Goal: Information Seeking & Learning: Learn about a topic

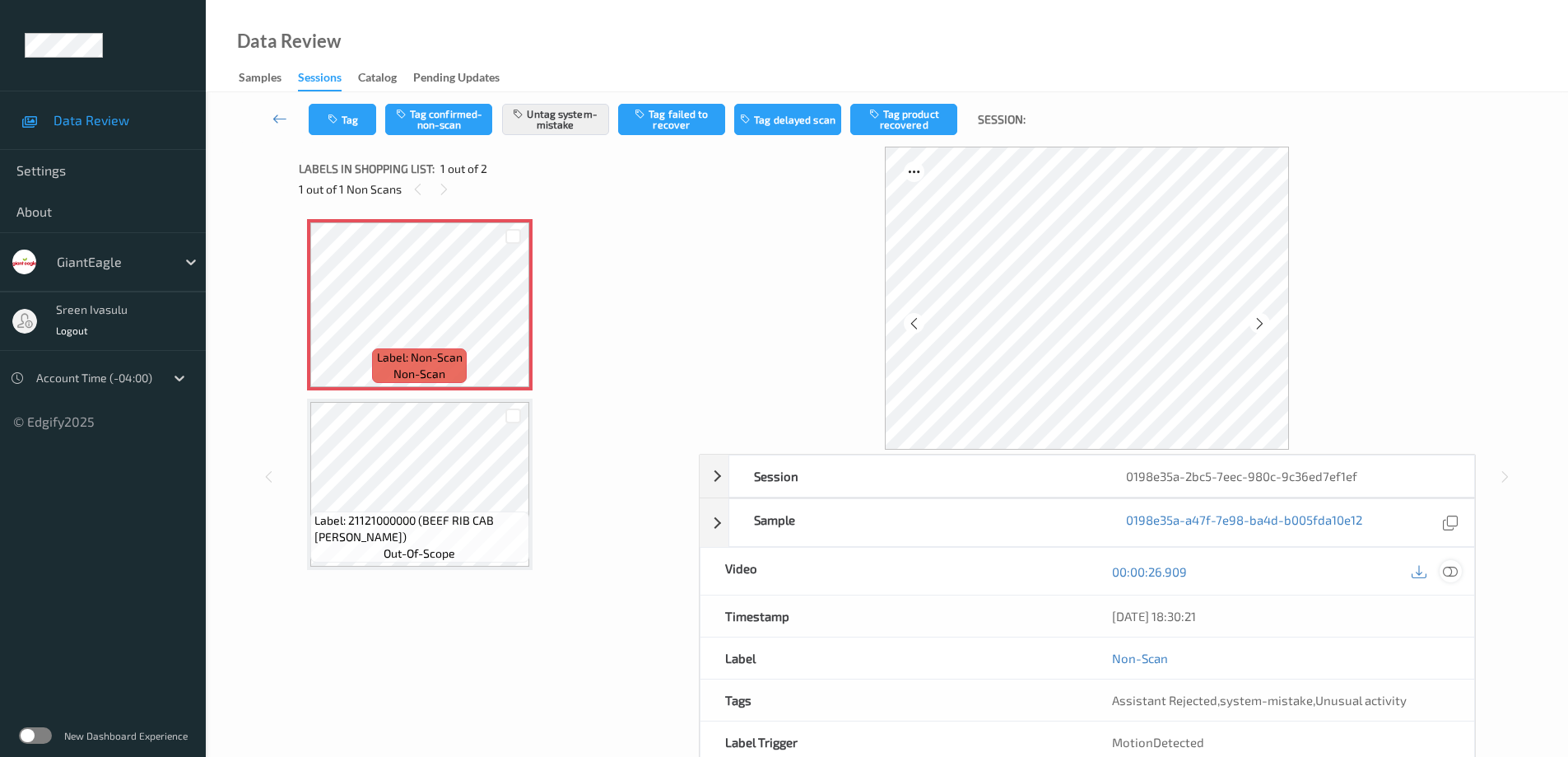
click at [1456, 575] on icon at bounding box center [1450, 571] width 15 height 15
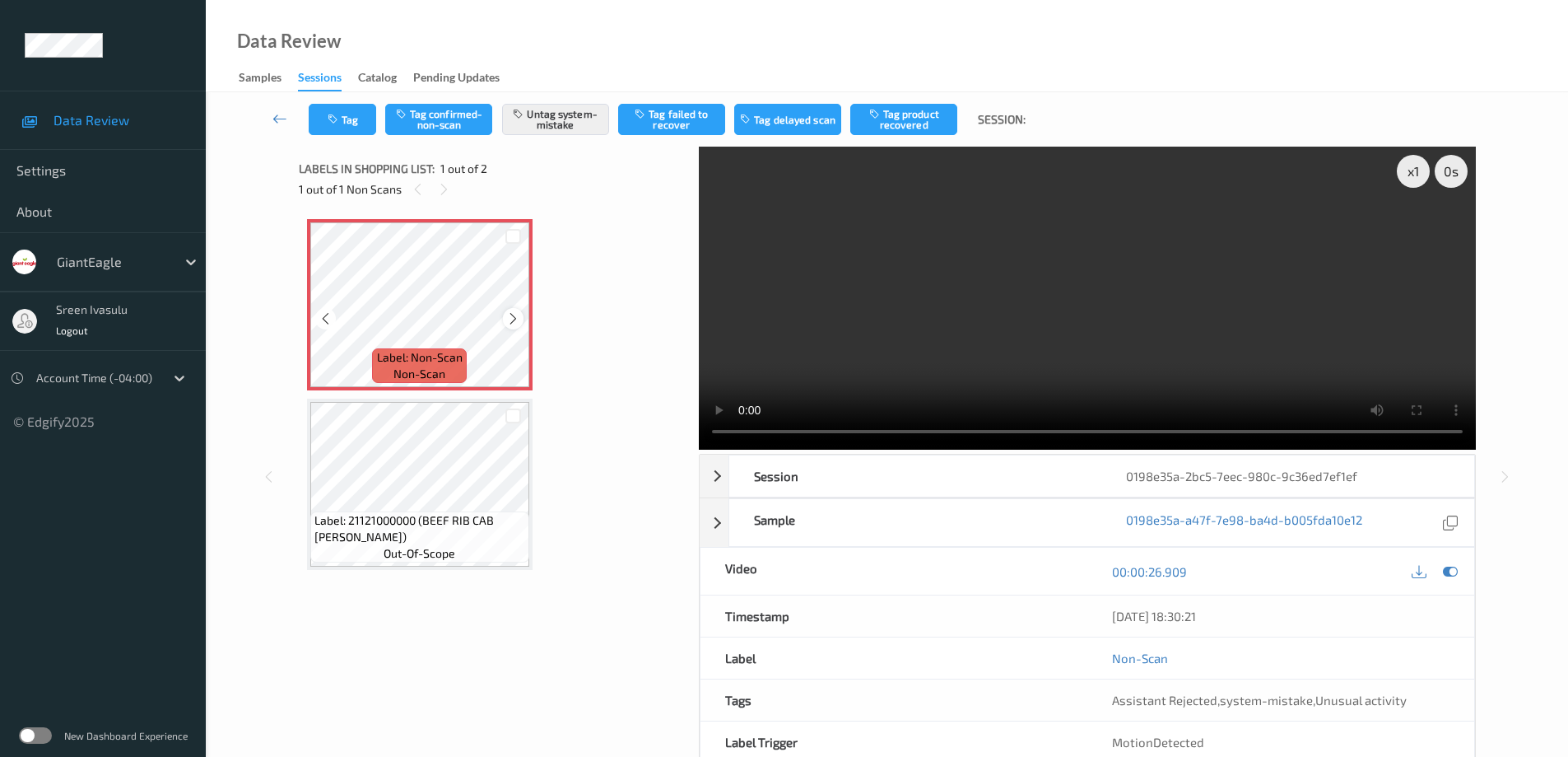
click at [504, 320] on div at bounding box center [513, 317] width 21 height 21
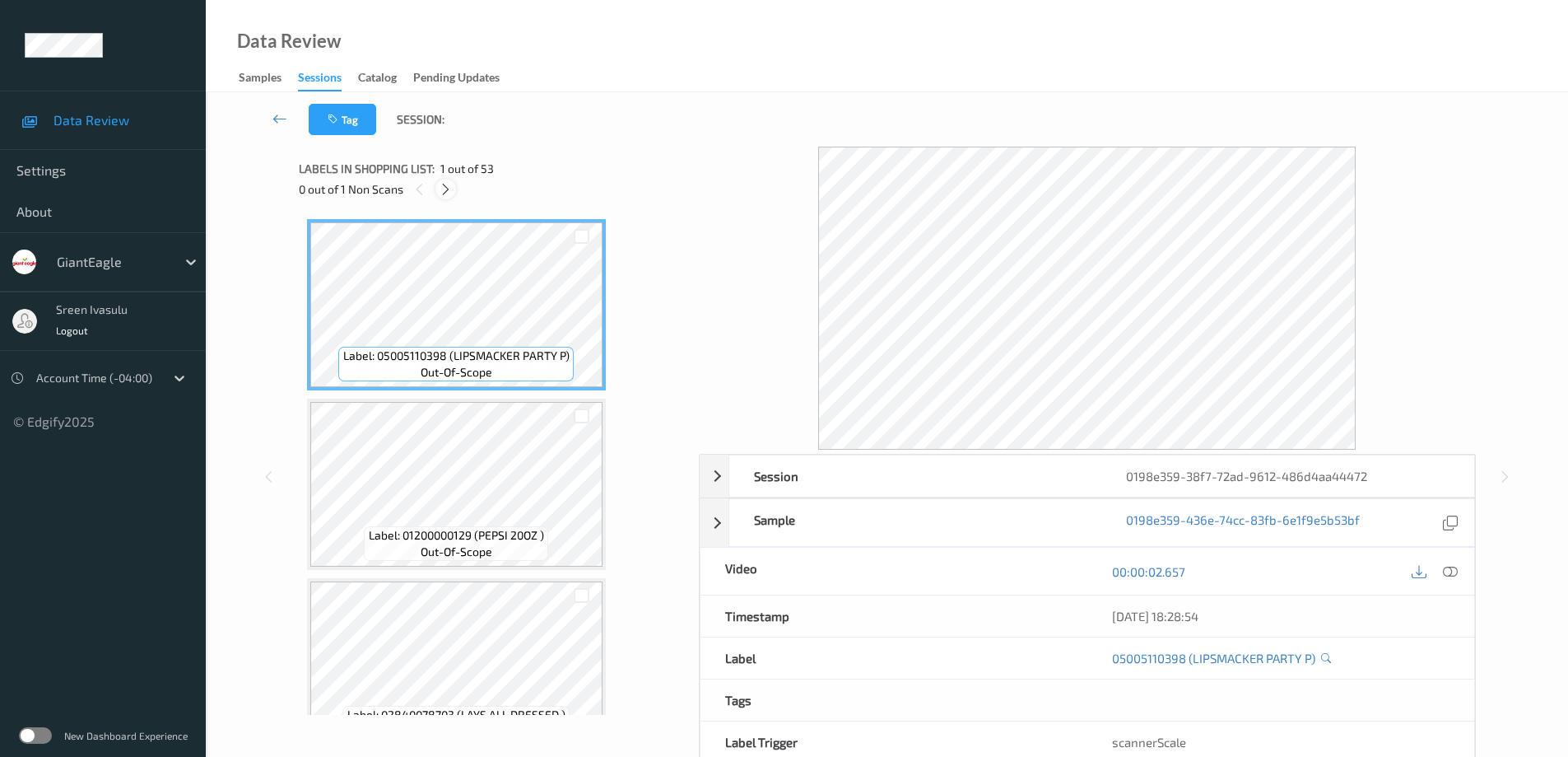
click at [447, 186] on icon at bounding box center [445, 189] width 14 height 15
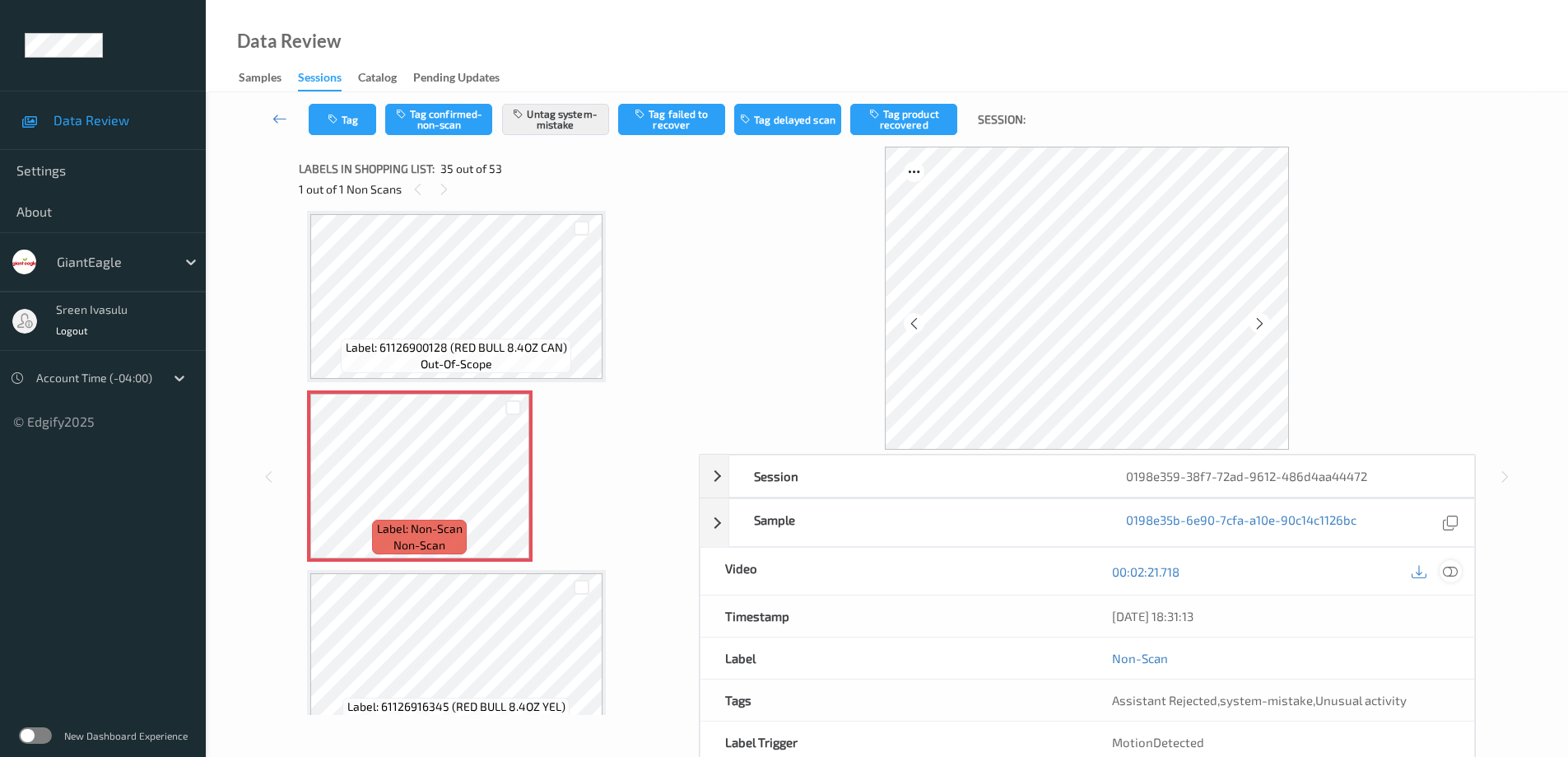
click at [1446, 576] on icon at bounding box center [1450, 571] width 15 height 15
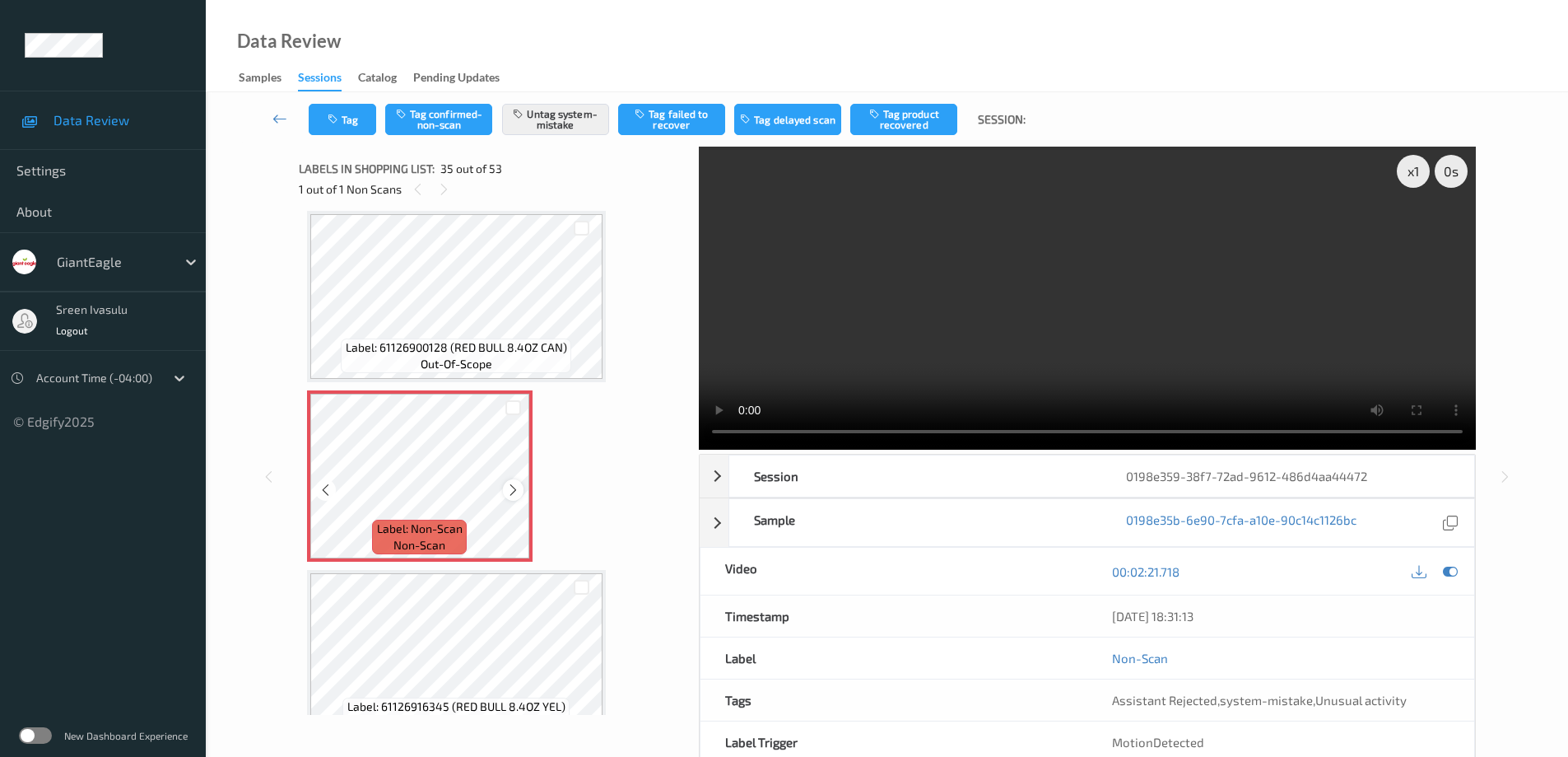
click at [506, 487] on icon at bounding box center [513, 490] width 14 height 15
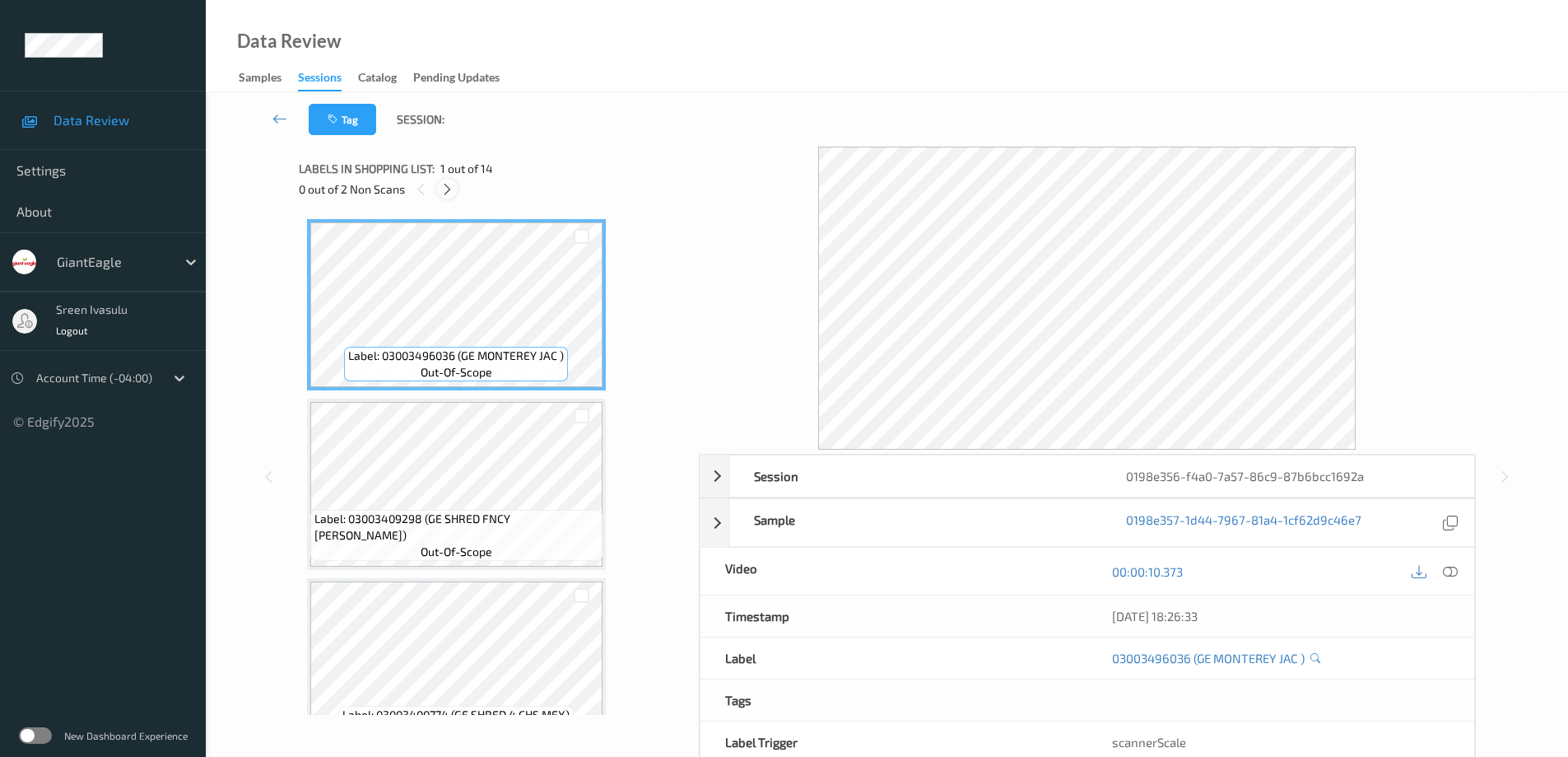
click at [438, 191] on div at bounding box center [446, 188] width 21 height 21
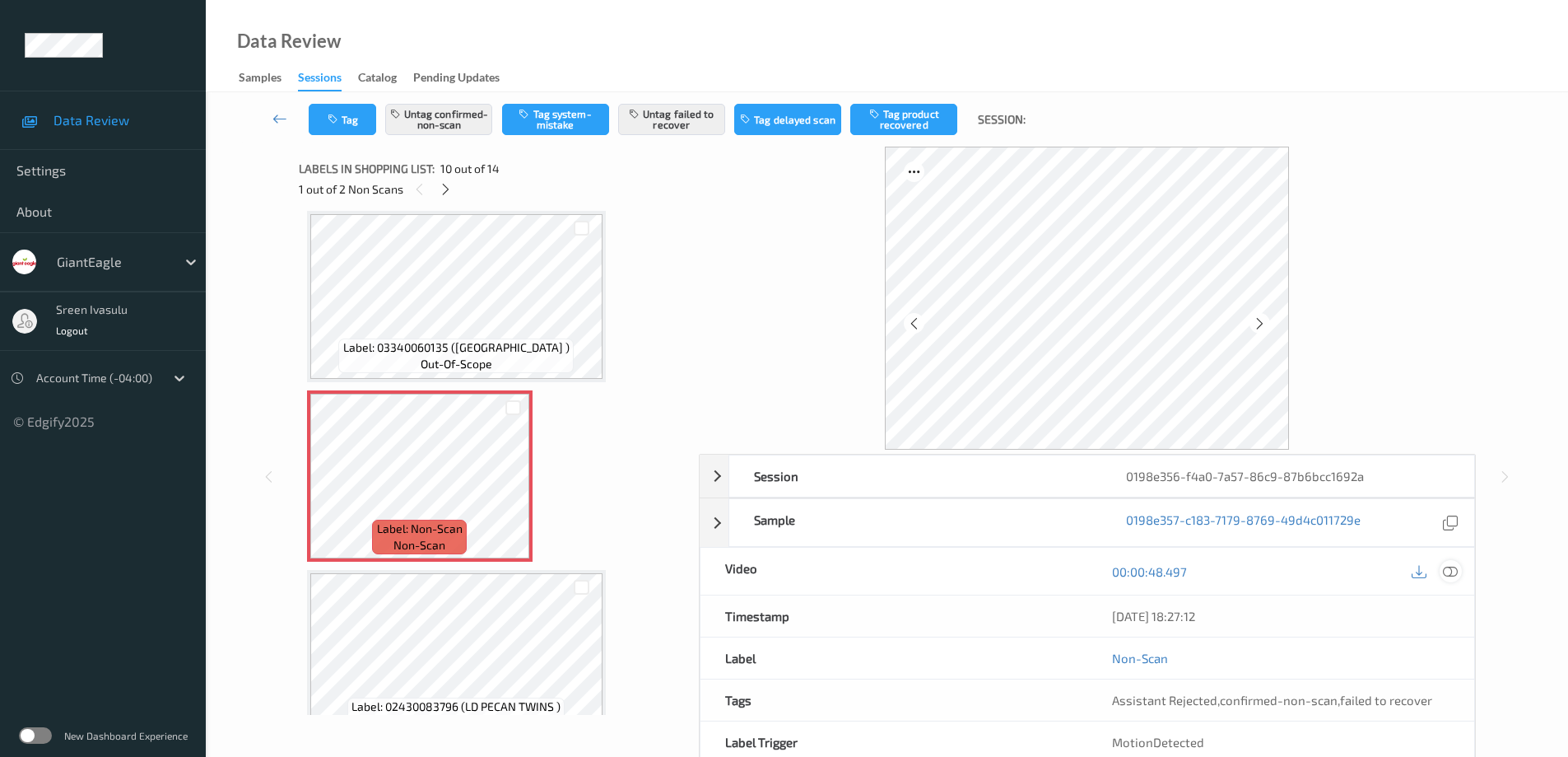
click at [1452, 571] on icon at bounding box center [1450, 571] width 15 height 15
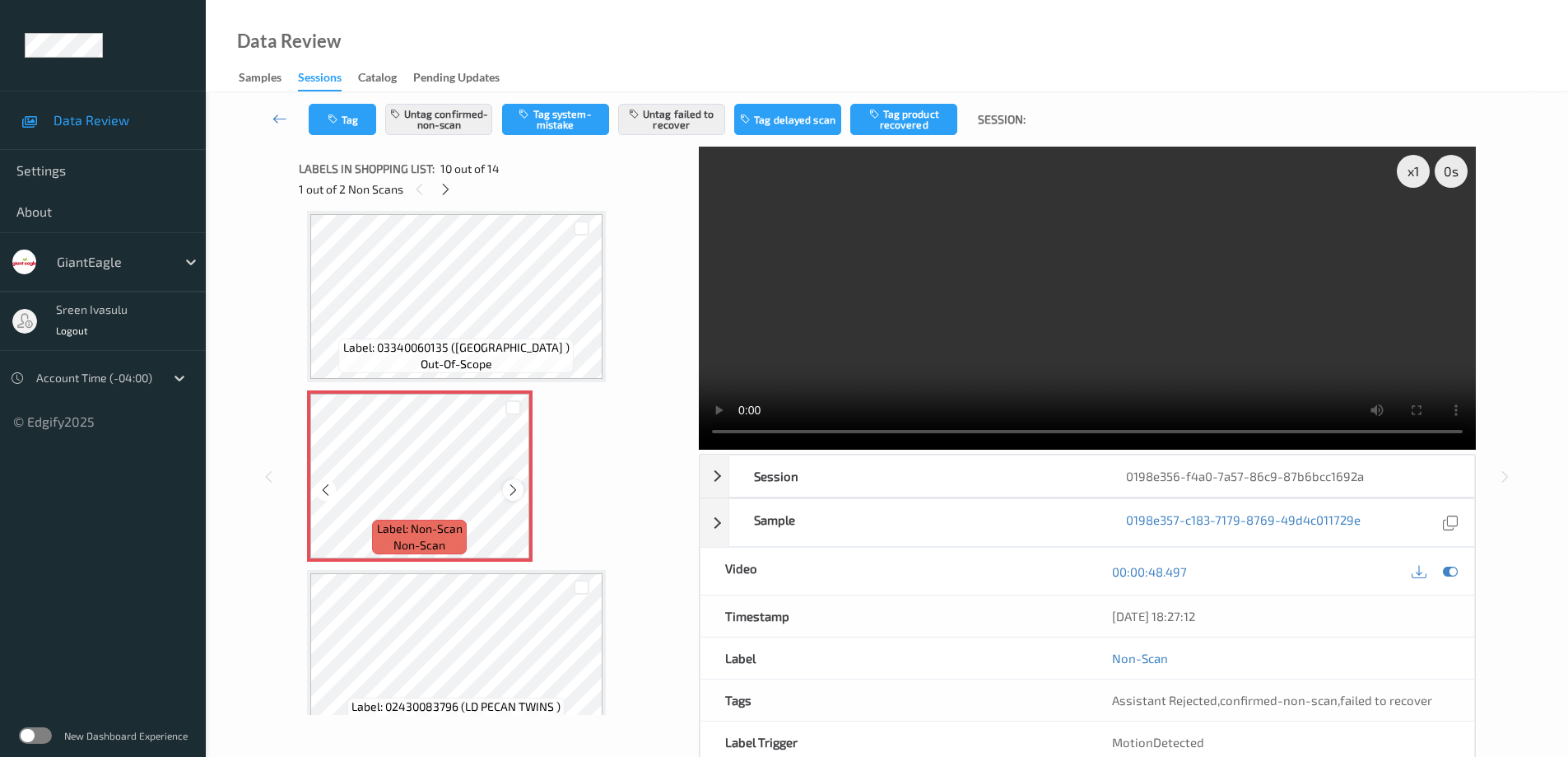
click at [507, 493] on icon at bounding box center [513, 490] width 14 height 15
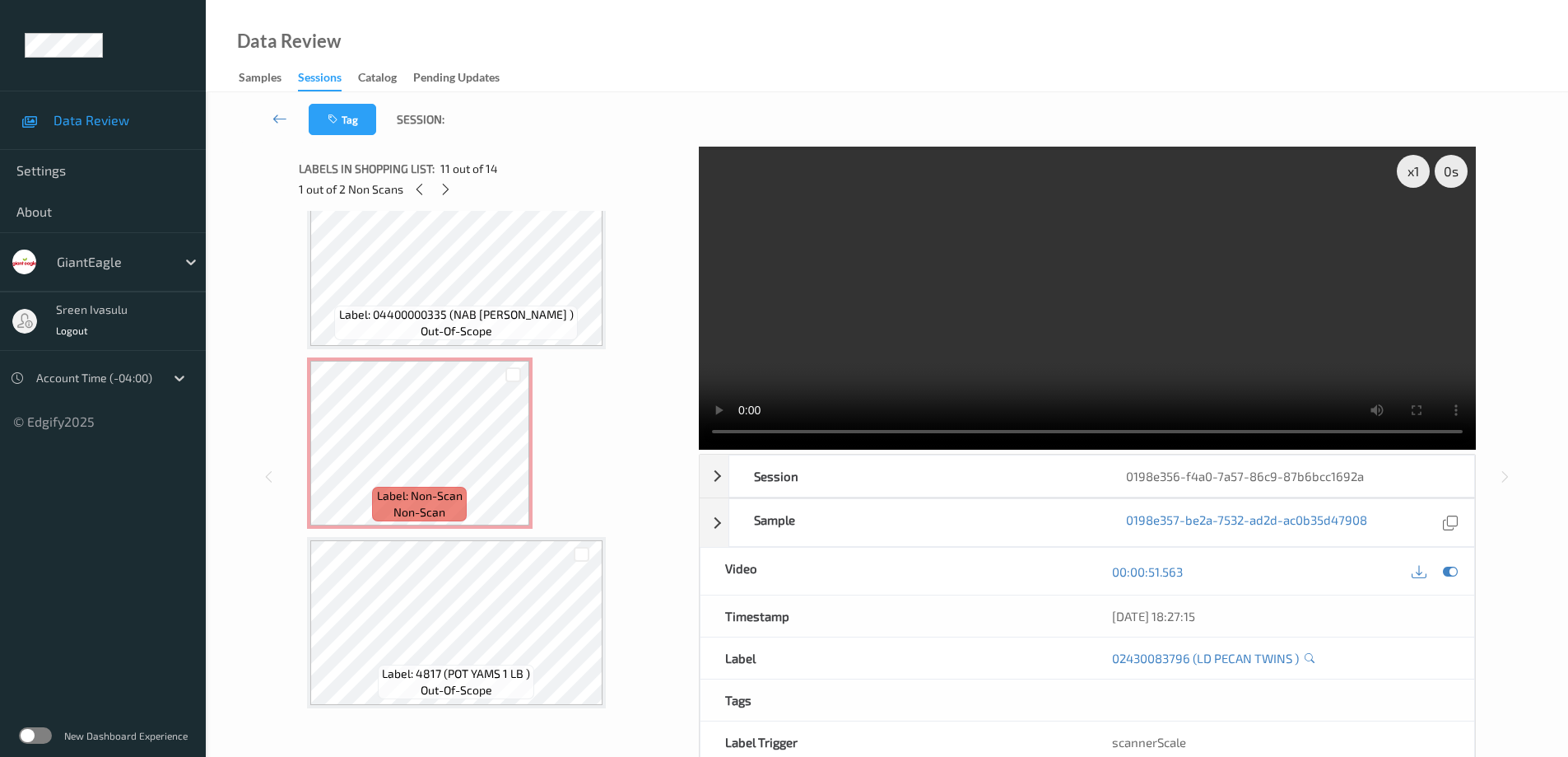
scroll to position [2017, 0]
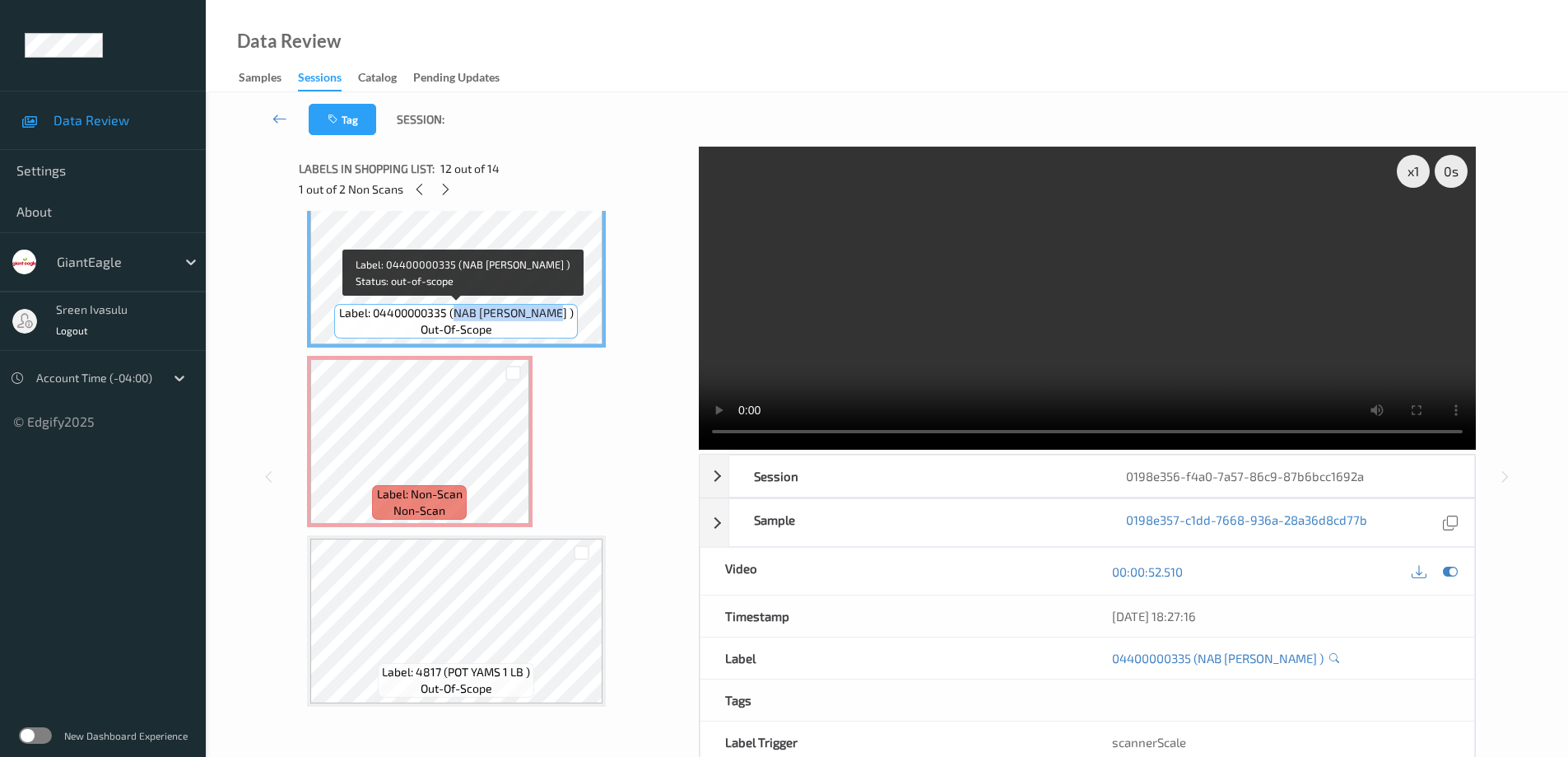
drag, startPoint x: 478, startPoint y: 320, endPoint x: 563, endPoint y: 314, distance: 85.2
click at [563, 314] on span "Label: 04400000335 (NAB LORNA DOONE )" at bounding box center [456, 312] width 235 height 17
copy span "NAB LORNA DOONE"
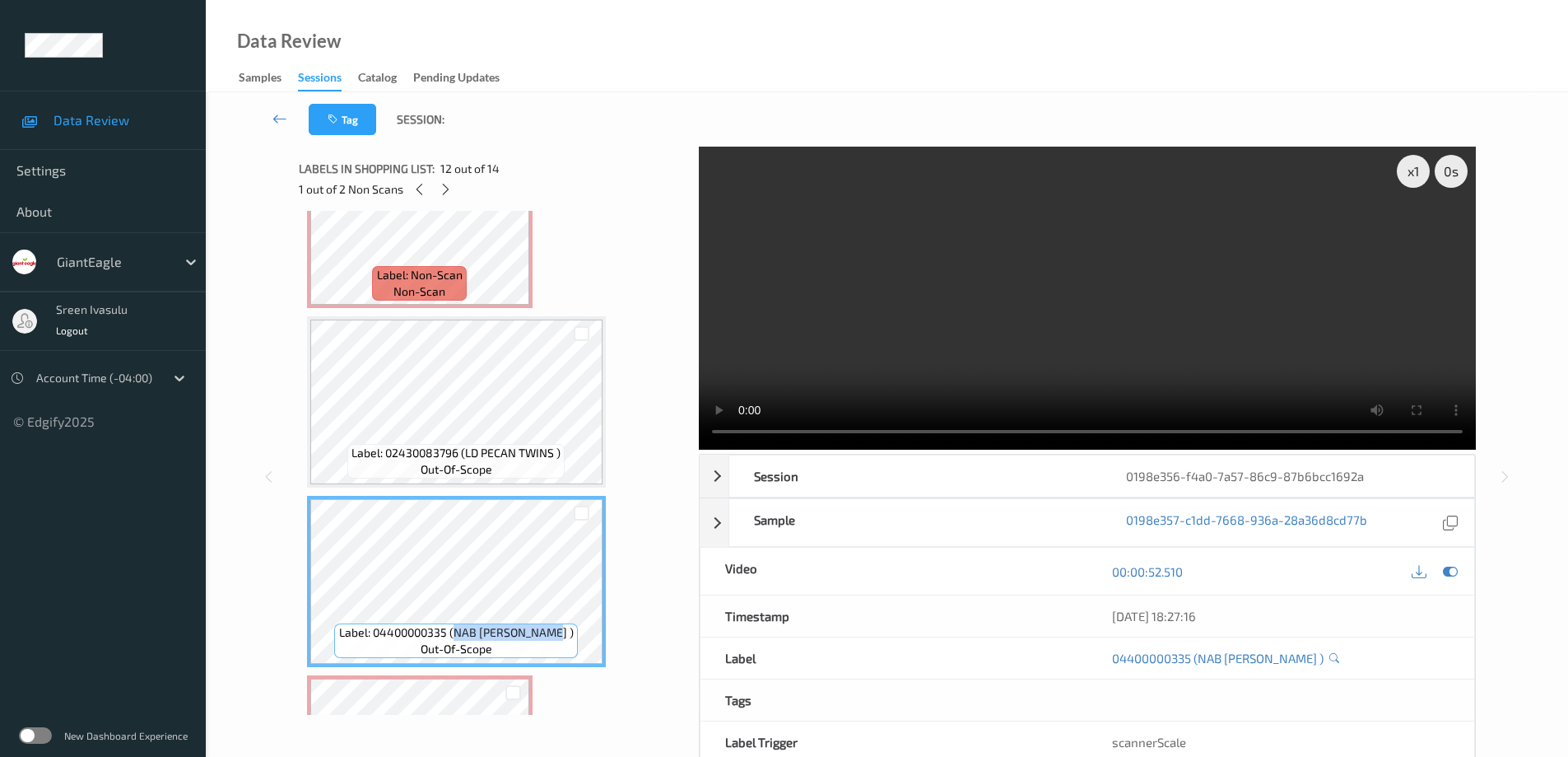
scroll to position [1688, 0]
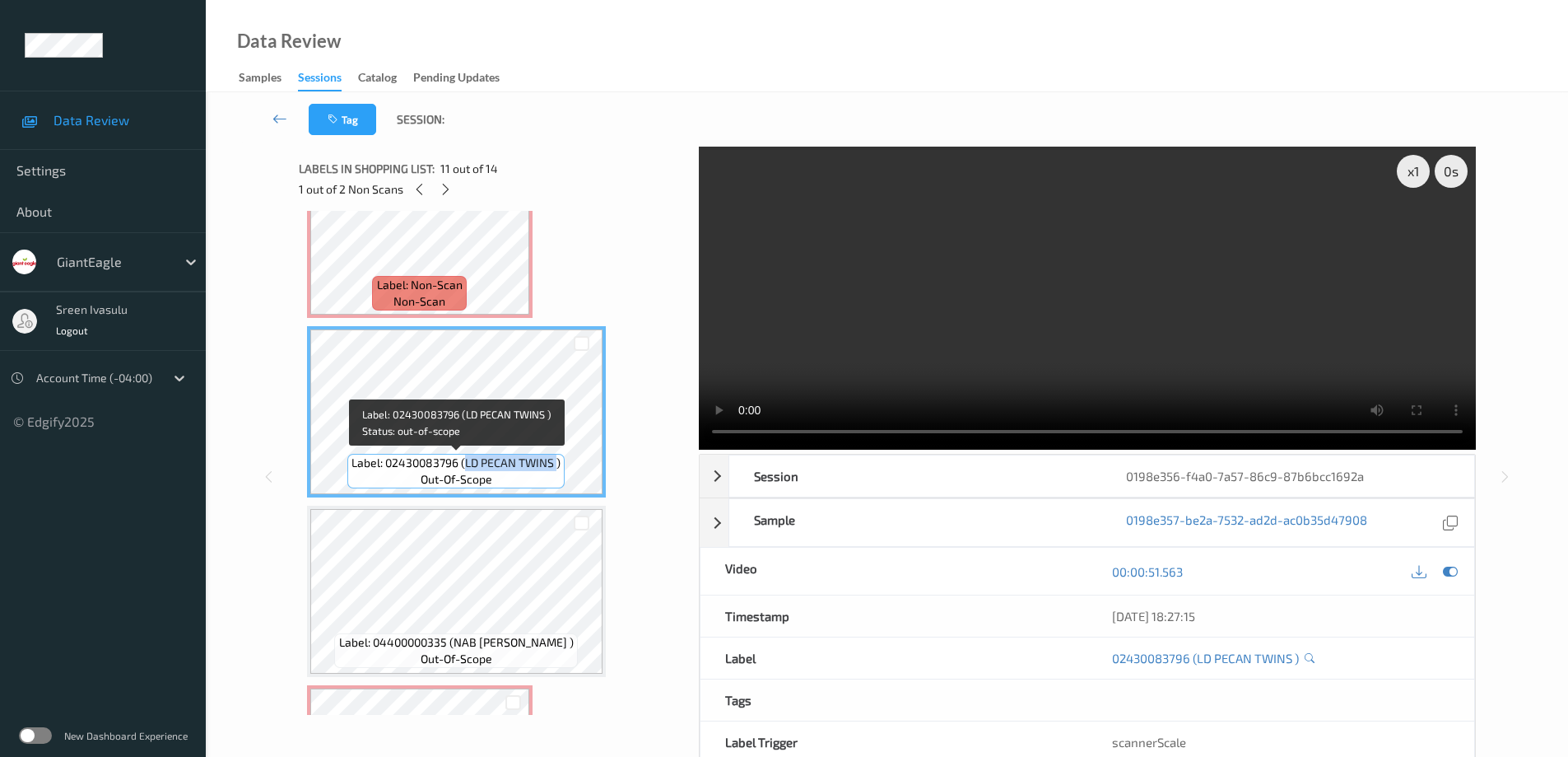
drag, startPoint x: 465, startPoint y: 460, endPoint x: 557, endPoint y: 460, distance: 92.0
click at [557, 460] on span "Label: 02430083796 (LD PECAN TWINS )" at bounding box center [456, 462] width 209 height 17
copy span "LD PECAN TWINS"
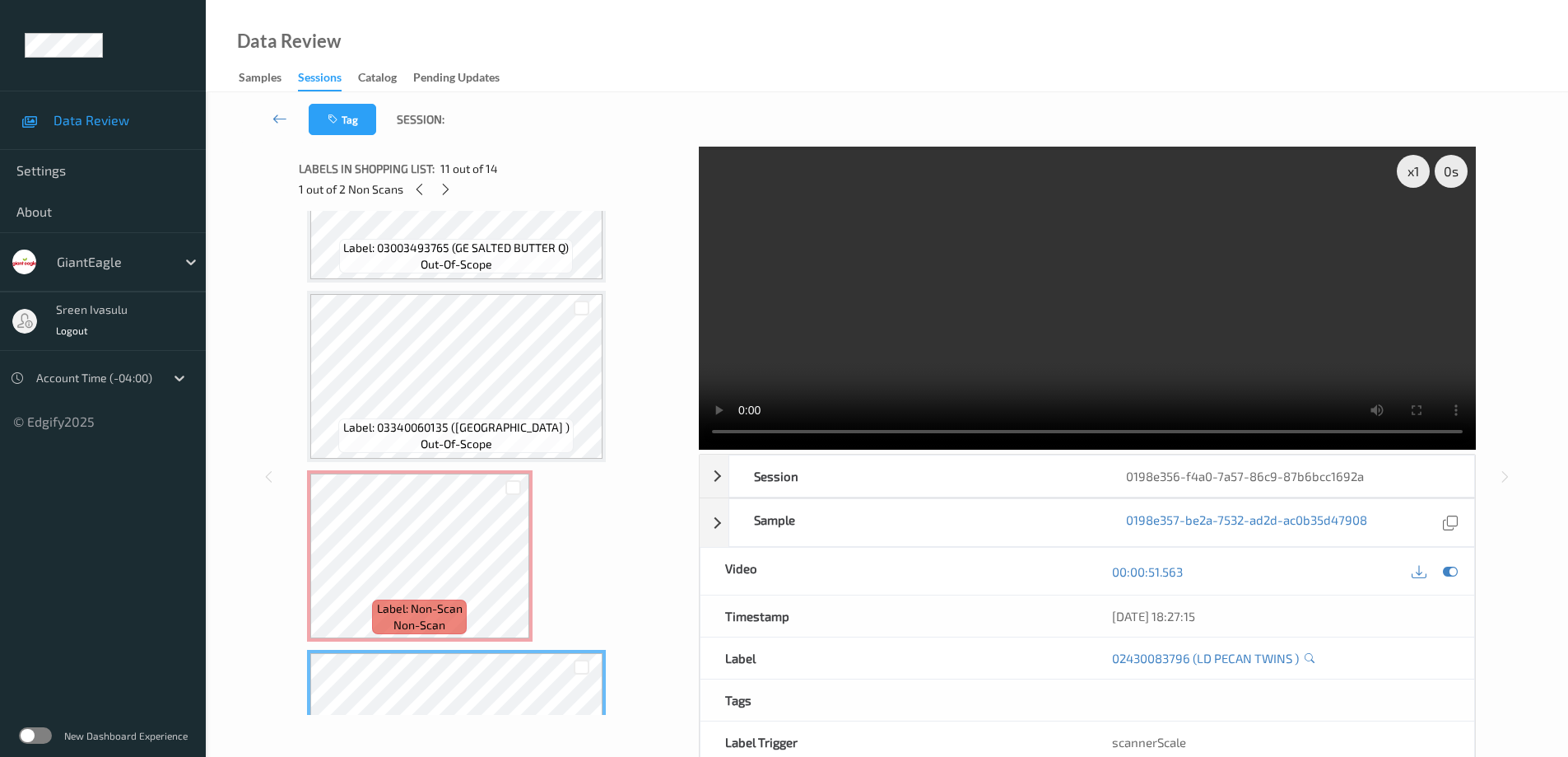
scroll to position [1358, 0]
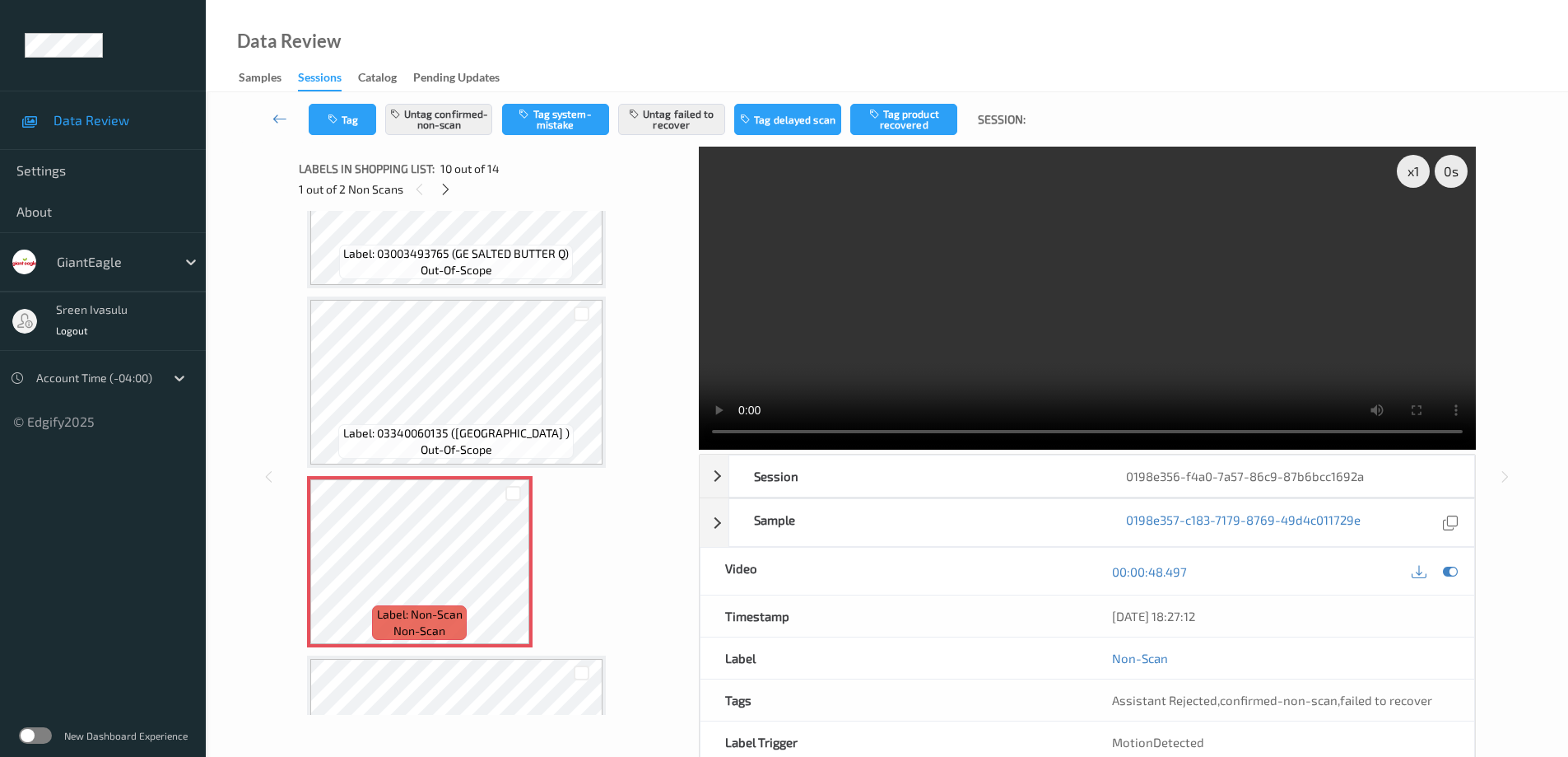
drag, startPoint x: 441, startPoint y: 184, endPoint x: 455, endPoint y: 204, distance: 24.4
click at [443, 187] on icon at bounding box center [445, 189] width 14 height 15
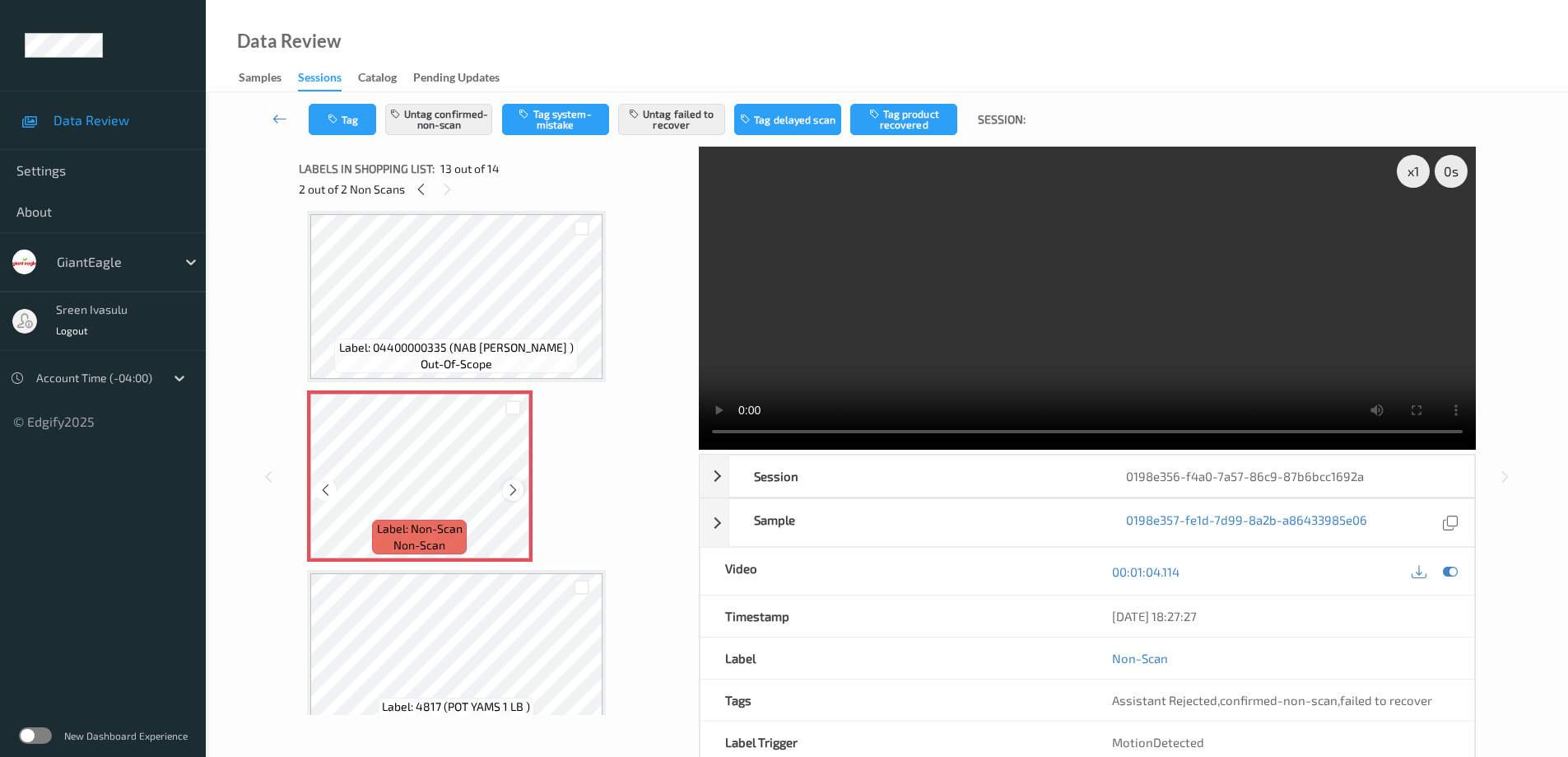
click at [513, 491] on icon at bounding box center [513, 490] width 14 height 15
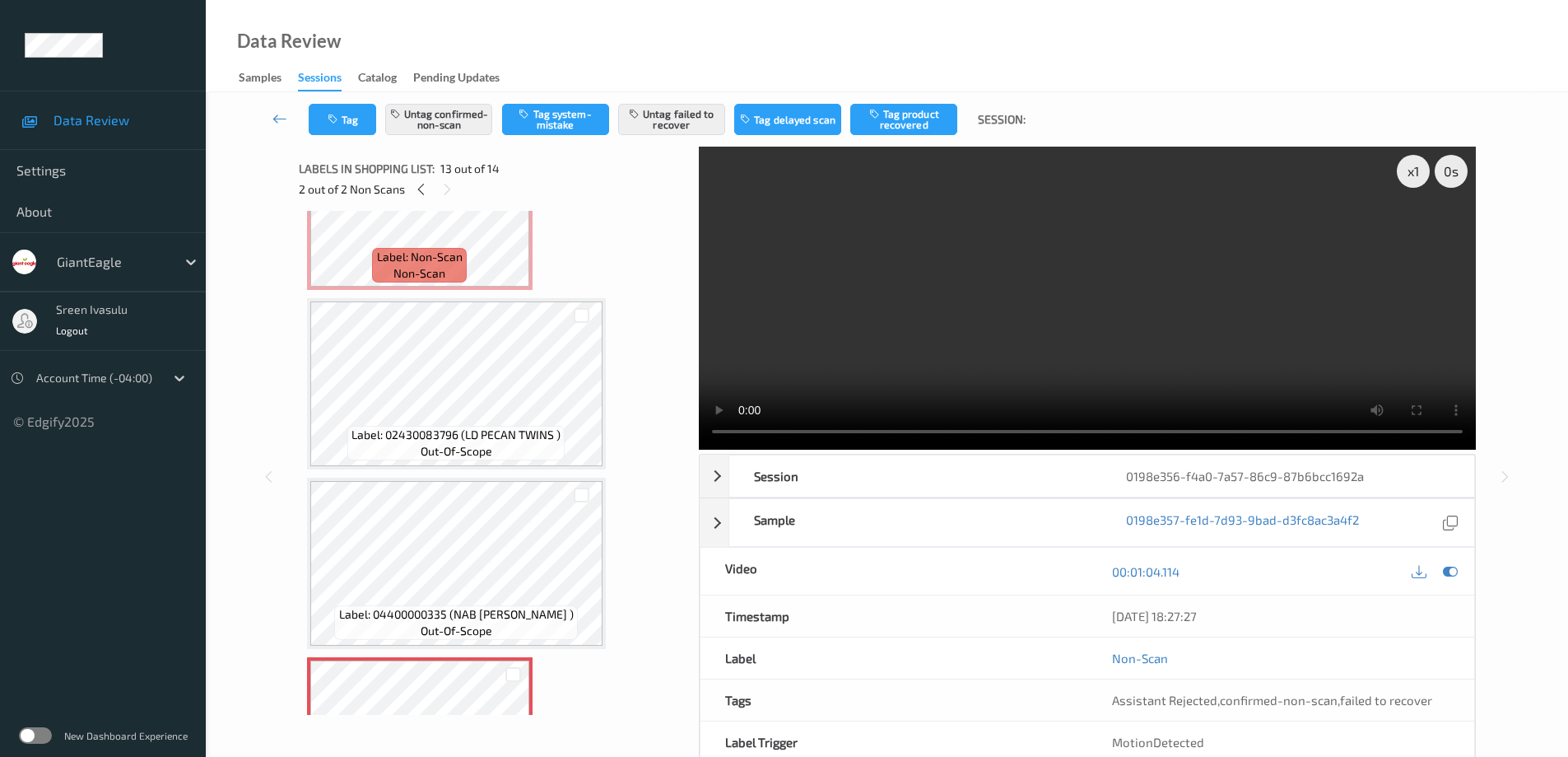
scroll to position [1653, 0]
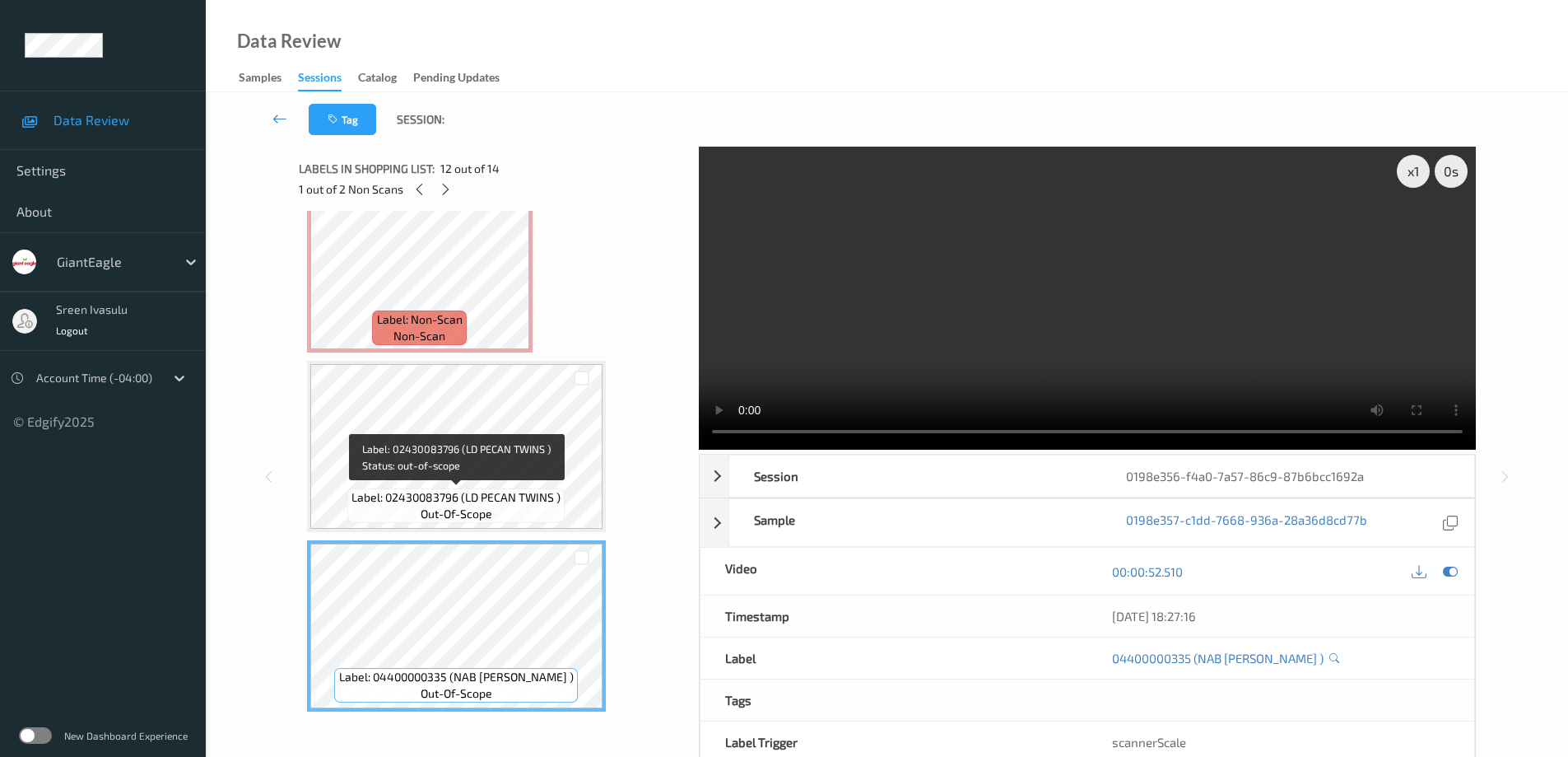
click at [453, 491] on span "Label: 02430083796 (LD PECAN TWINS )" at bounding box center [456, 497] width 209 height 17
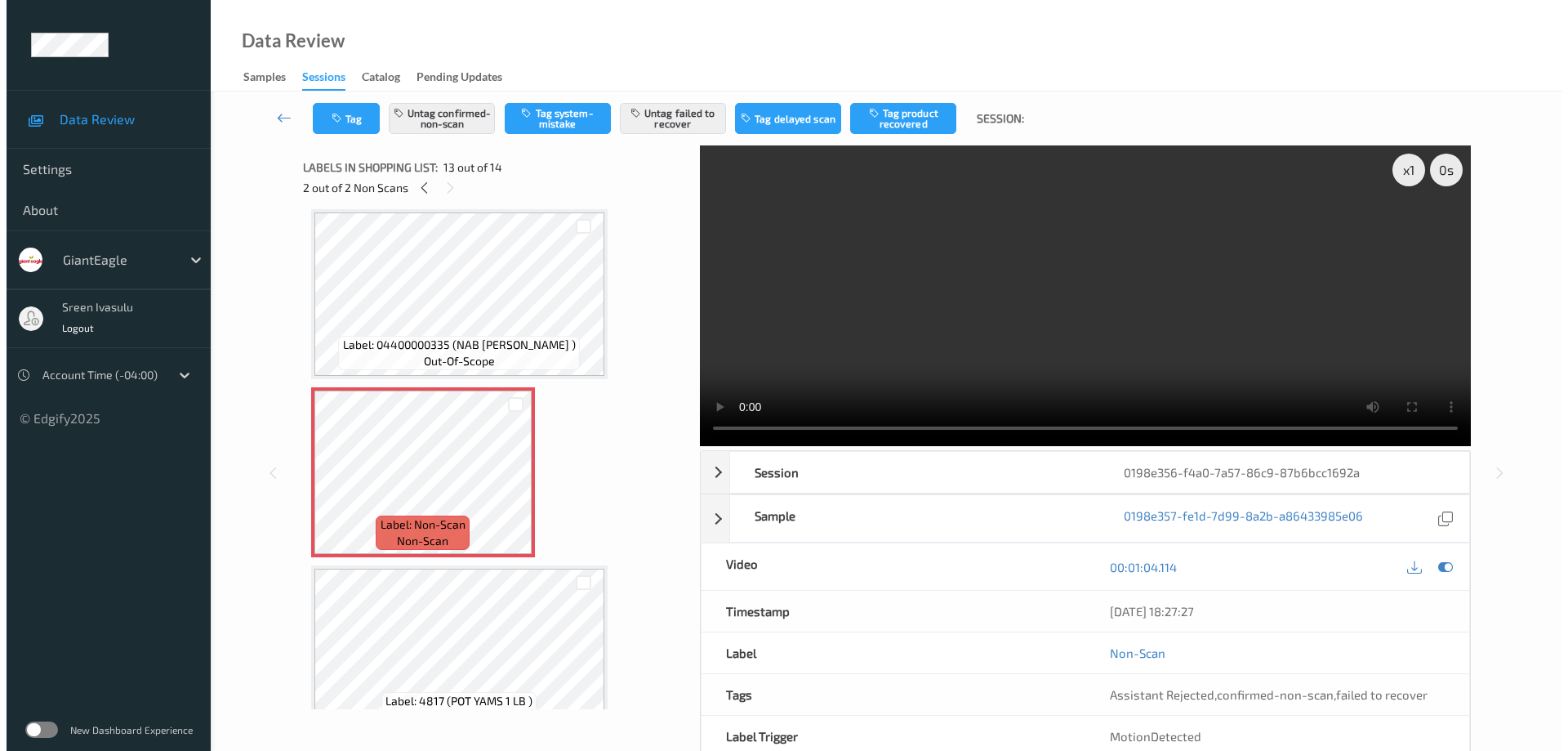
scroll to position [2001, 0]
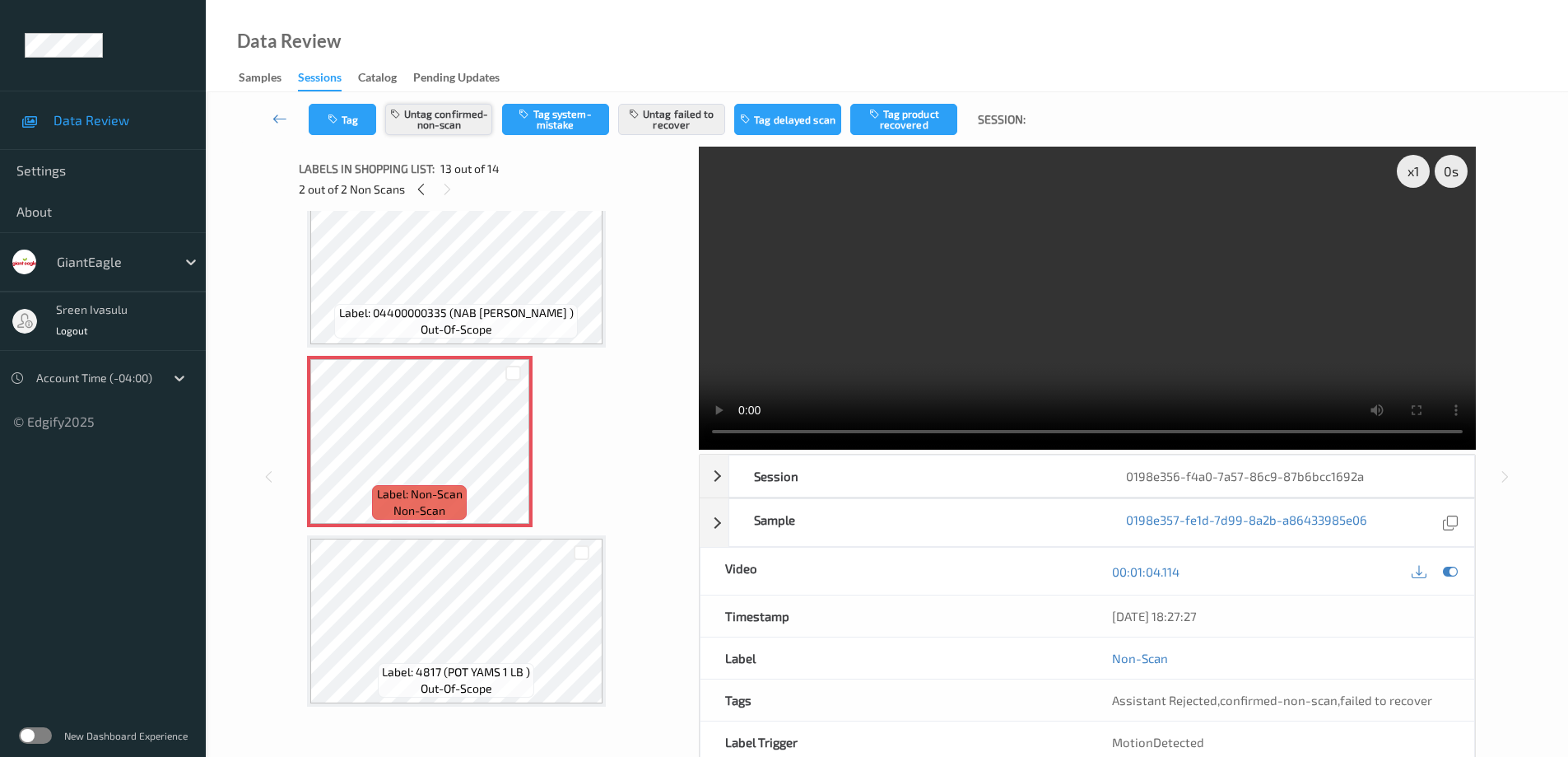
click at [468, 126] on button "Untag confirmed-non-scan" at bounding box center [438, 119] width 107 height 31
click at [664, 121] on button "Untag failed to recover" at bounding box center [670, 119] width 107 height 31
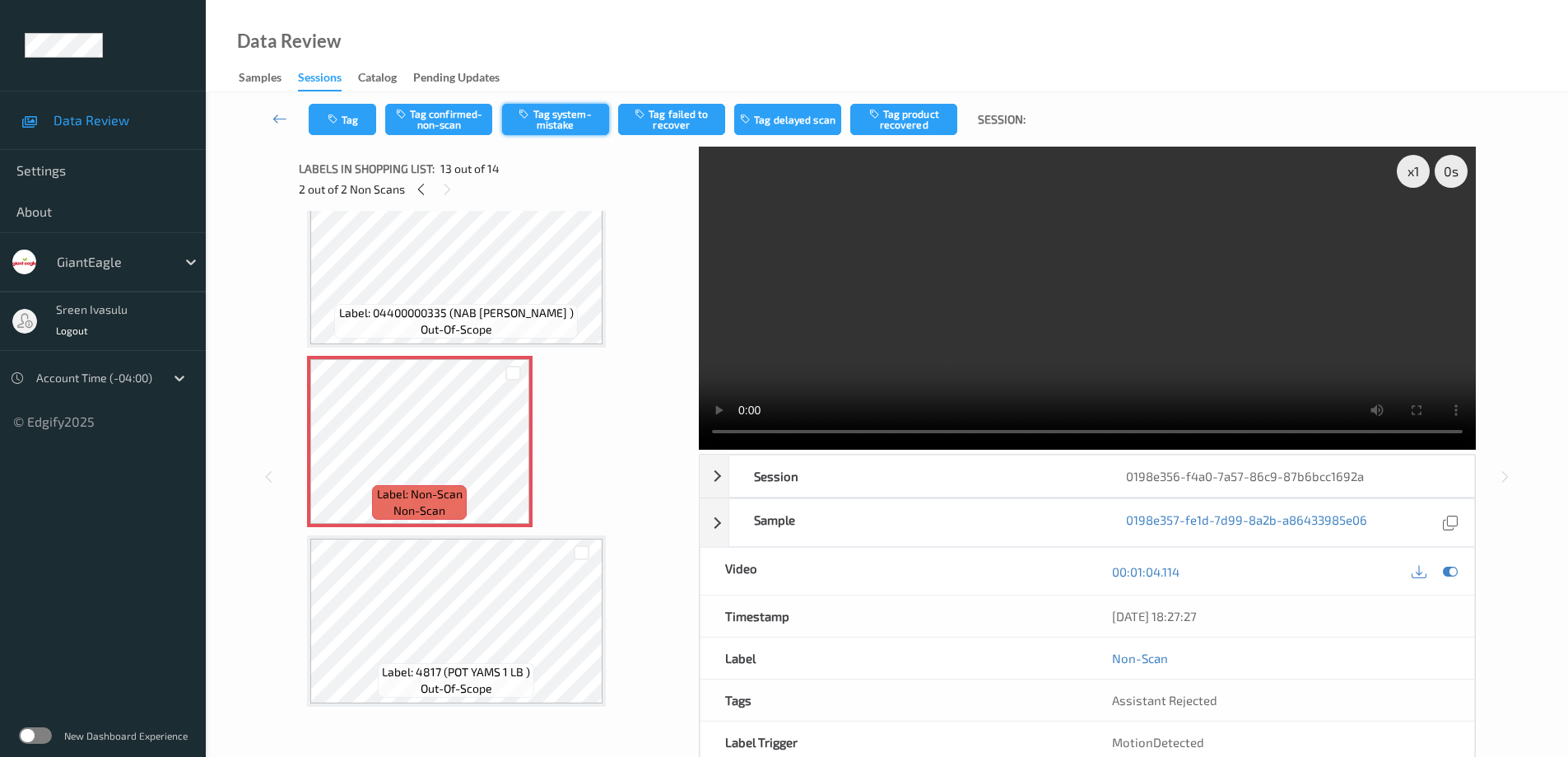
click at [559, 115] on button "Tag system-mistake" at bounding box center [555, 119] width 107 height 31
click at [359, 120] on button "Tag" at bounding box center [342, 119] width 68 height 31
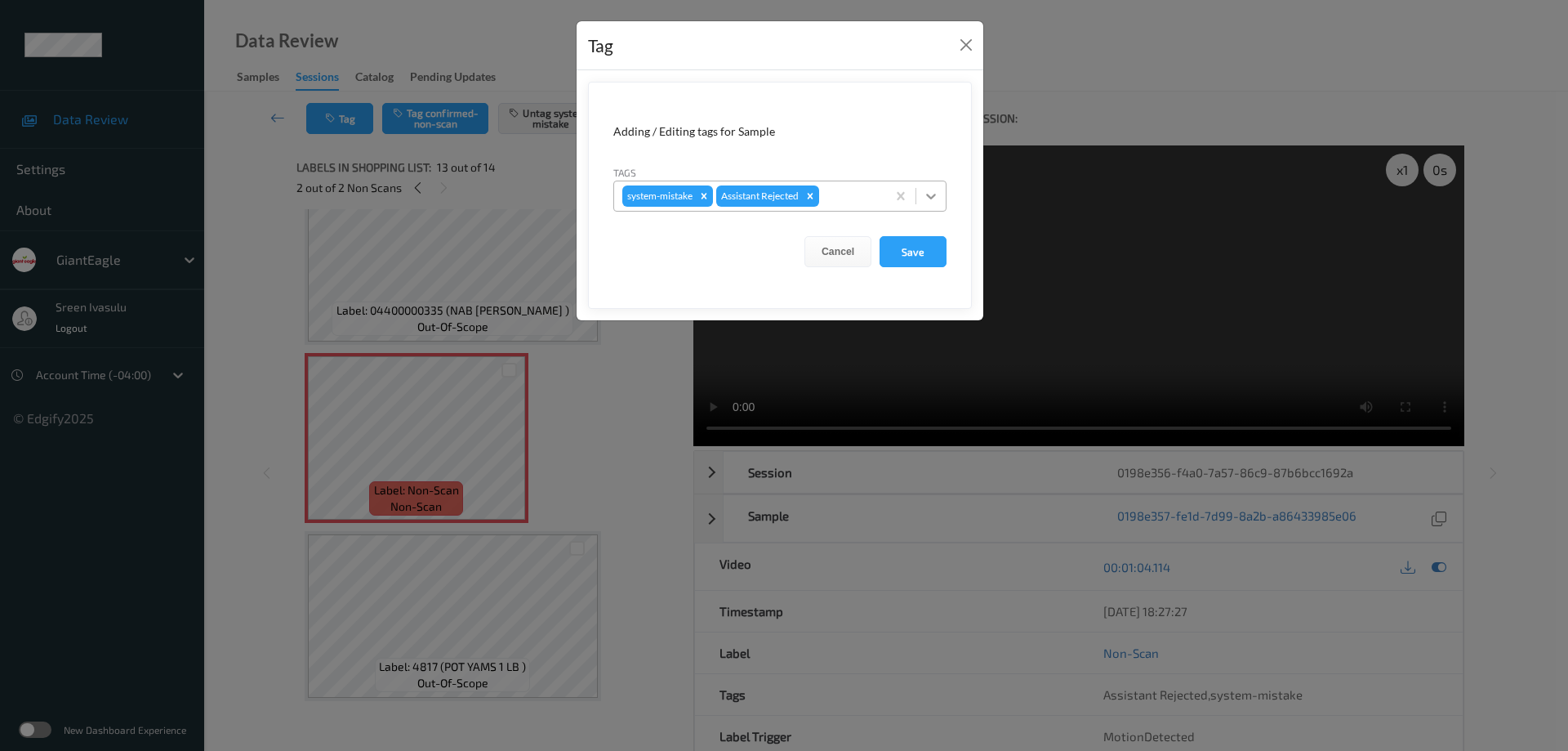
click at [934, 188] on icon at bounding box center [931, 195] width 17 height 17
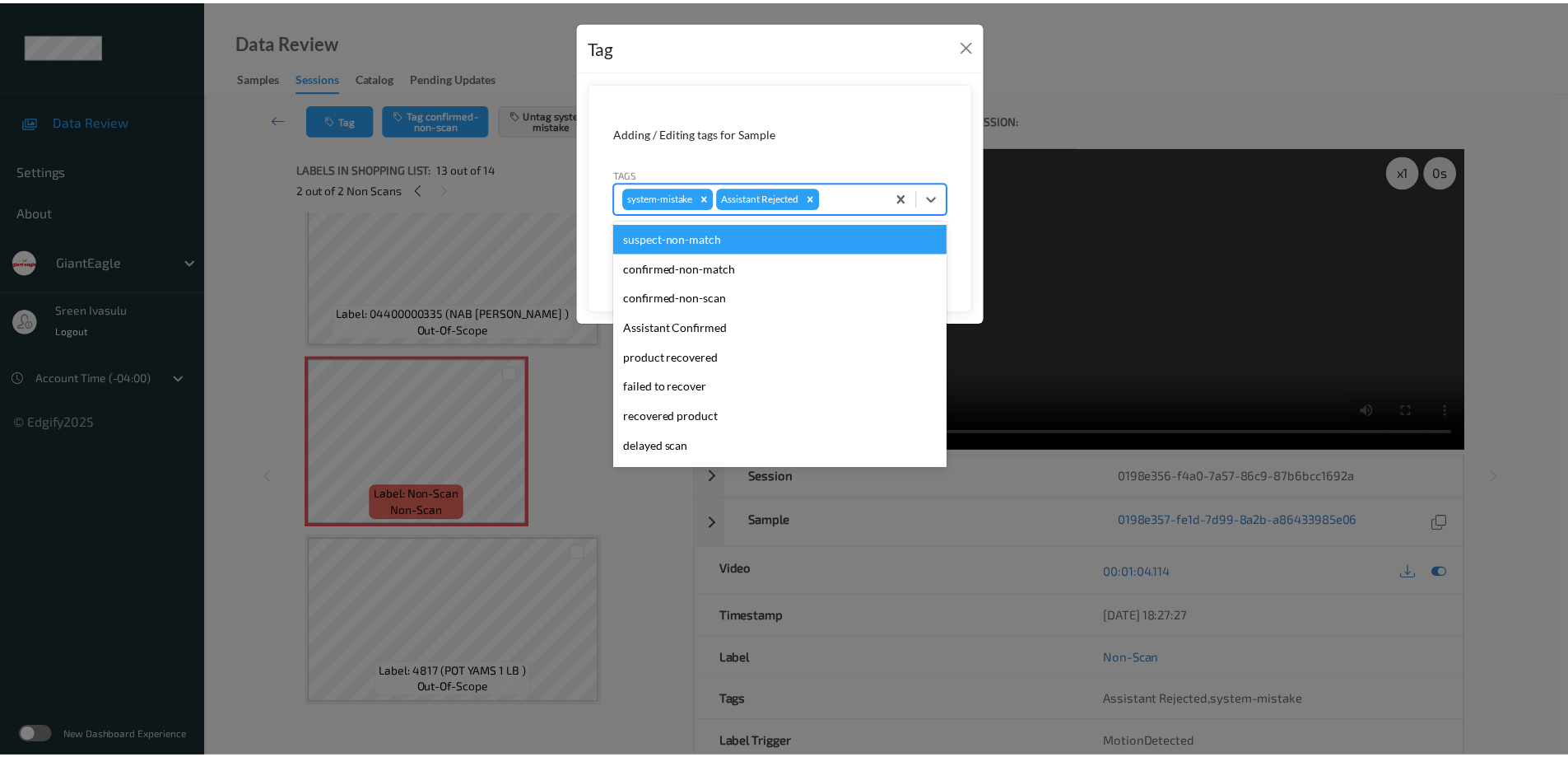
scroll to position [145, 0]
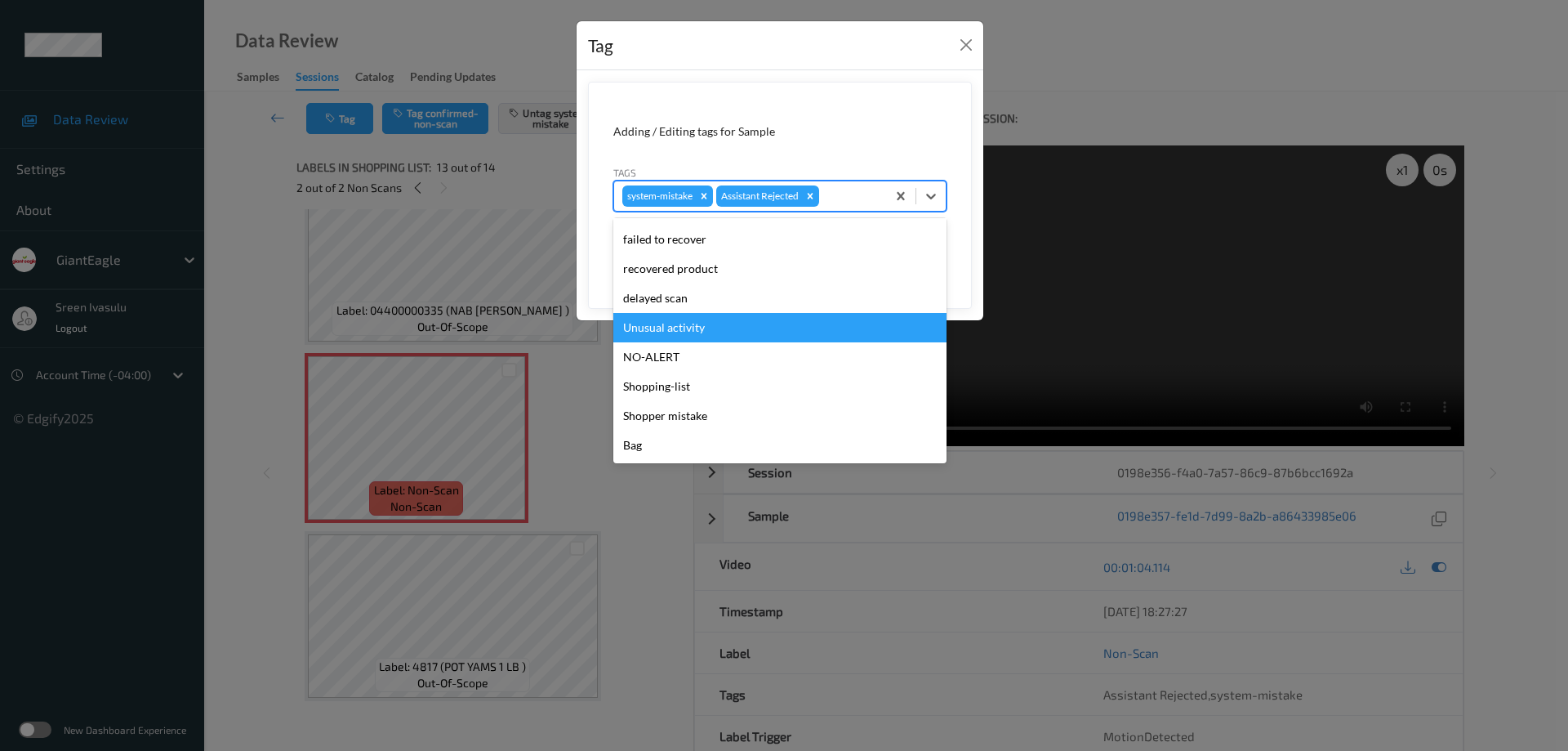
click at [706, 334] on div "Unusual activity" at bounding box center [779, 327] width 333 height 29
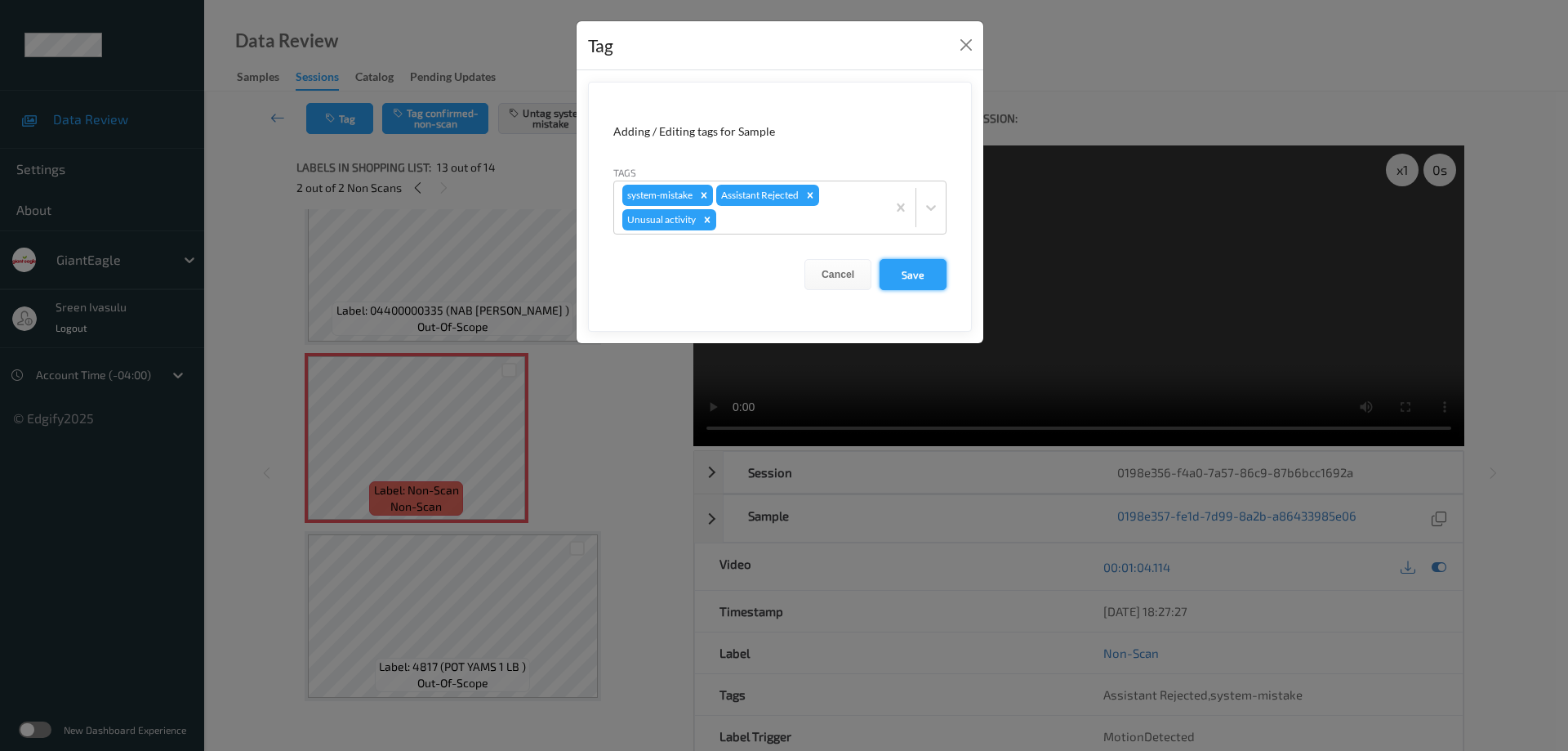
click at [907, 271] on button "Save" at bounding box center [912, 275] width 67 height 31
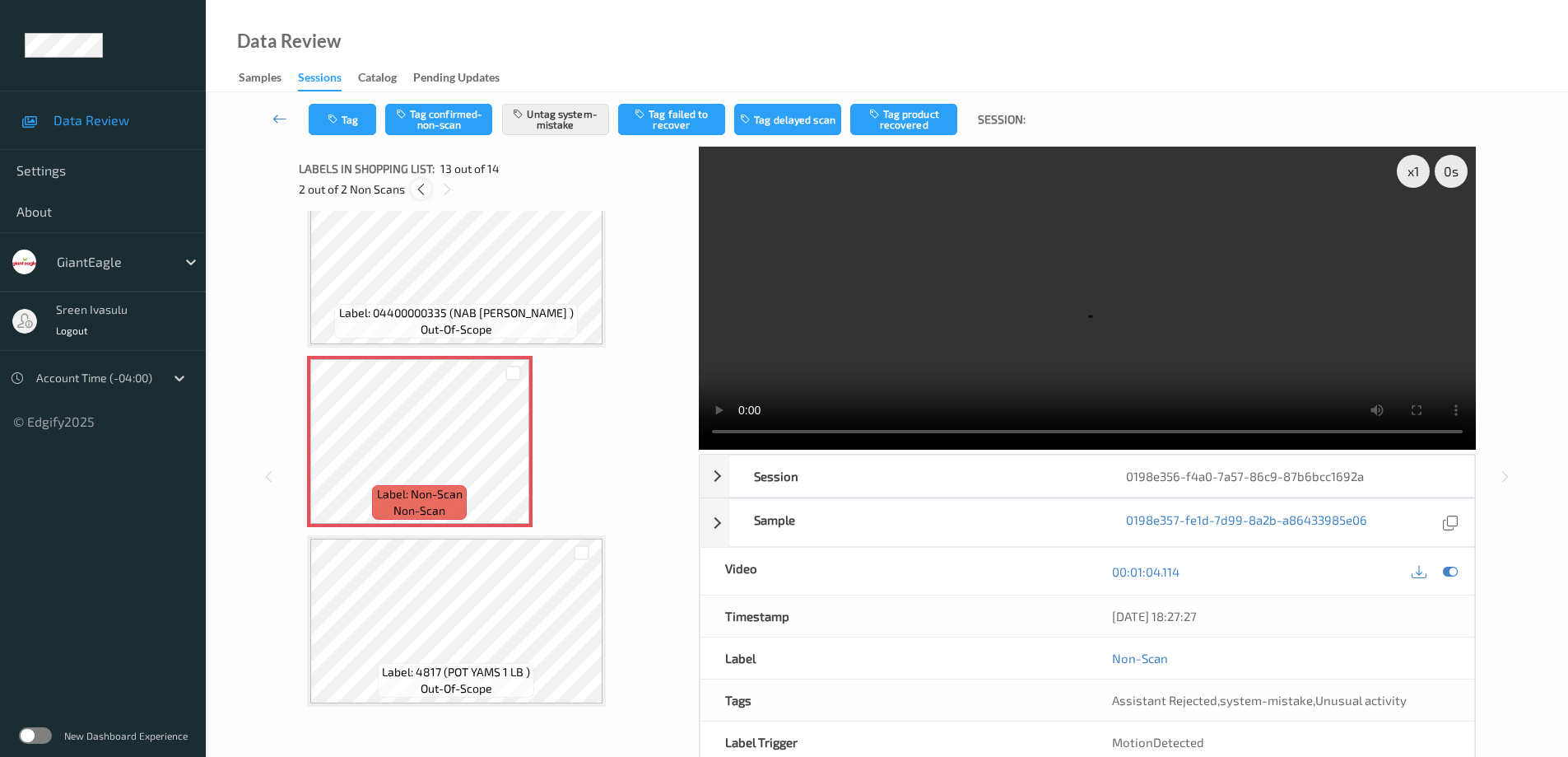
click at [418, 191] on icon at bounding box center [421, 189] width 14 height 15
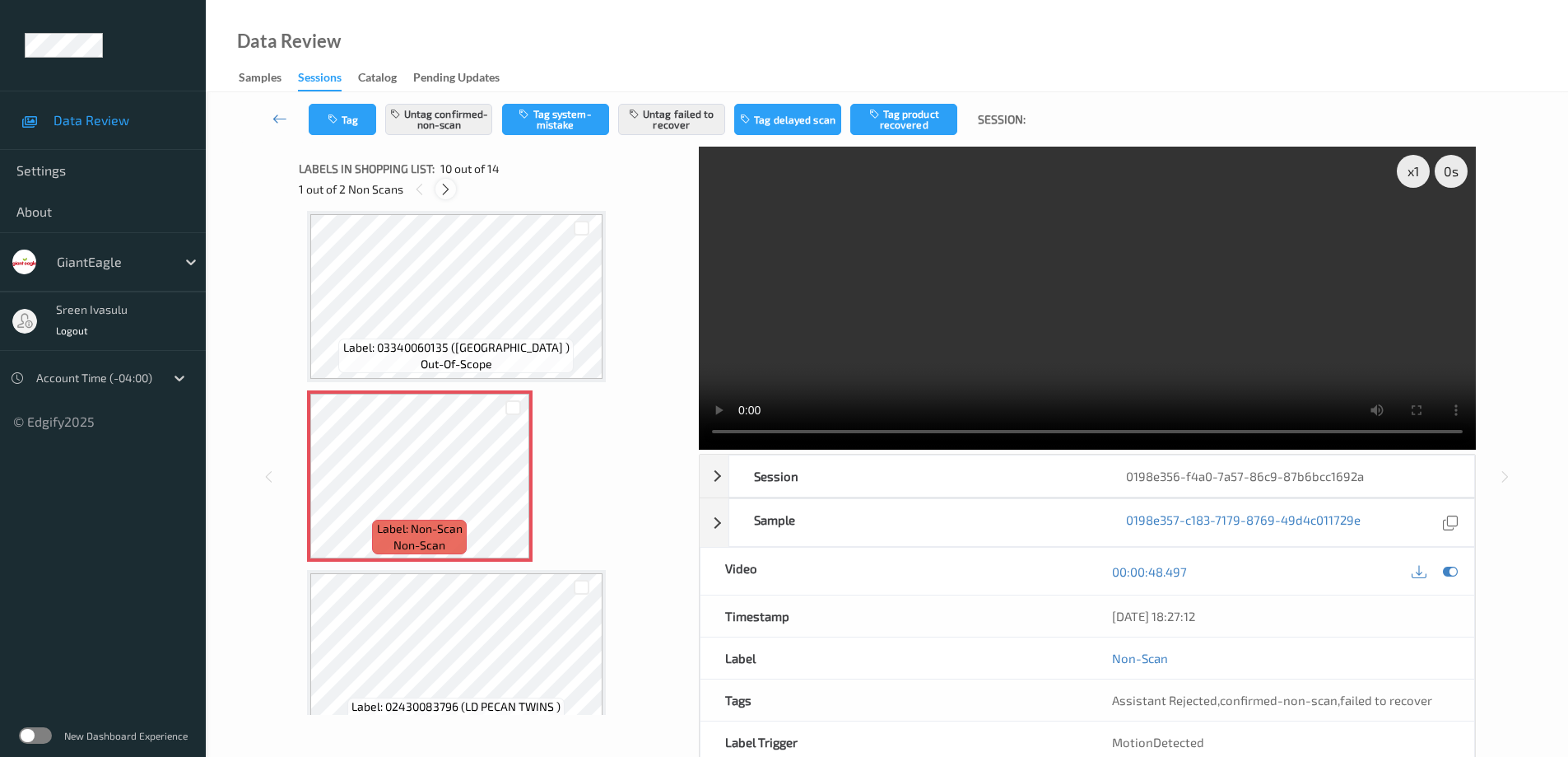
click at [446, 189] on icon at bounding box center [445, 189] width 14 height 15
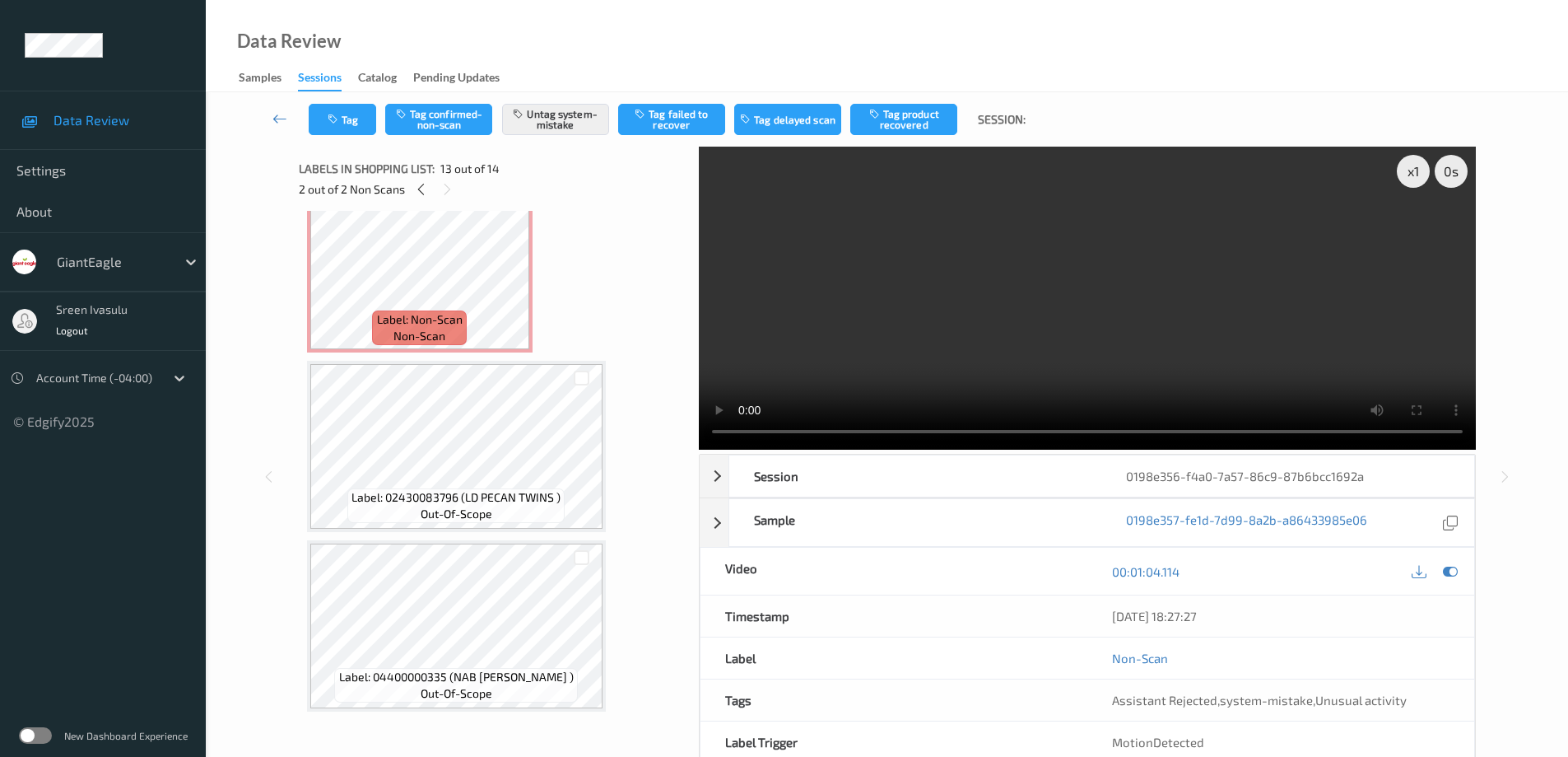
scroll to position [1983, 0]
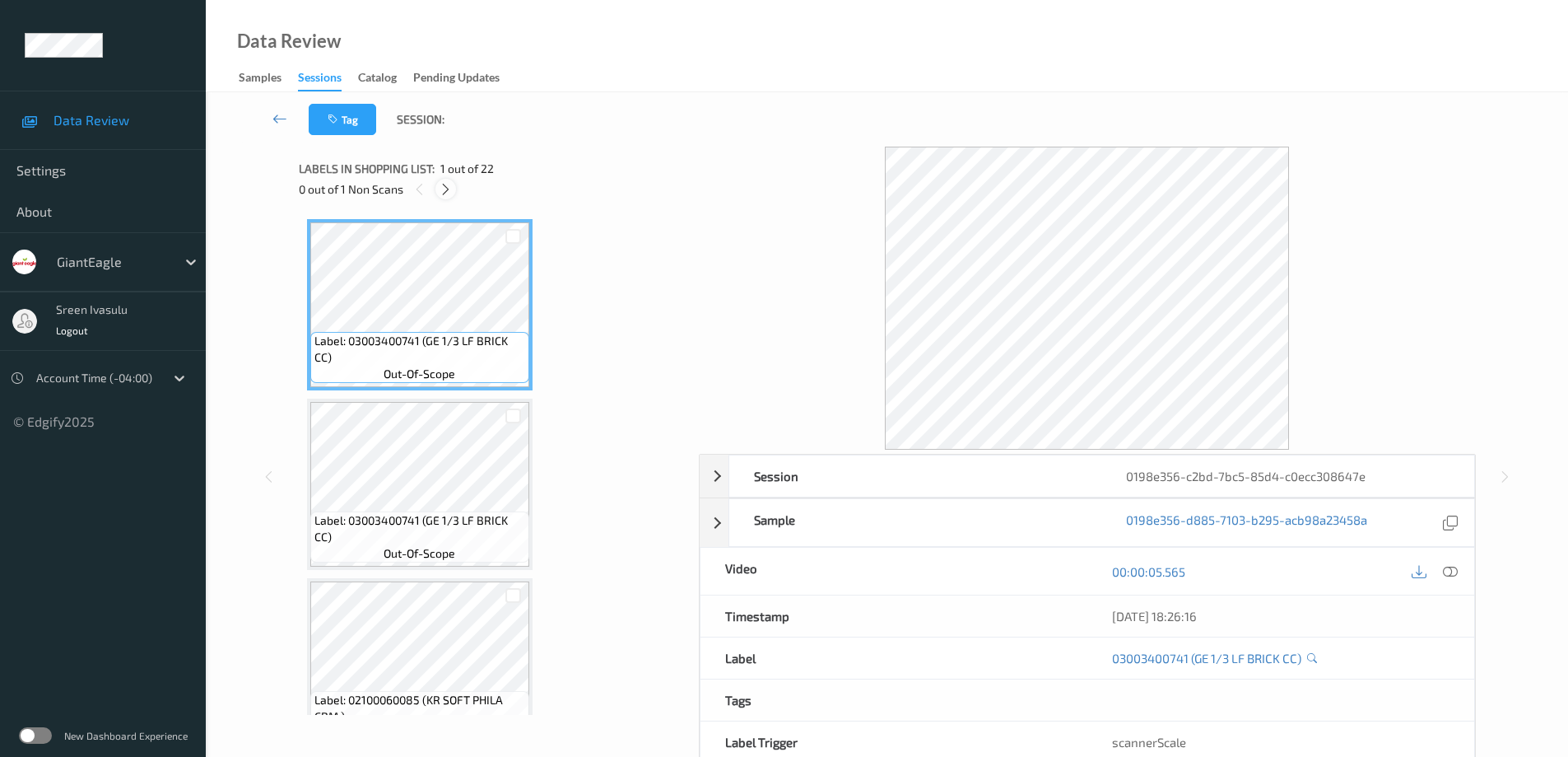
click at [442, 191] on icon at bounding box center [445, 189] width 14 height 15
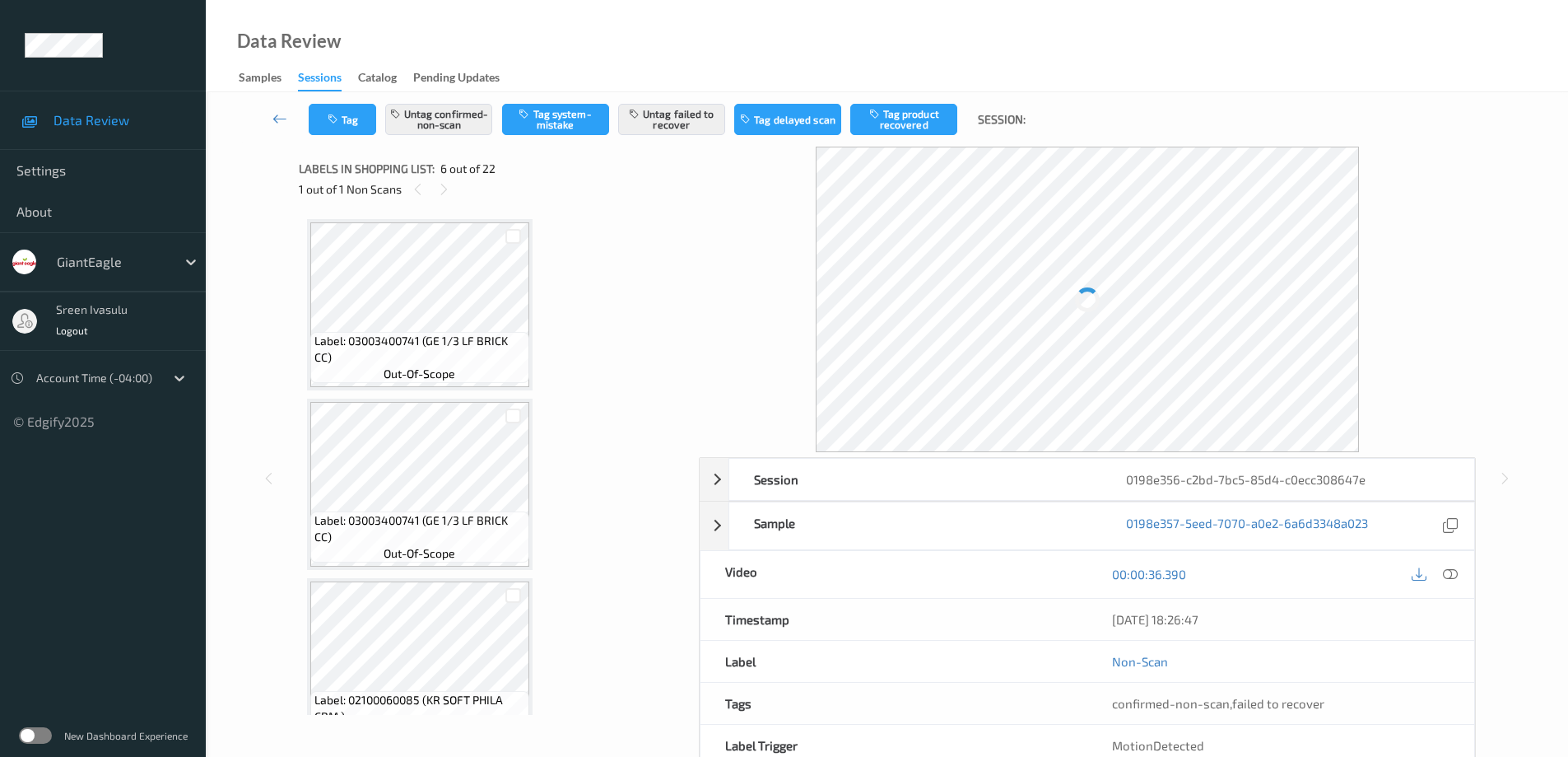
scroll to position [727, 0]
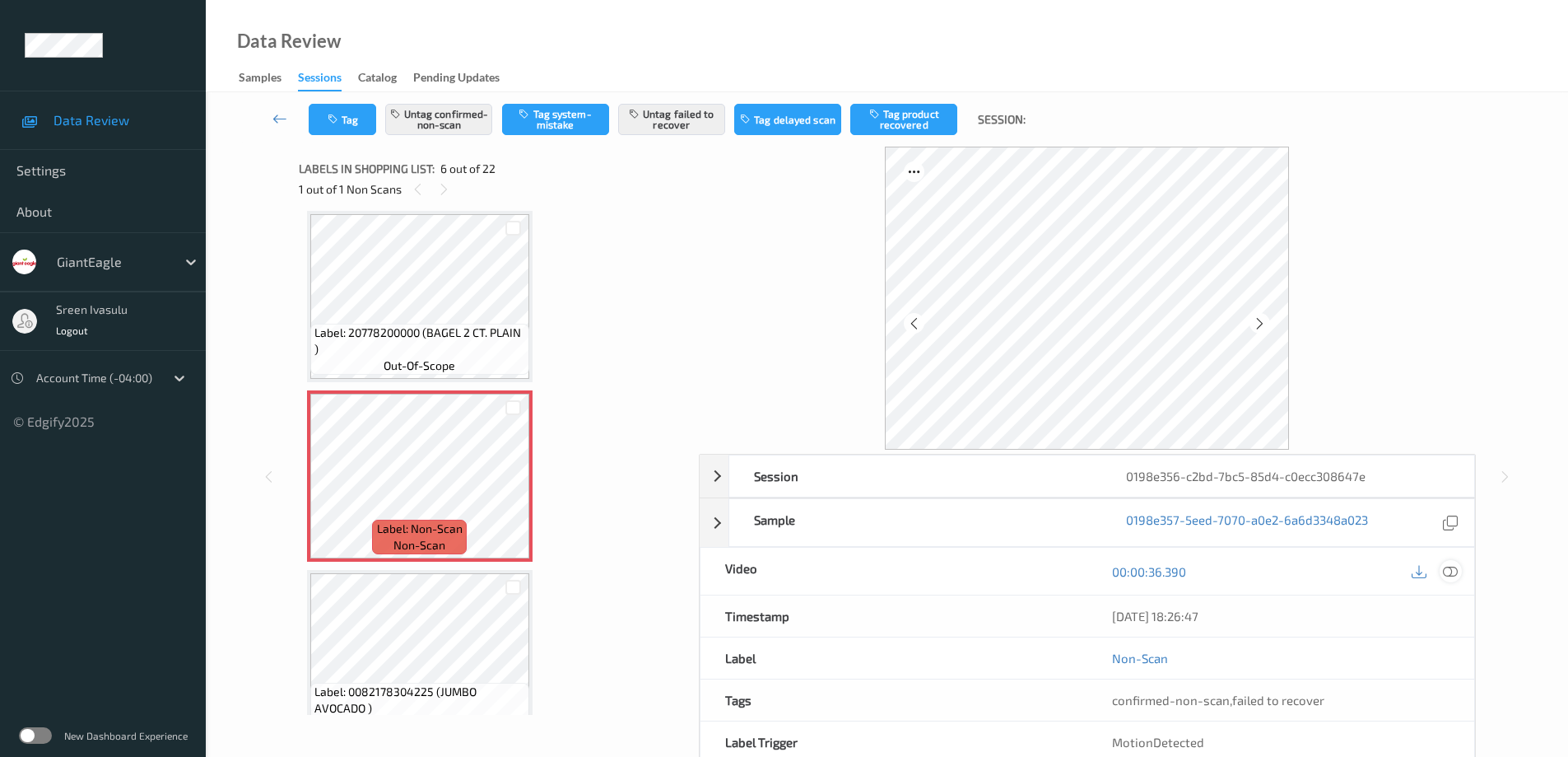
click at [1445, 566] on icon at bounding box center [1450, 571] width 15 height 15
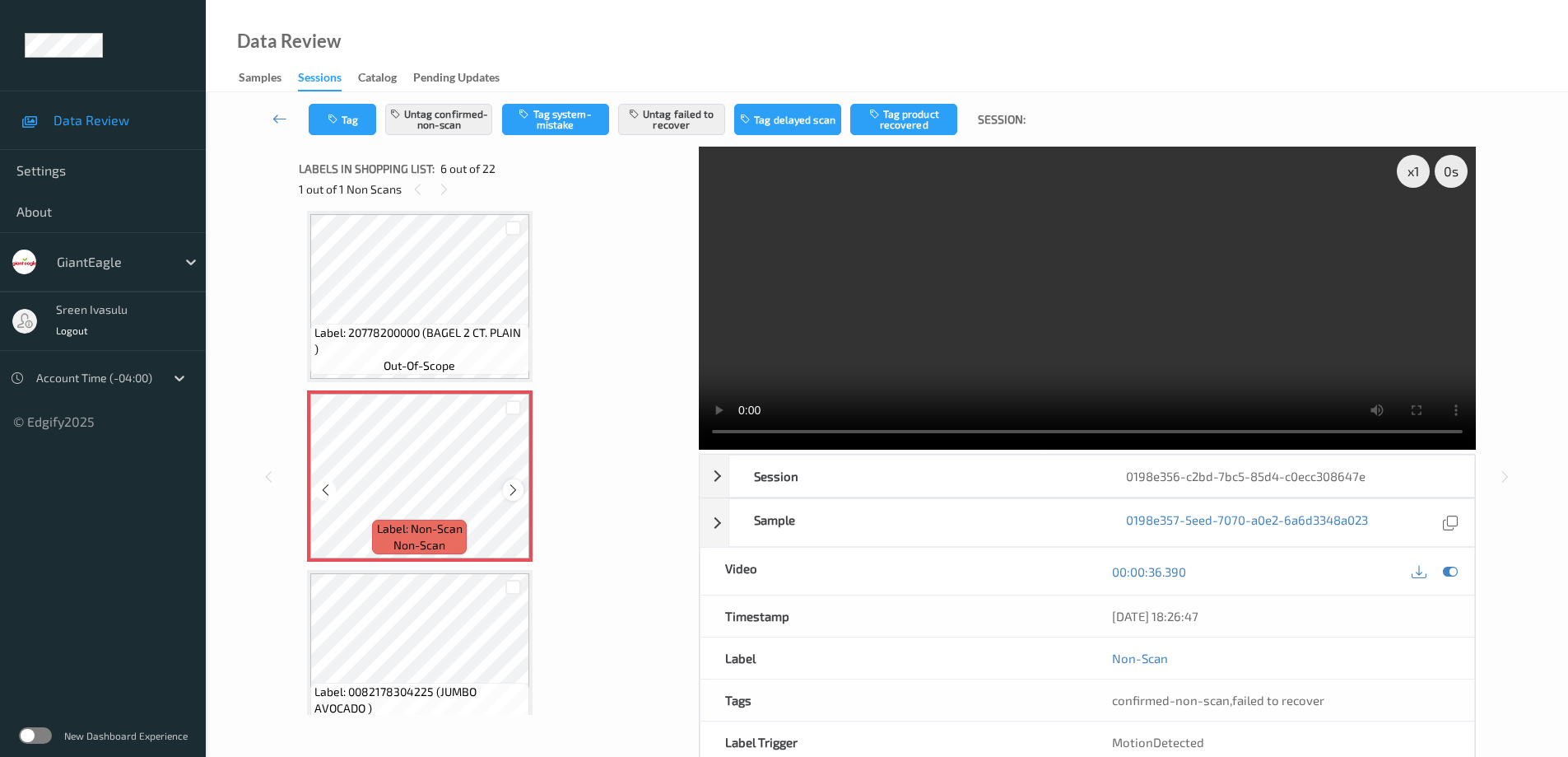
click at [512, 486] on icon at bounding box center [513, 490] width 14 height 15
click at [416, 328] on span "Label: 20778200000 (BAGEL 2 CT. PLAIN )" at bounding box center [419, 341] width 210 height 33
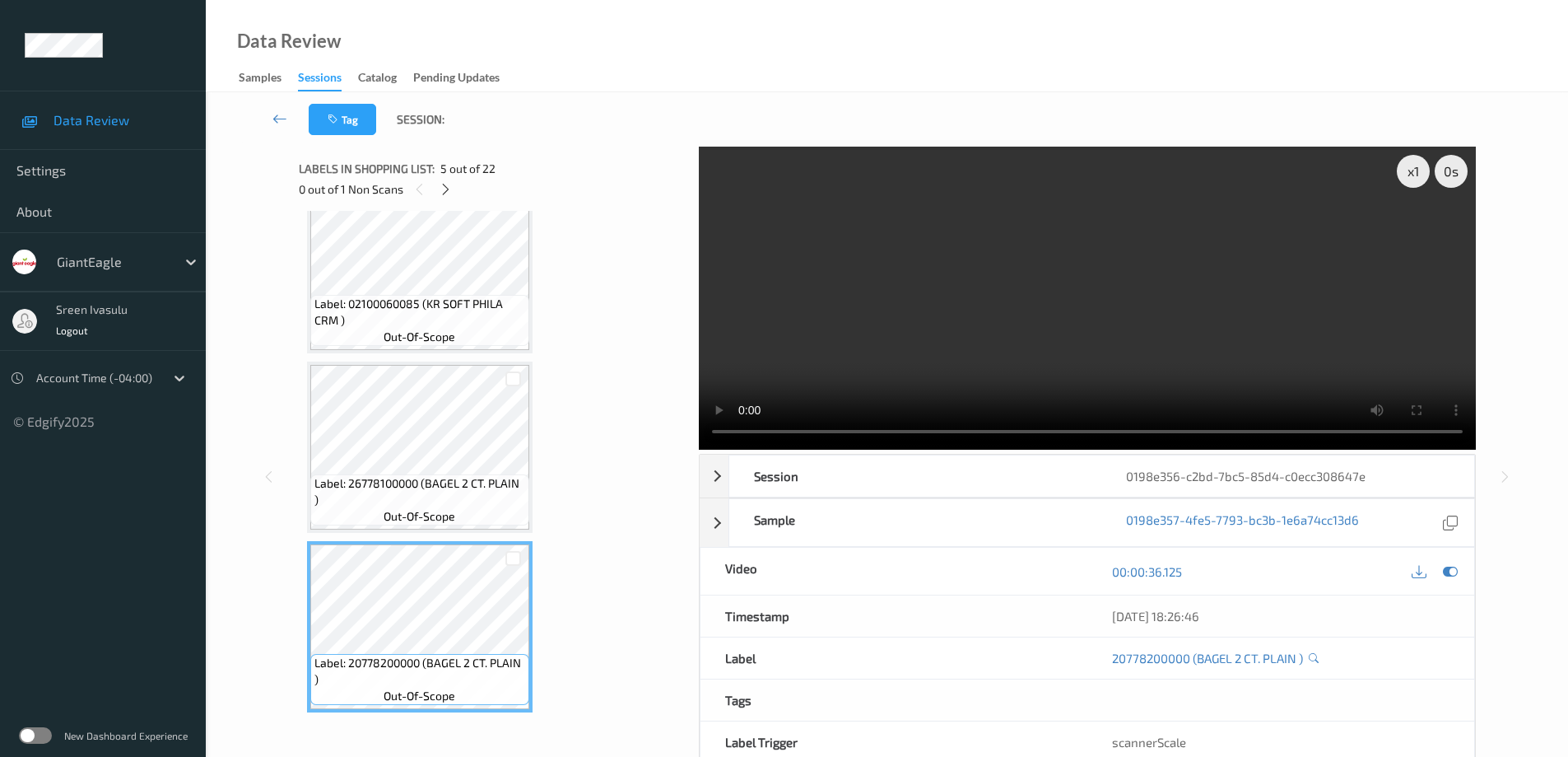
scroll to position [397, 0]
click at [469, 477] on span "Label: 26778100000 (BAGEL 2 CT. PLAIN )" at bounding box center [419, 491] width 210 height 33
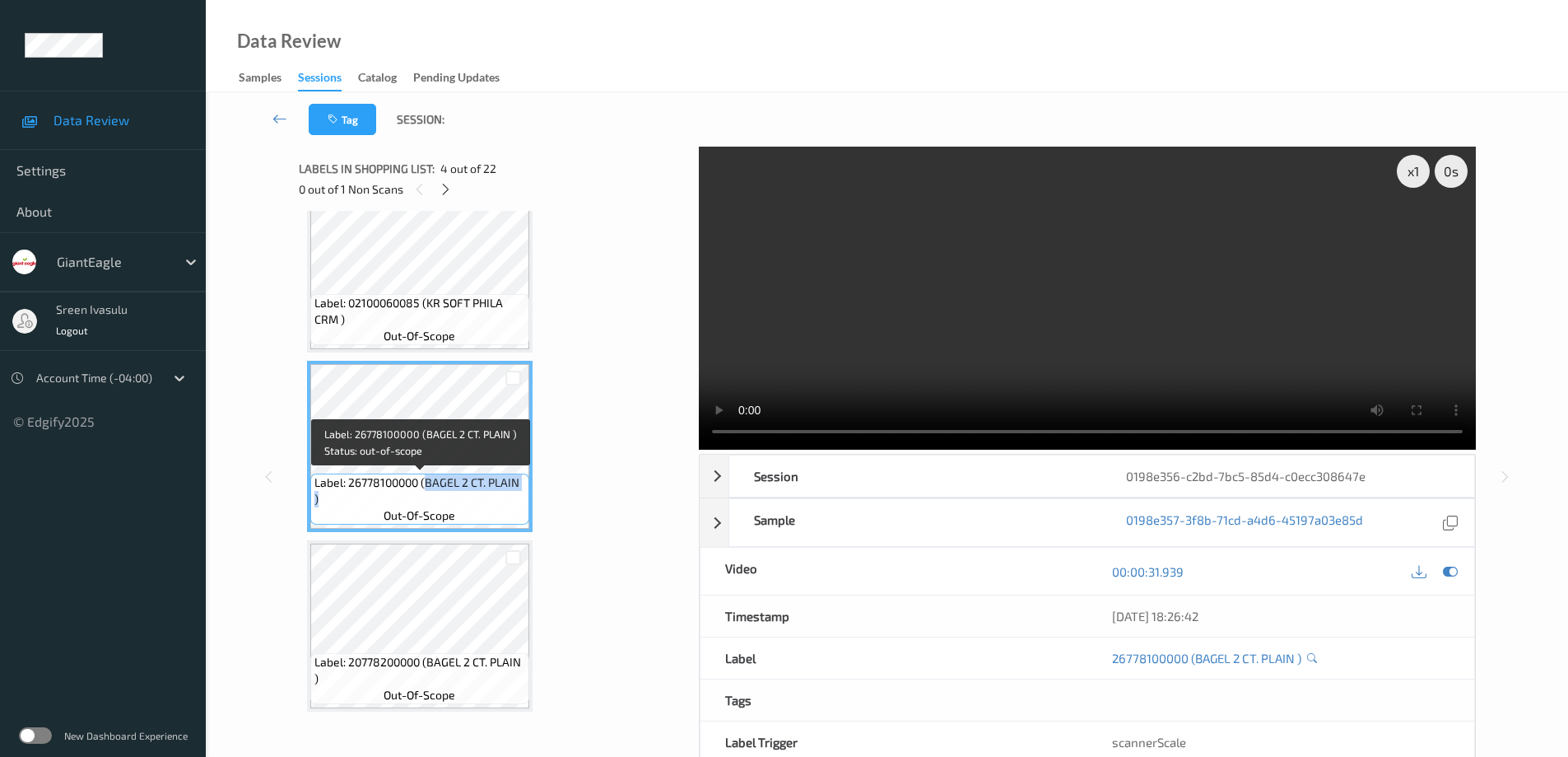
drag, startPoint x: 426, startPoint y: 481, endPoint x: 484, endPoint y: 506, distance: 63.2
click at [484, 506] on span "Label: 26778100000 (BAGEL 2 CT. PLAIN )" at bounding box center [419, 491] width 210 height 33
copy span "BAGEL 2 CT. PLAIN )"
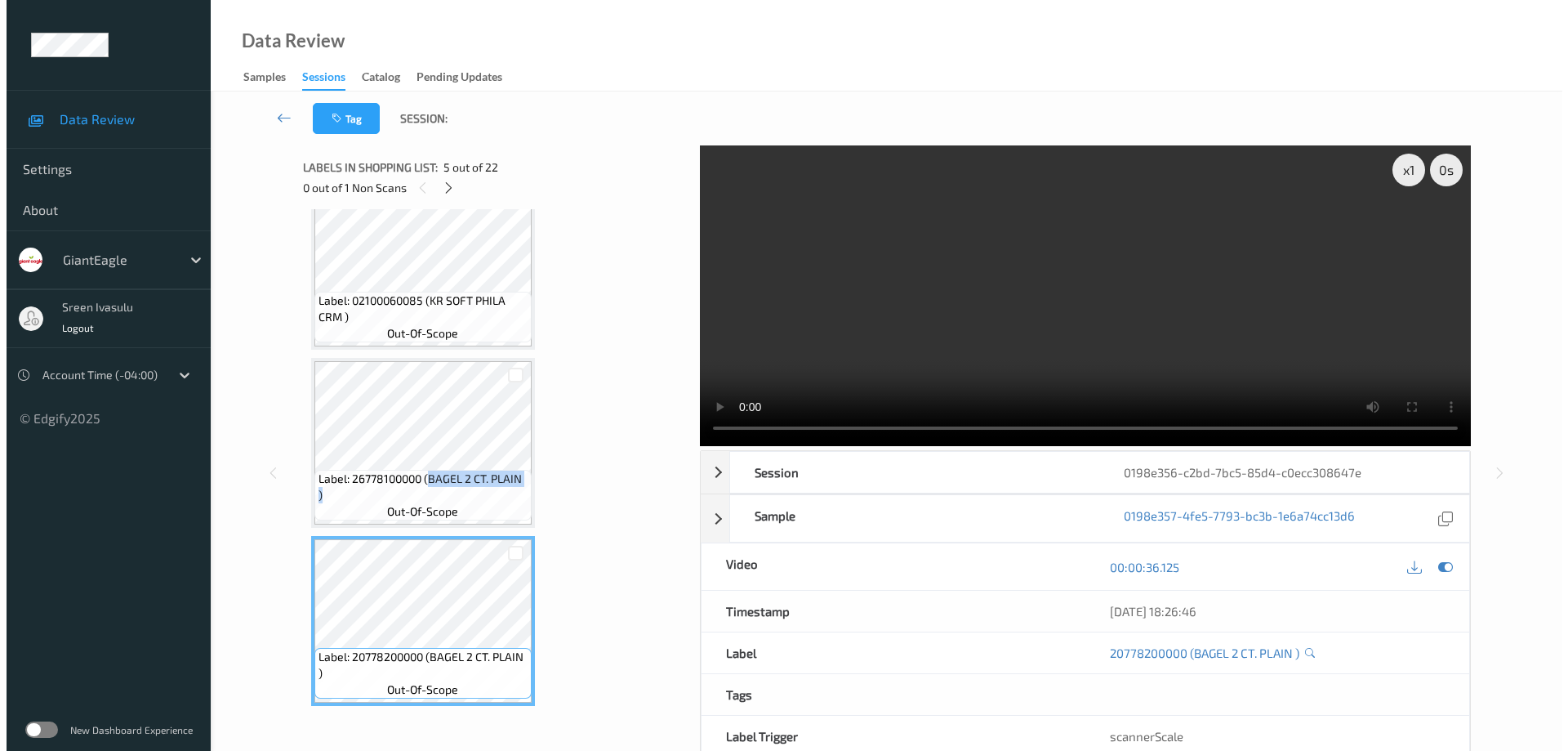
scroll to position [721, 0]
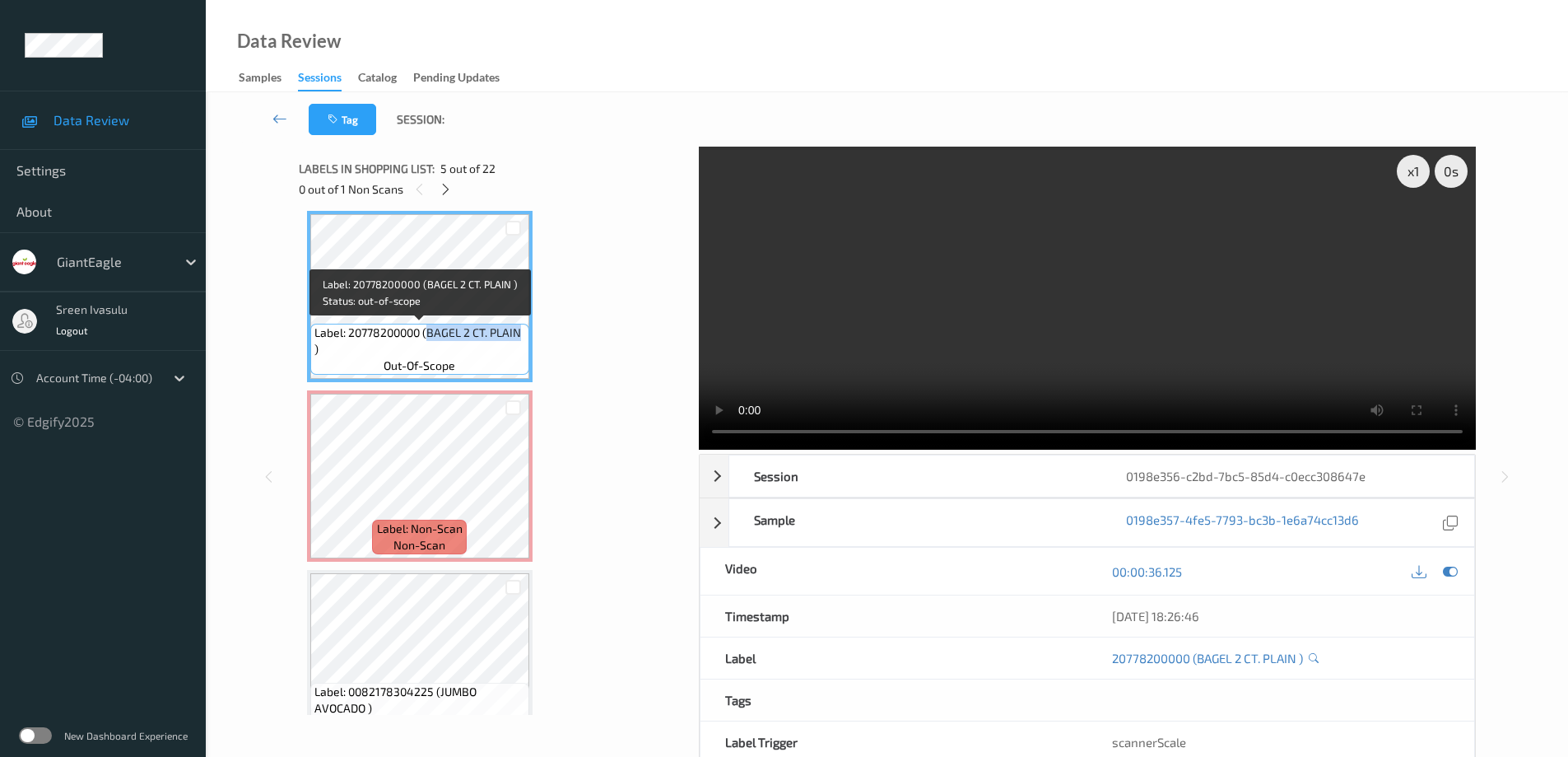
drag, startPoint x: 429, startPoint y: 332, endPoint x: 520, endPoint y: 332, distance: 91.0
click at [520, 332] on span "Label: 20778200000 (BAGEL 2 CT. PLAIN )" at bounding box center [419, 341] width 210 height 33
copy span "BAGEL 2 CT. PLAIN"
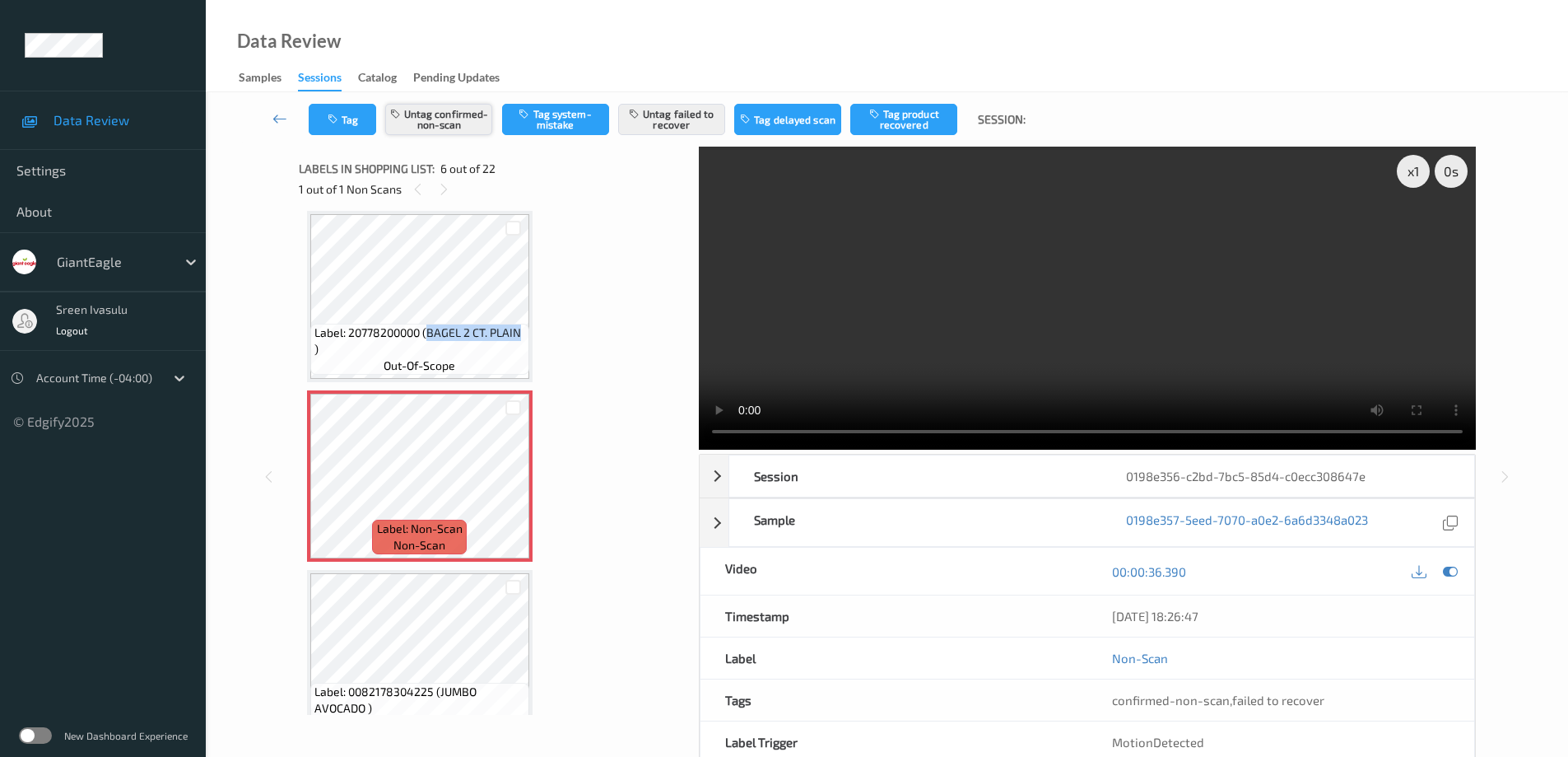
click at [464, 119] on button "Untag confirmed-non-scan" at bounding box center [438, 119] width 107 height 31
click at [680, 124] on button "Untag failed to recover" at bounding box center [670, 119] width 107 height 31
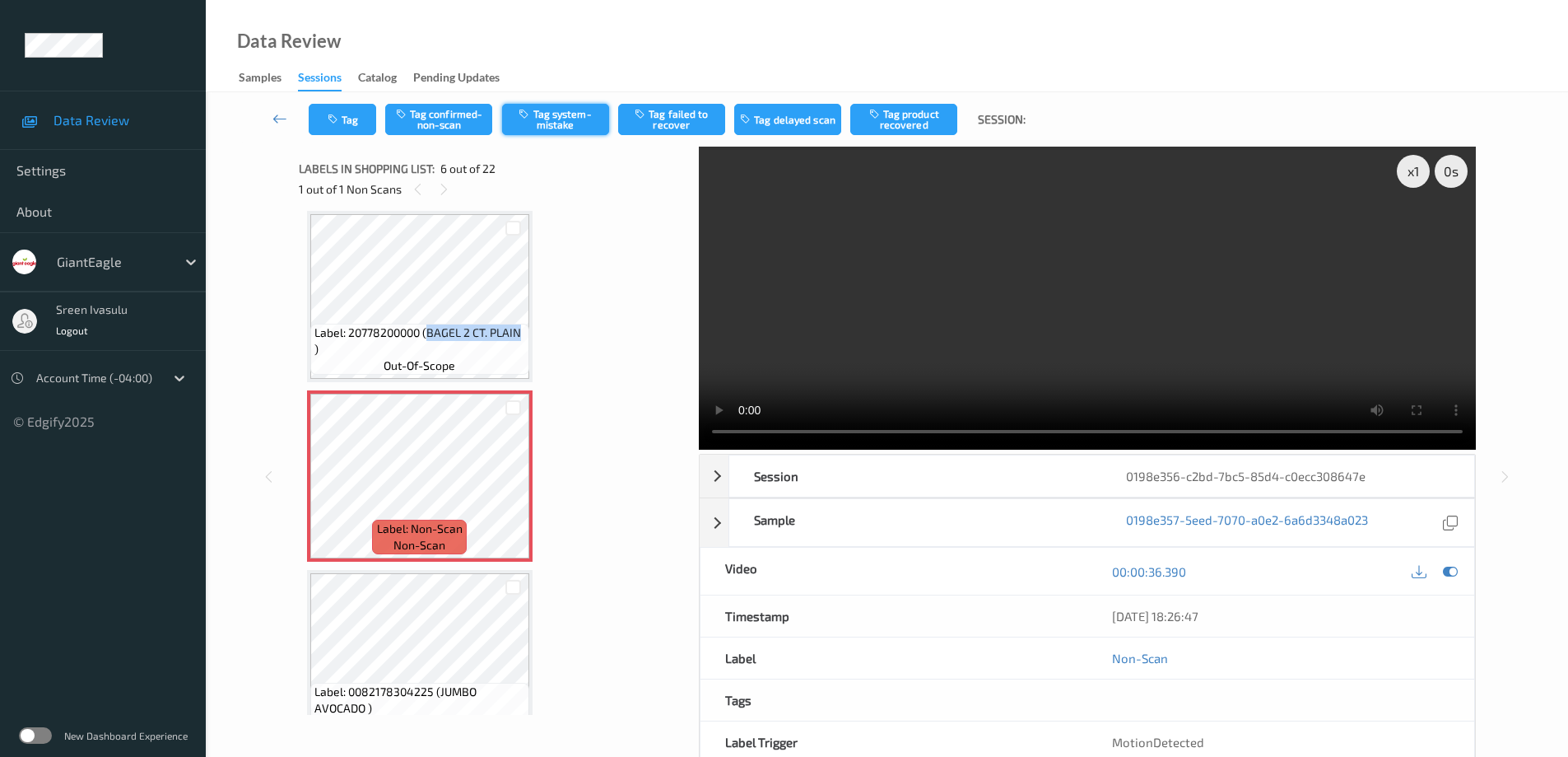
click at [569, 120] on button "Tag system-mistake" at bounding box center [555, 119] width 107 height 31
click at [344, 125] on button "Tag" at bounding box center [342, 119] width 68 height 31
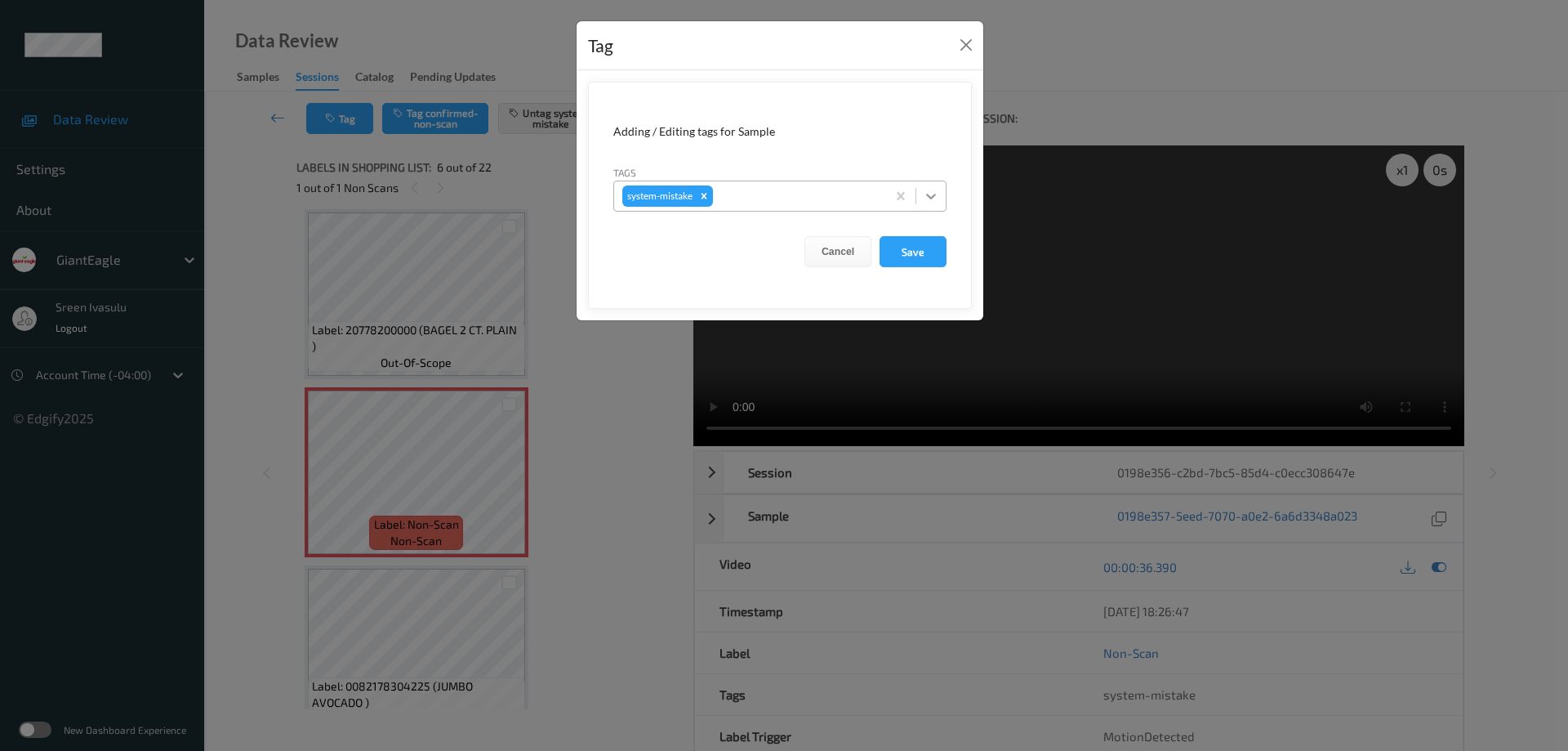
click at [922, 199] on div at bounding box center [931, 196] width 29 height 29
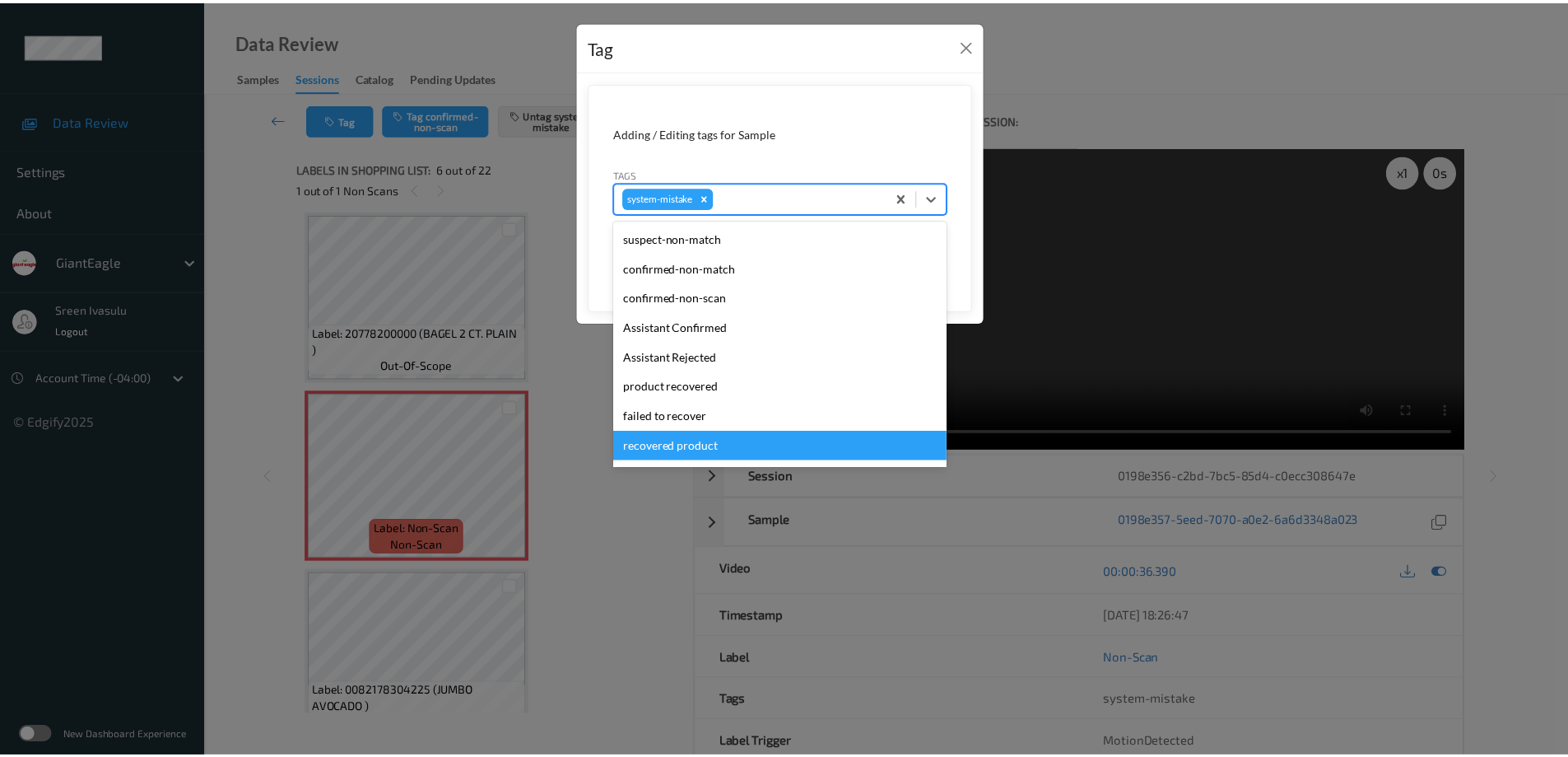
scroll to position [174, 0]
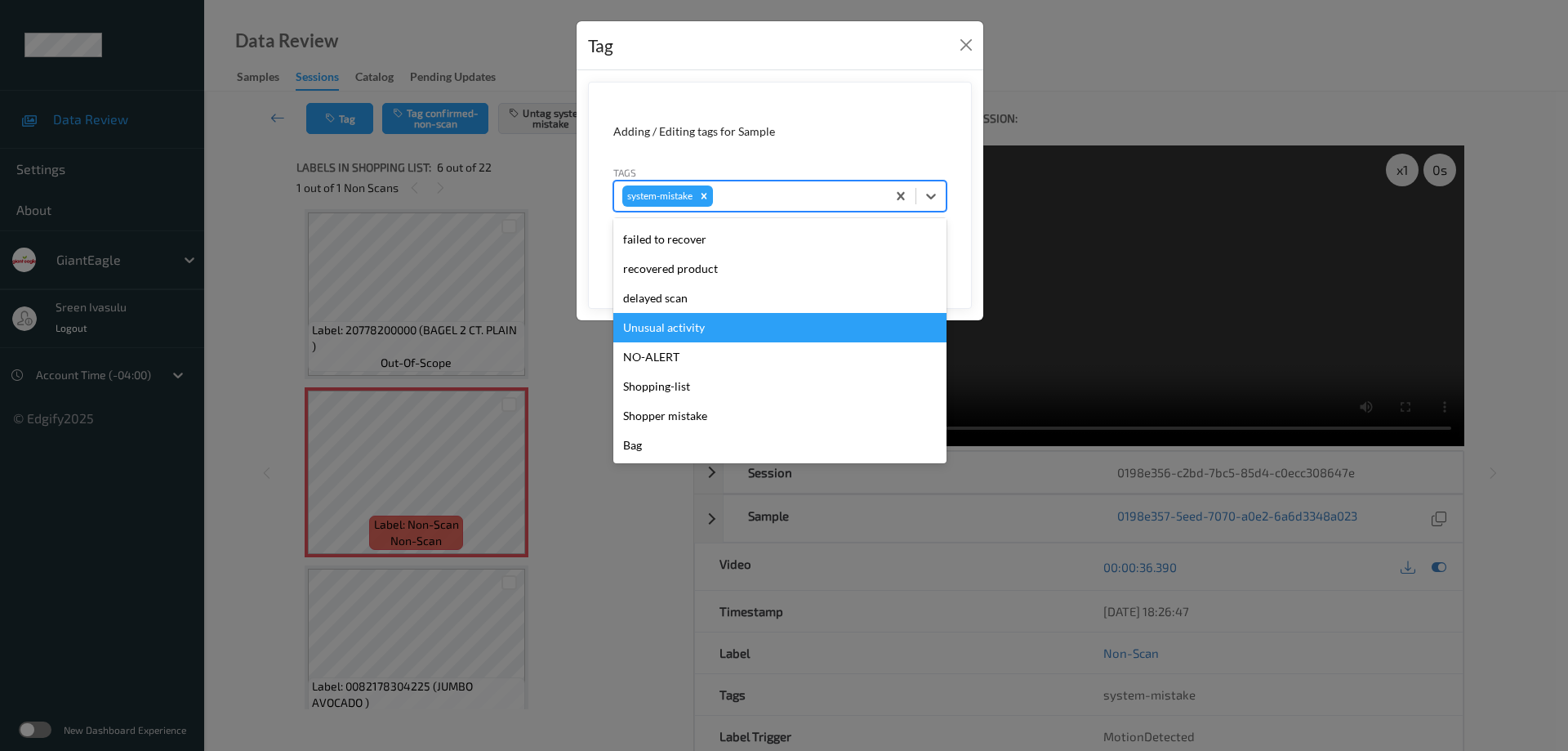
click at [682, 331] on div "Unusual activity" at bounding box center [779, 327] width 333 height 29
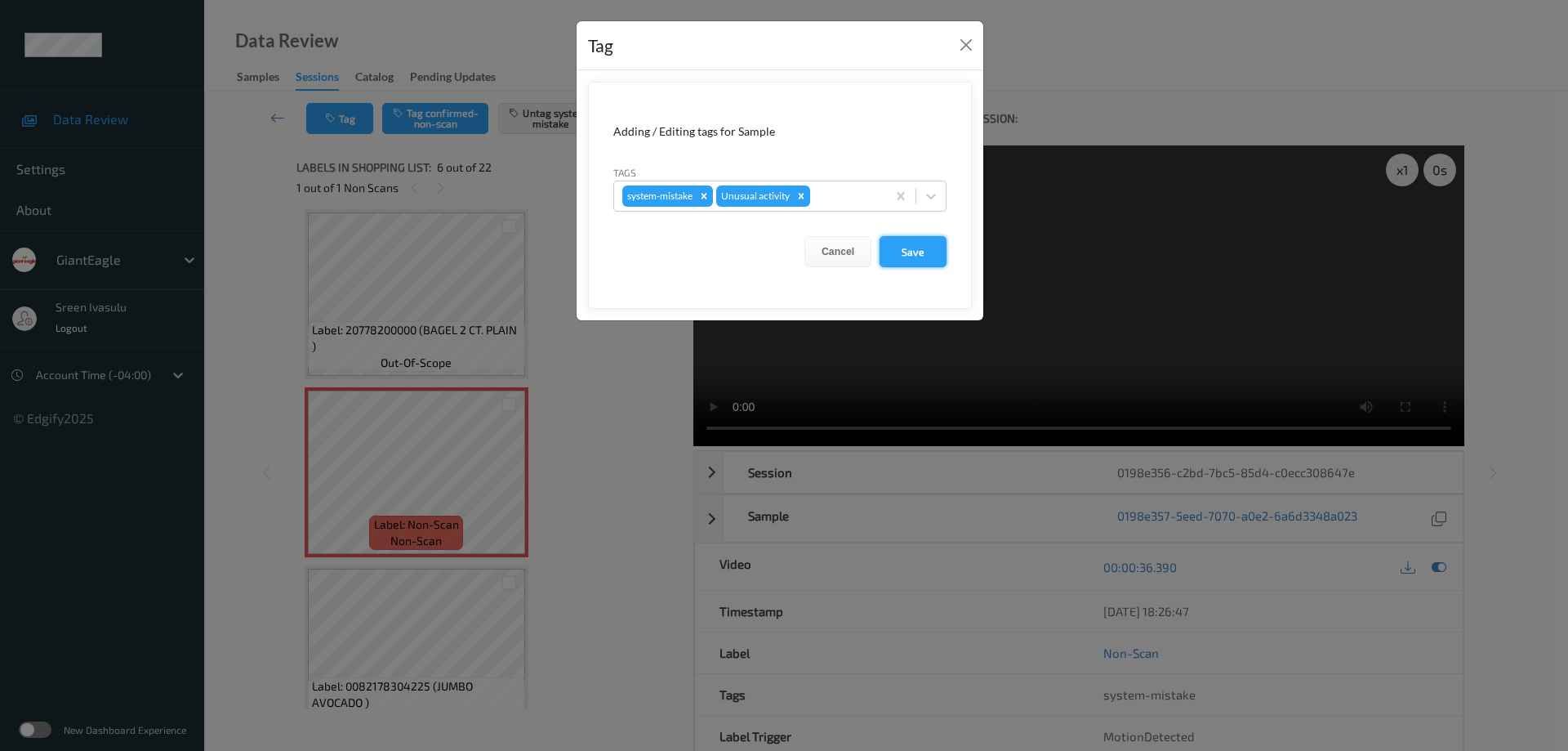
click at [911, 241] on button "Save" at bounding box center [912, 252] width 67 height 31
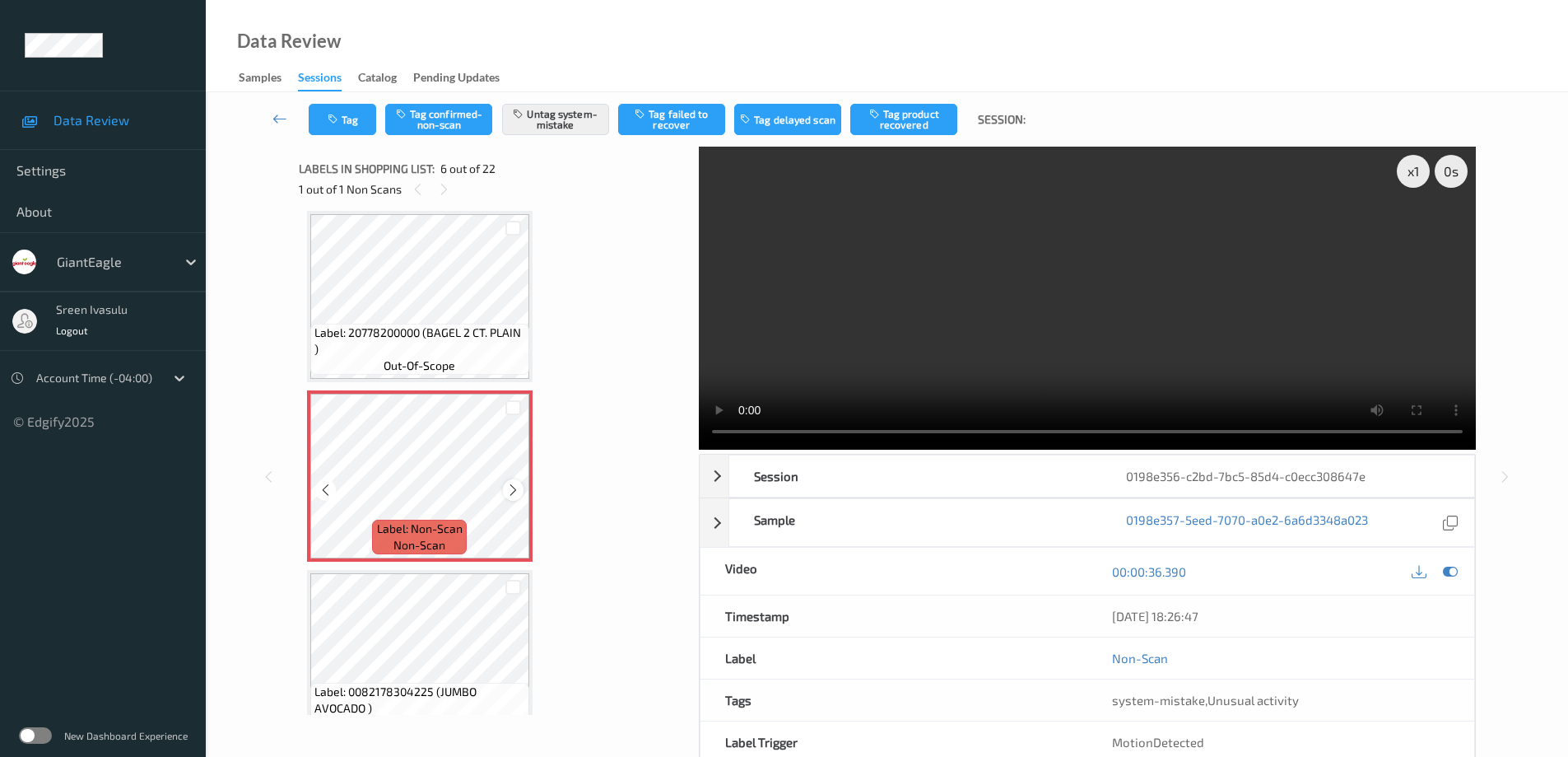
click at [509, 488] on icon at bounding box center [513, 490] width 14 height 15
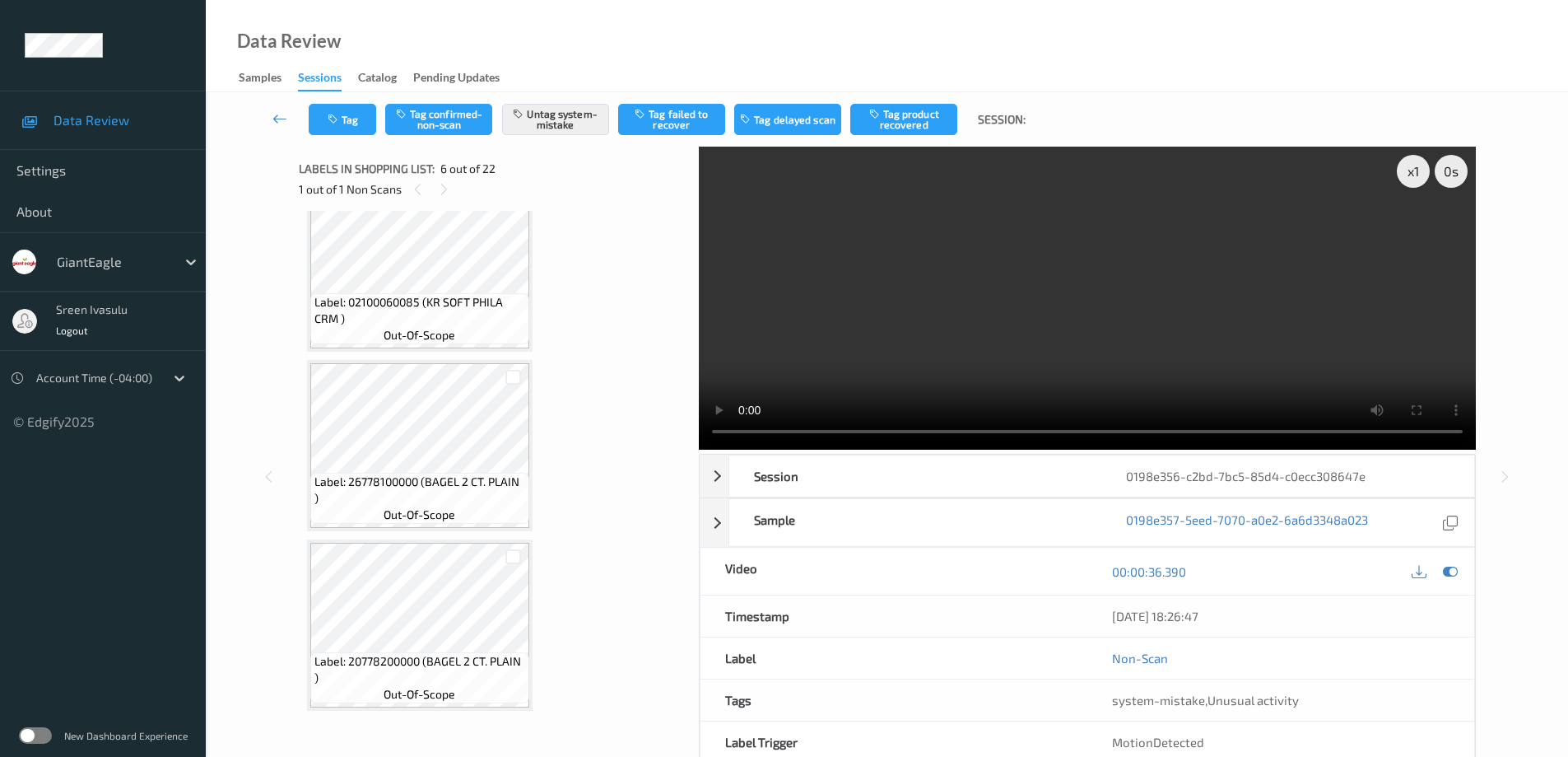
scroll to position [397, 0]
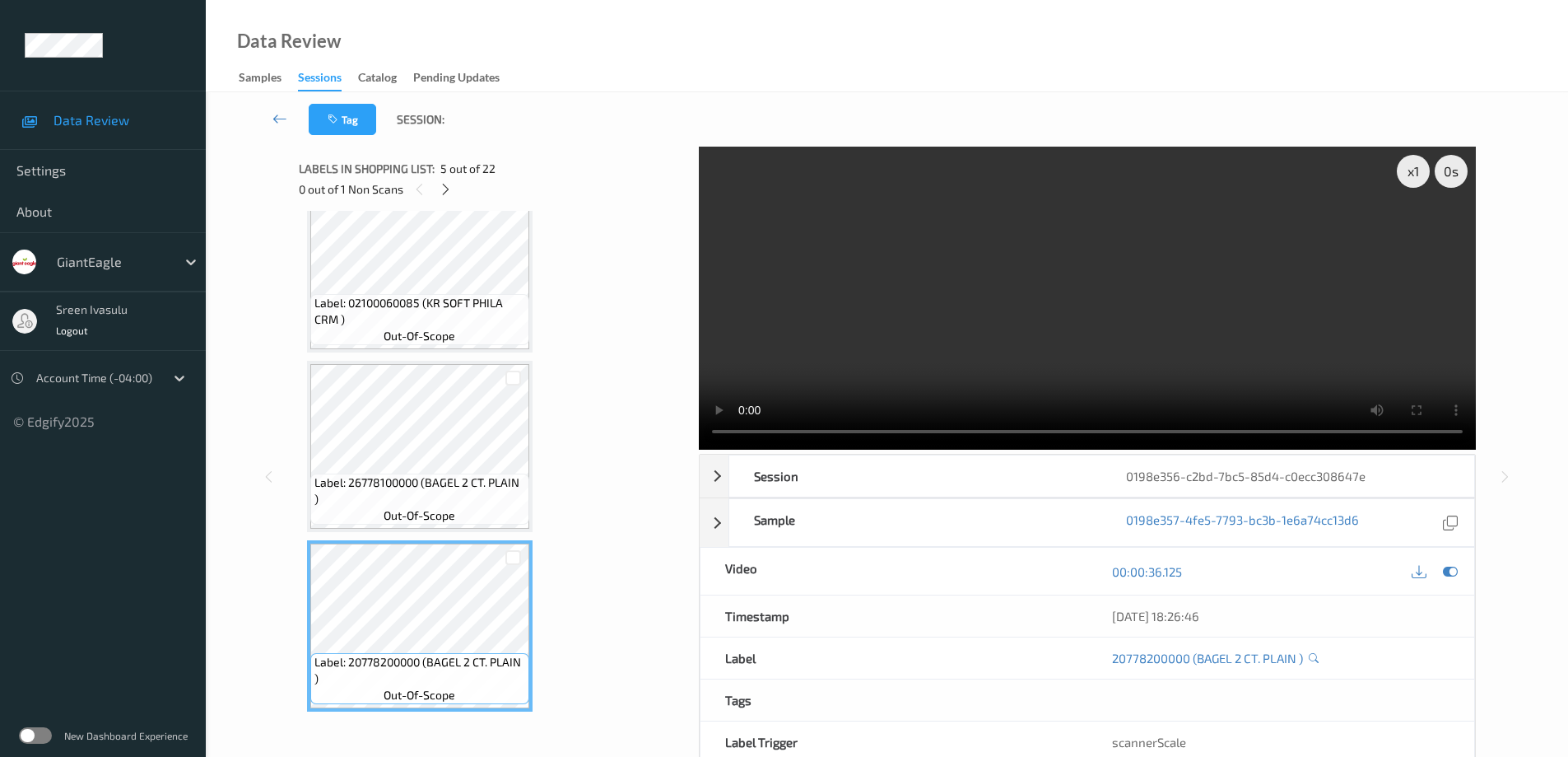
click at [456, 483] on span "Label: 26778100000 (BAGEL 2 CT. PLAIN )" at bounding box center [419, 491] width 210 height 33
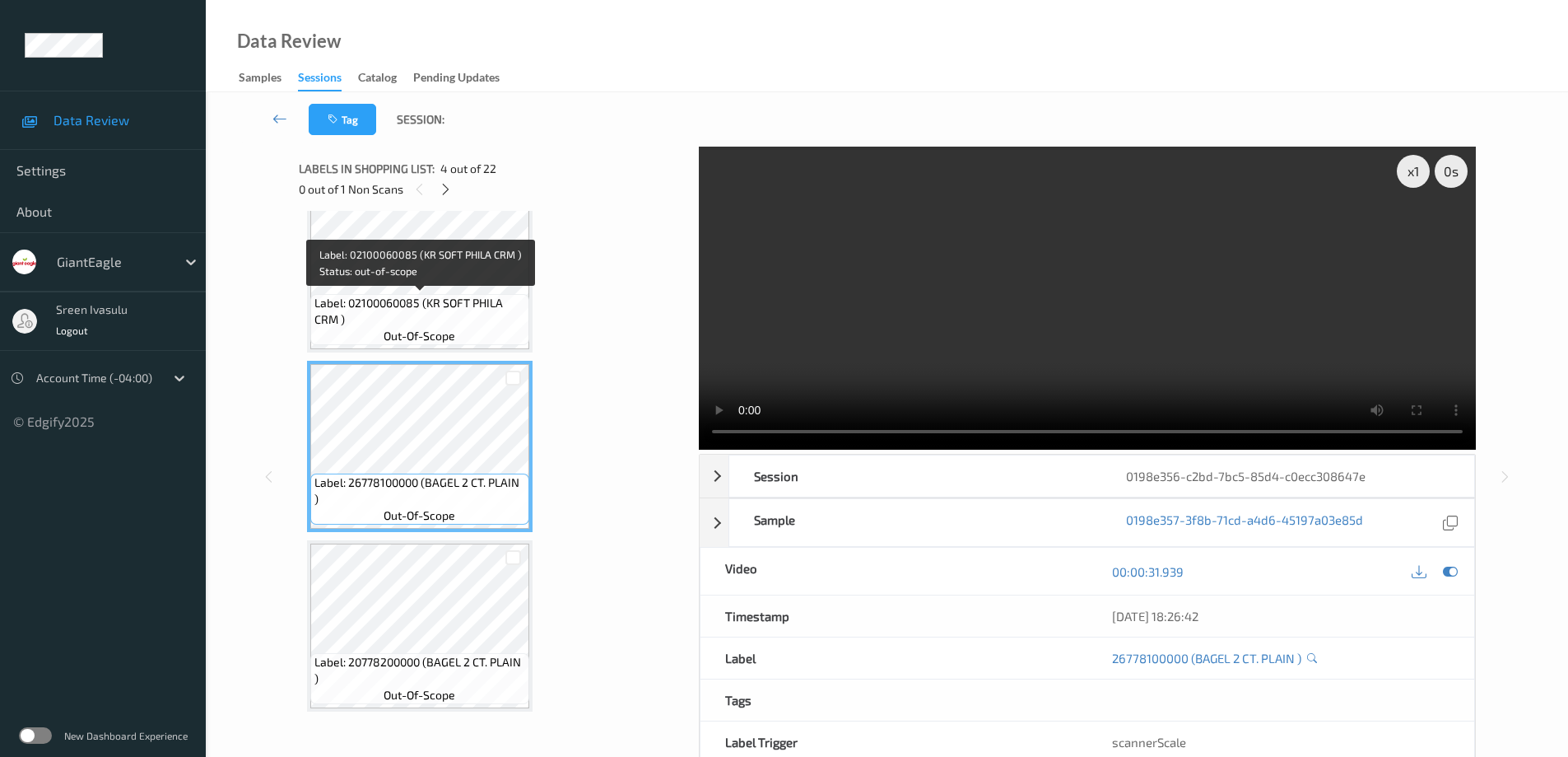
click at [493, 295] on span "Label: 02100060085 (KR SOFT PHILA CRM )" at bounding box center [419, 311] width 210 height 33
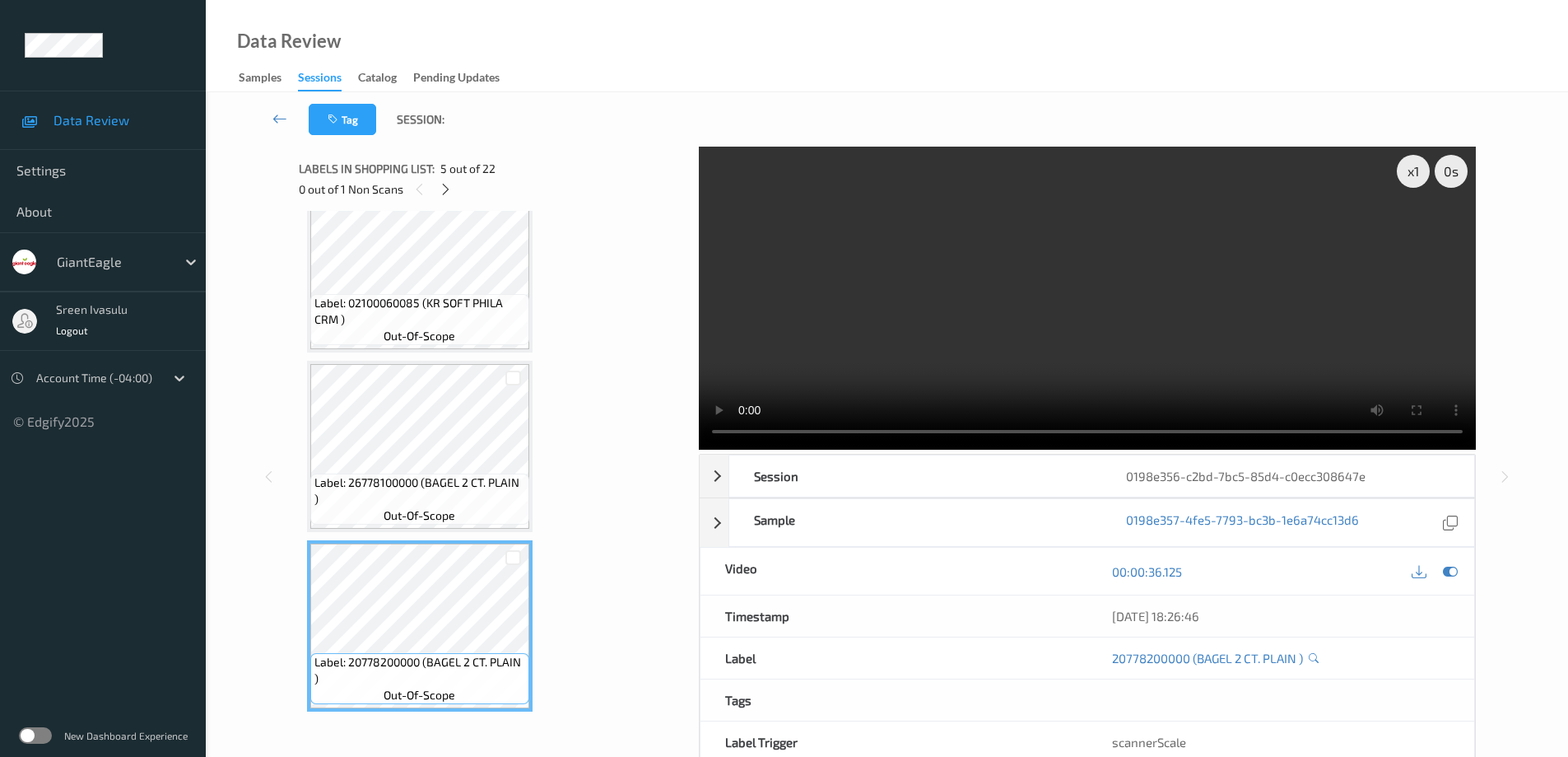
scroll to position [727, 0]
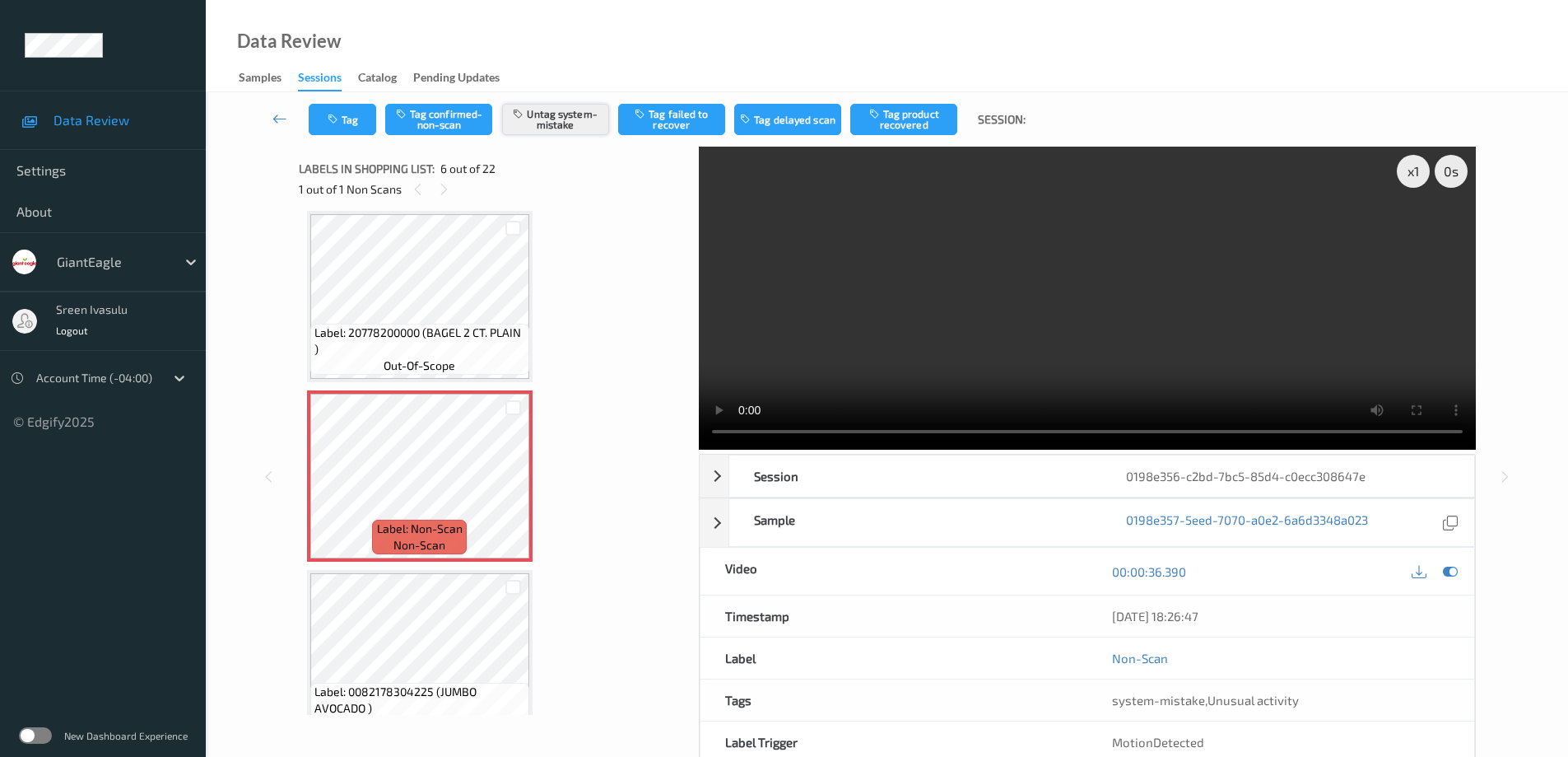
click at [570, 123] on button "Untag system-mistake" at bounding box center [555, 119] width 107 height 31
click at [431, 114] on button "Tag confirmed-non-scan" at bounding box center [438, 119] width 107 height 31
click at [676, 114] on button "Tag failed to recover" at bounding box center [670, 119] width 107 height 31
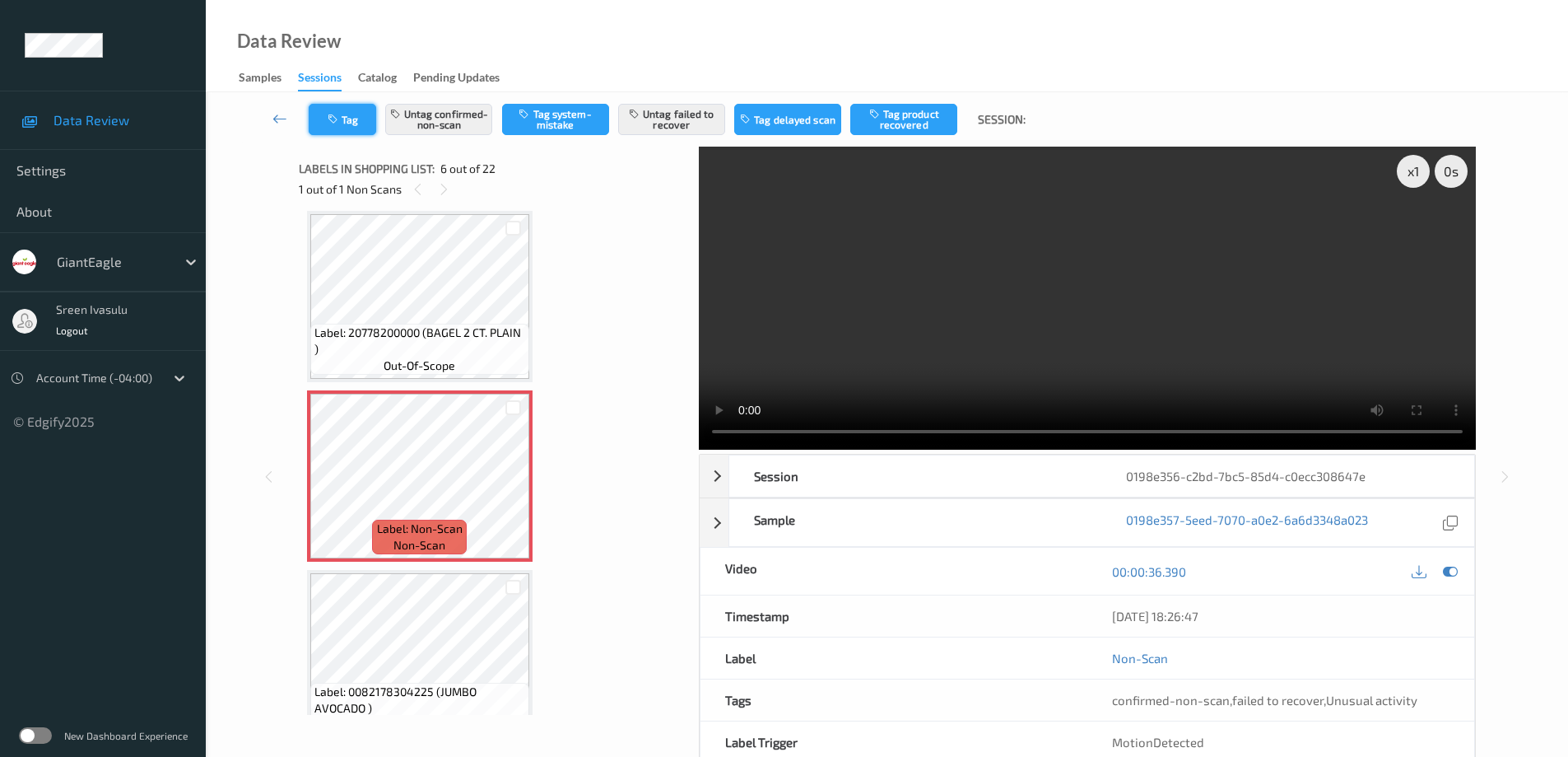
click at [348, 124] on button "Tag" at bounding box center [342, 119] width 68 height 31
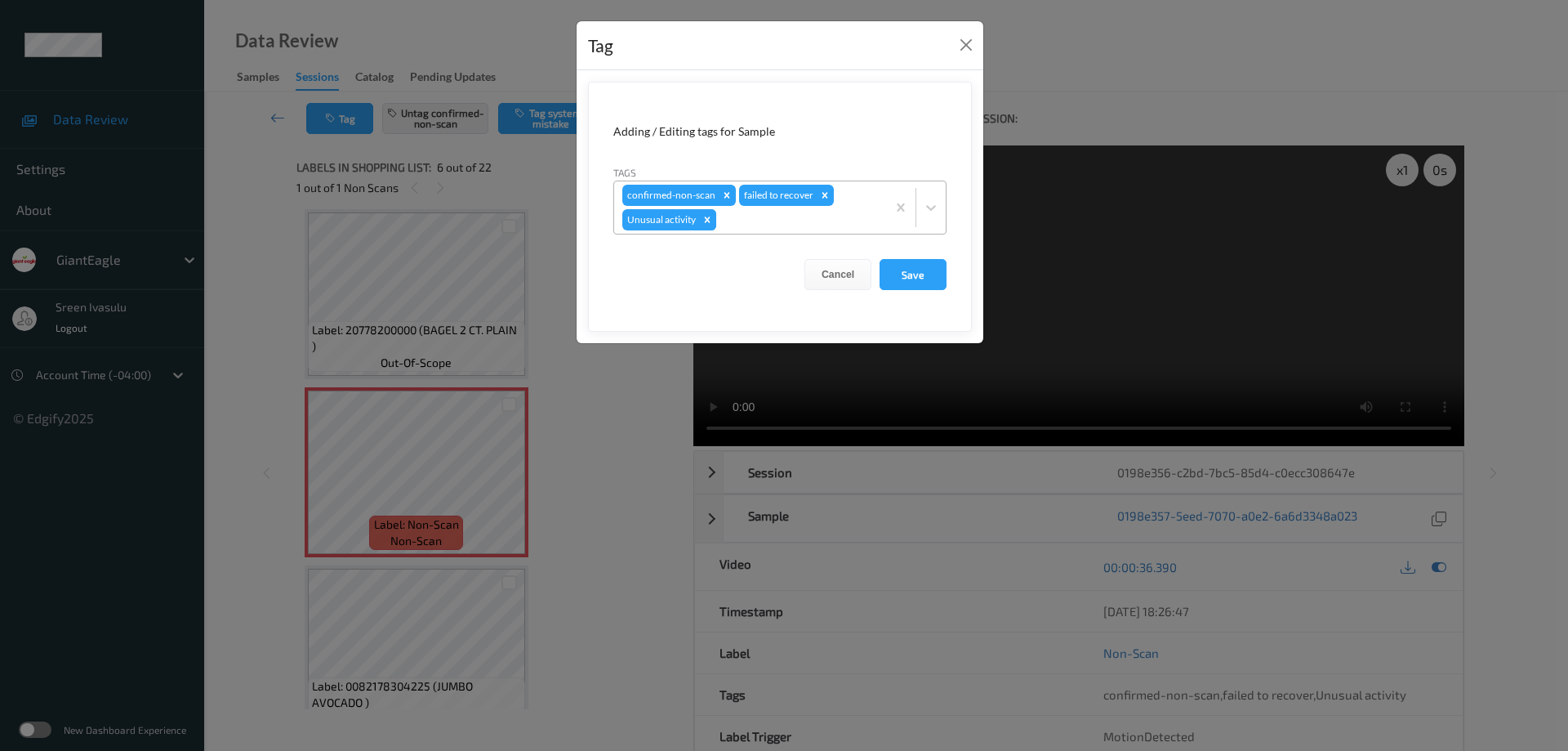
click at [702, 222] on icon "Remove Unusual activity" at bounding box center [707, 220] width 12 height 12
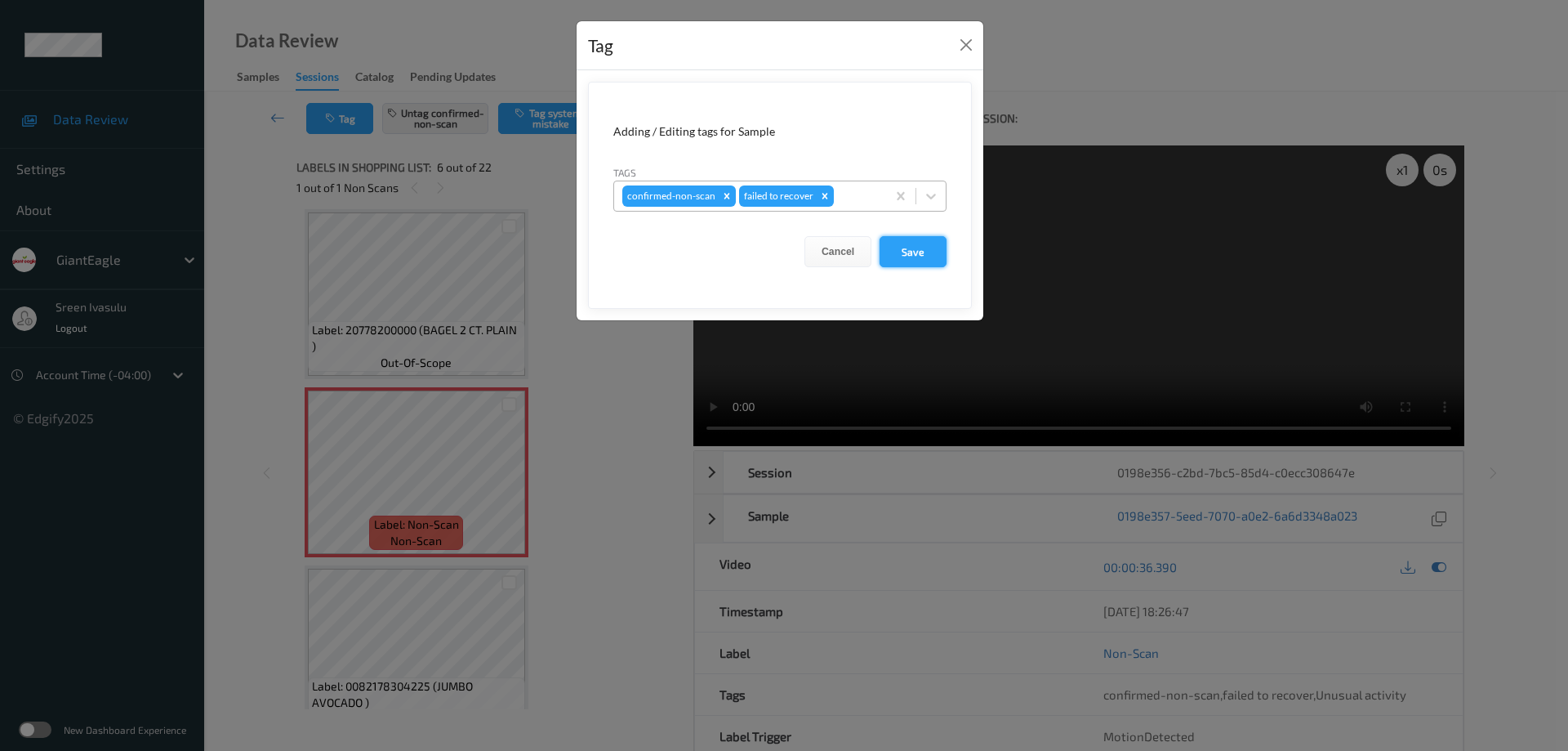
click at [911, 244] on button "Save" at bounding box center [912, 252] width 67 height 31
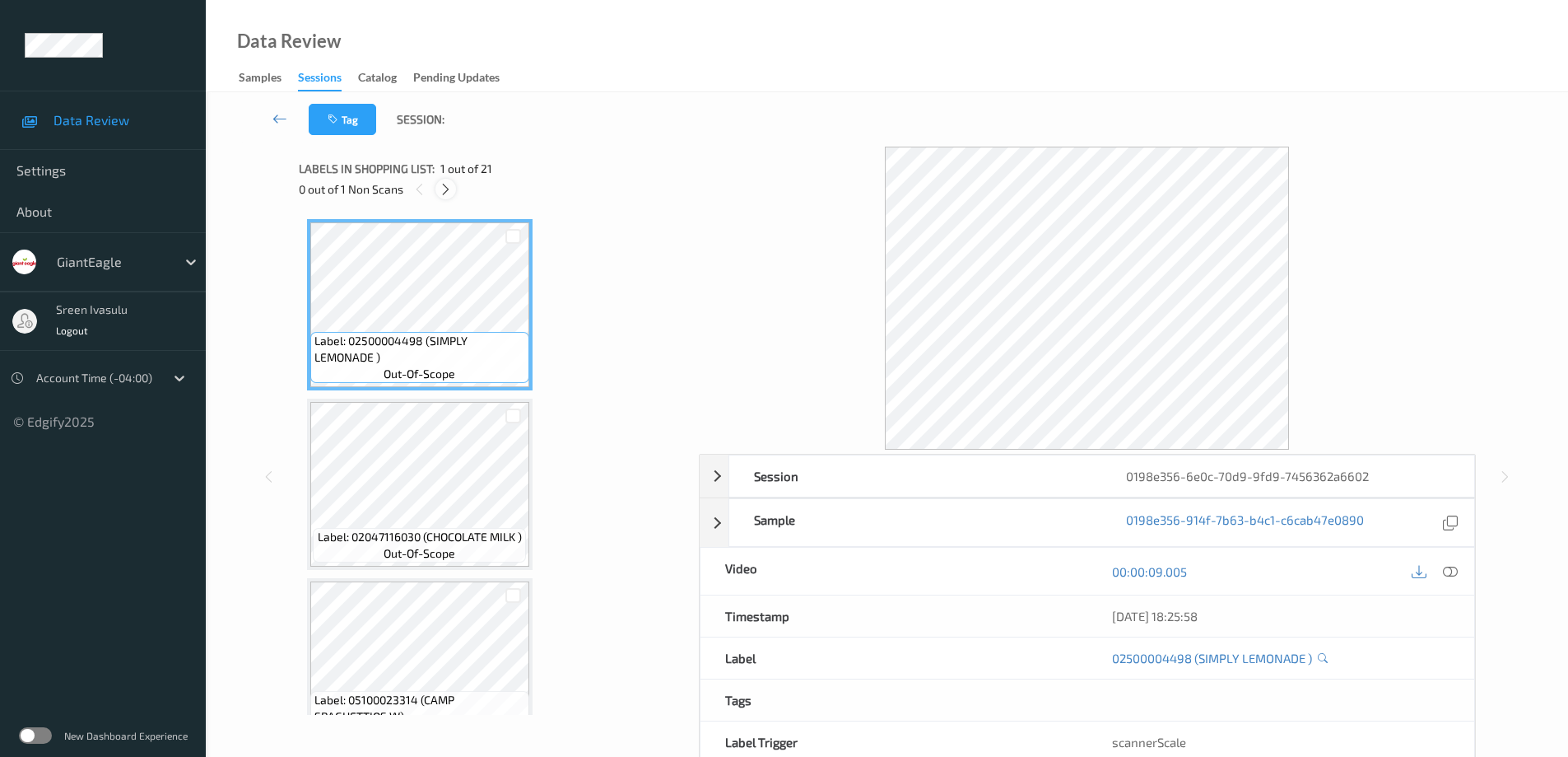
click at [447, 187] on icon at bounding box center [445, 189] width 14 height 15
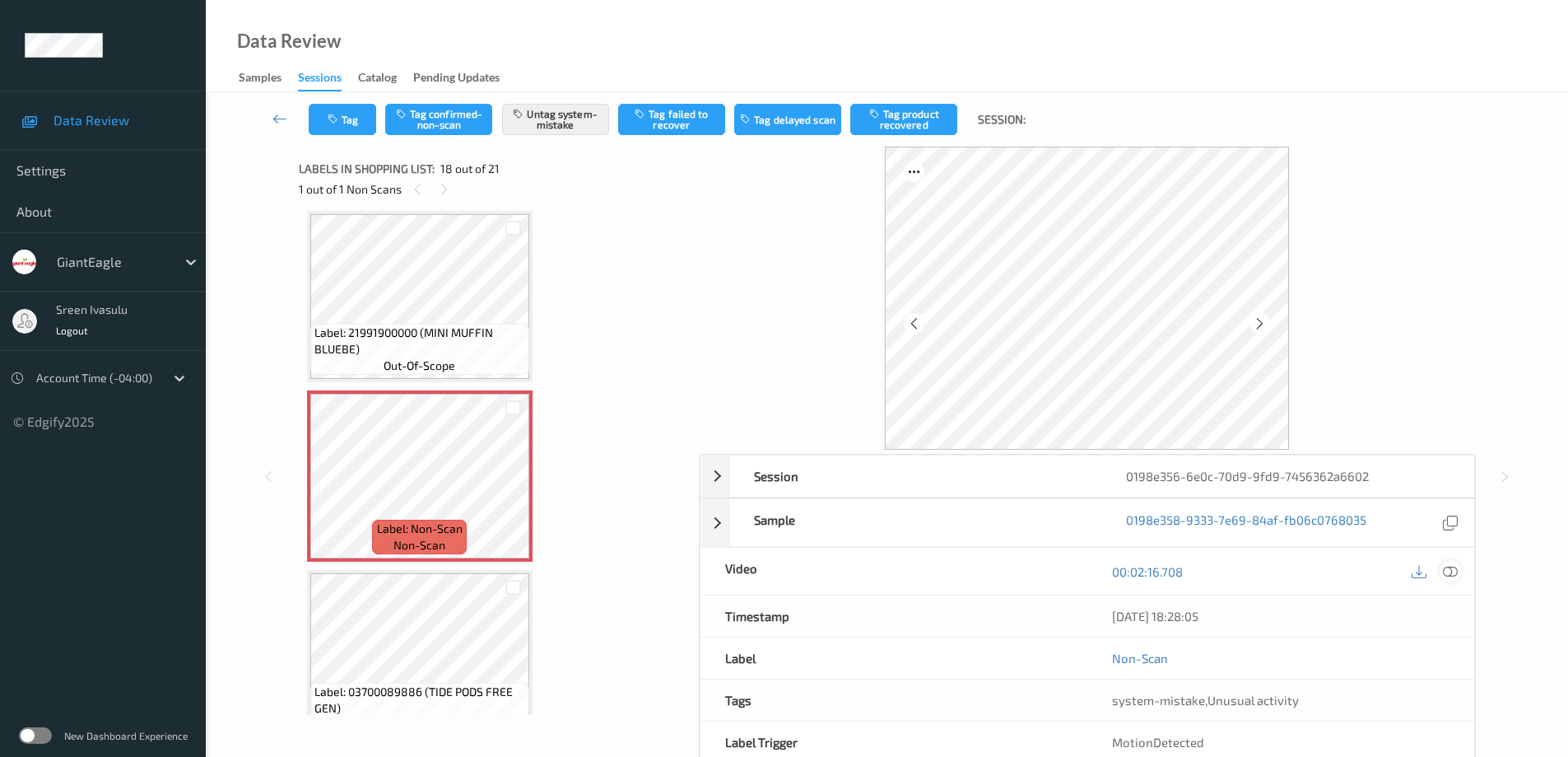
click at [1448, 576] on icon at bounding box center [1450, 571] width 15 height 15
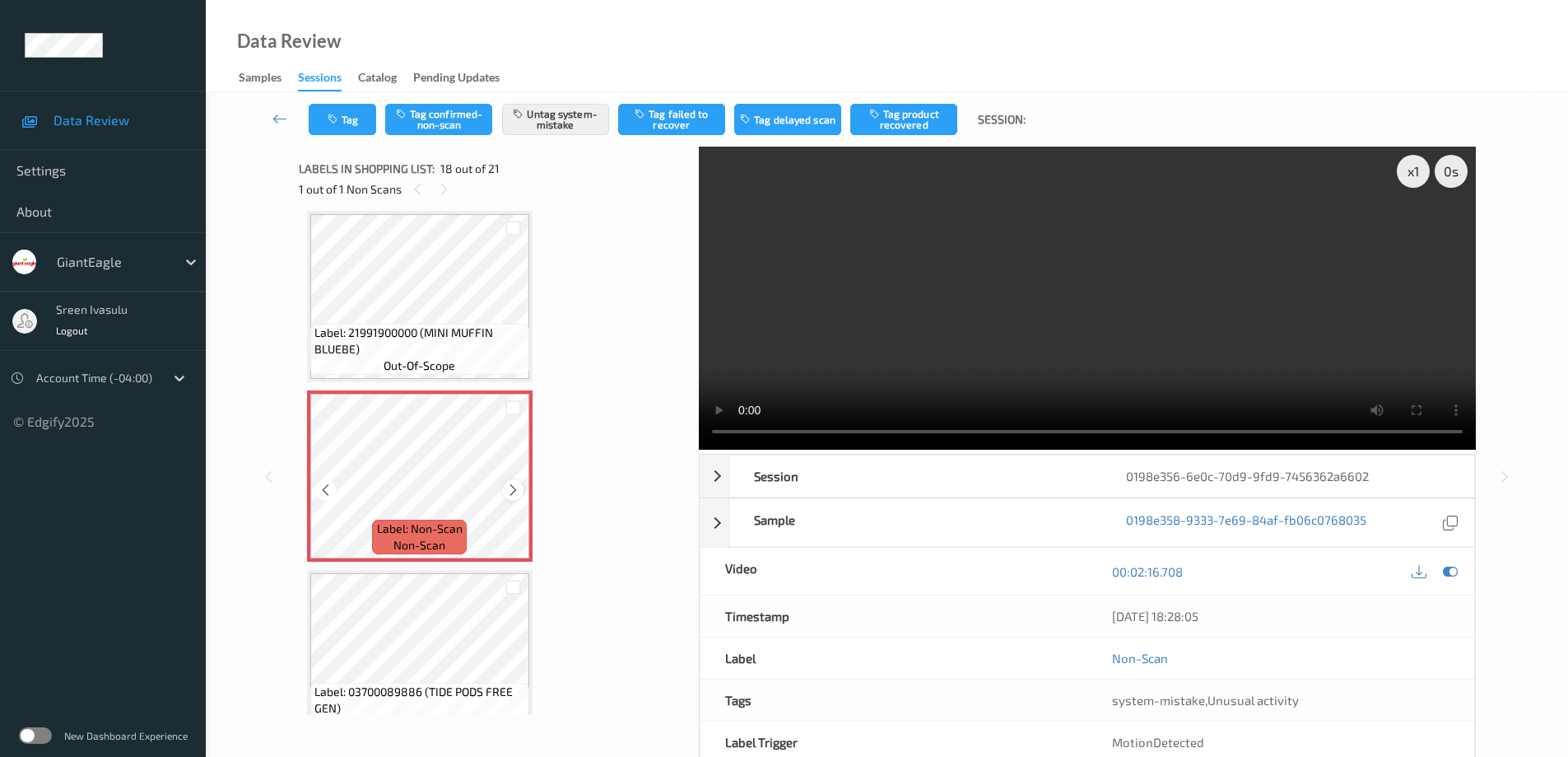
click at [511, 491] on icon at bounding box center [513, 490] width 14 height 15
click at [512, 491] on icon at bounding box center [513, 490] width 14 height 15
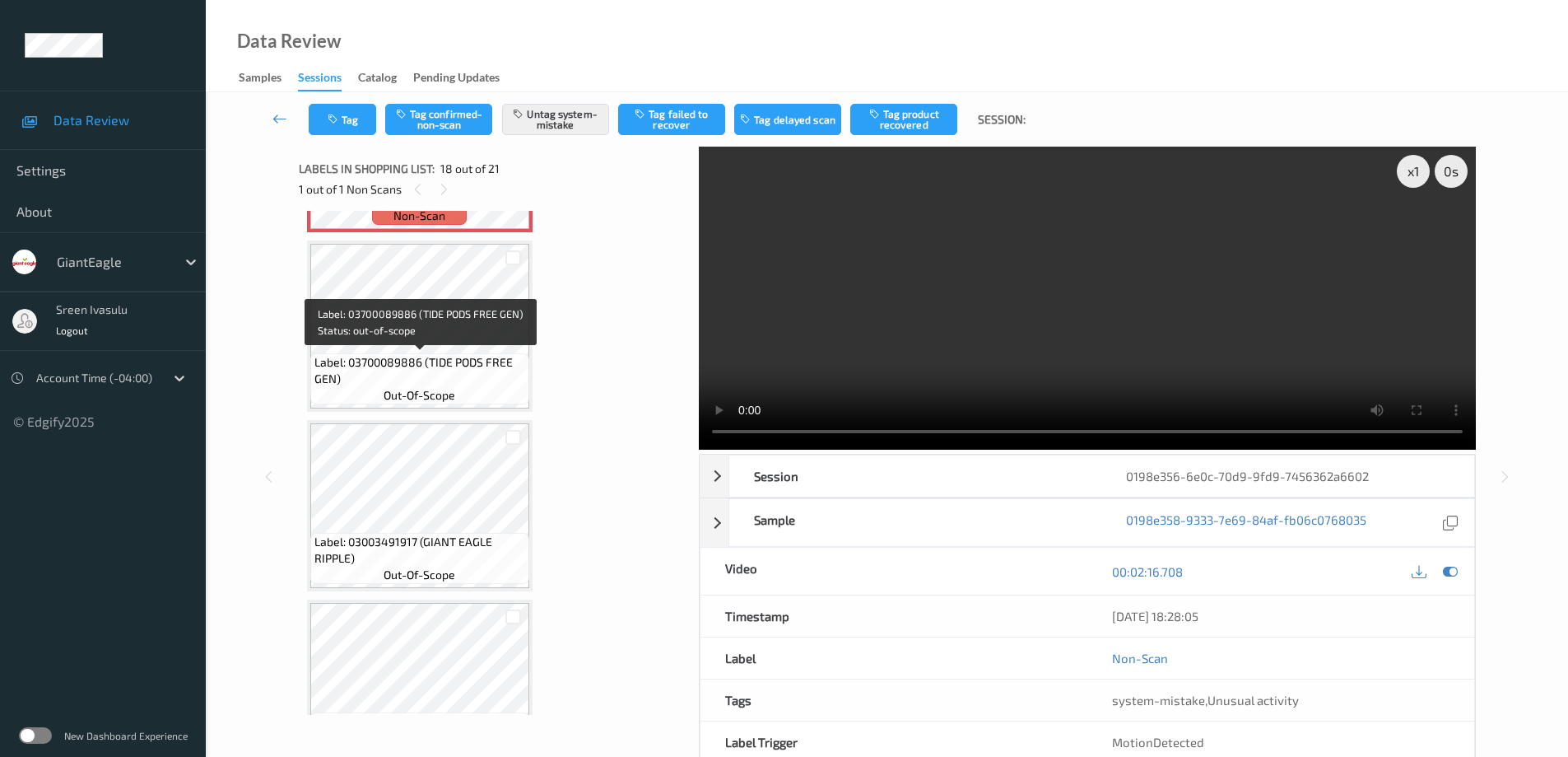
click at [466, 368] on span "Label: 03700089886 (TIDE PODS FREE GEN)" at bounding box center [419, 371] width 210 height 33
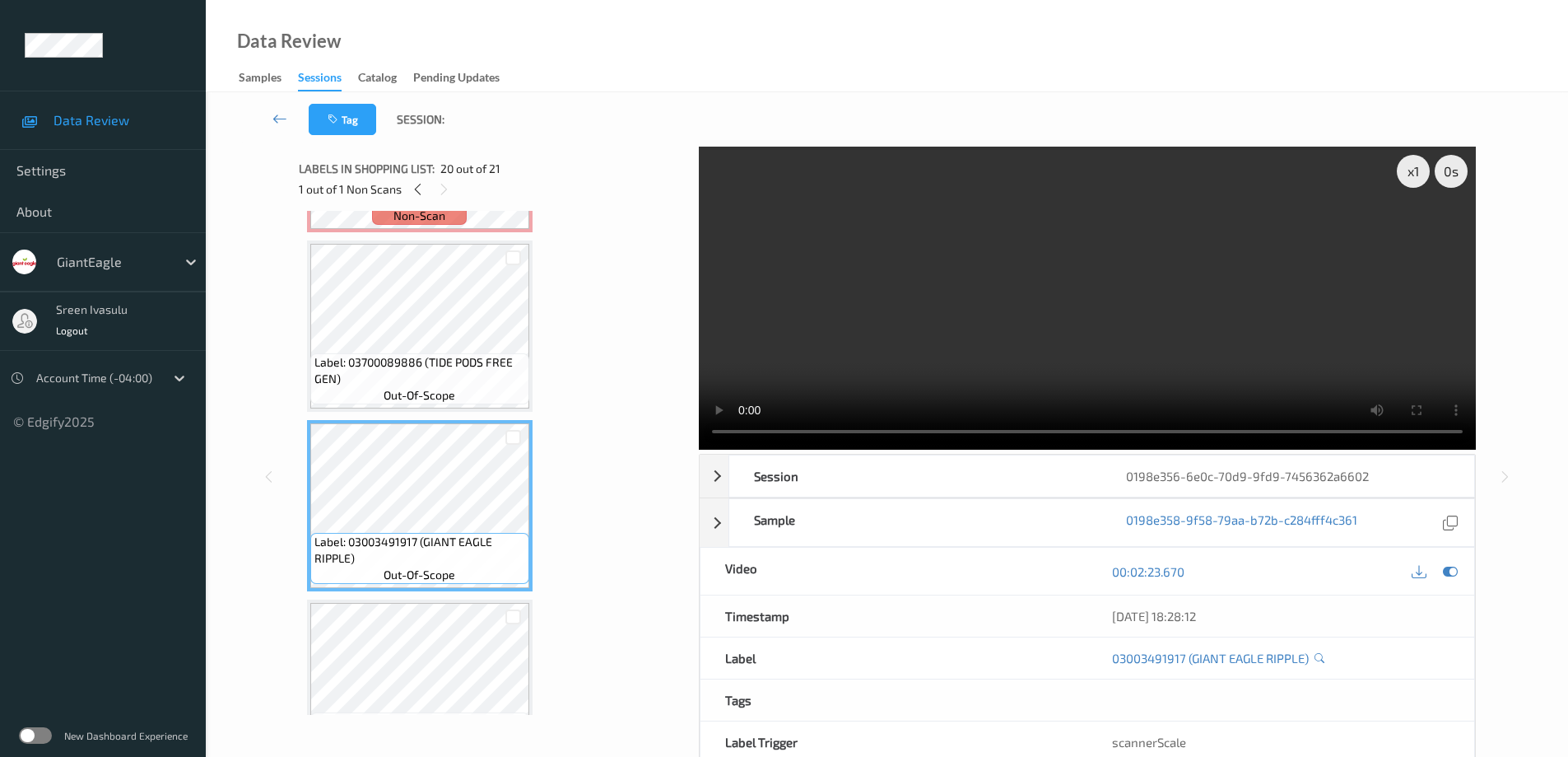
scroll to position [2880, 0]
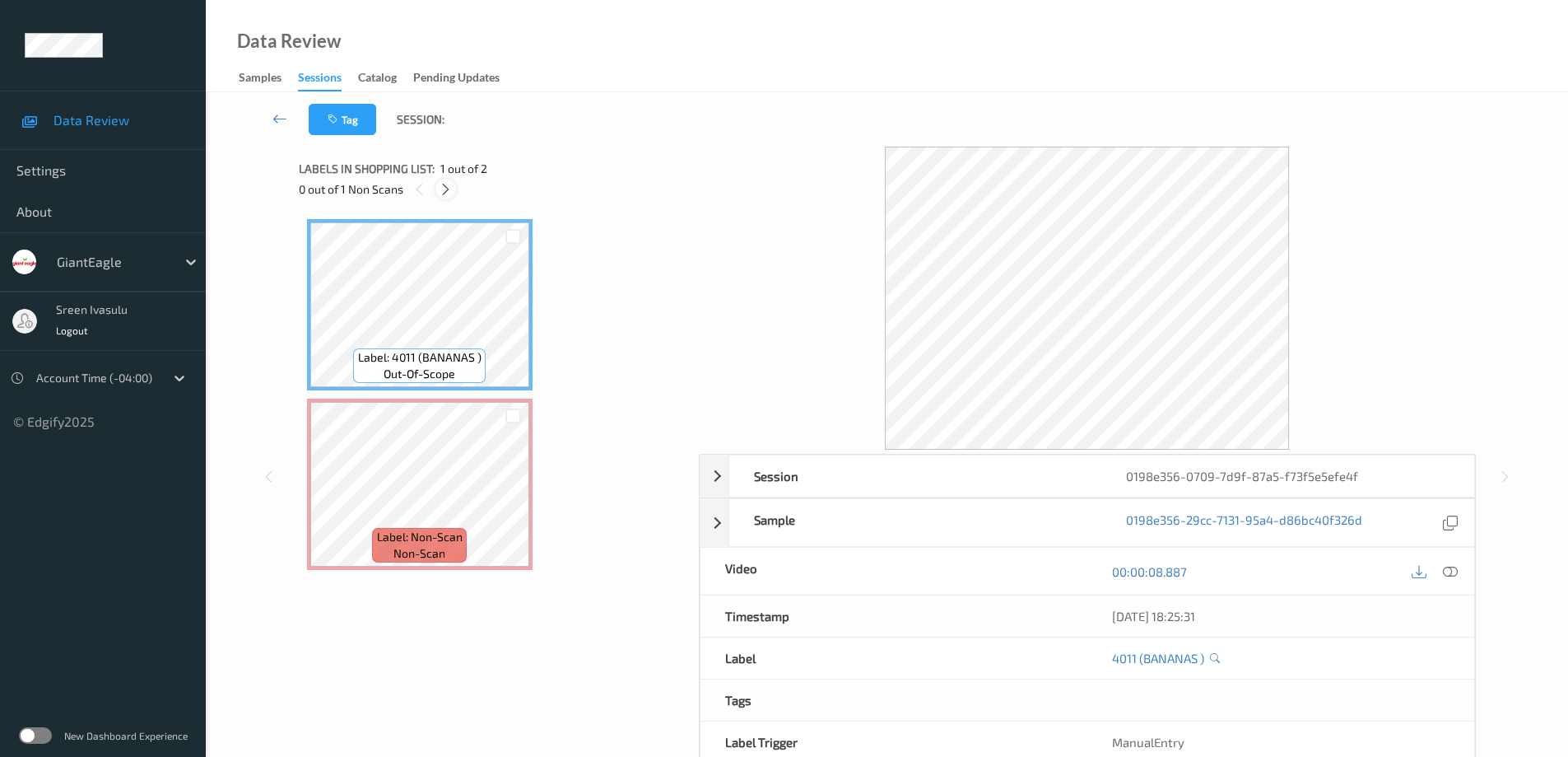
click at [449, 192] on icon at bounding box center [445, 189] width 14 height 15
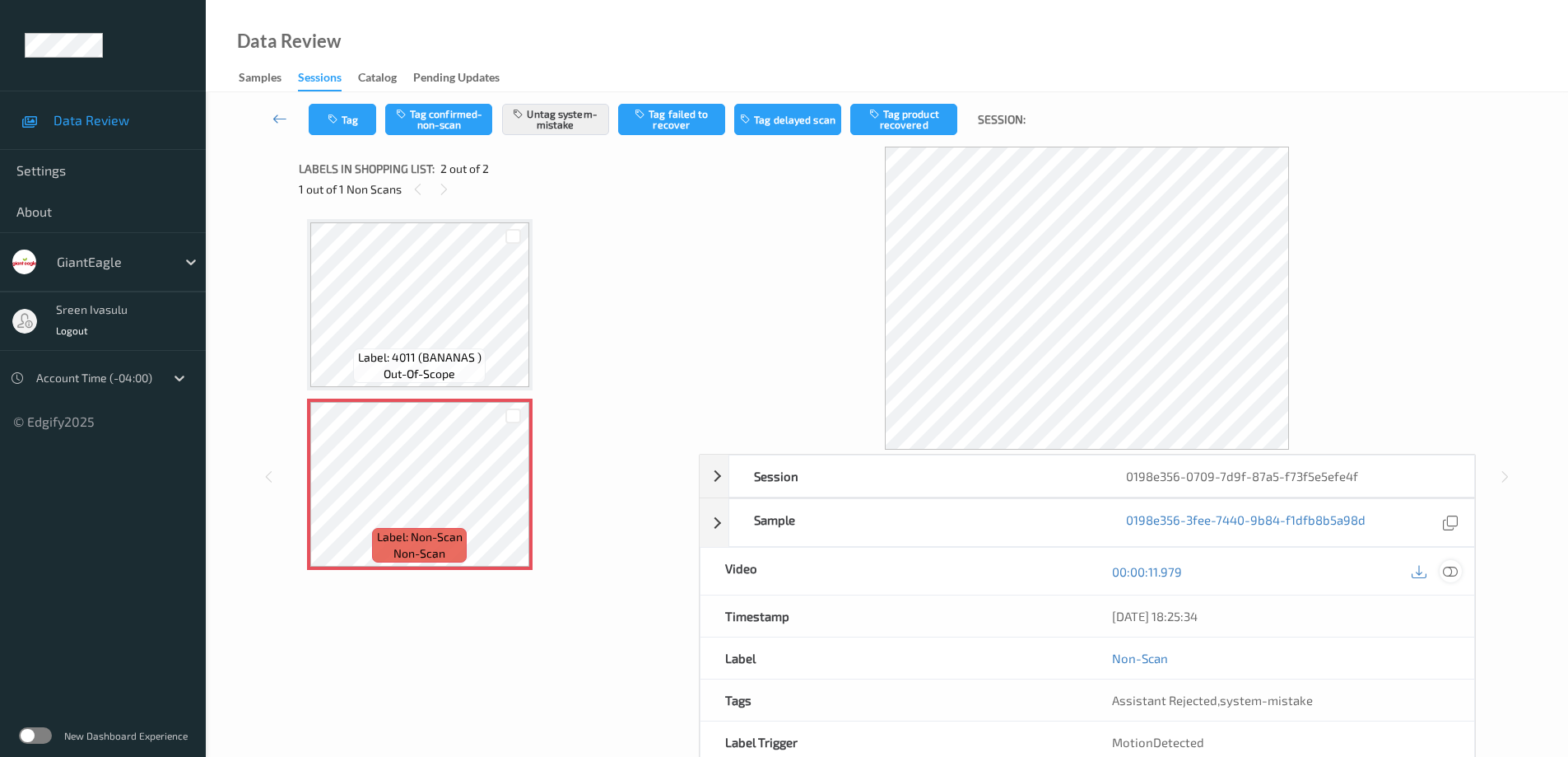
click at [1448, 569] on icon at bounding box center [1450, 571] width 15 height 15
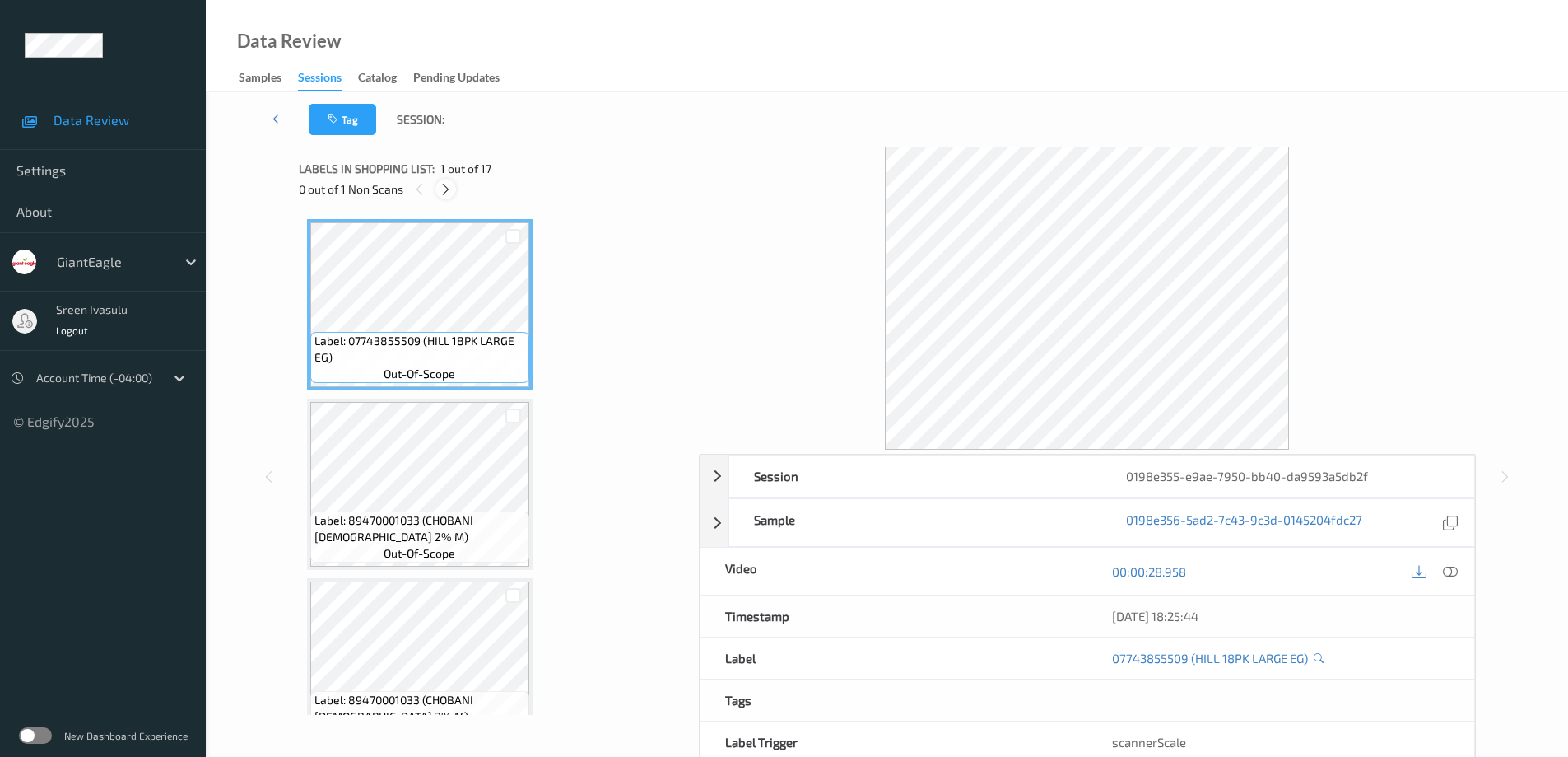
click at [444, 192] on icon at bounding box center [445, 189] width 14 height 15
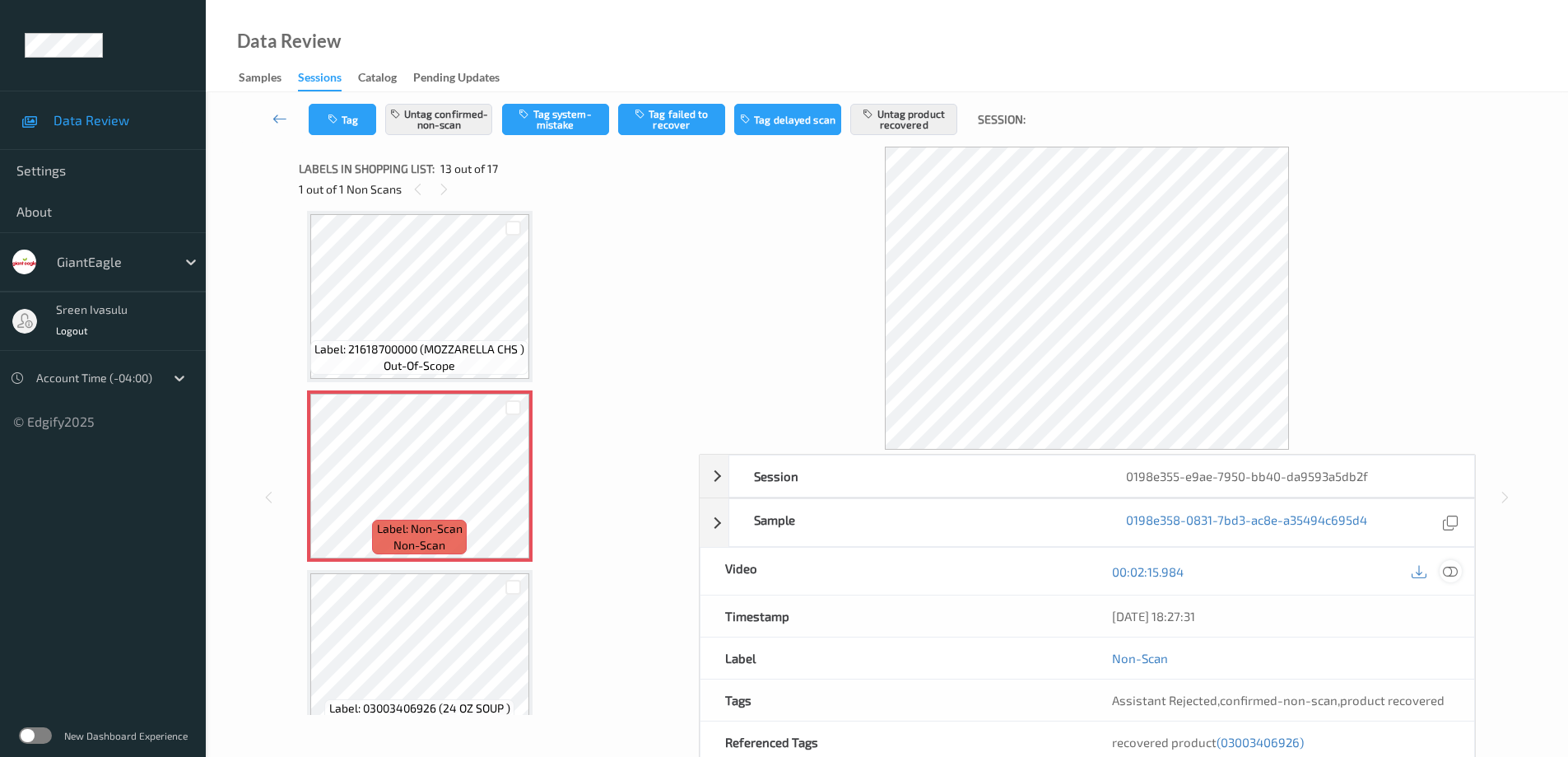
click at [1448, 568] on icon at bounding box center [1450, 571] width 15 height 15
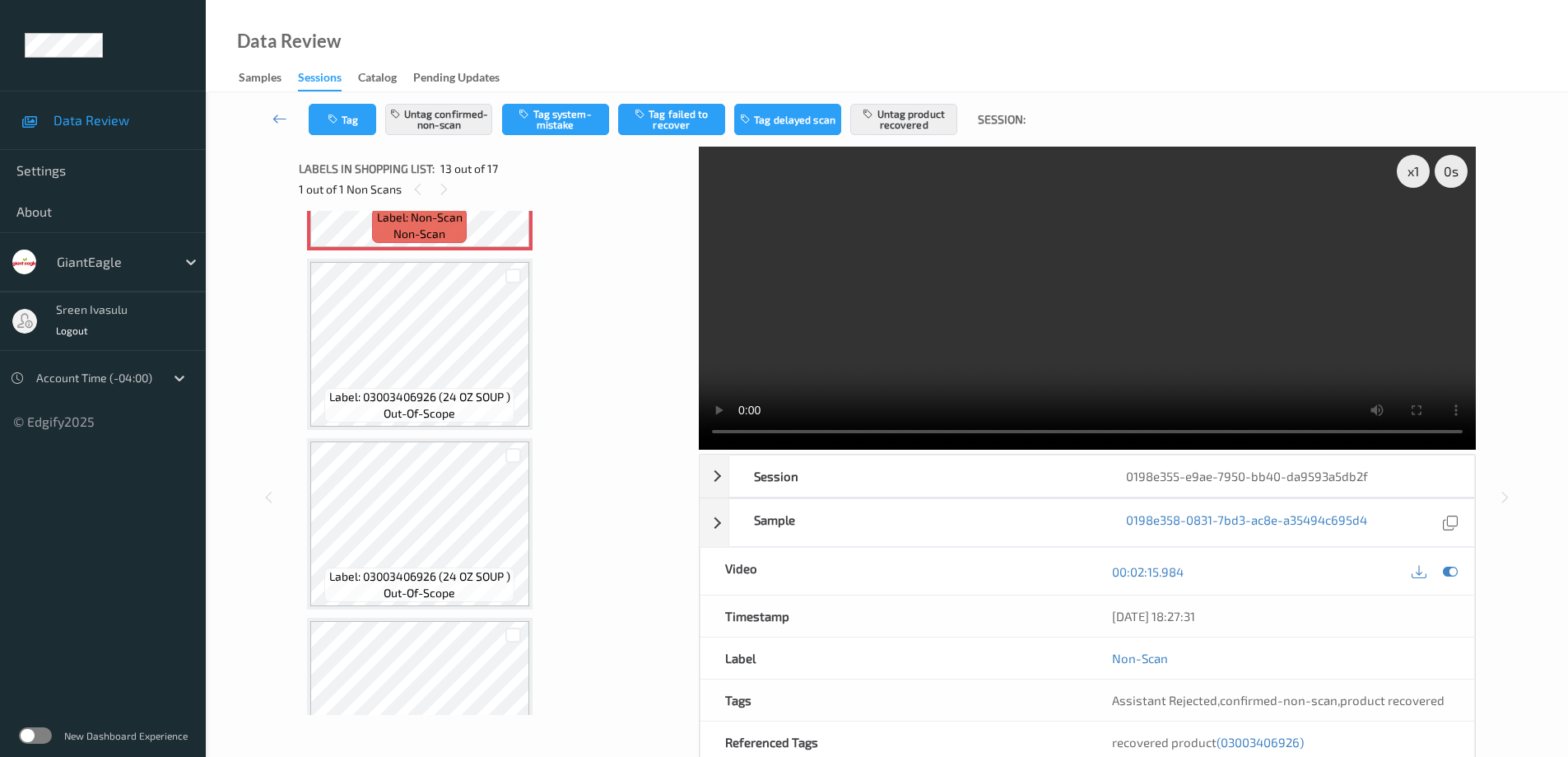
scroll to position [2312, 0]
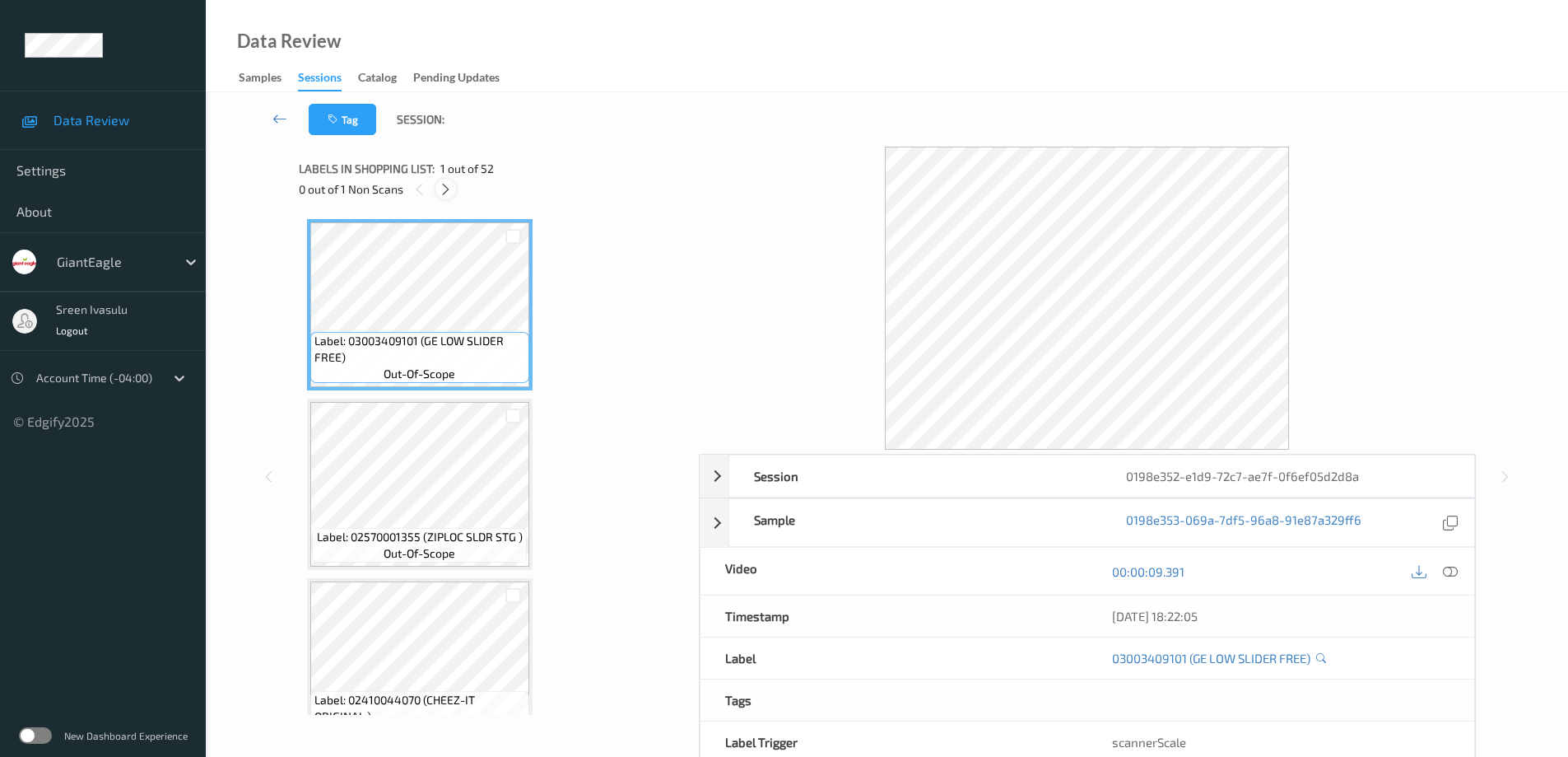
click at [439, 190] on icon at bounding box center [445, 189] width 14 height 15
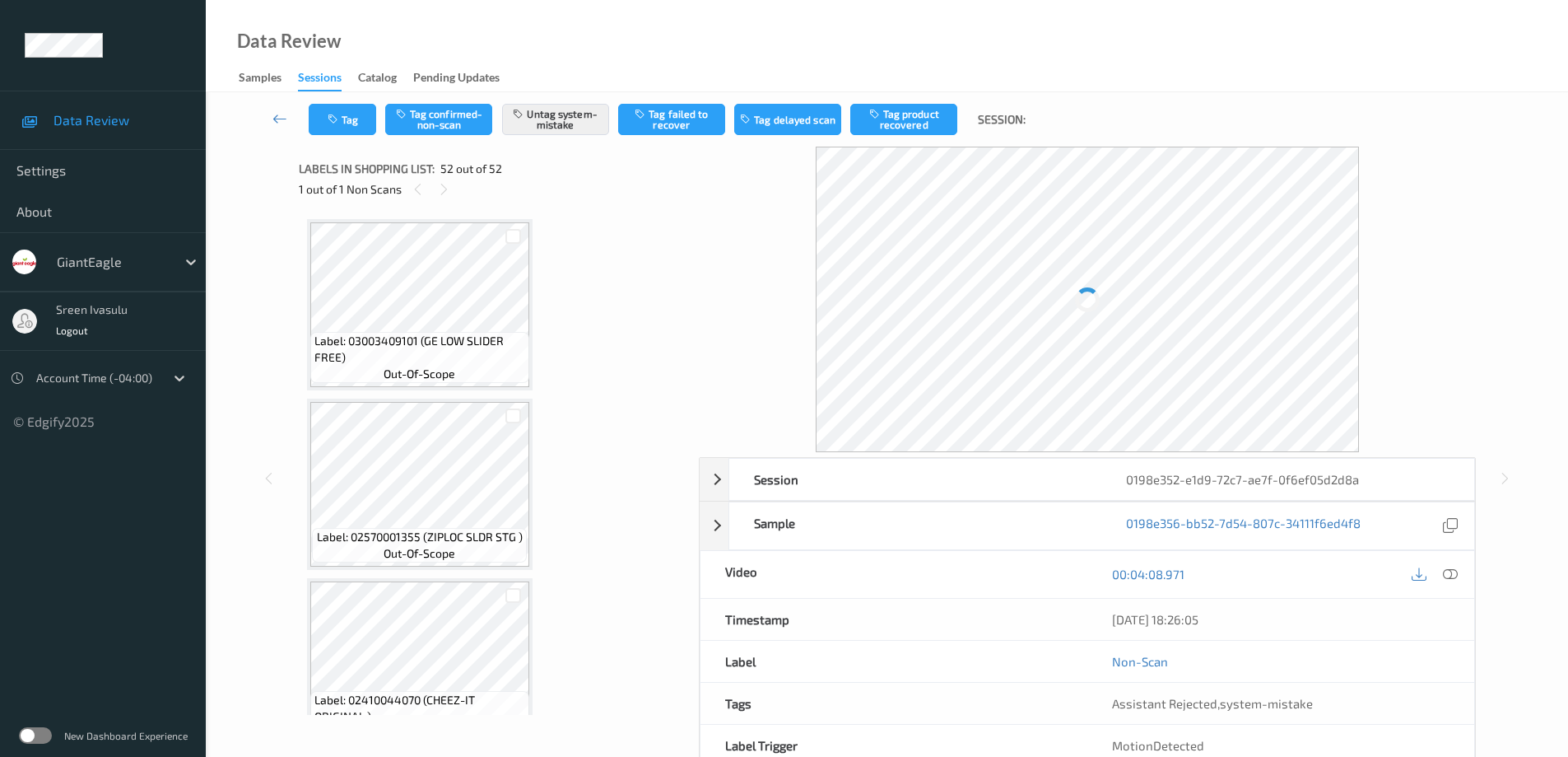
scroll to position [8838, 0]
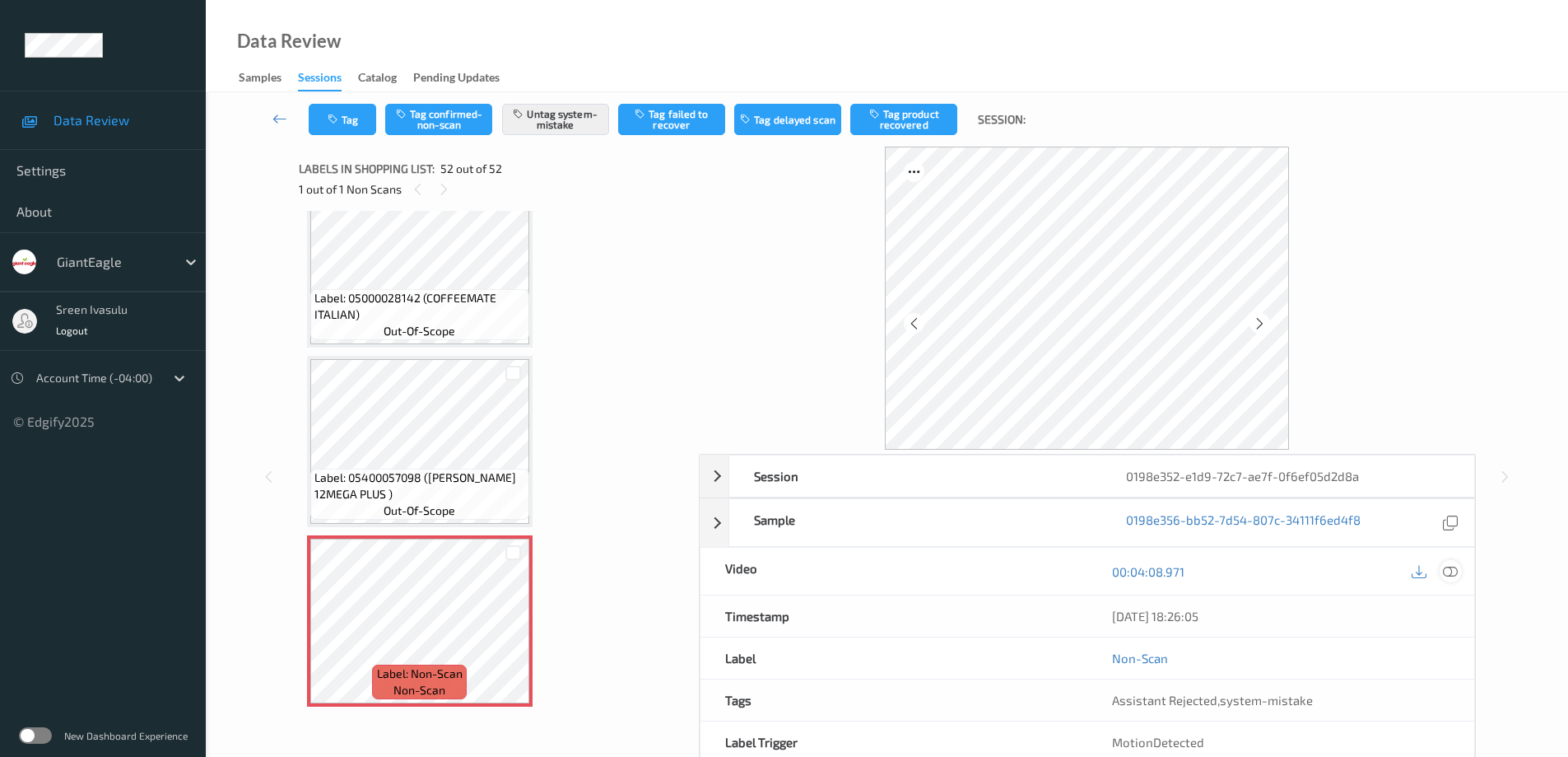
click at [1446, 572] on icon at bounding box center [1450, 571] width 15 height 15
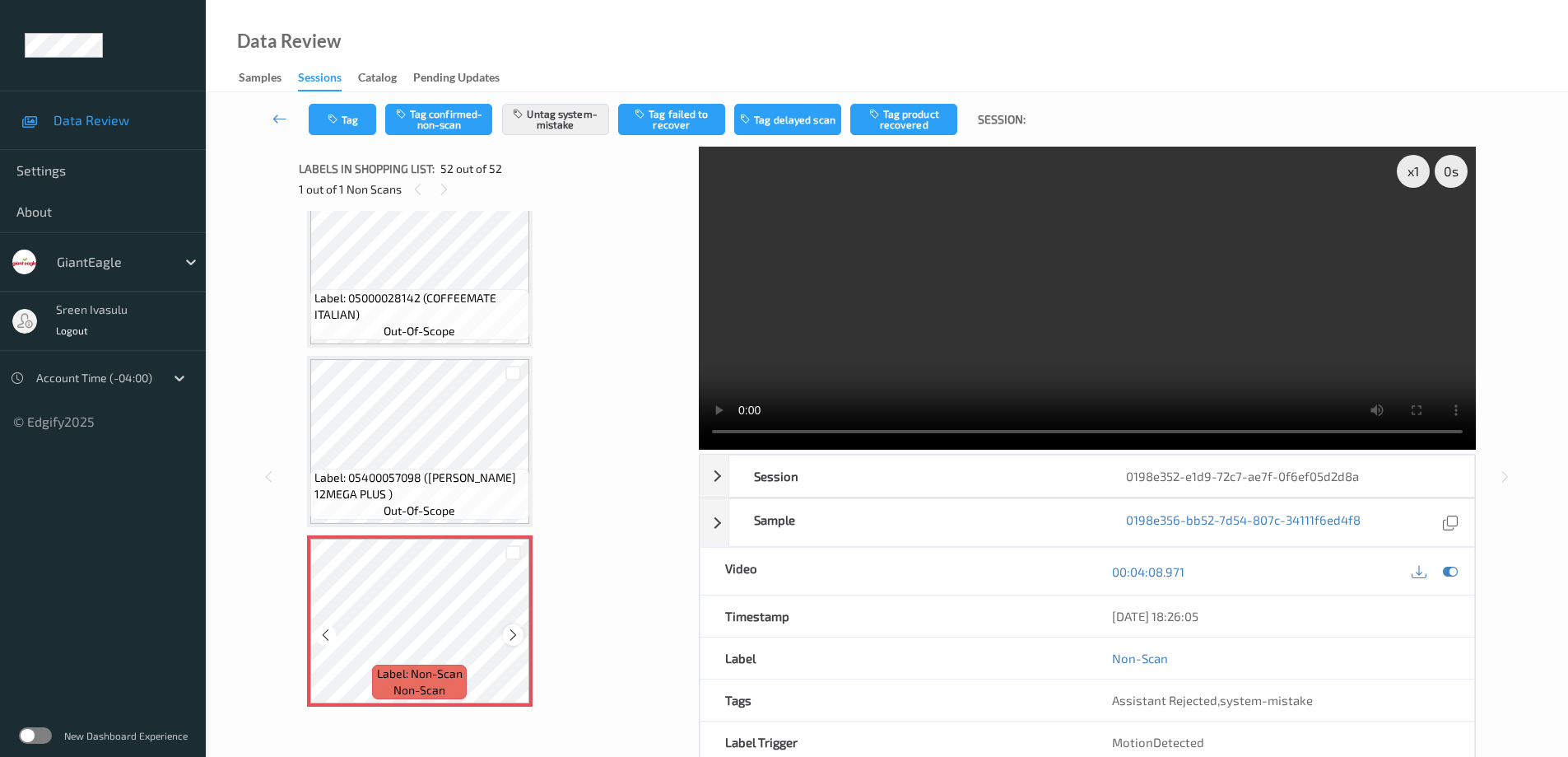
click at [507, 635] on icon at bounding box center [513, 635] width 14 height 15
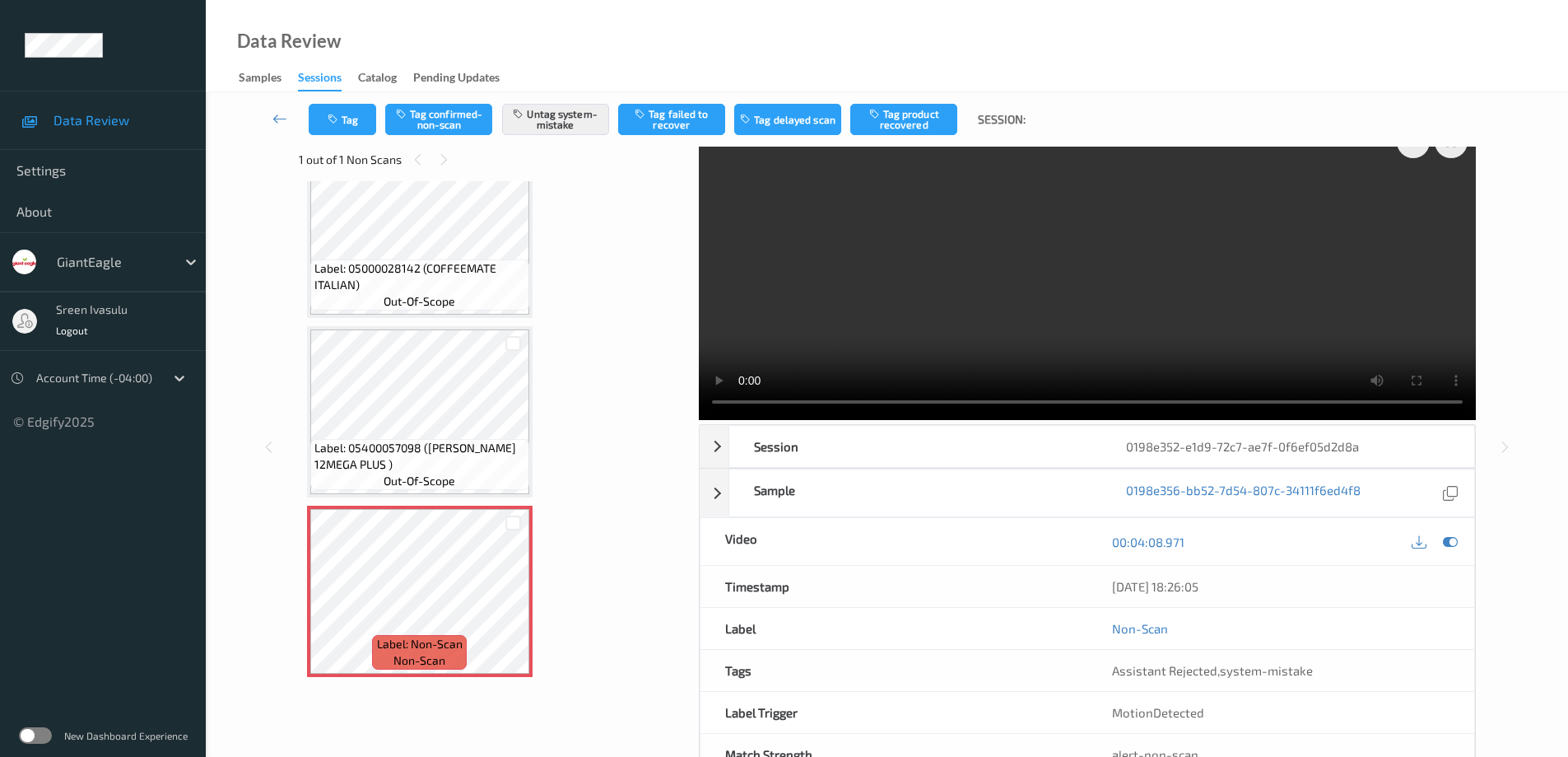
scroll to position [0, 0]
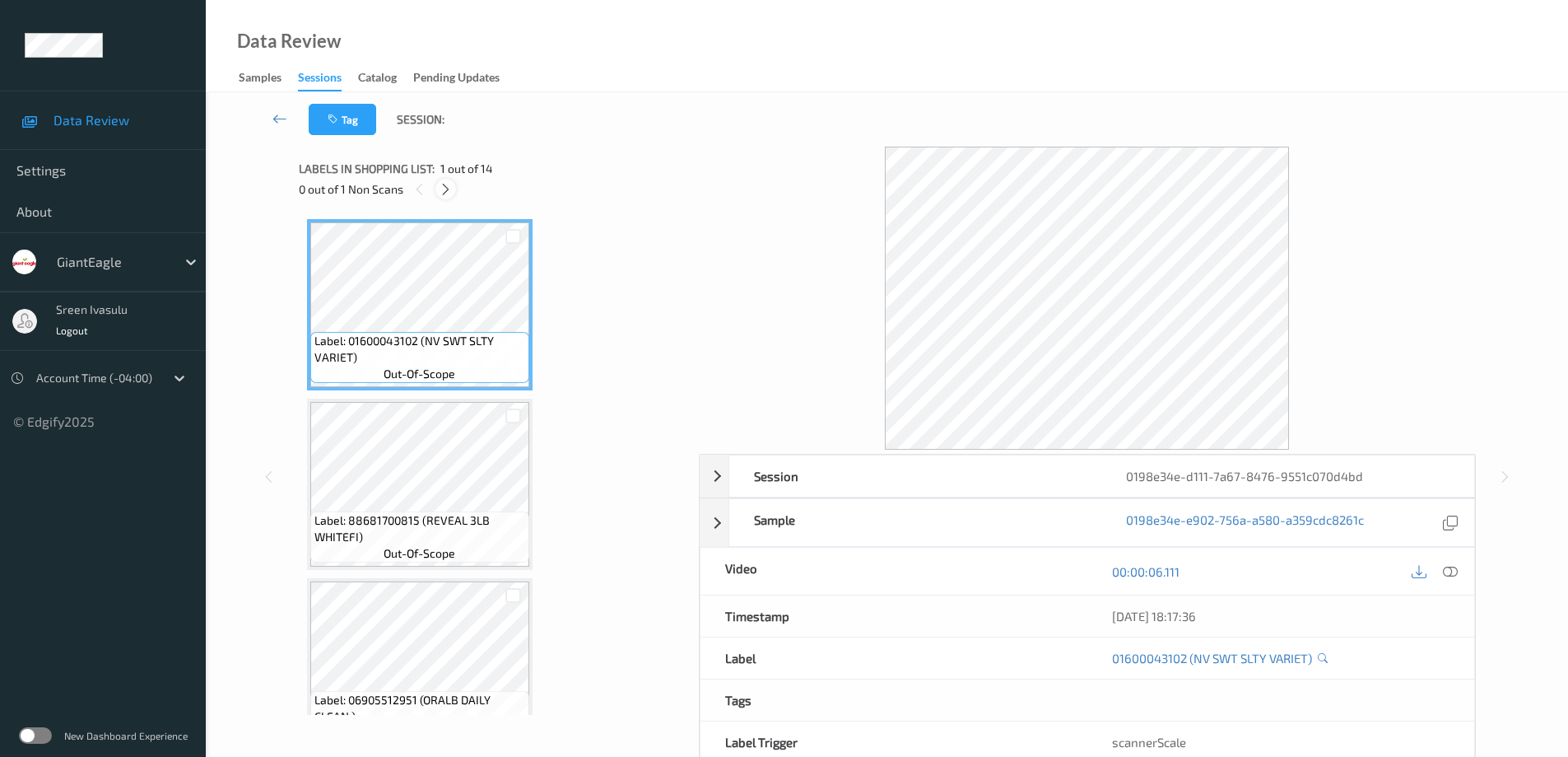
click at [443, 178] on div at bounding box center [445, 188] width 21 height 21
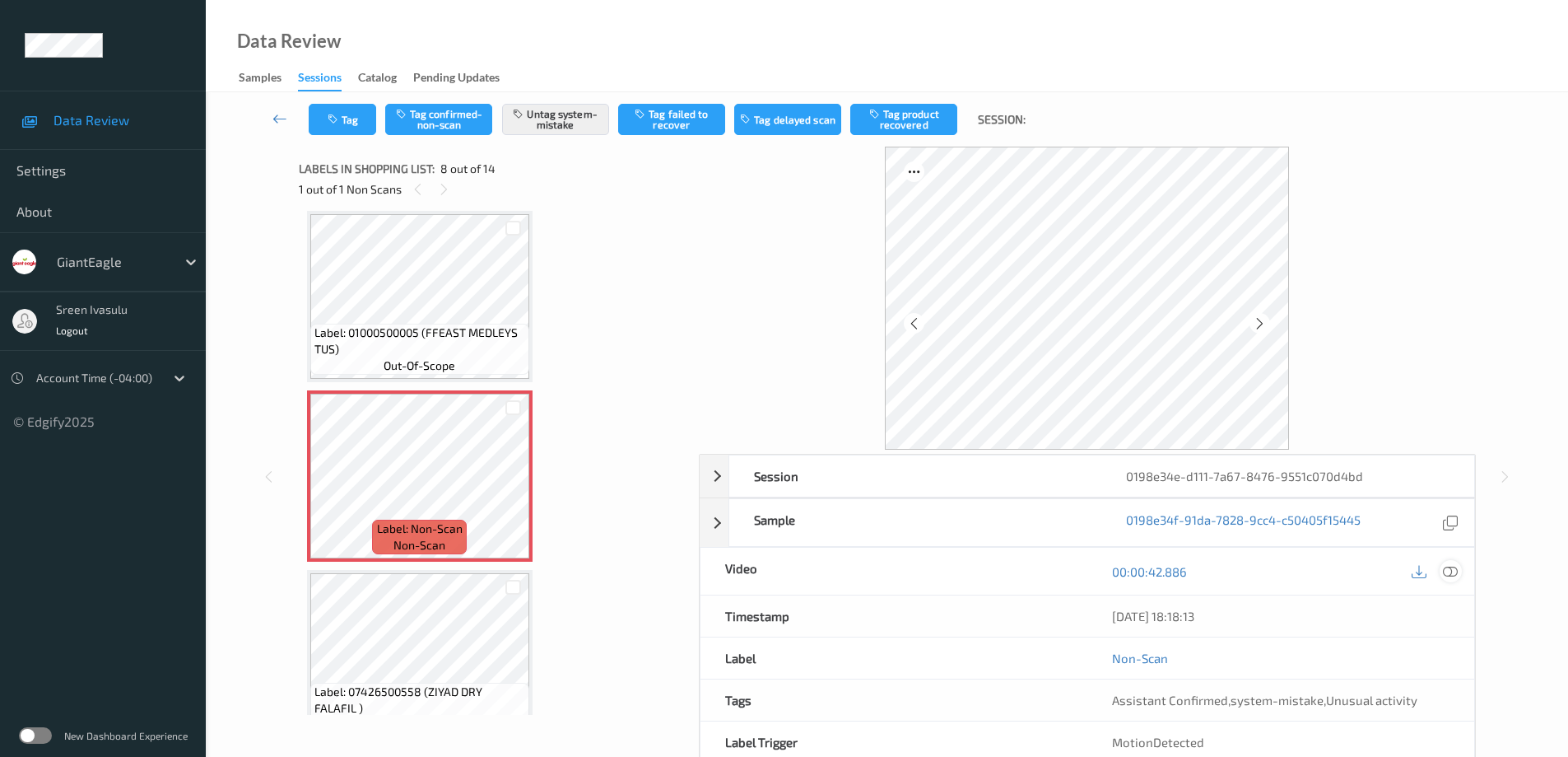
click at [1451, 577] on icon at bounding box center [1450, 571] width 15 height 15
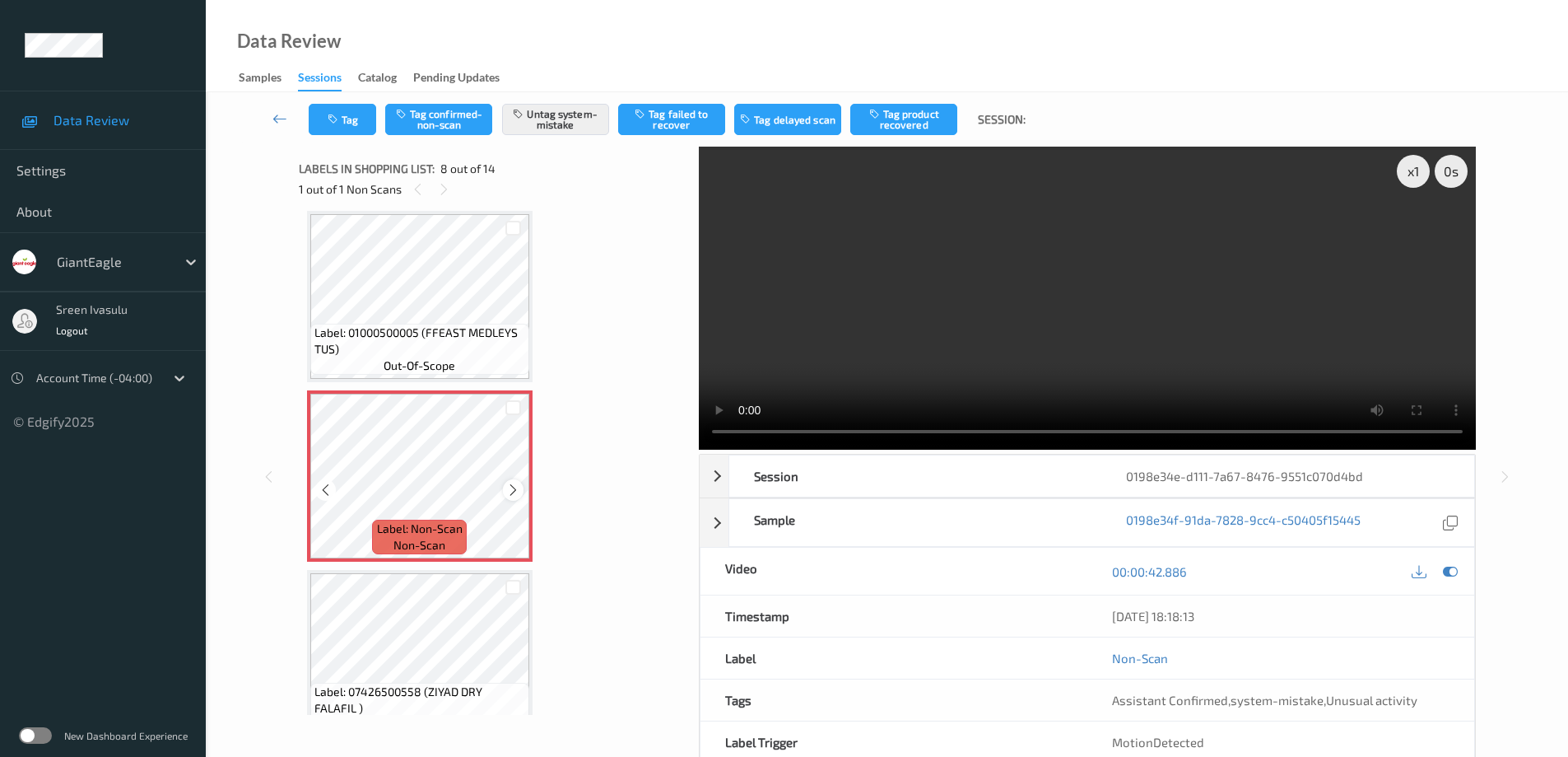
click at [520, 485] on icon at bounding box center [513, 490] width 14 height 15
click at [519, 486] on icon at bounding box center [513, 490] width 14 height 15
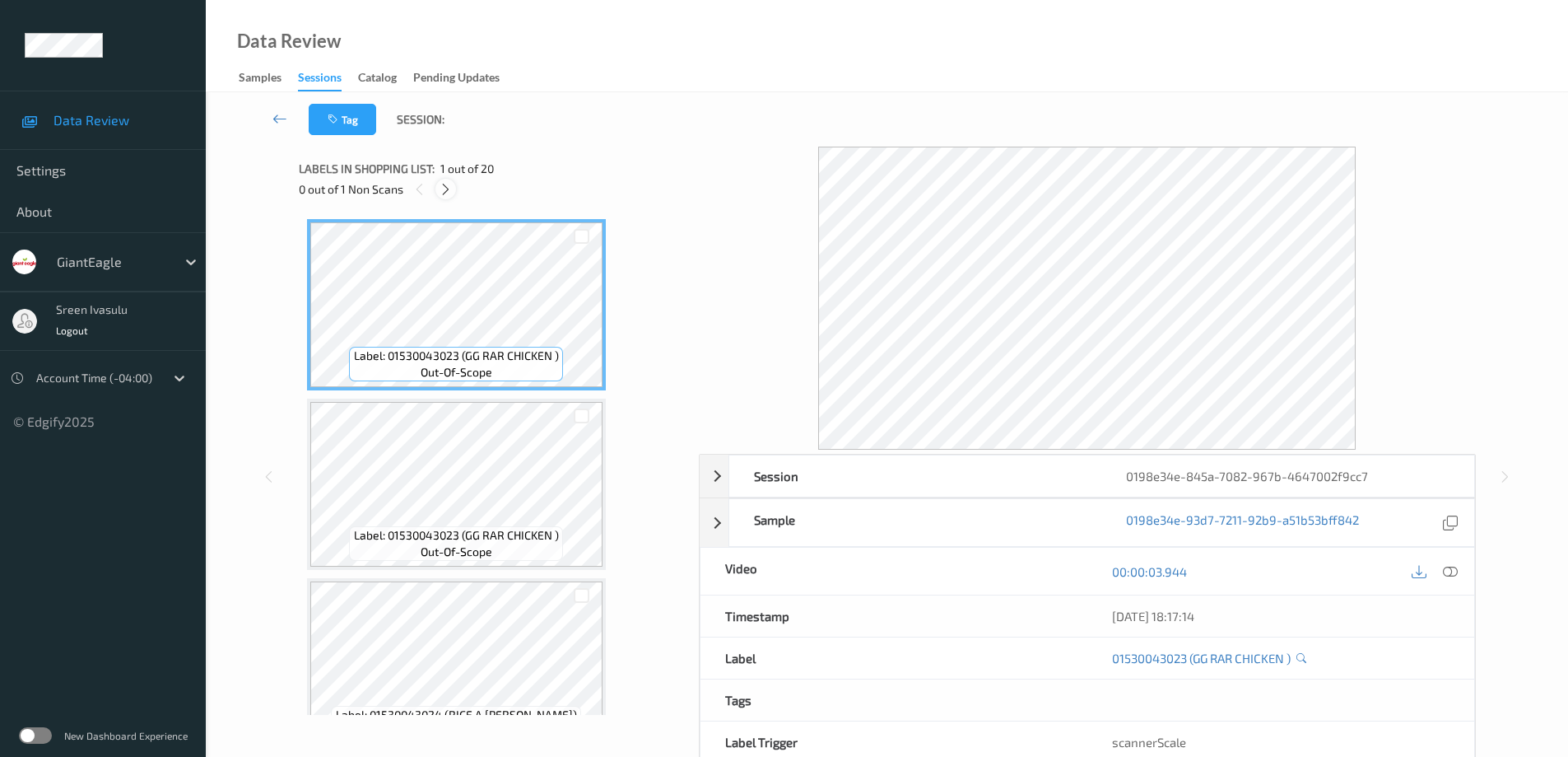
click at [440, 191] on icon at bounding box center [445, 189] width 14 height 15
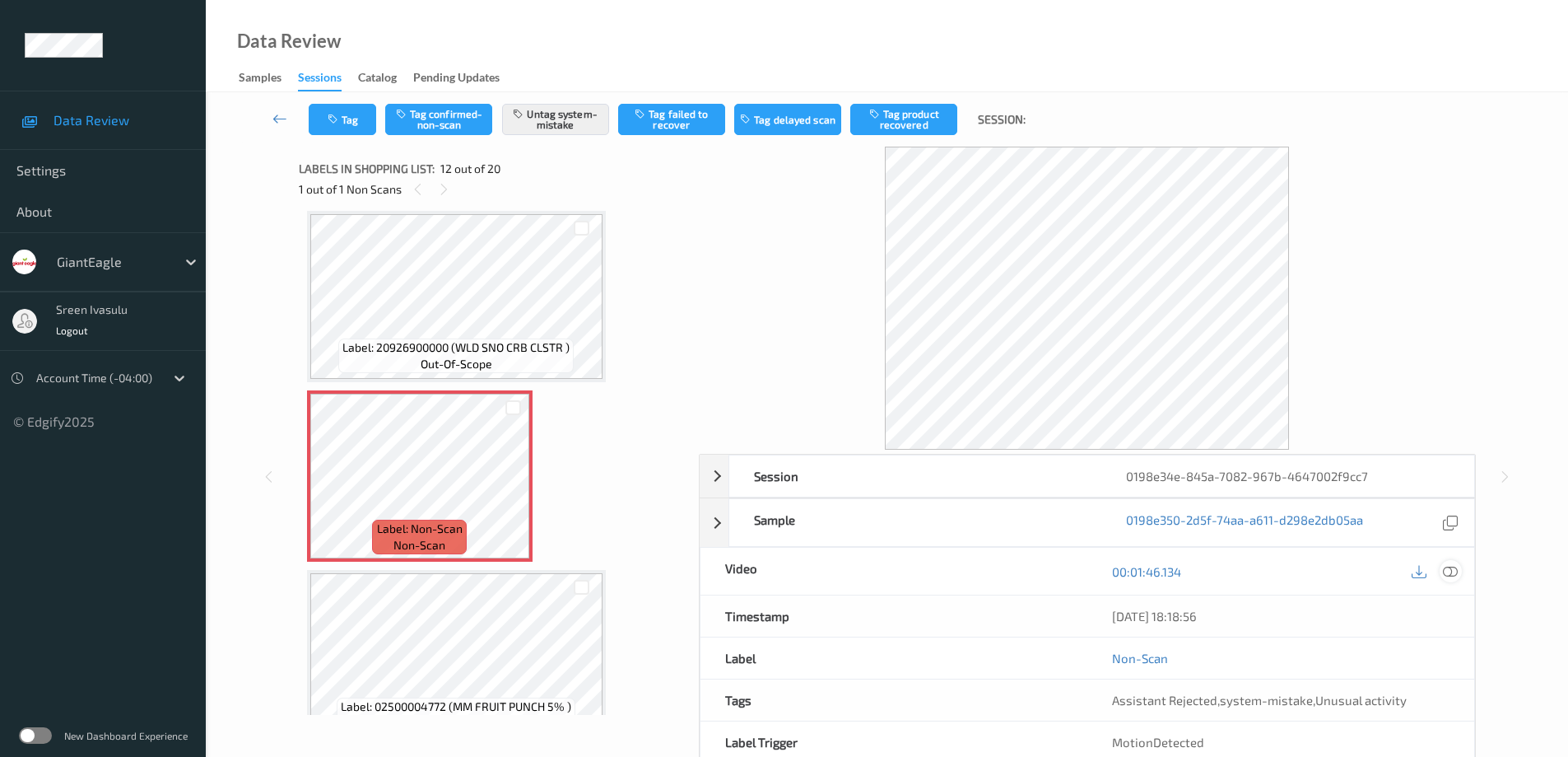
click at [1448, 568] on icon at bounding box center [1450, 571] width 15 height 15
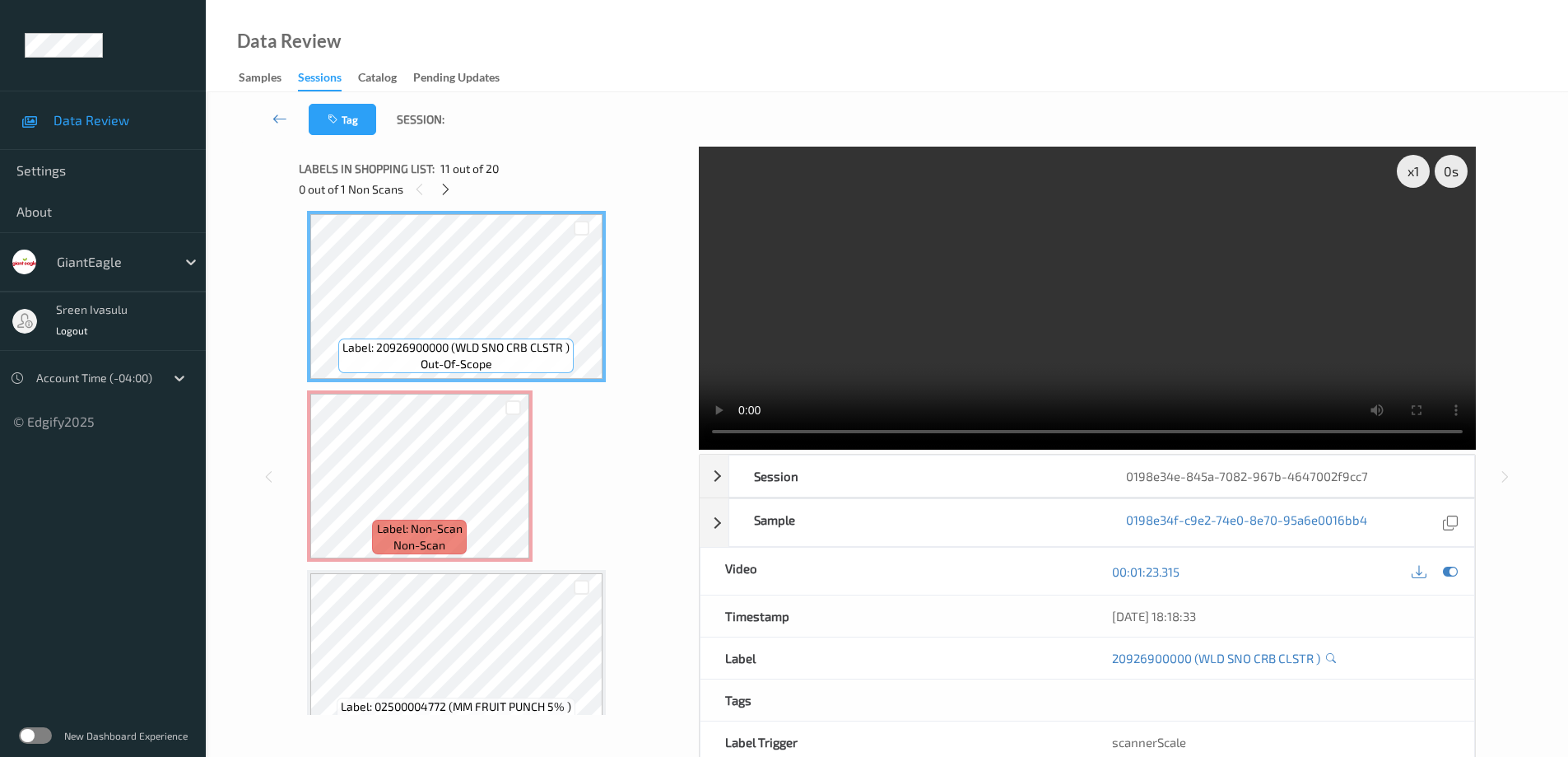
scroll to position [1474, 0]
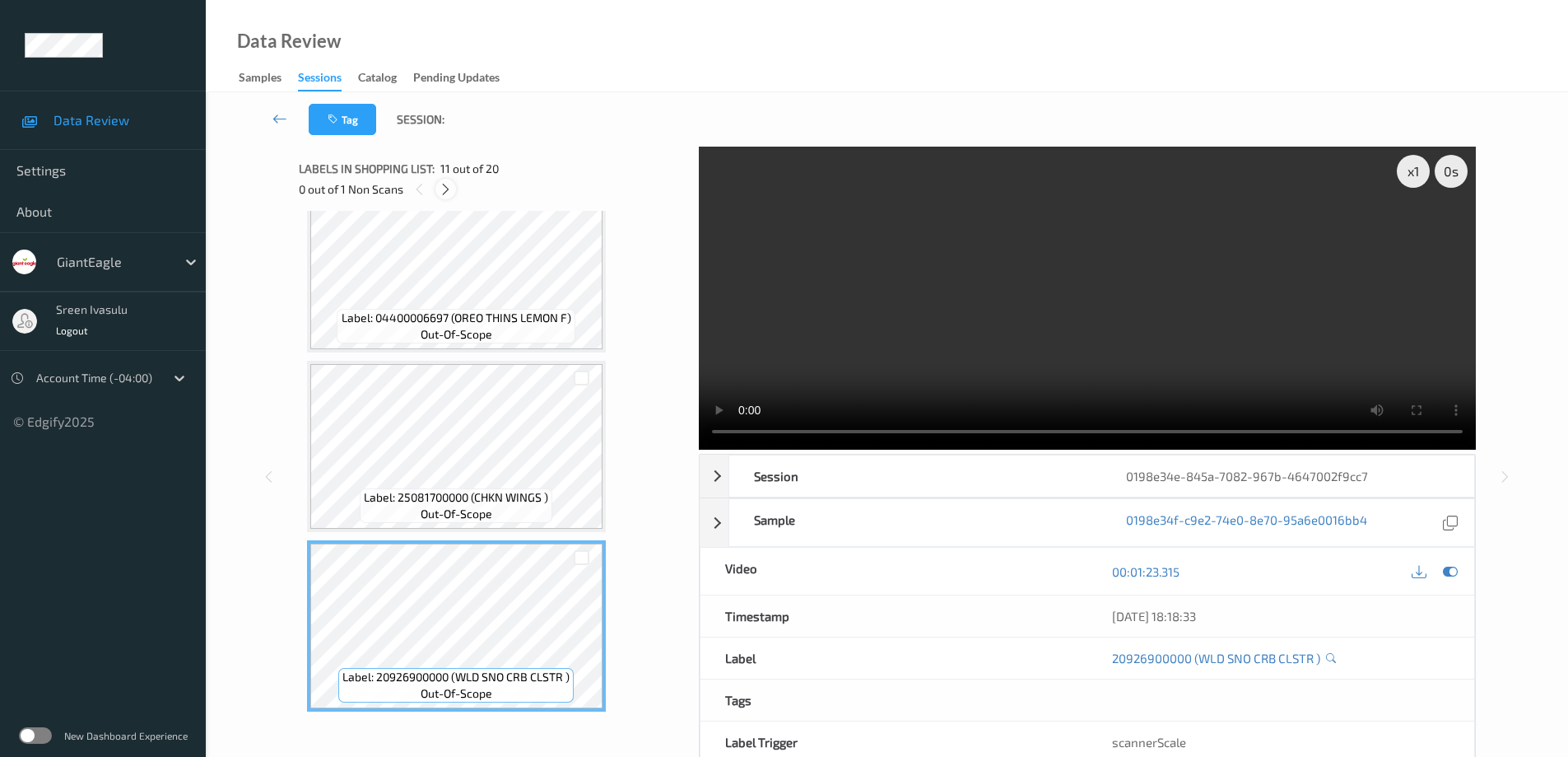
click at [439, 191] on icon at bounding box center [445, 189] width 14 height 15
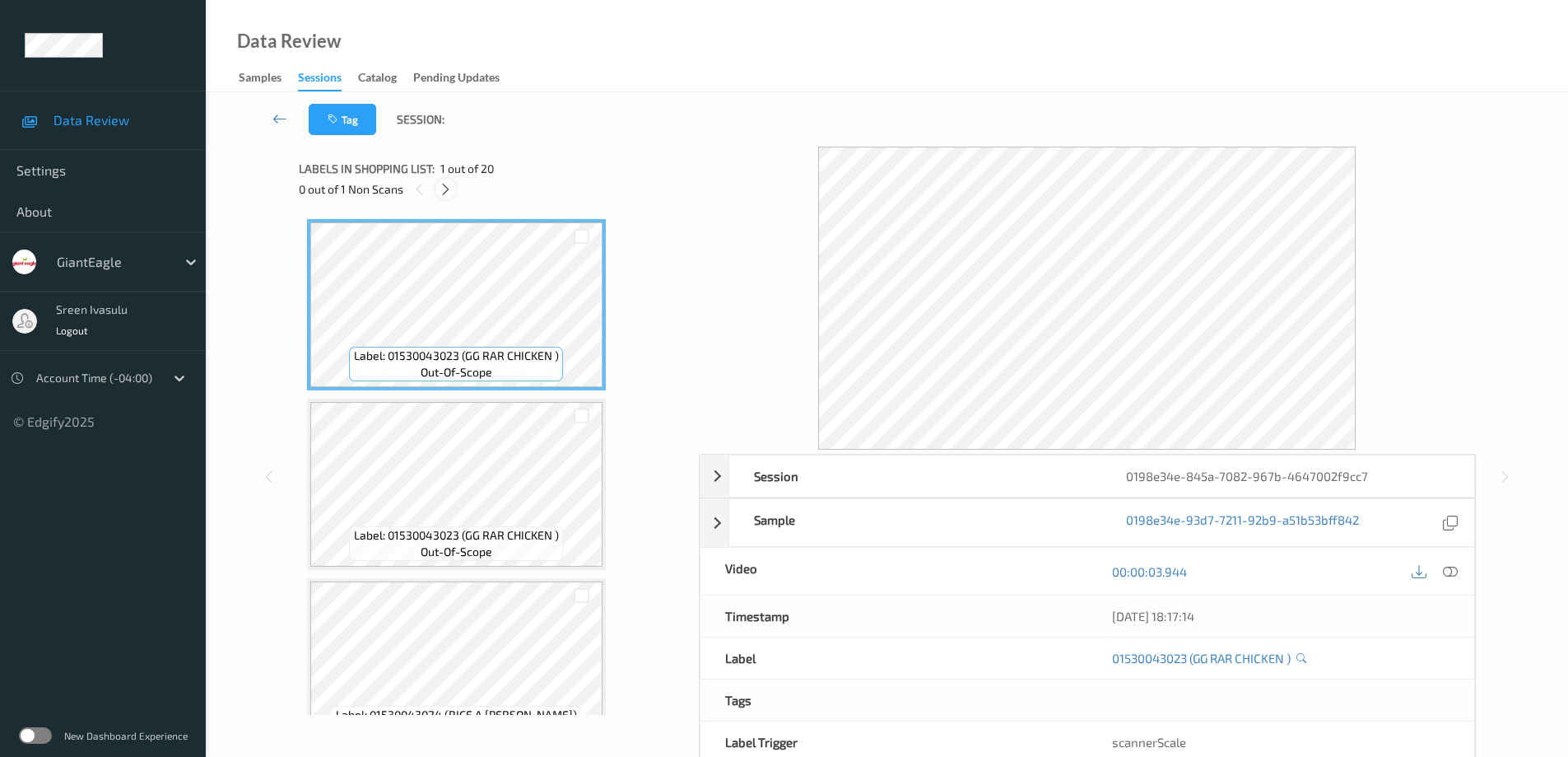
click at [443, 185] on icon at bounding box center [445, 189] width 14 height 15
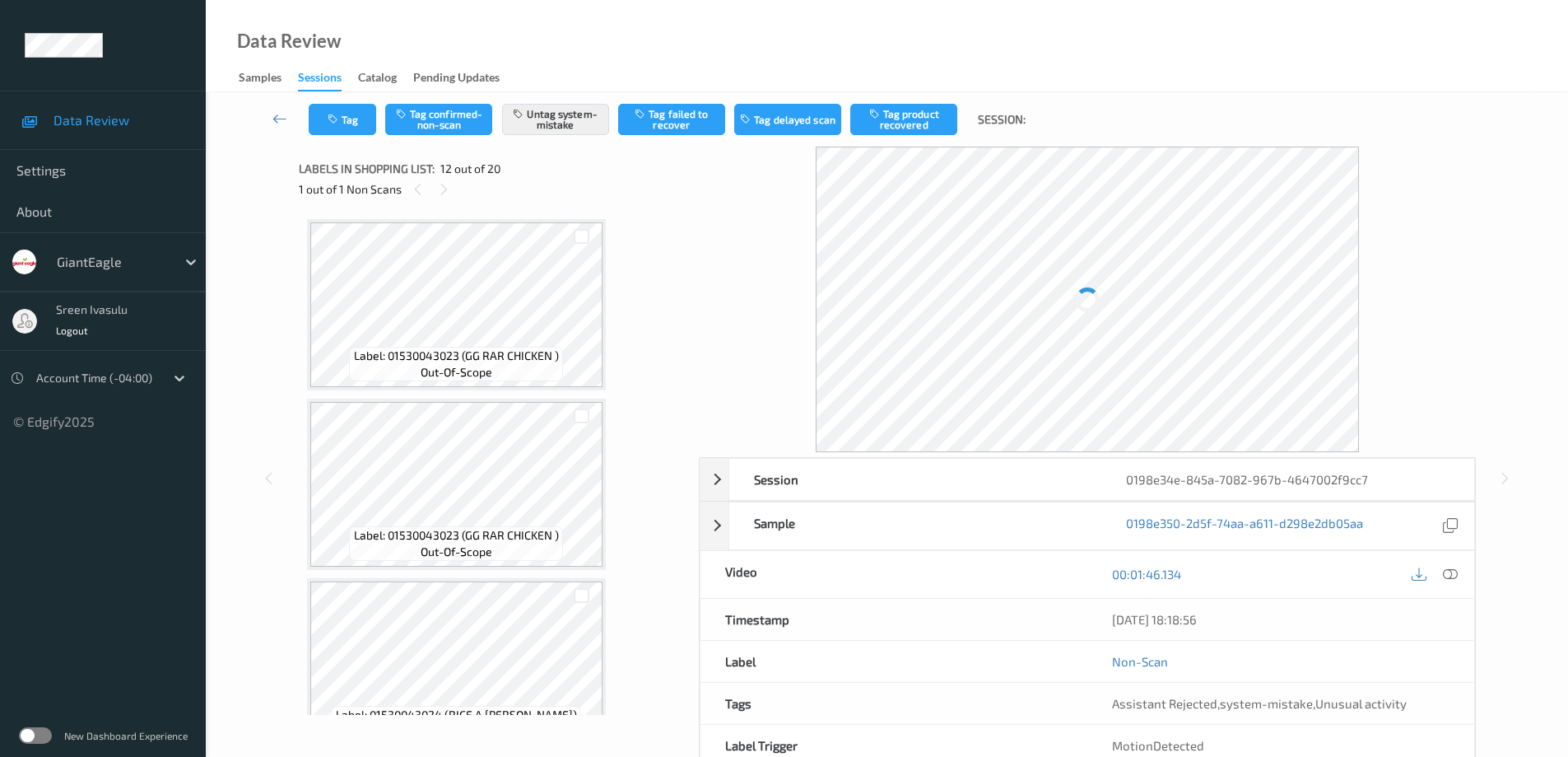
scroll to position [1803, 0]
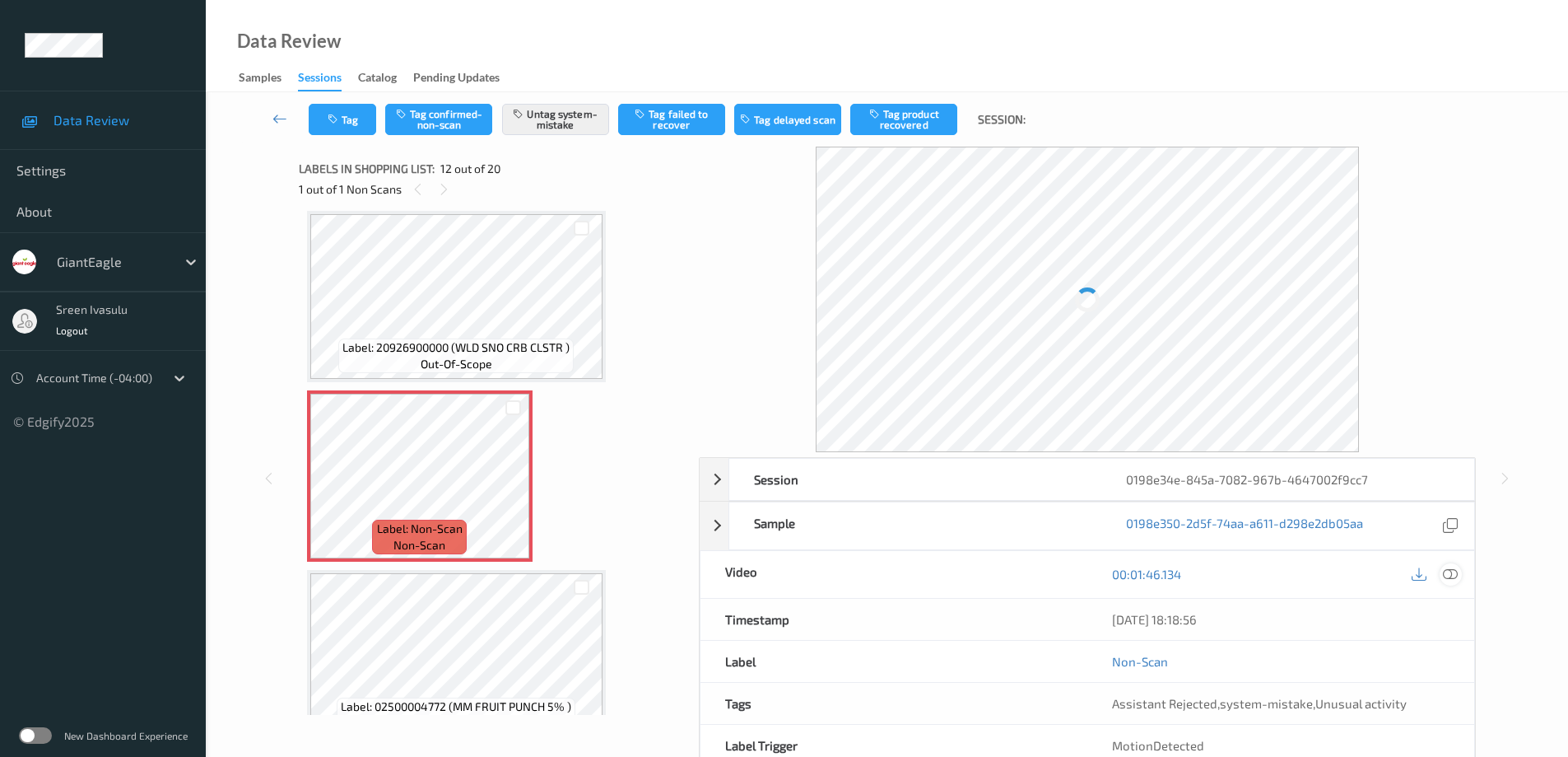
click at [1453, 575] on icon at bounding box center [1450, 573] width 15 height 15
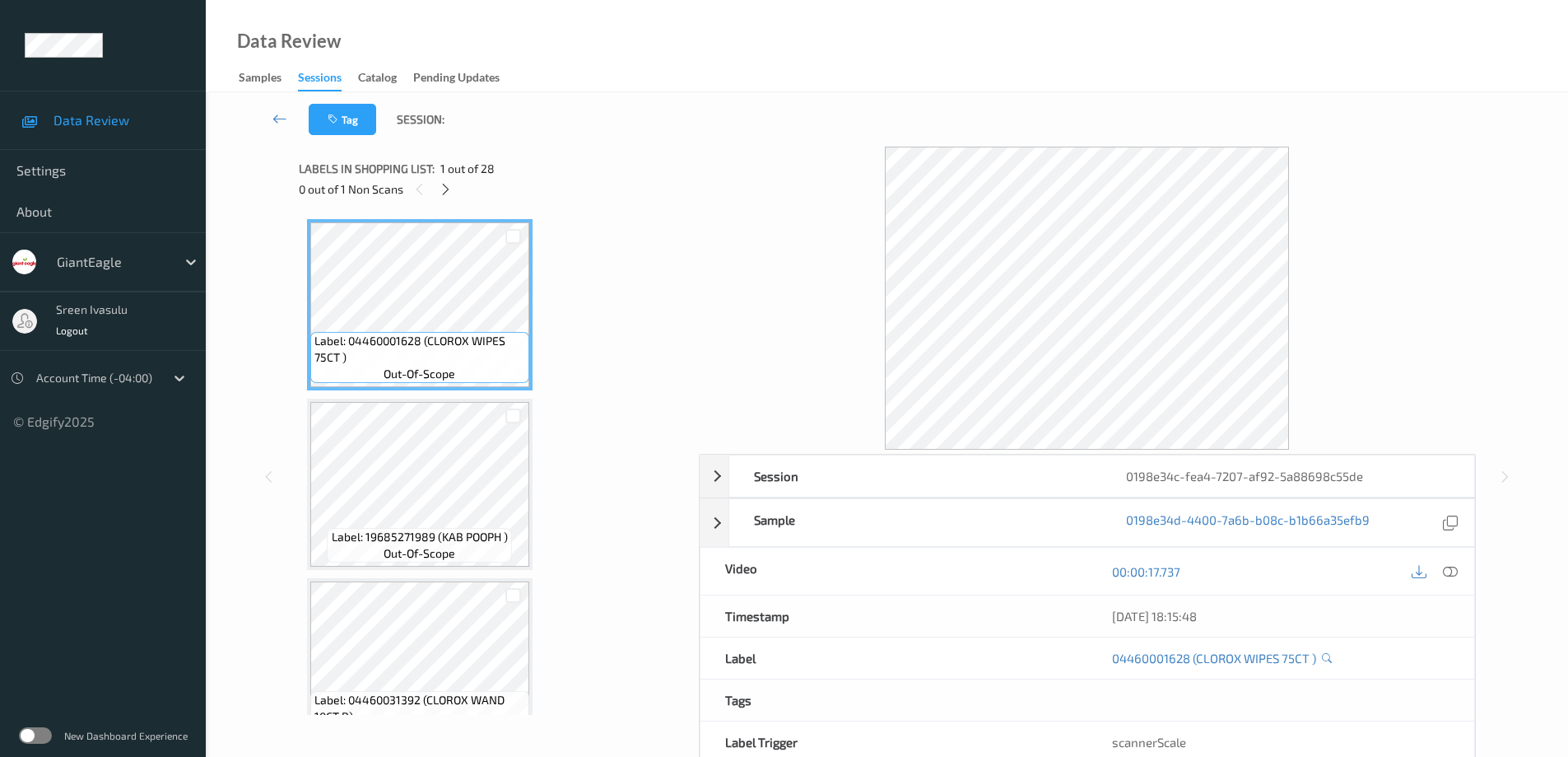
click at [427, 174] on span "Labels in shopping list:" at bounding box center [366, 168] width 136 height 17
click at [439, 185] on icon at bounding box center [445, 189] width 14 height 15
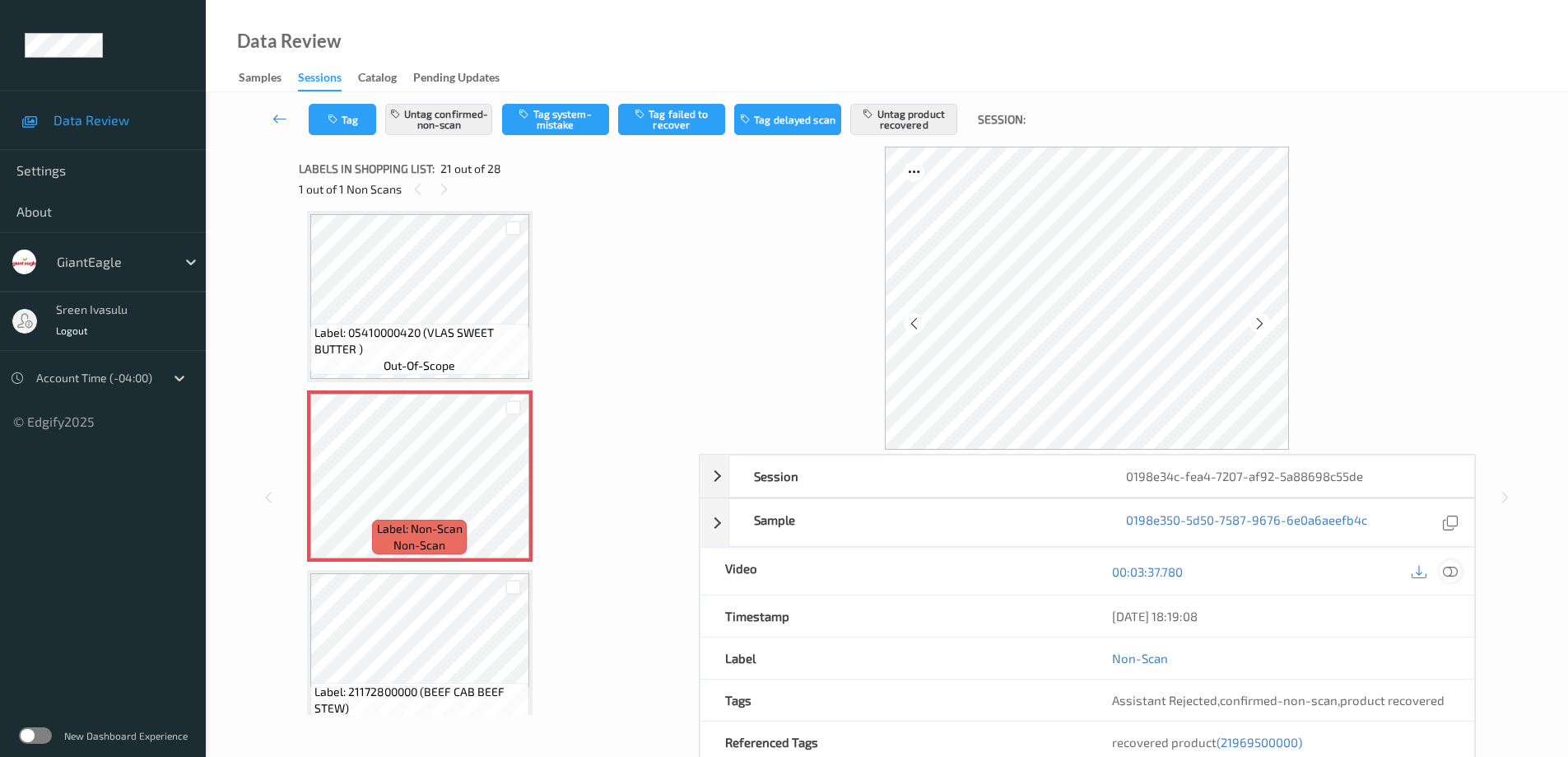
click at [1446, 569] on icon at bounding box center [1450, 571] width 15 height 15
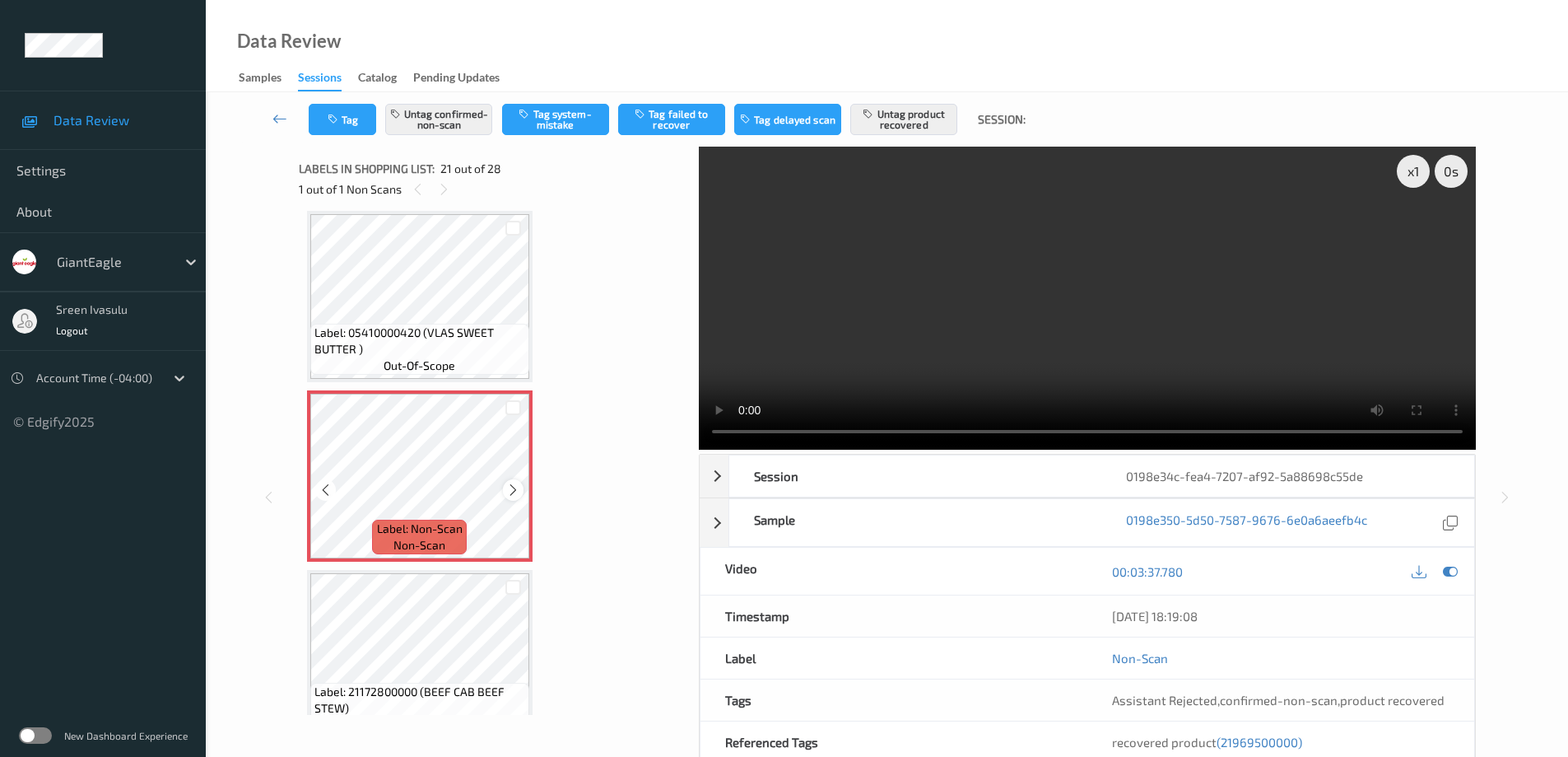
click at [504, 493] on div at bounding box center [513, 489] width 21 height 21
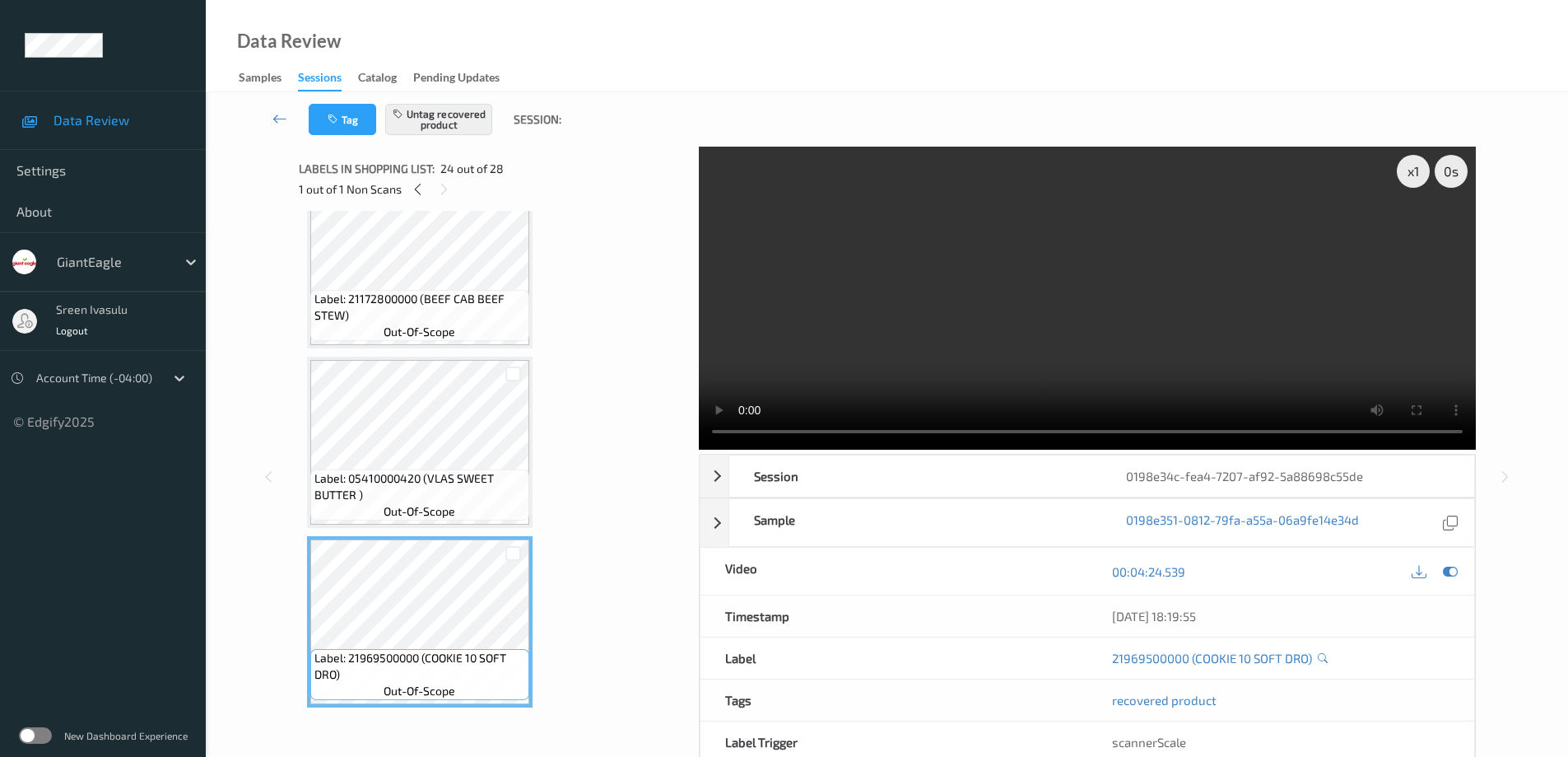
scroll to position [3748, 0]
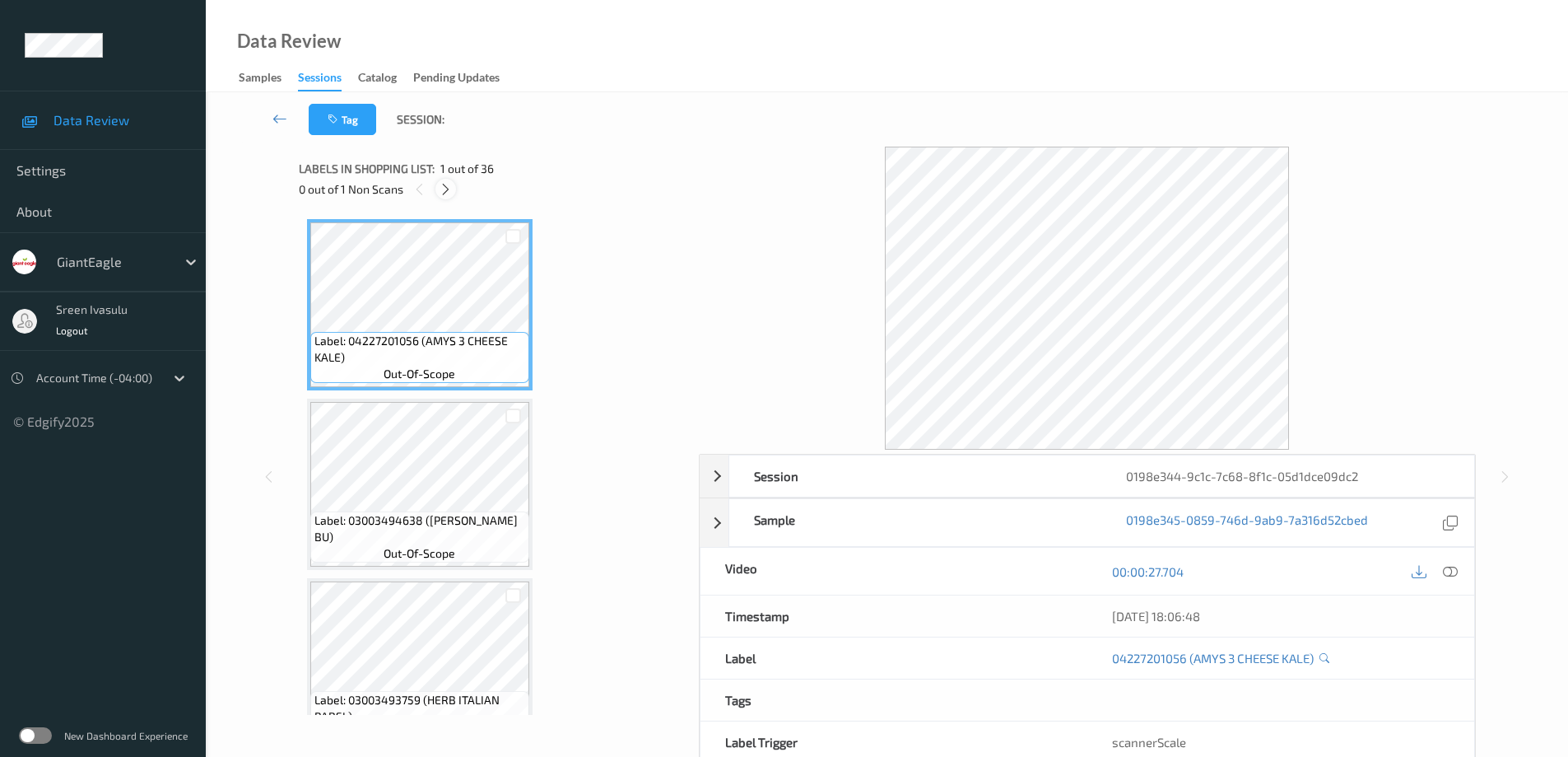
click at [442, 186] on icon at bounding box center [445, 189] width 14 height 15
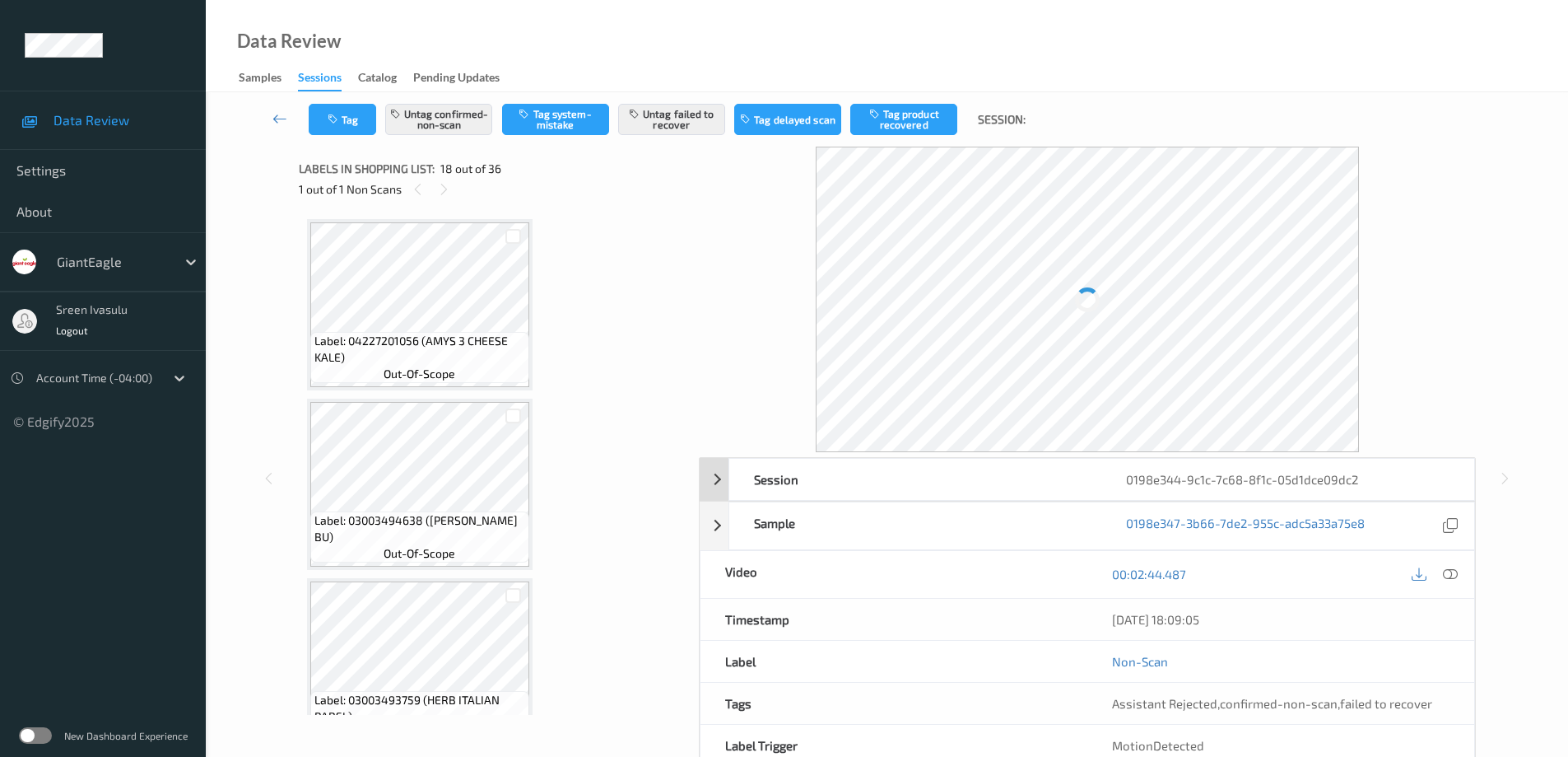
scroll to position [2880, 0]
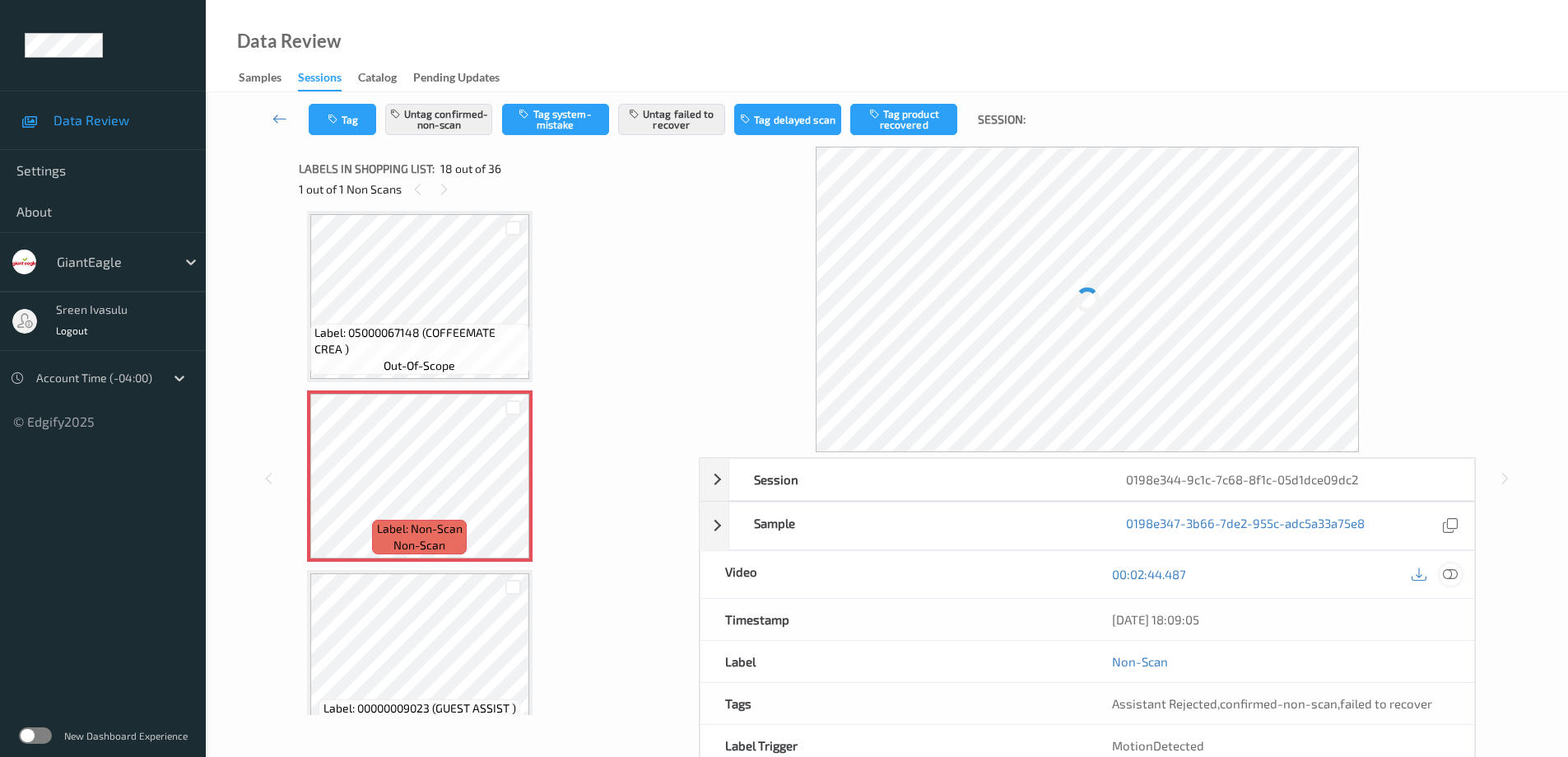
click at [1459, 577] on div at bounding box center [1450, 574] width 23 height 23
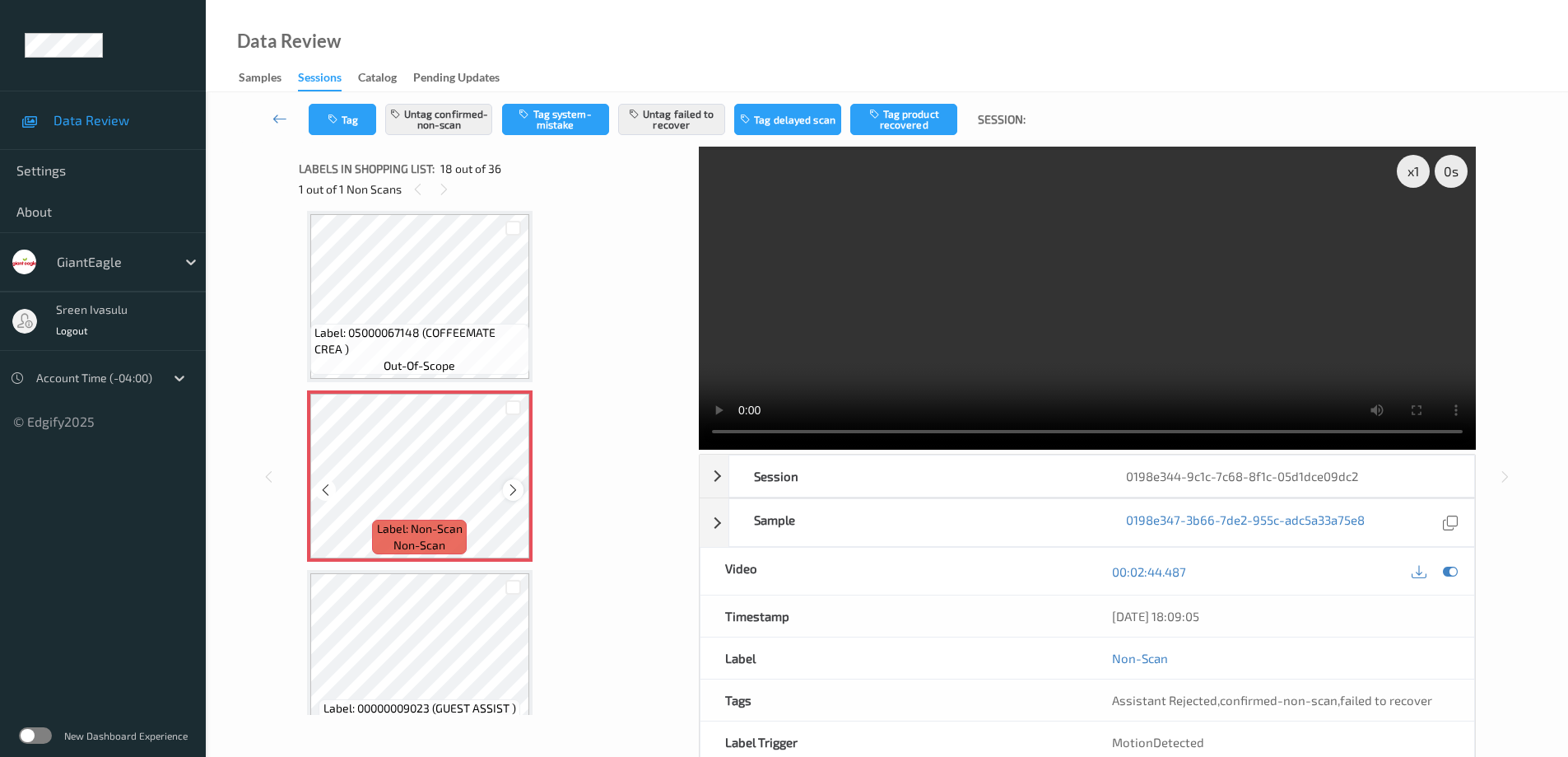
click at [511, 489] on icon at bounding box center [513, 490] width 14 height 15
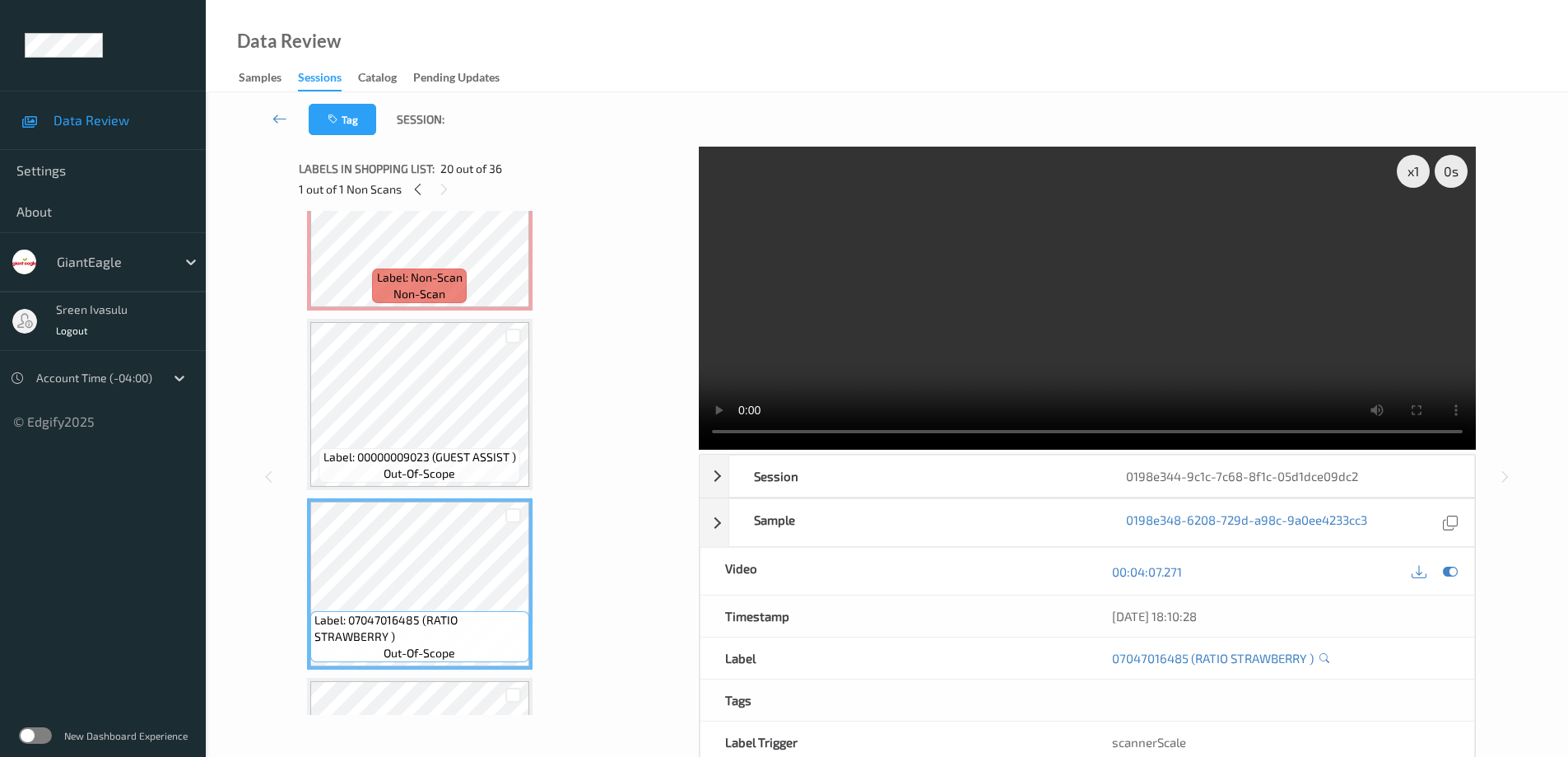
scroll to position [2802, 0]
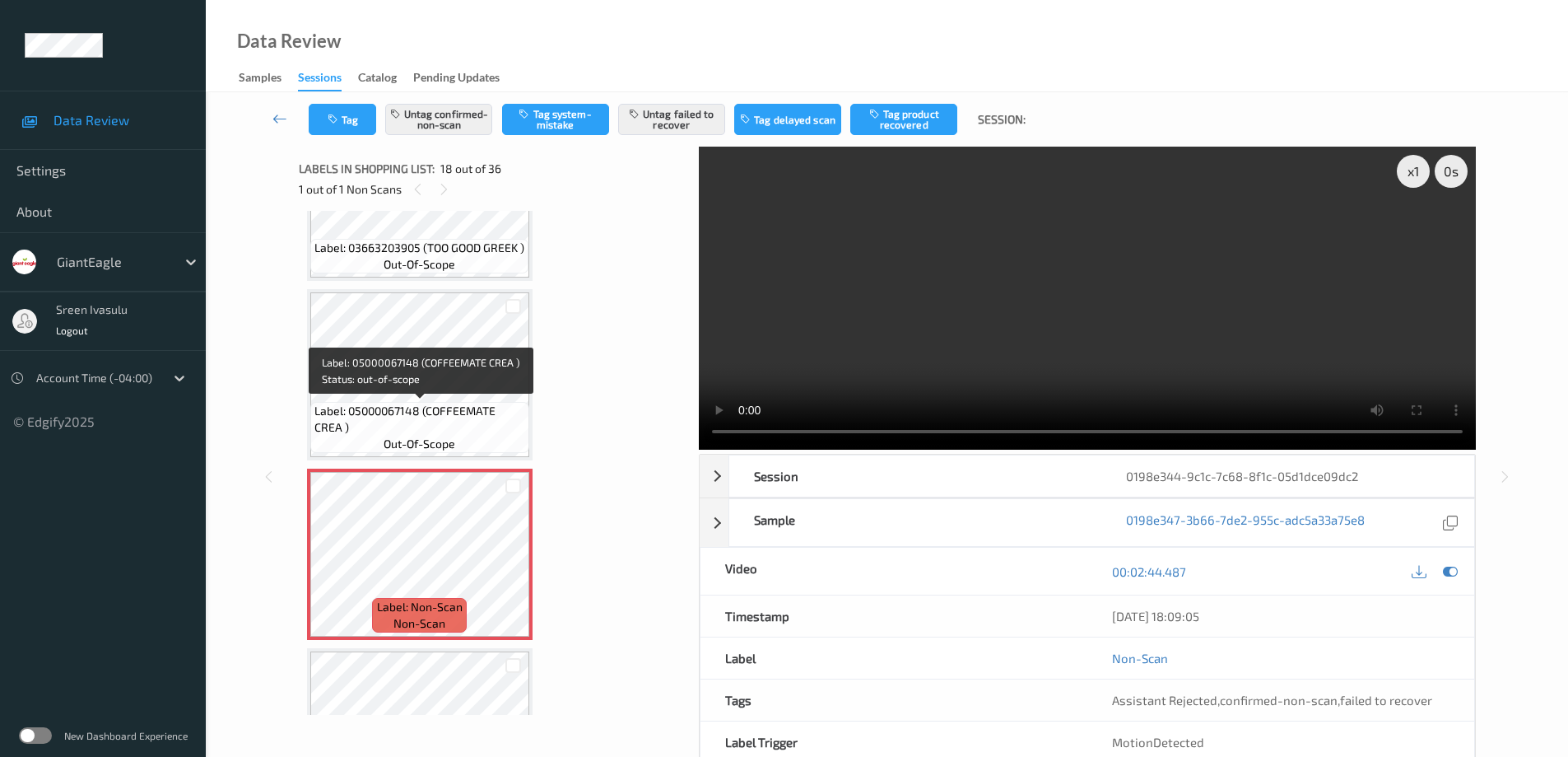
click at [436, 409] on span "Label: 05000067148 (COFFEEMATE CREA )" at bounding box center [419, 419] width 210 height 33
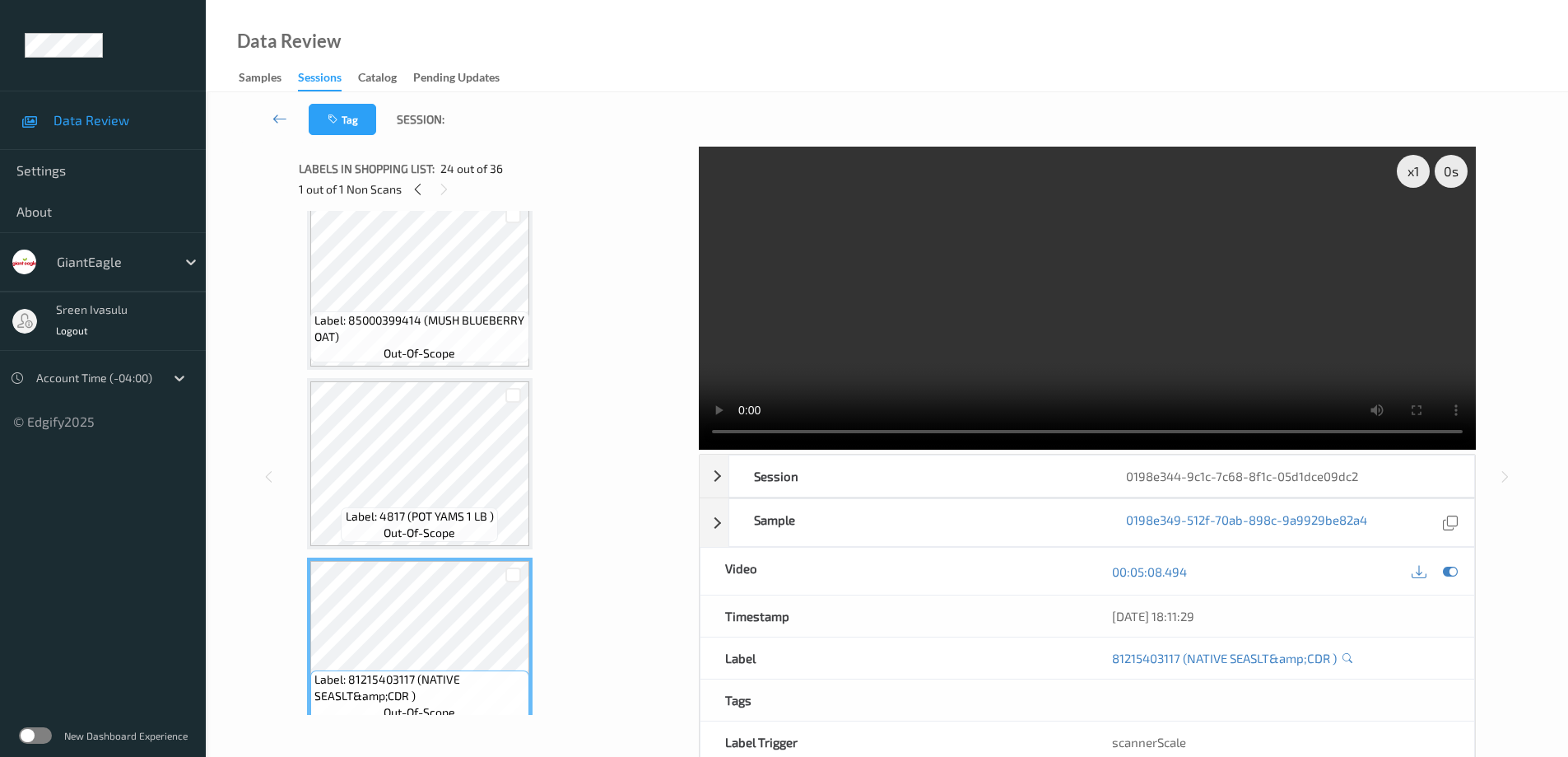
scroll to position [4119, 0]
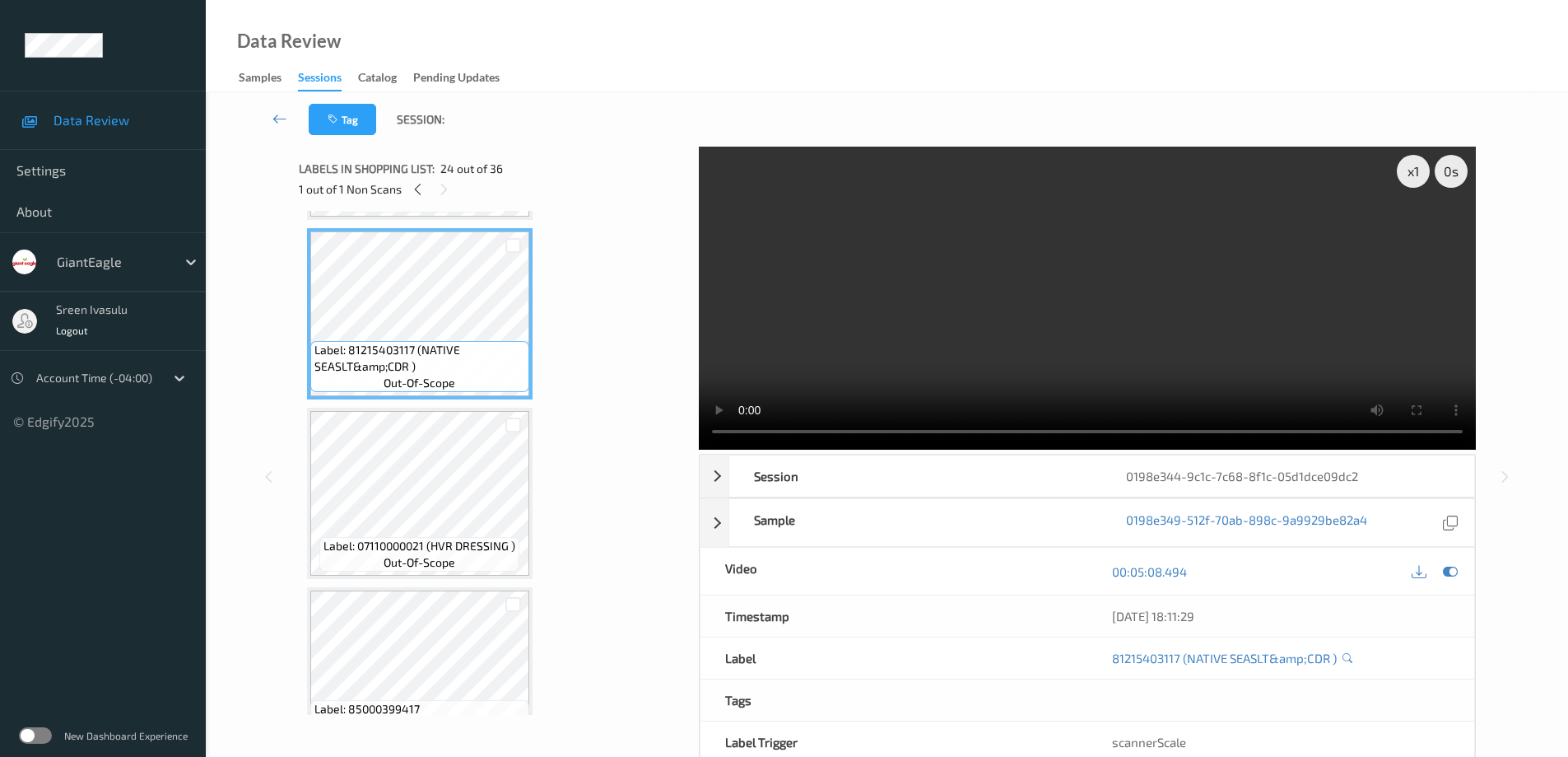
click at [438, 541] on span "Label: 07110000021 (HVR DRESSING )" at bounding box center [419, 545] width 192 height 17
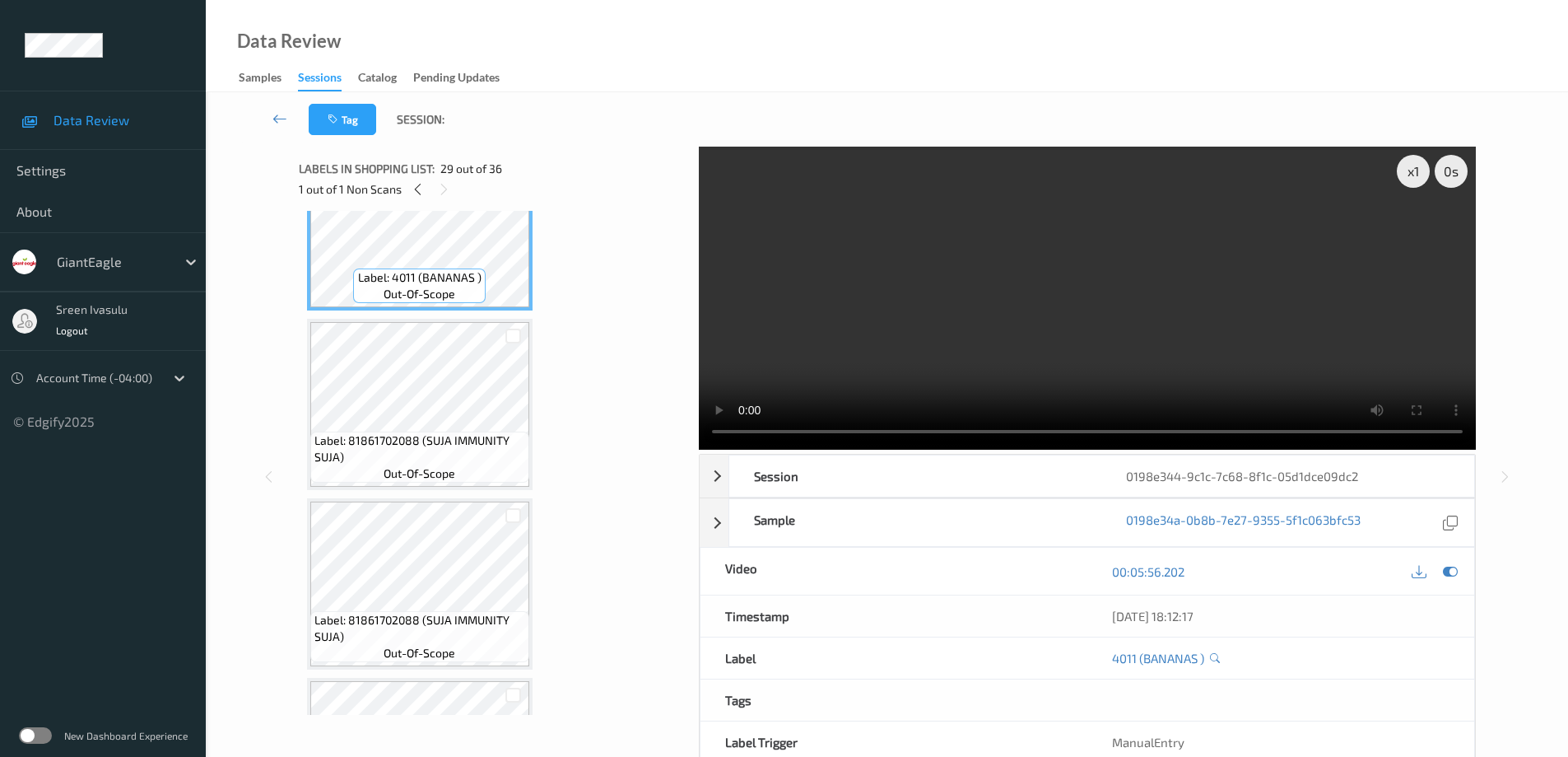
scroll to position [5107, 0]
click at [411, 432] on span "Label: 81861702088 (SUJA IMMUNITY SUJA)" at bounding box center [419, 448] width 210 height 33
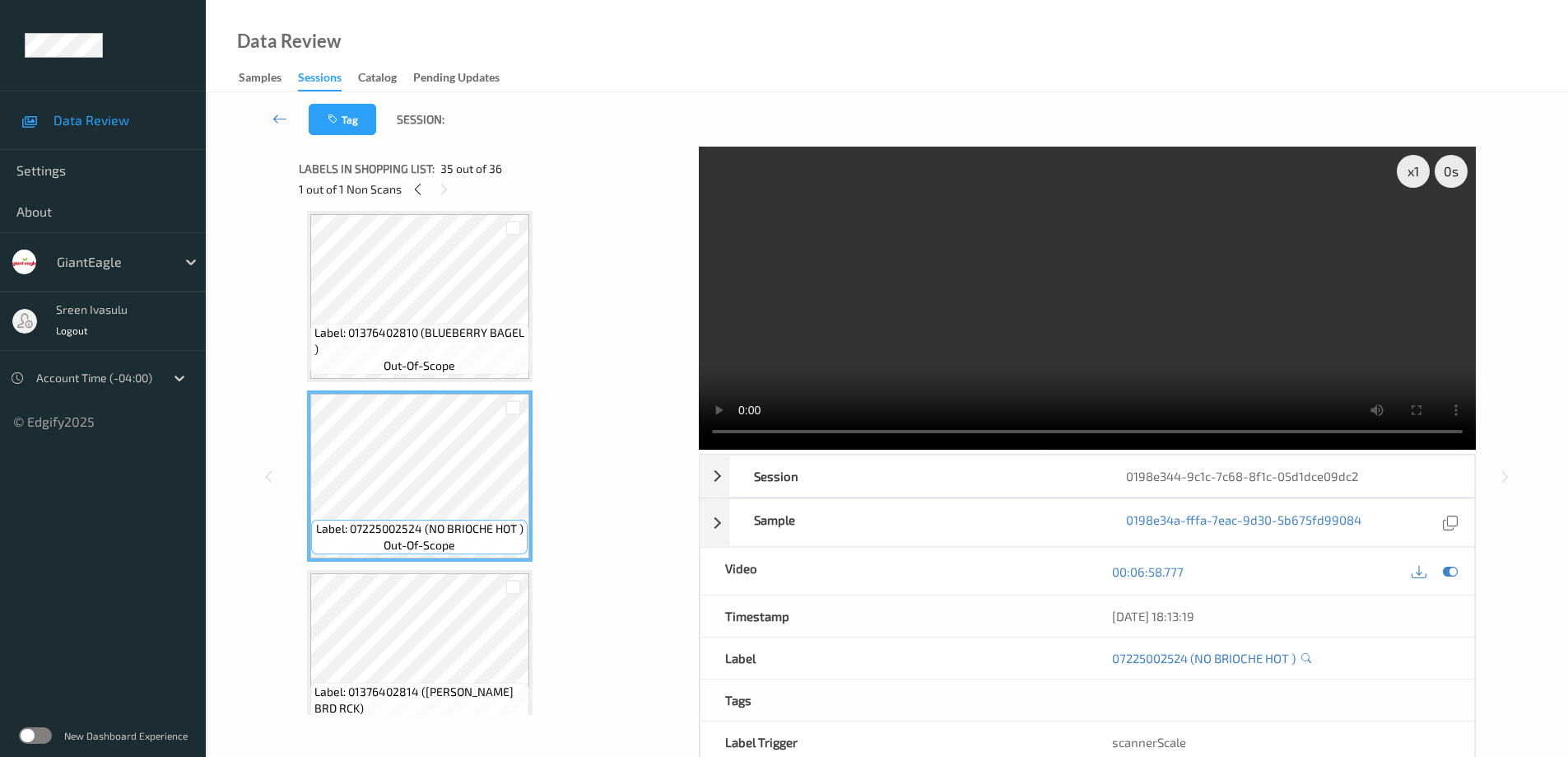
scroll to position [5966, 0]
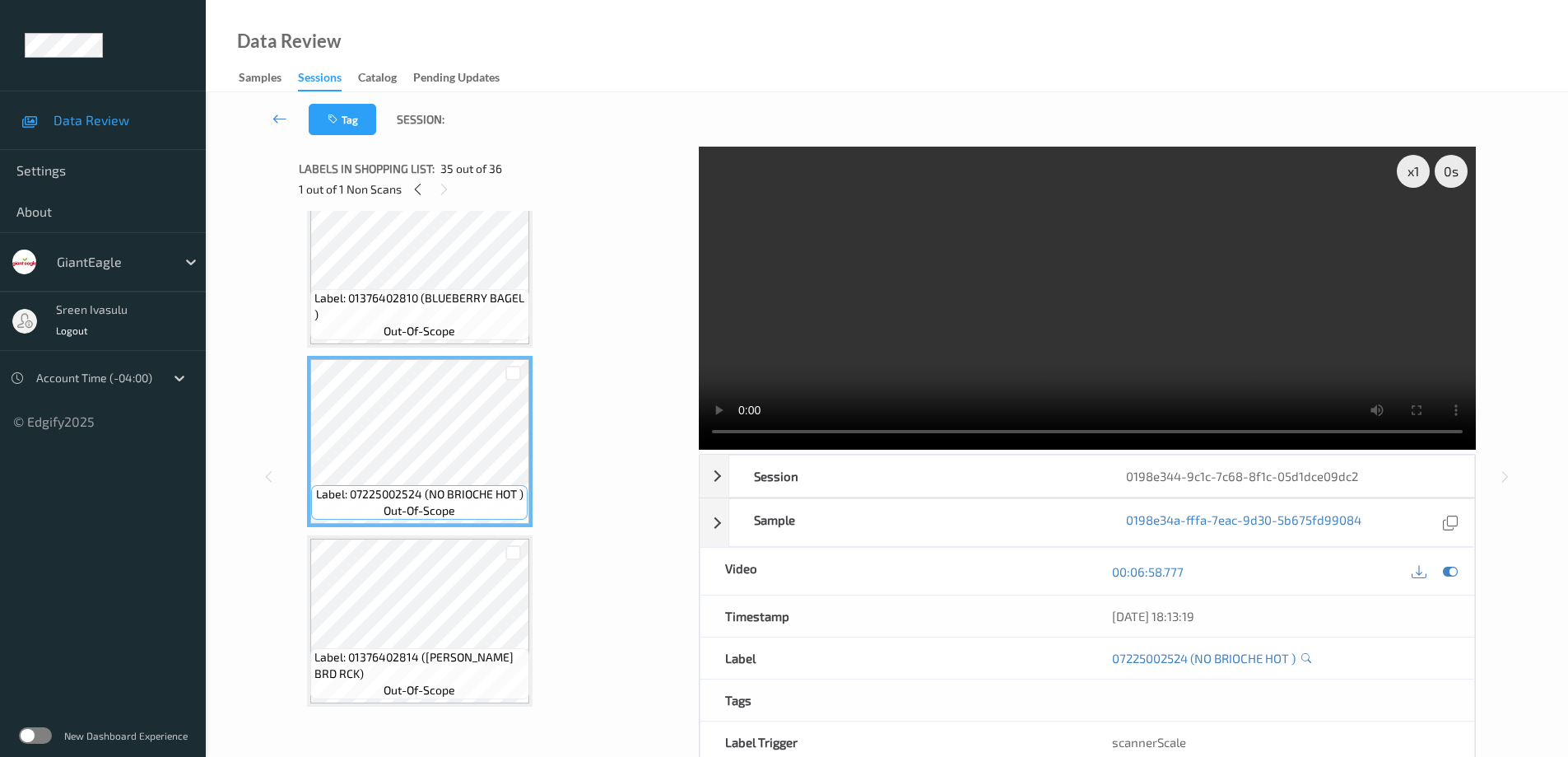
click at [451, 648] on div "Label: 01376402814 (DAVES KLLR BRD RCK) out-of-scope" at bounding box center [420, 674] width 219 height 51
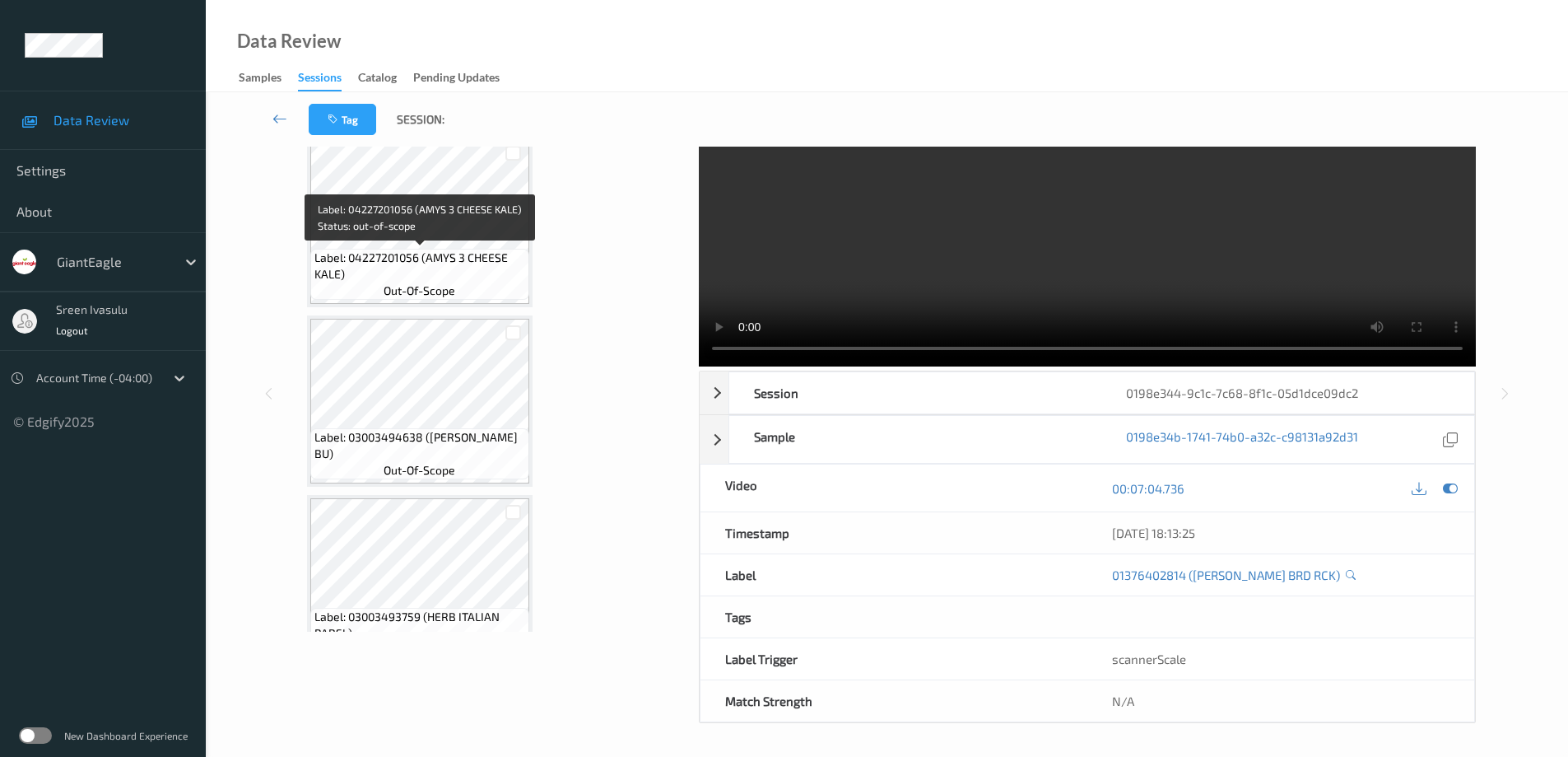
scroll to position [0, 0]
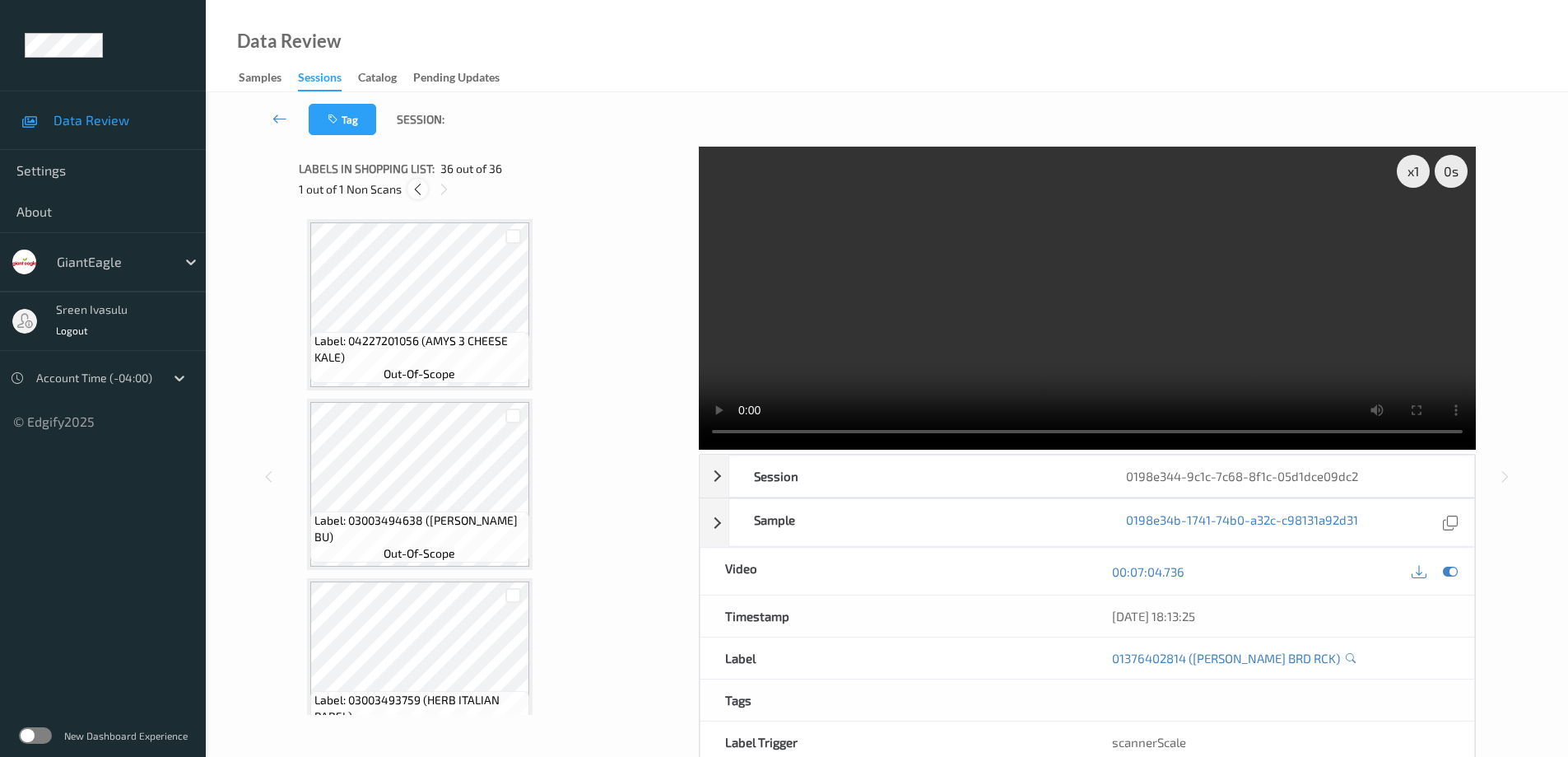
click at [416, 186] on icon at bounding box center [418, 189] width 14 height 15
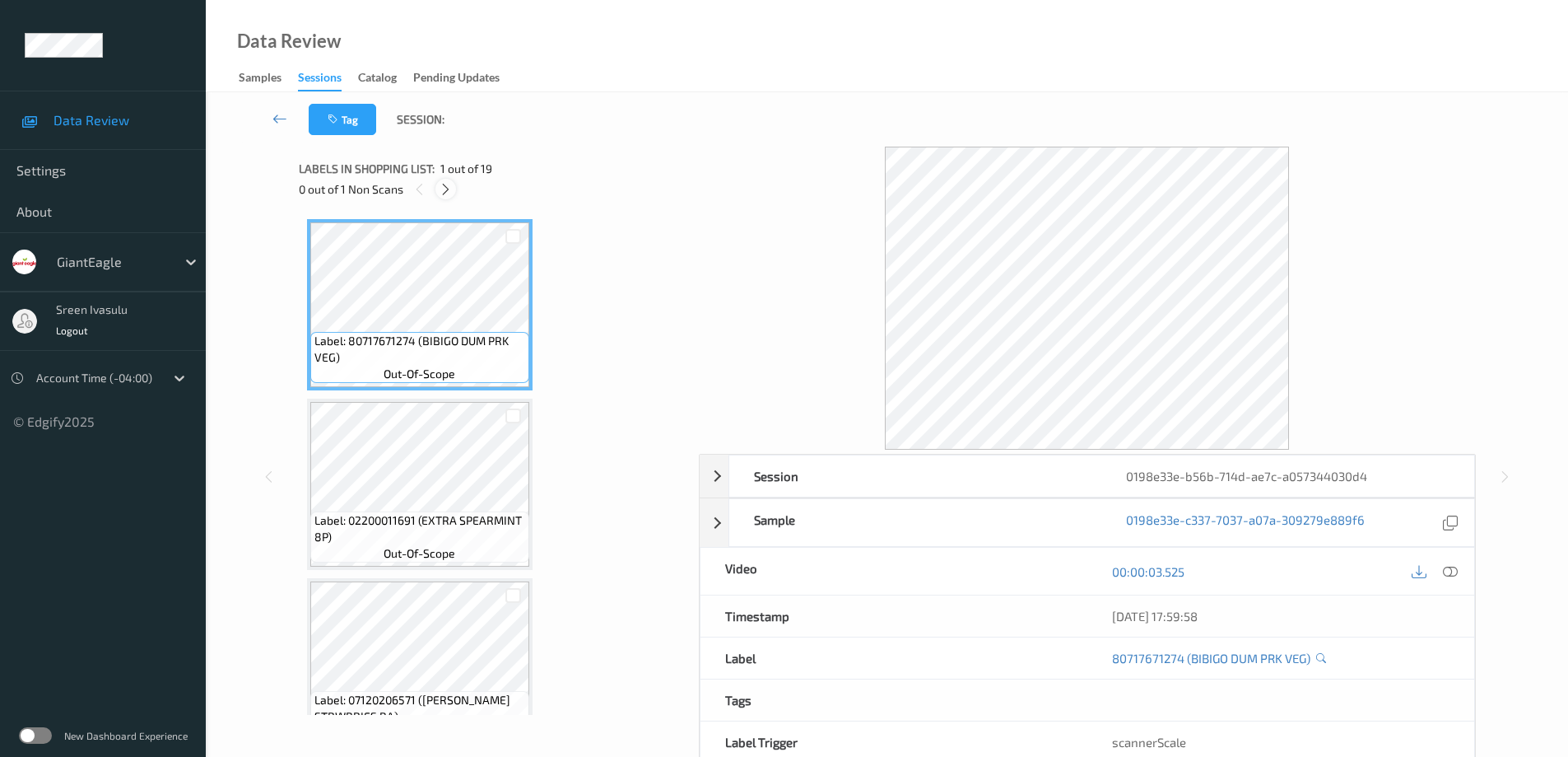
click at [447, 183] on icon at bounding box center [445, 189] width 14 height 15
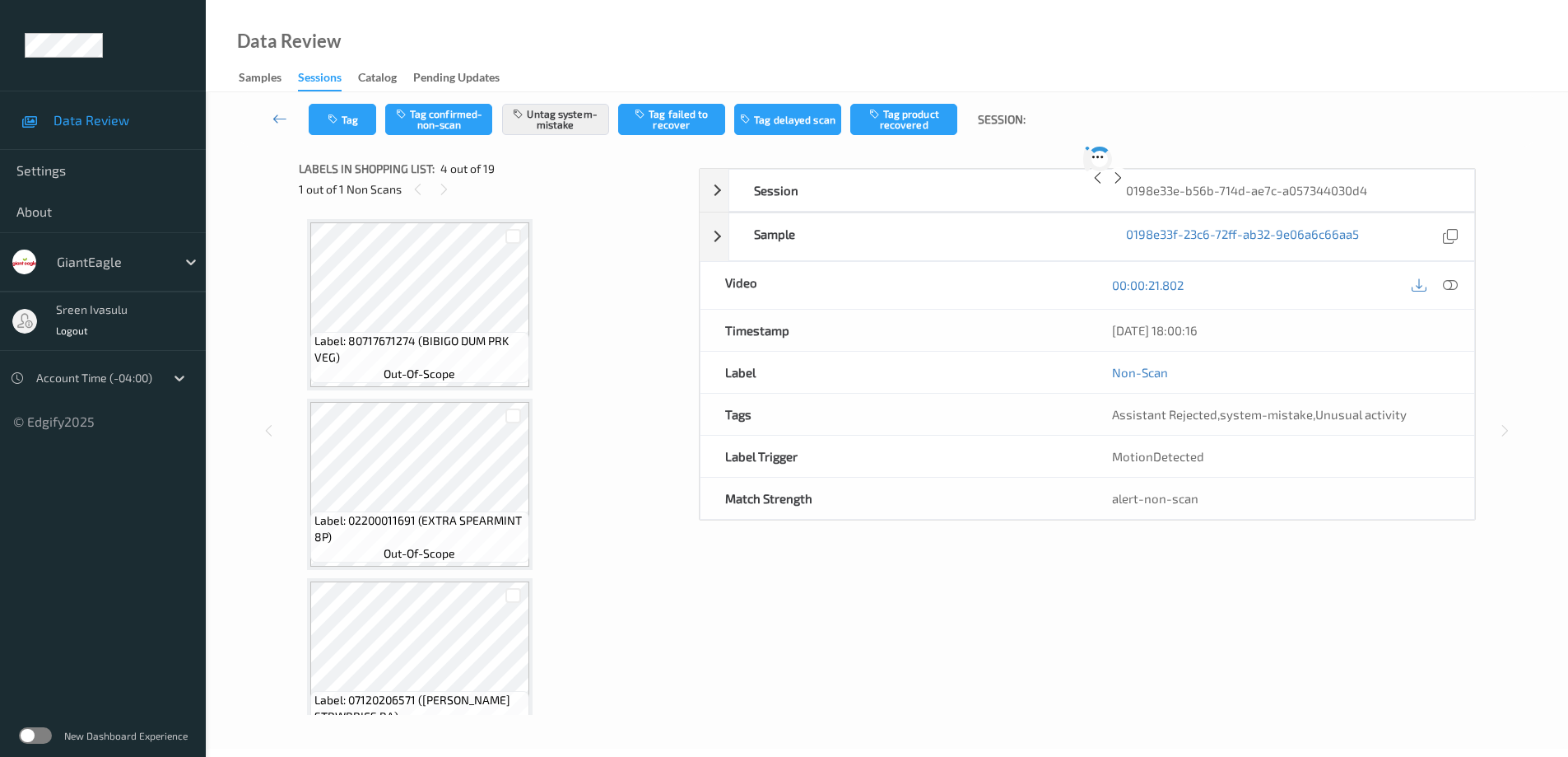
scroll to position [367, 0]
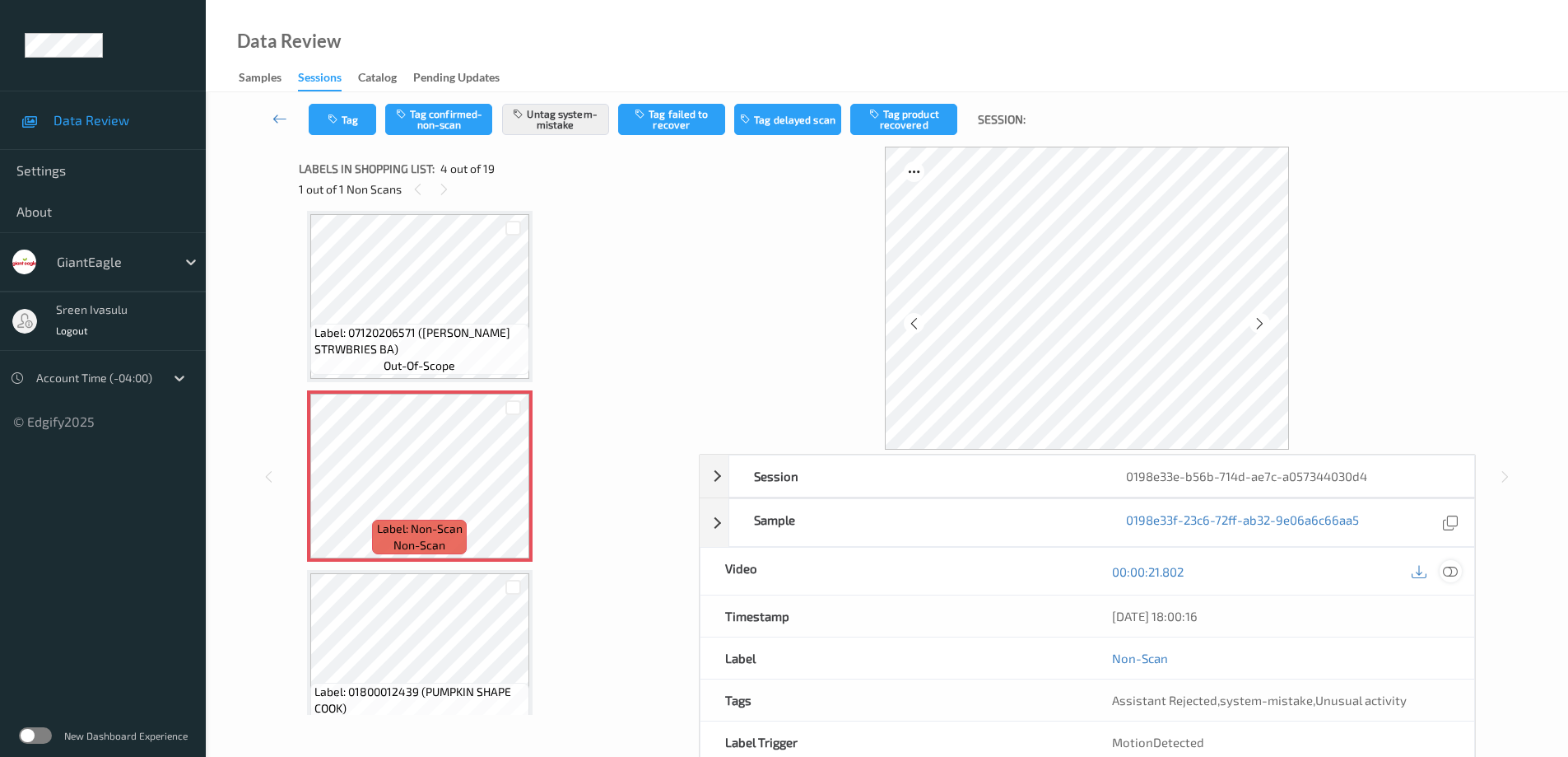
click at [1449, 561] on div at bounding box center [1450, 571] width 23 height 23
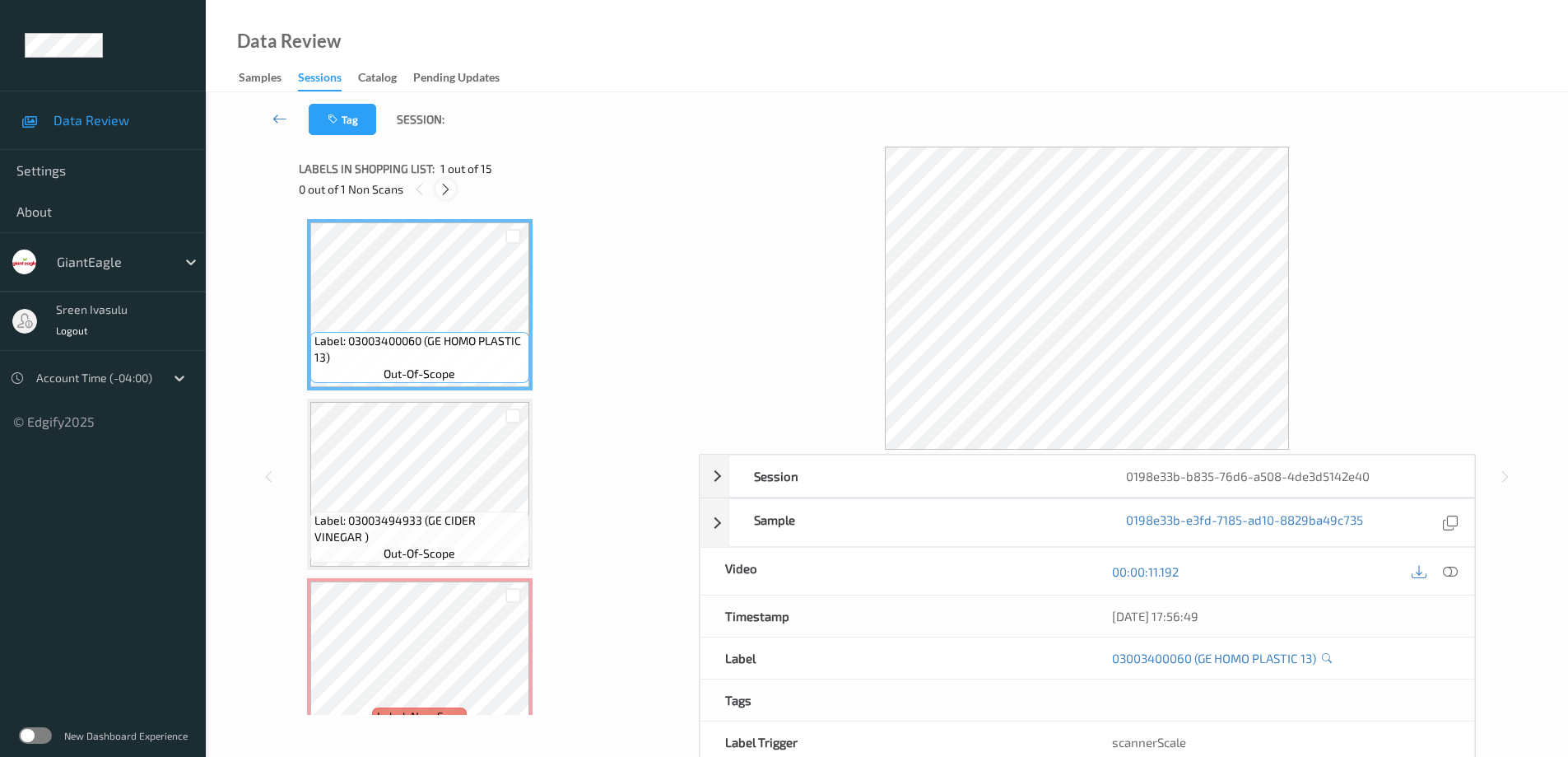
click at [447, 183] on icon at bounding box center [445, 189] width 14 height 15
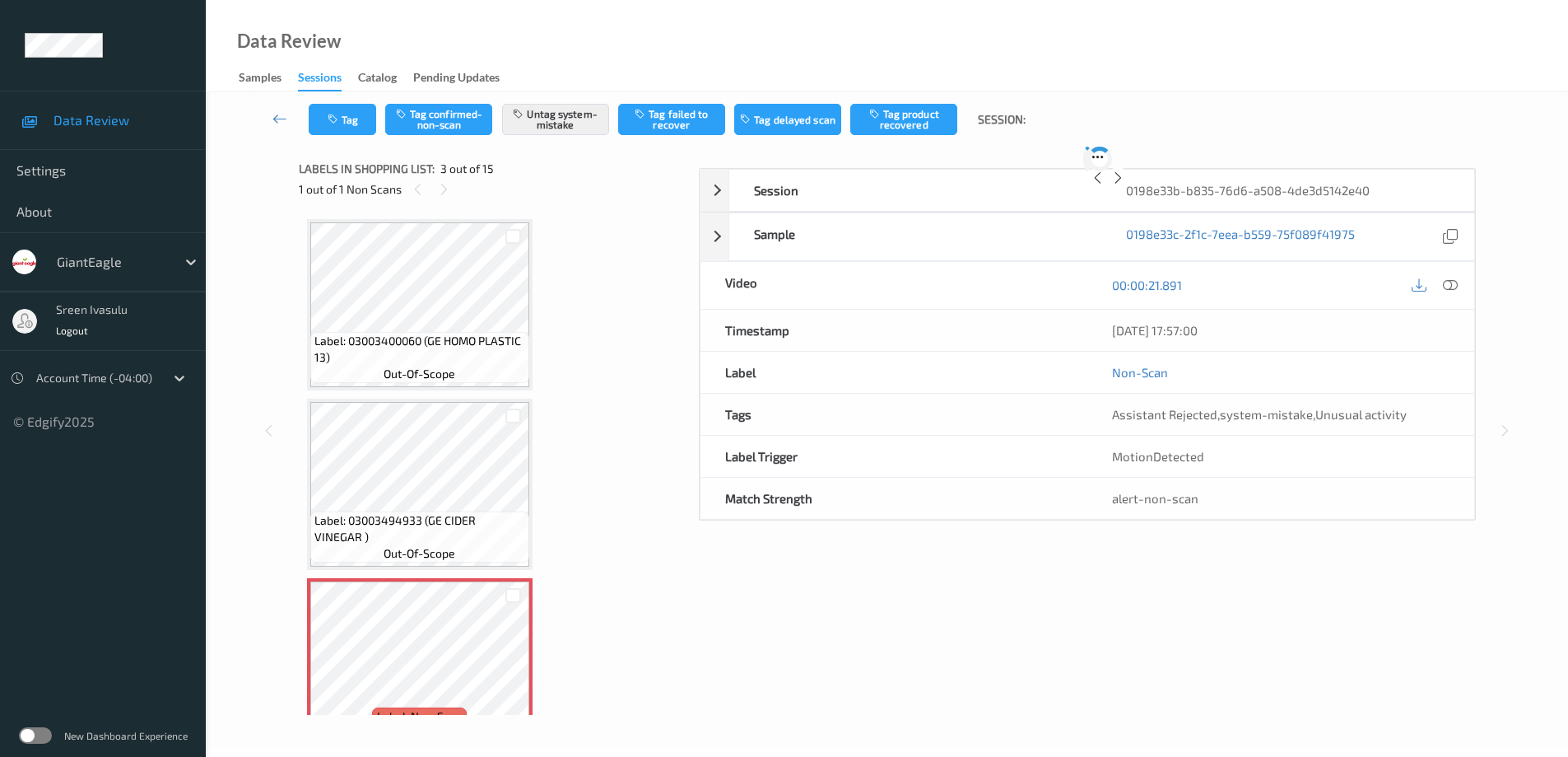
scroll to position [188, 0]
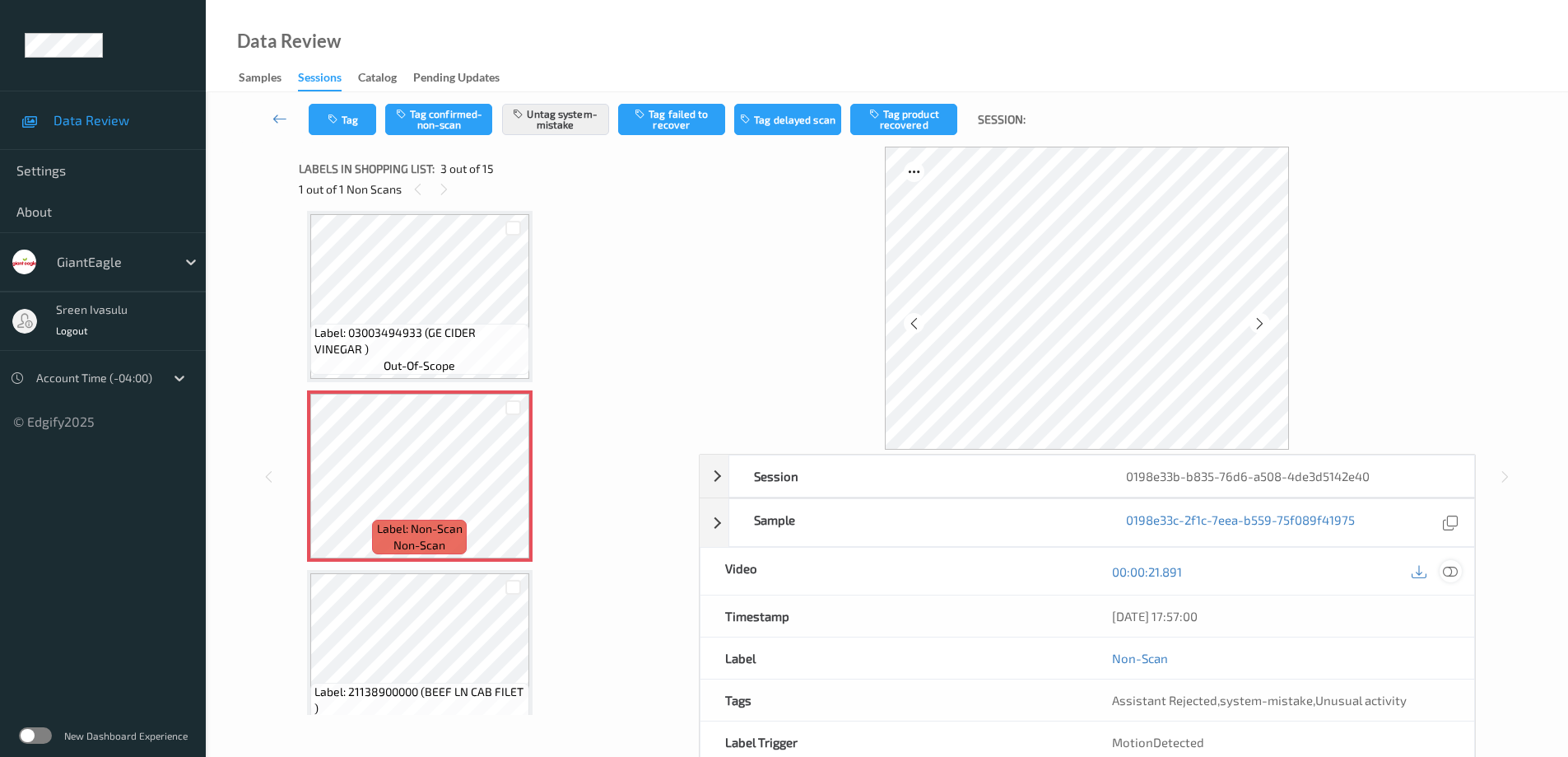
click at [1448, 573] on icon at bounding box center [1450, 571] width 15 height 15
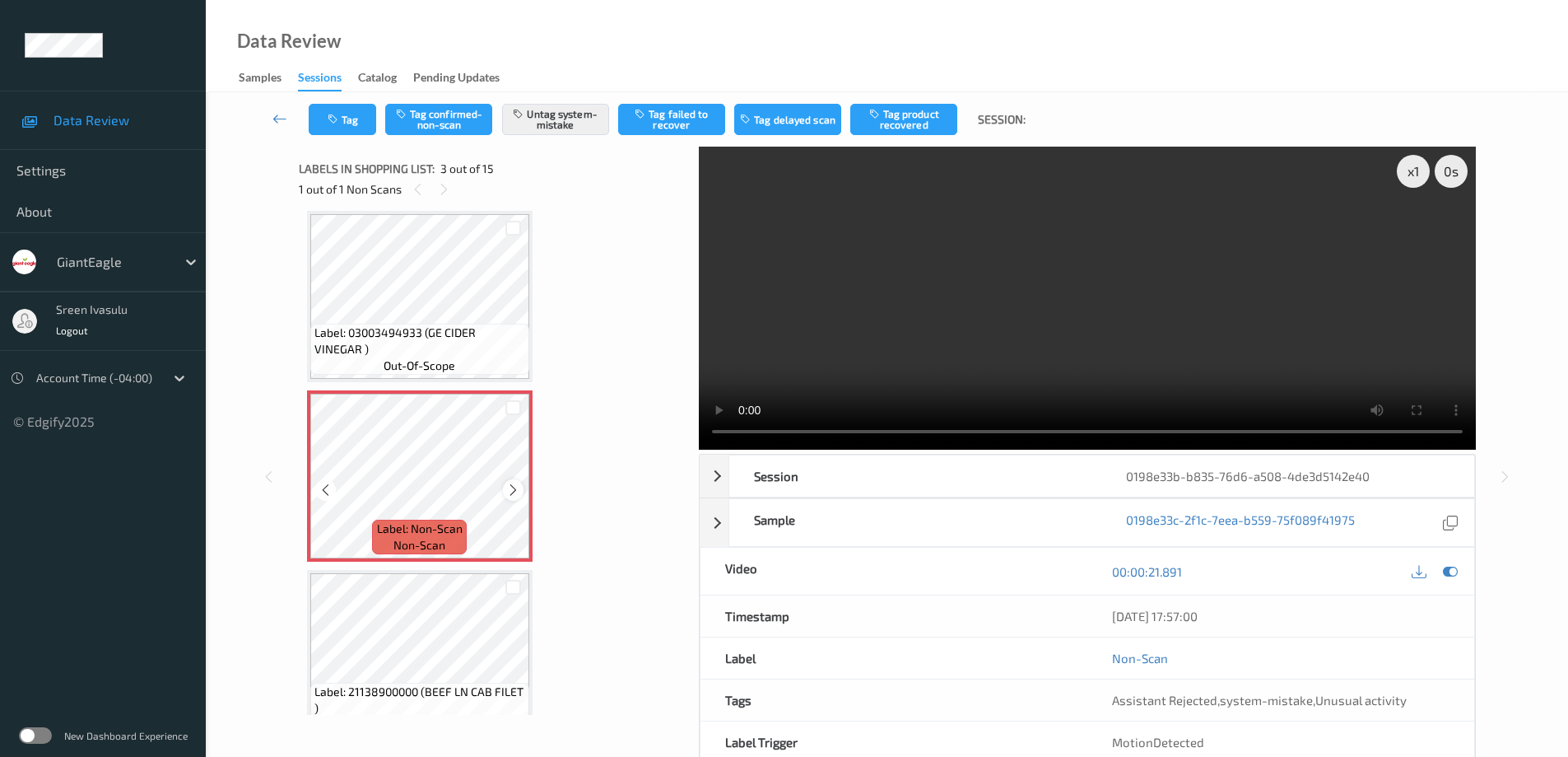
click at [506, 489] on icon at bounding box center [513, 490] width 14 height 15
click at [505, 484] on div at bounding box center [513, 489] width 21 height 21
click at [506, 490] on icon at bounding box center [513, 490] width 14 height 15
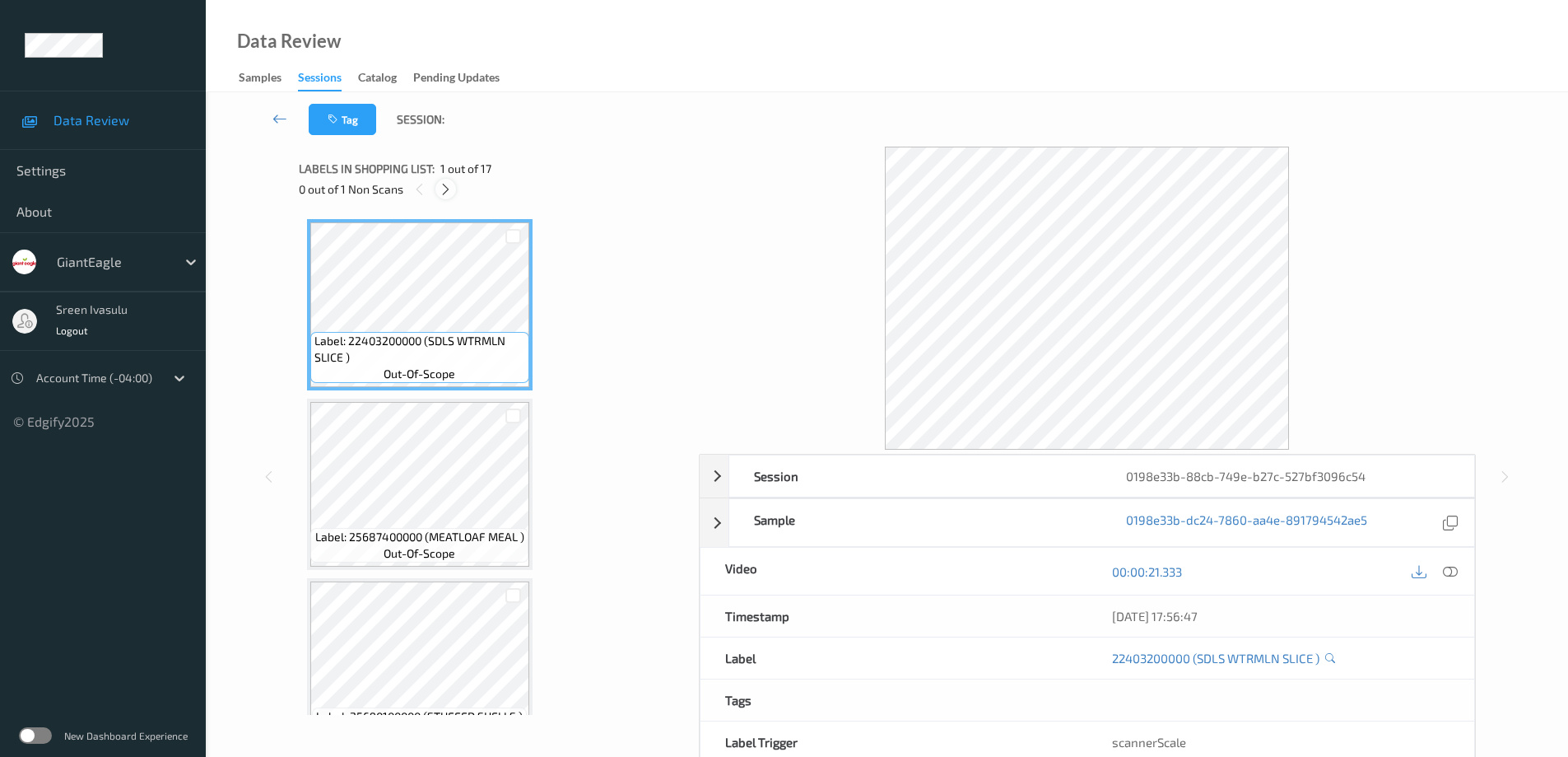
click at [446, 186] on icon at bounding box center [445, 189] width 14 height 15
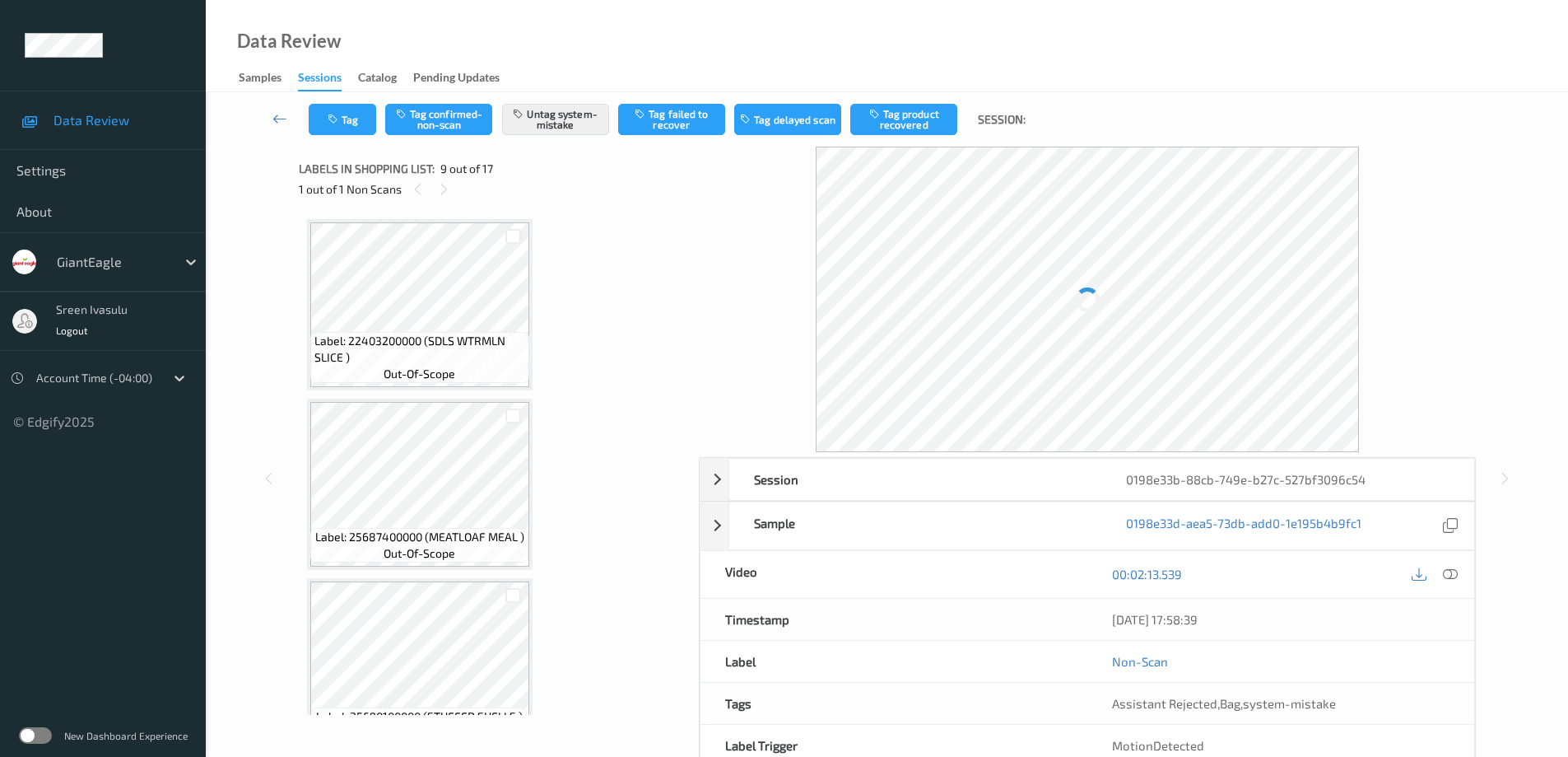
scroll to position [1264, 0]
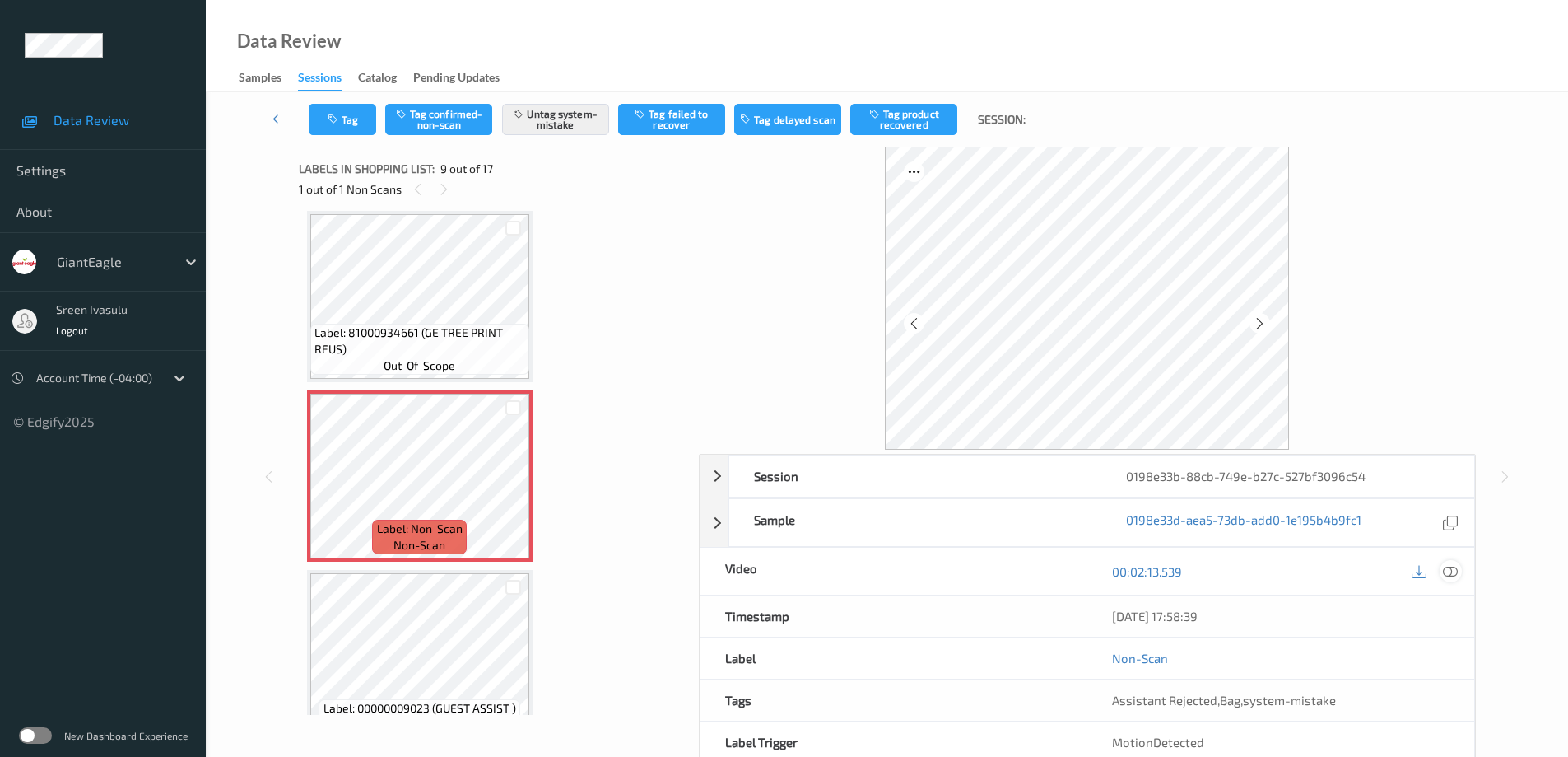
click at [1451, 571] on icon at bounding box center [1450, 571] width 15 height 15
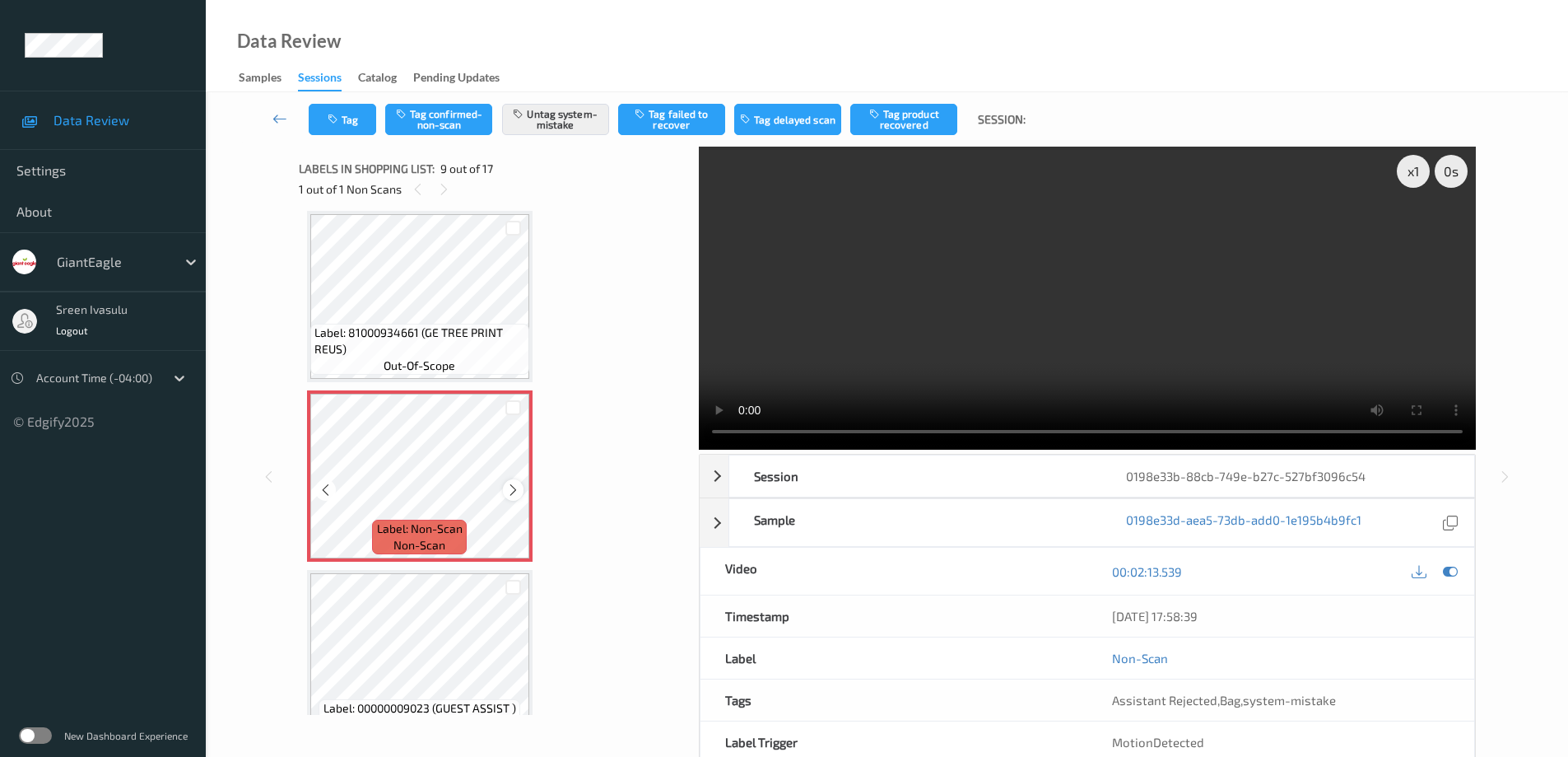
click at [514, 483] on icon at bounding box center [513, 490] width 14 height 15
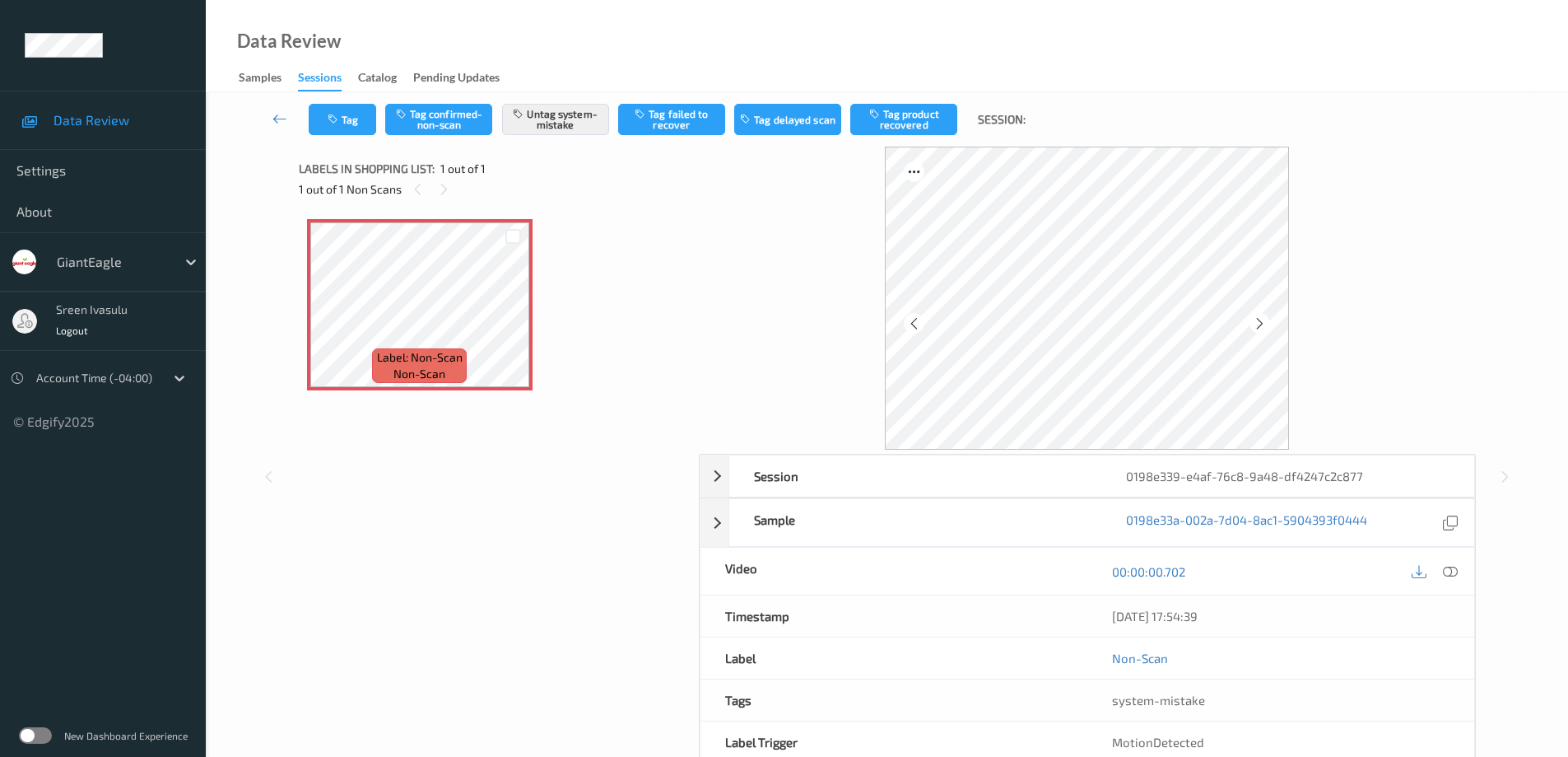
click at [1458, 582] on div at bounding box center [1434, 571] width 54 height 23
click at [1450, 571] on icon at bounding box center [1450, 571] width 15 height 15
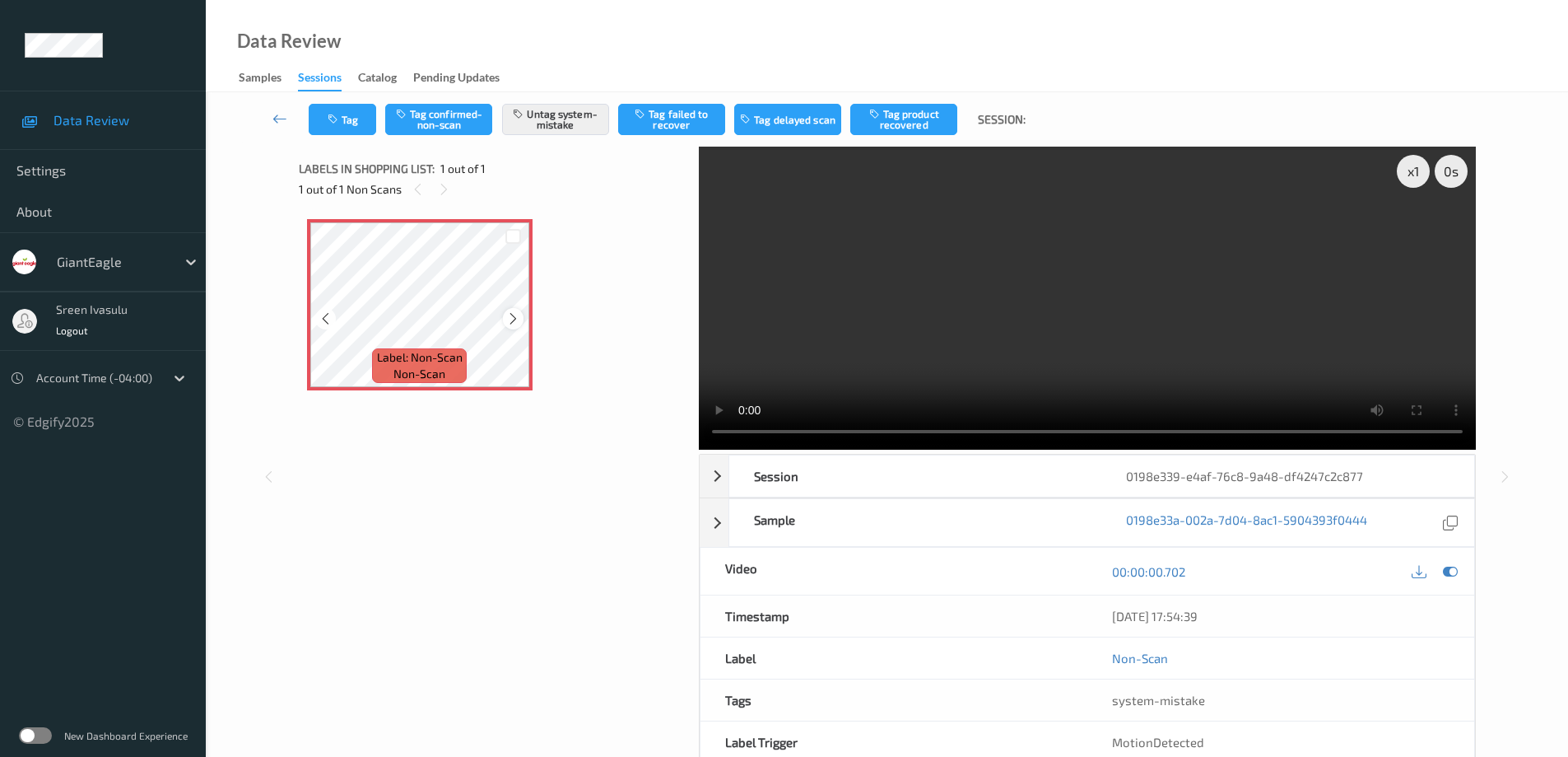
click at [508, 318] on icon at bounding box center [513, 318] width 14 height 15
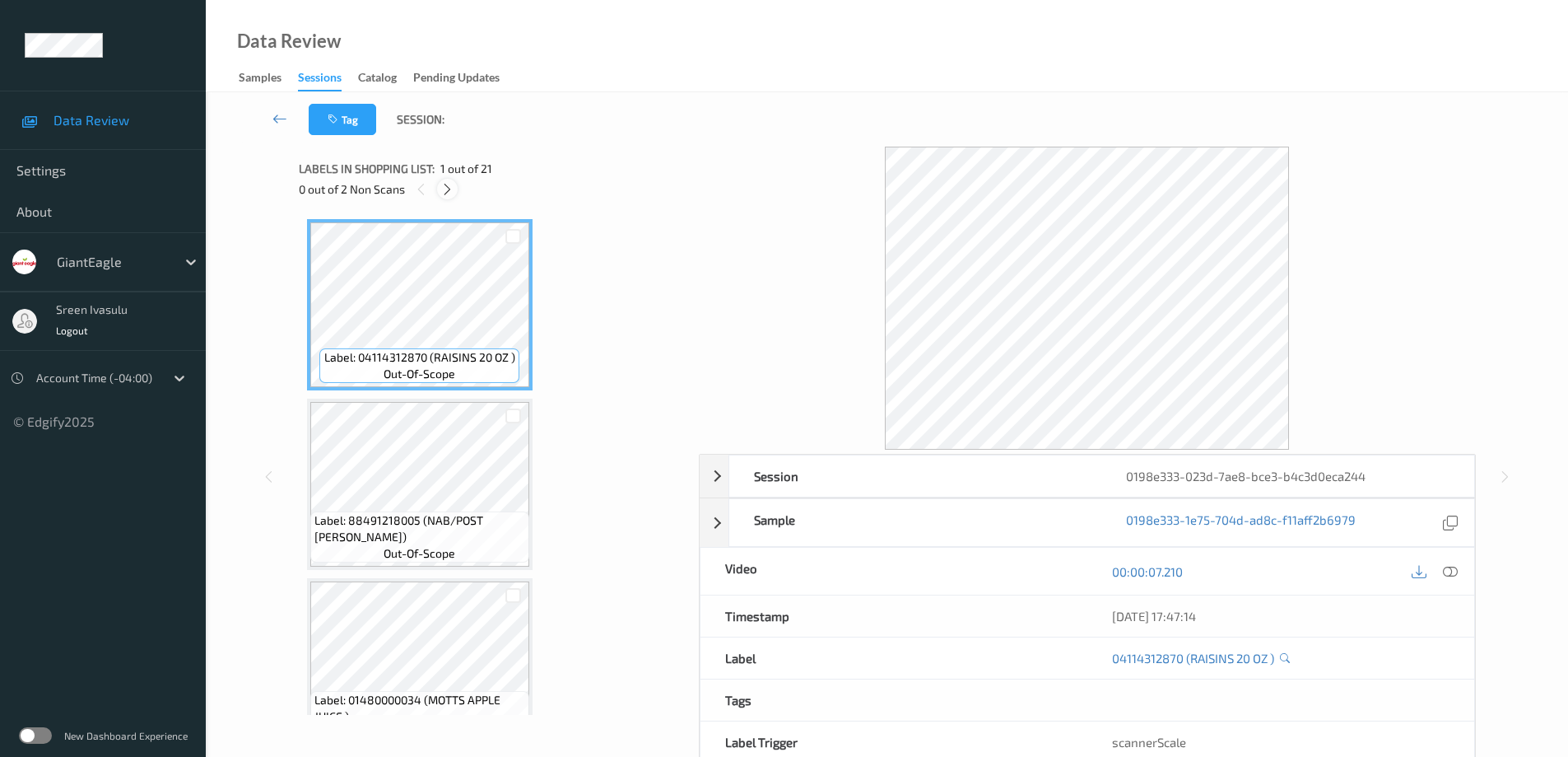
click at [452, 191] on icon at bounding box center [447, 189] width 14 height 15
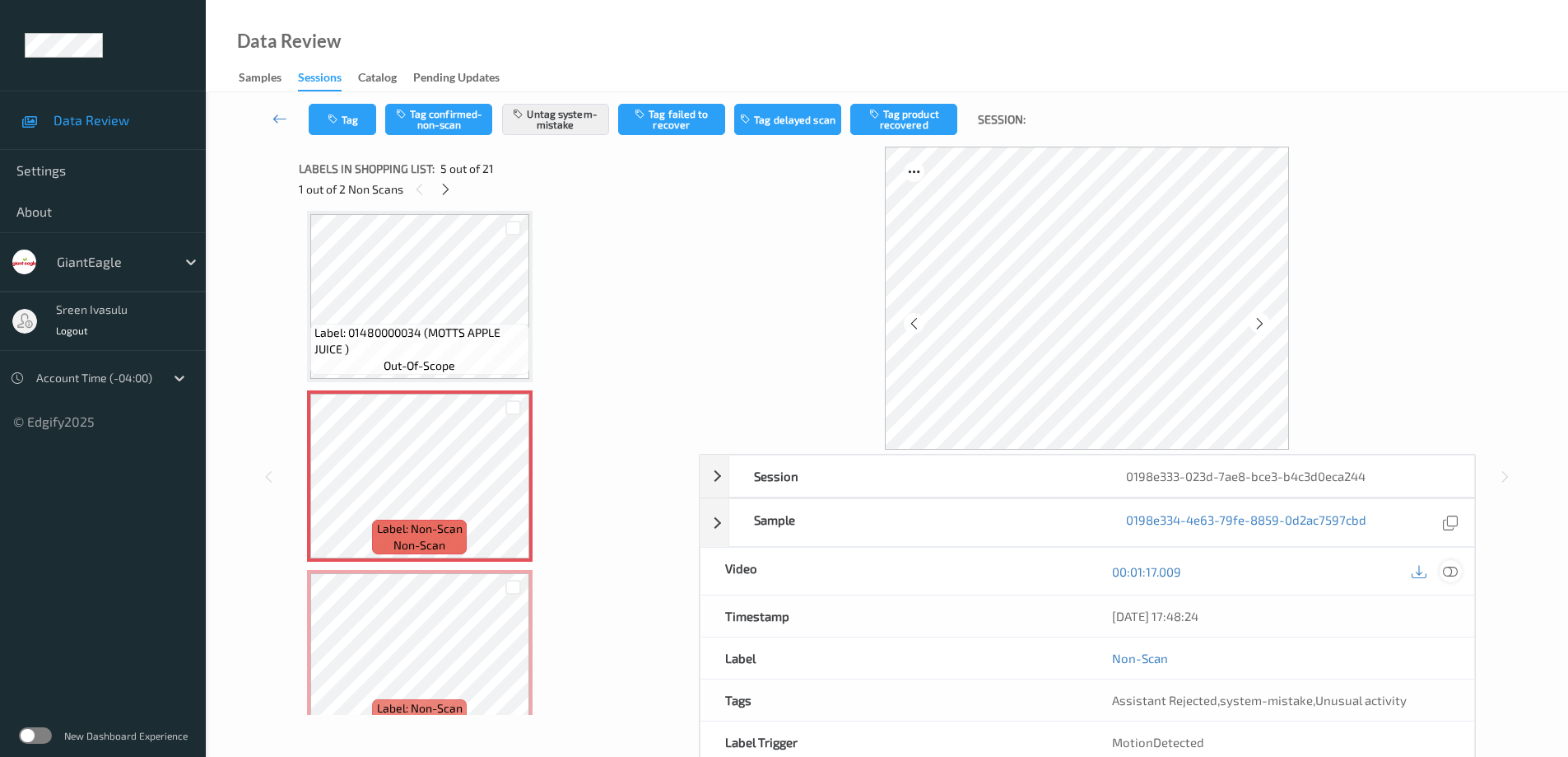
click at [1450, 566] on icon at bounding box center [1450, 571] width 15 height 15
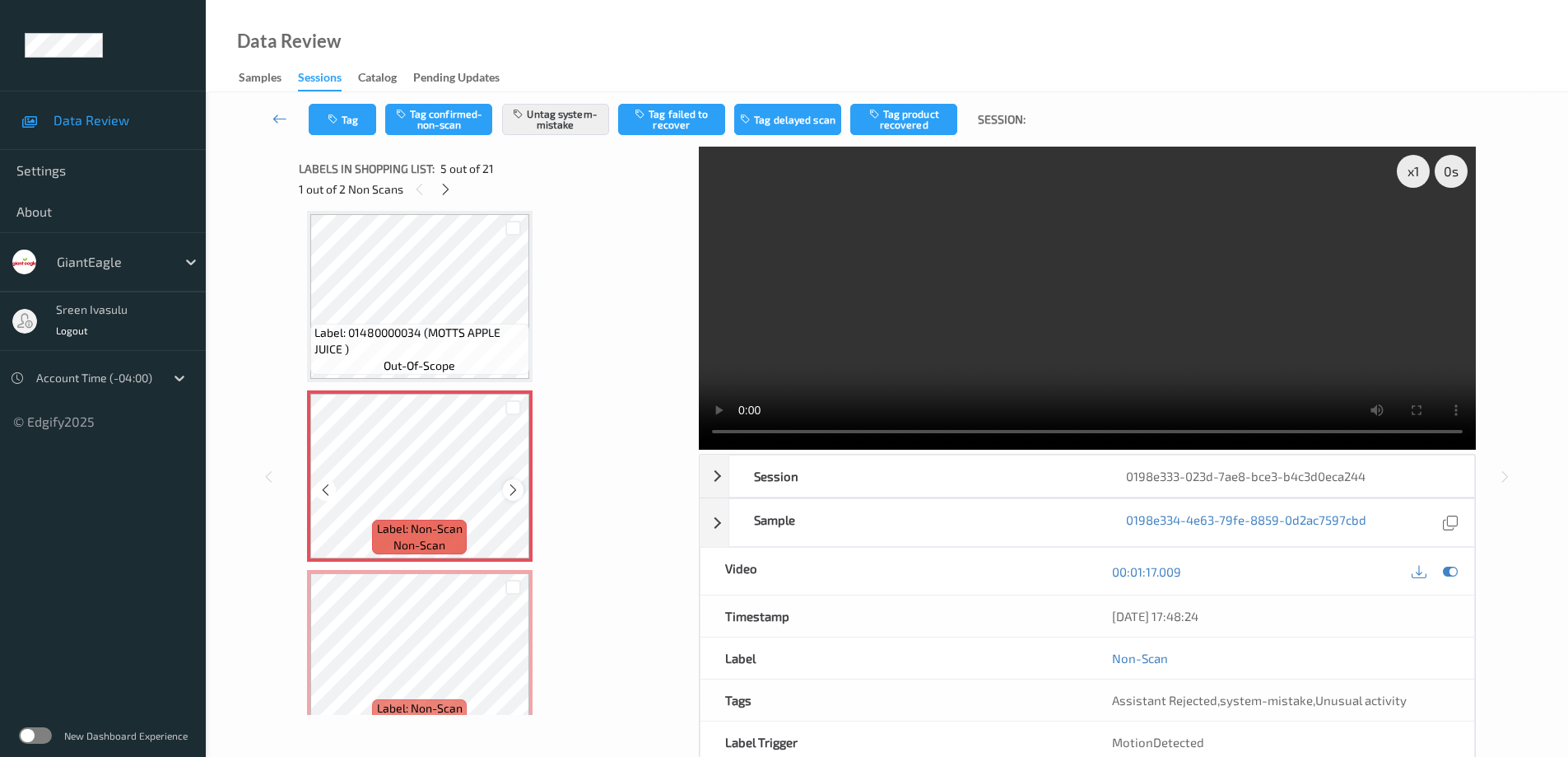
click at [508, 488] on icon at bounding box center [513, 490] width 14 height 15
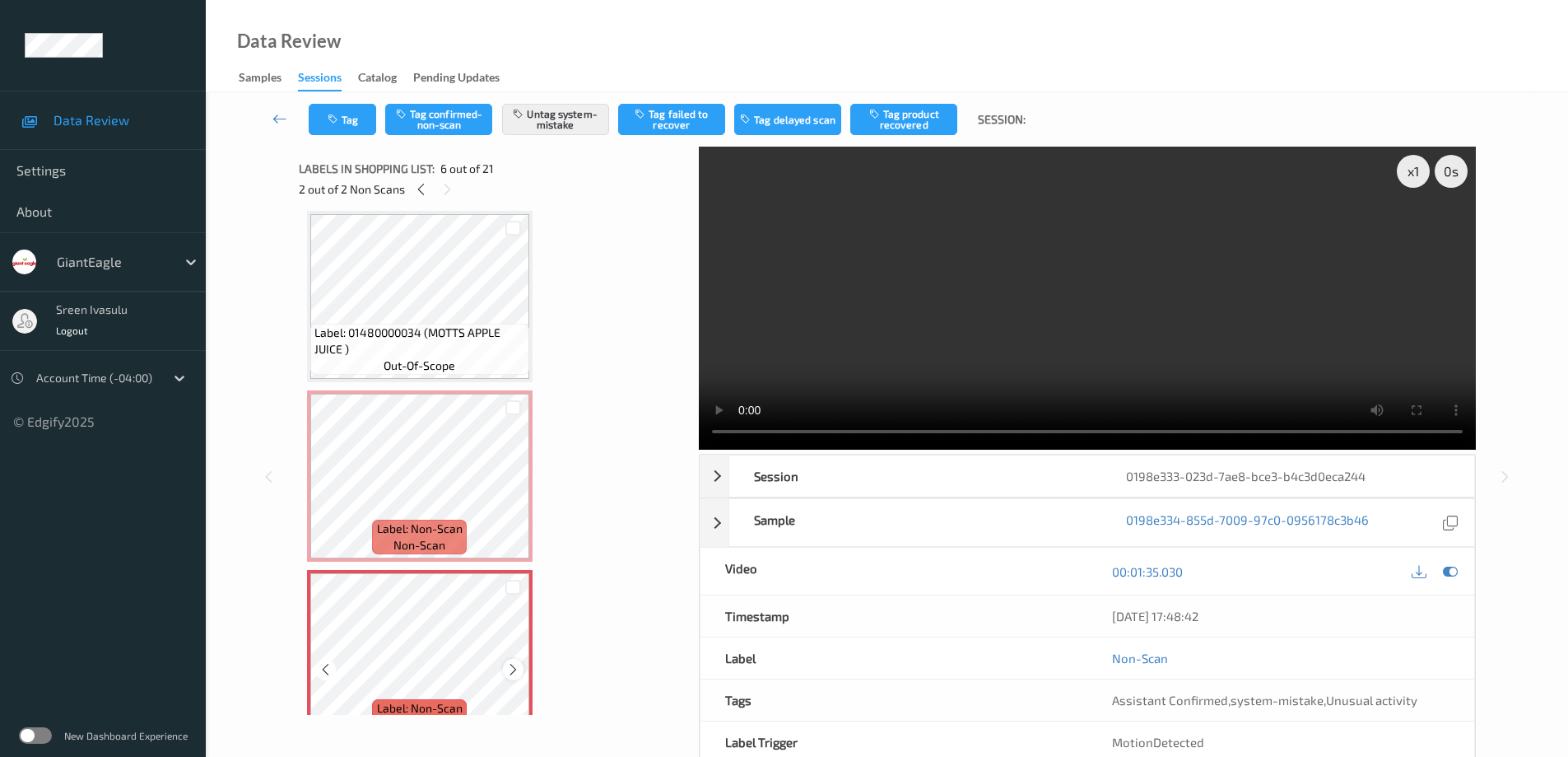
click at [518, 675] on icon at bounding box center [513, 669] width 14 height 15
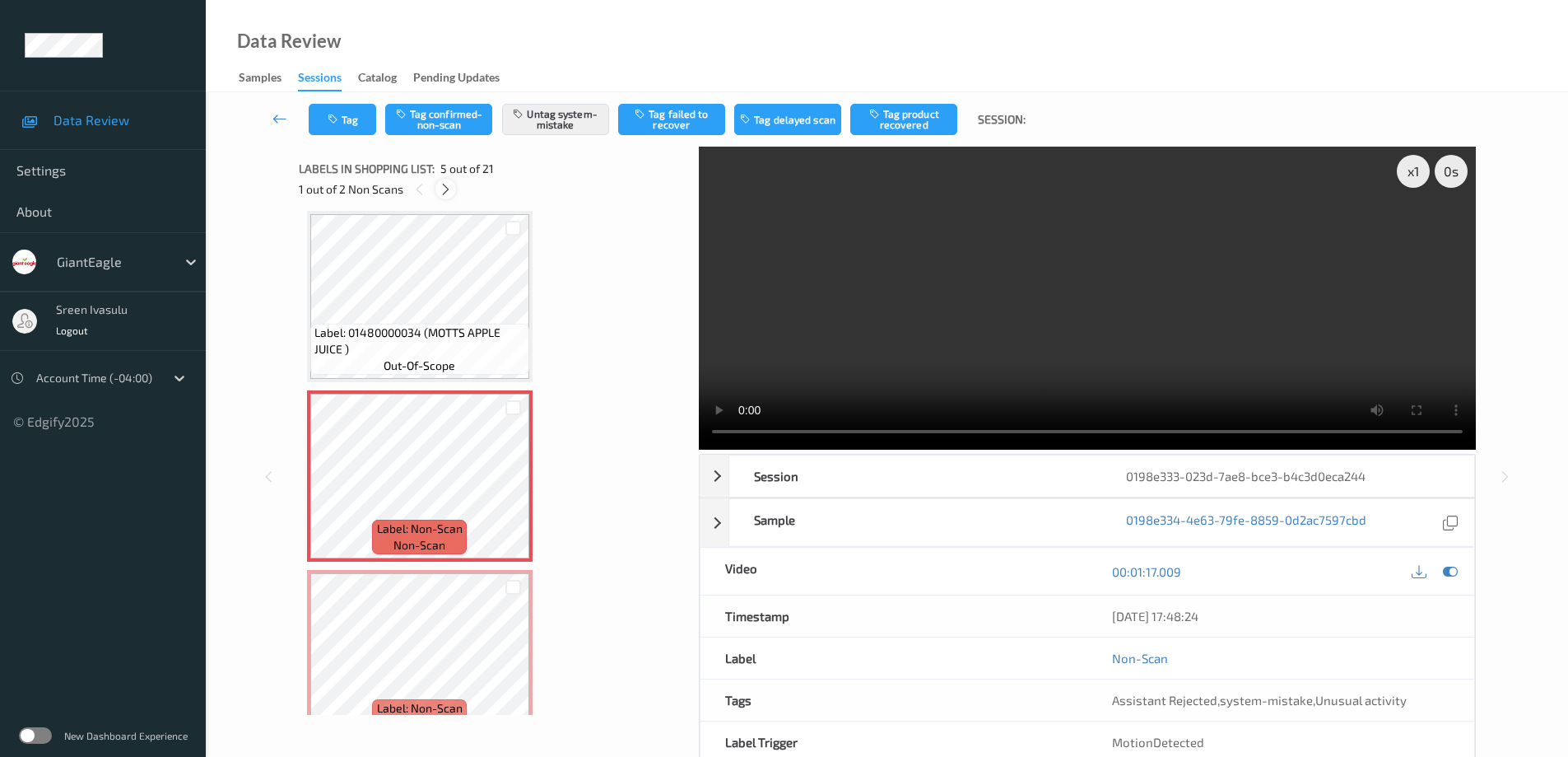
click at [446, 194] on icon at bounding box center [445, 189] width 14 height 15
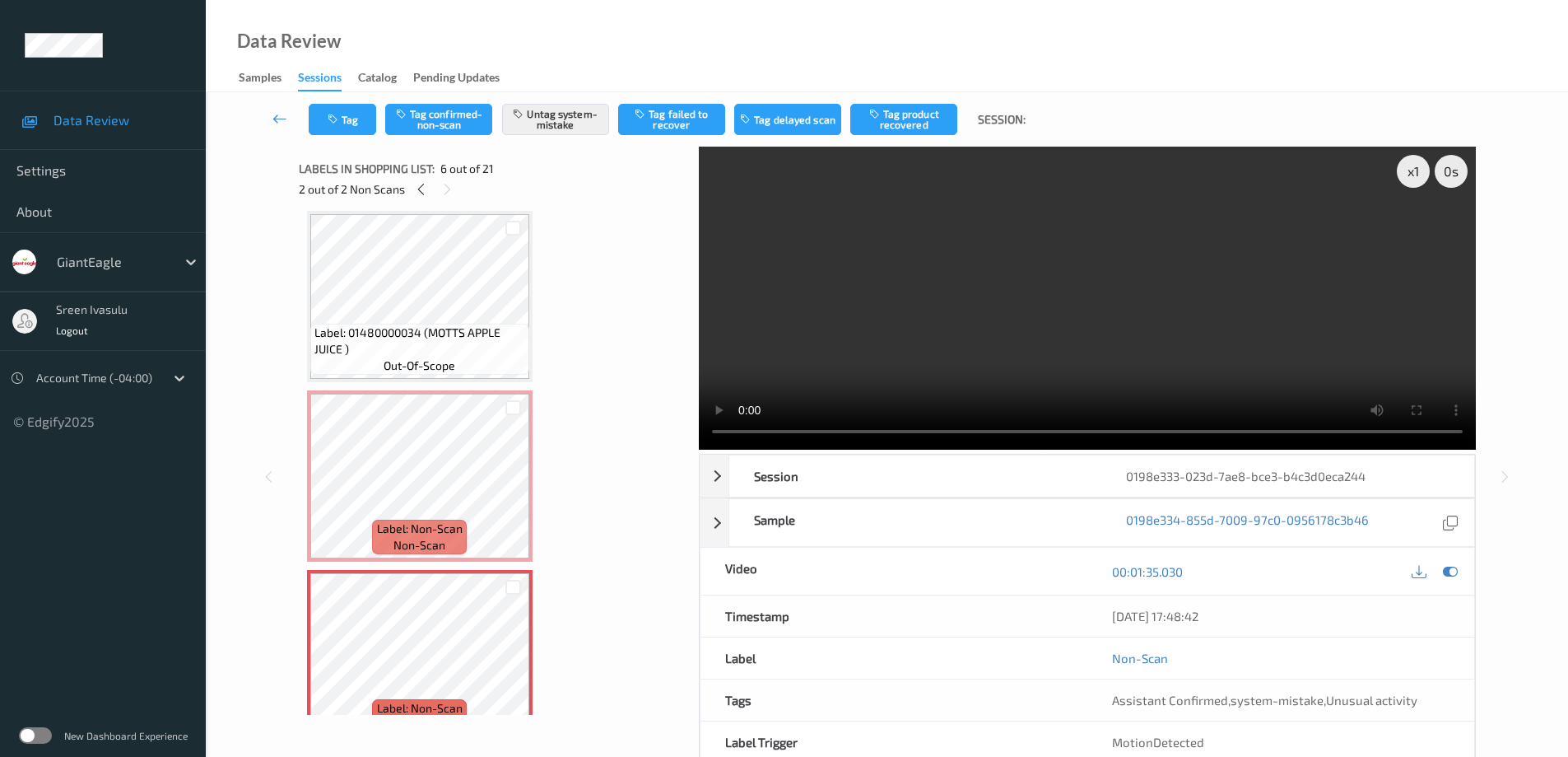
scroll to position [727, 0]
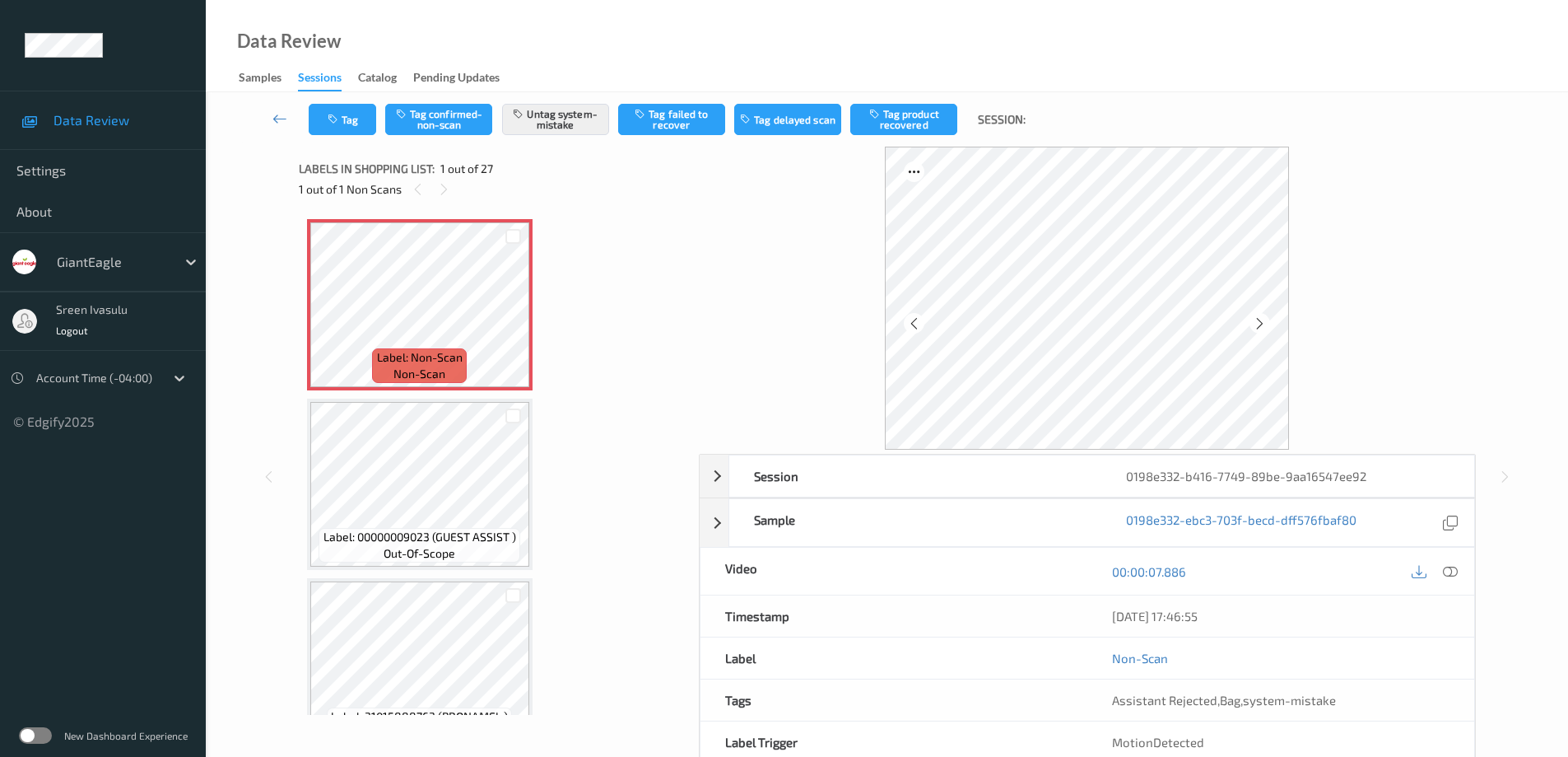
click at [1456, 583] on div "00:00:07.886" at bounding box center [1280, 571] width 387 height 47
click at [1453, 561] on div at bounding box center [1450, 571] width 23 height 23
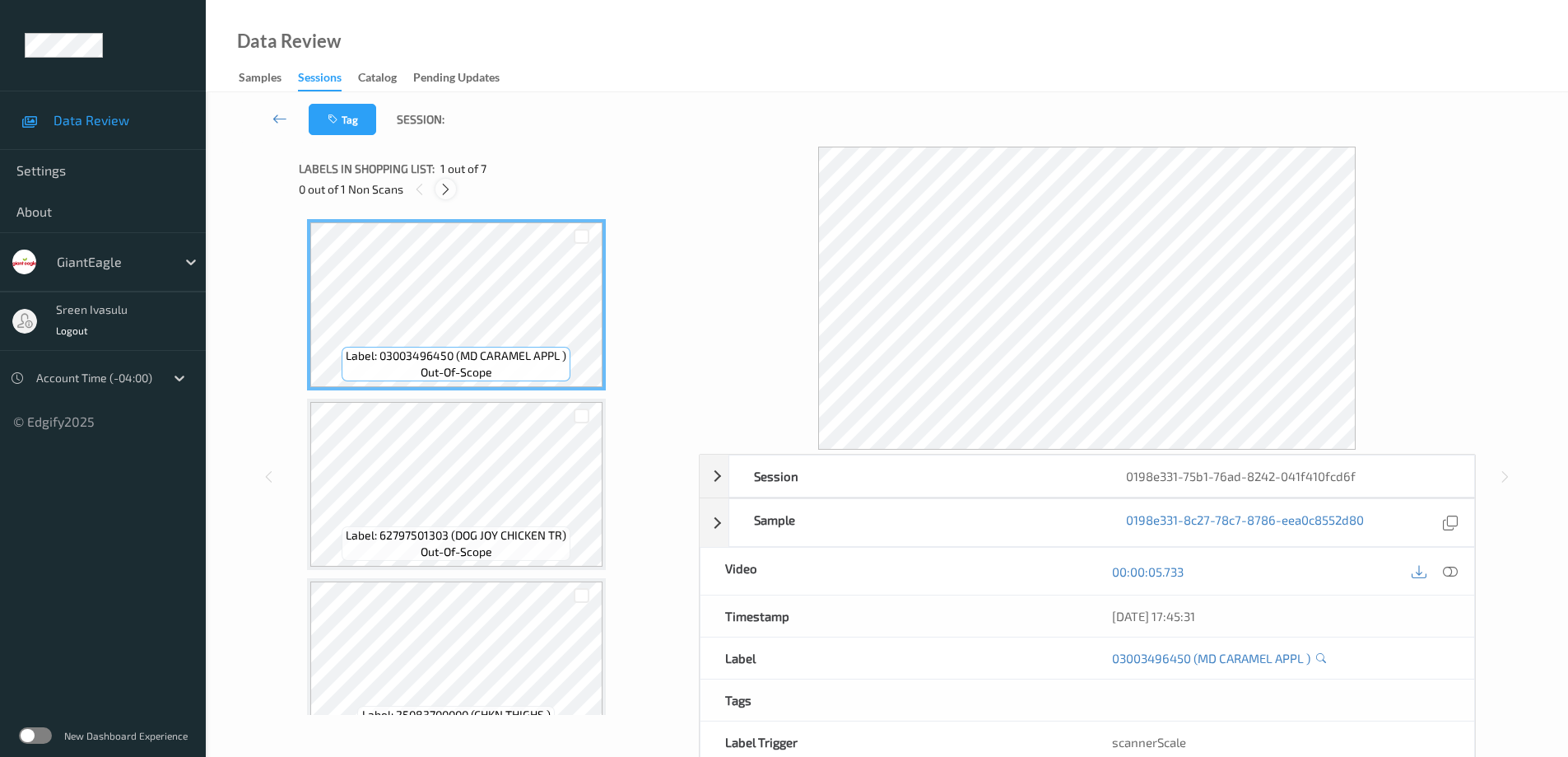
click at [442, 195] on icon at bounding box center [445, 189] width 14 height 15
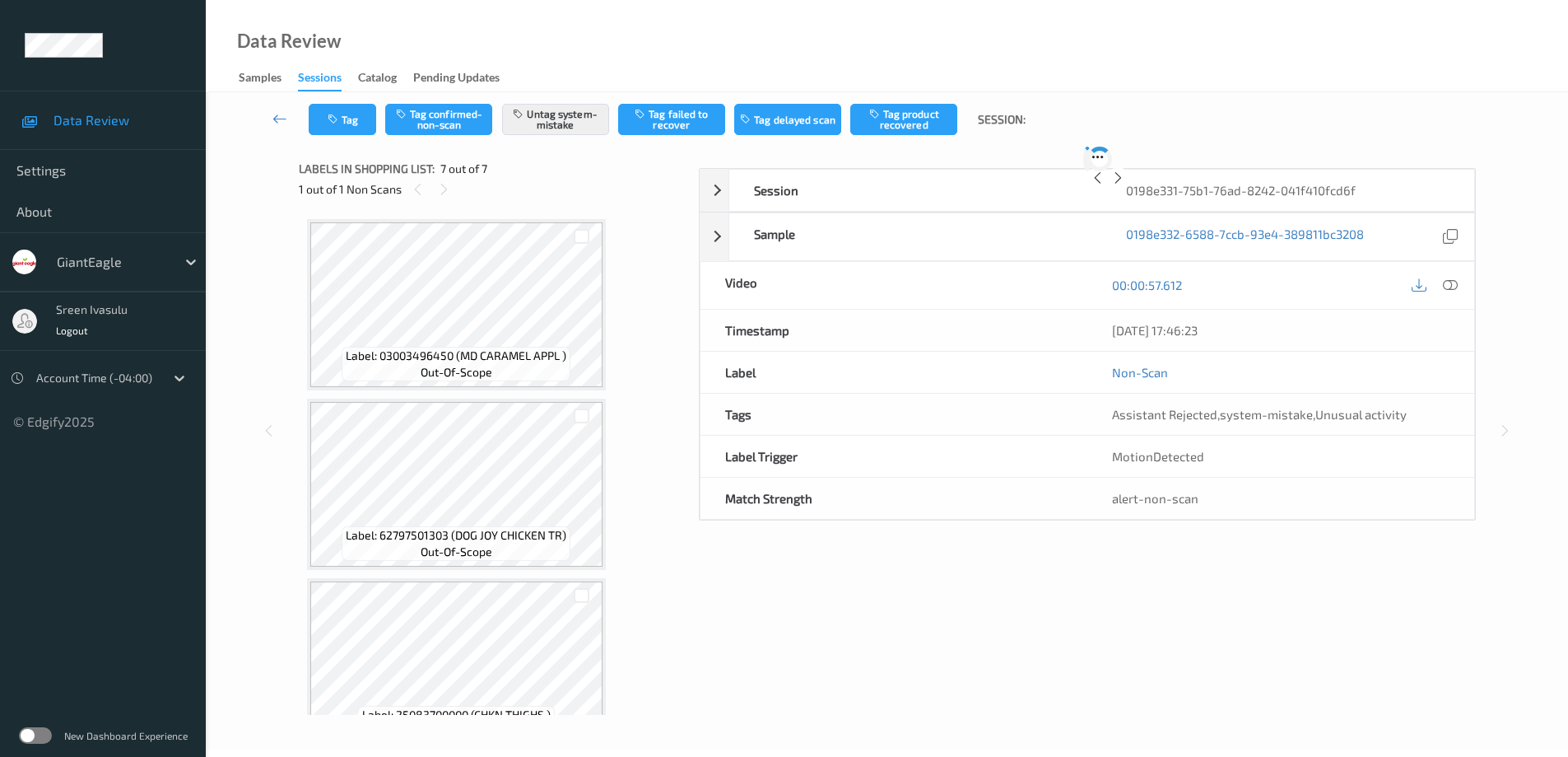
scroll to position [761, 0]
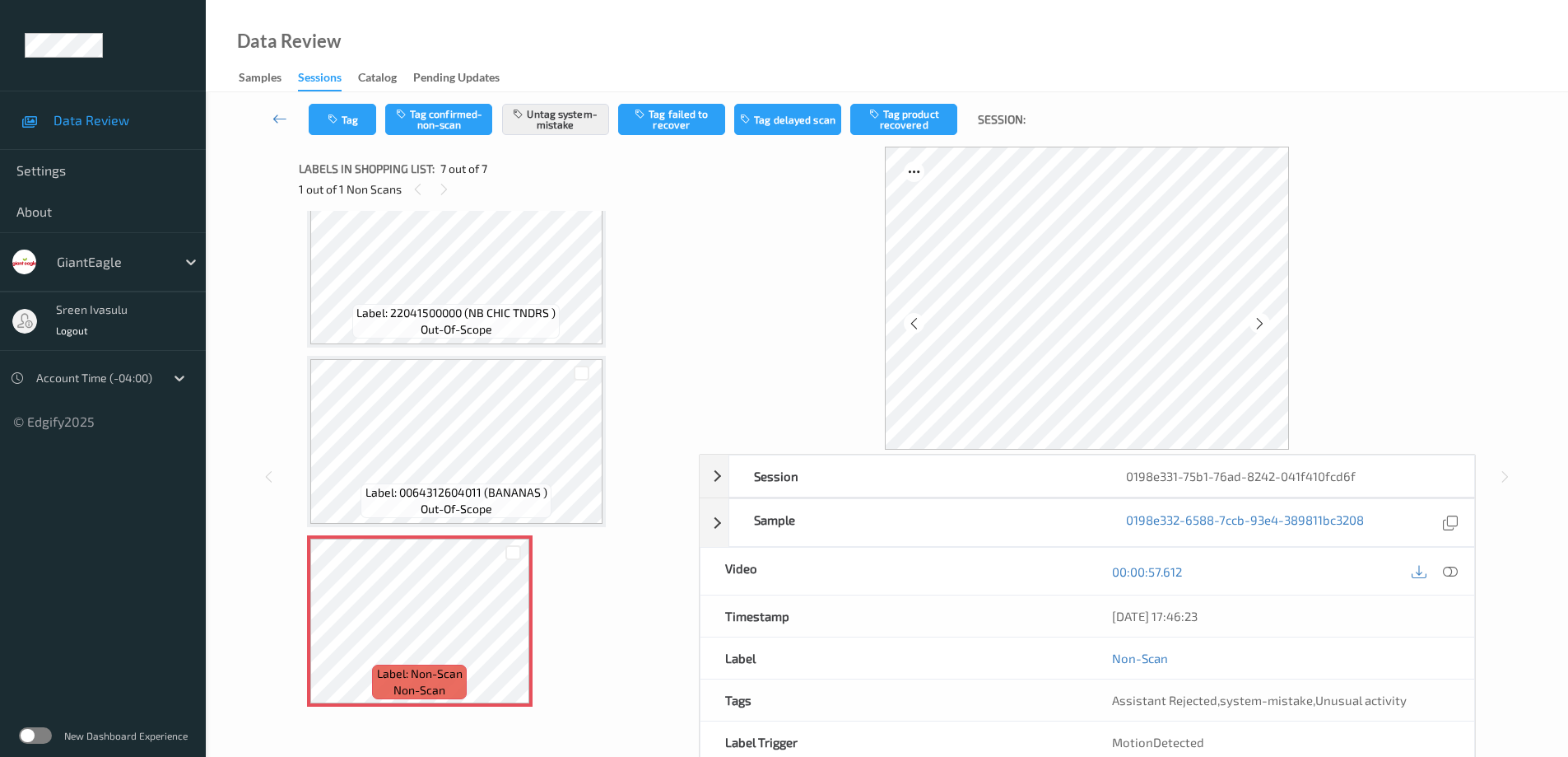
click at [1465, 567] on div "00:00:57.612" at bounding box center [1280, 571] width 387 height 47
click at [1448, 571] on icon at bounding box center [1450, 571] width 15 height 15
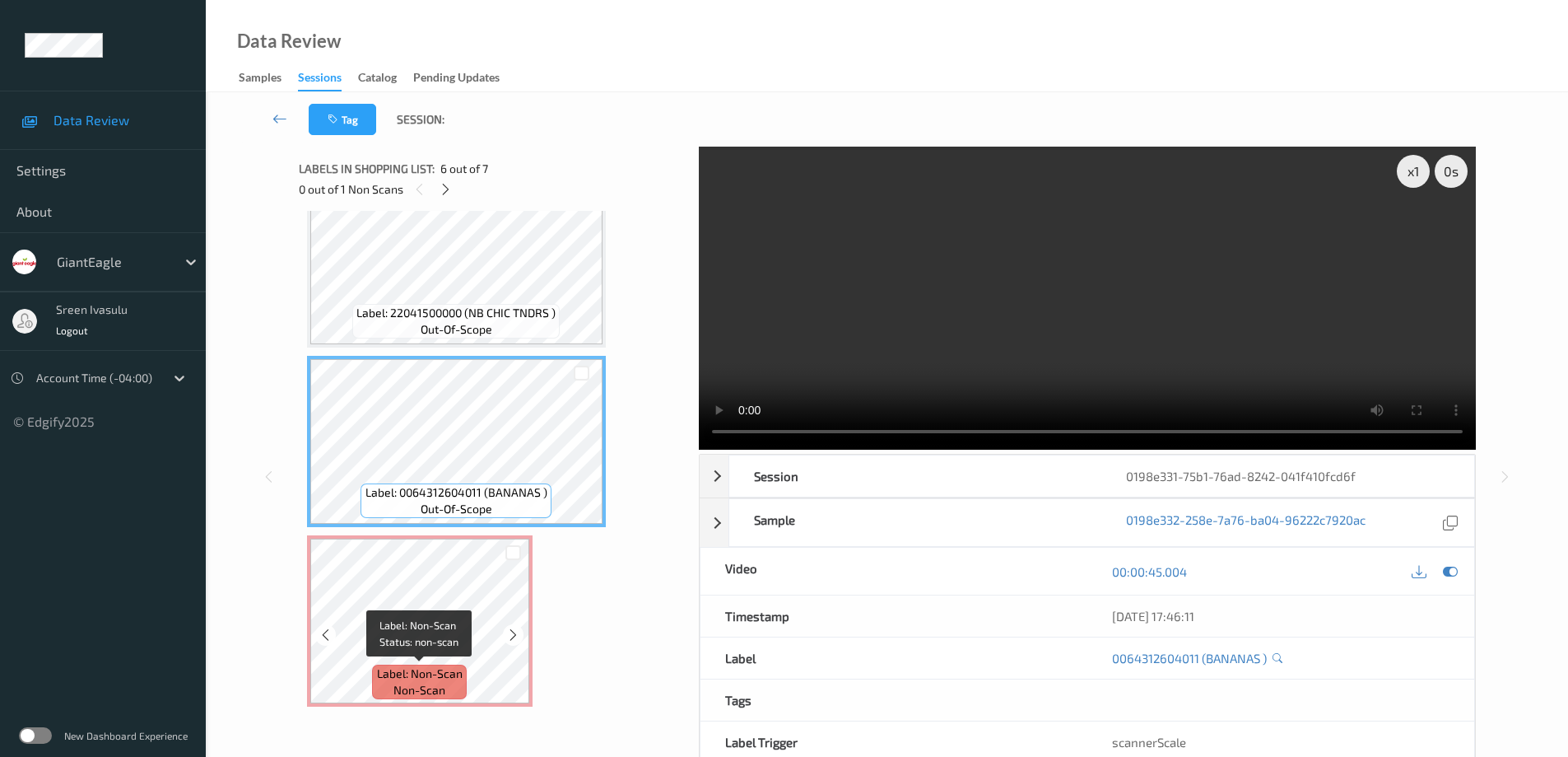
click at [415, 664] on div "Label: Non-Scan non-scan" at bounding box center [419, 681] width 94 height 34
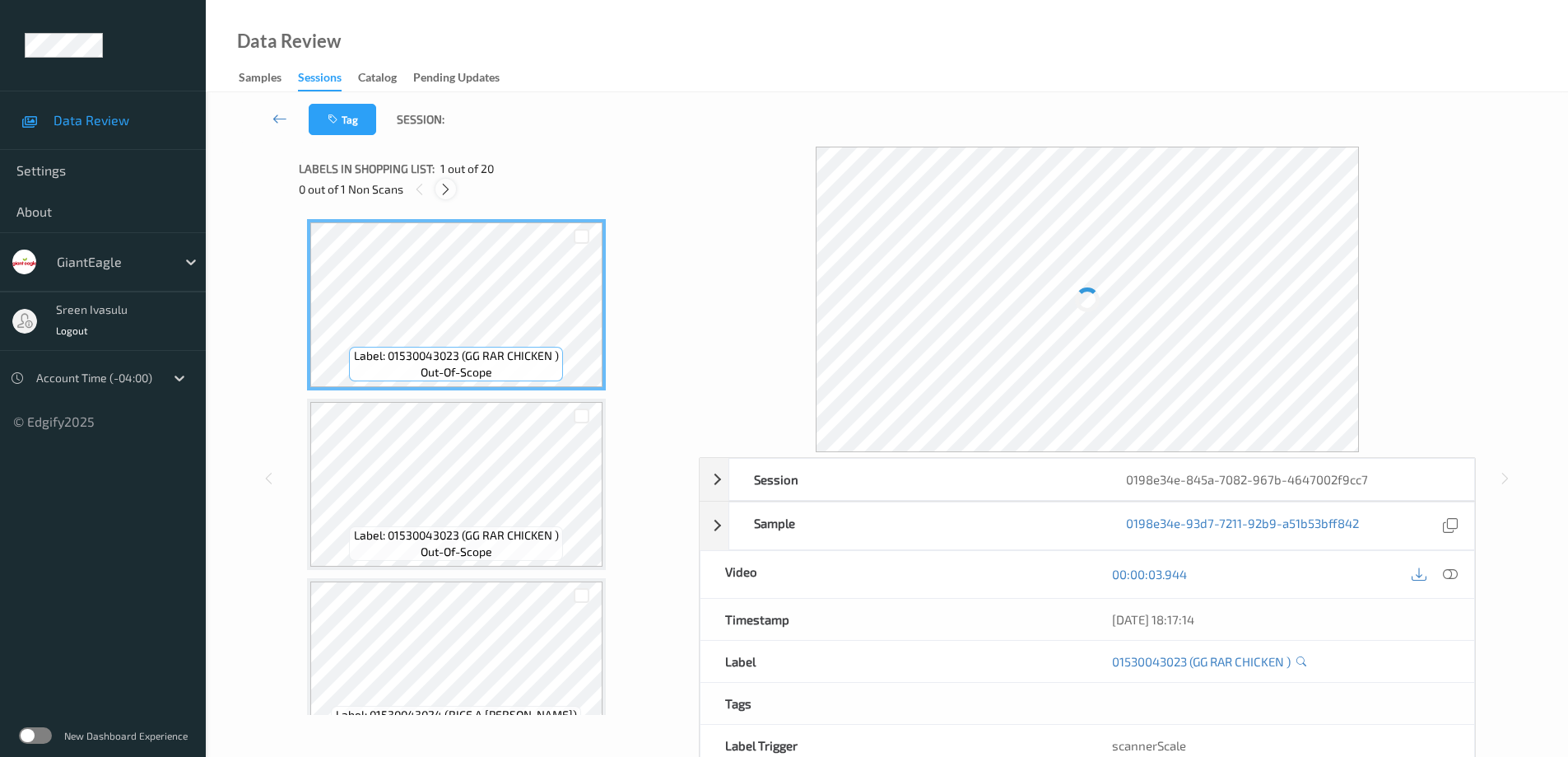
click at [447, 186] on icon at bounding box center [445, 189] width 14 height 15
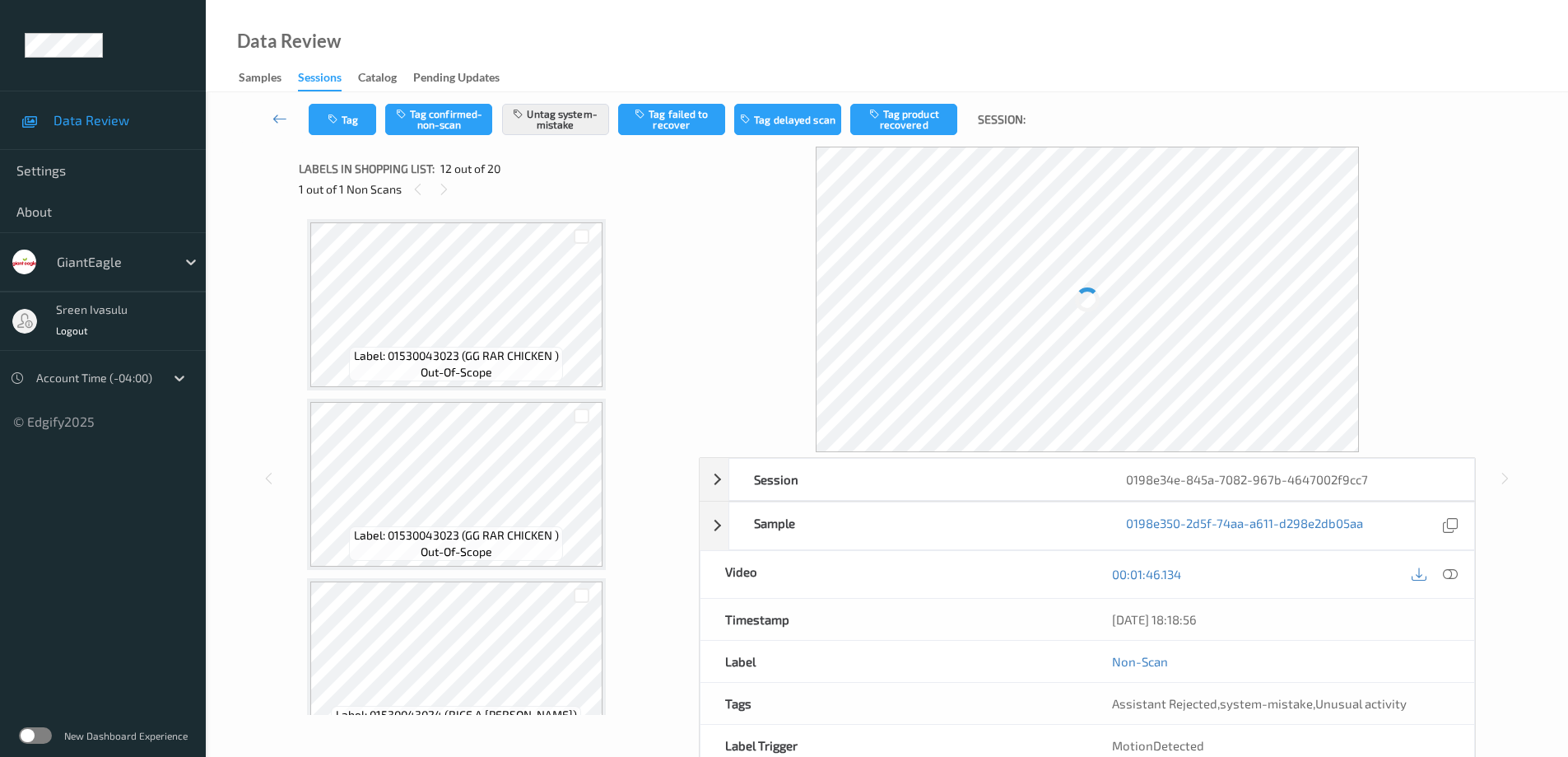
scroll to position [1803, 0]
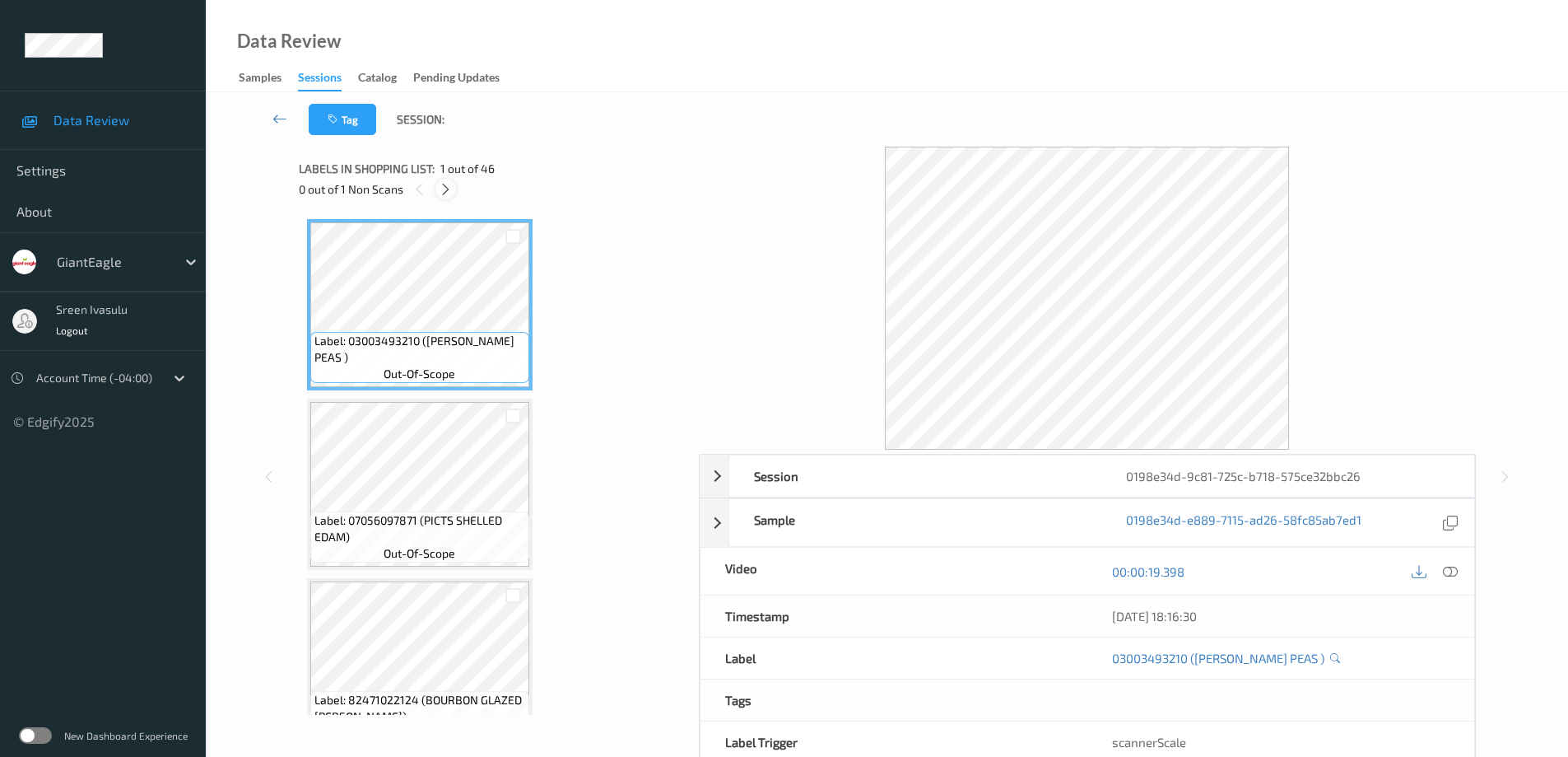
click at [442, 198] on div at bounding box center [445, 188] width 21 height 21
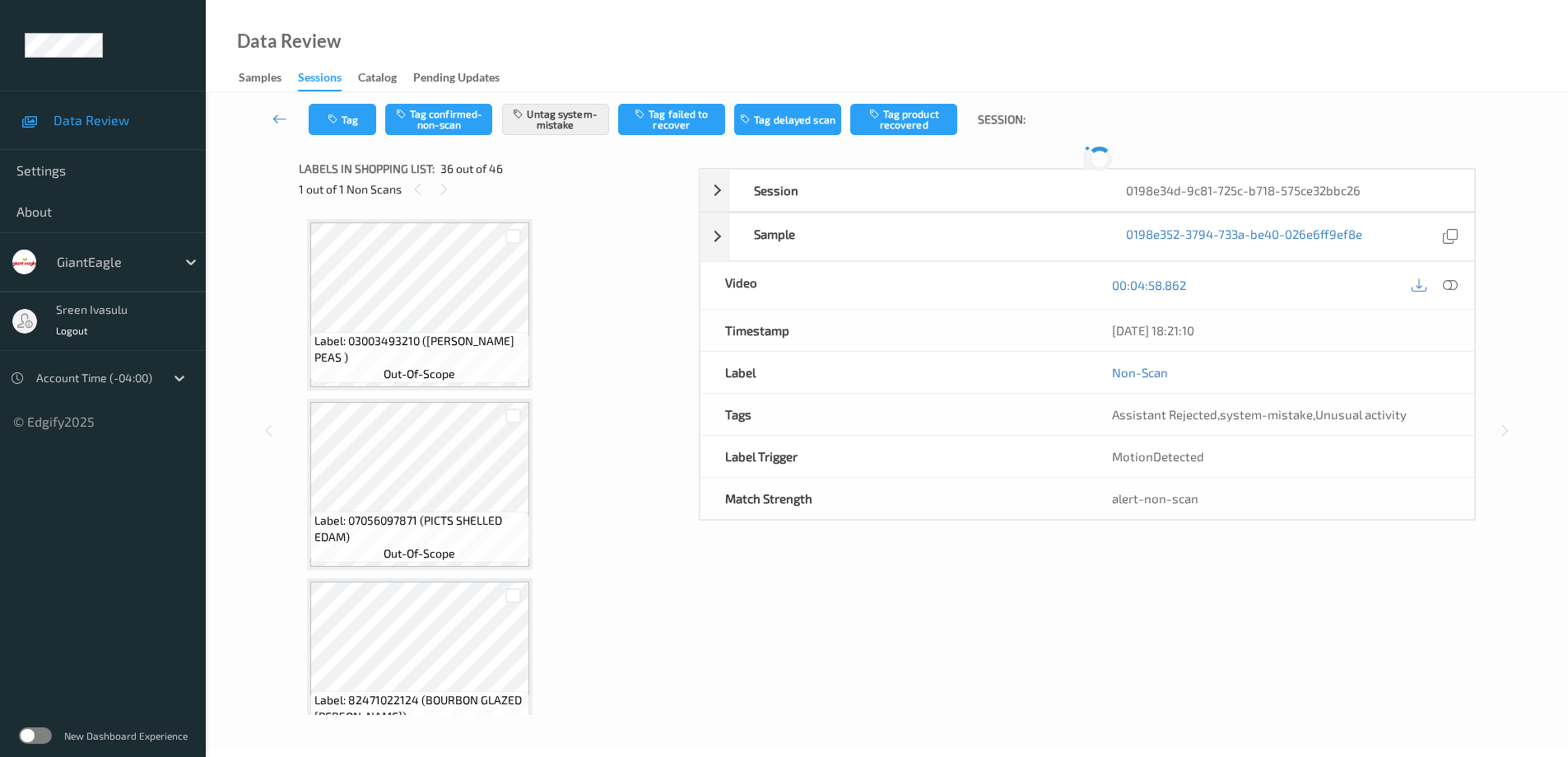
scroll to position [6111, 0]
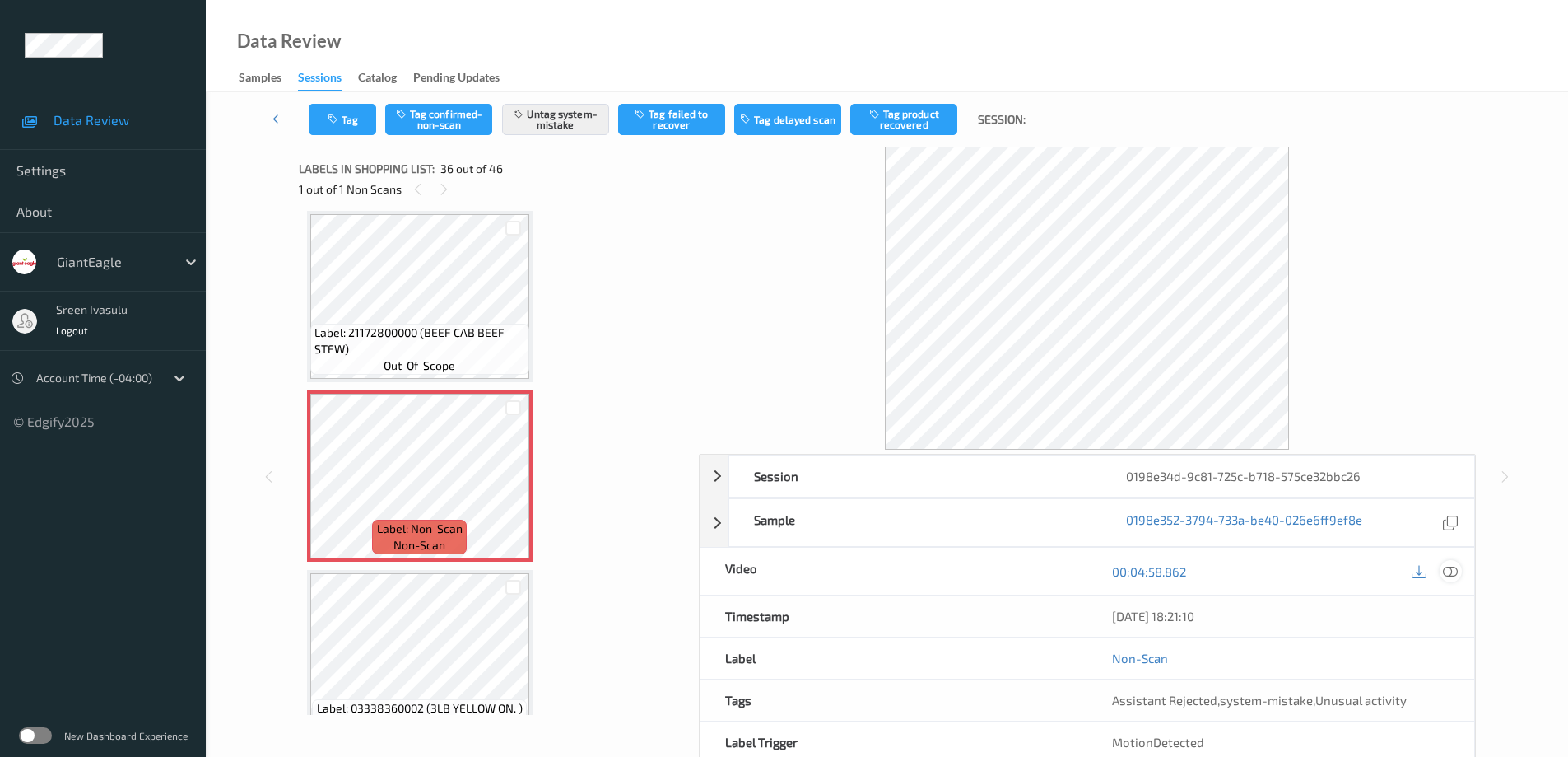
click at [1450, 570] on icon at bounding box center [1450, 571] width 15 height 15
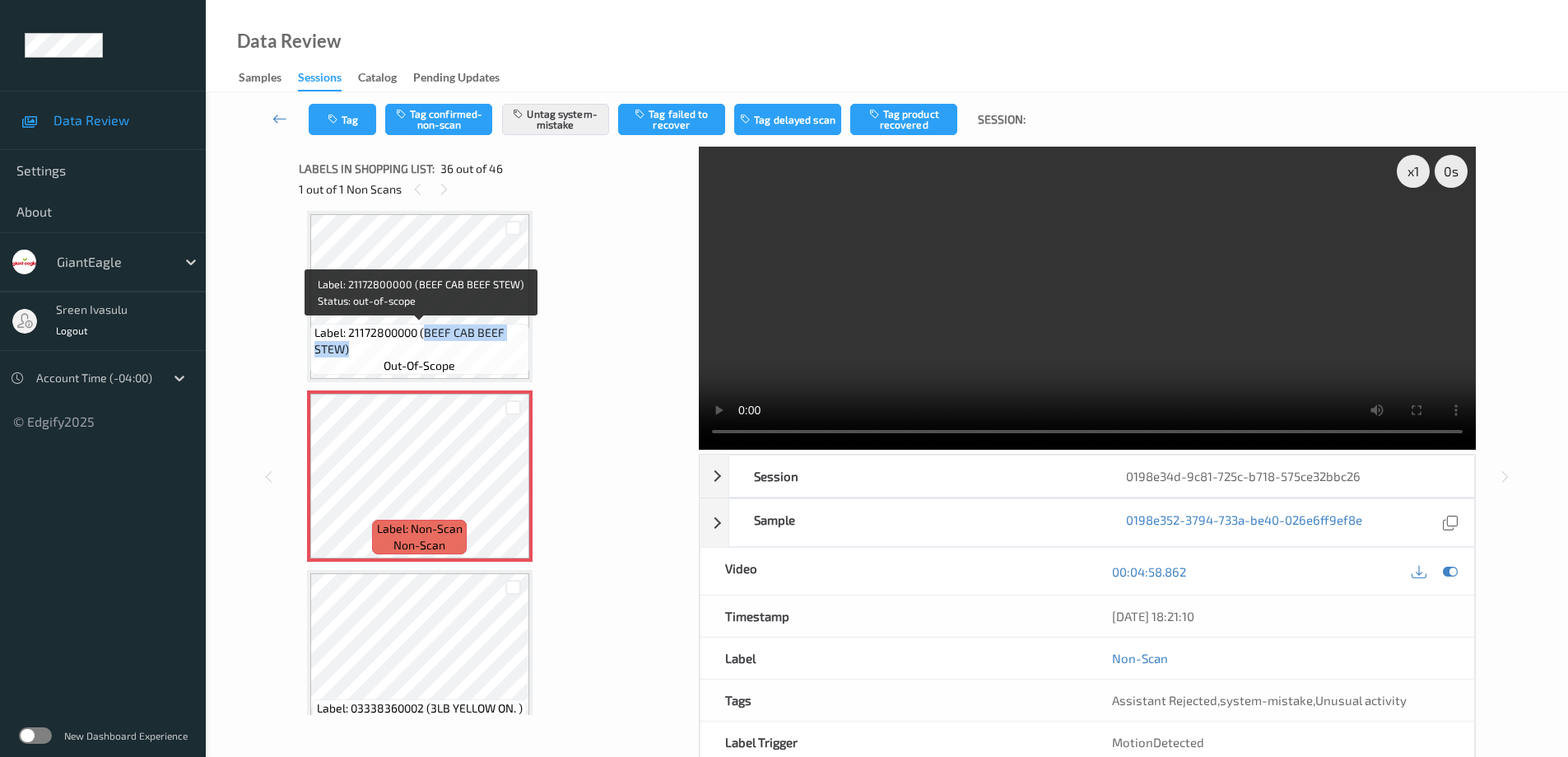
drag, startPoint x: 426, startPoint y: 330, endPoint x: 488, endPoint y: 355, distance: 66.9
click at [488, 355] on span "Label: 21172800000 (BEEF CAB BEEF STEW)" at bounding box center [419, 341] width 210 height 33
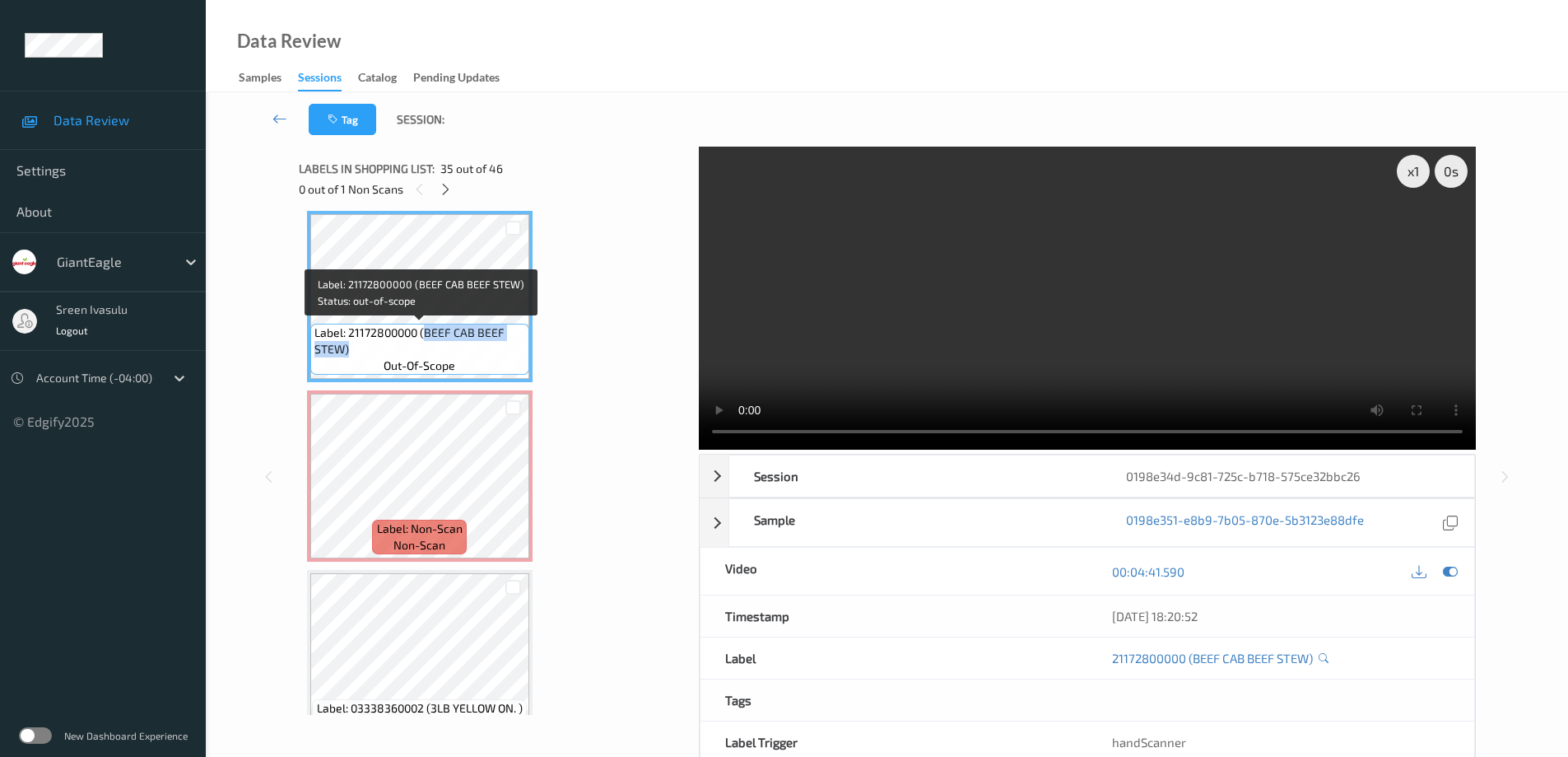
copy span "BEEF CAB BEEF STEW)"
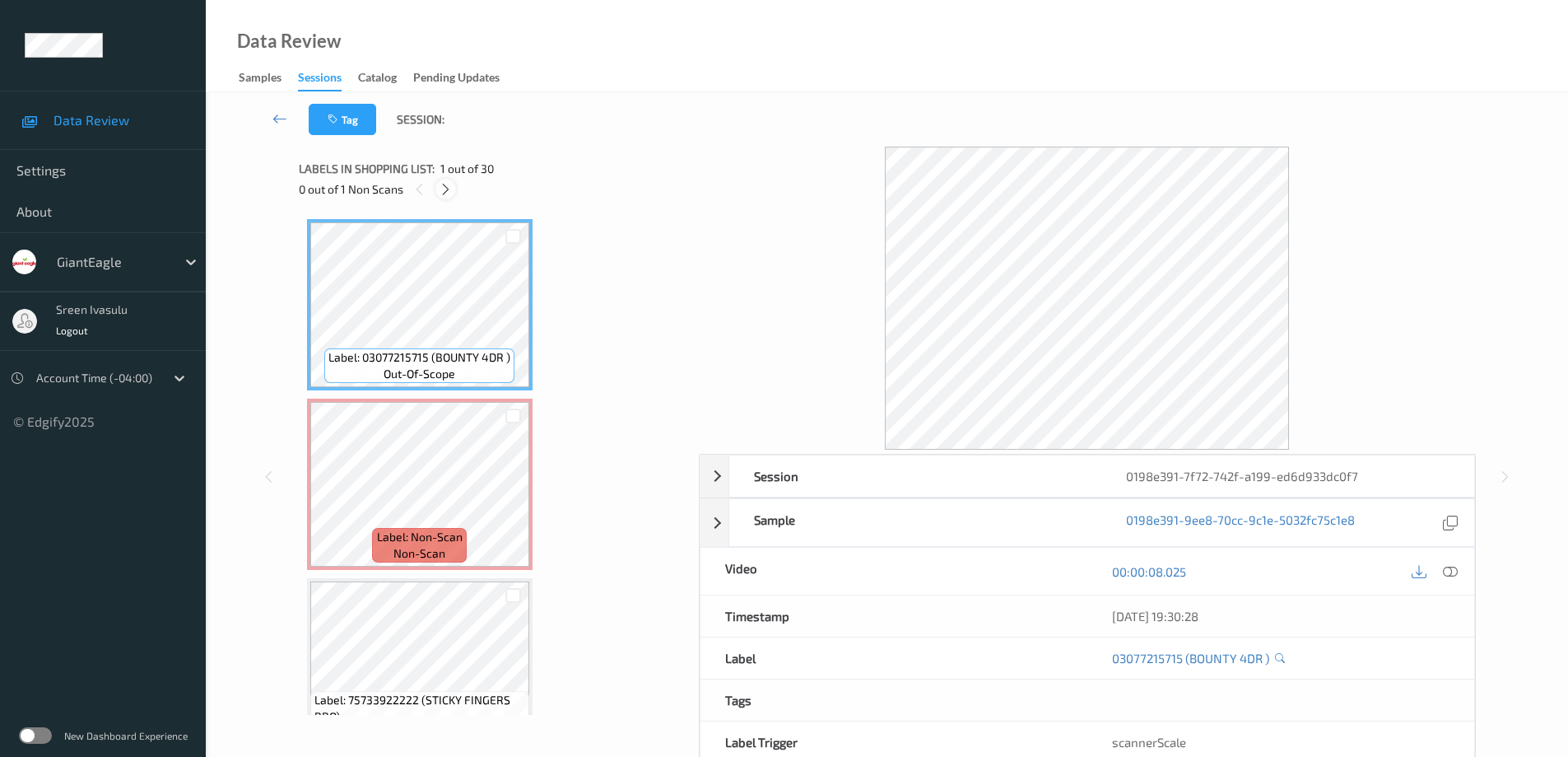
click at [436, 192] on div at bounding box center [445, 188] width 21 height 21
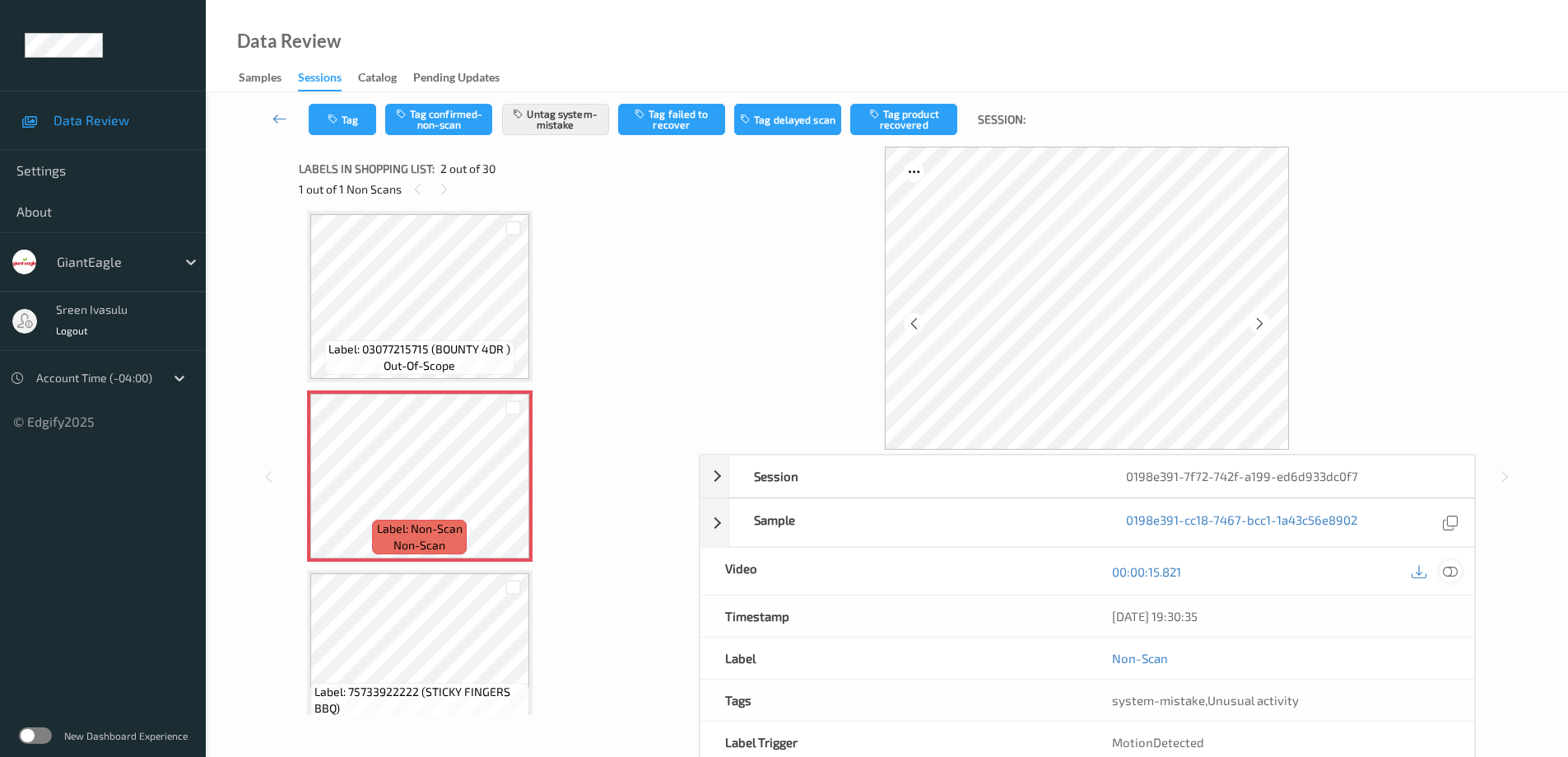
click at [1454, 572] on icon at bounding box center [1450, 571] width 15 height 15
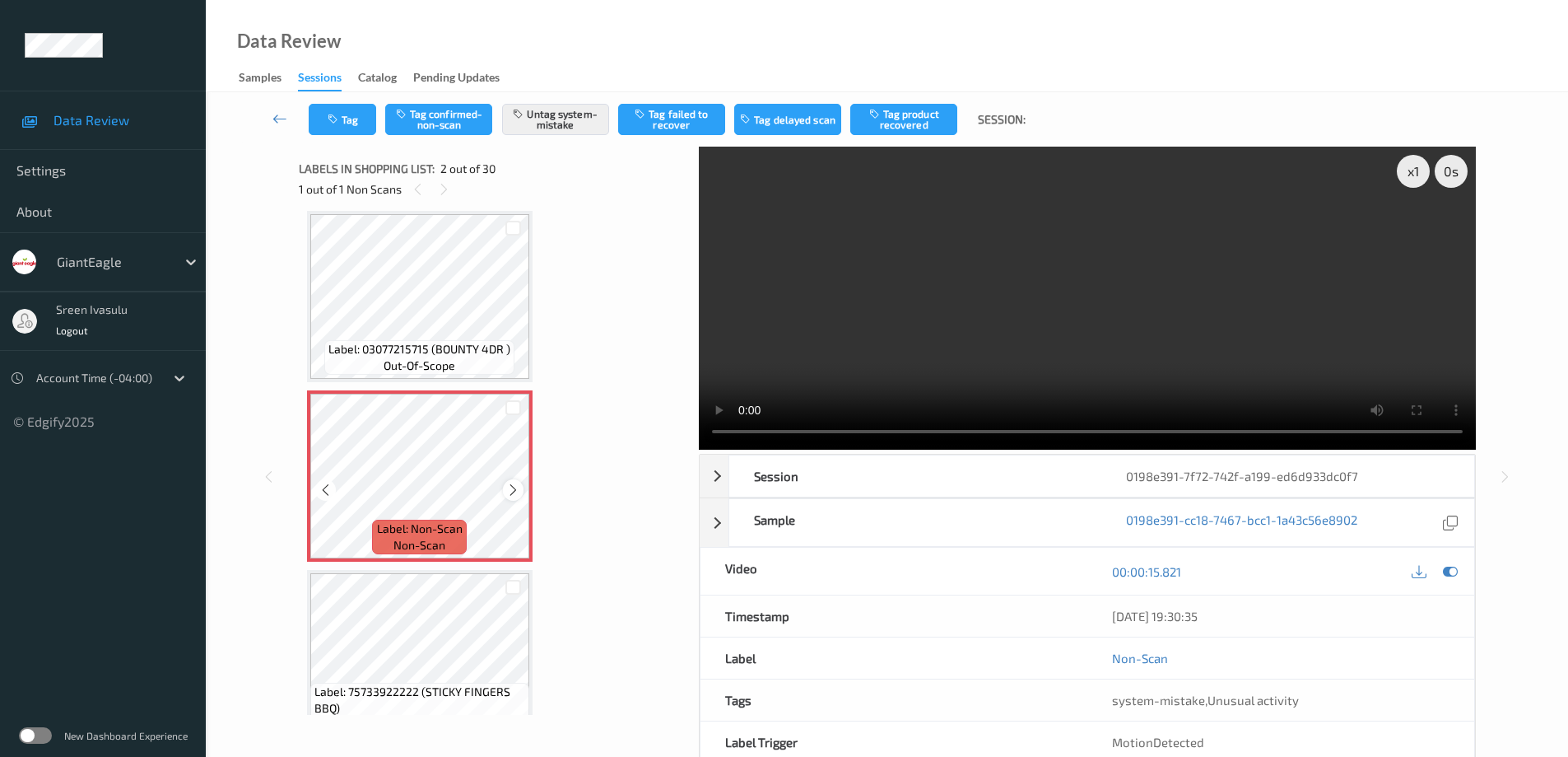
click at [514, 487] on icon at bounding box center [513, 490] width 14 height 15
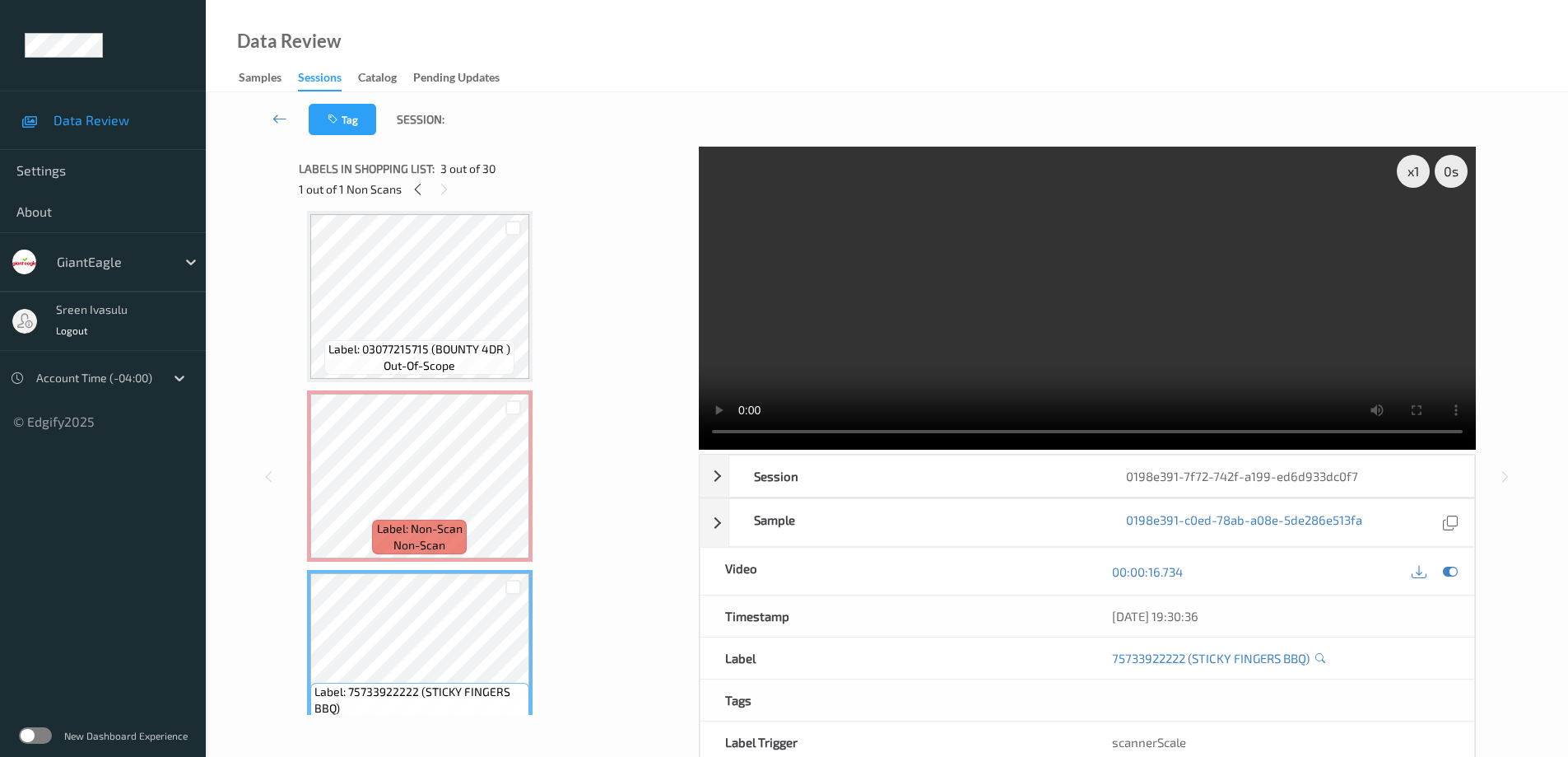
scroll to position [338, 0]
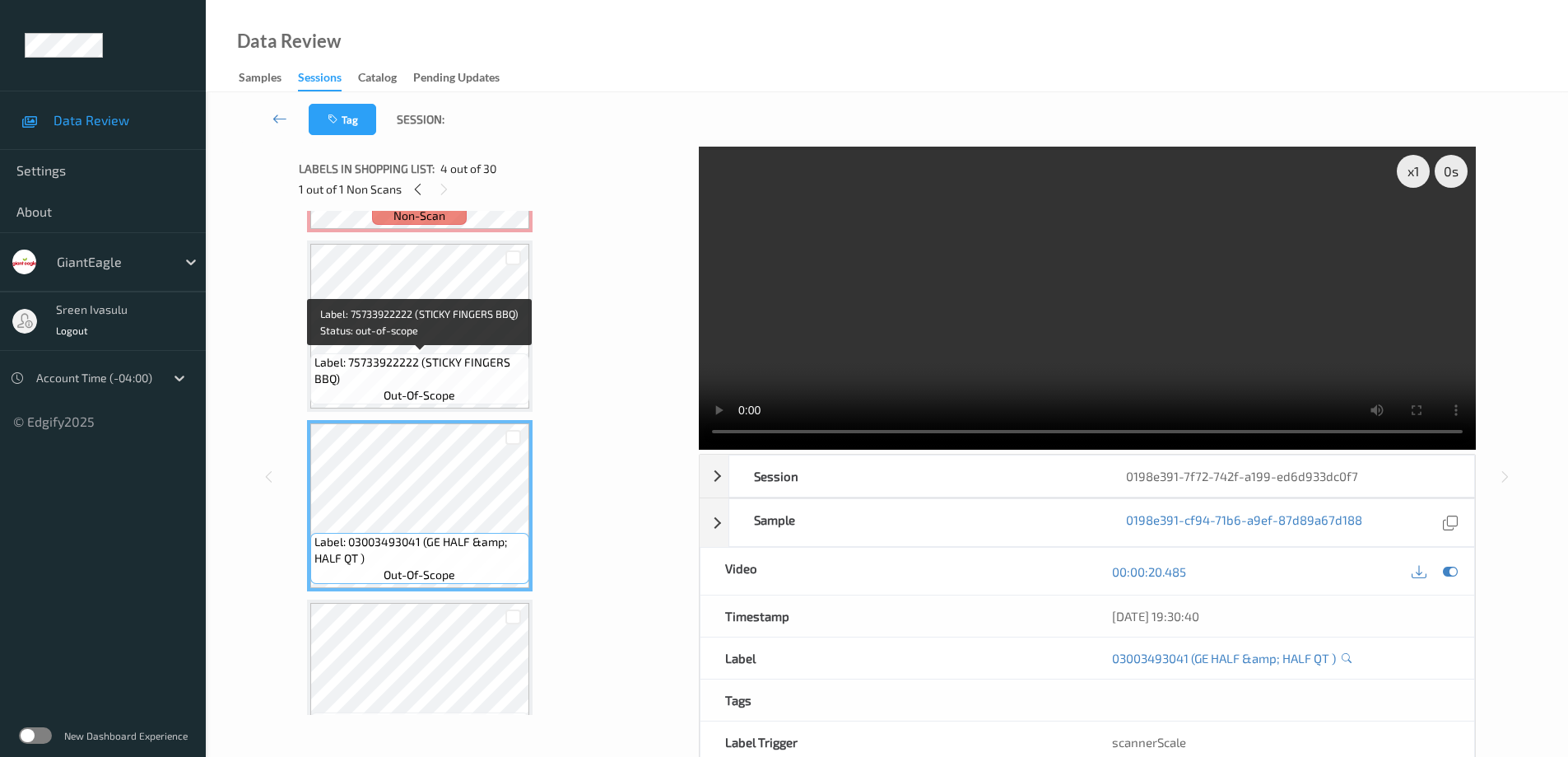
click at [460, 354] on div "Label: 75733922222 (STICKY FINGERS BBQ) out-of-scope" at bounding box center [420, 379] width 219 height 51
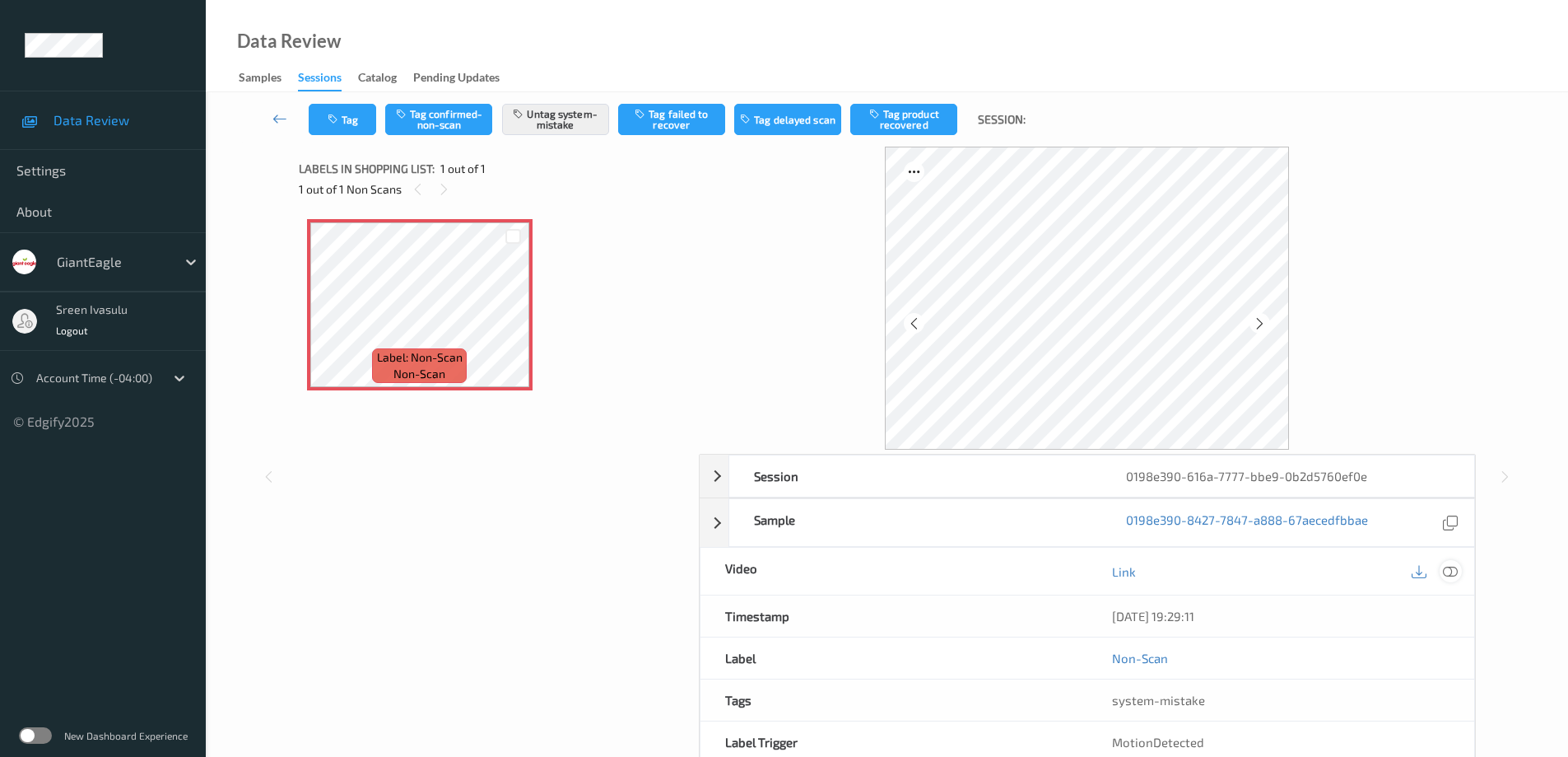
click at [1443, 571] on icon at bounding box center [1450, 571] width 15 height 15
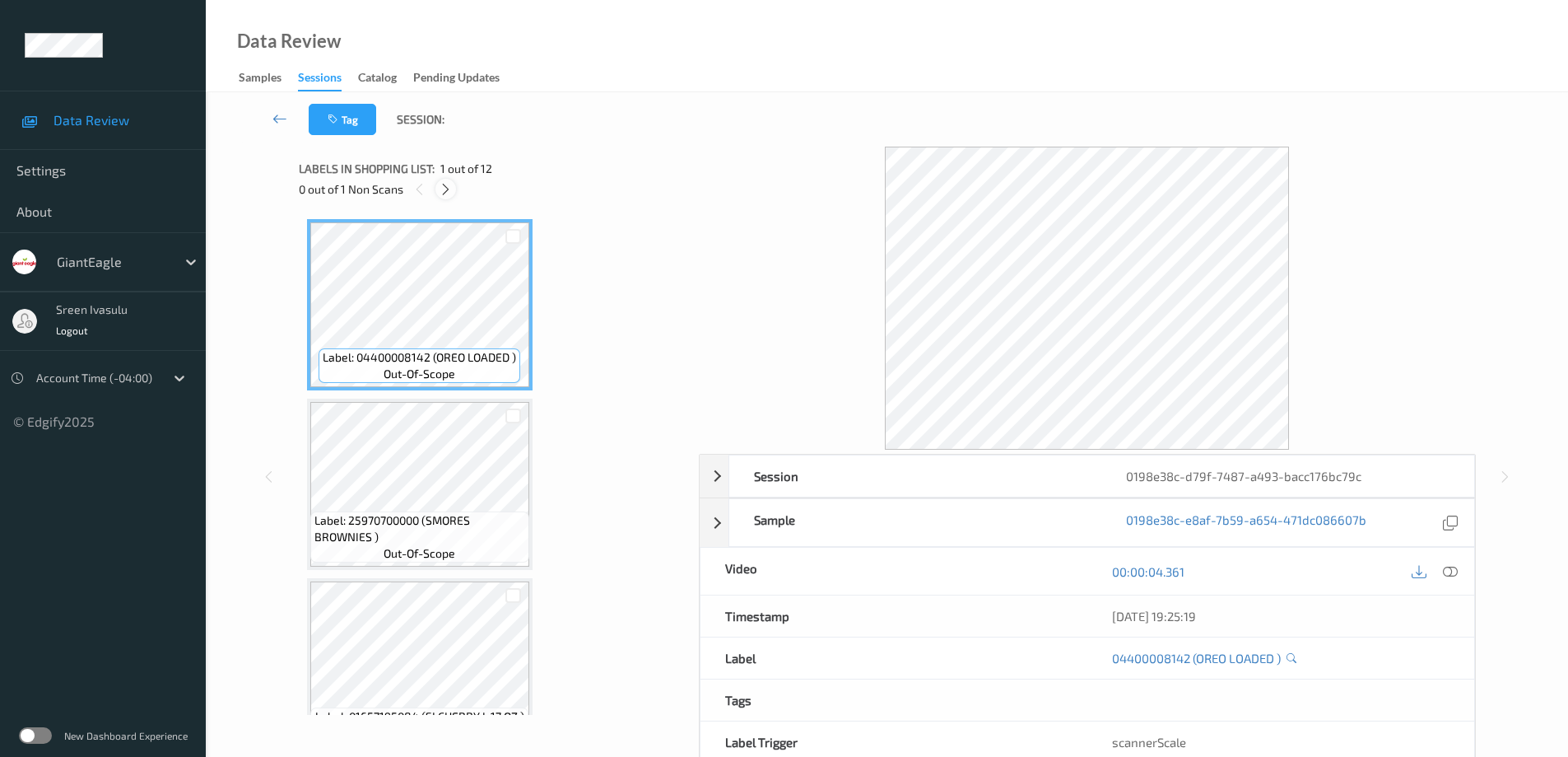
click at [446, 189] on icon at bounding box center [445, 189] width 14 height 15
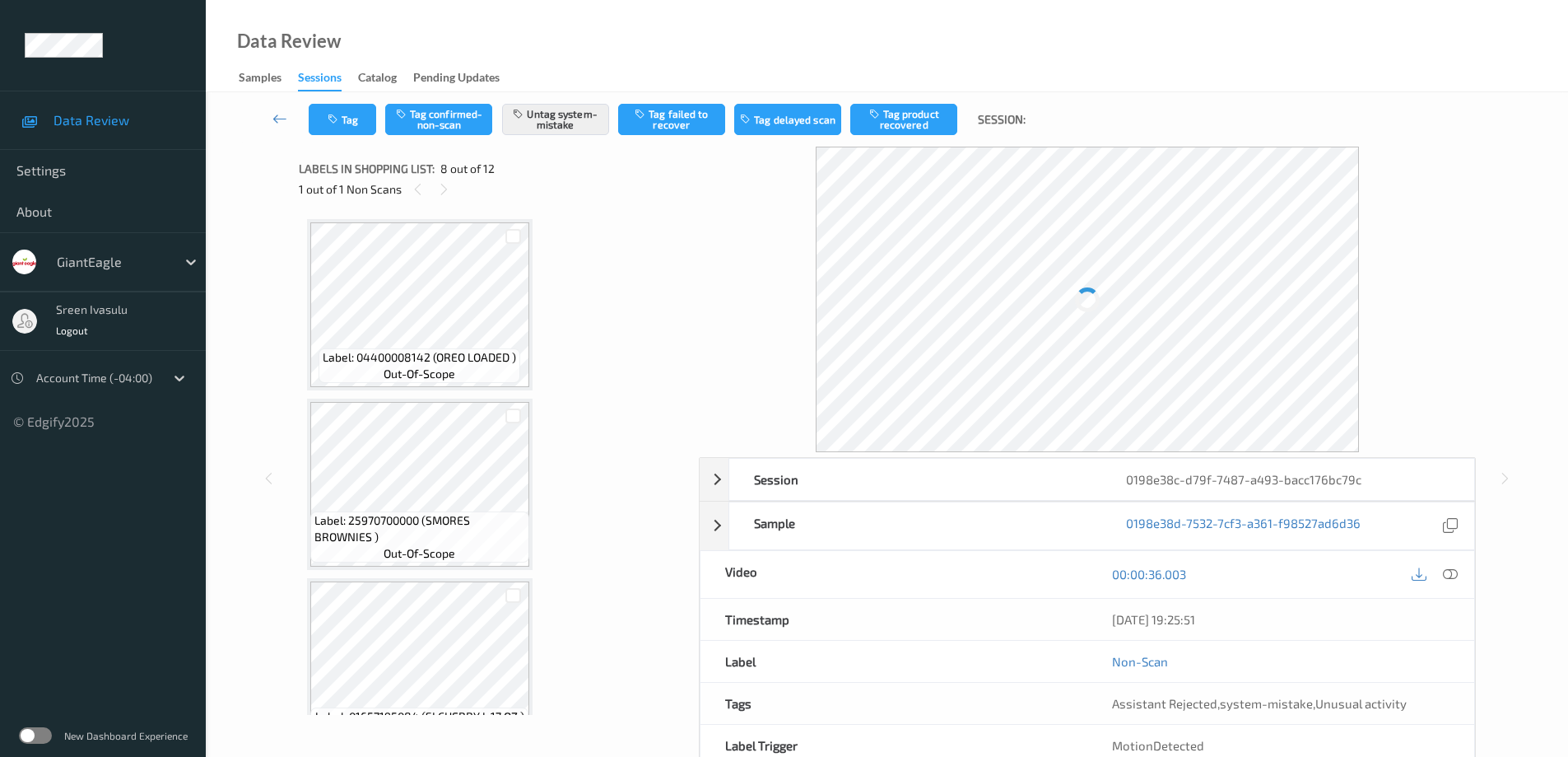
scroll to position [1085, 0]
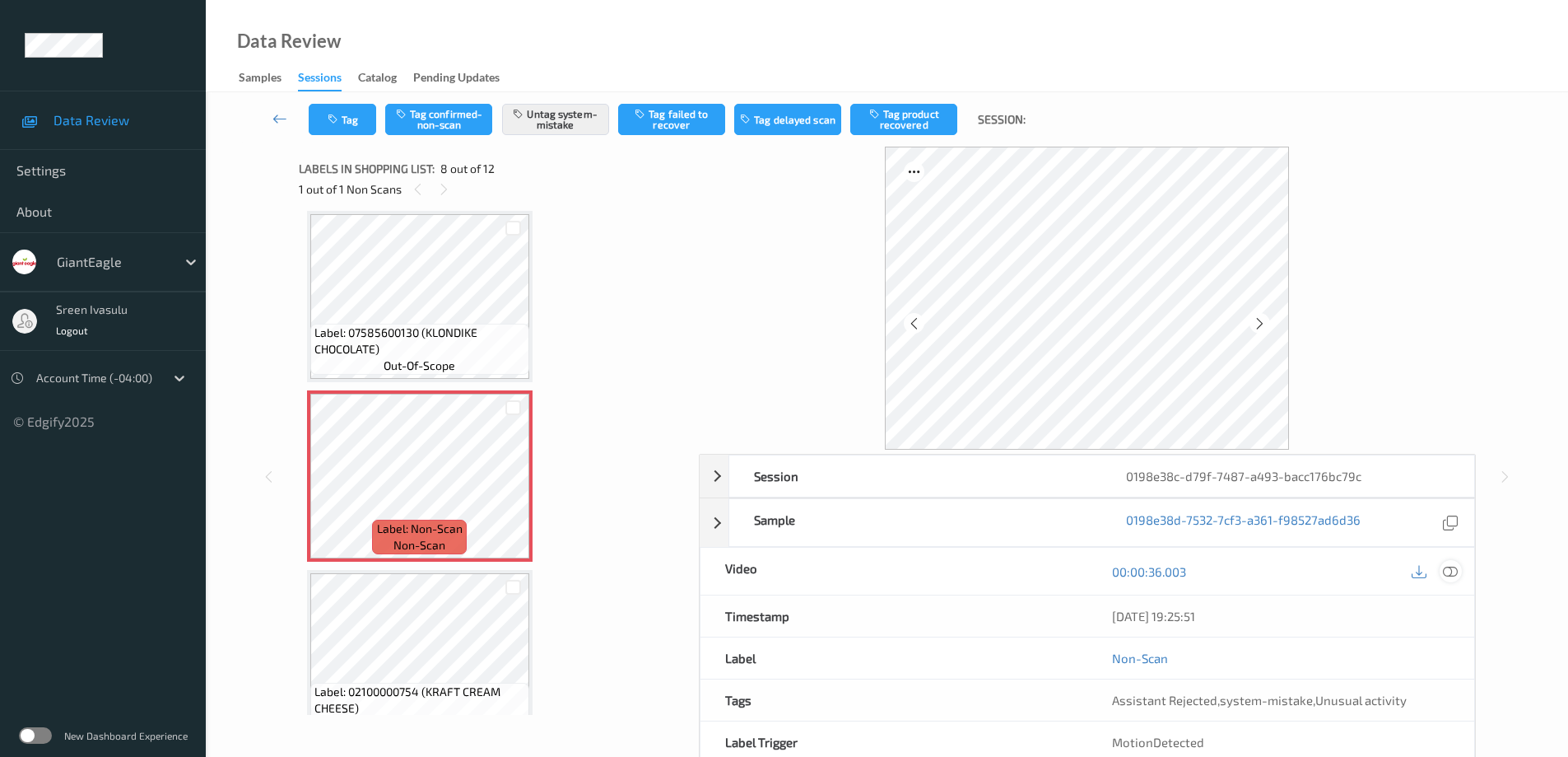
click at [1458, 571] on div at bounding box center [1450, 571] width 23 height 23
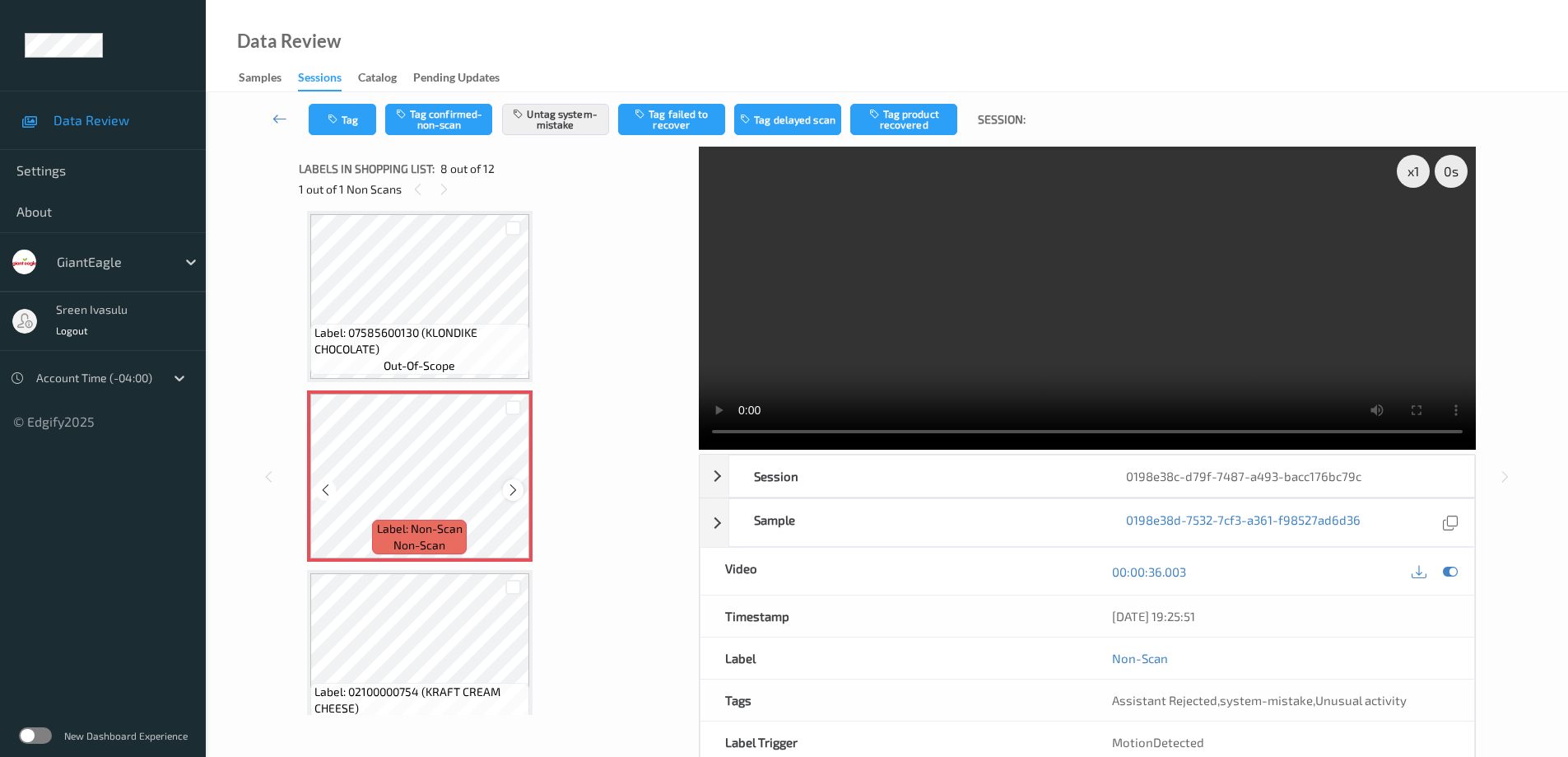
click at [514, 486] on icon at bounding box center [513, 490] width 14 height 15
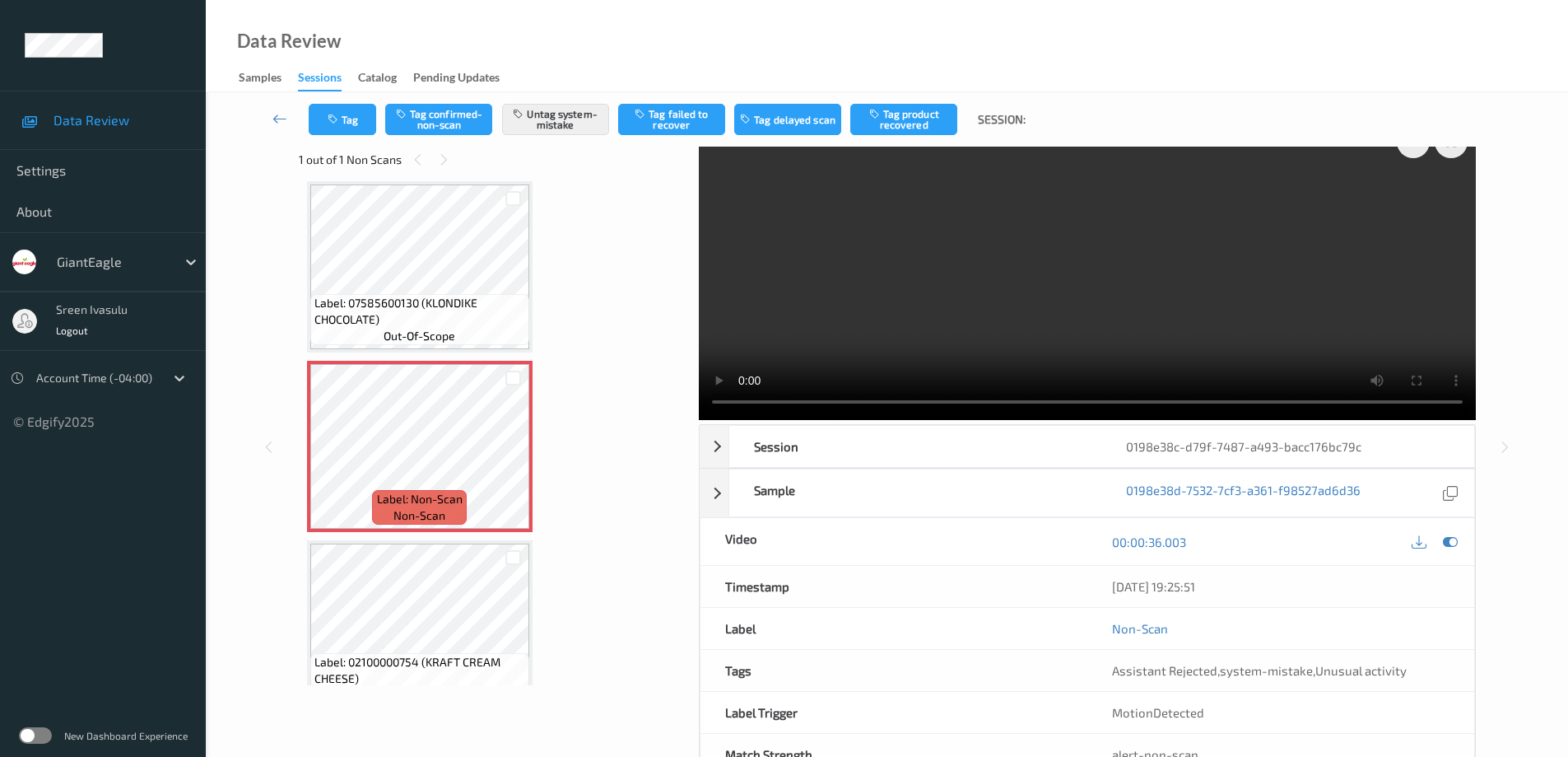
scroll to position [0, 0]
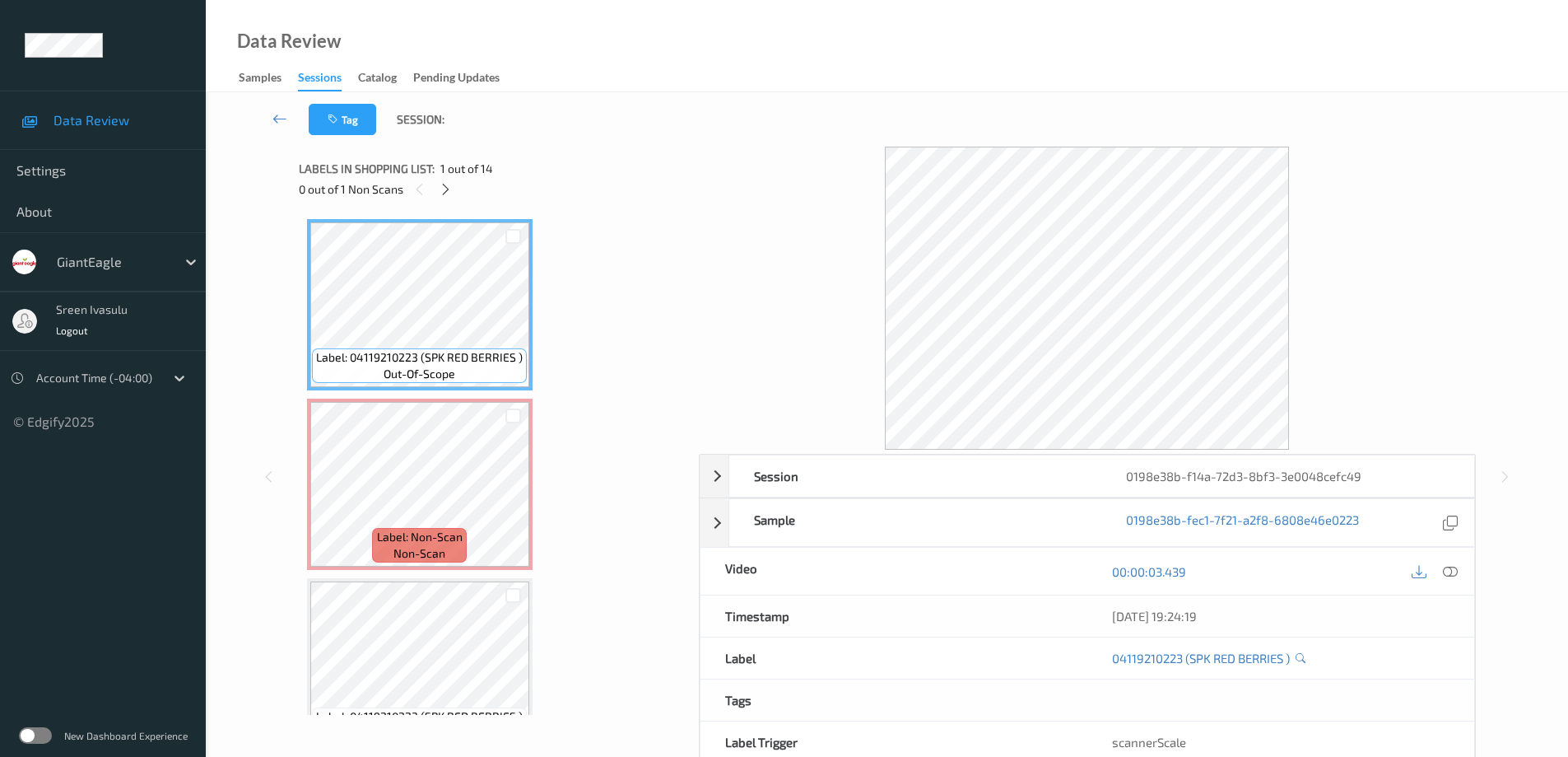
click at [436, 181] on div "0 out of 1 Non Scans" at bounding box center [492, 188] width 389 height 21
click at [437, 194] on div at bounding box center [445, 188] width 21 height 21
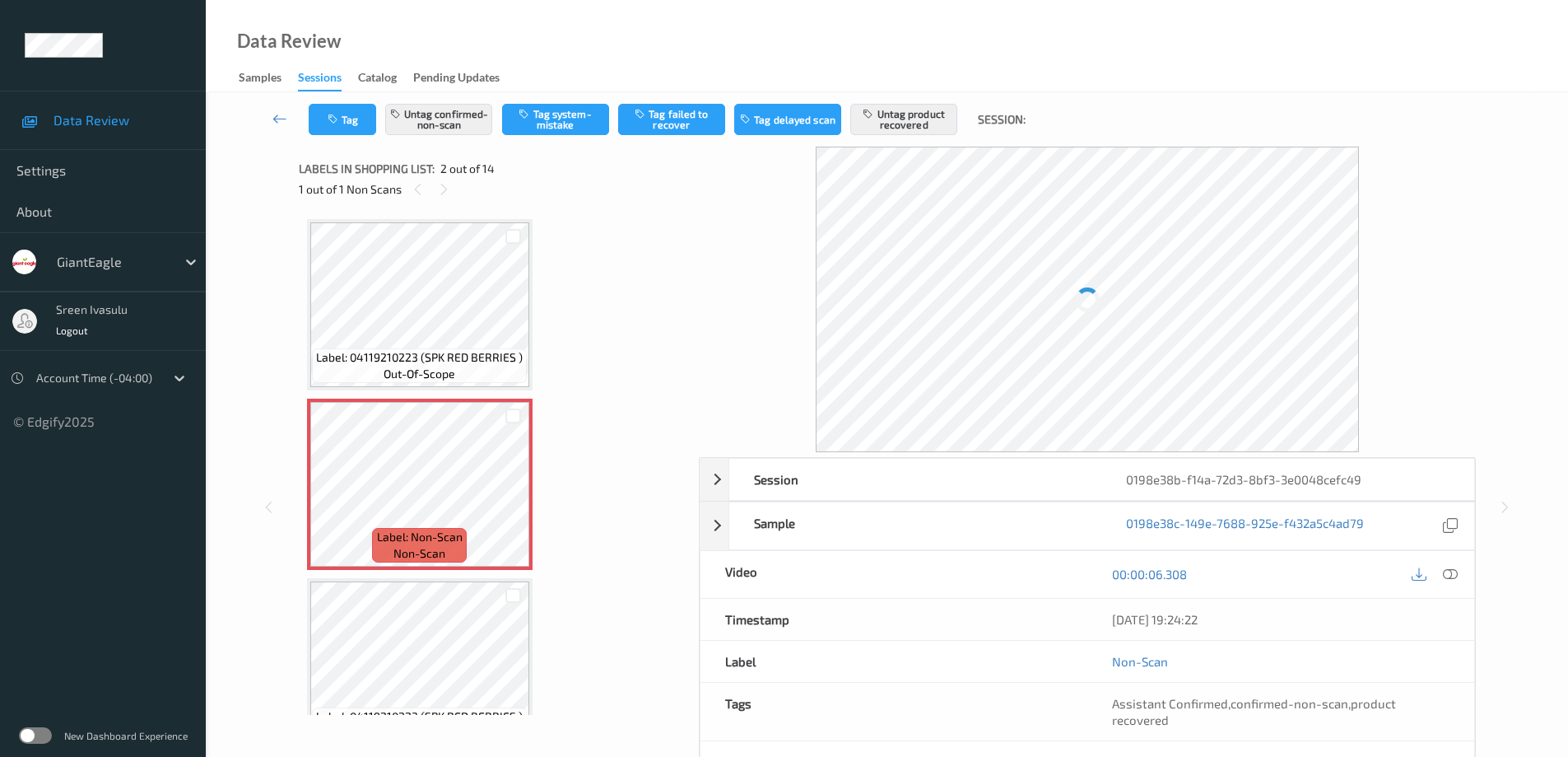
scroll to position [8, 0]
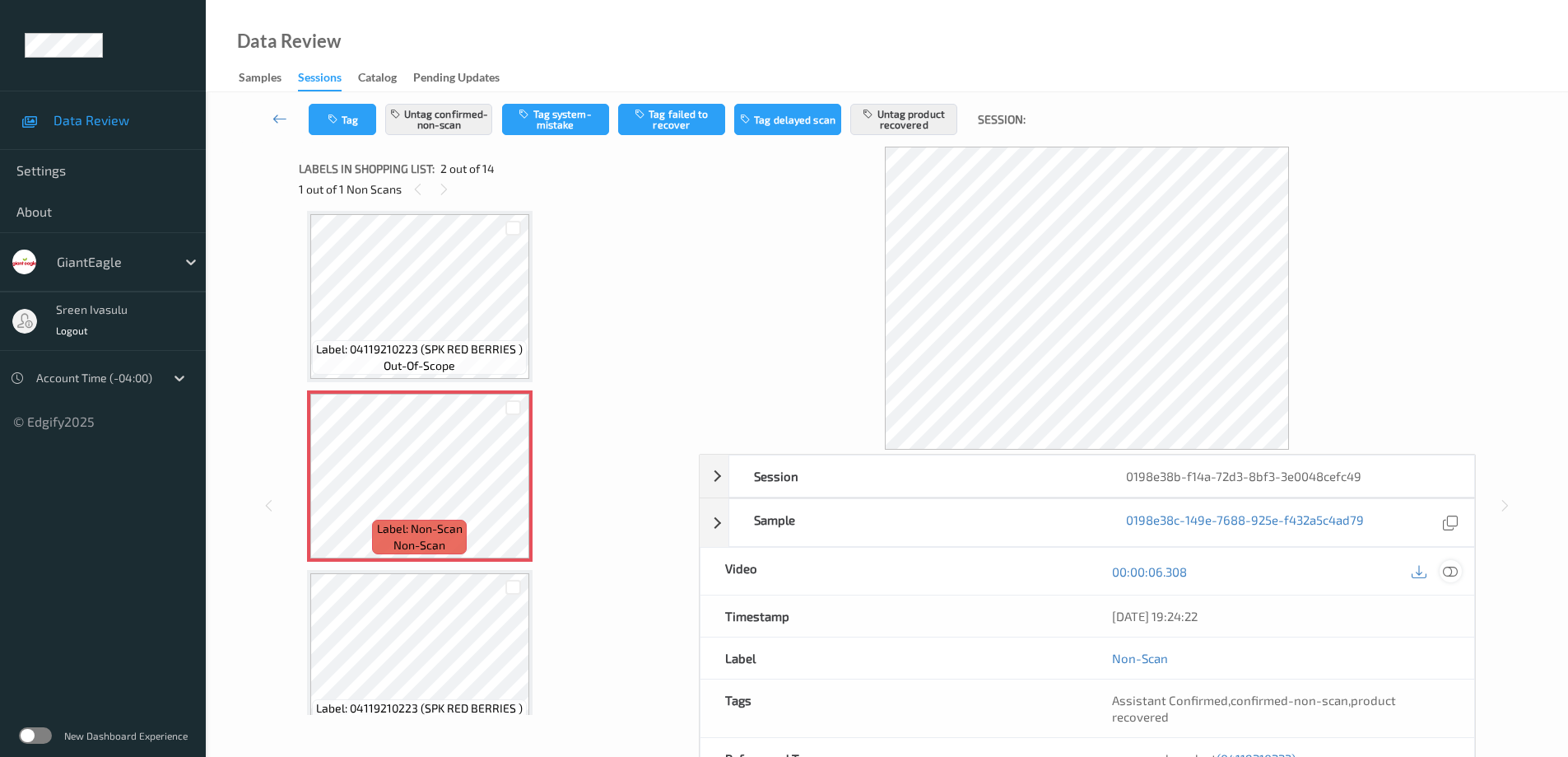
click at [1443, 567] on icon at bounding box center [1450, 571] width 15 height 15
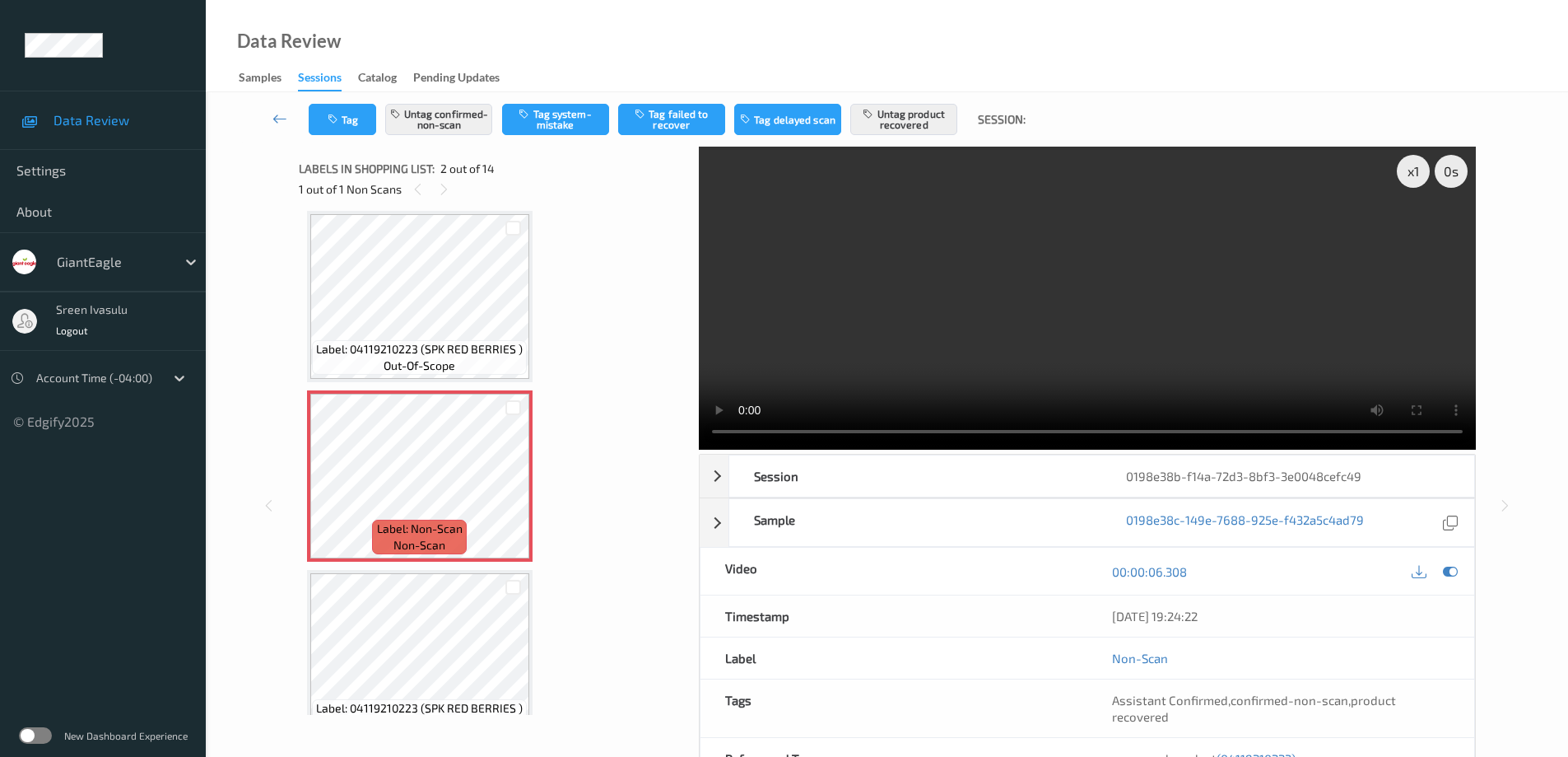
click at [699, 404] on video at bounding box center [1087, 298] width 777 height 303
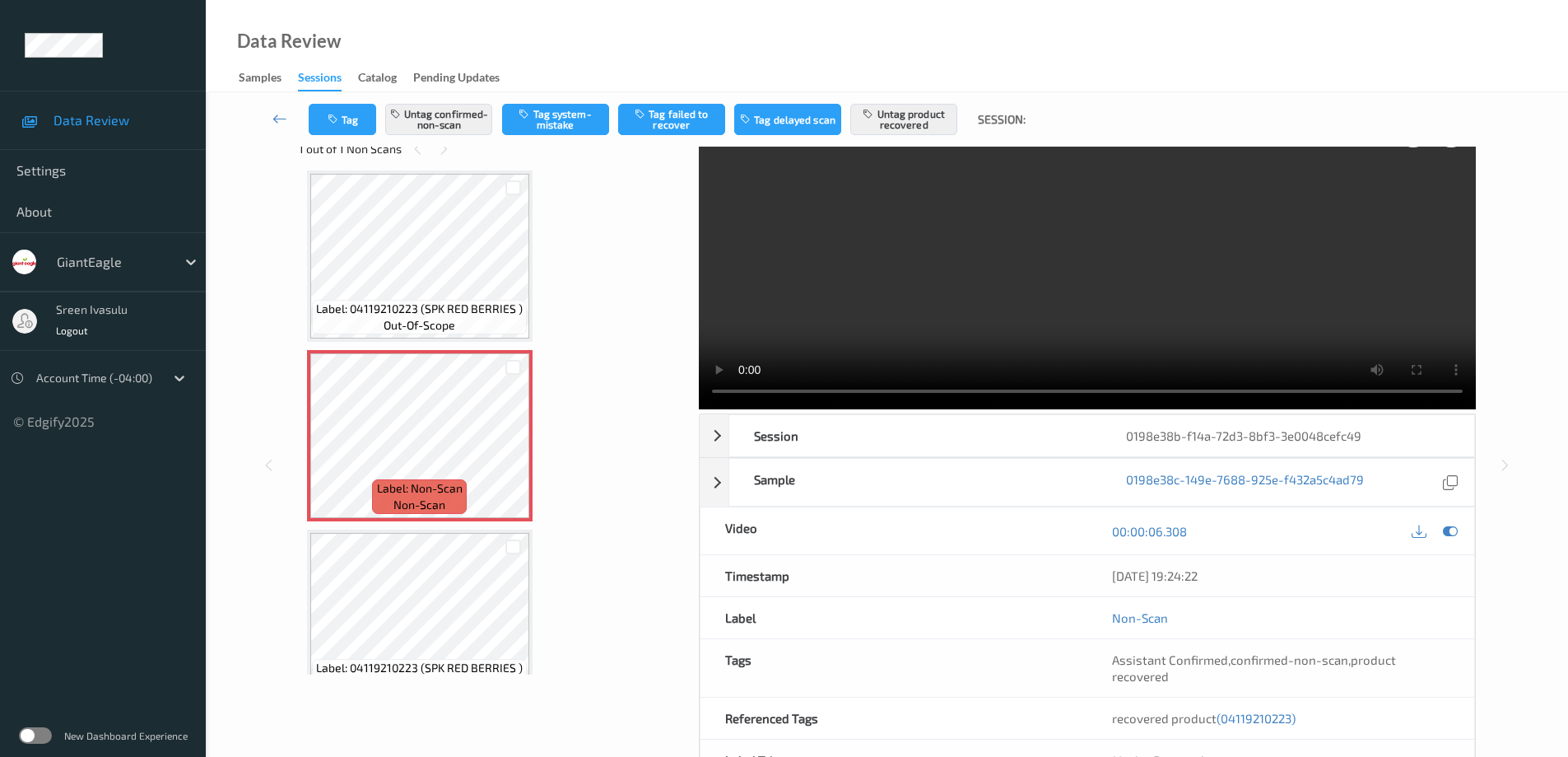
scroll to position [0, 0]
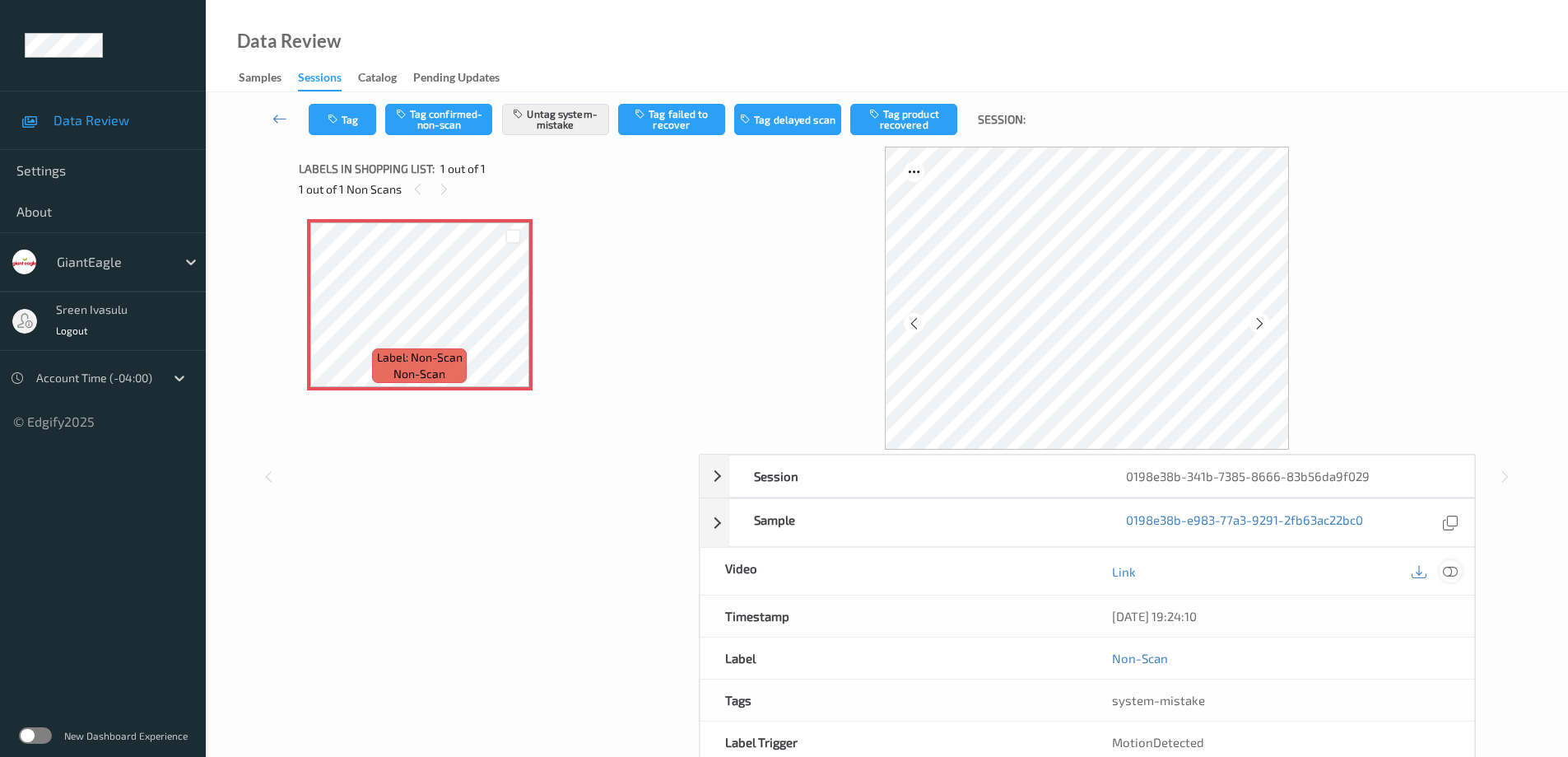
click at [1449, 569] on icon at bounding box center [1450, 571] width 15 height 15
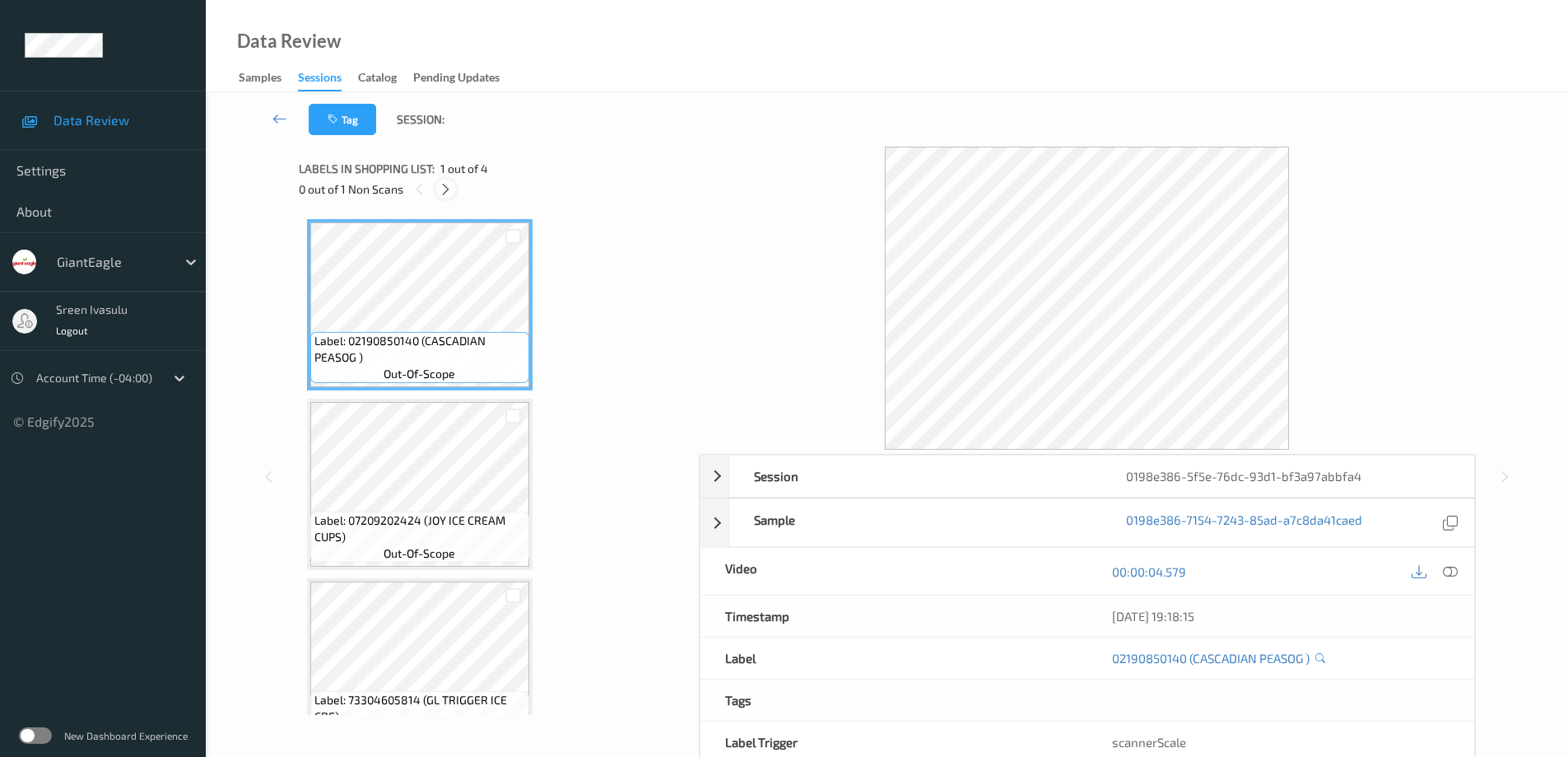
click at [443, 194] on icon at bounding box center [445, 189] width 14 height 15
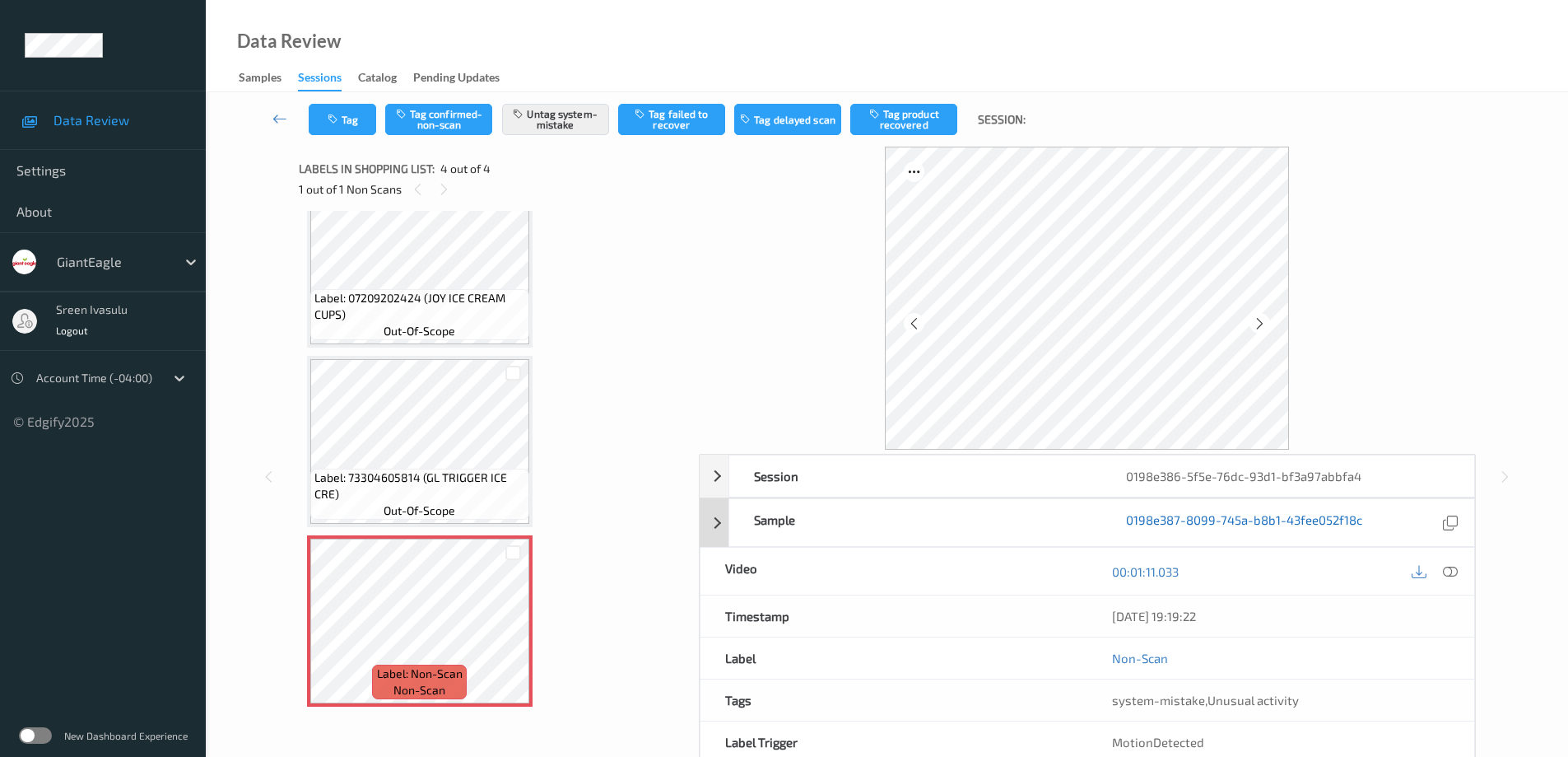
drag, startPoint x: 1453, startPoint y: 573, endPoint x: 1211, endPoint y: 526, distance: 246.5
click at [1454, 573] on icon at bounding box center [1450, 571] width 15 height 15
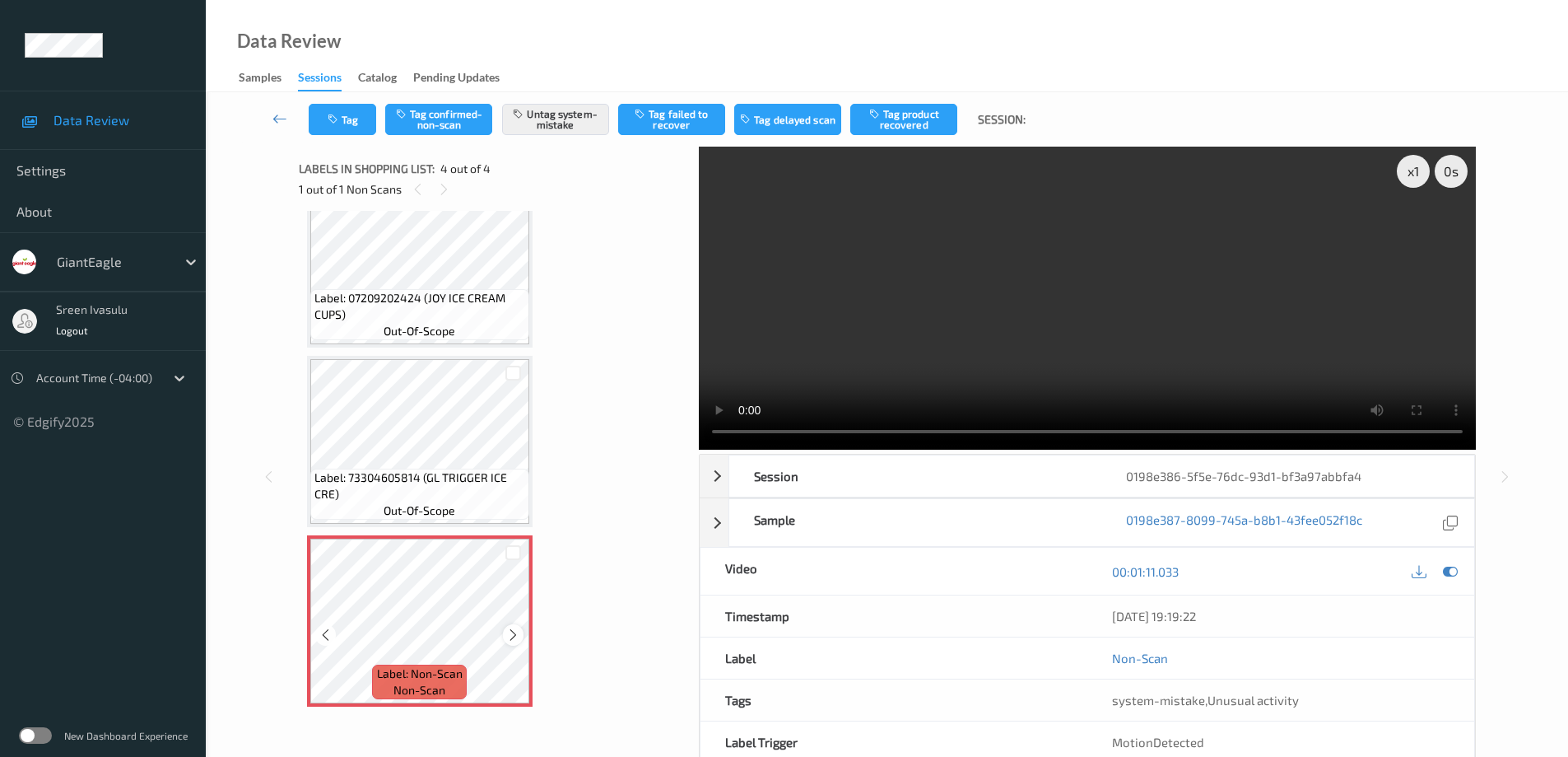
click at [511, 639] on icon at bounding box center [513, 635] width 14 height 15
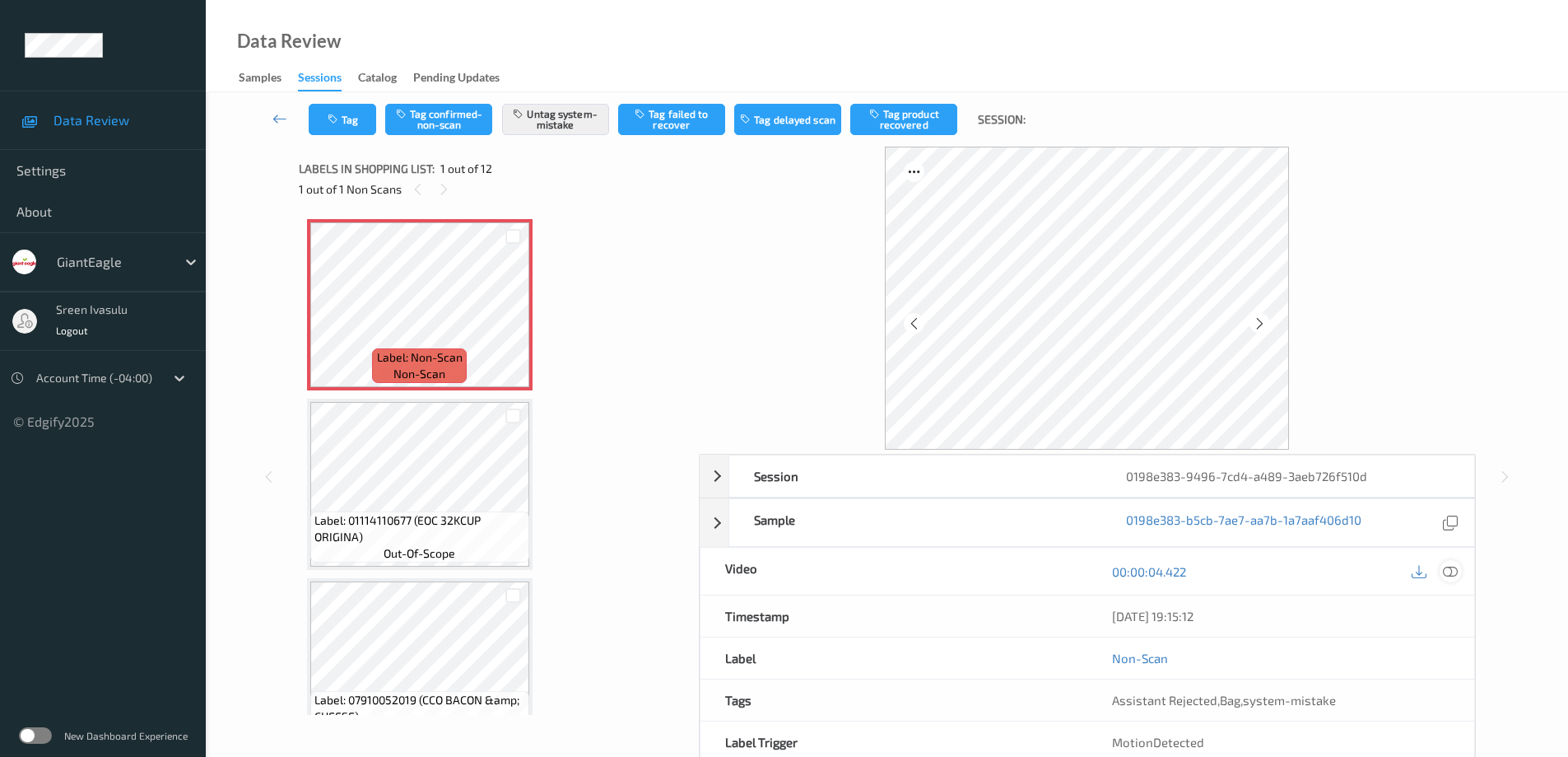
click at [1445, 576] on icon at bounding box center [1450, 571] width 15 height 15
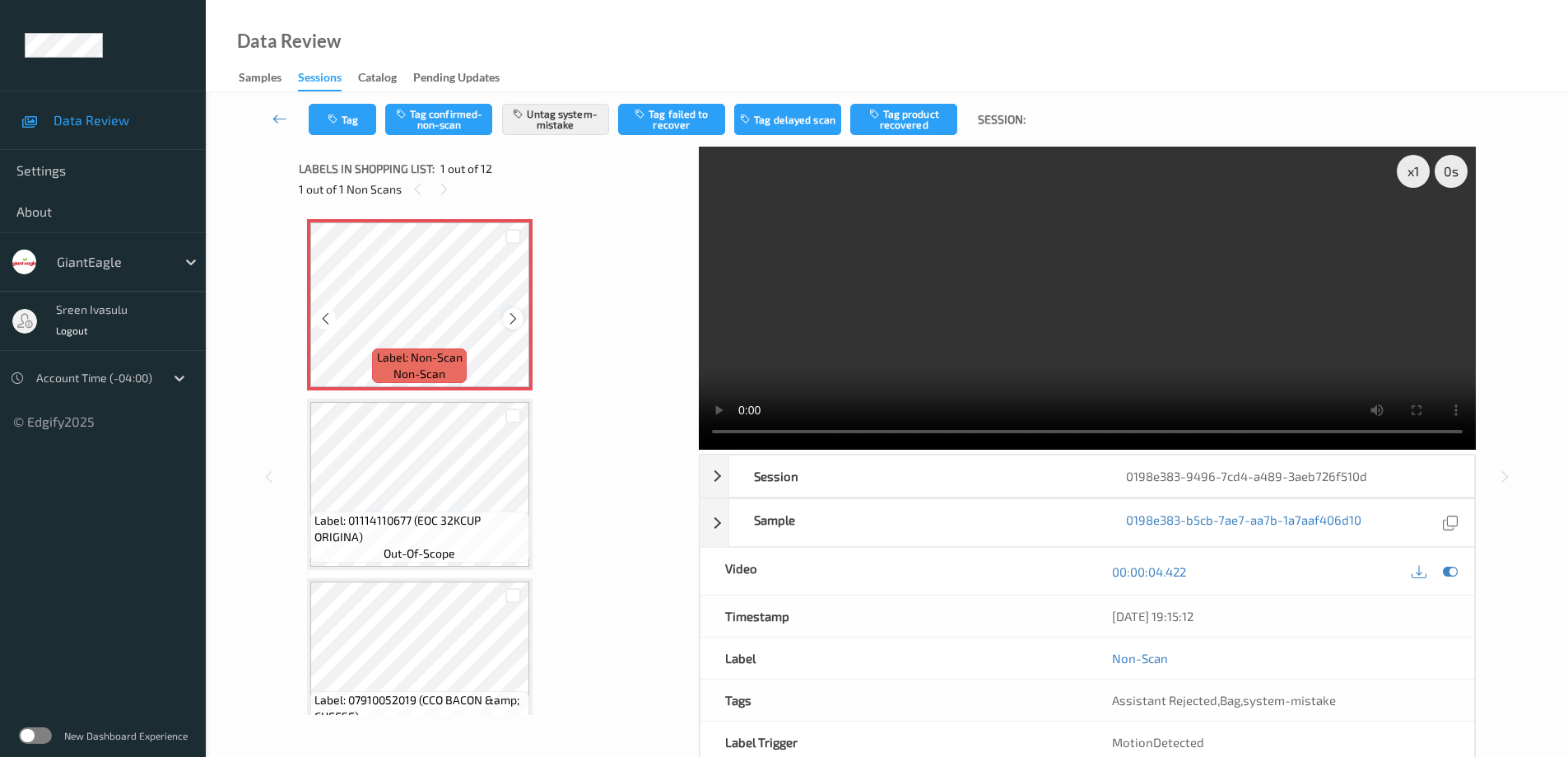
click at [519, 315] on icon at bounding box center [513, 318] width 14 height 15
click at [517, 315] on icon at bounding box center [513, 318] width 14 height 15
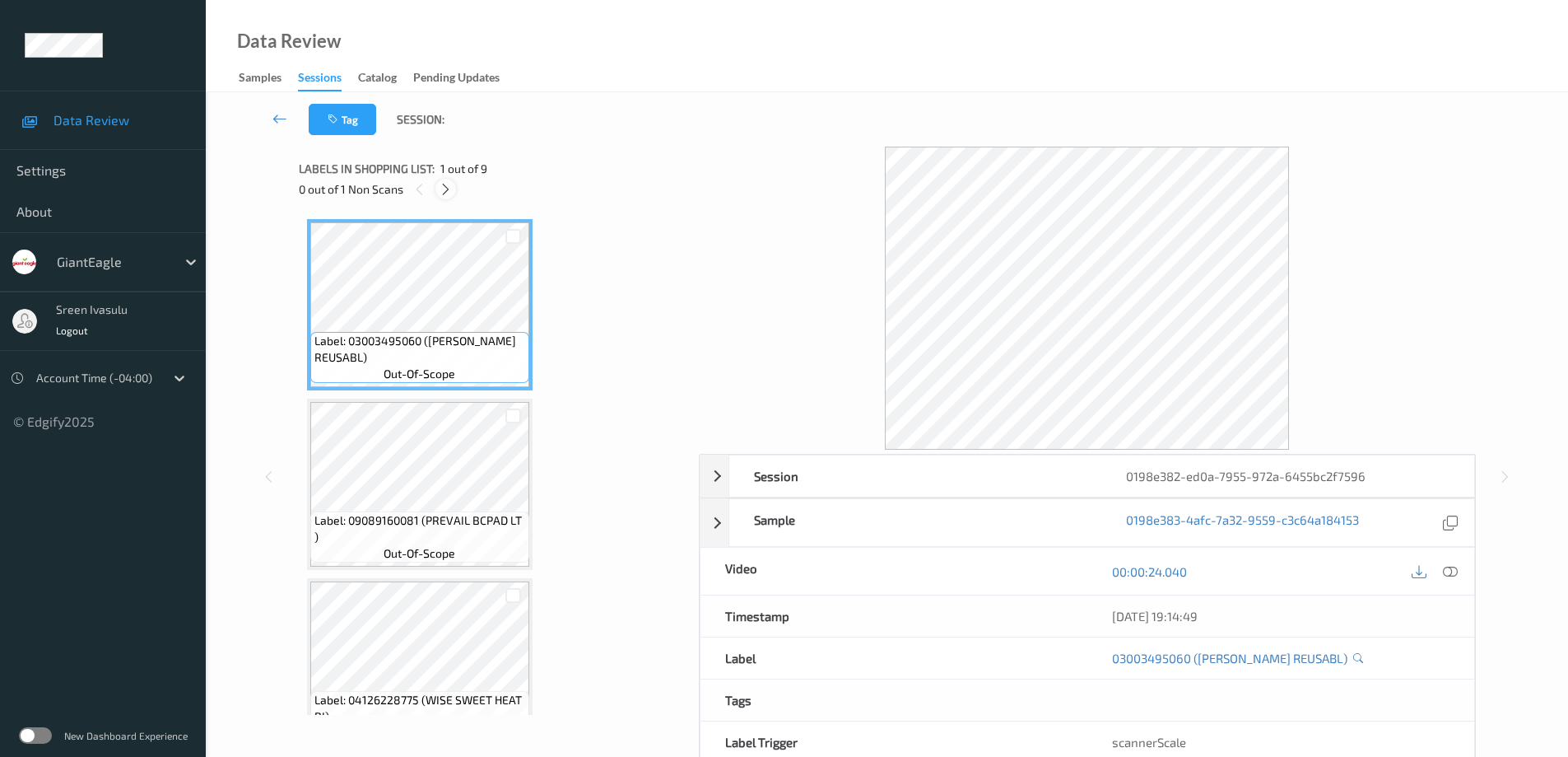
click at [447, 188] on icon at bounding box center [445, 189] width 14 height 15
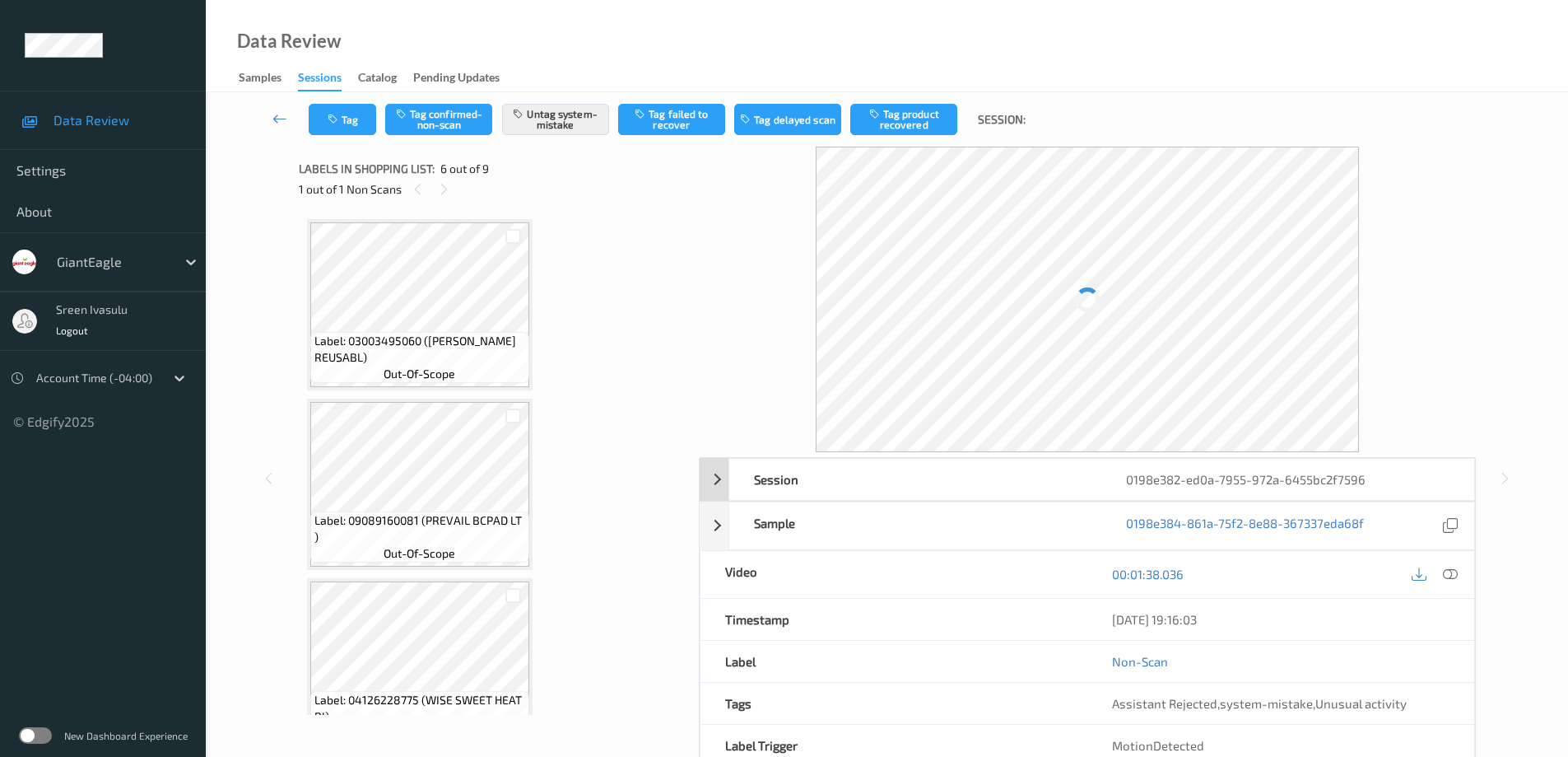
scroll to position [727, 0]
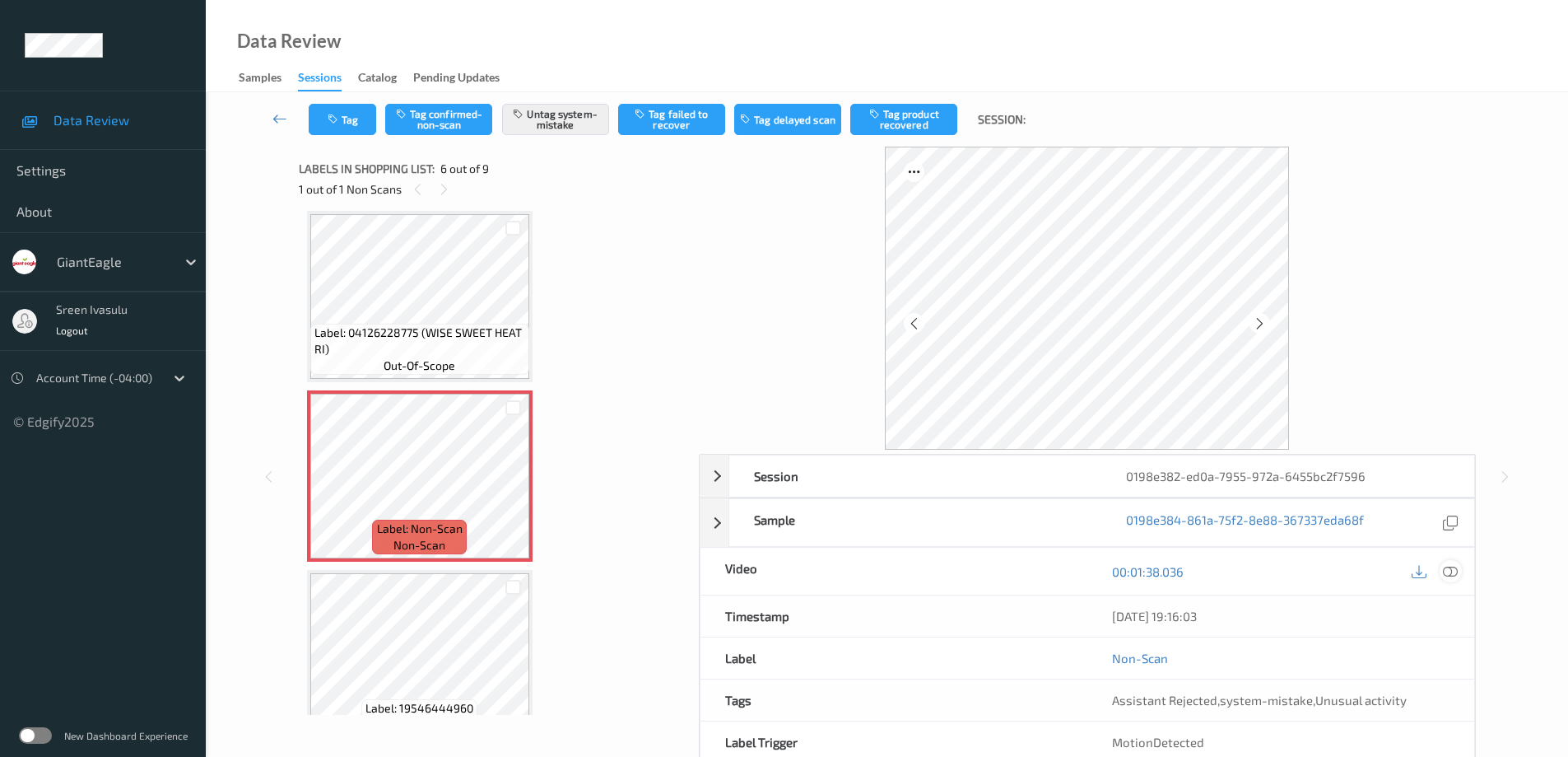
click at [1449, 571] on icon at bounding box center [1450, 571] width 15 height 15
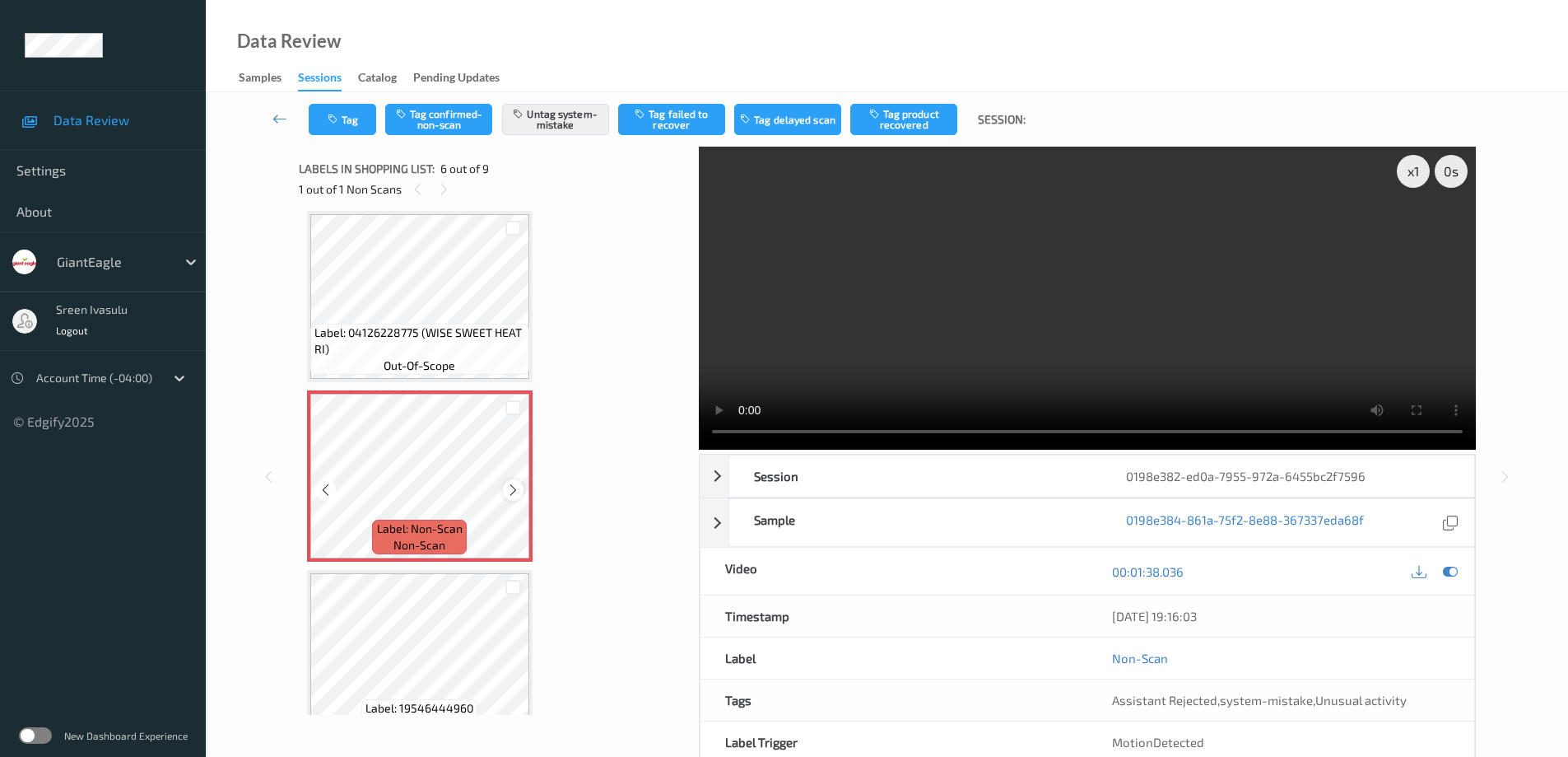
click at [508, 490] on icon at bounding box center [513, 490] width 14 height 15
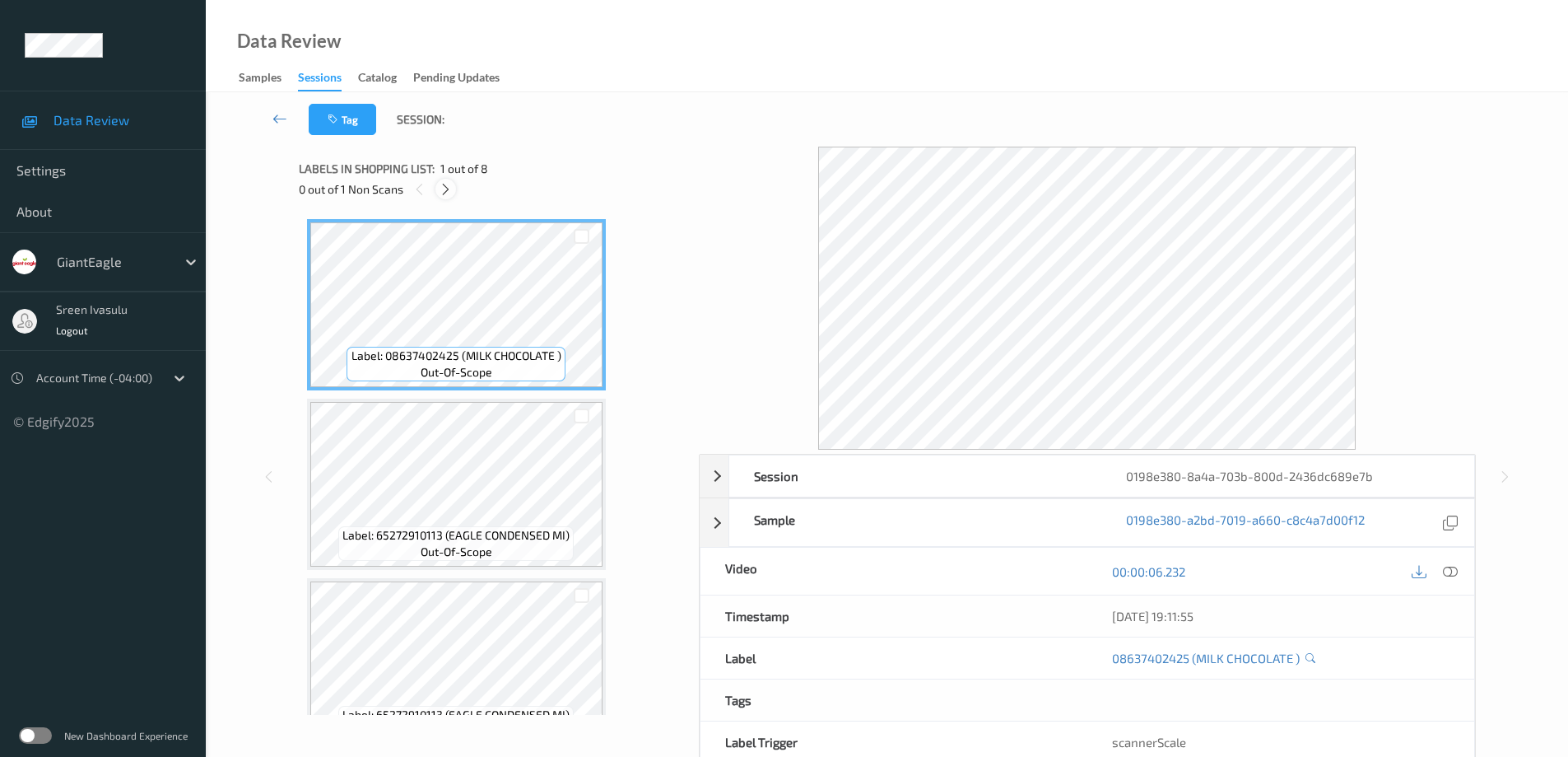
click at [445, 195] on icon at bounding box center [445, 189] width 14 height 15
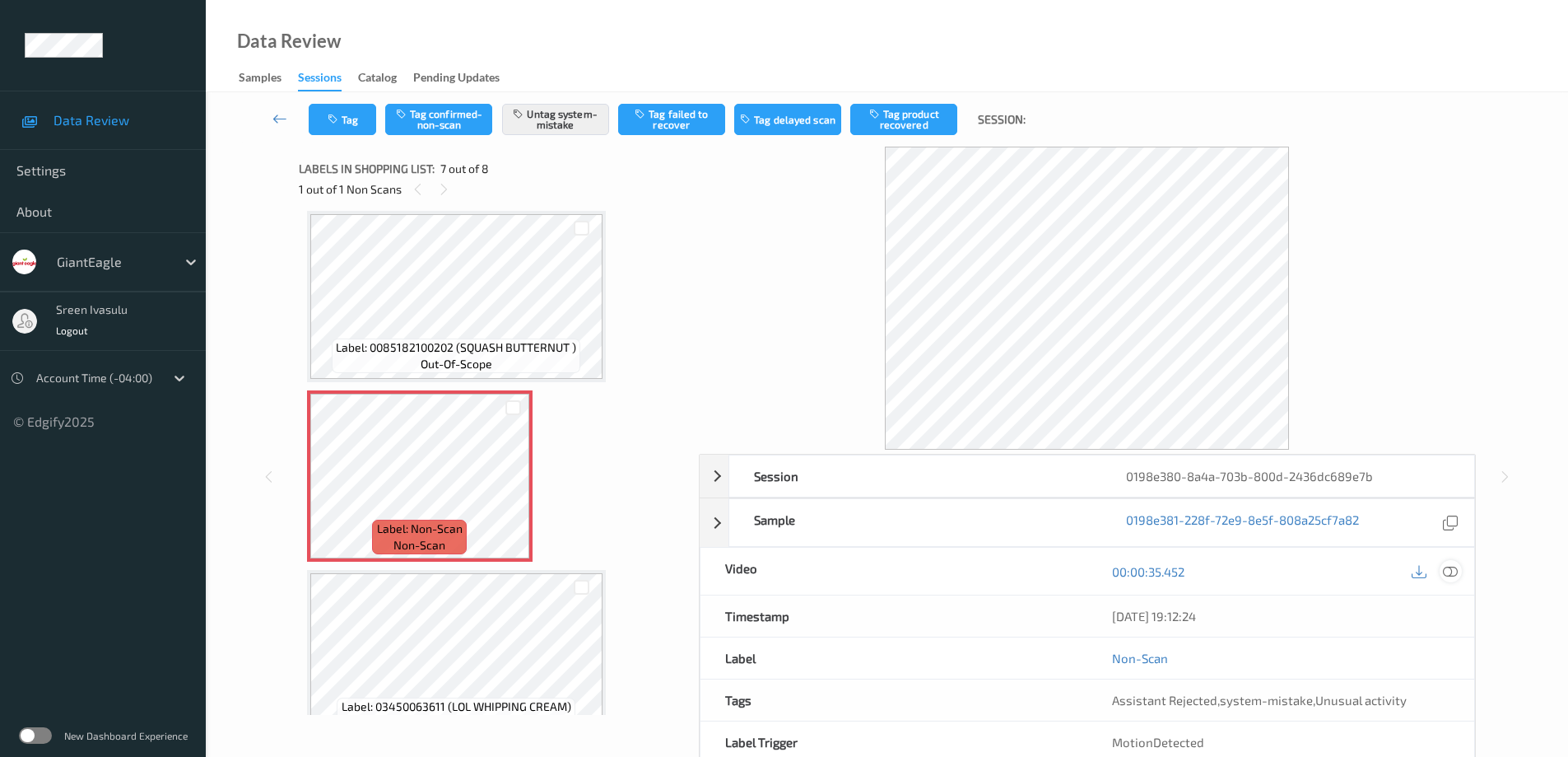
click at [1449, 571] on icon at bounding box center [1450, 571] width 15 height 15
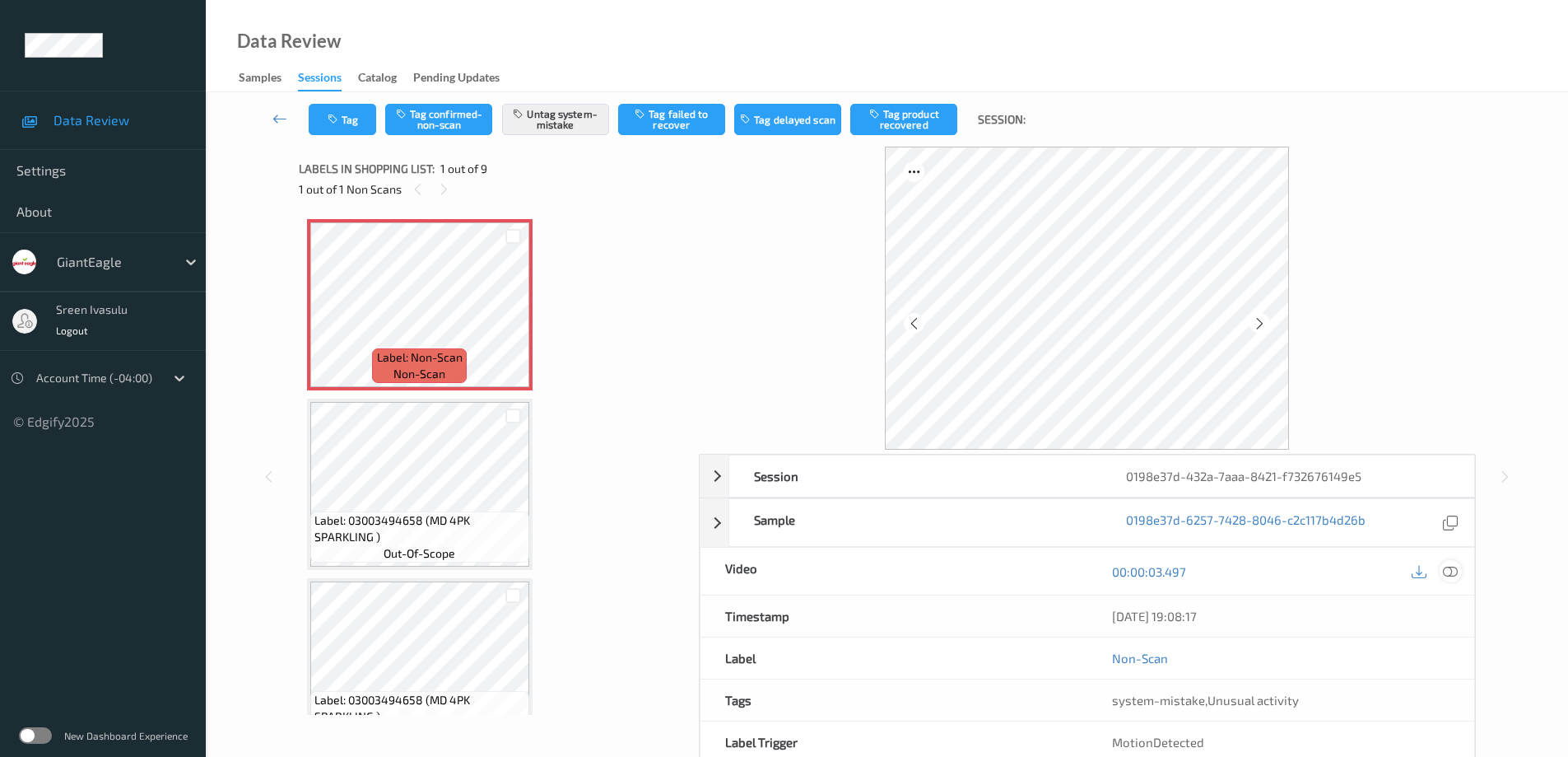
click at [1449, 569] on icon at bounding box center [1450, 571] width 15 height 15
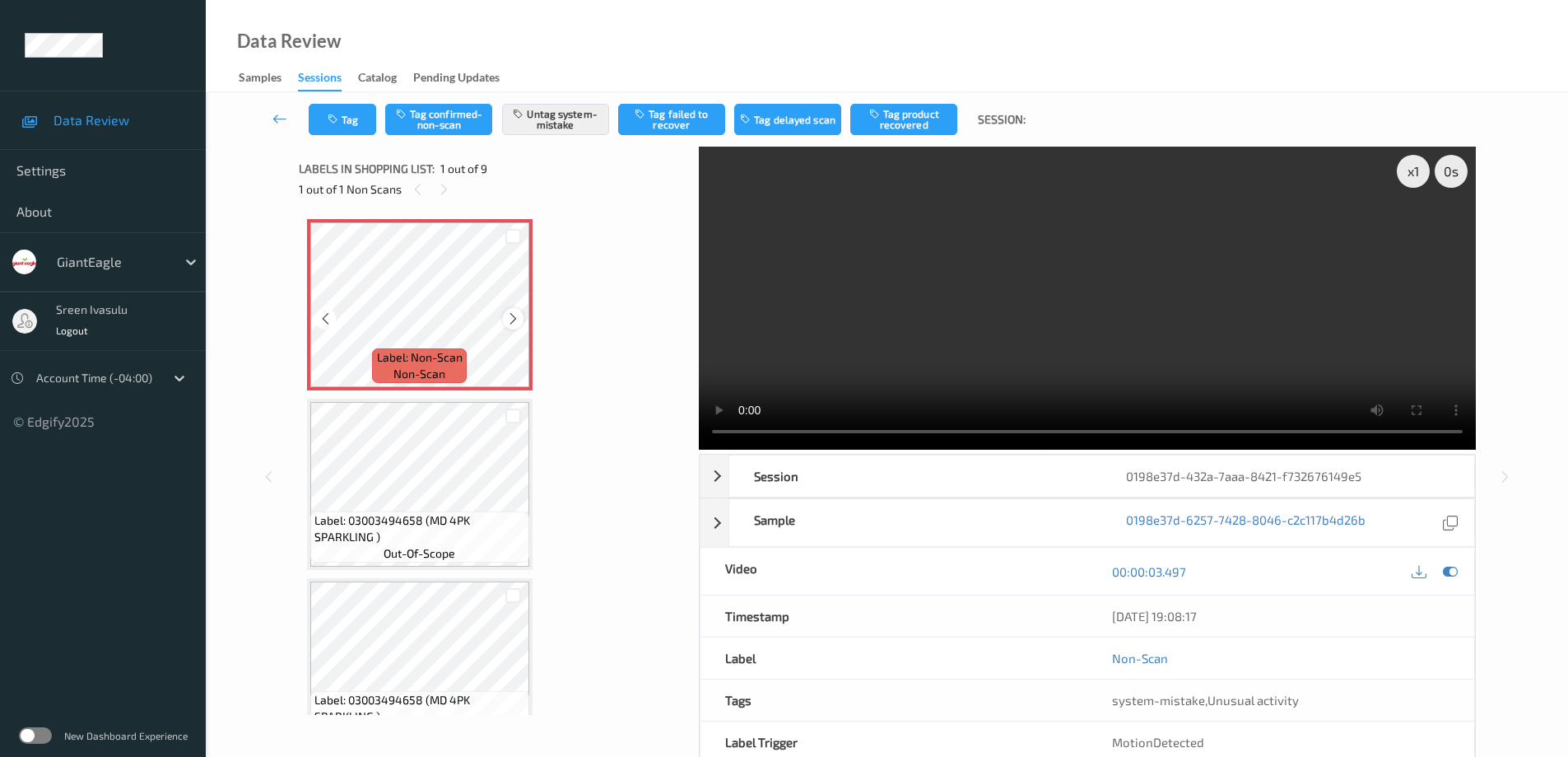
click at [512, 317] on icon at bounding box center [513, 318] width 14 height 15
click at [514, 319] on icon at bounding box center [513, 318] width 14 height 15
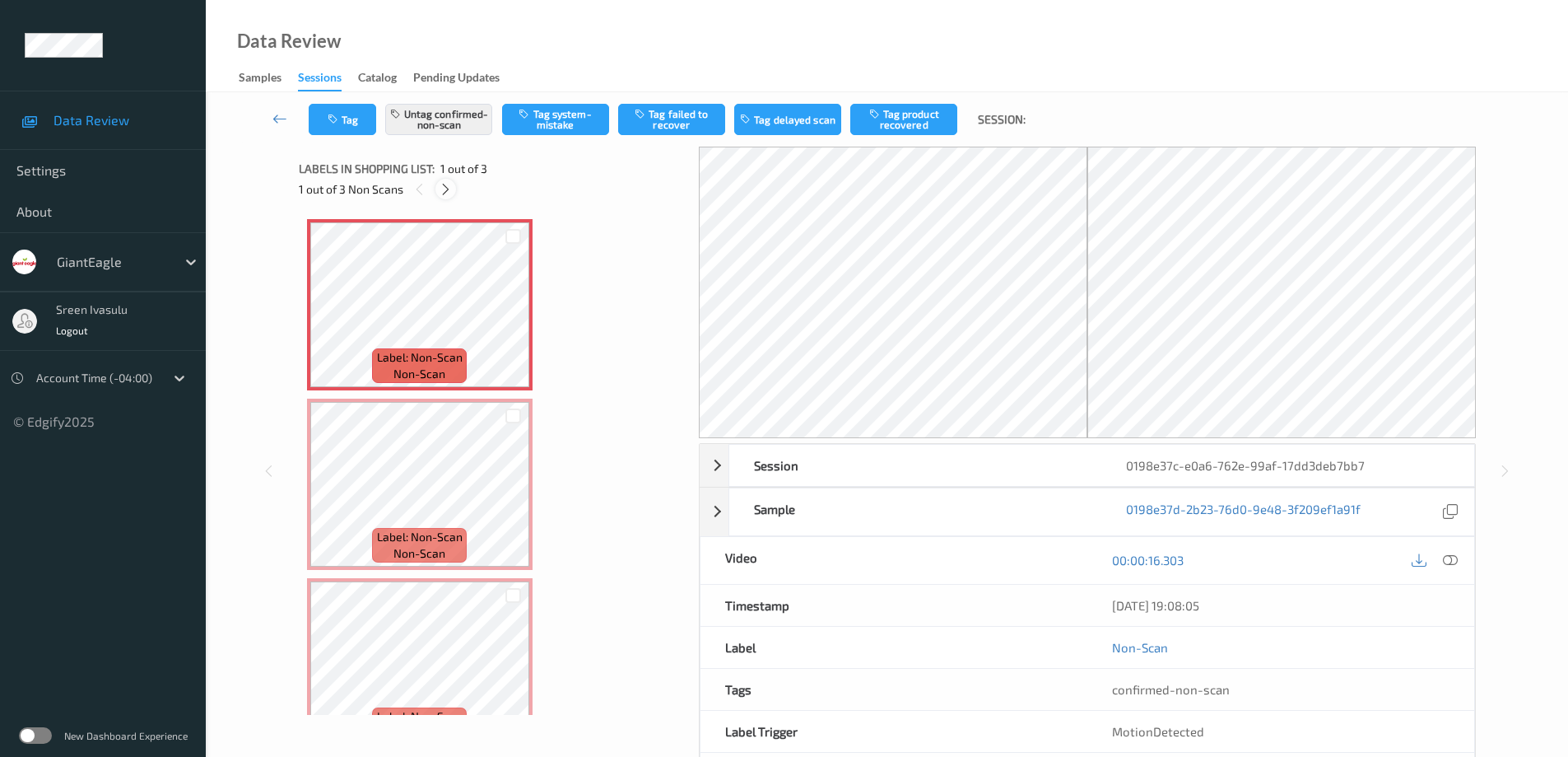
click at [447, 189] on icon at bounding box center [445, 189] width 14 height 15
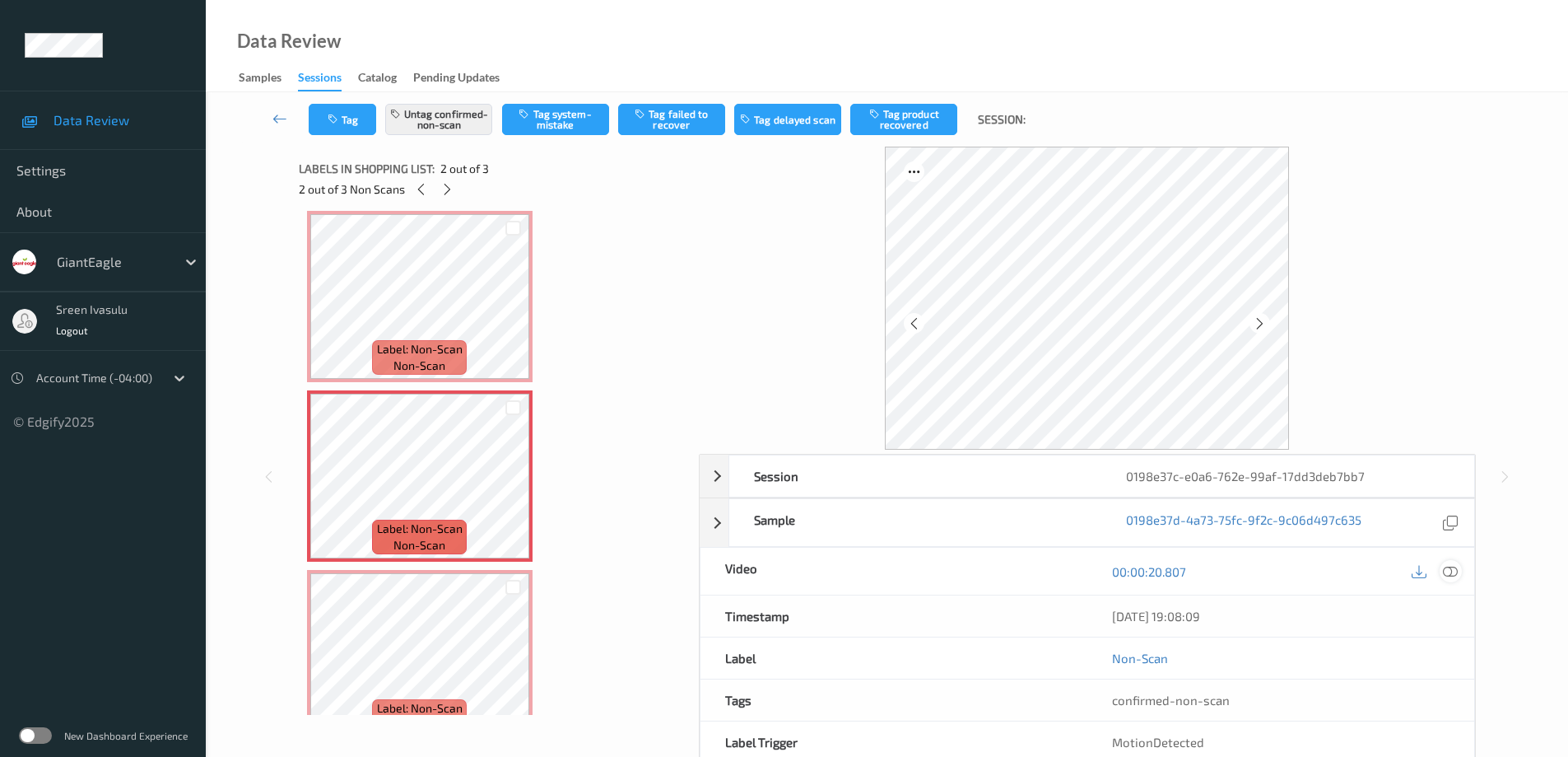
click at [1455, 577] on icon at bounding box center [1450, 571] width 15 height 15
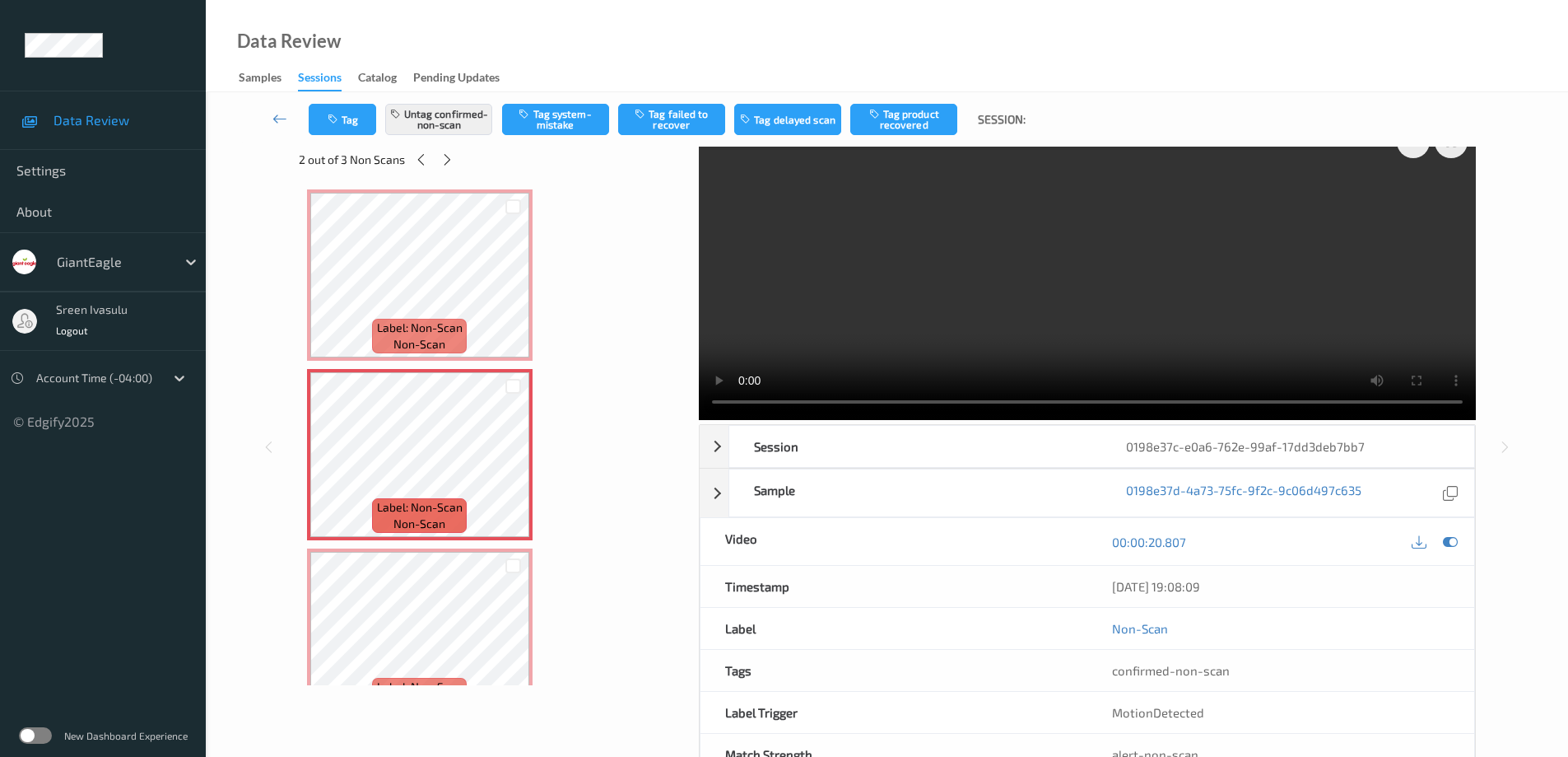
scroll to position [0, 0]
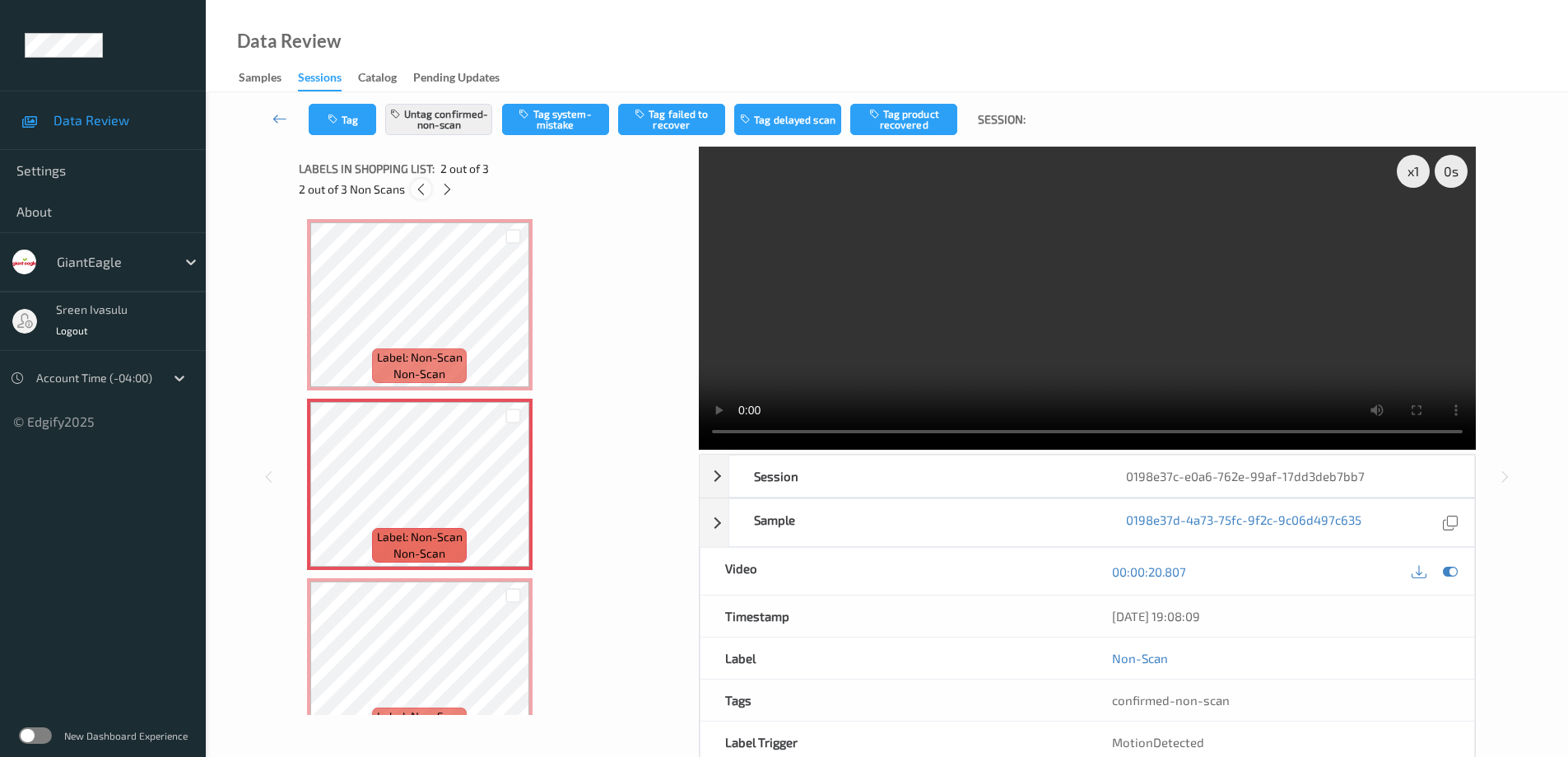
click at [419, 191] on icon at bounding box center [421, 189] width 14 height 15
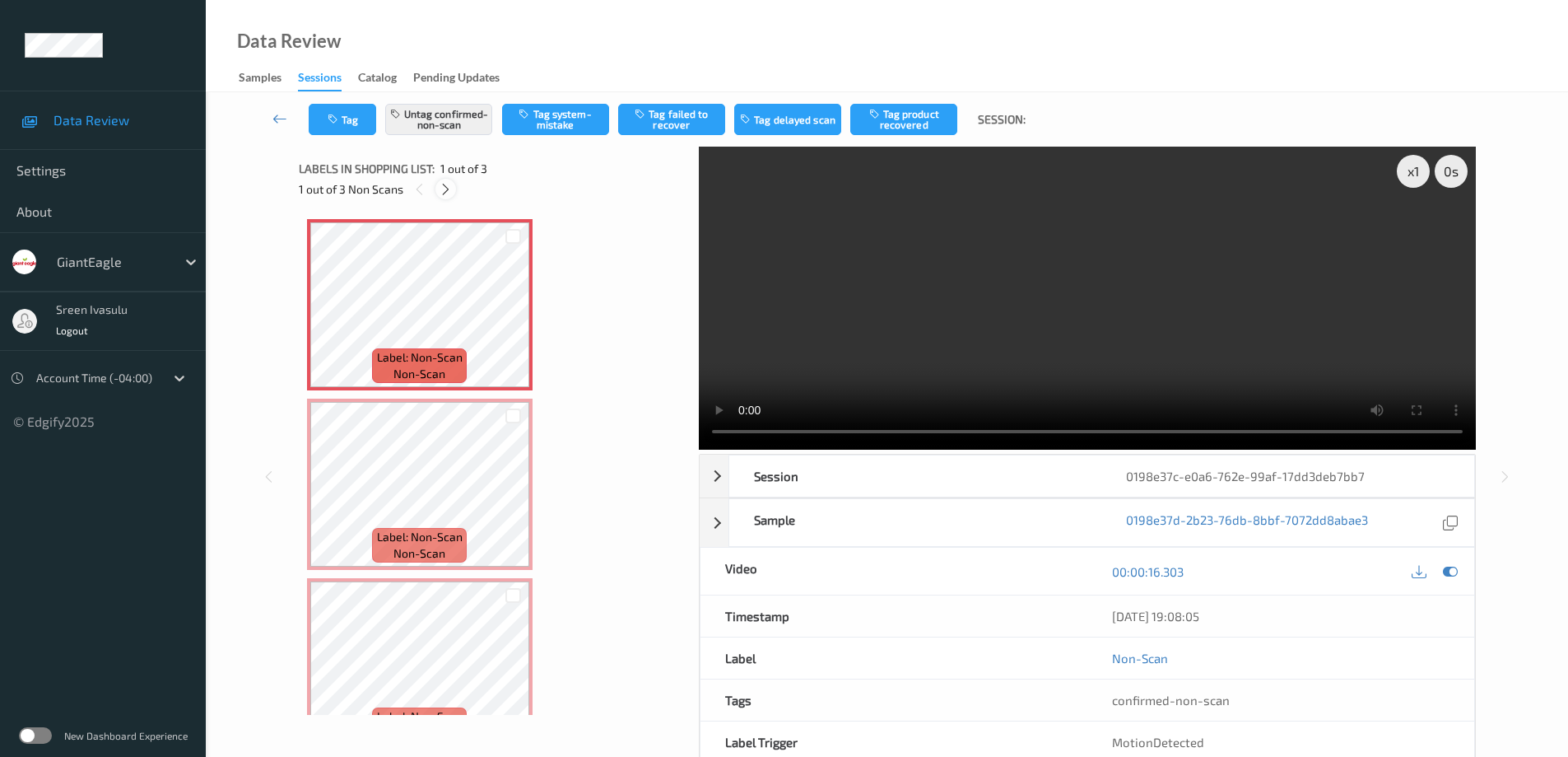
click at [445, 190] on icon at bounding box center [445, 189] width 14 height 15
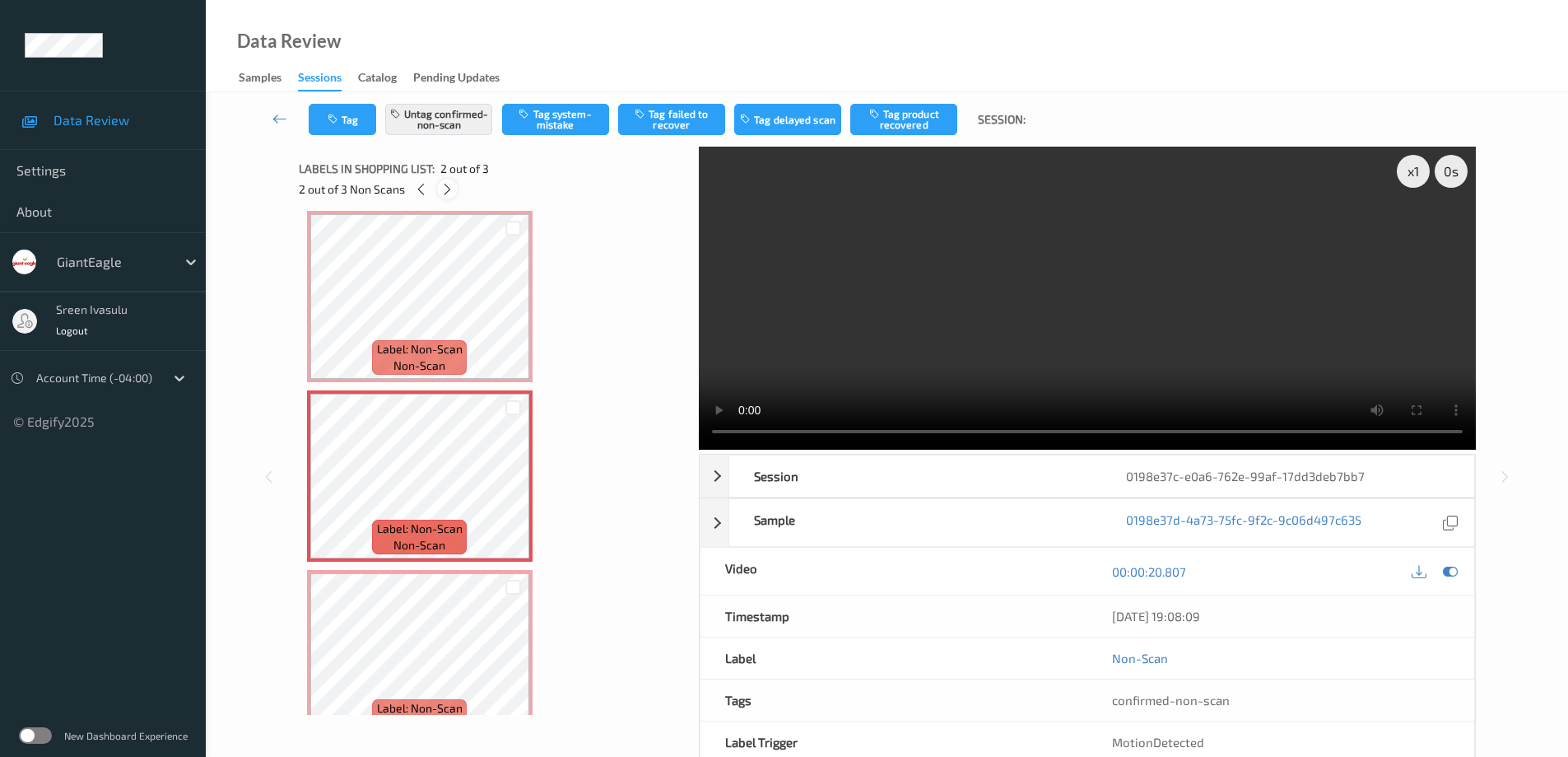
click at [445, 190] on icon at bounding box center [447, 189] width 14 height 15
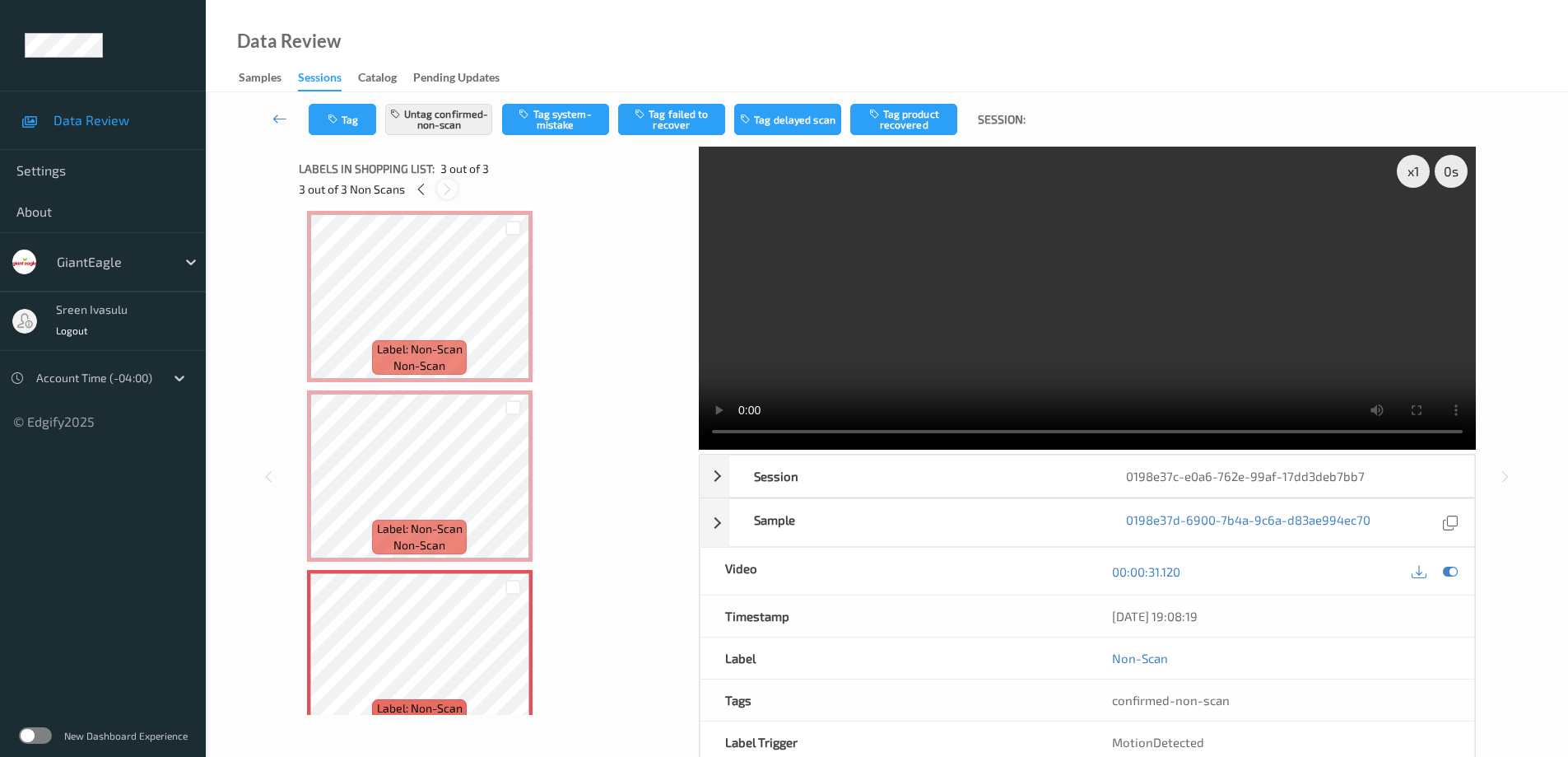
scroll to position [43, 0]
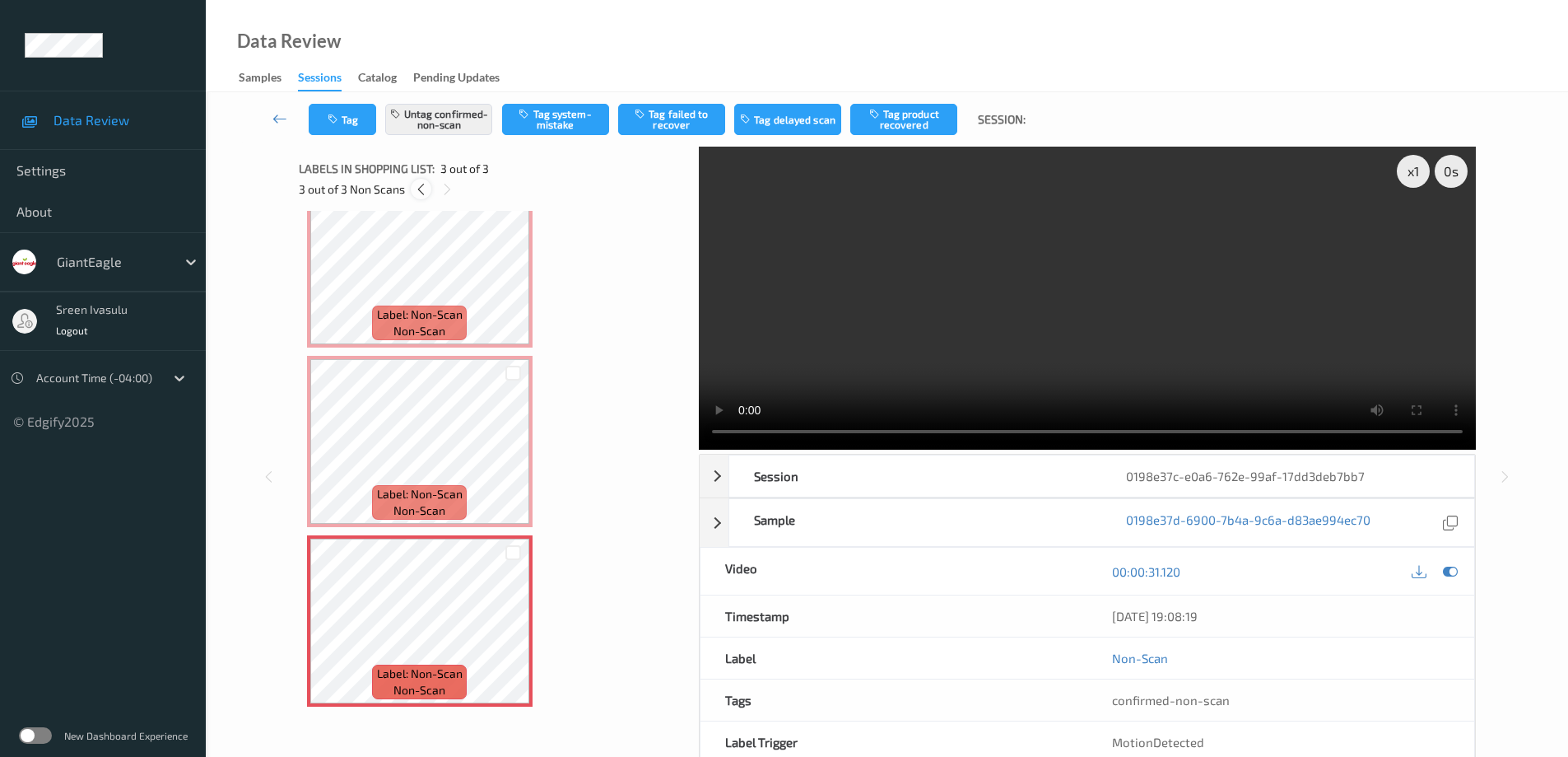
click at [414, 187] on icon at bounding box center [421, 189] width 14 height 15
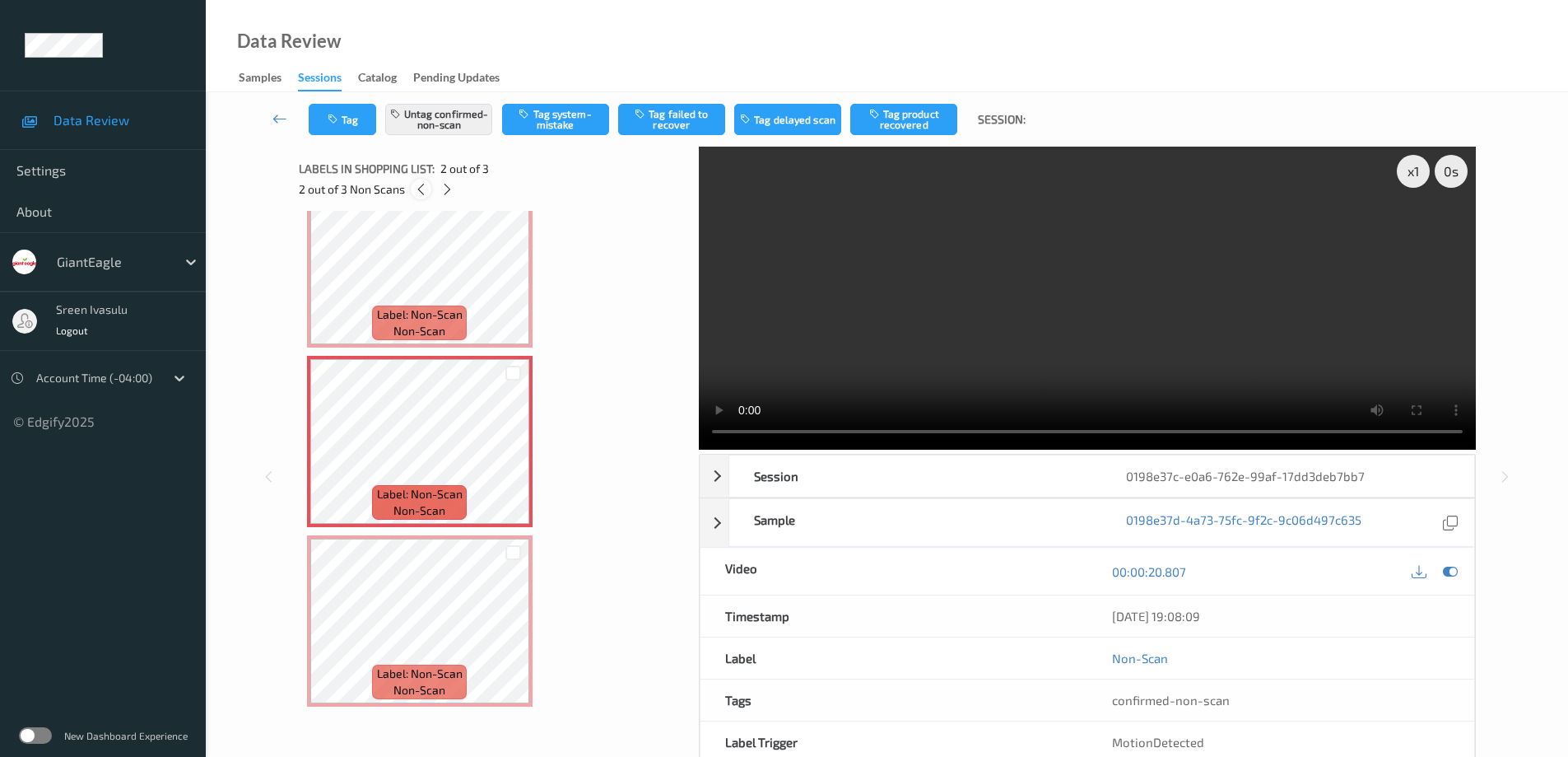
scroll to position [8, 0]
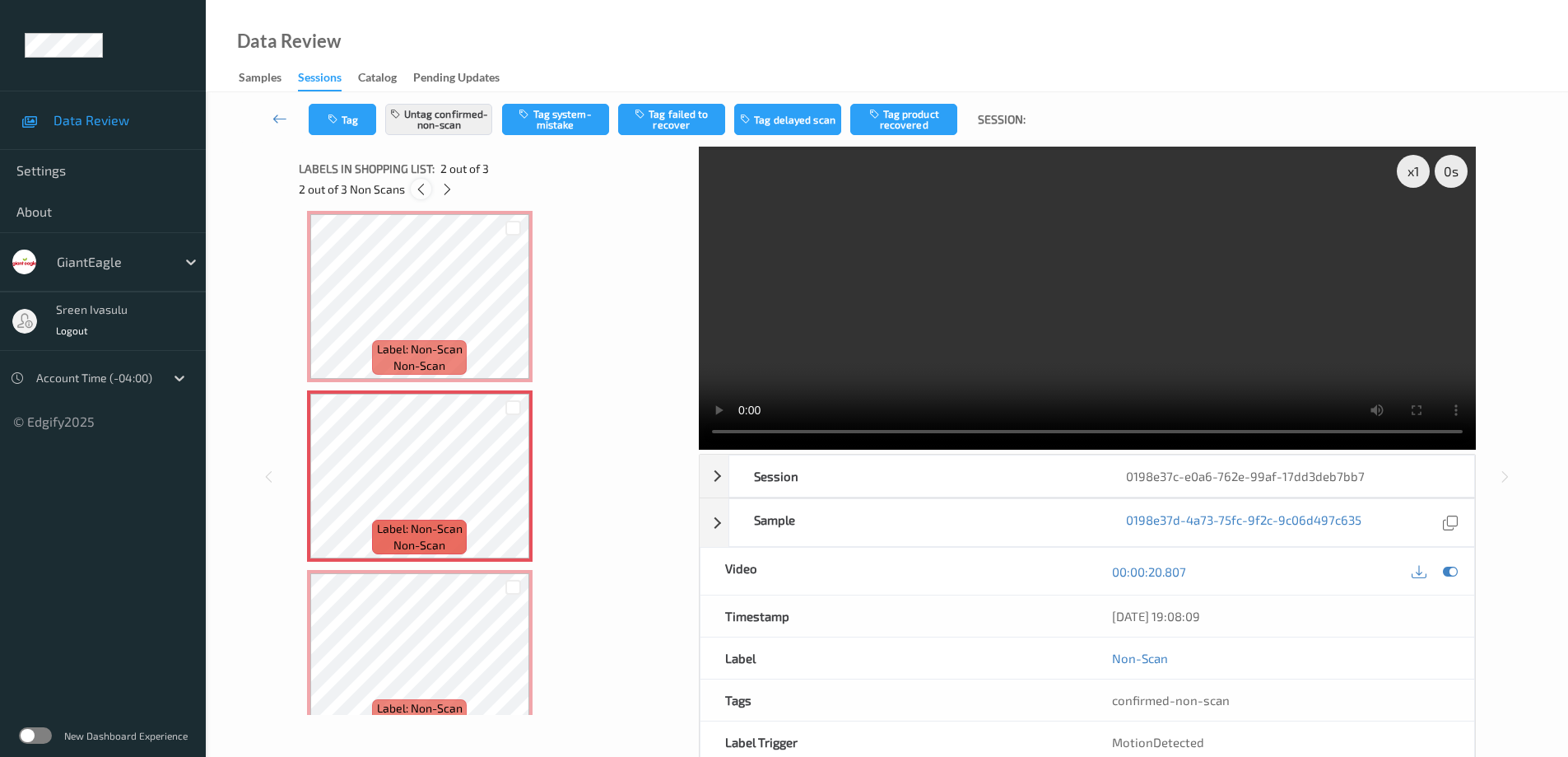
click at [414, 187] on icon at bounding box center [421, 189] width 14 height 15
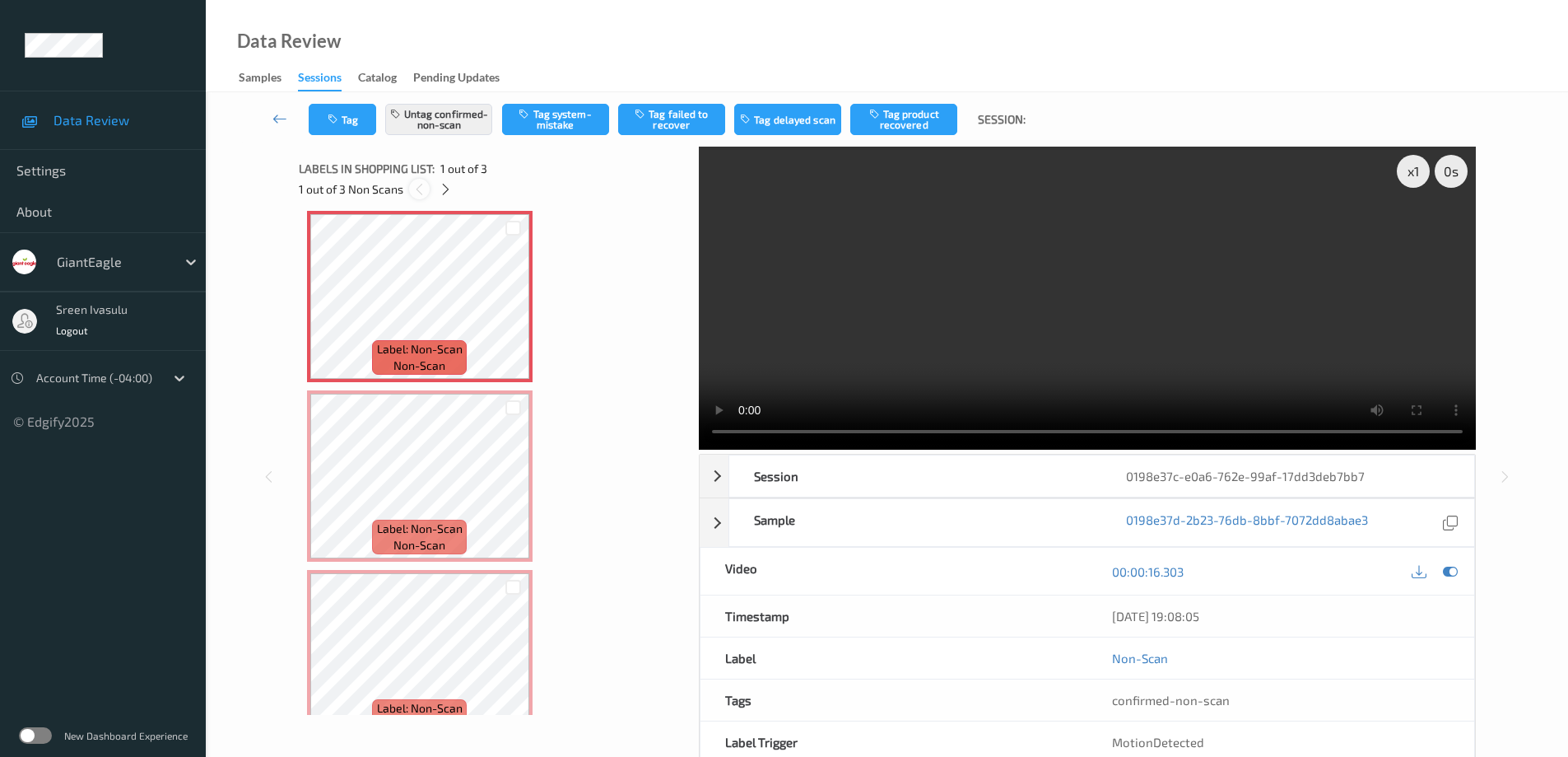
click at [413, 187] on icon at bounding box center [419, 189] width 14 height 15
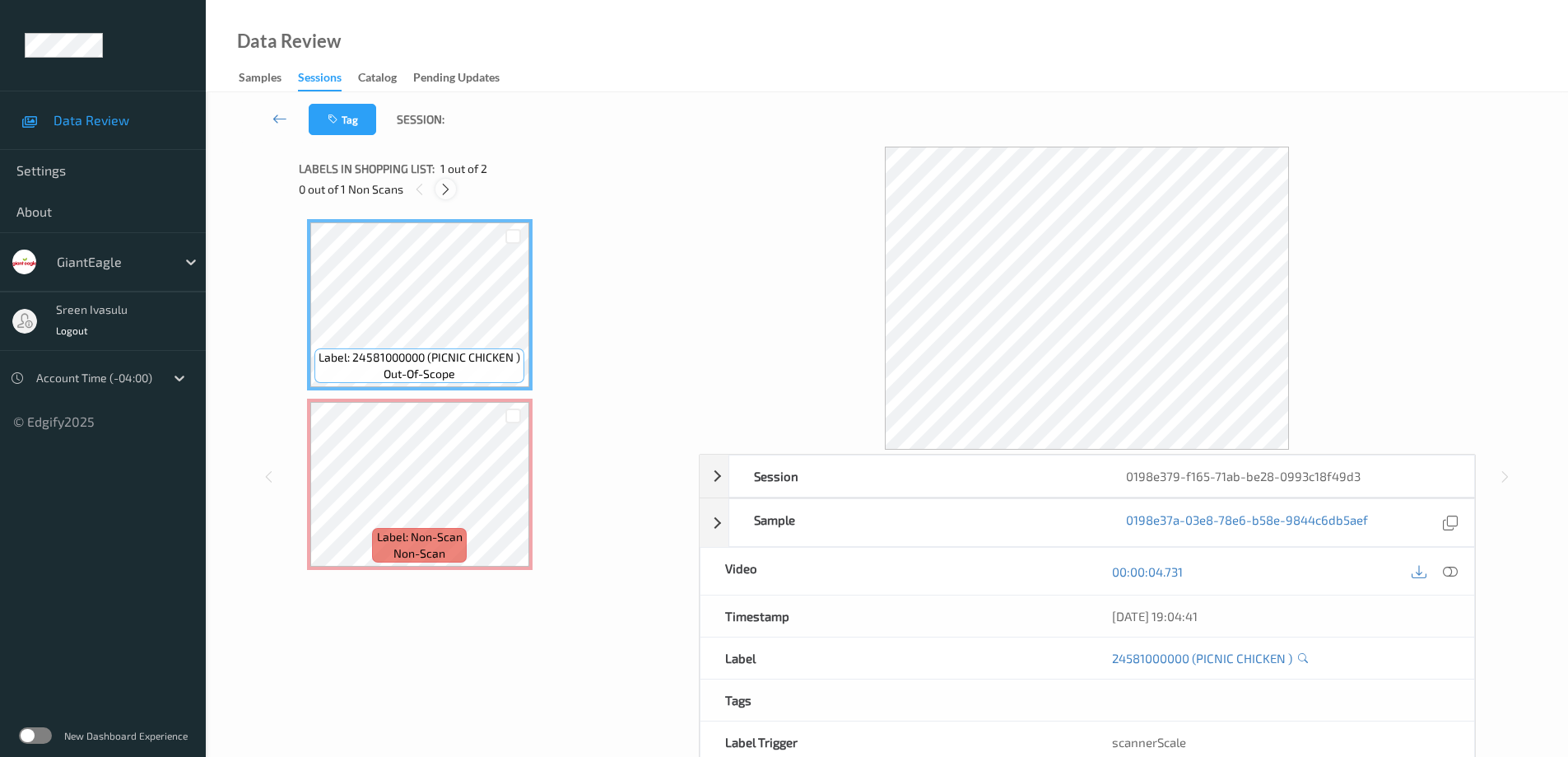
click at [449, 182] on icon at bounding box center [445, 189] width 14 height 15
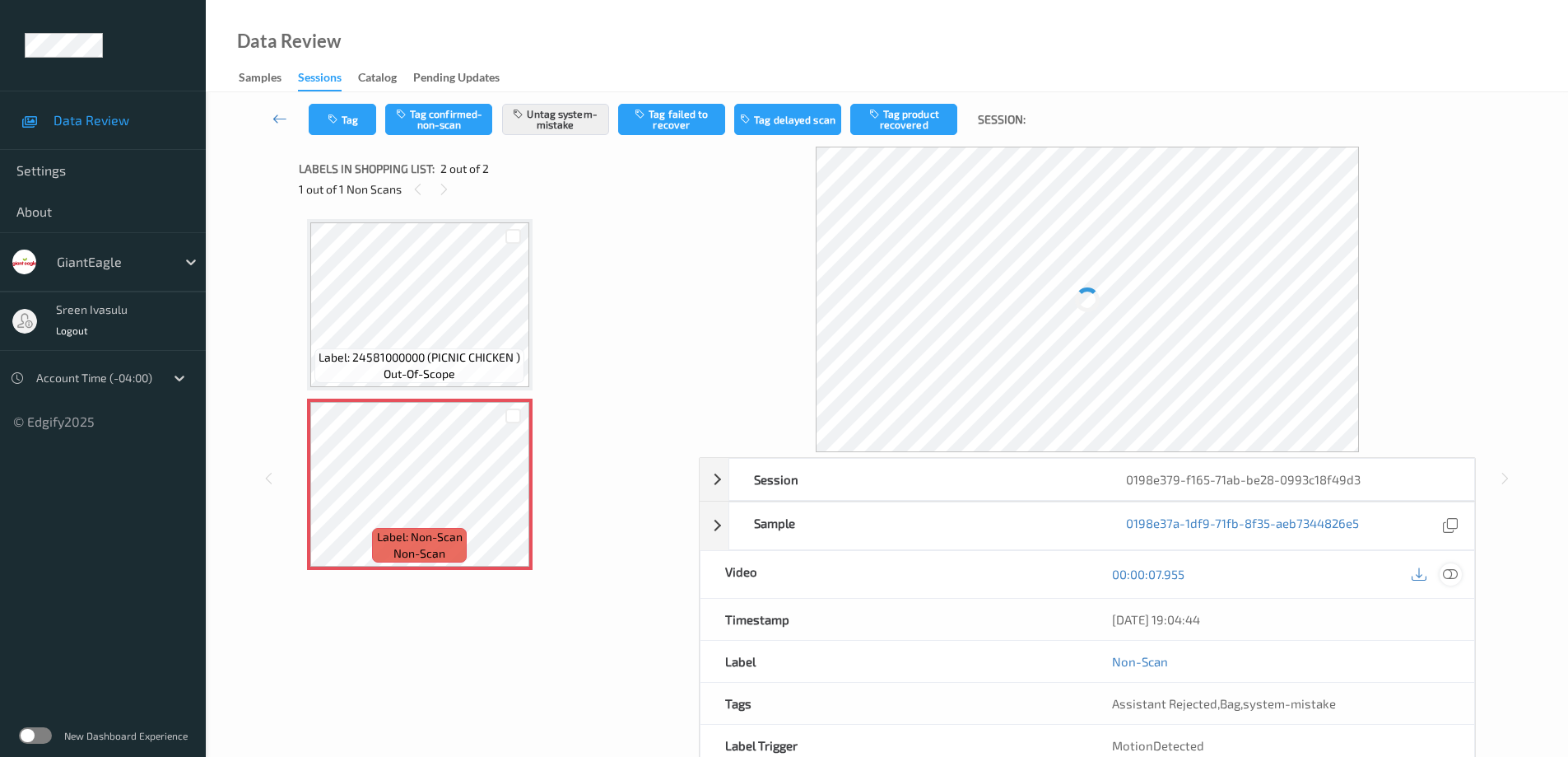
click at [1450, 573] on icon at bounding box center [1450, 573] width 15 height 15
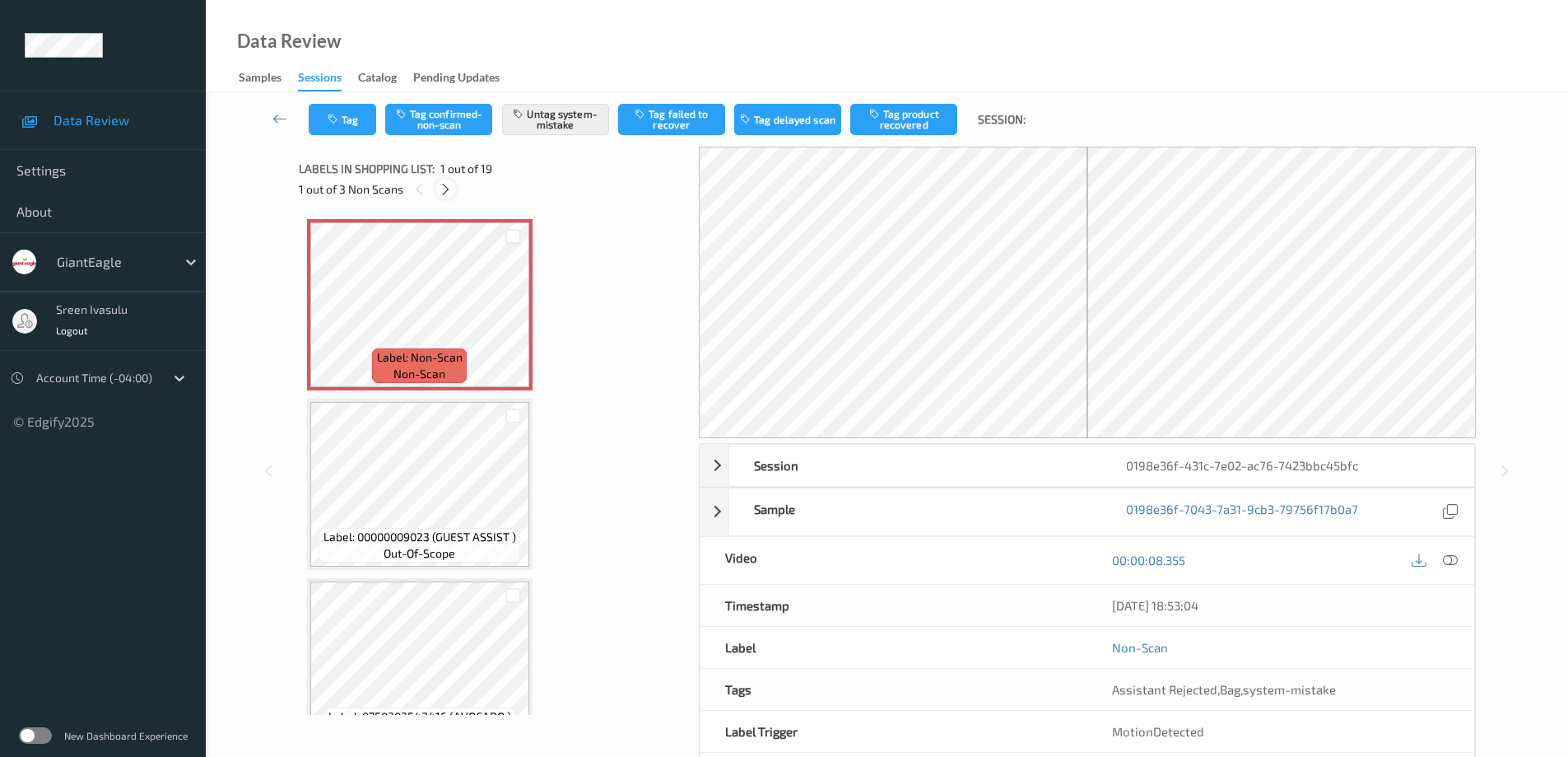
click at [449, 190] on icon at bounding box center [445, 189] width 14 height 15
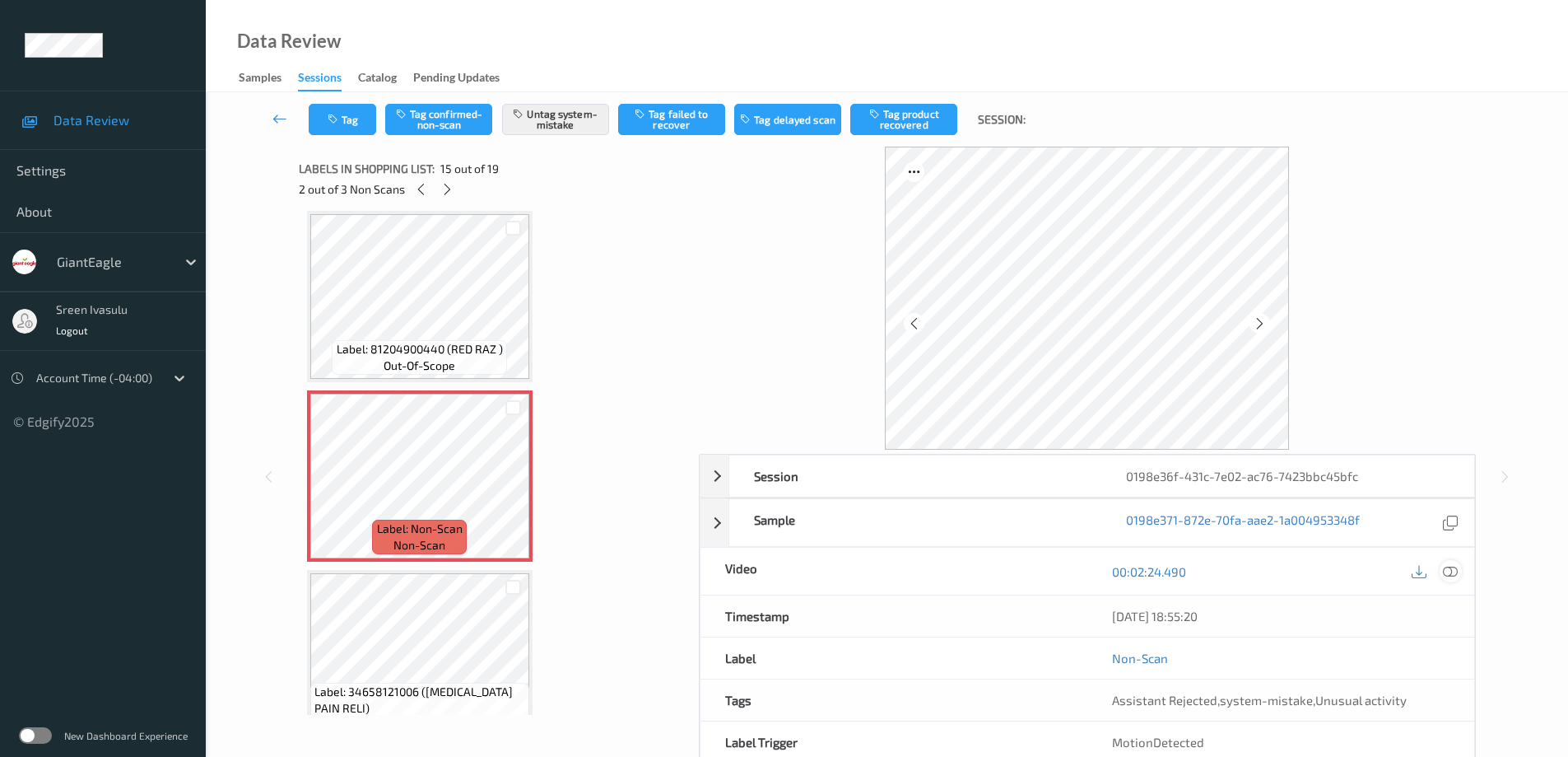
click at [1445, 566] on icon at bounding box center [1450, 571] width 15 height 15
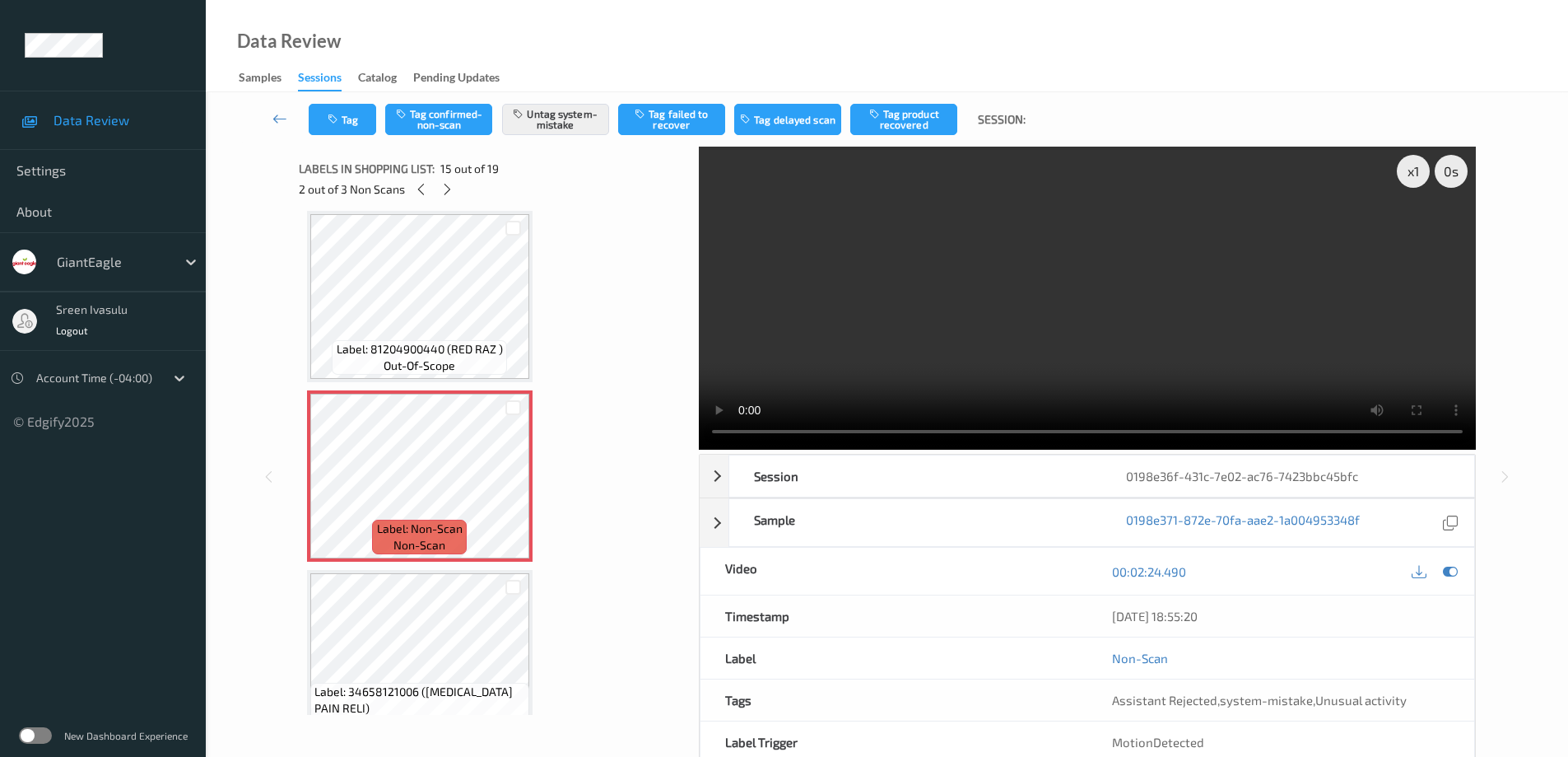
click at [424, 202] on div "Labels in shopping list: 15 out of 19 2 out of 3 Non Scans" at bounding box center [492, 179] width 389 height 65
click at [423, 191] on icon at bounding box center [421, 189] width 14 height 15
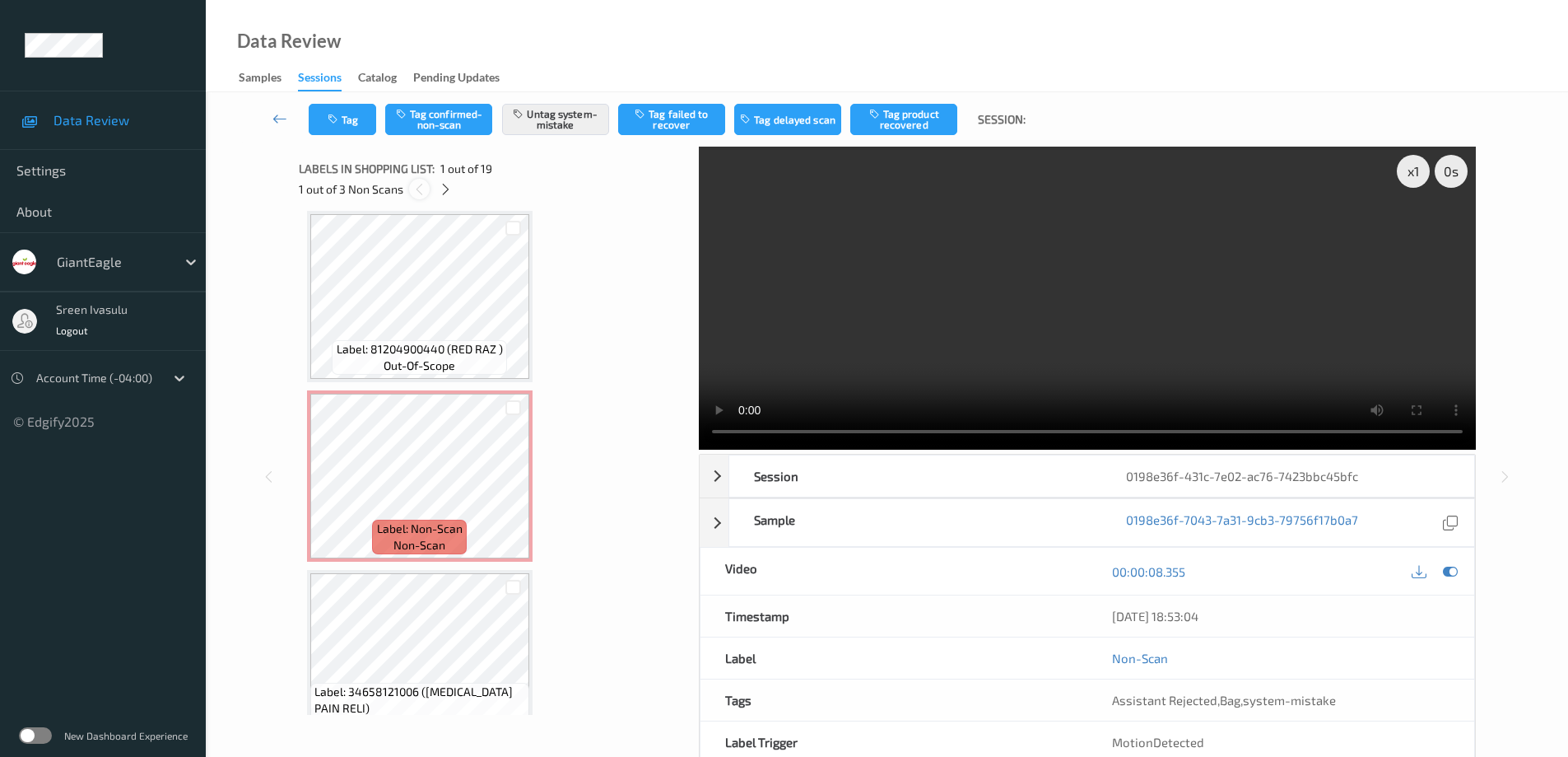
scroll to position [8, 0]
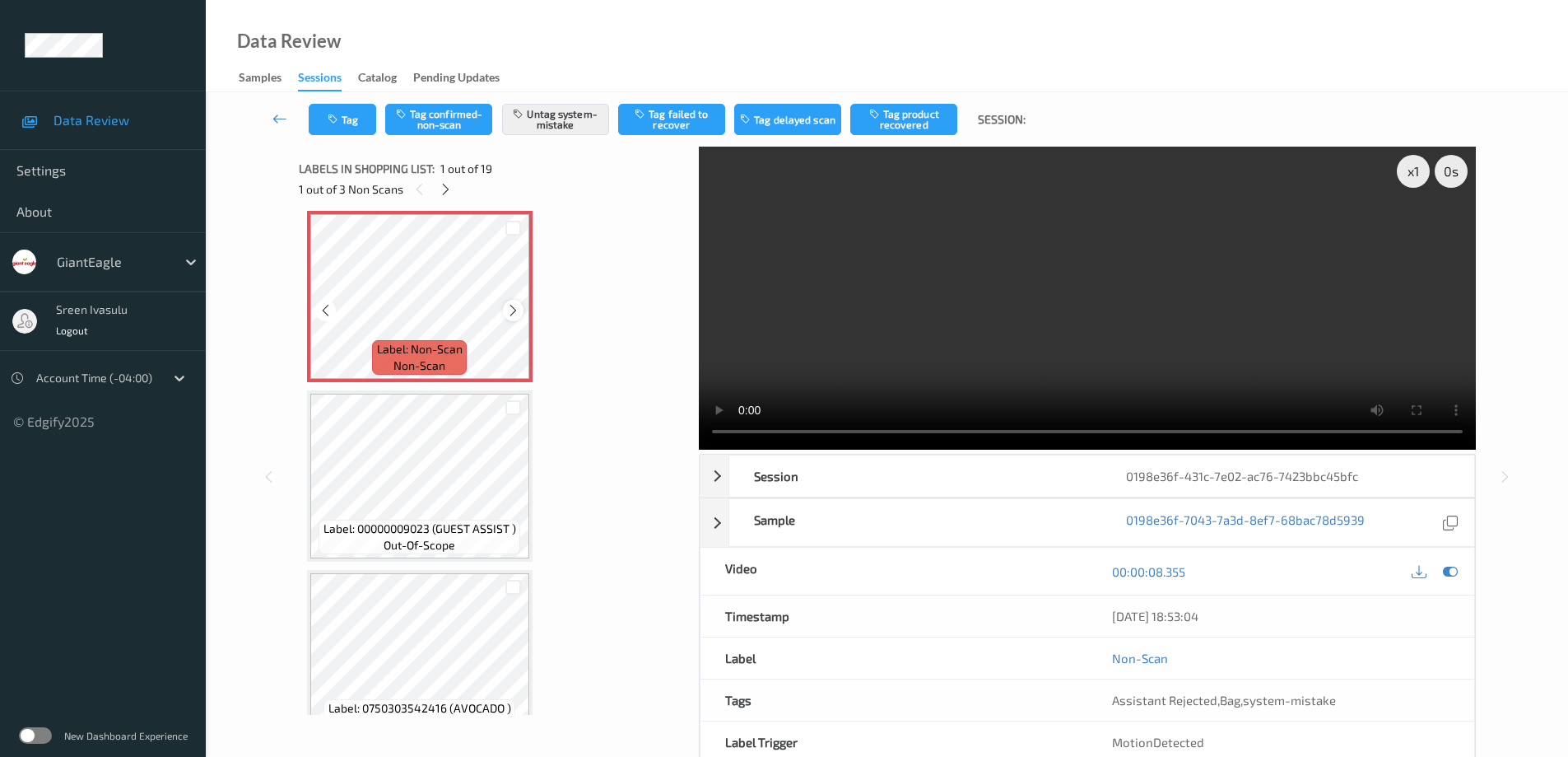
click at [510, 311] on icon at bounding box center [513, 309] width 14 height 15
click at [447, 195] on icon at bounding box center [445, 189] width 14 height 15
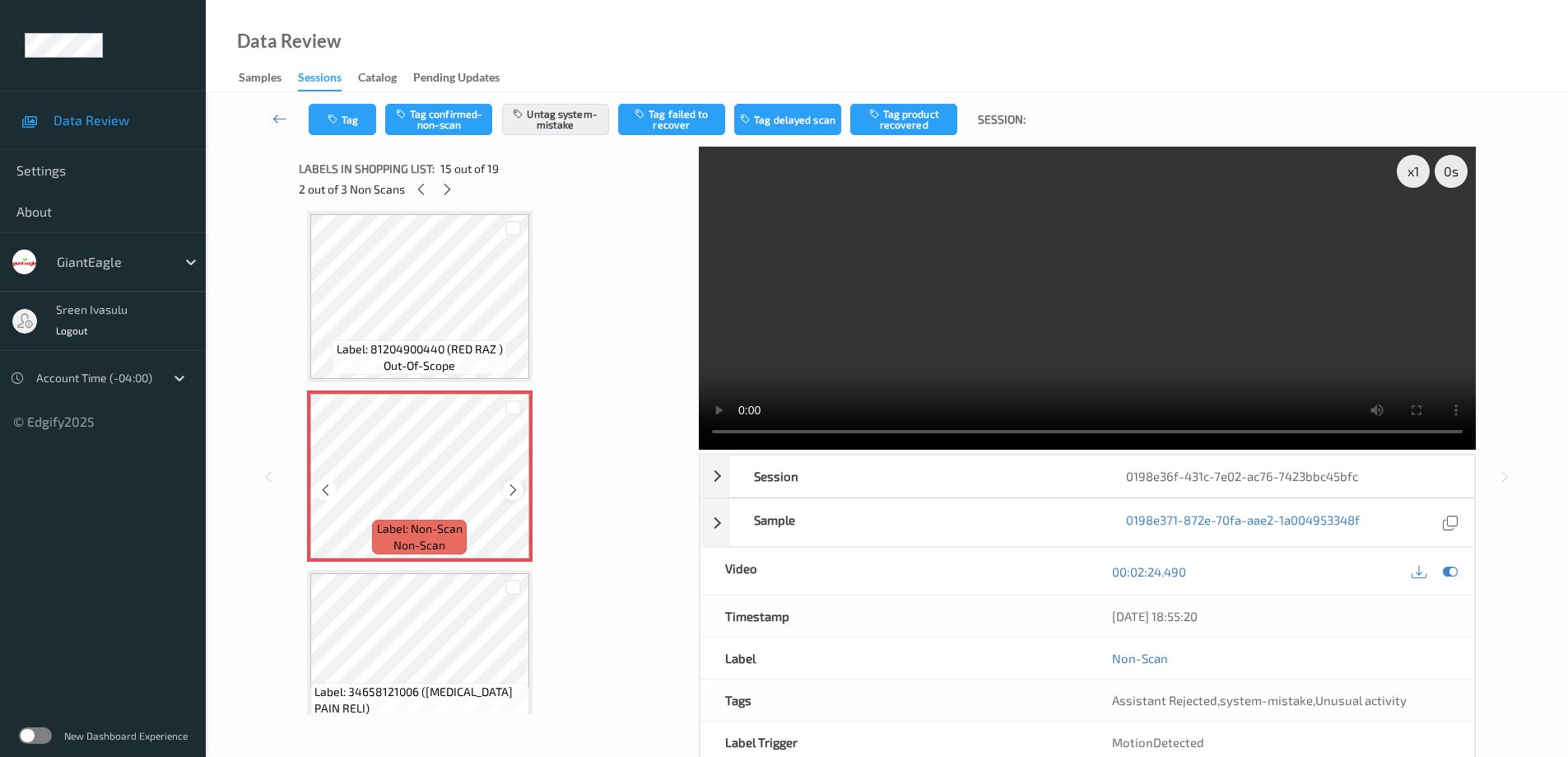
click at [508, 487] on icon at bounding box center [513, 490] width 14 height 15
click at [509, 482] on div at bounding box center [513, 489] width 21 height 21
click at [447, 189] on icon at bounding box center [447, 189] width 14 height 15
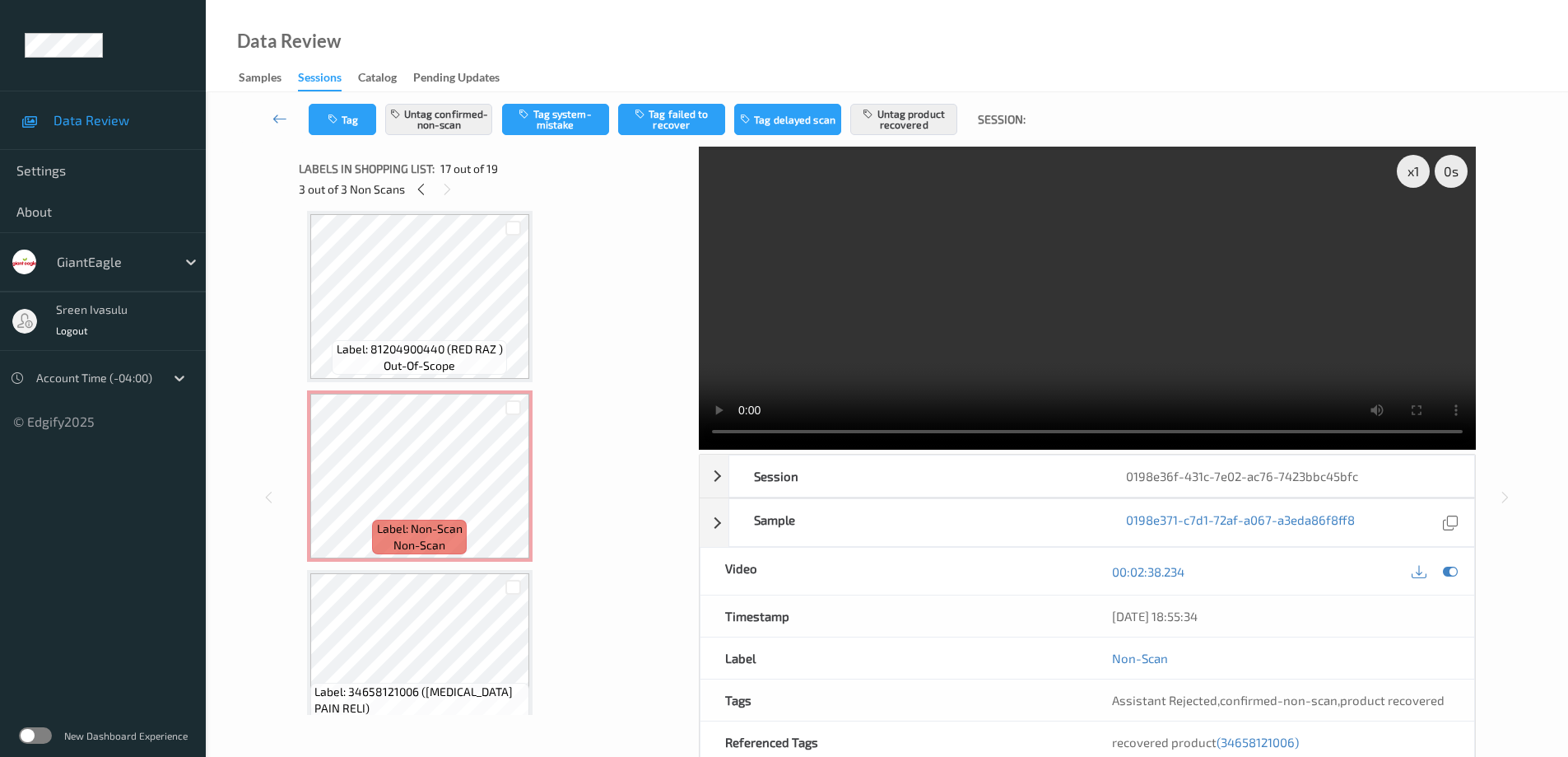
scroll to position [2701, 0]
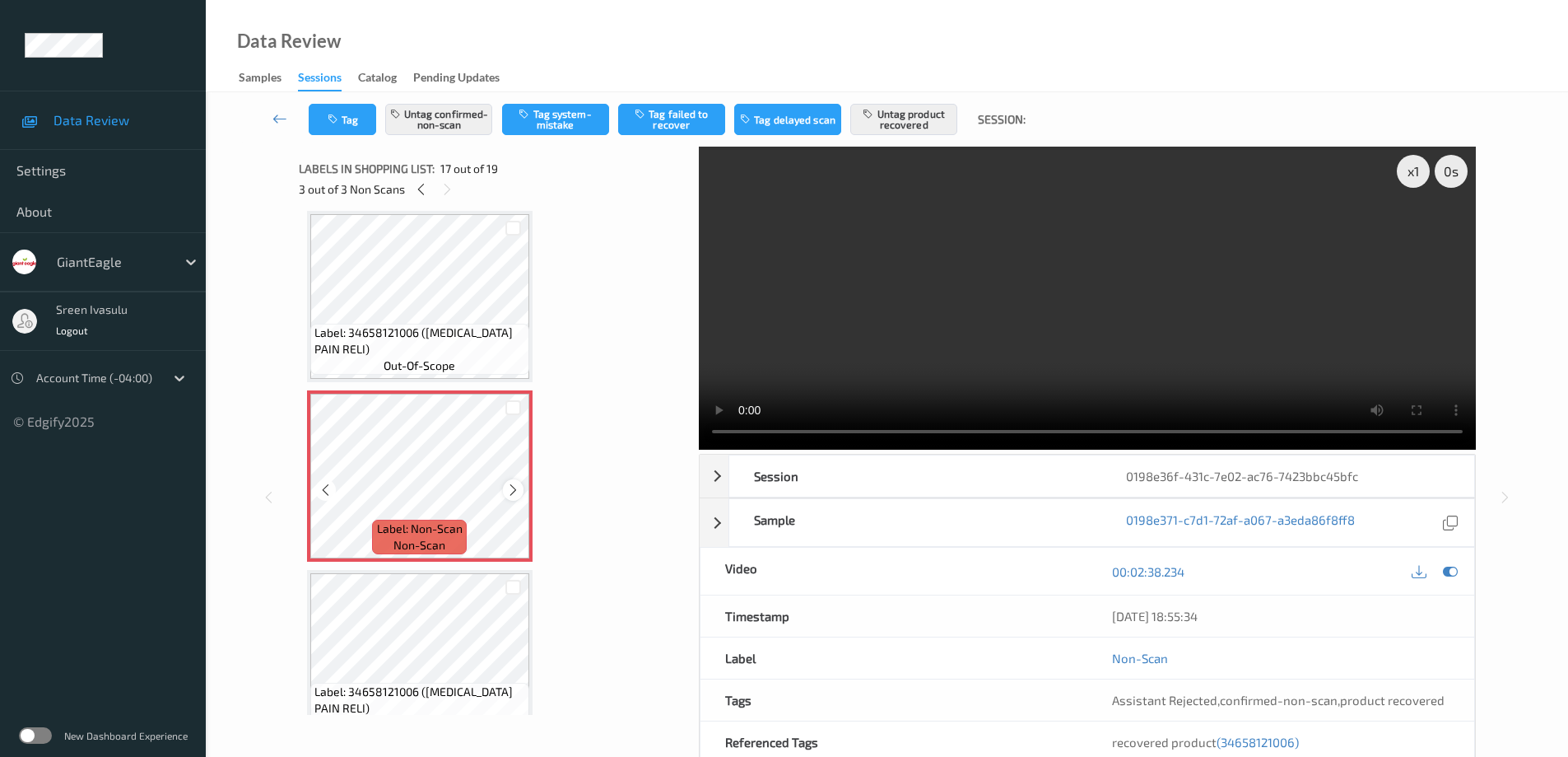
click at [512, 482] on div at bounding box center [513, 489] width 21 height 21
click at [512, 488] on icon at bounding box center [513, 490] width 14 height 15
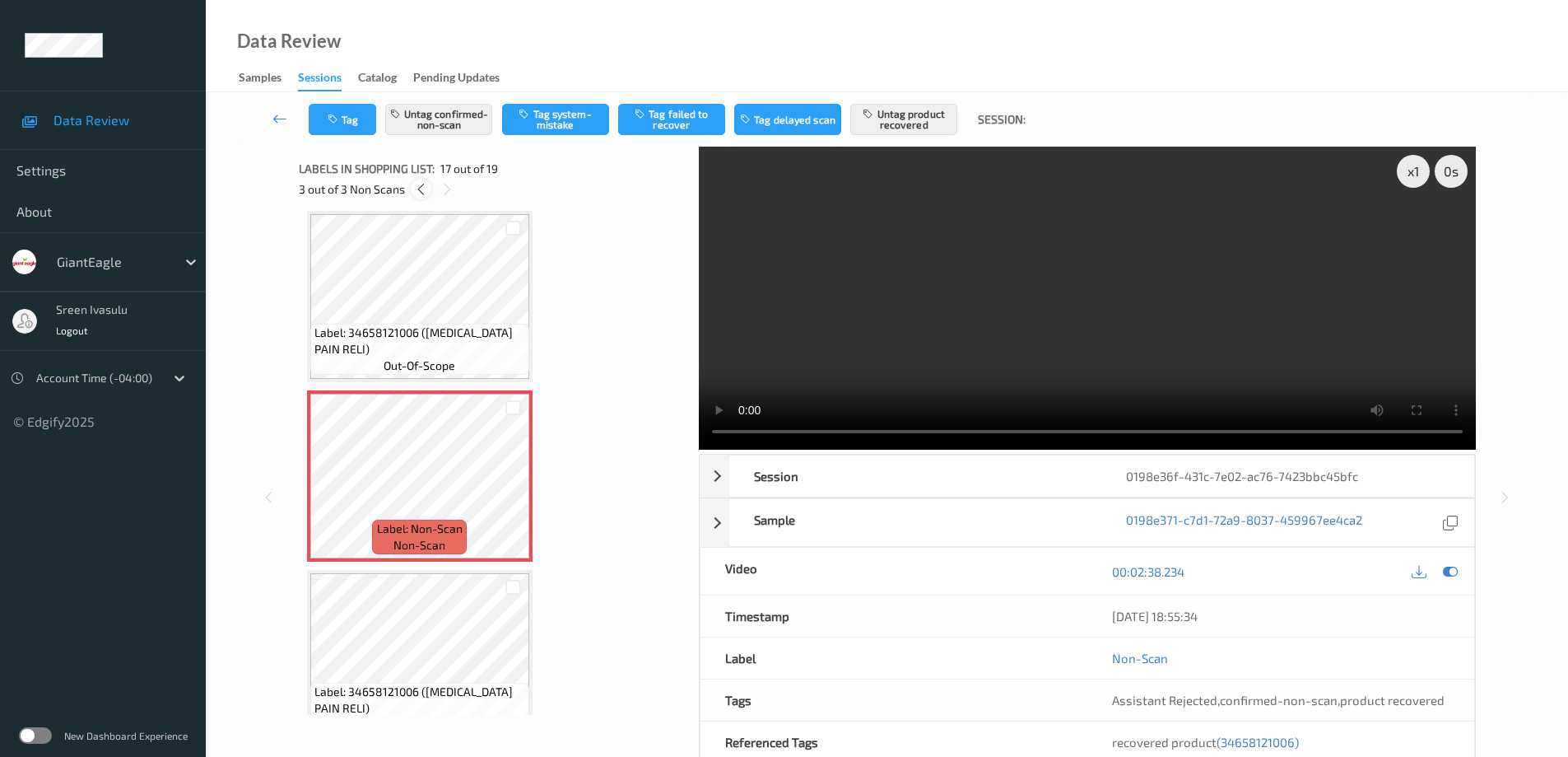
click at [418, 187] on icon at bounding box center [421, 189] width 14 height 15
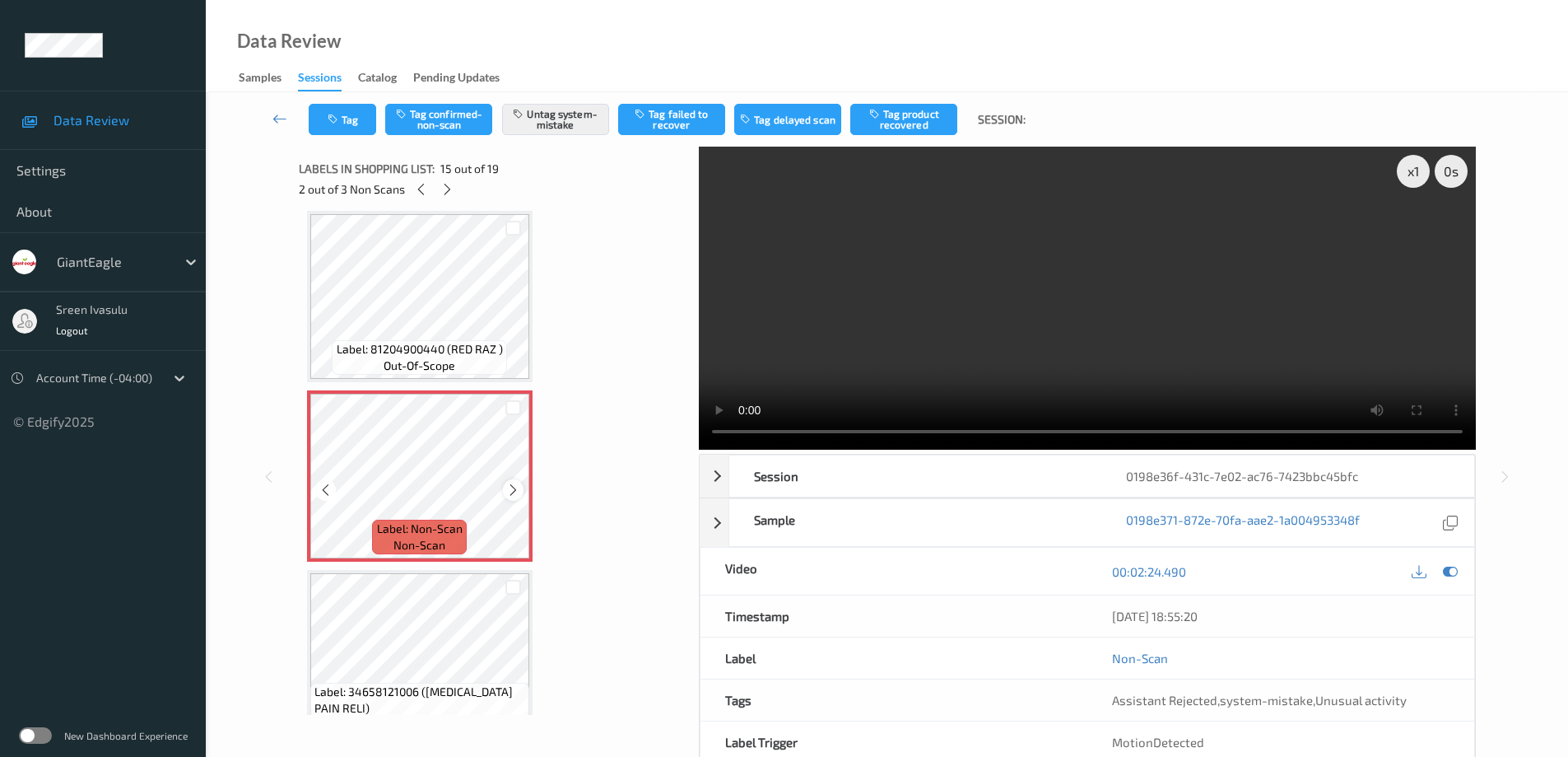
click at [514, 488] on icon at bounding box center [513, 490] width 14 height 15
click at [445, 188] on icon at bounding box center [447, 189] width 14 height 15
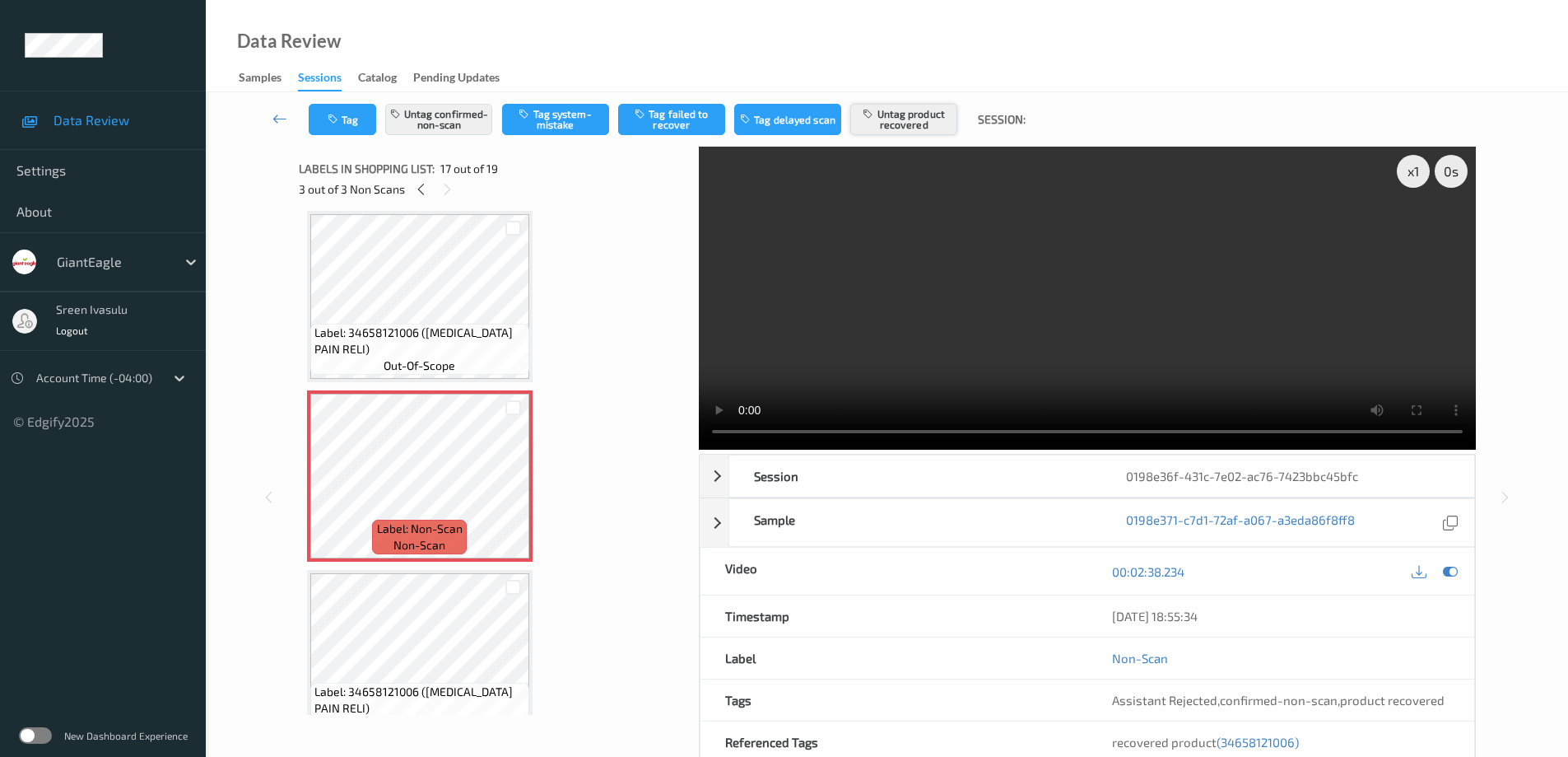
click at [904, 114] on button "Untag product recovered" at bounding box center [902, 119] width 107 height 31
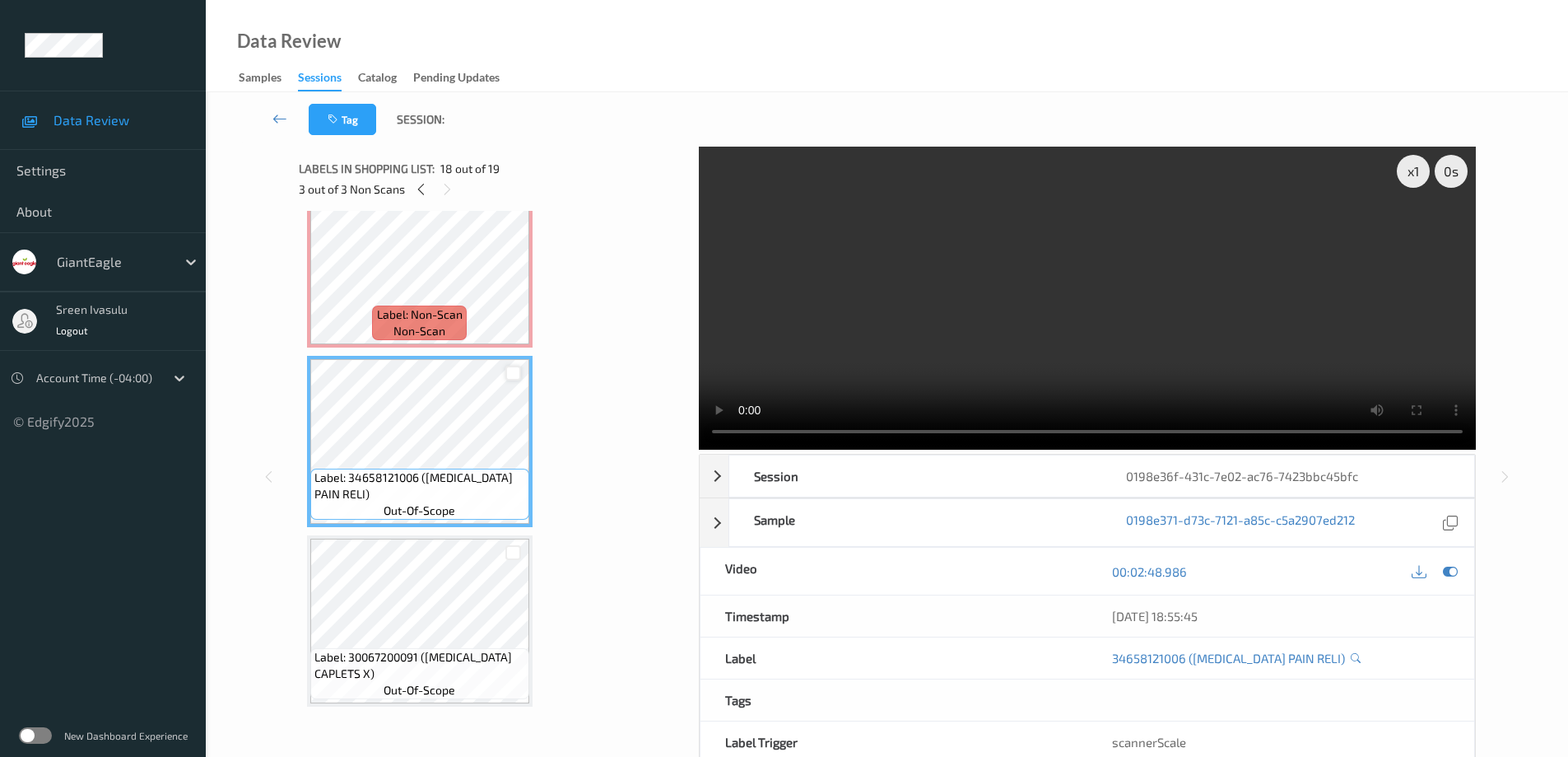
click at [512, 377] on div at bounding box center [513, 373] width 16 height 16
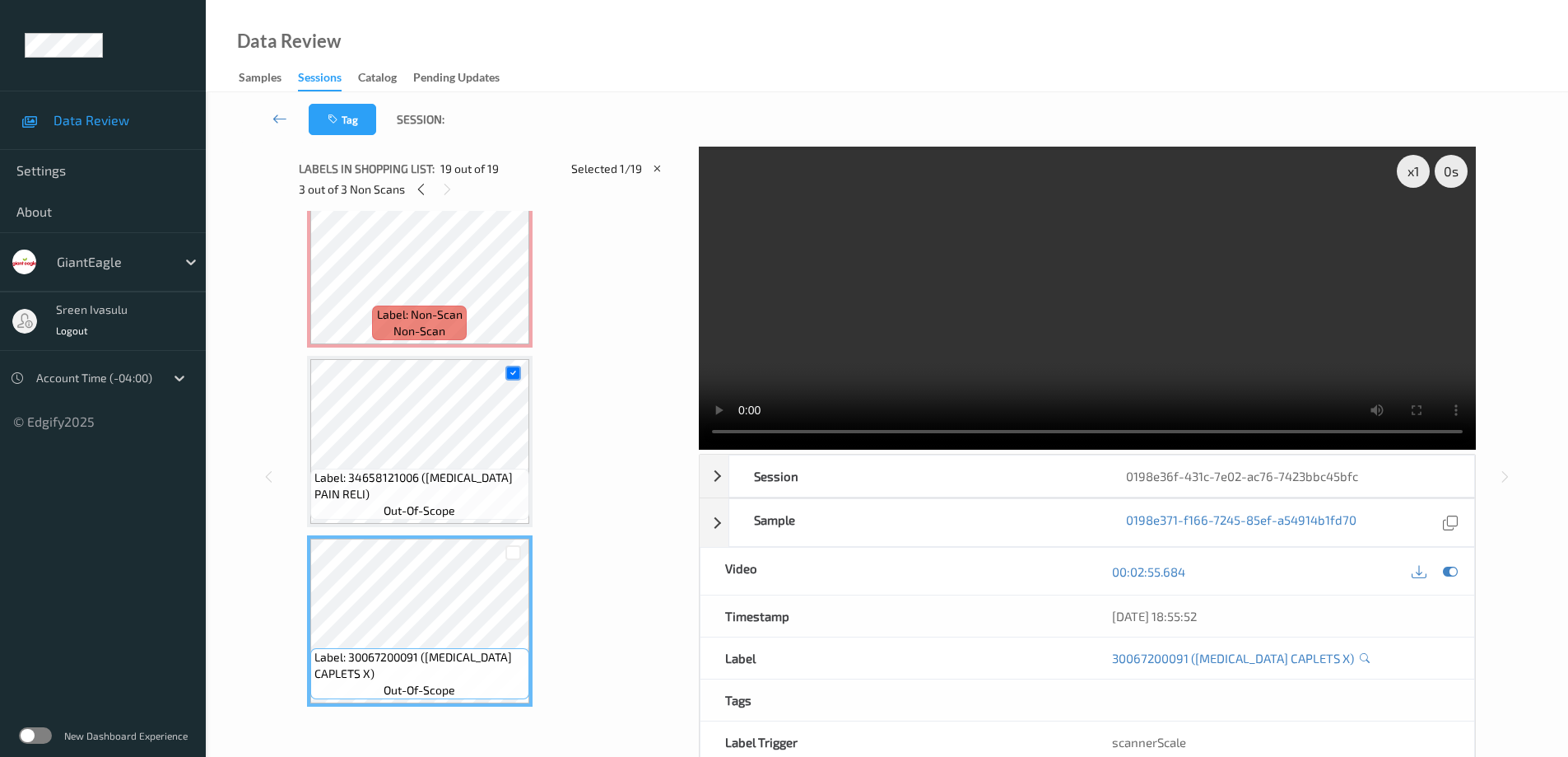
scroll to position [83, 0]
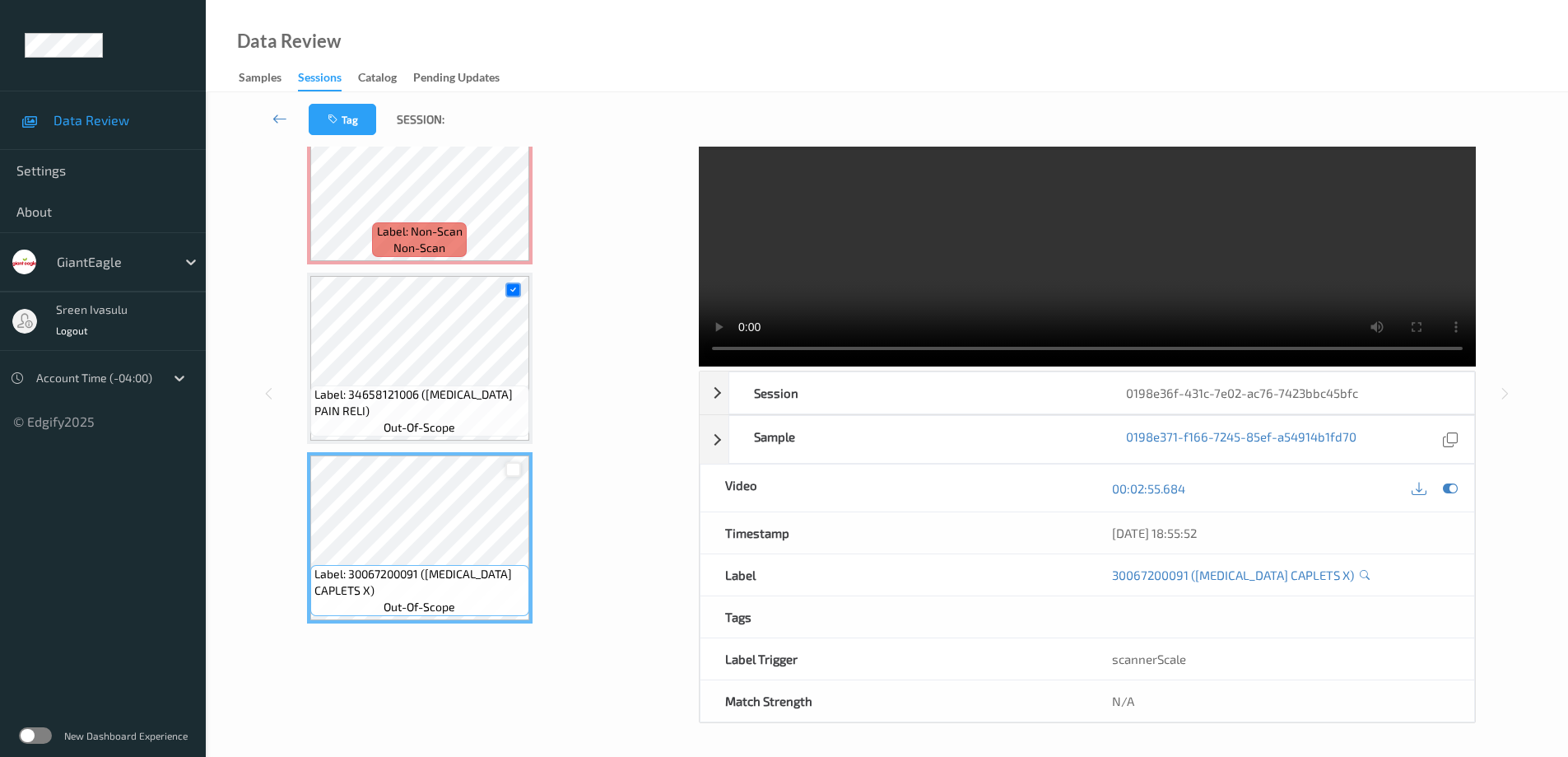
click at [514, 468] on div at bounding box center [513, 470] width 16 height 16
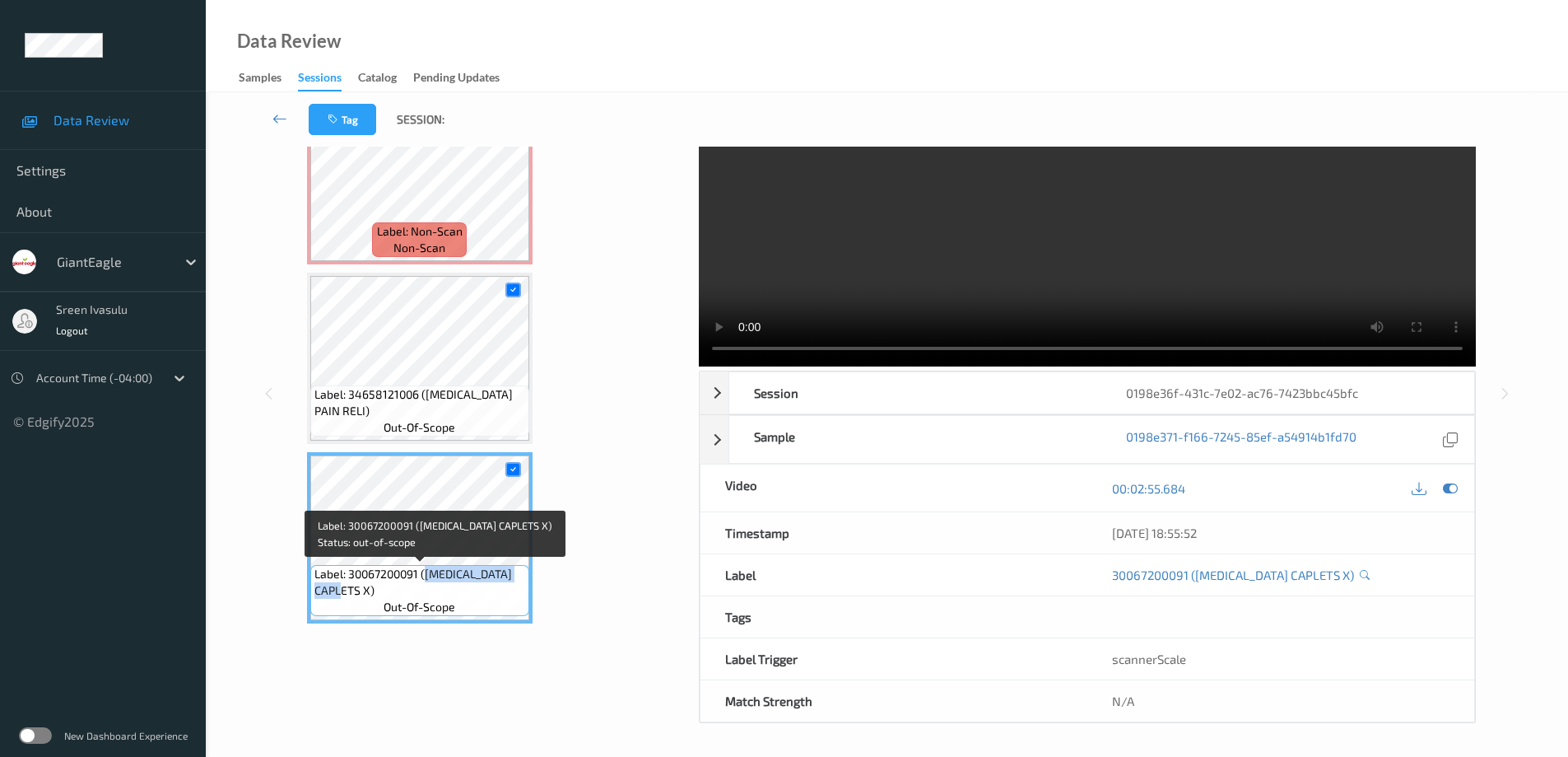
drag, startPoint x: 425, startPoint y: 571, endPoint x: 451, endPoint y: 589, distance: 31.6
click at [451, 589] on span "Label: 30067200091 (EXCEDRIN CAPLETS X)" at bounding box center [419, 583] width 210 height 33
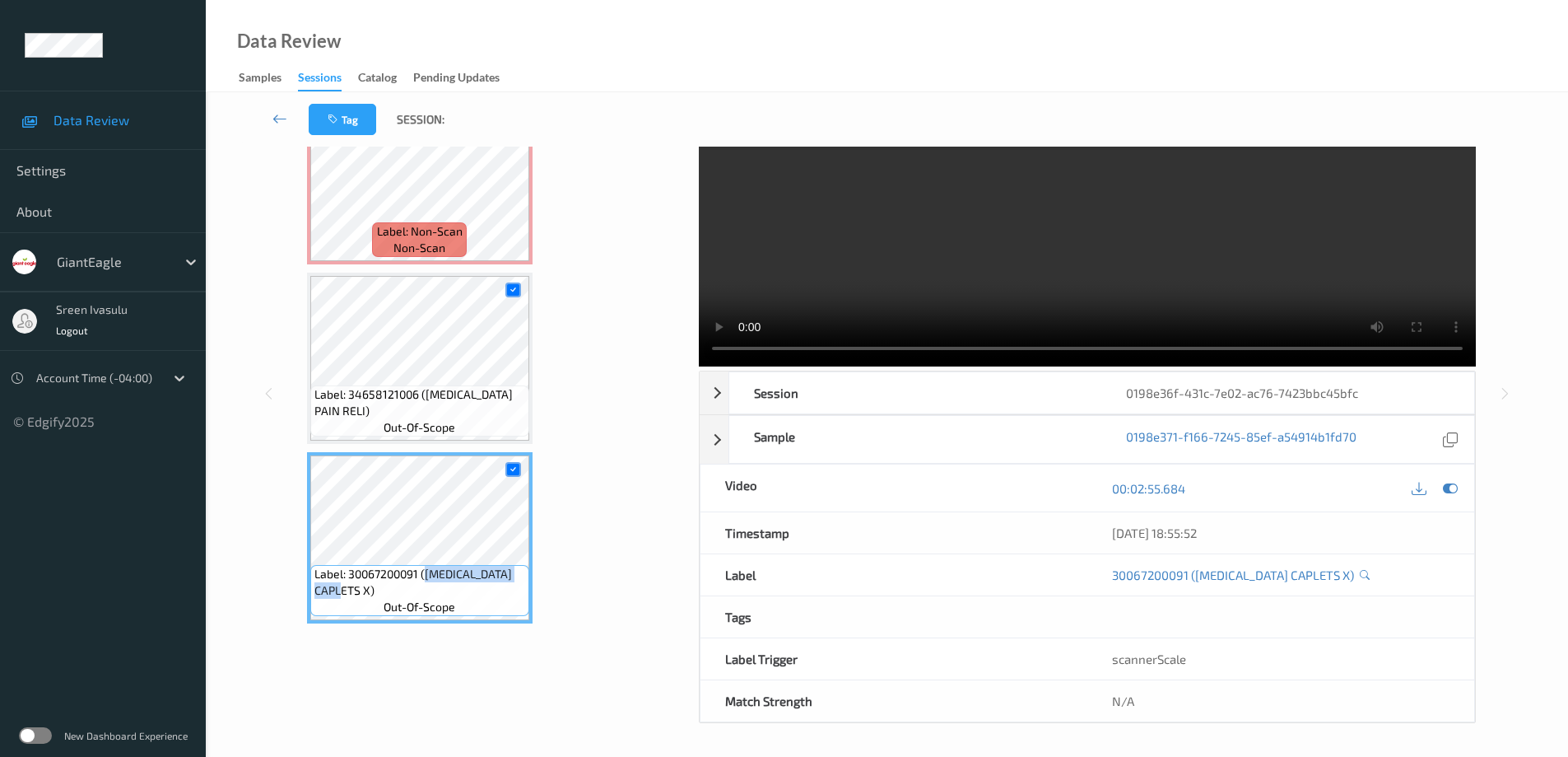
copy span "EXCEDRIN CAPLETS X)"
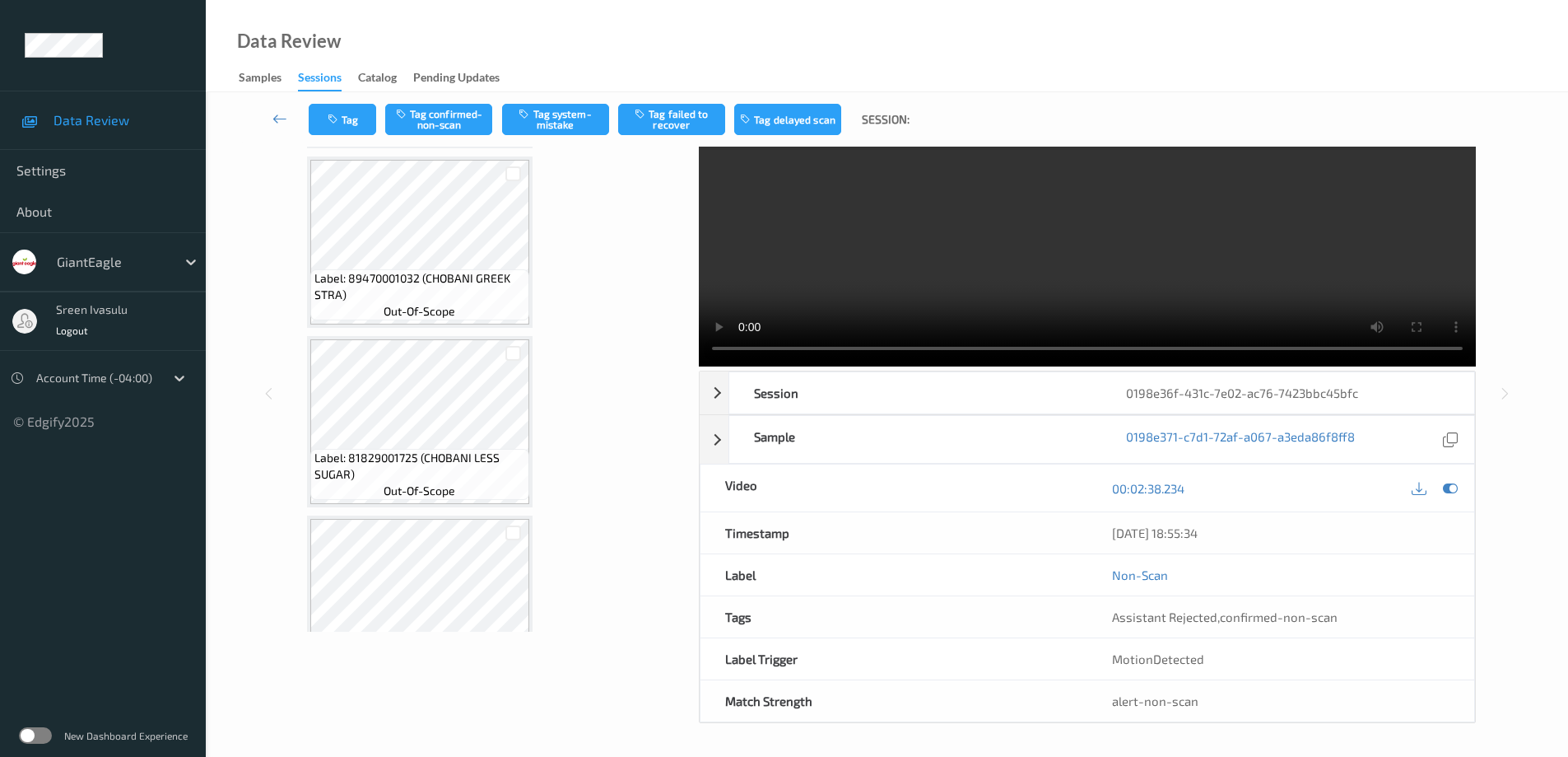
scroll to position [1926, 0]
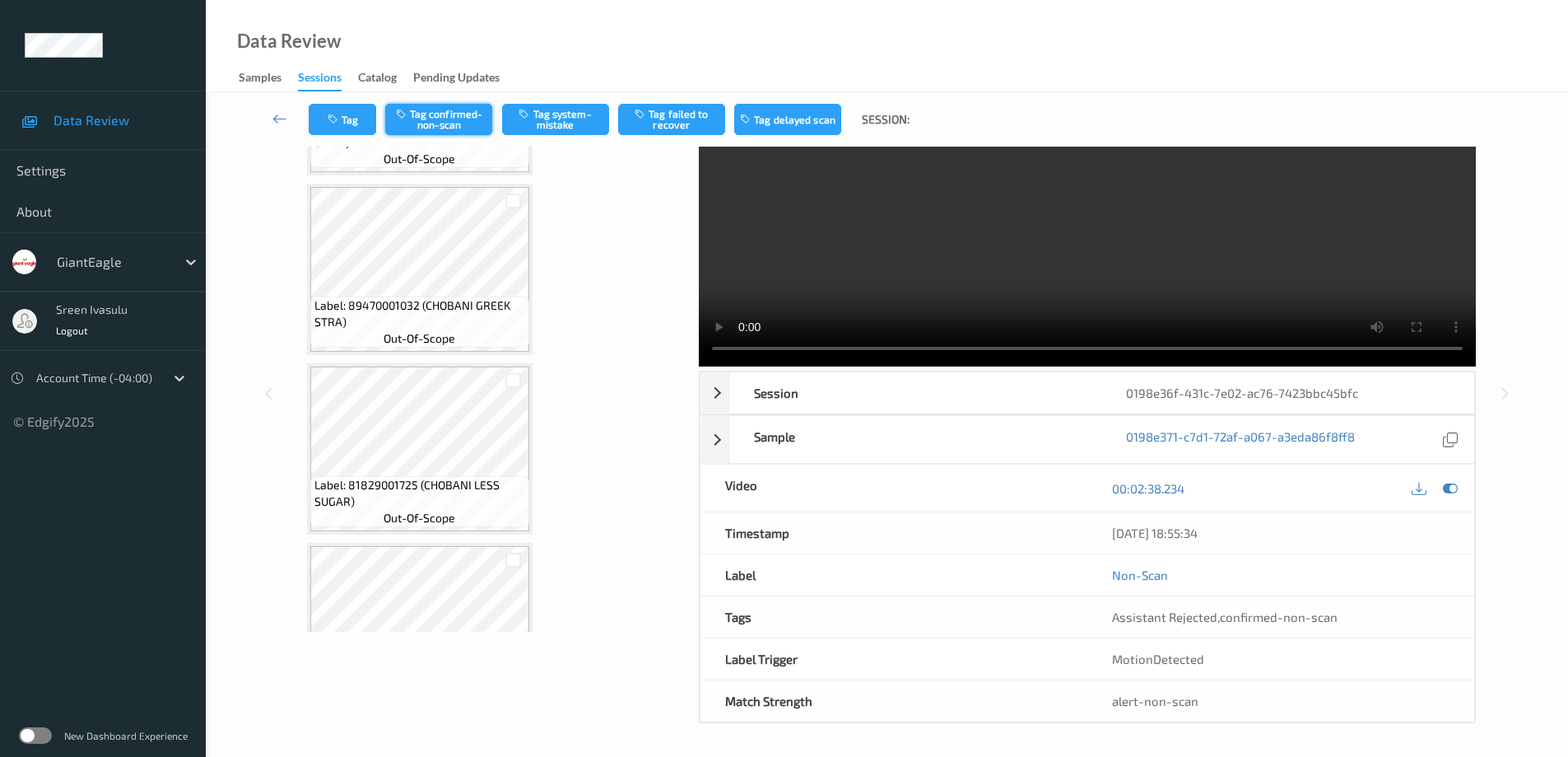
click at [424, 113] on button "Tag confirmed-non-scan" at bounding box center [438, 119] width 107 height 31
click at [926, 117] on button "Tag product recovered" at bounding box center [902, 119] width 107 height 31
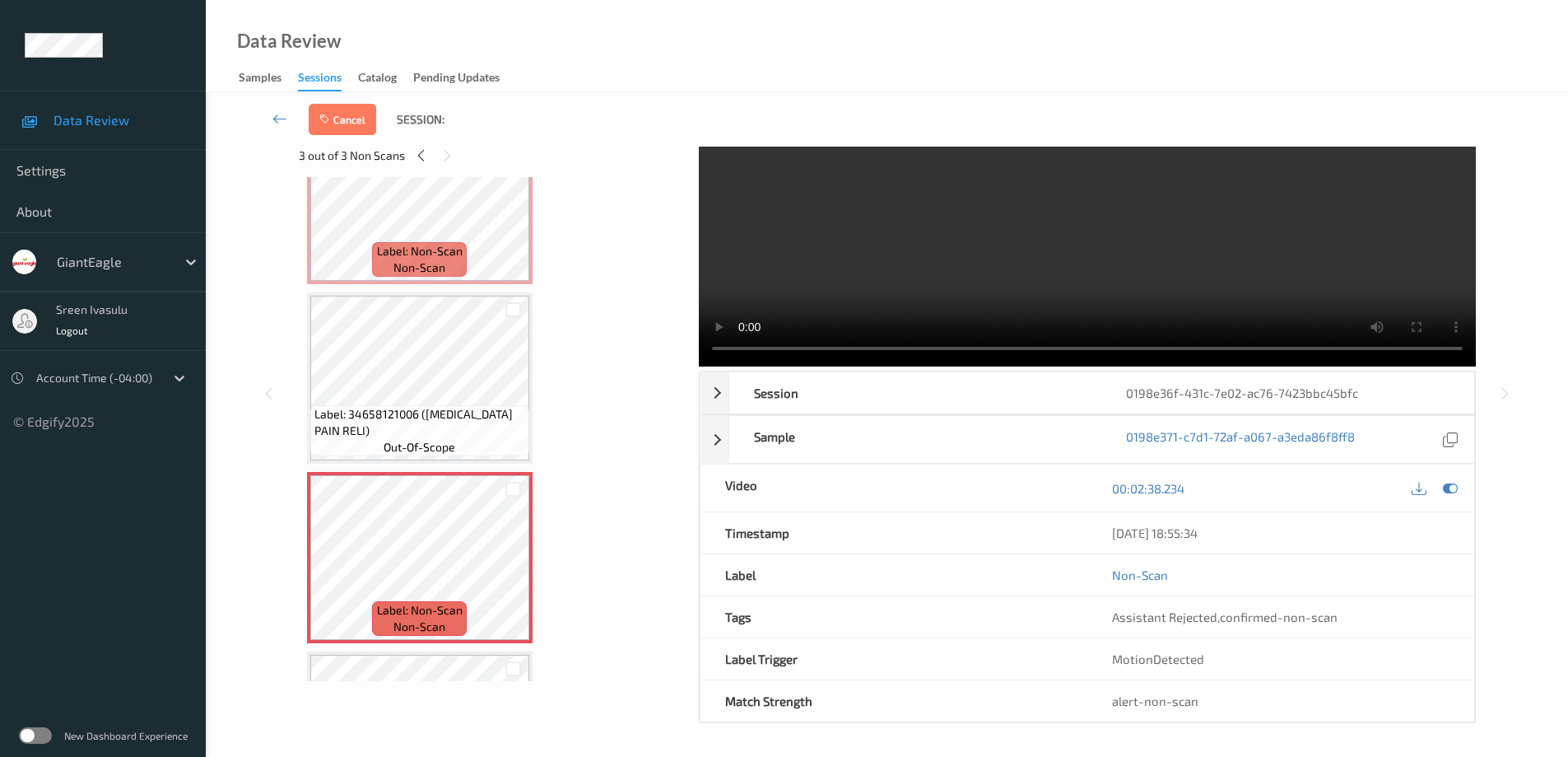
scroll to position [2914, 0]
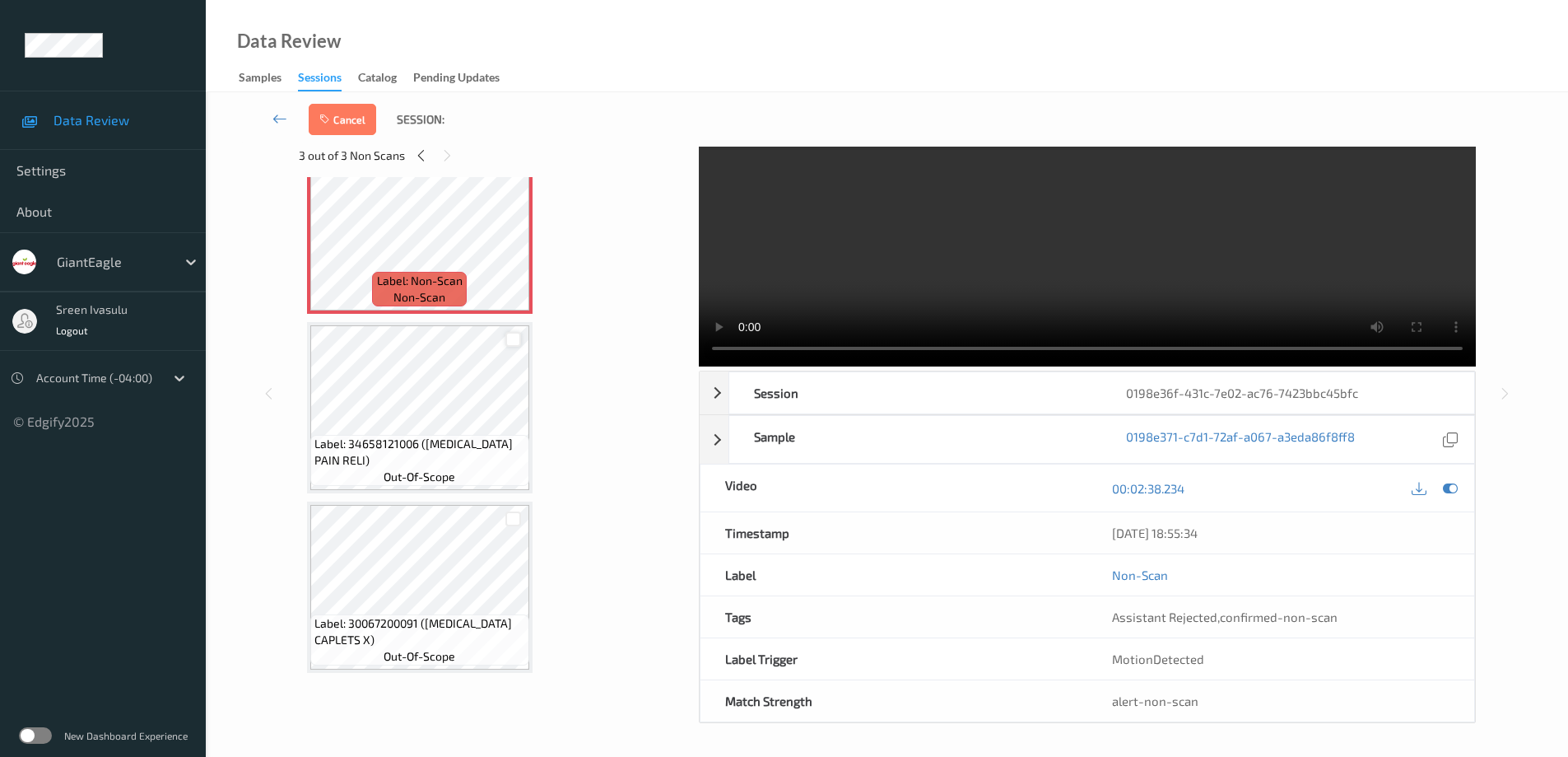
click at [513, 336] on div at bounding box center [513, 340] width 16 height 16
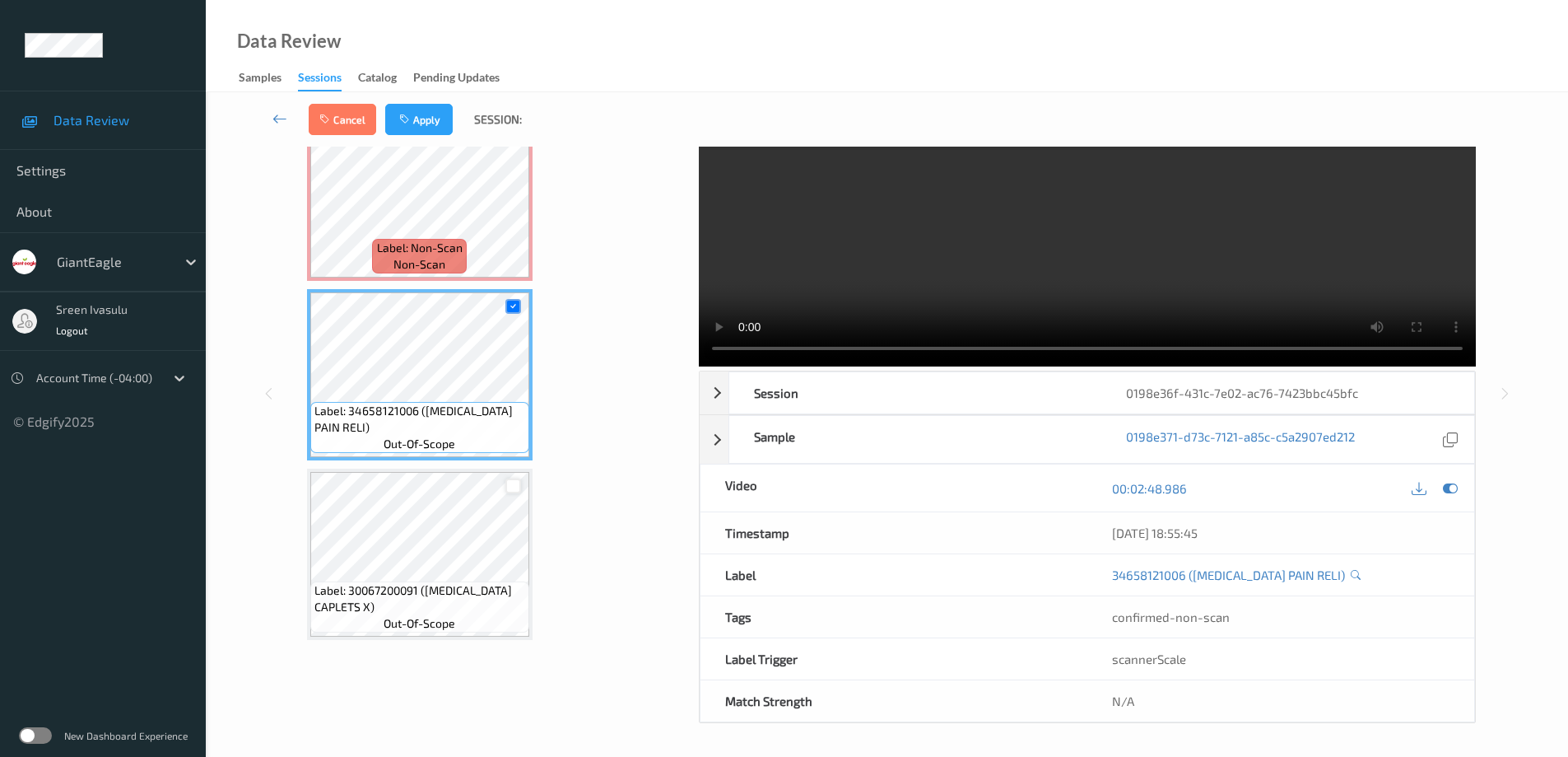
click at [506, 486] on div at bounding box center [513, 486] width 16 height 16
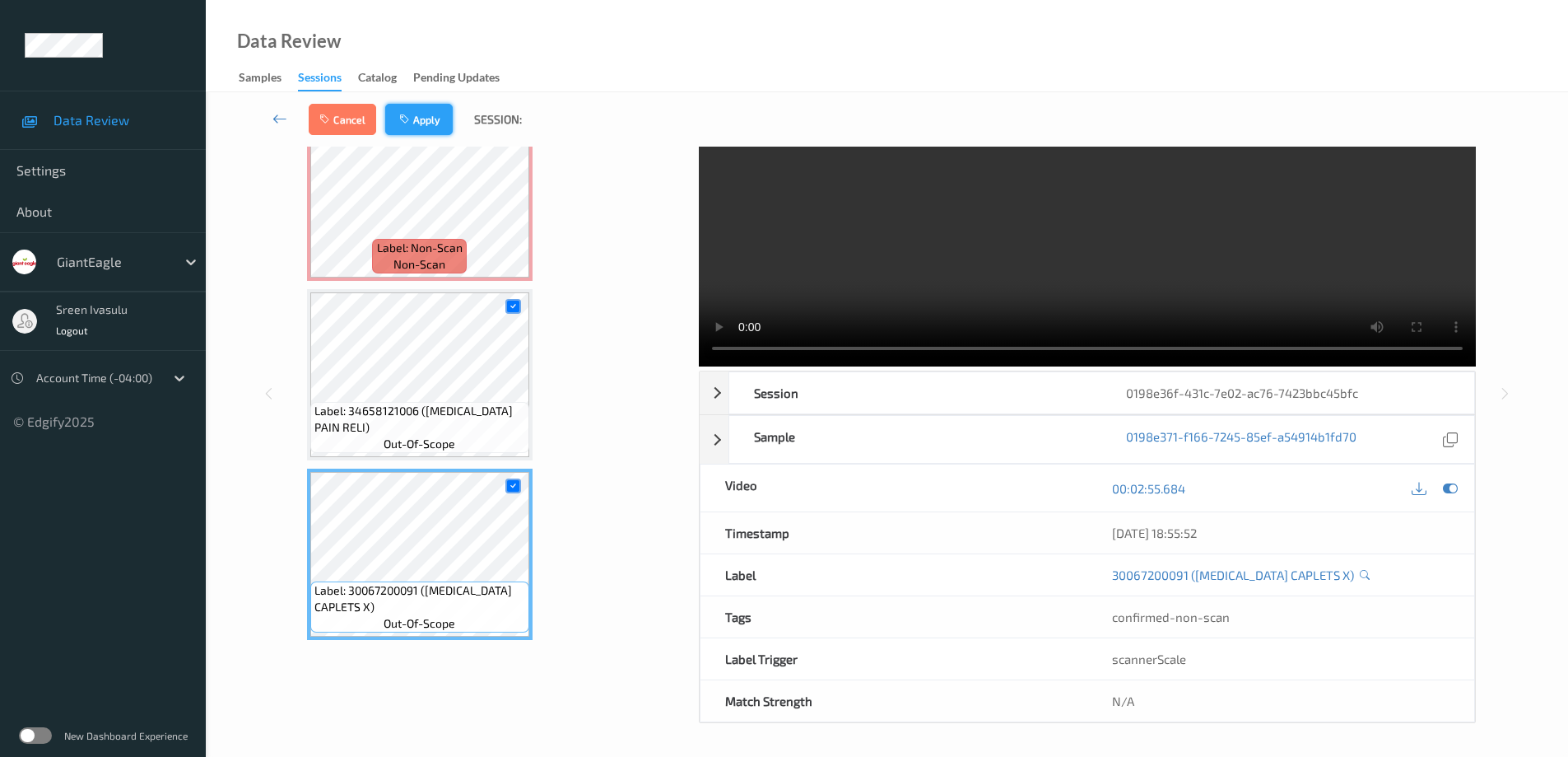
click at [403, 126] on button "Apply" at bounding box center [418, 119] width 68 height 31
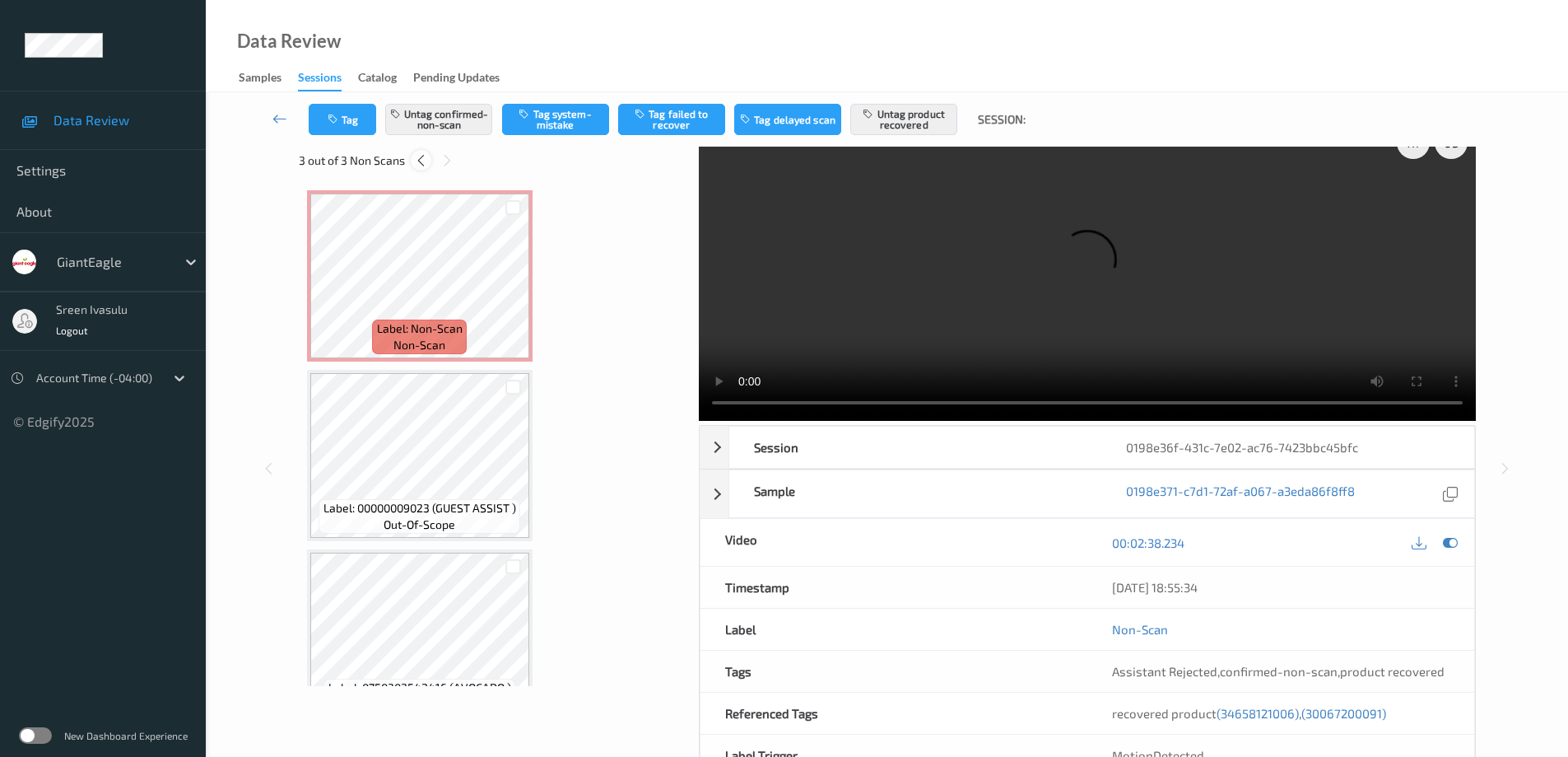
scroll to position [0, 0]
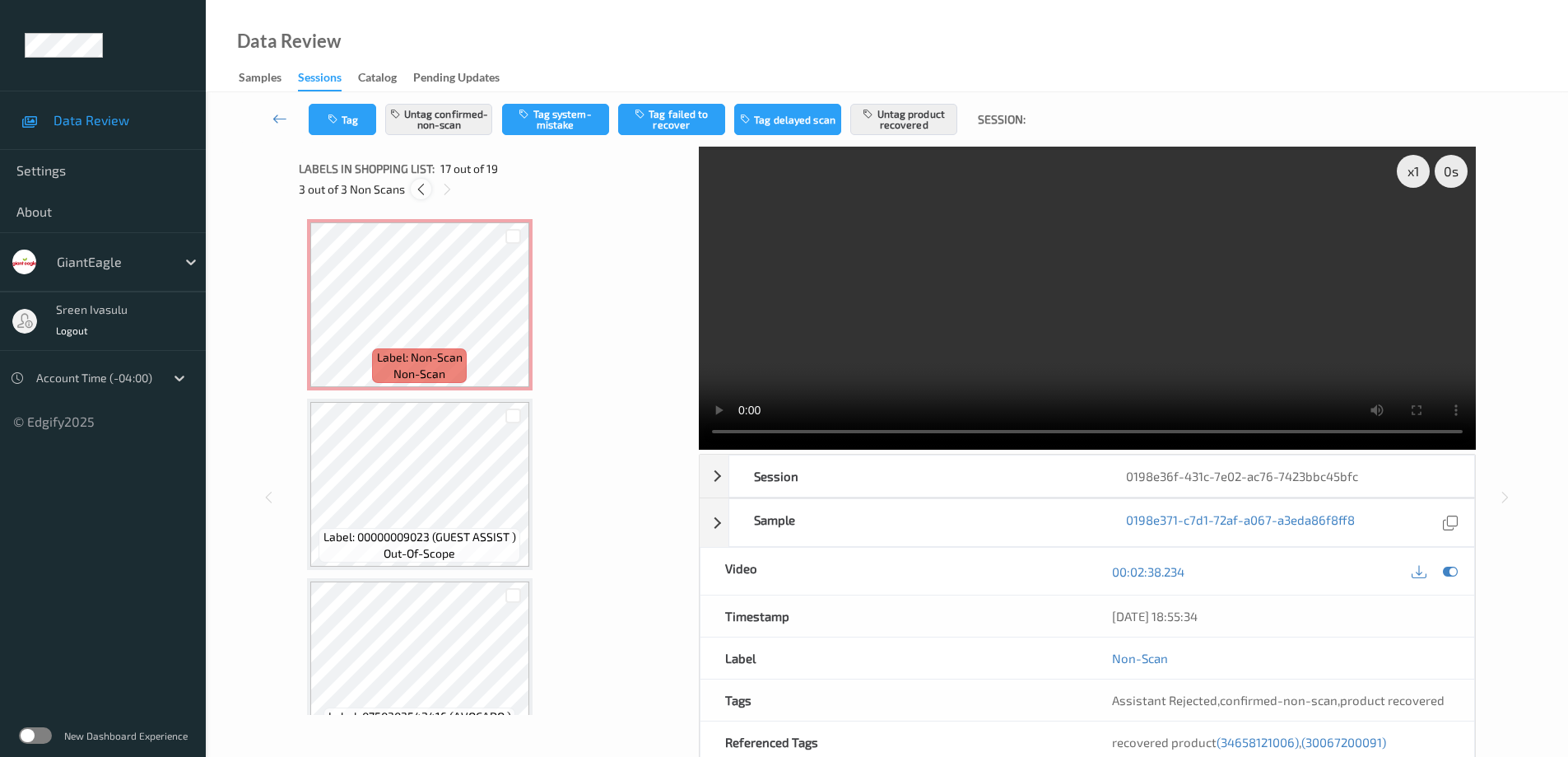
click at [421, 189] on icon at bounding box center [421, 189] width 14 height 15
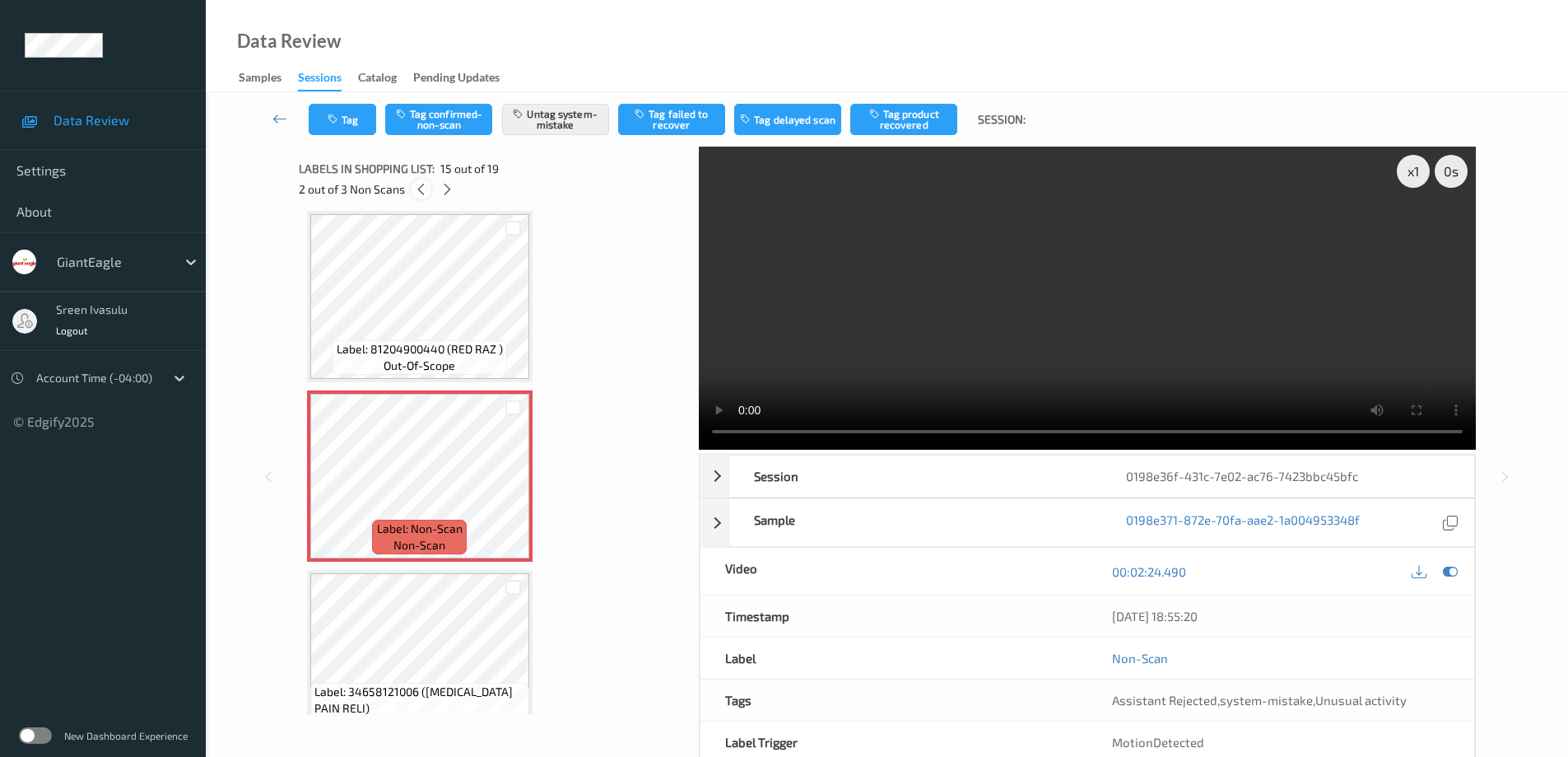
click at [421, 189] on icon at bounding box center [421, 189] width 14 height 15
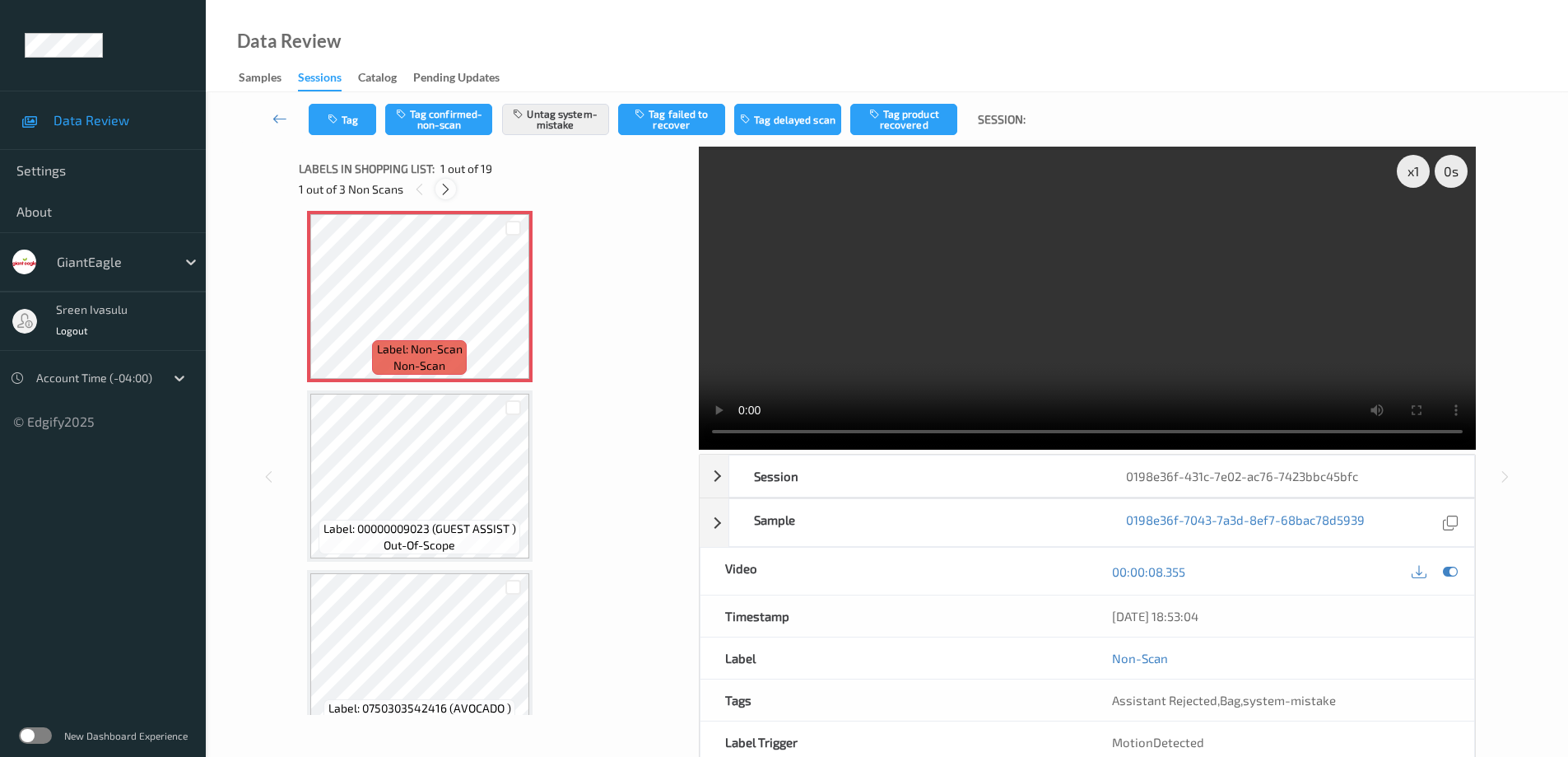
click at [442, 190] on icon at bounding box center [445, 189] width 14 height 15
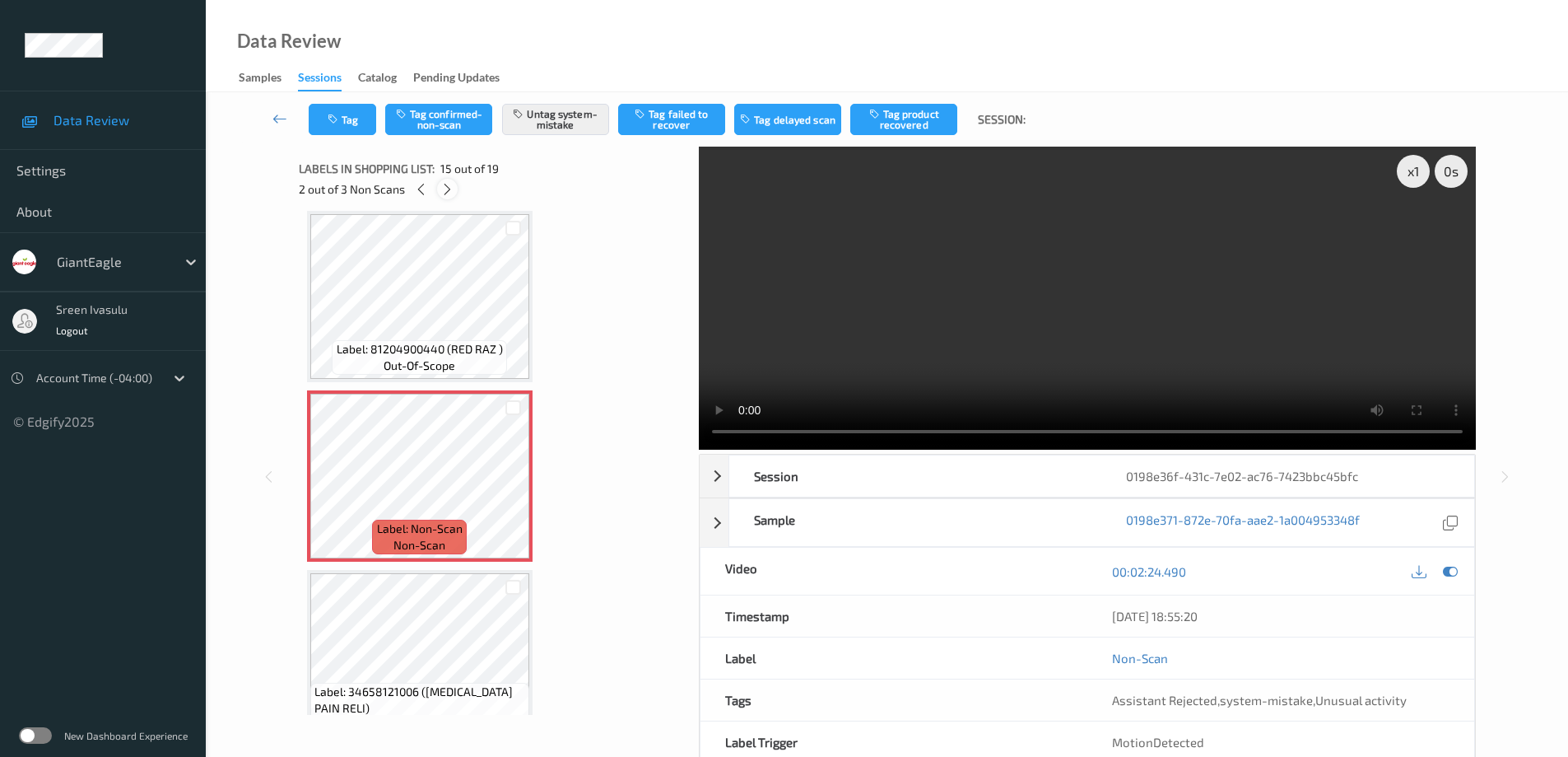
click at [442, 190] on icon at bounding box center [447, 189] width 14 height 15
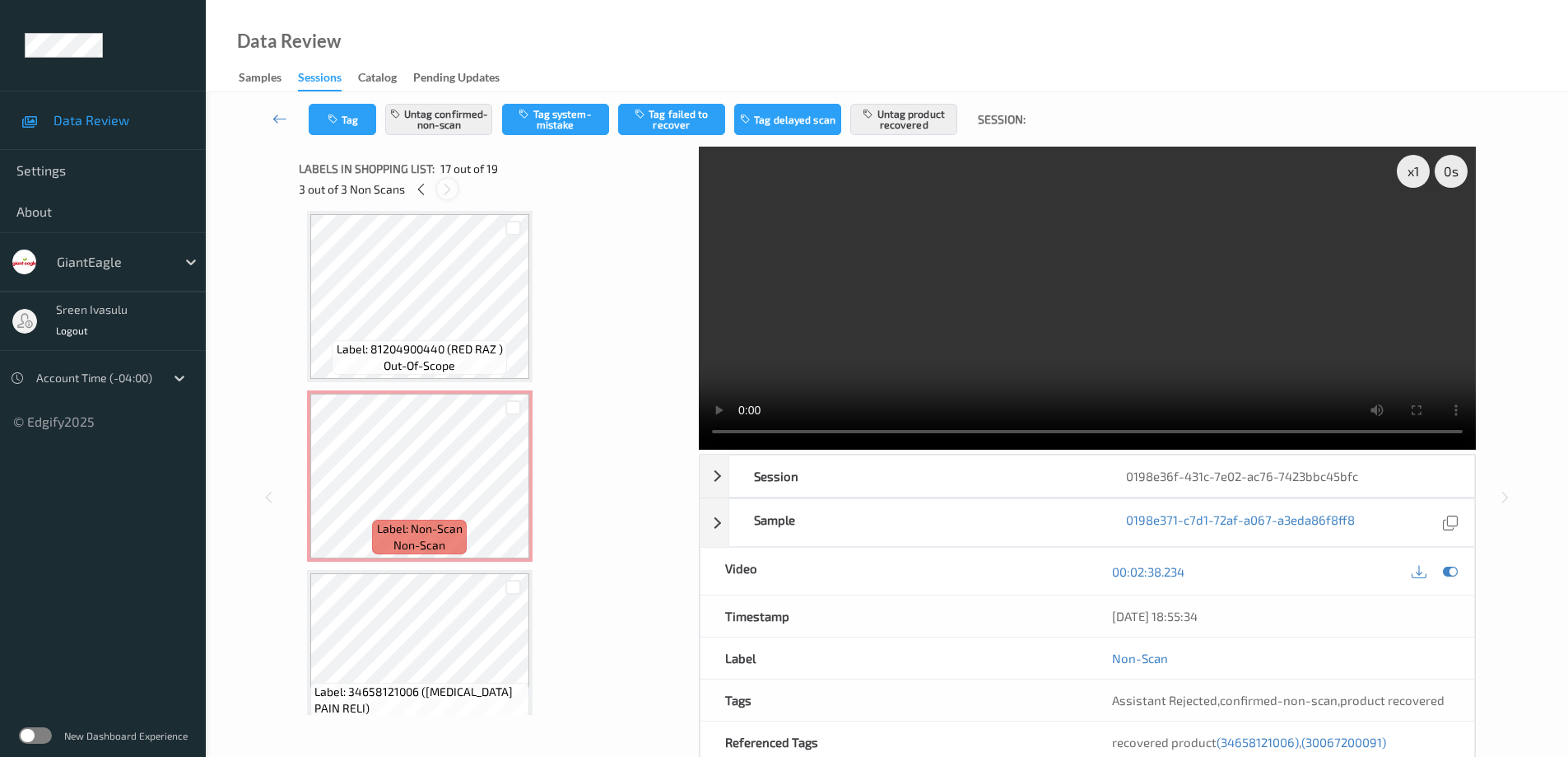
scroll to position [2701, 0]
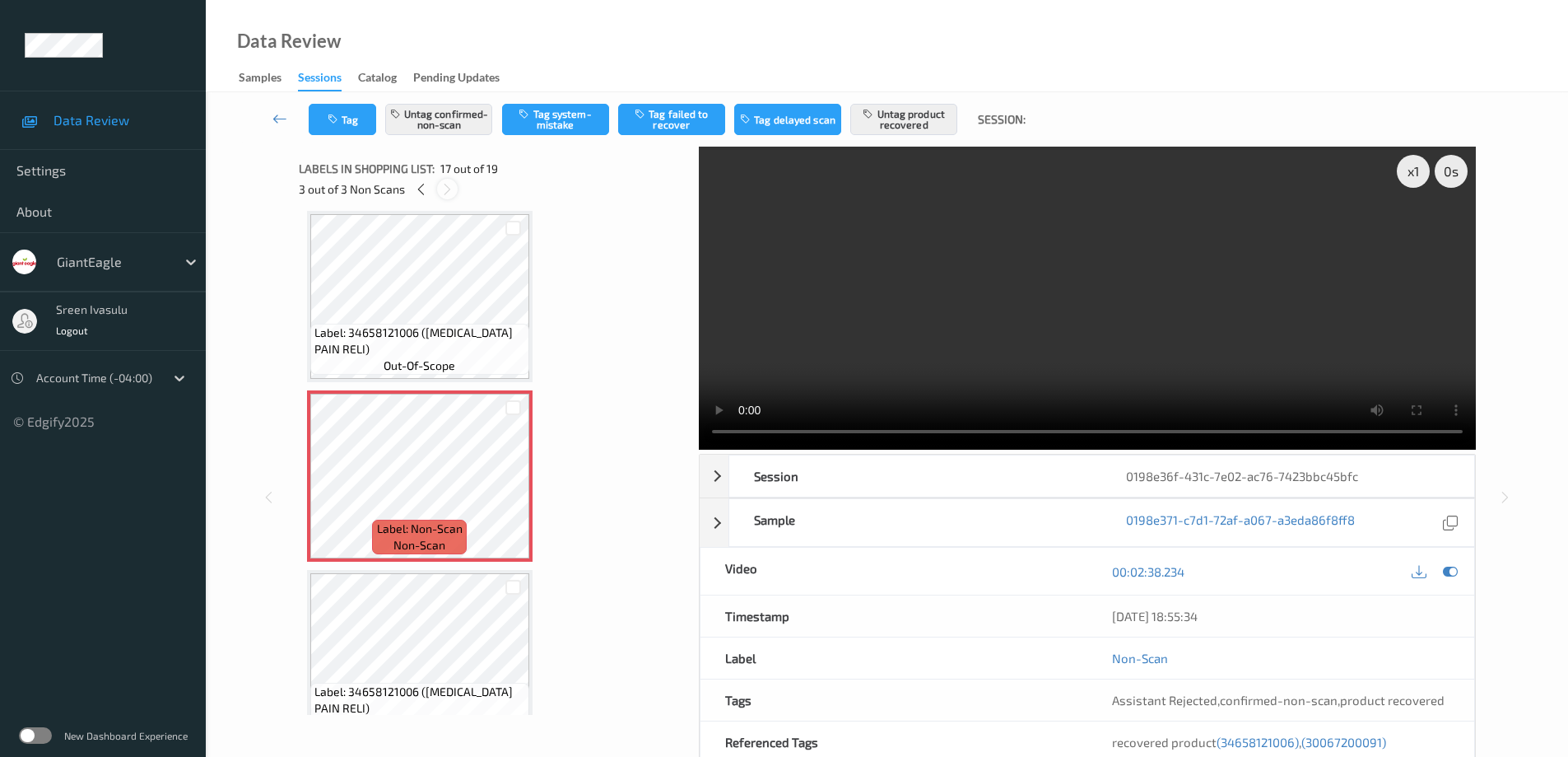
click at [442, 190] on icon at bounding box center [447, 189] width 14 height 15
click at [513, 498] on div at bounding box center [513, 489] width 21 height 21
click at [511, 497] on icon at bounding box center [513, 490] width 14 height 15
click at [421, 189] on icon at bounding box center [421, 189] width 14 height 15
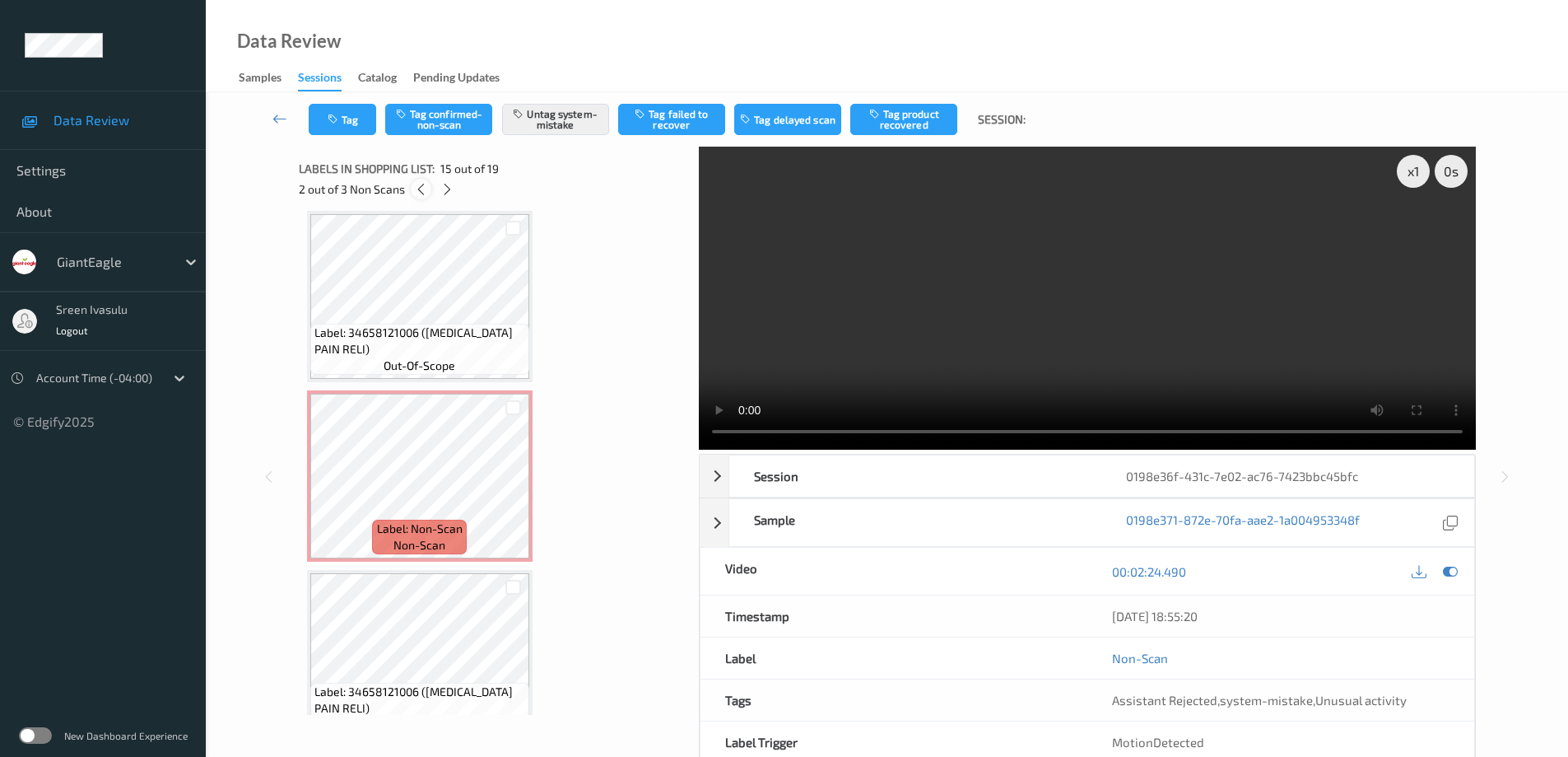
scroll to position [2342, 0]
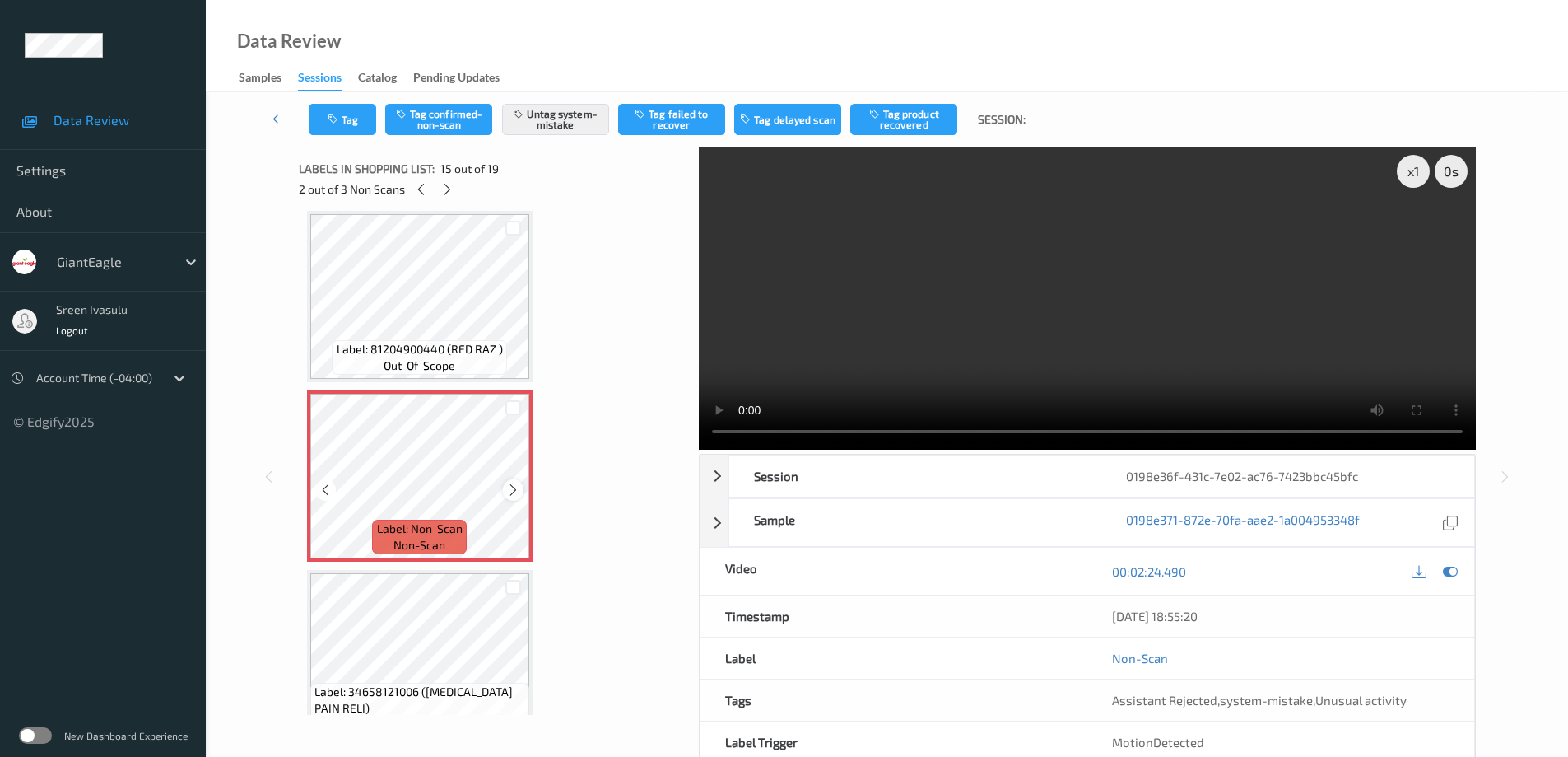
click at [512, 492] on icon at bounding box center [513, 490] width 14 height 15
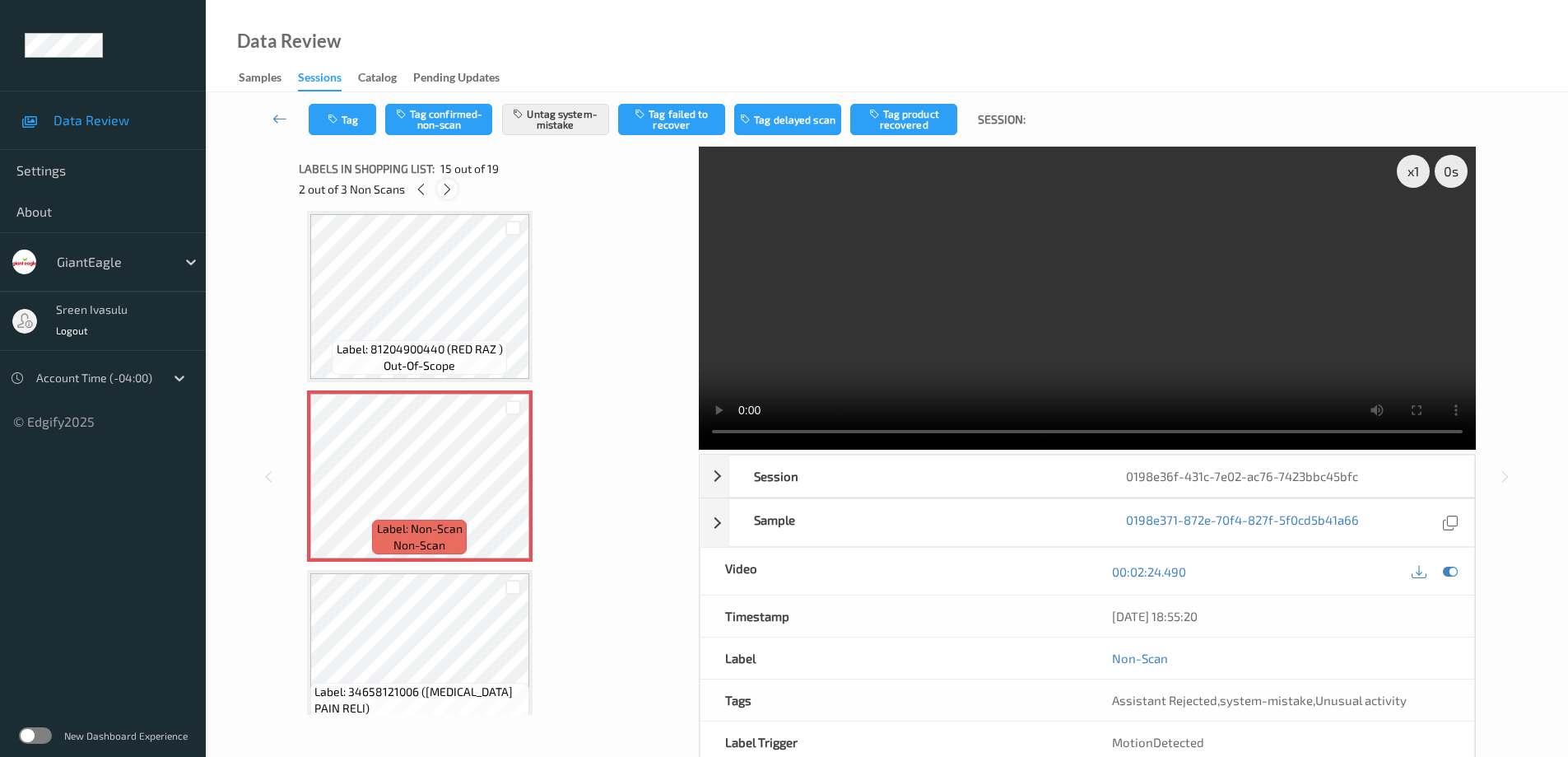
click at [451, 193] on icon at bounding box center [447, 189] width 14 height 15
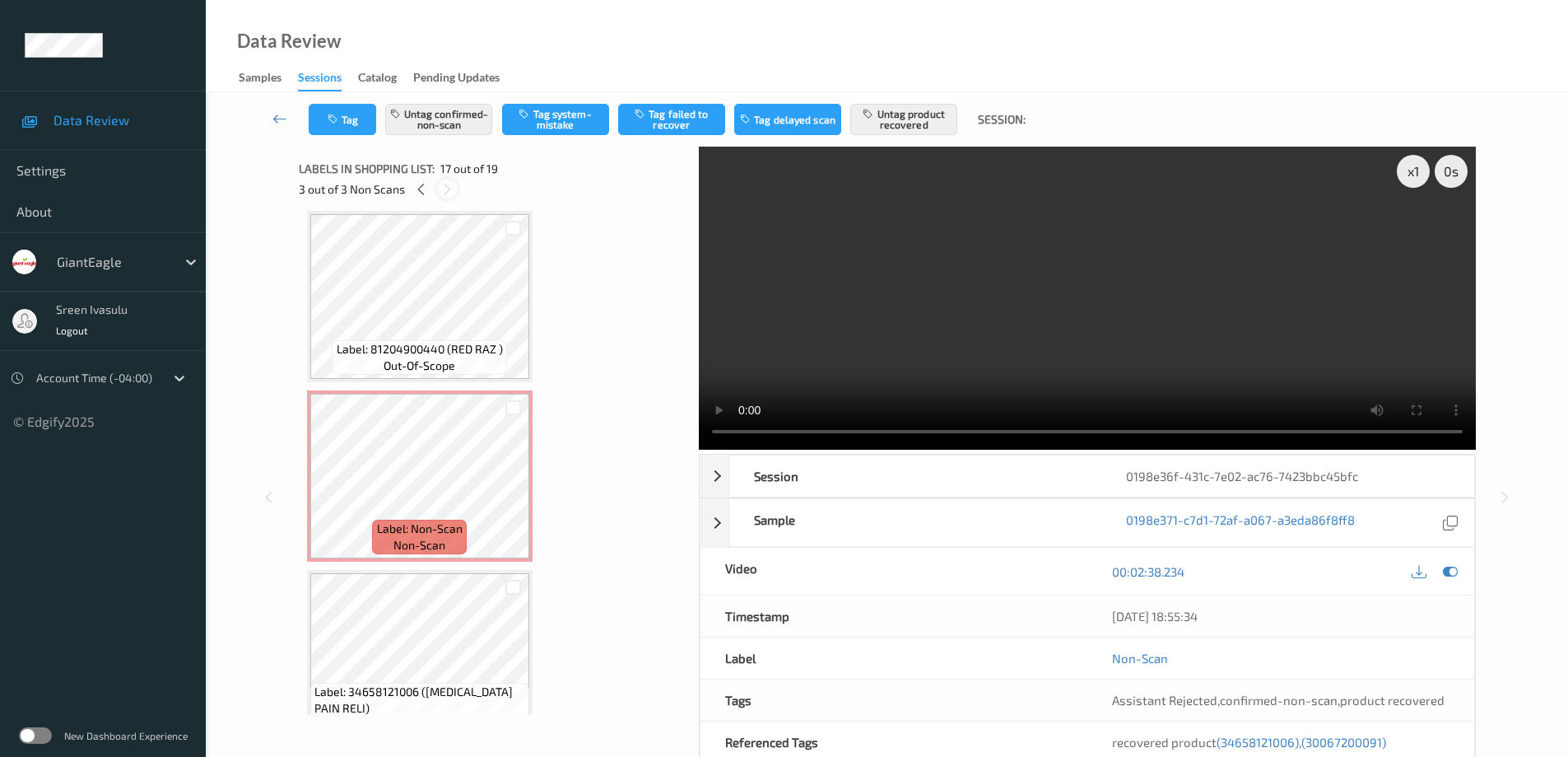
scroll to position [2701, 0]
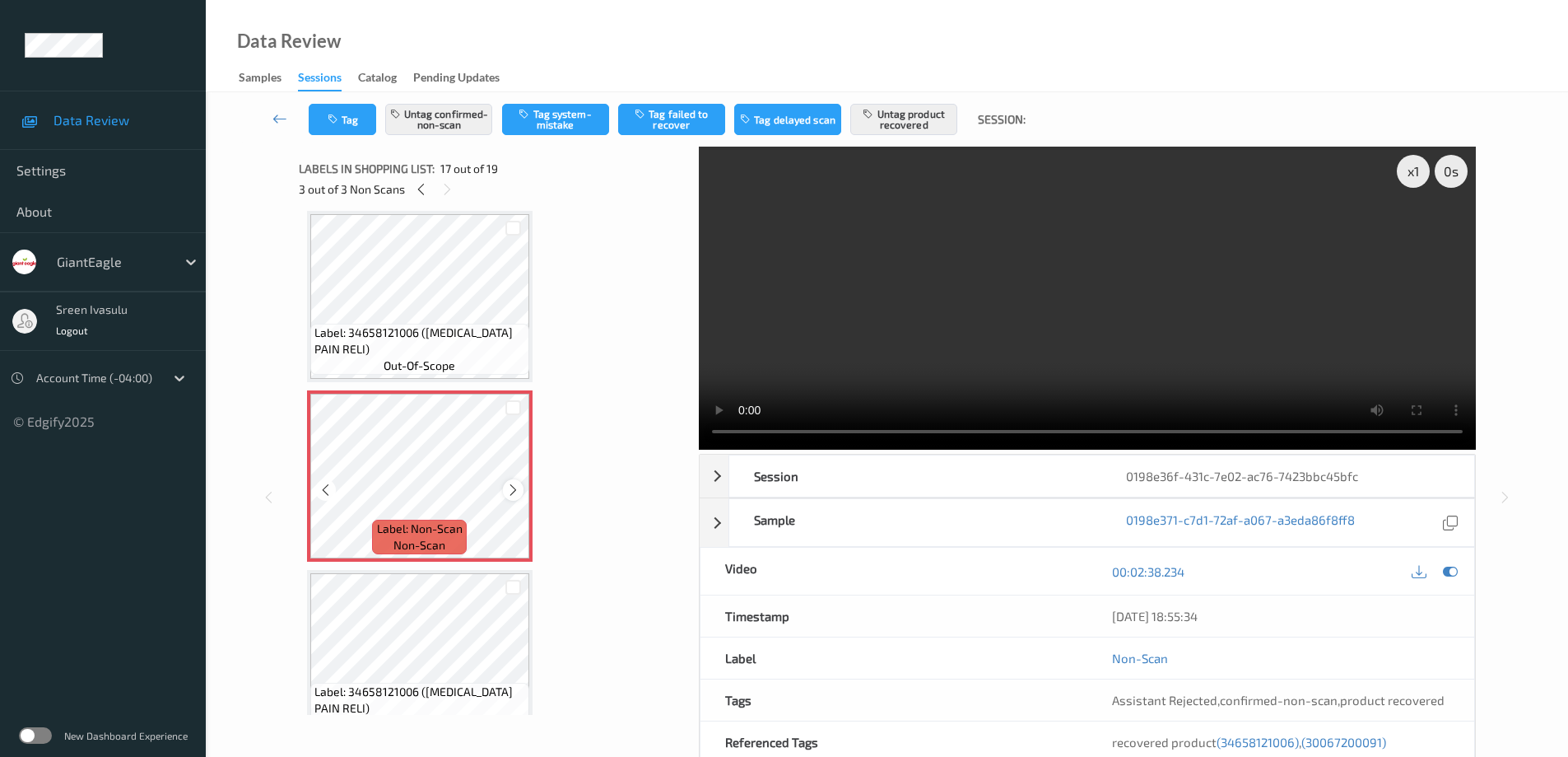
click at [506, 490] on icon at bounding box center [513, 490] width 14 height 15
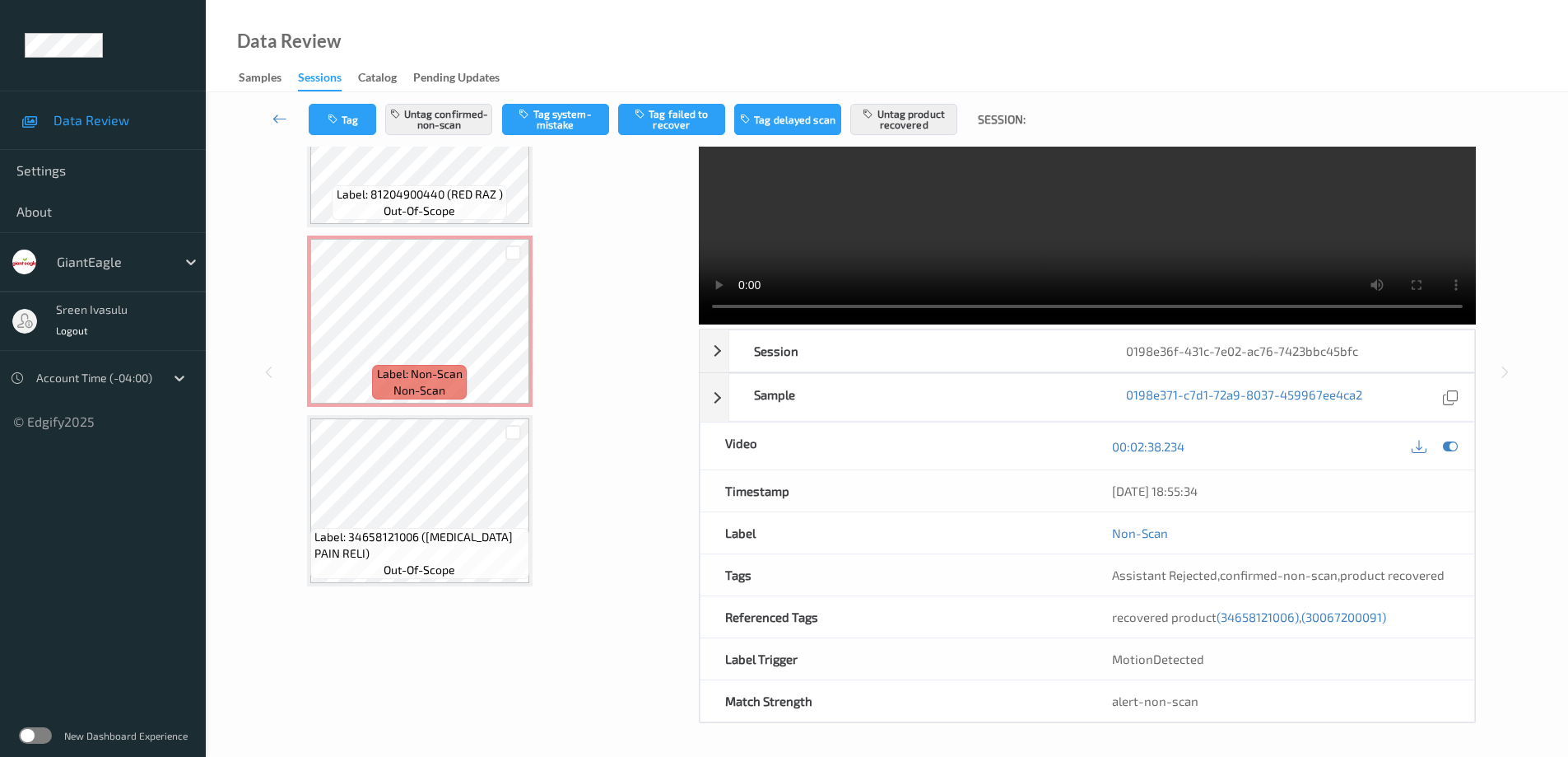
scroll to position [0, 0]
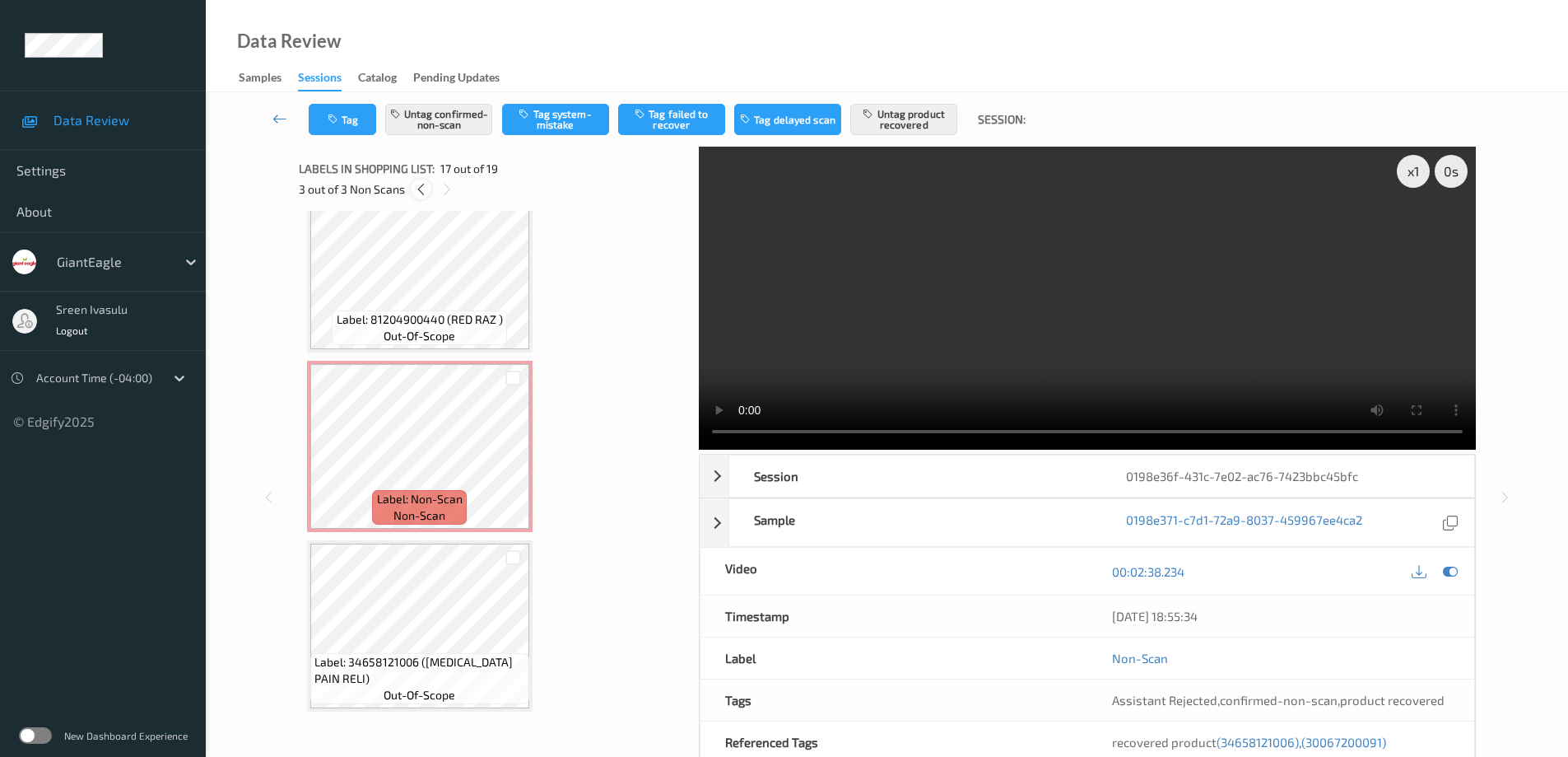
click at [422, 189] on icon at bounding box center [421, 189] width 14 height 15
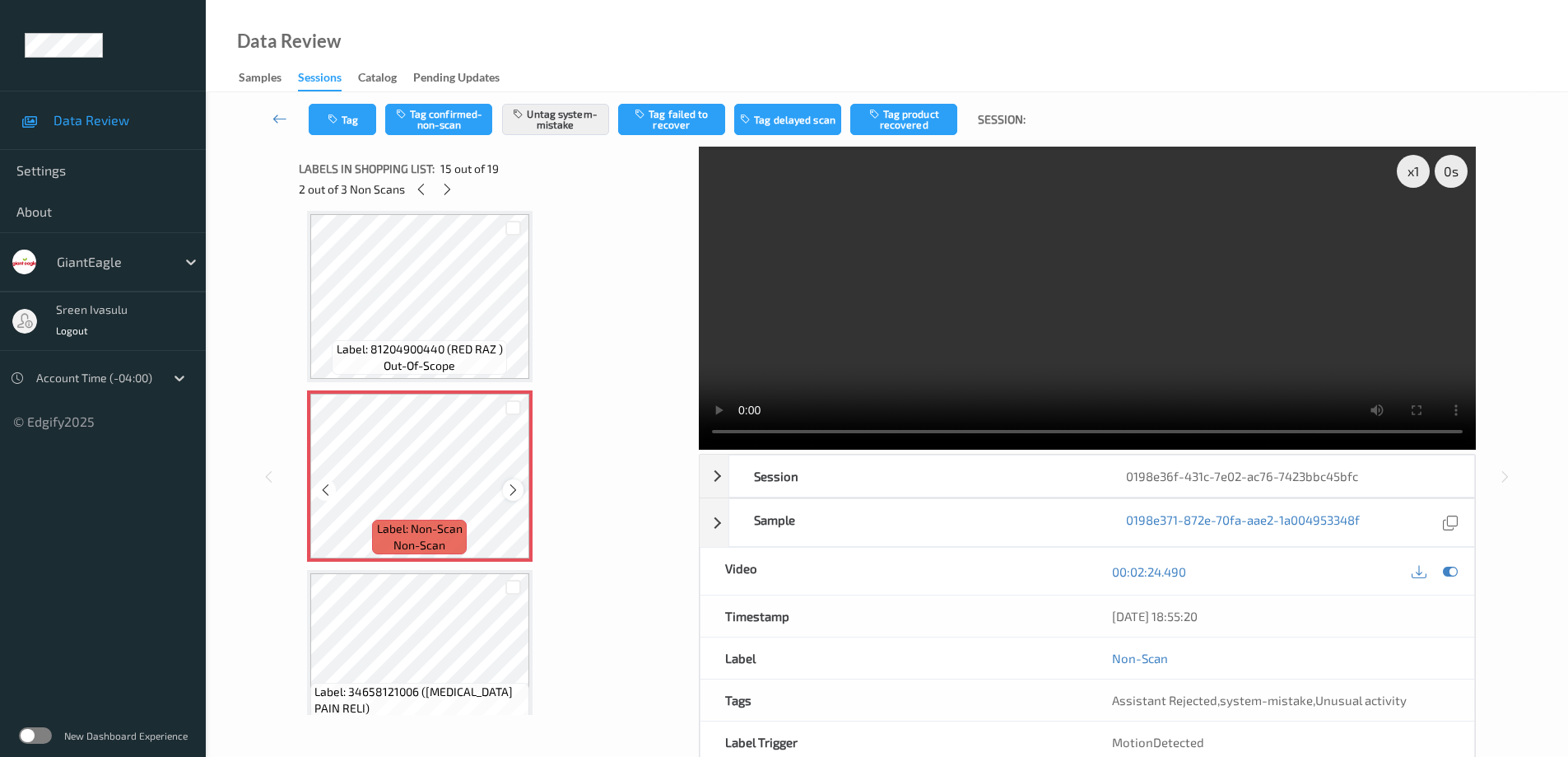
click at [509, 488] on icon at bounding box center [513, 490] width 14 height 15
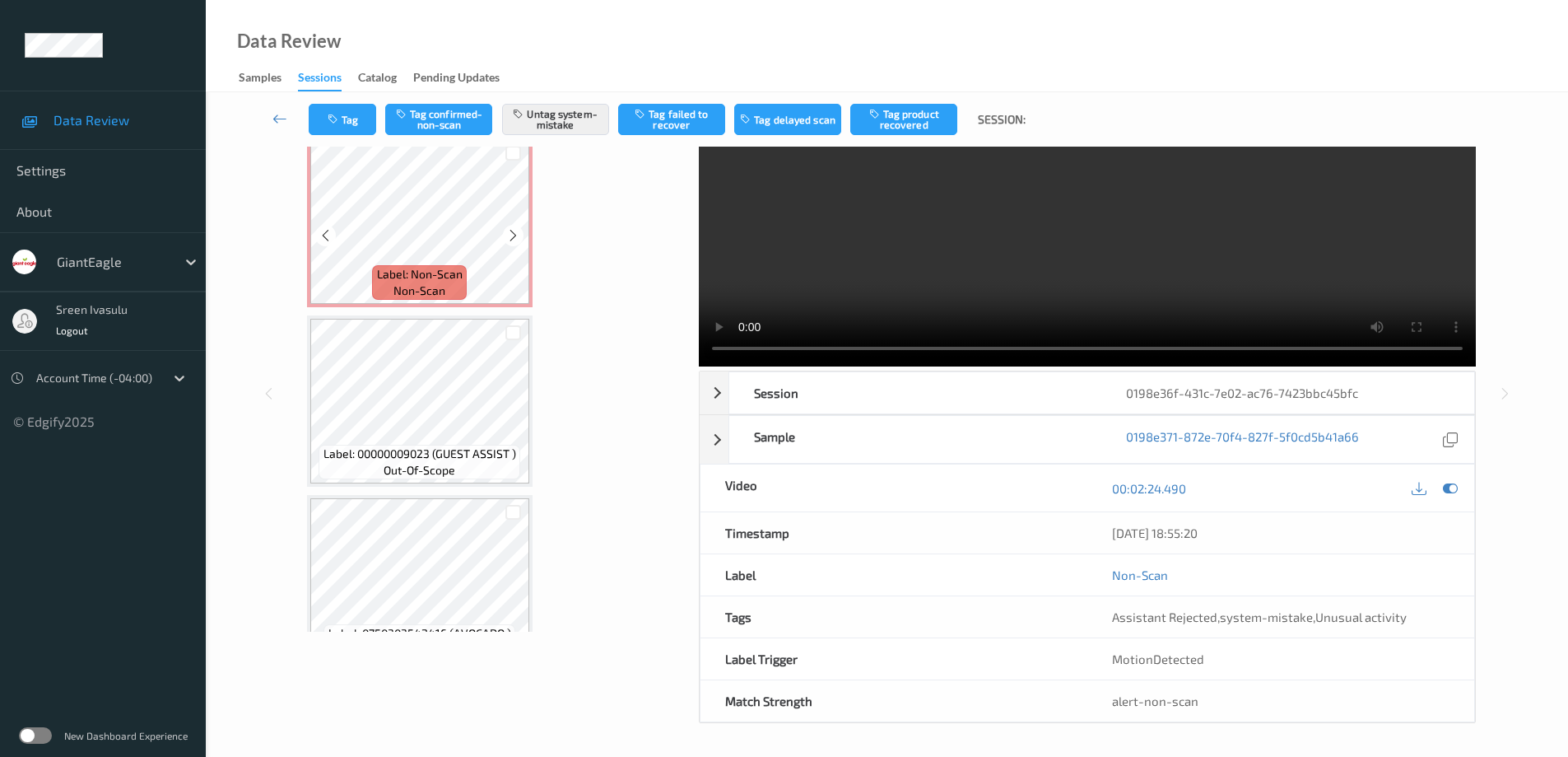
scroll to position [0, 0]
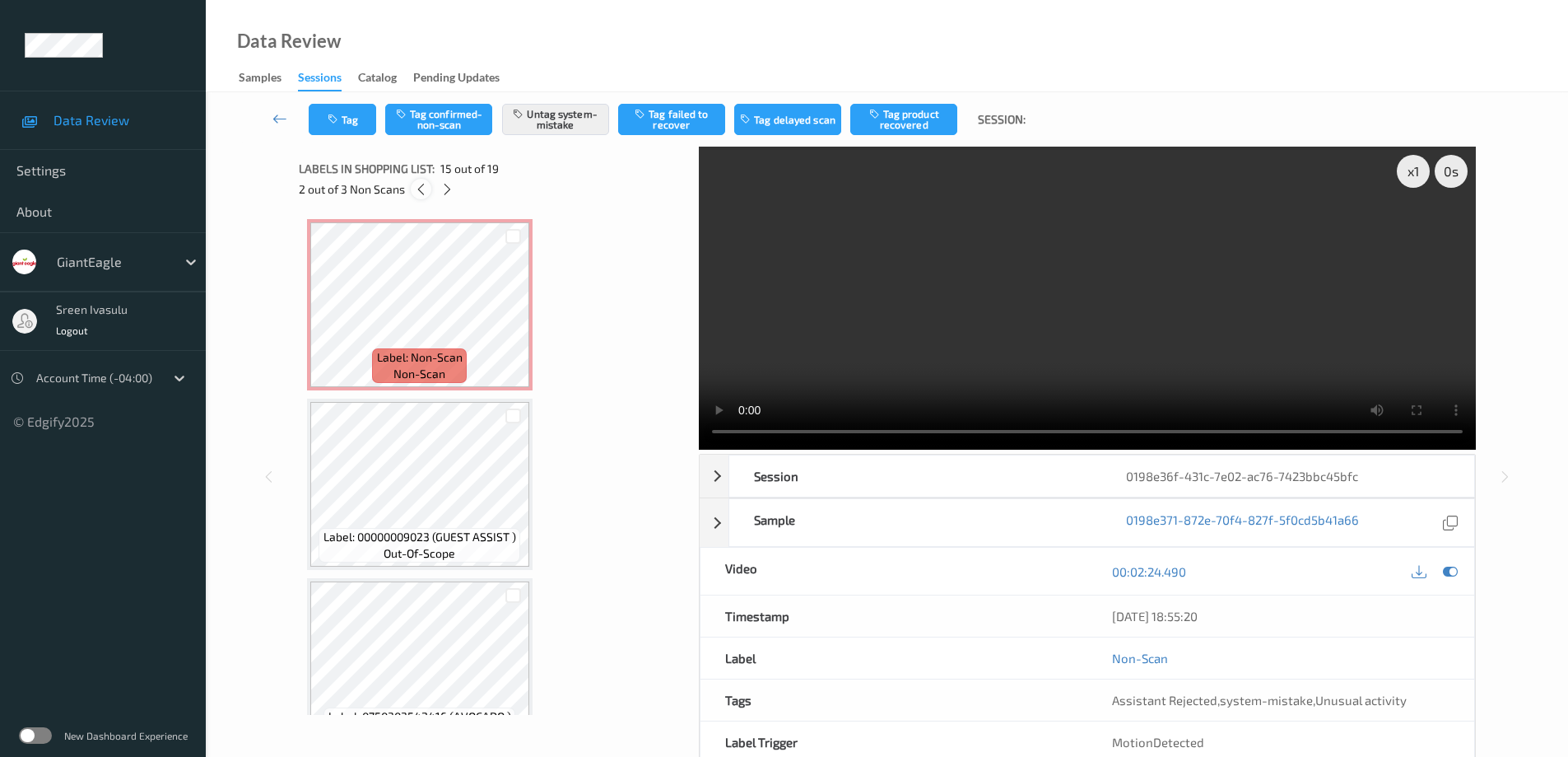
click at [423, 195] on icon at bounding box center [421, 189] width 14 height 15
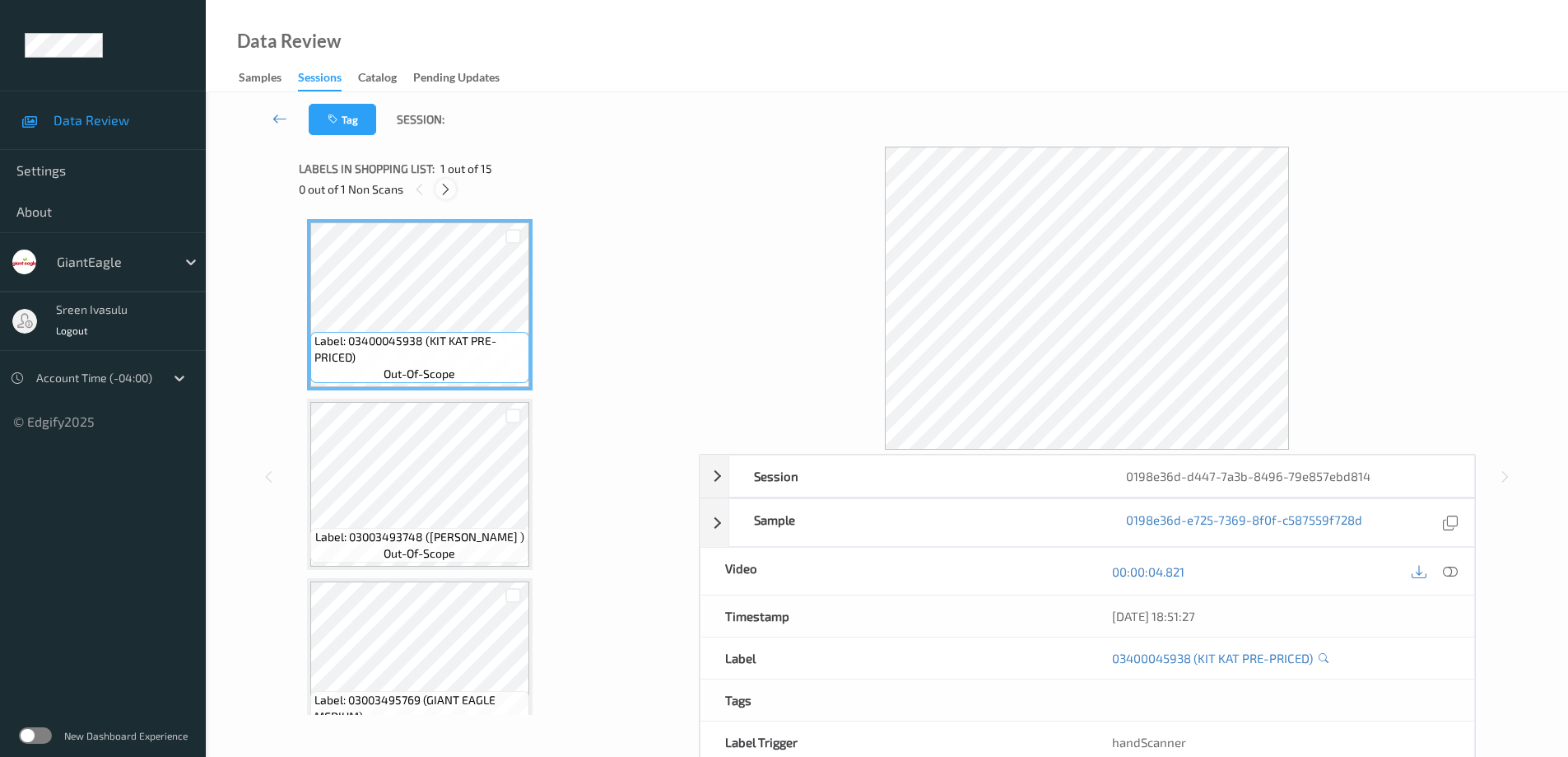
click at [447, 184] on icon at bounding box center [445, 189] width 14 height 15
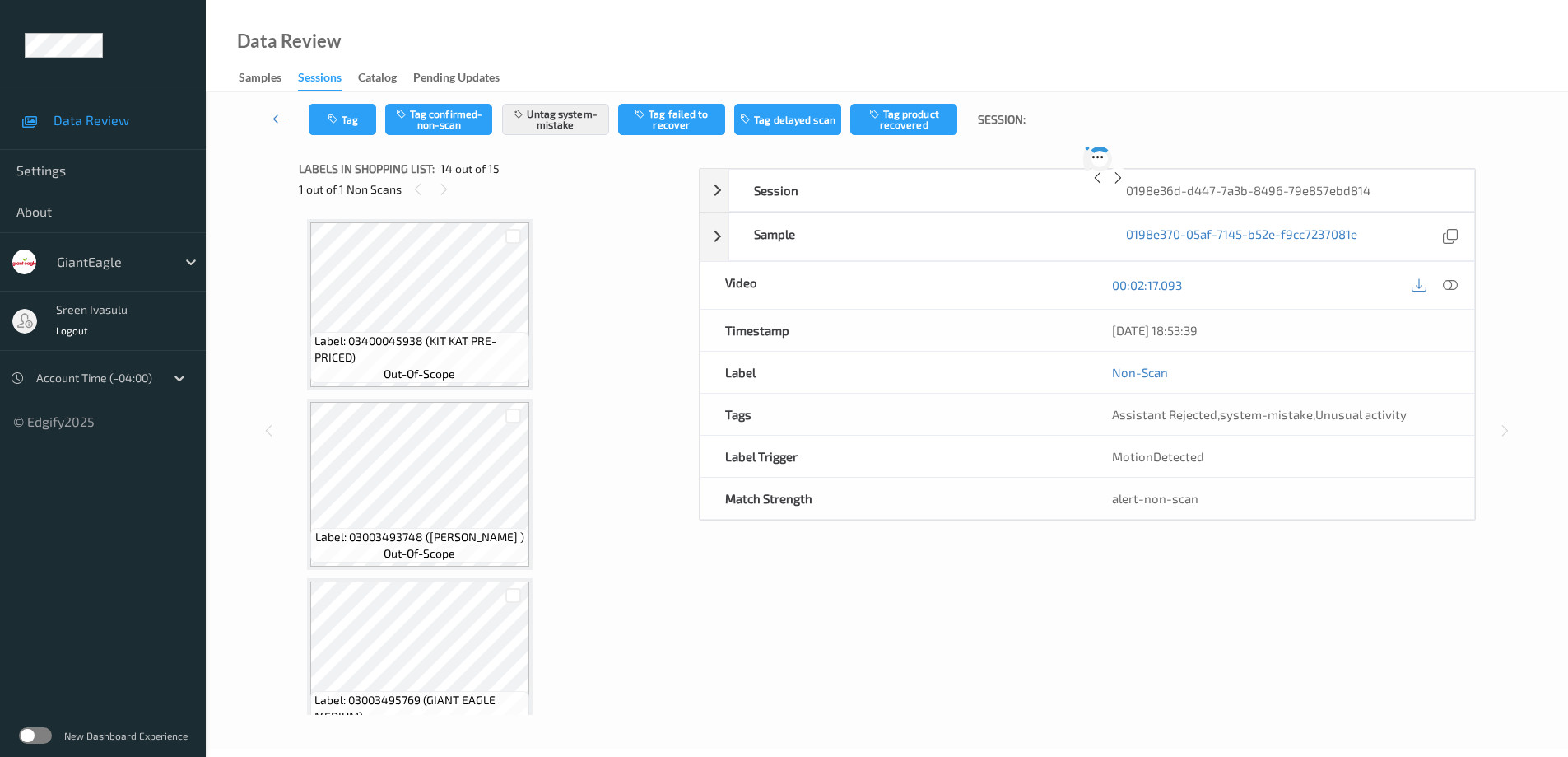
scroll to position [2162, 0]
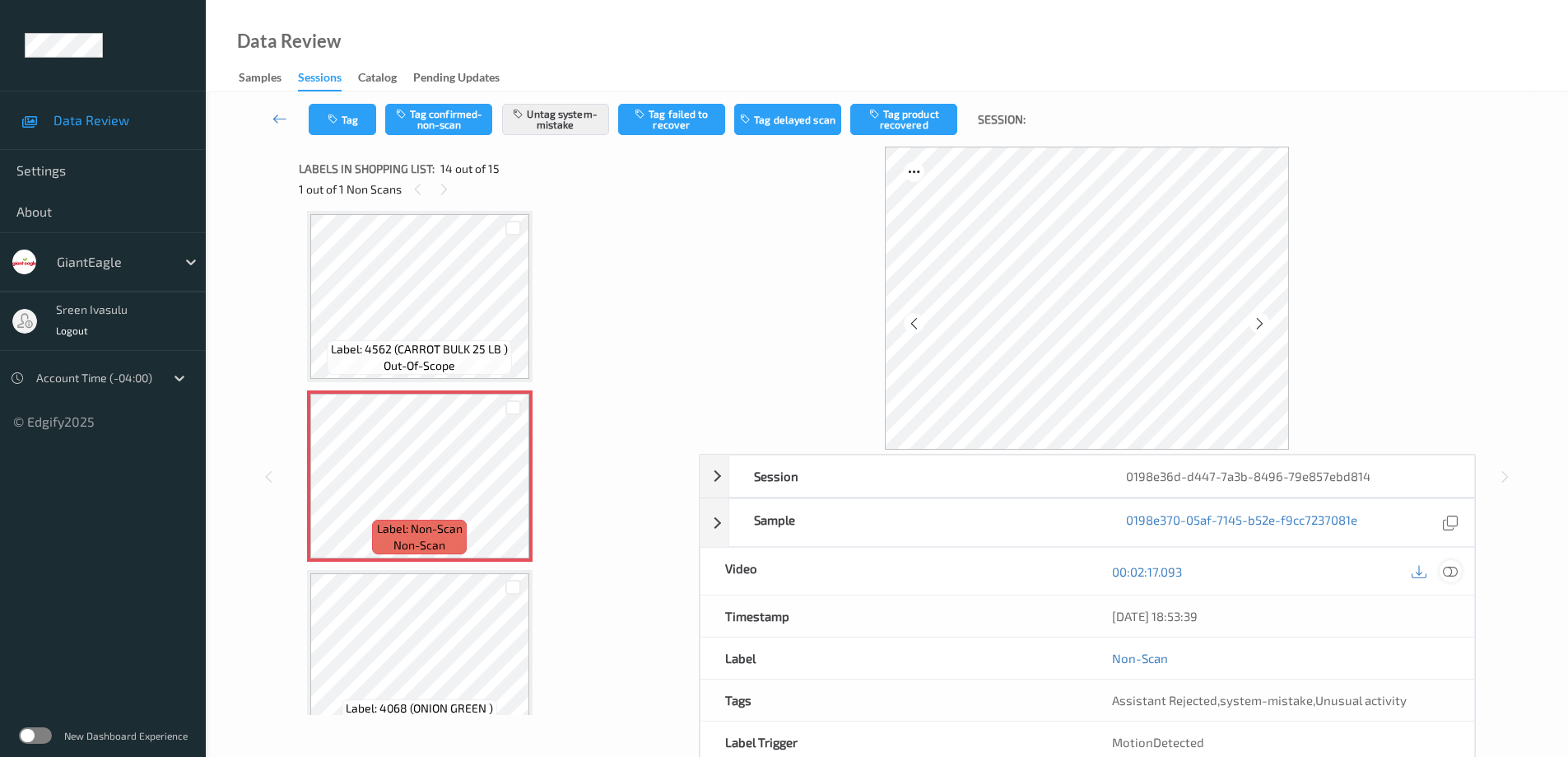
click at [1459, 572] on div at bounding box center [1450, 571] width 23 height 23
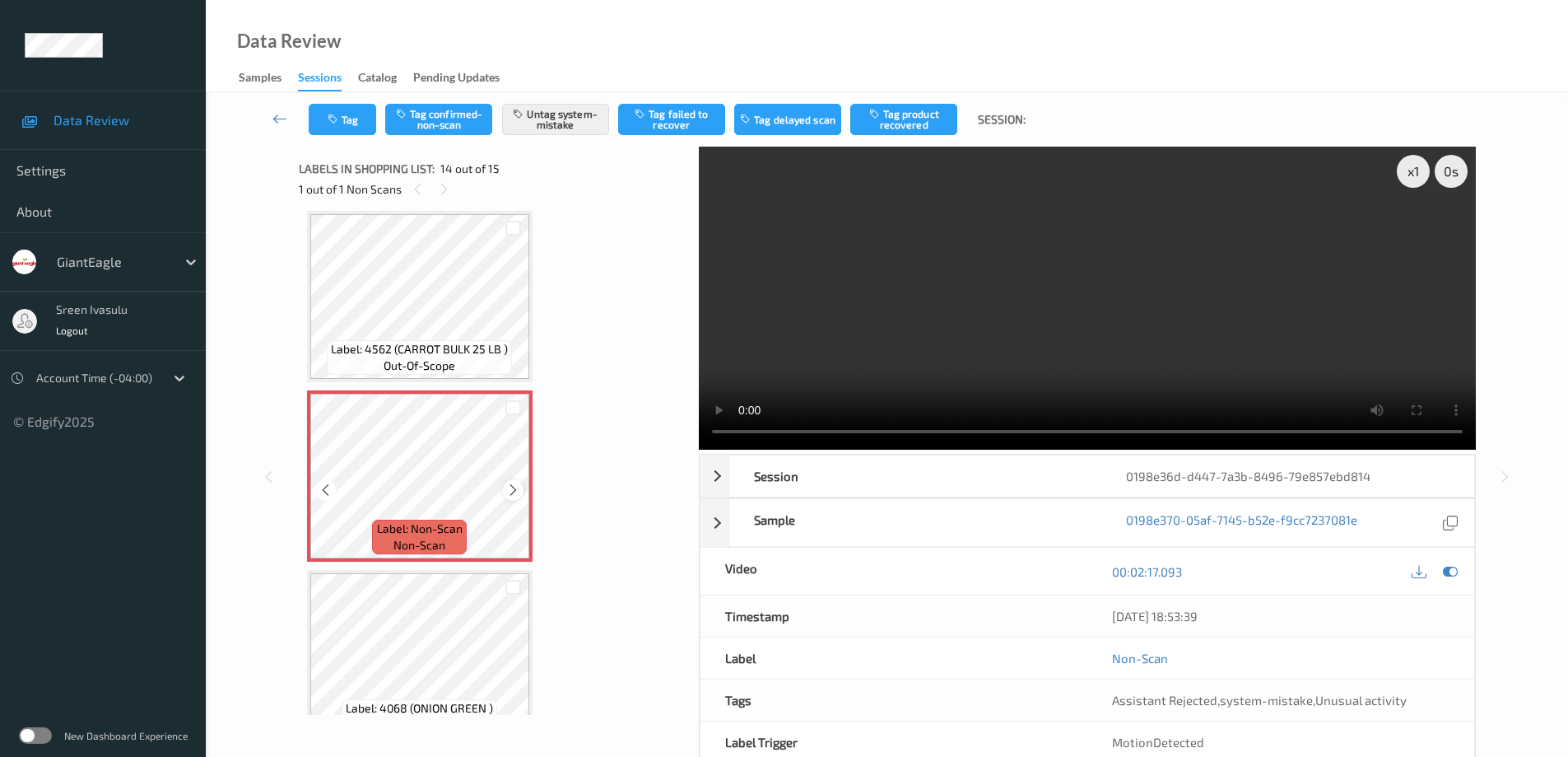
click at [504, 487] on div at bounding box center [513, 489] width 21 height 21
click at [506, 486] on icon at bounding box center [513, 490] width 14 height 15
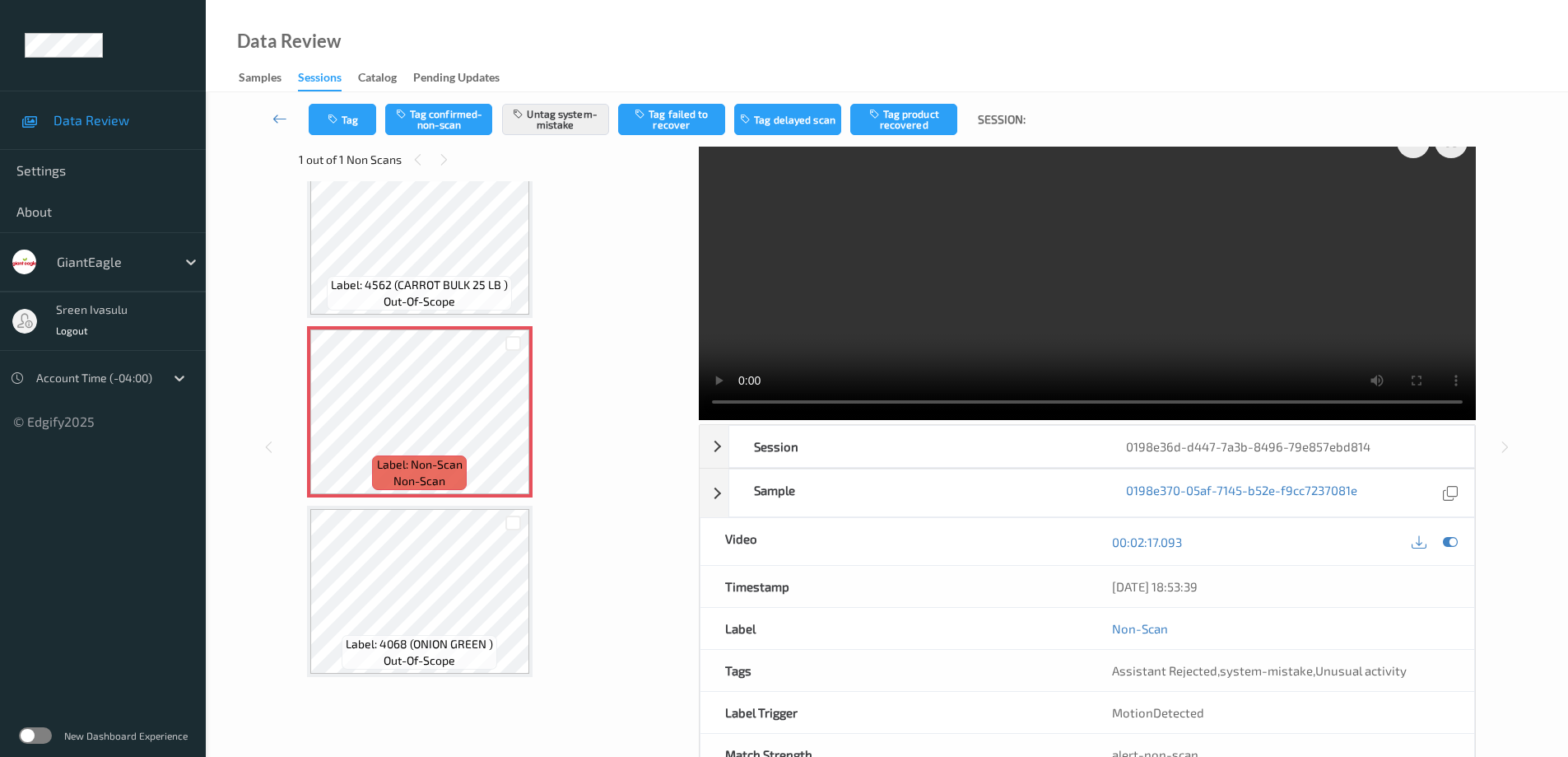
scroll to position [0, 0]
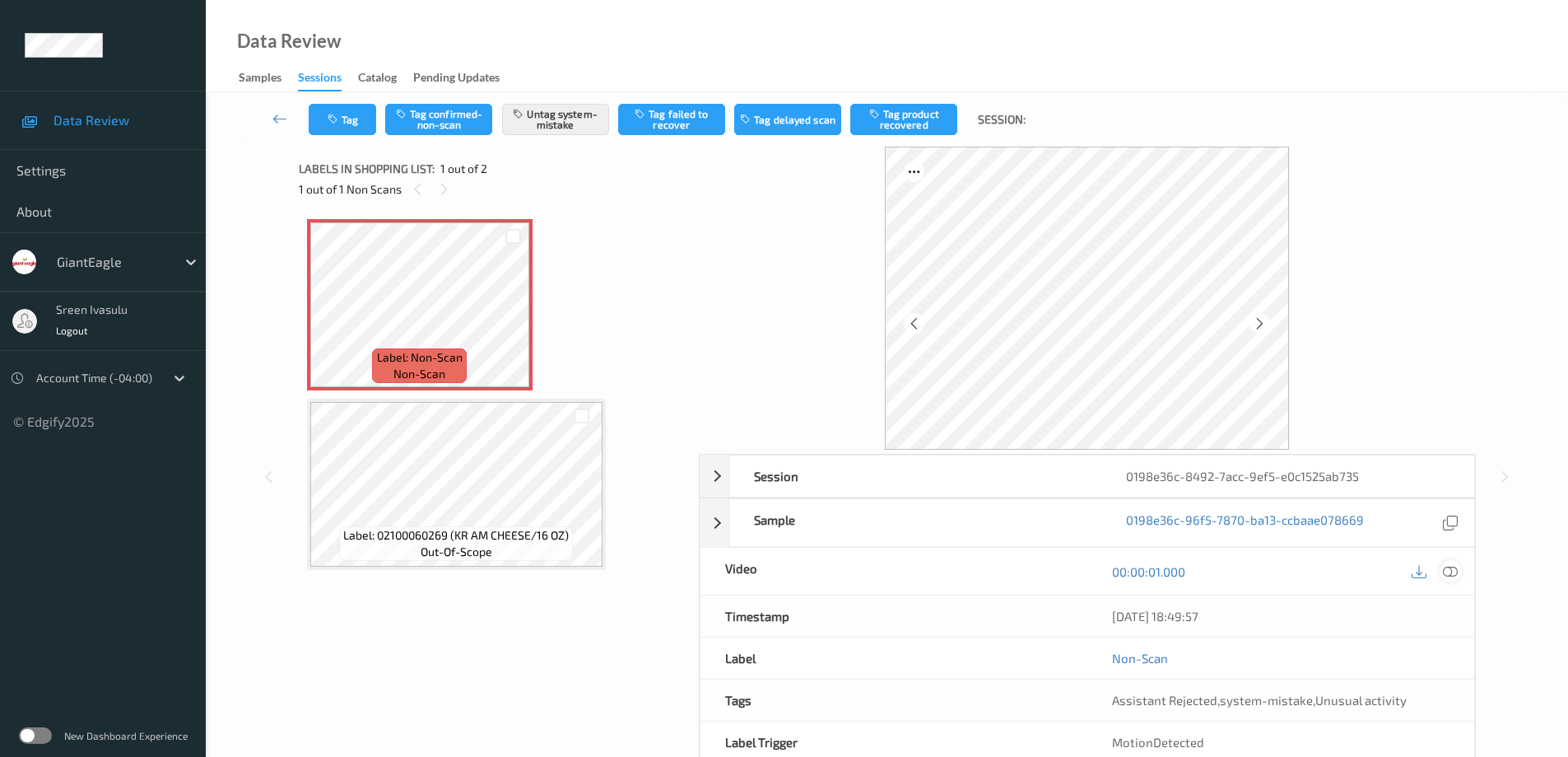
click at [1439, 571] on div at bounding box center [1450, 571] width 23 height 23
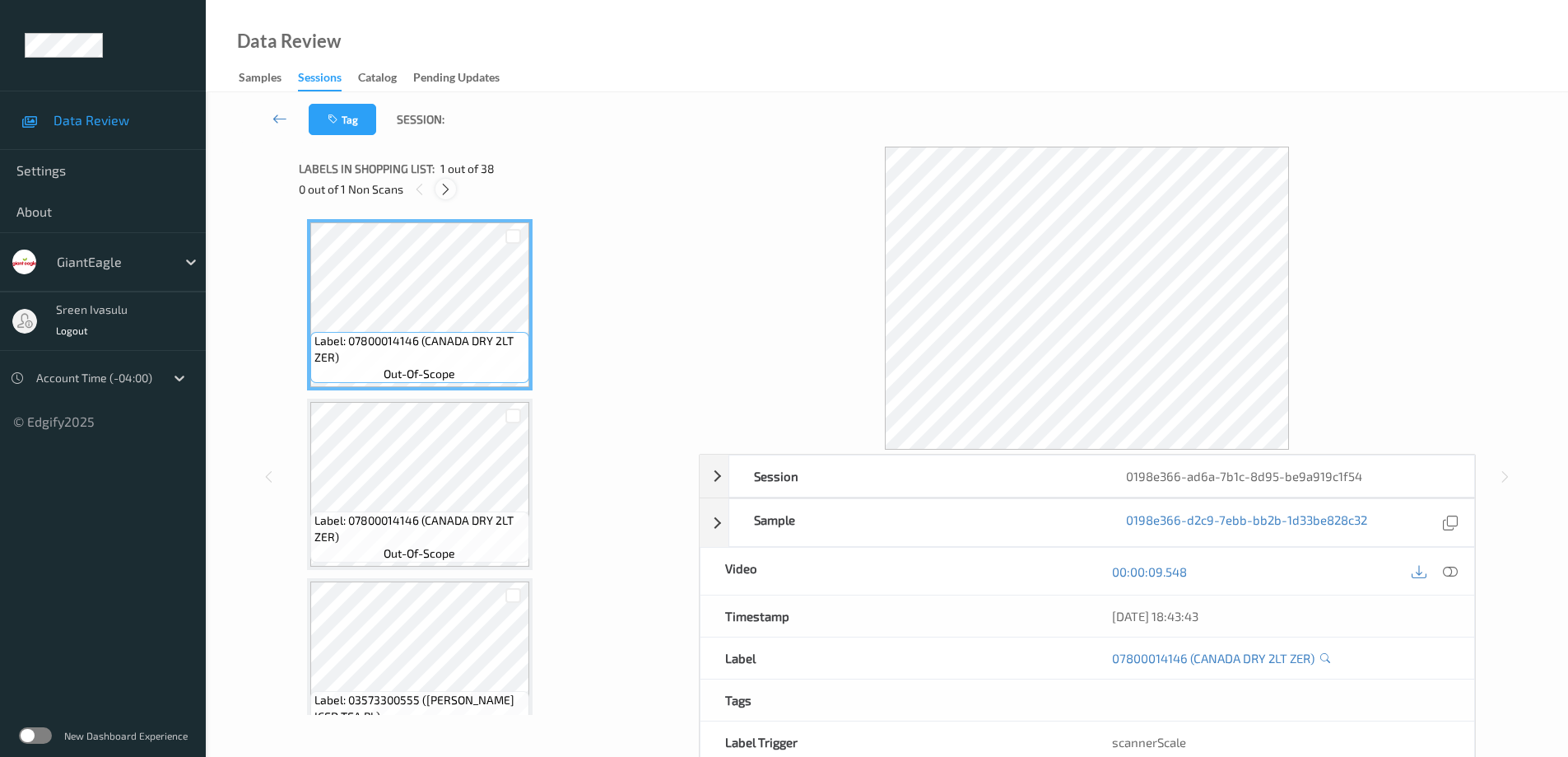
click at [444, 182] on icon at bounding box center [445, 189] width 14 height 15
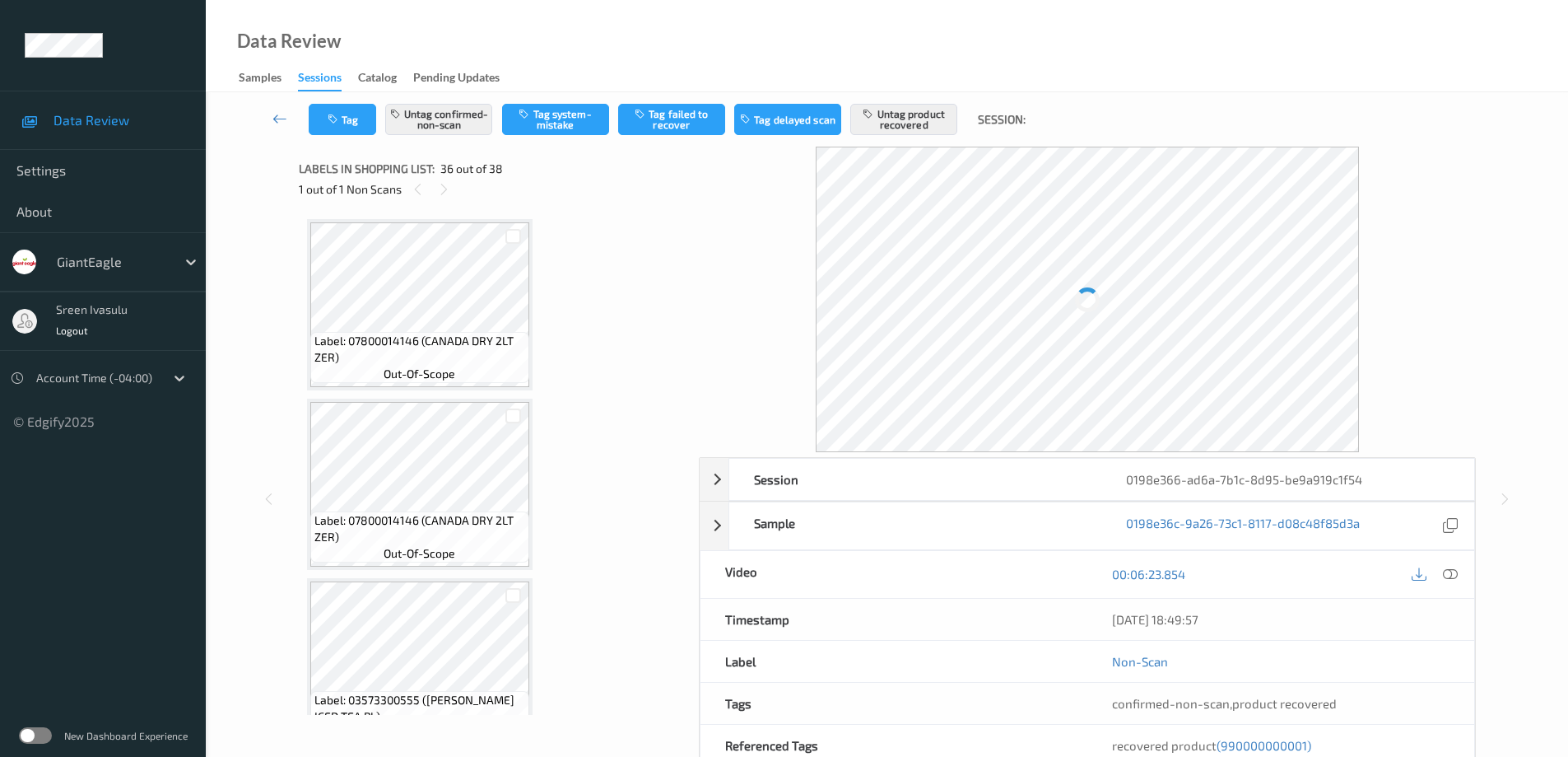
scroll to position [6111, 0]
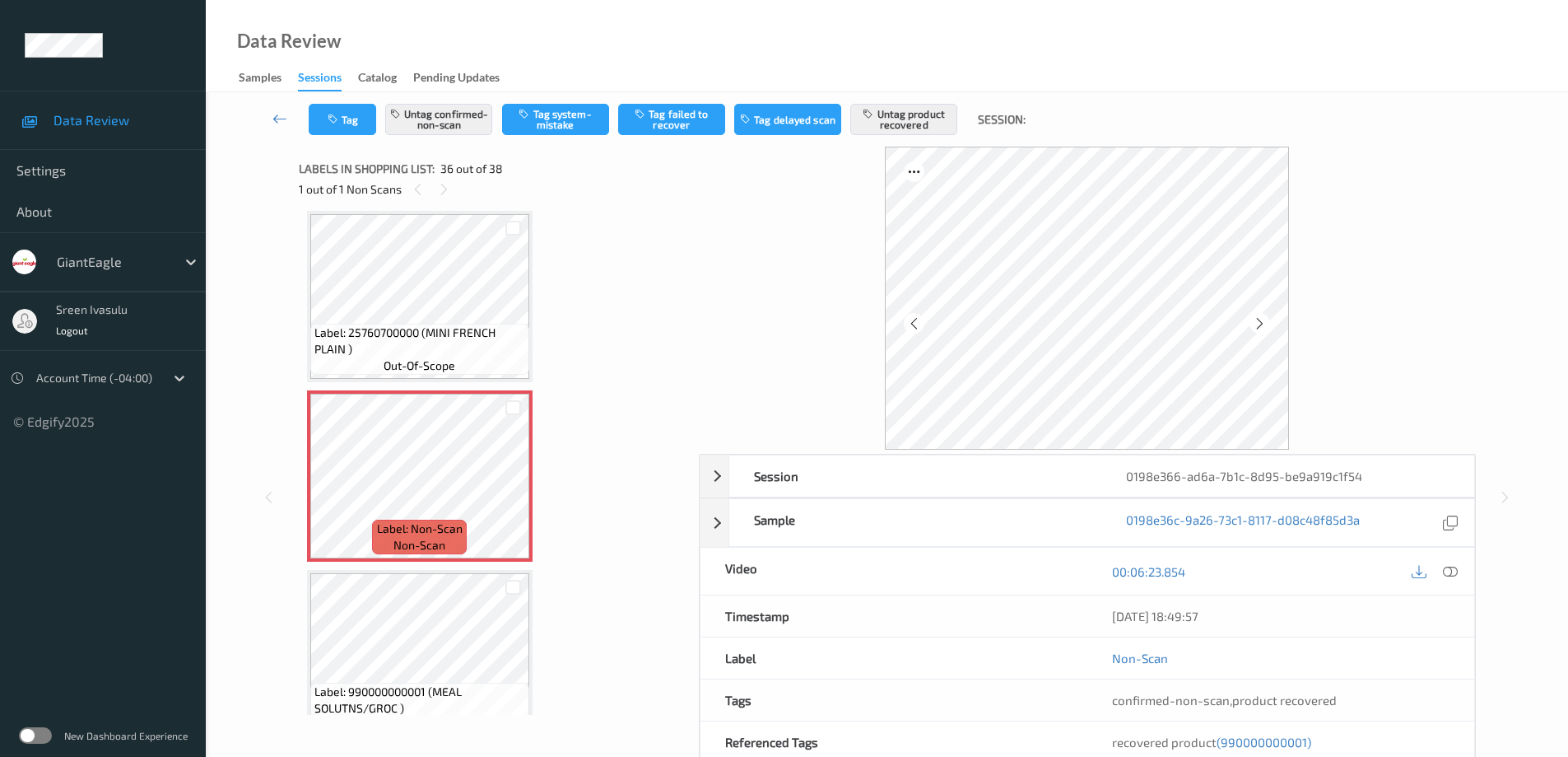
click at [1429, 559] on div "00:06:23.854" at bounding box center [1280, 571] width 387 height 47
click at [1451, 571] on icon at bounding box center [1450, 571] width 15 height 15
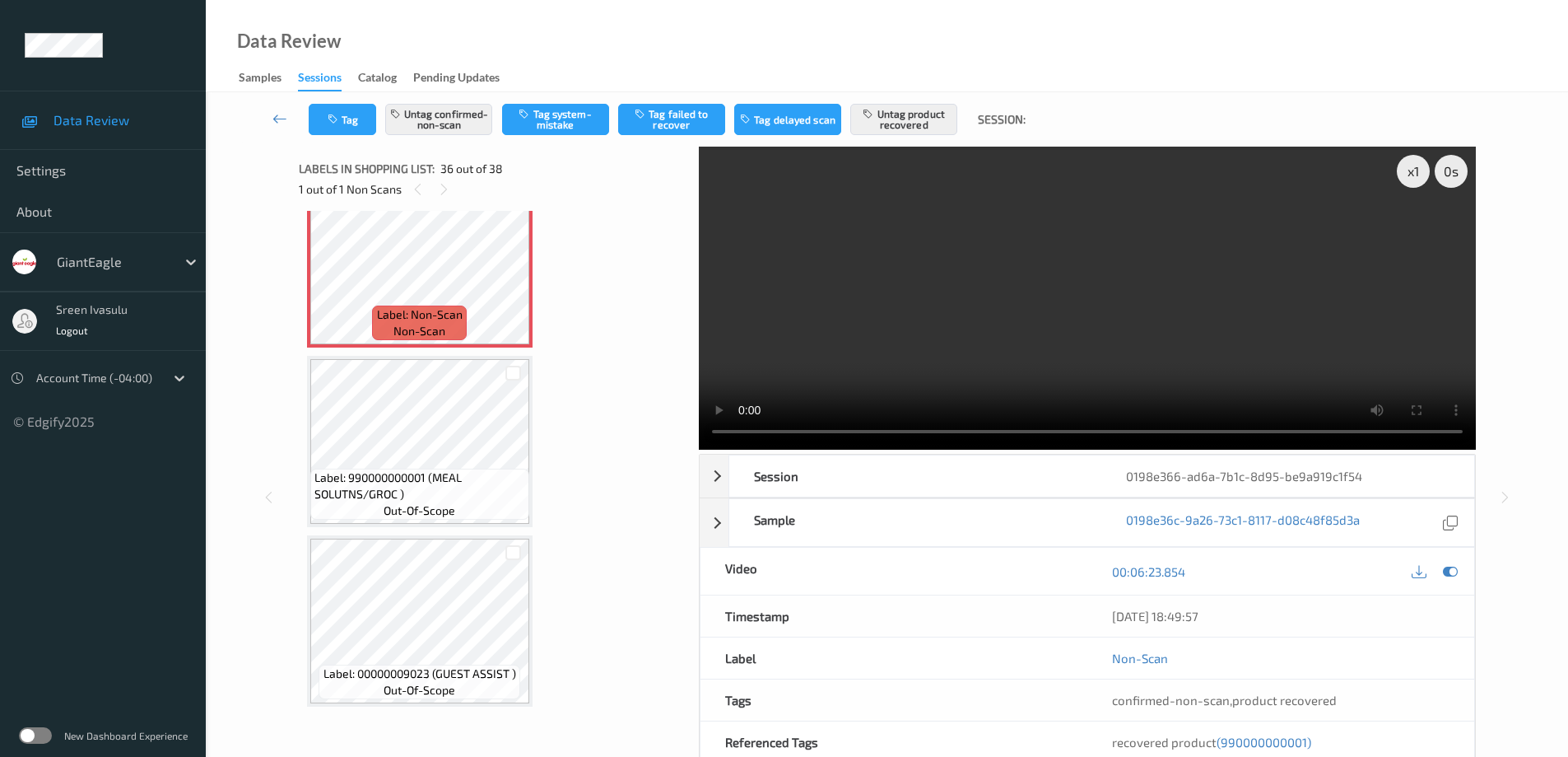
scroll to position [6192, 0]
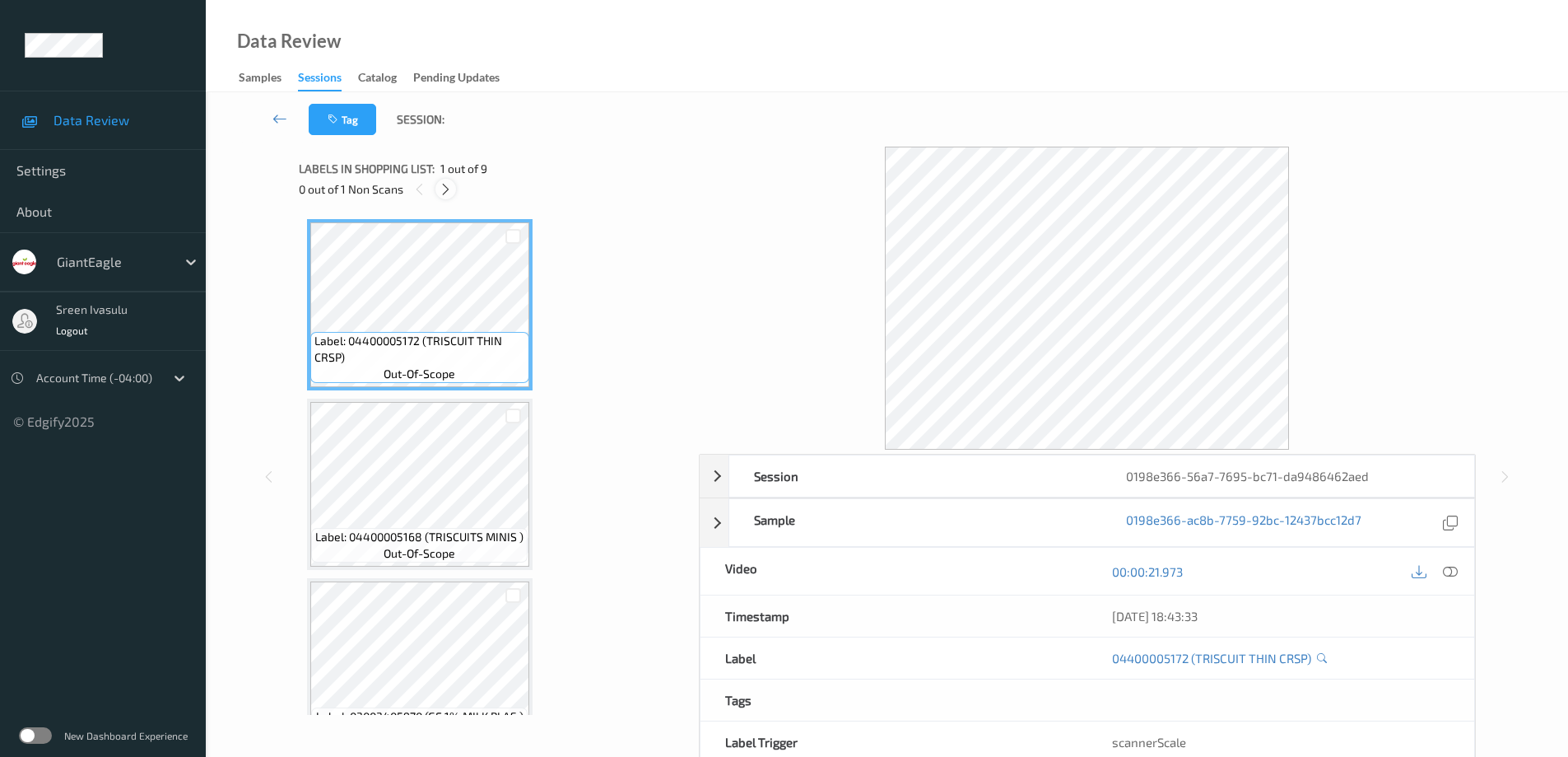
click at [441, 178] on div at bounding box center [445, 188] width 21 height 21
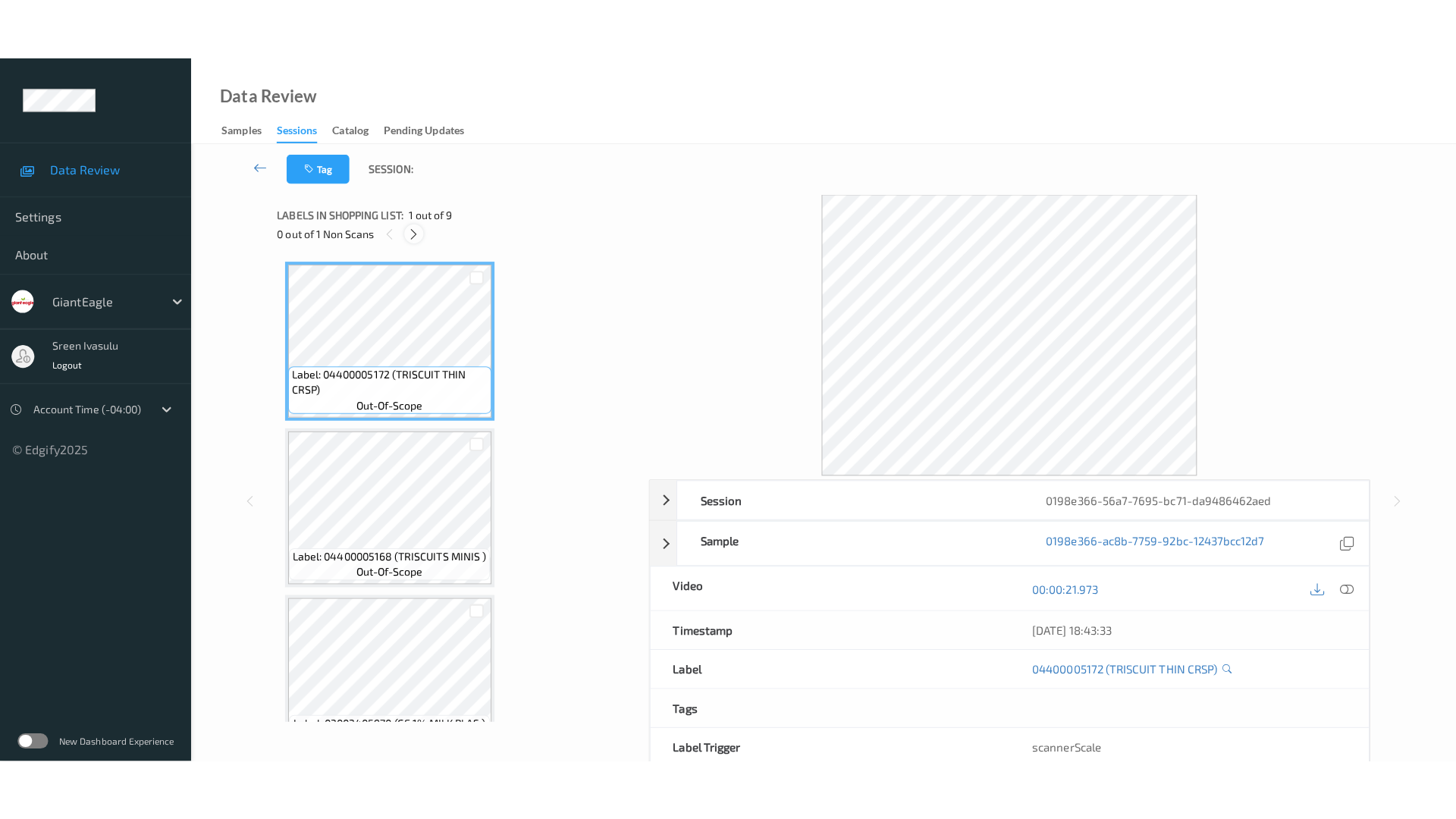
scroll to position [1031, 0]
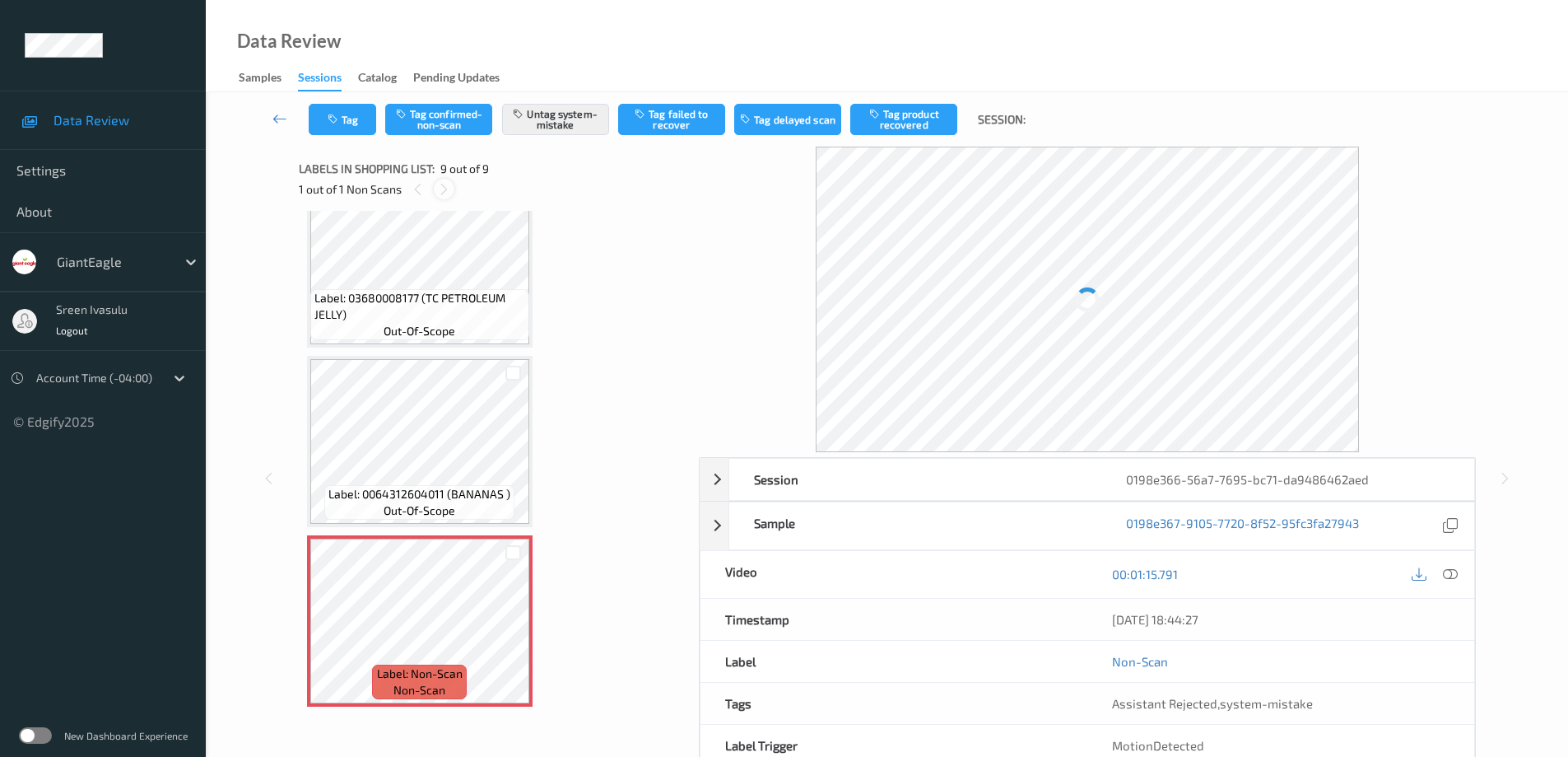
click at [441, 178] on div at bounding box center [443, 188] width 21 height 21
click at [1443, 566] on icon at bounding box center [1450, 571] width 15 height 15
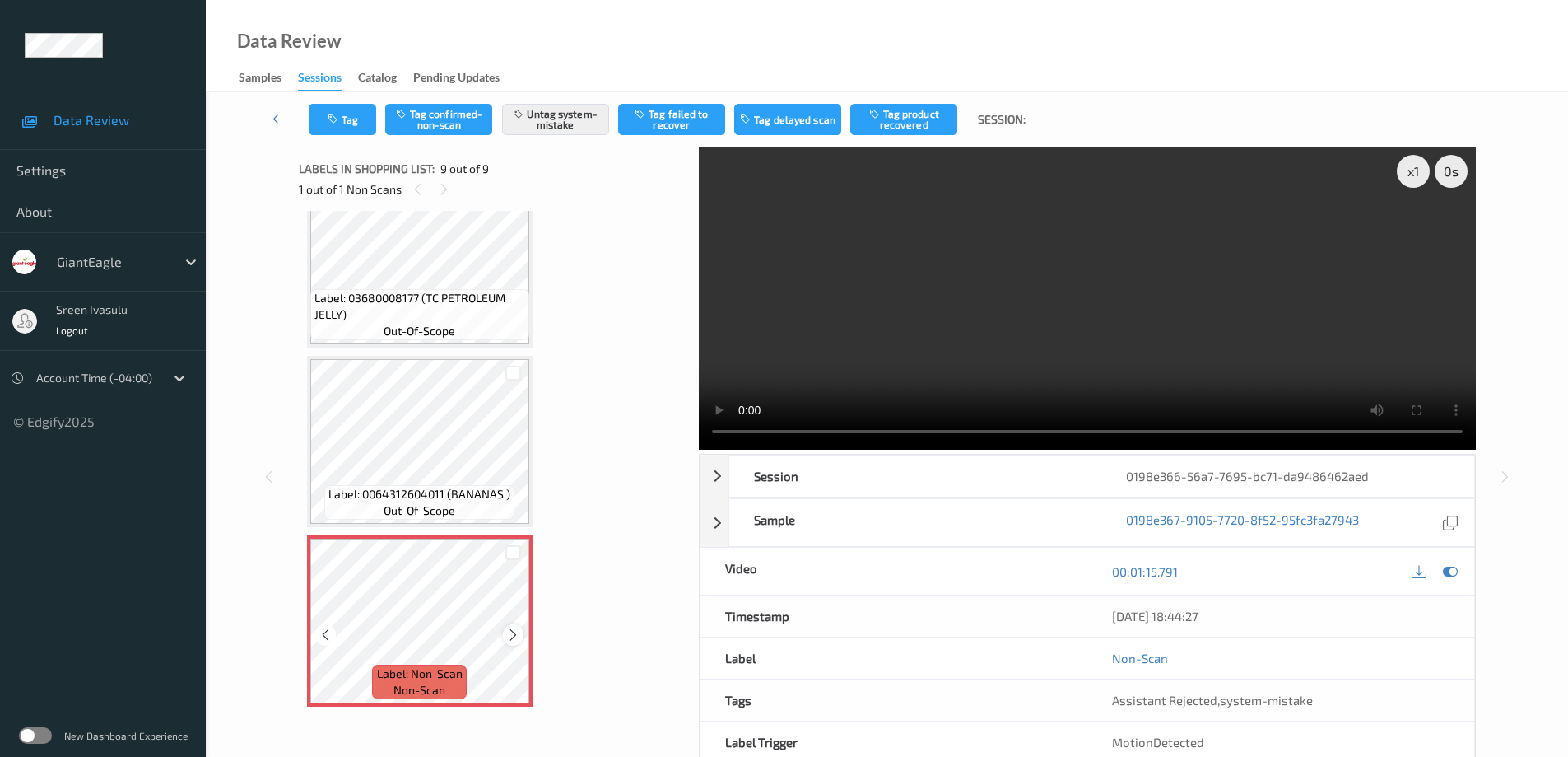
click at [513, 640] on icon at bounding box center [513, 635] width 14 height 15
click at [514, 636] on icon at bounding box center [513, 635] width 14 height 15
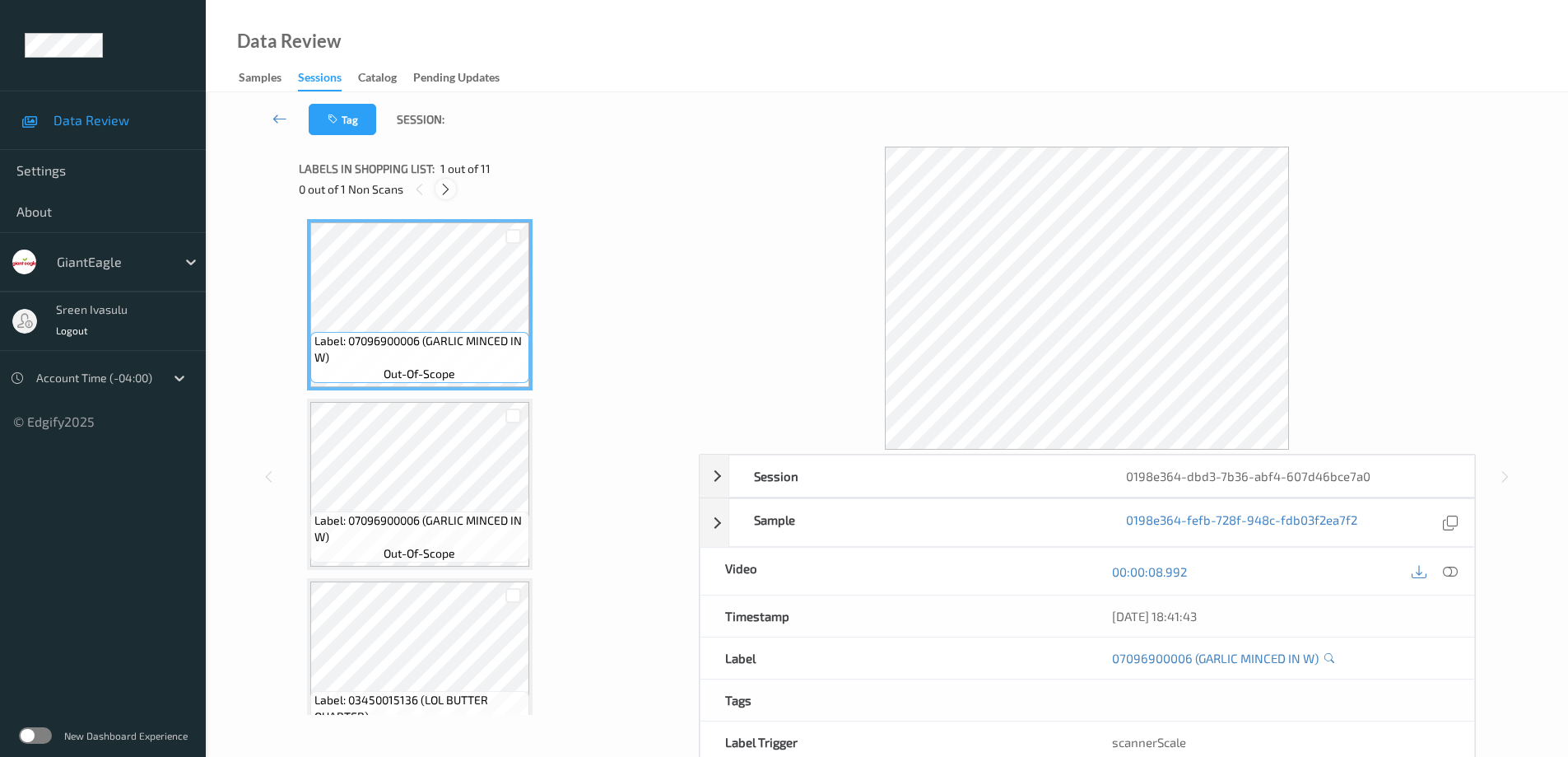
click at [451, 186] on icon at bounding box center [445, 189] width 14 height 15
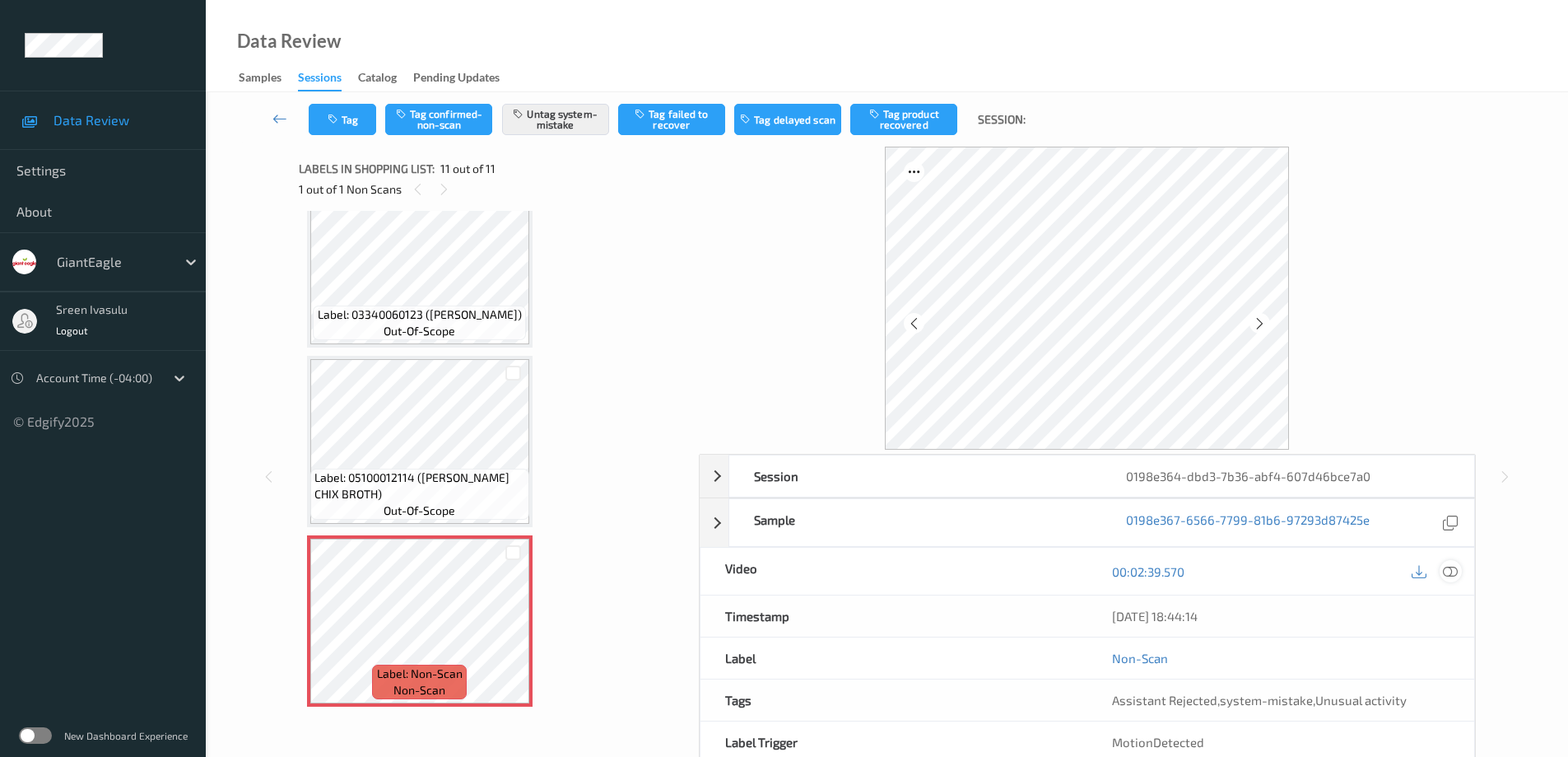
click at [1452, 565] on icon at bounding box center [1450, 571] width 15 height 15
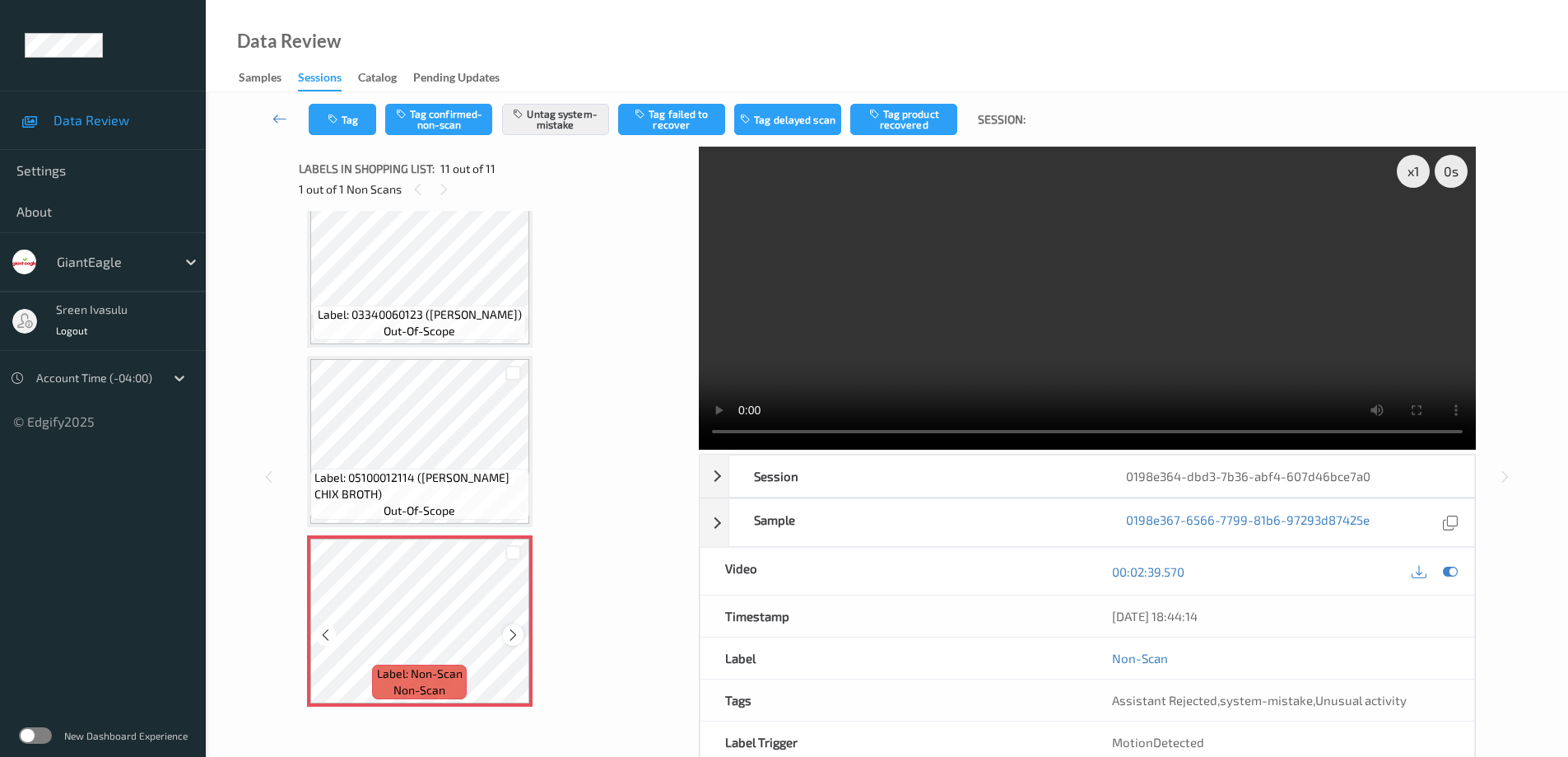
click at [516, 631] on icon at bounding box center [513, 635] width 14 height 15
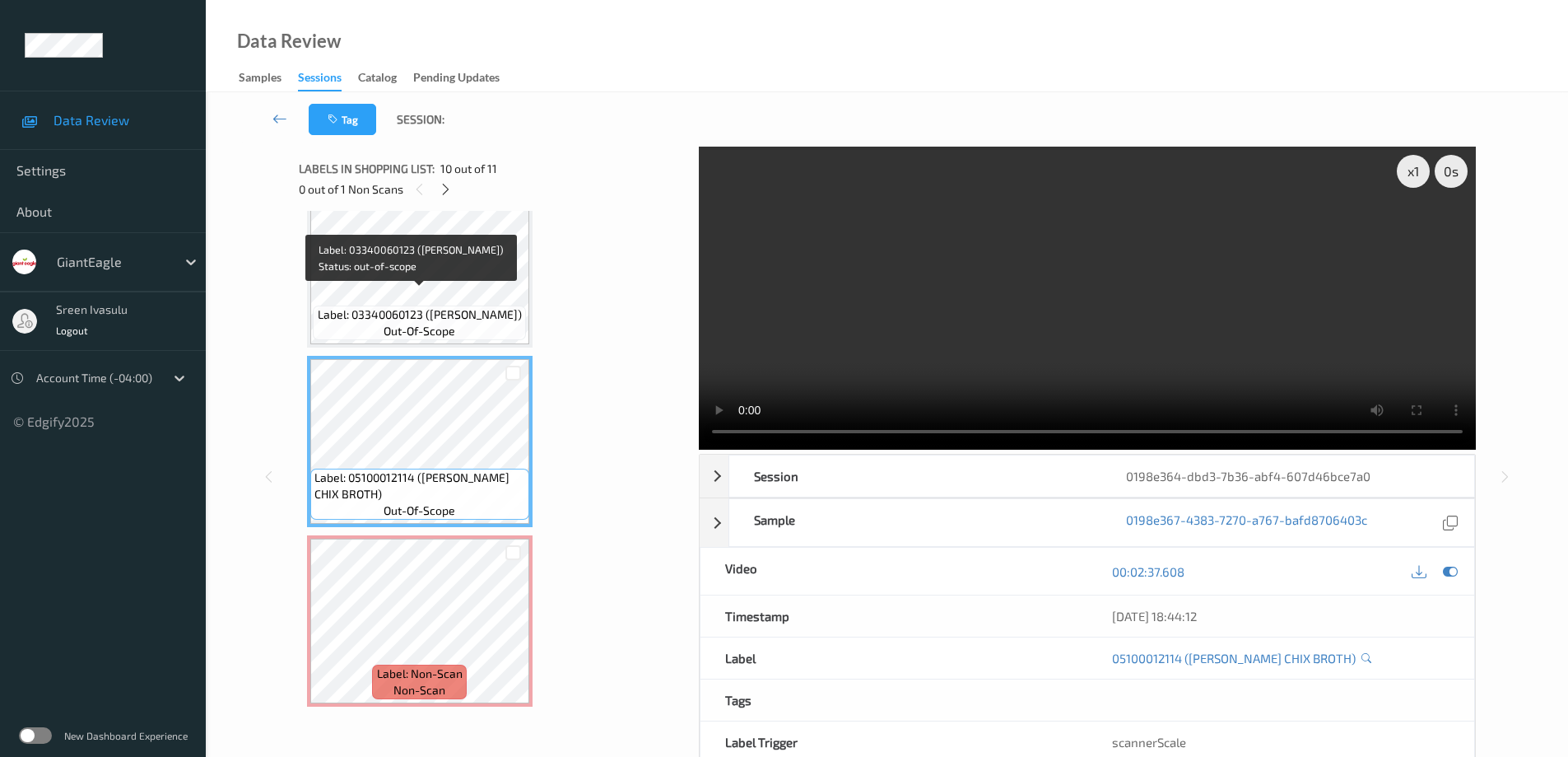
click at [484, 307] on span "Label: 03340060123 ([PERSON_NAME])" at bounding box center [420, 314] width 205 height 17
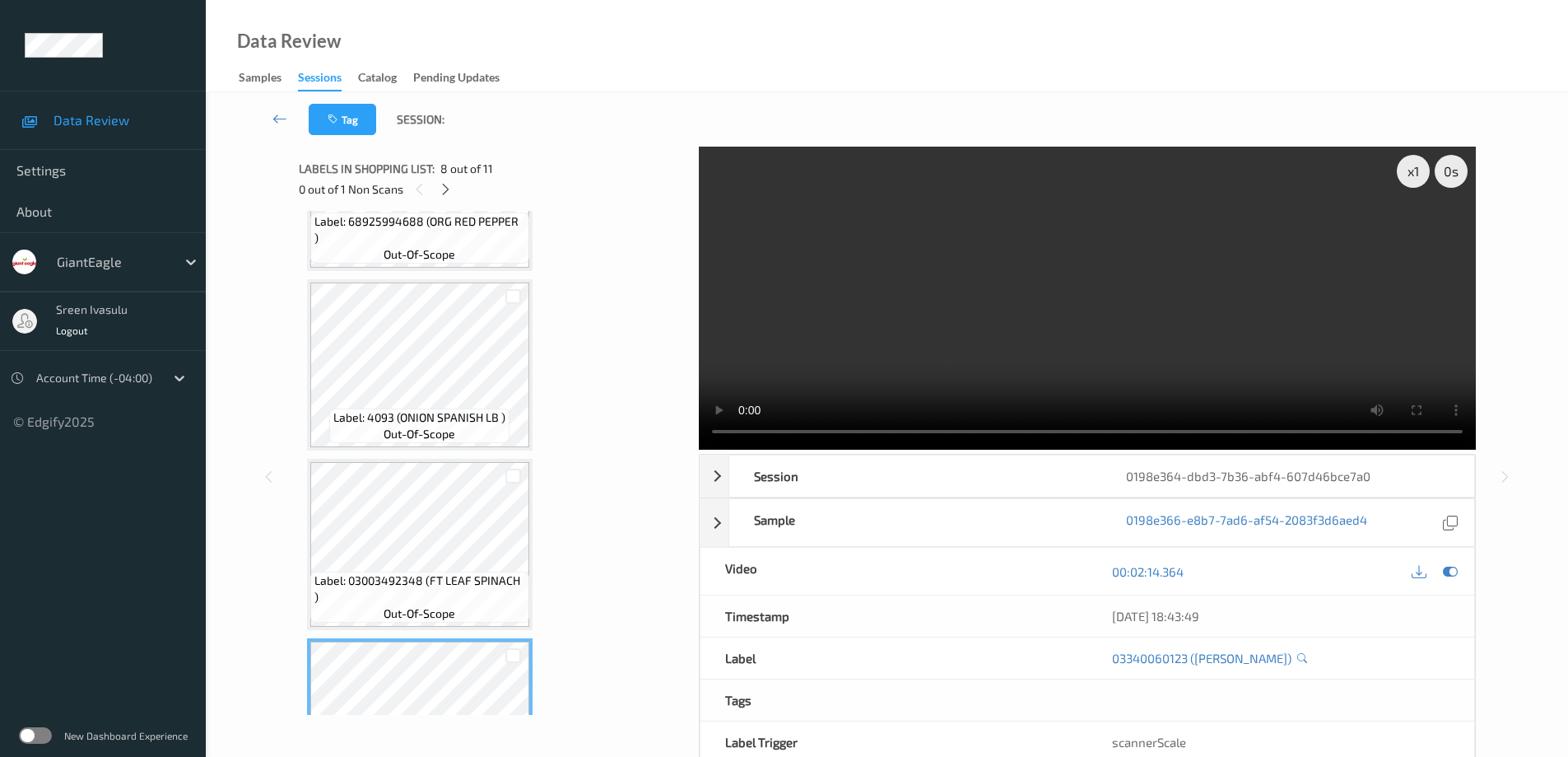
scroll to position [820, 0]
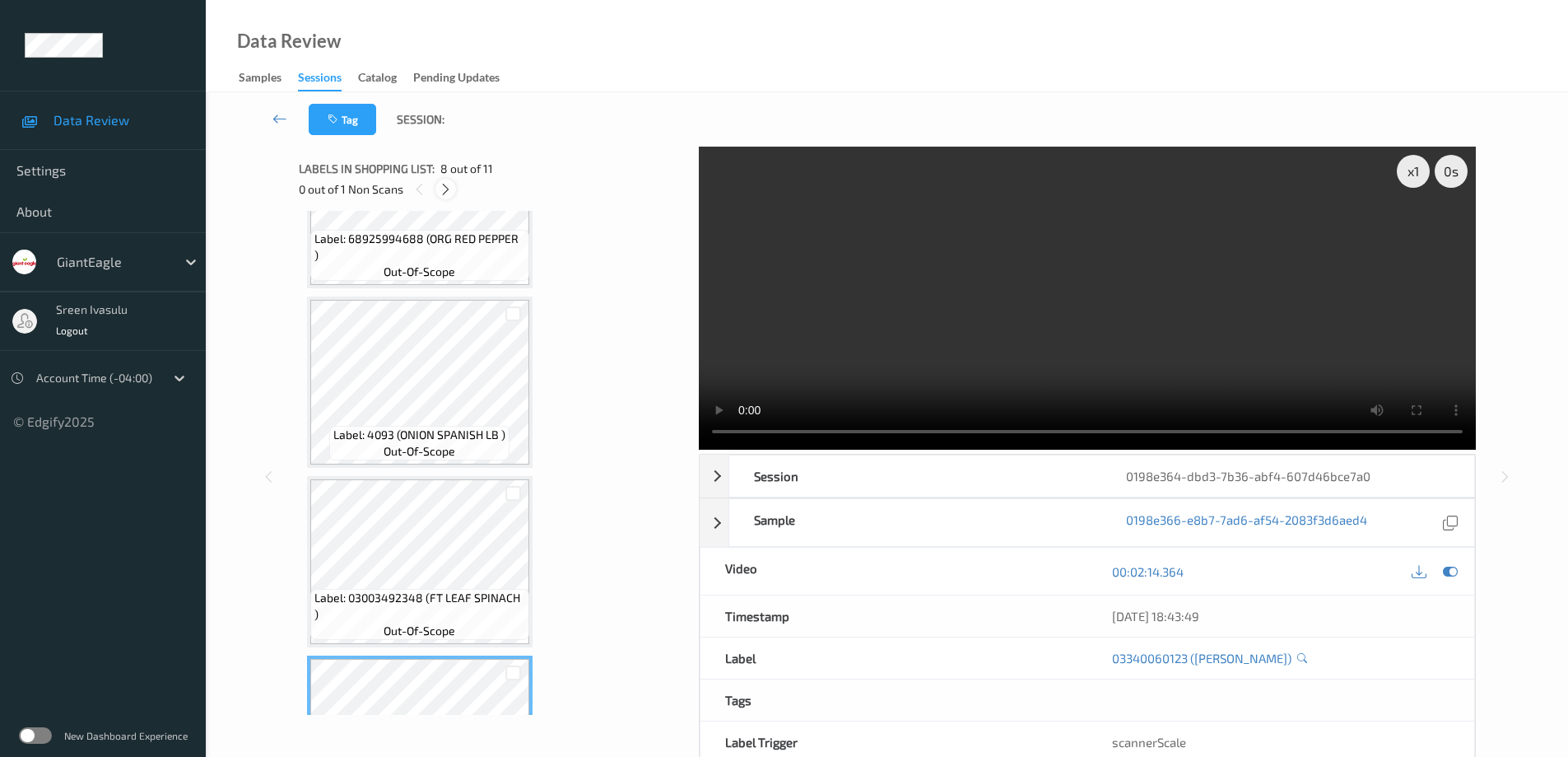
click at [446, 184] on icon at bounding box center [445, 189] width 14 height 15
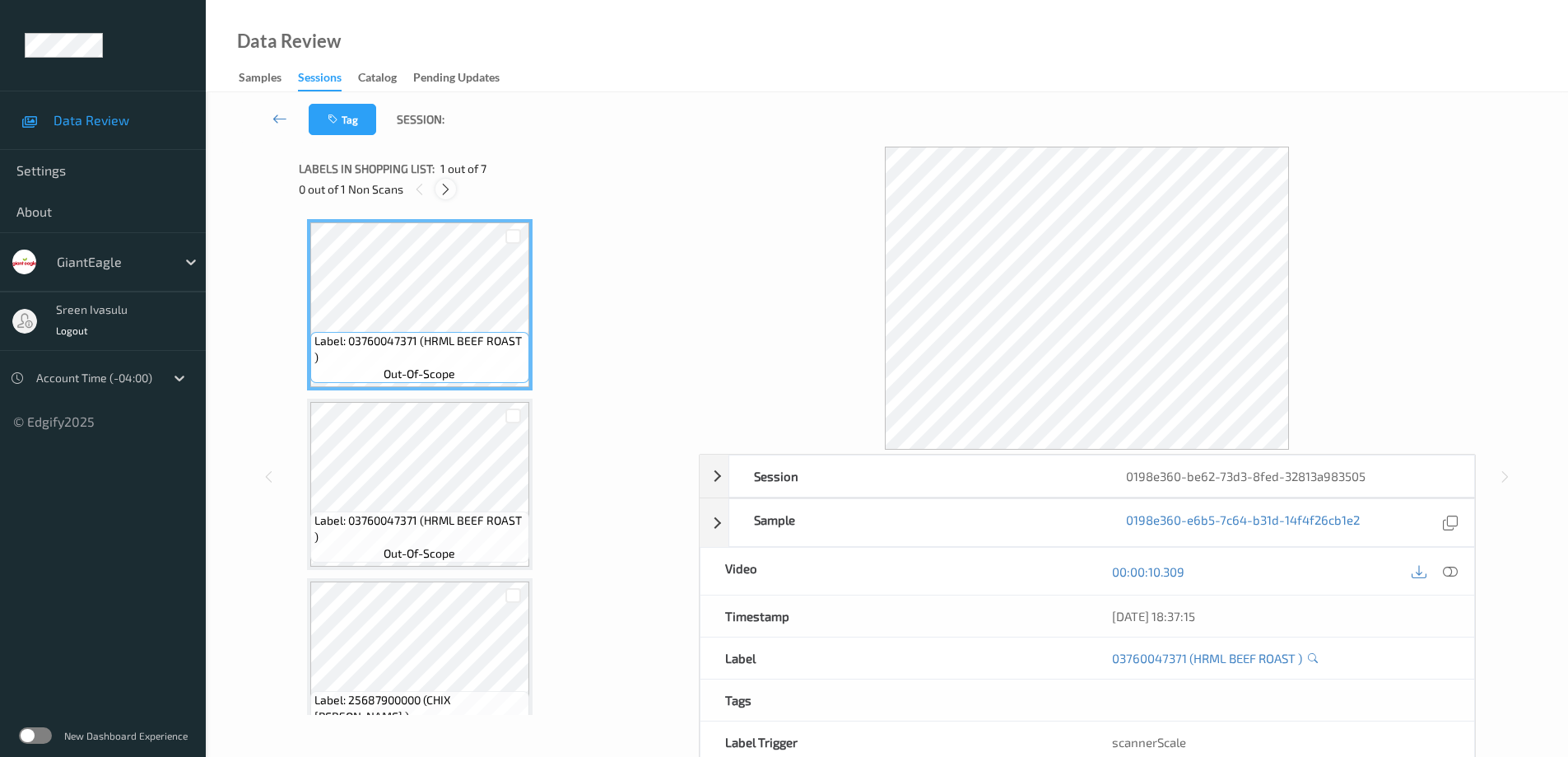
click at [452, 194] on icon at bounding box center [445, 189] width 14 height 15
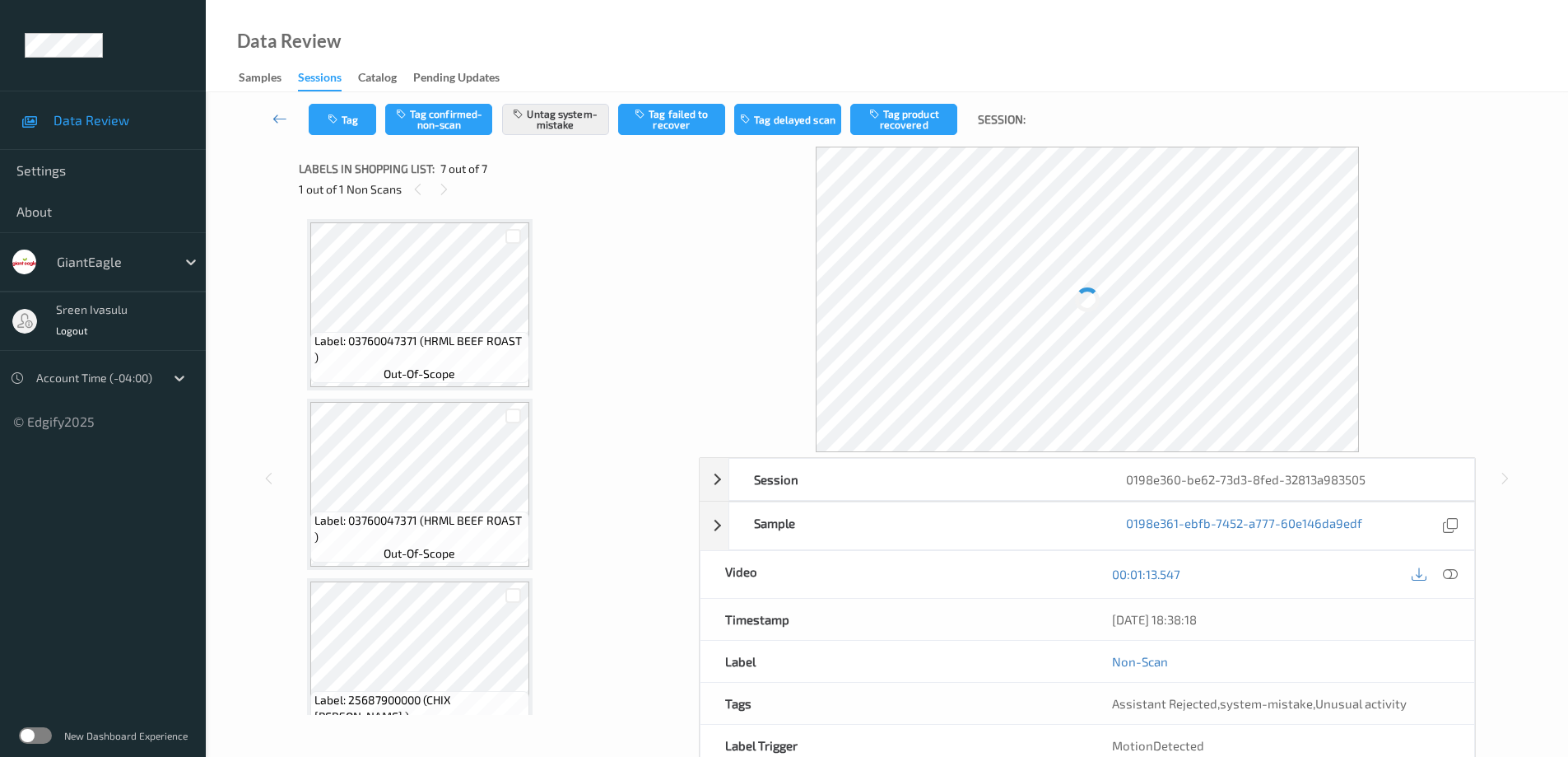
scroll to position [761, 0]
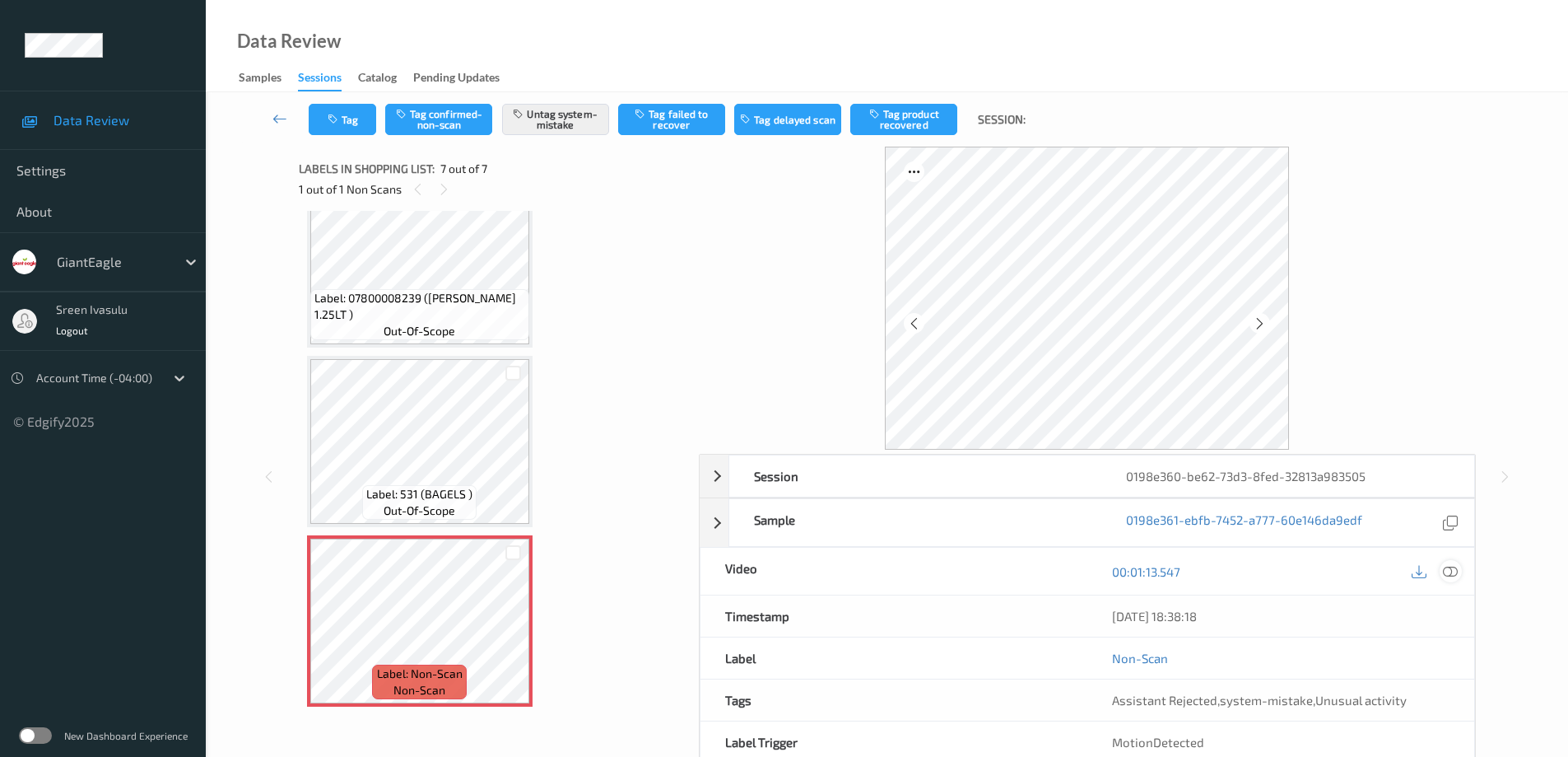
click at [1445, 562] on div at bounding box center [1450, 571] width 23 height 23
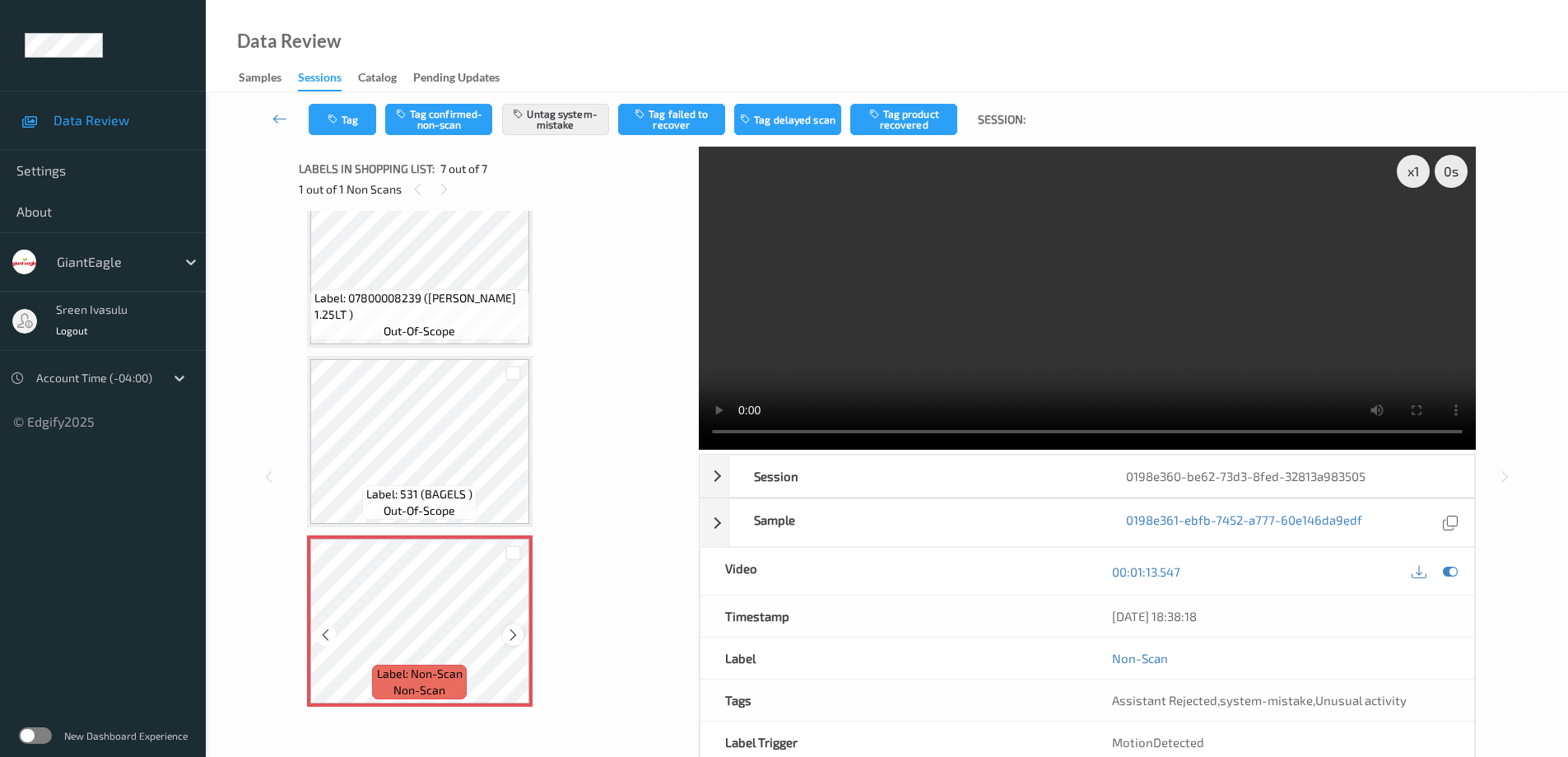
click at [514, 637] on icon at bounding box center [513, 635] width 14 height 15
click at [514, 638] on icon at bounding box center [513, 635] width 14 height 15
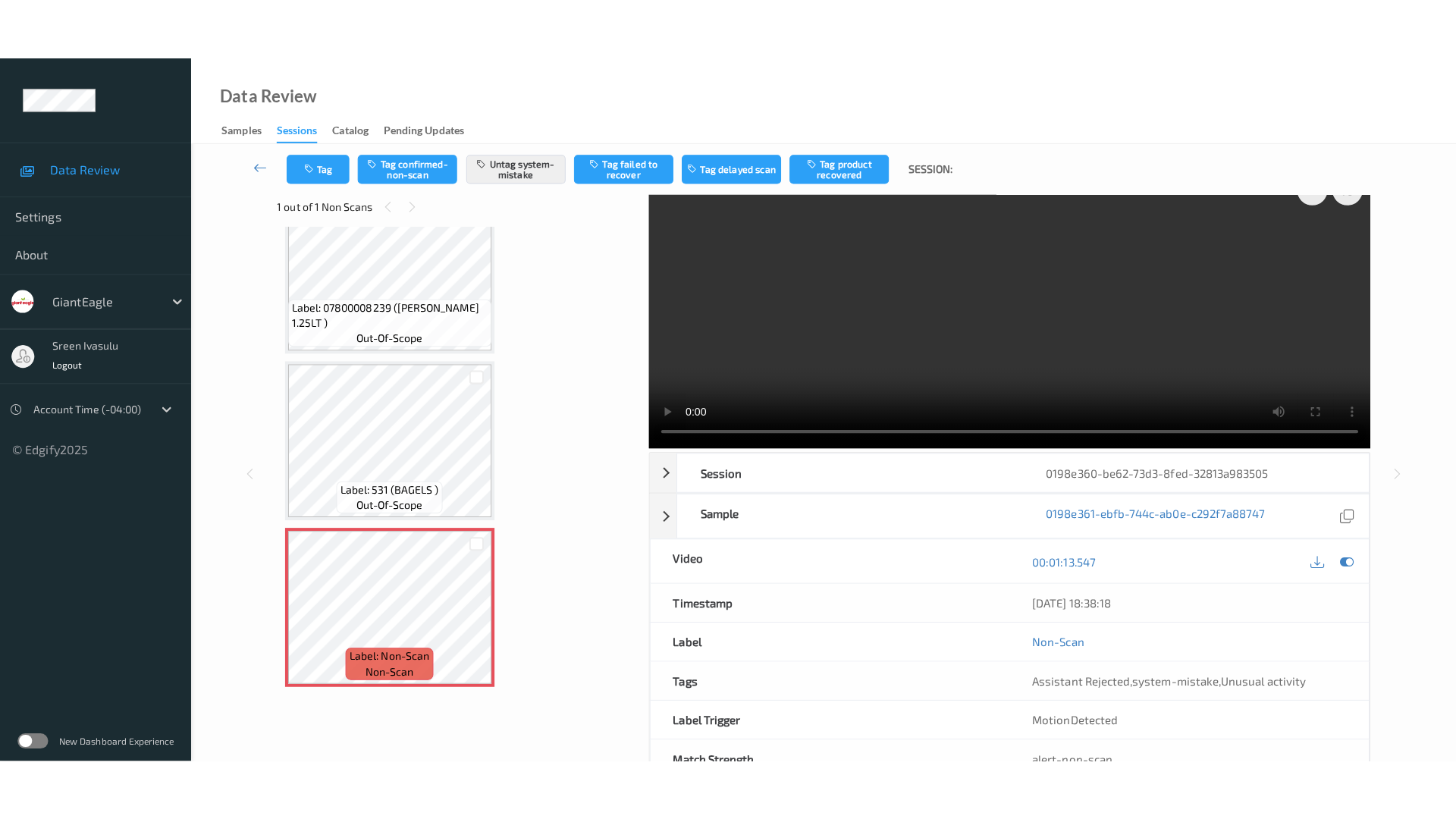
scroll to position [0, 0]
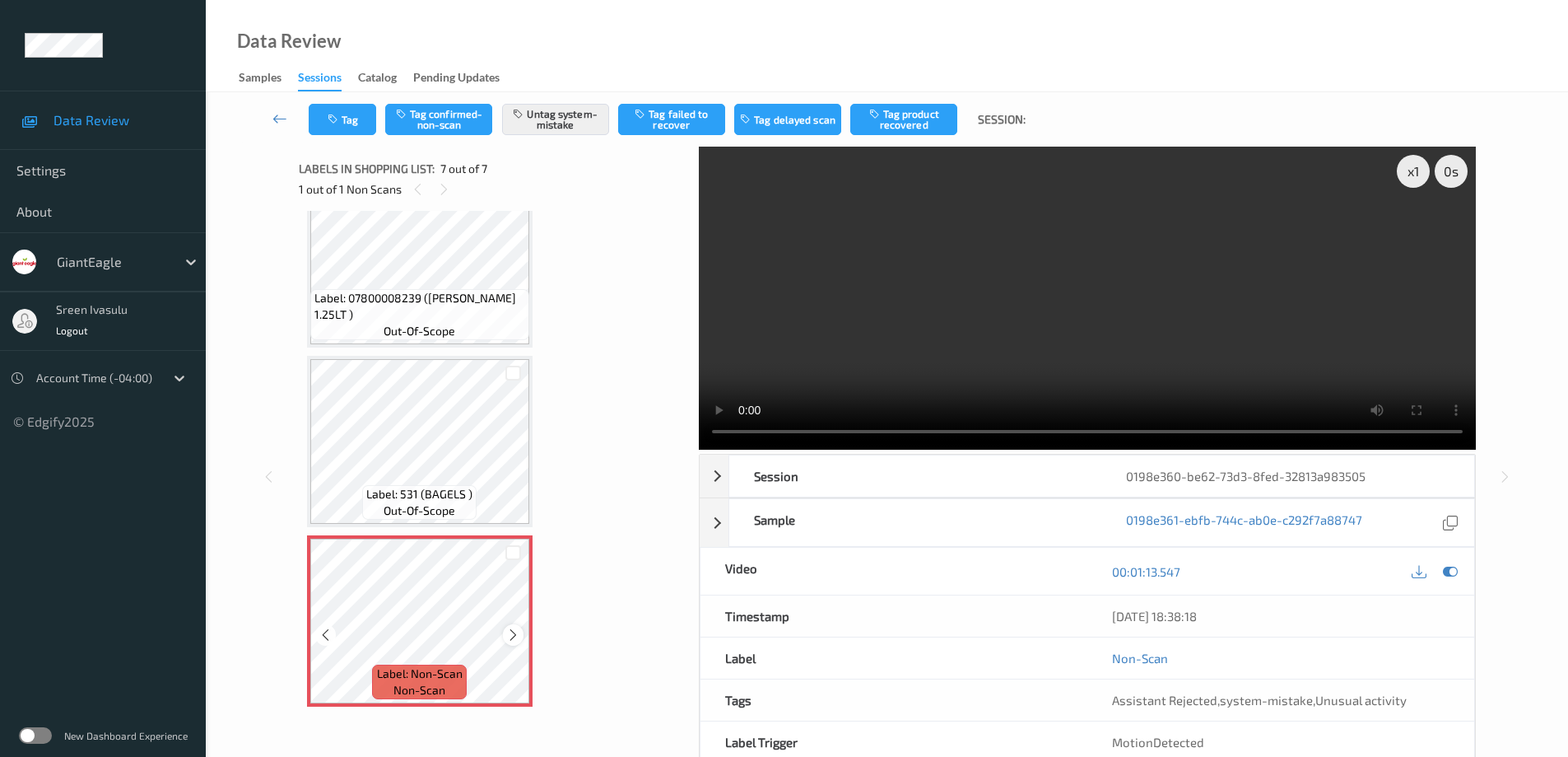
click at [509, 633] on icon at bounding box center [513, 635] width 14 height 15
click at [508, 636] on icon at bounding box center [513, 635] width 14 height 15
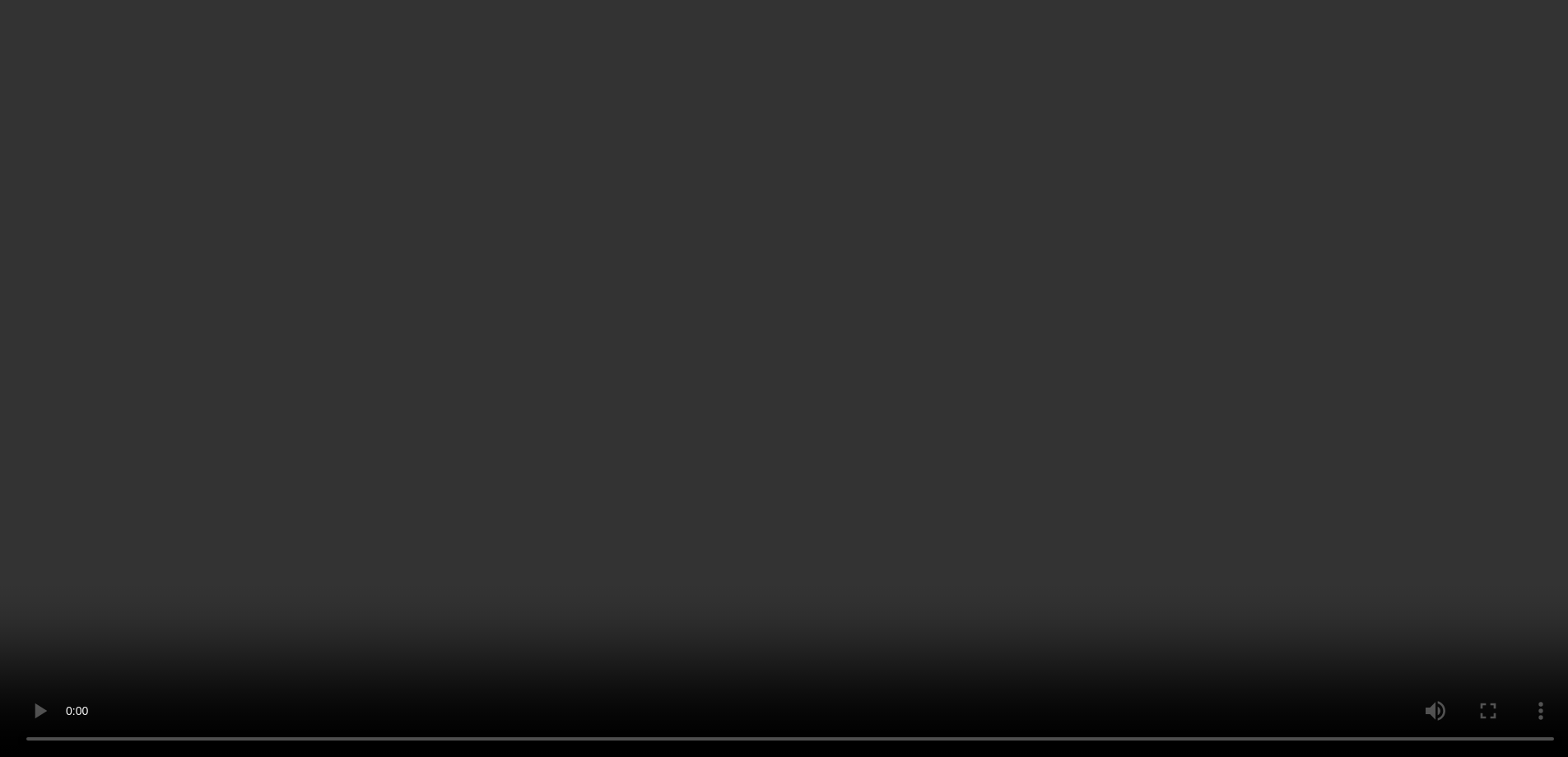
scroll to position [761, 0]
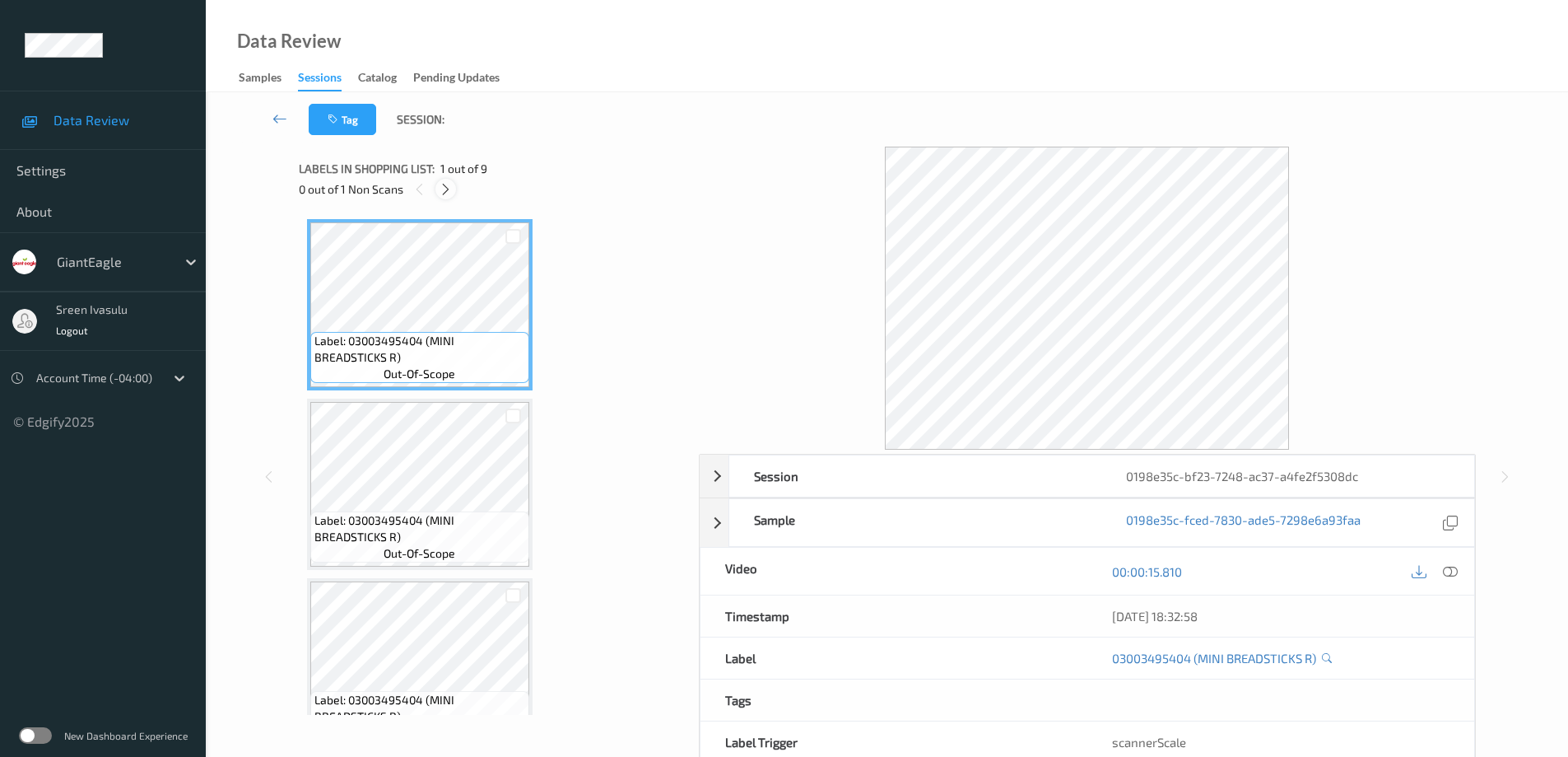
click at [439, 192] on icon at bounding box center [445, 189] width 14 height 15
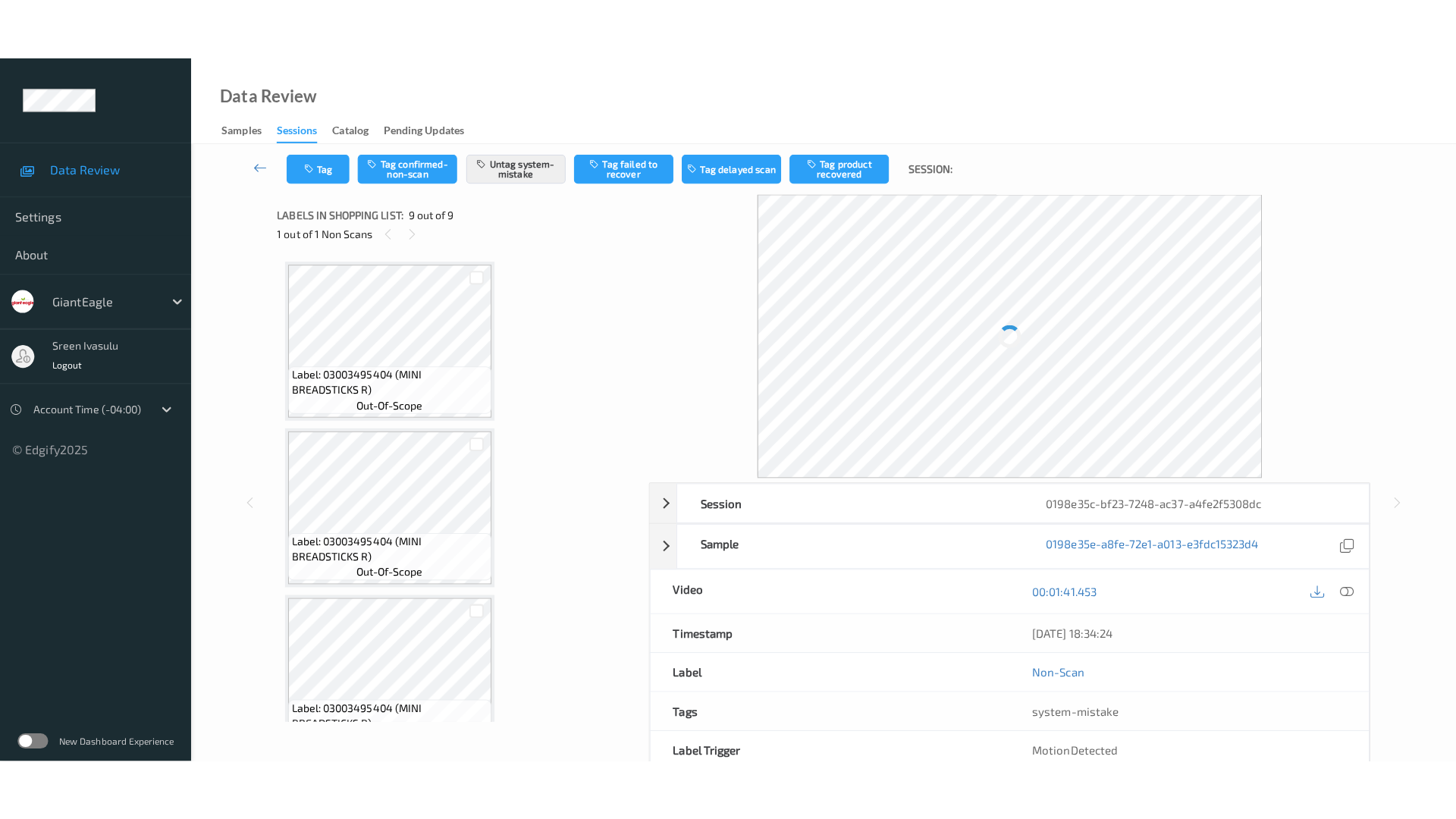
scroll to position [1031, 0]
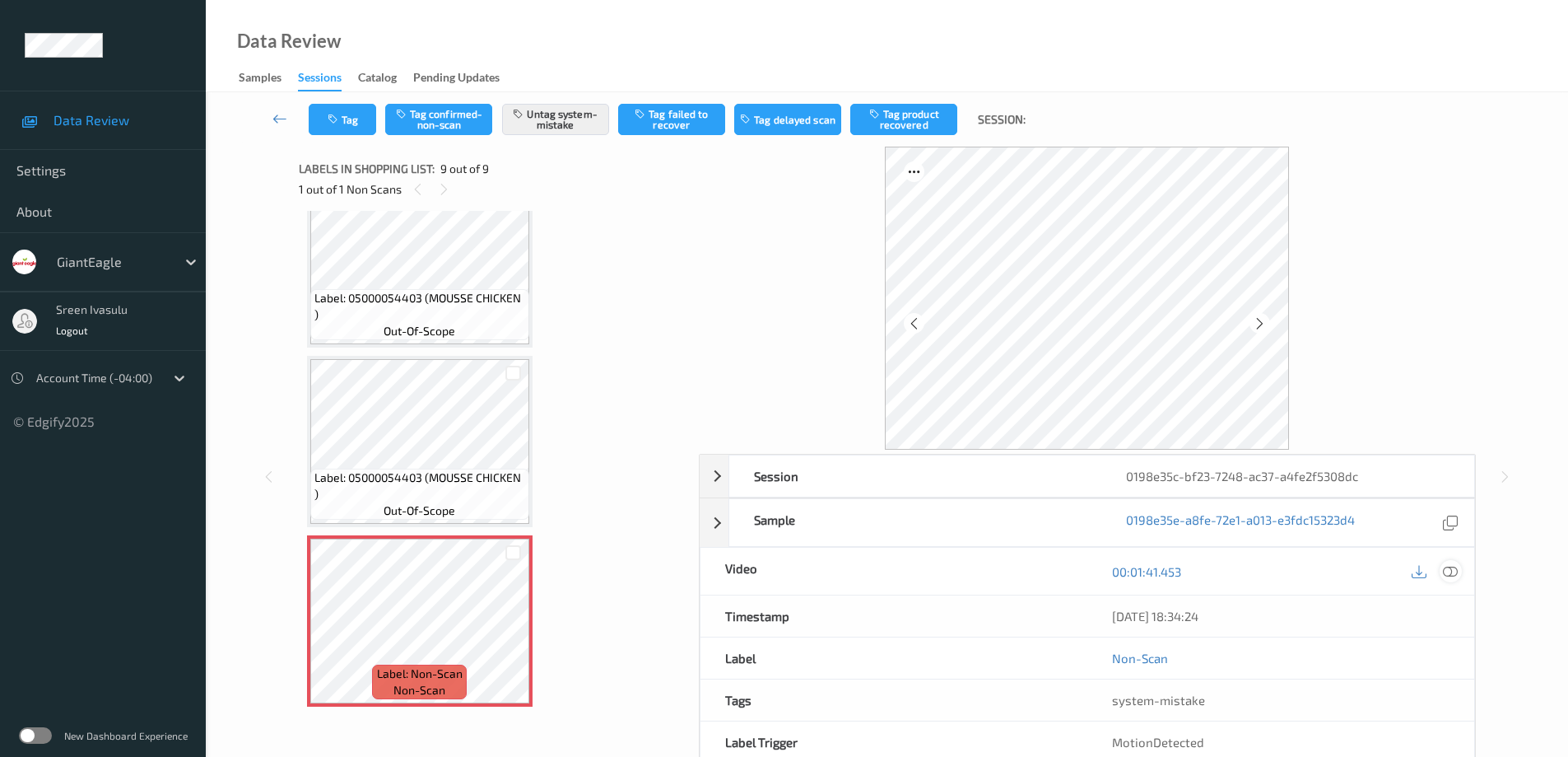
click at [1447, 577] on icon at bounding box center [1450, 571] width 15 height 15
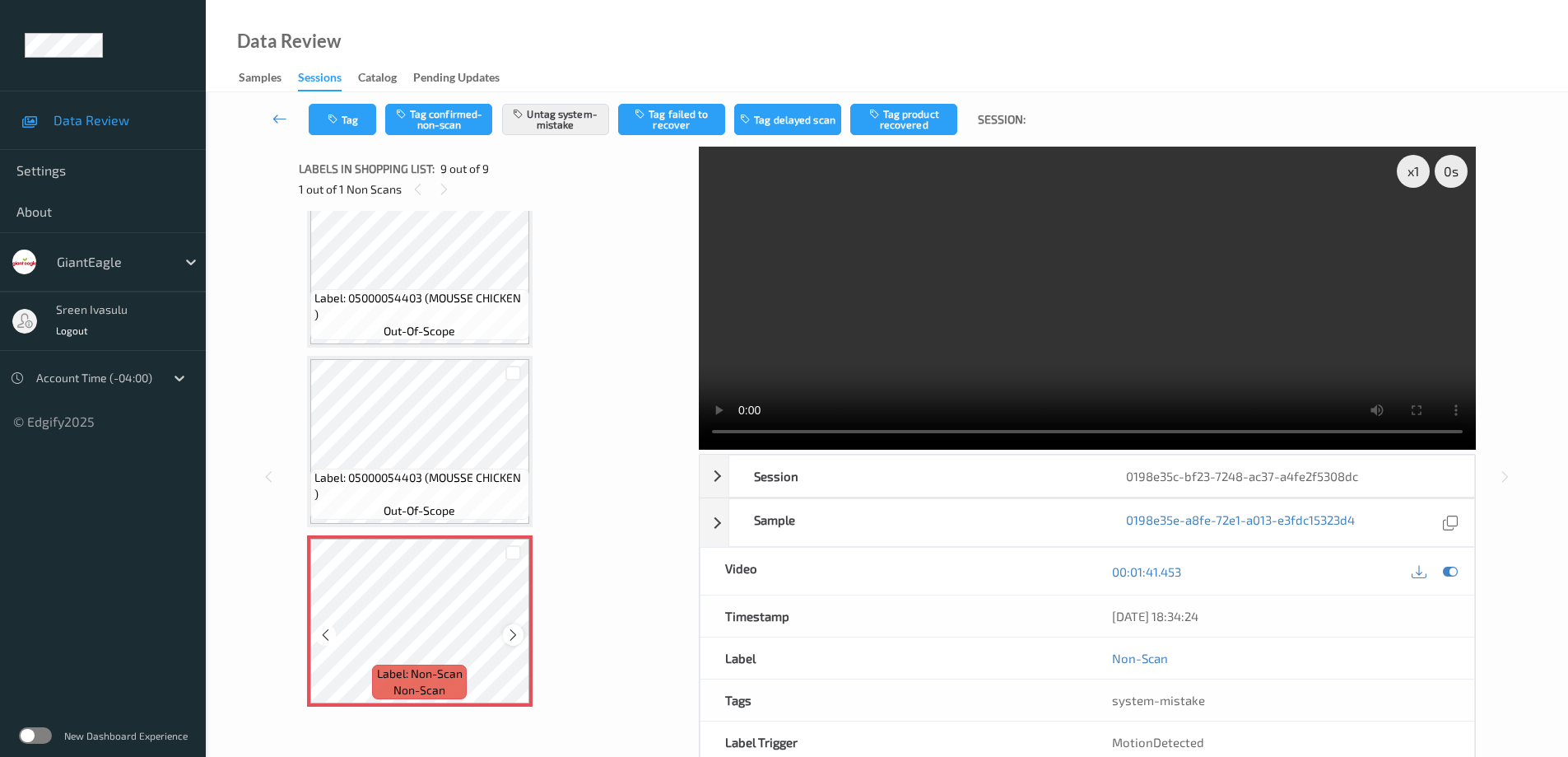
click at [509, 635] on icon at bounding box center [513, 635] width 14 height 15
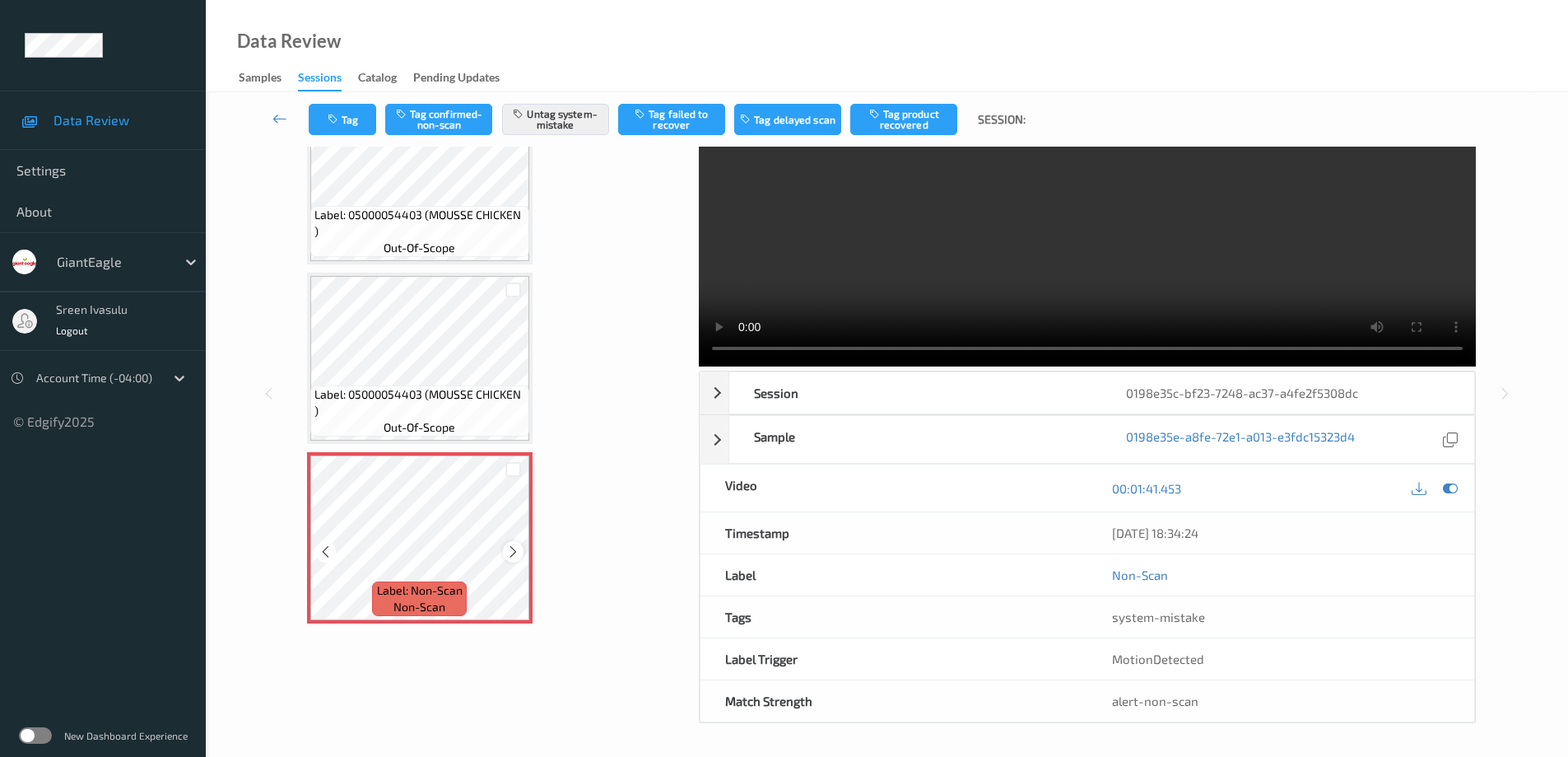
click at [512, 550] on icon at bounding box center [513, 551] width 14 height 15
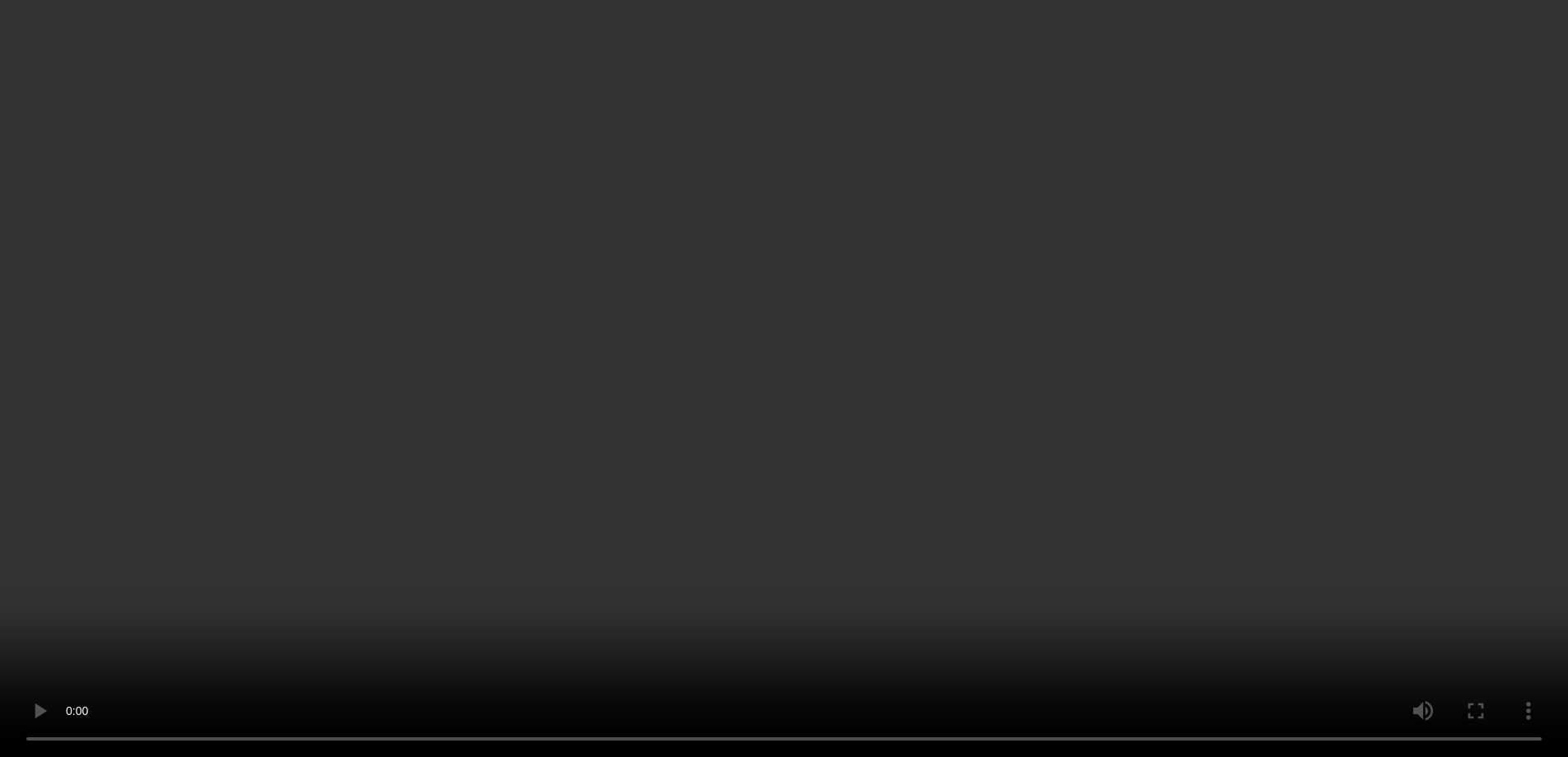
scroll to position [987, 0]
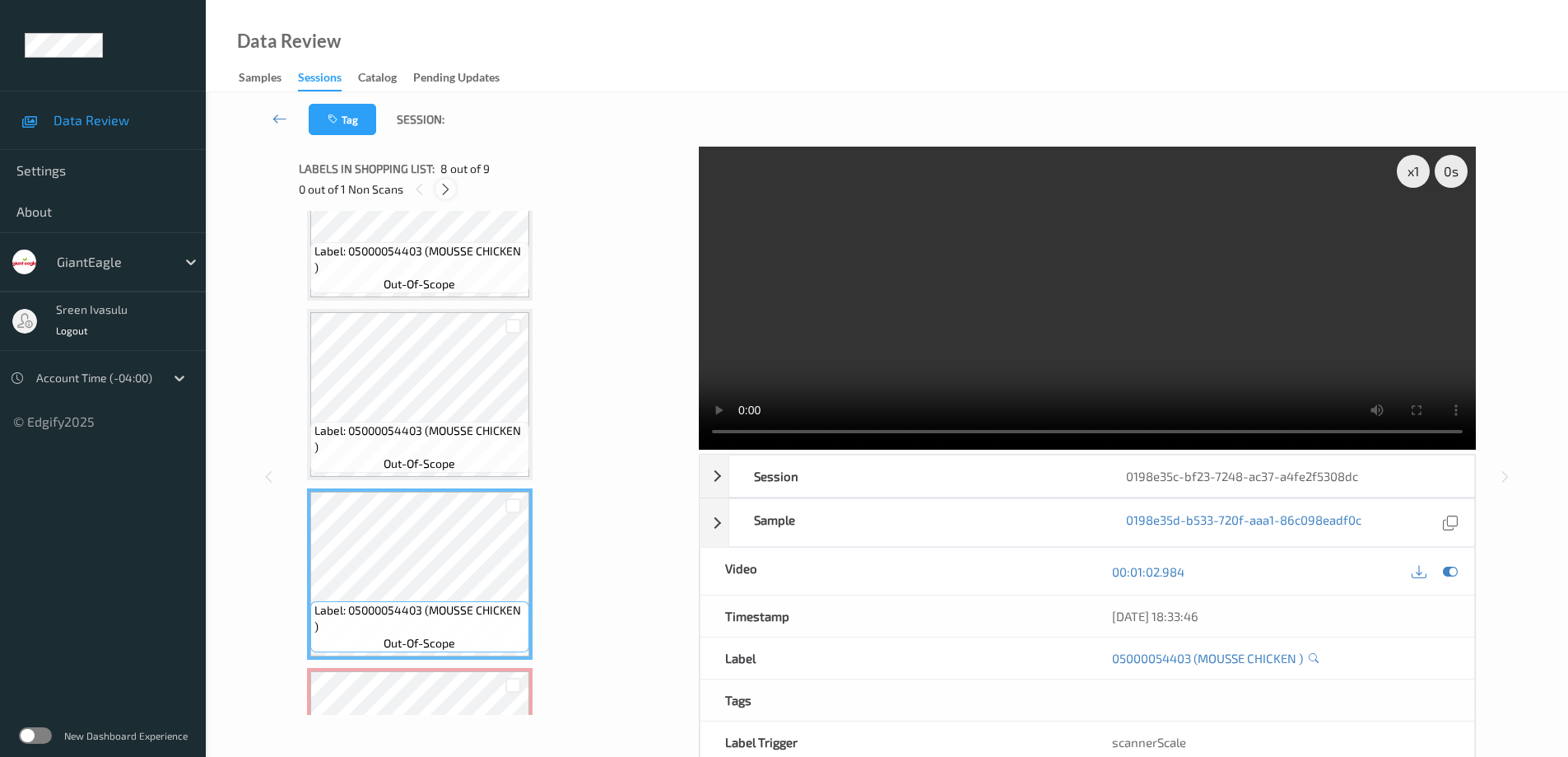
click at [443, 189] on icon at bounding box center [445, 189] width 14 height 15
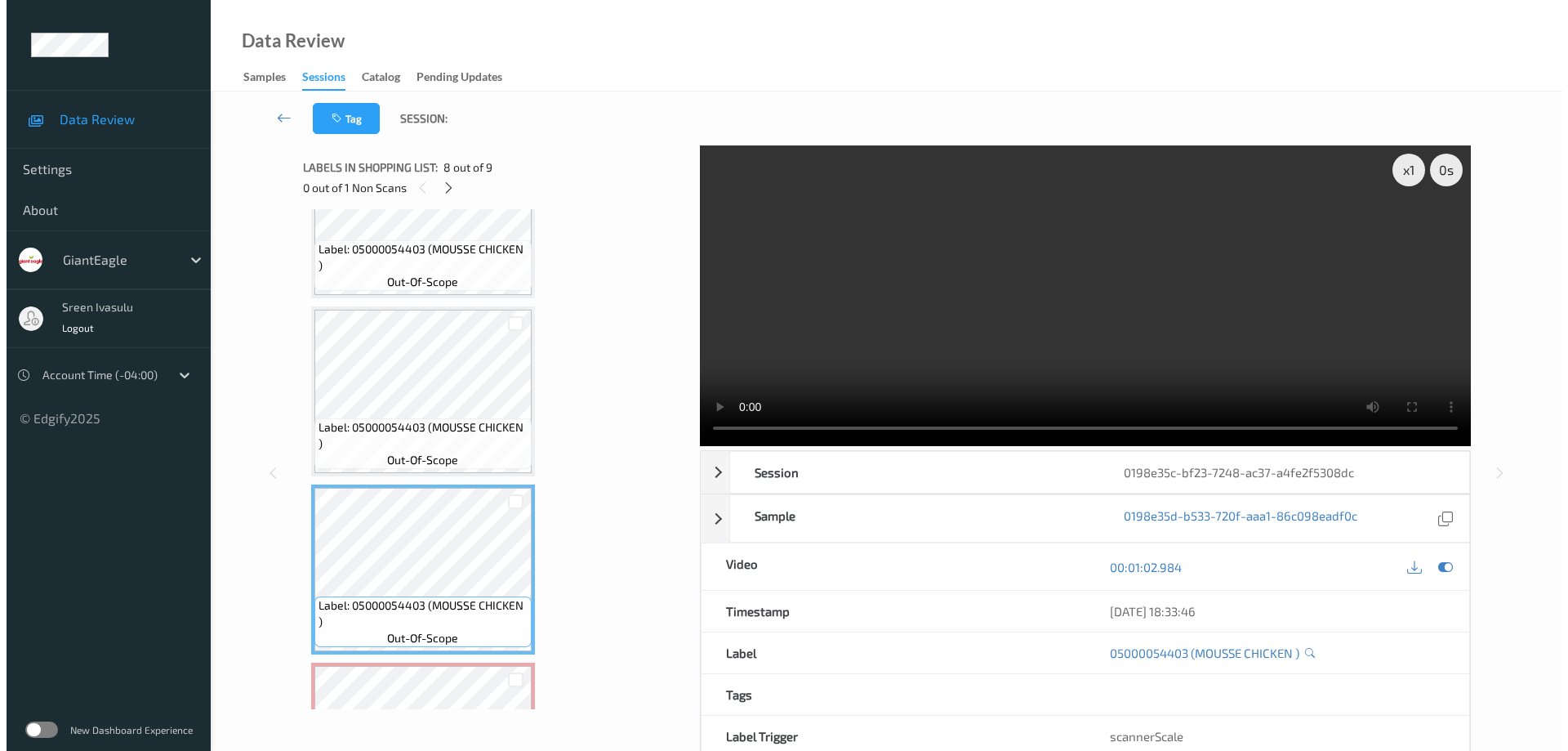
scroll to position [1110, 0]
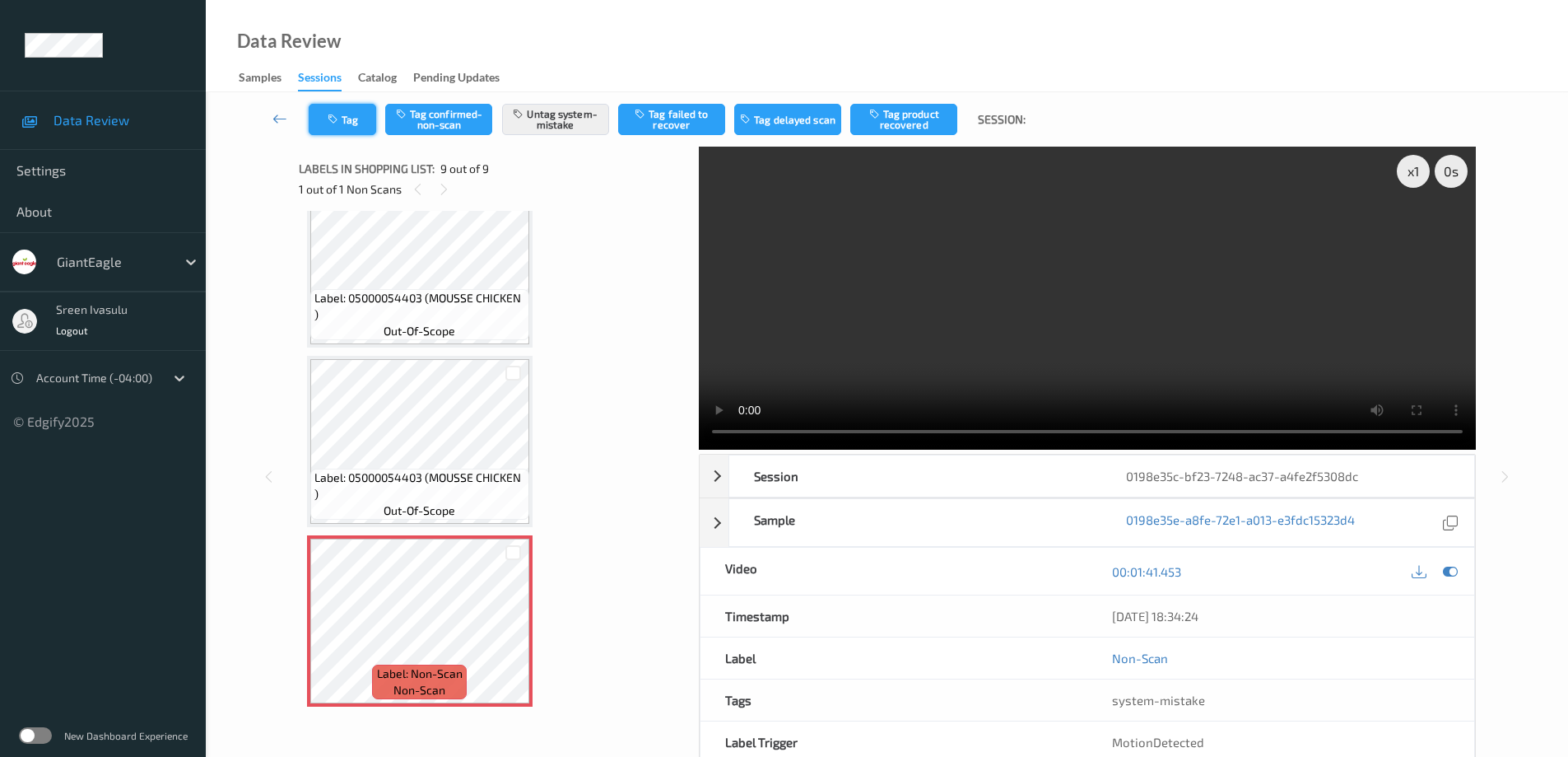
click at [349, 118] on button "Tag" at bounding box center [342, 119] width 68 height 31
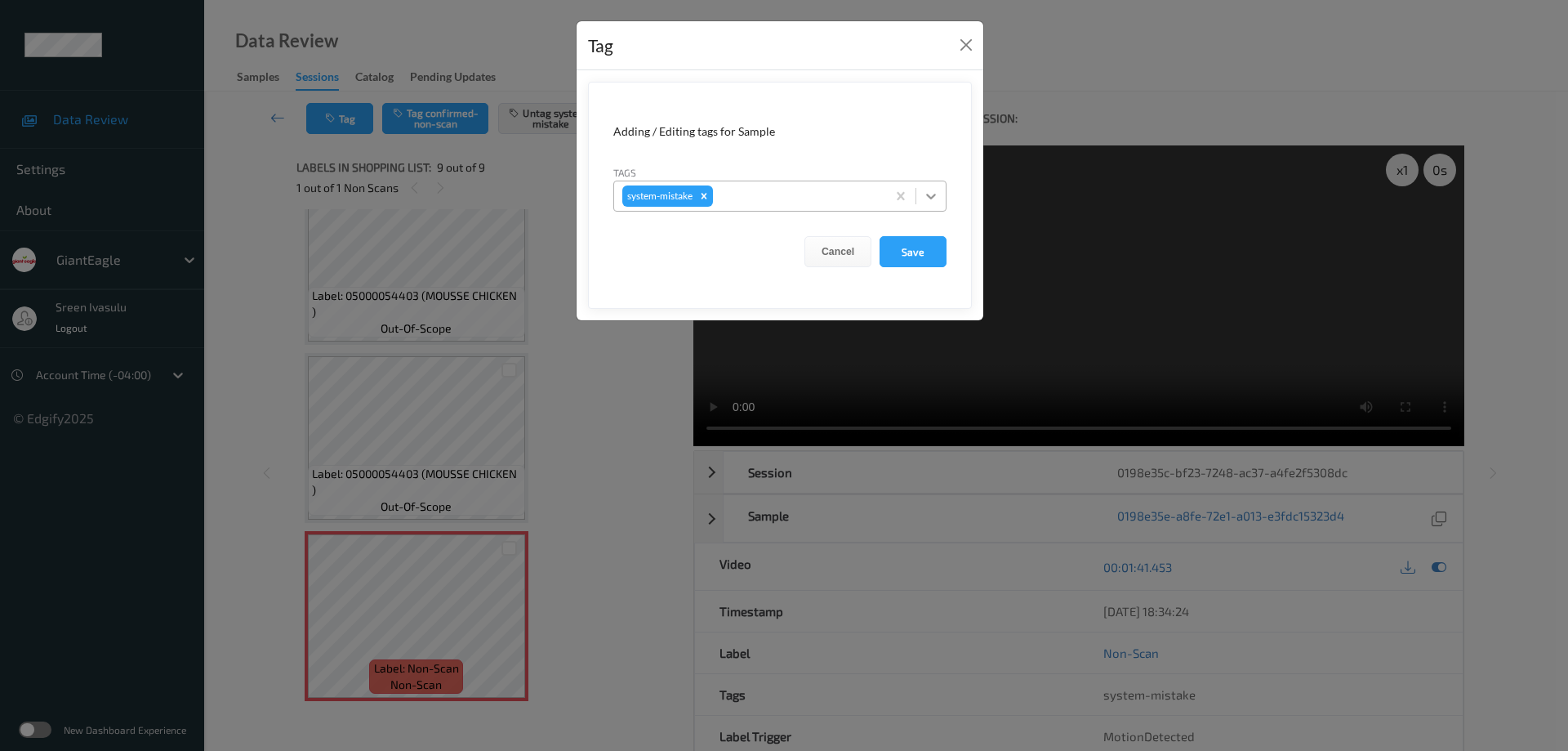
click at [936, 201] on icon at bounding box center [931, 195] width 17 height 17
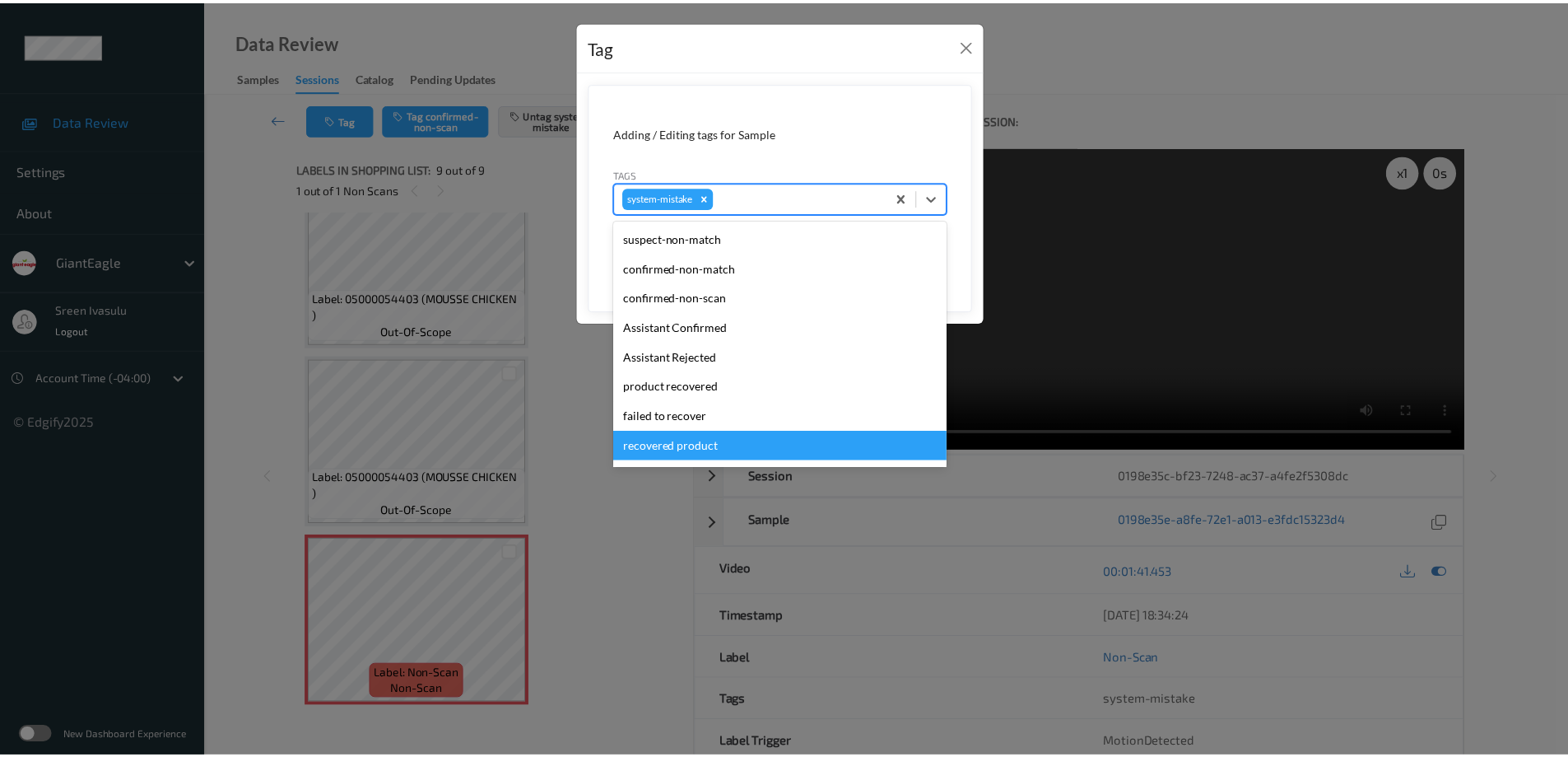
scroll to position [174, 0]
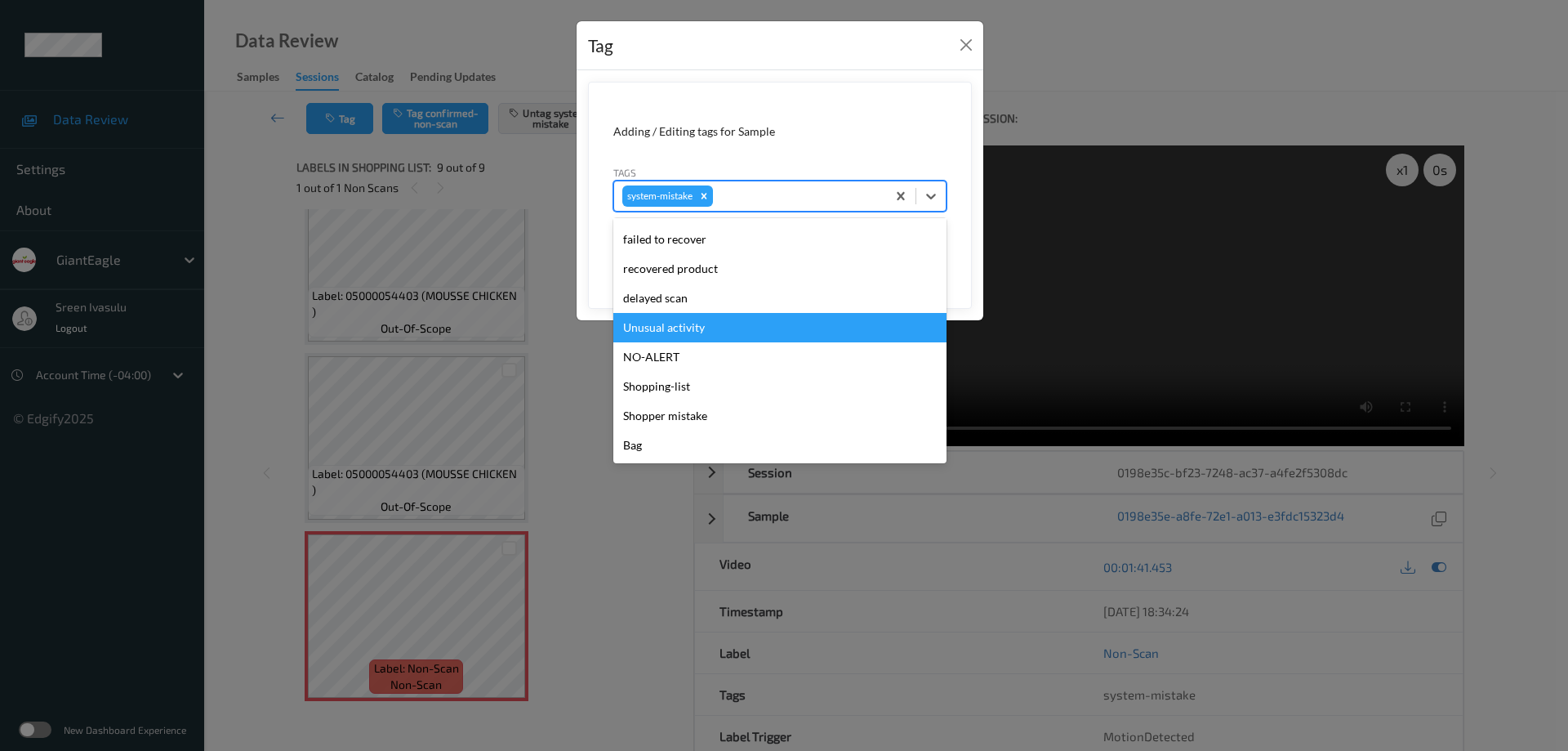
click at [688, 334] on div "Unusual activity" at bounding box center [779, 327] width 333 height 29
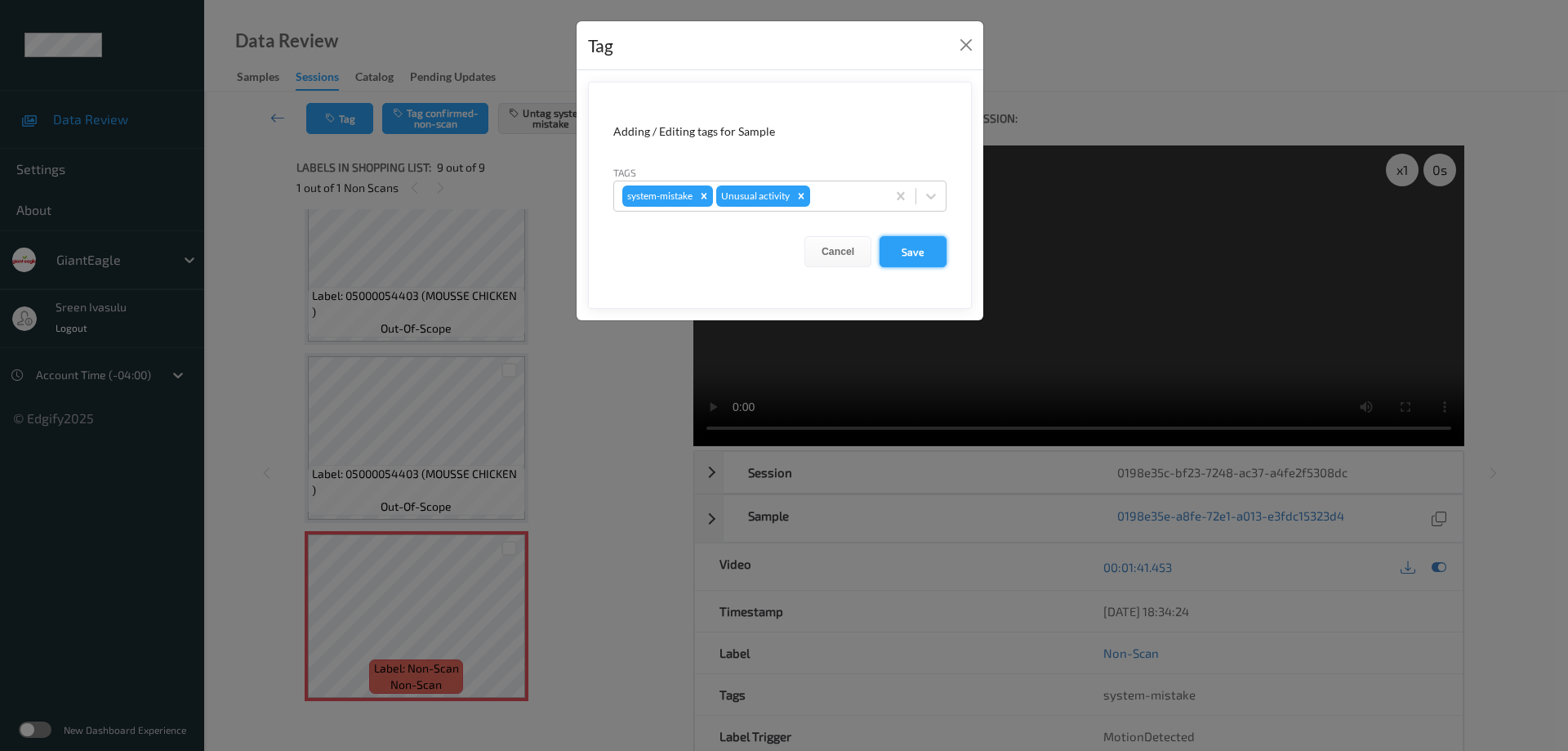
click at [911, 262] on button "Save" at bounding box center [912, 252] width 67 height 31
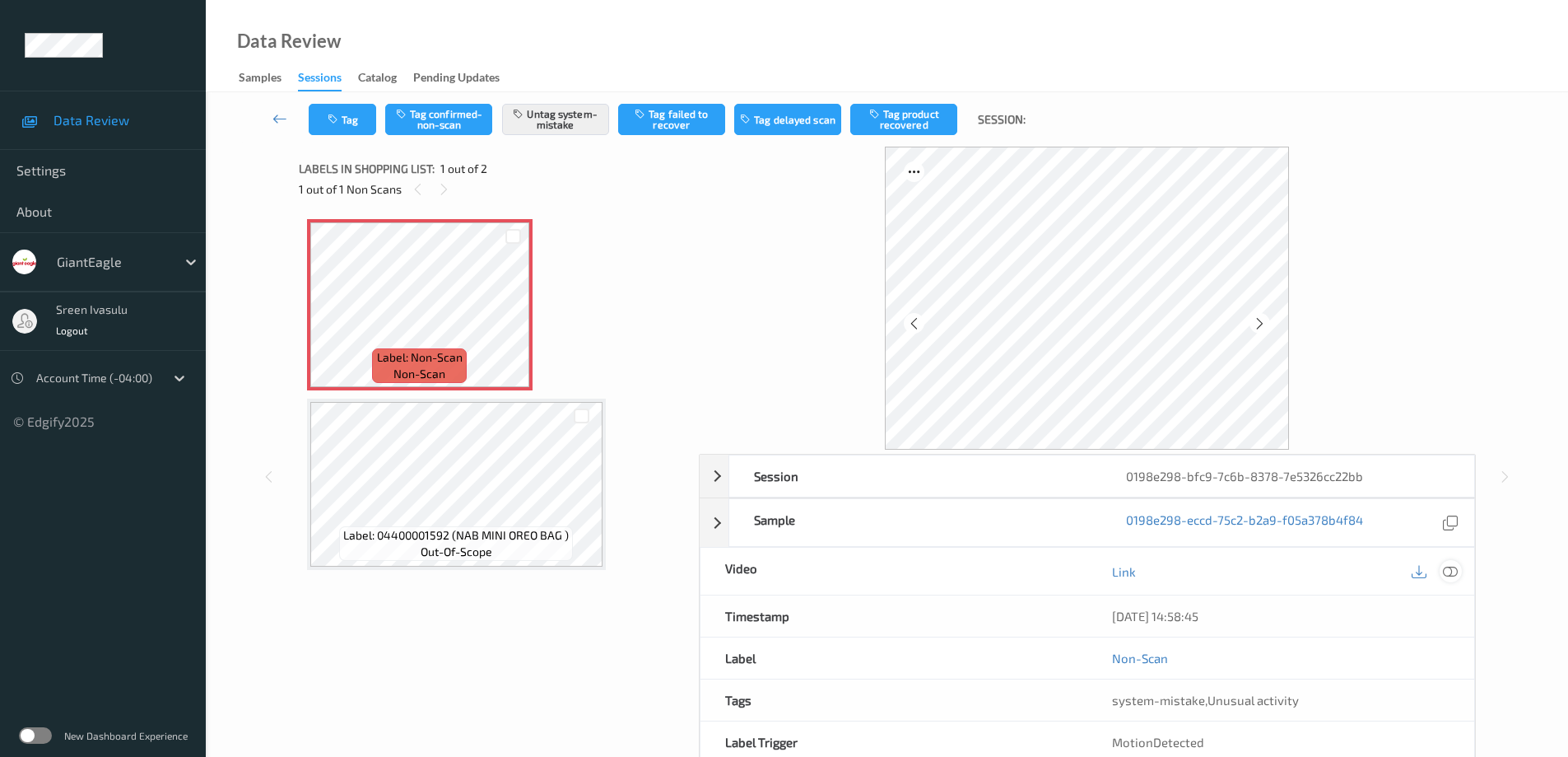
click at [1456, 566] on icon at bounding box center [1450, 571] width 15 height 15
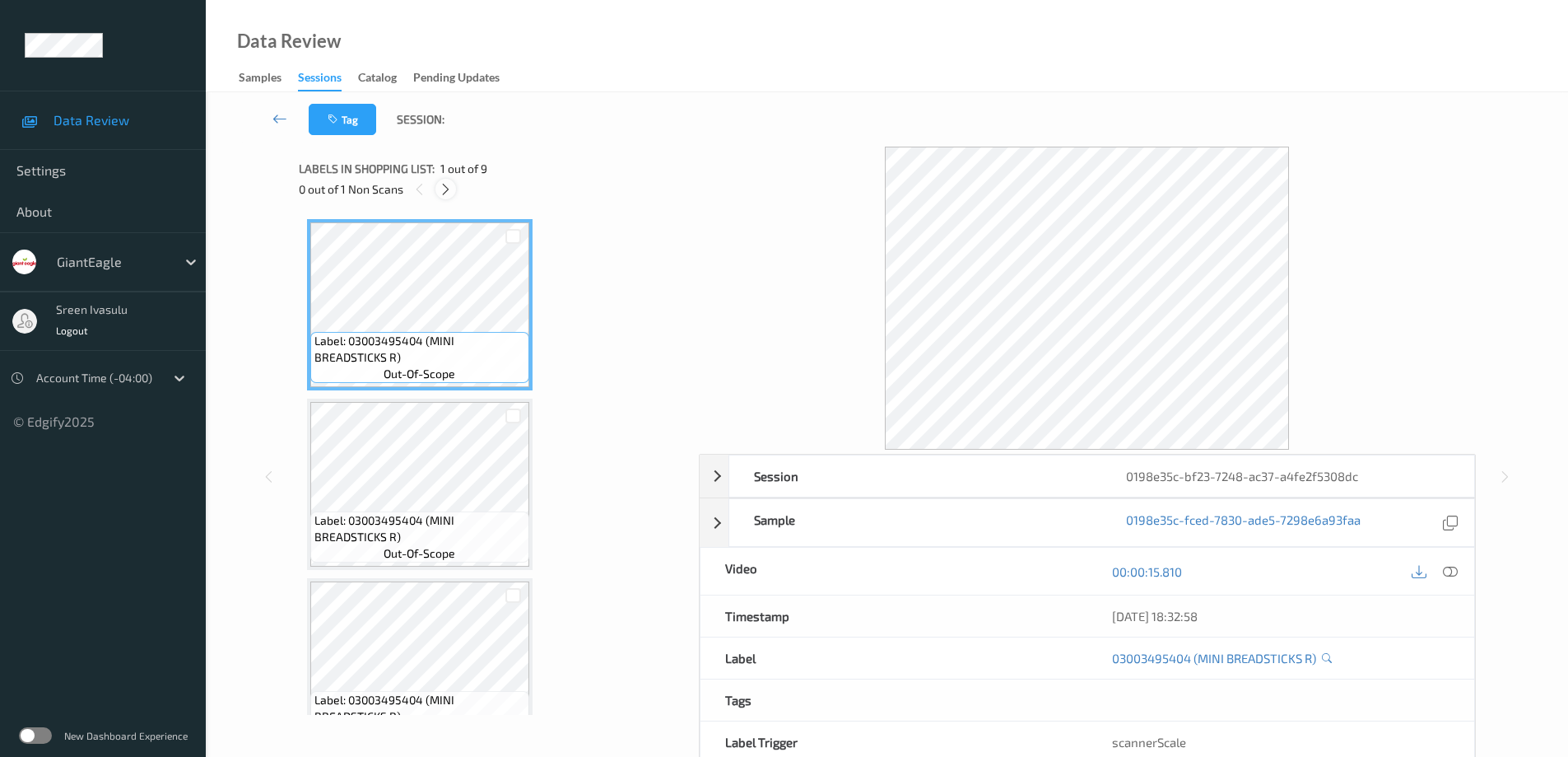
click at [444, 192] on icon at bounding box center [445, 189] width 14 height 15
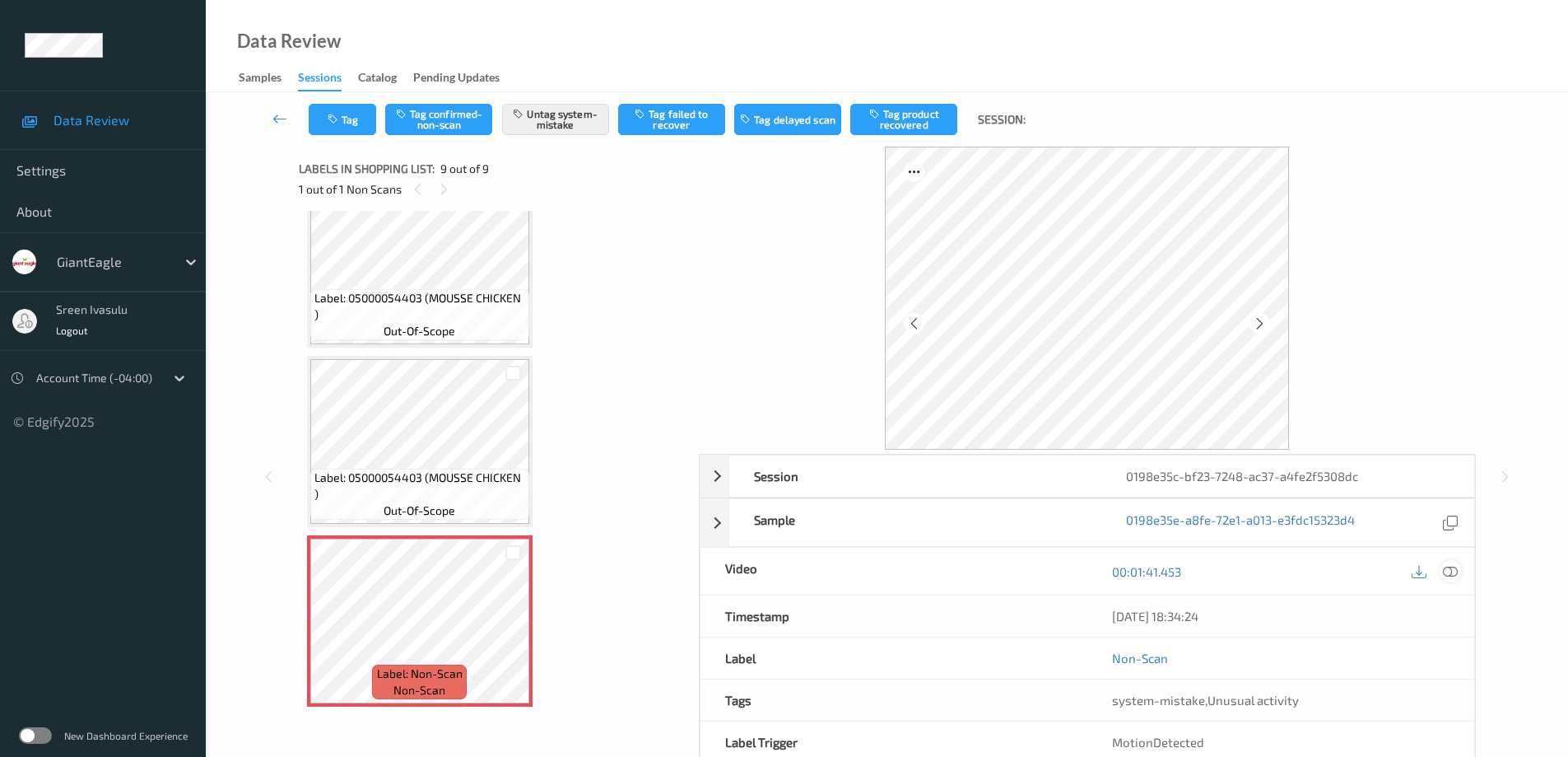
click at [1452, 571] on icon at bounding box center [1450, 571] width 15 height 15
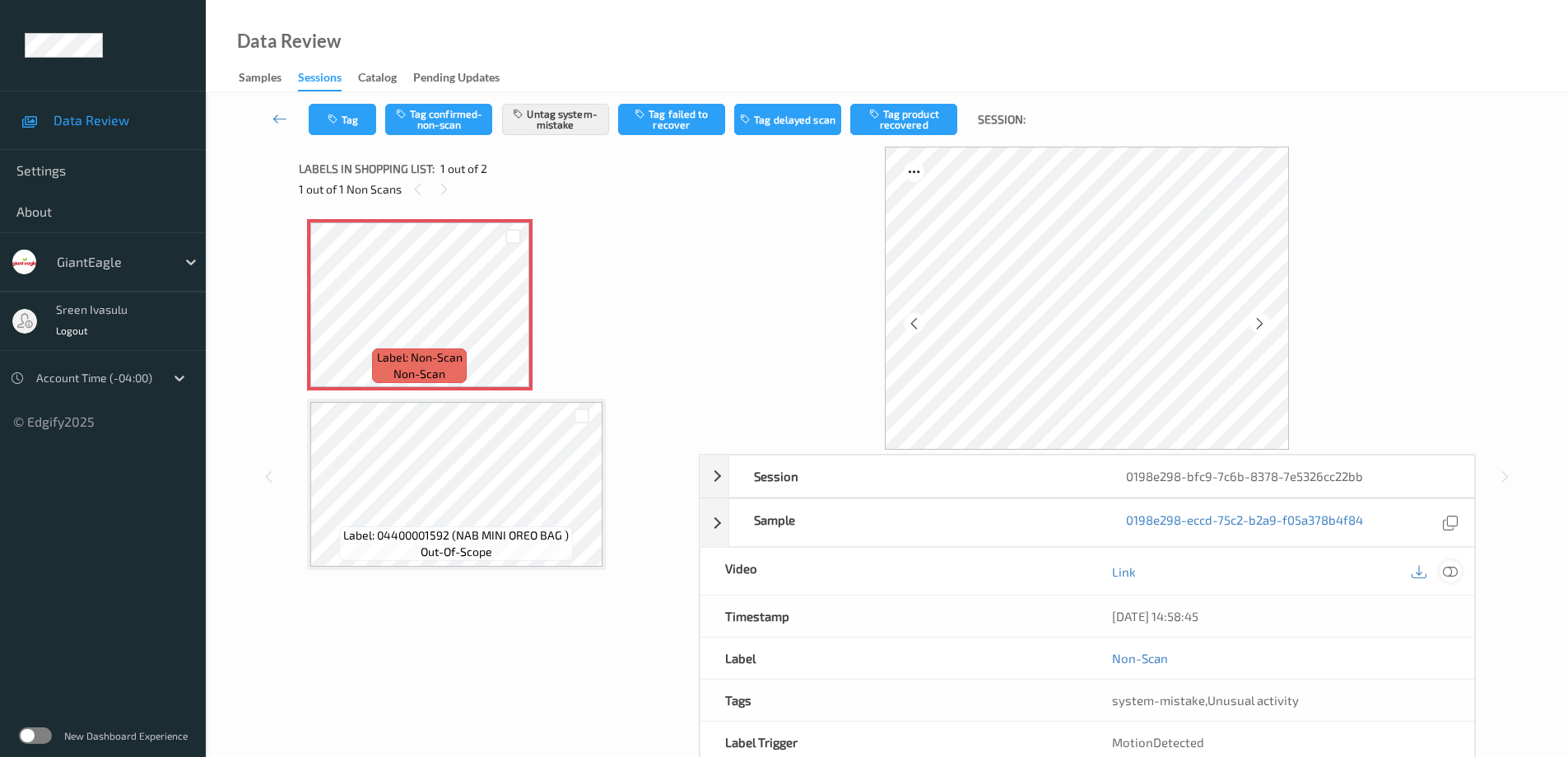
click at [1450, 578] on icon at bounding box center [1450, 571] width 15 height 15
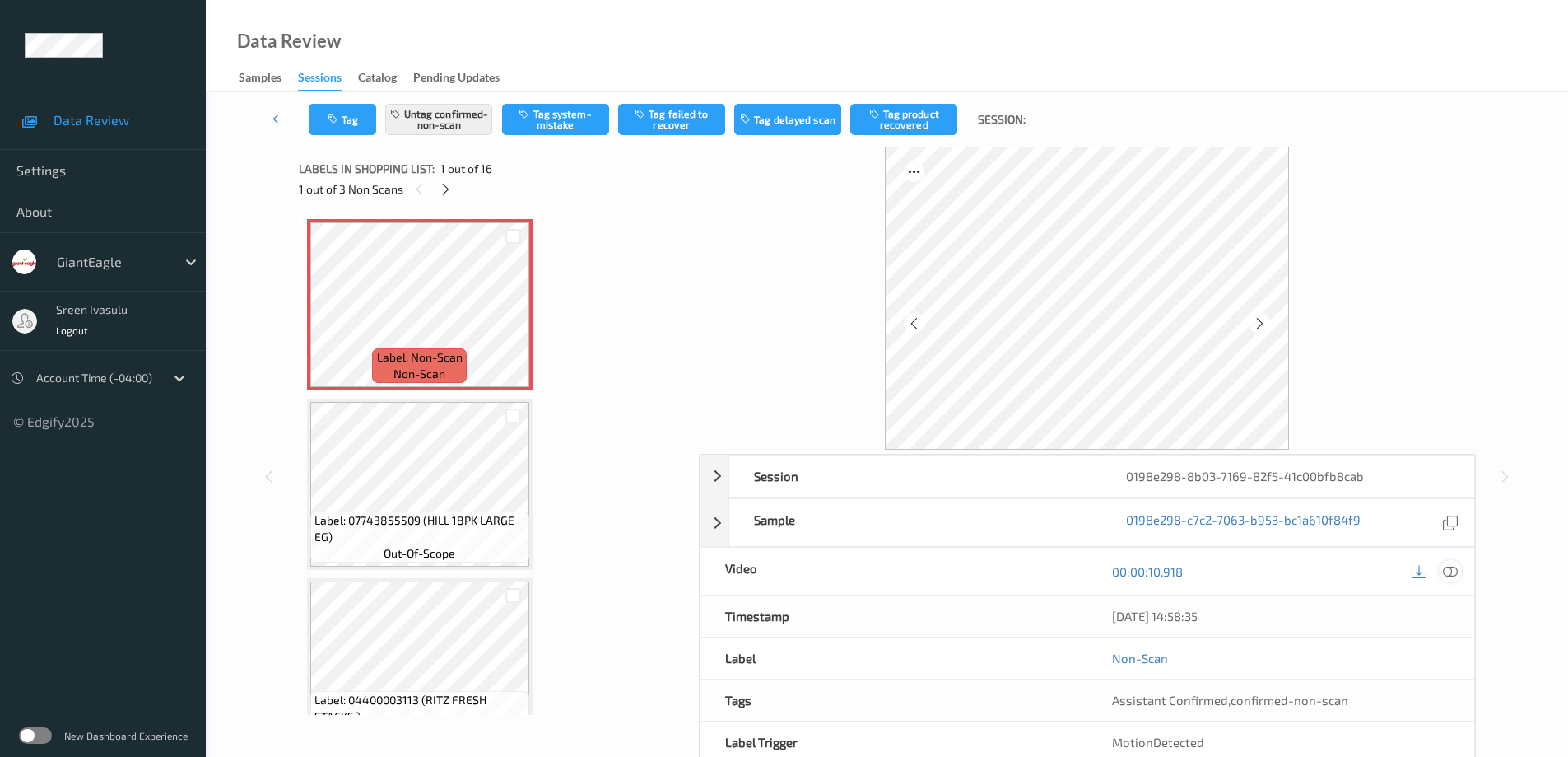
click at [1444, 573] on icon at bounding box center [1450, 571] width 15 height 15
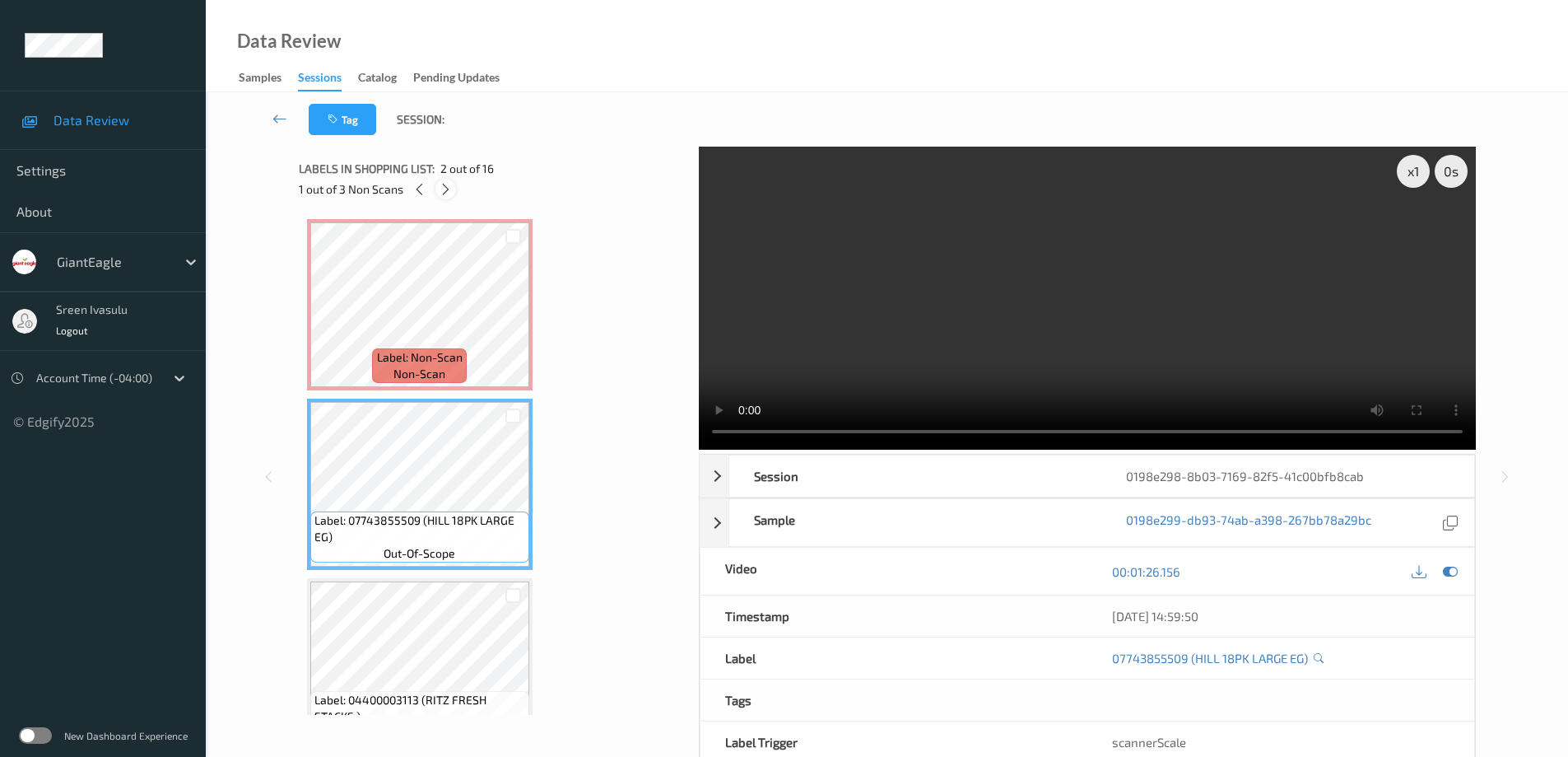
click at [441, 187] on icon at bounding box center [445, 189] width 14 height 15
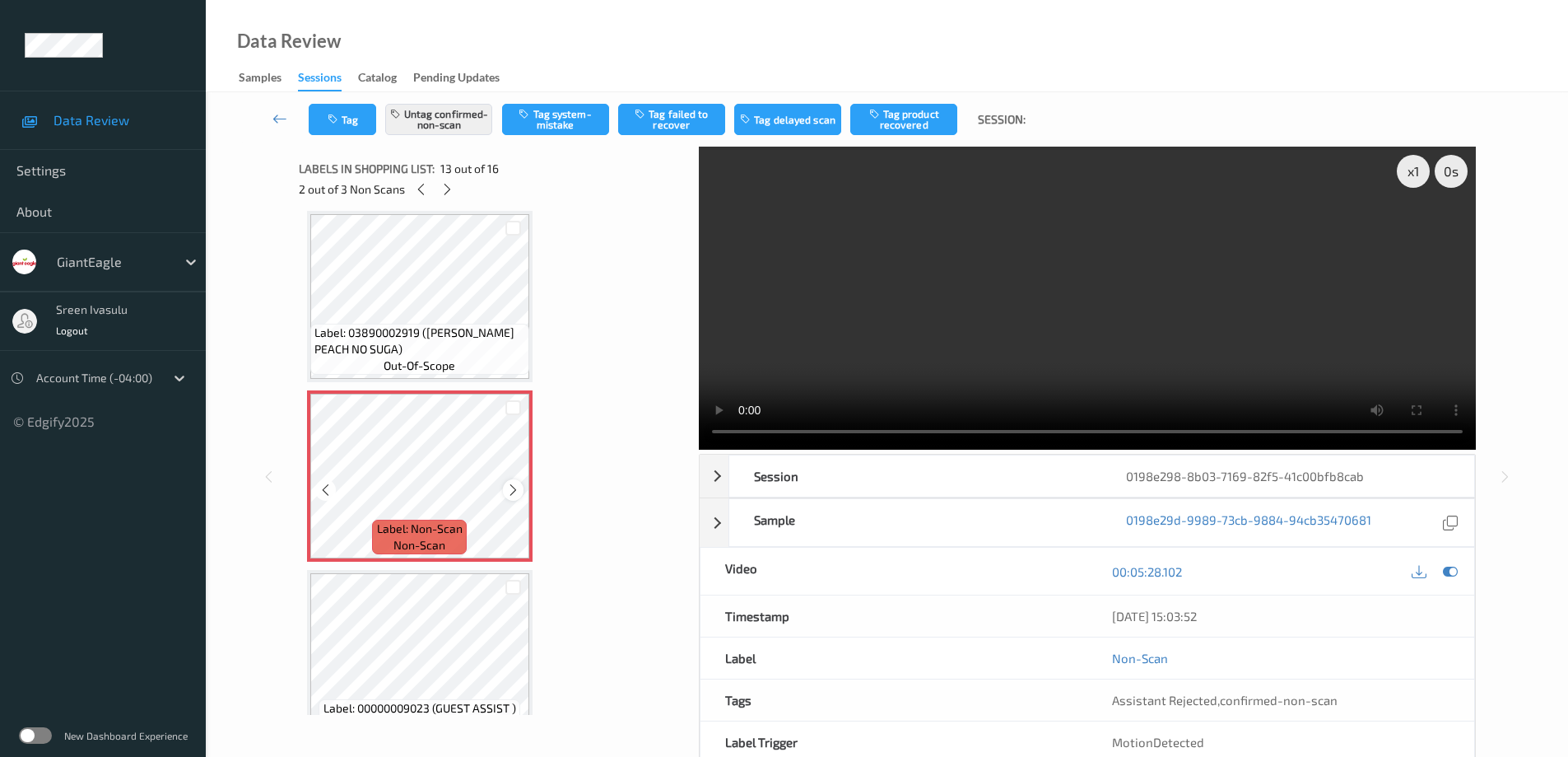
click at [518, 488] on icon at bounding box center [513, 490] width 14 height 15
click at [515, 489] on icon at bounding box center [513, 490] width 14 height 15
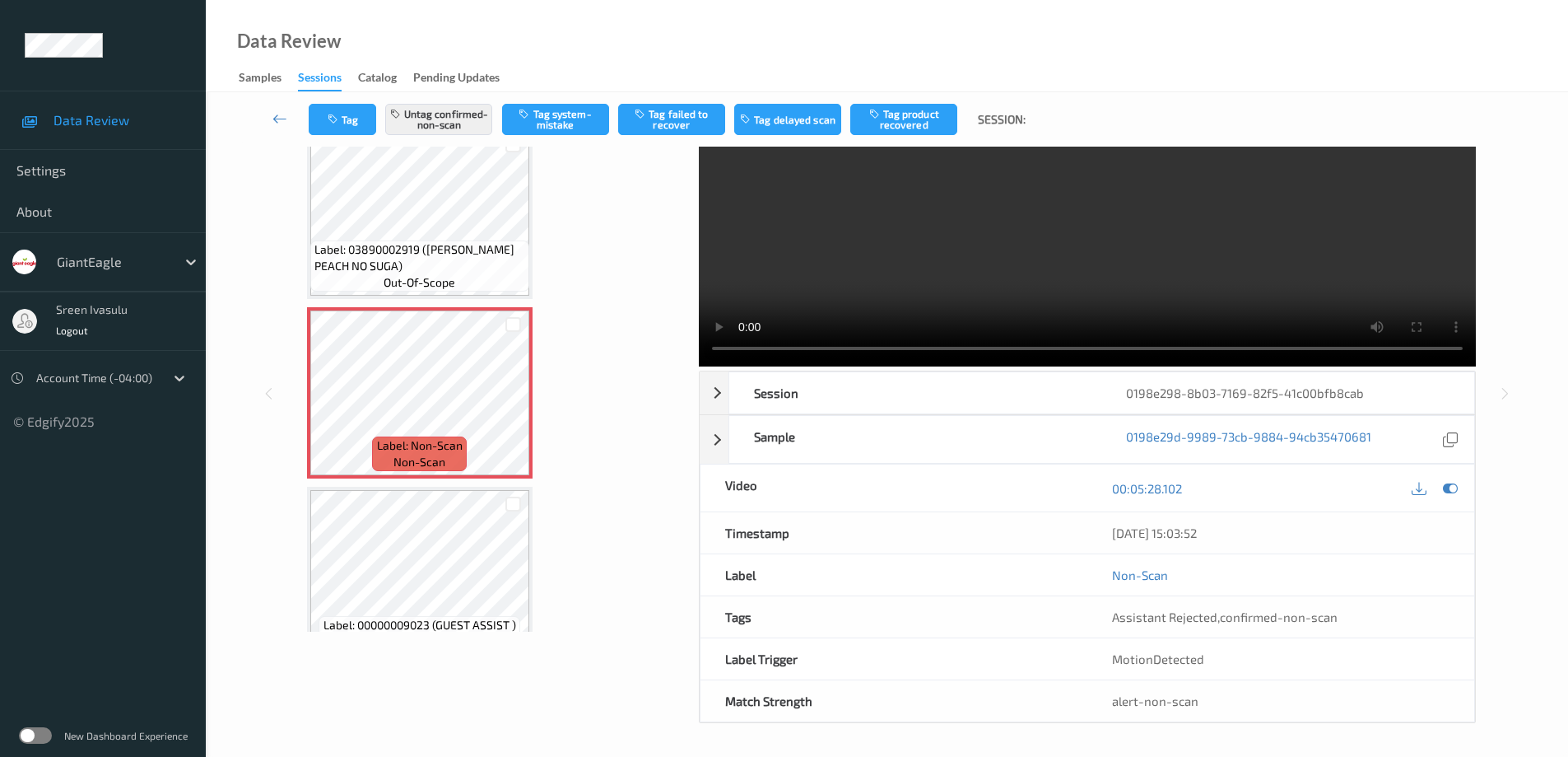
scroll to position [0, 0]
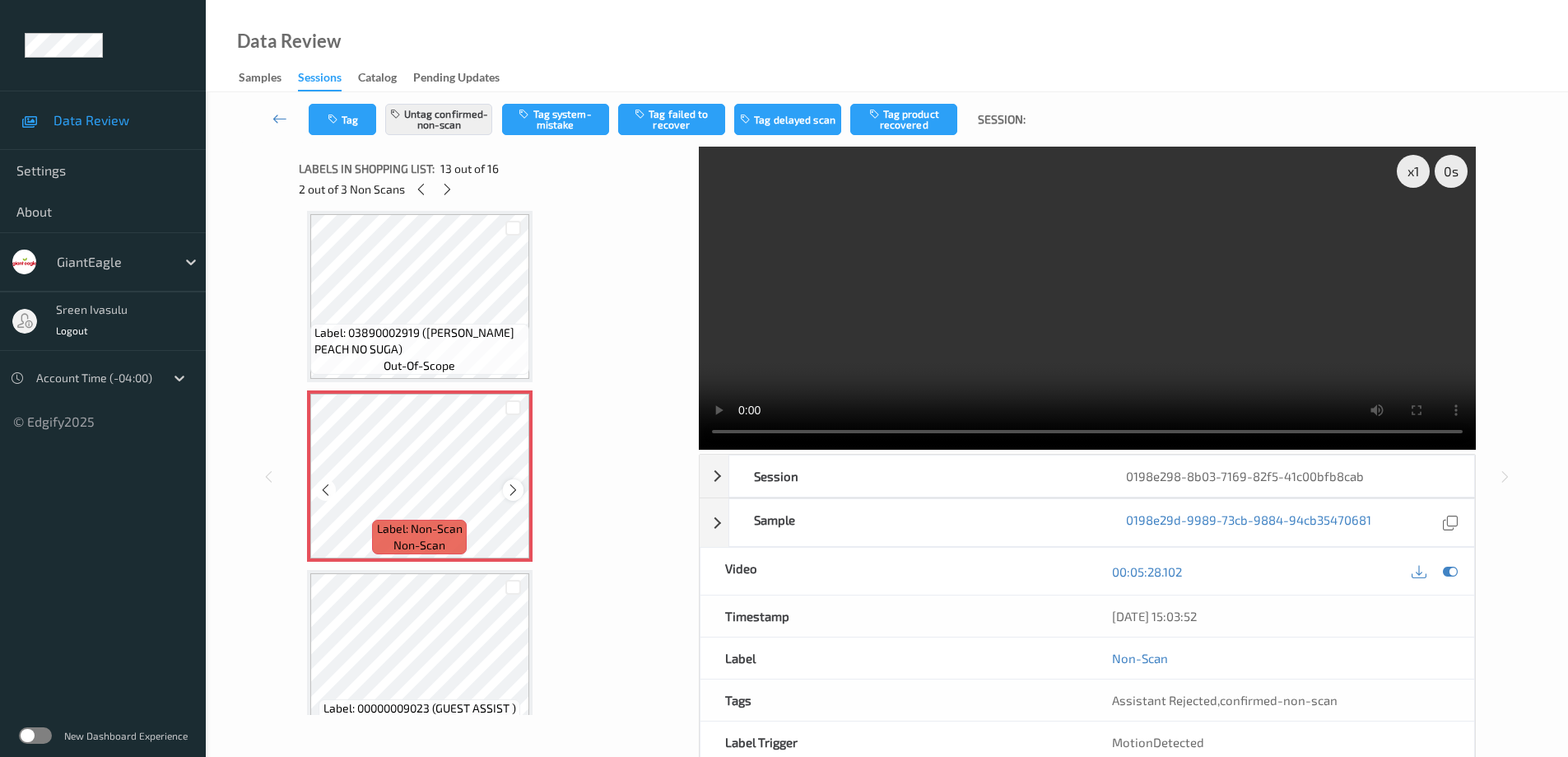
click at [518, 491] on icon at bounding box center [513, 490] width 14 height 15
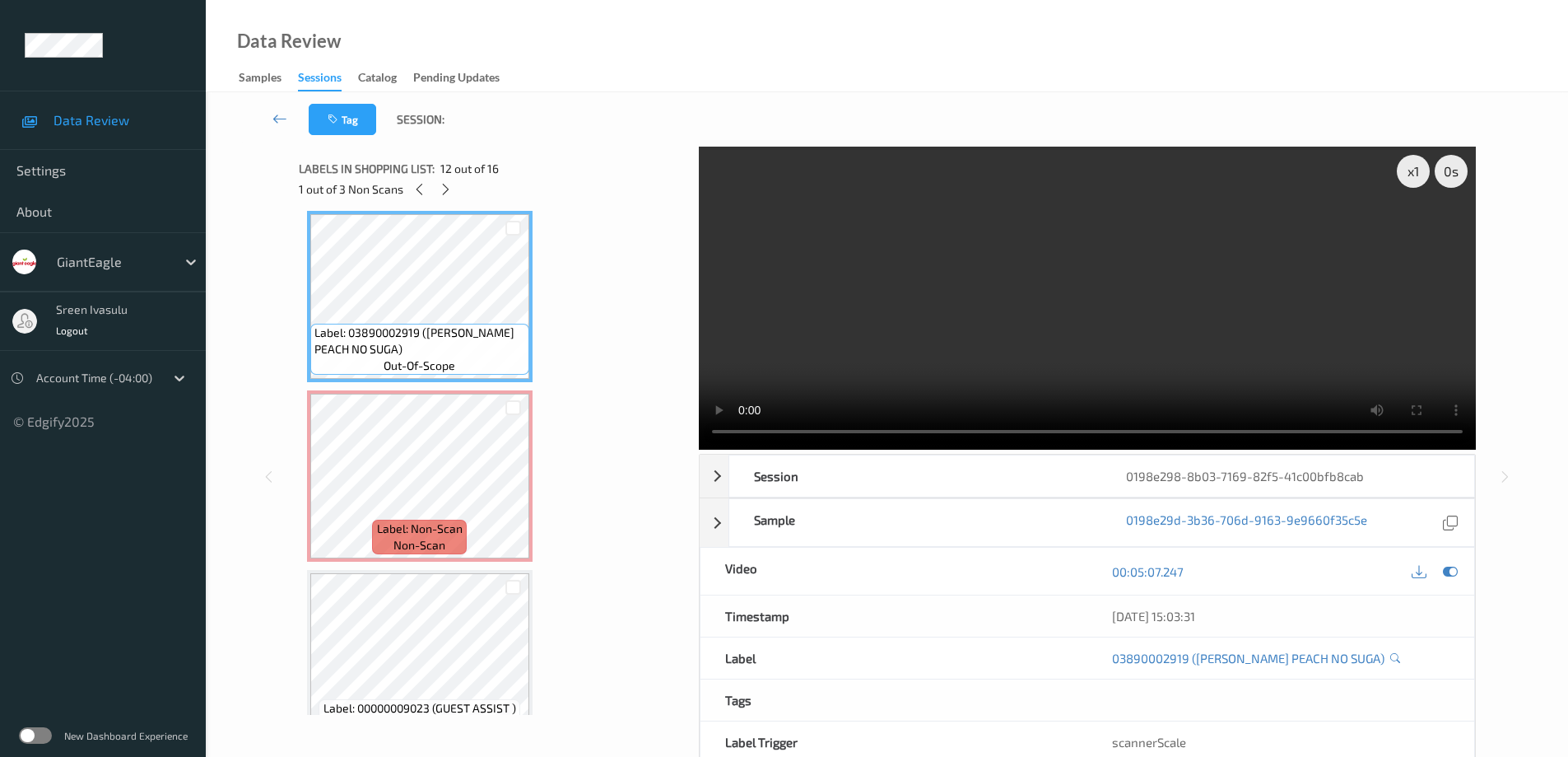
scroll to position [1653, 0]
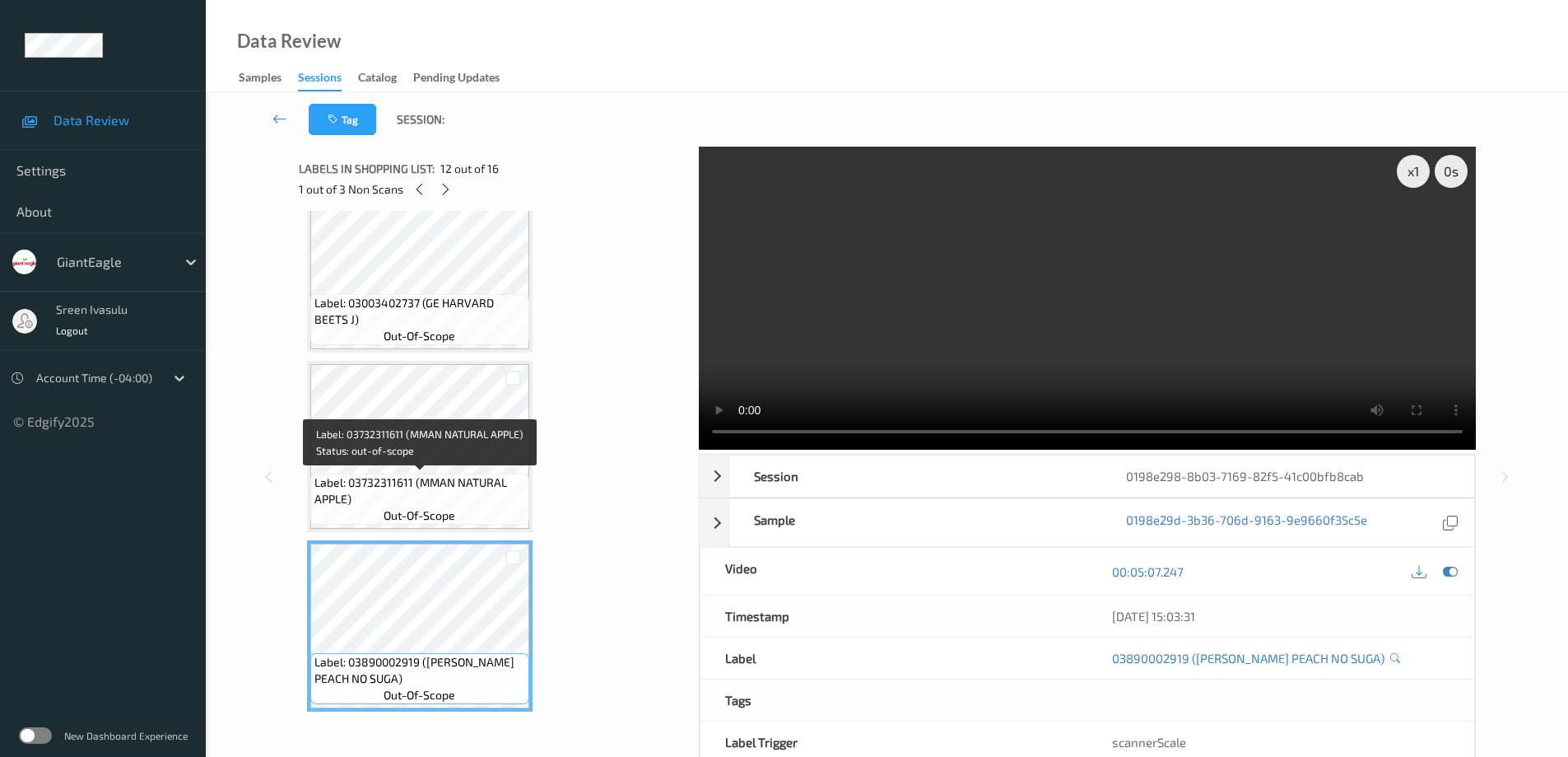
click at [473, 476] on span "Label: 03732311611 (MMAN NATURAL APPLE)" at bounding box center [419, 491] width 210 height 33
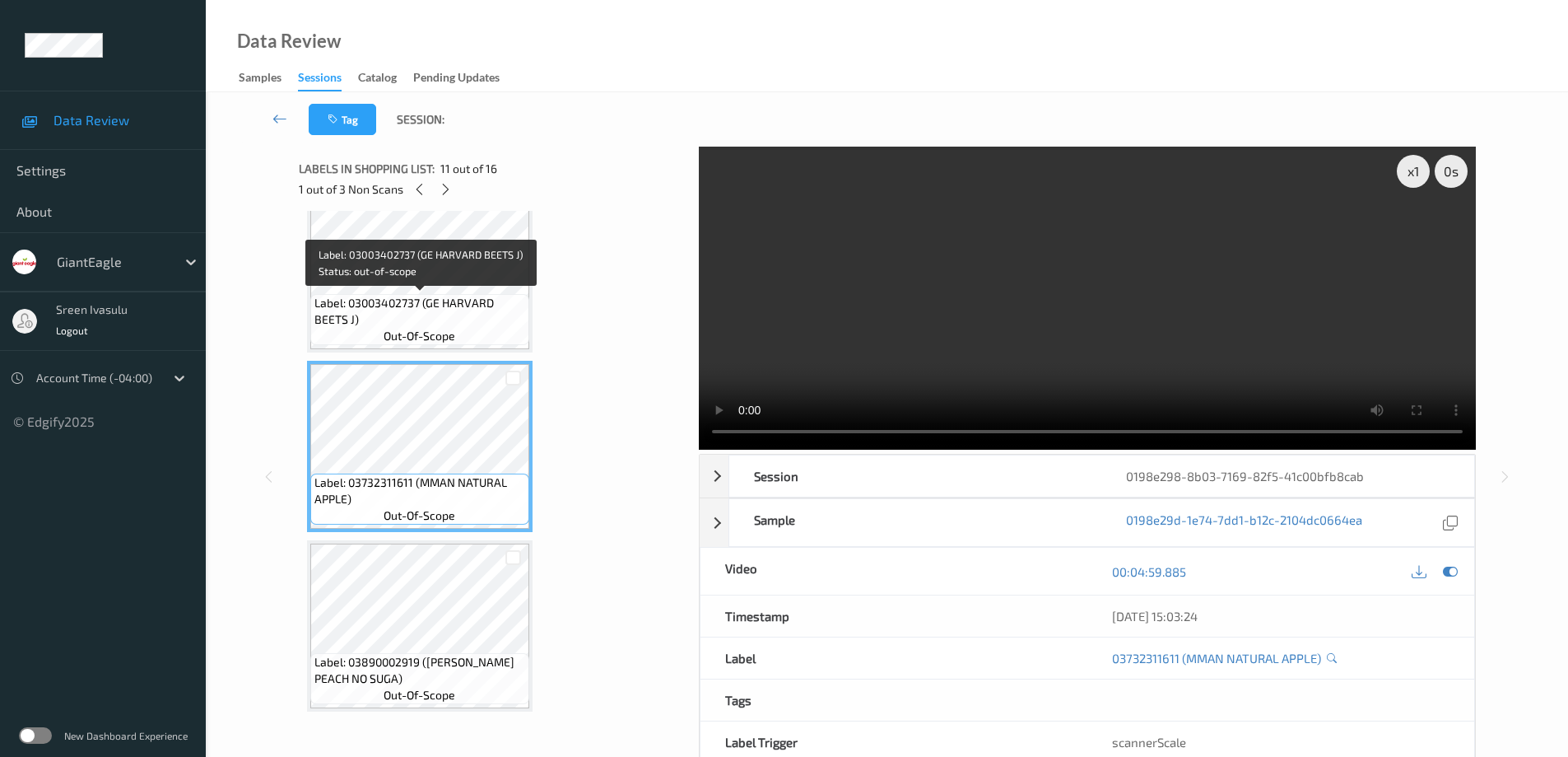
click at [470, 312] on span "Label: 03003402737 (GE HARVARD BEETS J)" at bounding box center [419, 311] width 210 height 33
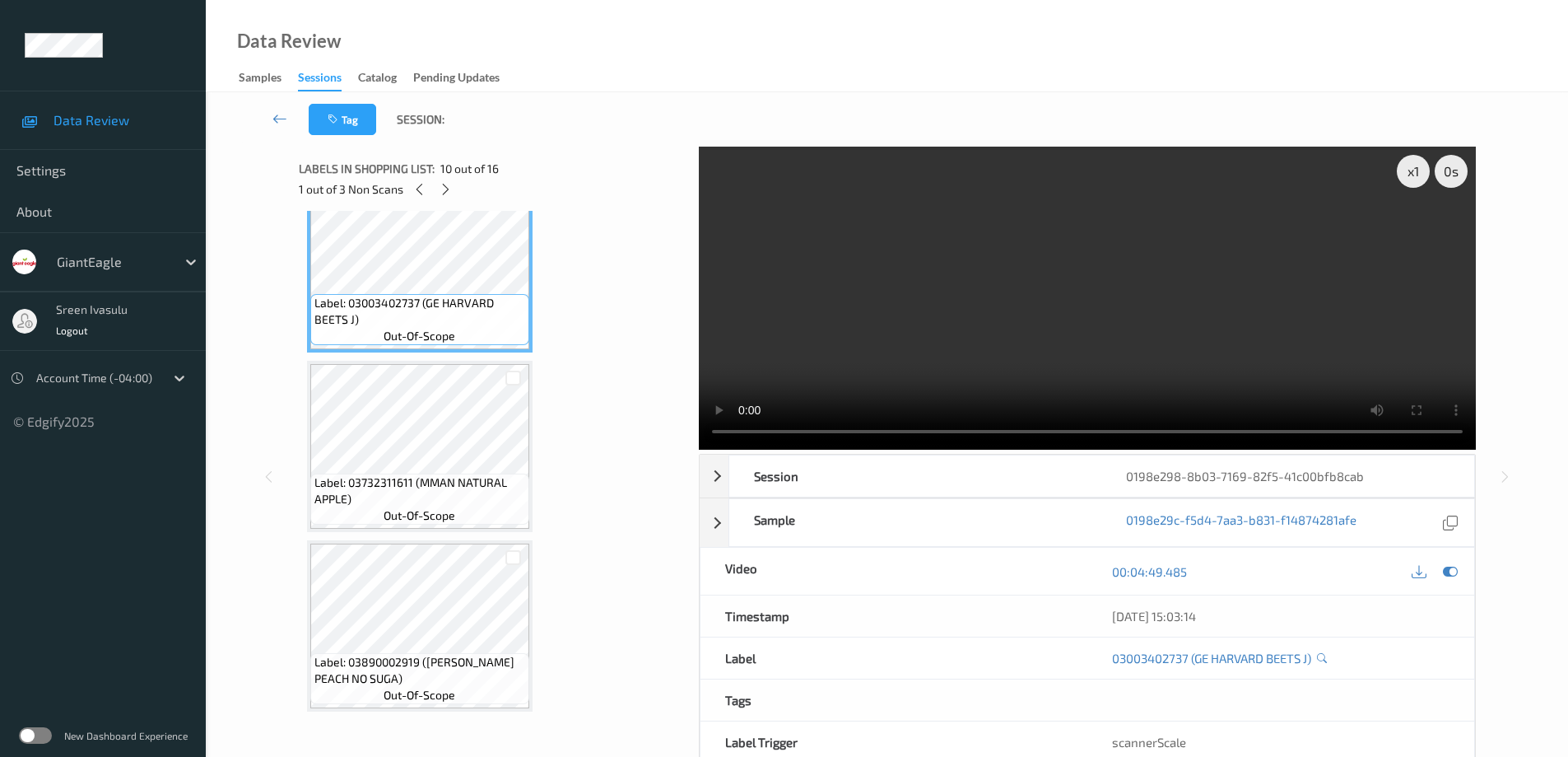
scroll to position [1324, 0]
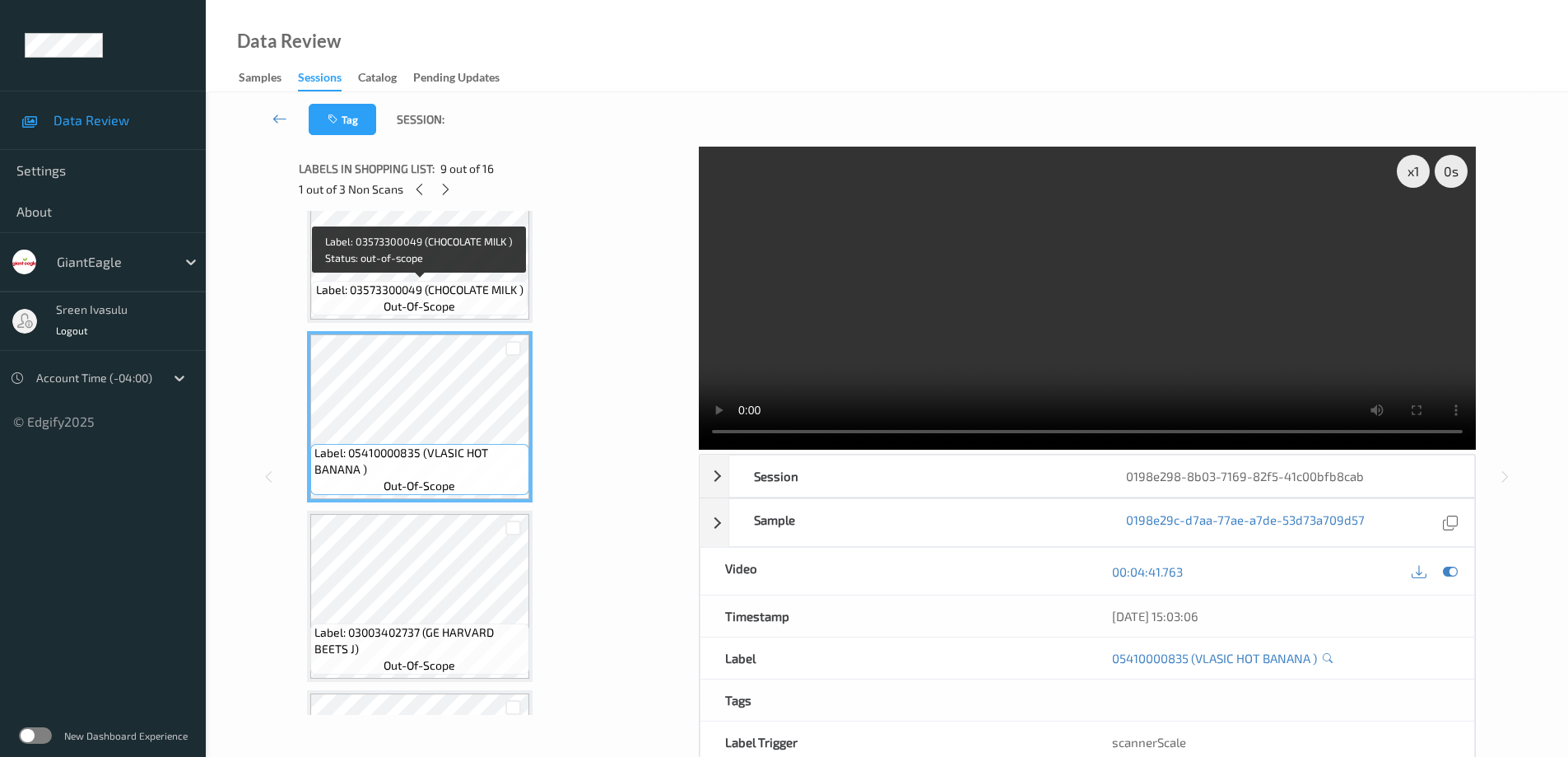
click at [488, 299] on div "Label: 03573300049 (CHOCOLATE MILK ) out-of-scope" at bounding box center [419, 298] width 215 height 34
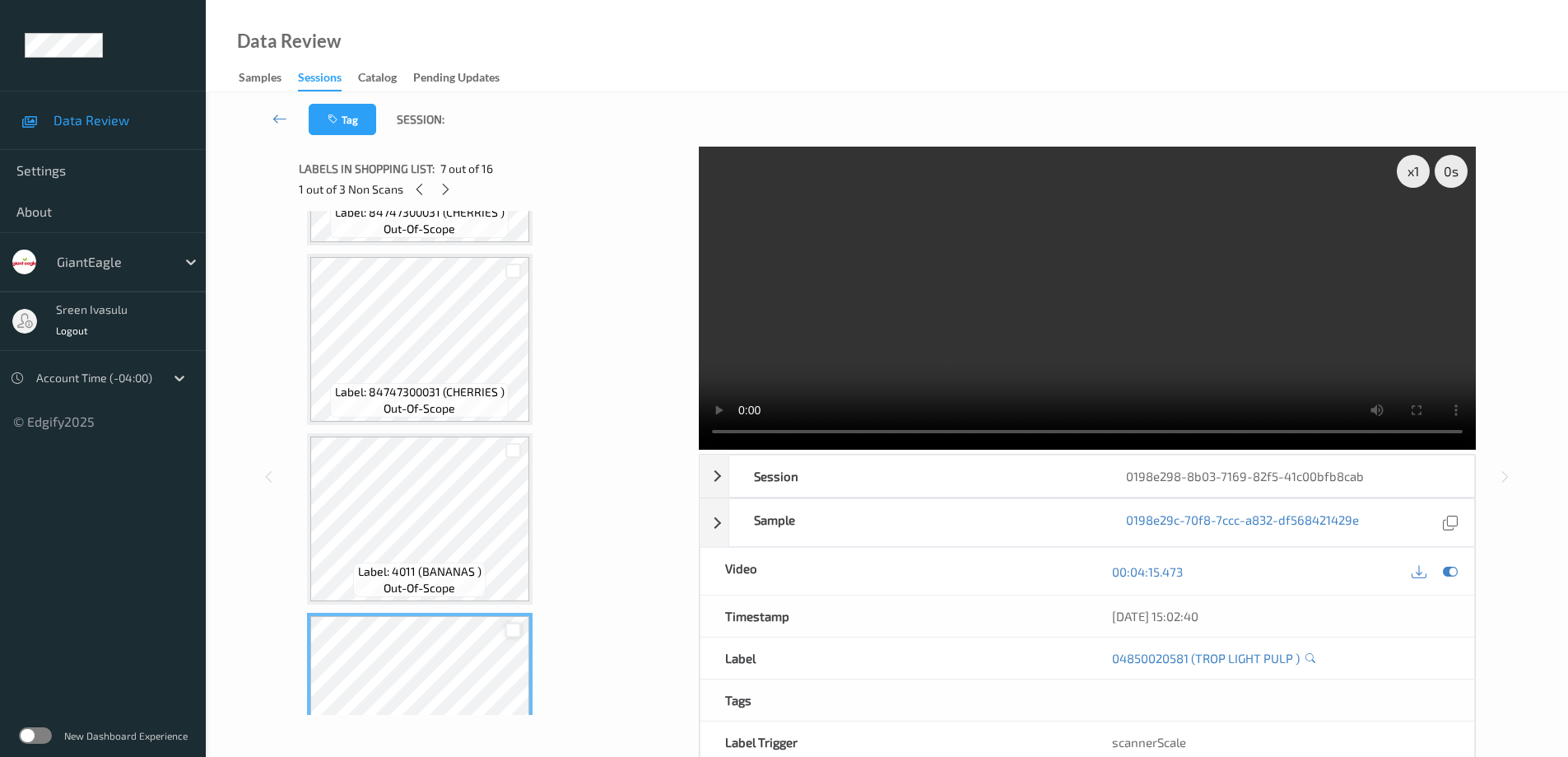
scroll to position [665, 0]
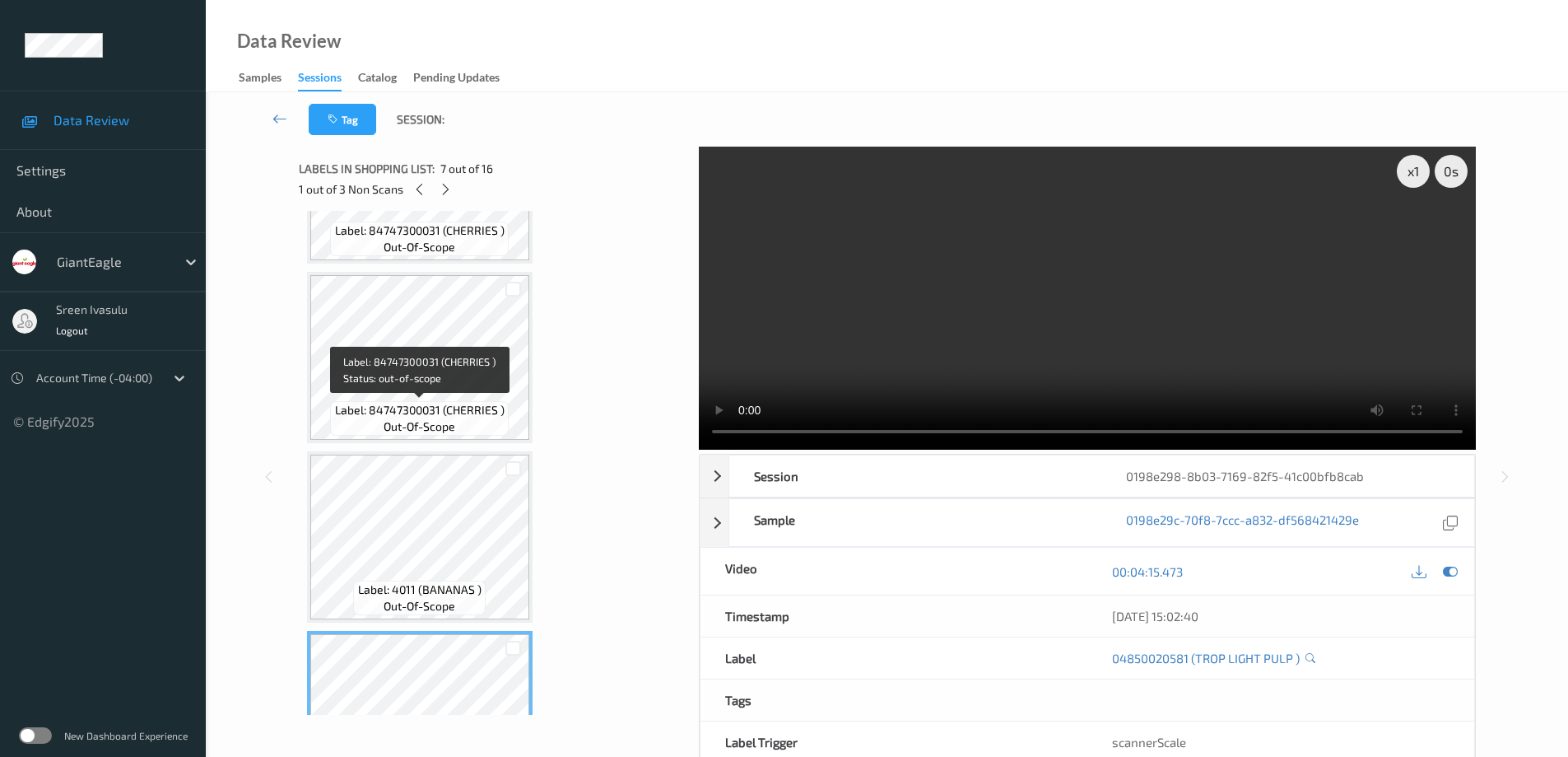
click at [476, 405] on span "Label: 84747300031 (CHERRIES )" at bounding box center [419, 409] width 169 height 17
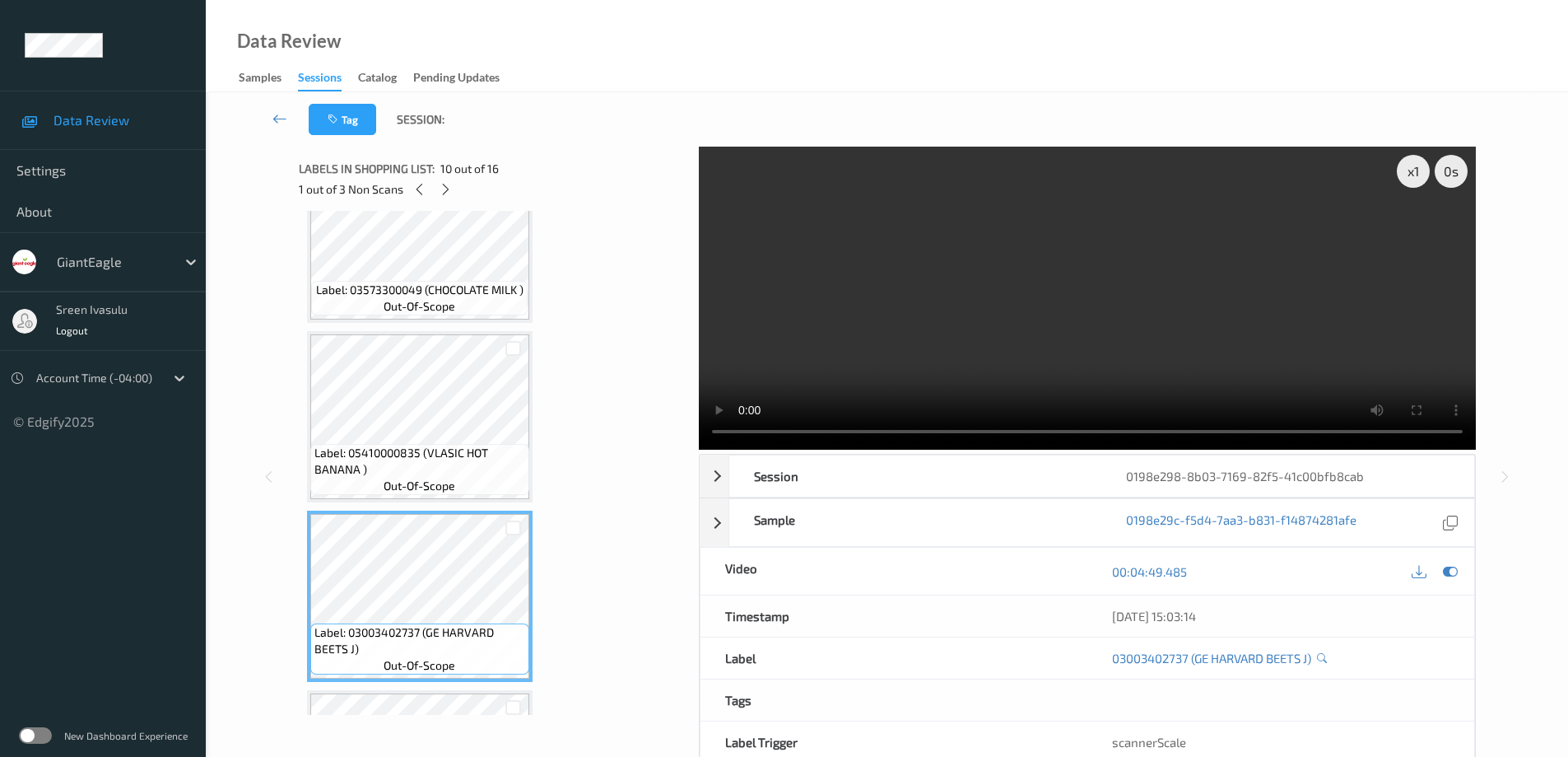
scroll to position [1653, 0]
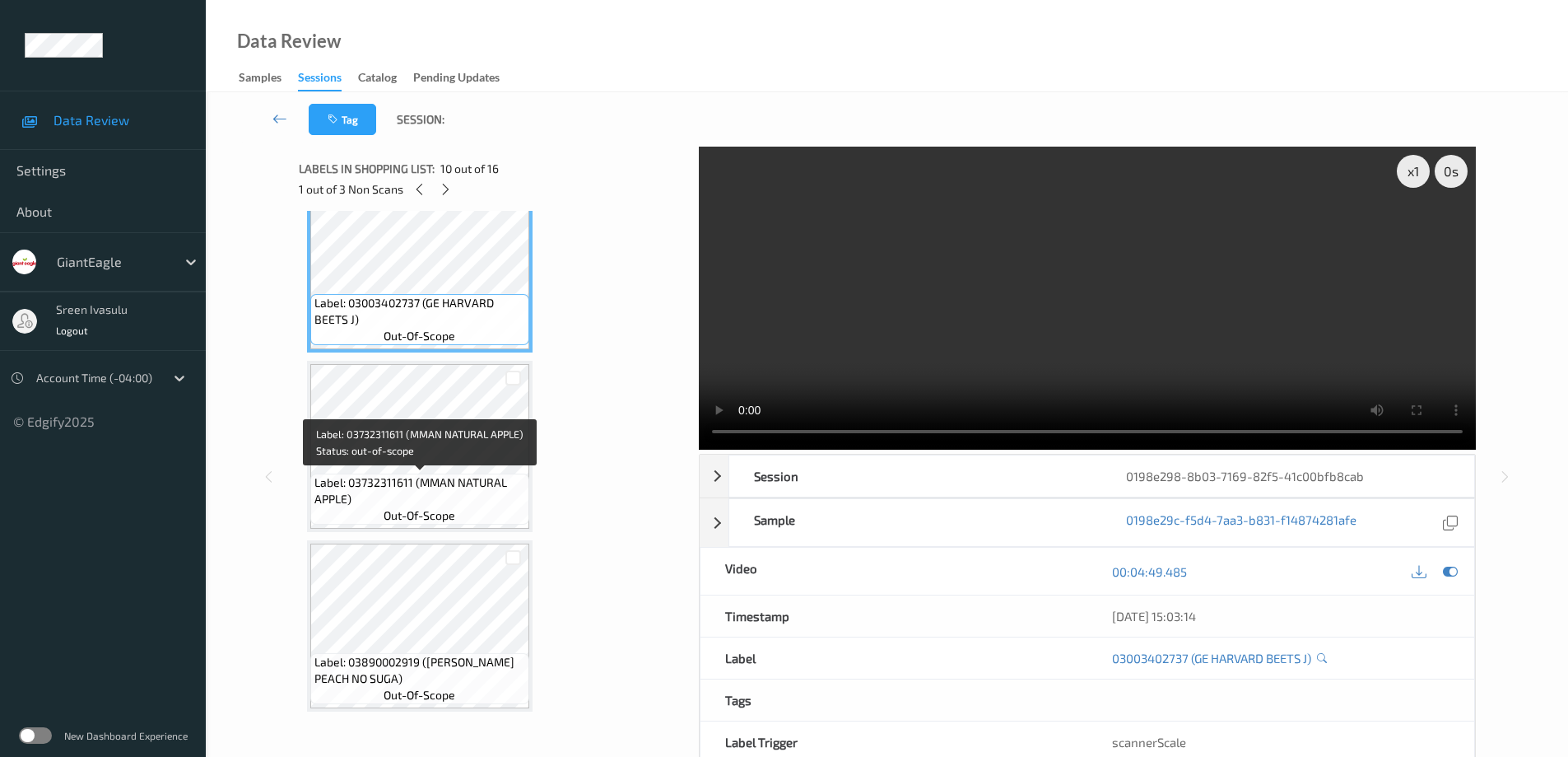
click at [437, 488] on span "Label: 03732311611 (MMAN NATURAL APPLE)" at bounding box center [419, 491] width 210 height 33
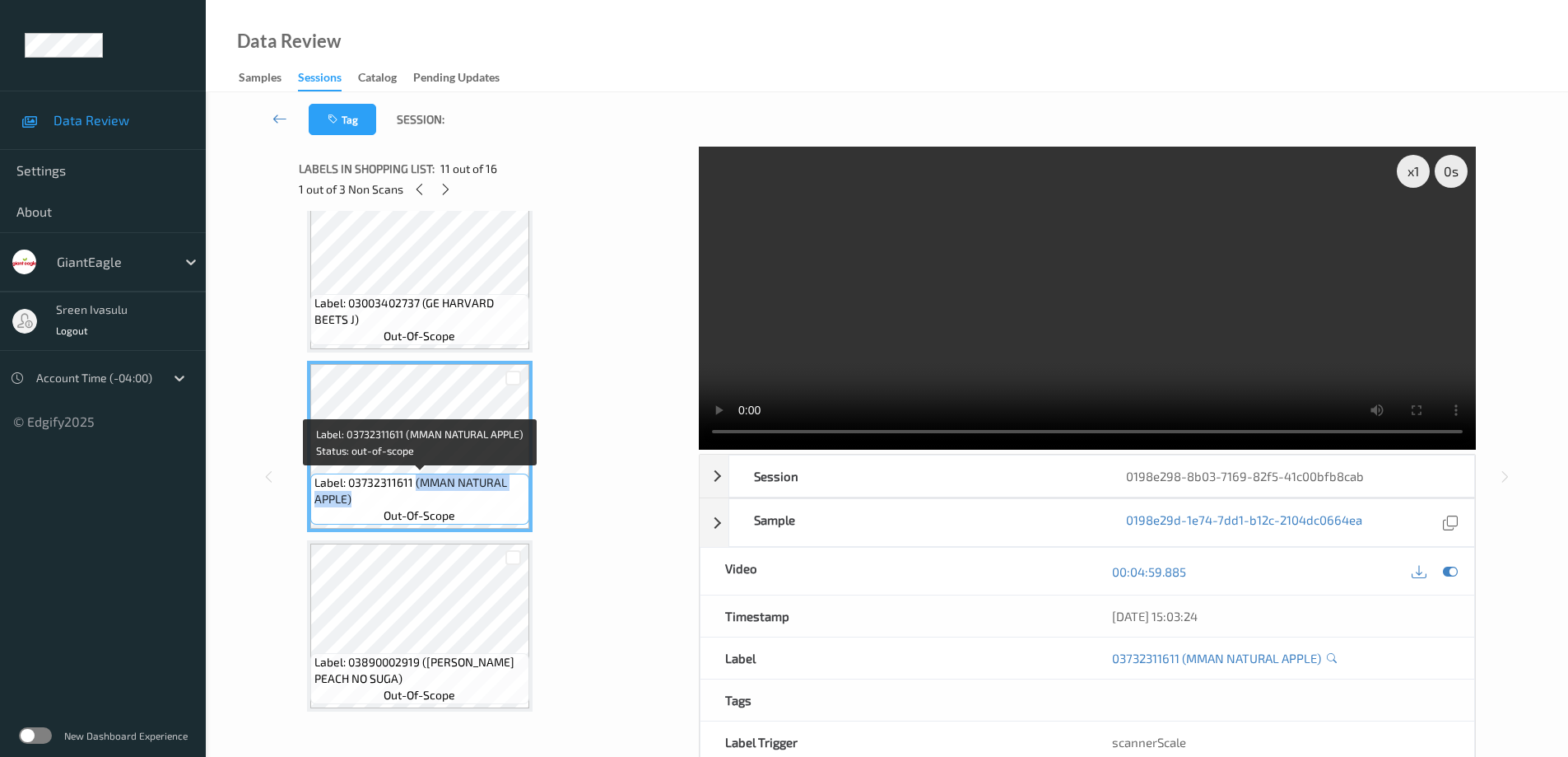
drag, startPoint x: 416, startPoint y: 481, endPoint x: 467, endPoint y: 504, distance: 55.9
click at [467, 504] on span "Label: 03732311611 (MMAN NATURAL APPLE)" at bounding box center [419, 491] width 210 height 33
copy span "(MMAN NATURAL APPLE)"
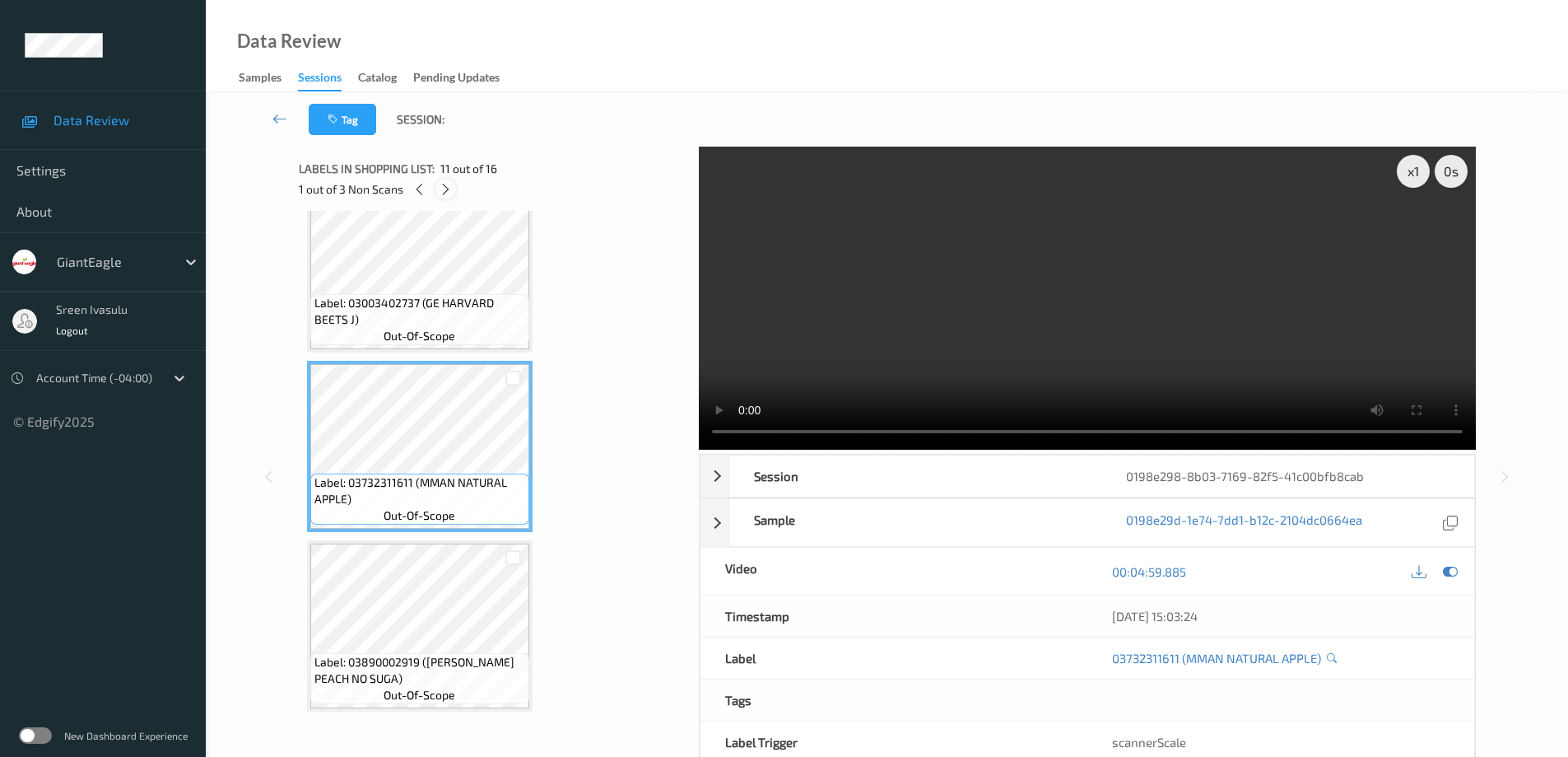
click at [441, 193] on icon at bounding box center [445, 189] width 14 height 15
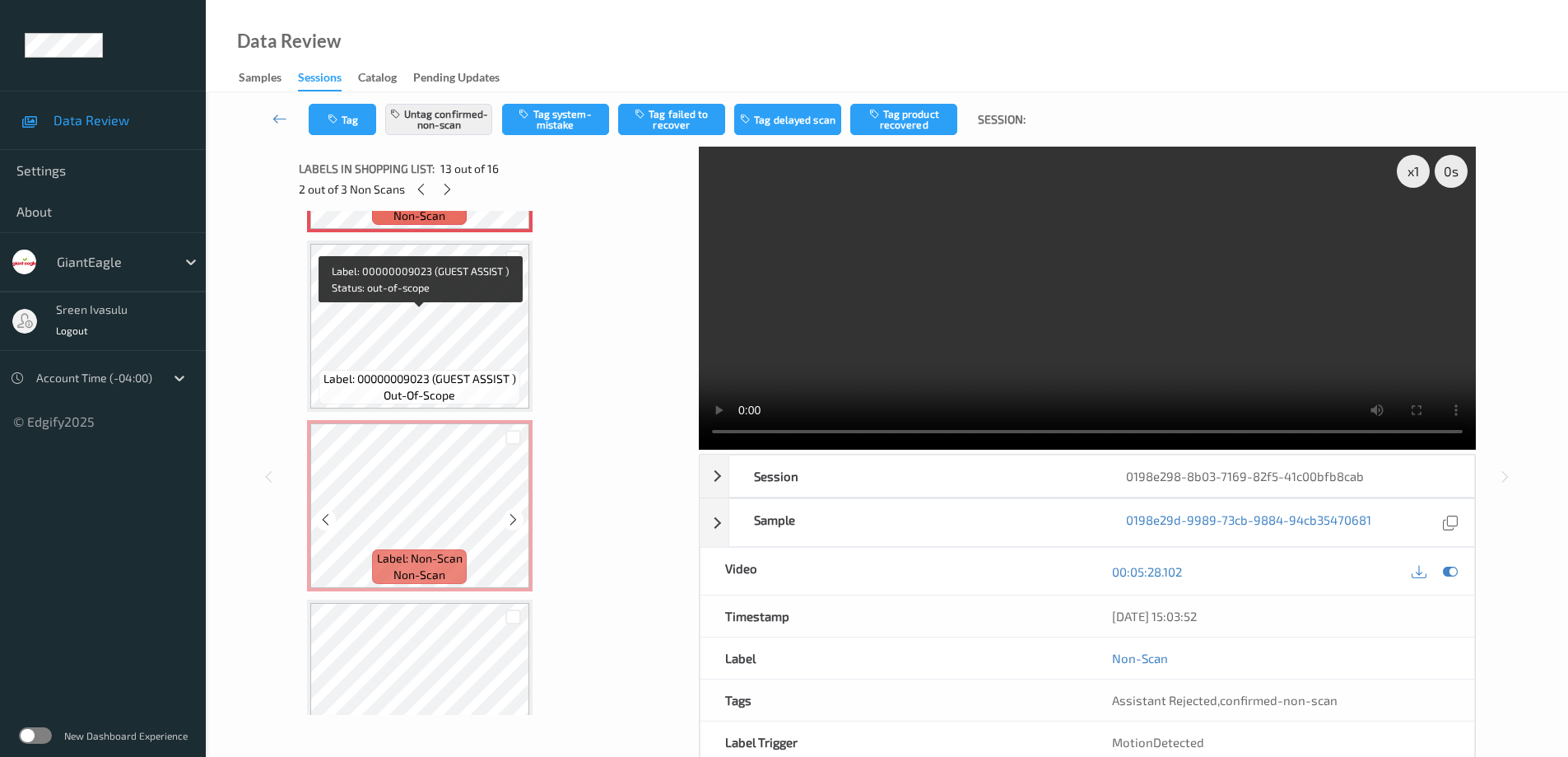
scroll to position [2376, 0]
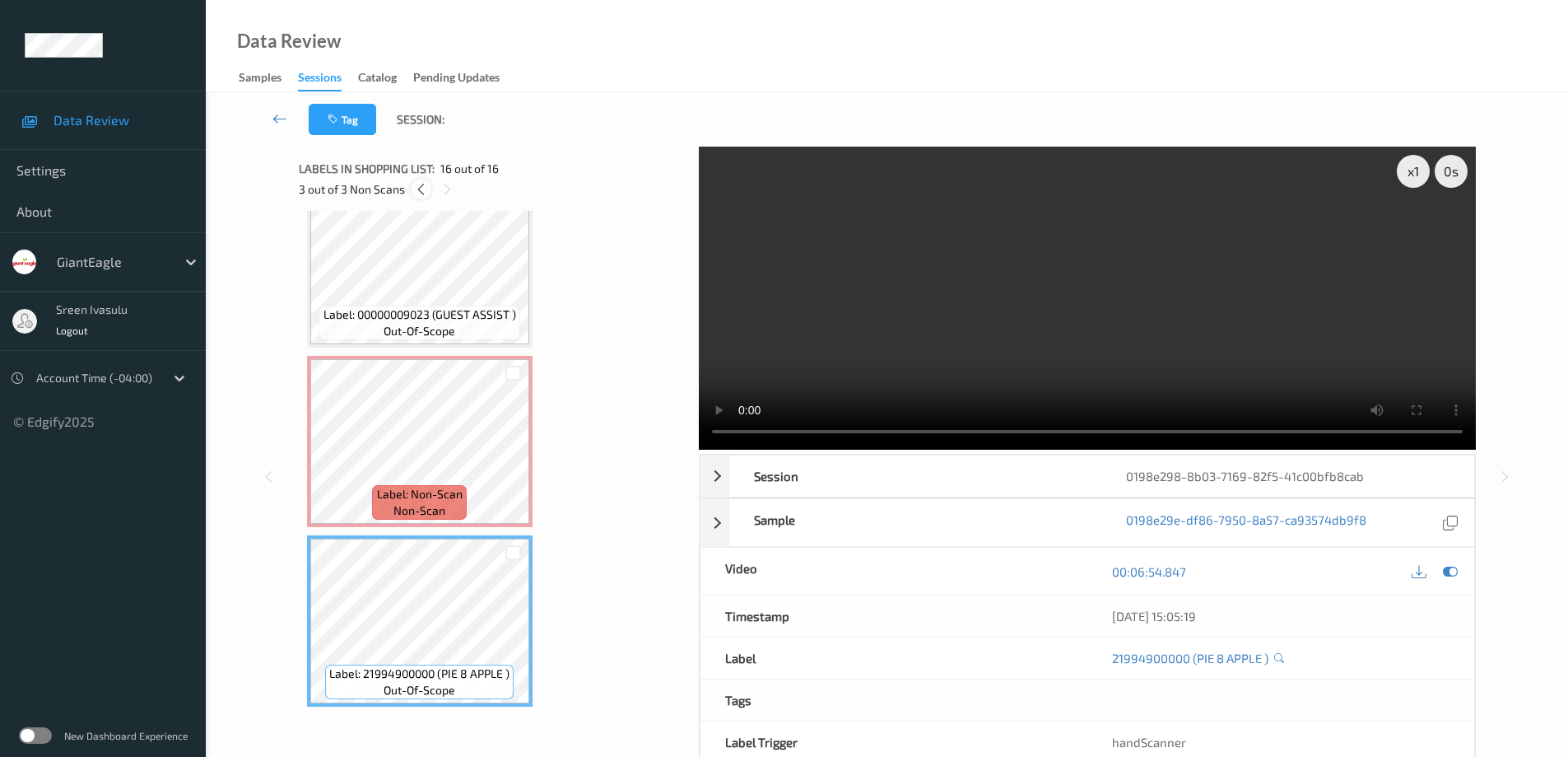
click at [416, 193] on icon at bounding box center [421, 189] width 14 height 15
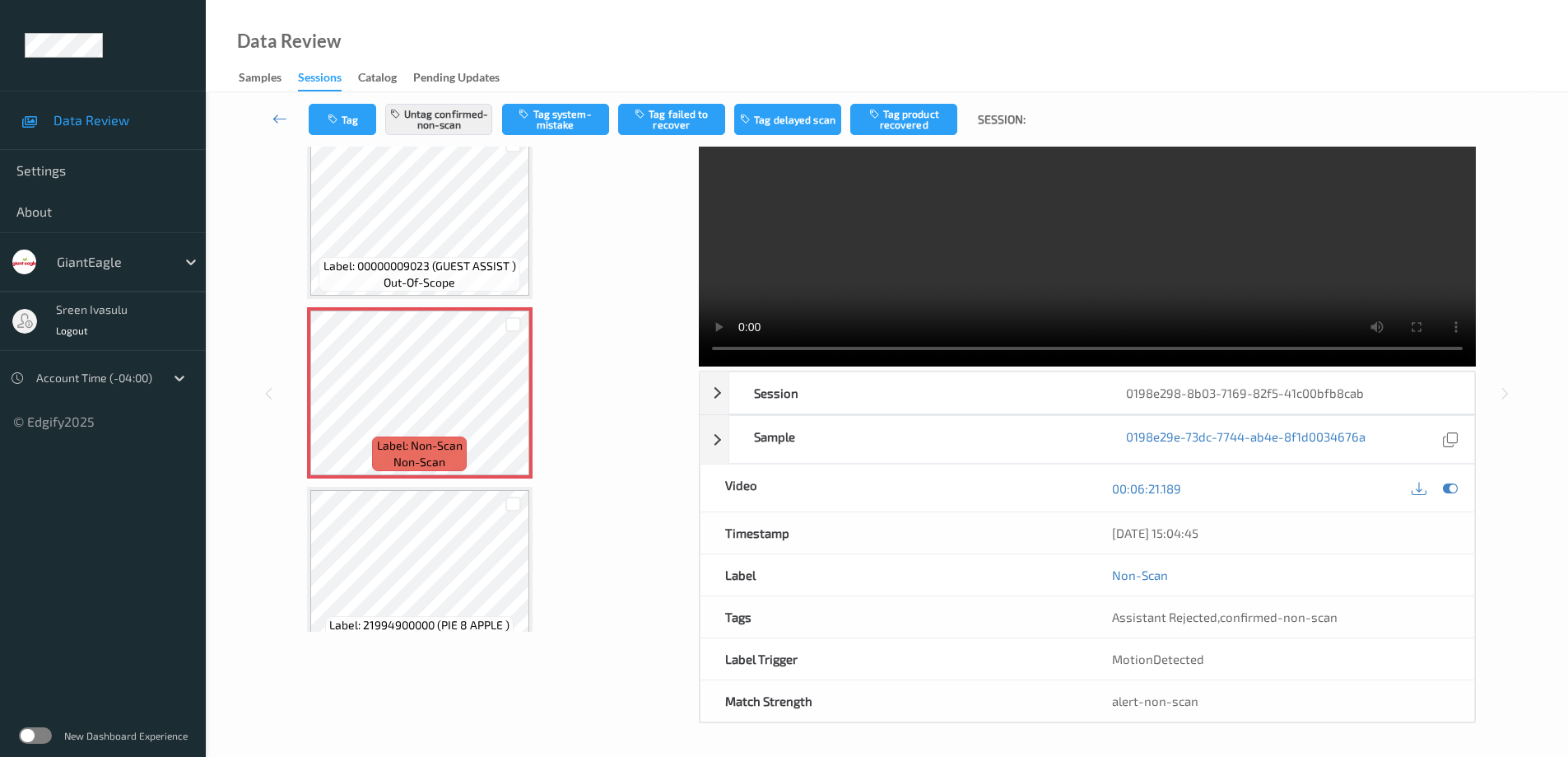
scroll to position [0, 0]
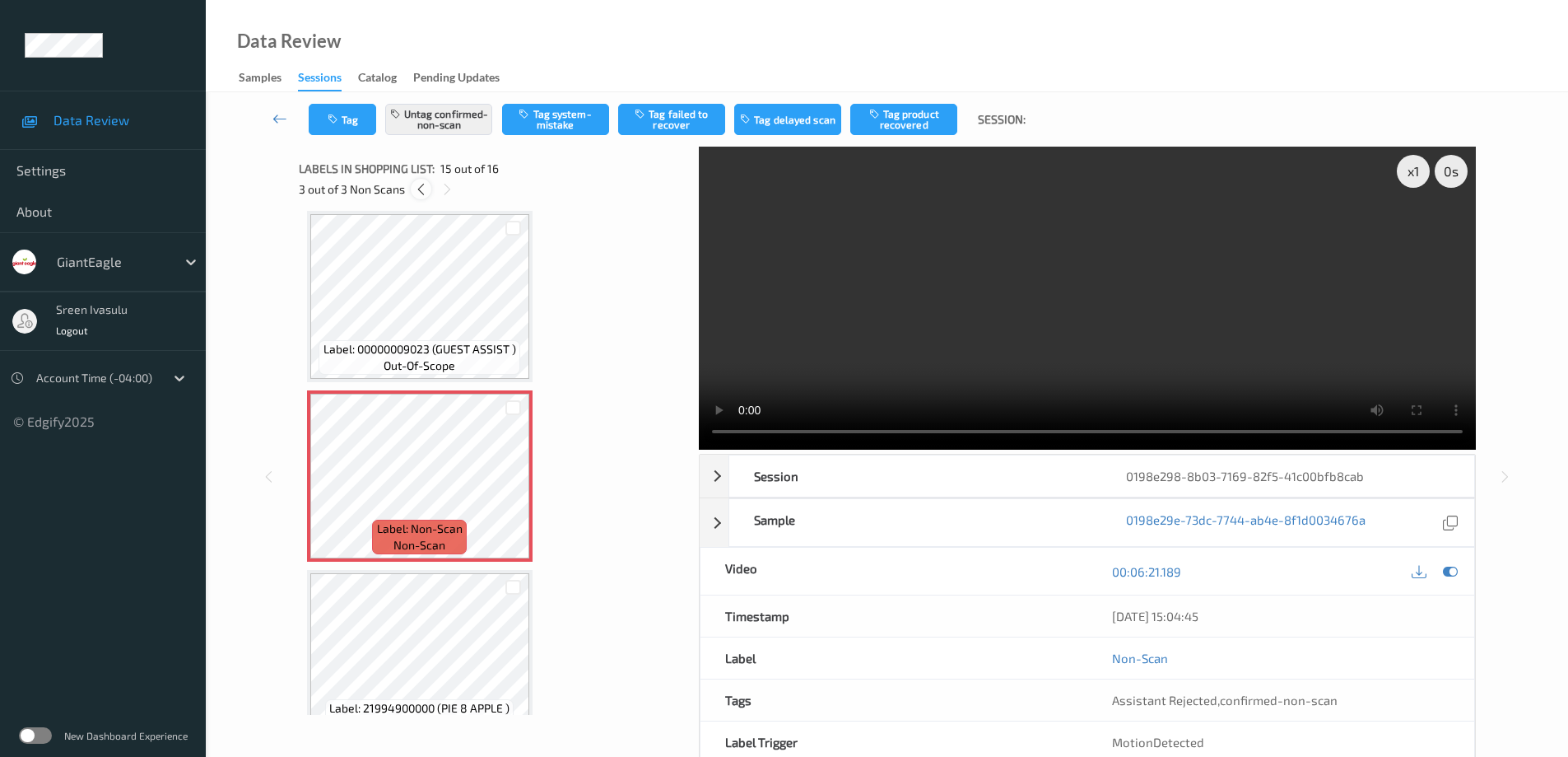
click at [421, 191] on icon at bounding box center [421, 189] width 14 height 15
click at [448, 191] on icon at bounding box center [447, 189] width 14 height 15
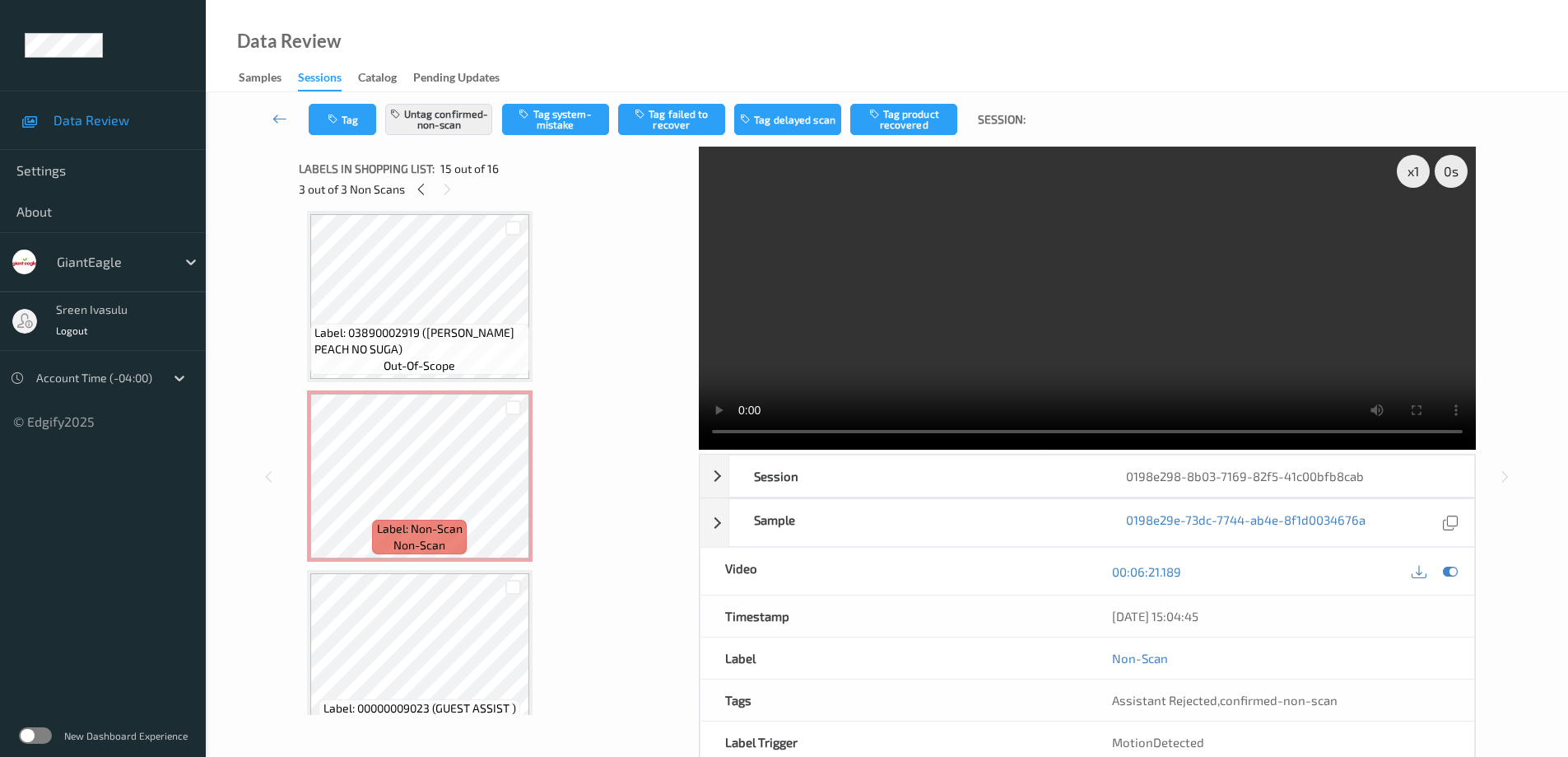
scroll to position [2342, 0]
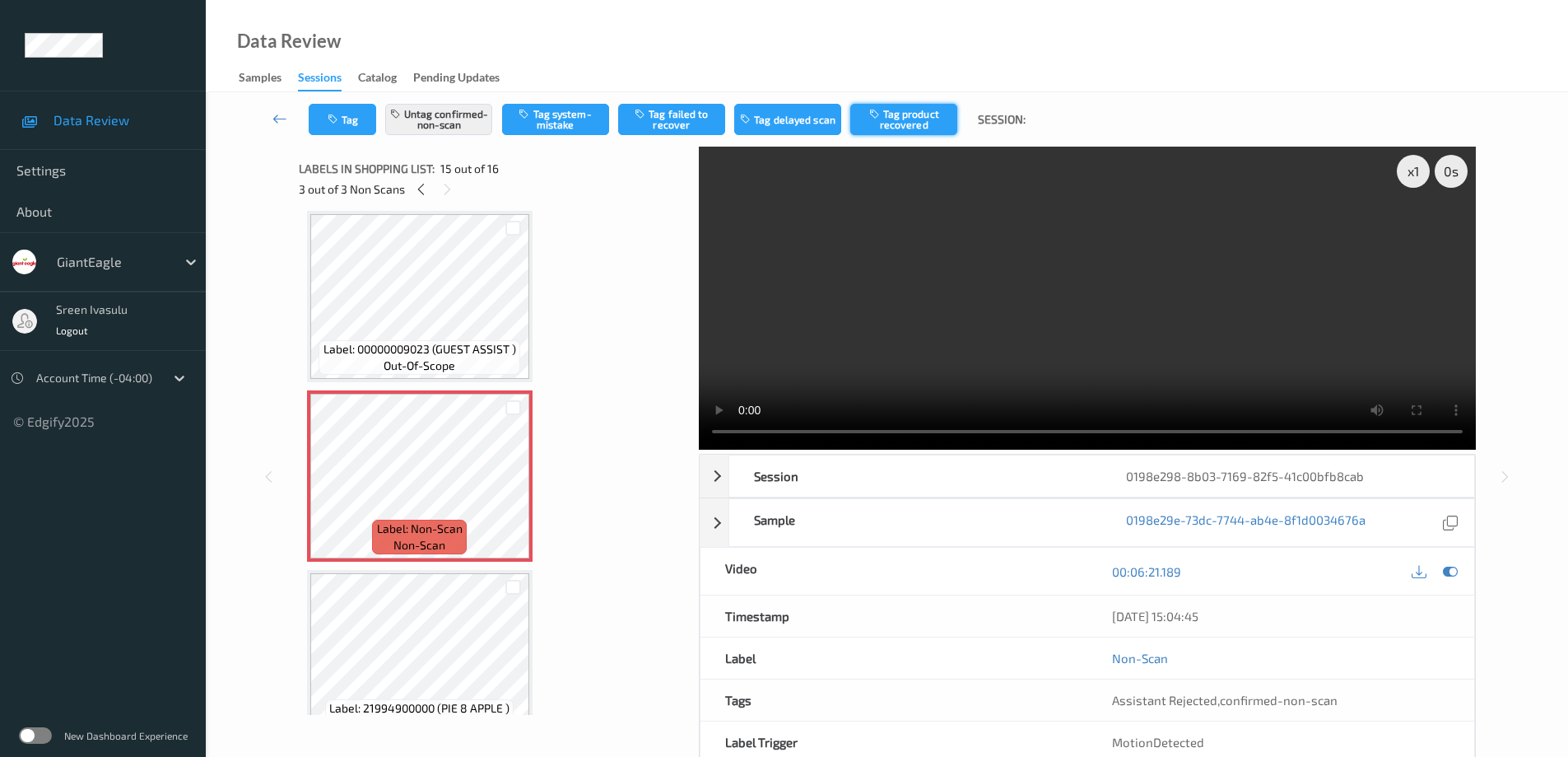
click at [935, 120] on button "Tag product recovered" at bounding box center [902, 119] width 107 height 31
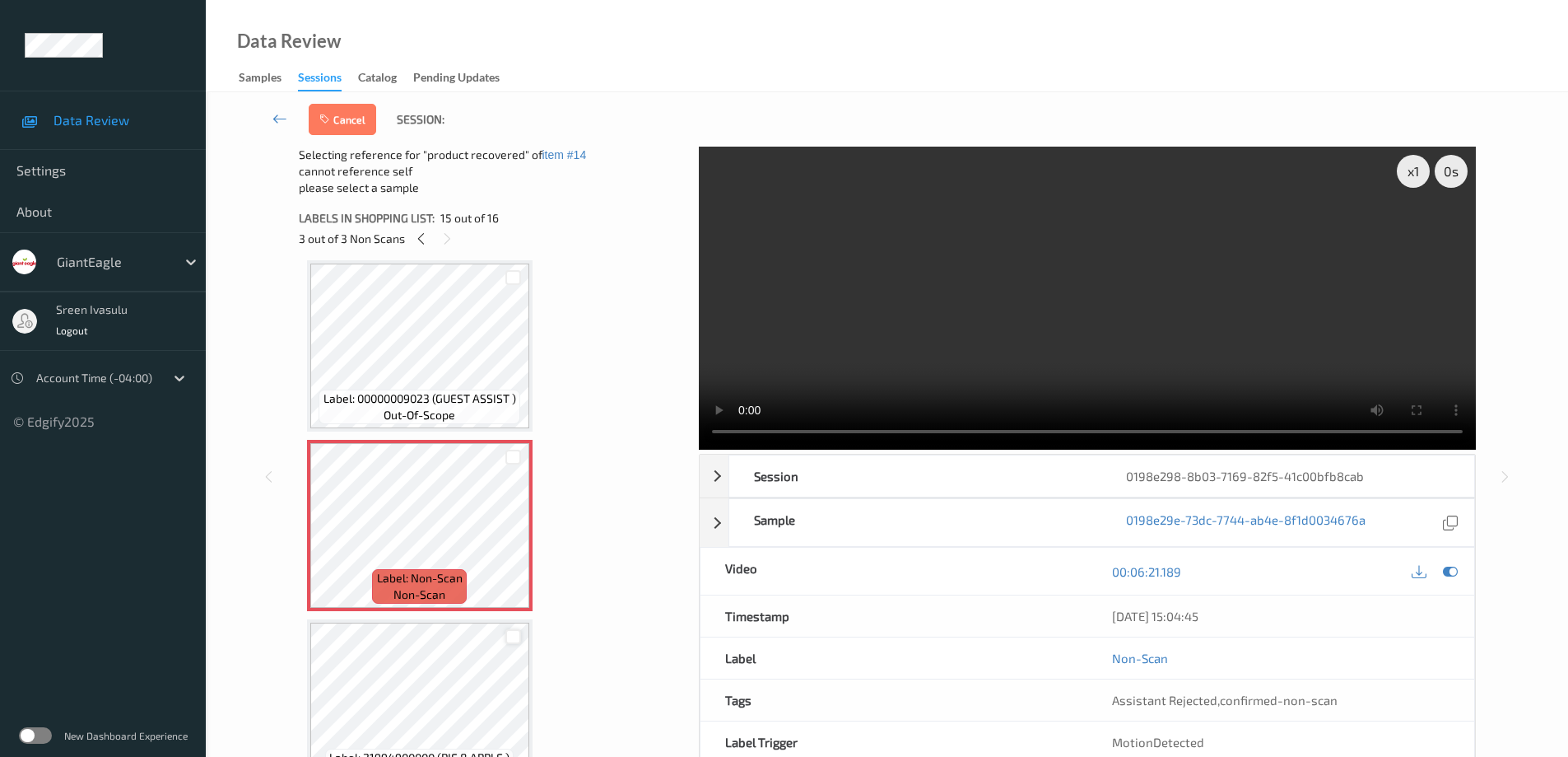
click at [511, 638] on div at bounding box center [513, 637] width 16 height 16
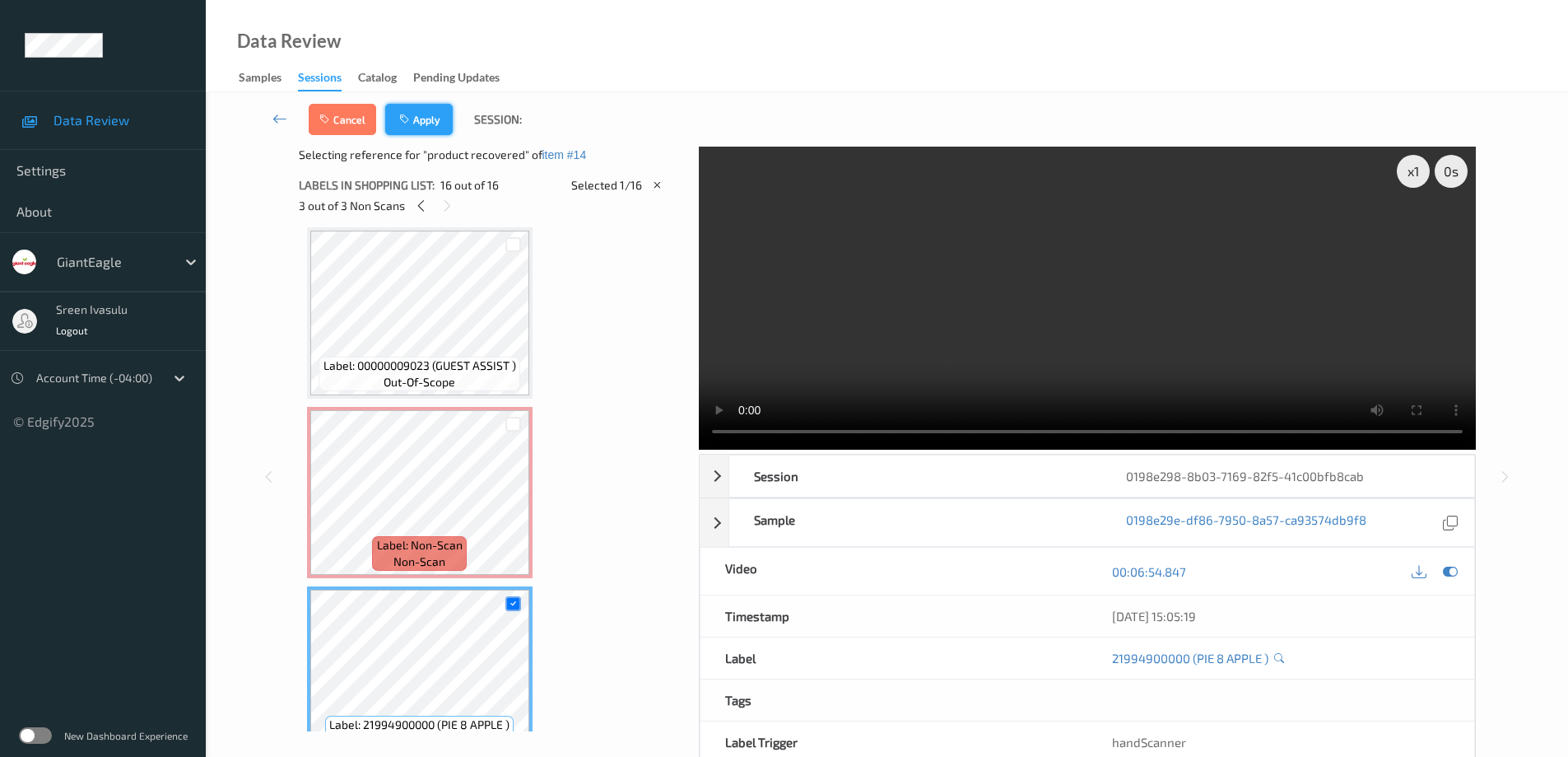
click at [434, 114] on button "Apply" at bounding box center [418, 119] width 68 height 31
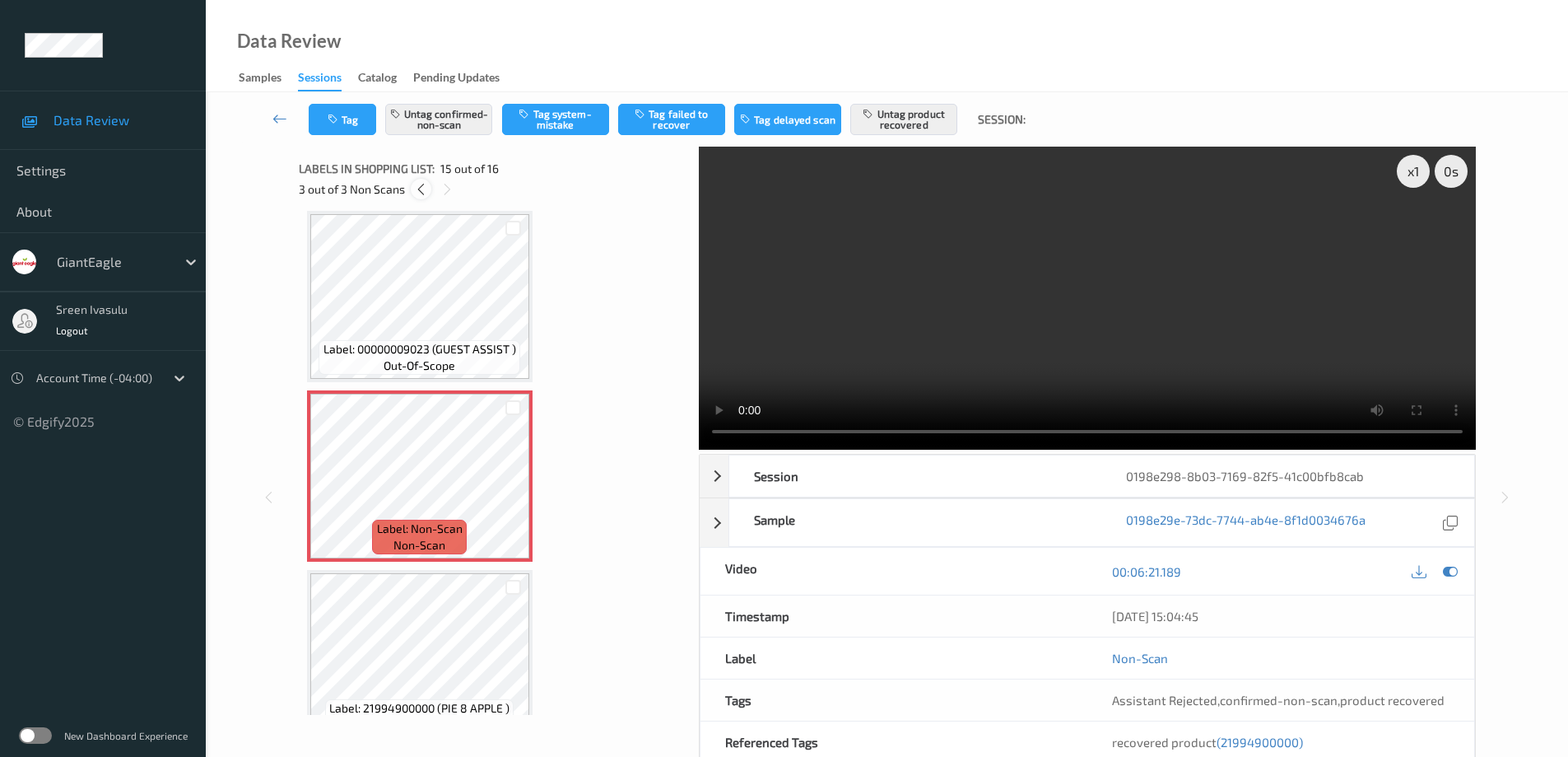
click at [416, 192] on icon at bounding box center [421, 189] width 14 height 15
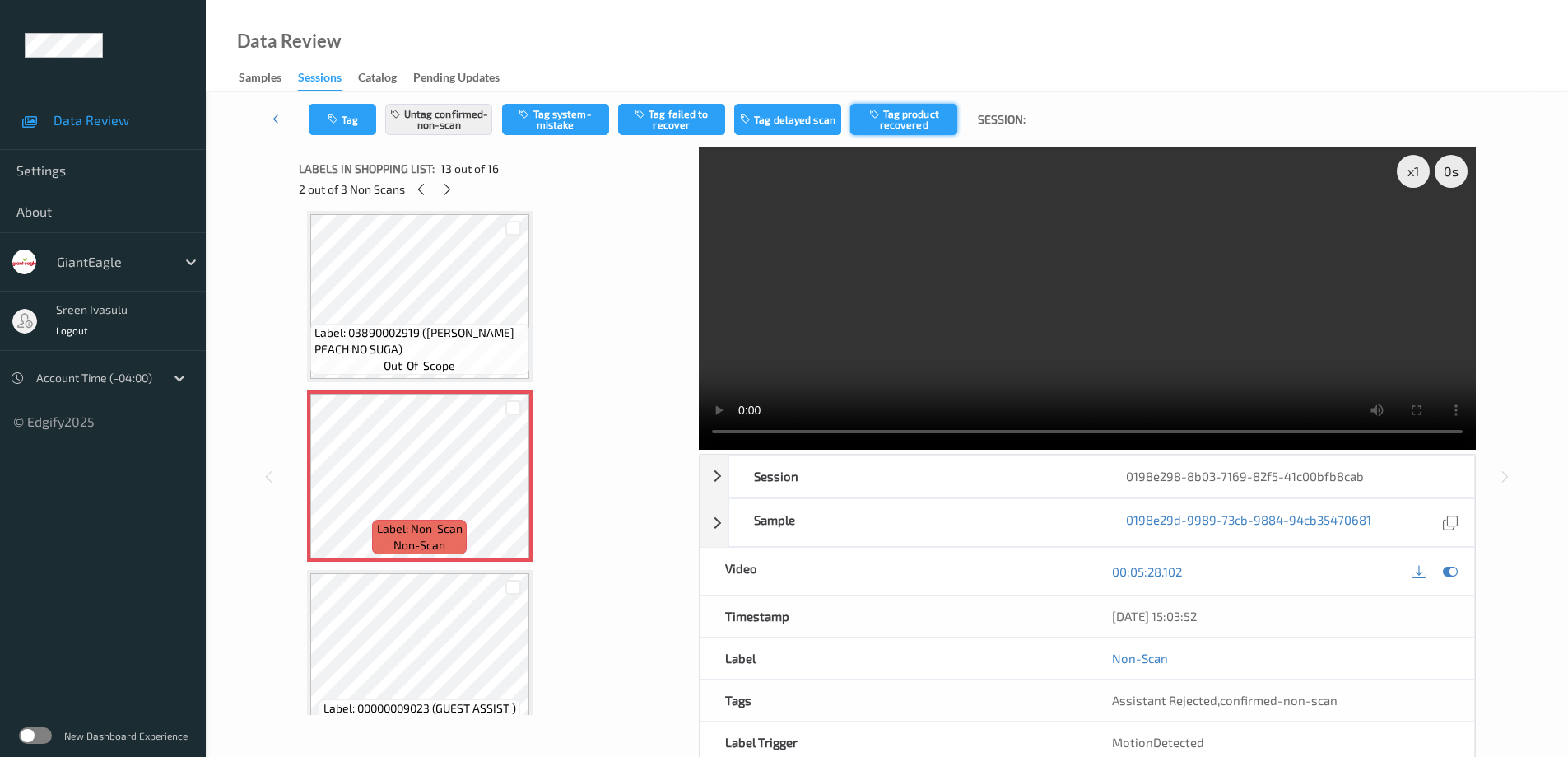
click at [907, 117] on button "Tag product recovered" at bounding box center [902, 119] width 107 height 31
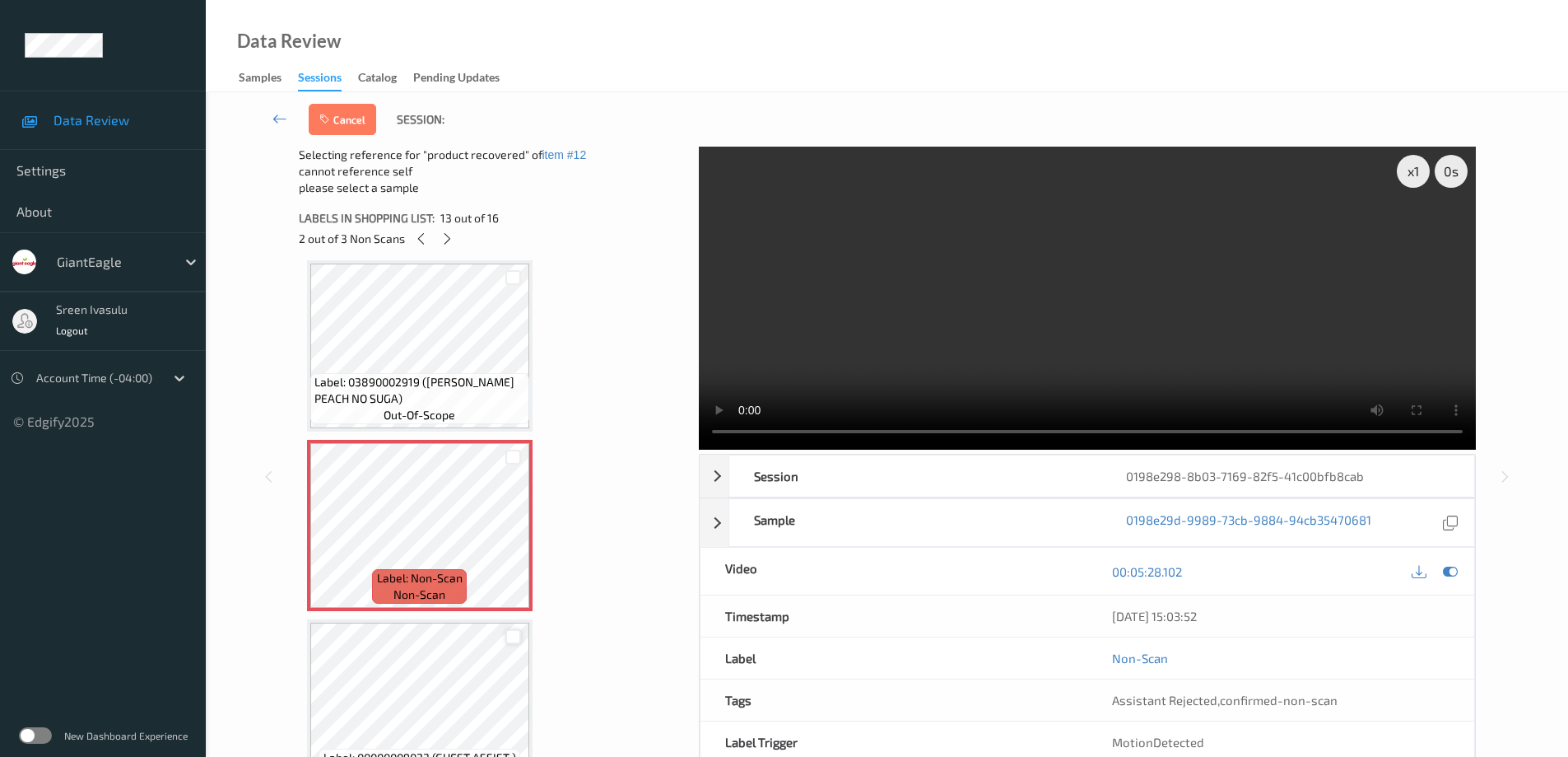
click at [514, 631] on div at bounding box center [513, 637] width 16 height 16
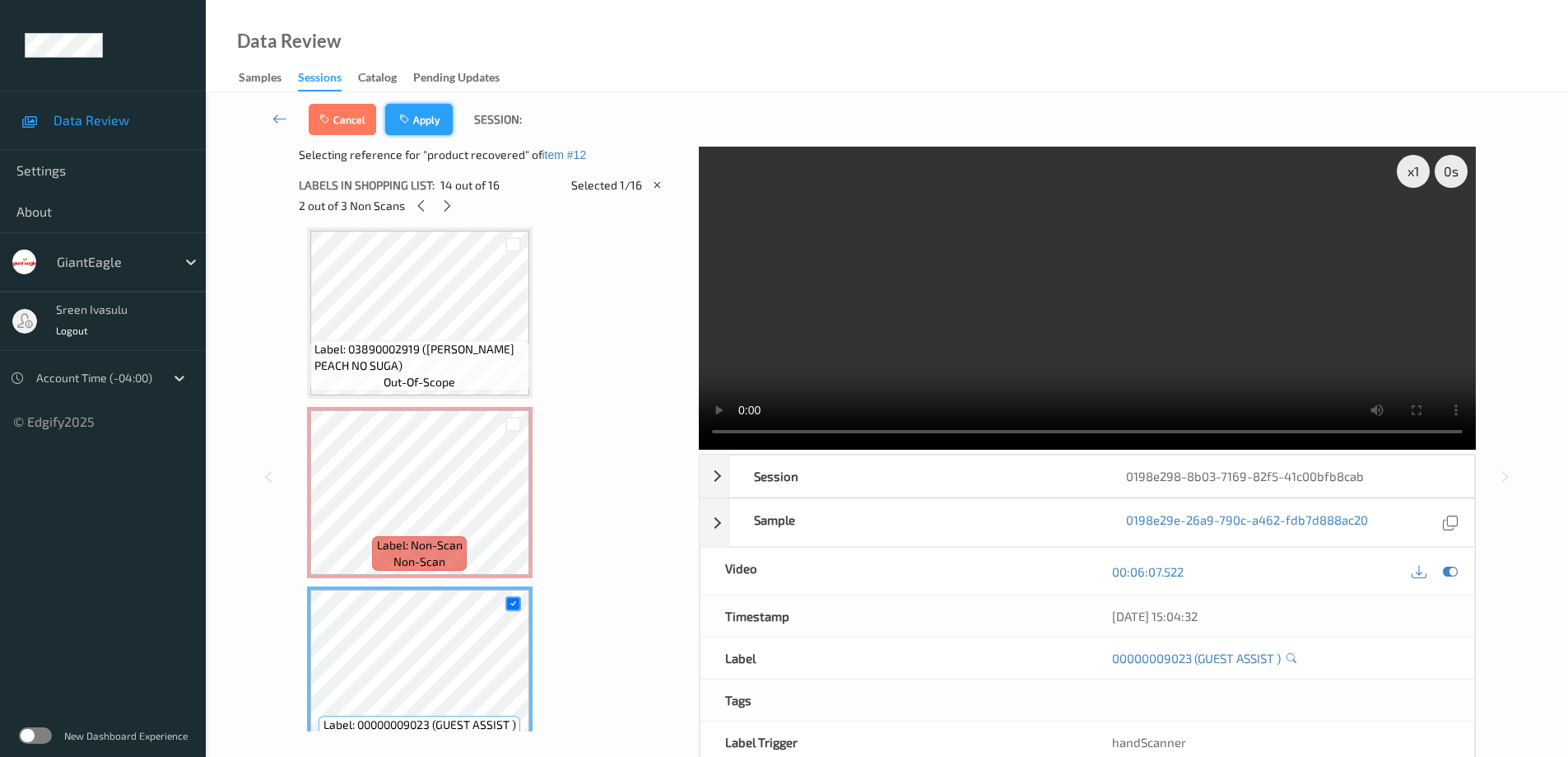
click at [421, 116] on button "Apply" at bounding box center [418, 119] width 68 height 31
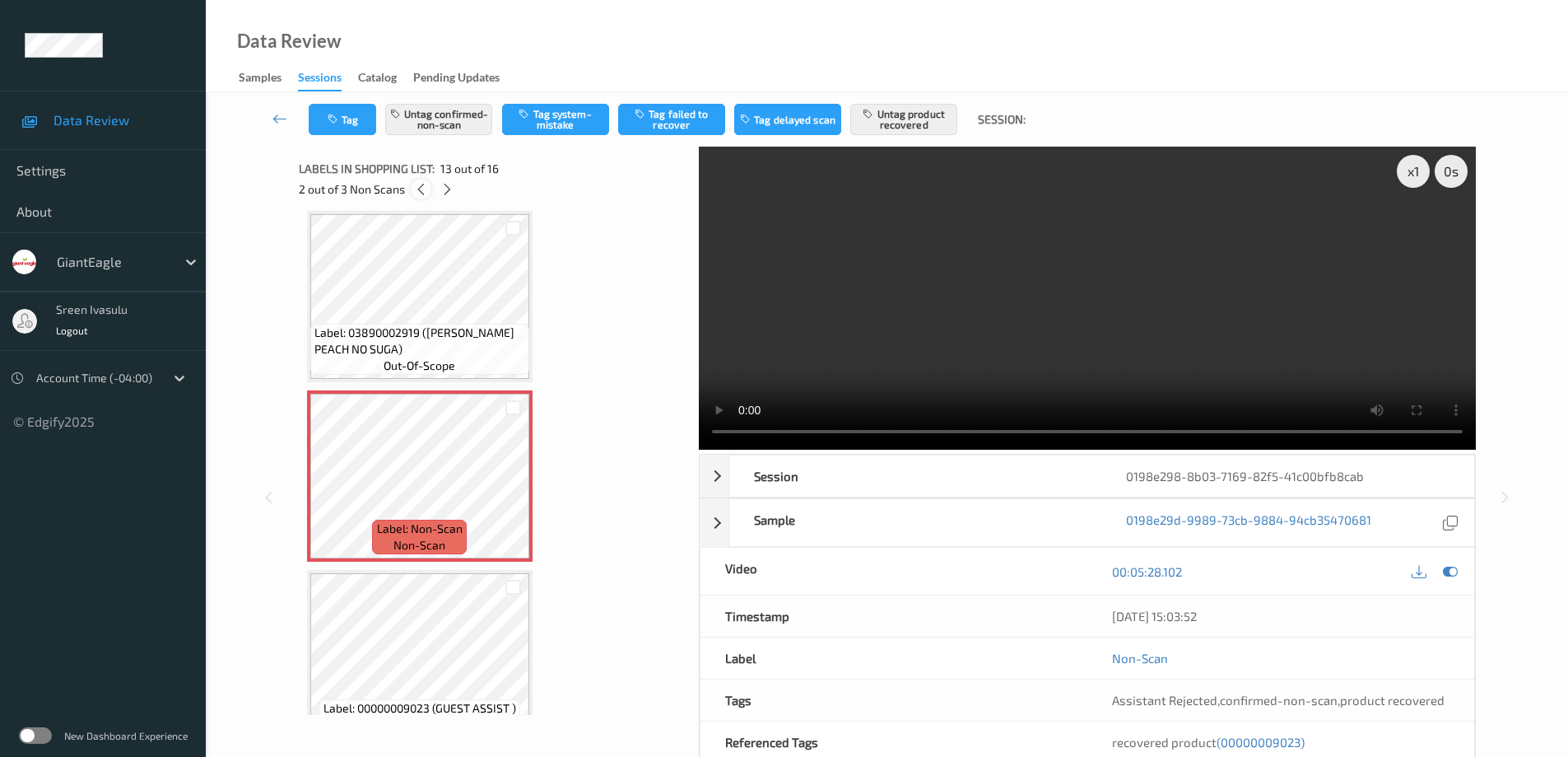
click at [420, 195] on icon at bounding box center [421, 189] width 14 height 15
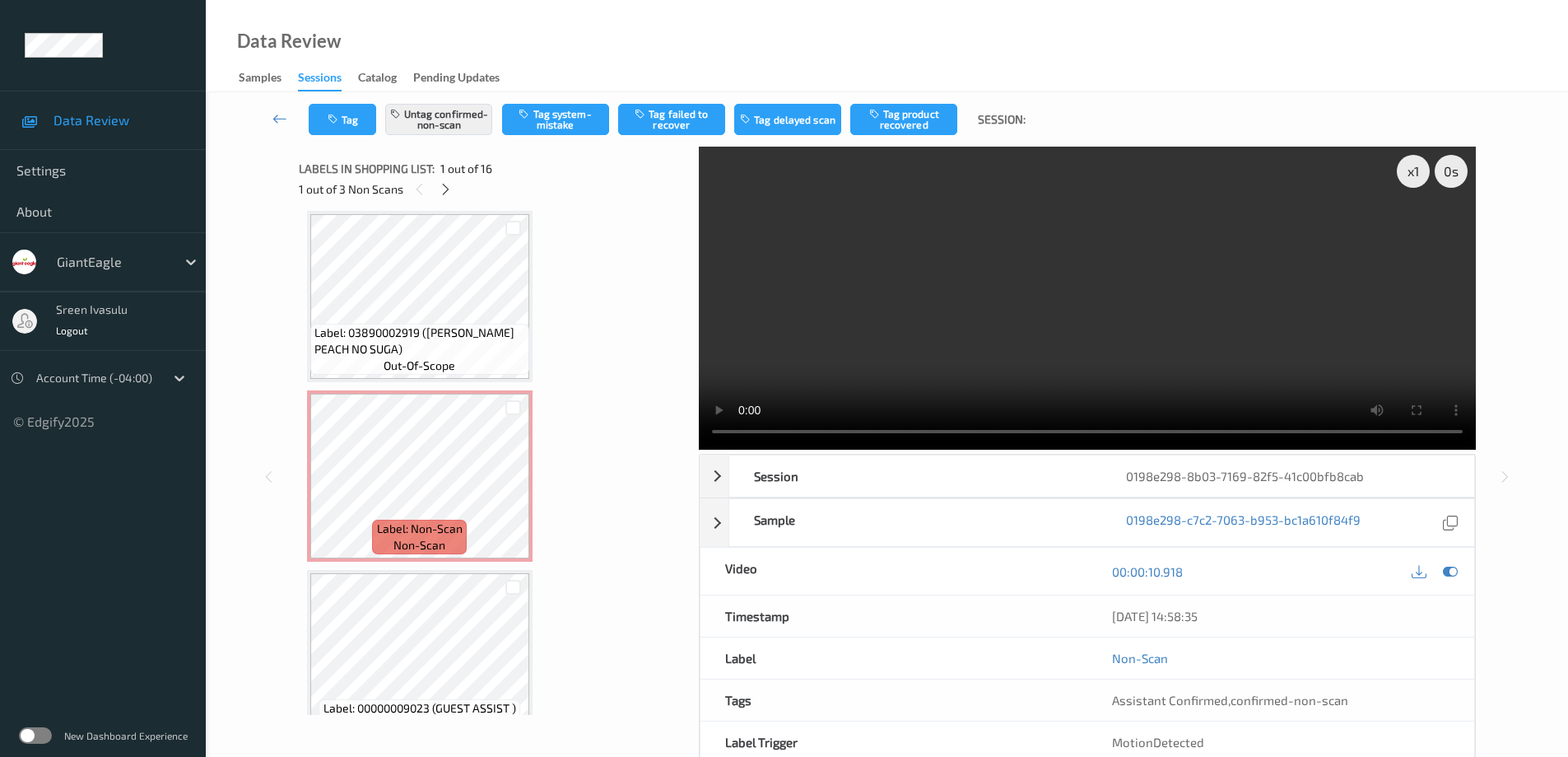
scroll to position [8, 0]
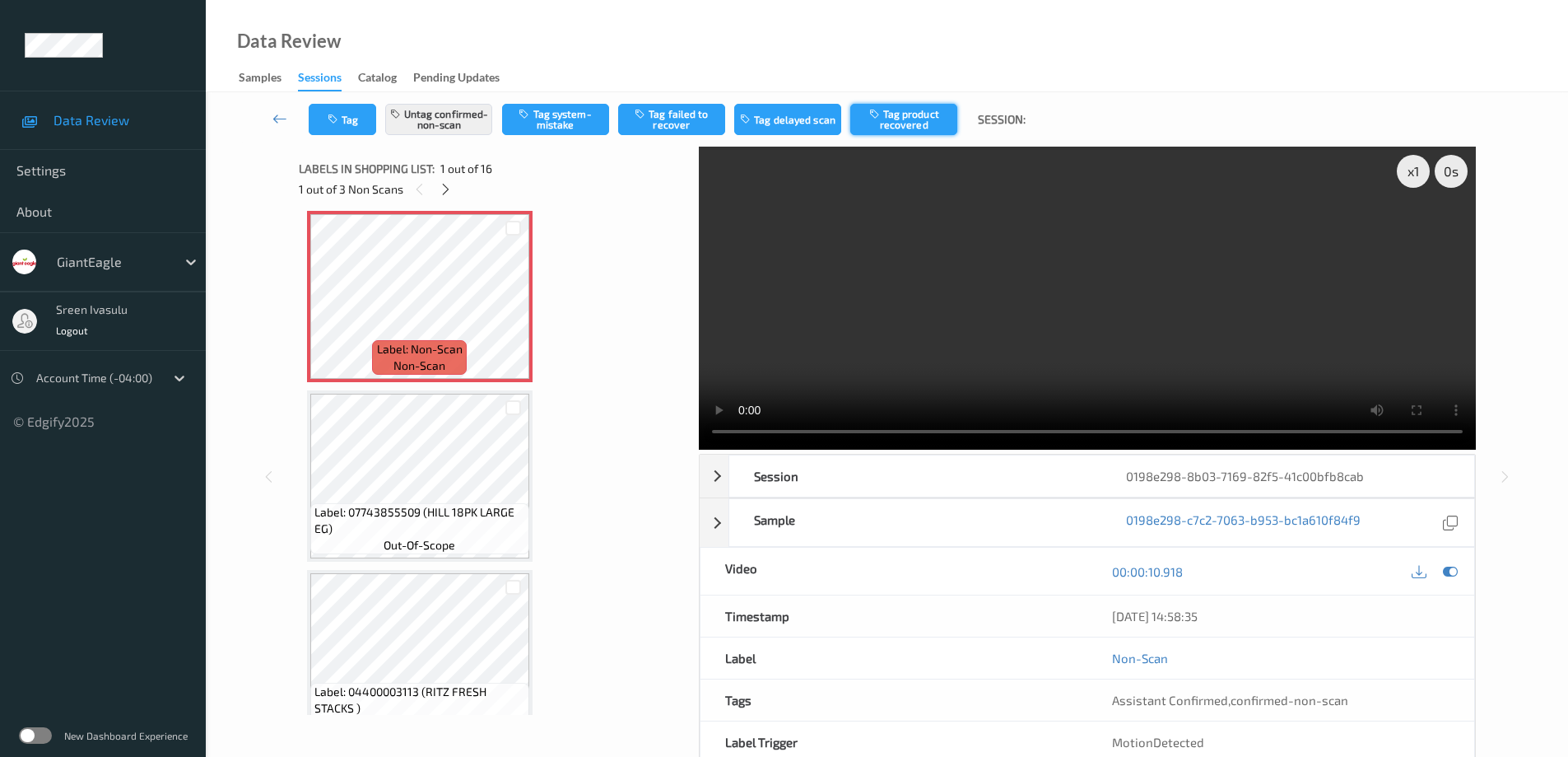
click at [901, 114] on button "Tag product recovered" at bounding box center [902, 119] width 107 height 31
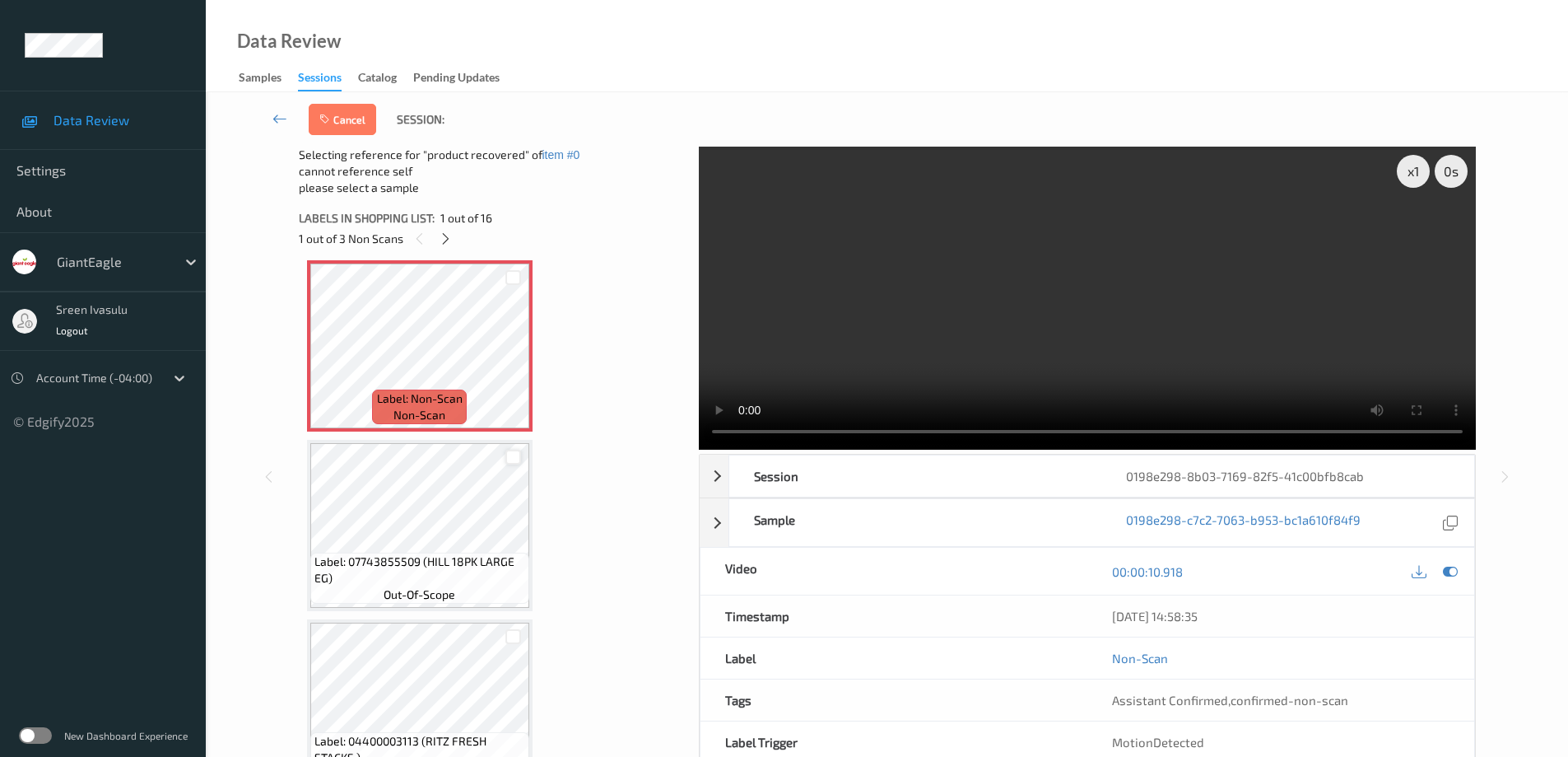
click at [511, 453] on div at bounding box center [513, 457] width 16 height 16
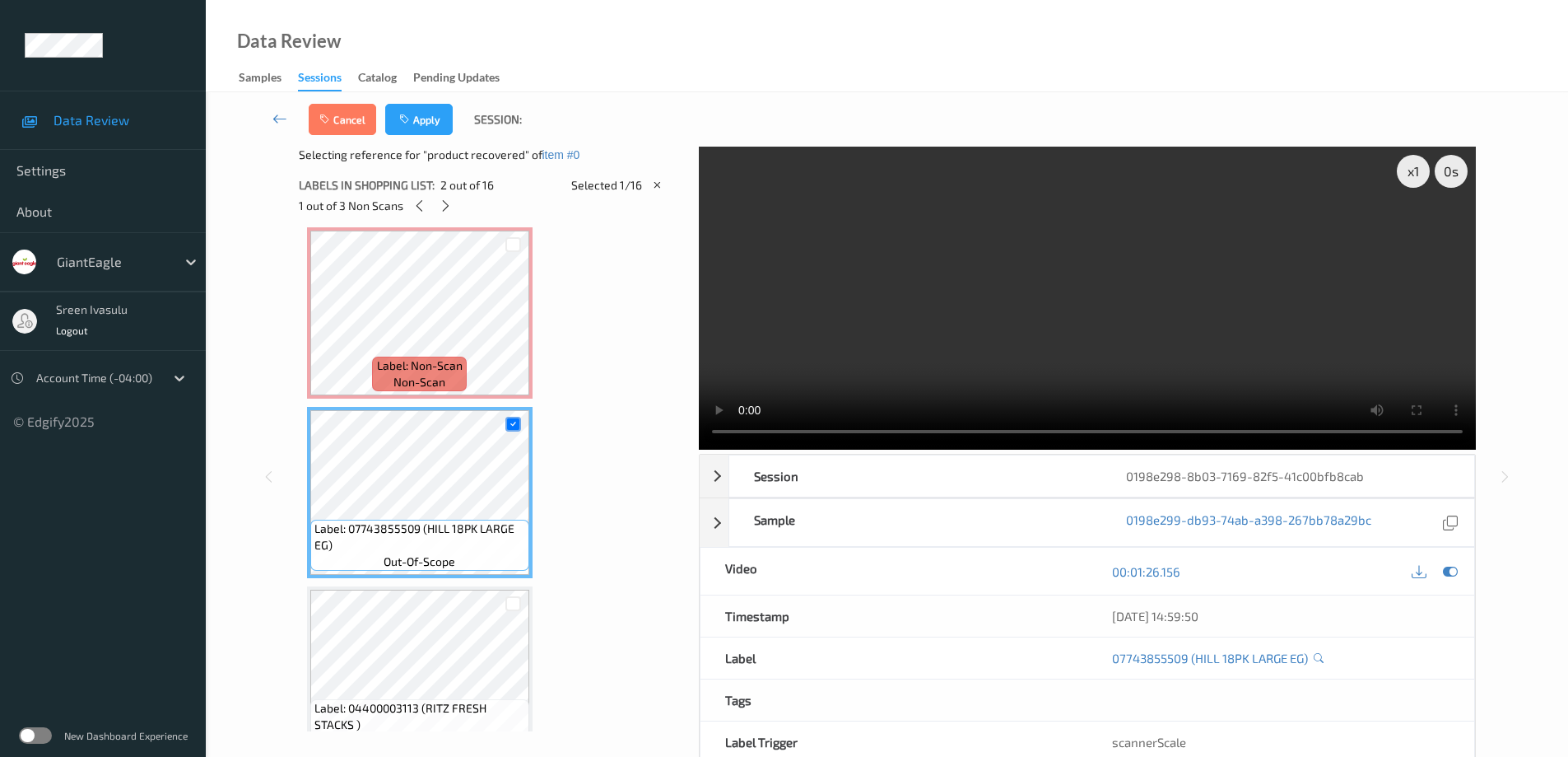
drag, startPoint x: 414, startPoint y: 121, endPoint x: 465, endPoint y: 208, distance: 100.8
click at [415, 121] on button "Apply" at bounding box center [418, 119] width 68 height 31
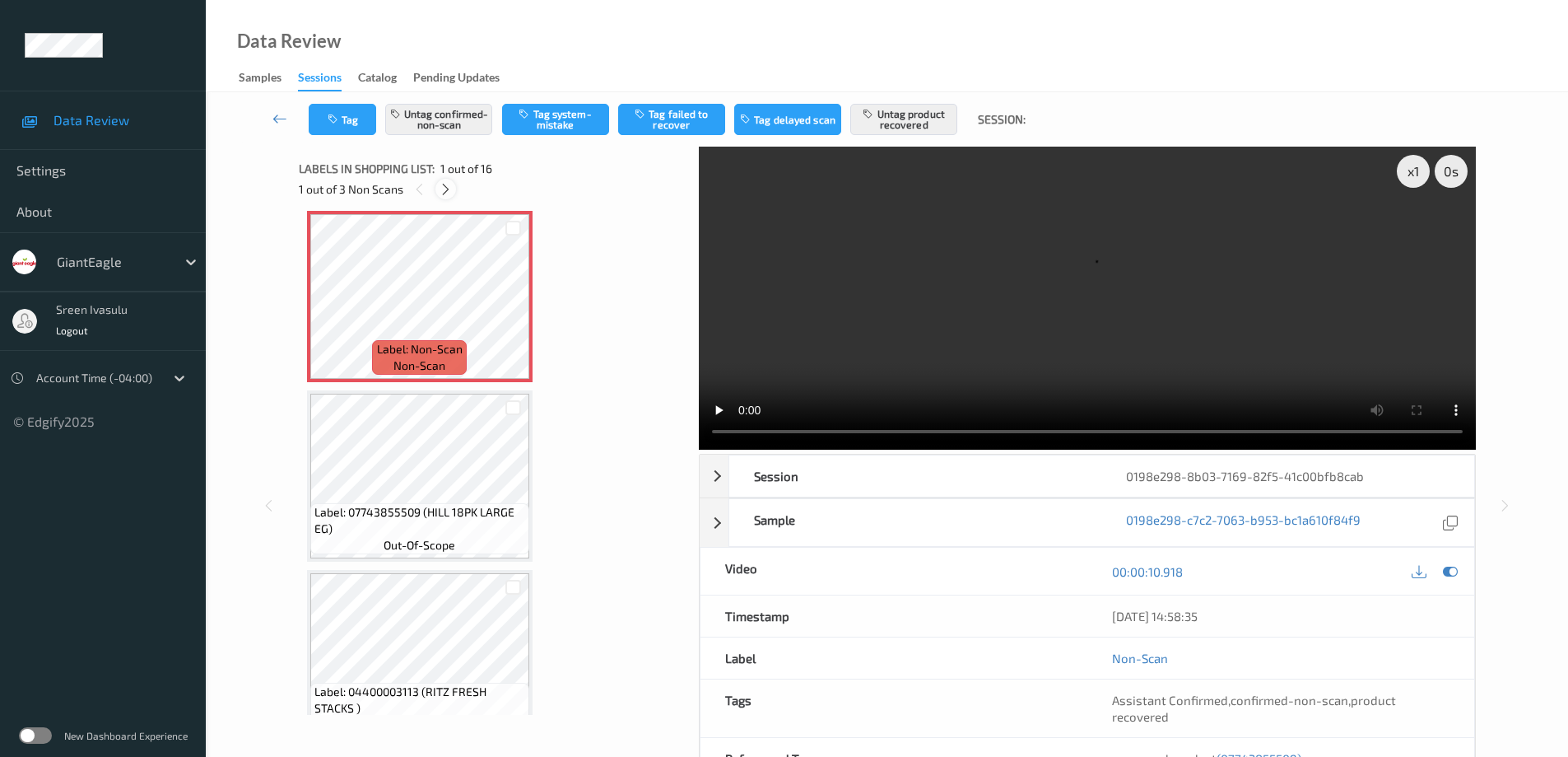
click at [445, 186] on icon at bounding box center [445, 189] width 14 height 15
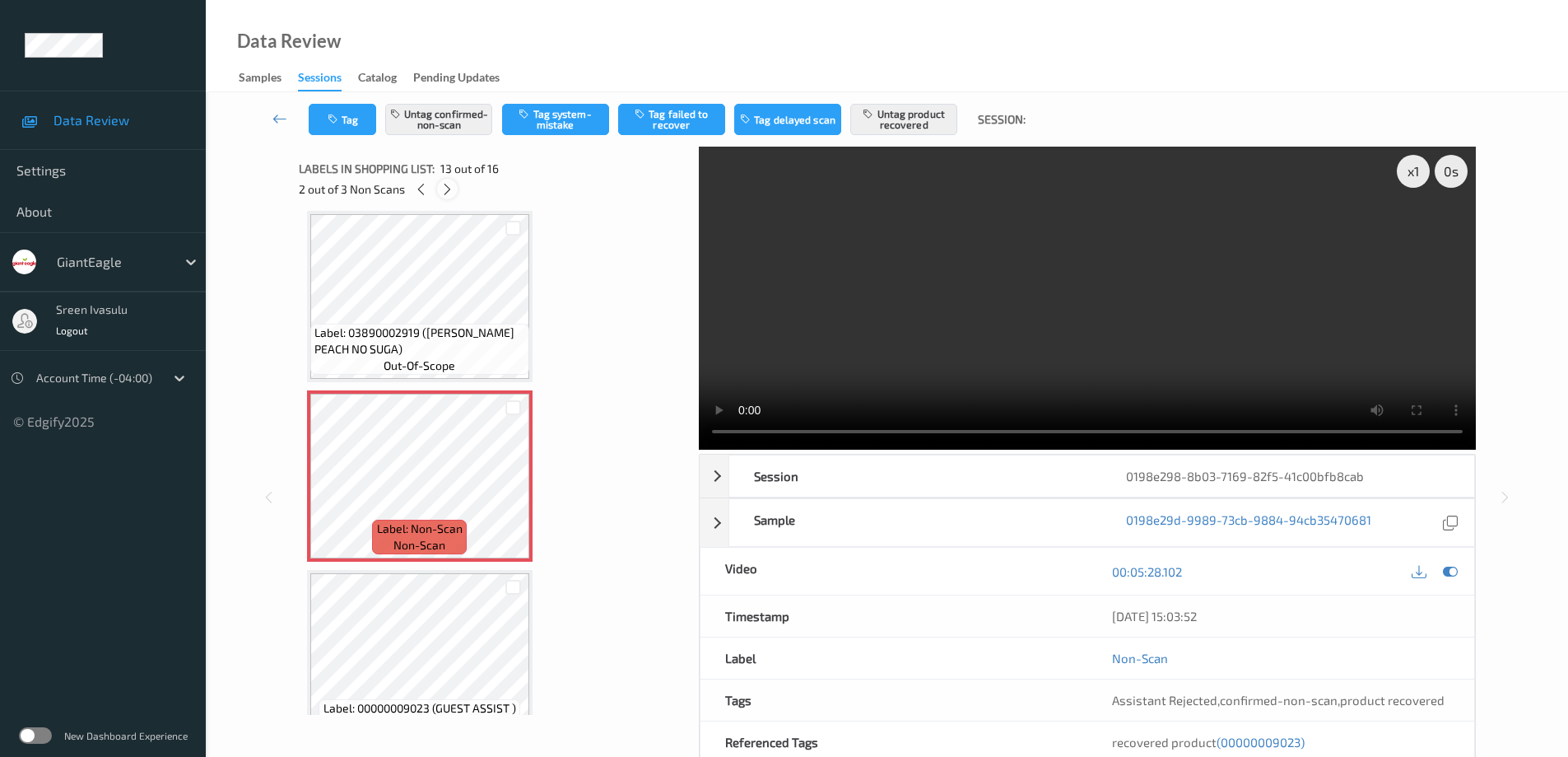
click at [445, 186] on icon at bounding box center [447, 189] width 14 height 15
click at [405, 189] on div "3 out of 3 Non Scans" at bounding box center [492, 188] width 389 height 21
click at [420, 186] on icon at bounding box center [421, 189] width 14 height 15
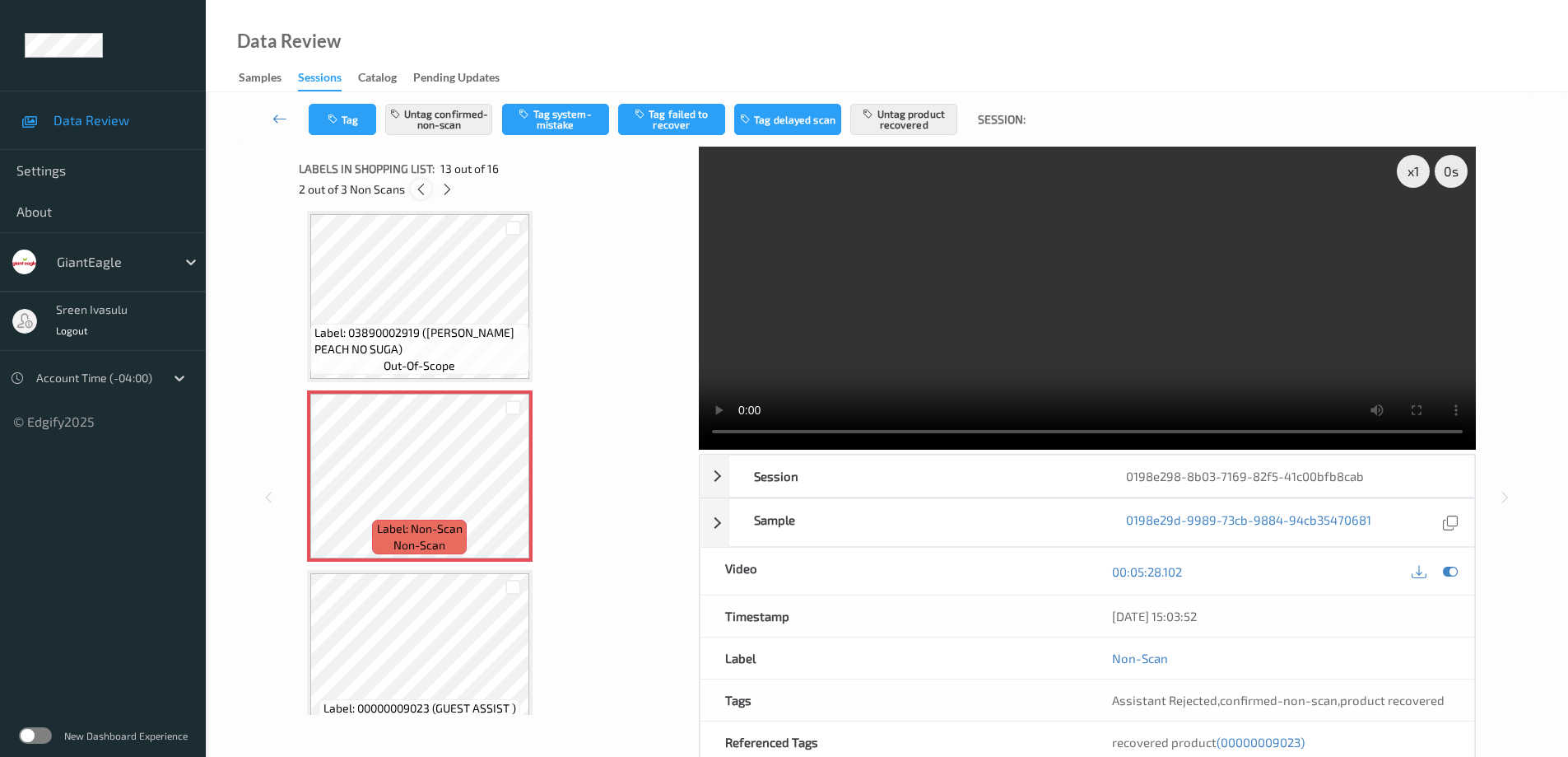
click at [420, 186] on icon at bounding box center [421, 189] width 14 height 15
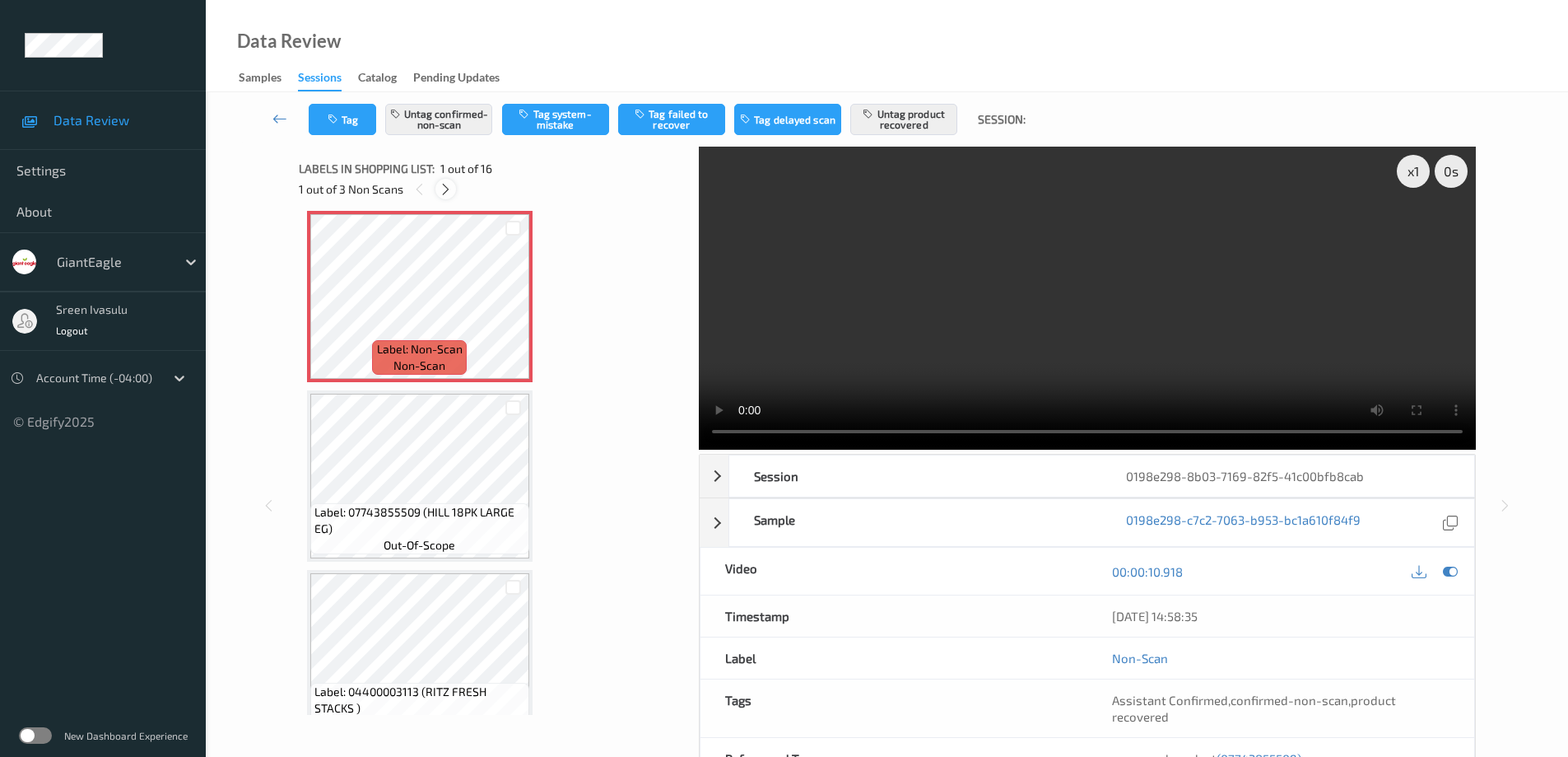
click at [446, 183] on icon at bounding box center [445, 189] width 14 height 15
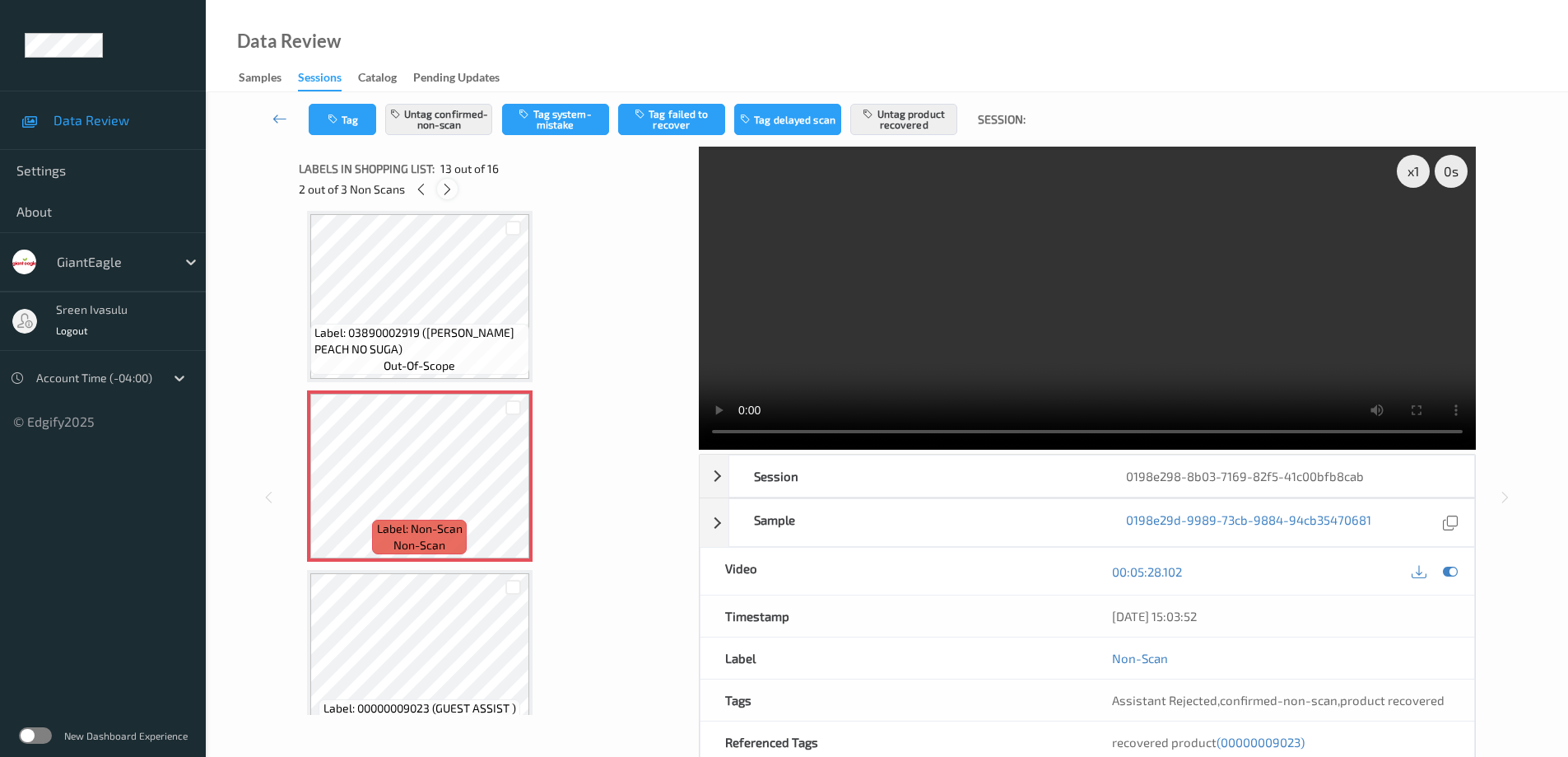
click at [446, 183] on icon at bounding box center [447, 189] width 14 height 15
click at [411, 191] on div at bounding box center [421, 188] width 21 height 21
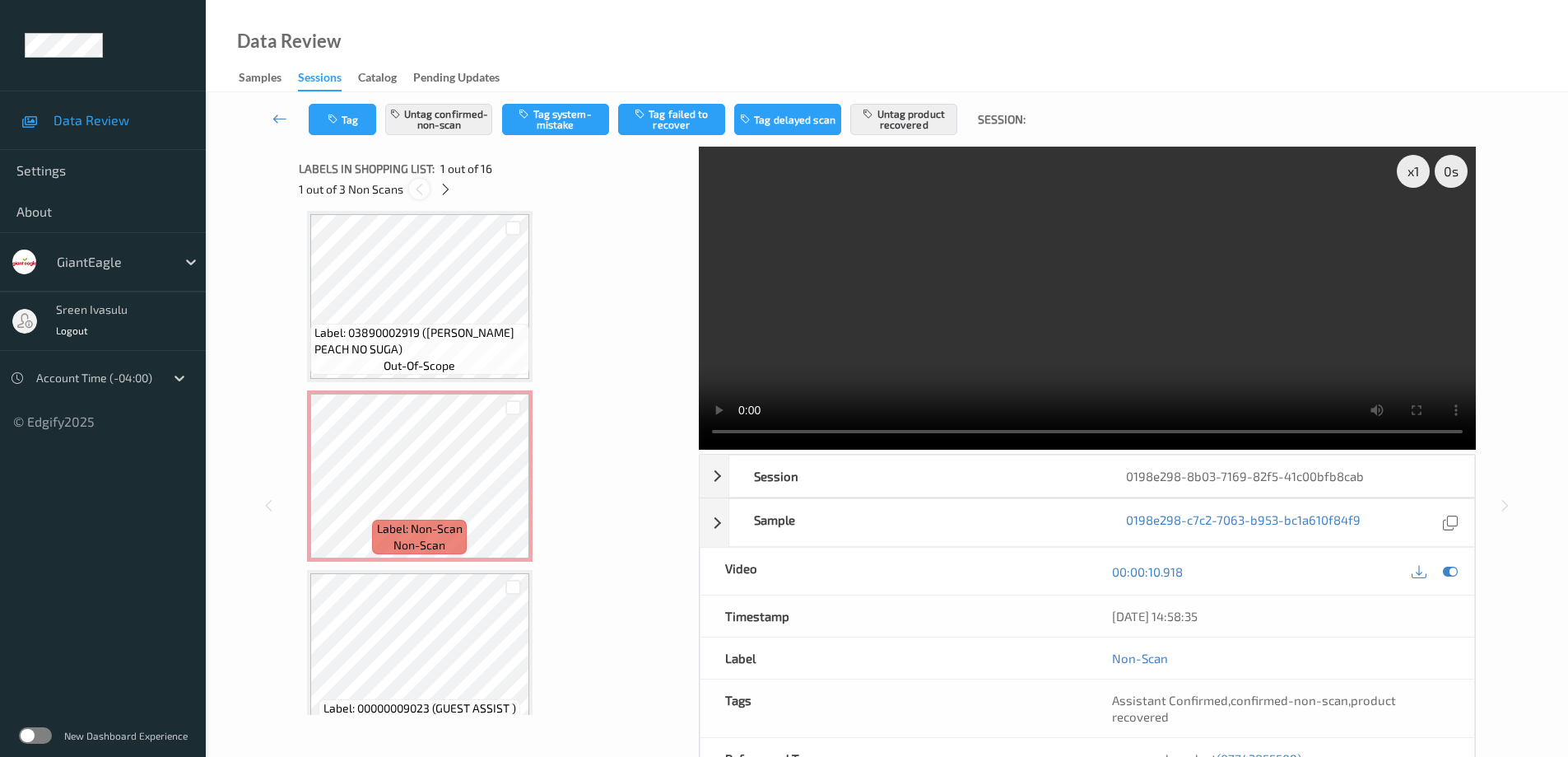
scroll to position [8, 0]
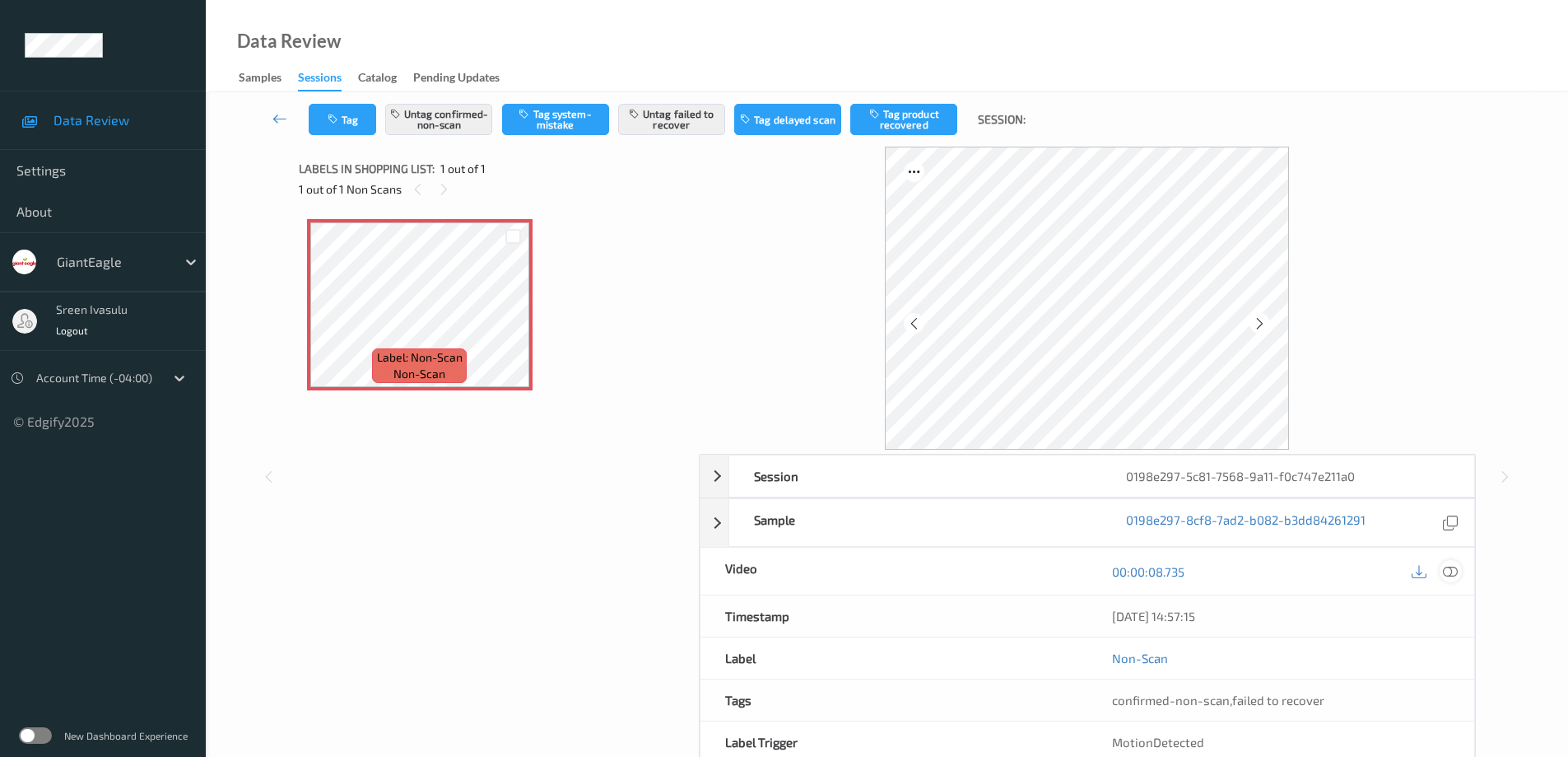
click at [1451, 569] on icon at bounding box center [1450, 571] width 15 height 15
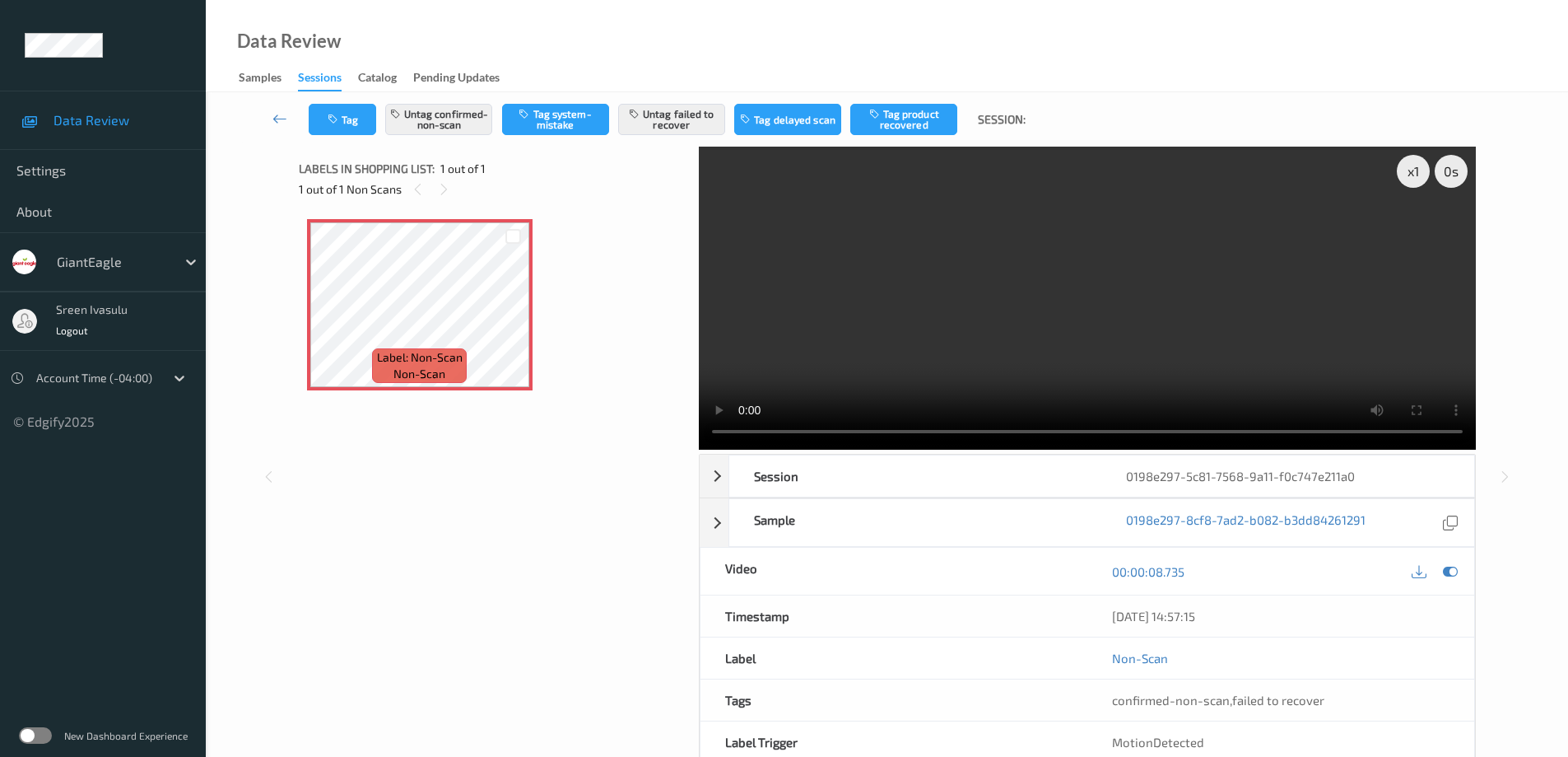
drag, startPoint x: 685, startPoint y: 118, endPoint x: 687, endPoint y: 142, distance: 24.1
click at [685, 118] on button "Untag failed to recover" at bounding box center [670, 119] width 107 height 31
click at [454, 119] on button "Untag confirmed-non-scan" at bounding box center [438, 119] width 107 height 31
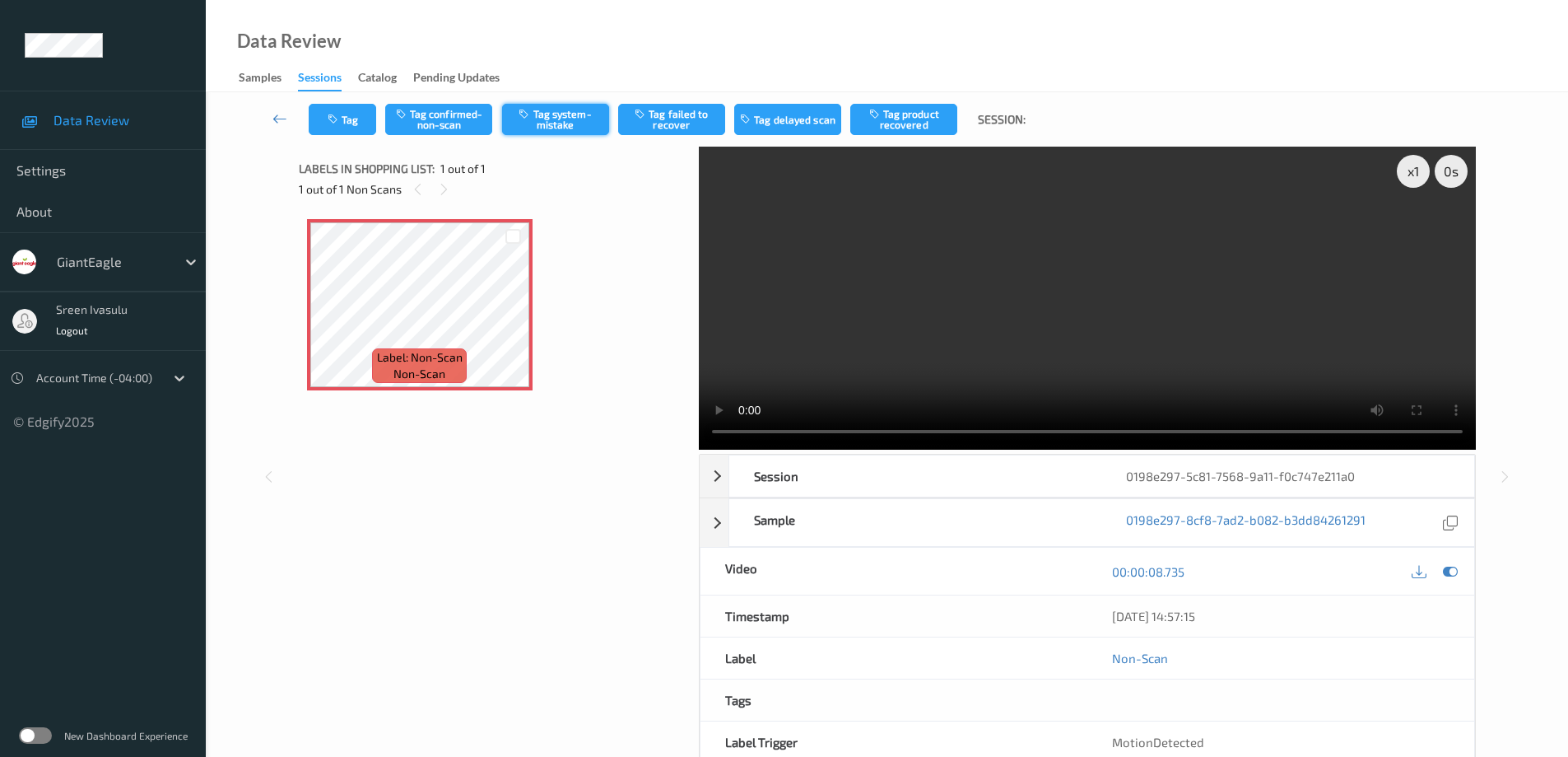
click at [571, 117] on button "Tag system-mistake" at bounding box center [555, 119] width 107 height 31
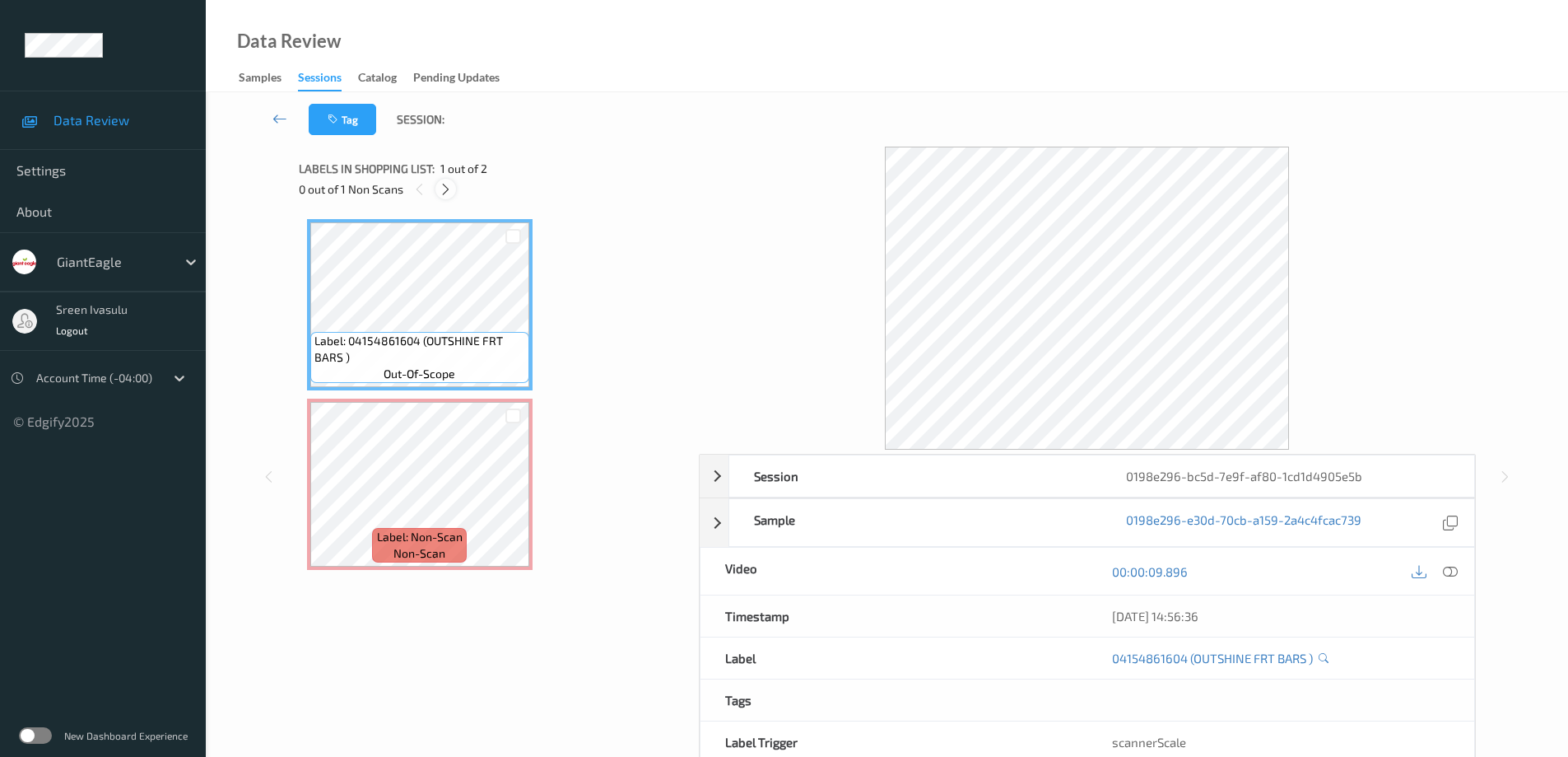
click at [448, 194] on icon at bounding box center [445, 189] width 14 height 15
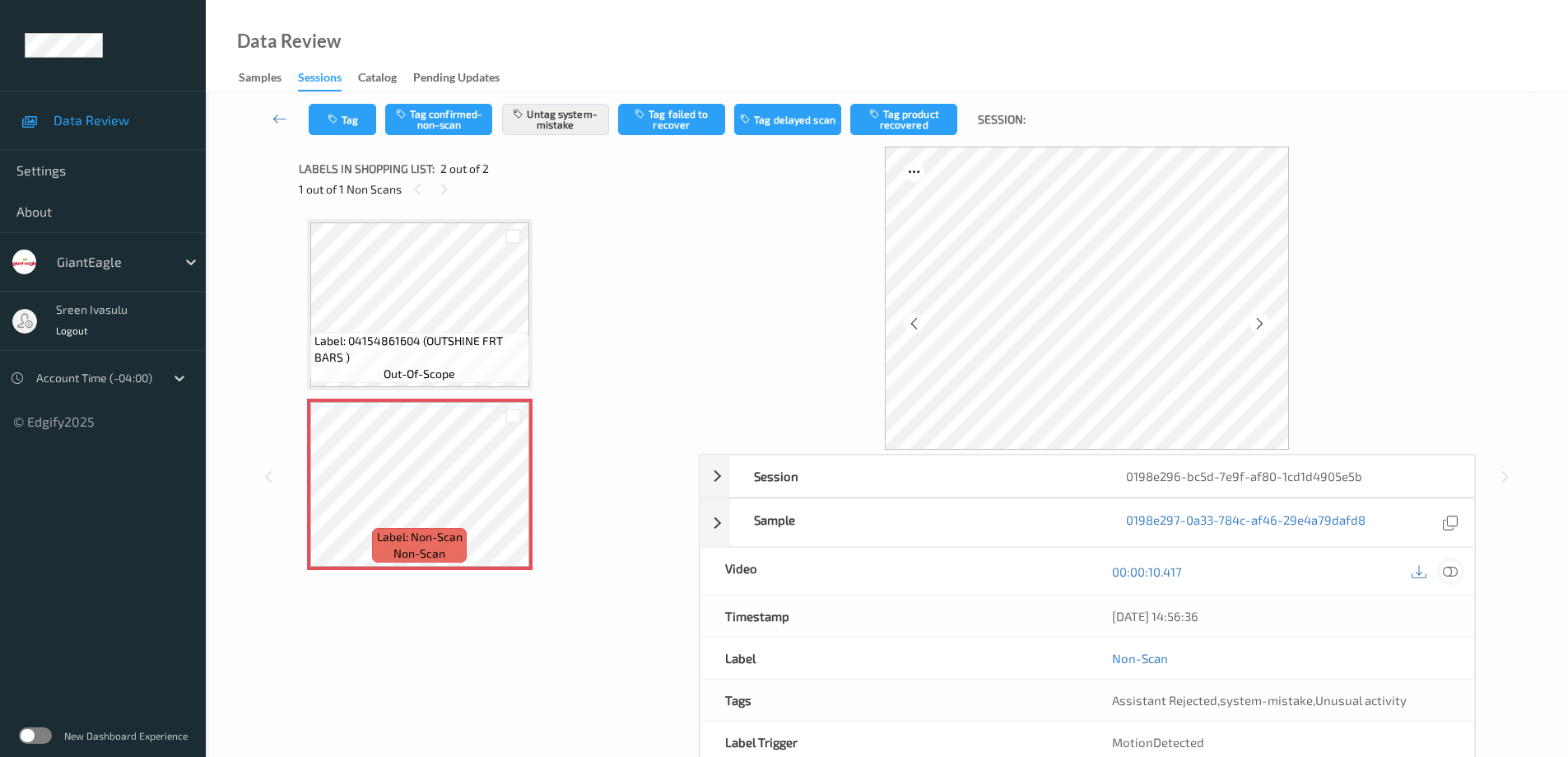
click at [1451, 567] on icon at bounding box center [1450, 571] width 15 height 15
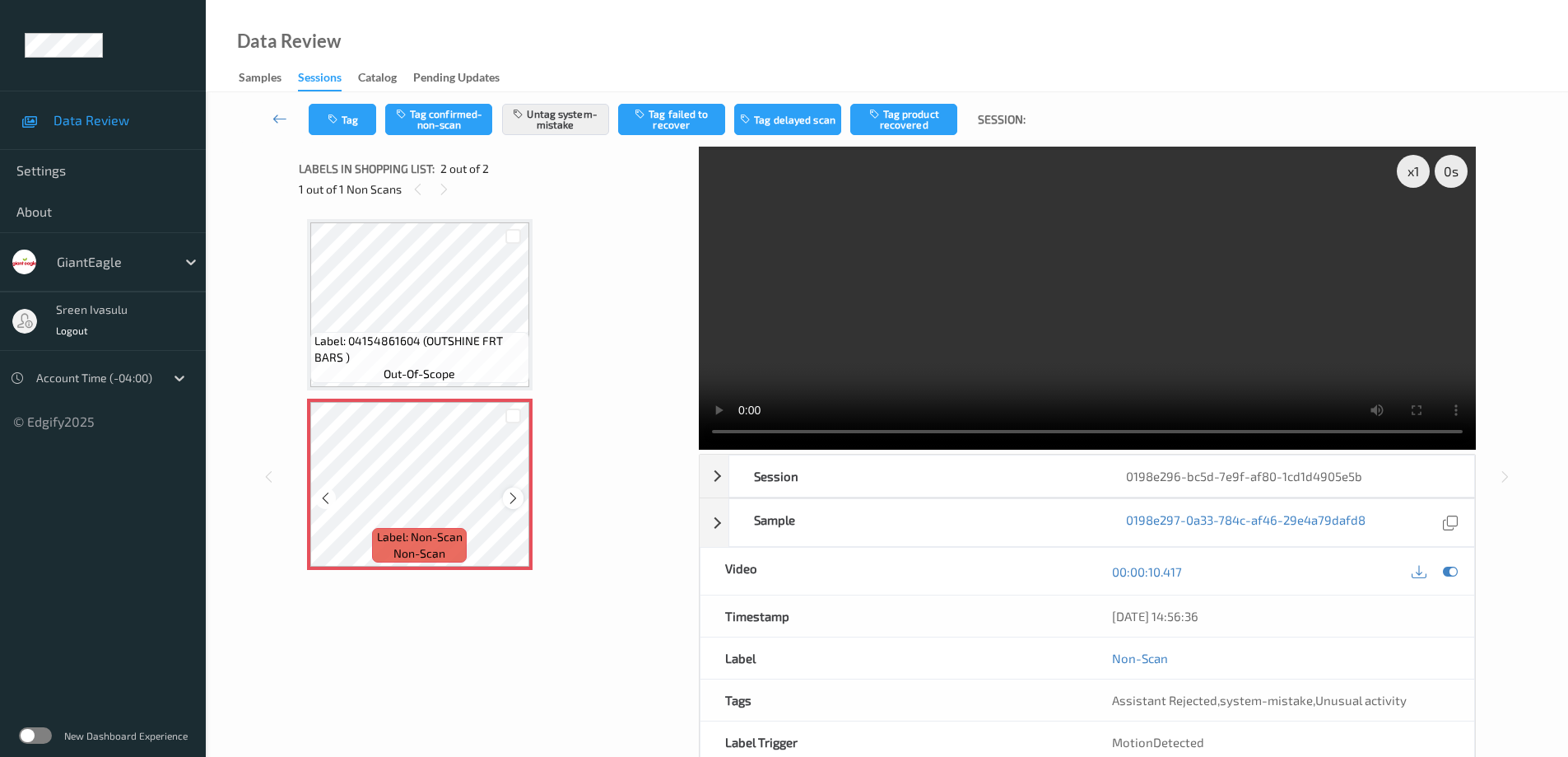
click at [517, 498] on icon at bounding box center [513, 497] width 14 height 15
click at [503, 496] on div at bounding box center [513, 497] width 21 height 21
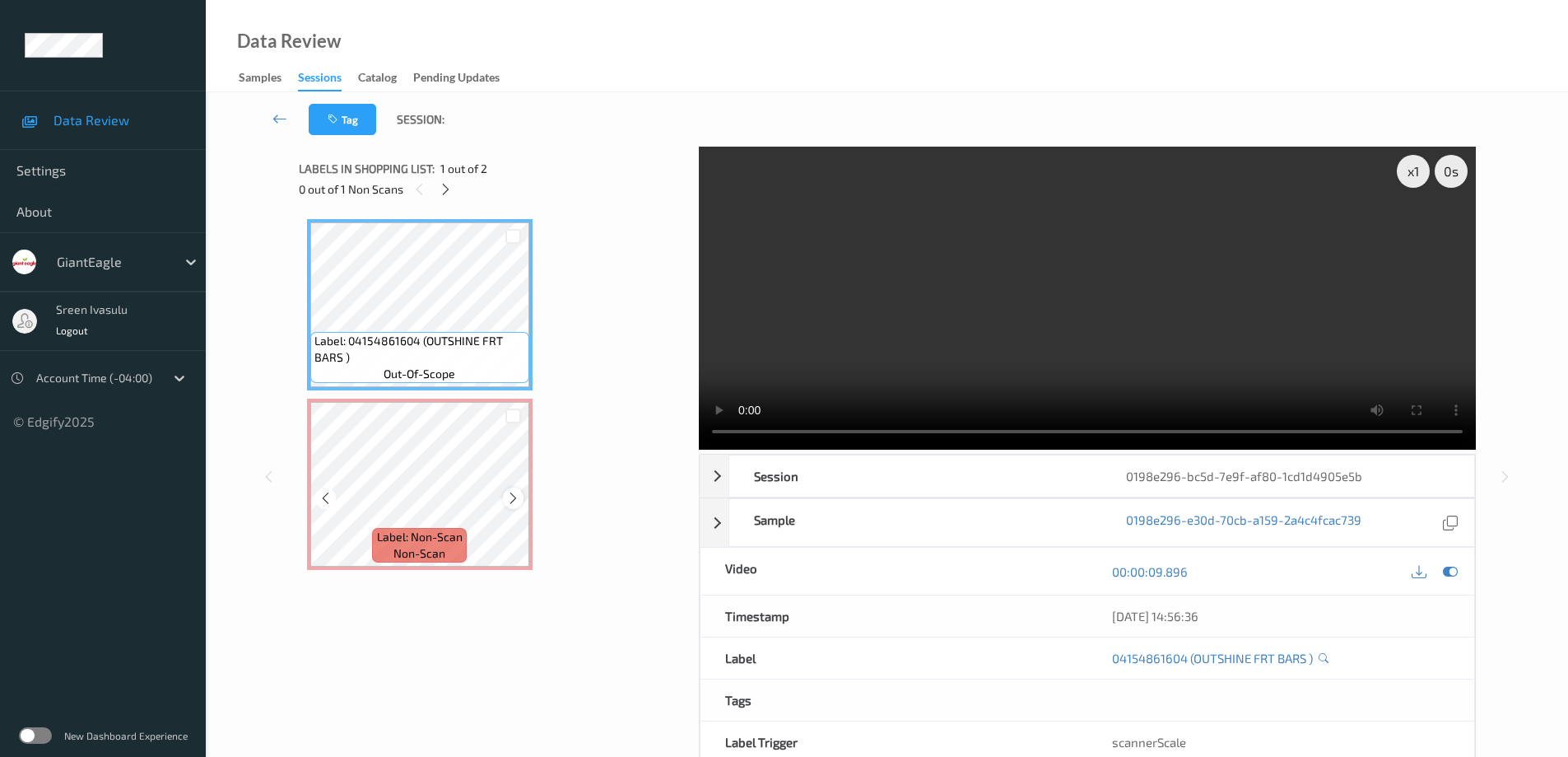
click at [516, 497] on icon at bounding box center [513, 497] width 14 height 15
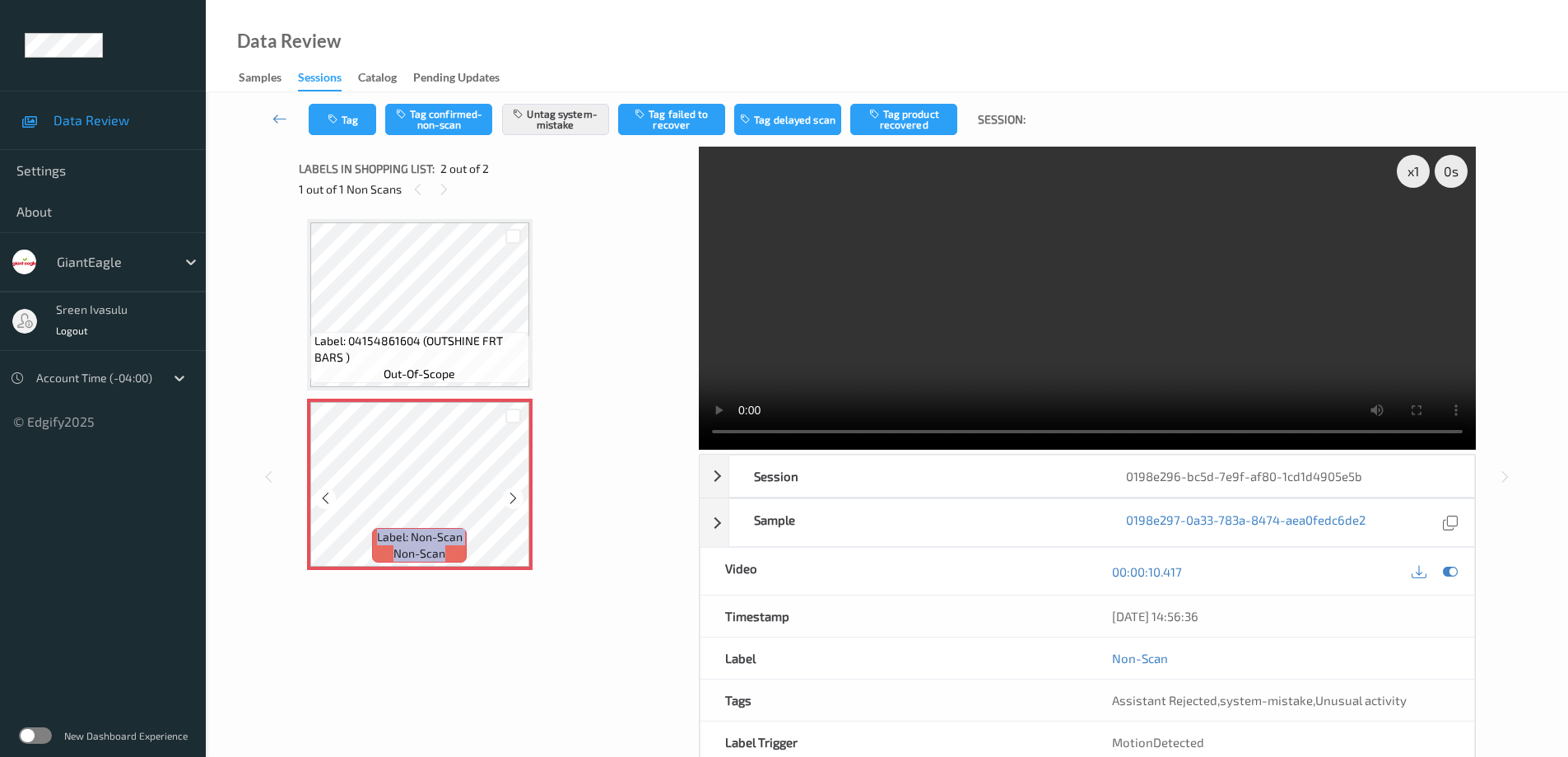
click at [516, 497] on icon at bounding box center [513, 497] width 14 height 15
click at [517, 497] on icon at bounding box center [513, 497] width 14 height 15
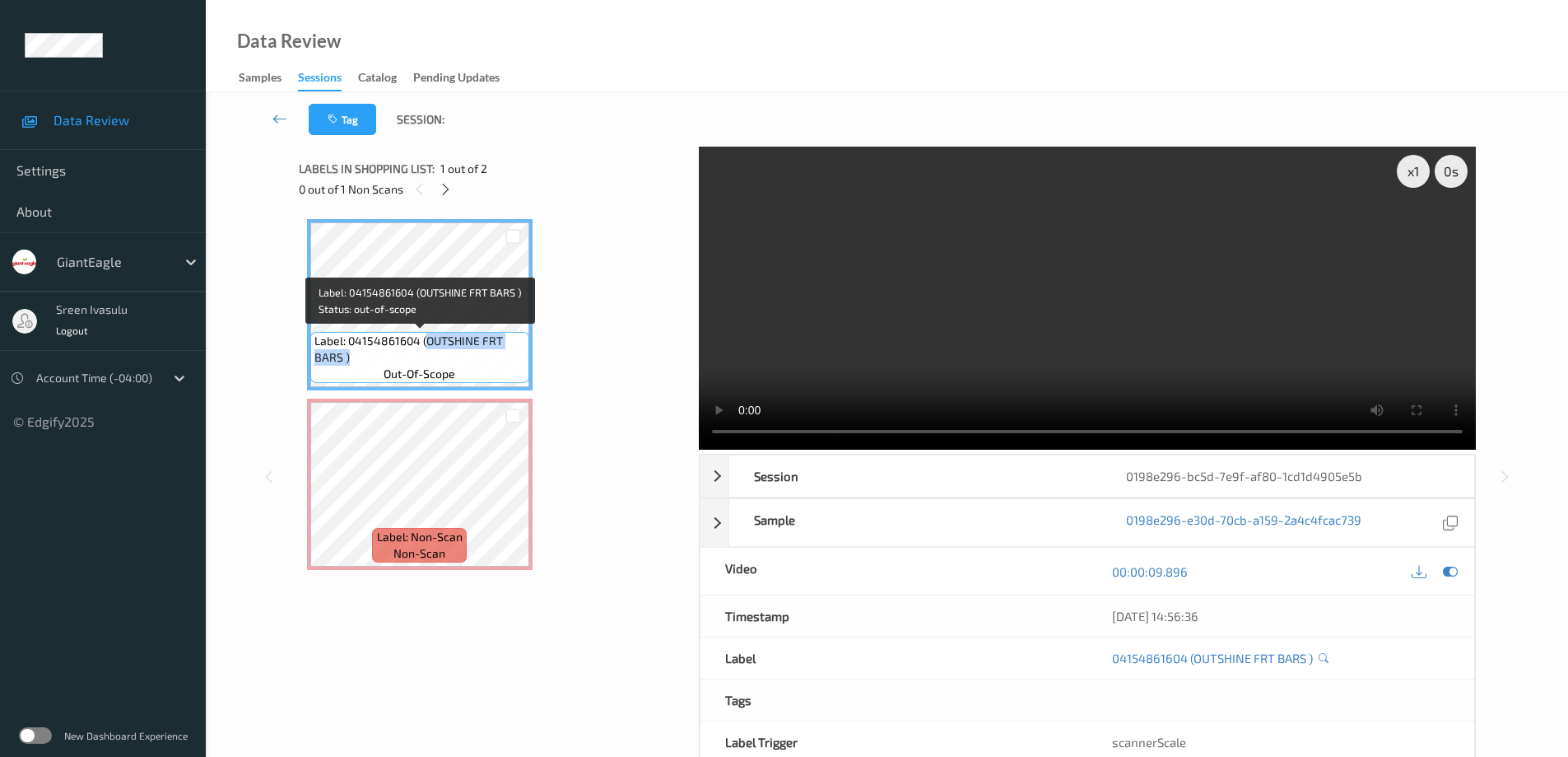
drag, startPoint x: 425, startPoint y: 343, endPoint x: 458, endPoint y: 356, distance: 35.5
click at [458, 356] on span "Label: 04154861604 (OUTSHINE FRT BARS )" at bounding box center [419, 350] width 210 height 33
copy span "OUTSHINE FRT BARS )"
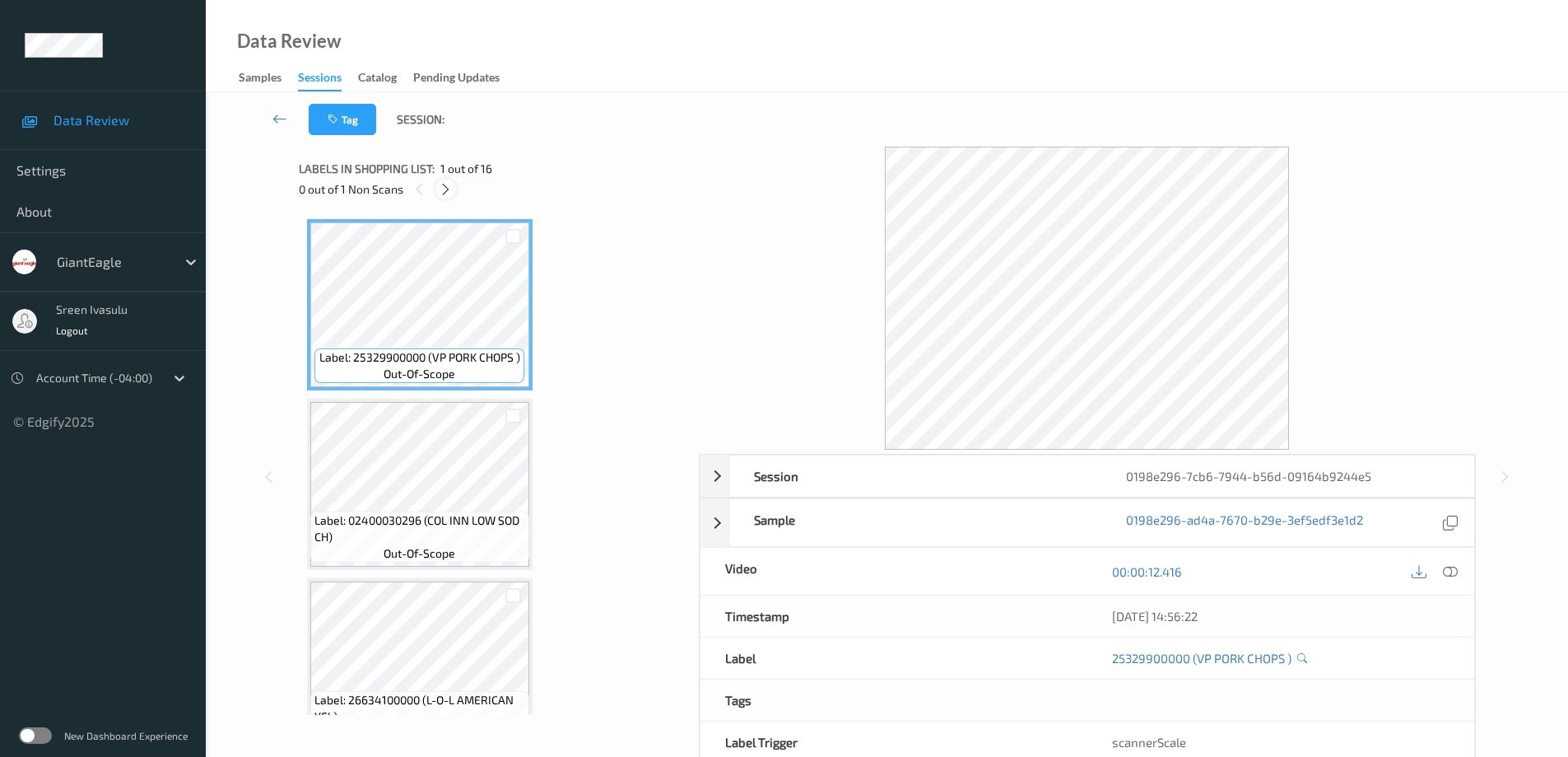
click at [449, 190] on icon at bounding box center [445, 189] width 14 height 15
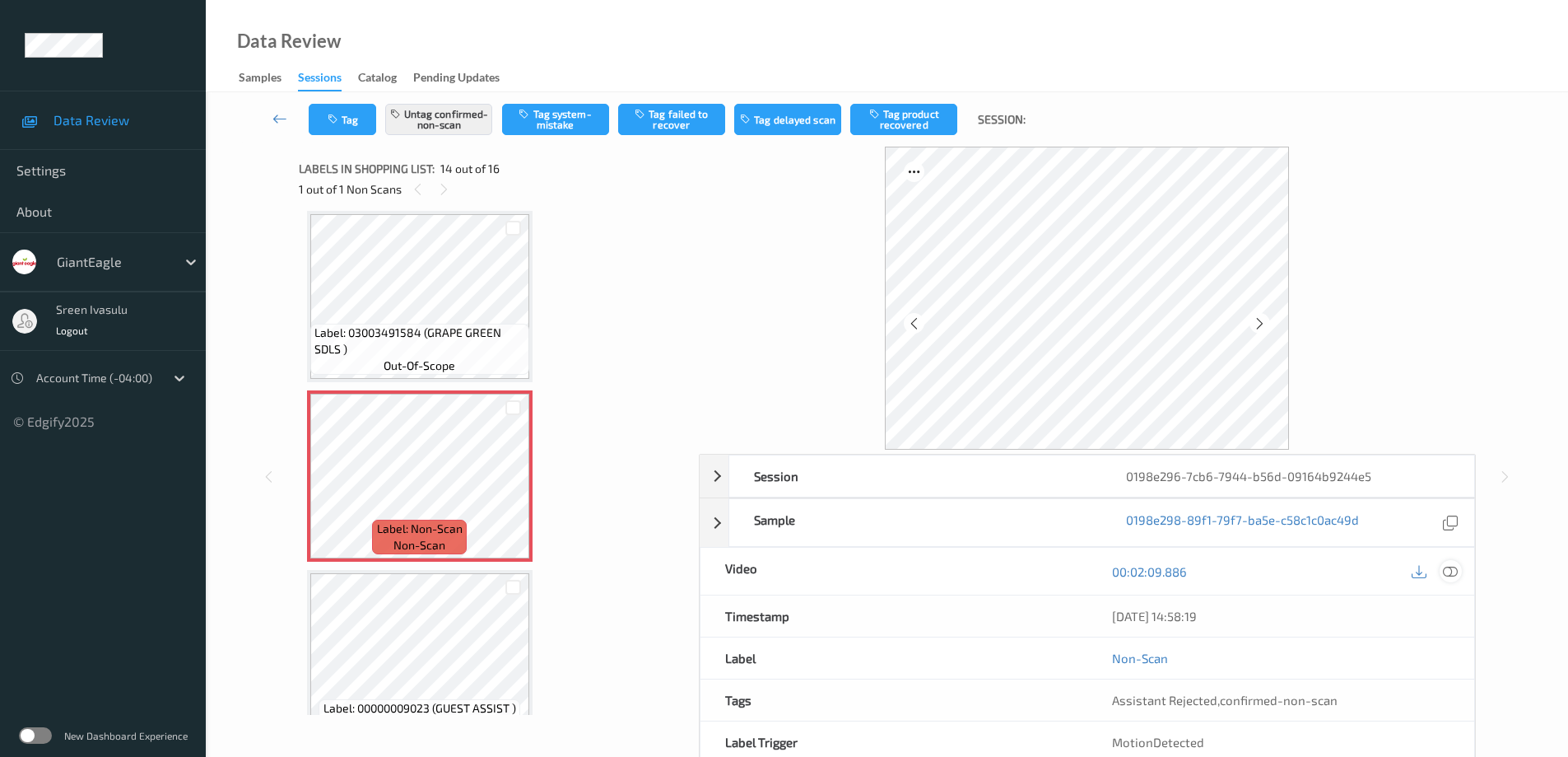
click at [1445, 566] on icon at bounding box center [1450, 571] width 15 height 15
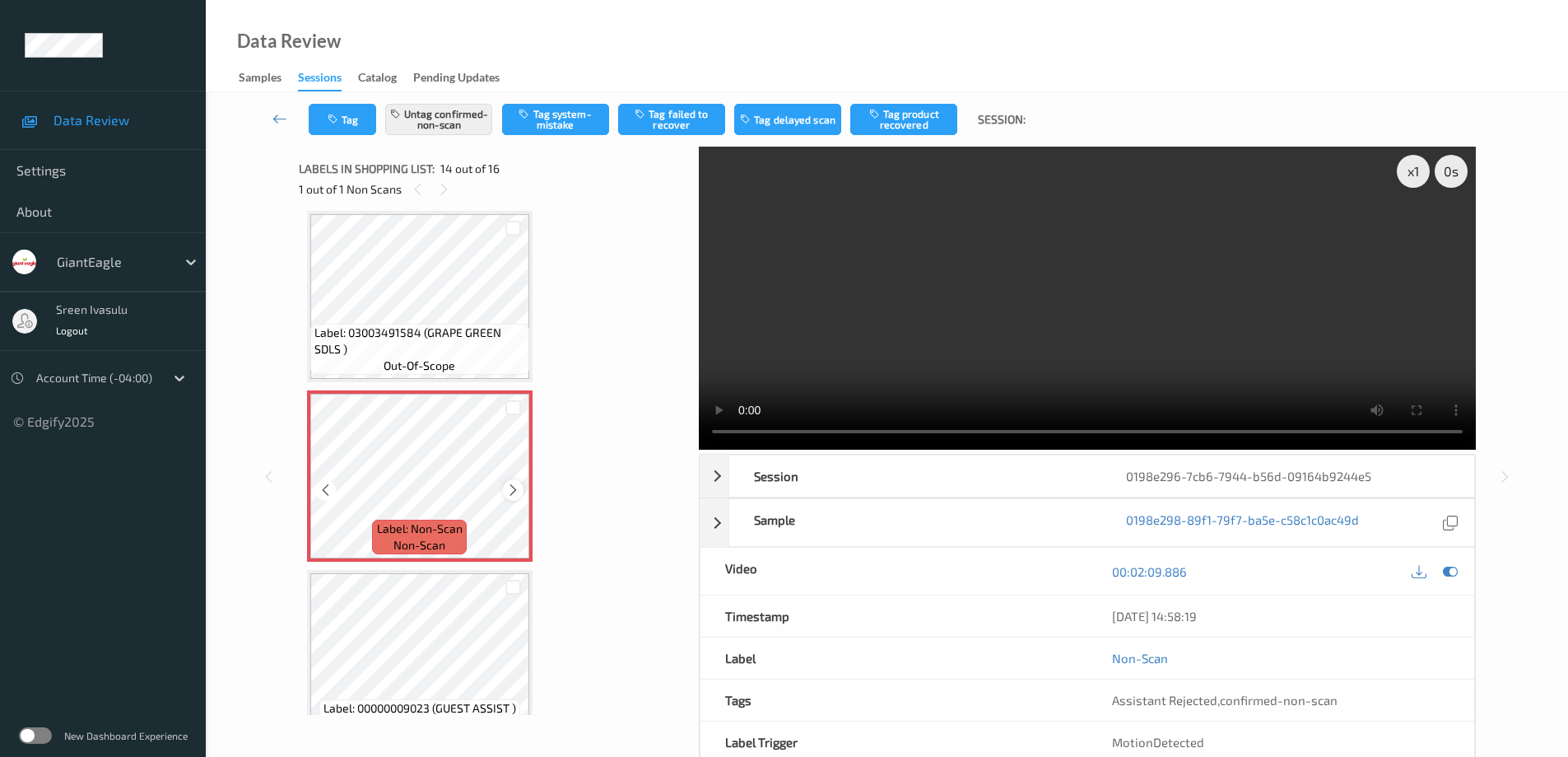
click at [515, 488] on icon at bounding box center [513, 490] width 14 height 15
click at [514, 488] on icon at bounding box center [513, 490] width 14 height 15
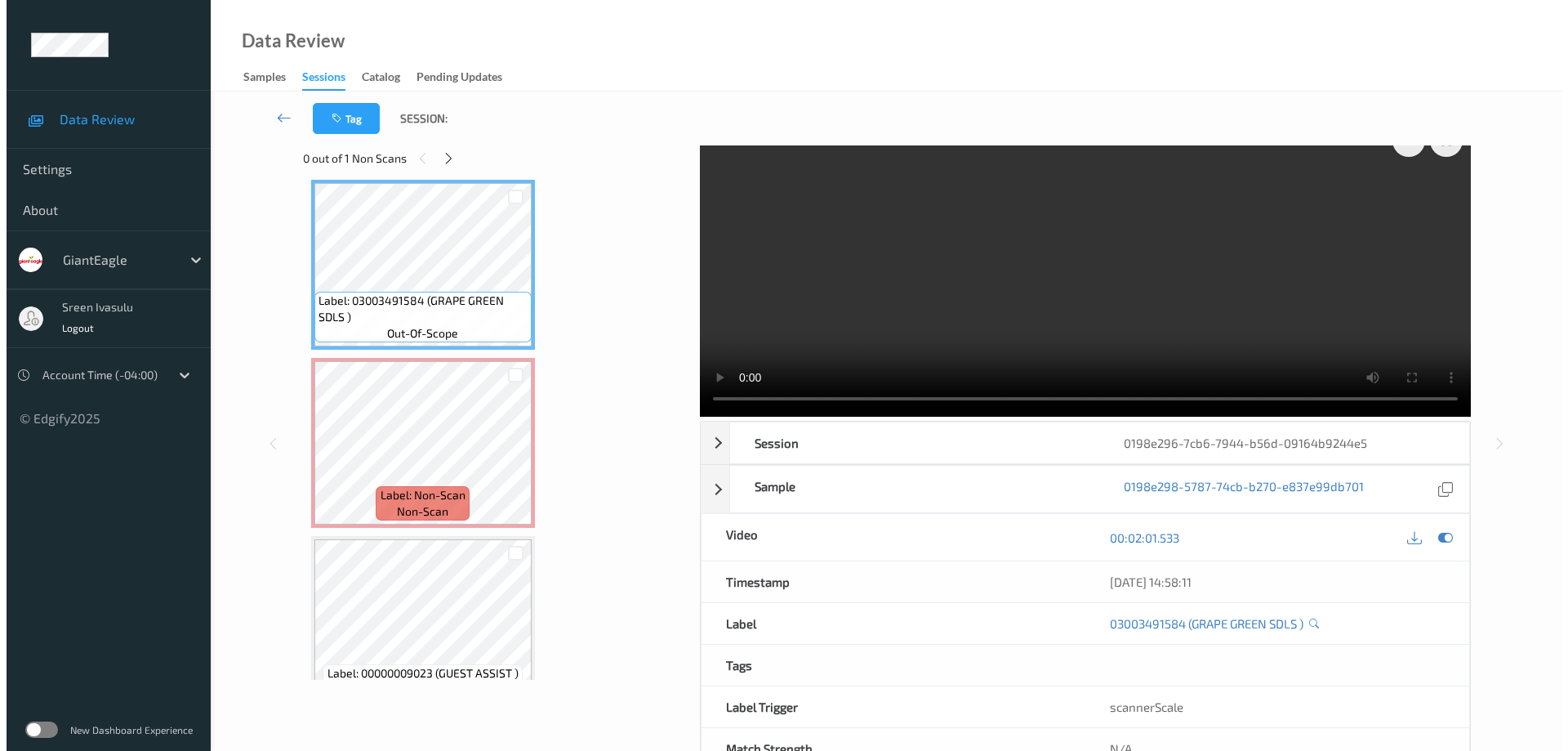
scroll to position [0, 0]
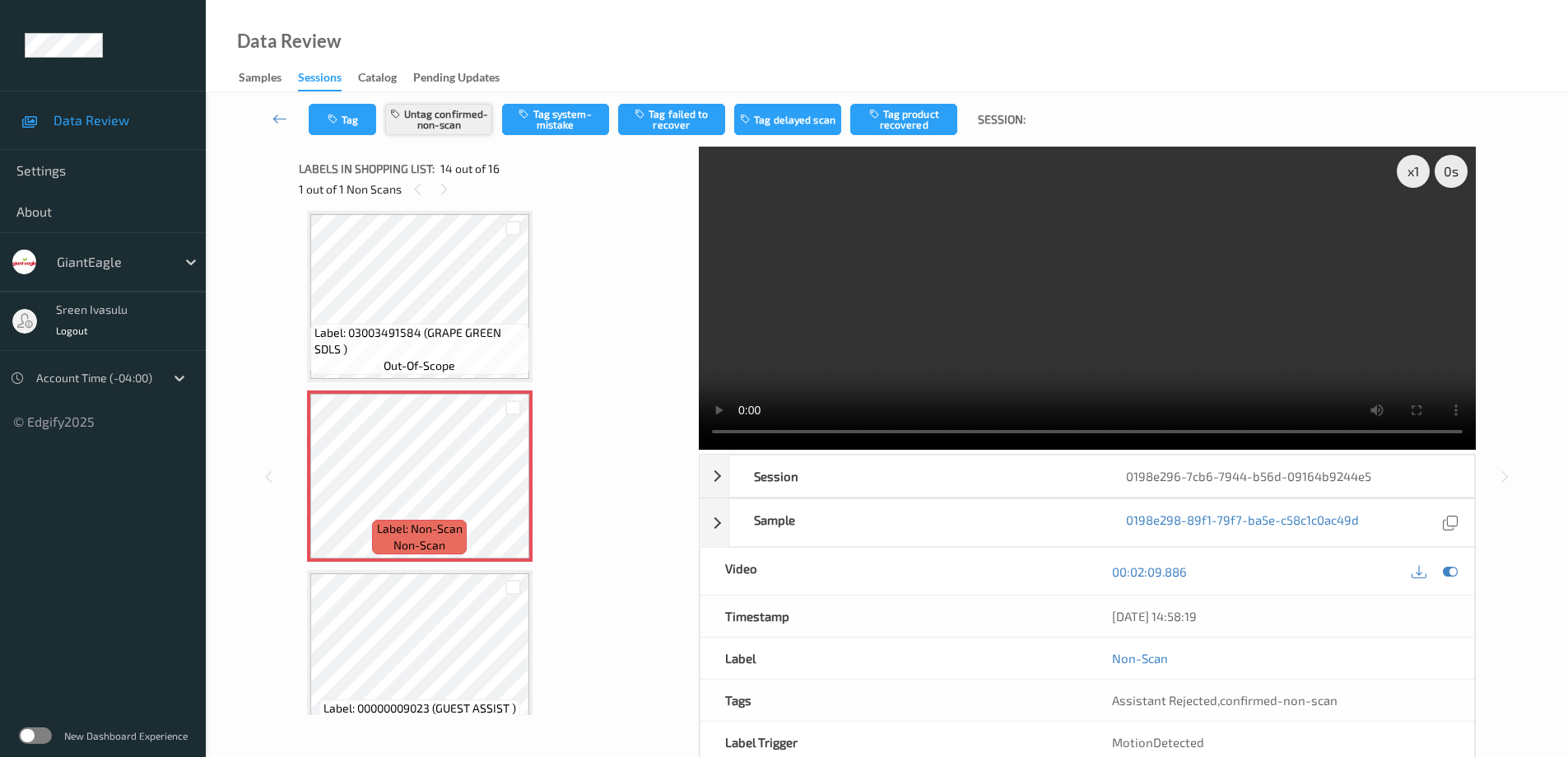
click at [421, 118] on button "Untag confirmed-non-scan" at bounding box center [438, 119] width 107 height 31
click at [561, 122] on button "Tag system-mistake" at bounding box center [555, 119] width 107 height 31
click at [338, 118] on icon "button" at bounding box center [335, 119] width 14 height 12
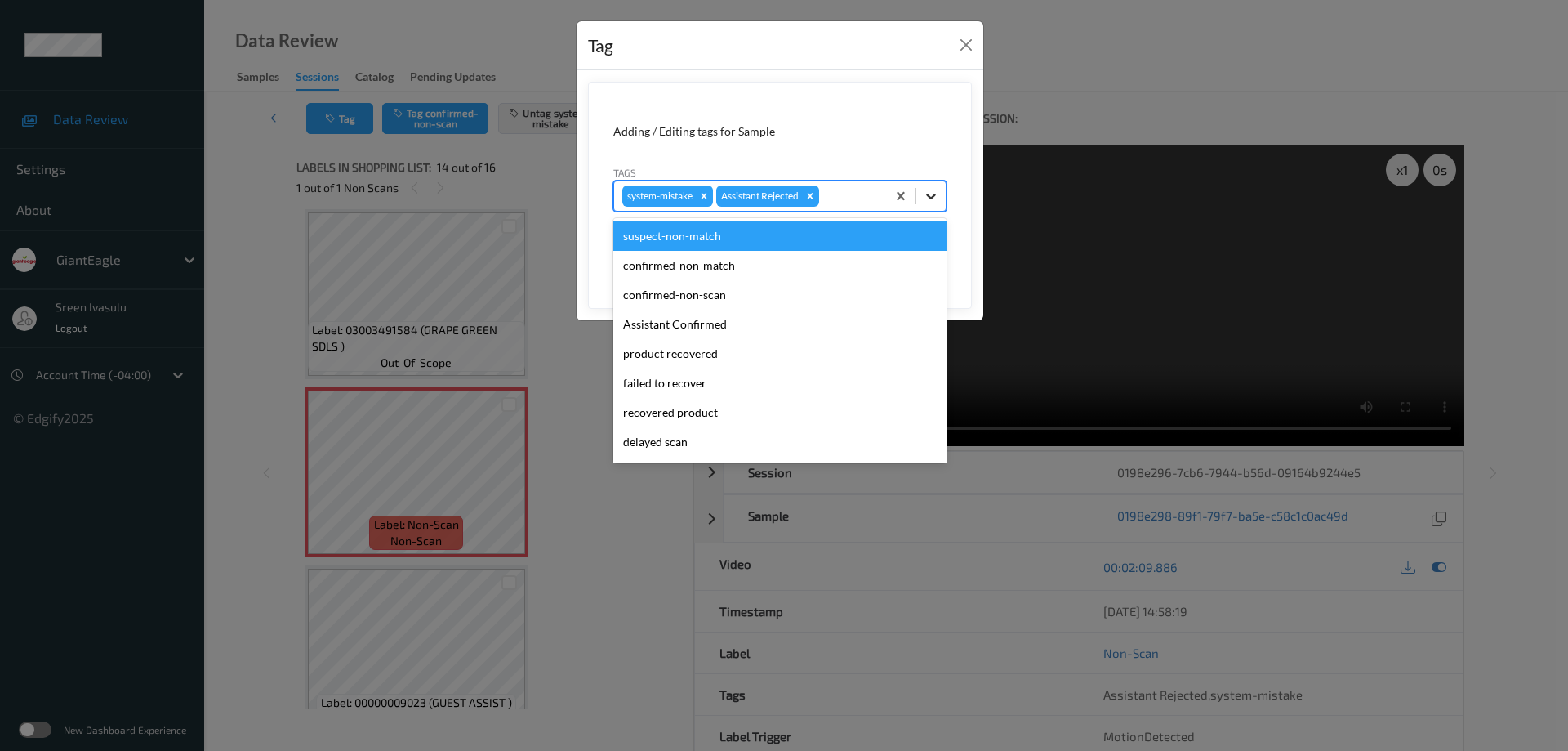
click at [928, 193] on icon at bounding box center [931, 195] width 17 height 17
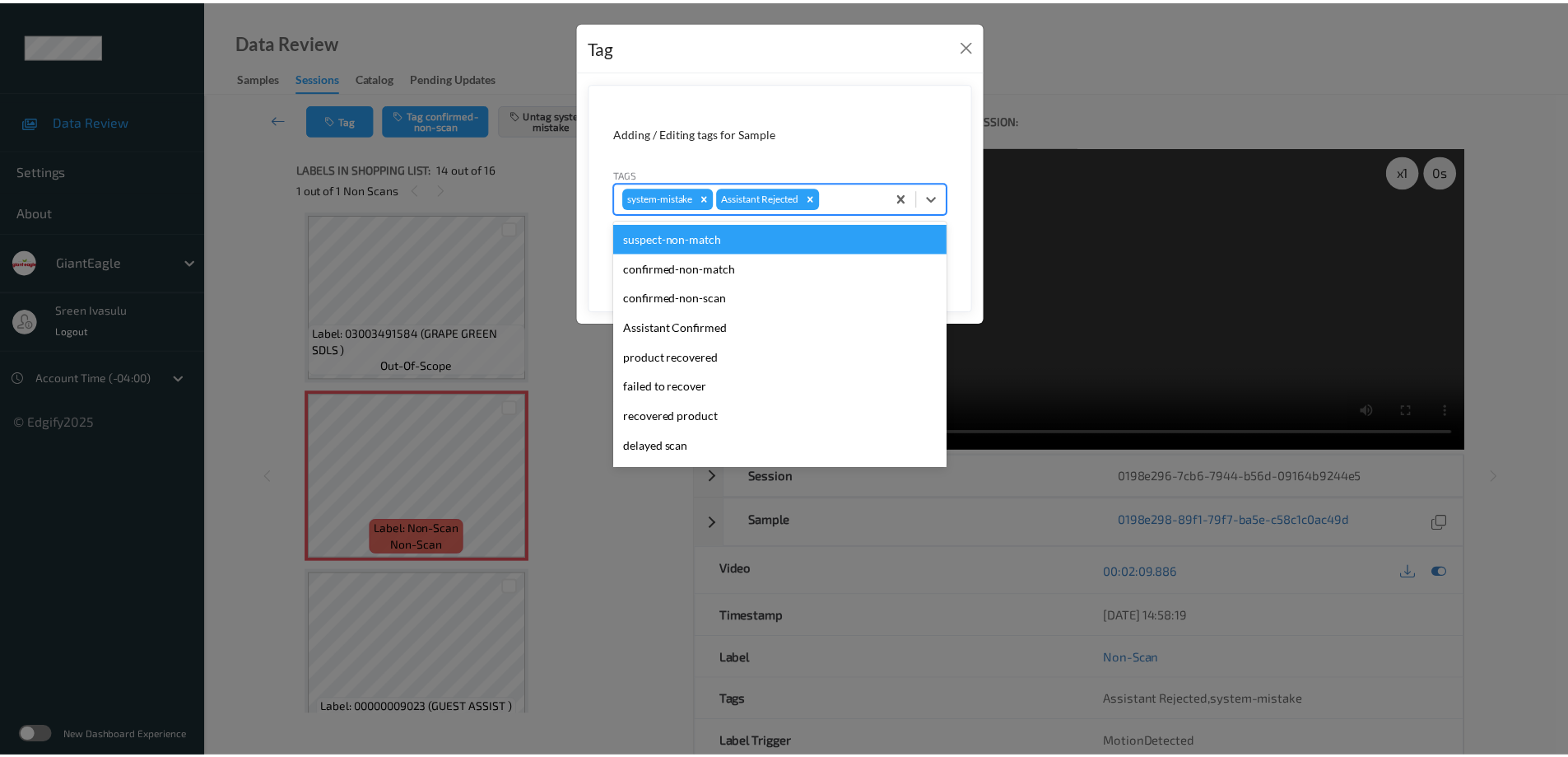
scroll to position [145, 0]
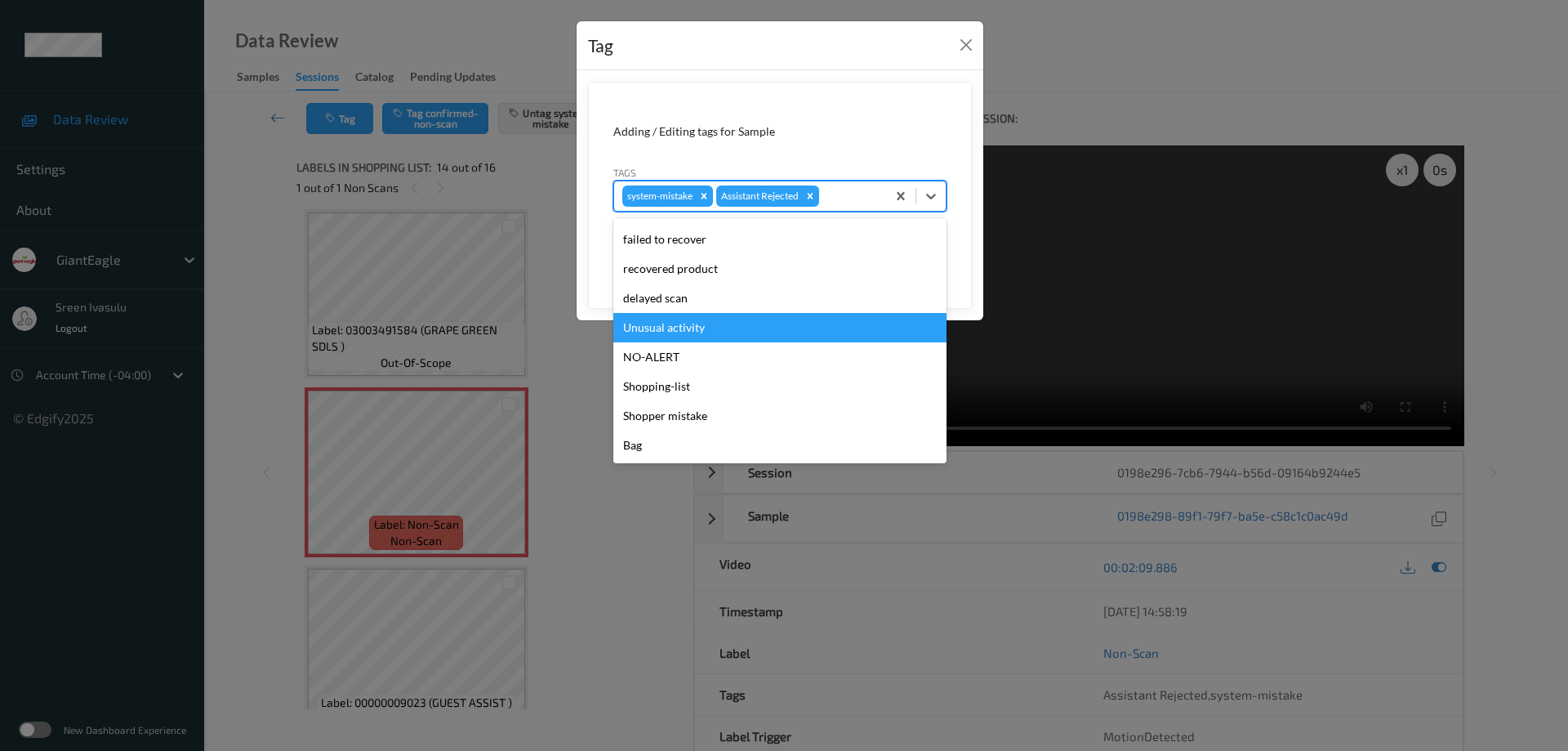
click at [686, 327] on div "Unusual activity" at bounding box center [779, 327] width 333 height 29
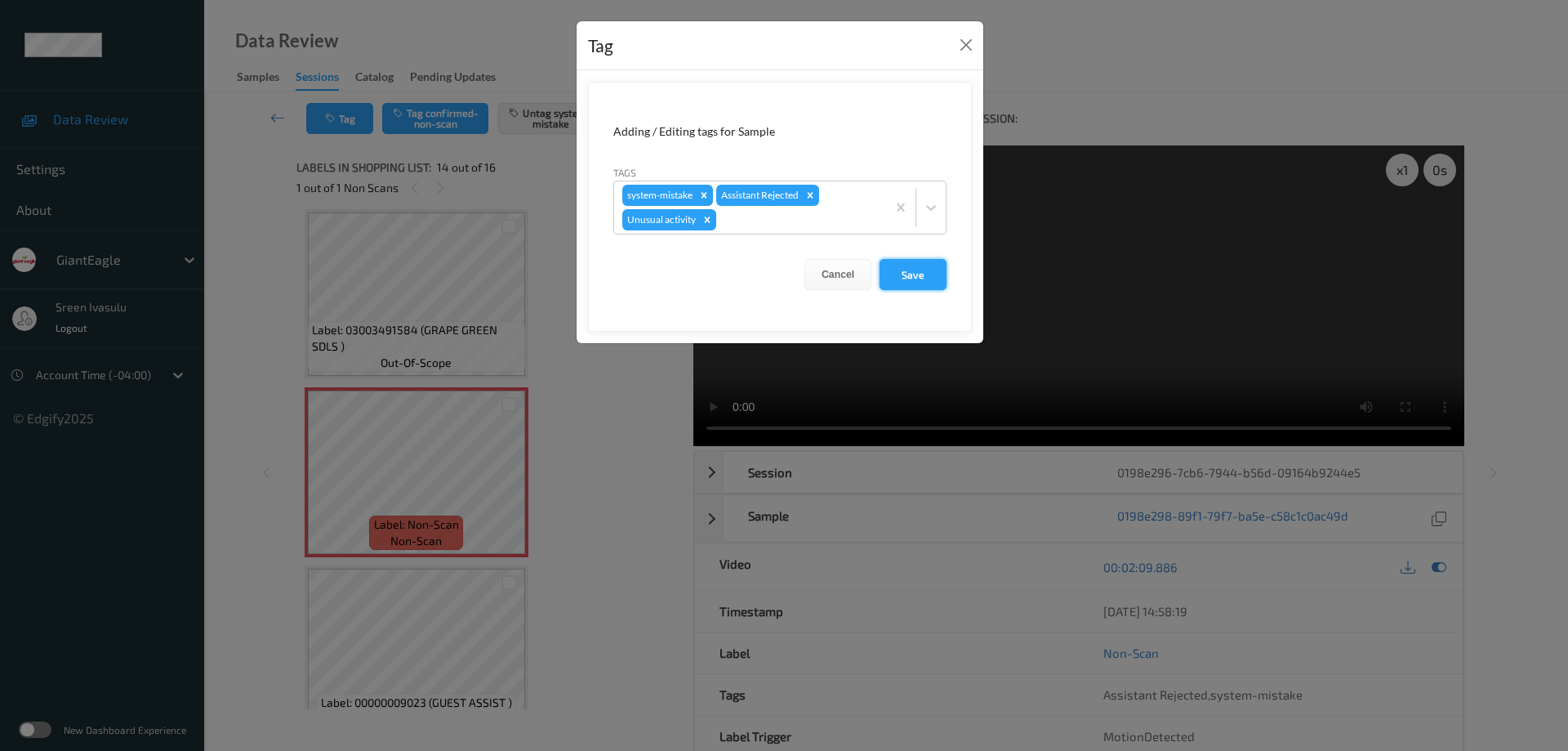
click at [898, 280] on button "Save" at bounding box center [912, 275] width 67 height 31
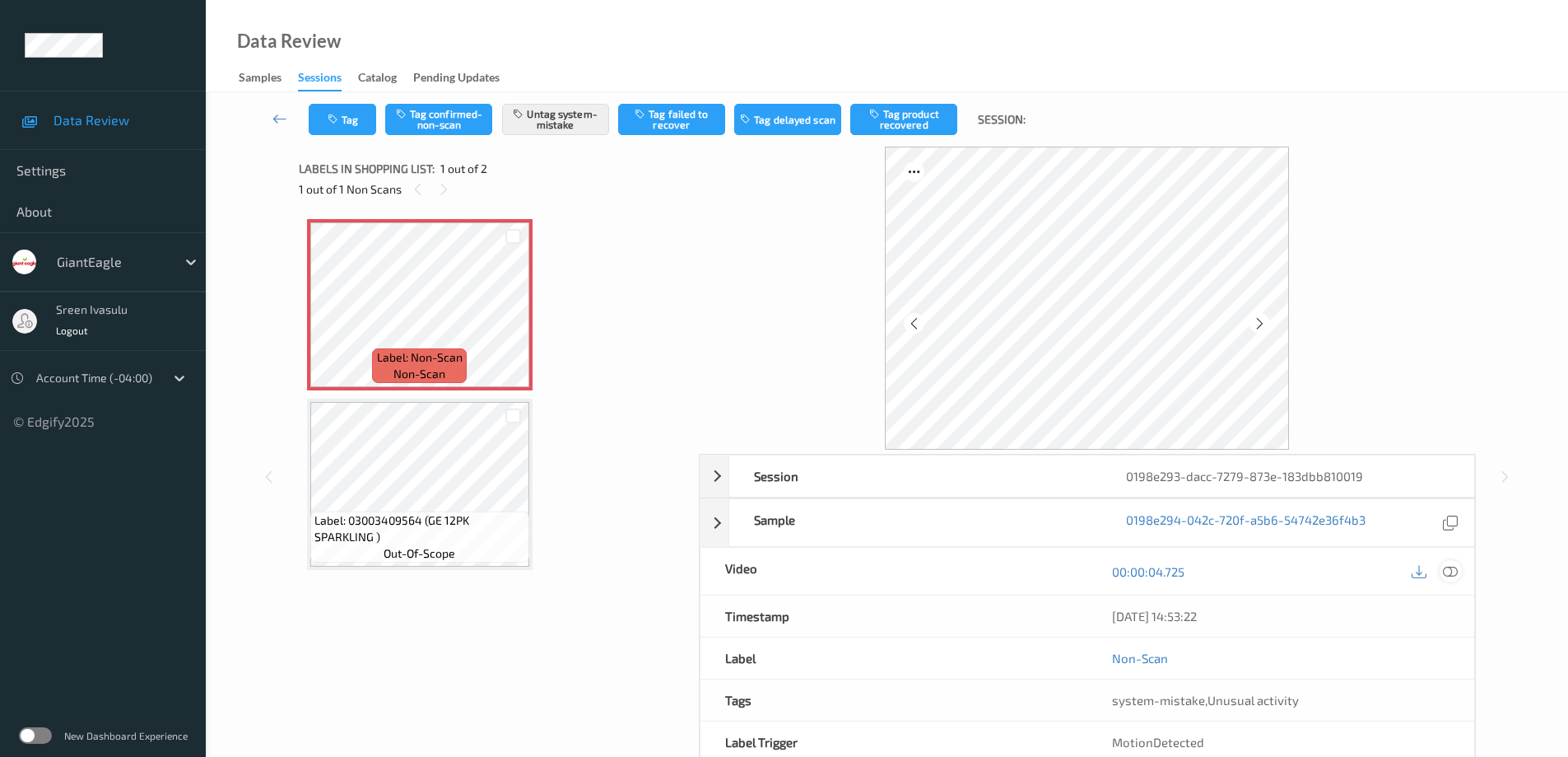
click at [1453, 572] on icon at bounding box center [1450, 571] width 15 height 15
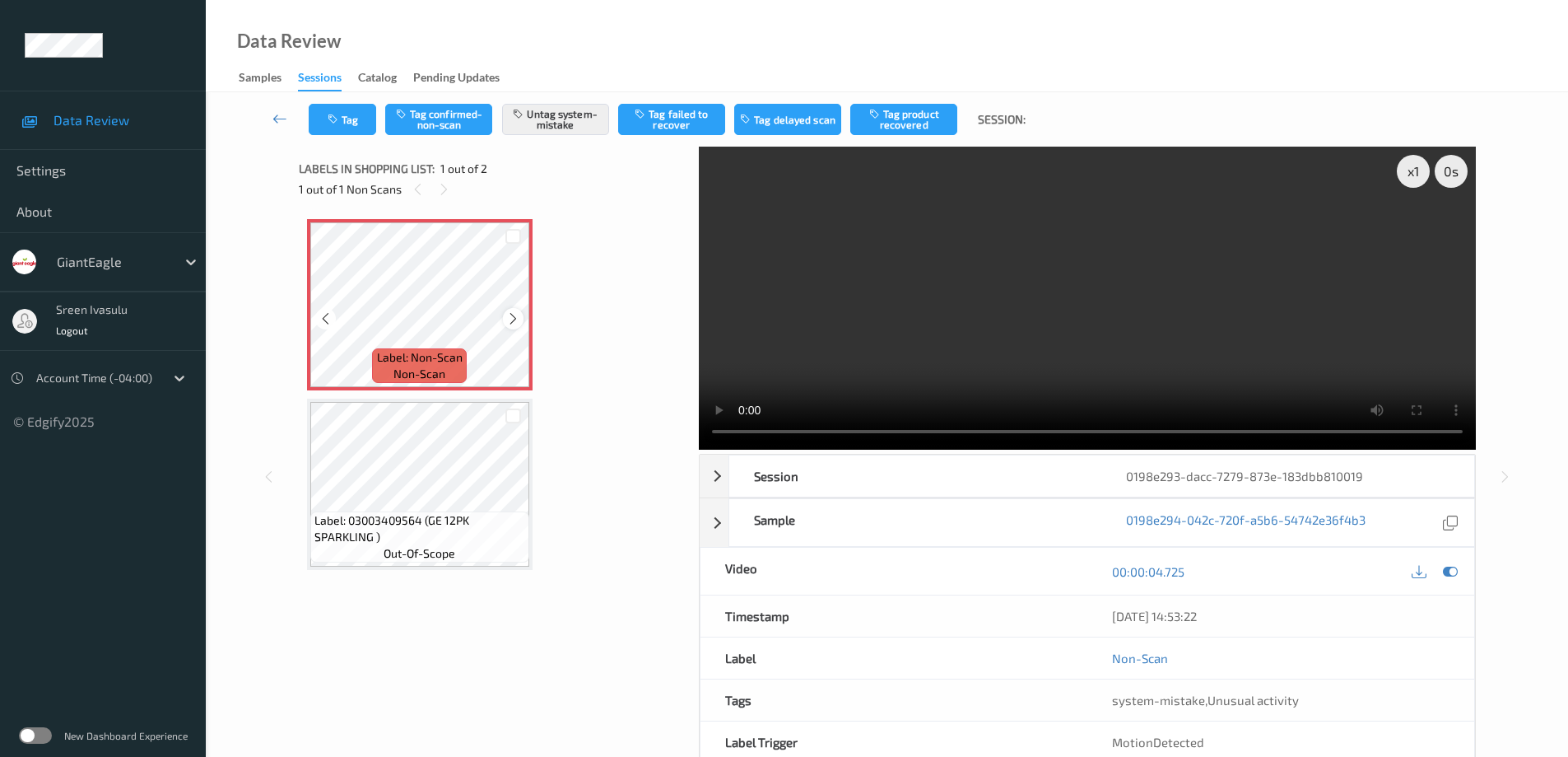
click at [514, 317] on icon at bounding box center [513, 318] width 14 height 15
click at [514, 316] on icon at bounding box center [513, 318] width 14 height 15
click at [354, 122] on button "Tag" at bounding box center [342, 119] width 68 height 31
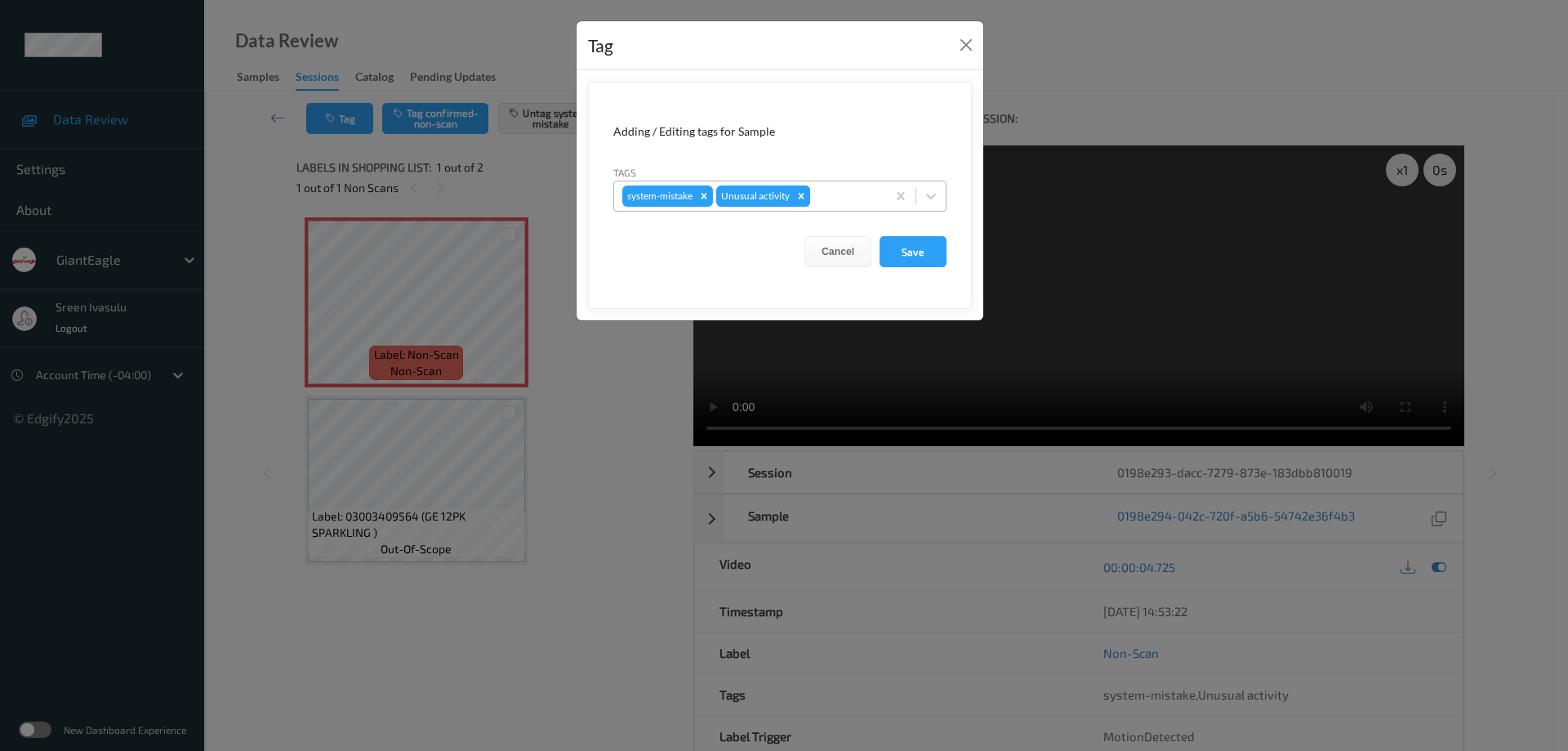
click at [802, 195] on icon "Remove Unusual activity" at bounding box center [801, 195] width 6 height 6
click at [916, 252] on button "Save" at bounding box center [912, 252] width 67 height 31
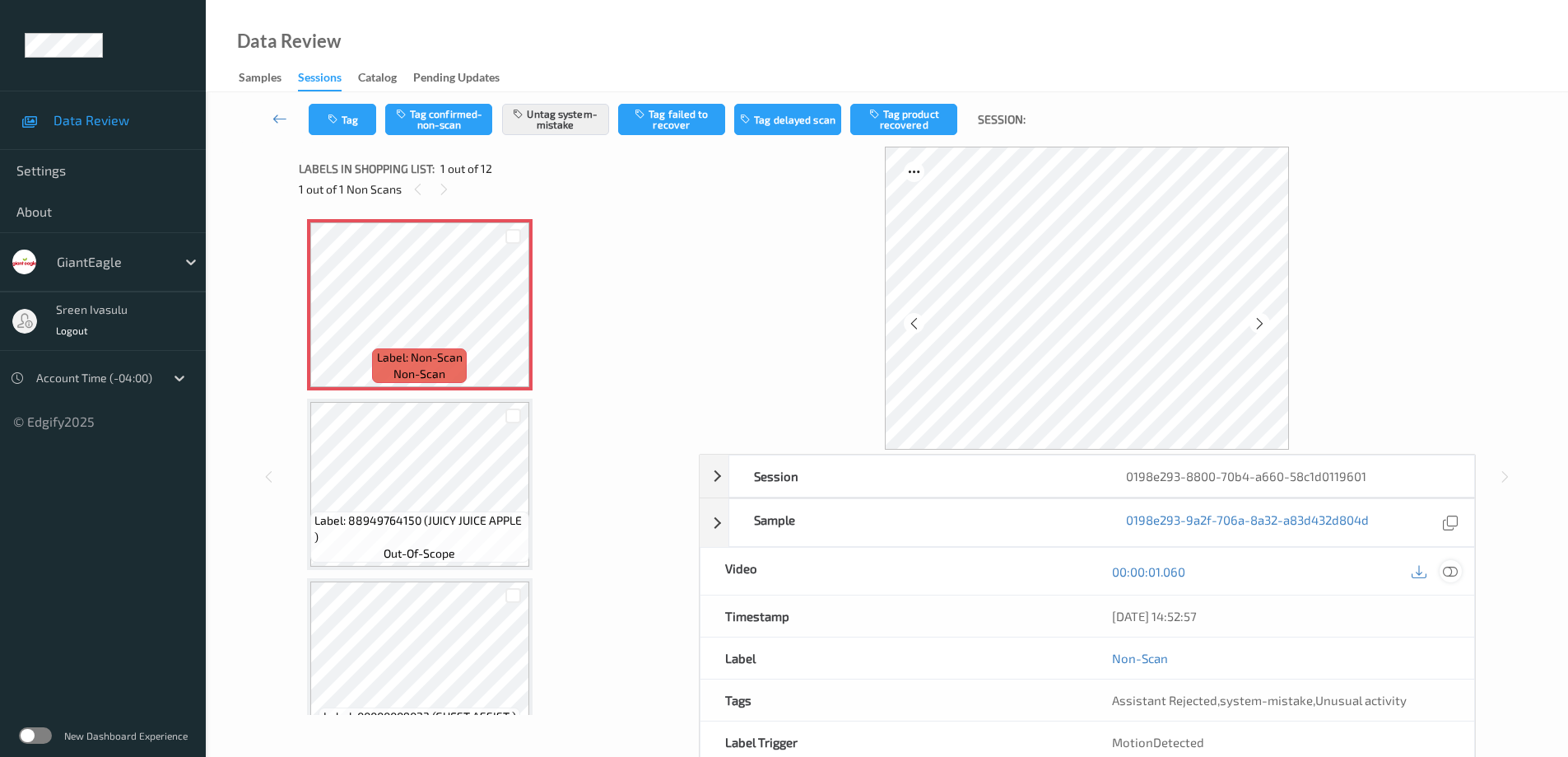
click at [1456, 569] on icon at bounding box center [1450, 571] width 15 height 15
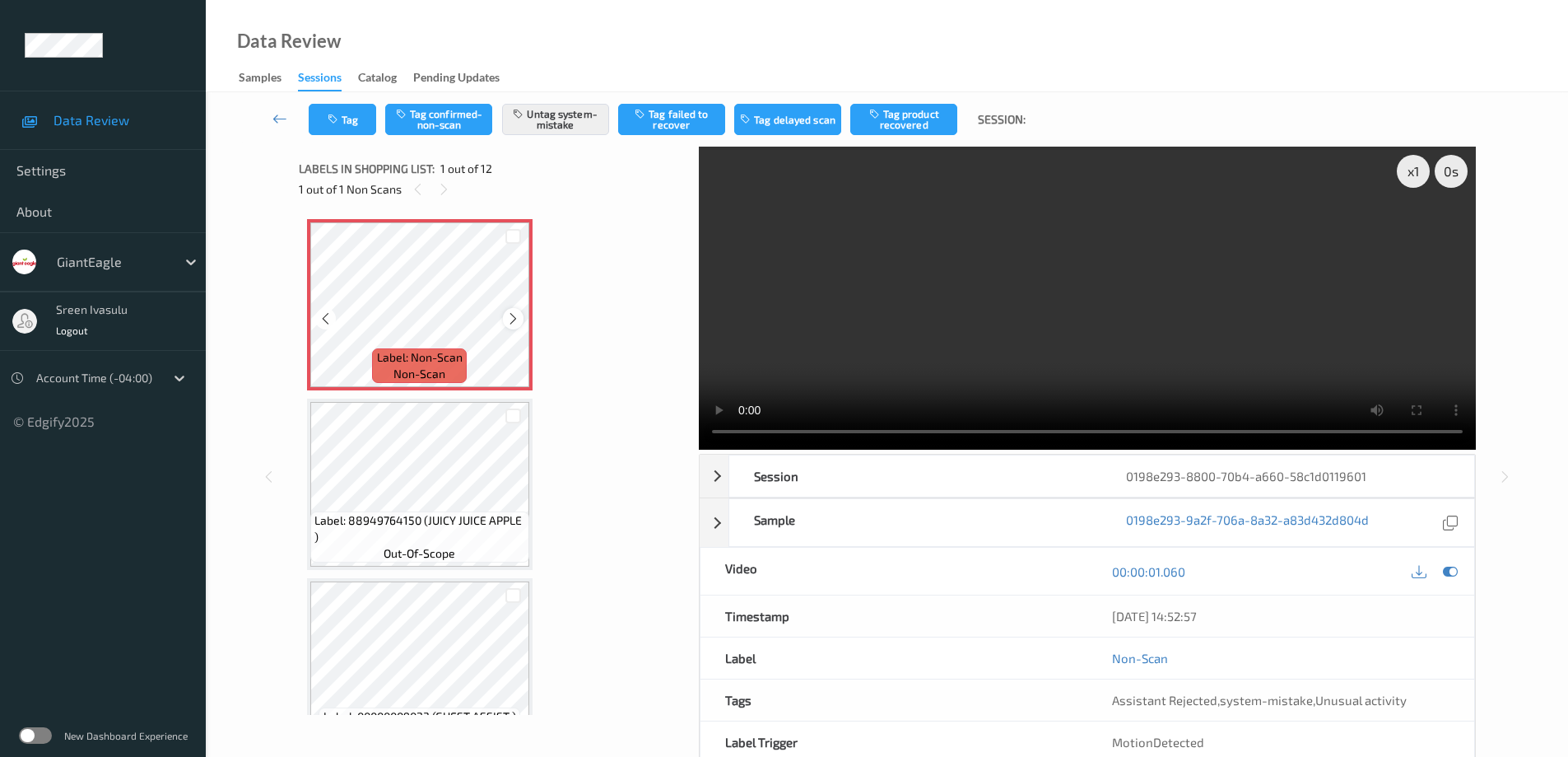
click at [520, 321] on icon at bounding box center [513, 318] width 14 height 15
click at [354, 122] on button "Tag" at bounding box center [342, 119] width 68 height 31
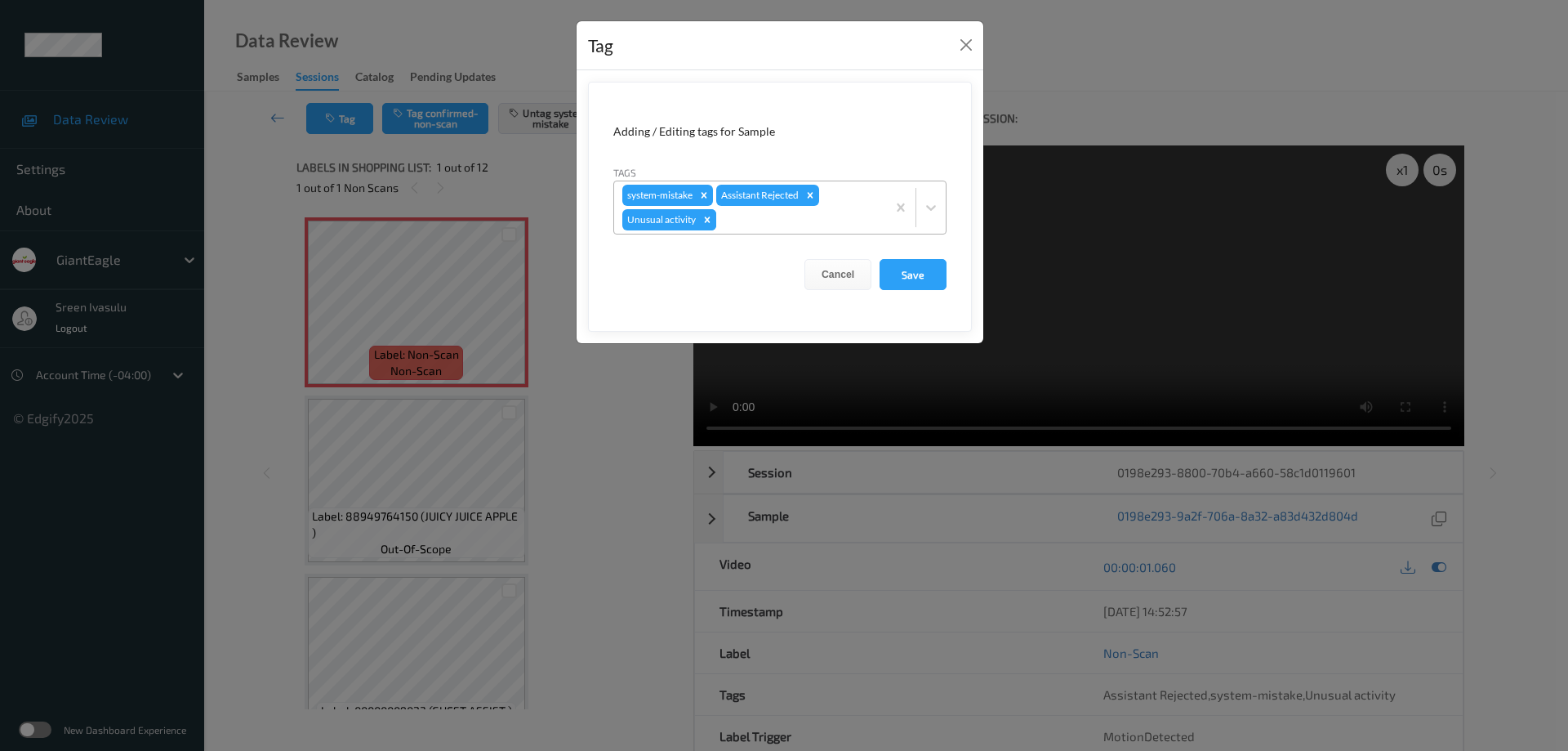
click at [708, 217] on icon "Remove Unusual activity" at bounding box center [707, 220] width 12 height 12
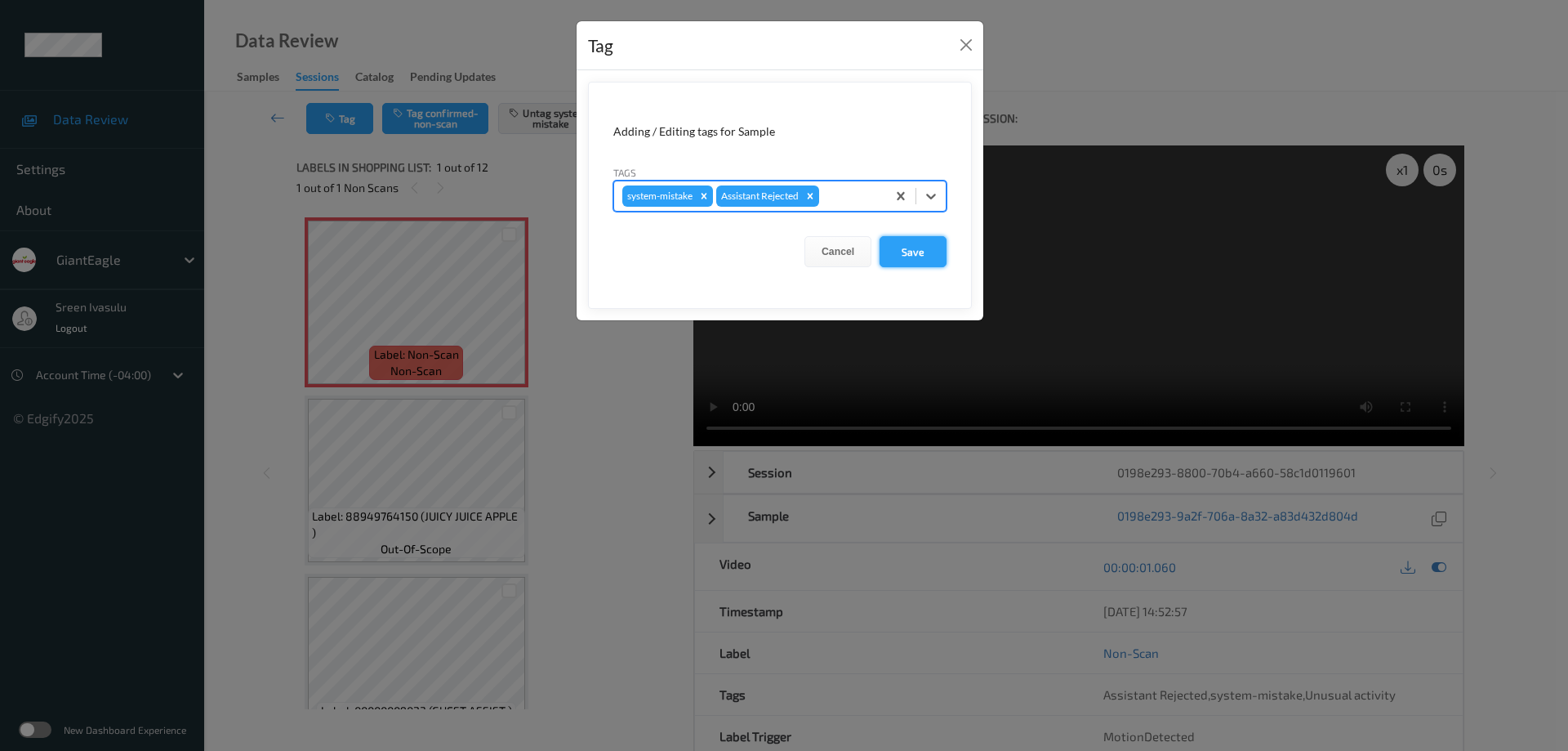
click at [904, 254] on button "Save" at bounding box center [912, 252] width 67 height 31
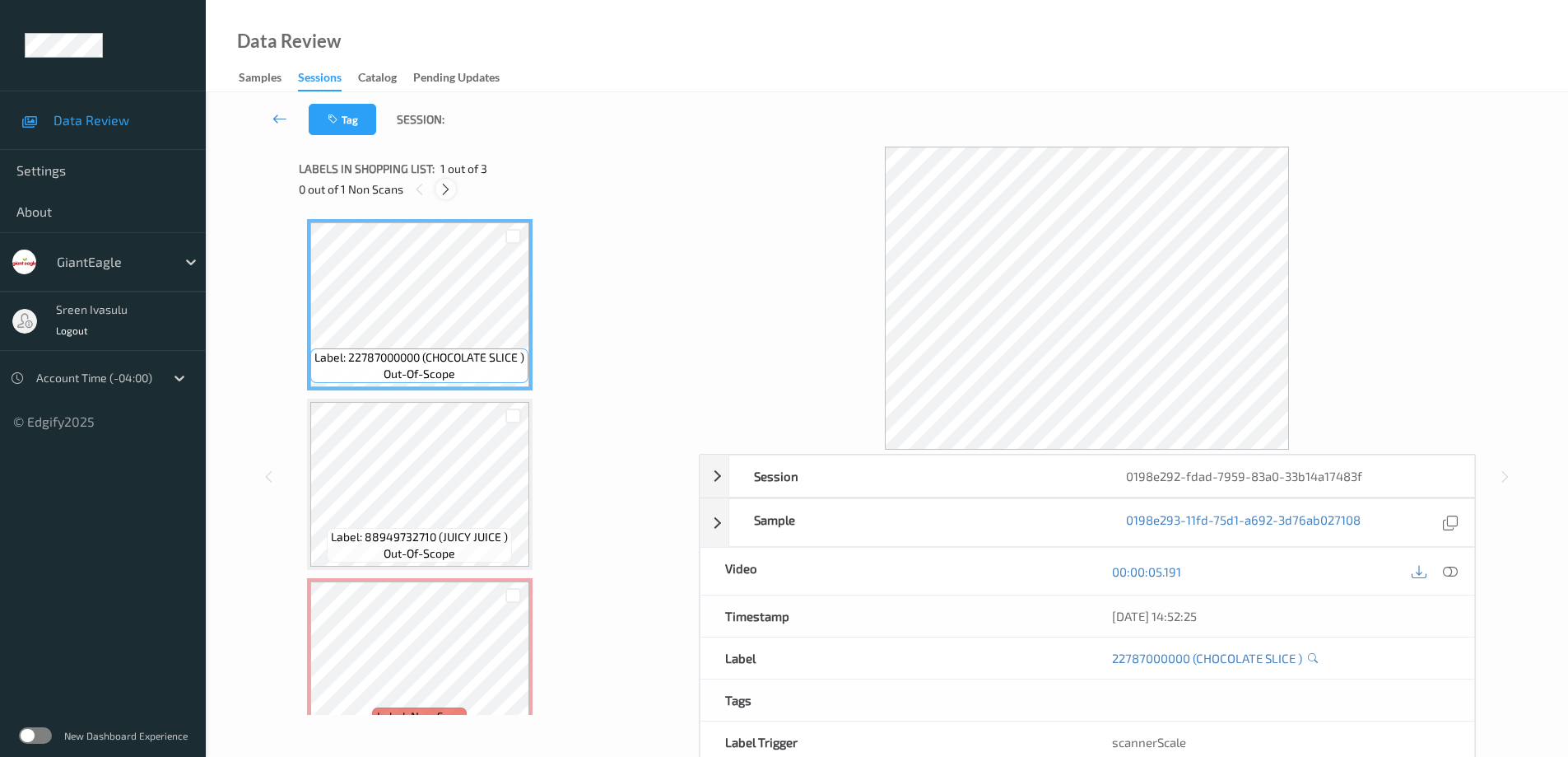
click at [447, 183] on icon at bounding box center [445, 189] width 14 height 15
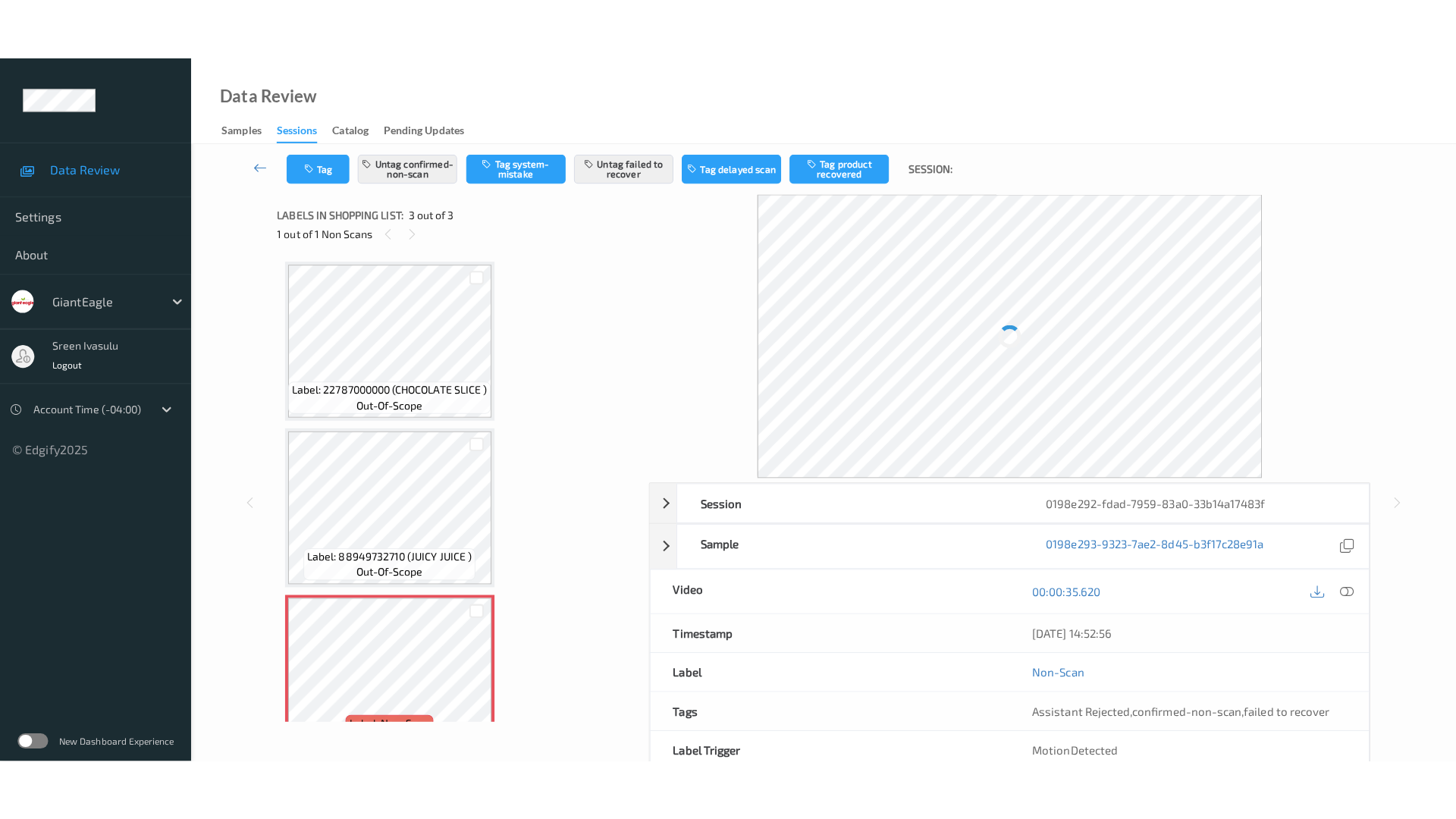
scroll to position [40, 0]
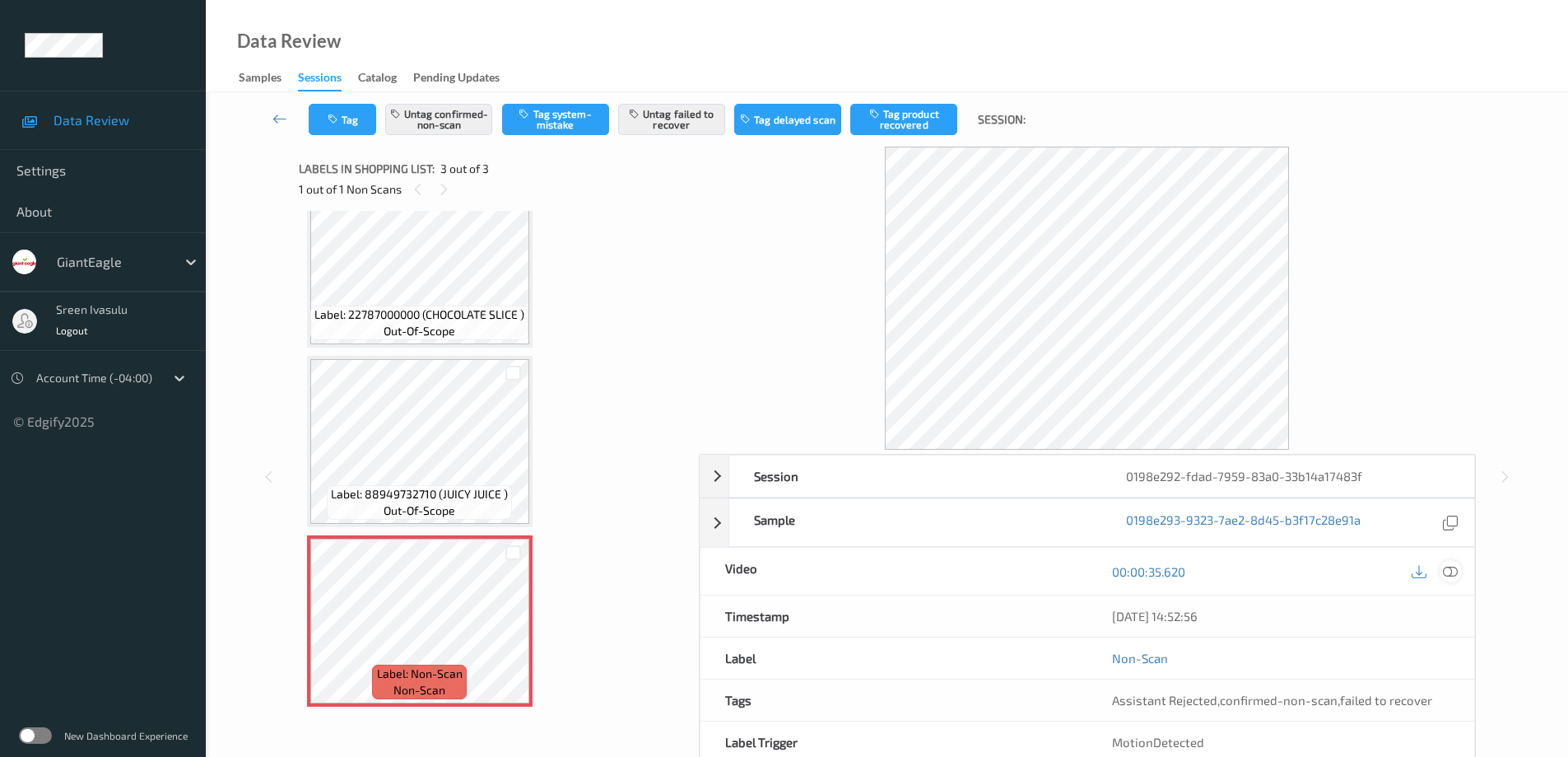
click at [1450, 570] on icon at bounding box center [1450, 571] width 15 height 15
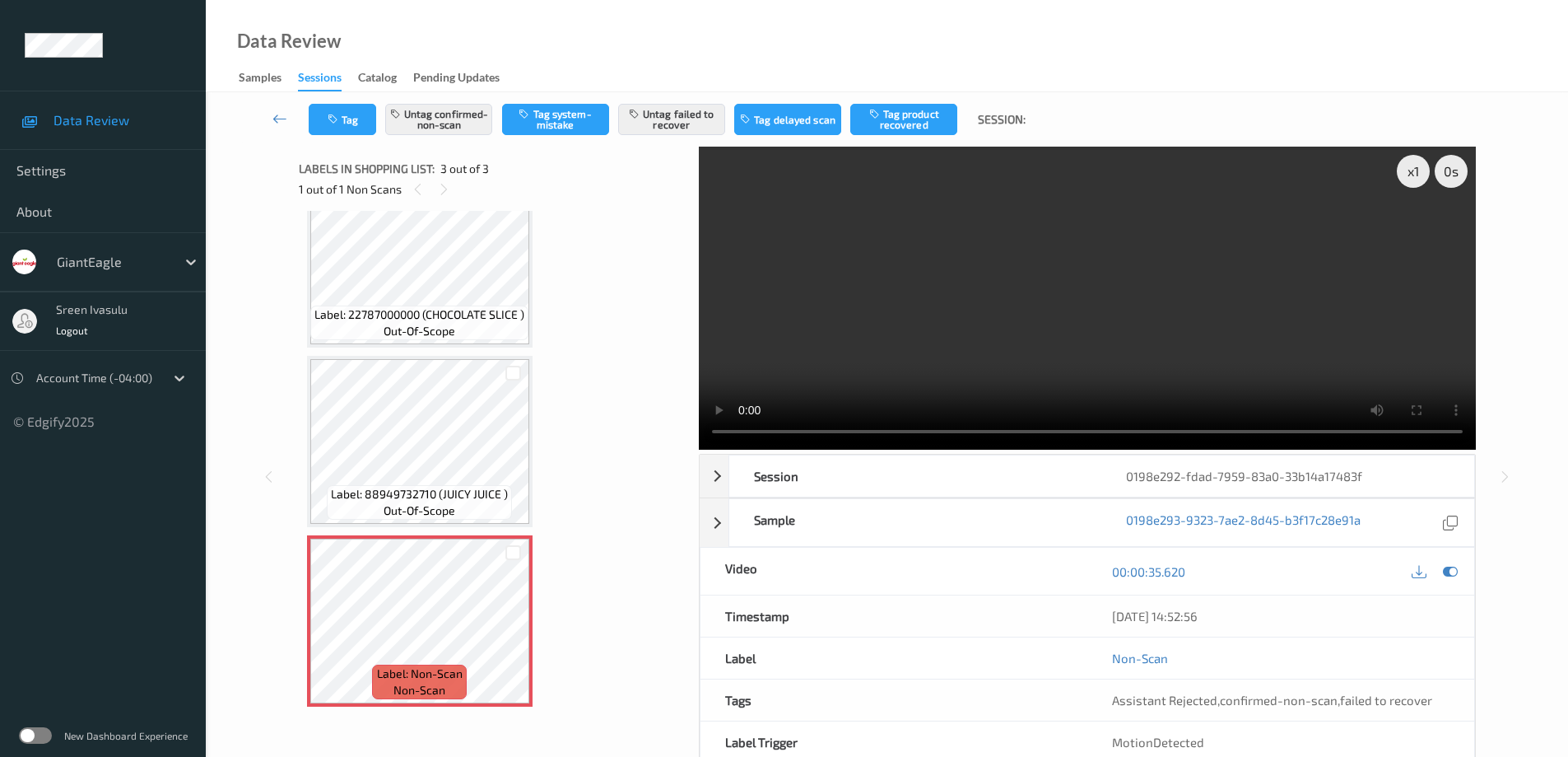
scroll to position [0, 0]
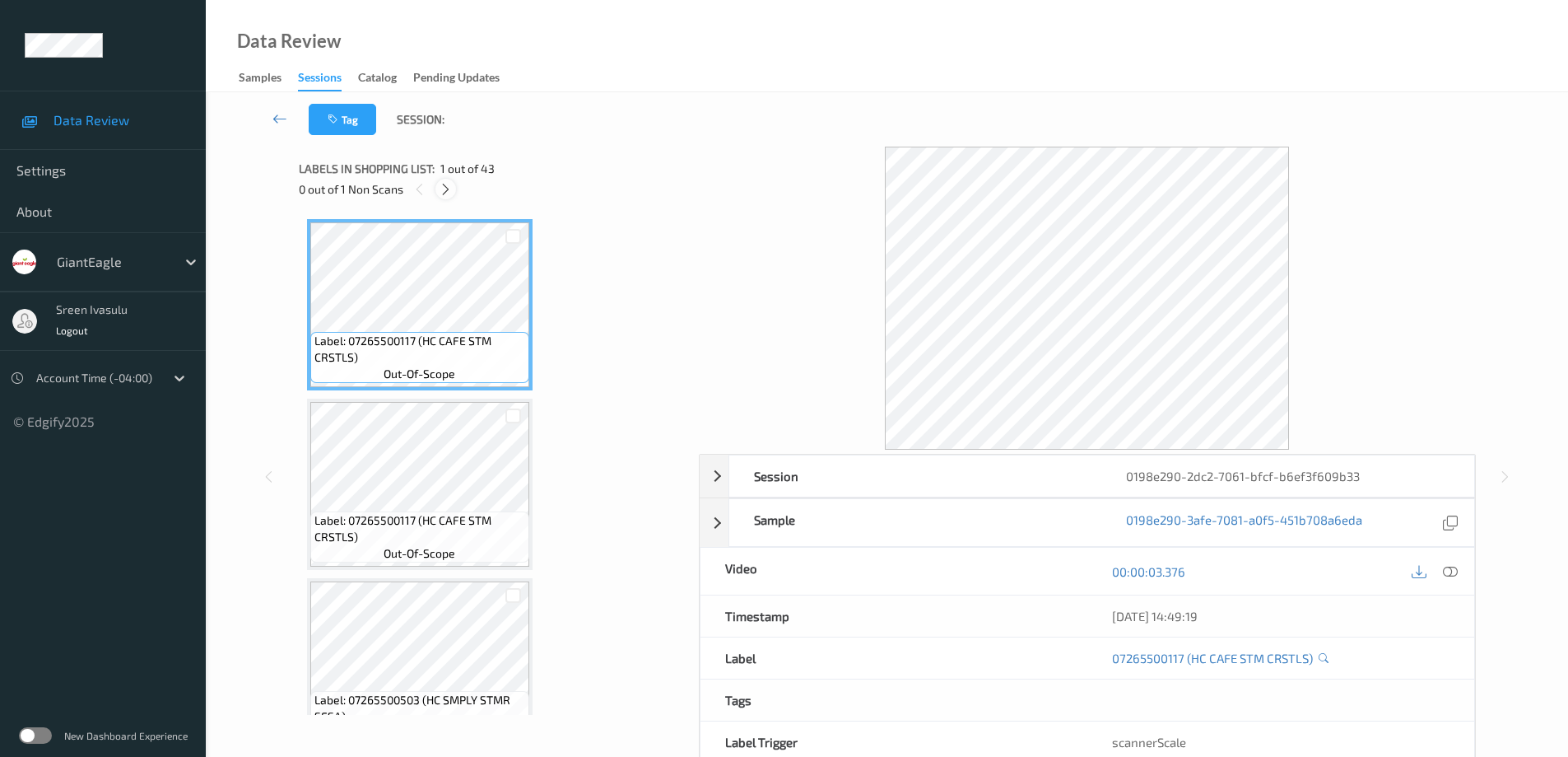
click at [447, 193] on icon at bounding box center [445, 189] width 14 height 15
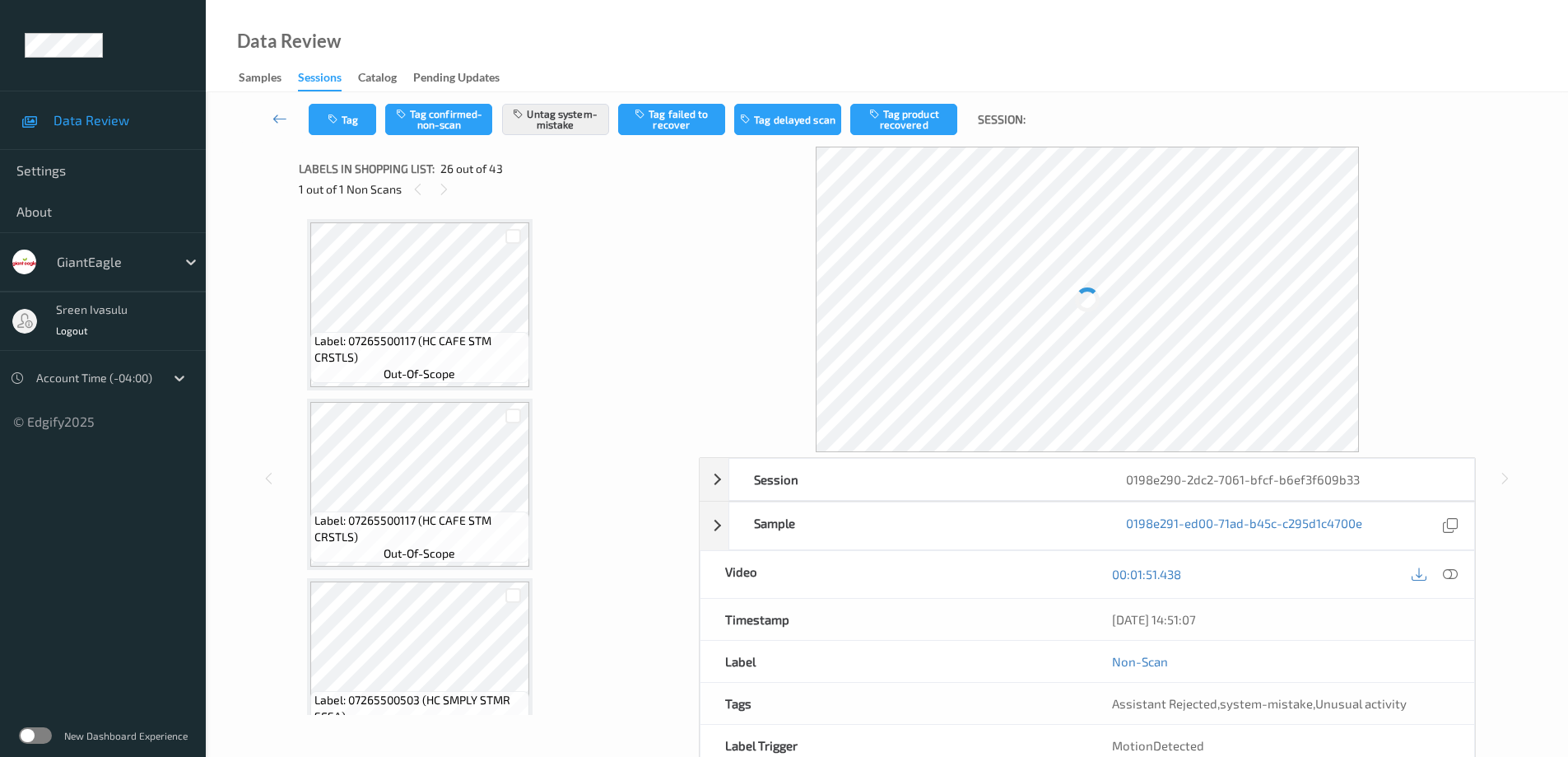
scroll to position [4316, 0]
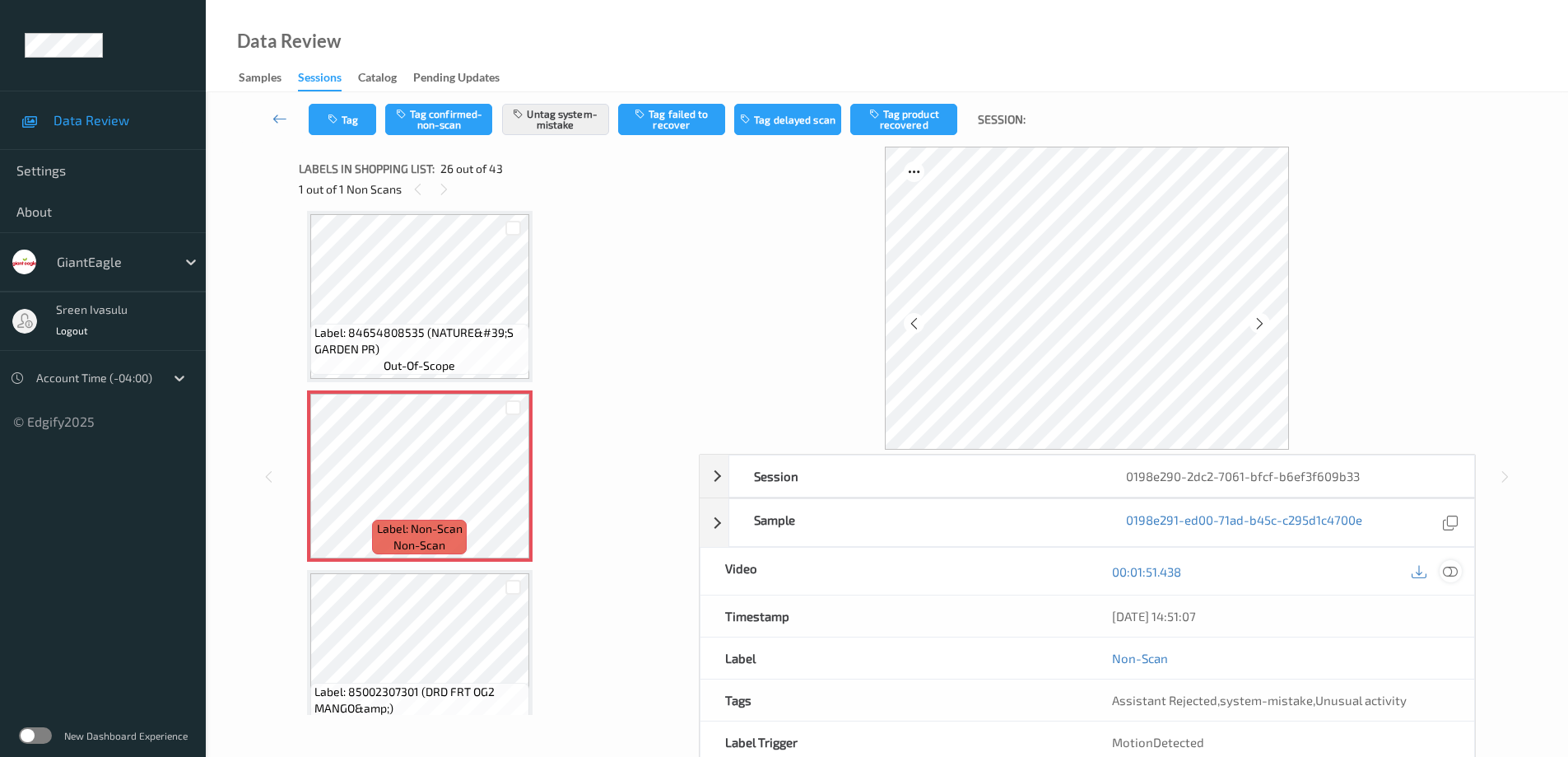
click at [1450, 564] on icon at bounding box center [1450, 571] width 15 height 15
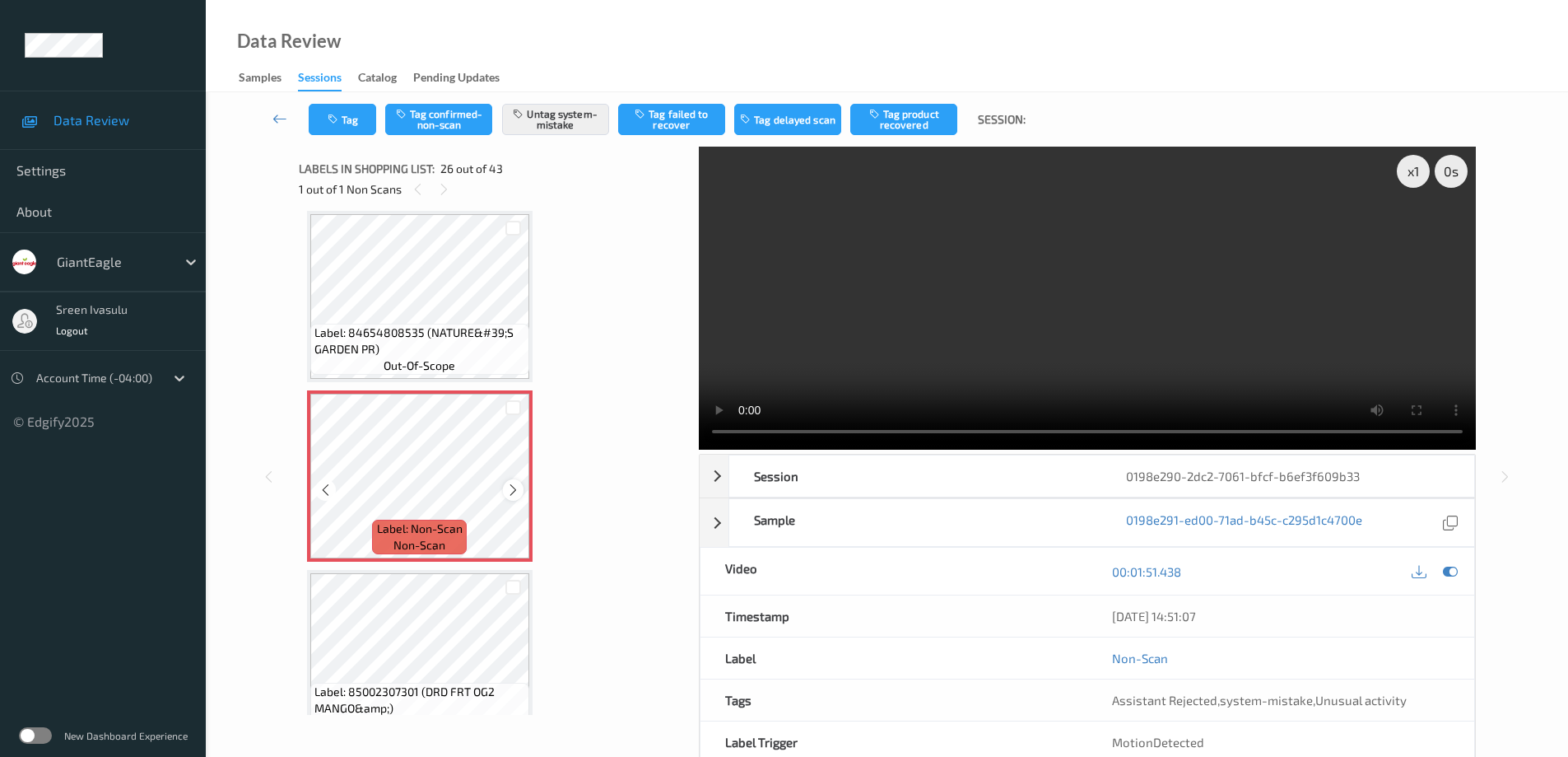
click at [509, 489] on icon at bounding box center [513, 490] width 14 height 15
click at [360, 123] on button "Tag" at bounding box center [342, 119] width 68 height 31
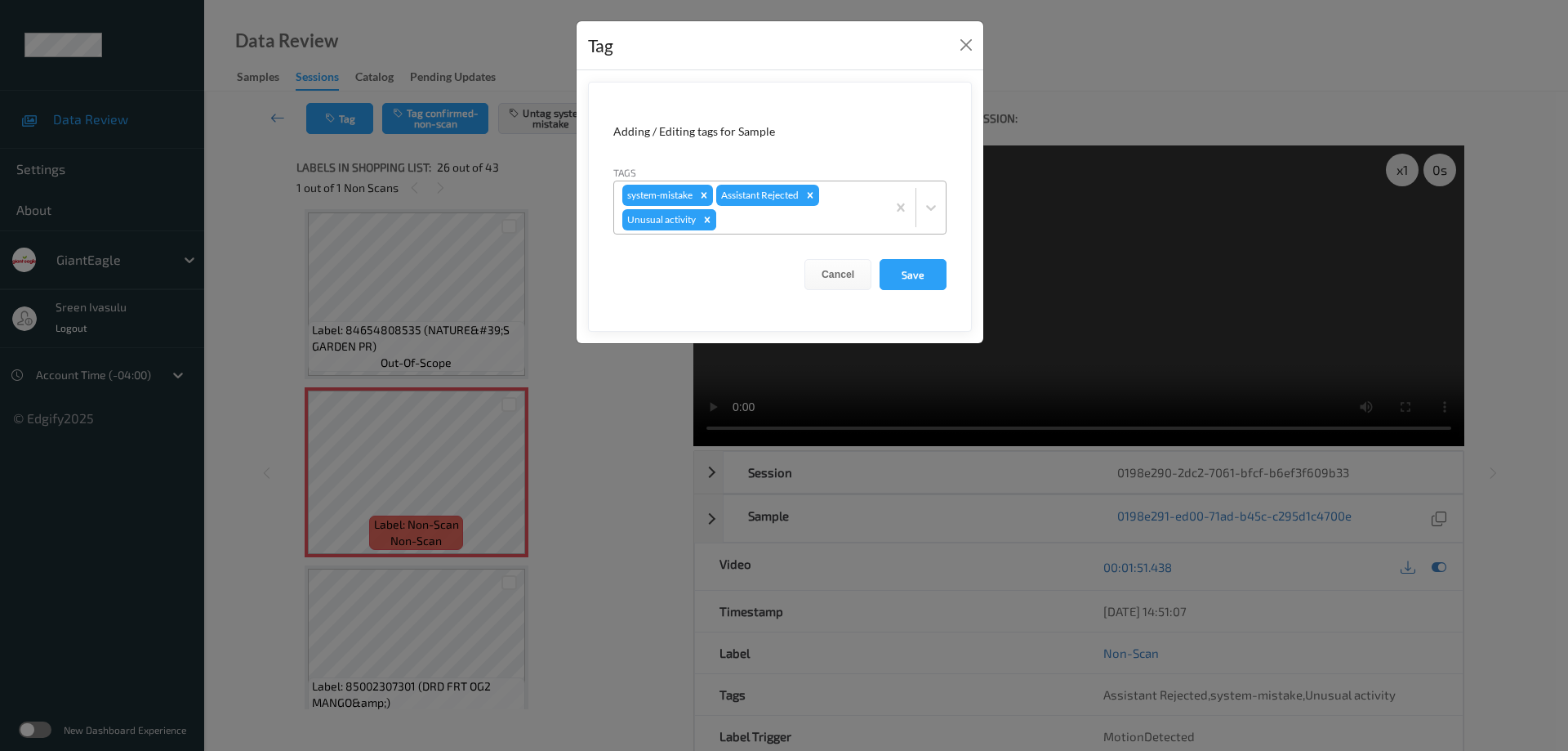
click at [705, 223] on icon "Remove Unusual activity" at bounding box center [707, 220] width 12 height 12
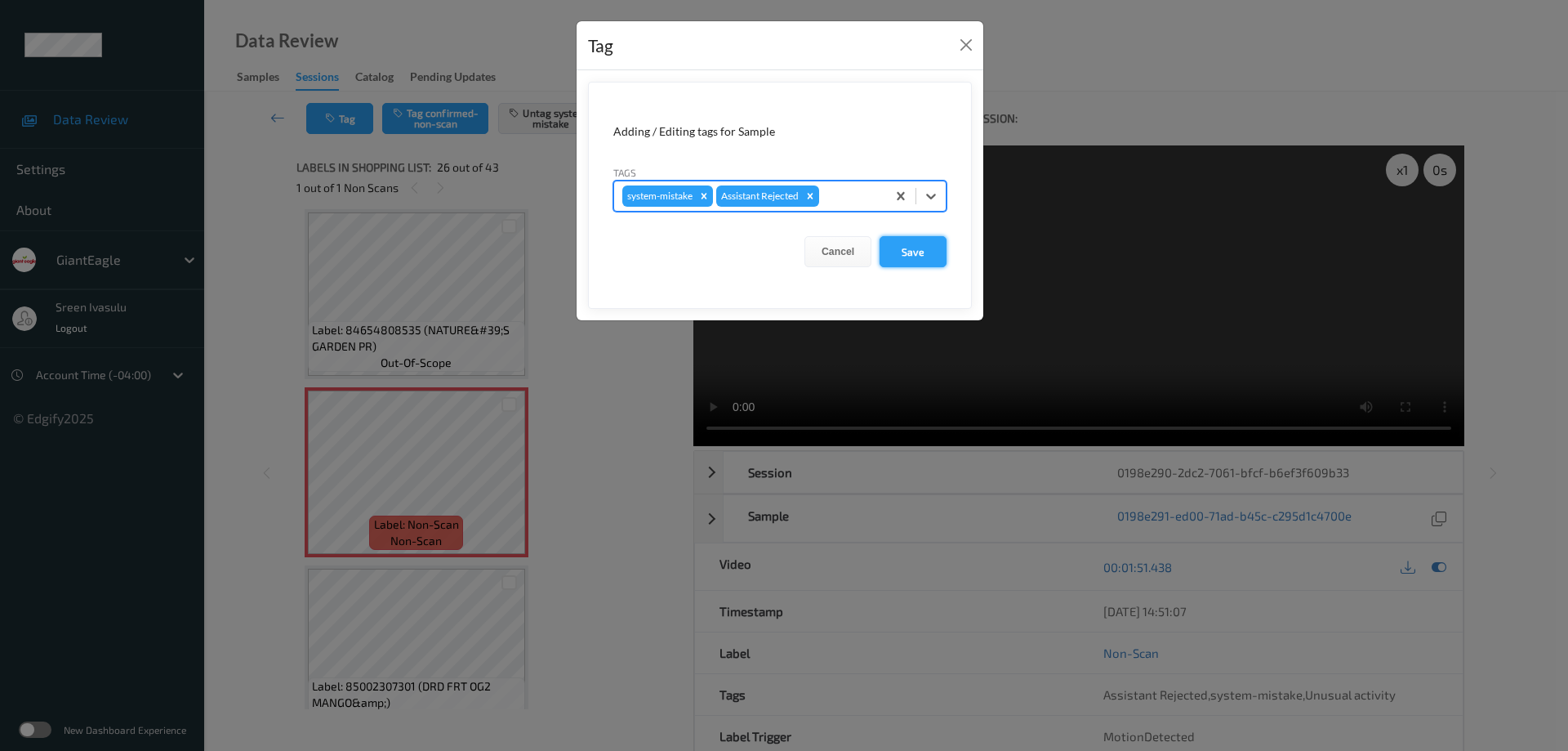
click at [926, 259] on button "Save" at bounding box center [912, 252] width 67 height 31
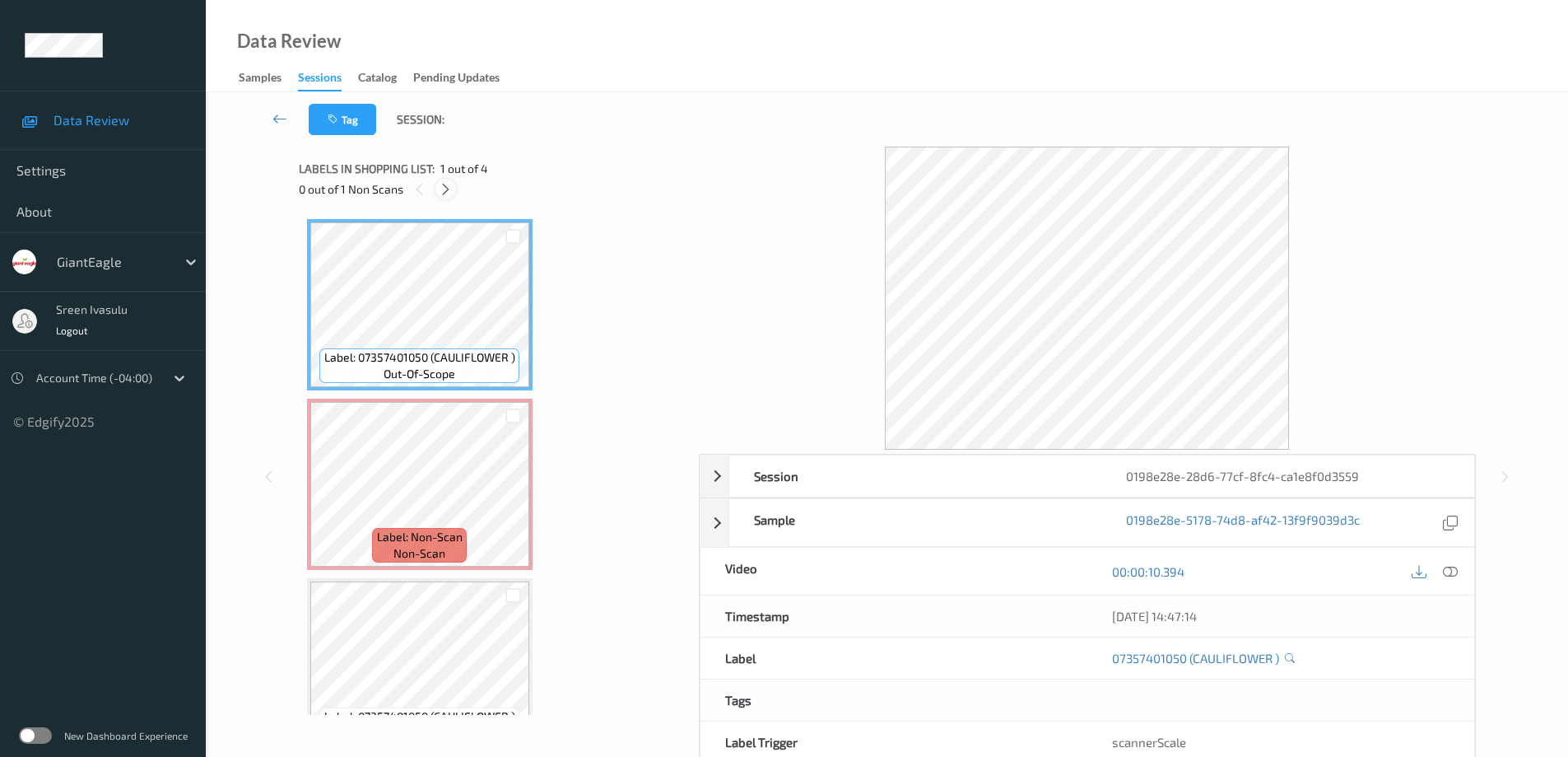
click at [442, 193] on icon at bounding box center [445, 189] width 14 height 15
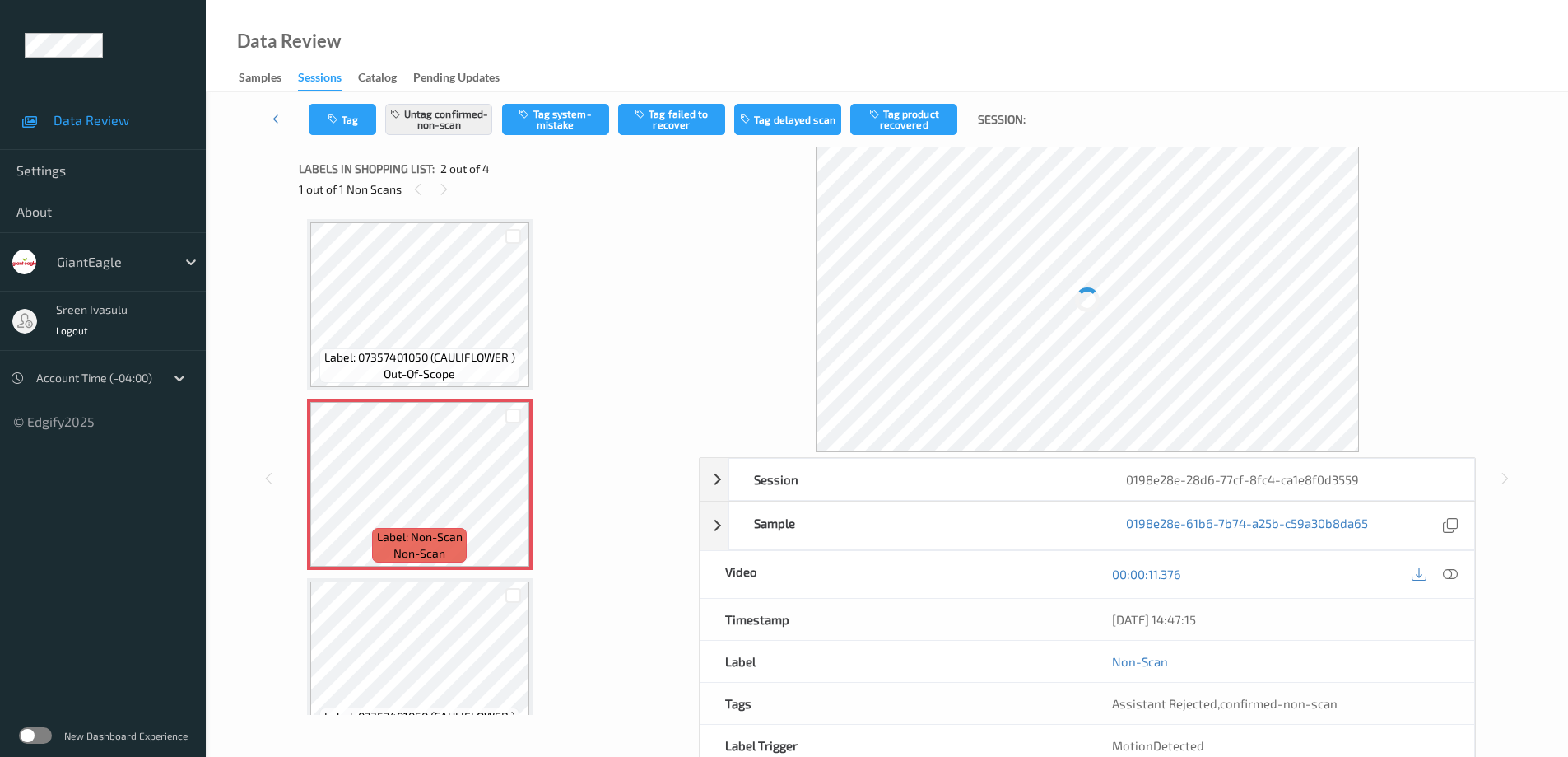
scroll to position [8, 0]
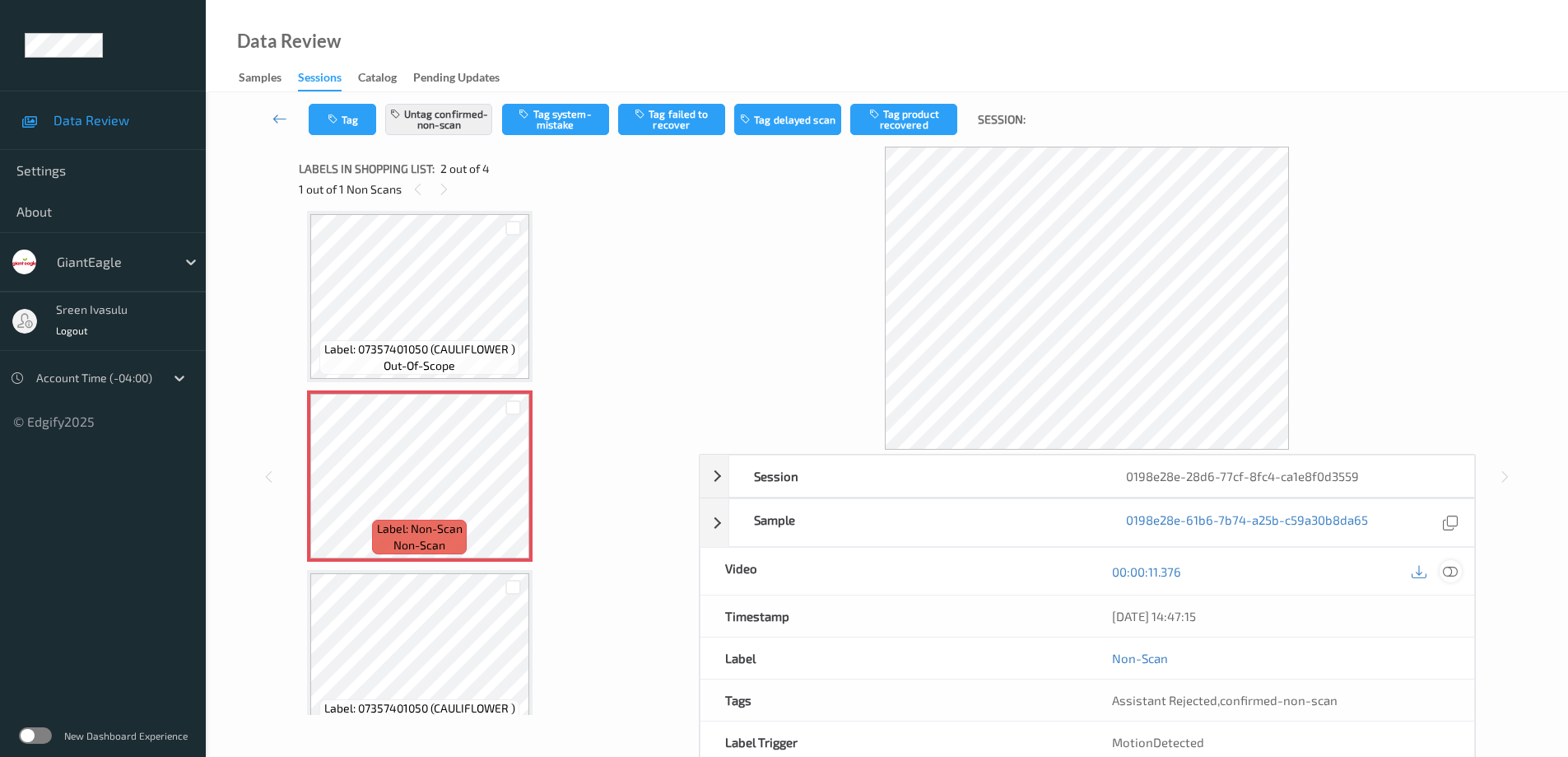
click at [1440, 567] on div at bounding box center [1450, 571] width 23 height 23
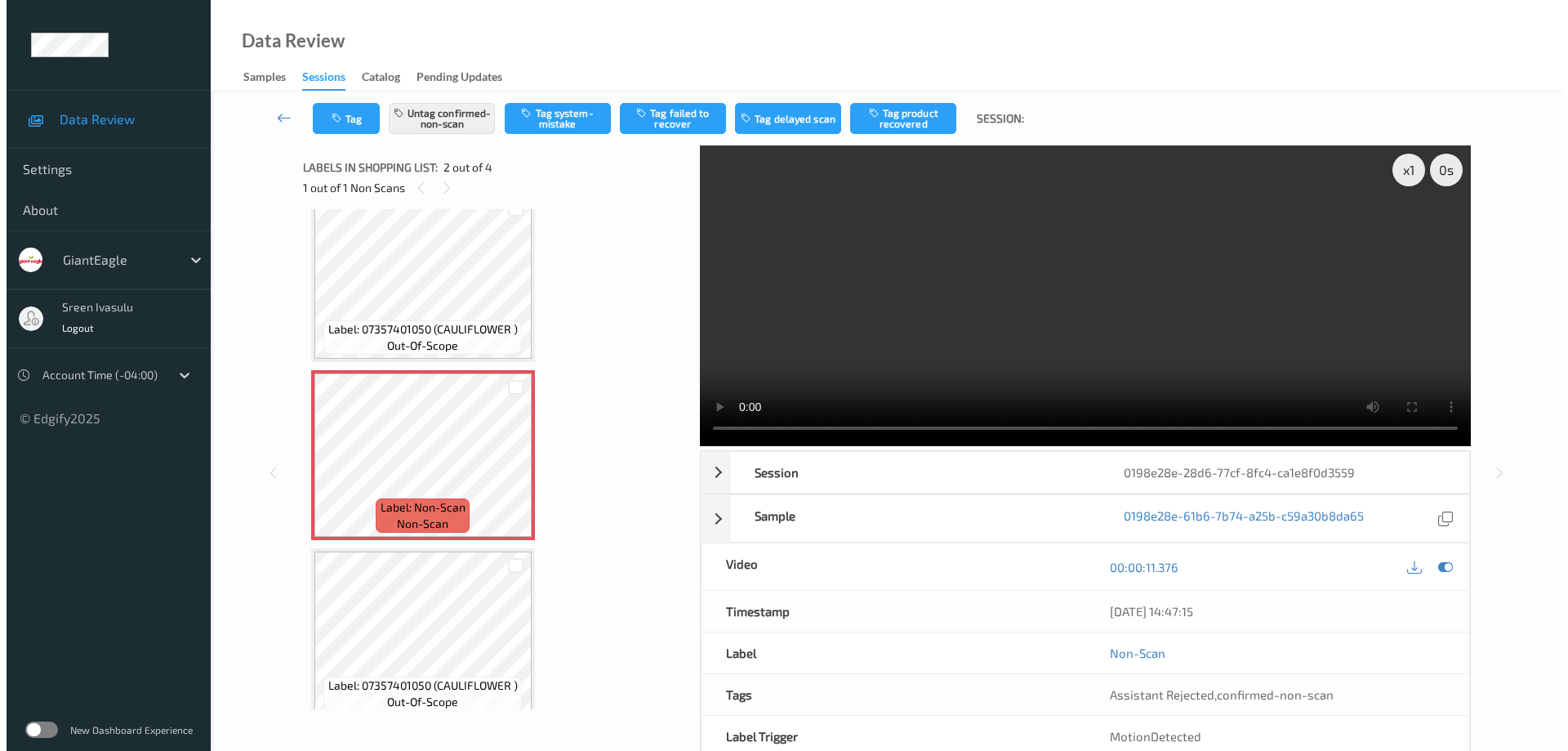
scroll to position [0, 0]
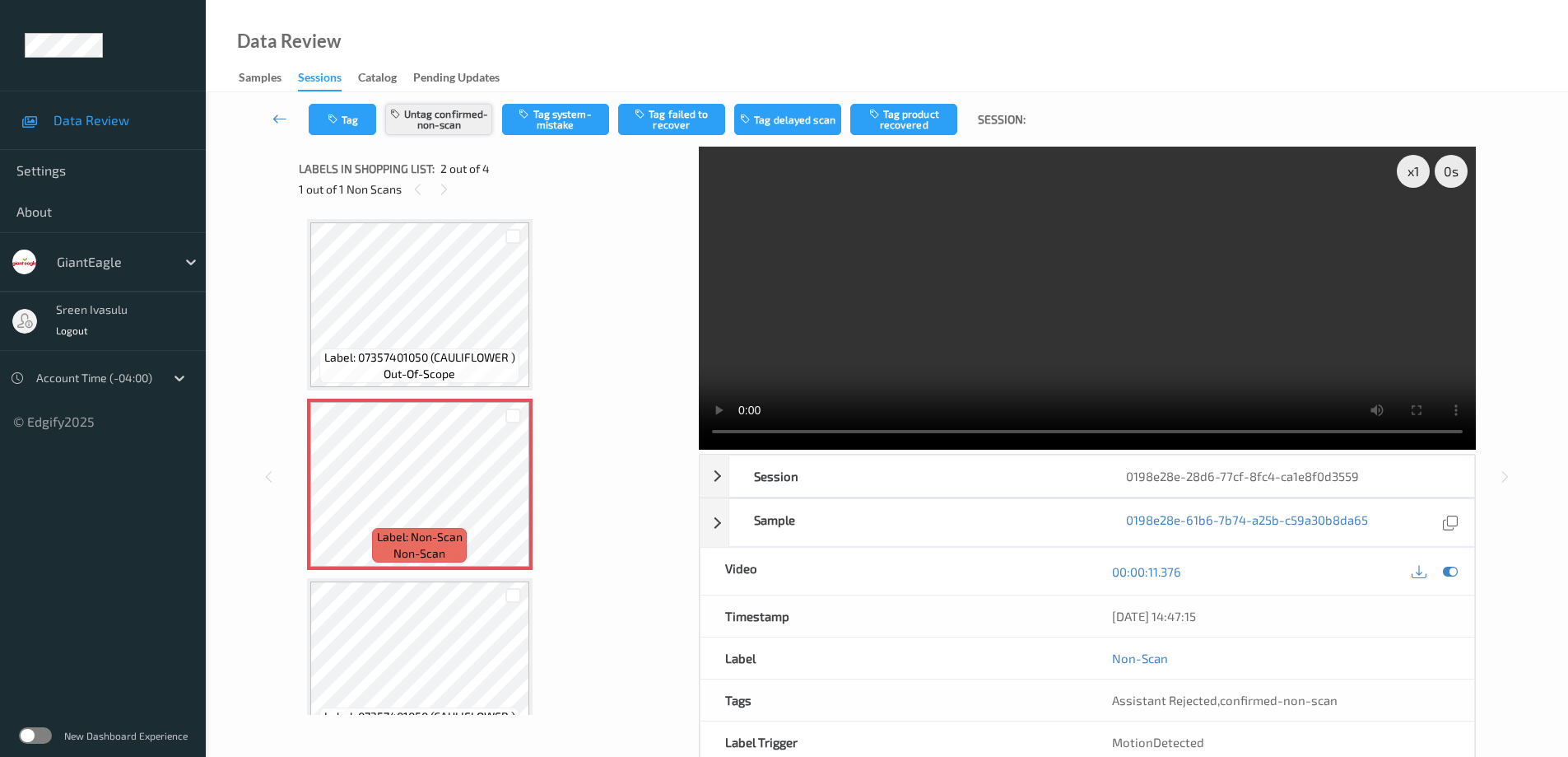
click at [458, 122] on button "Untag confirmed-non-scan" at bounding box center [438, 119] width 107 height 31
click at [562, 117] on button "Tag system-mistake" at bounding box center [555, 119] width 107 height 31
click at [357, 128] on button "Tag" at bounding box center [342, 119] width 68 height 31
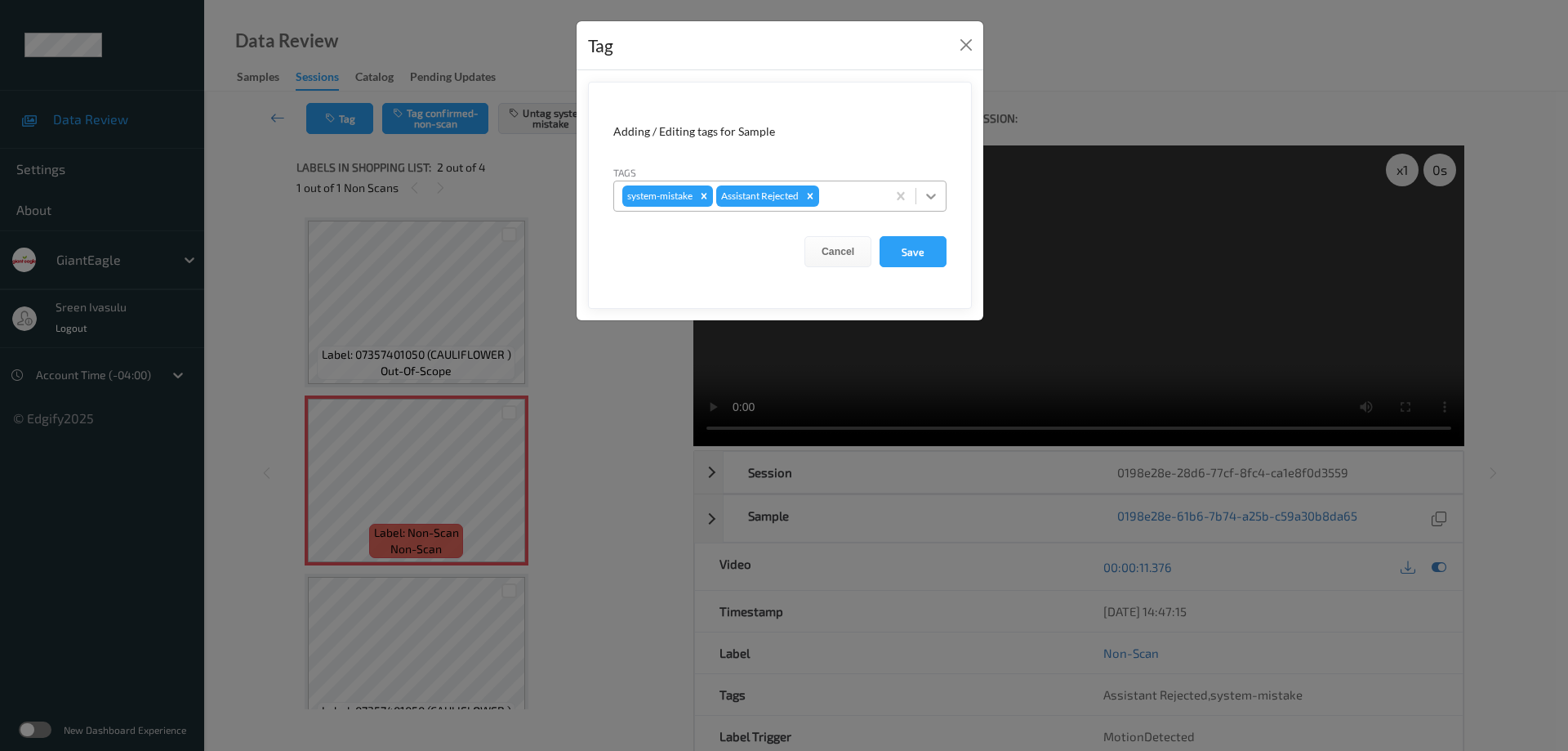
click at [943, 196] on div at bounding box center [931, 196] width 29 height 29
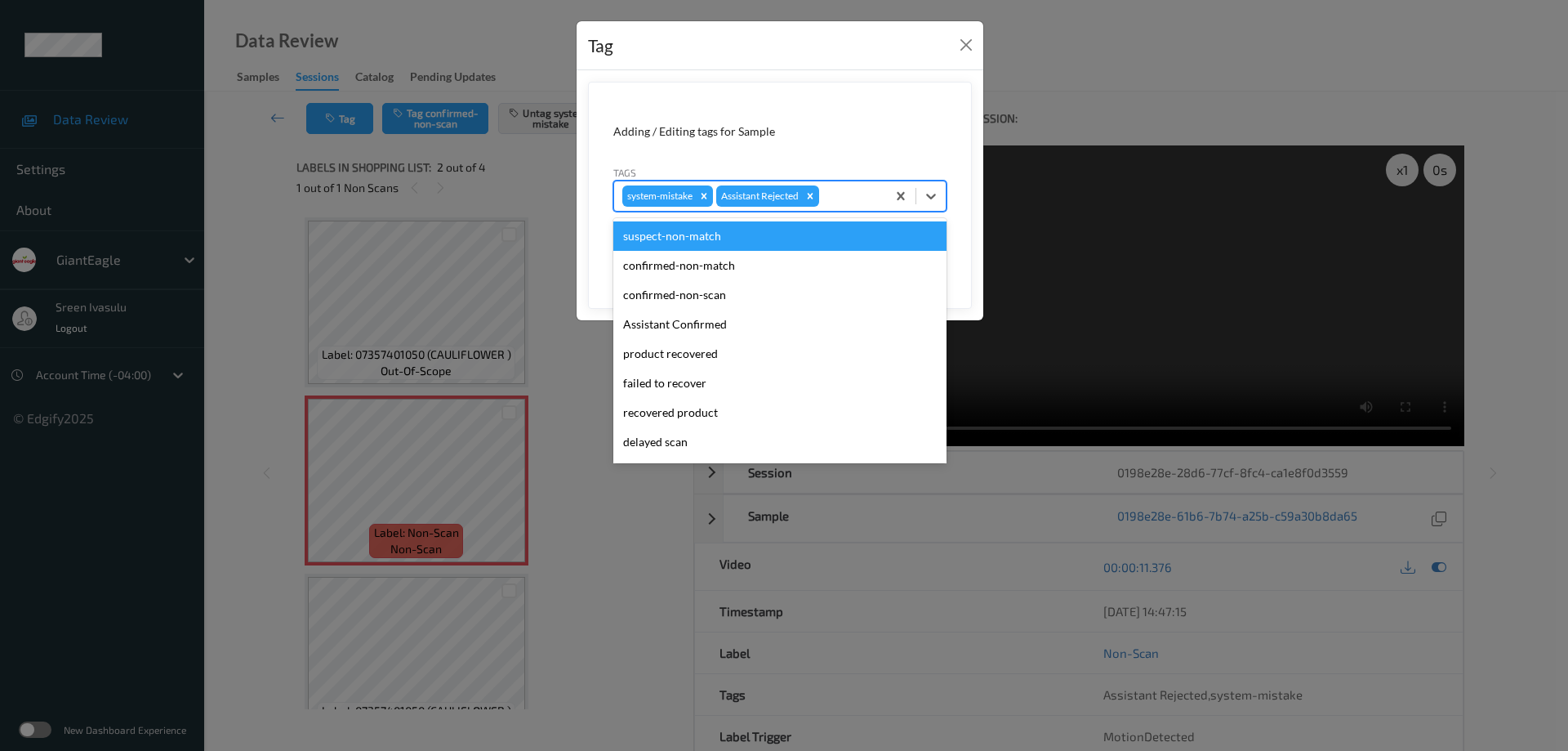
scroll to position [144, 0]
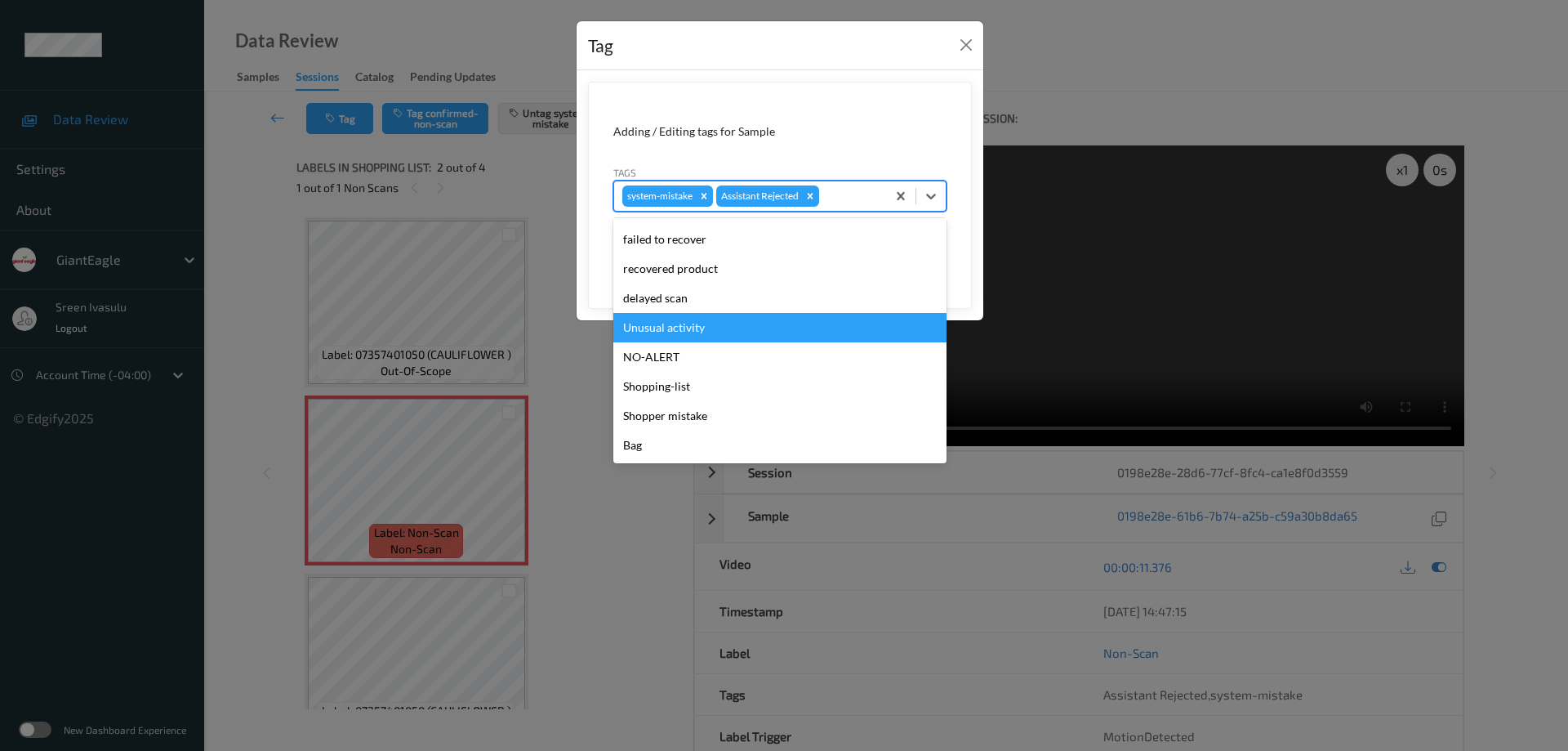
click at [683, 321] on div "Unusual activity" at bounding box center [779, 327] width 333 height 29
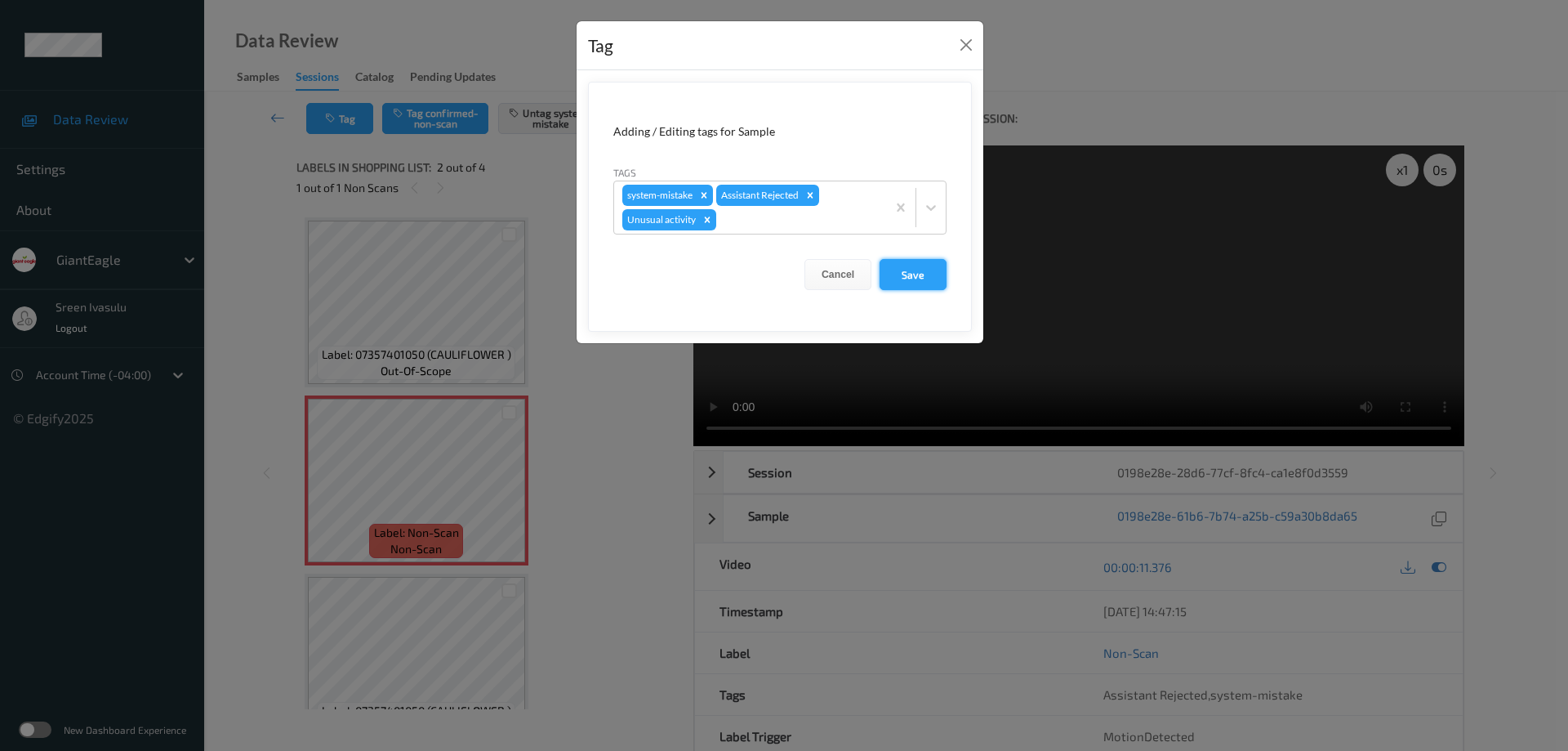
click at [911, 261] on button "Save" at bounding box center [912, 275] width 67 height 31
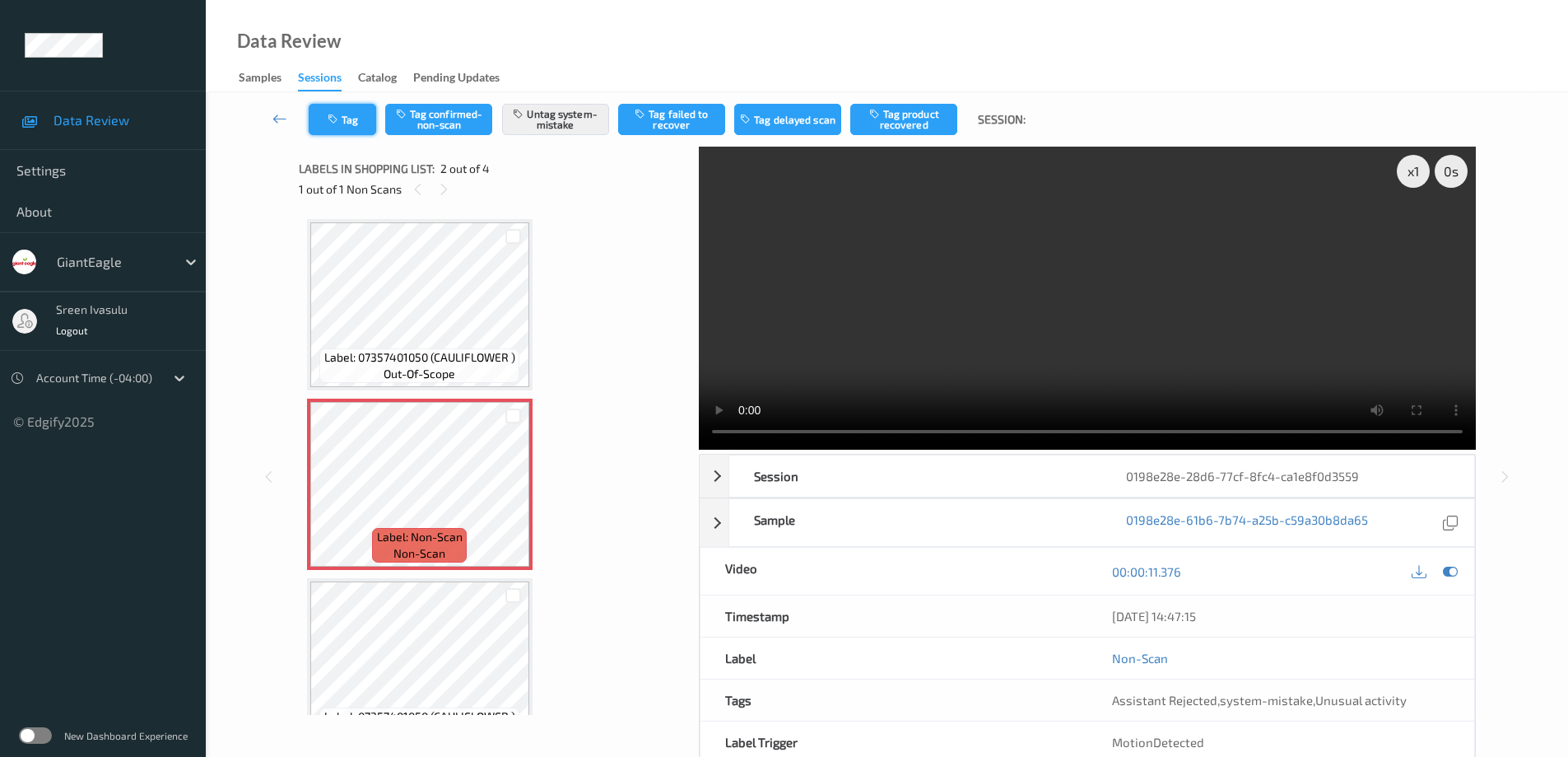
click at [351, 133] on button "Tag" at bounding box center [342, 119] width 68 height 31
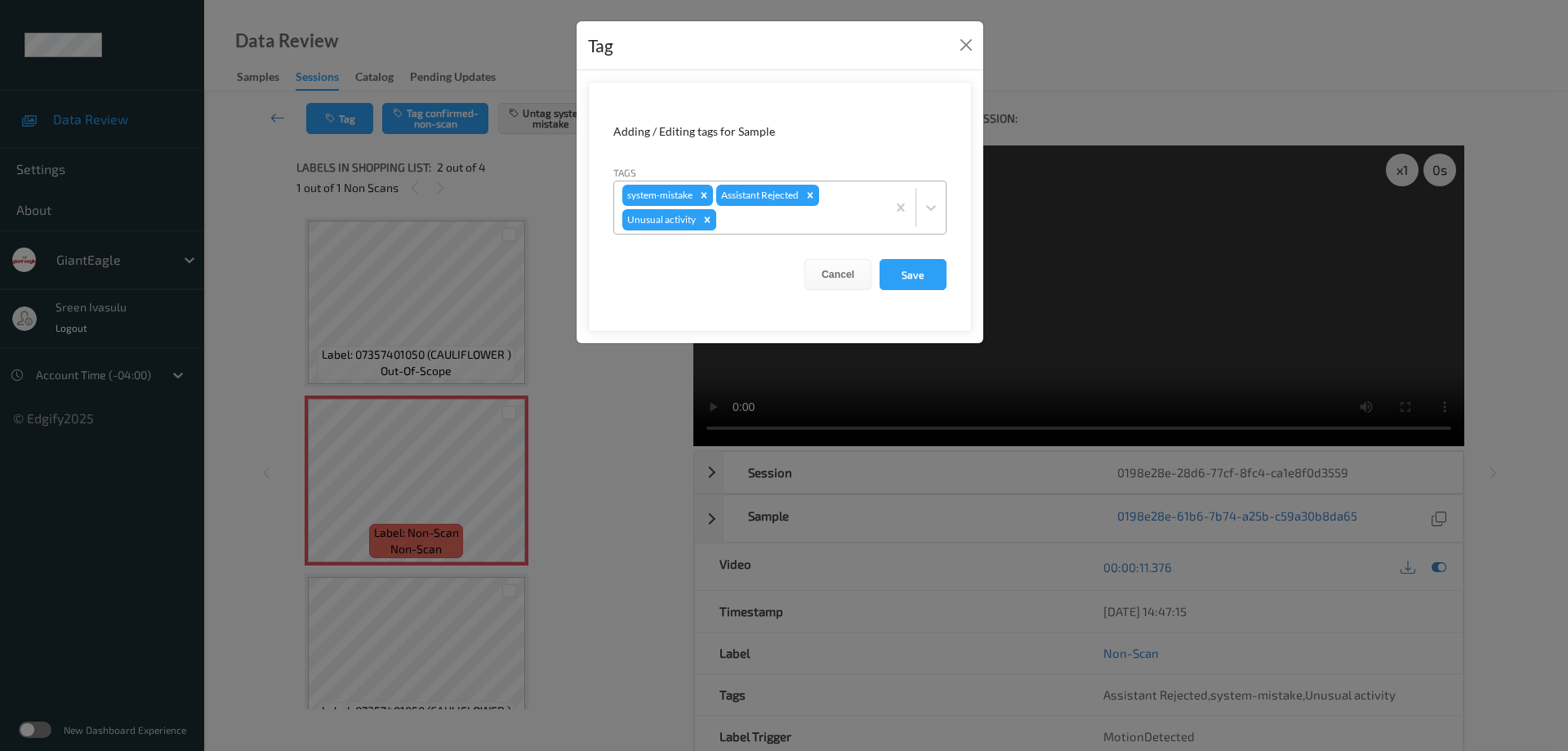
click at [711, 221] on icon "Remove Unusual activity" at bounding box center [707, 220] width 12 height 12
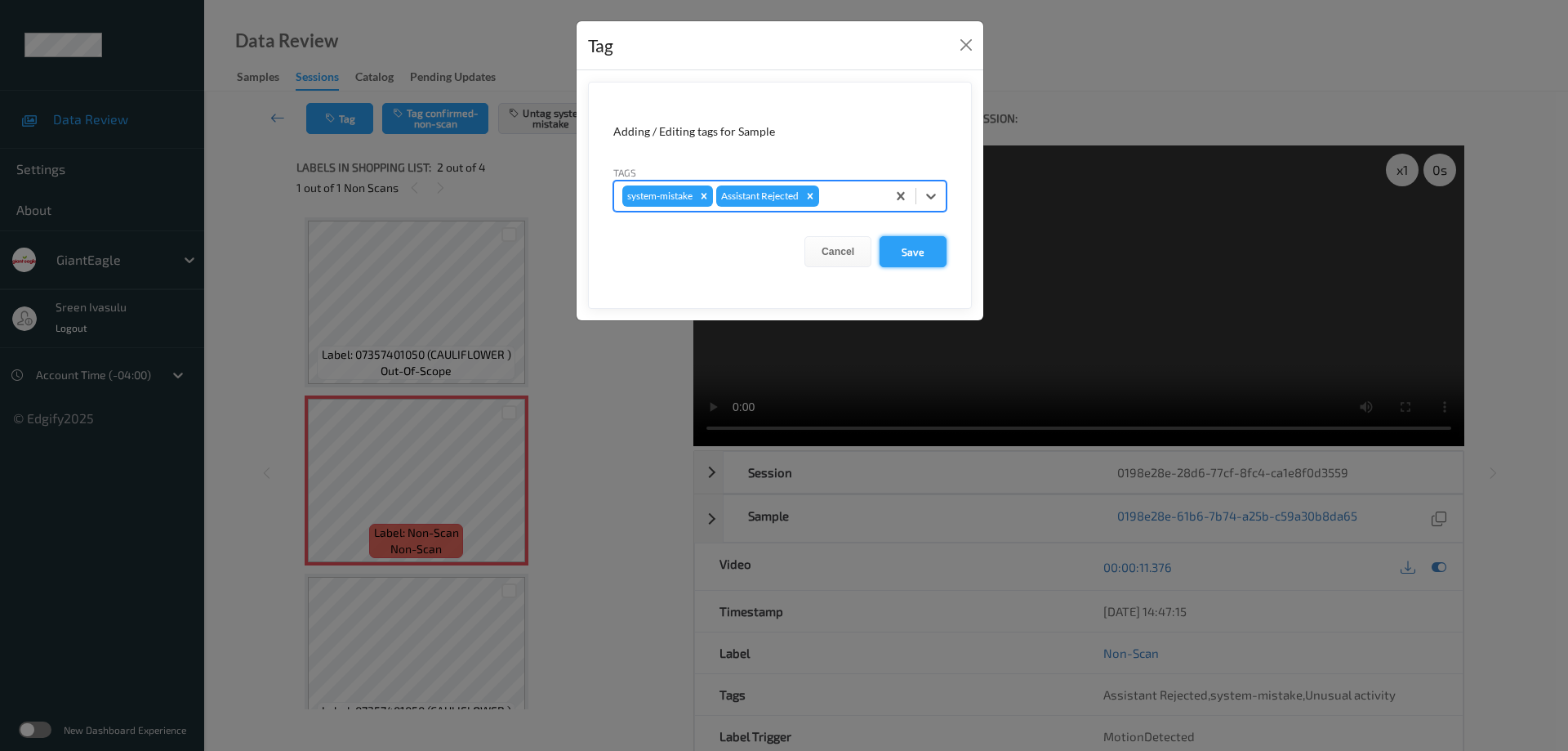
click at [937, 248] on button "Save" at bounding box center [912, 252] width 67 height 31
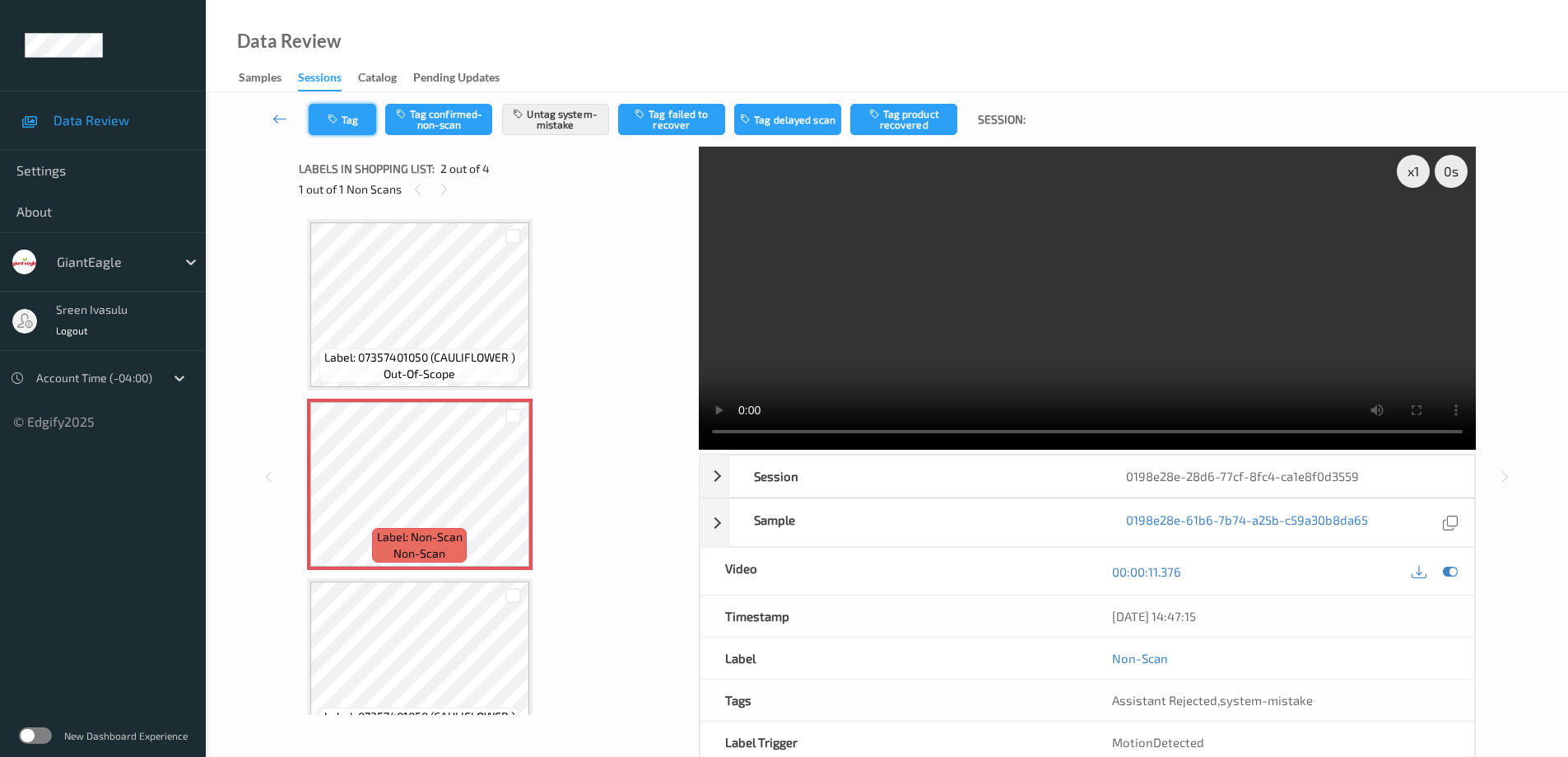
click at [337, 122] on icon "button" at bounding box center [335, 119] width 14 height 12
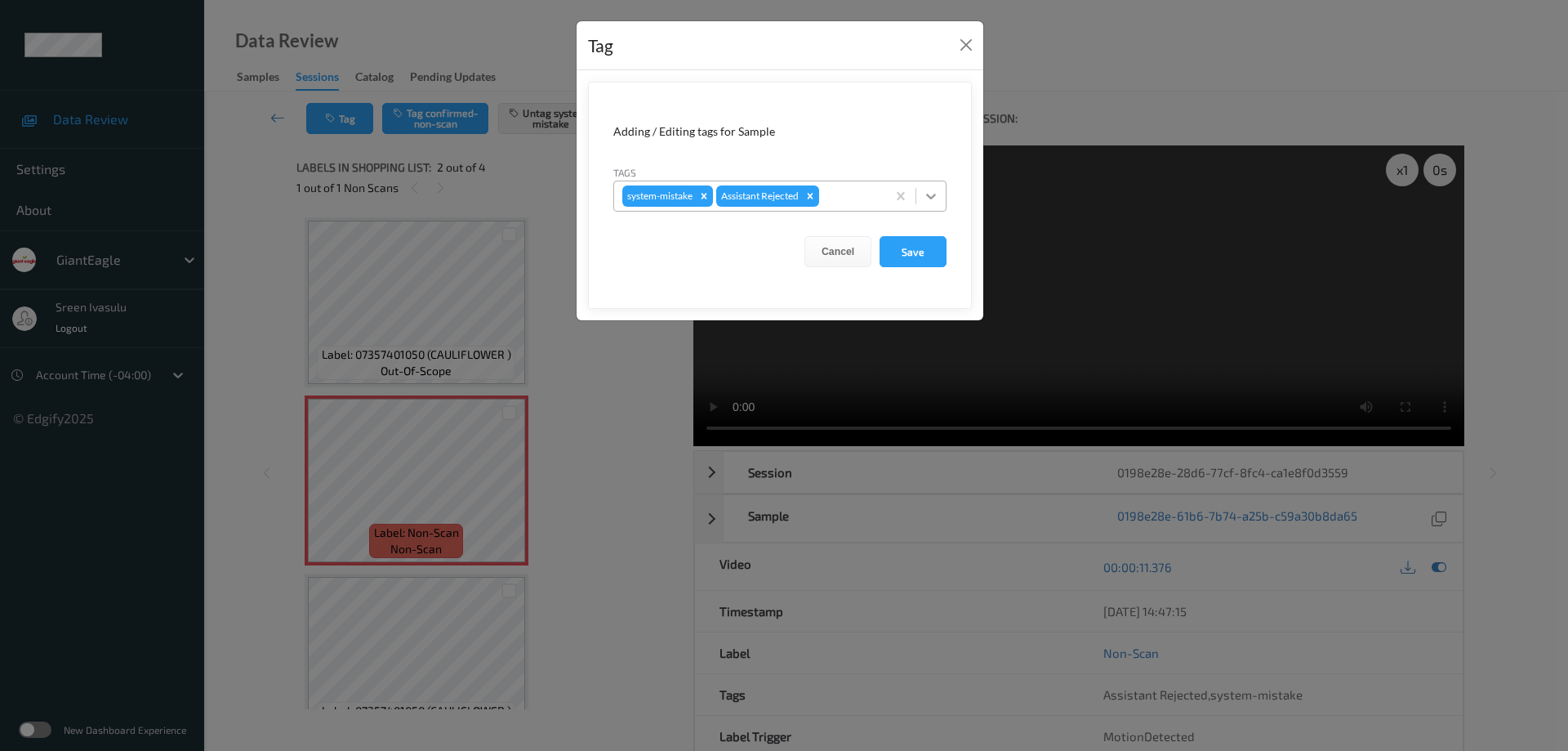
click at [928, 194] on icon at bounding box center [931, 196] width 10 height 6
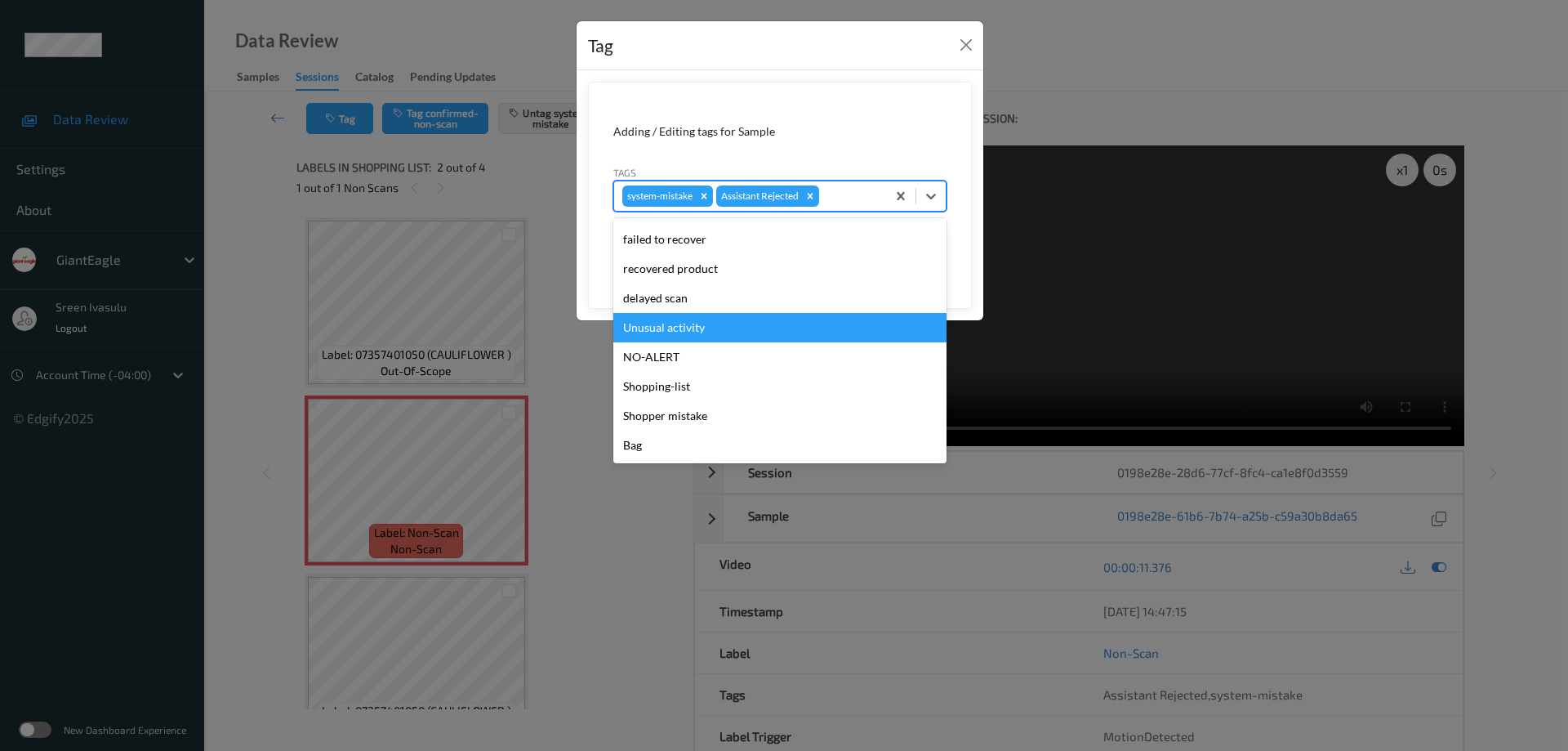
click at [658, 325] on div "Unusual activity" at bounding box center [779, 327] width 333 height 29
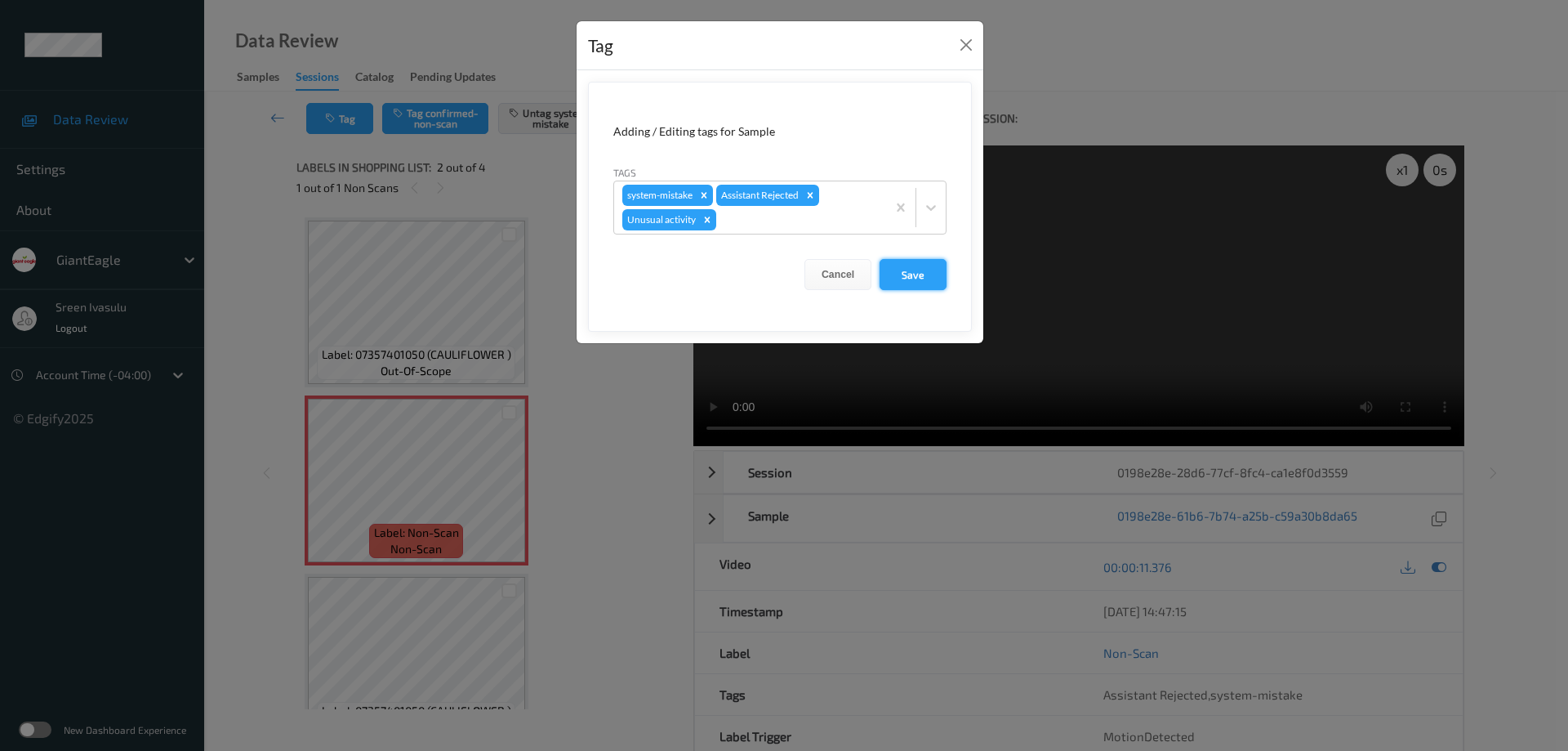
click at [908, 264] on button "Save" at bounding box center [912, 275] width 67 height 31
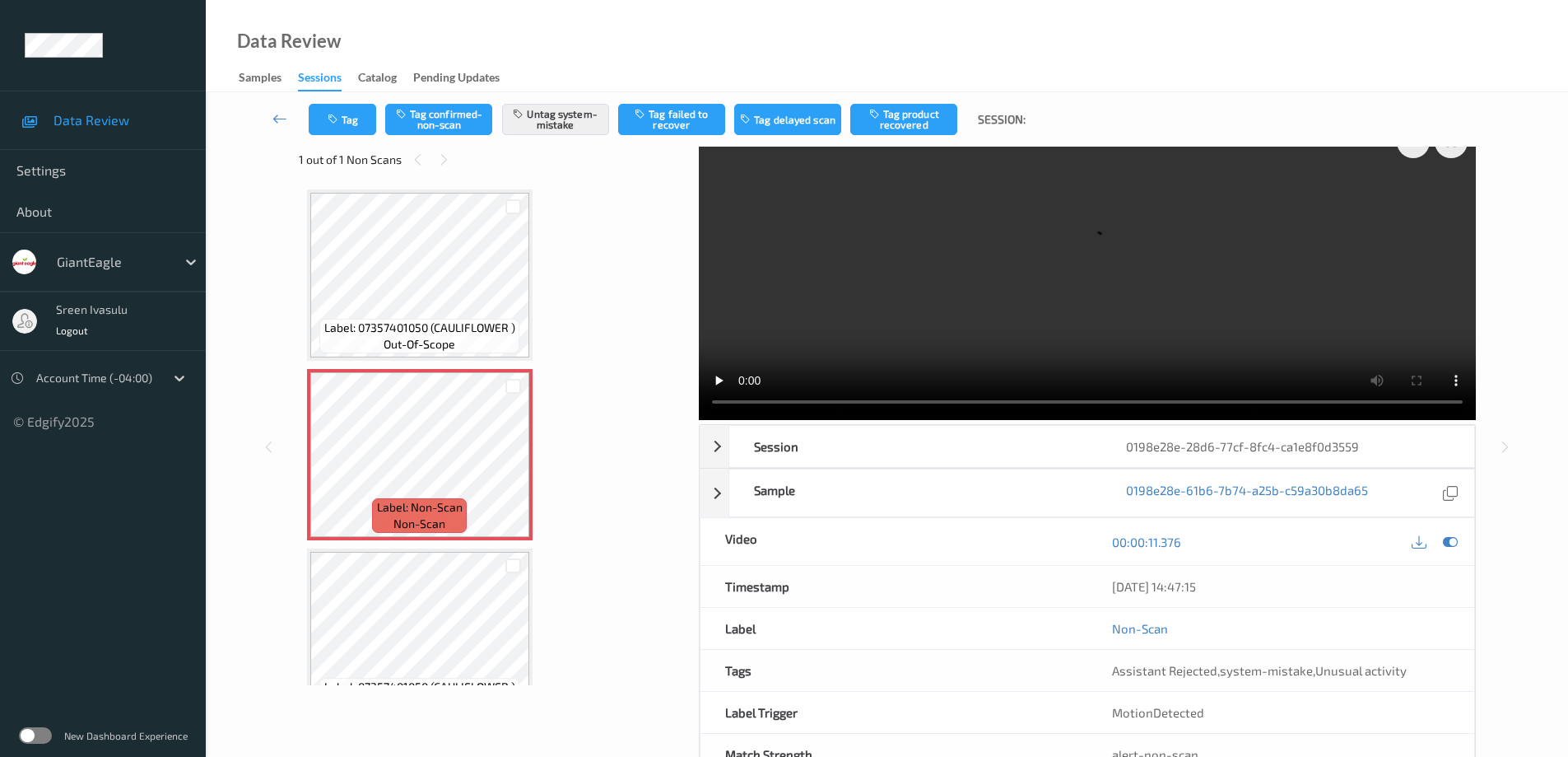
scroll to position [0, 0]
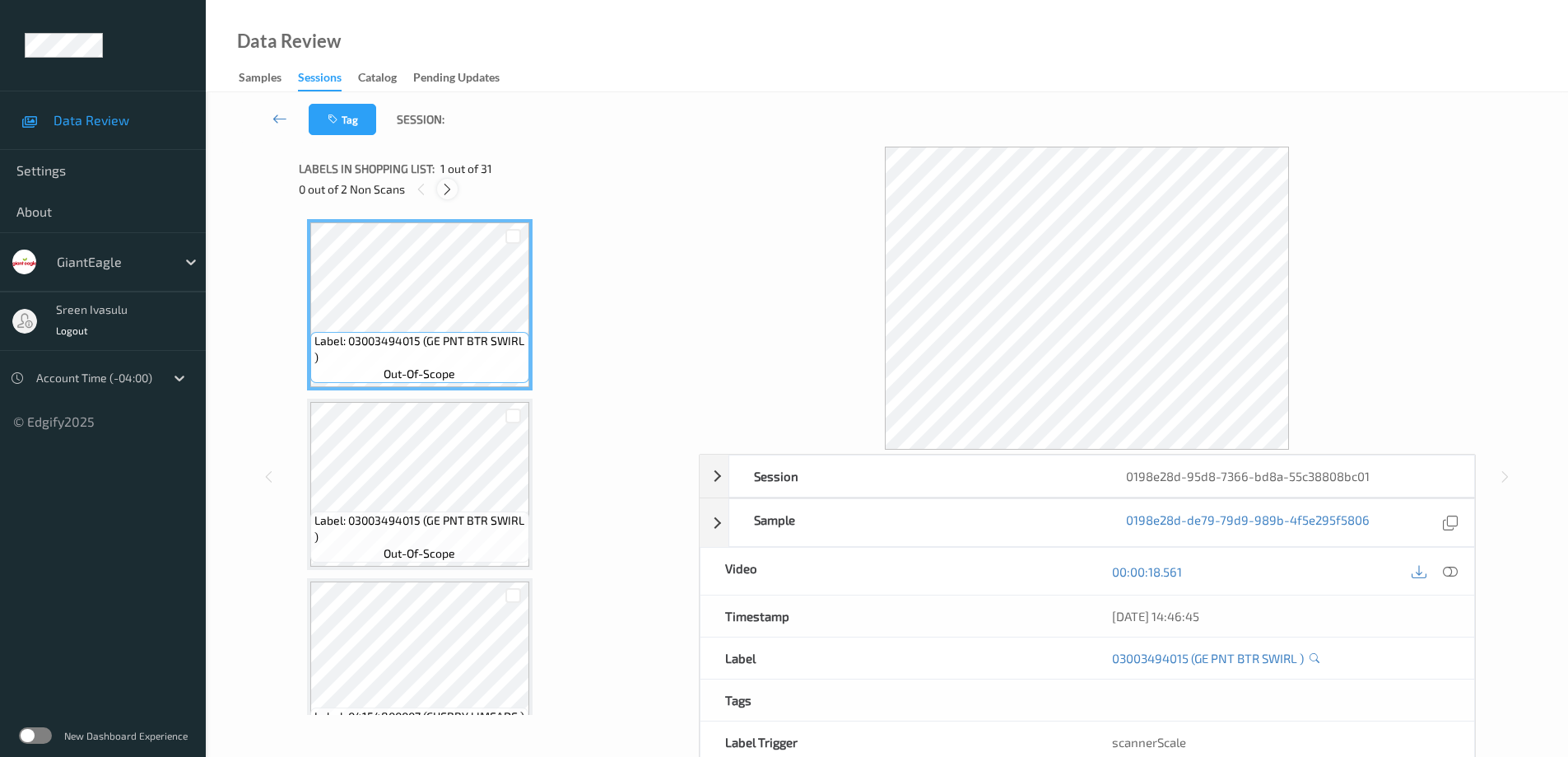
click at [452, 194] on icon at bounding box center [447, 189] width 14 height 15
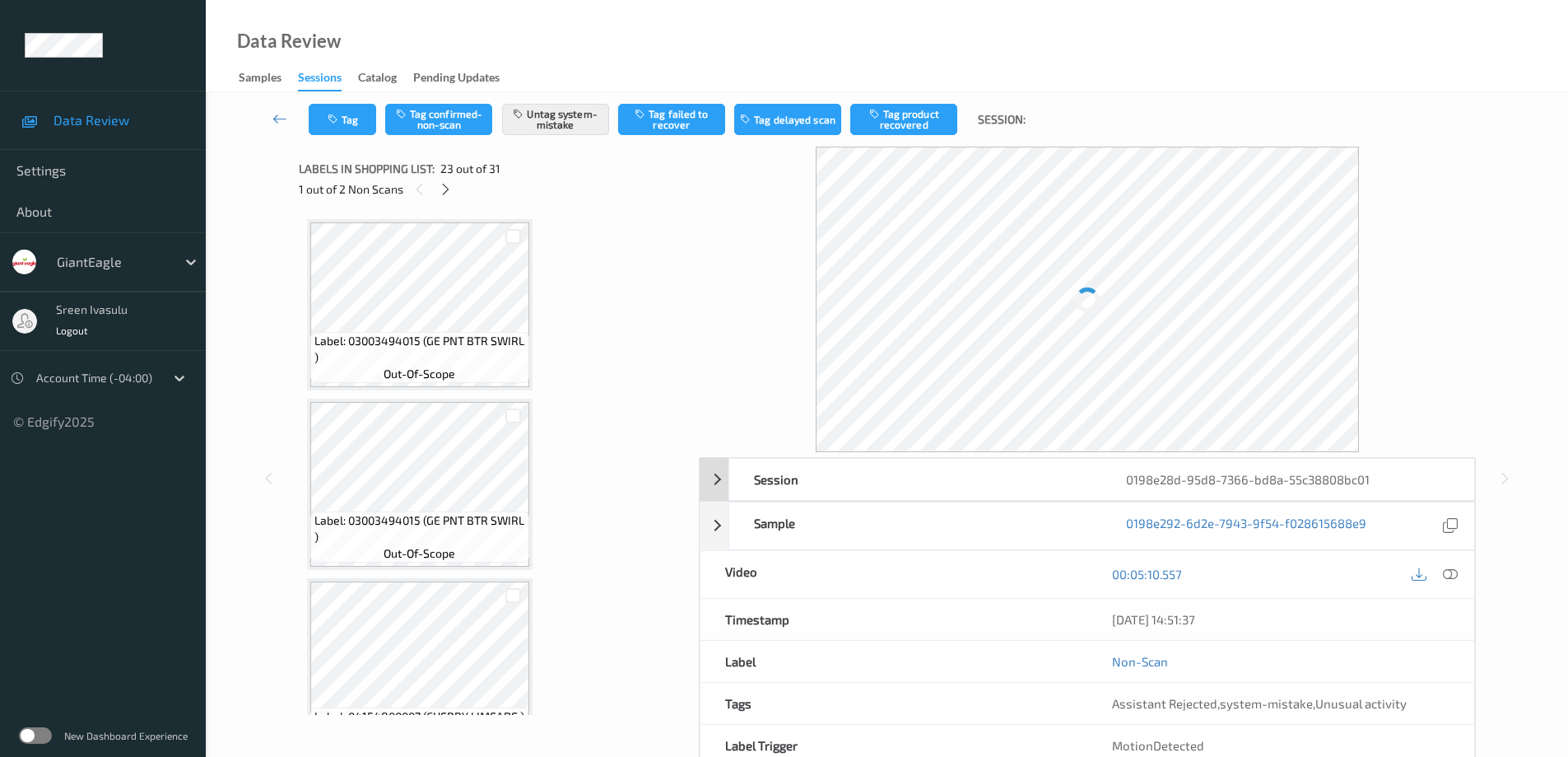
scroll to position [3777, 0]
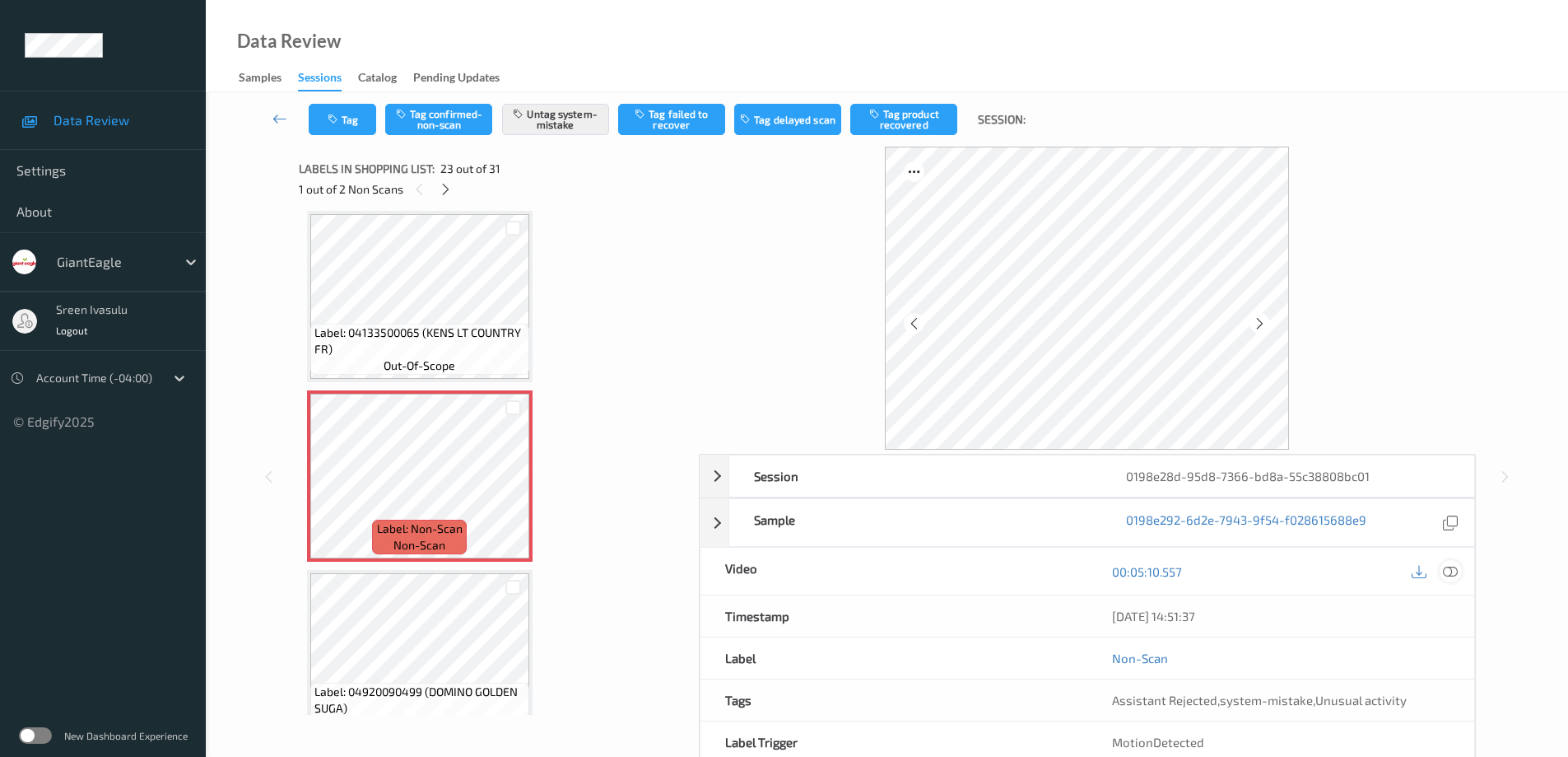
click at [1454, 566] on icon at bounding box center [1450, 571] width 15 height 15
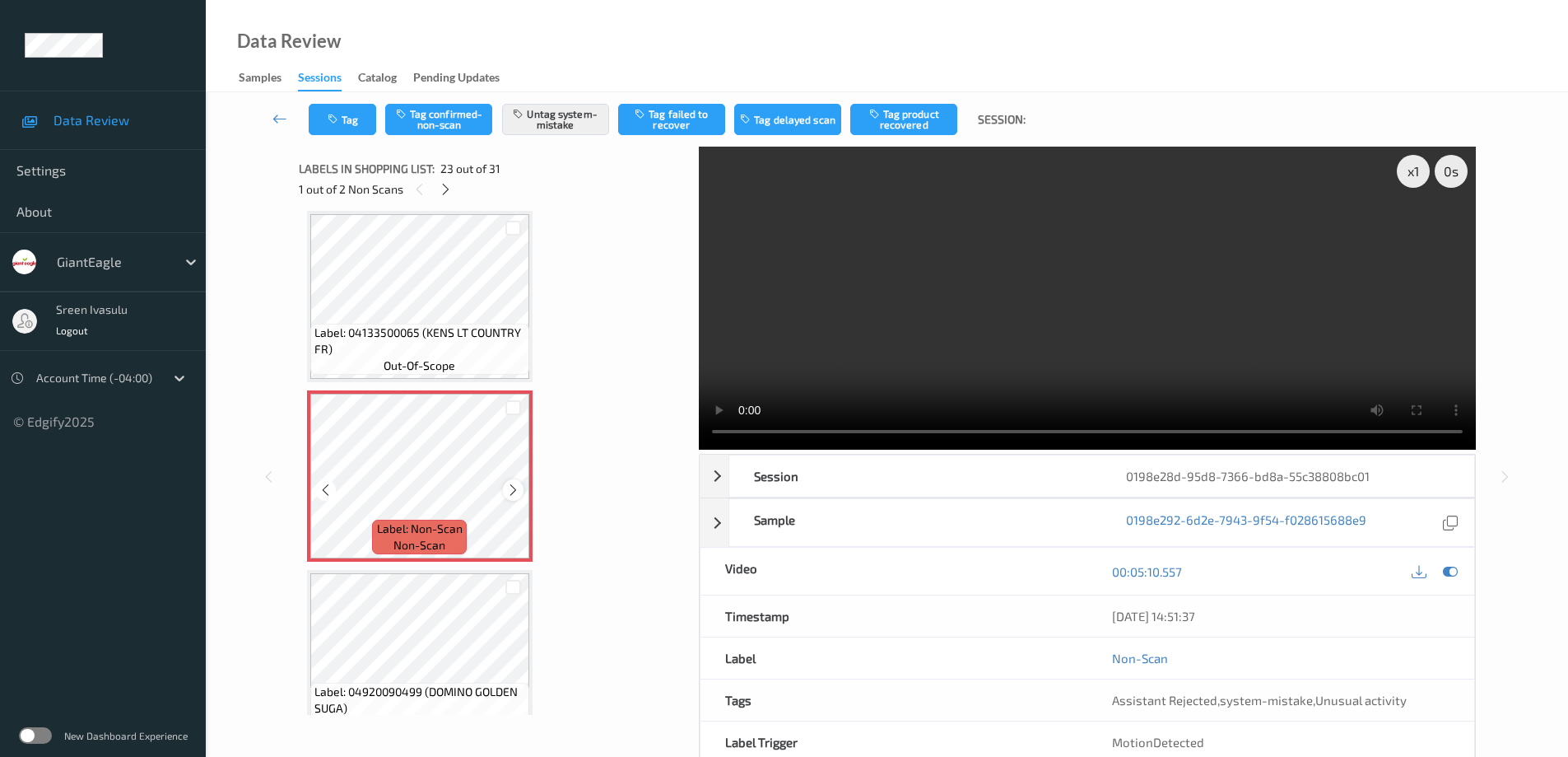
click at [513, 494] on icon at bounding box center [513, 490] width 14 height 15
click at [441, 191] on icon at bounding box center [445, 189] width 14 height 15
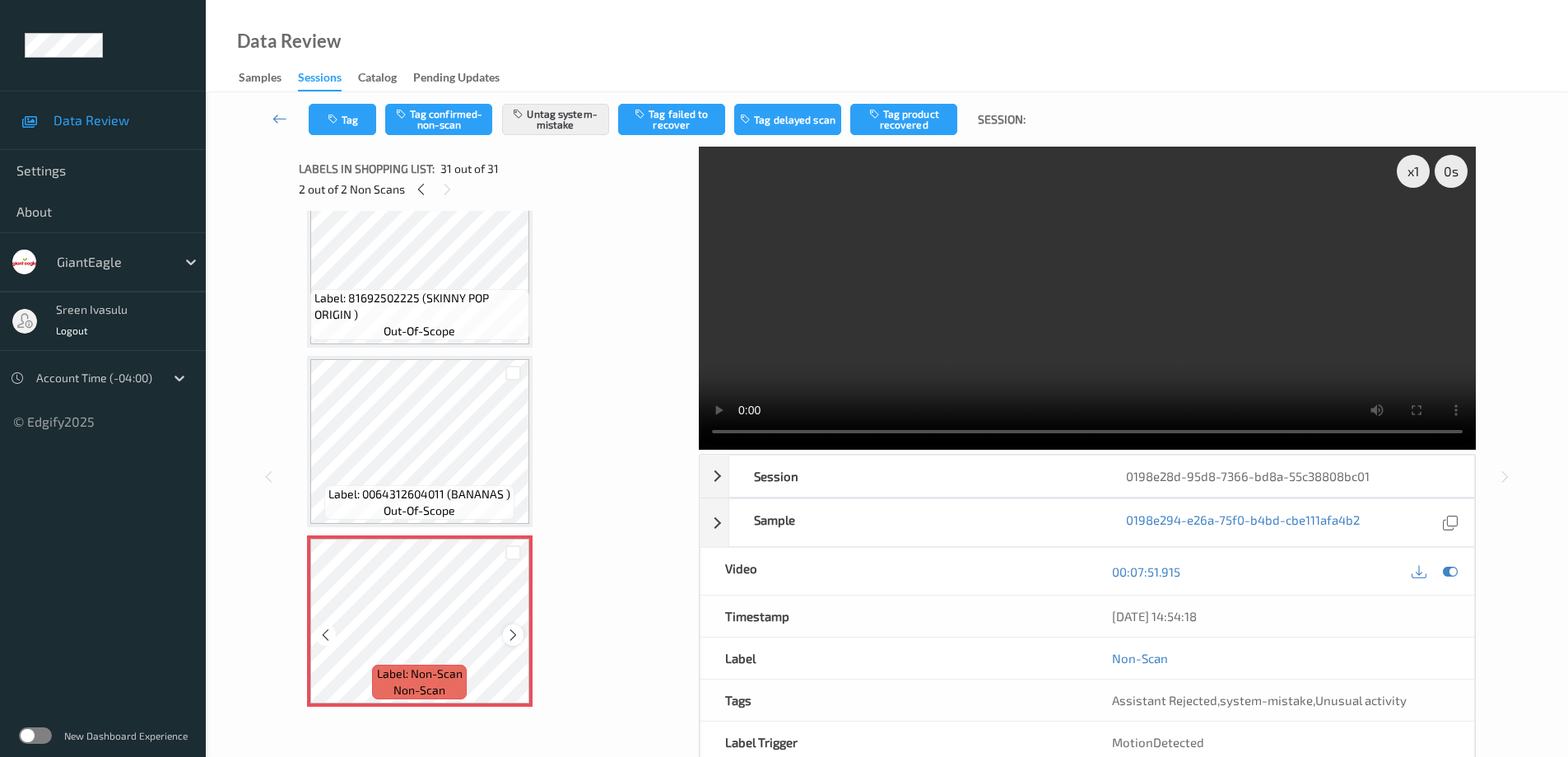
click at [519, 632] on icon at bounding box center [513, 635] width 14 height 15
click at [515, 635] on icon at bounding box center [513, 635] width 14 height 15
click at [421, 192] on icon at bounding box center [421, 189] width 14 height 15
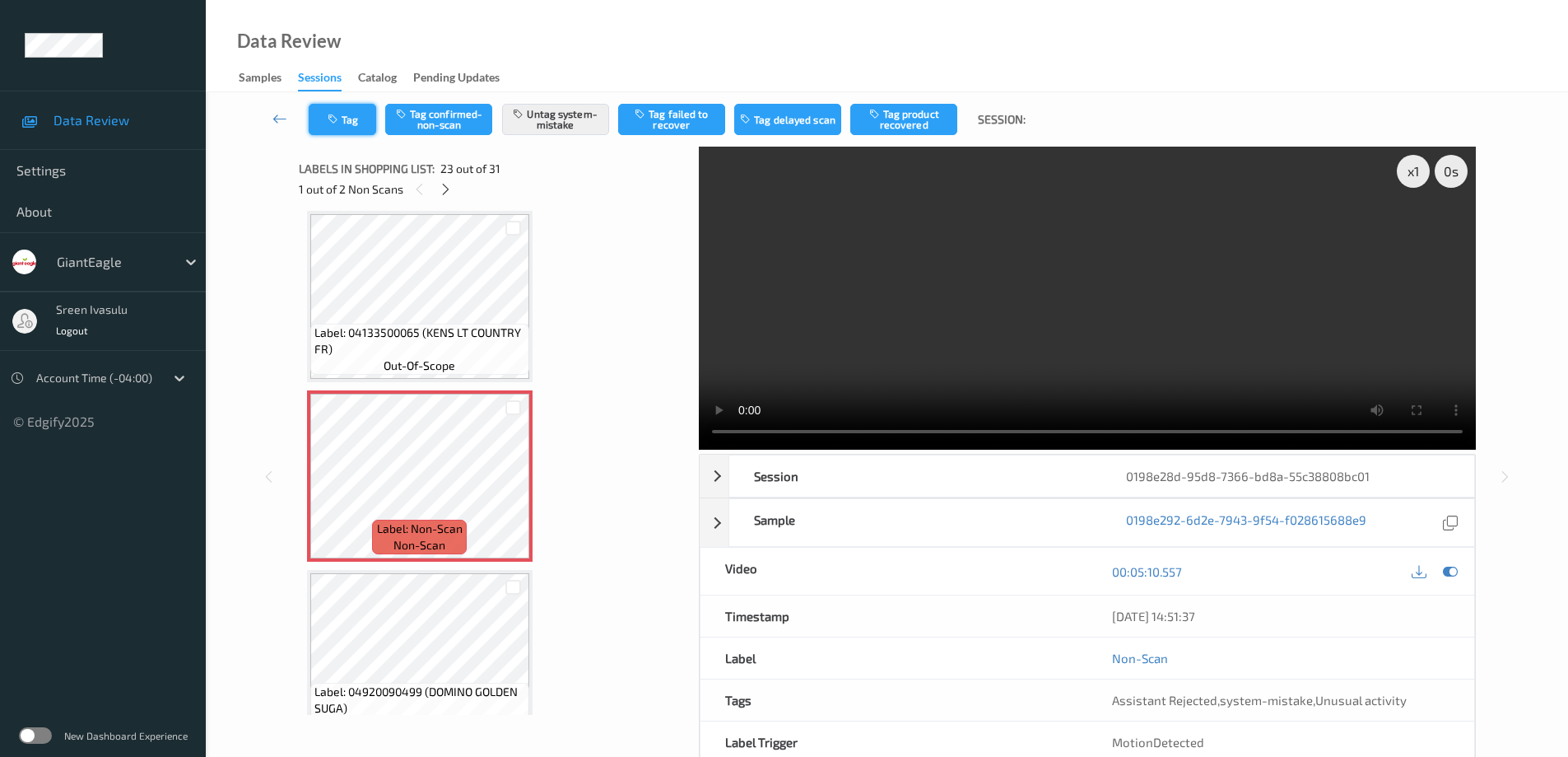
click at [354, 131] on button "Tag" at bounding box center [342, 119] width 68 height 31
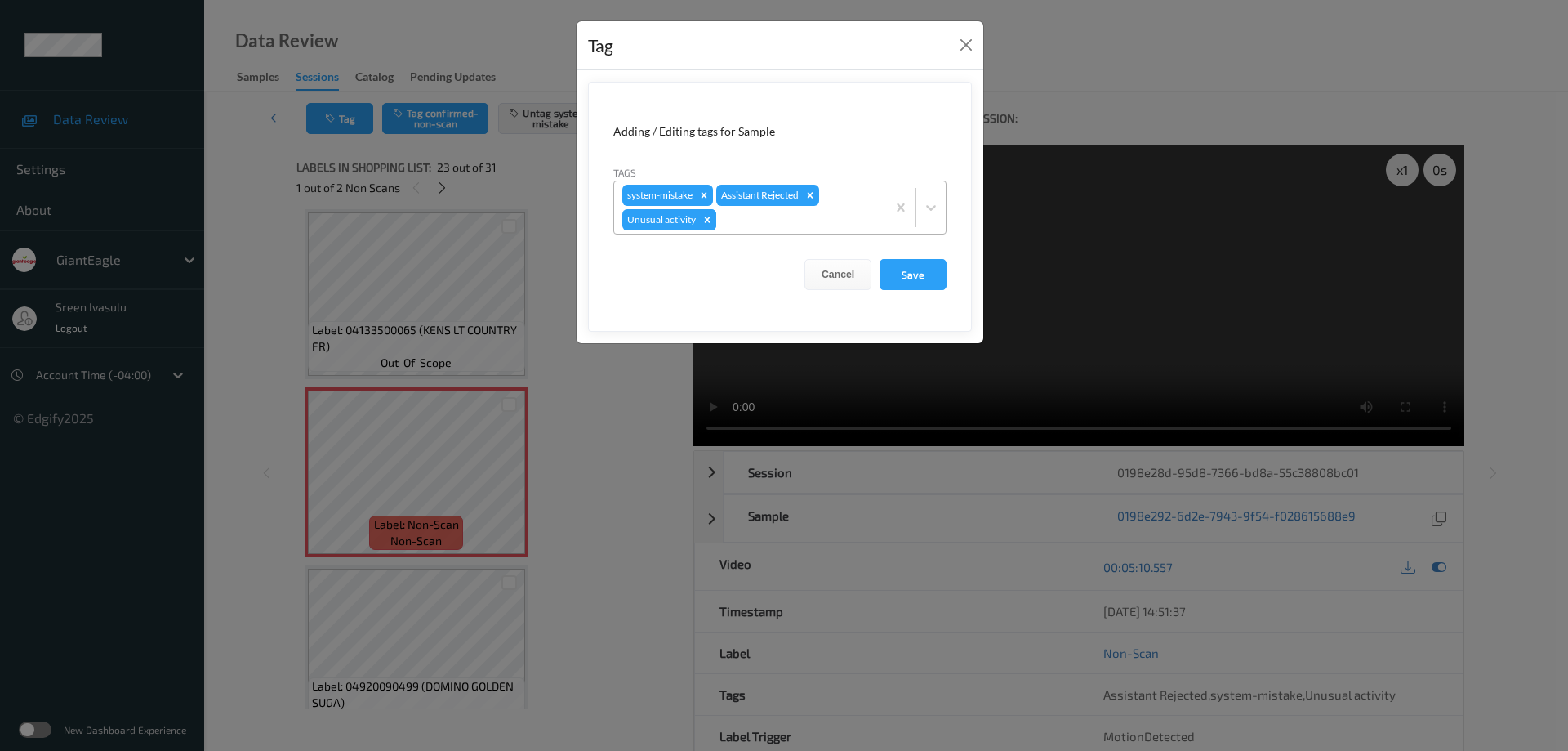
click at [708, 222] on icon "Remove Unusual activity" at bounding box center [708, 220] width 6 height 6
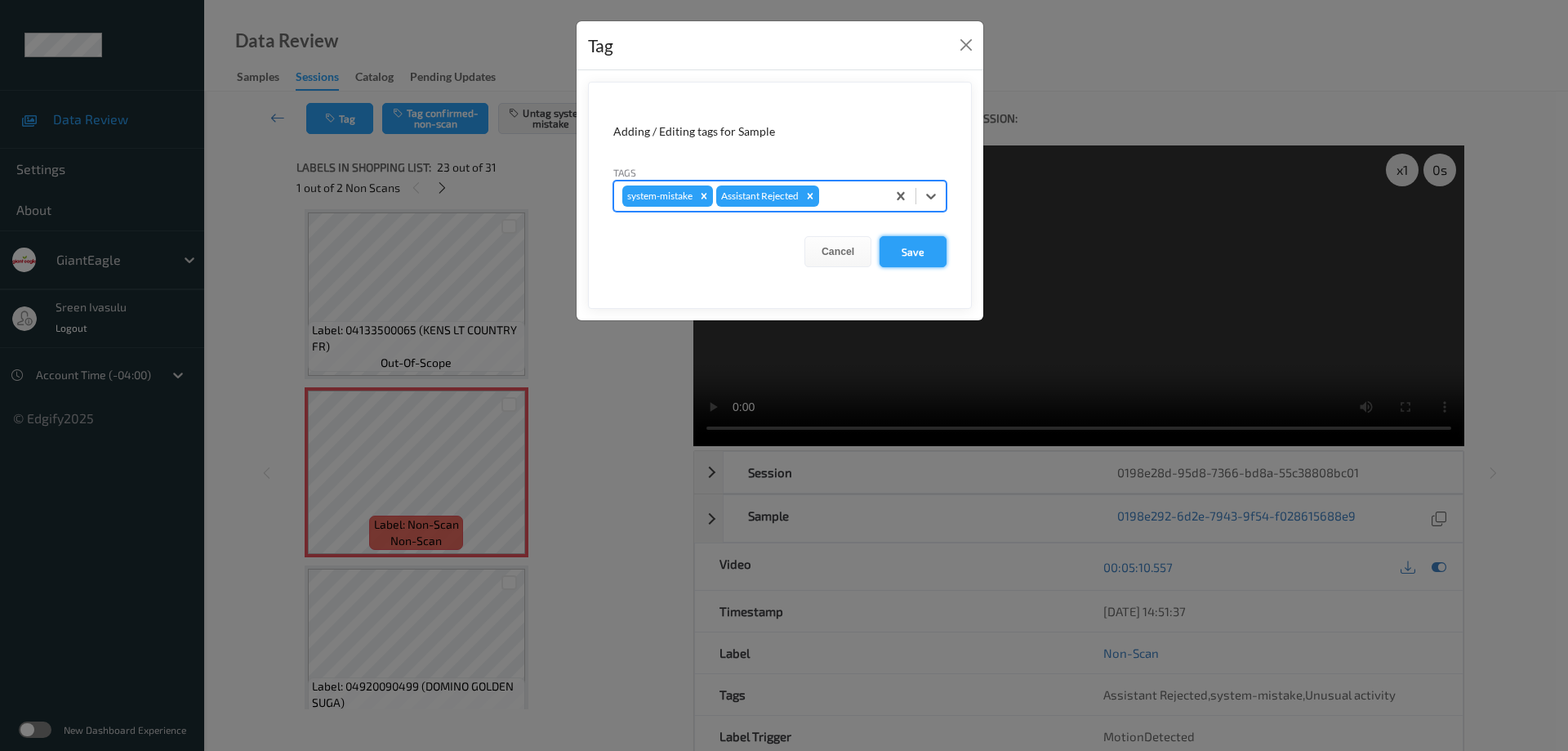
click at [918, 256] on button "Save" at bounding box center [912, 252] width 67 height 31
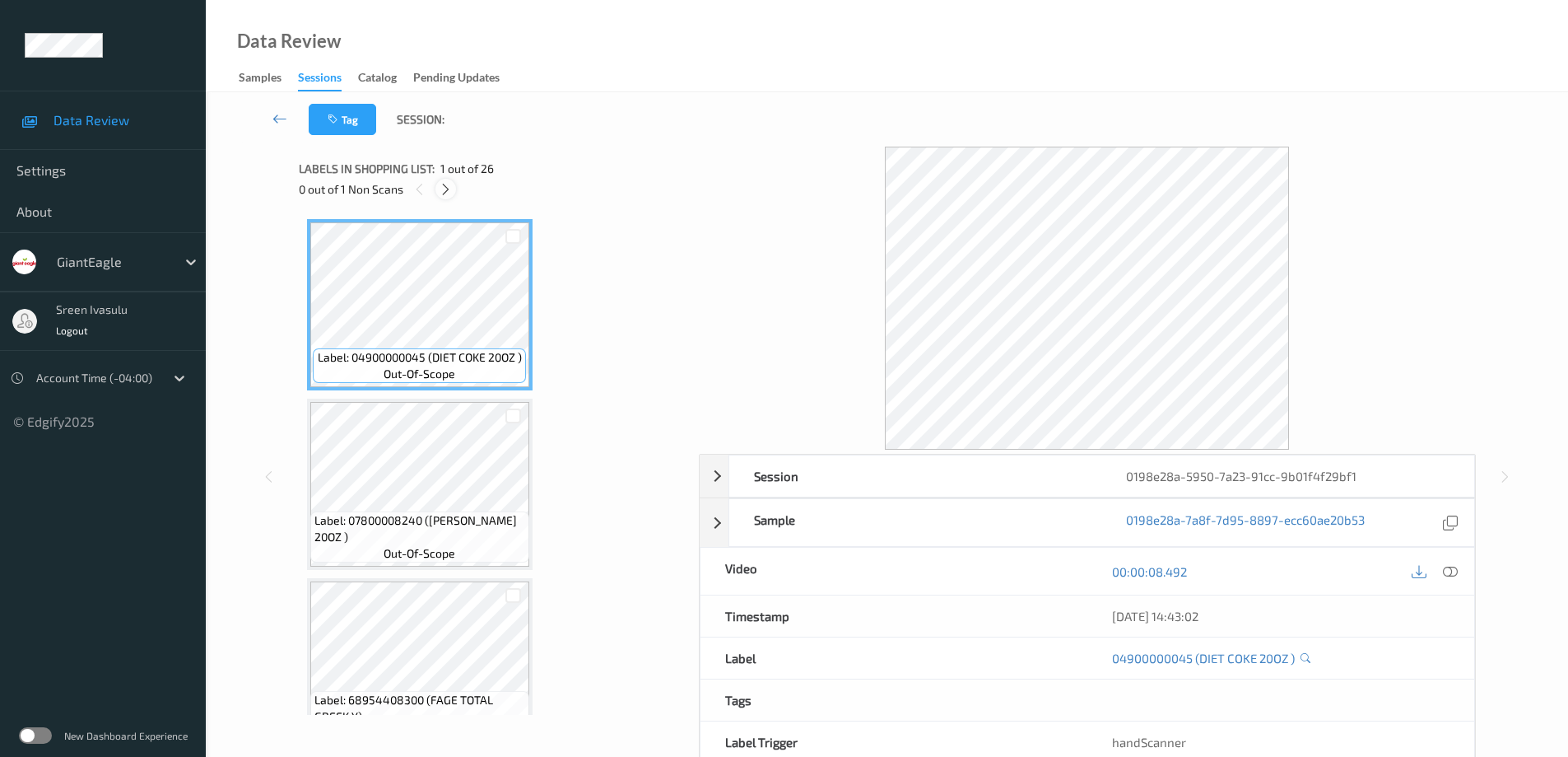
click at [447, 189] on icon at bounding box center [445, 189] width 14 height 15
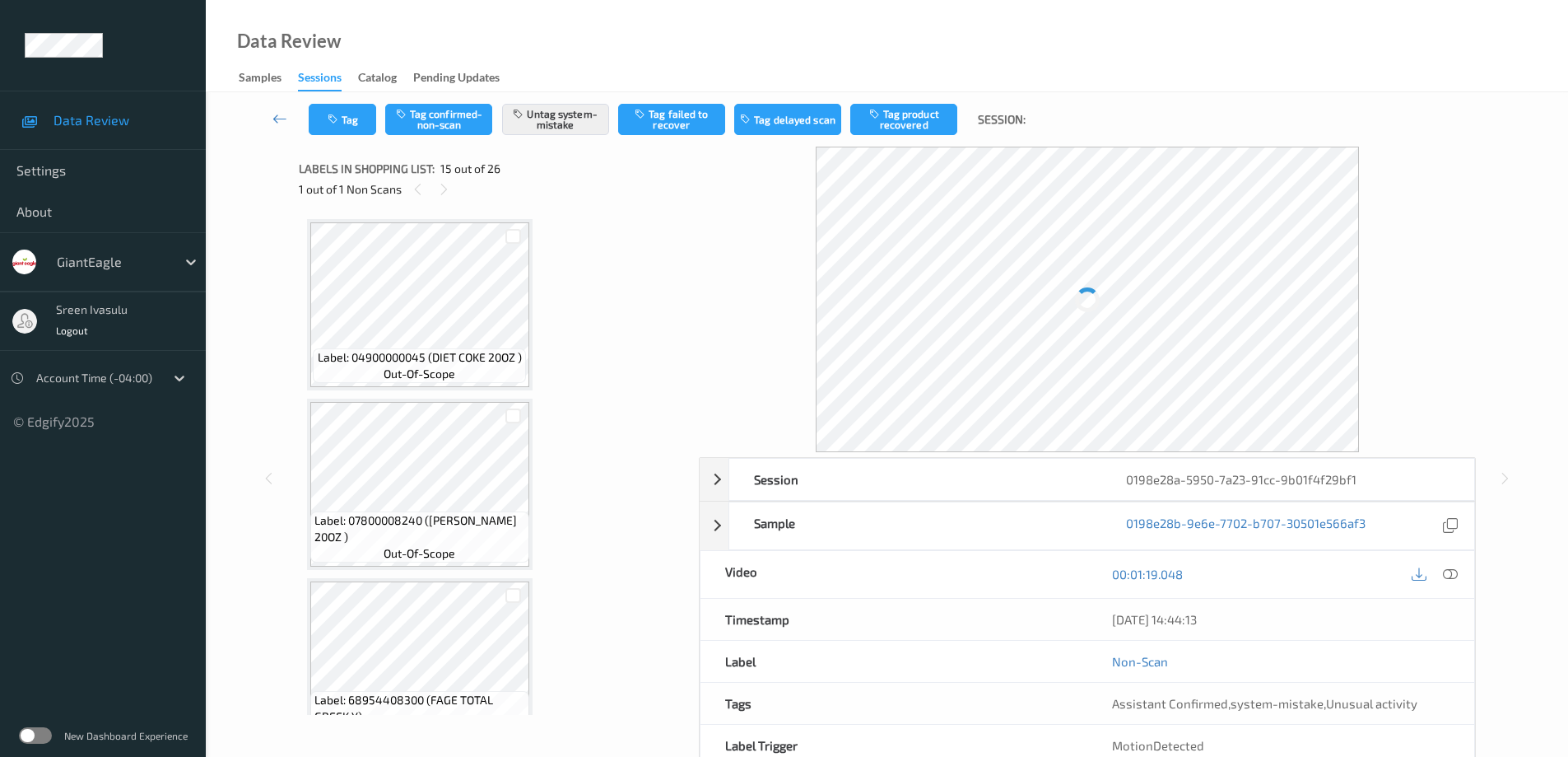
scroll to position [2342, 0]
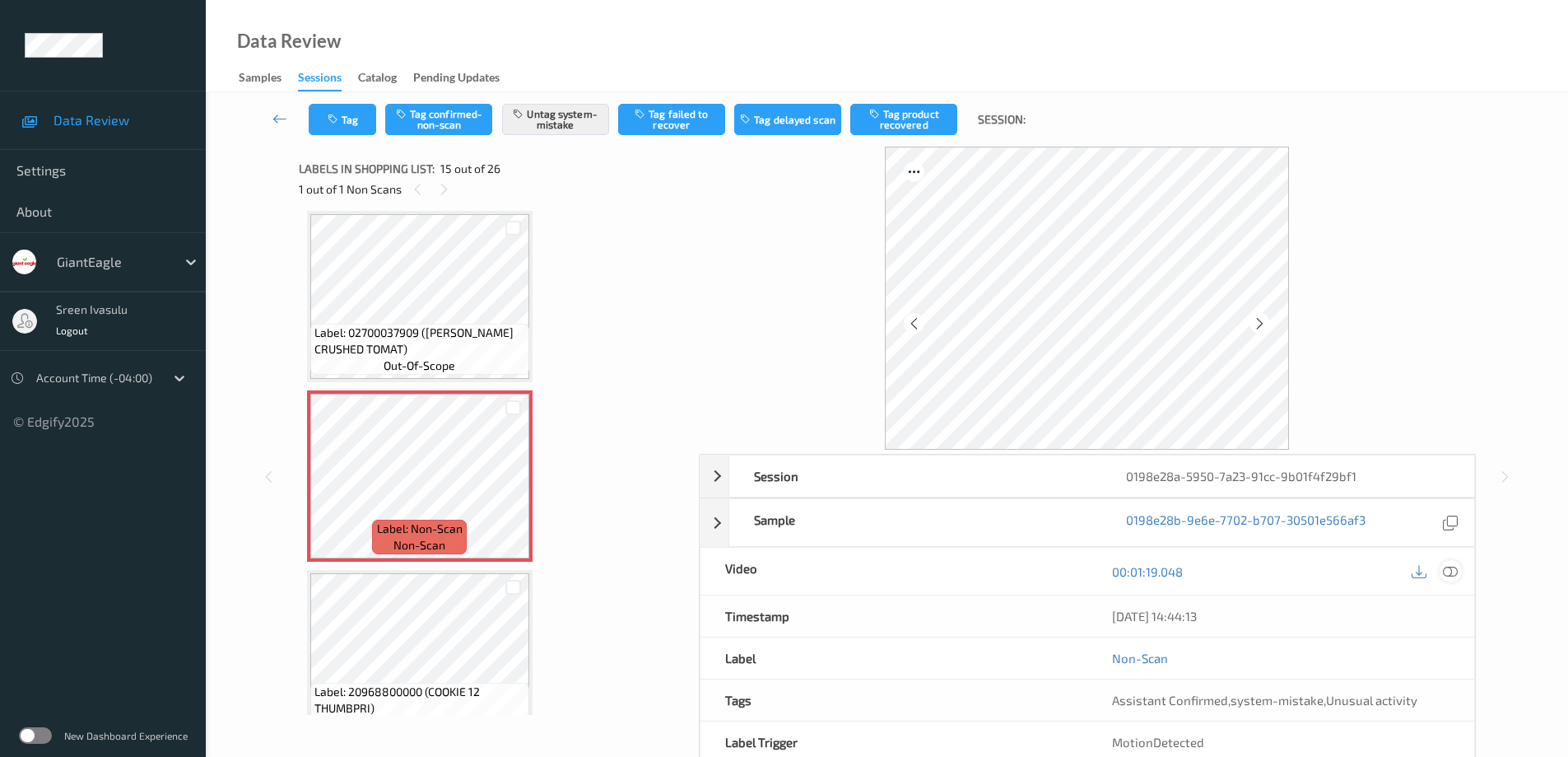
click at [1446, 575] on icon at bounding box center [1450, 571] width 15 height 15
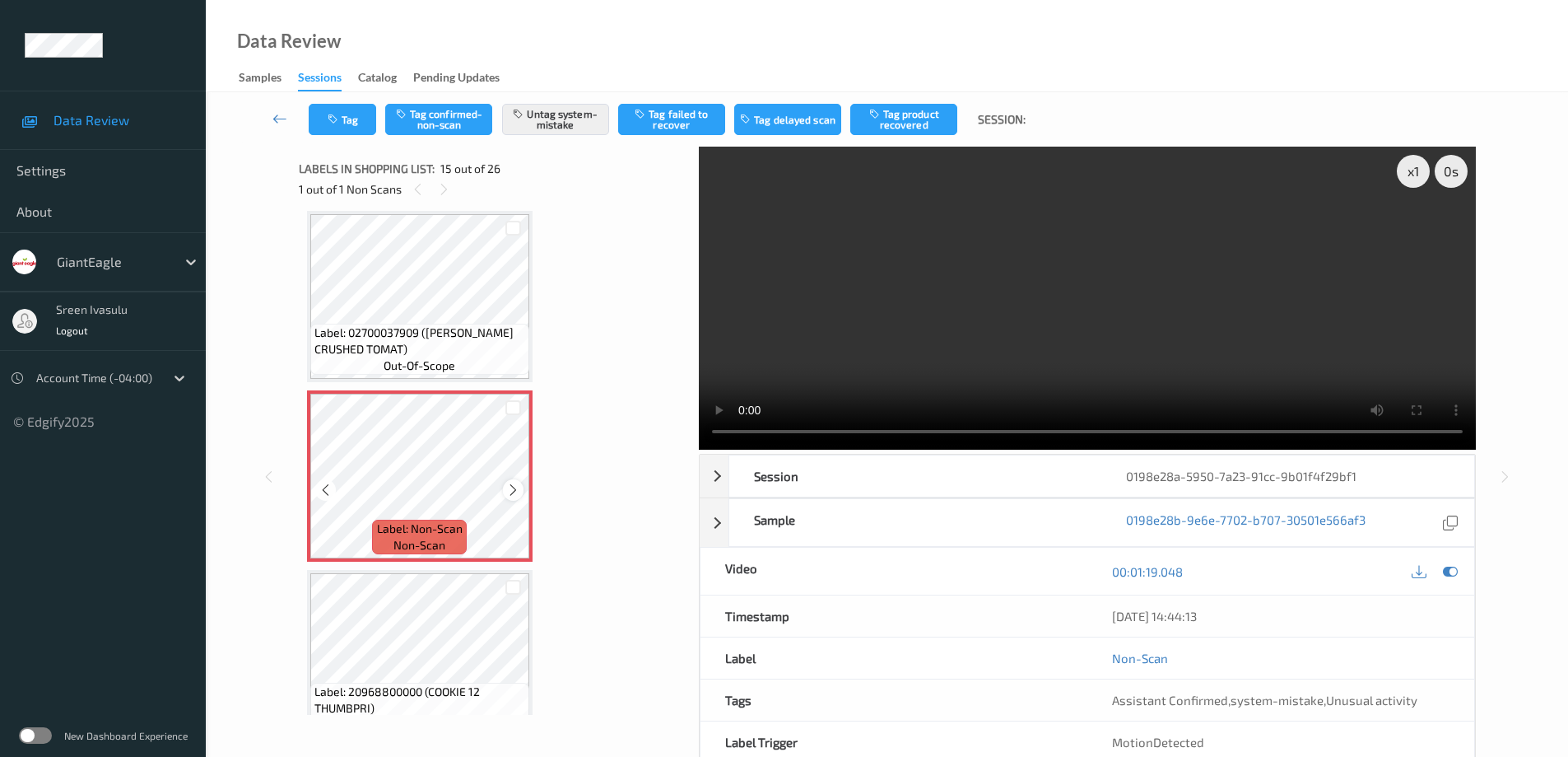
click at [511, 488] on icon at bounding box center [513, 490] width 14 height 15
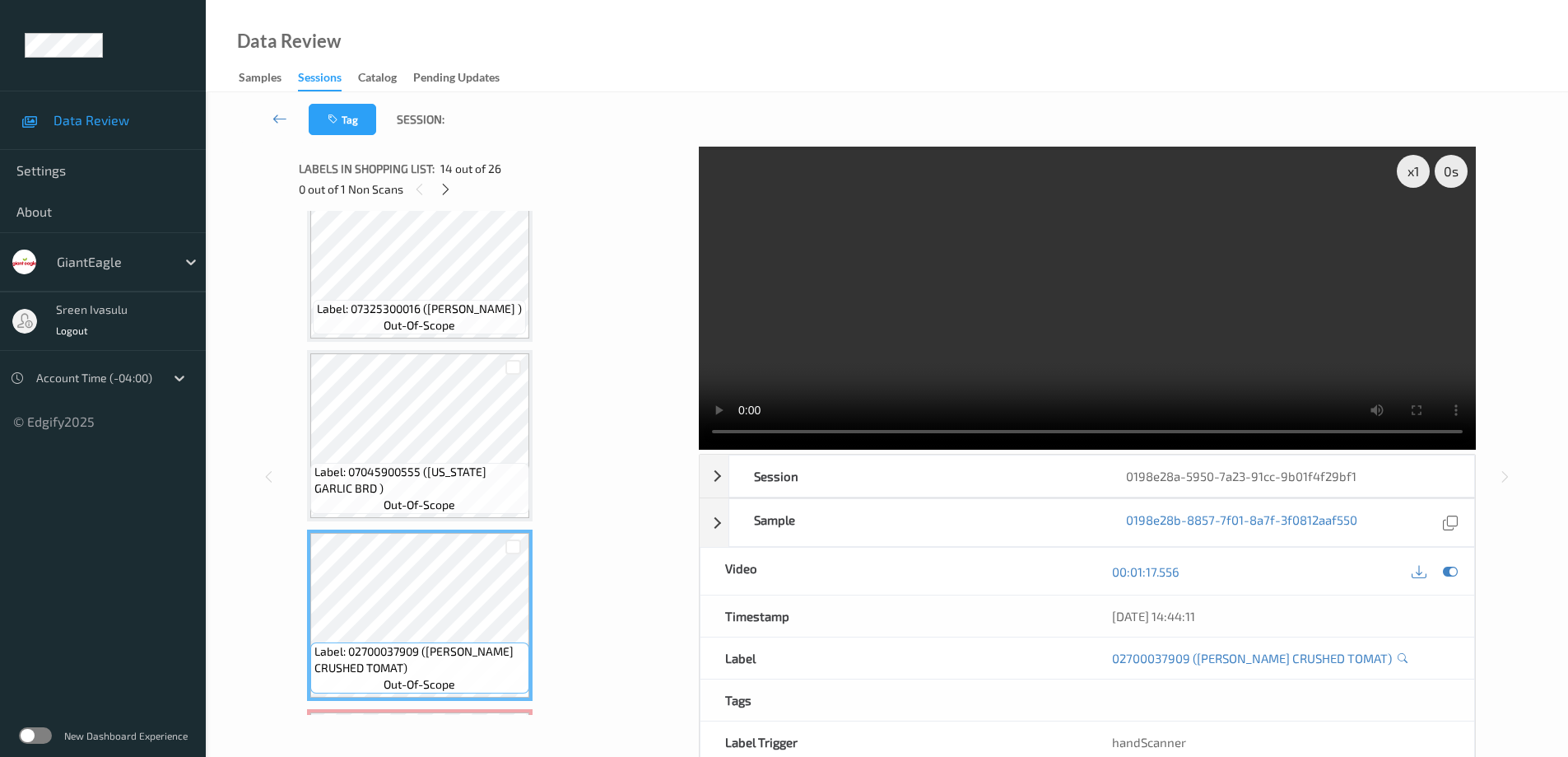
scroll to position [2012, 0]
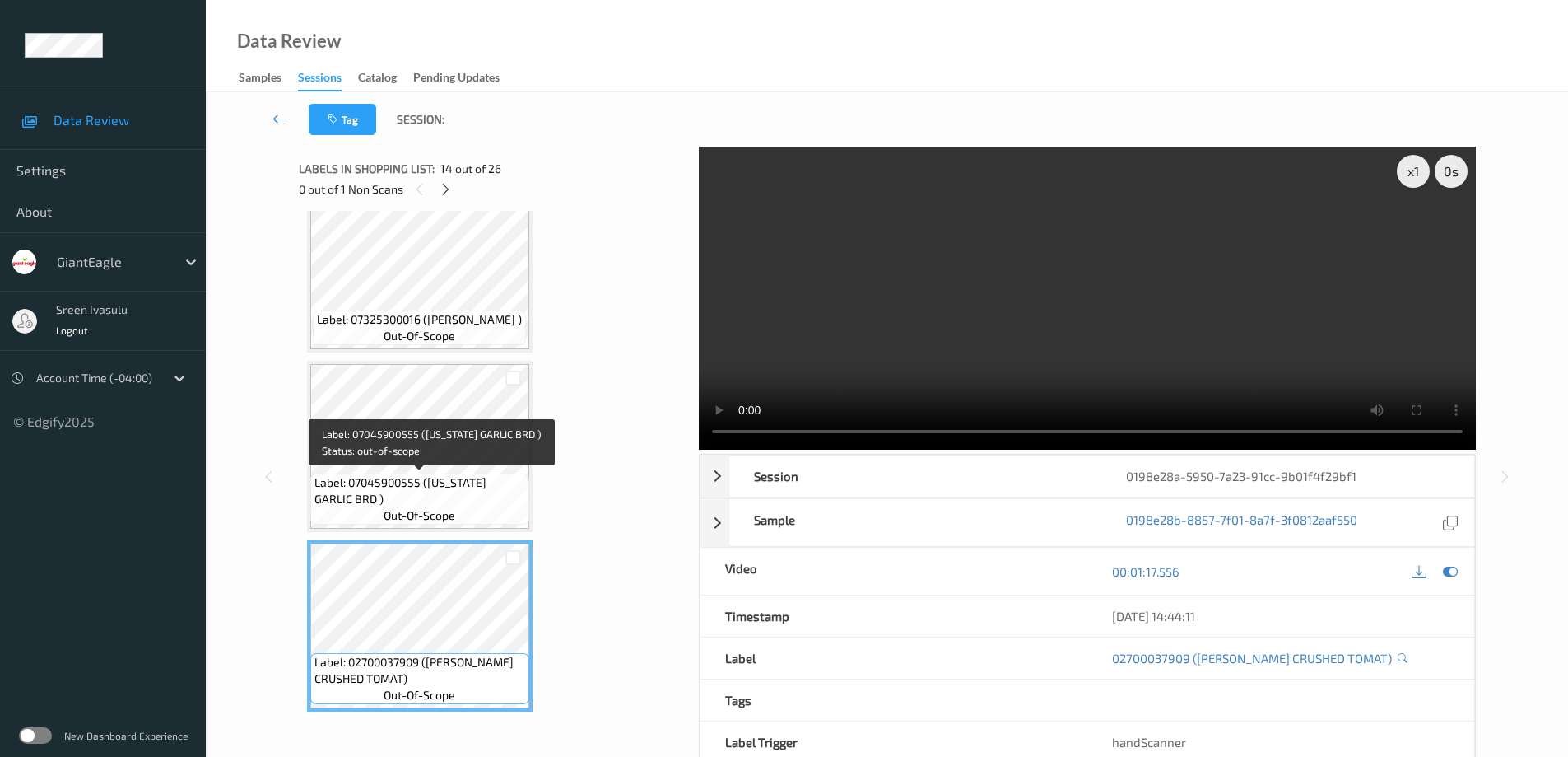
click at [444, 483] on span "Label: 07045900555 (TEXAS GARLIC BRD )" at bounding box center [419, 491] width 210 height 33
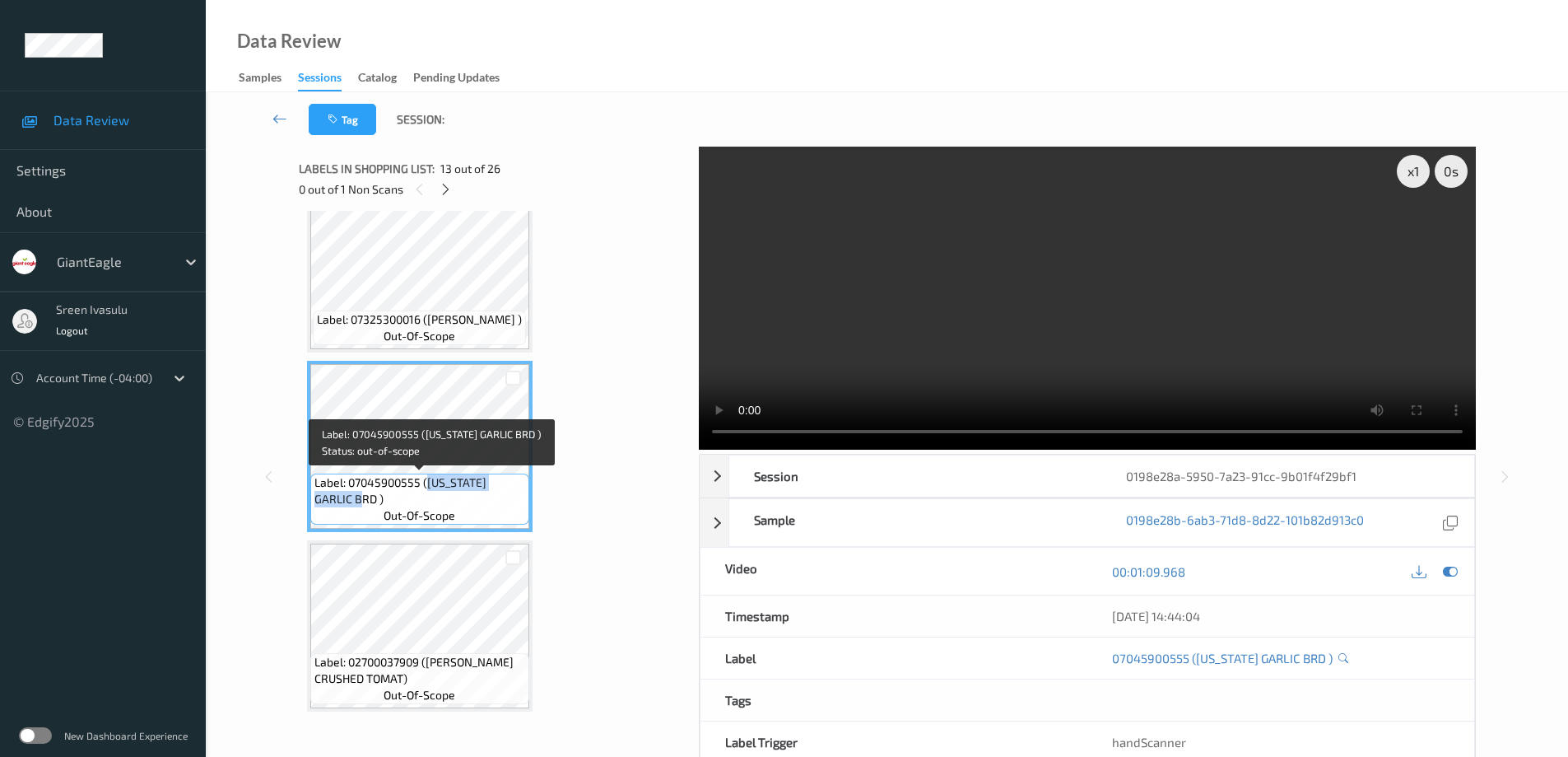
drag, startPoint x: 436, startPoint y: 484, endPoint x: 498, endPoint y: 512, distance: 68.0
click at [498, 512] on div "Label: 07045900555 (TEXAS GARLIC BRD ) out-of-scope" at bounding box center [420, 498] width 219 height 51
copy span "TEXAS GARLIC BRD )"
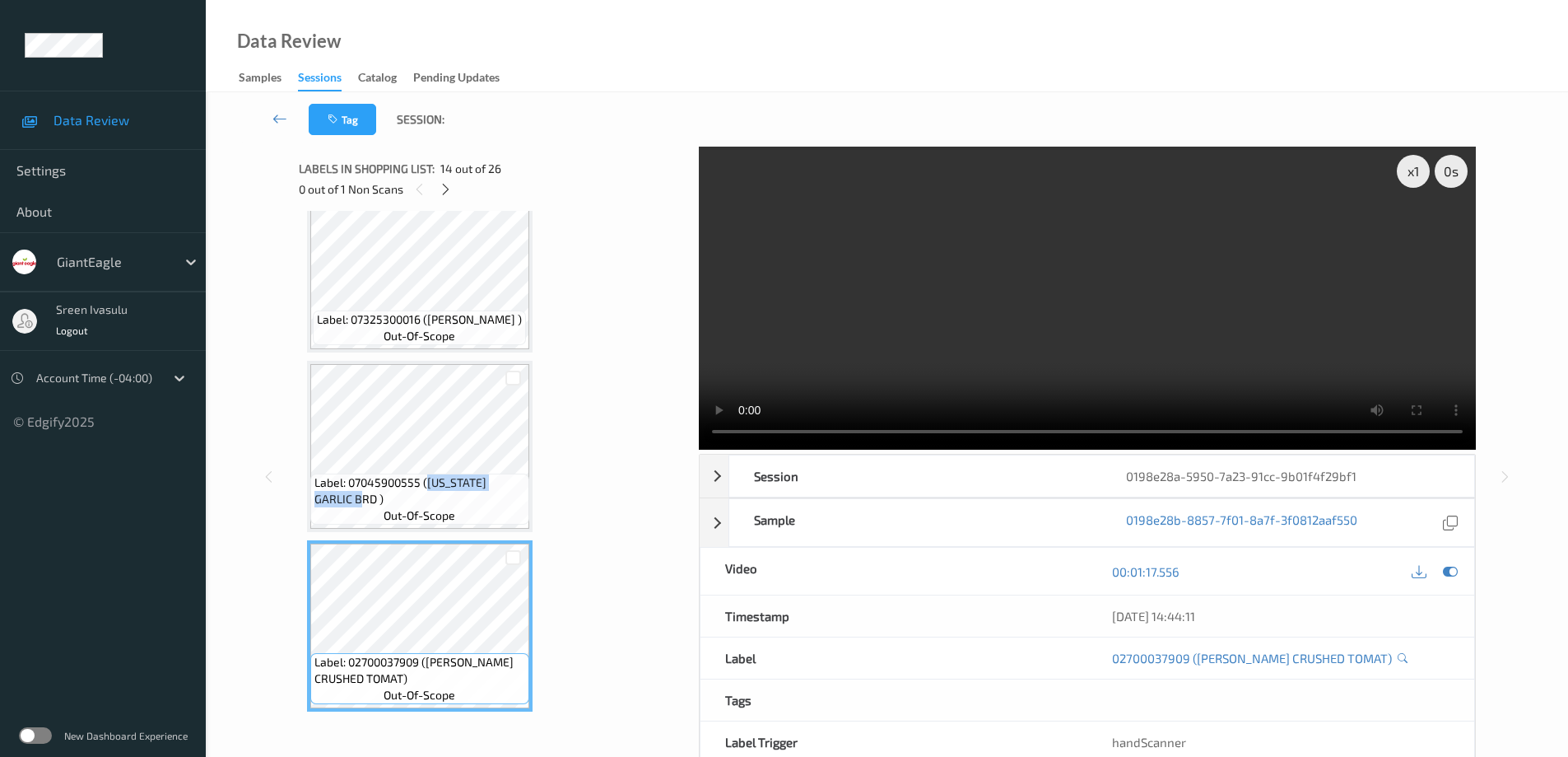
scroll to position [2342, 0]
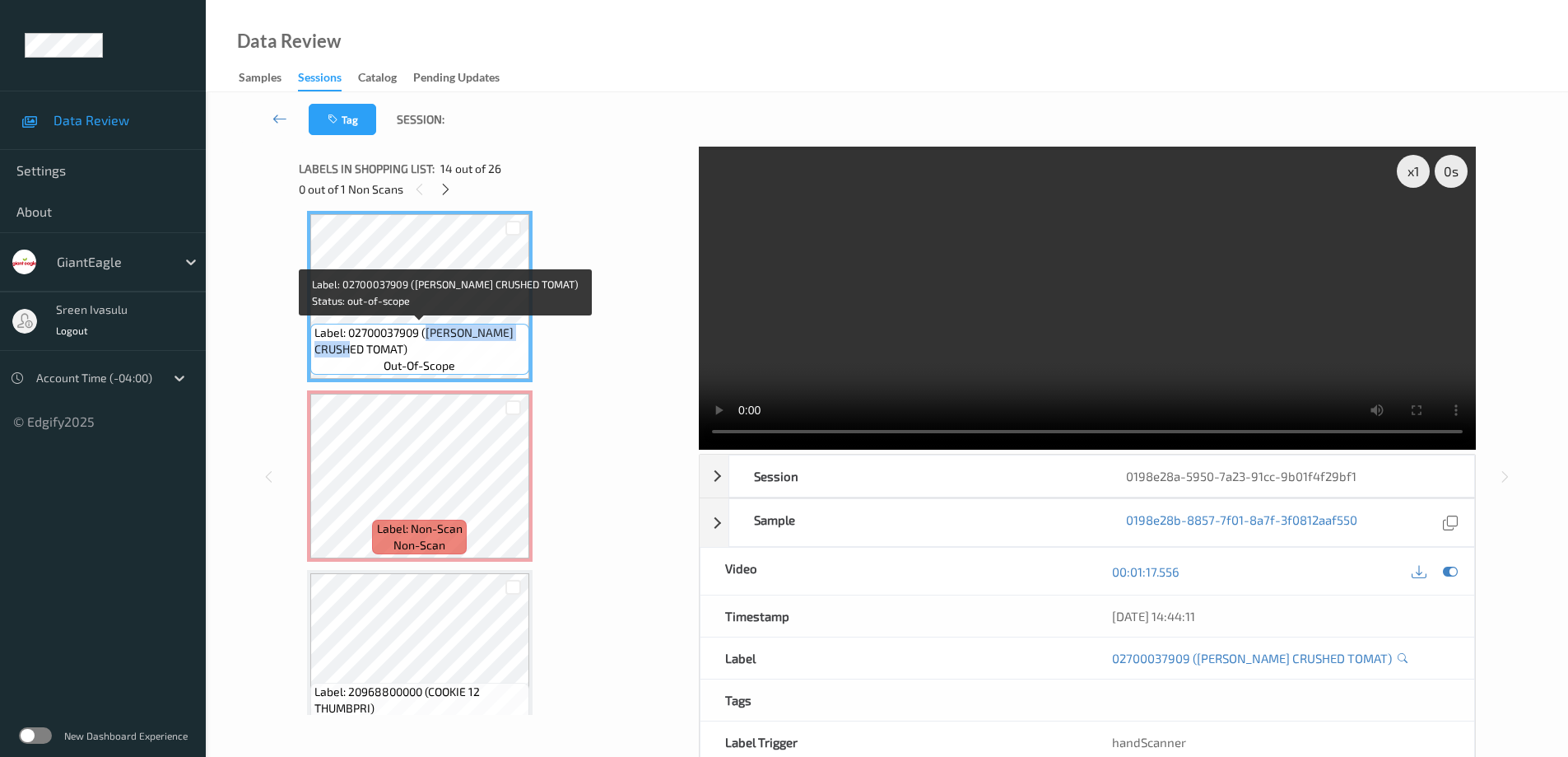
drag, startPoint x: 453, startPoint y: 340, endPoint x: 480, endPoint y: 349, distance: 28.5
click at [480, 349] on span "Label: 02700037909 (HUNT CRUSHED TOMAT)" at bounding box center [419, 341] width 210 height 33
copy span "HUNT CRUSHED TOMAT)"
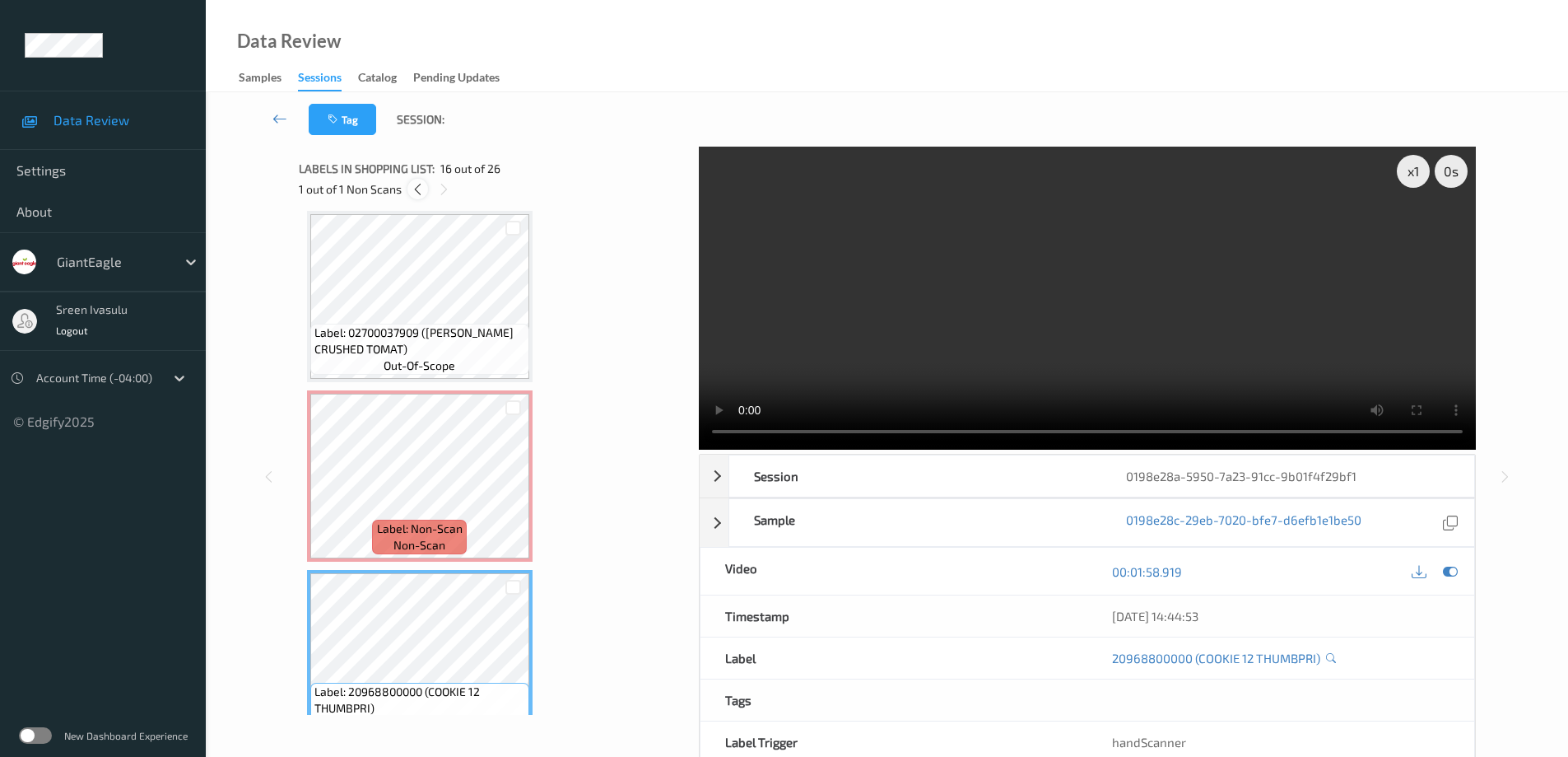
click at [421, 183] on icon at bounding box center [418, 189] width 14 height 15
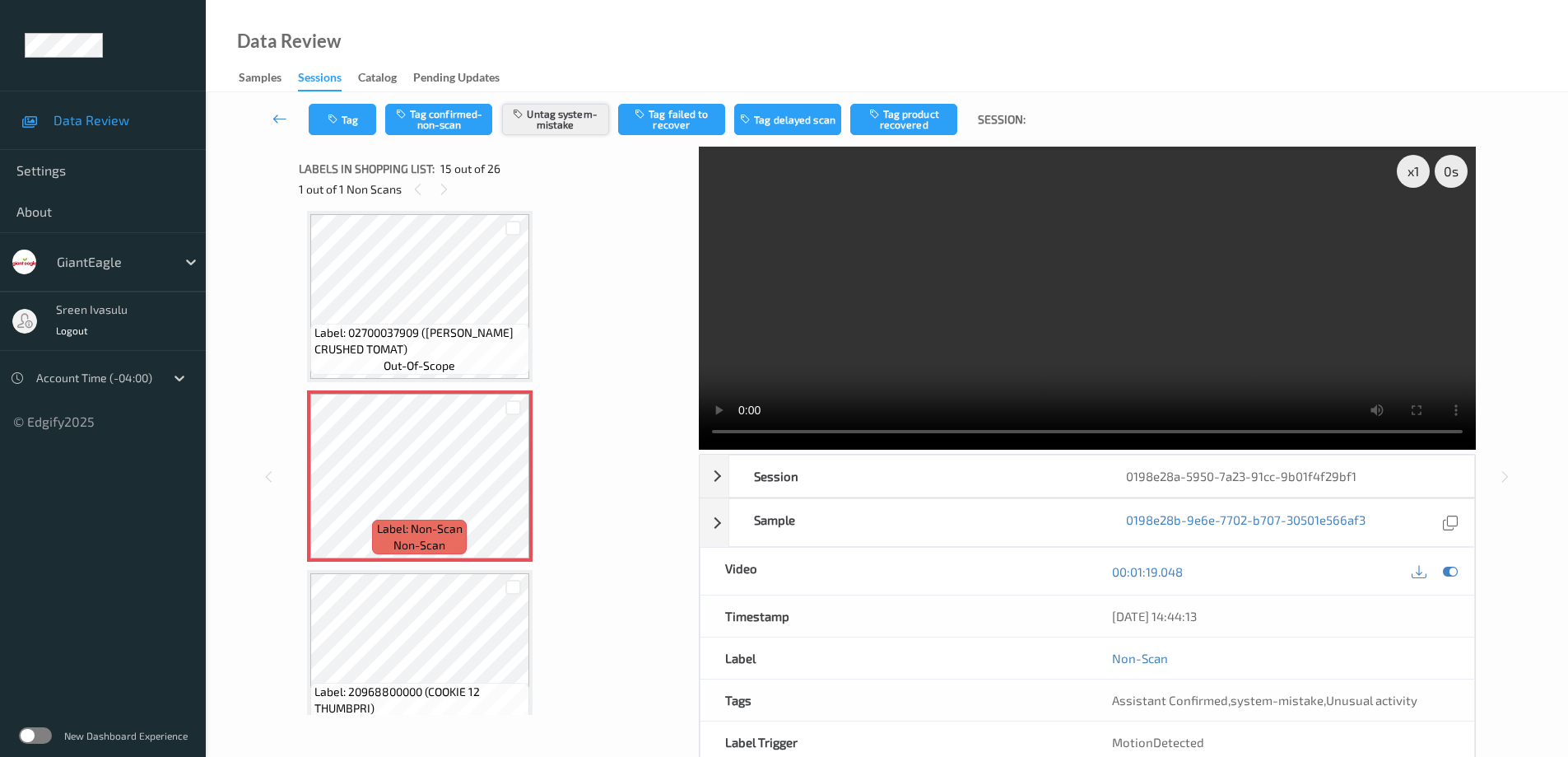
click at [570, 119] on button "Untag system-mistake" at bounding box center [555, 119] width 107 height 31
click at [570, 121] on button "Tag system-mistake" at bounding box center [555, 119] width 107 height 31
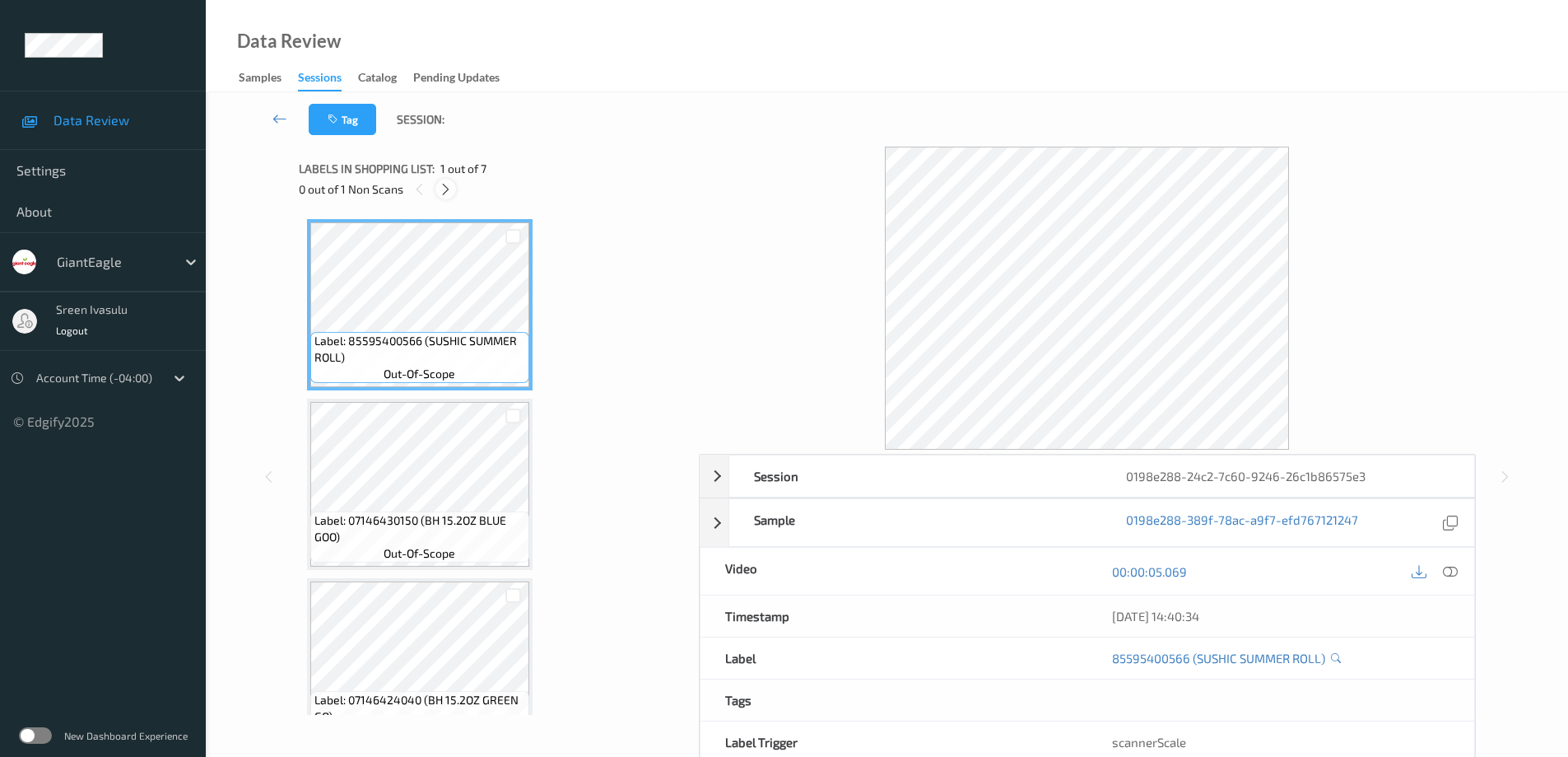
click at [447, 199] on div at bounding box center [445, 188] width 21 height 21
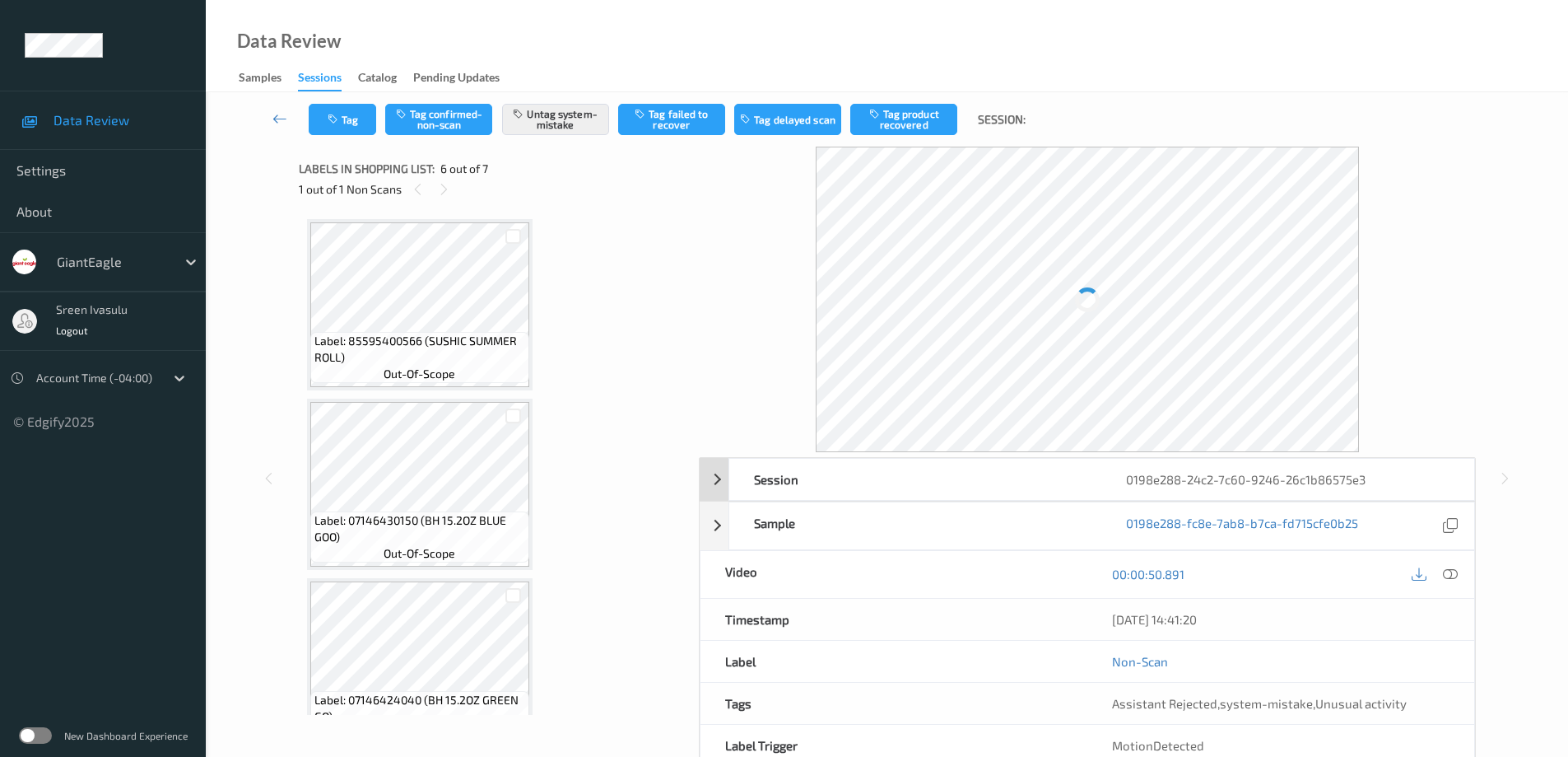
scroll to position [727, 0]
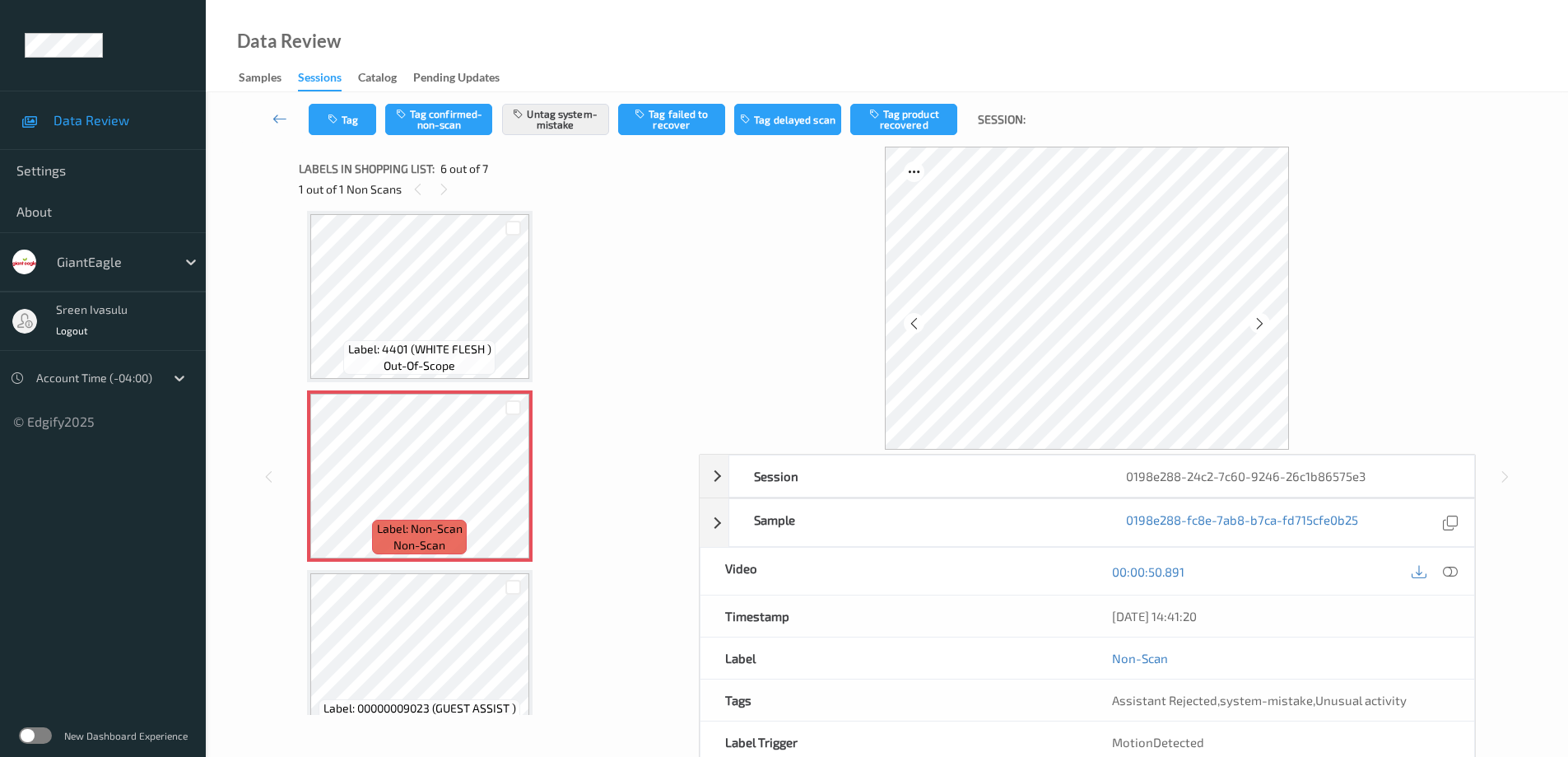
click at [1434, 576] on div at bounding box center [1434, 571] width 54 height 23
click at [1448, 571] on icon at bounding box center [1450, 571] width 15 height 15
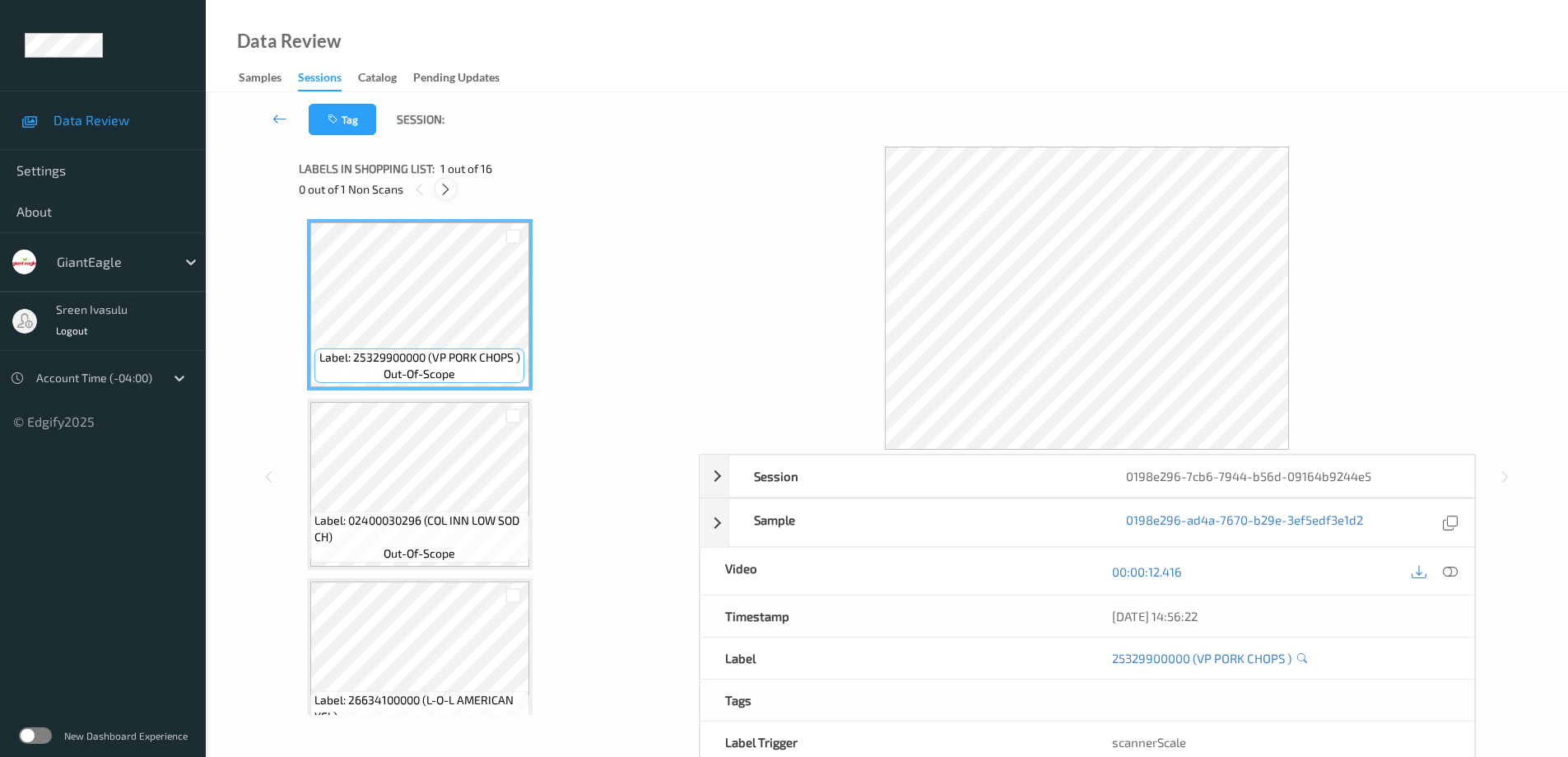
click at [441, 193] on icon at bounding box center [445, 189] width 14 height 15
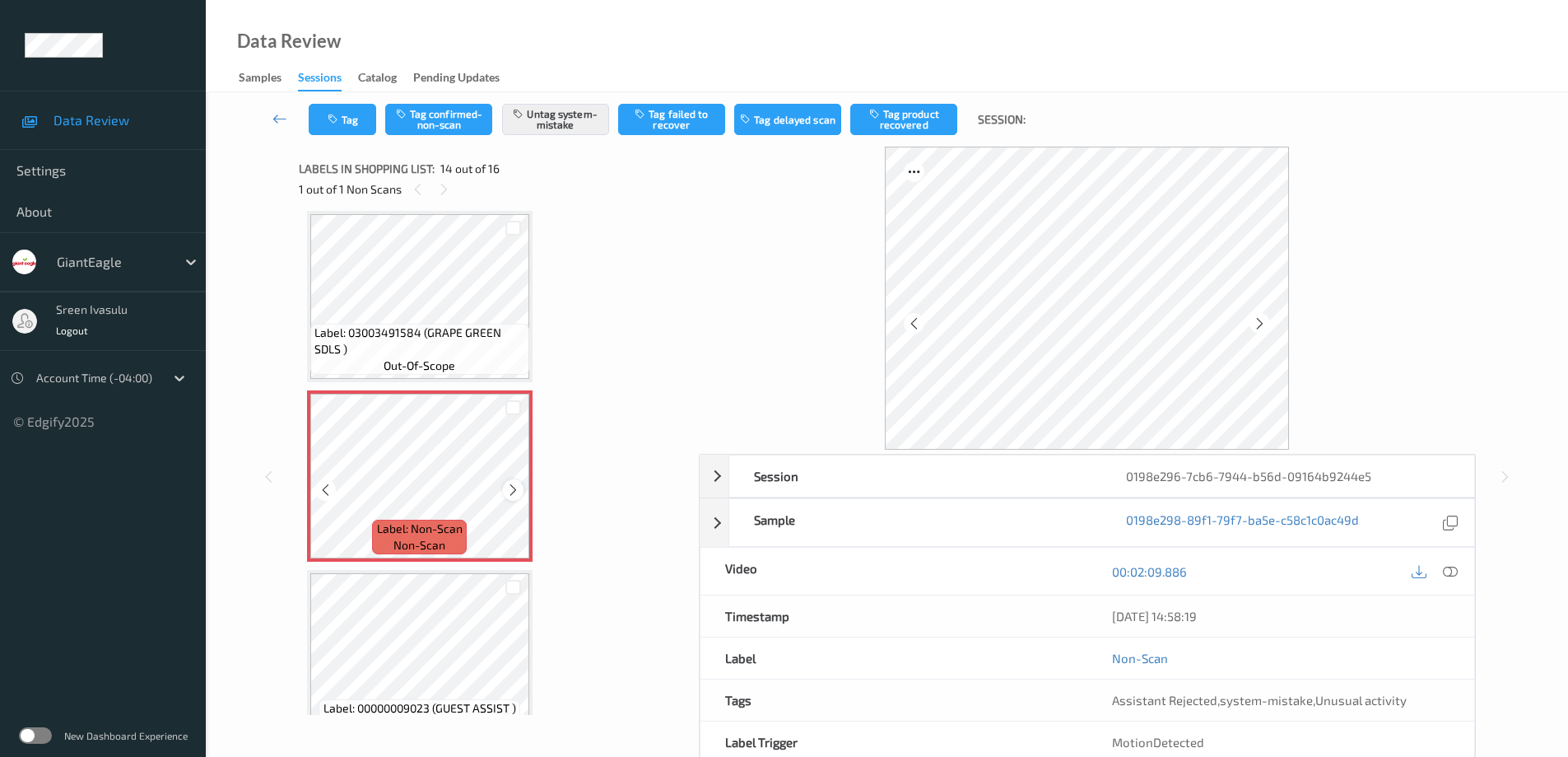
click at [509, 489] on icon at bounding box center [513, 490] width 14 height 15
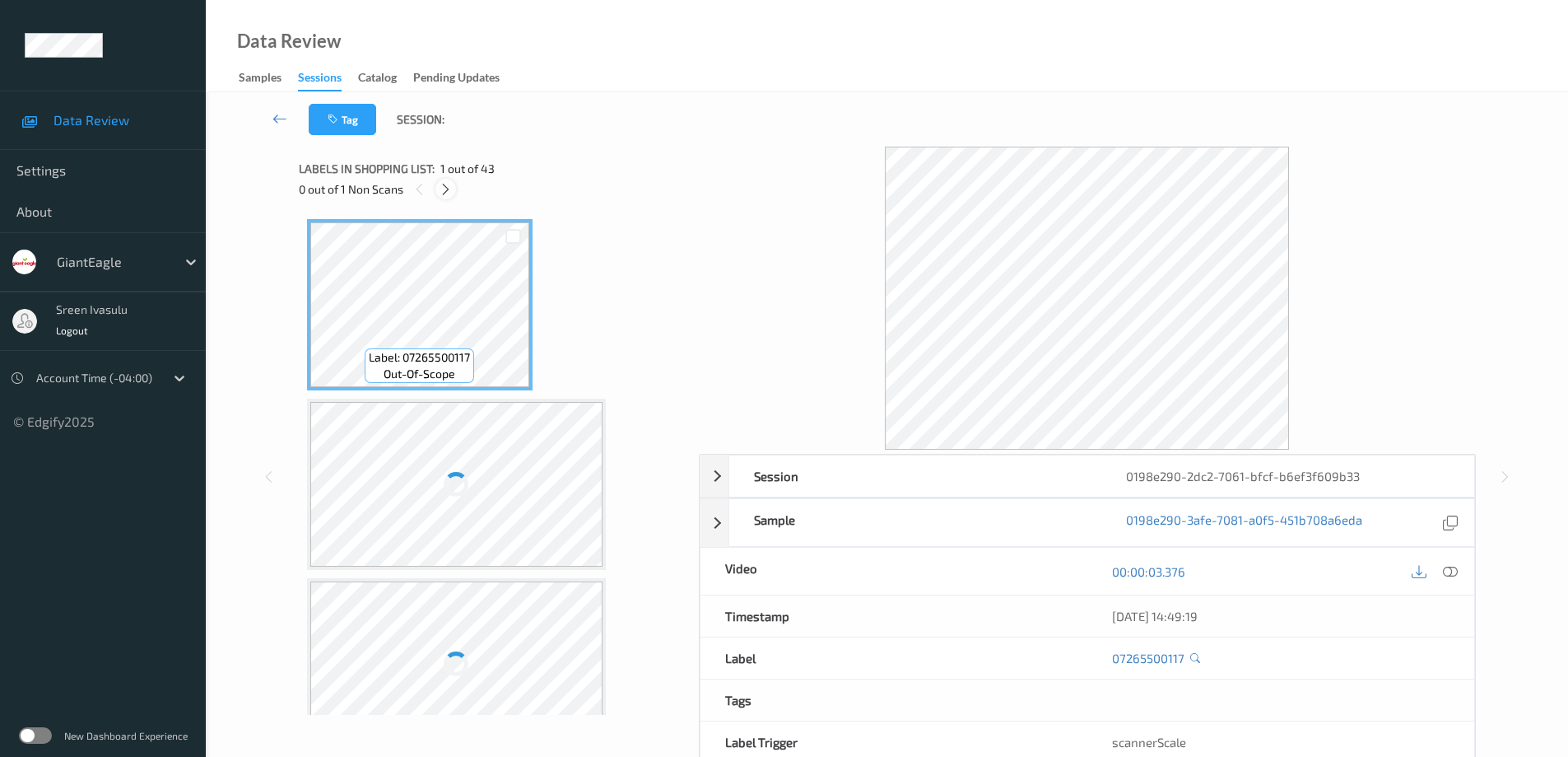
click at [444, 191] on icon at bounding box center [445, 189] width 14 height 15
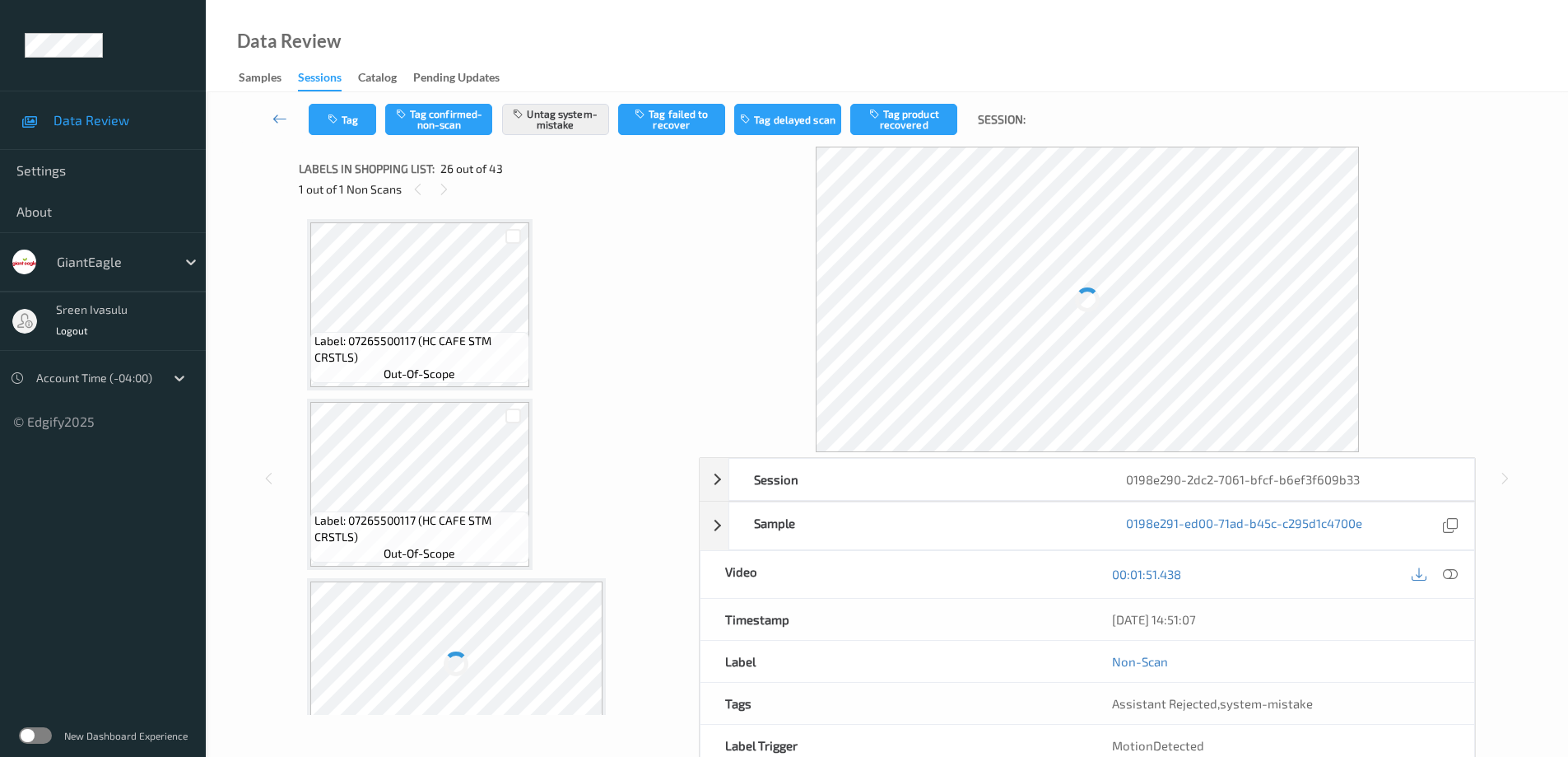
scroll to position [4316, 0]
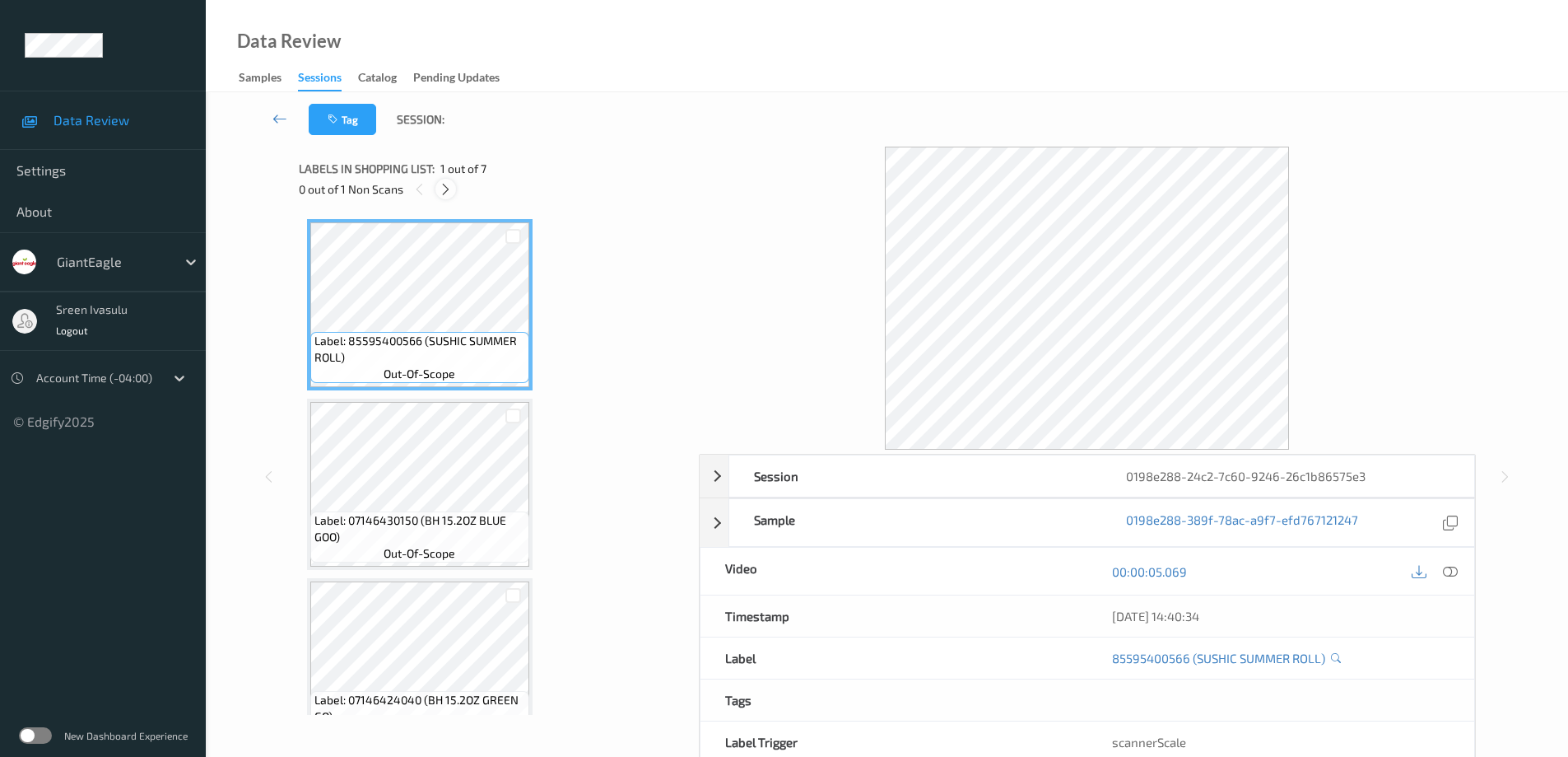
click at [443, 188] on icon at bounding box center [445, 189] width 14 height 15
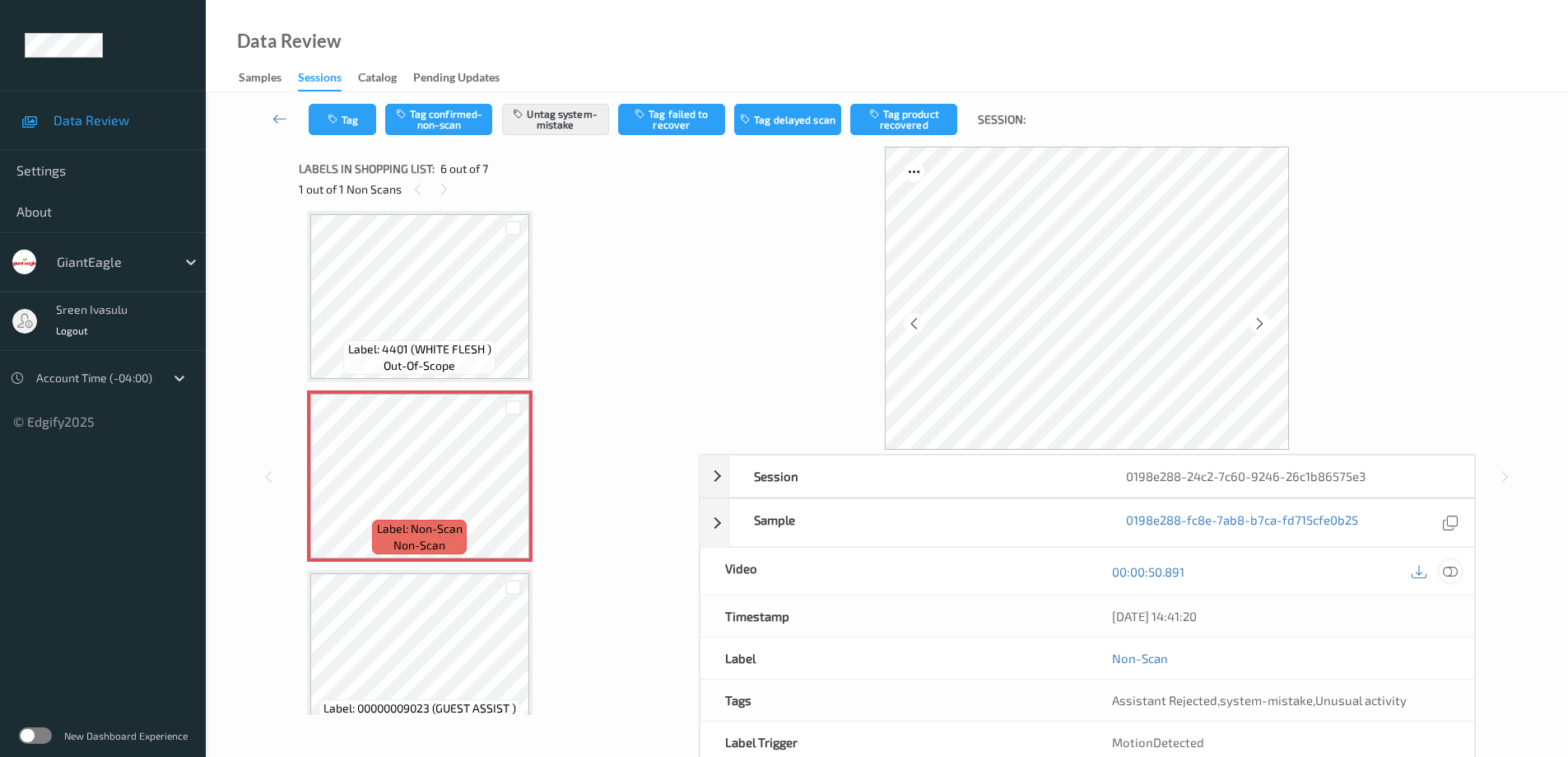
click at [1457, 576] on div at bounding box center [1450, 571] width 23 height 23
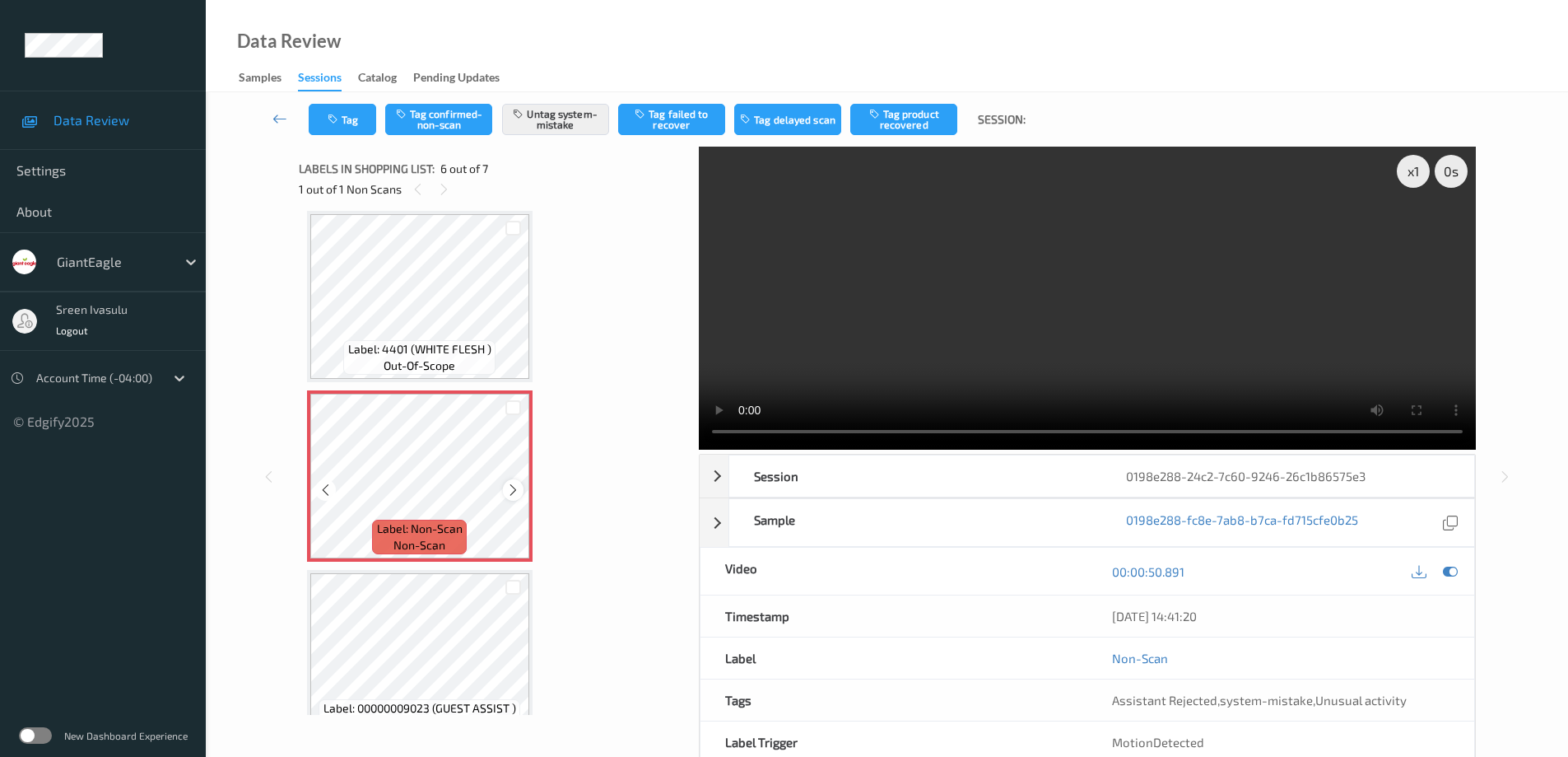
click at [511, 489] on icon at bounding box center [513, 490] width 14 height 15
click at [313, 397] on div "Label: Non-Scan non-scan" at bounding box center [310, 394] width 7 height 7
click at [511, 489] on icon at bounding box center [513, 490] width 14 height 15
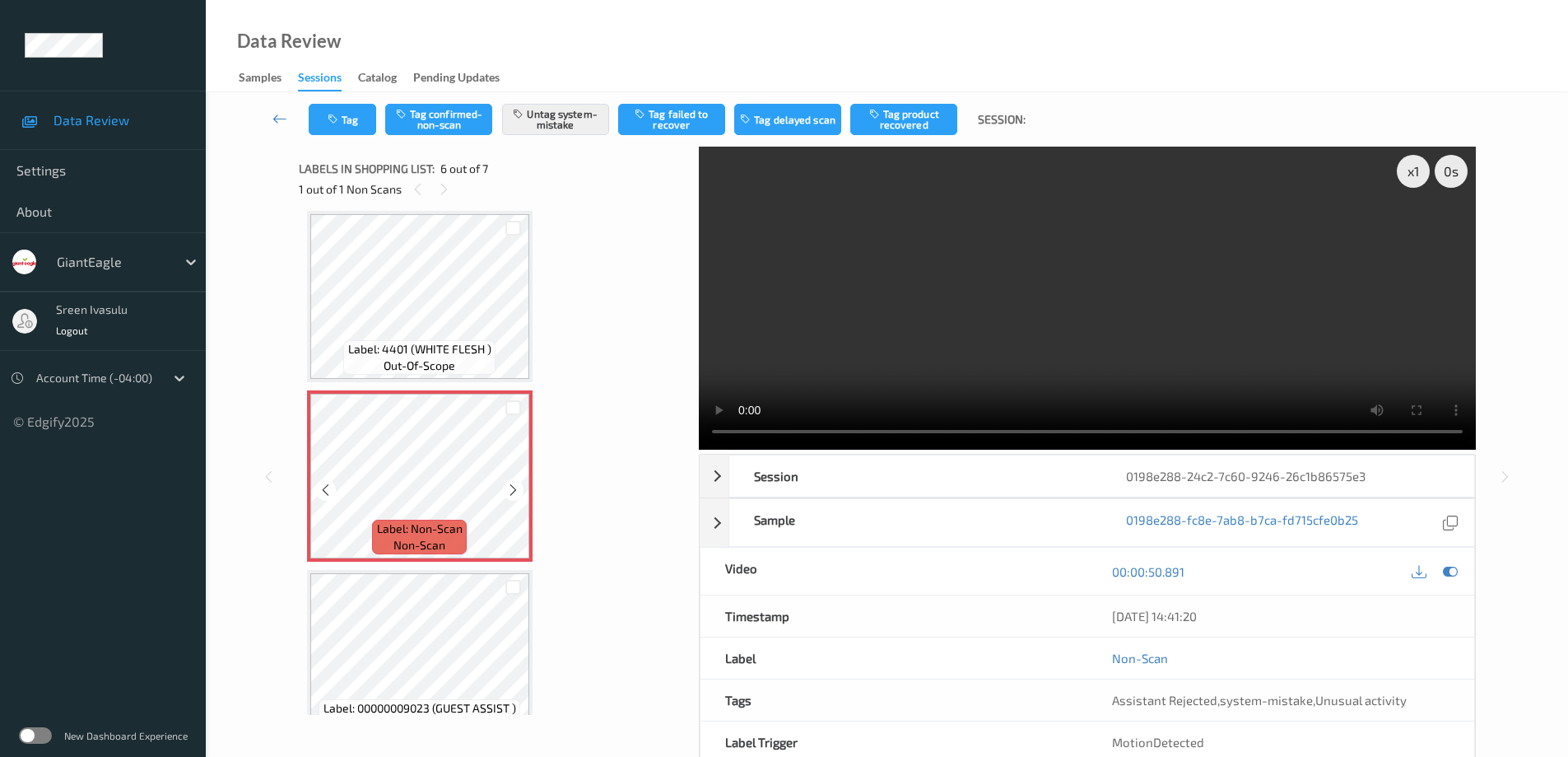
click at [511, 489] on icon at bounding box center [513, 490] width 14 height 15
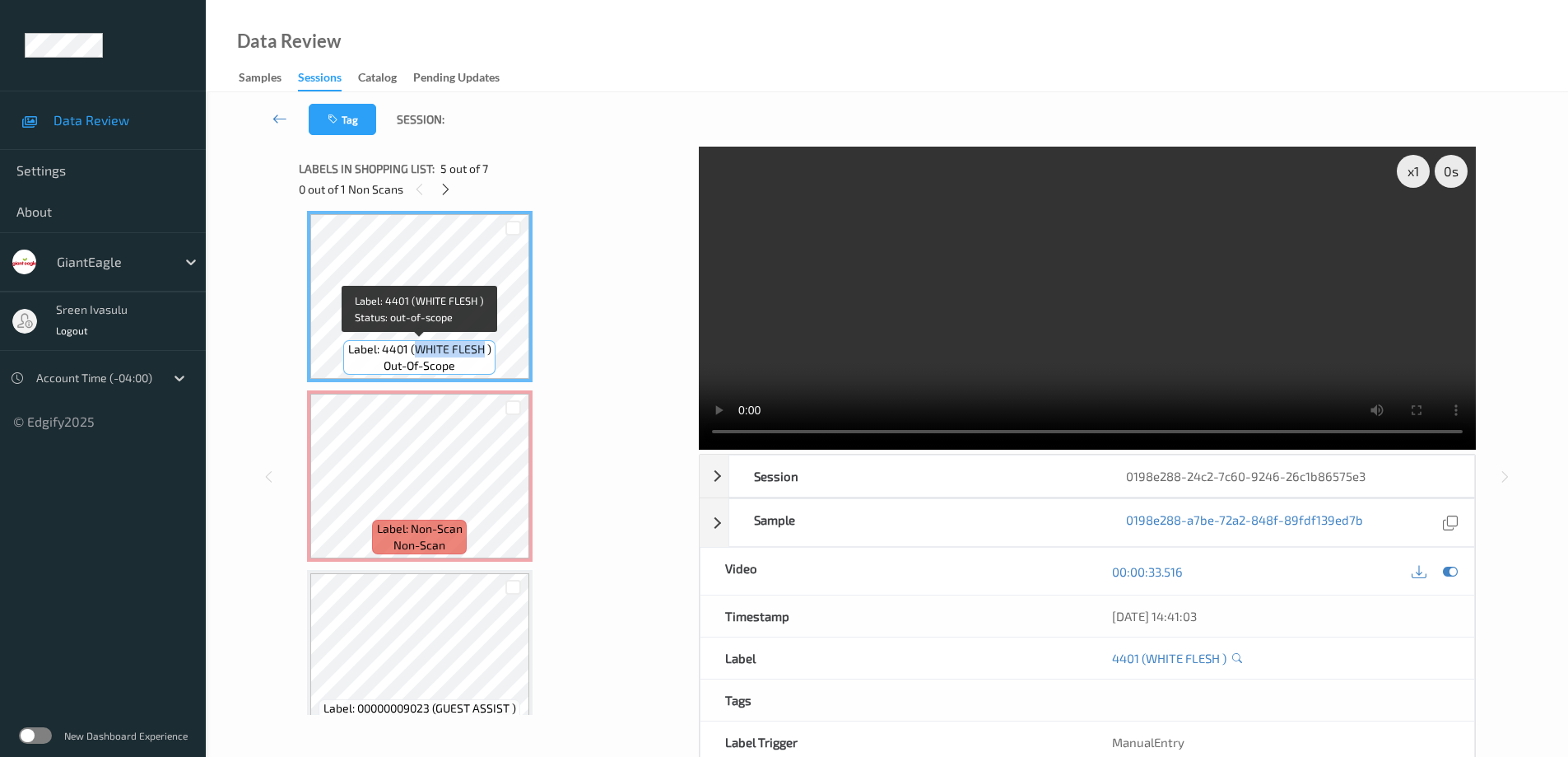
drag, startPoint x: 417, startPoint y: 349, endPoint x: 483, endPoint y: 355, distance: 66.3
click at [483, 355] on span "Label: 4401 (WHITE FLESH )" at bounding box center [420, 349] width 143 height 17
copy span "WHITE FLESH"
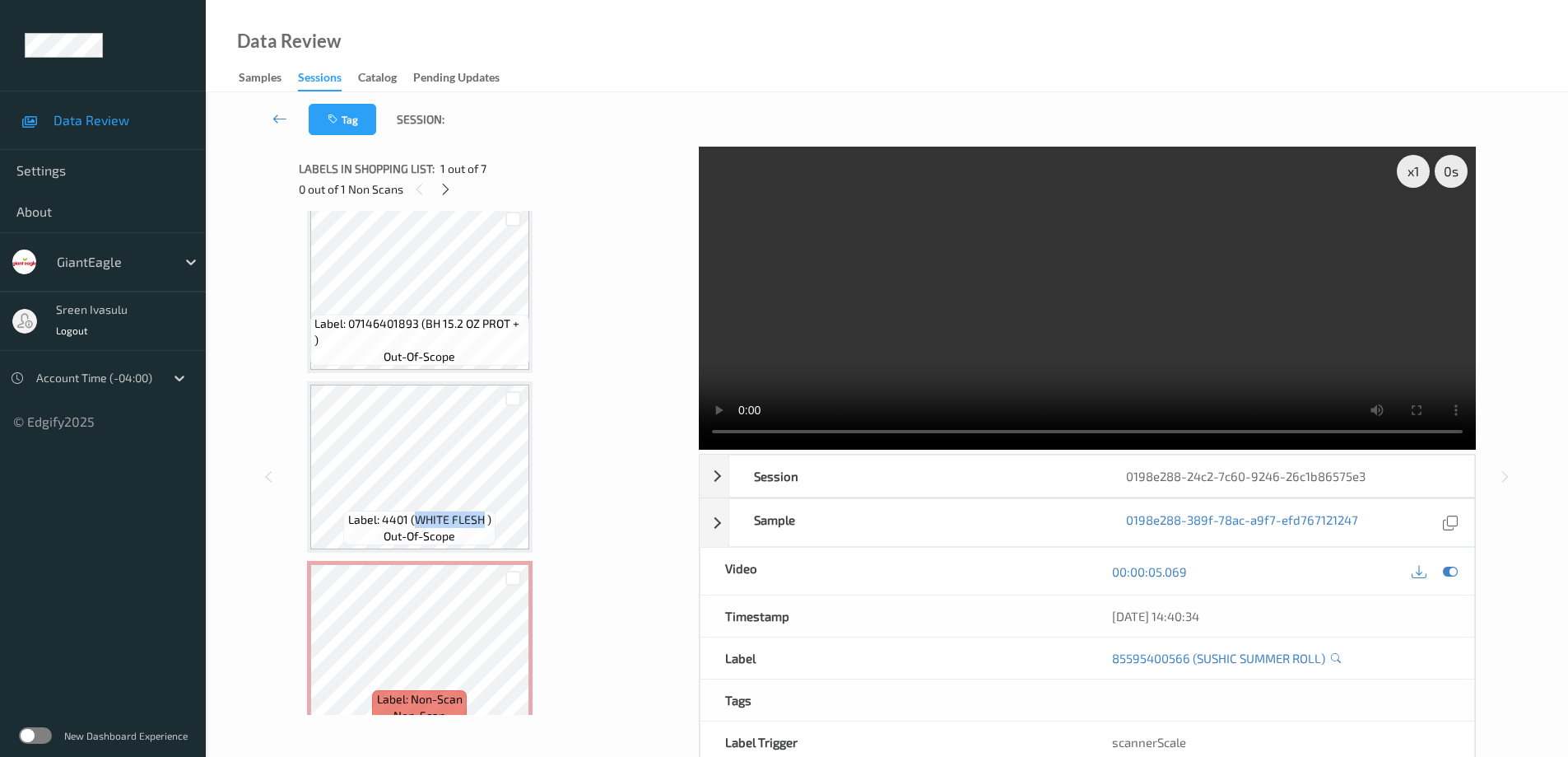
scroll to position [659, 0]
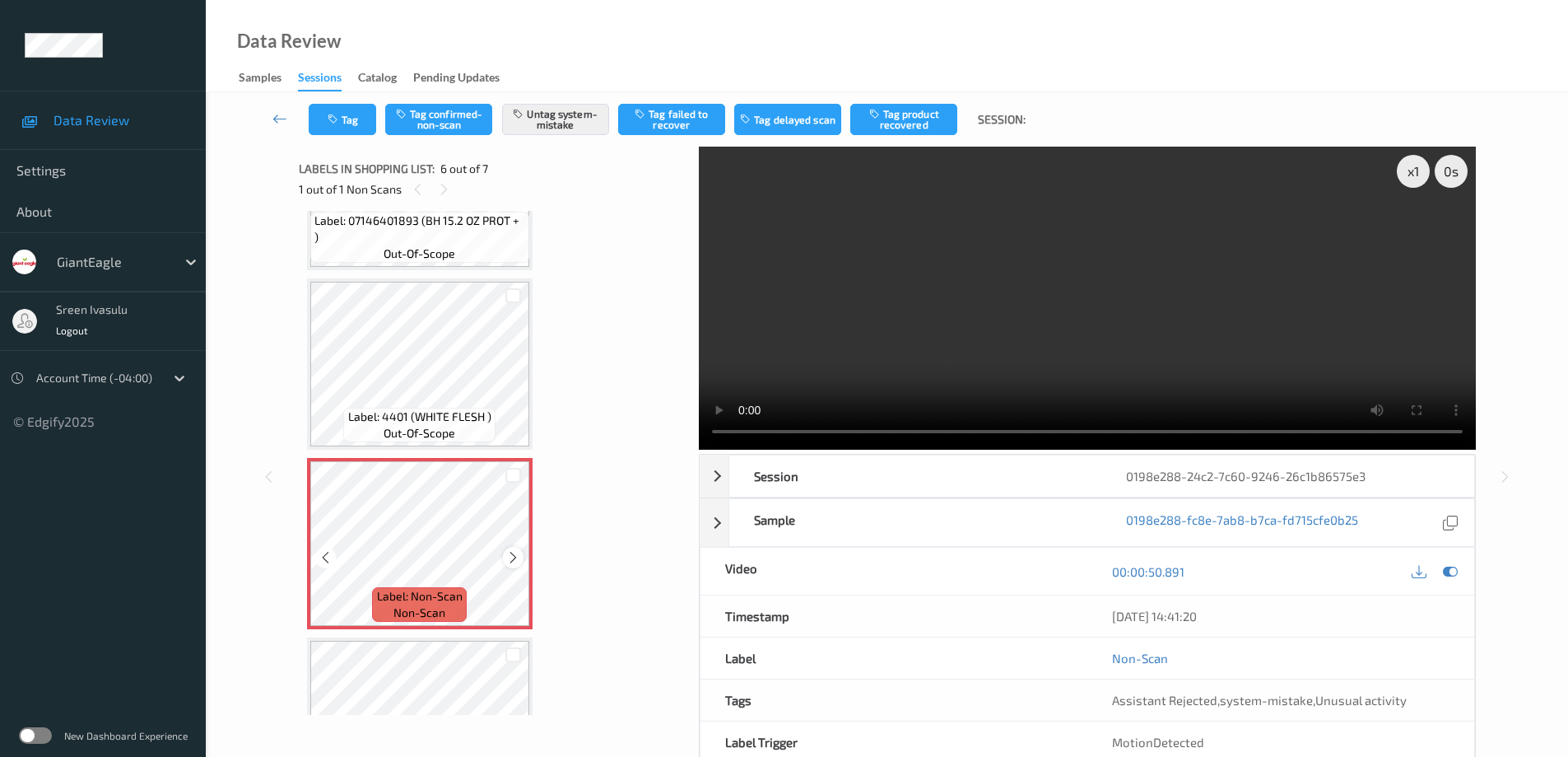
click at [520, 565] on div at bounding box center [513, 556] width 21 height 21
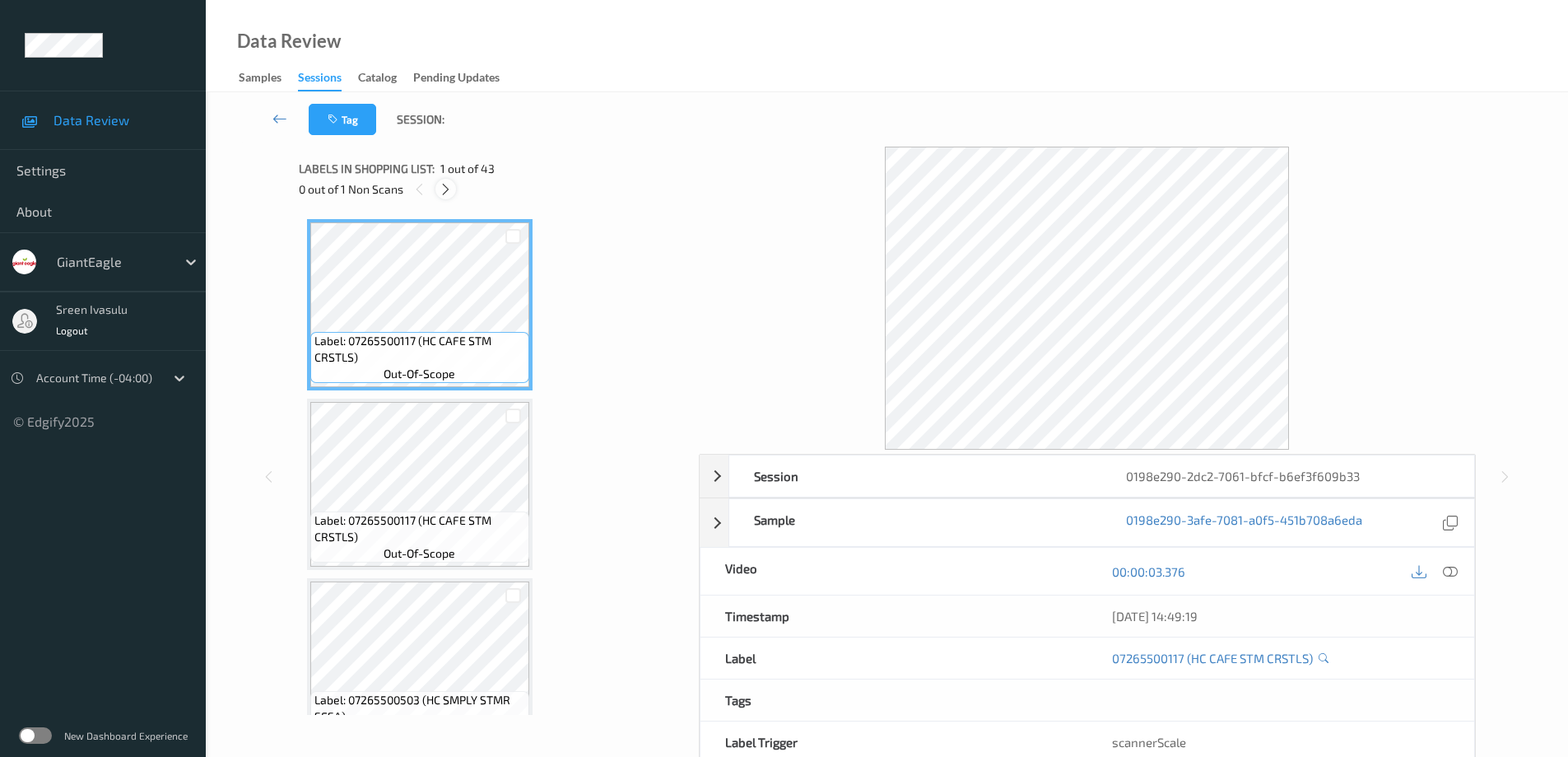
click at [440, 187] on icon at bounding box center [445, 189] width 14 height 15
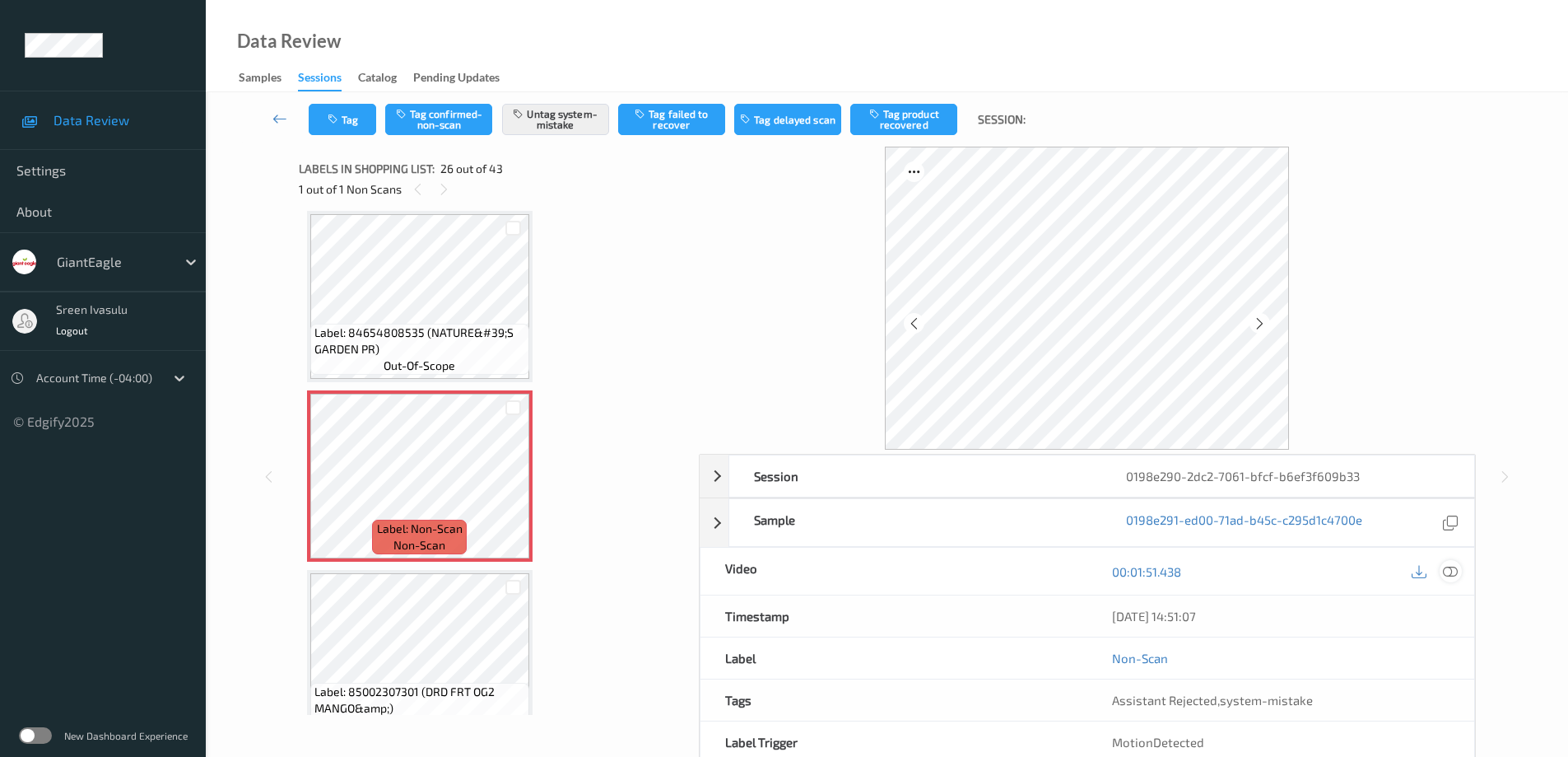
click at [1453, 574] on icon at bounding box center [1450, 571] width 15 height 15
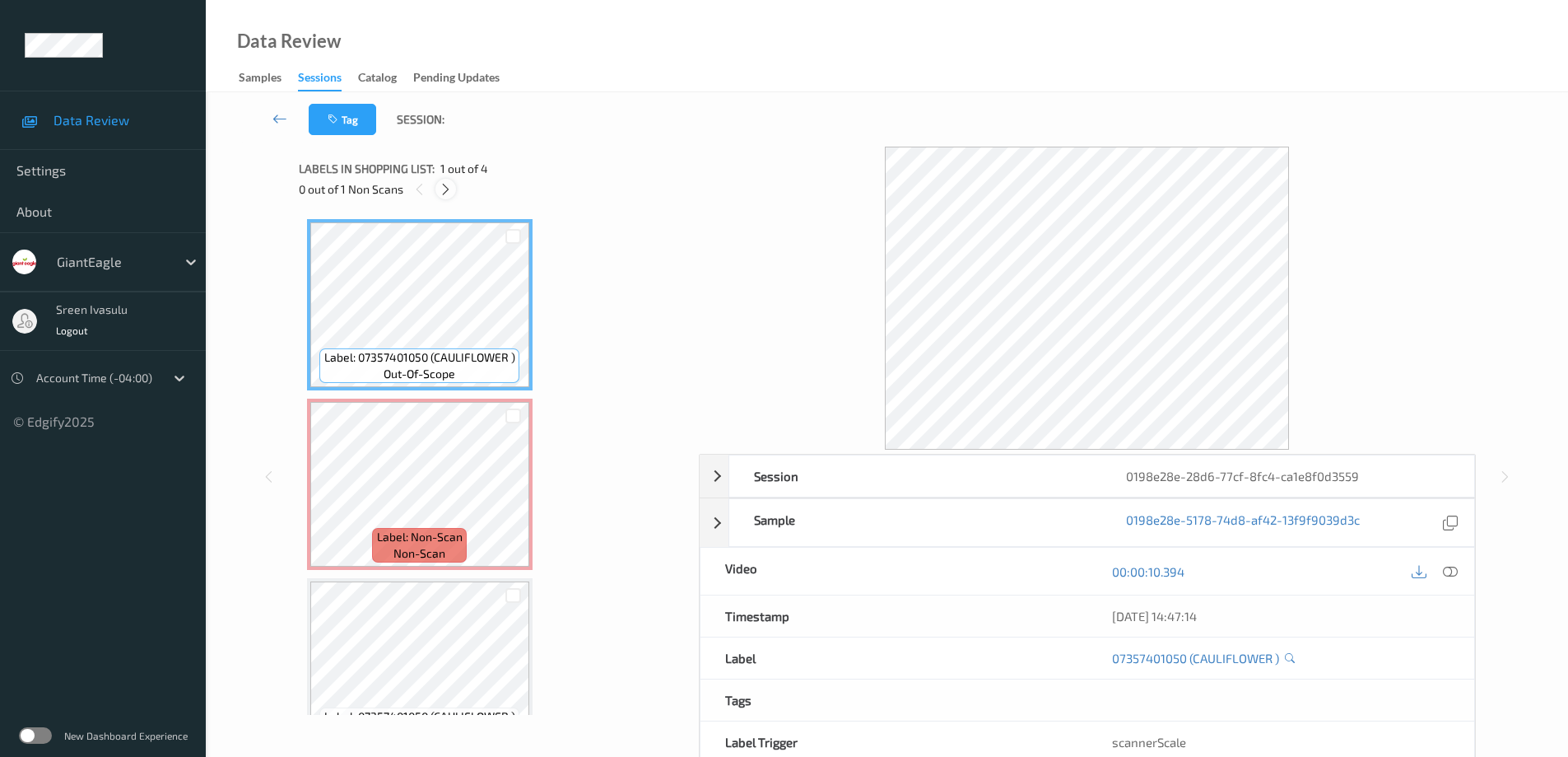
click at [448, 193] on icon at bounding box center [445, 189] width 14 height 15
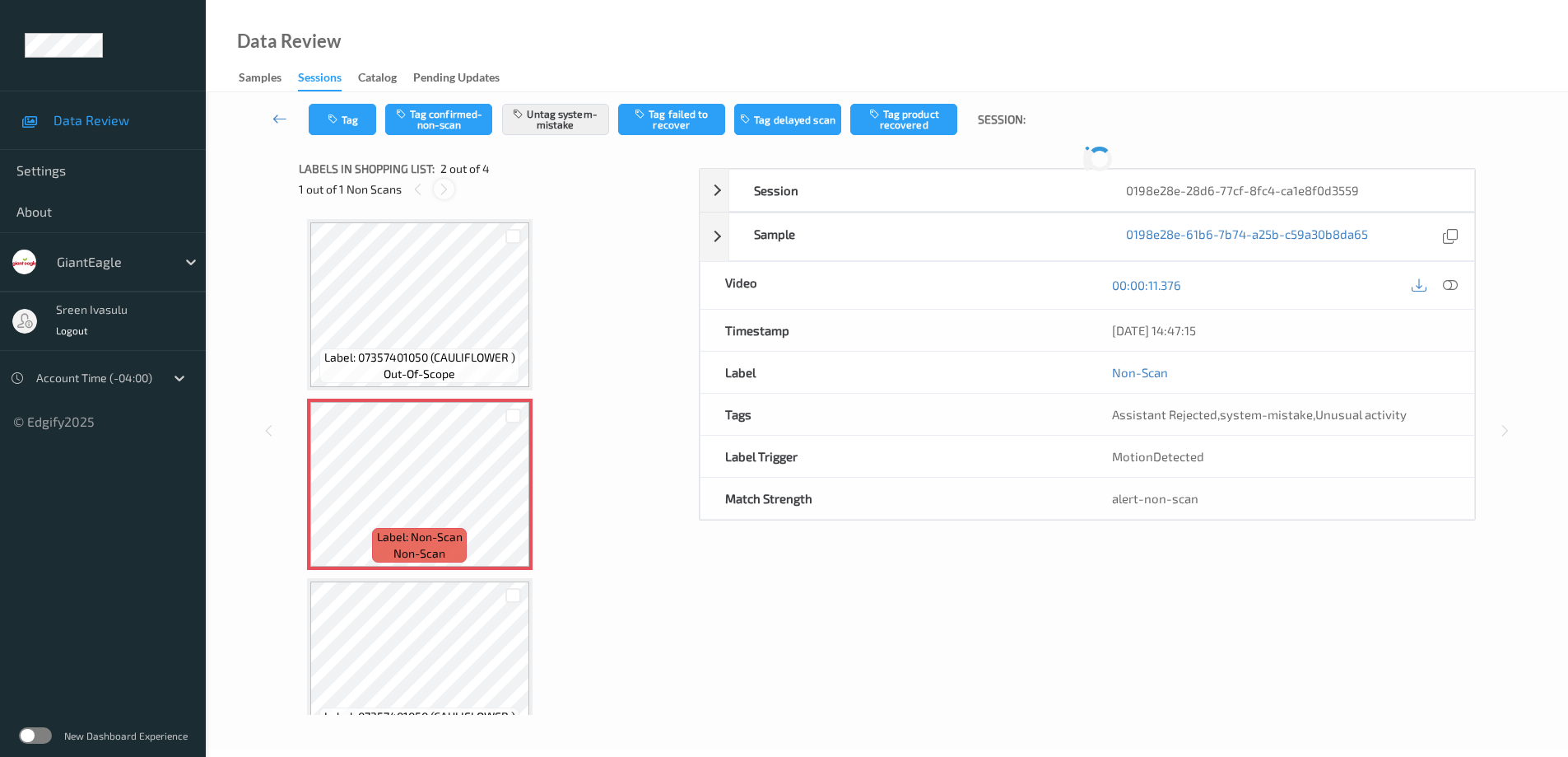
scroll to position [8, 0]
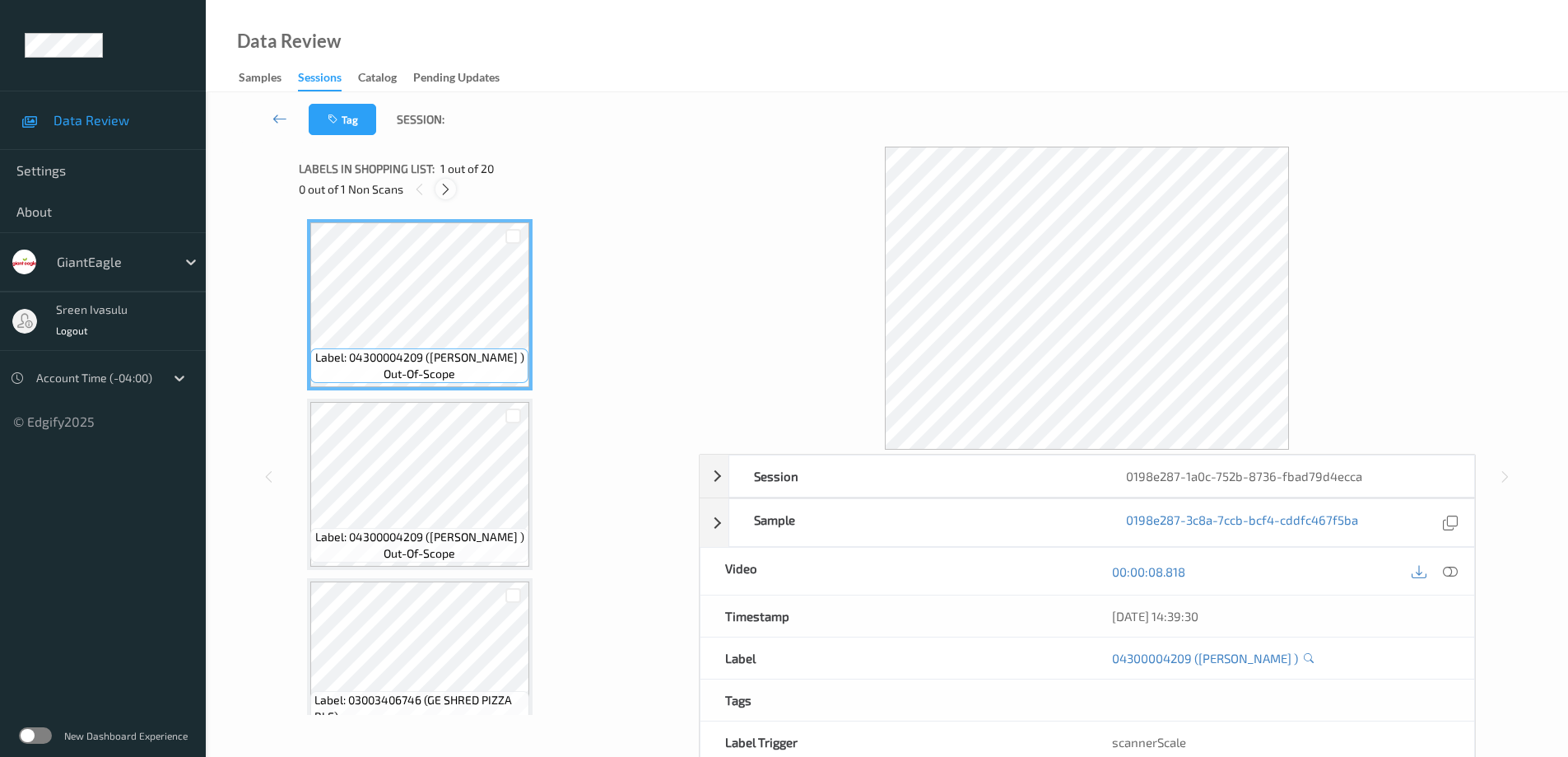
click at [445, 192] on icon at bounding box center [445, 189] width 14 height 15
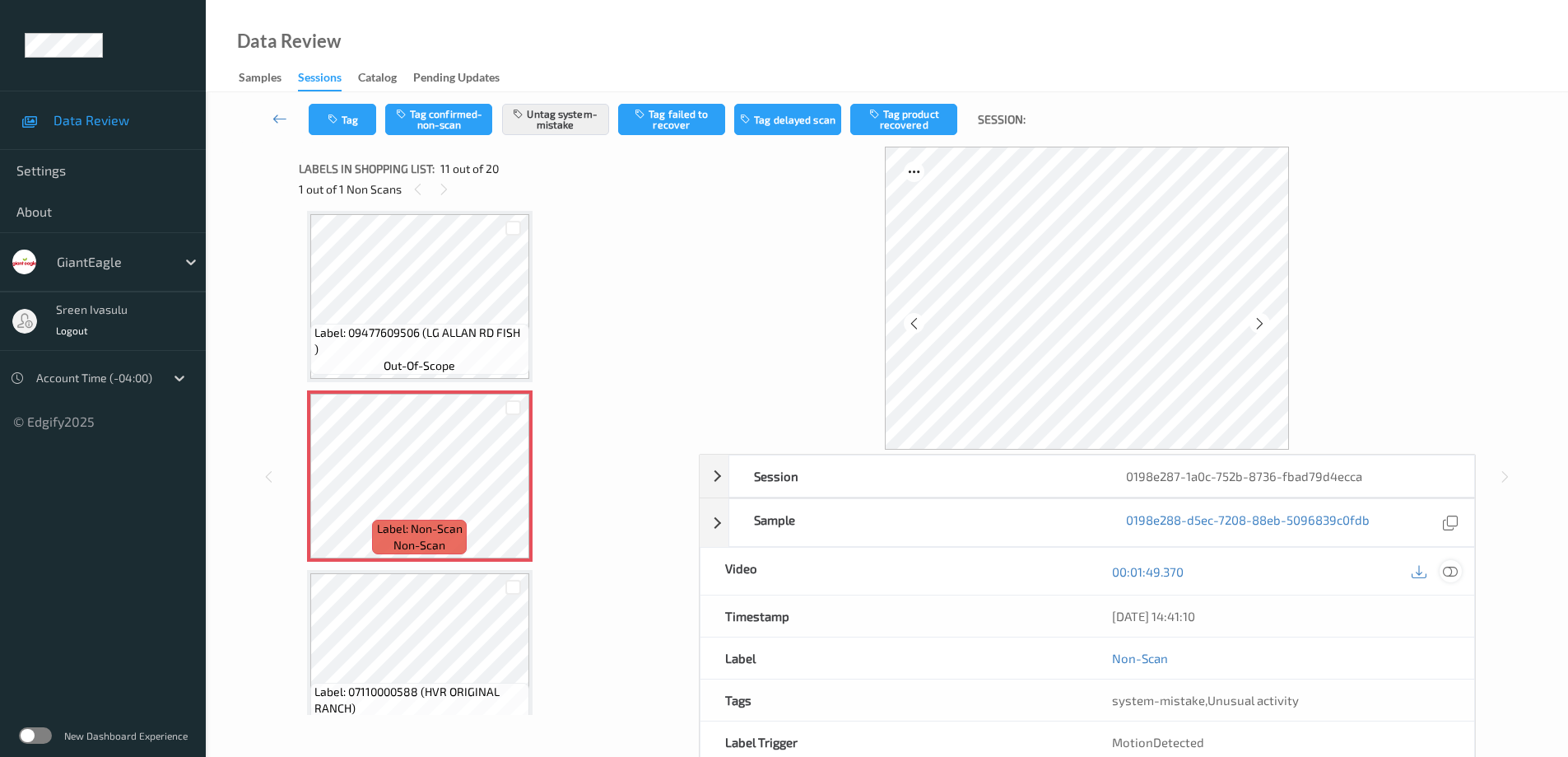
click at [1450, 568] on icon at bounding box center [1450, 571] width 15 height 15
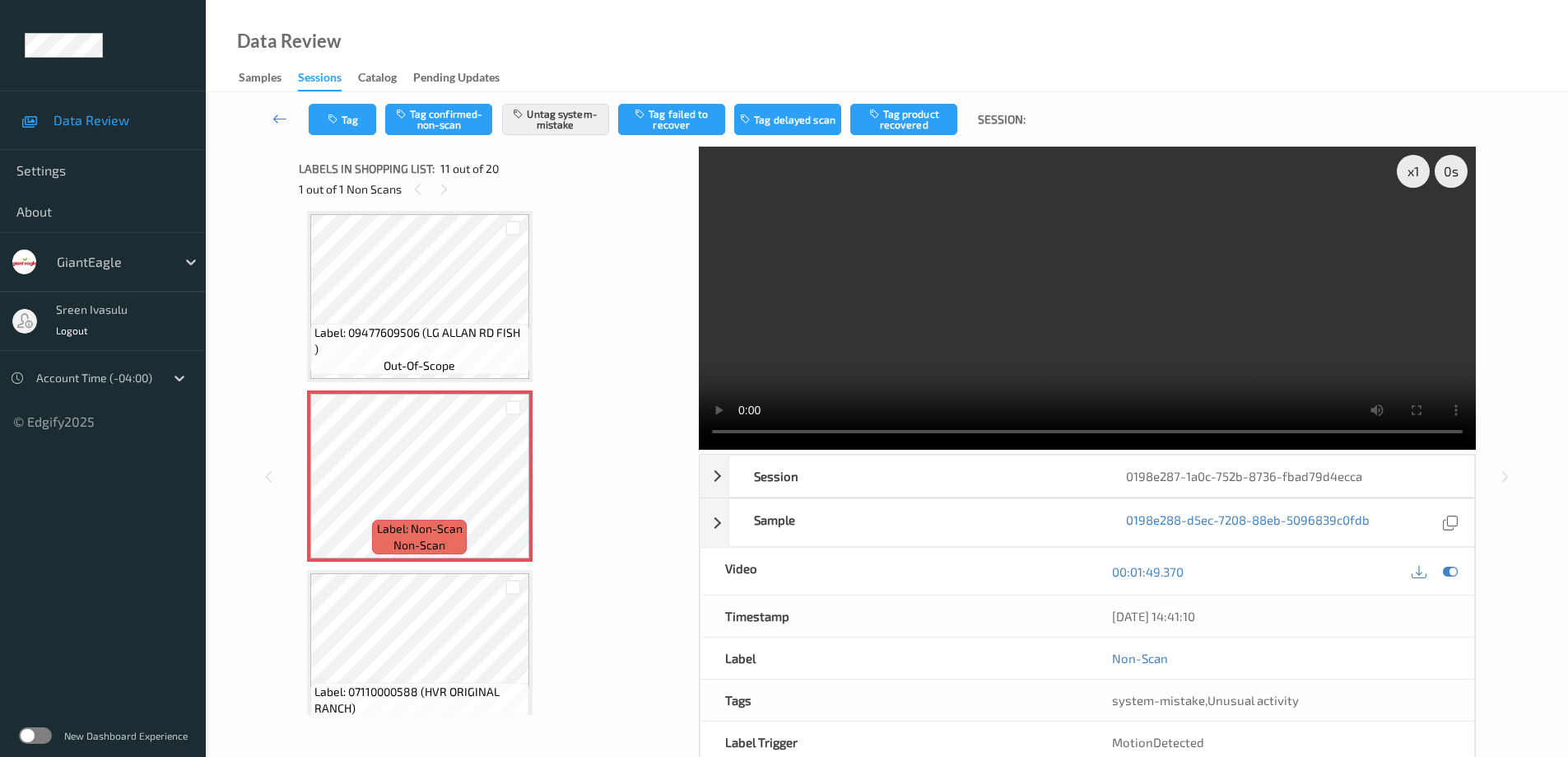
click at [506, 695] on span "Label: 07110000588 (HVR ORIGINAL RANCH)" at bounding box center [419, 700] width 210 height 33
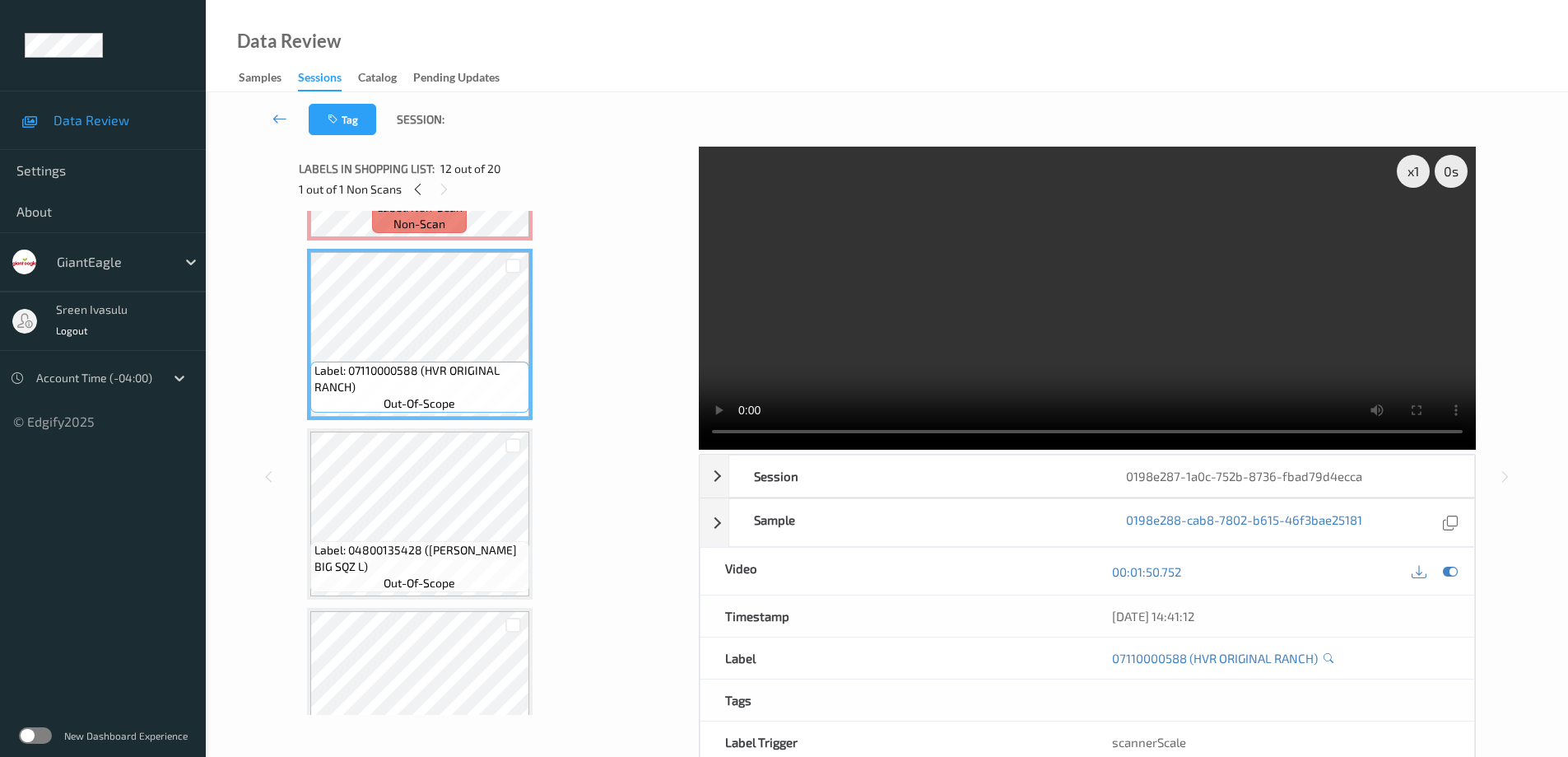
scroll to position [1953, 0]
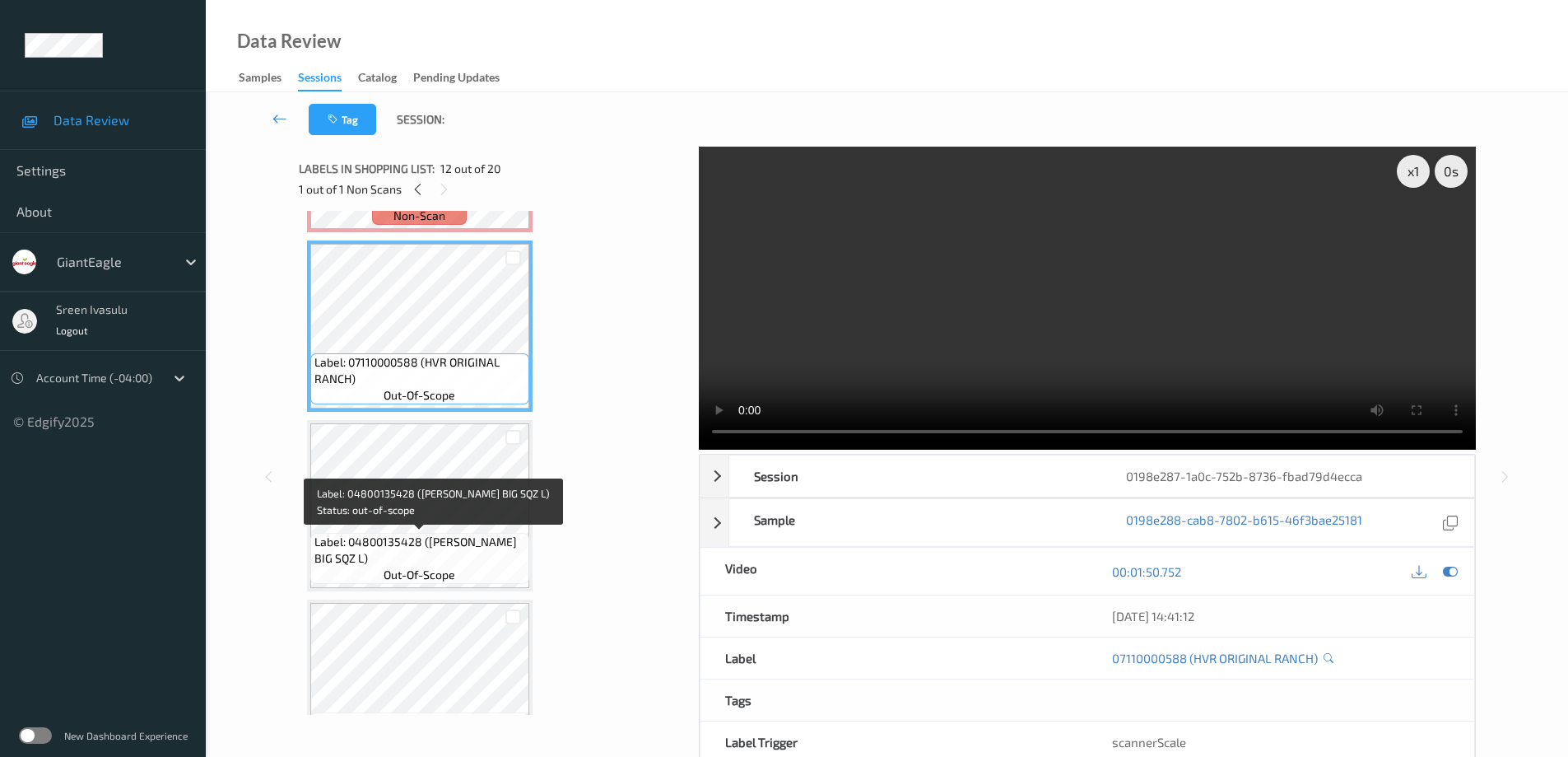
click at [493, 545] on span "Label: 04800135428 (HELLMANN BIG SQZ L)" at bounding box center [419, 550] width 210 height 33
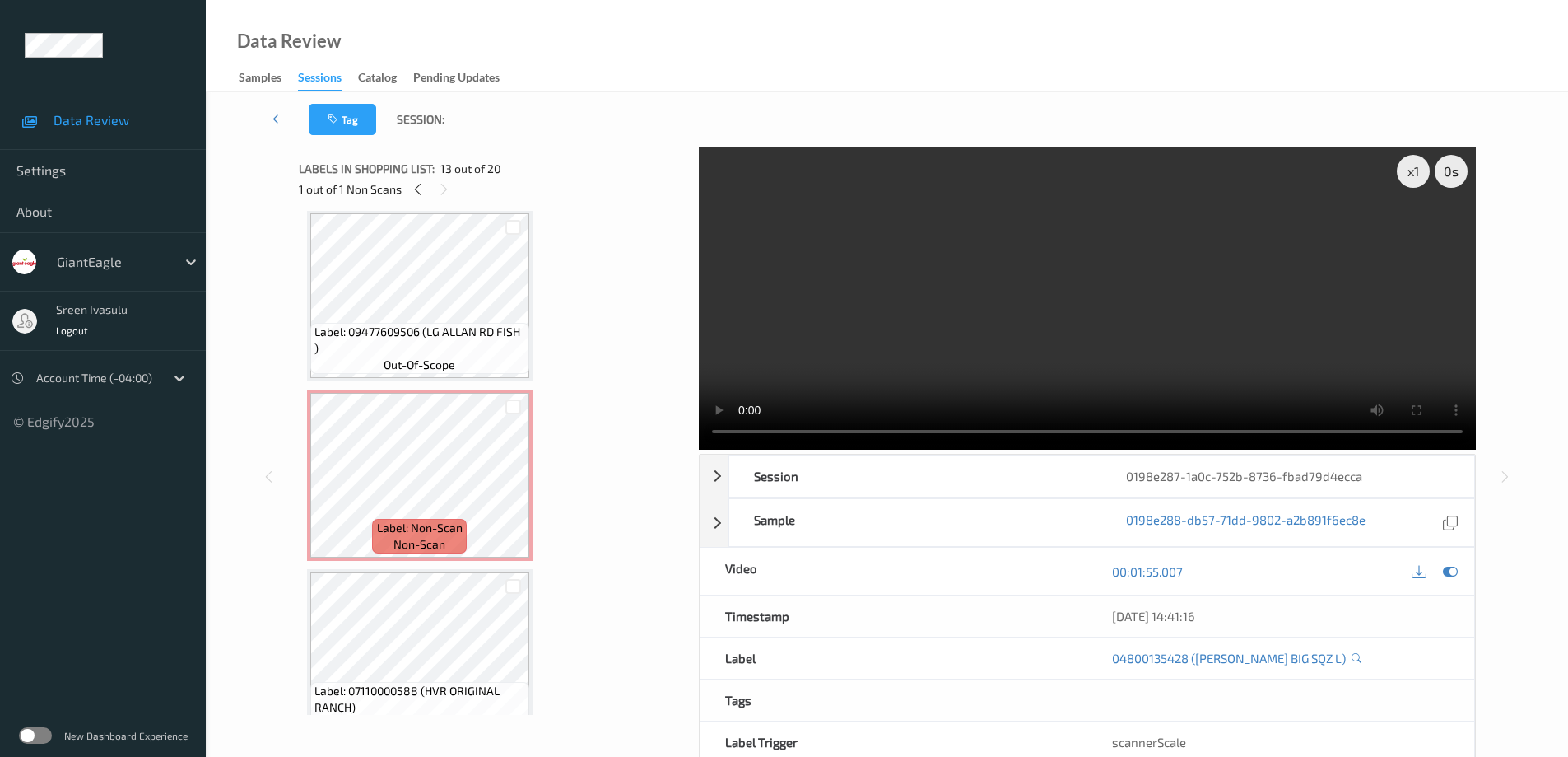
scroll to position [1624, 0]
click at [420, 189] on icon at bounding box center [418, 189] width 14 height 15
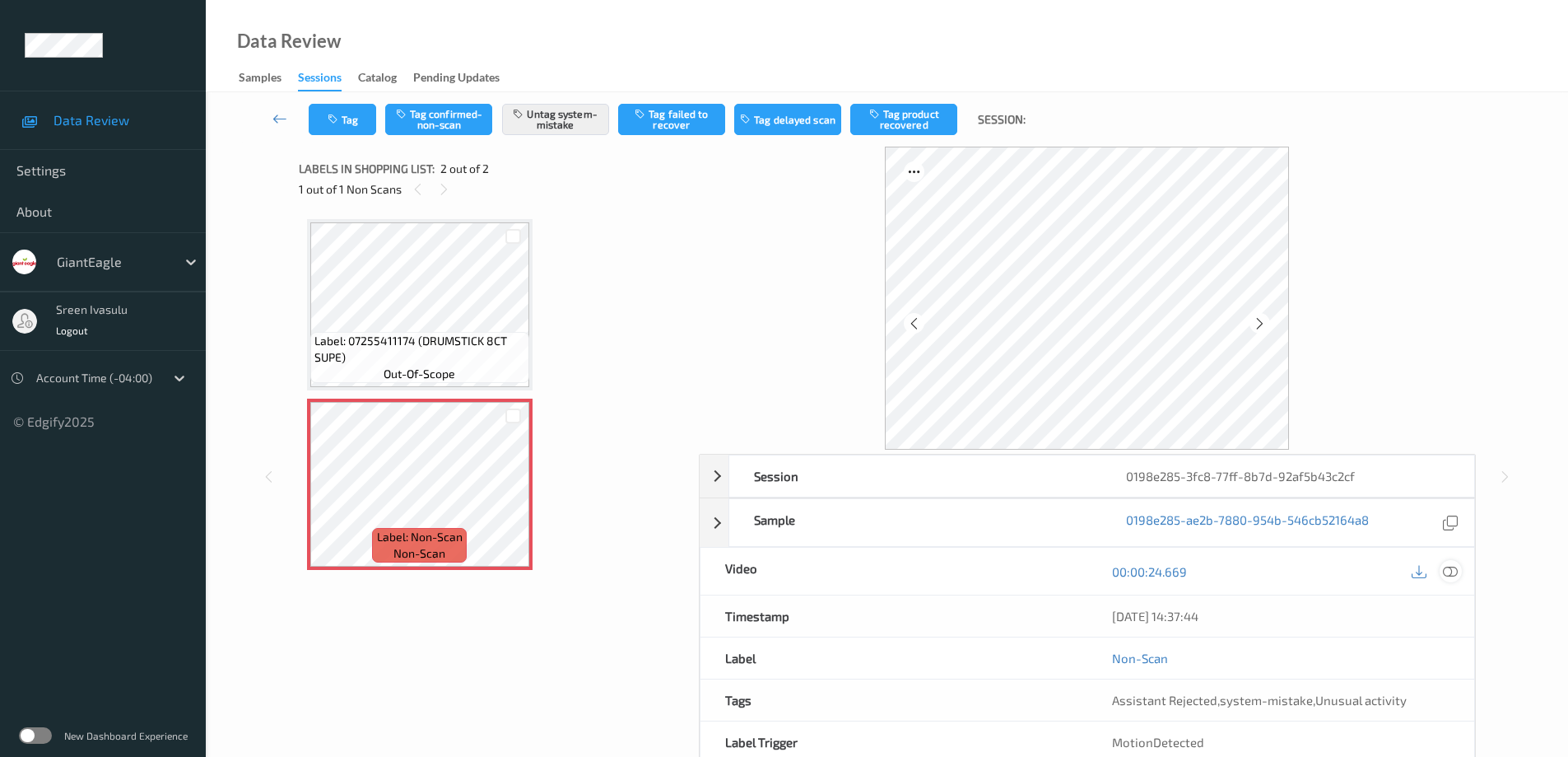
click at [1452, 573] on icon at bounding box center [1450, 571] width 15 height 15
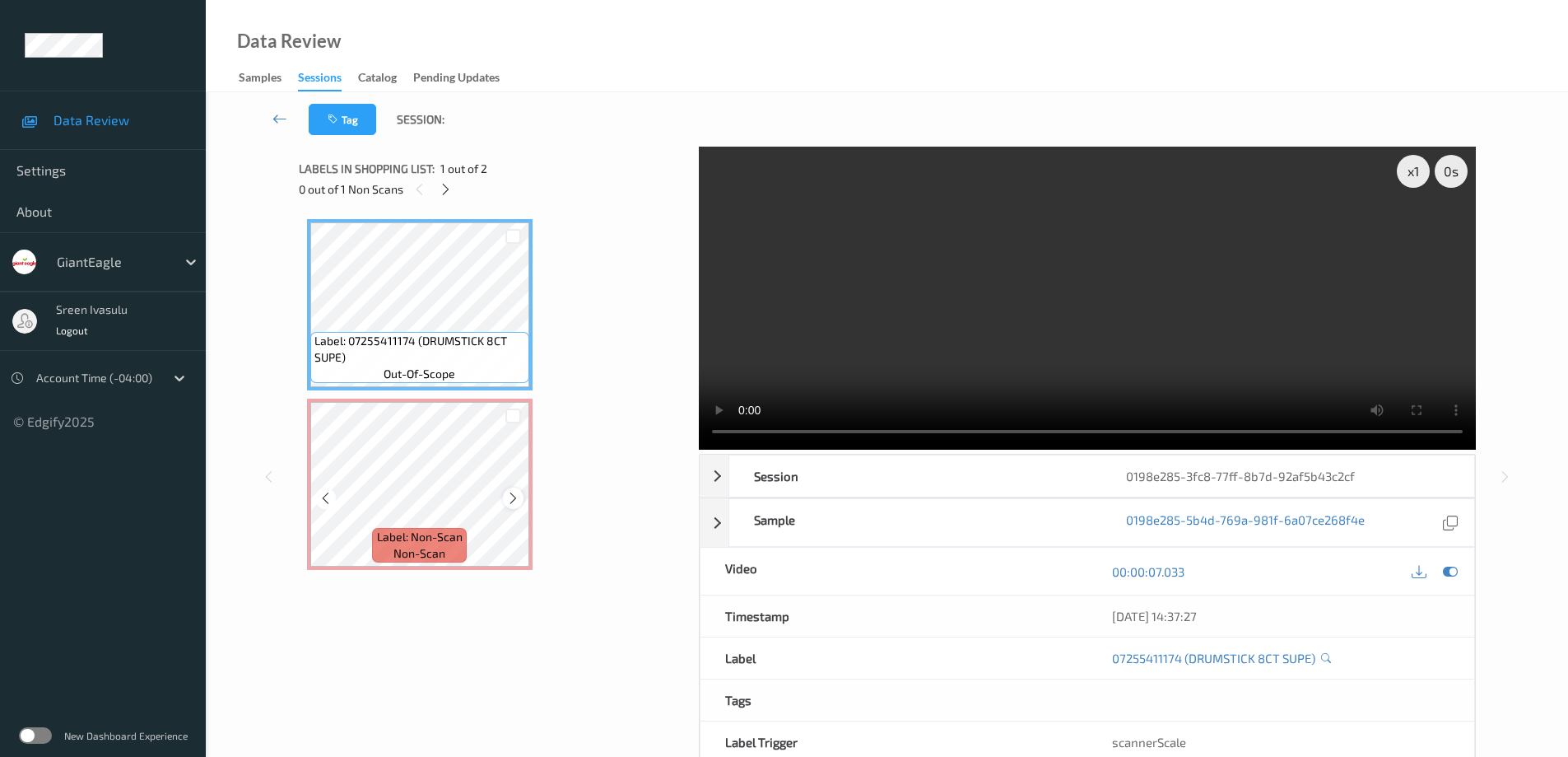
click at [503, 497] on div at bounding box center [513, 497] width 21 height 21
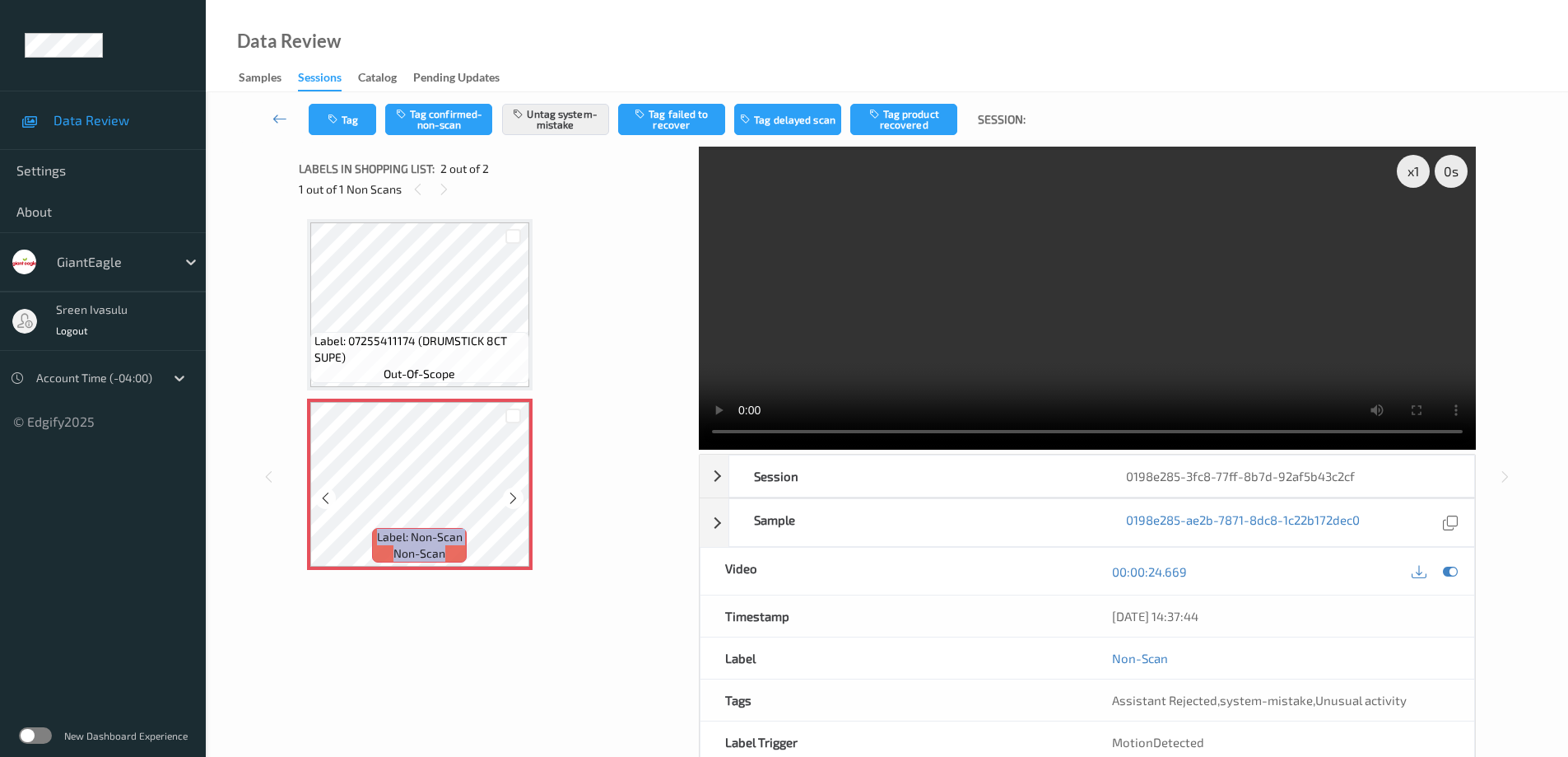
click at [503, 497] on div at bounding box center [513, 497] width 21 height 21
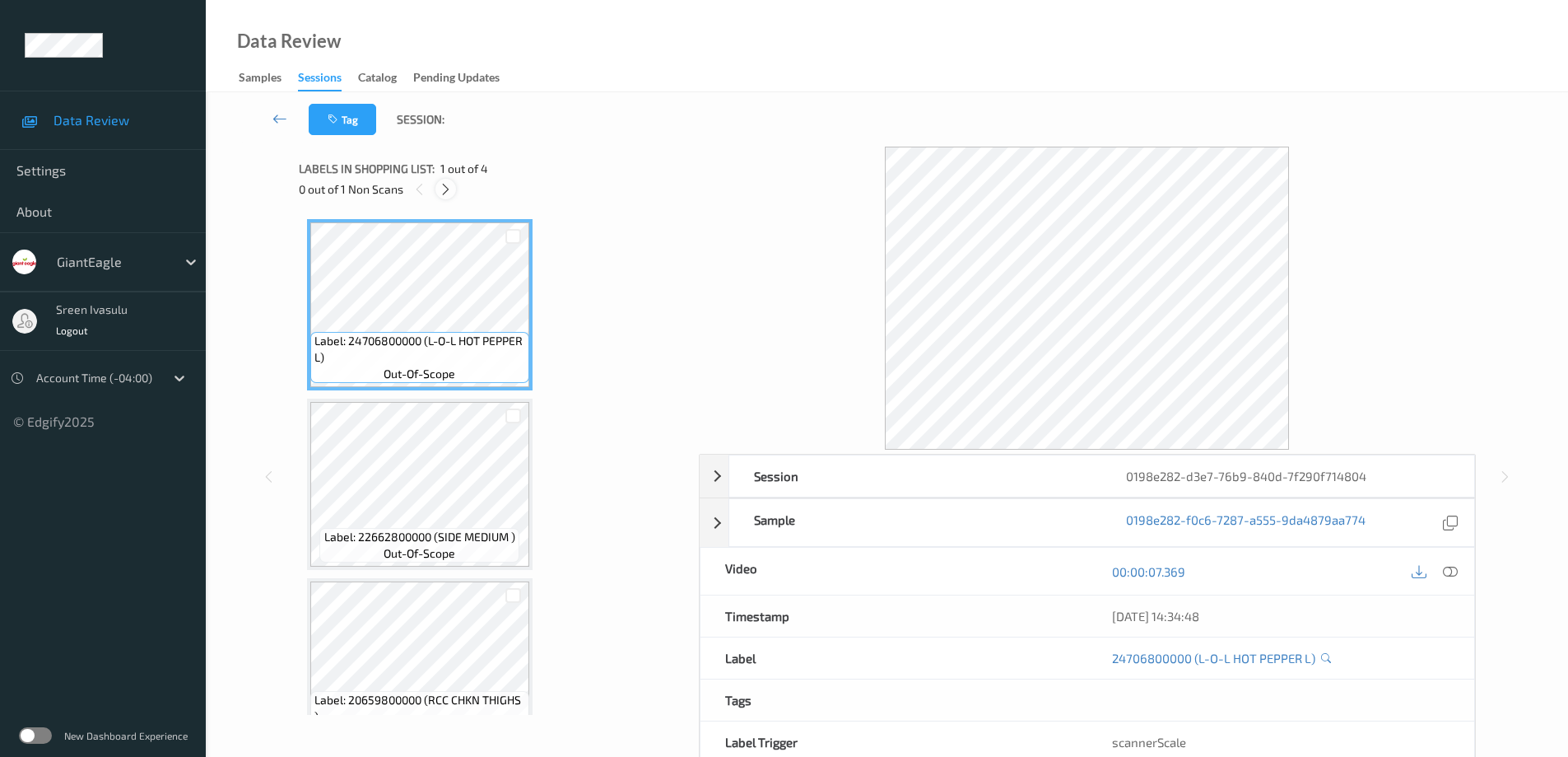
click at [454, 189] on div at bounding box center [445, 188] width 21 height 21
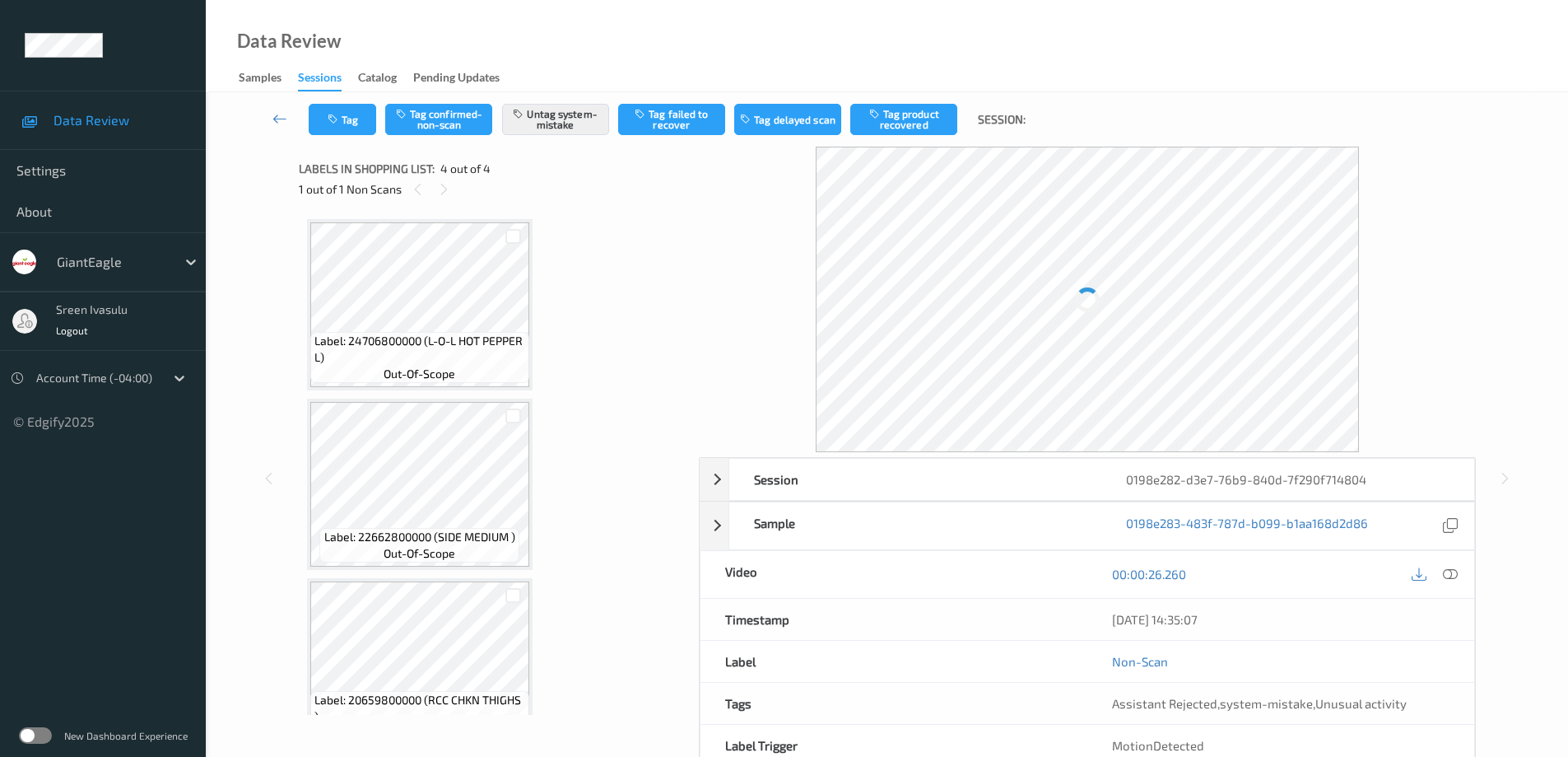
scroll to position [222, 0]
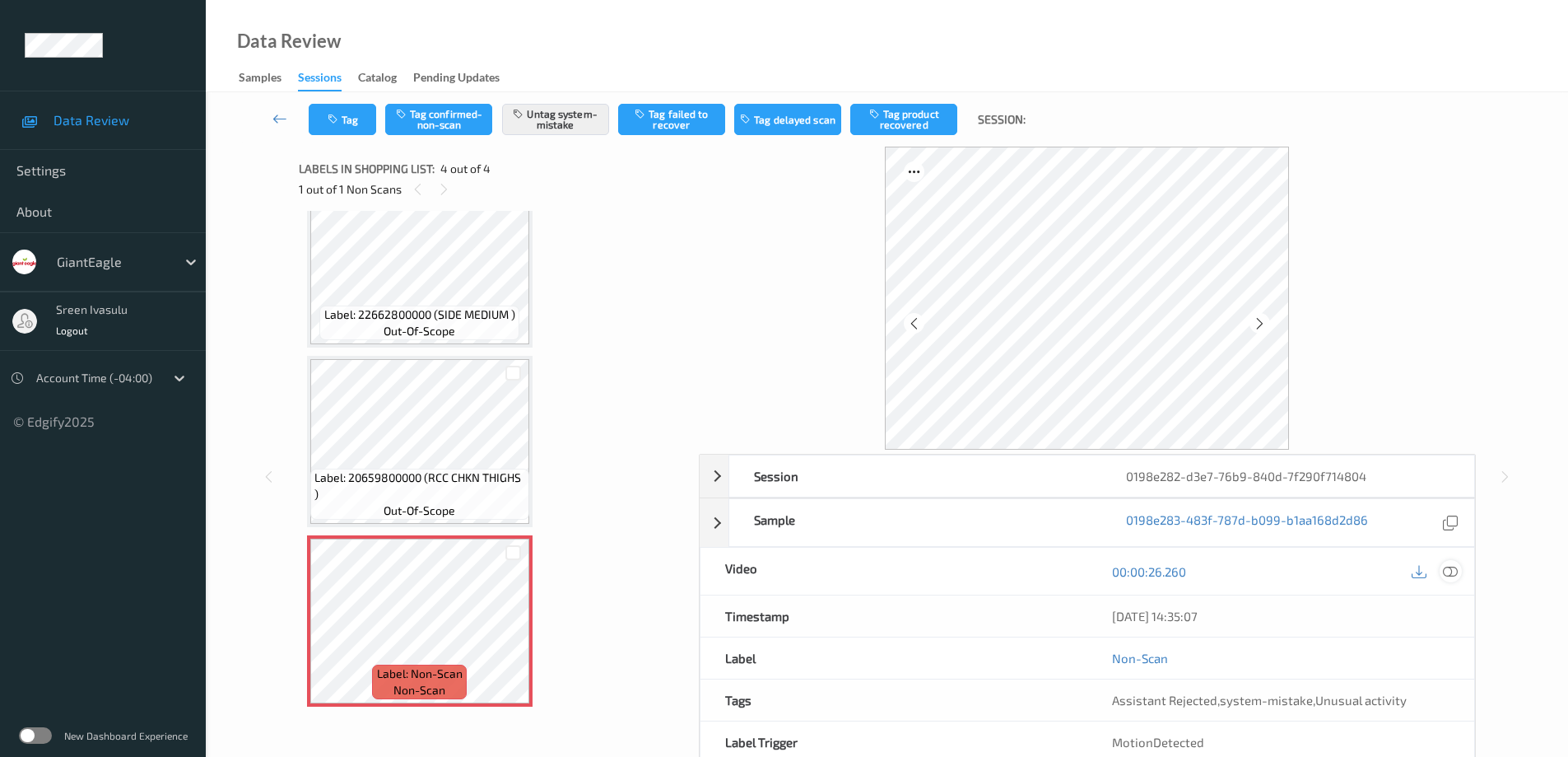
click at [1452, 568] on icon at bounding box center [1450, 571] width 15 height 15
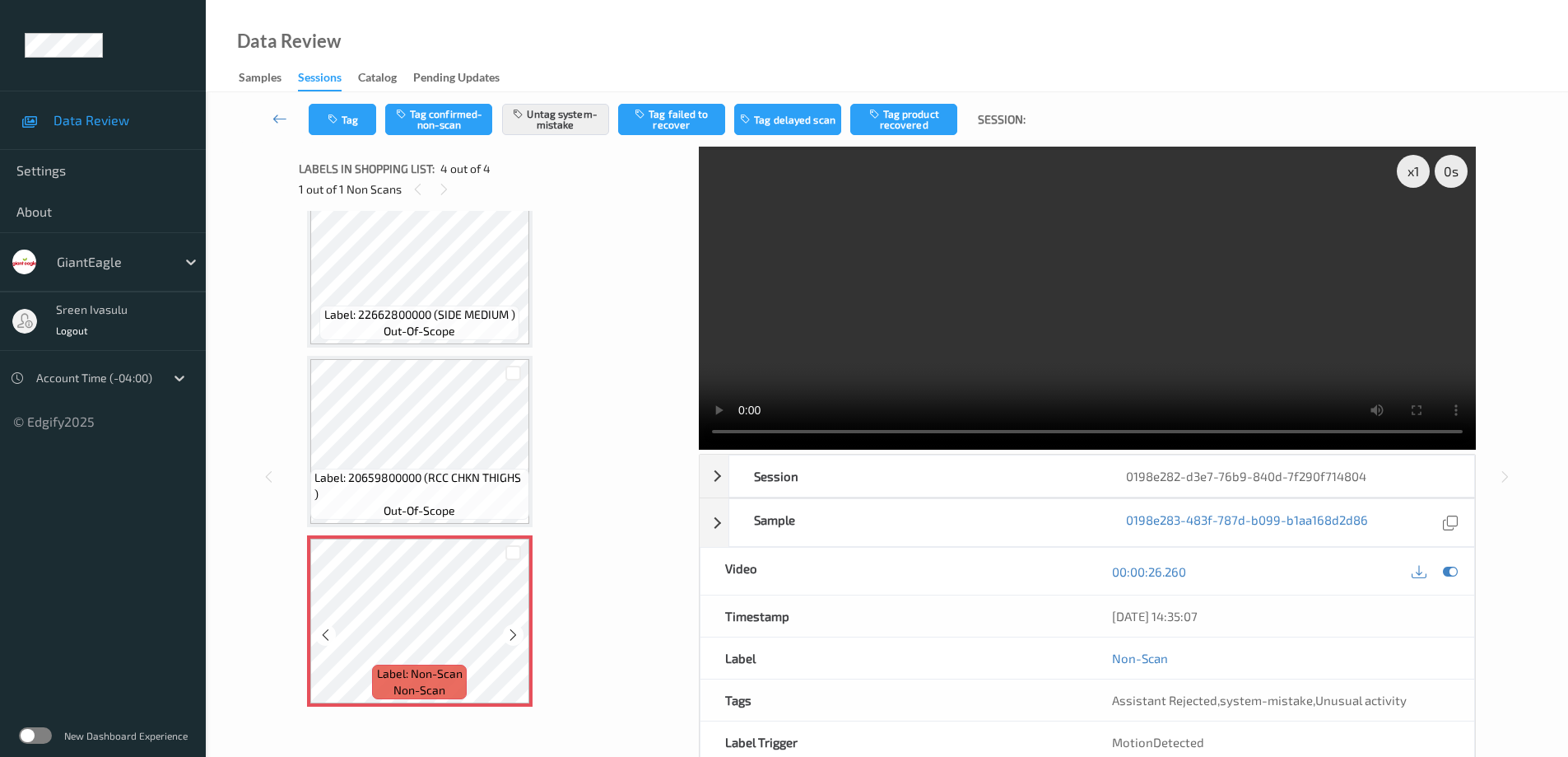
click at [455, 667] on span "Label: Non-Scan" at bounding box center [419, 673] width 85 height 17
click at [513, 634] on icon at bounding box center [513, 635] width 14 height 15
click at [512, 634] on icon at bounding box center [513, 635] width 14 height 15
click at [457, 483] on span "Label: 20659800000 (RCC CHKN THIGHS )" at bounding box center [419, 486] width 210 height 33
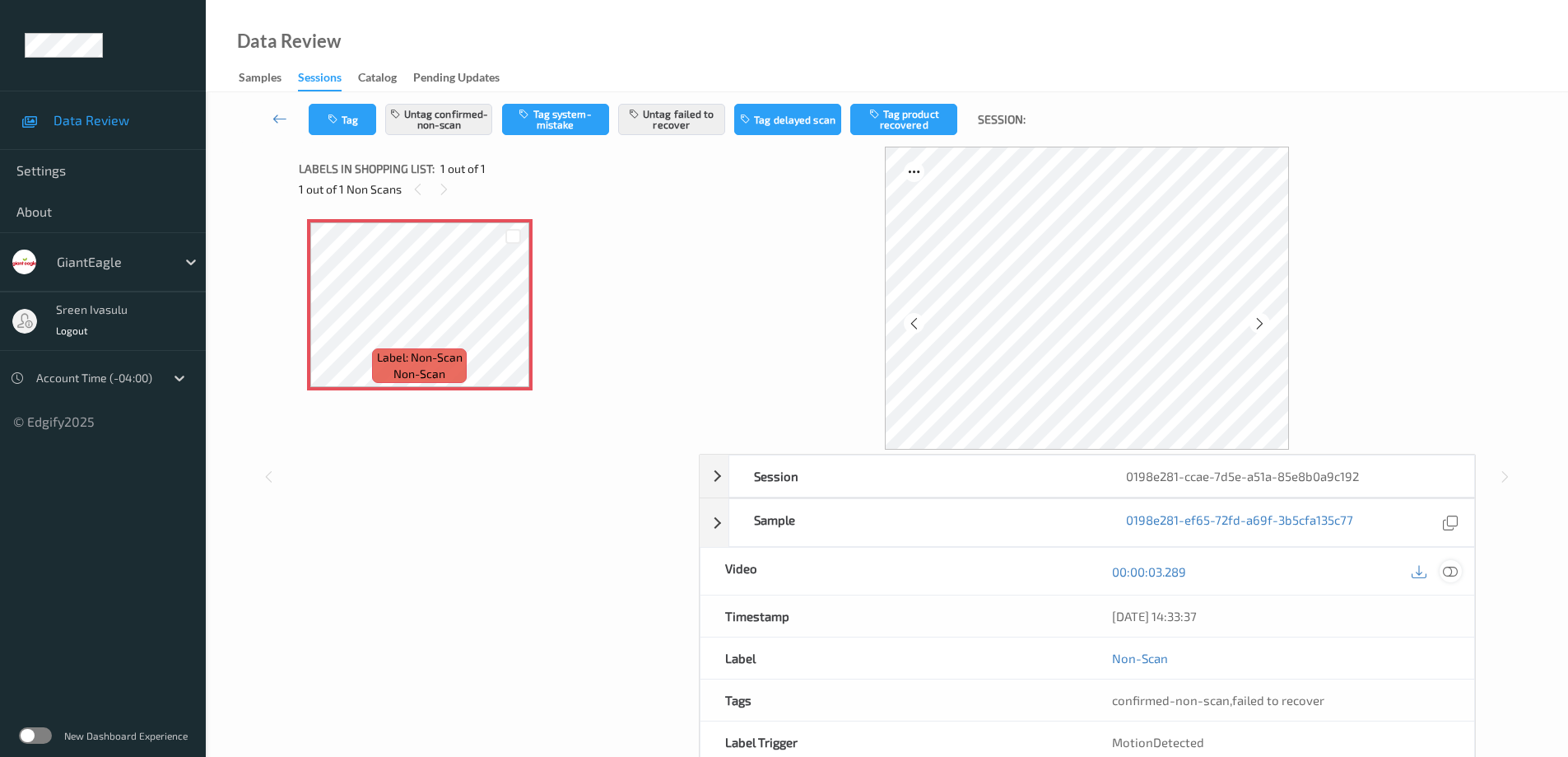
click at [1449, 571] on icon at bounding box center [1450, 571] width 15 height 15
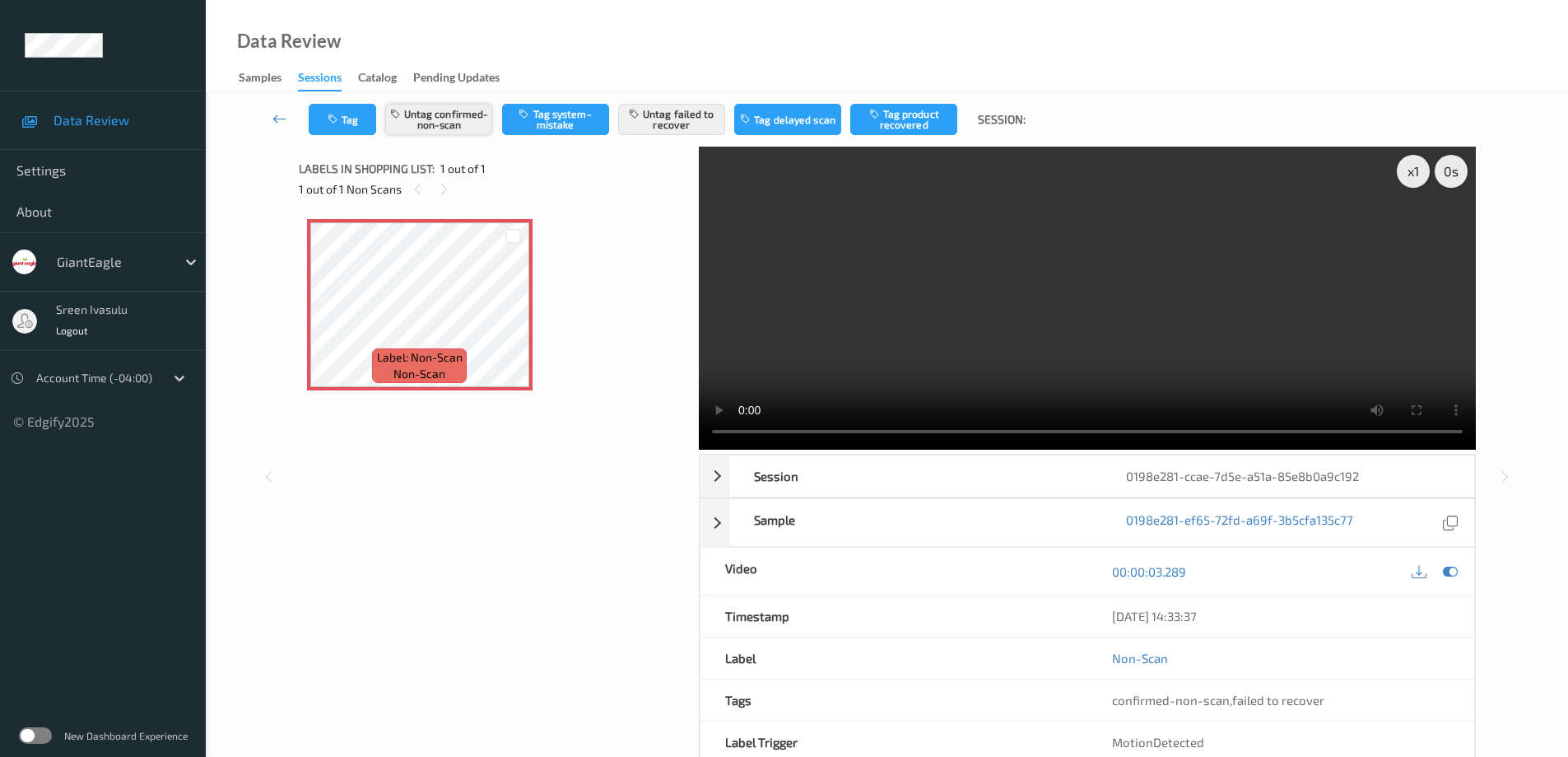
click at [462, 115] on button "Untag confirmed-non-scan" at bounding box center [438, 119] width 107 height 31
click at [685, 124] on button "Untag failed to recover" at bounding box center [670, 119] width 107 height 31
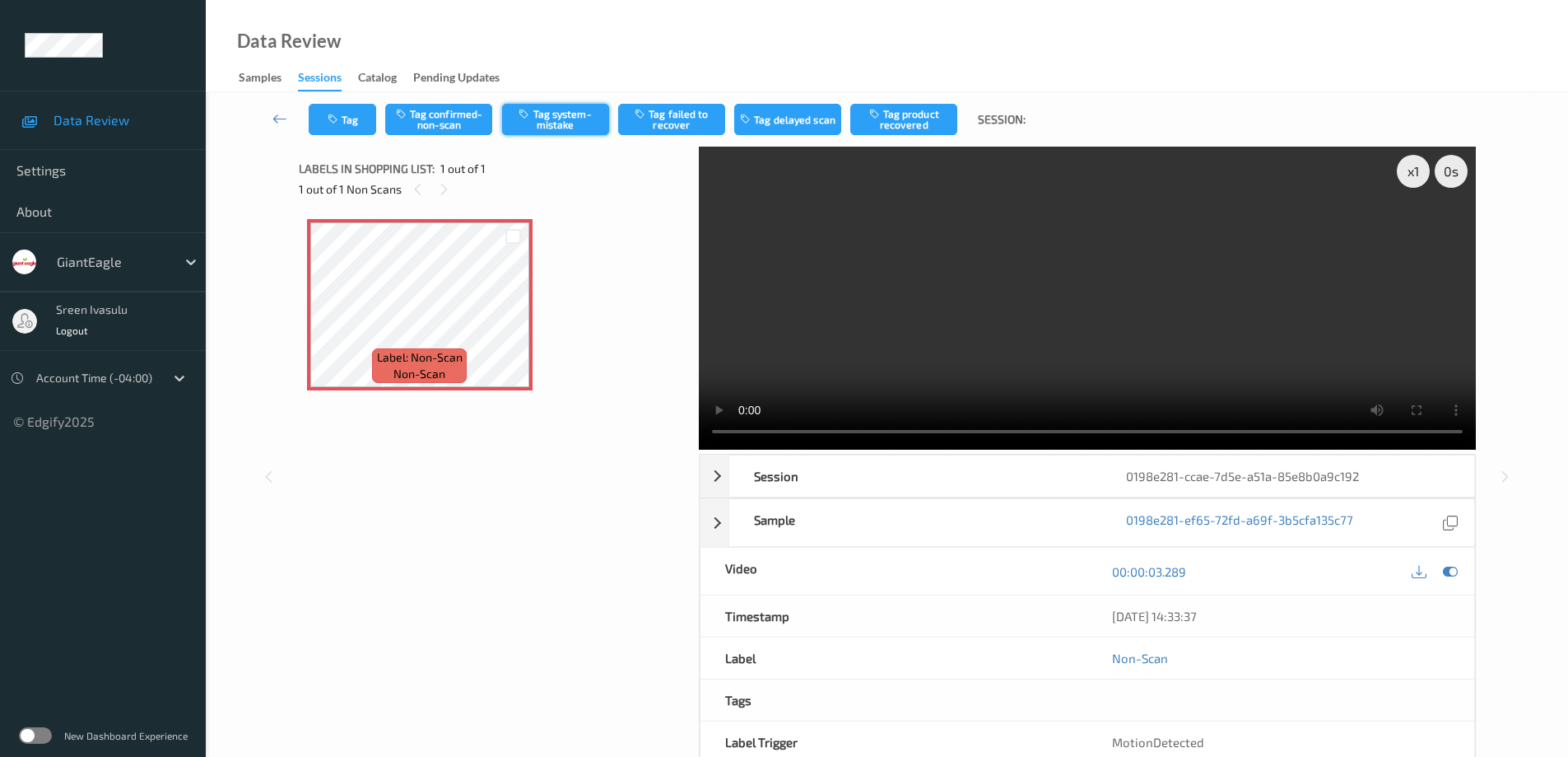
click at [565, 120] on button "Tag system-mistake" at bounding box center [555, 119] width 107 height 31
click at [356, 123] on button "Tag" at bounding box center [342, 119] width 68 height 31
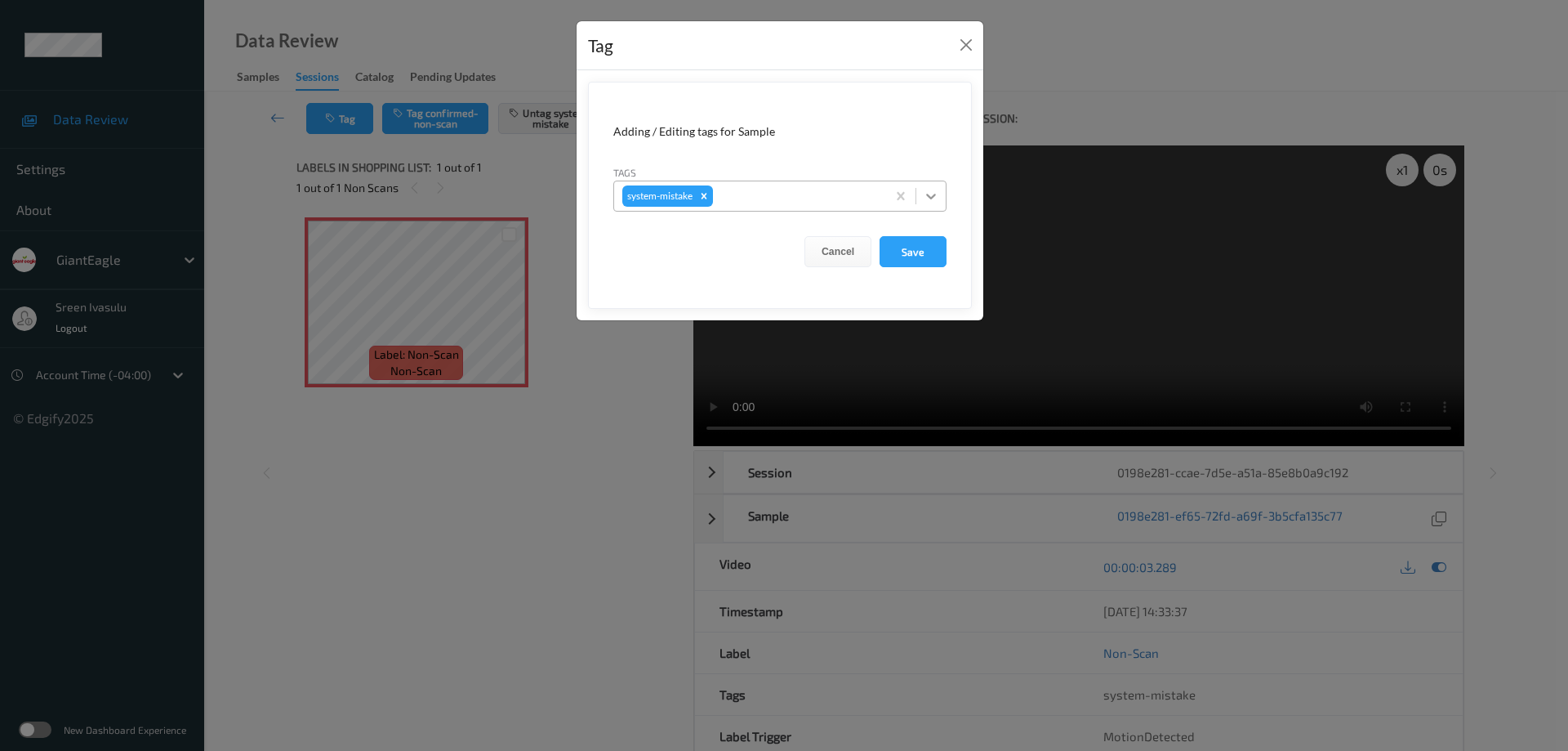
click at [926, 203] on icon at bounding box center [931, 195] width 17 height 17
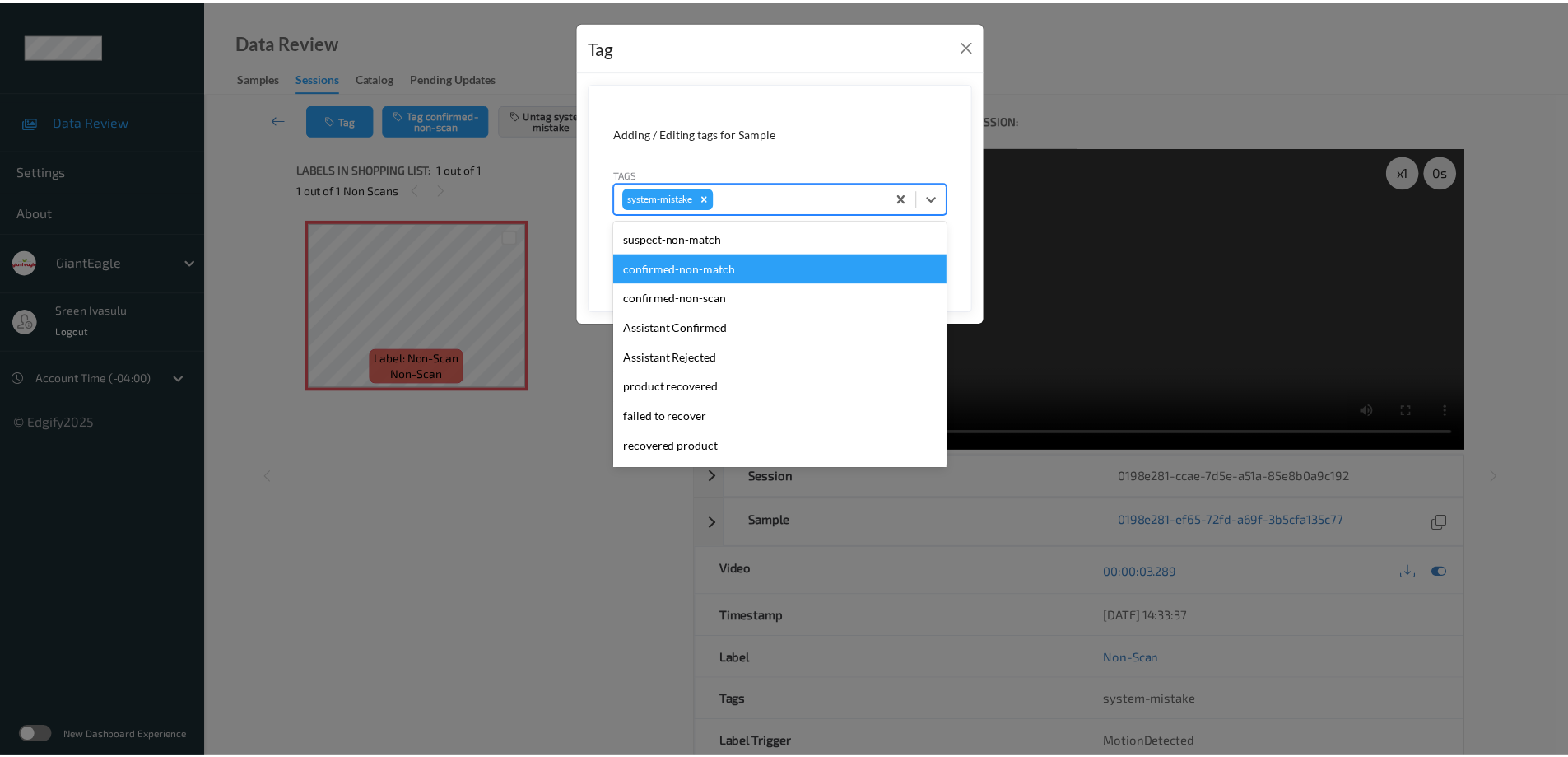
scroll to position [174, 0]
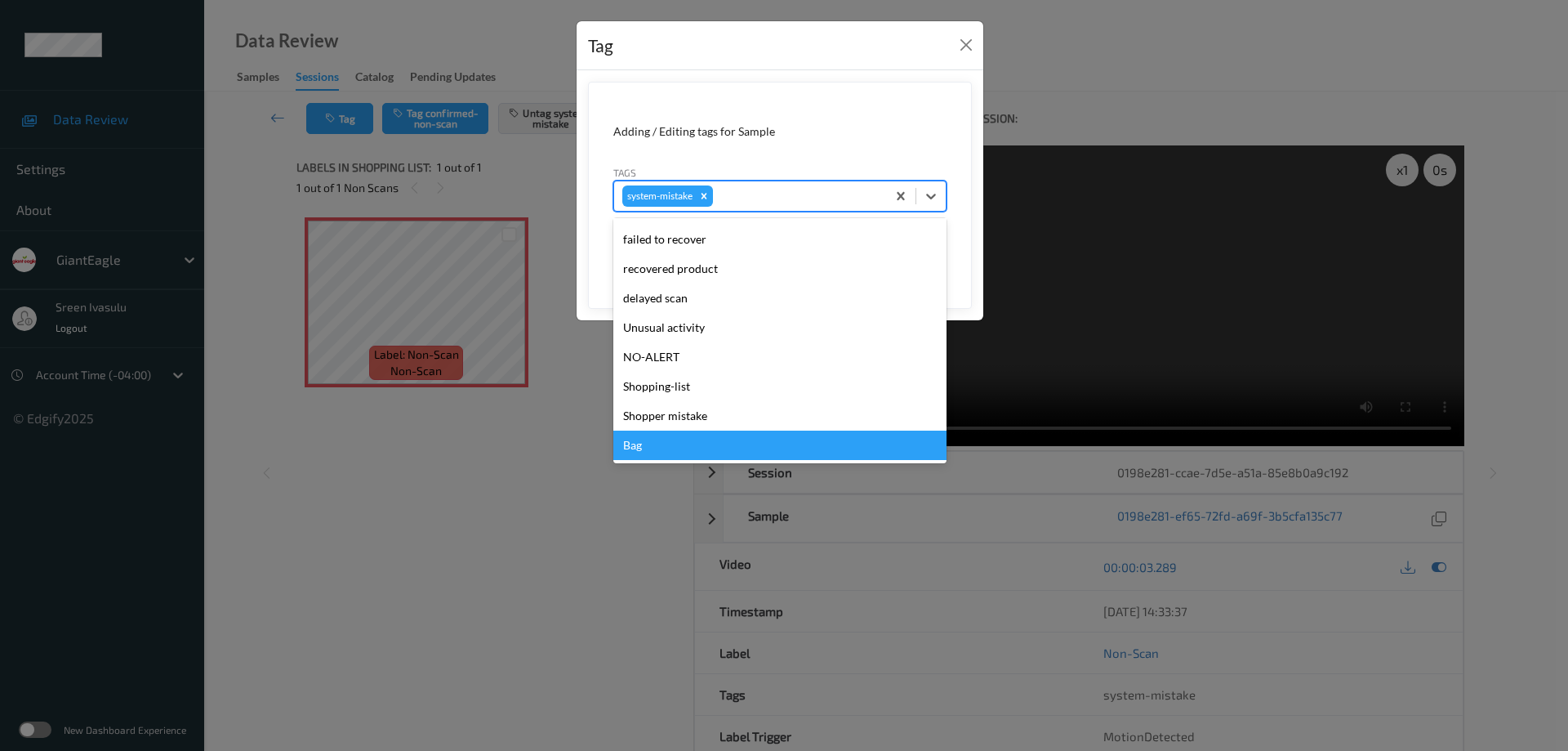
click at [649, 444] on div "Bag" at bounding box center [779, 445] width 333 height 29
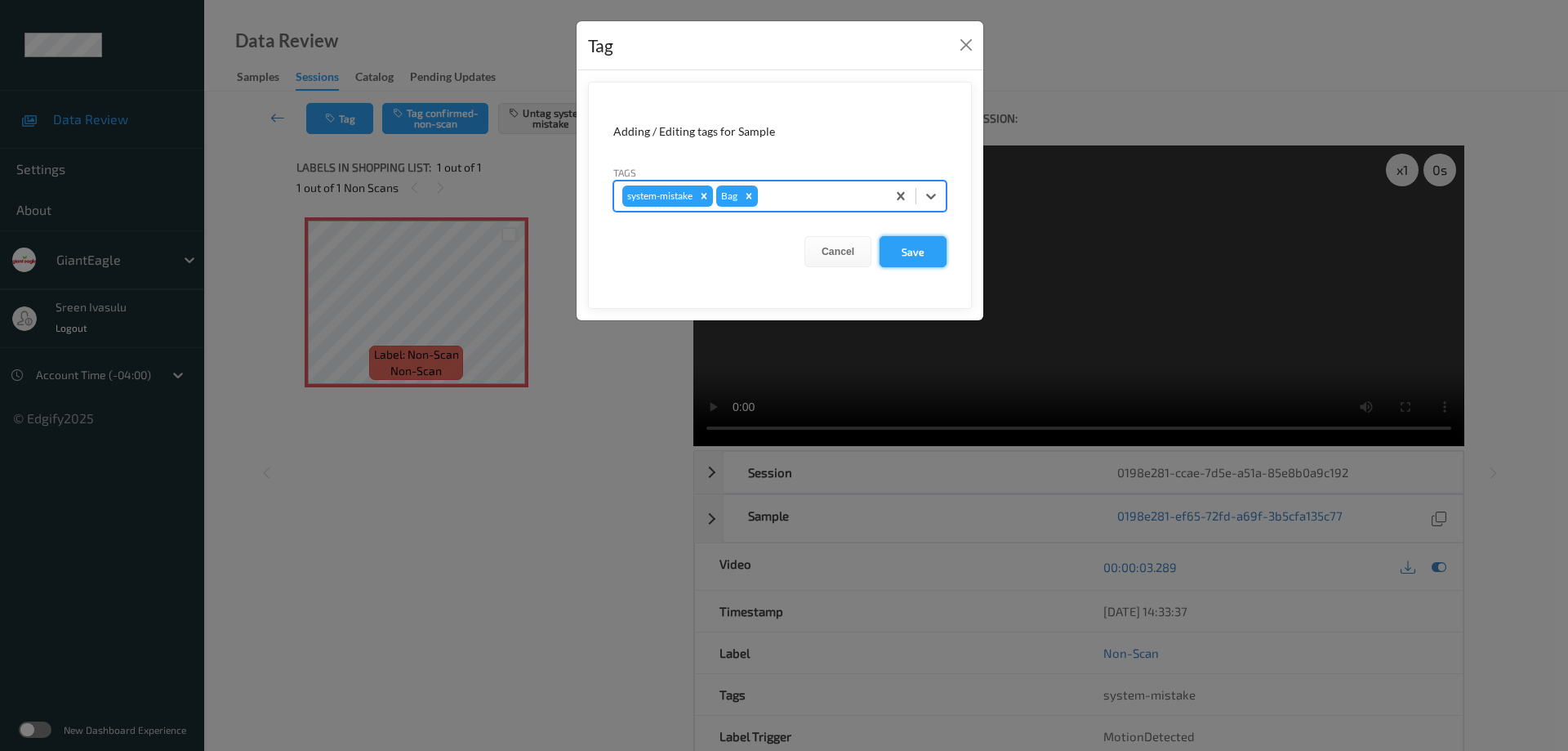
click at [946, 256] on button "Save" at bounding box center [912, 252] width 67 height 31
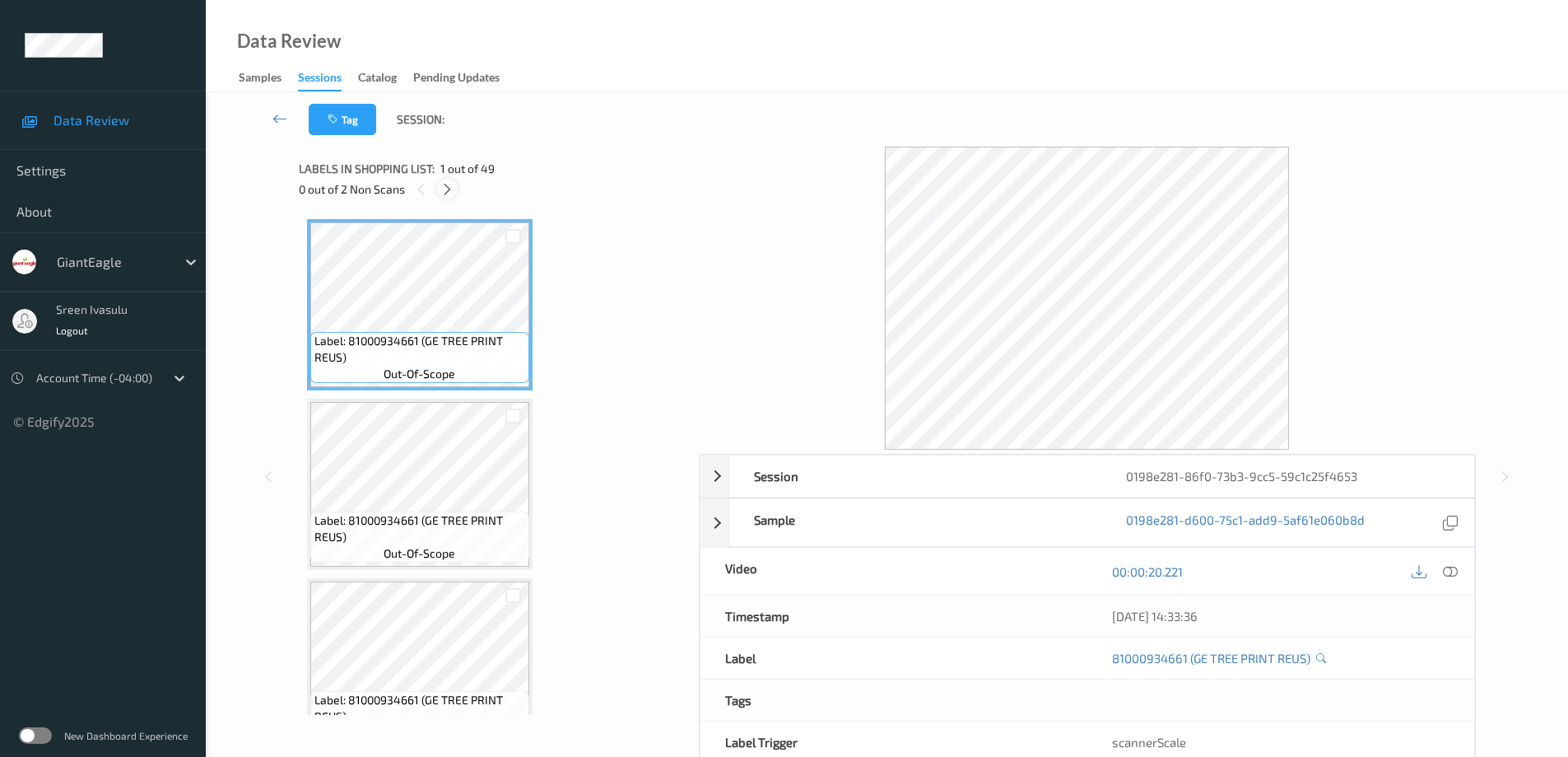
click at [449, 188] on icon at bounding box center [447, 189] width 14 height 15
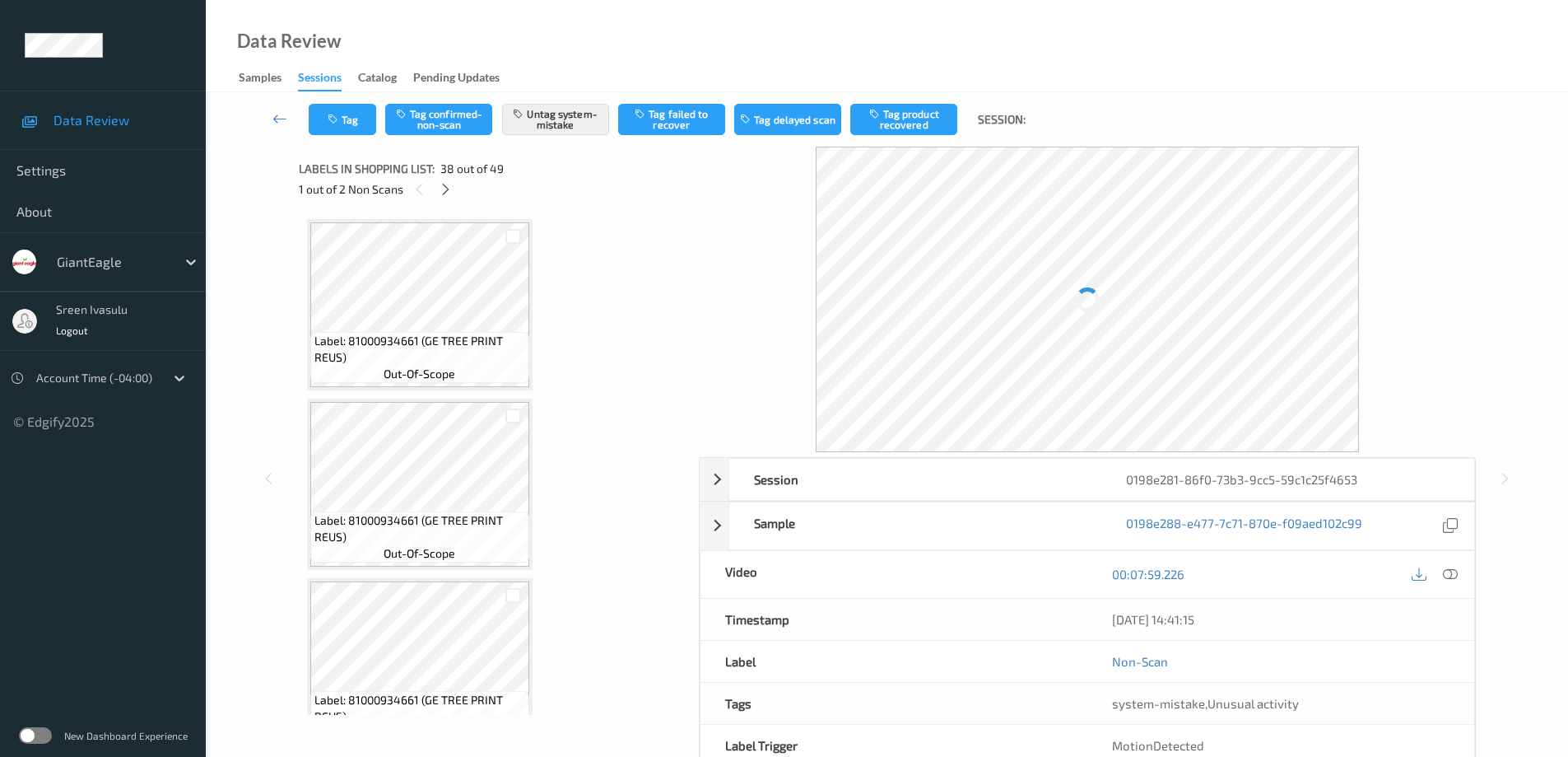
scroll to position [6470, 0]
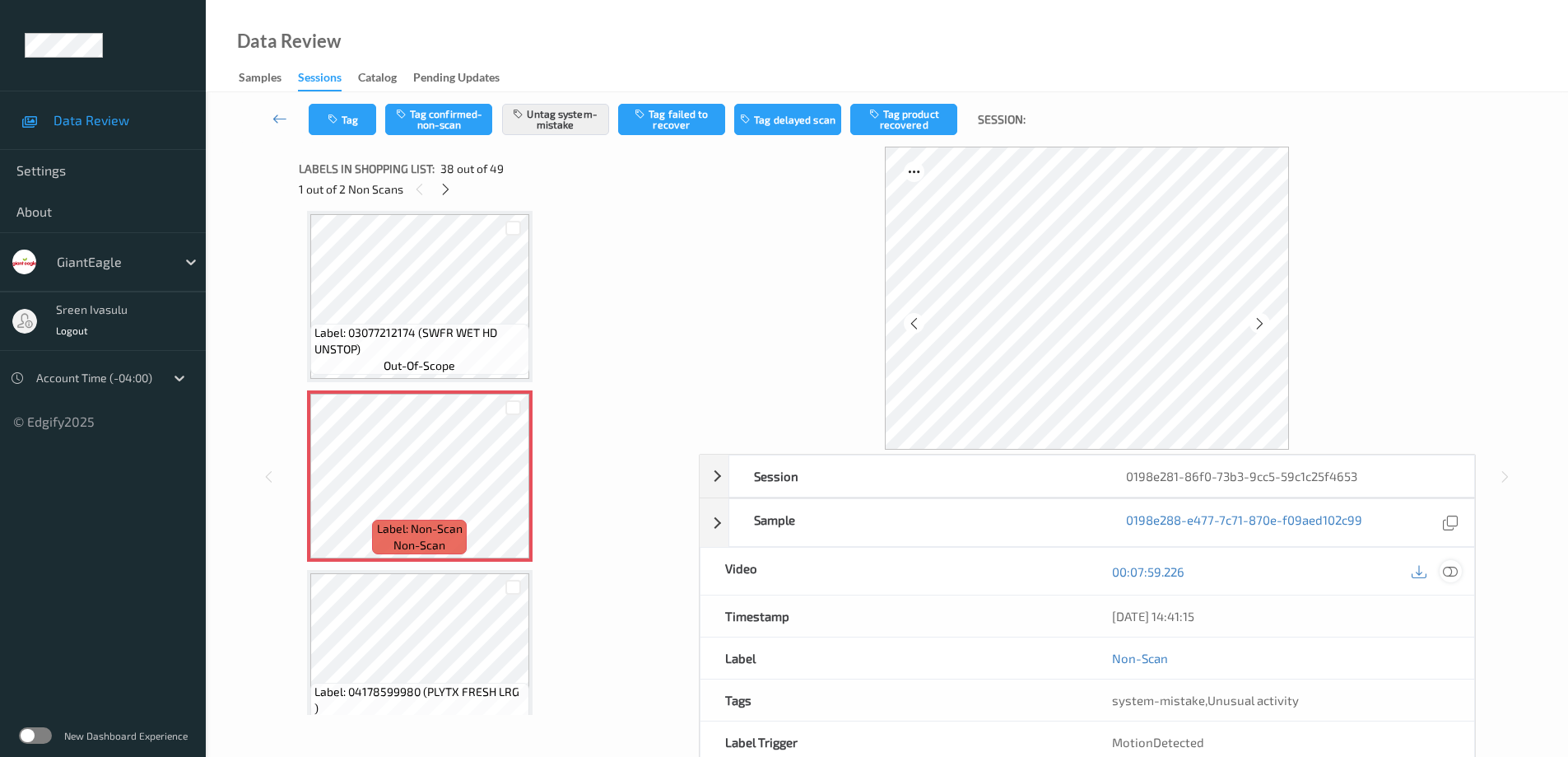
click at [1453, 574] on icon at bounding box center [1450, 571] width 15 height 15
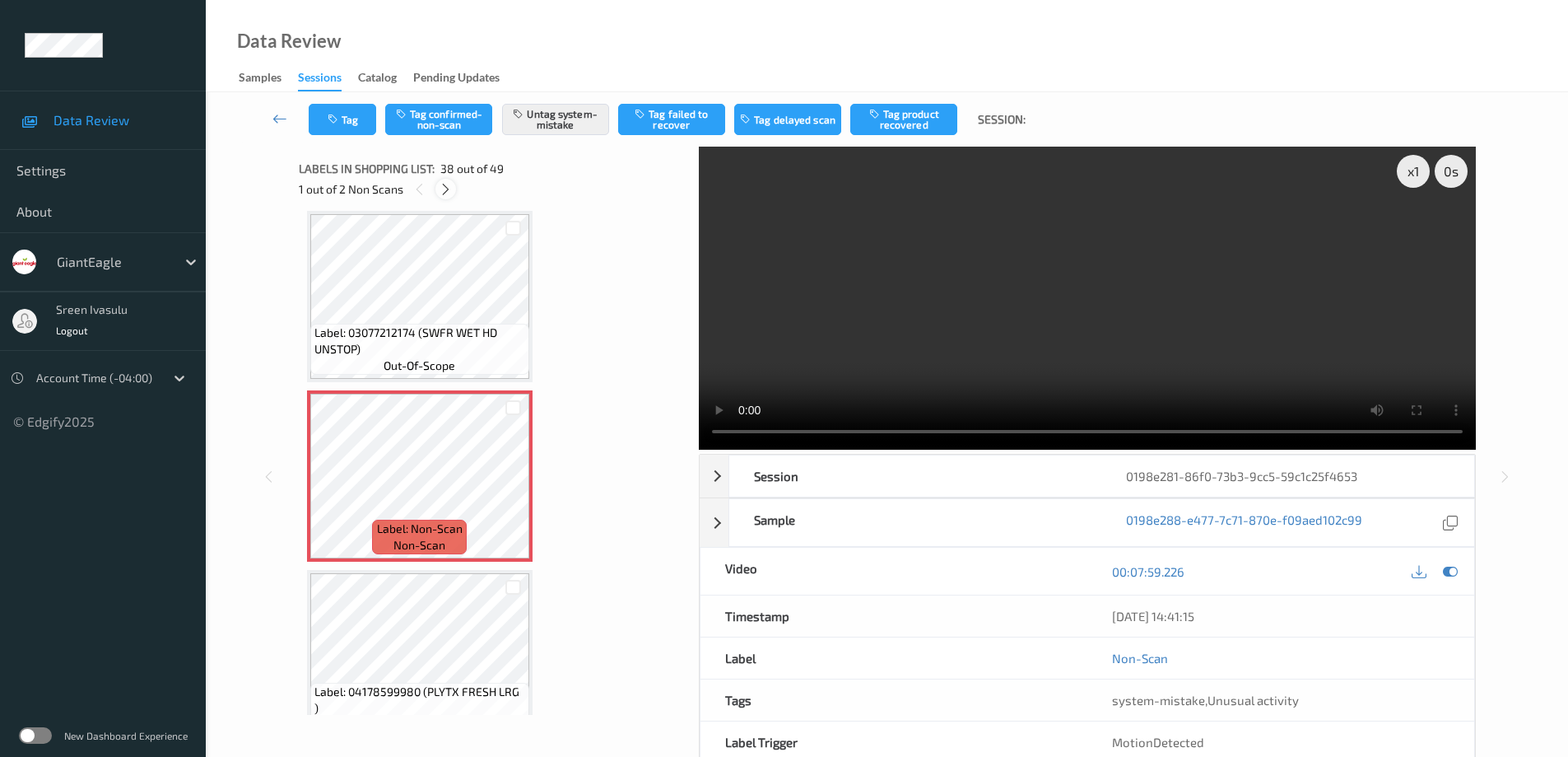
click at [449, 182] on icon at bounding box center [445, 189] width 14 height 15
click at [420, 185] on icon at bounding box center [421, 189] width 14 height 15
click at [444, 192] on icon at bounding box center [445, 189] width 14 height 15
click at [511, 491] on icon at bounding box center [513, 490] width 14 height 15
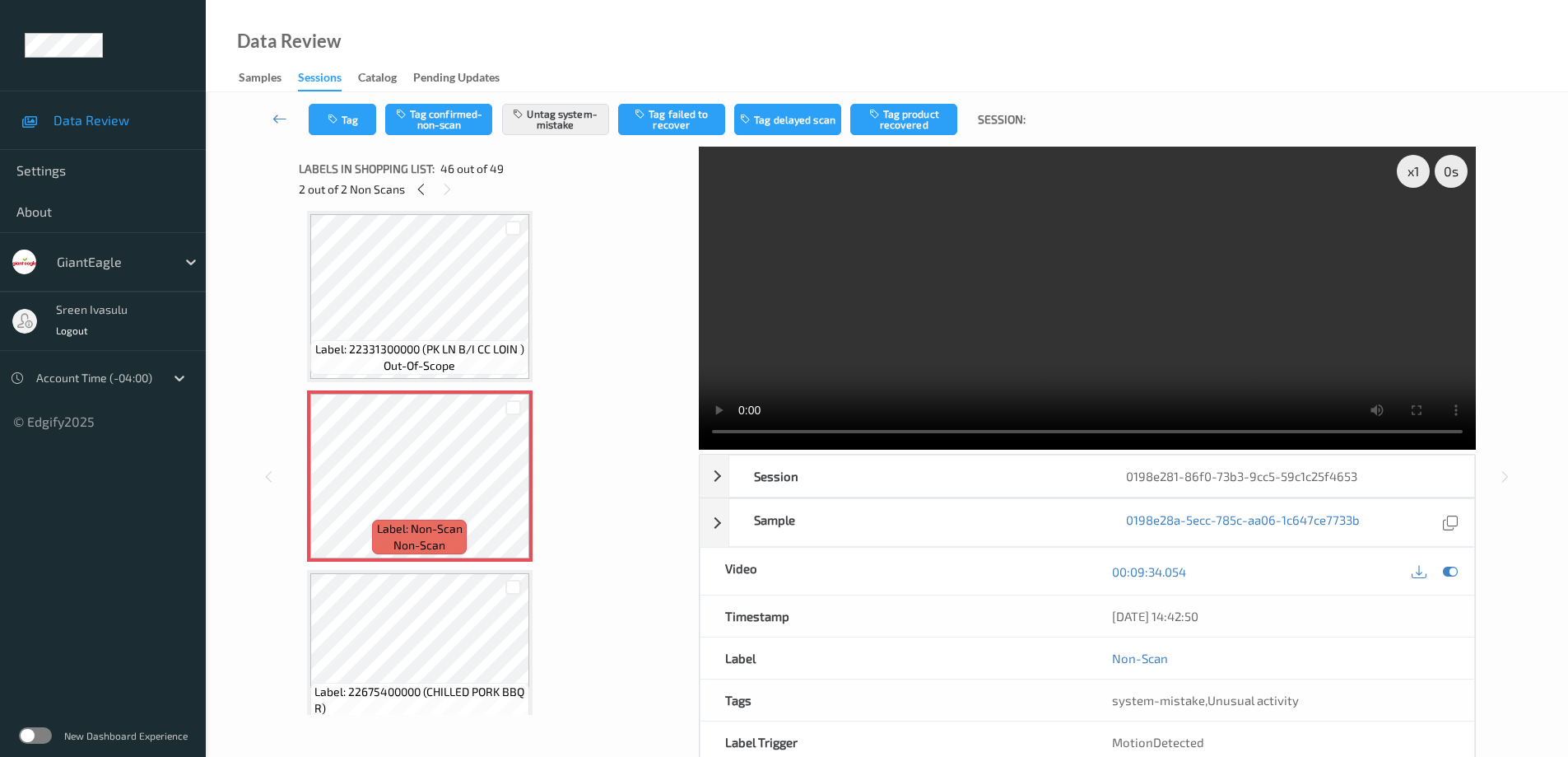
scroll to position [8235, 0]
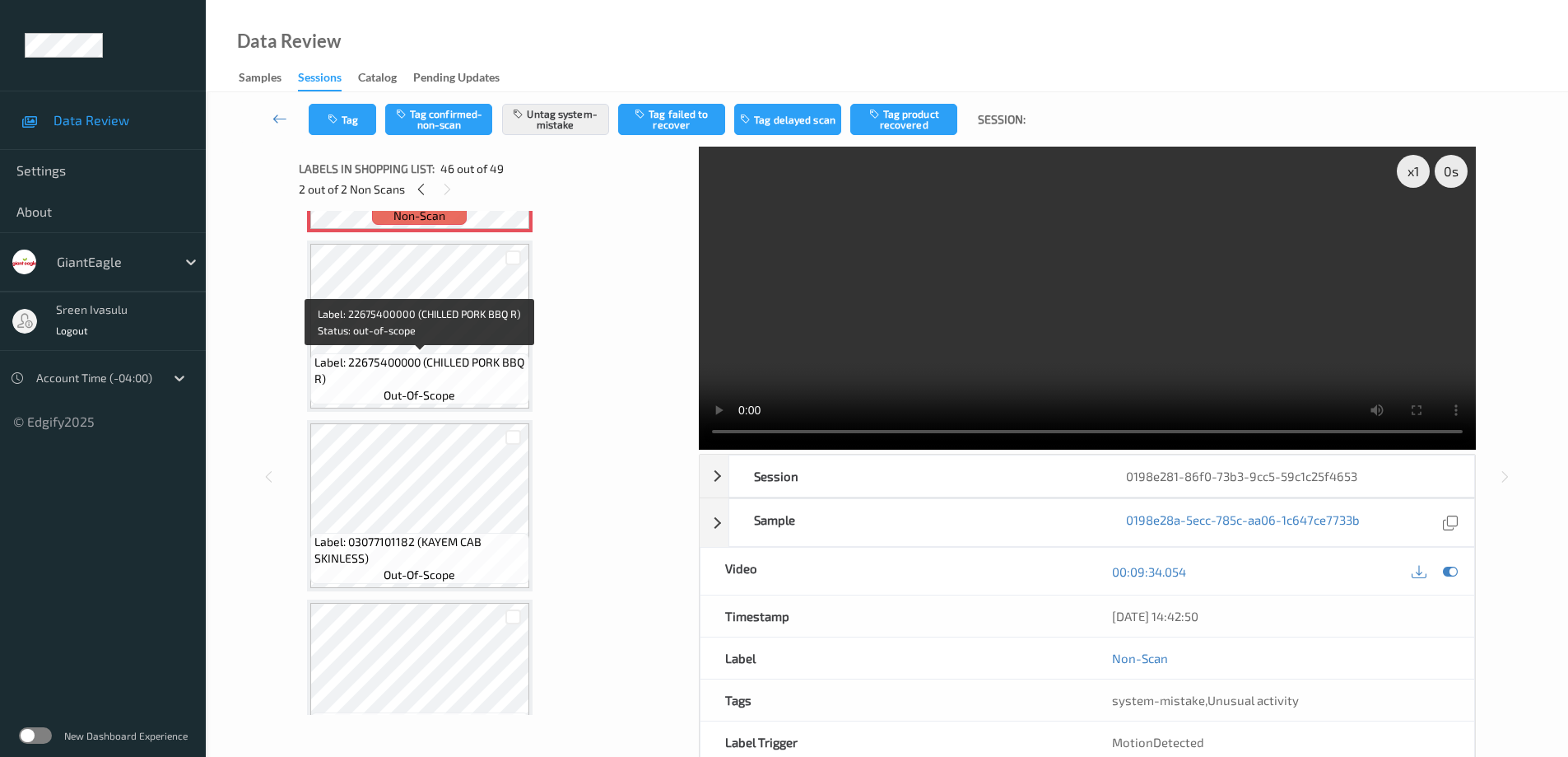
click at [505, 383] on span "Label: 22675400000 (CHILLED PORK BBQ R)" at bounding box center [419, 371] width 210 height 33
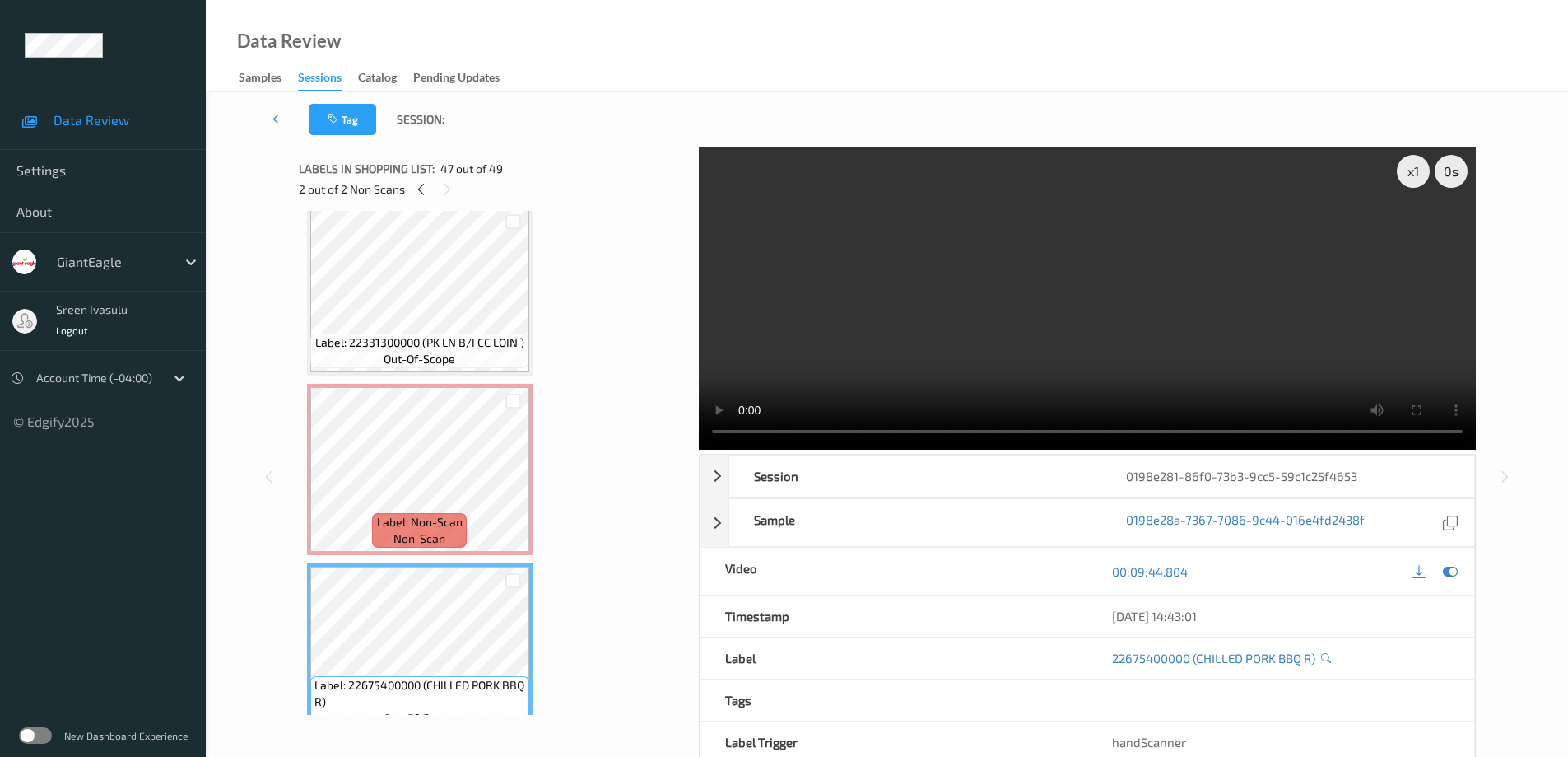
scroll to position [7906, 0]
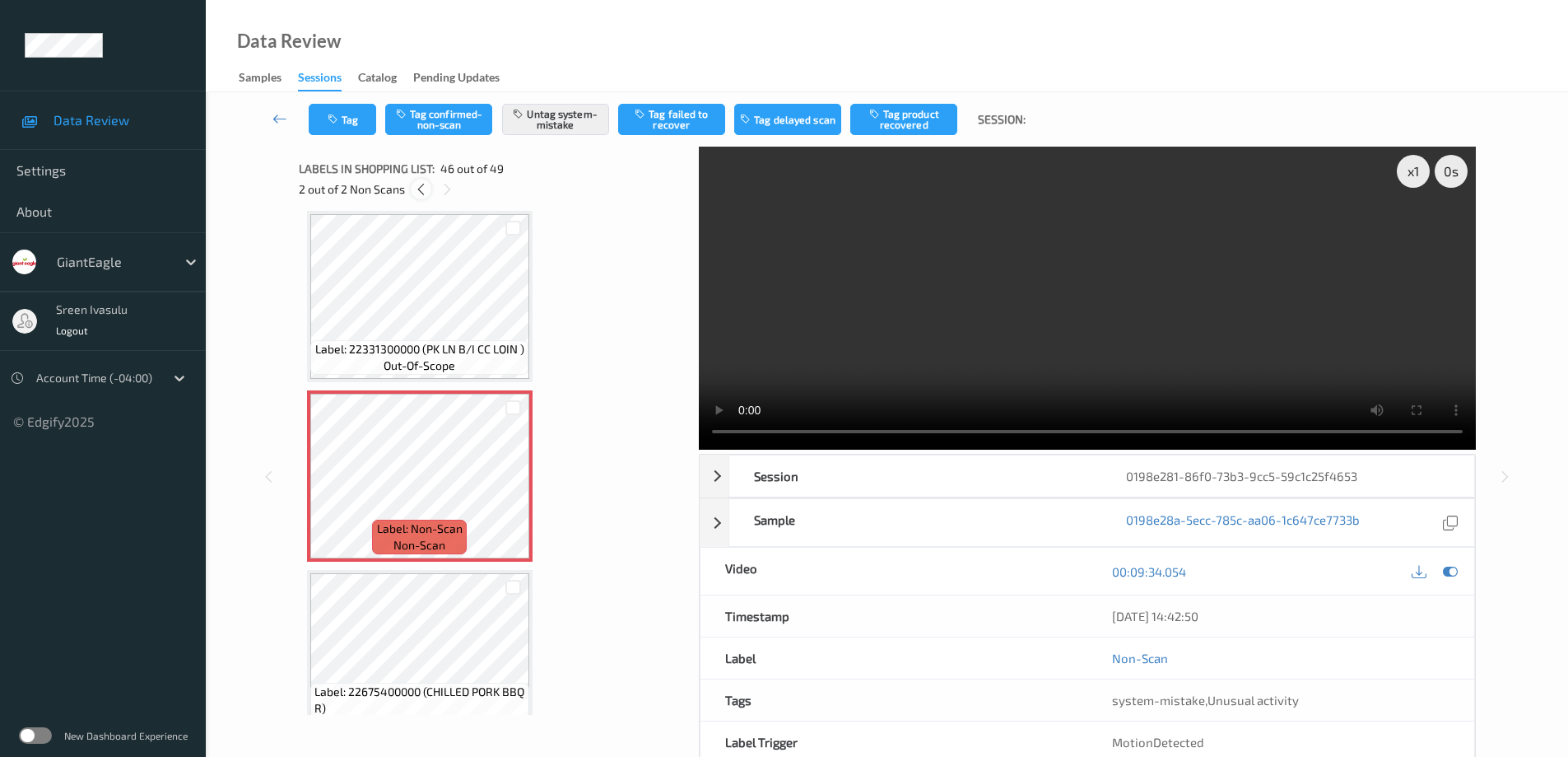
click at [425, 187] on icon at bounding box center [421, 189] width 14 height 15
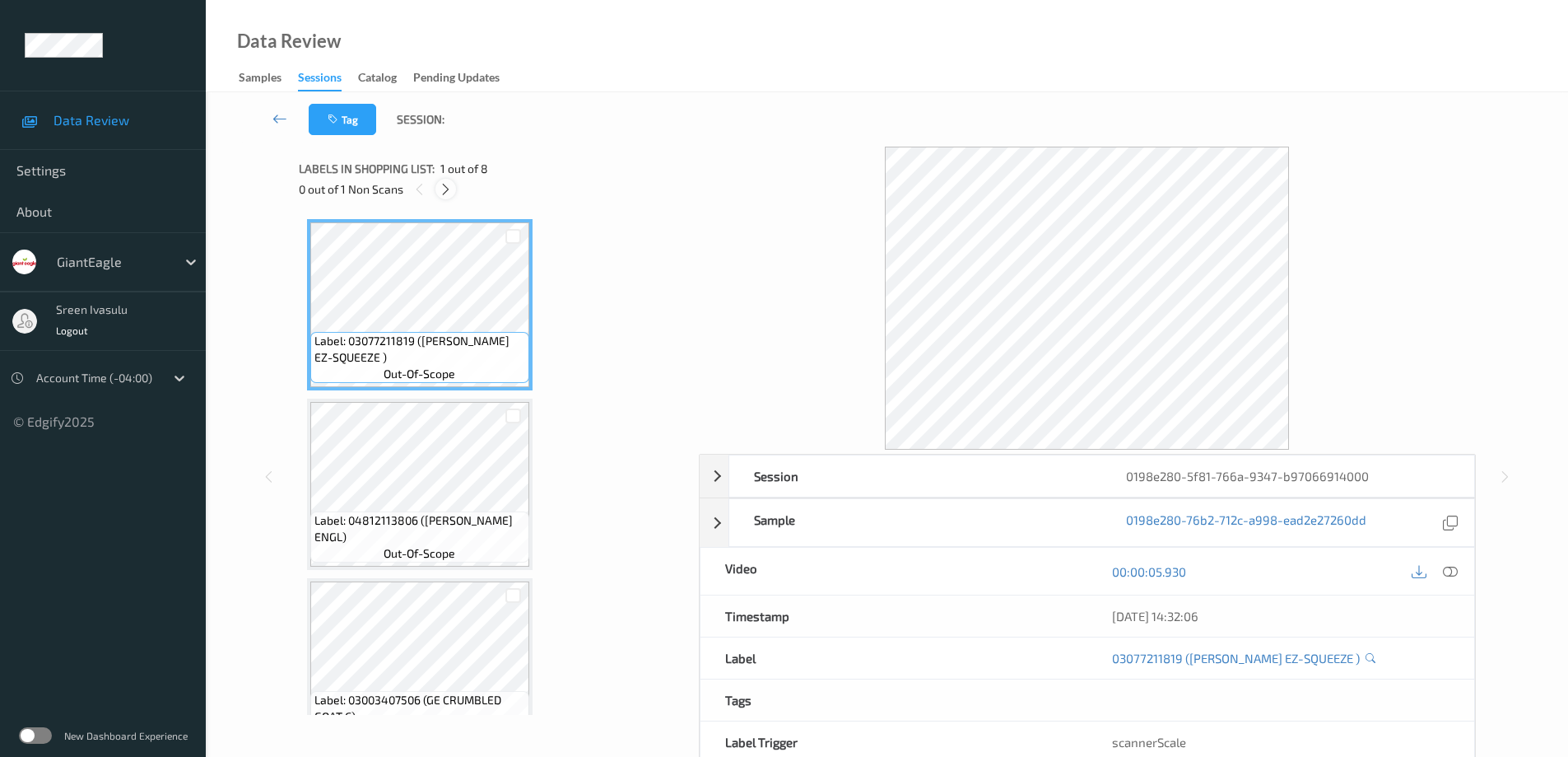
click at [447, 187] on icon at bounding box center [445, 189] width 14 height 15
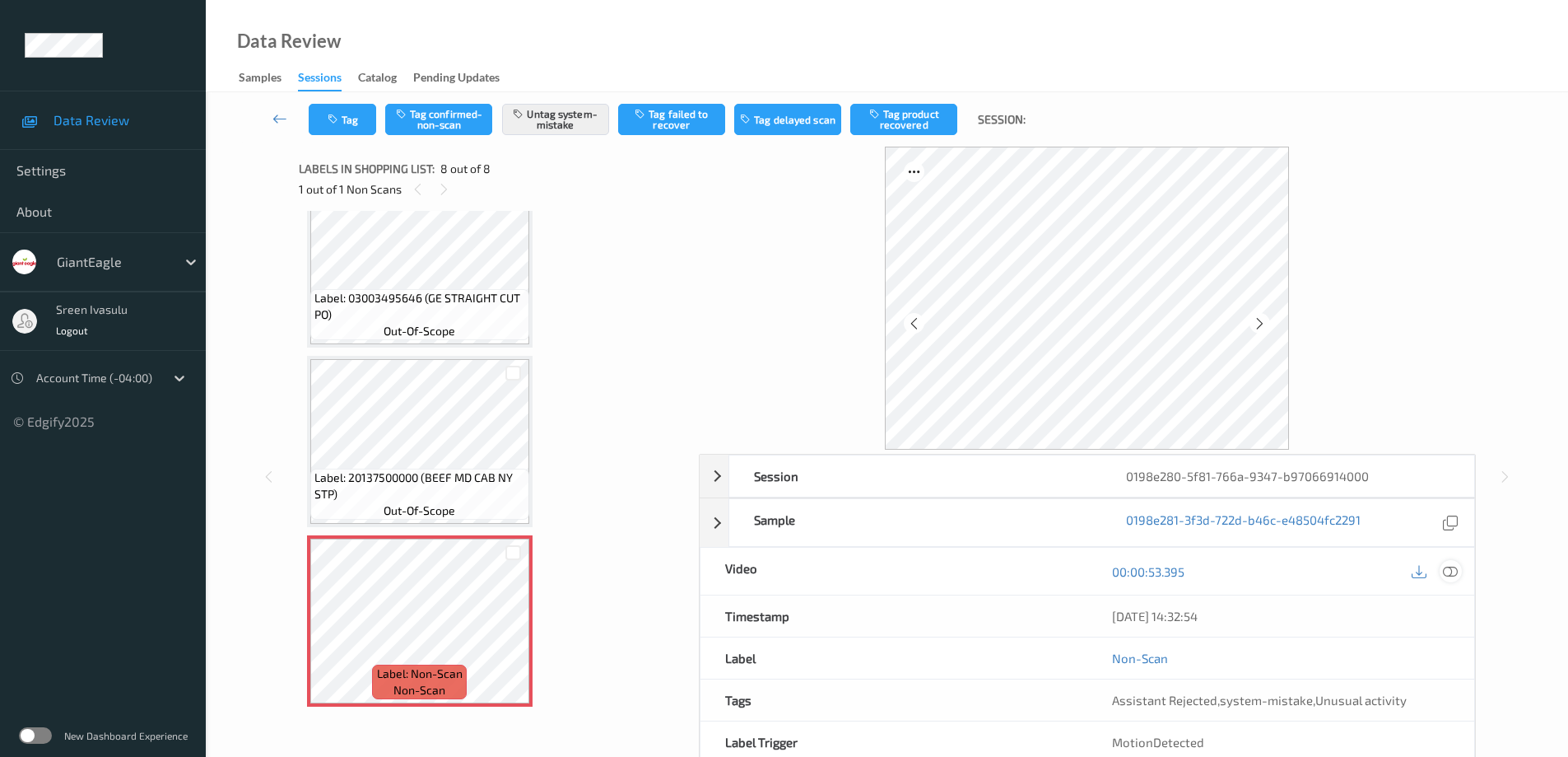
click at [1445, 576] on icon at bounding box center [1450, 571] width 15 height 15
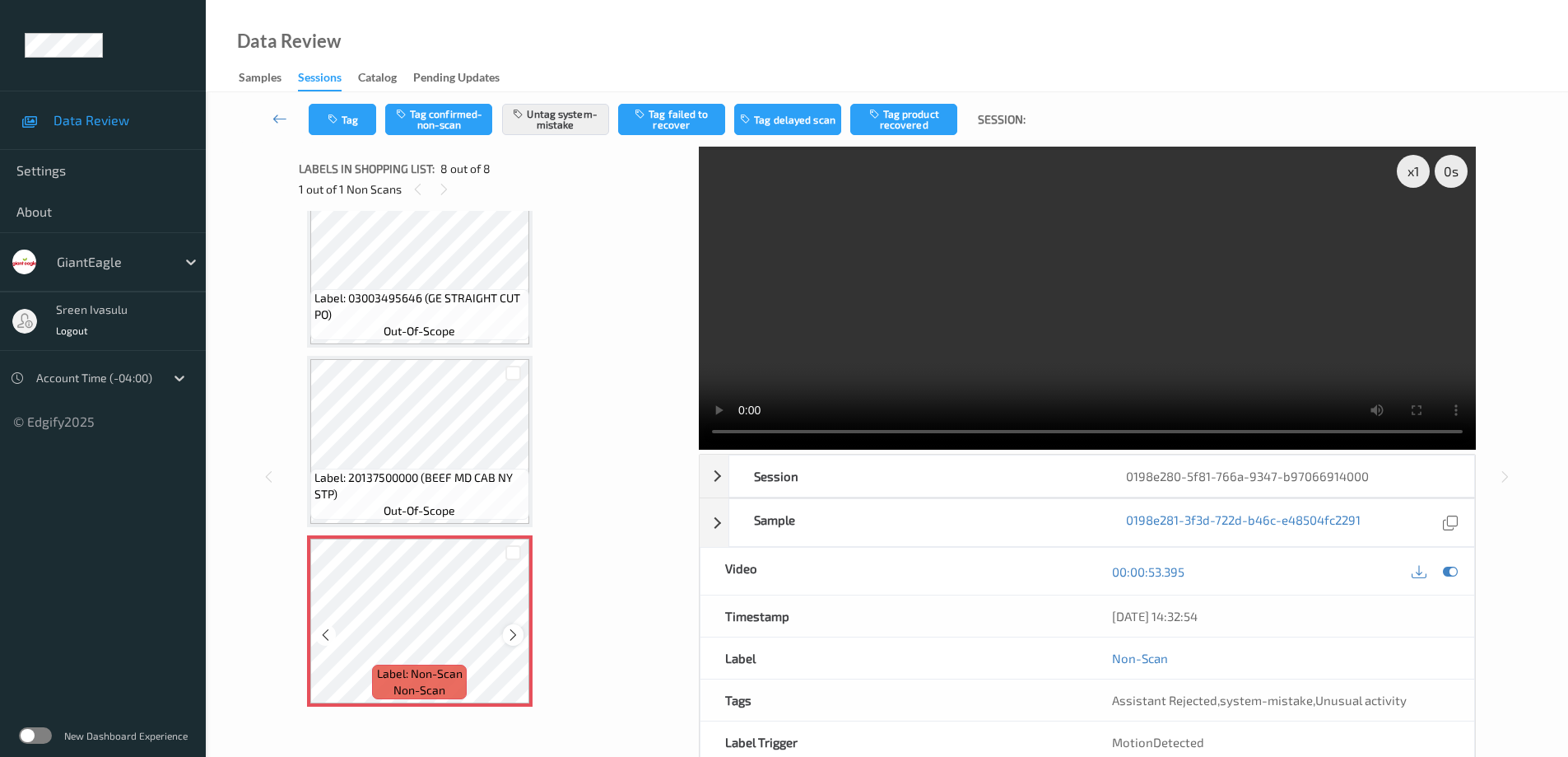
click at [516, 637] on icon at bounding box center [513, 635] width 14 height 15
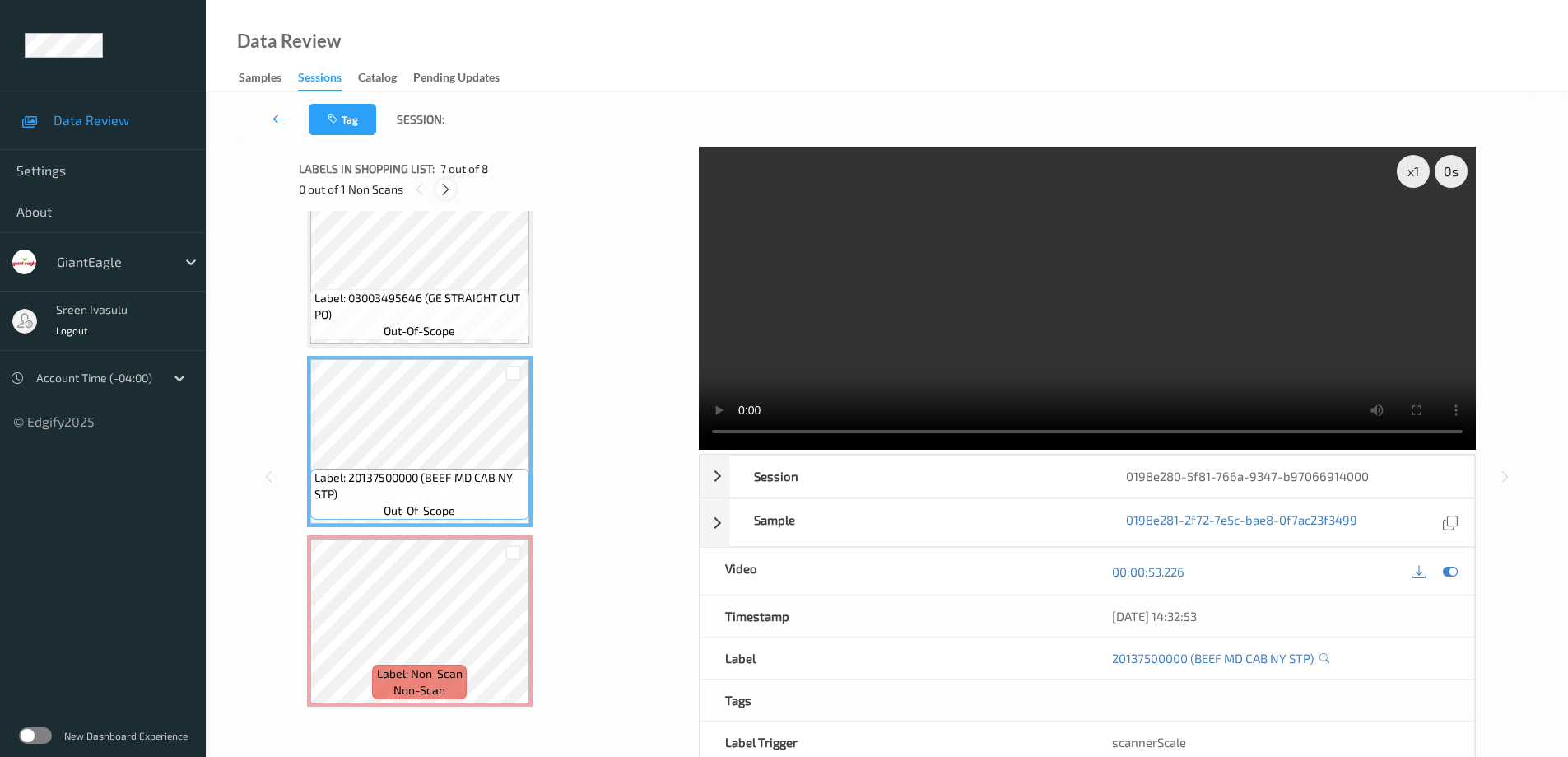
click at [444, 194] on icon at bounding box center [445, 189] width 14 height 15
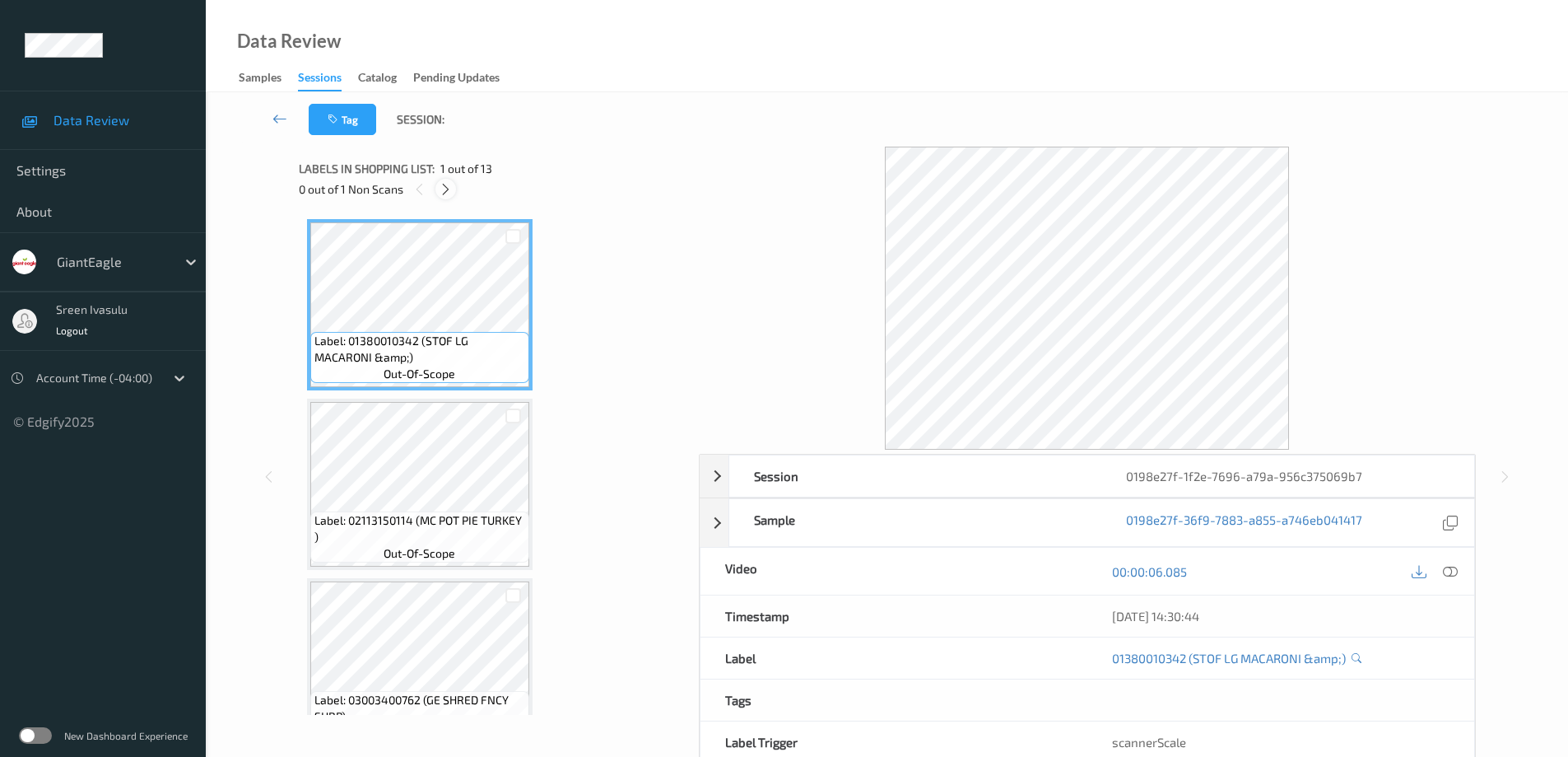
click at [447, 195] on icon at bounding box center [445, 189] width 14 height 15
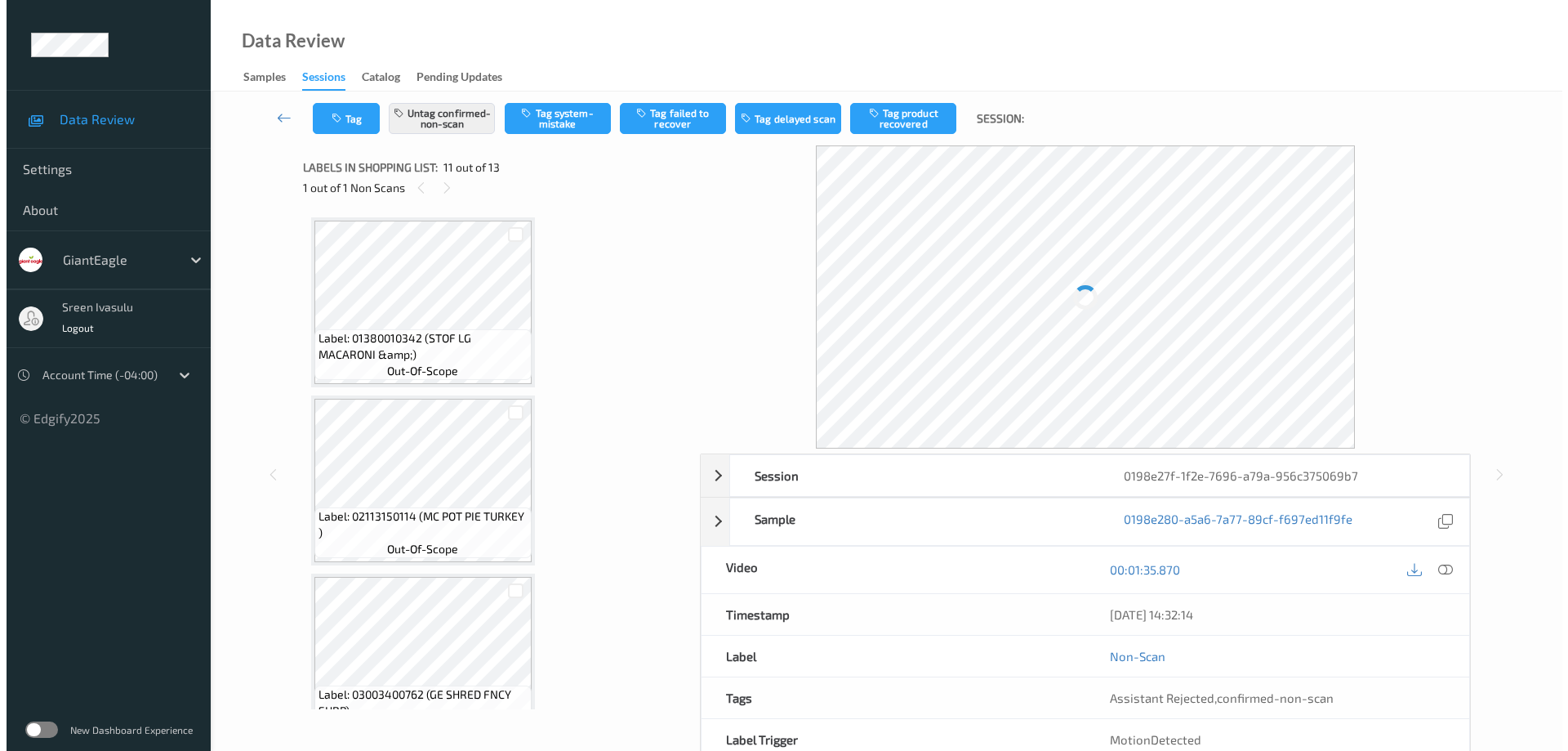
scroll to position [1611, 0]
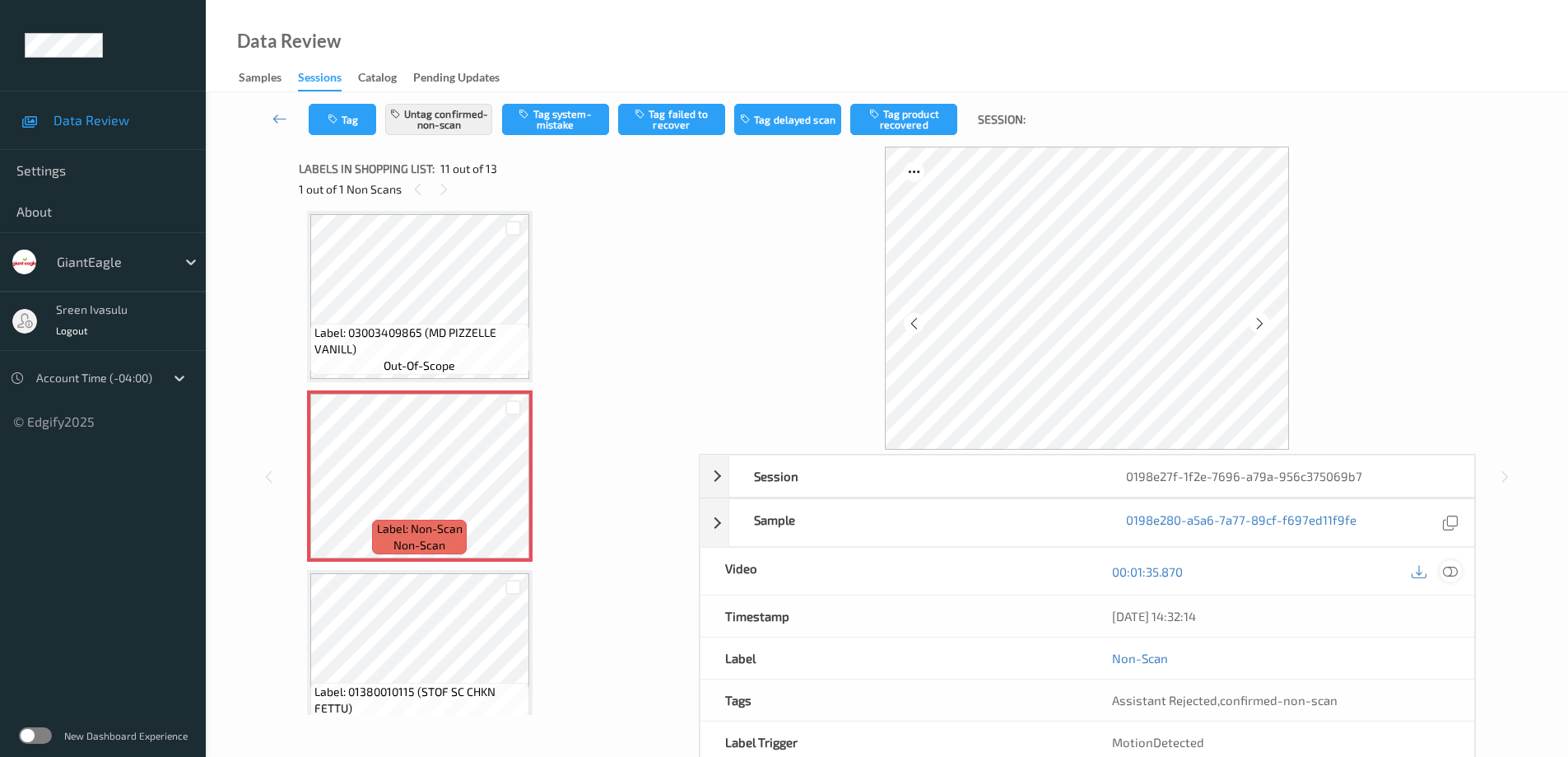
click at [1444, 571] on icon at bounding box center [1450, 571] width 15 height 15
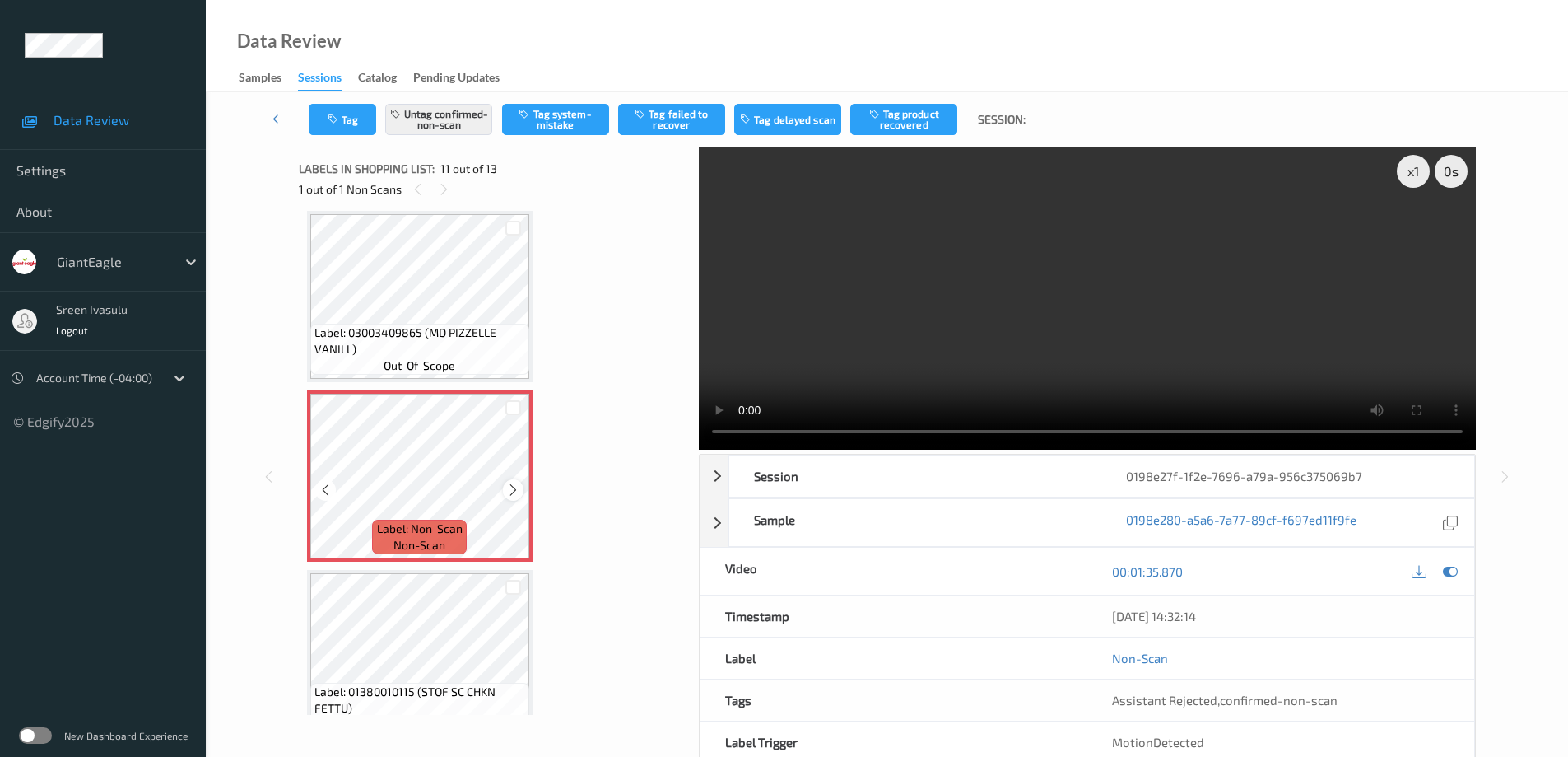
click at [511, 488] on icon at bounding box center [513, 490] width 14 height 15
click at [512, 488] on icon at bounding box center [513, 490] width 14 height 15
click at [515, 490] on icon at bounding box center [513, 490] width 14 height 15
click at [486, 334] on span "Label: 03003409865 (MD PIZZELLE VANILL)" at bounding box center [419, 341] width 210 height 33
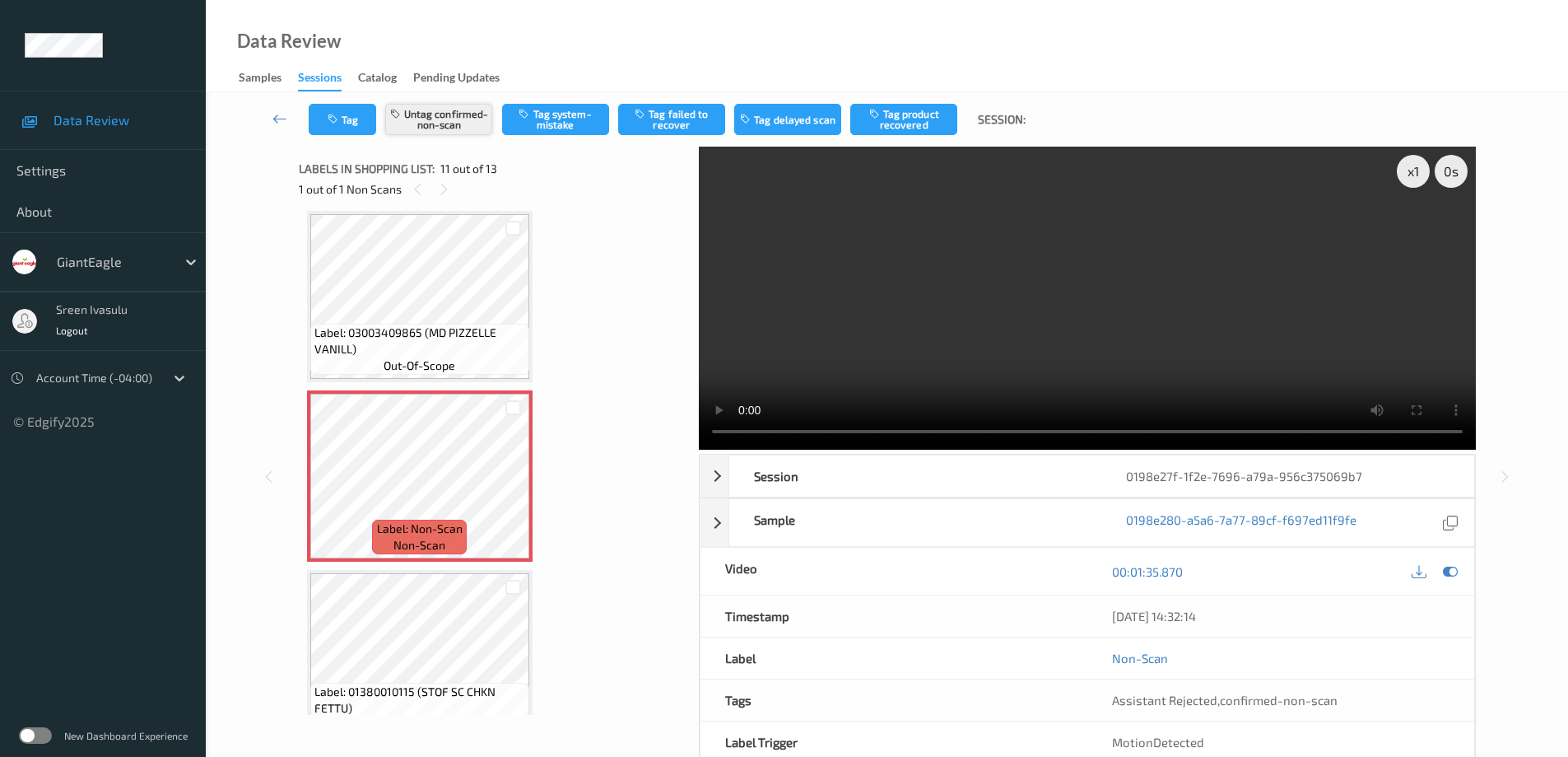
click at [437, 115] on button "Untag confirmed-non-scan" at bounding box center [438, 119] width 107 height 31
click at [583, 119] on button "Tag system-mistake" at bounding box center [555, 119] width 107 height 31
click at [354, 120] on button "Tag" at bounding box center [342, 119] width 68 height 31
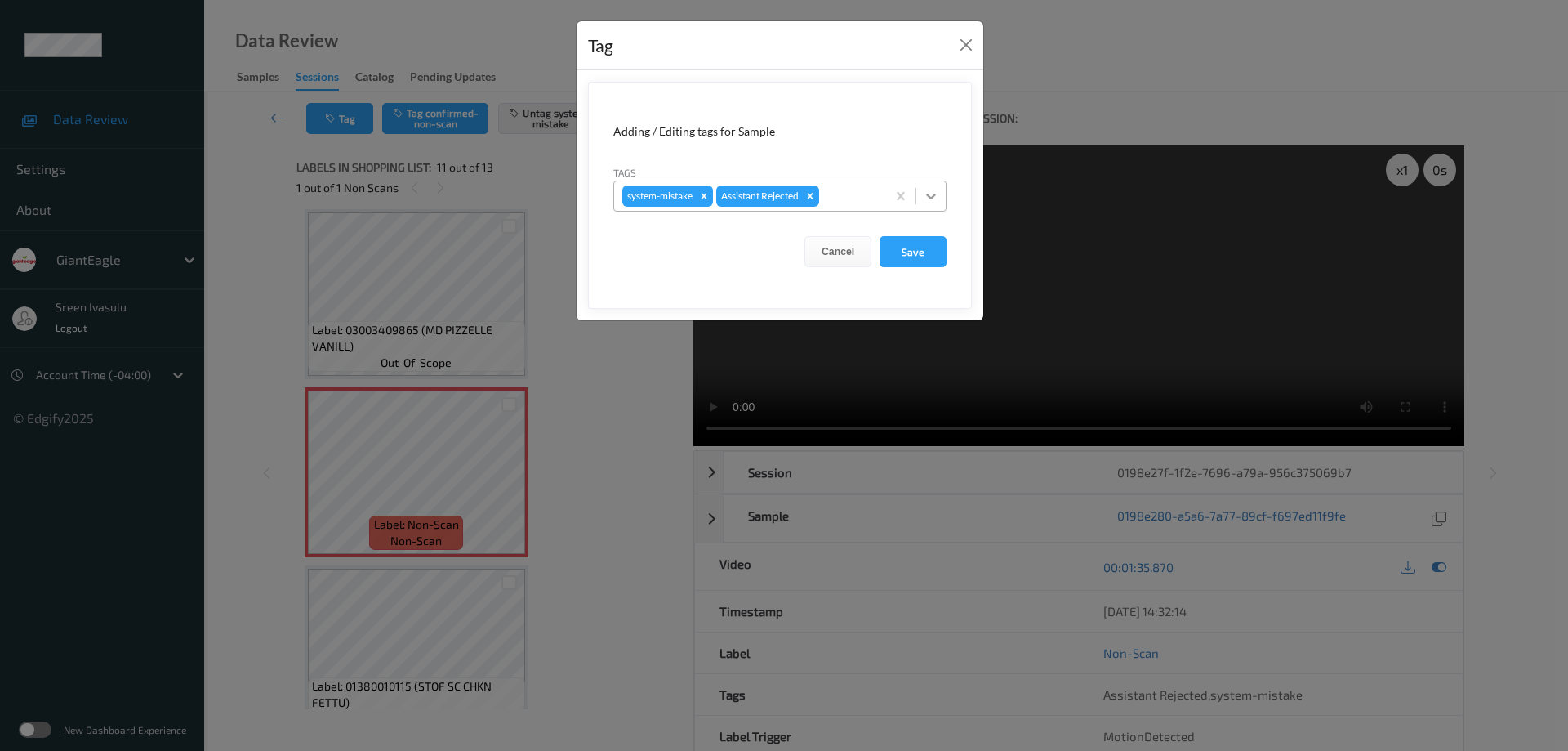
click at [931, 199] on icon at bounding box center [931, 195] width 17 height 17
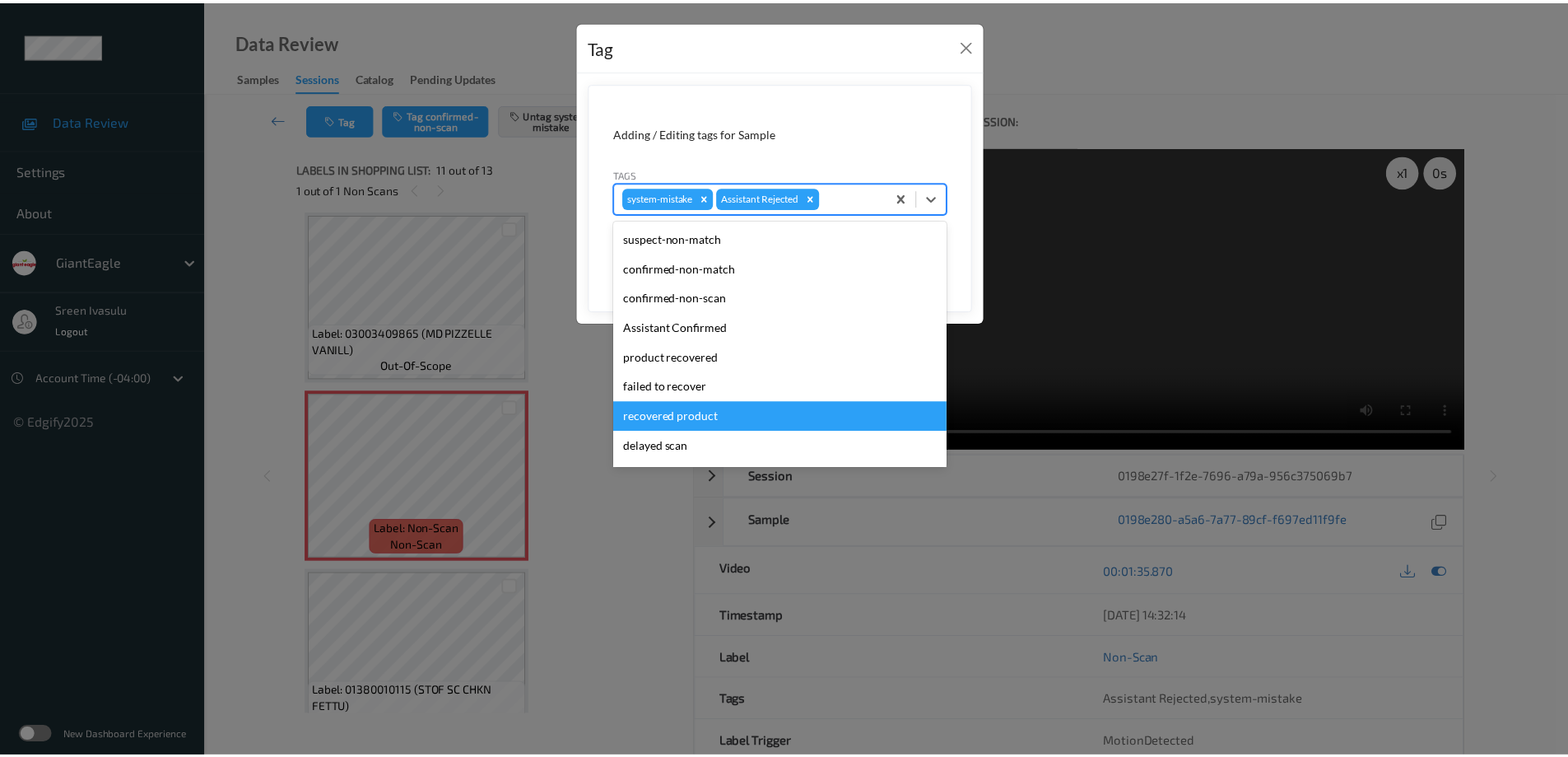
scroll to position [145, 0]
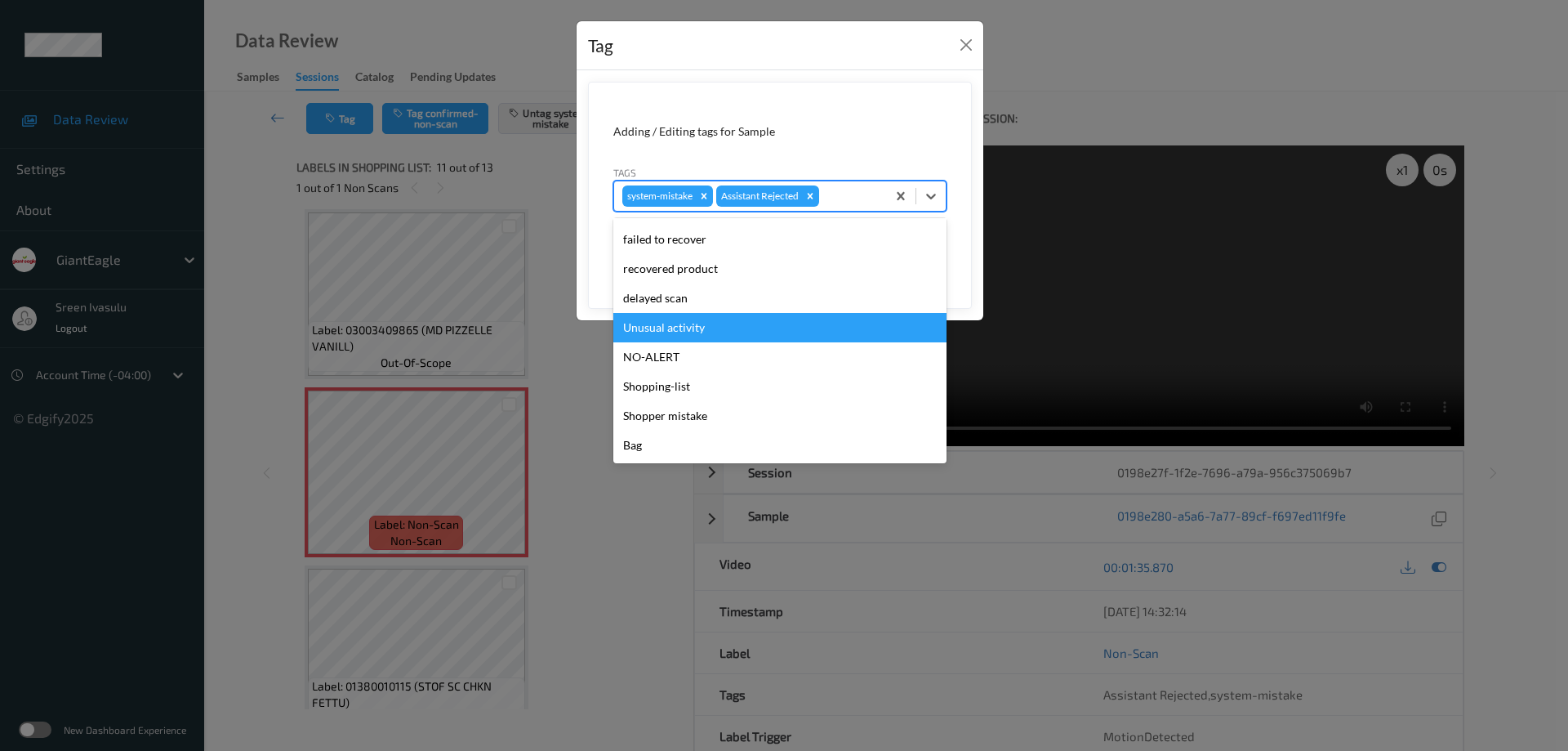
click at [715, 325] on div "Unusual activity" at bounding box center [779, 327] width 333 height 29
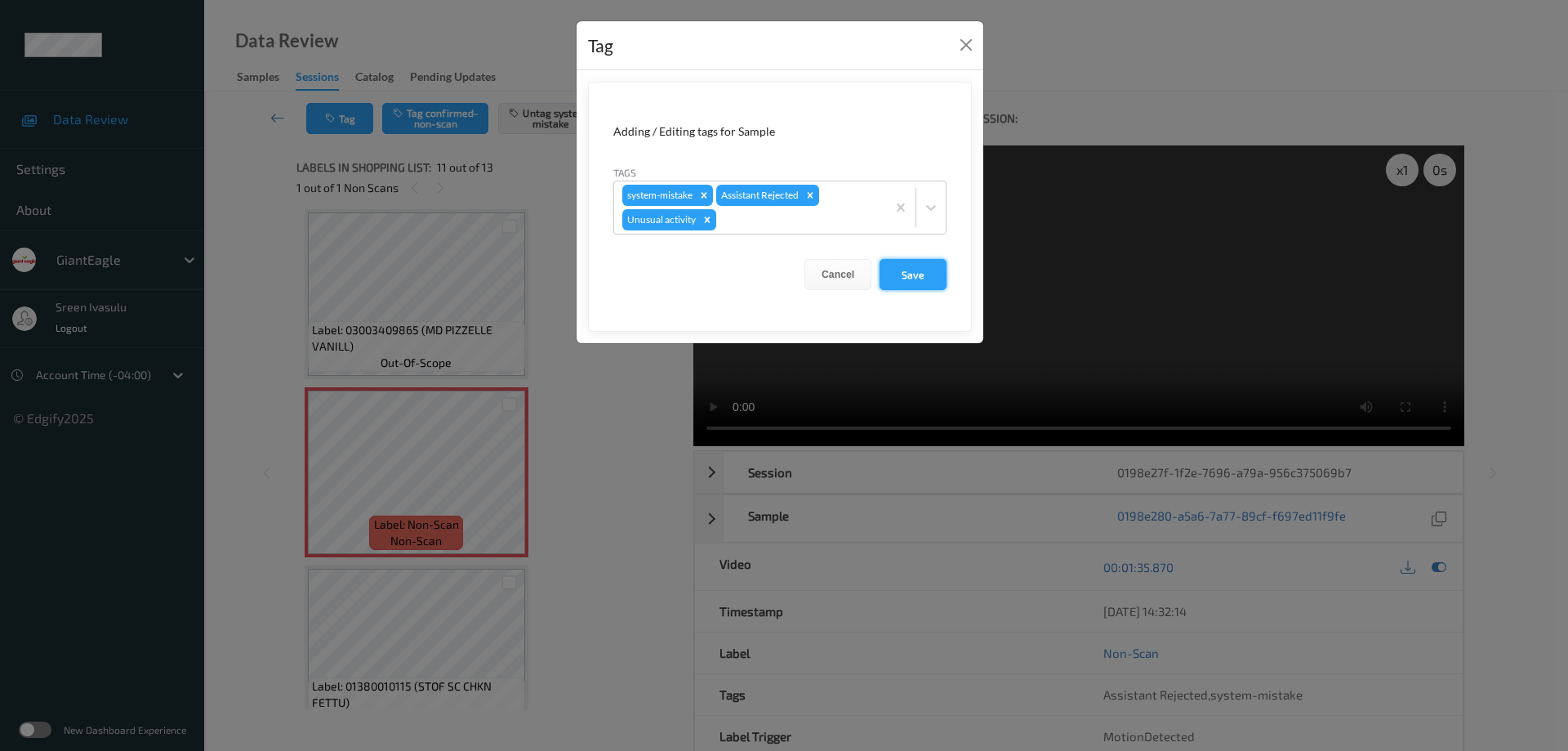
click at [901, 276] on button "Save" at bounding box center [912, 275] width 67 height 31
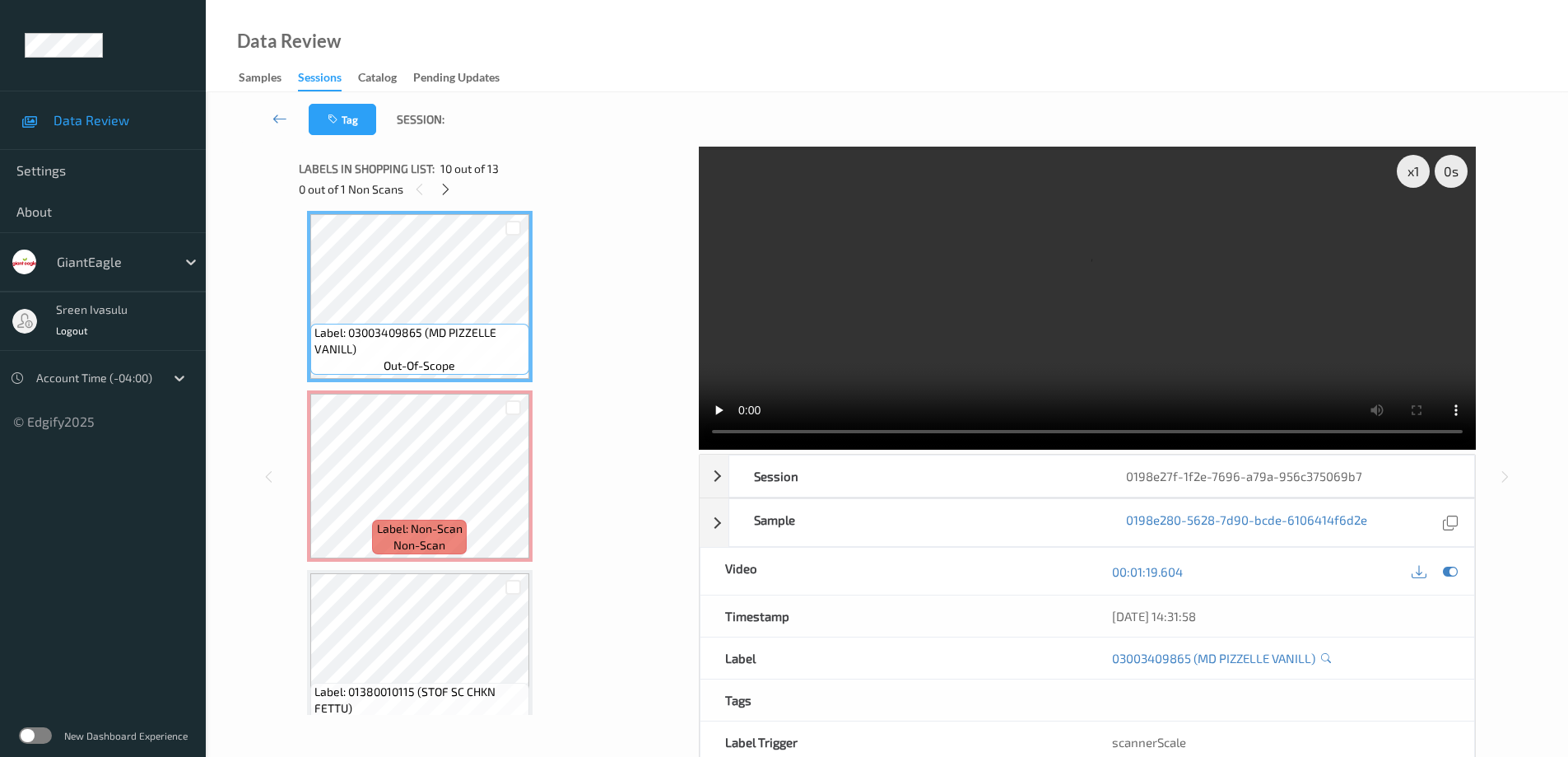
scroll to position [1295, 0]
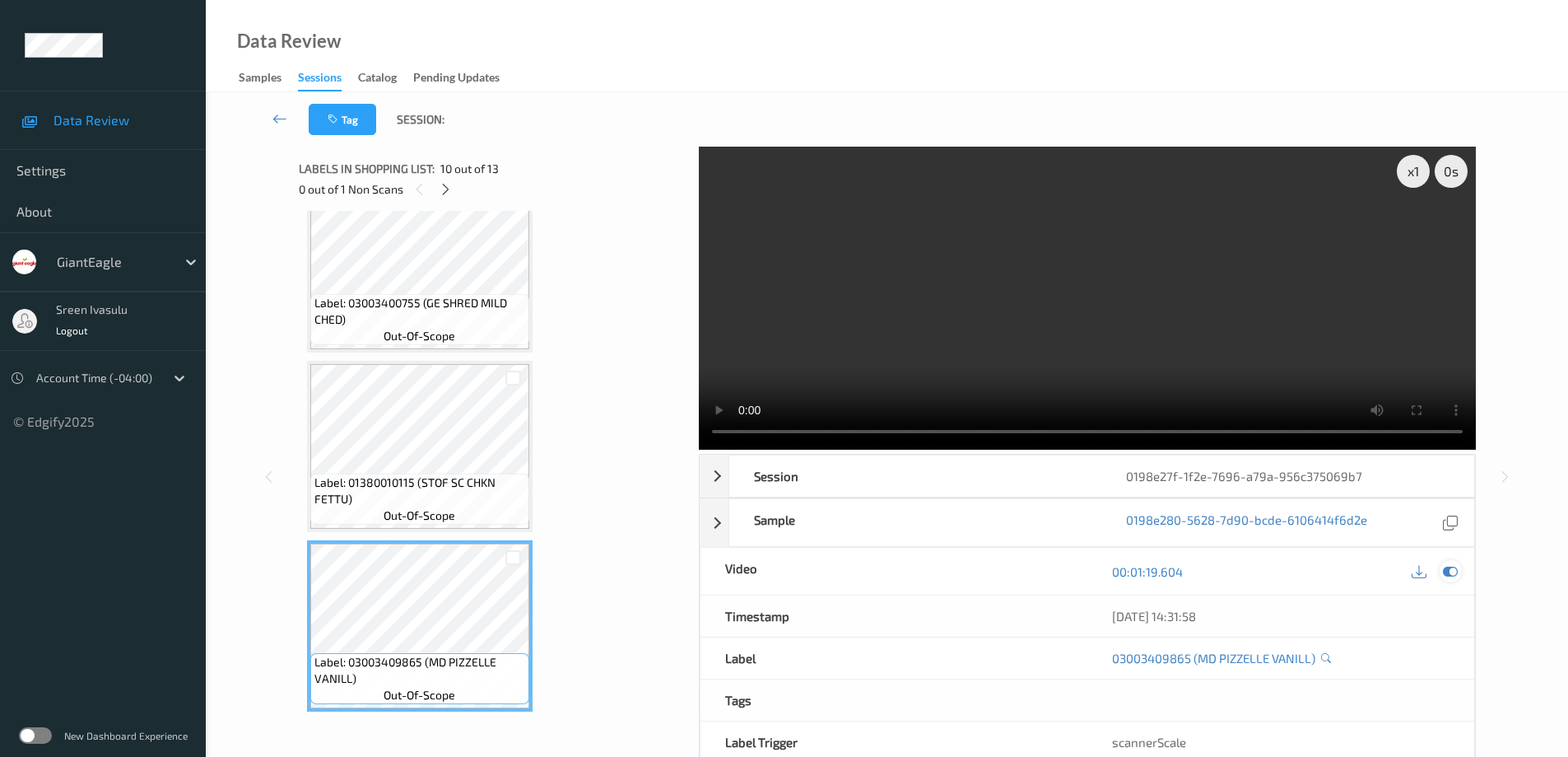
click at [1450, 571] on icon at bounding box center [1450, 571] width 15 height 15
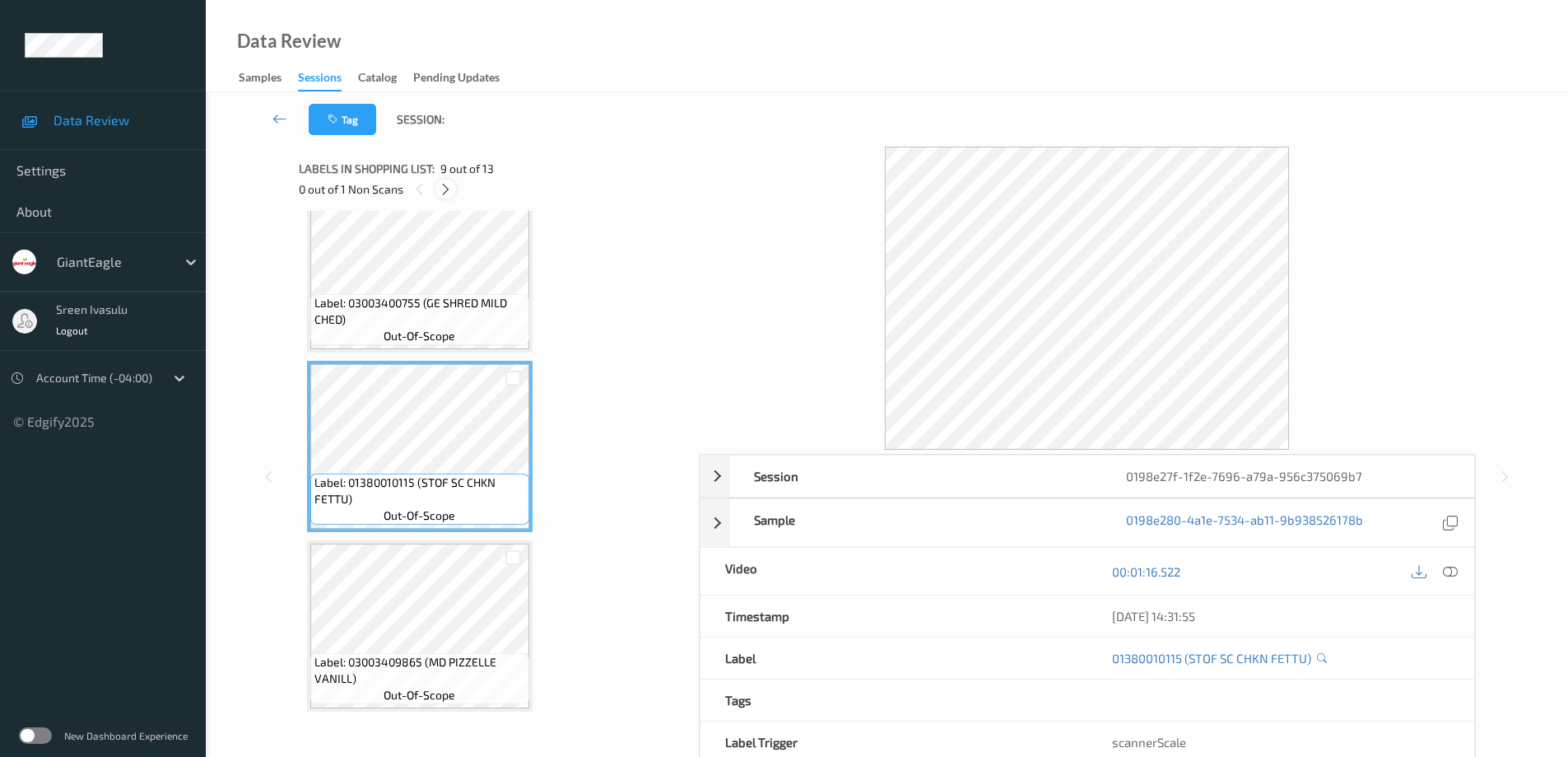
click at [442, 189] on icon at bounding box center [445, 189] width 14 height 15
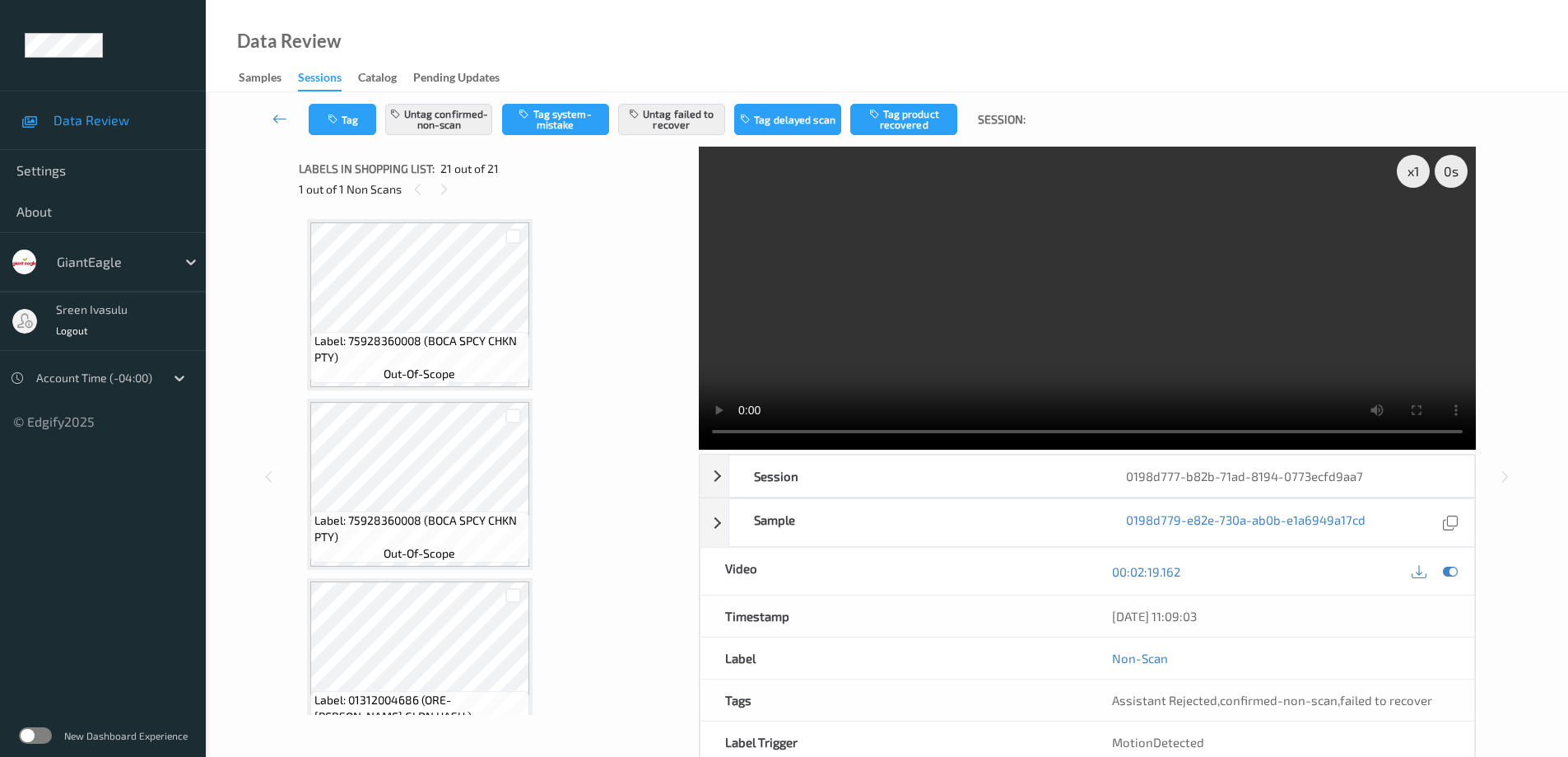
scroll to position [3274, 0]
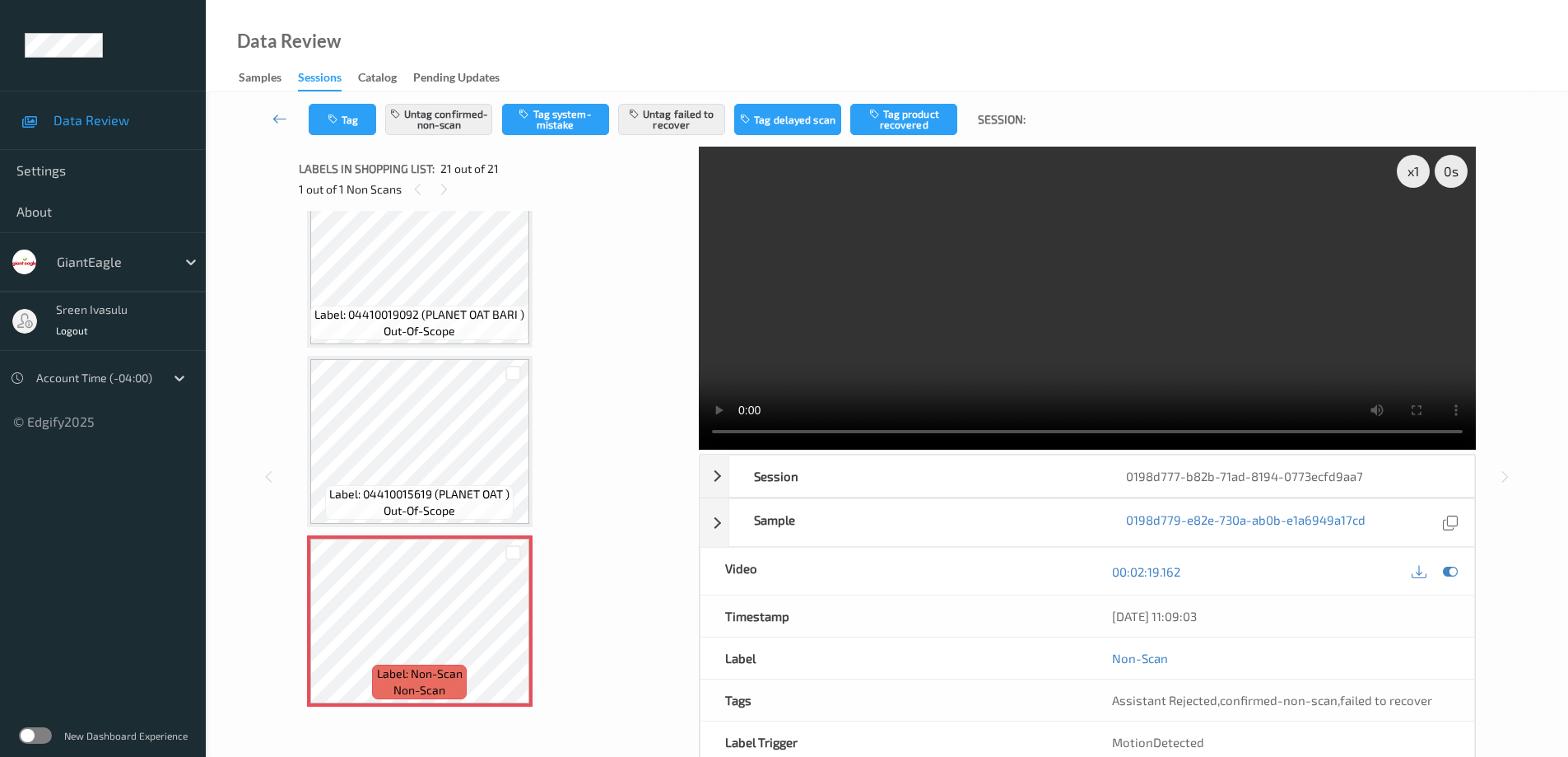
drag, startPoint x: 564, startPoint y: 1, endPoint x: 878, endPoint y: 66, distance: 320.7
click at [878, 66] on div "Data Review Samples Sessions Catalog Pending Updates" at bounding box center [886, 46] width 1361 height 92
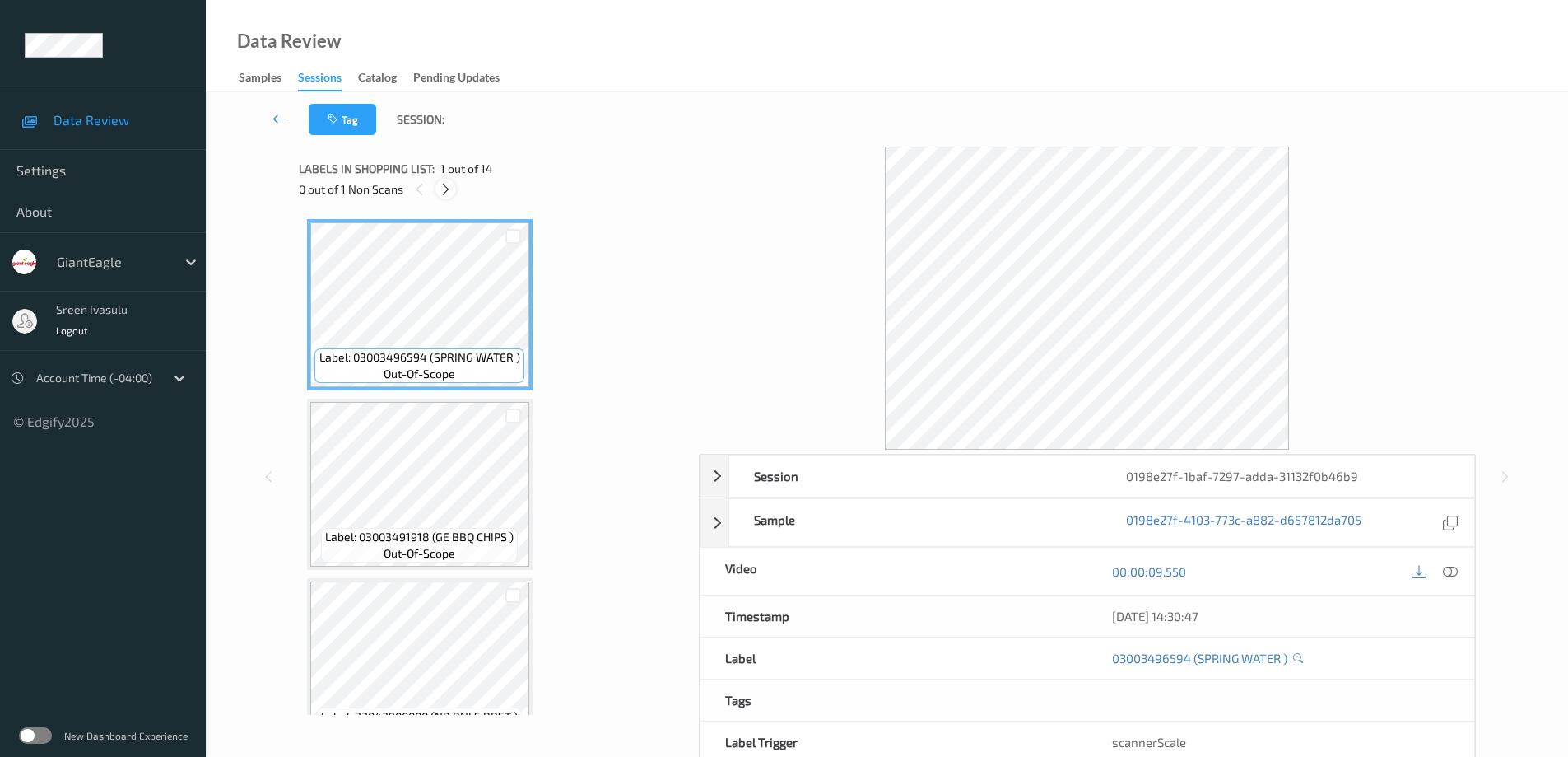
click at [442, 188] on icon at bounding box center [445, 189] width 14 height 15
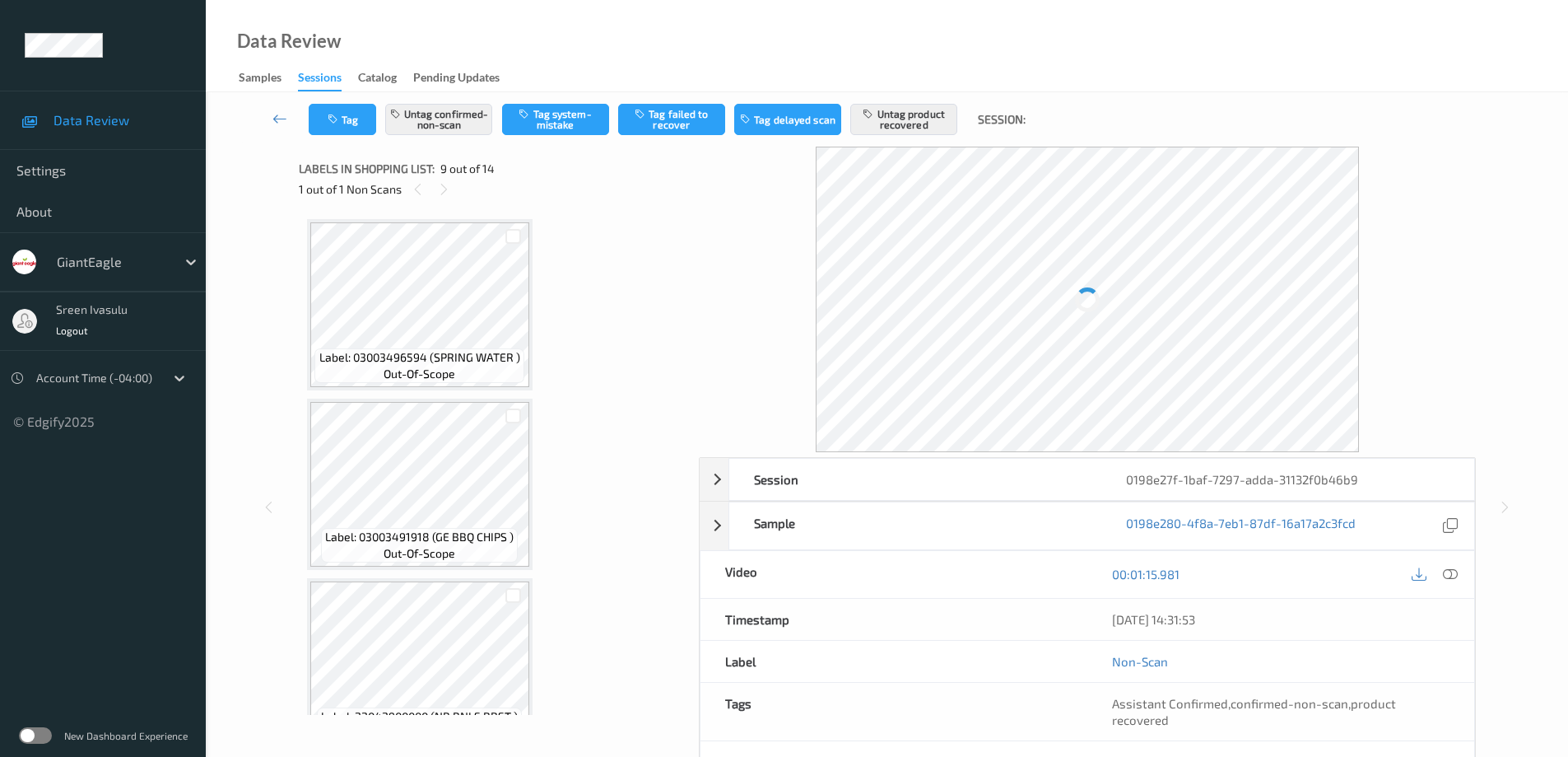
scroll to position [1264, 0]
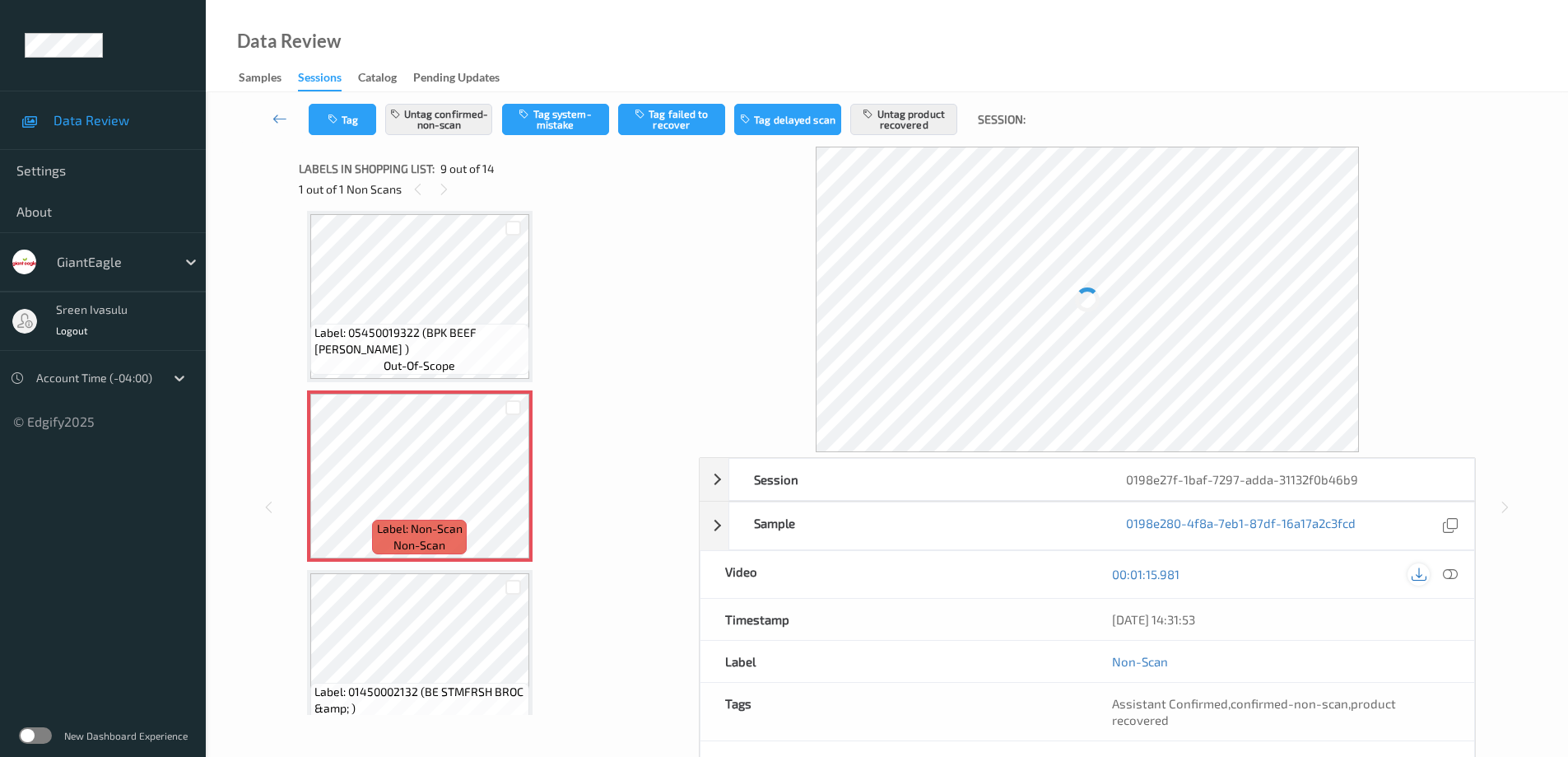
drag, startPoint x: 1451, startPoint y: 570, endPoint x: 1413, endPoint y: 577, distance: 38.6
click at [1452, 570] on icon at bounding box center [1450, 573] width 15 height 15
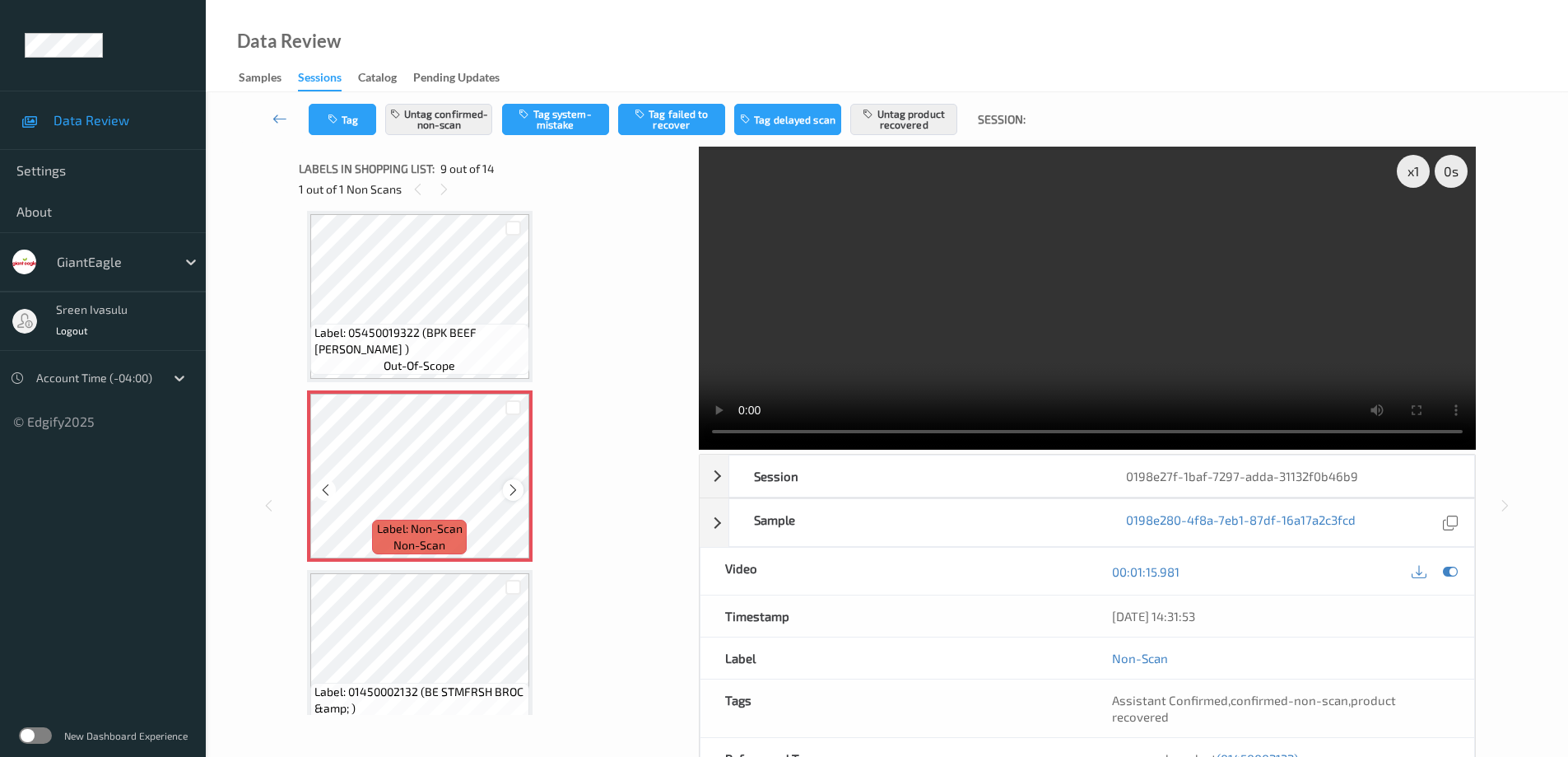
click at [521, 489] on div at bounding box center [513, 489] width 21 height 21
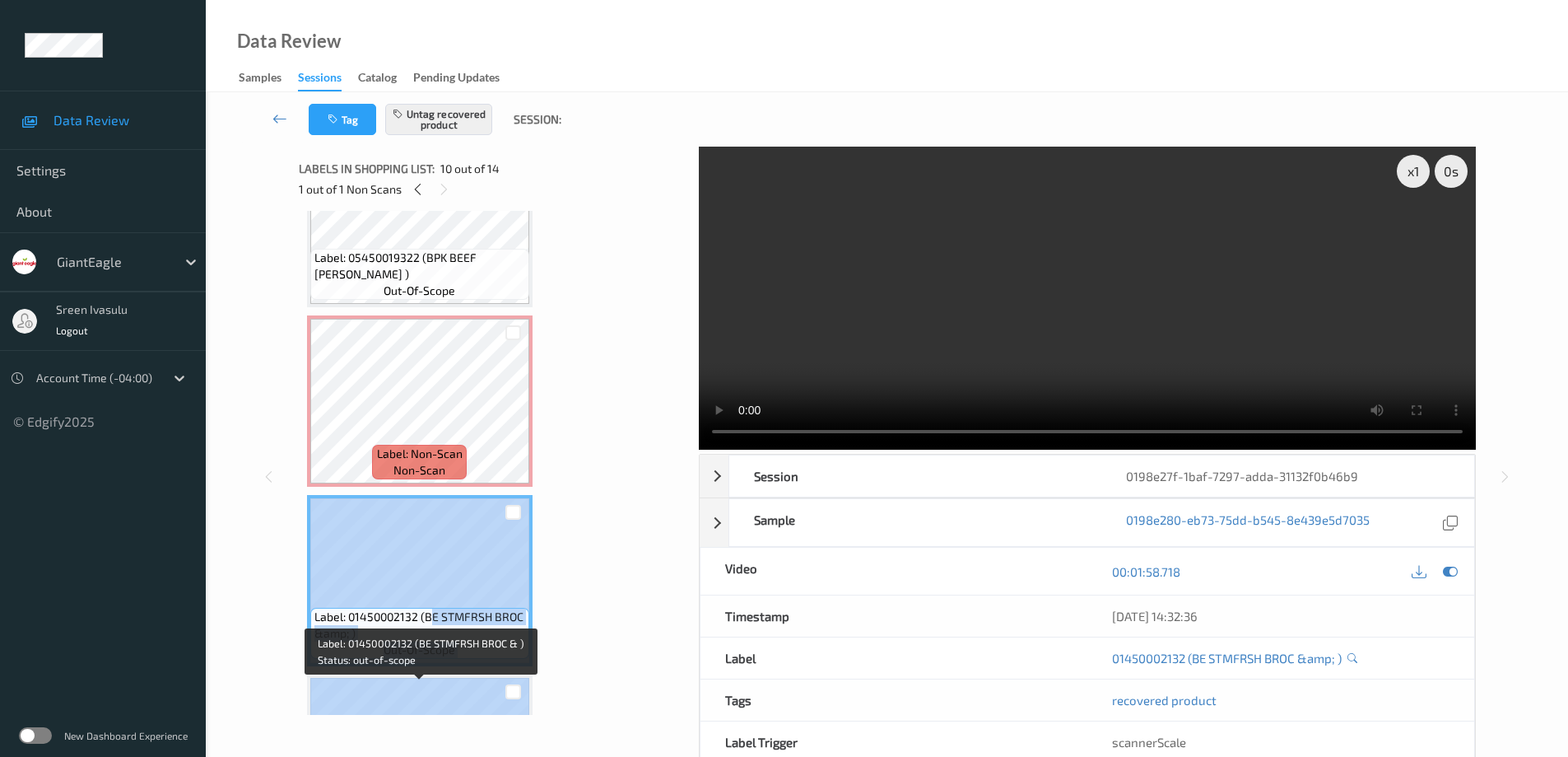
drag, startPoint x: 428, startPoint y: 691, endPoint x: 443, endPoint y: 711, distance: 25.0
click at [443, 711] on div "Label: 03003496594 (SPRING WATER ) out-of-scope Label: 03003491918 (GE BBQ CHIP…" at bounding box center [493, 132] width 372 height 2505
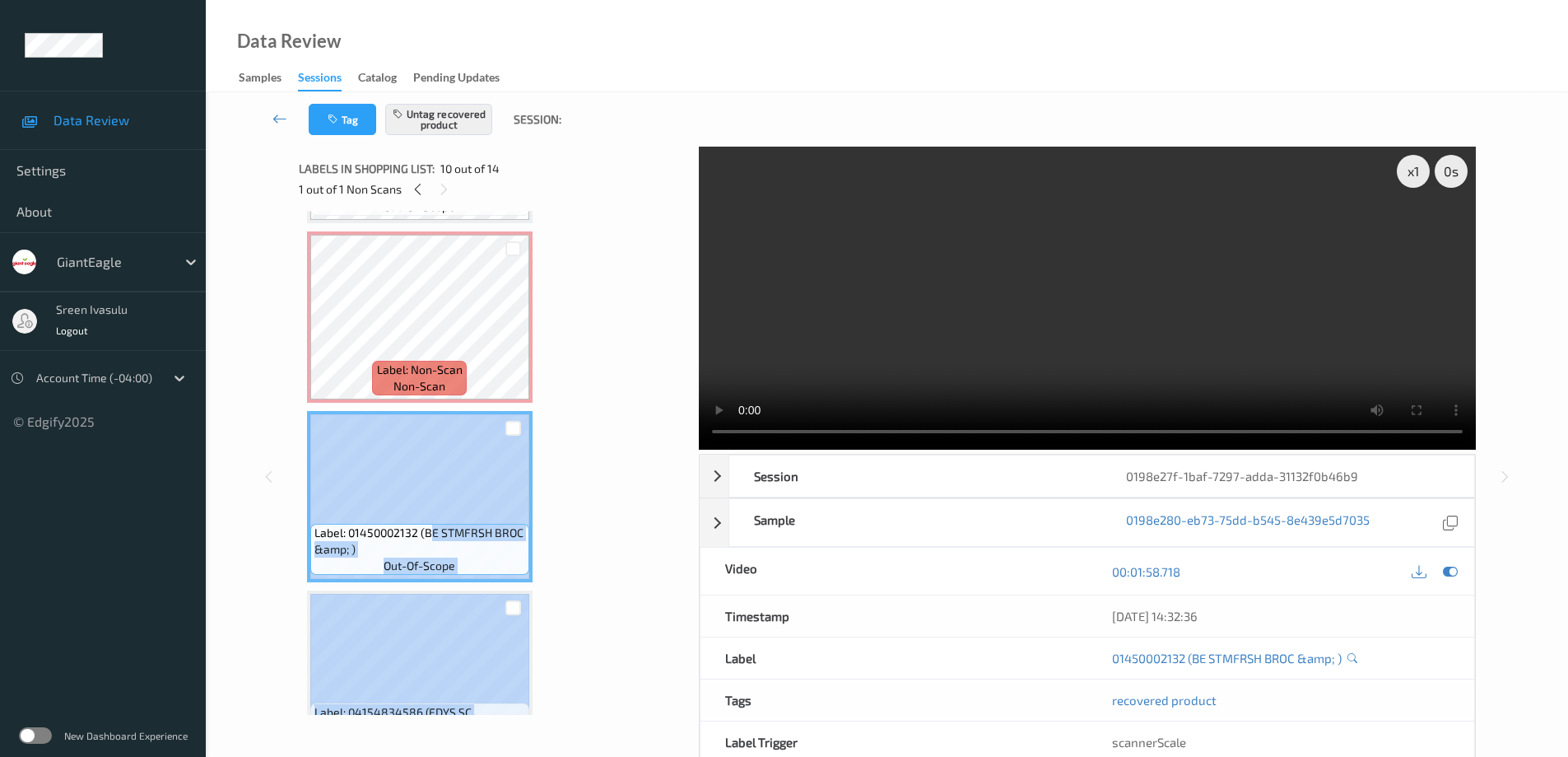
drag, startPoint x: 625, startPoint y: 506, endPoint x: 489, endPoint y: 543, distance: 140.9
click at [626, 506] on div "Label: 03003496594 (SPRING WATER ) out-of-scope Label: 03003491918 (GE BBQ CHIP…" at bounding box center [493, 48] width 372 height 2505
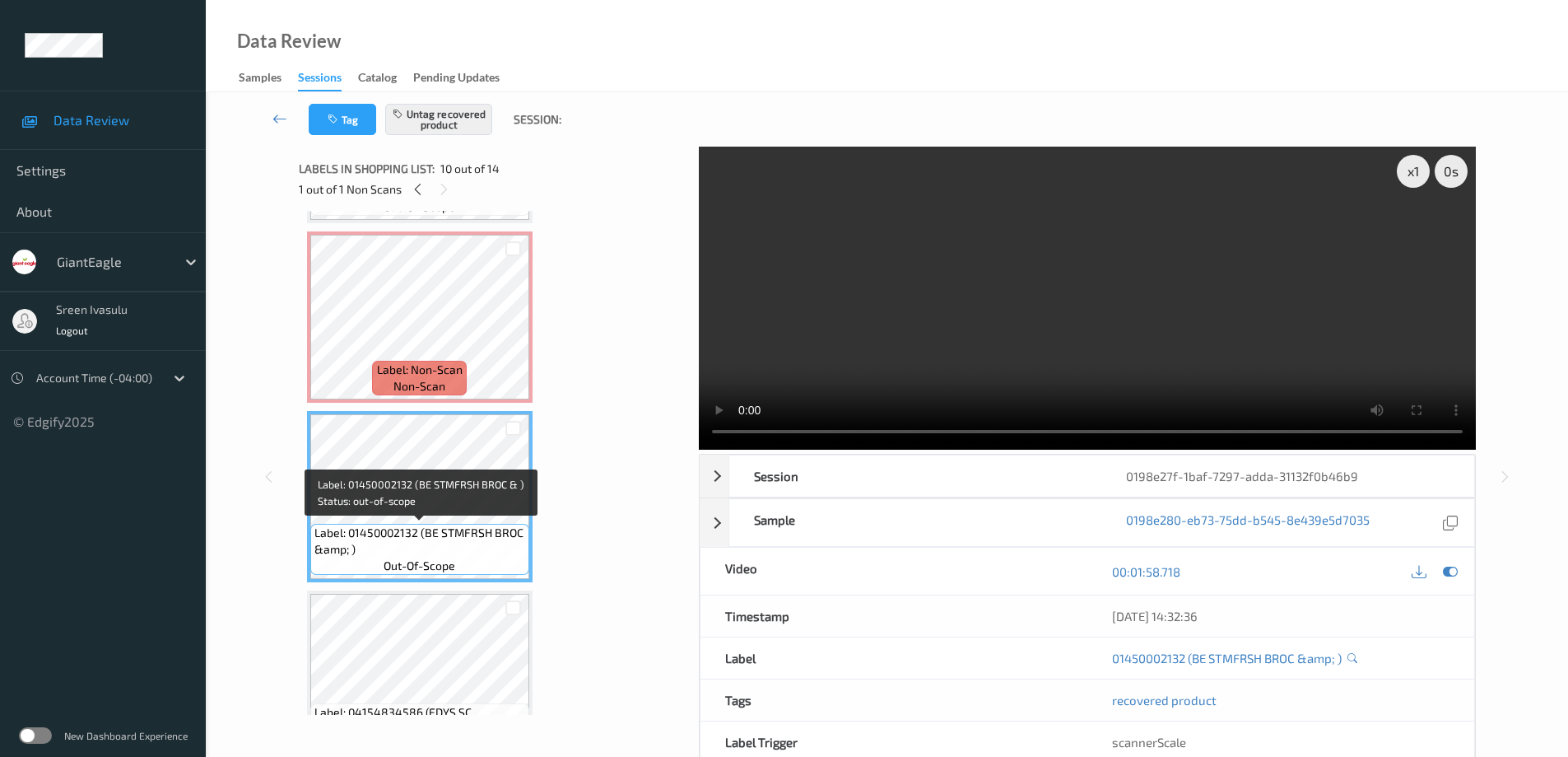
click at [427, 534] on span "Label: 01450002132 (BE STMFRSH BROC &amp; )" at bounding box center [419, 542] width 210 height 33
drag, startPoint x: 427, startPoint y: 534, endPoint x: 453, endPoint y: 548, distance: 29.5
click at [453, 548] on span "Label: 01450002132 (BE STMFRSH BROC &amp; )" at bounding box center [419, 542] width 210 height 33
copy span "BE STMFRSH BROC &amp; )"
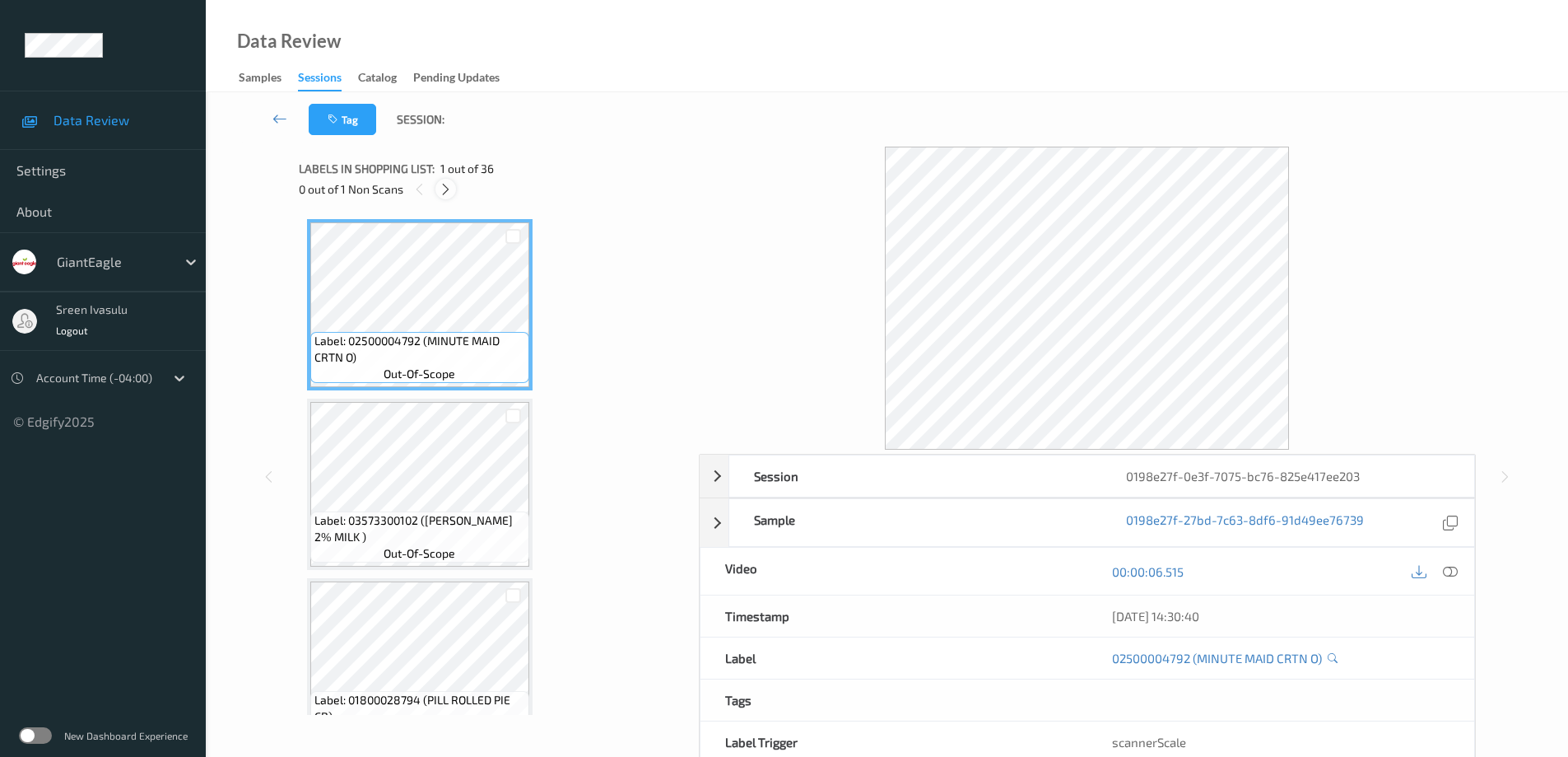
click at [445, 180] on div at bounding box center [445, 188] width 21 height 21
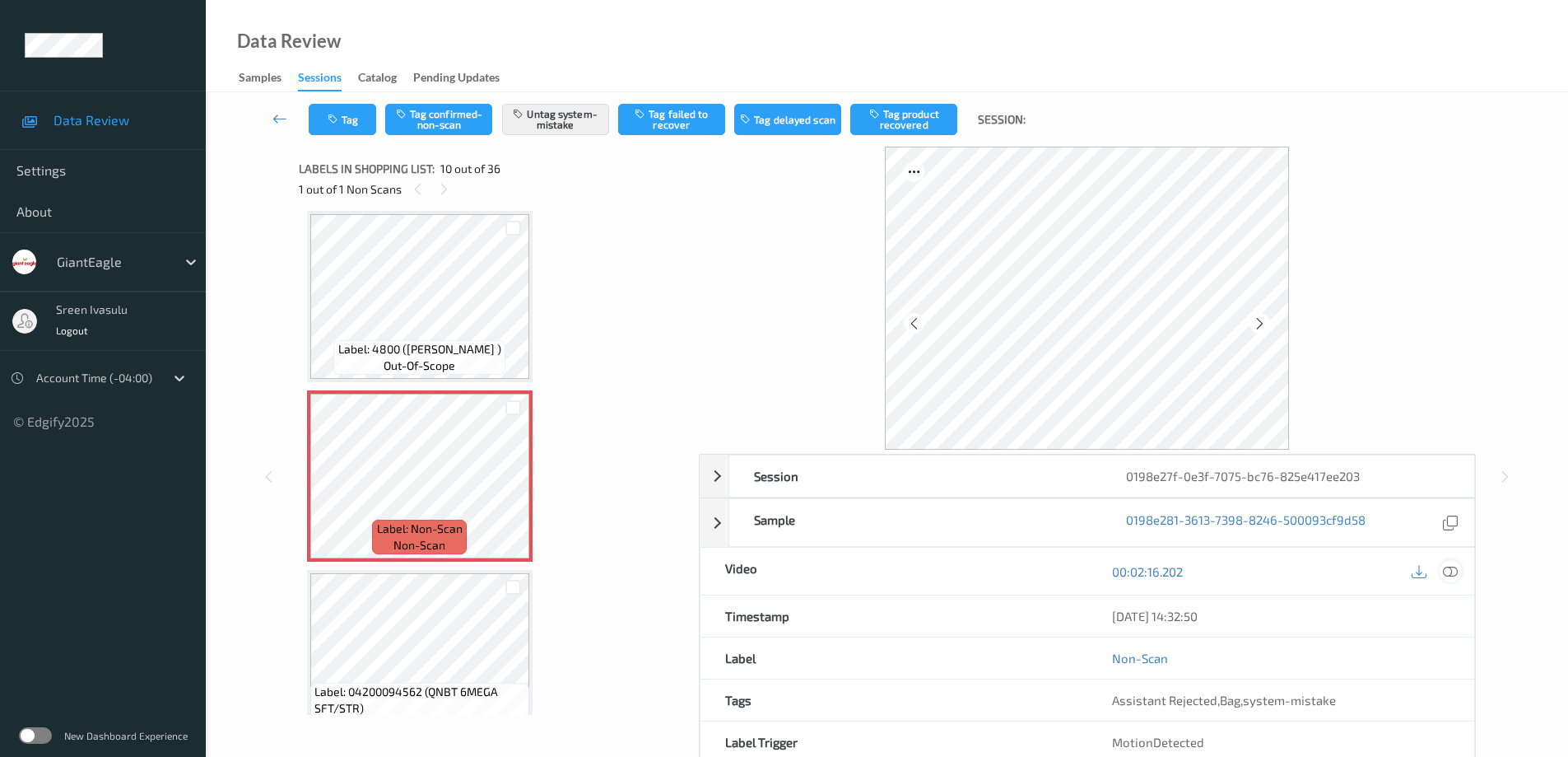
click at [1450, 566] on icon at bounding box center [1450, 571] width 15 height 15
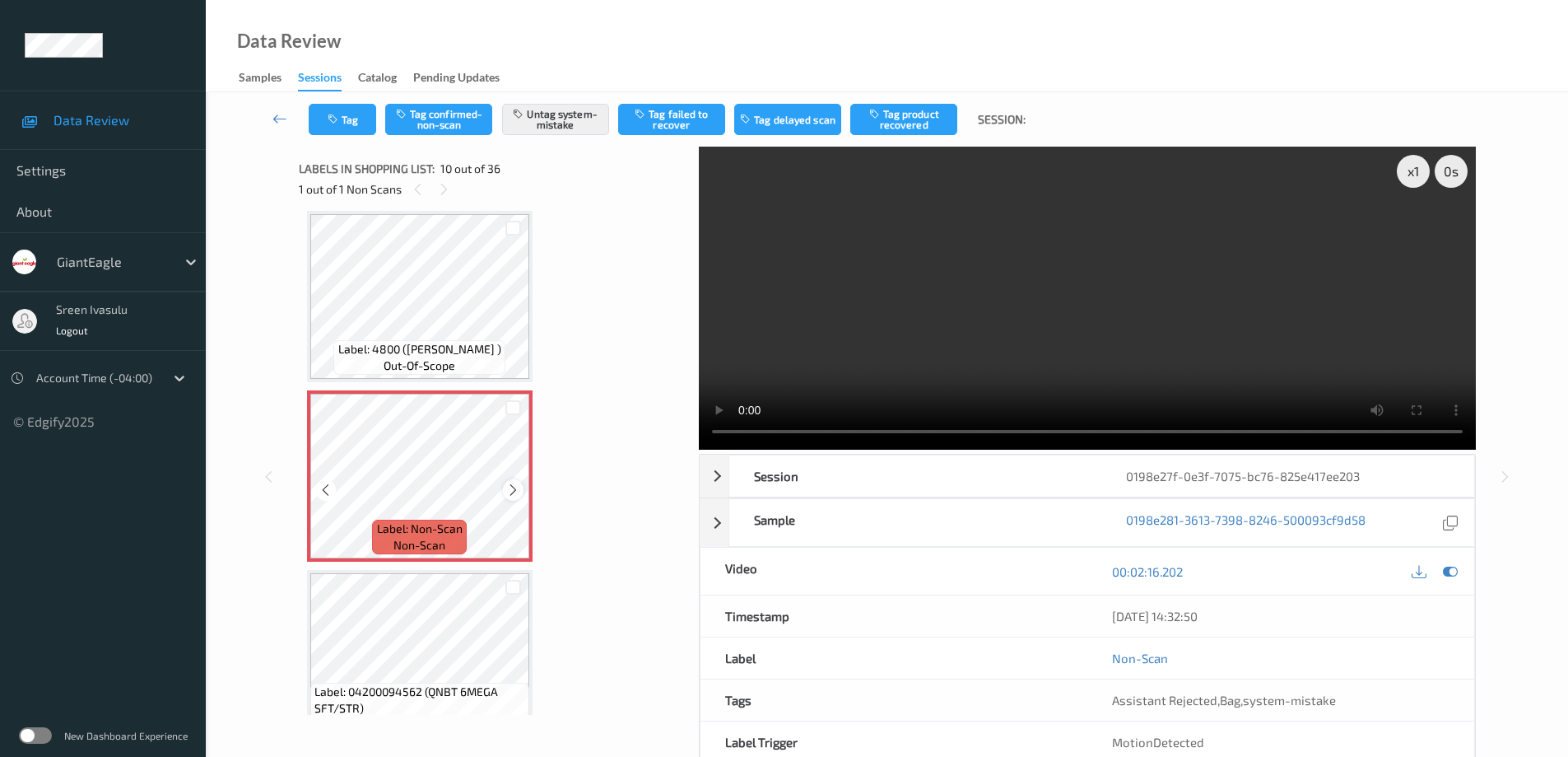
click at [514, 489] on icon at bounding box center [513, 490] width 14 height 15
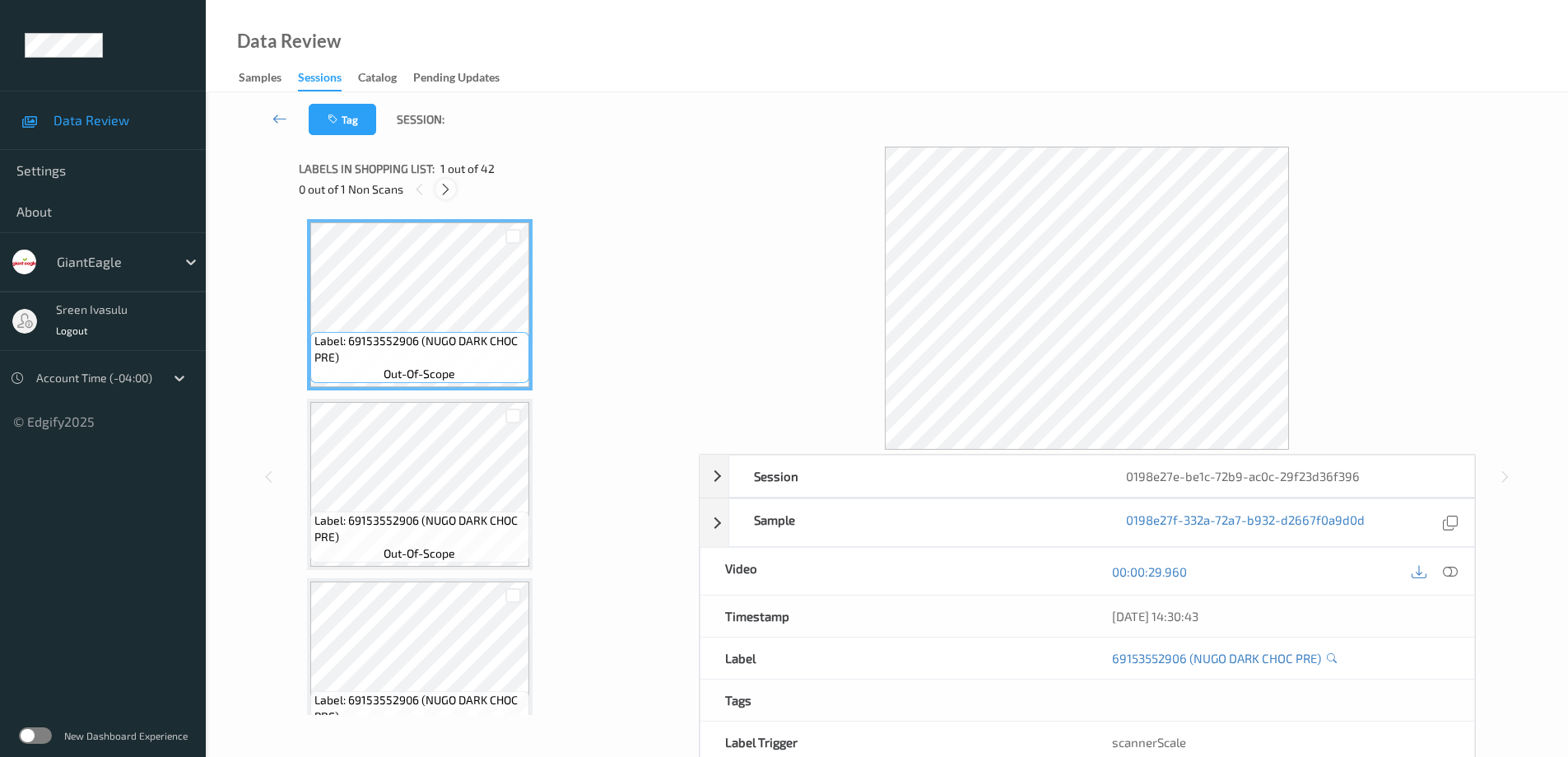
click at [438, 191] on div at bounding box center [445, 188] width 21 height 21
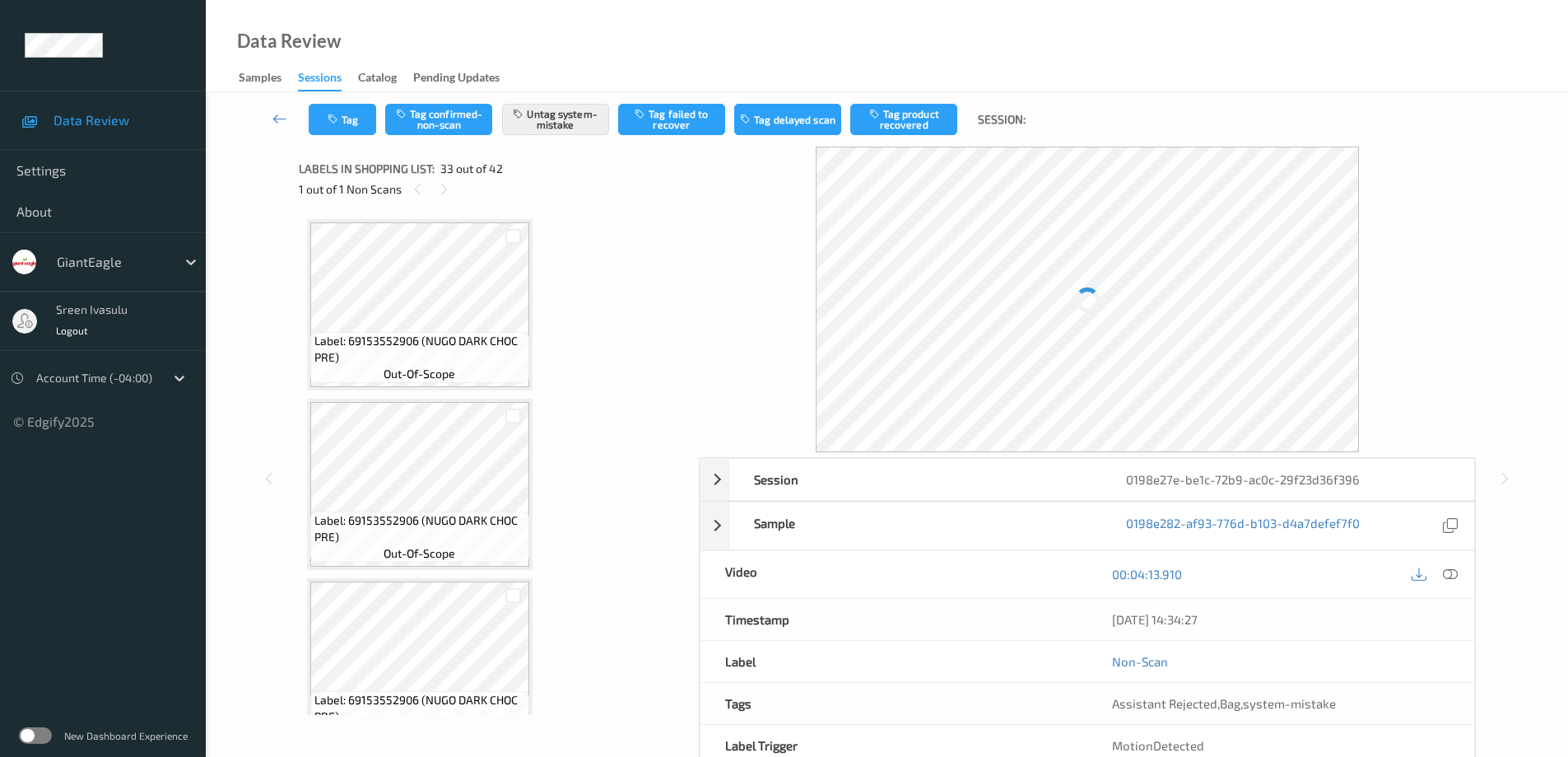
scroll to position [5572, 0]
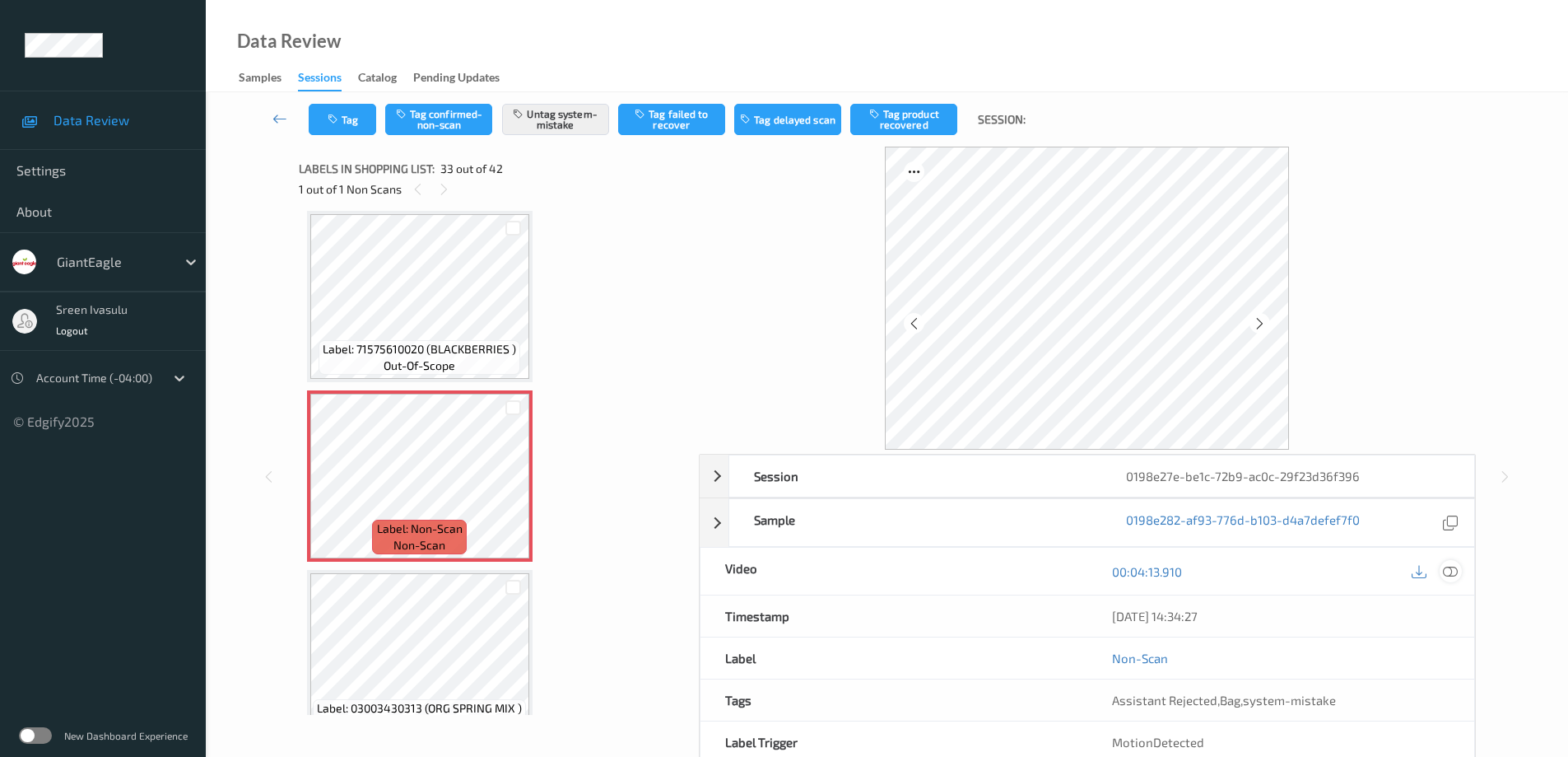
click at [1450, 575] on icon at bounding box center [1450, 571] width 15 height 15
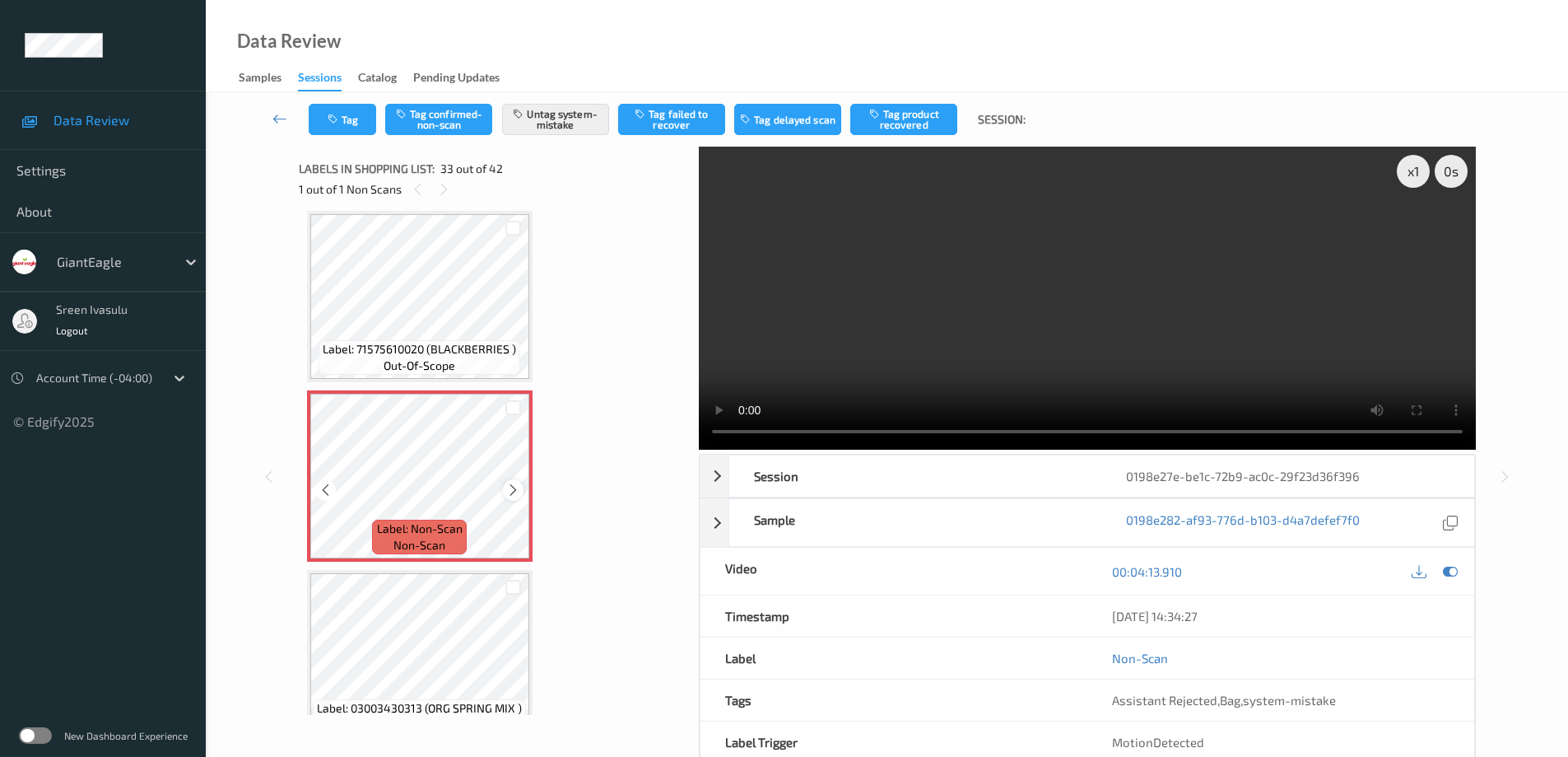
click at [513, 492] on icon at bounding box center [513, 490] width 14 height 15
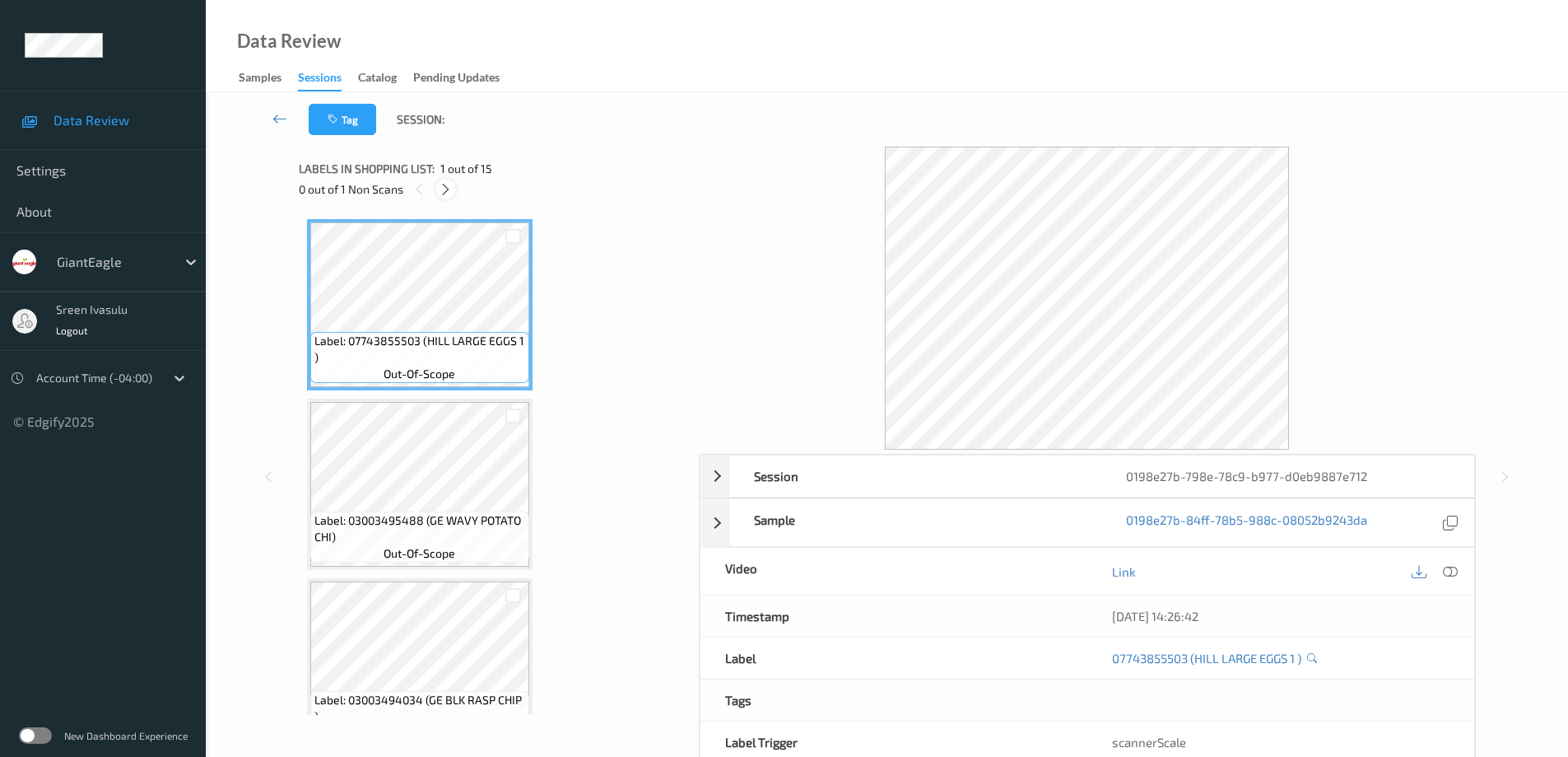
click at [452, 195] on icon at bounding box center [445, 189] width 14 height 15
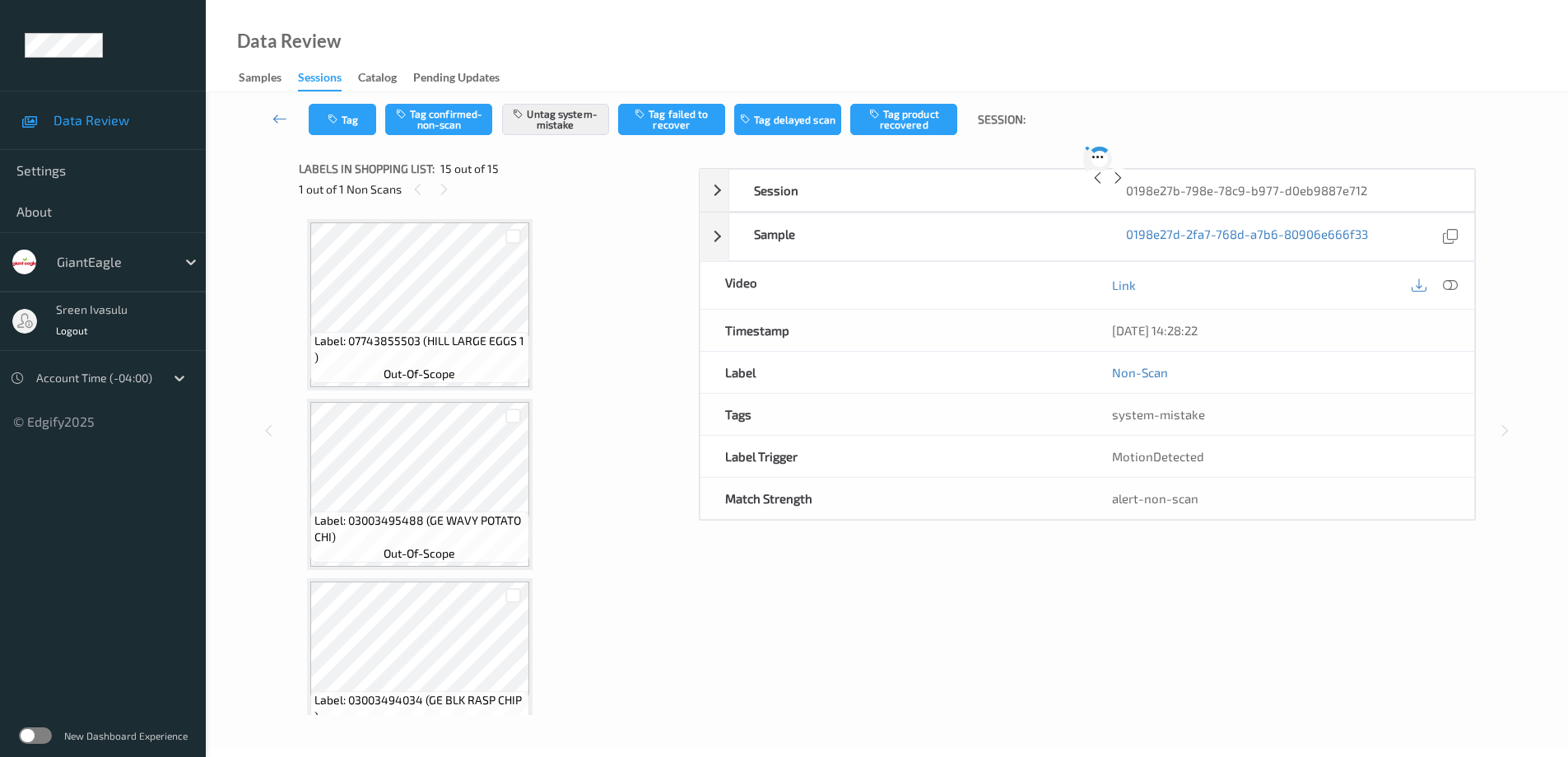
scroll to position [2197, 0]
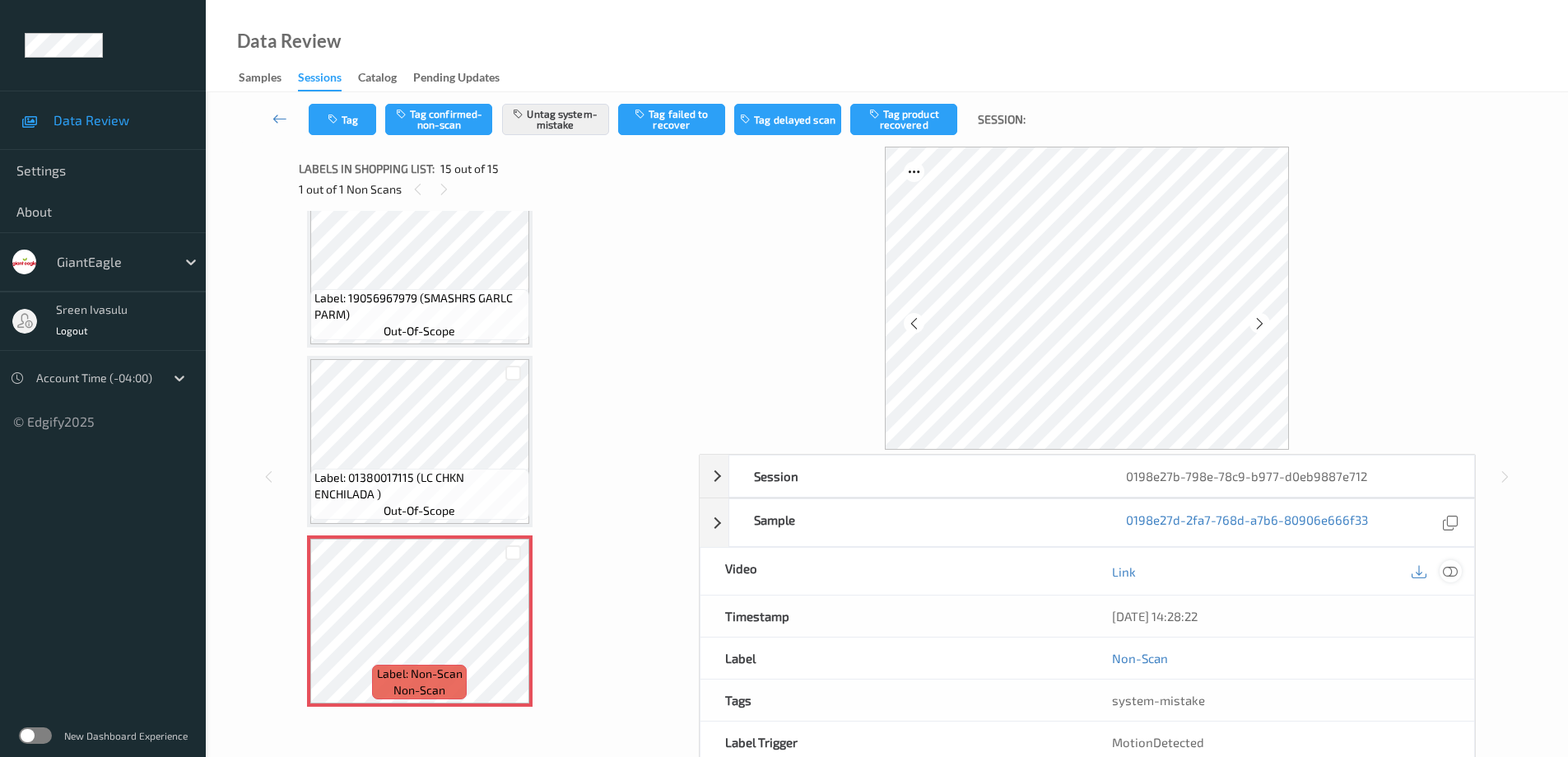
click at [1450, 570] on icon at bounding box center [1450, 571] width 15 height 15
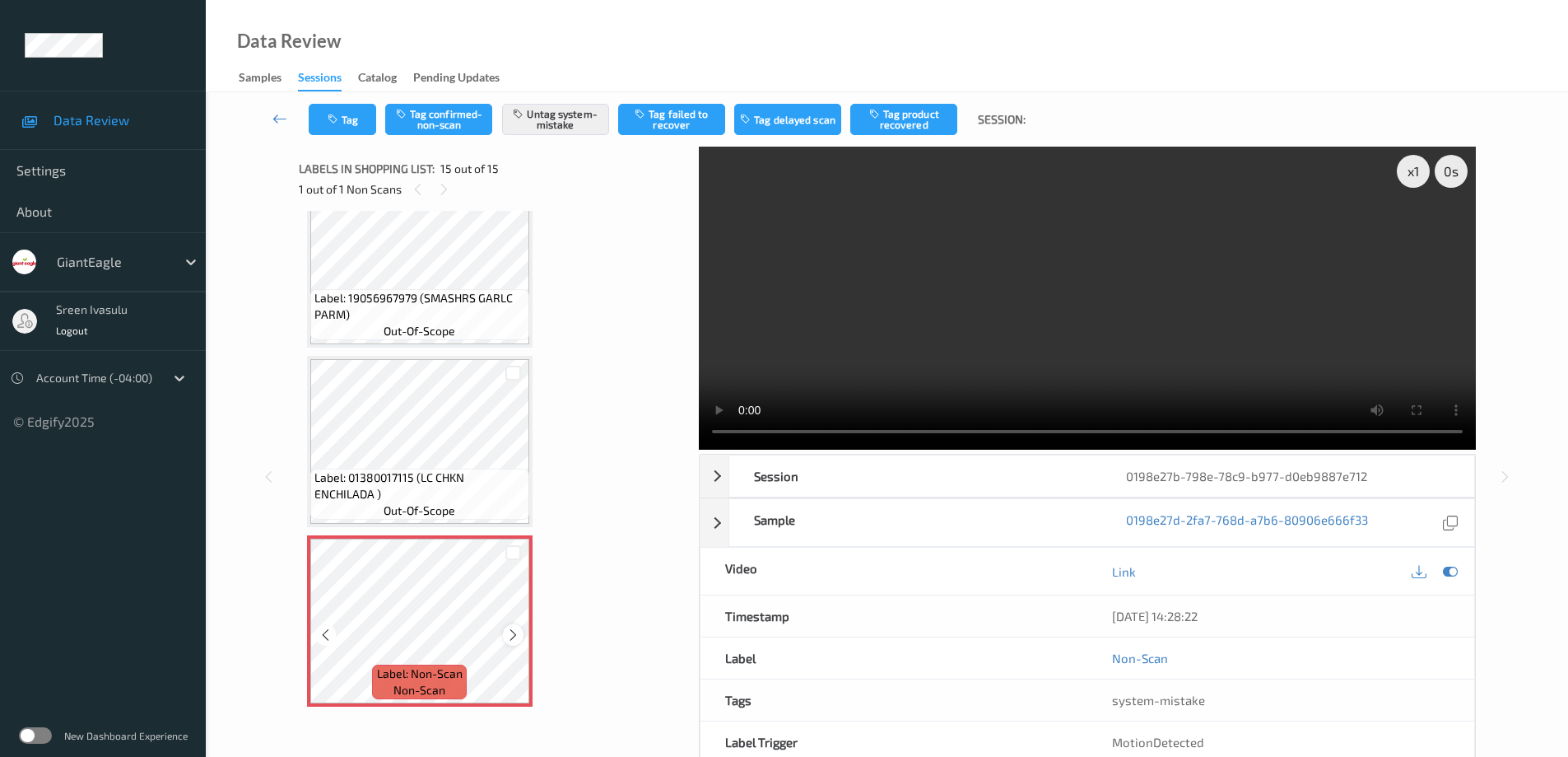
click at [517, 639] on icon at bounding box center [513, 635] width 14 height 15
click at [512, 637] on icon at bounding box center [513, 635] width 14 height 15
click at [1527, 353] on div "x 1 0 s Session 0198e27b-798e-78c9-b977-d0eb9887e712 Session ID 0198e27b-798e-7…" at bounding box center [887, 476] width 1294 height 659
click at [817, 450] on div "x 1 0 s Session 0198e27b-798e-78c9-b977-d0eb9887e712 Session ID 0198e27b-798e-7…" at bounding box center [1087, 476] width 777 height 659
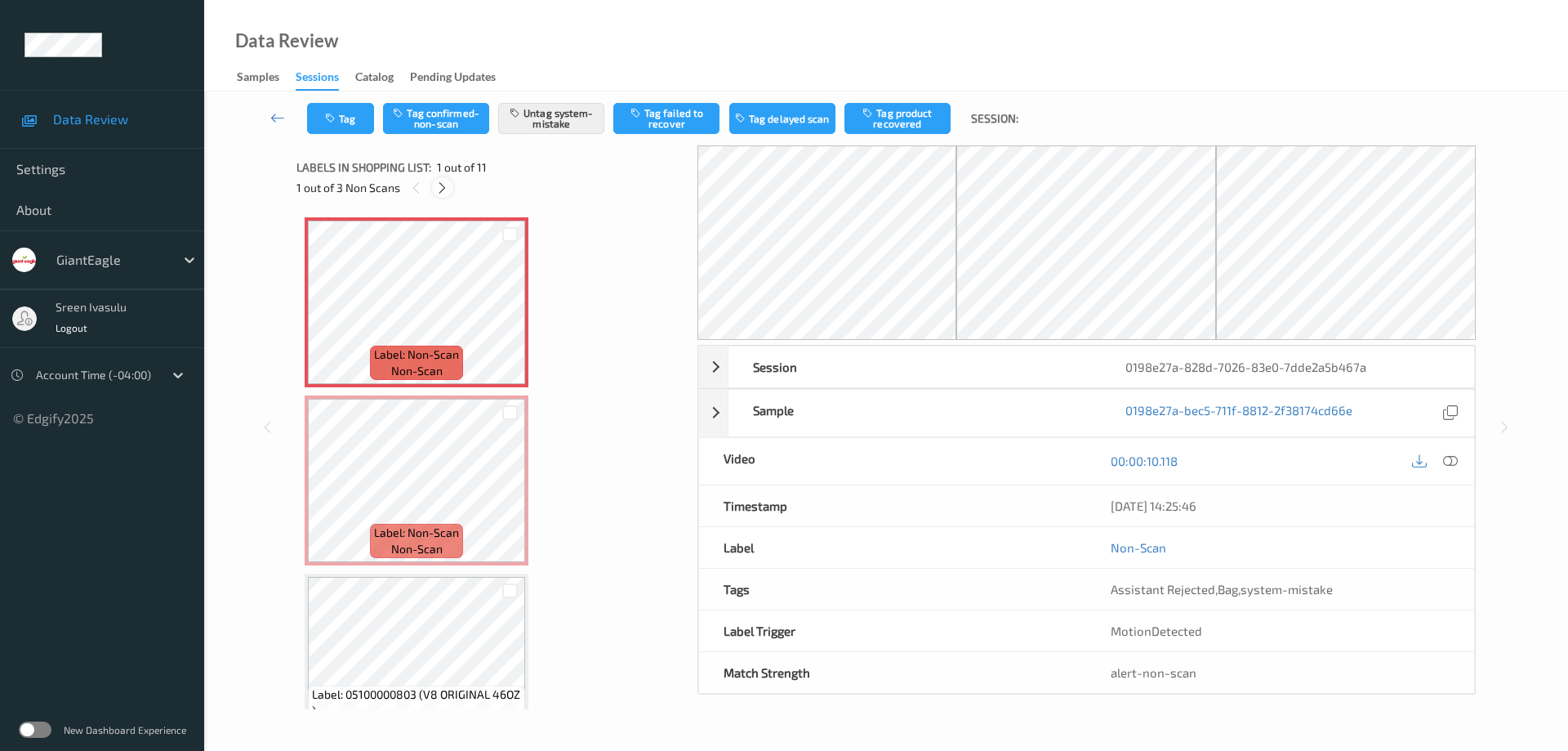
click at [445, 188] on icon at bounding box center [442, 188] width 14 height 15
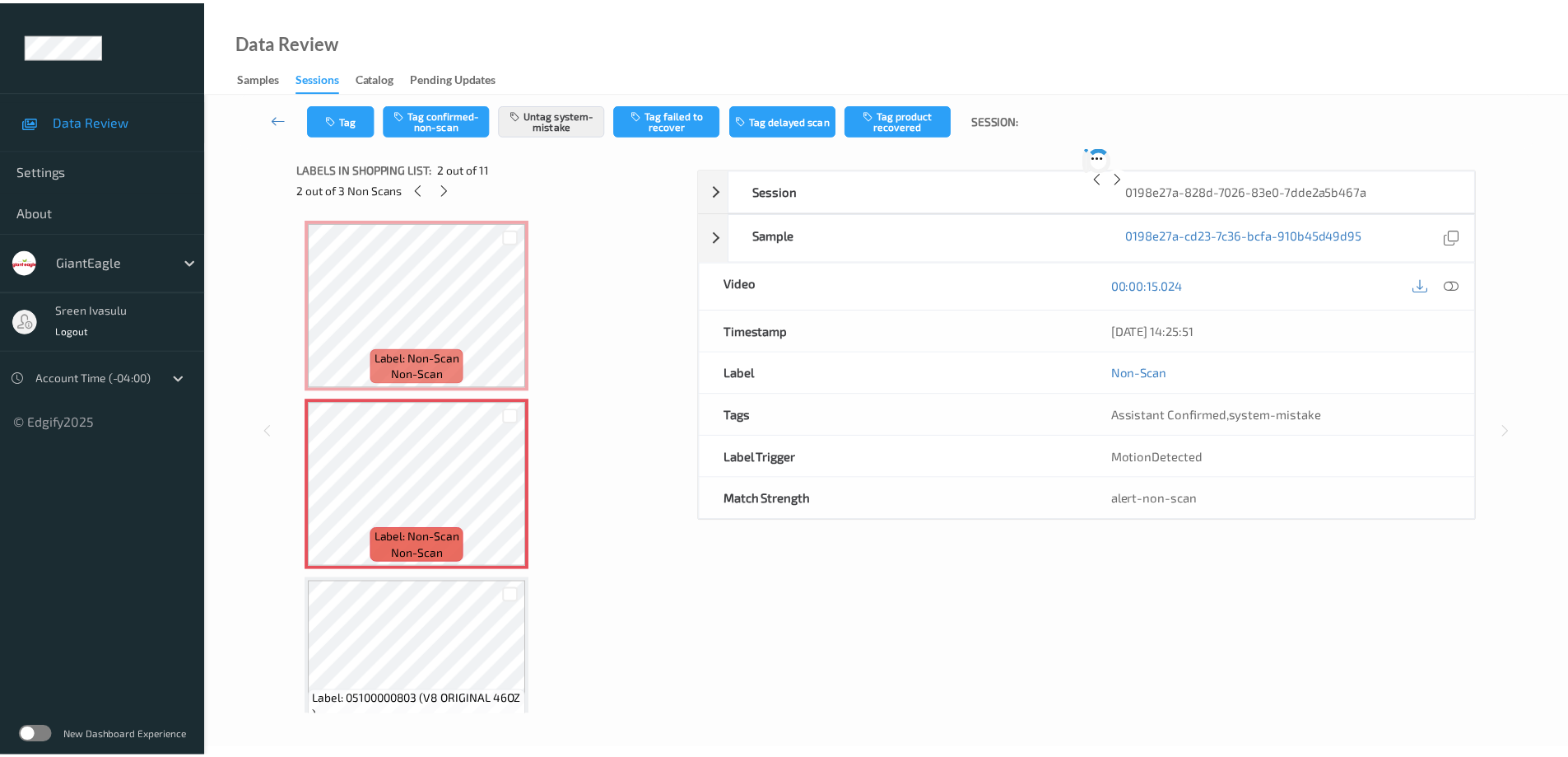
scroll to position [8, 0]
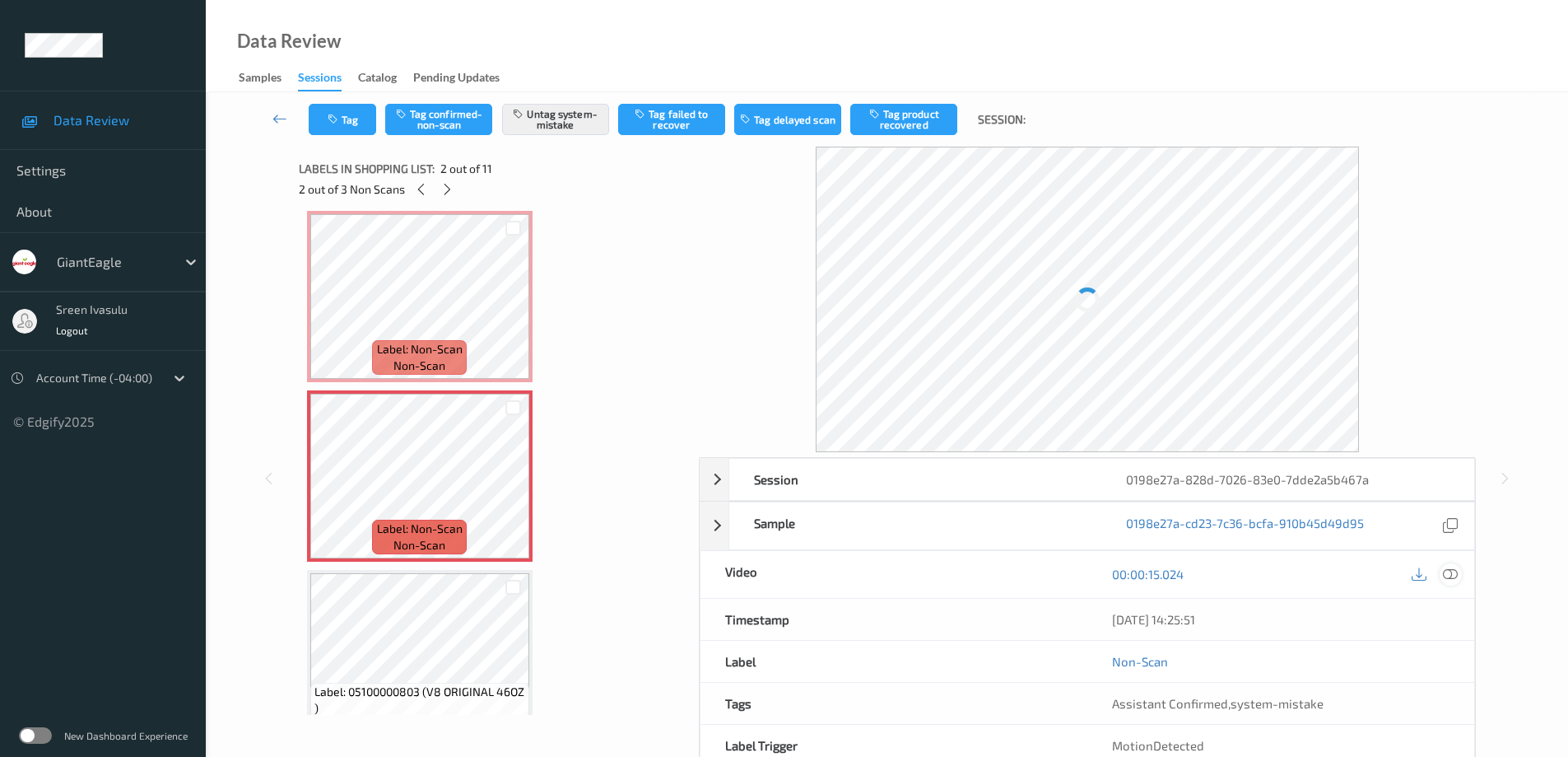
click at [1449, 570] on icon at bounding box center [1450, 573] width 15 height 15
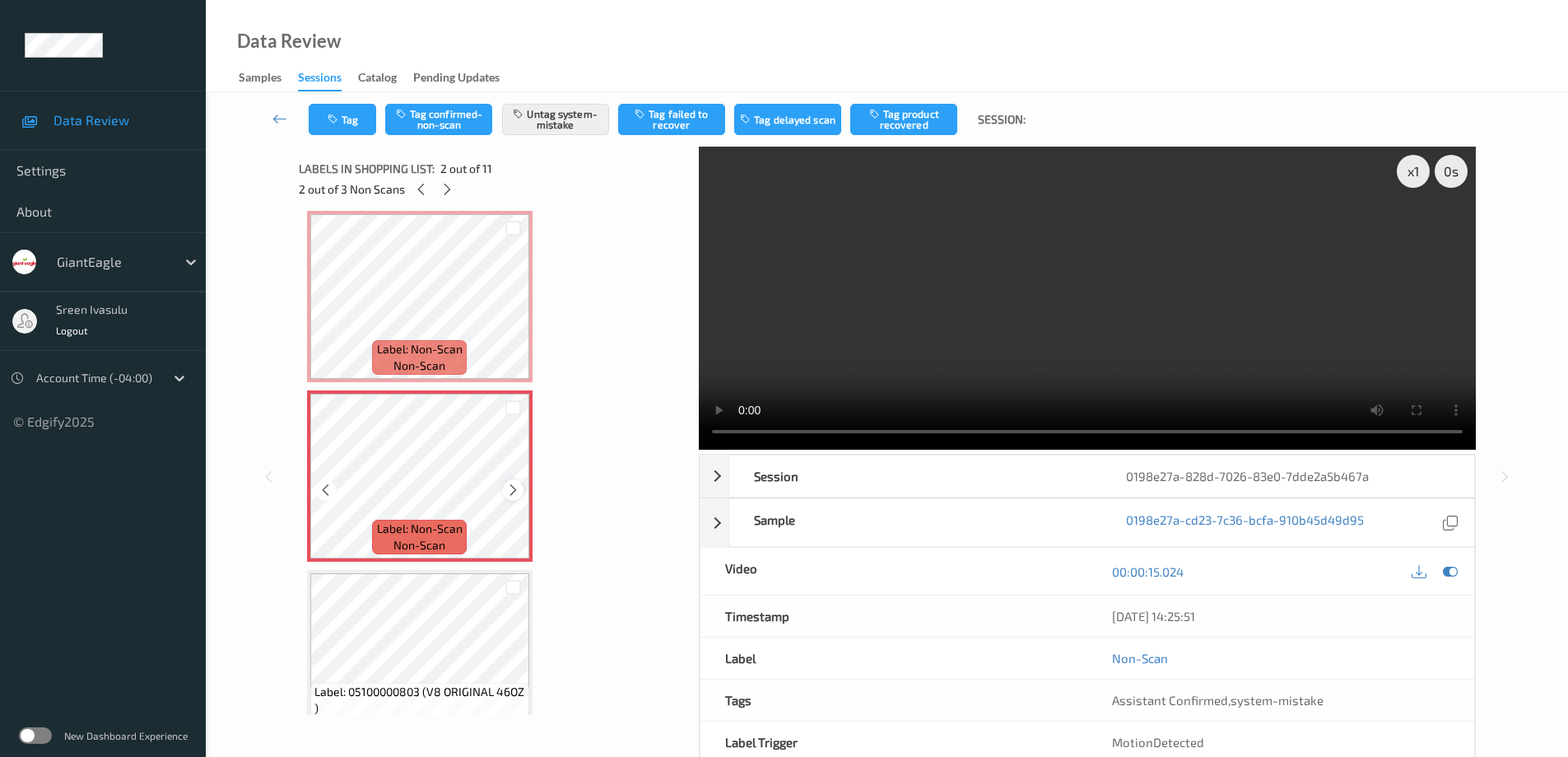
click at [504, 489] on div at bounding box center [513, 489] width 21 height 21
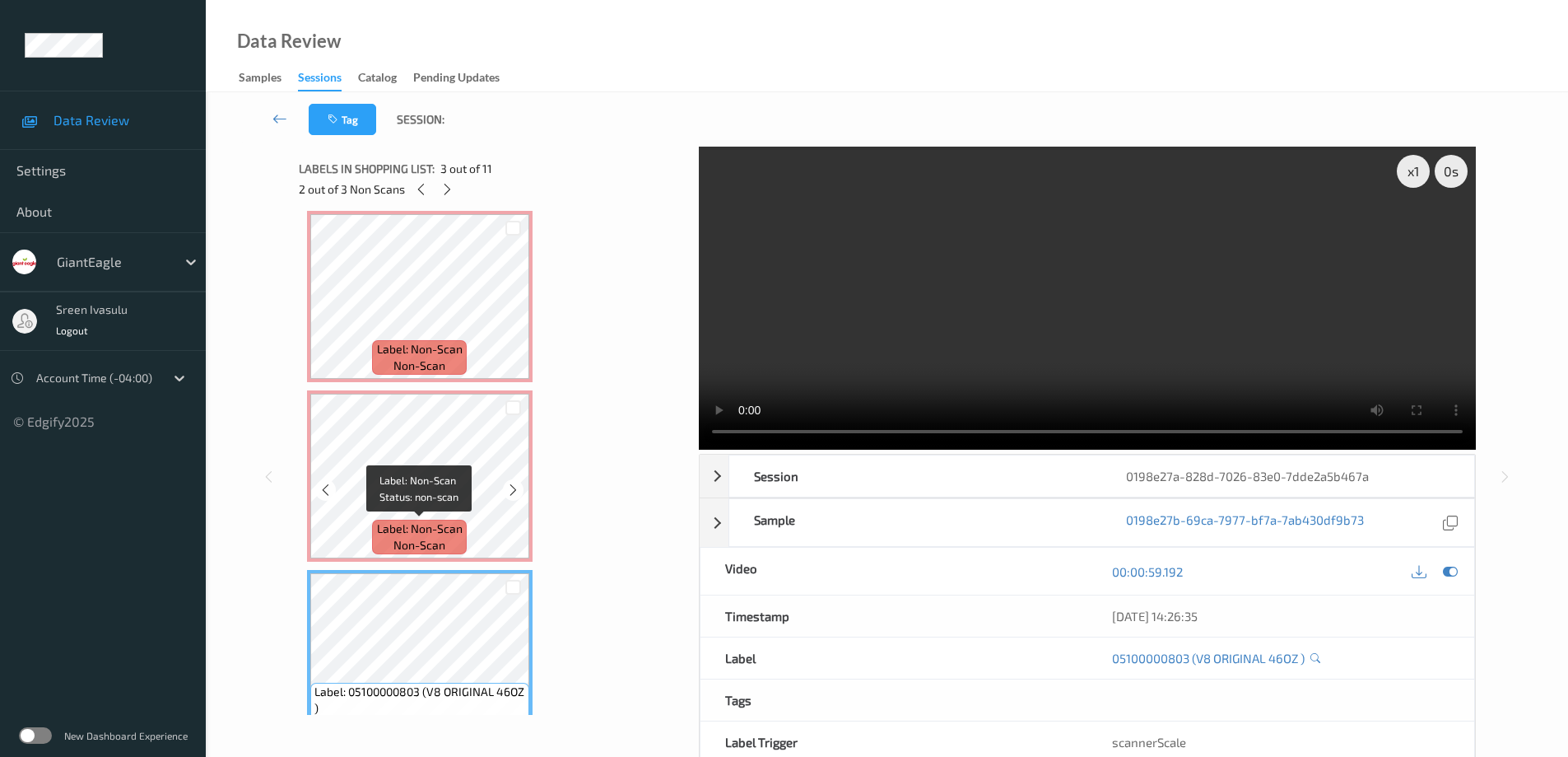
click at [450, 527] on span "Label: Non-Scan" at bounding box center [419, 528] width 85 height 17
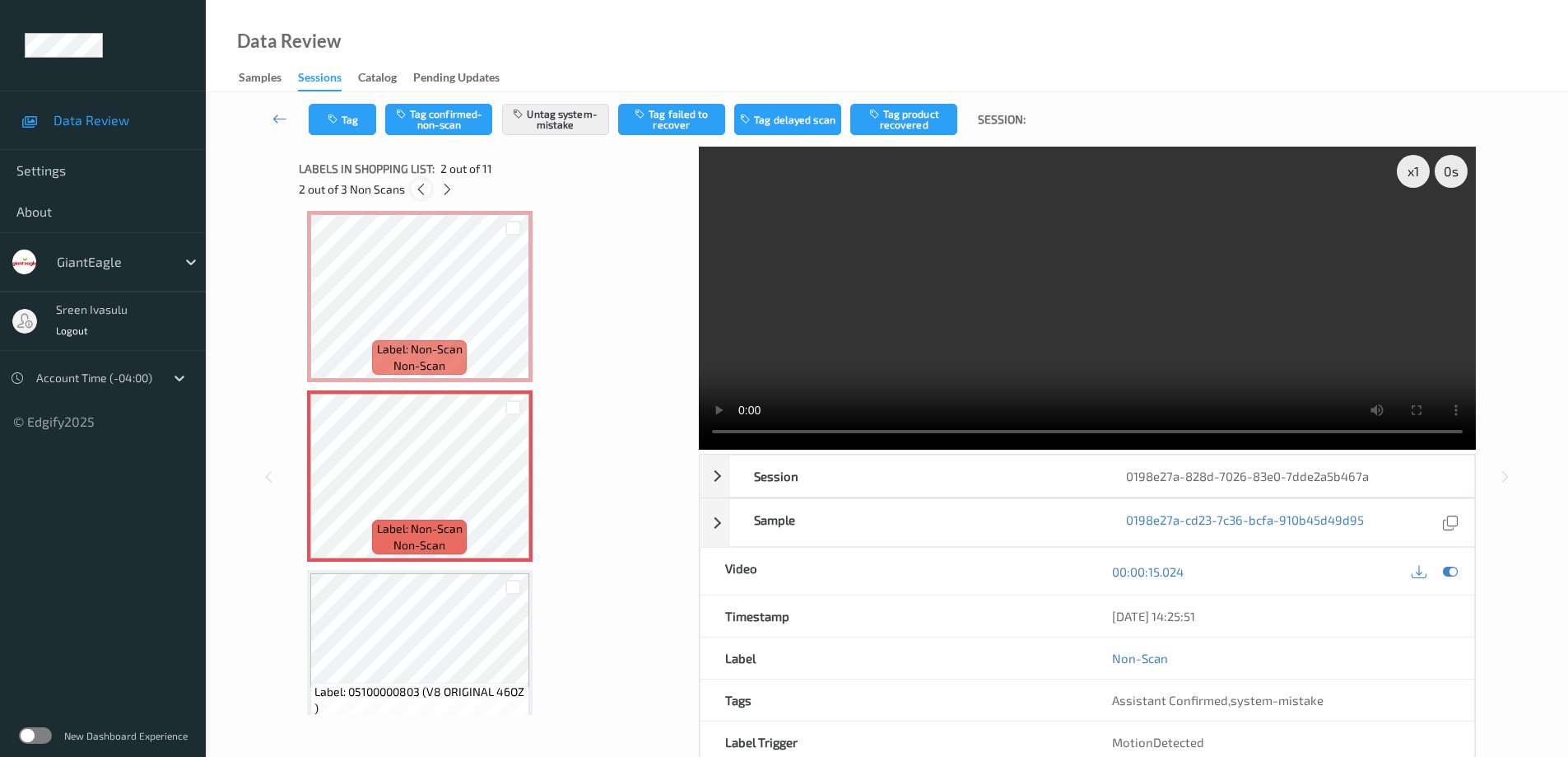
click at [420, 186] on icon at bounding box center [421, 189] width 14 height 15
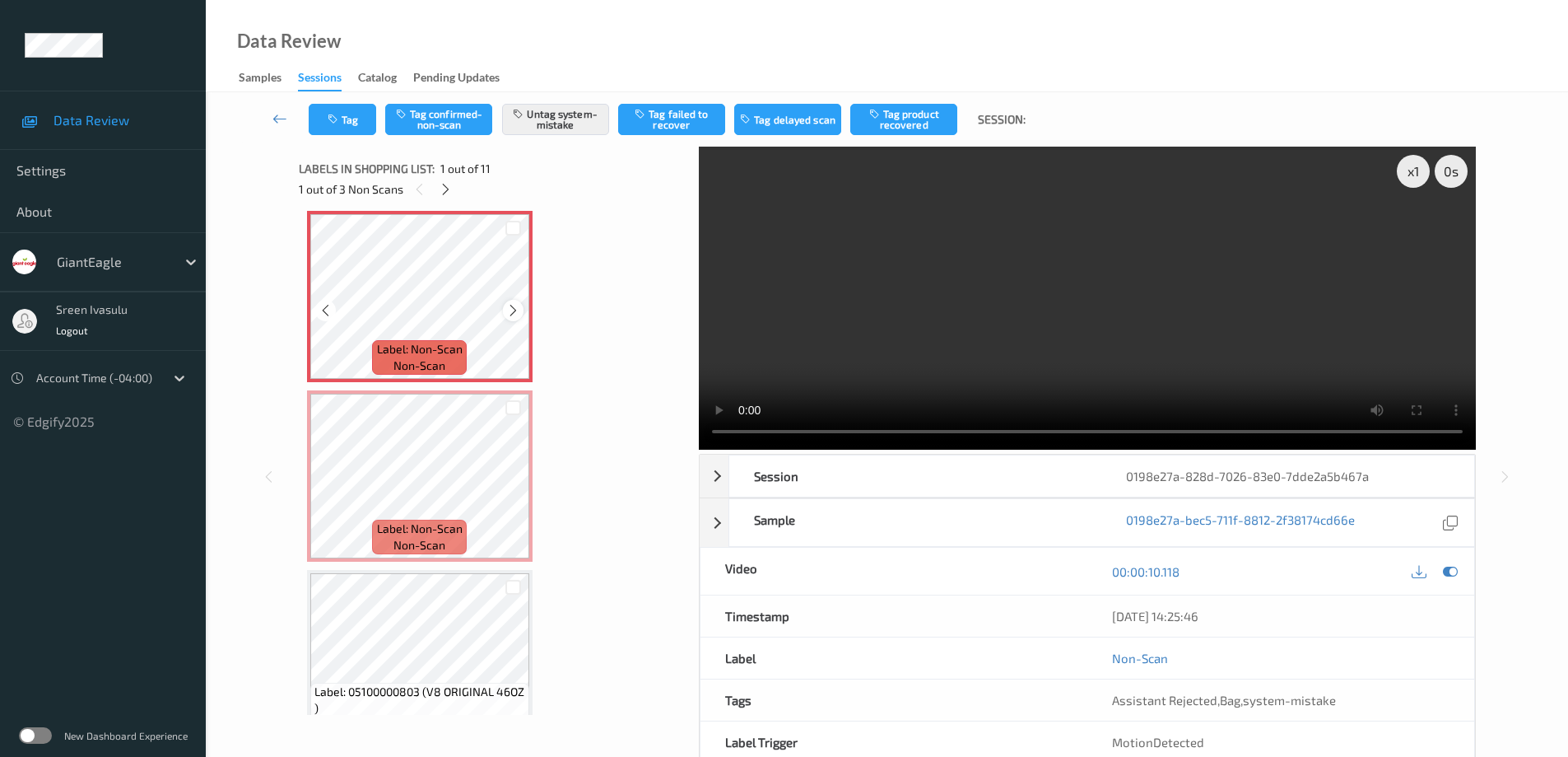
click at [509, 308] on icon at bounding box center [513, 309] width 14 height 15
click at [437, 185] on div at bounding box center [445, 188] width 21 height 21
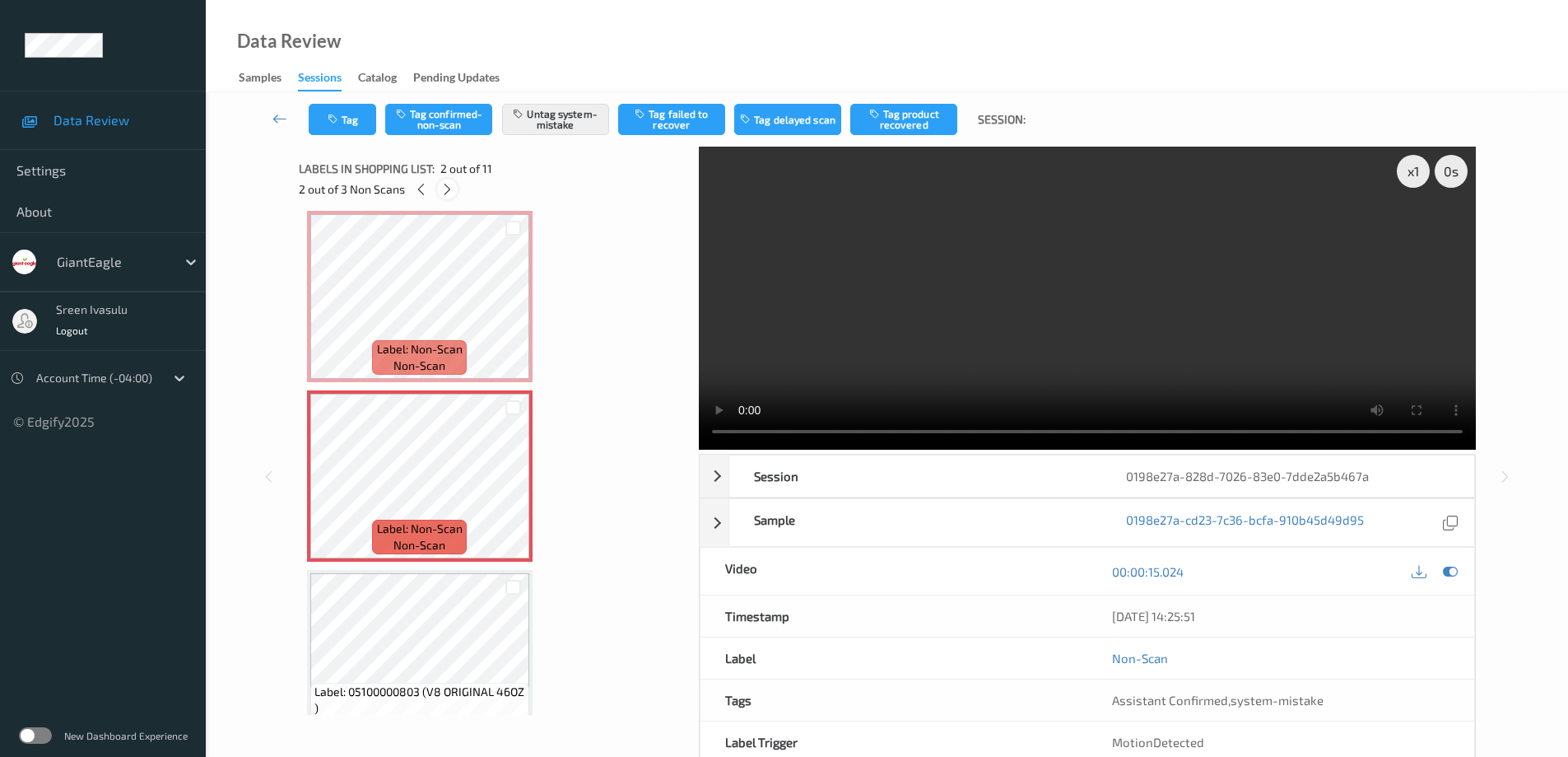
click at [449, 189] on icon at bounding box center [447, 189] width 14 height 15
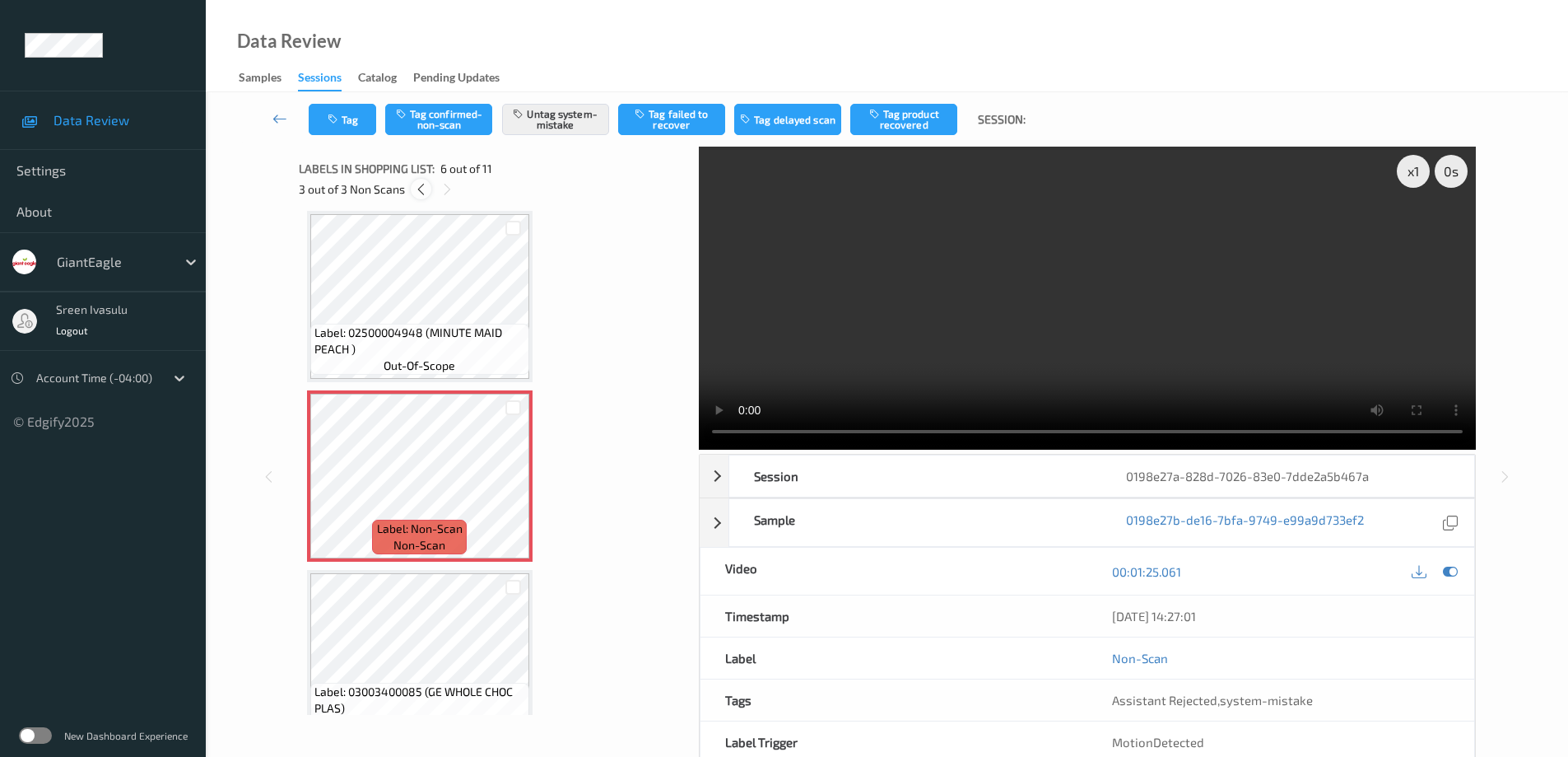
click at [421, 183] on icon at bounding box center [421, 189] width 14 height 15
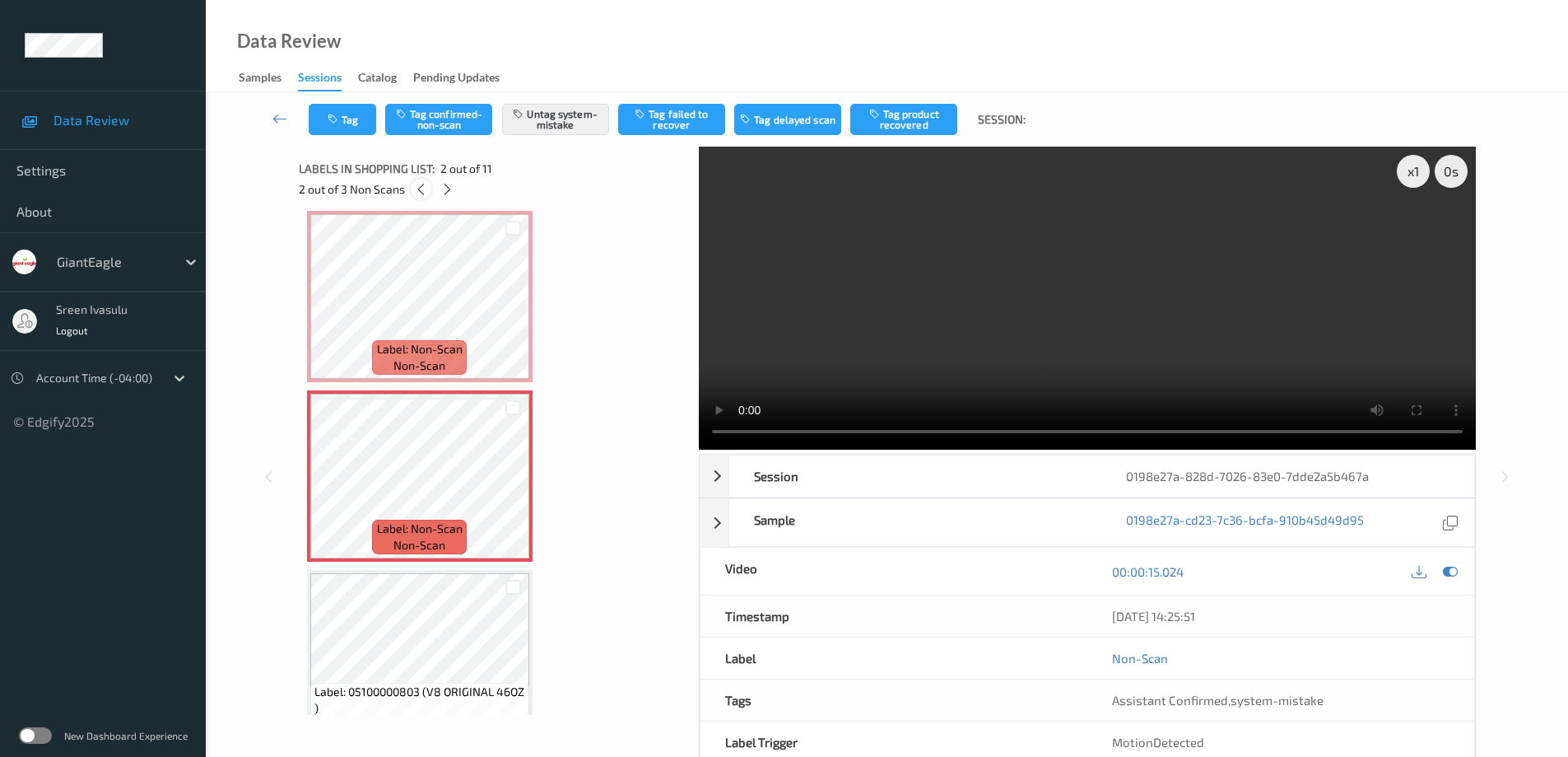
click at [421, 191] on icon at bounding box center [421, 189] width 14 height 15
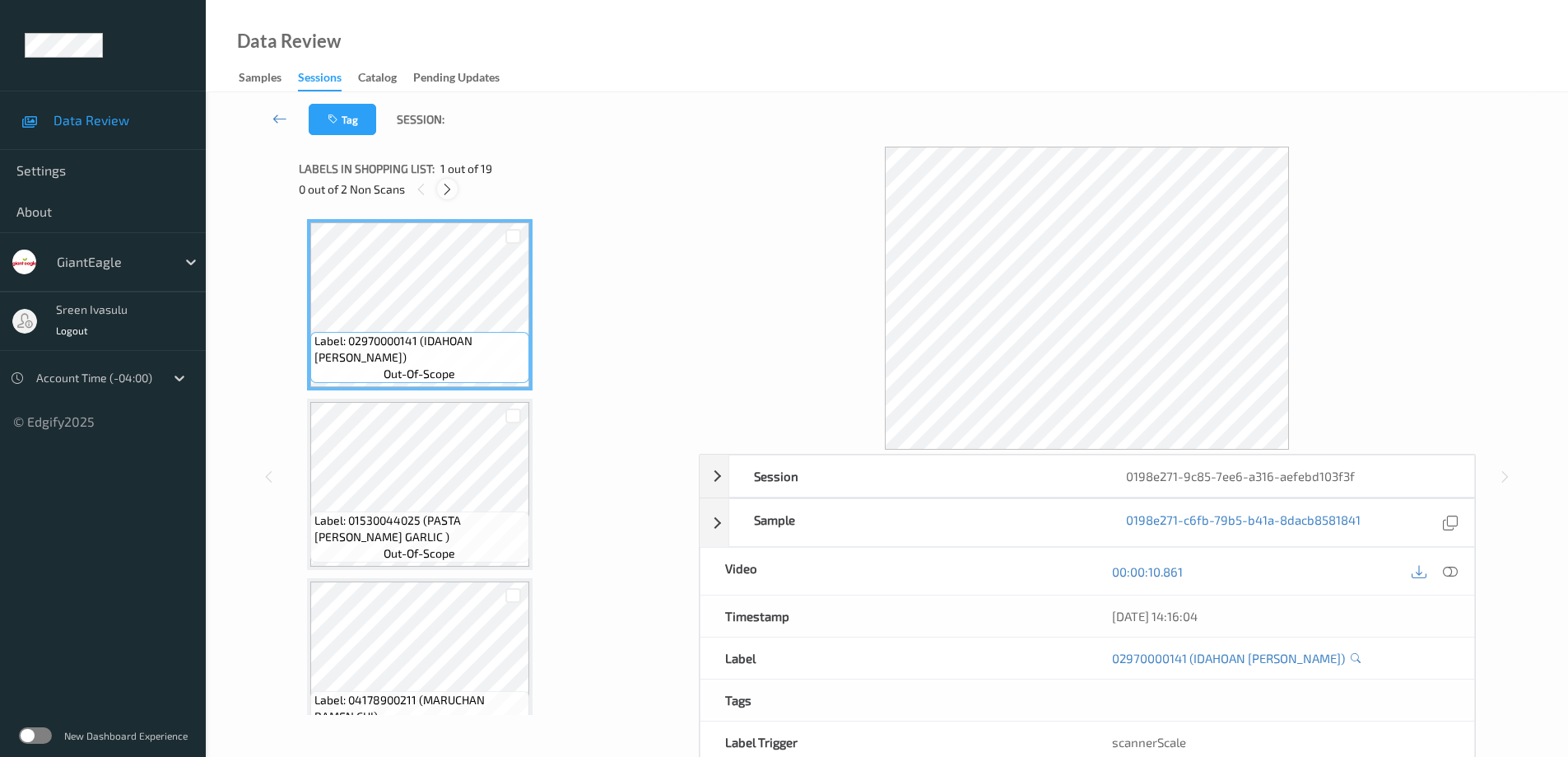
click at [440, 187] on icon at bounding box center [447, 189] width 14 height 15
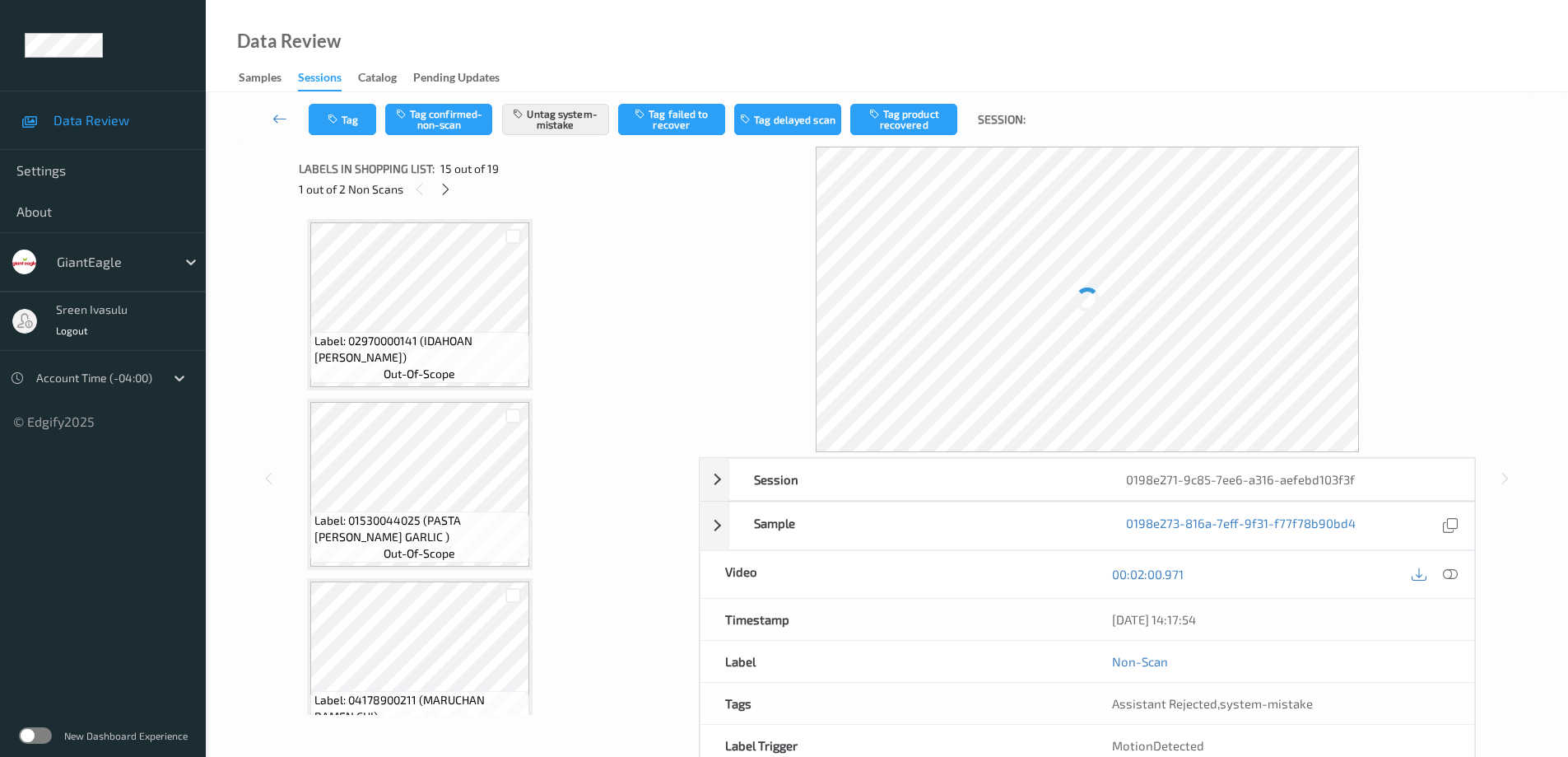
scroll to position [2342, 0]
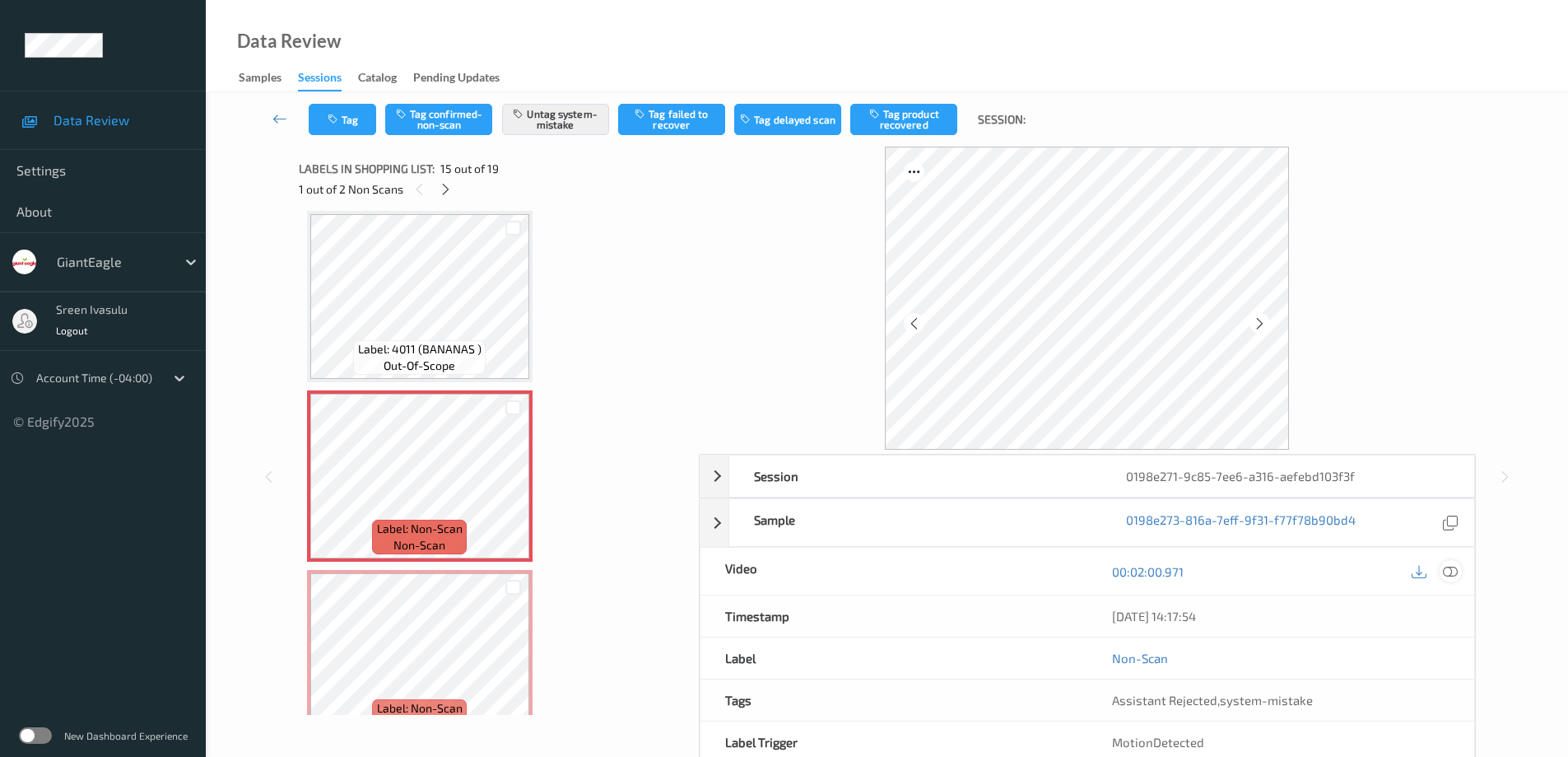
click at [1445, 570] on icon at bounding box center [1450, 571] width 15 height 15
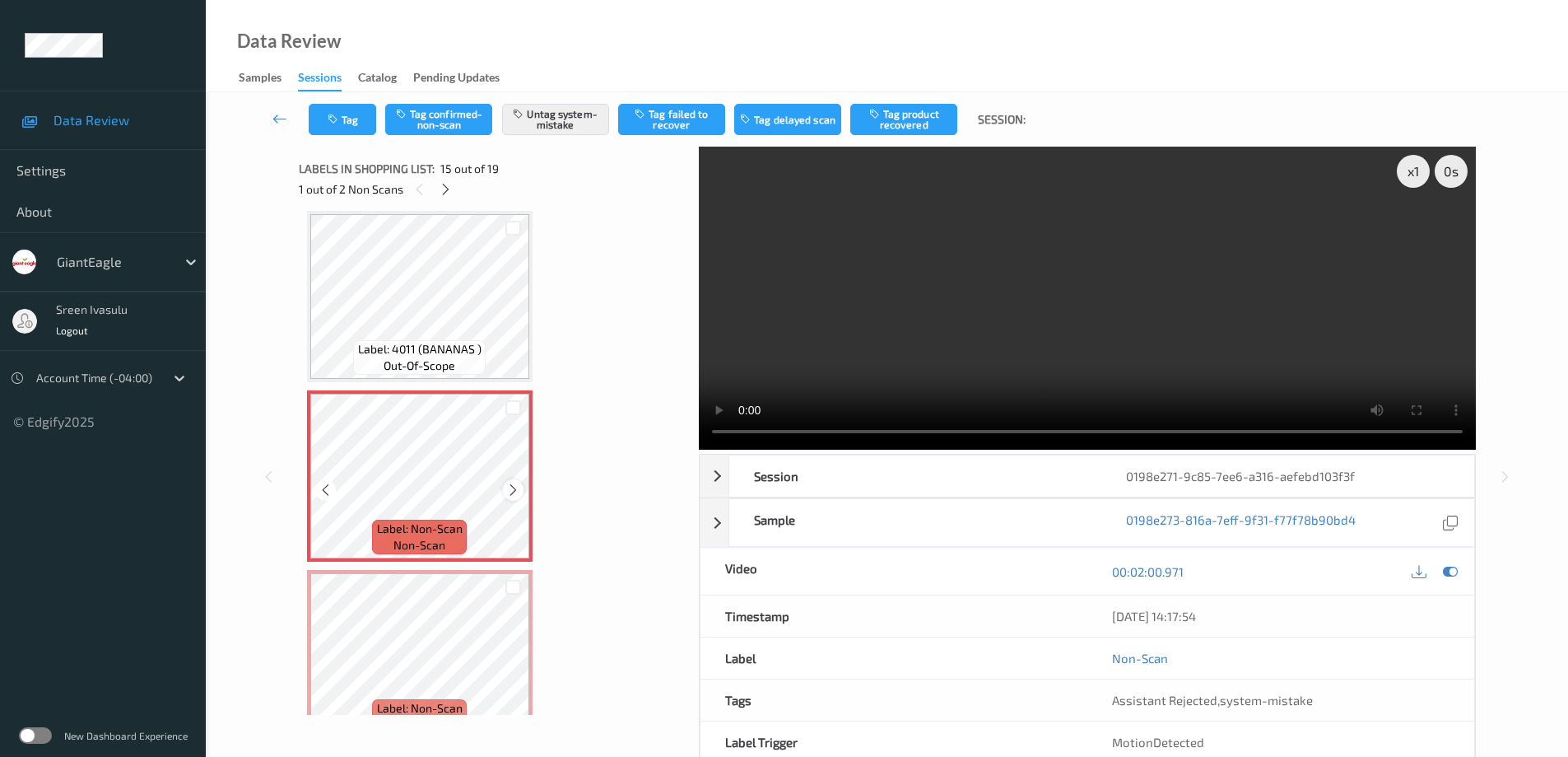
click at [512, 490] on icon at bounding box center [513, 490] width 14 height 15
click at [439, 189] on icon at bounding box center [445, 189] width 14 height 15
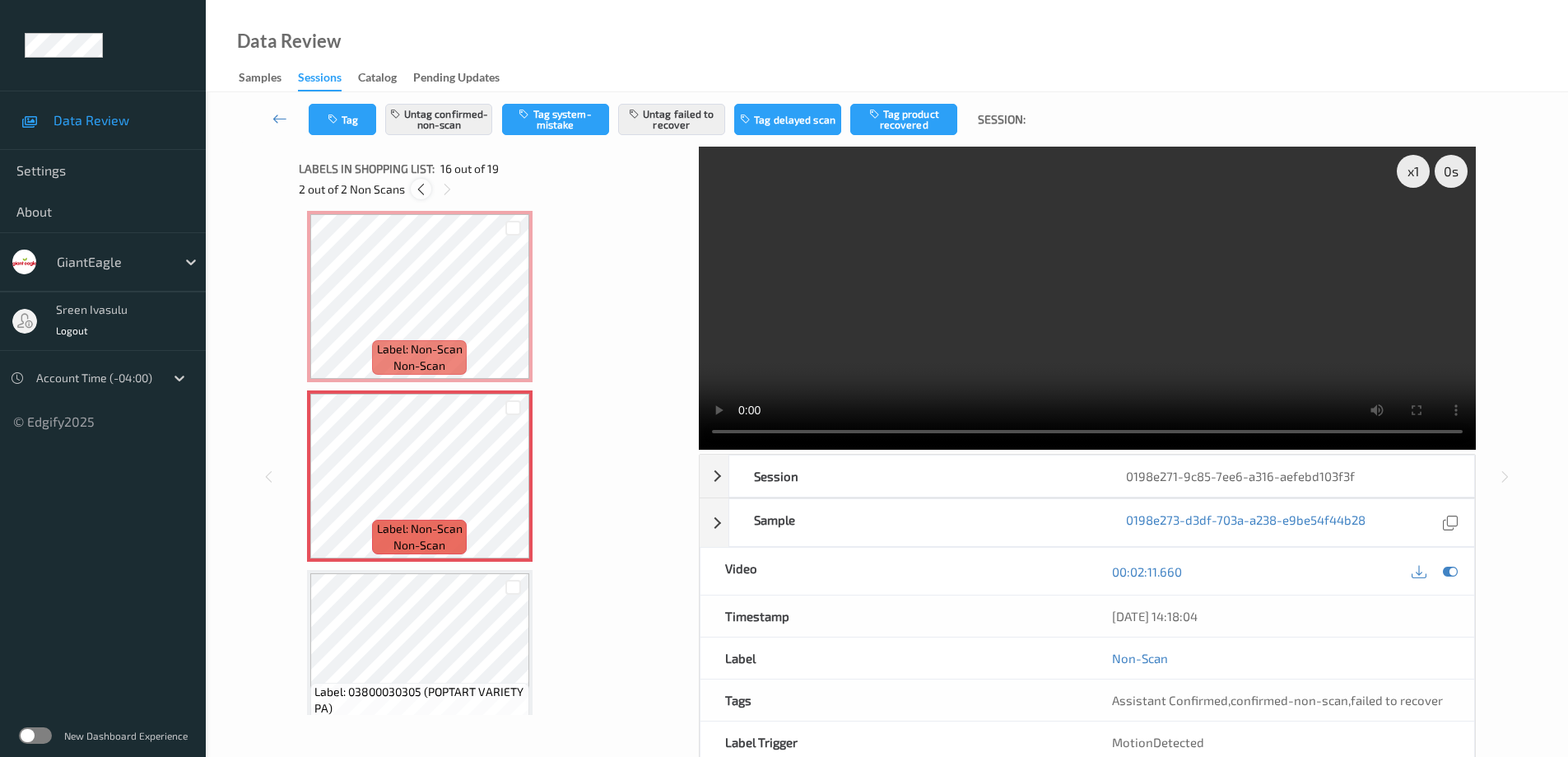
click at [423, 186] on icon at bounding box center [421, 189] width 14 height 15
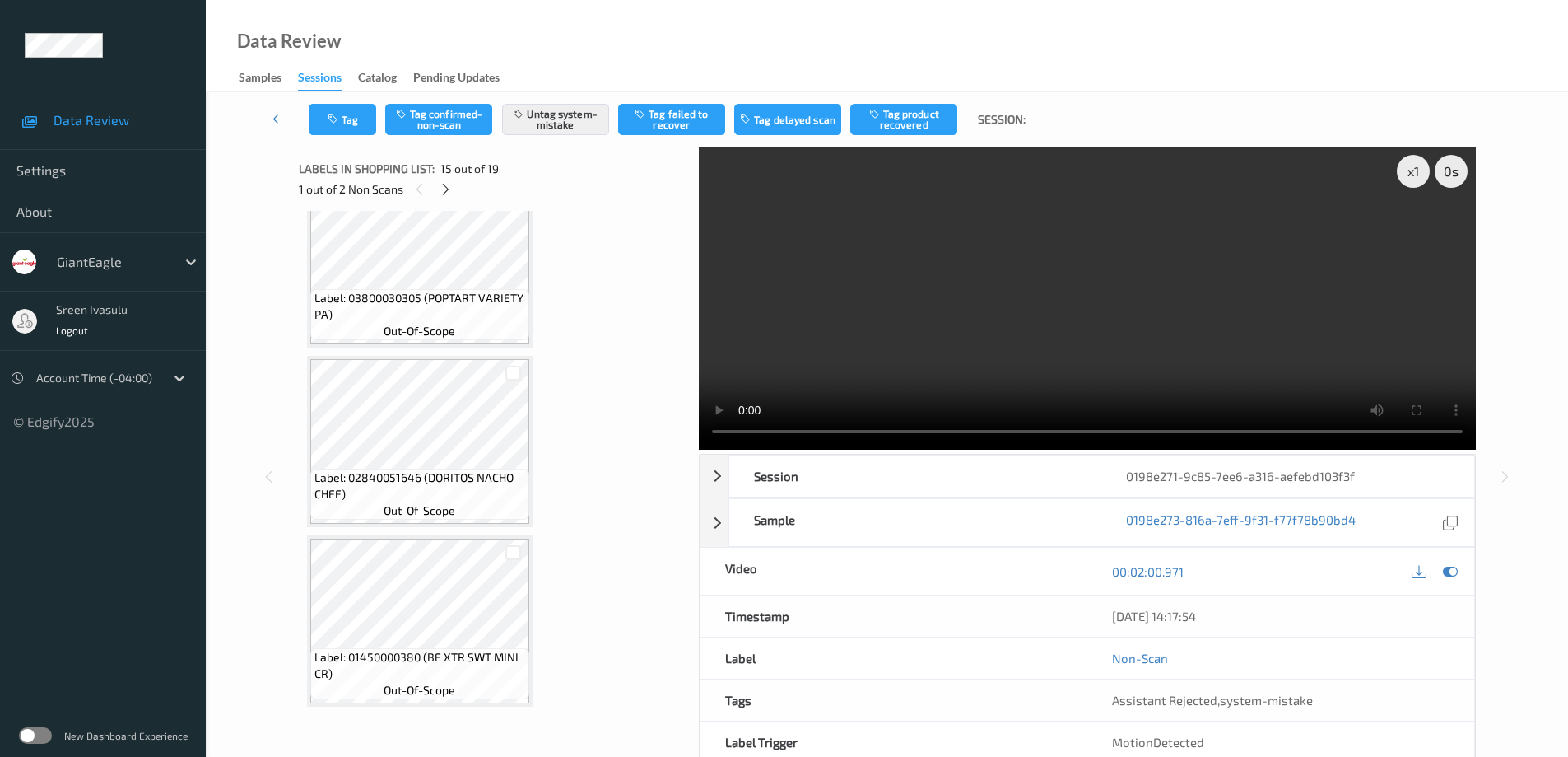
scroll to position [2585, 0]
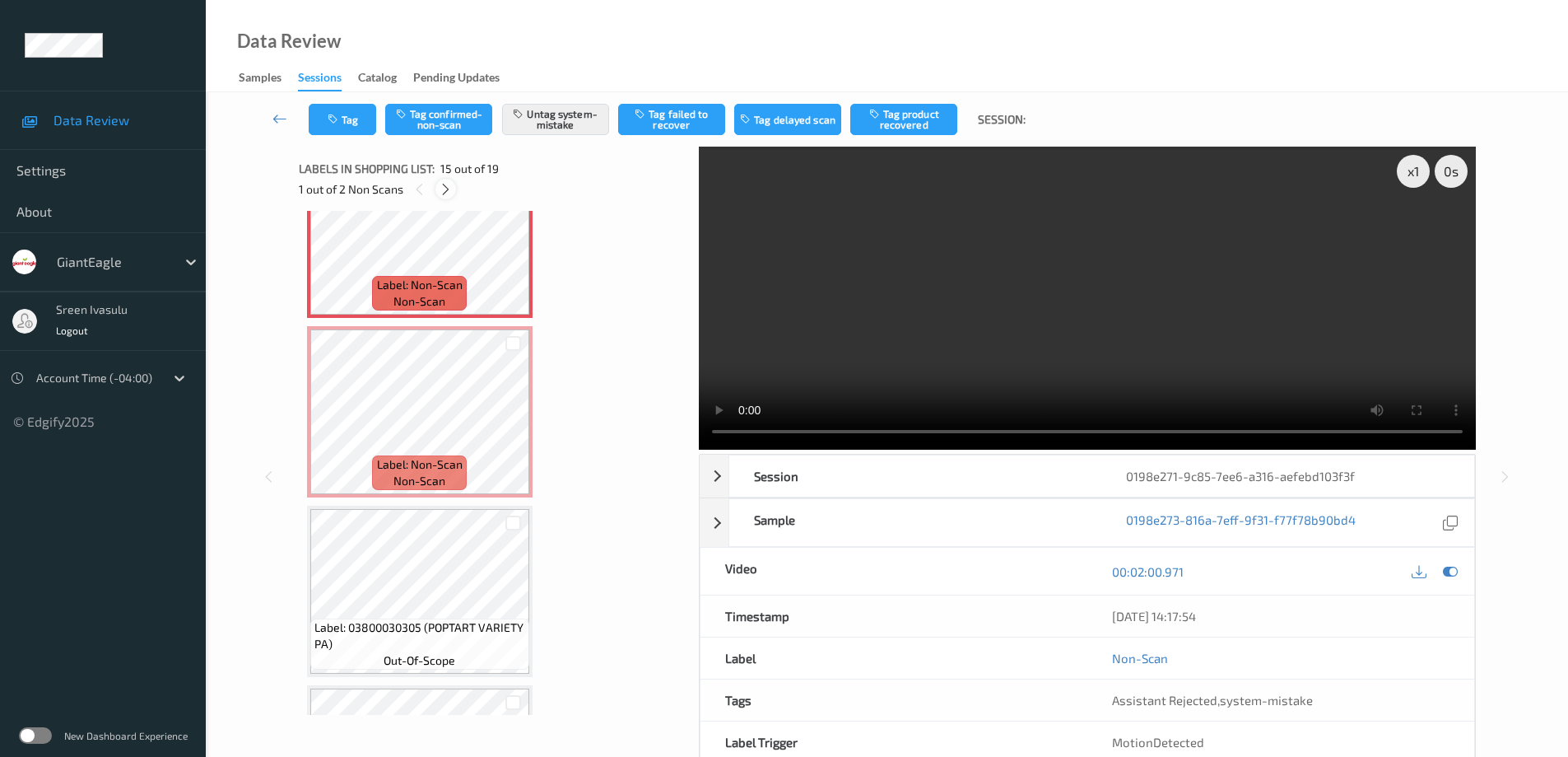
click at [444, 186] on icon at bounding box center [445, 189] width 14 height 15
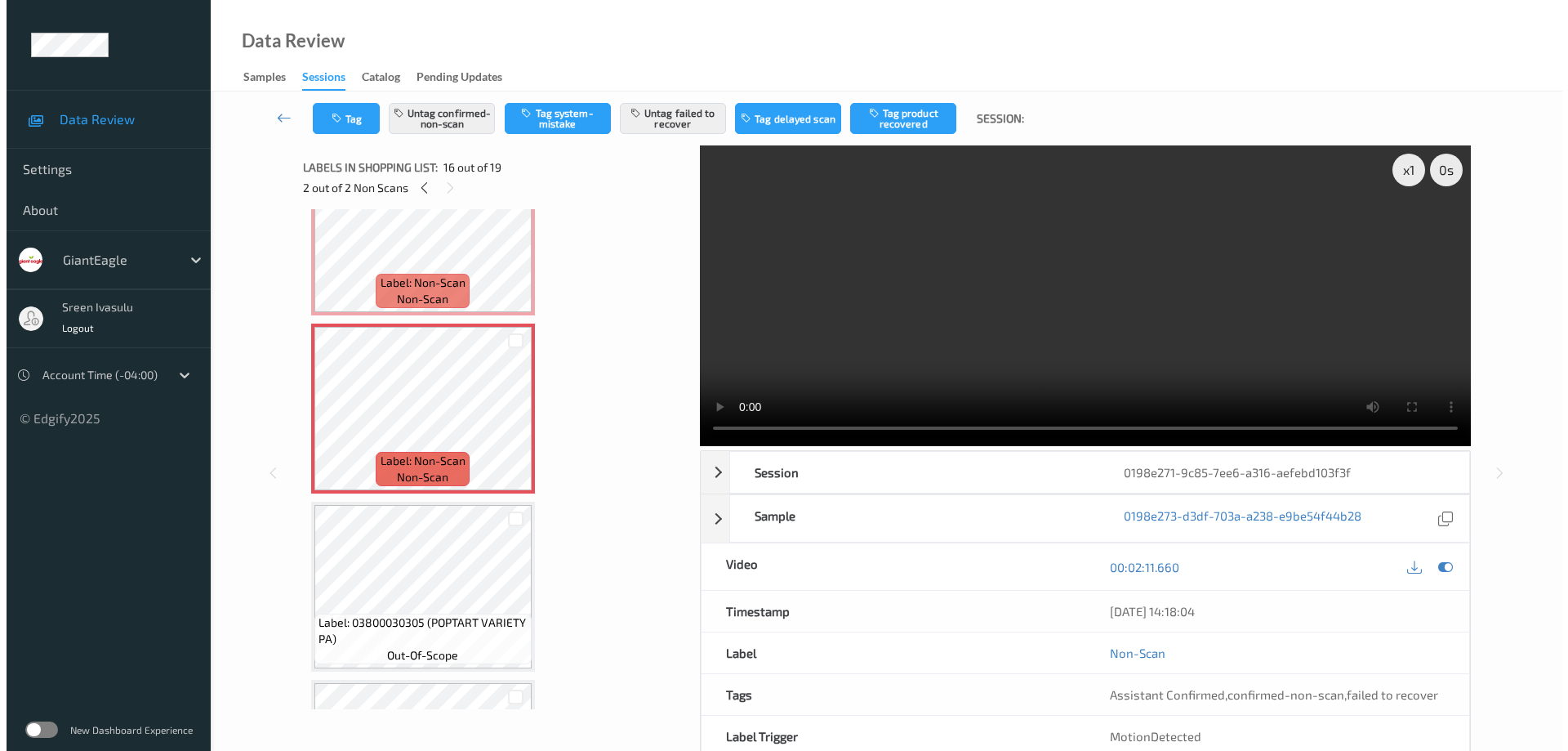
scroll to position [2501, 0]
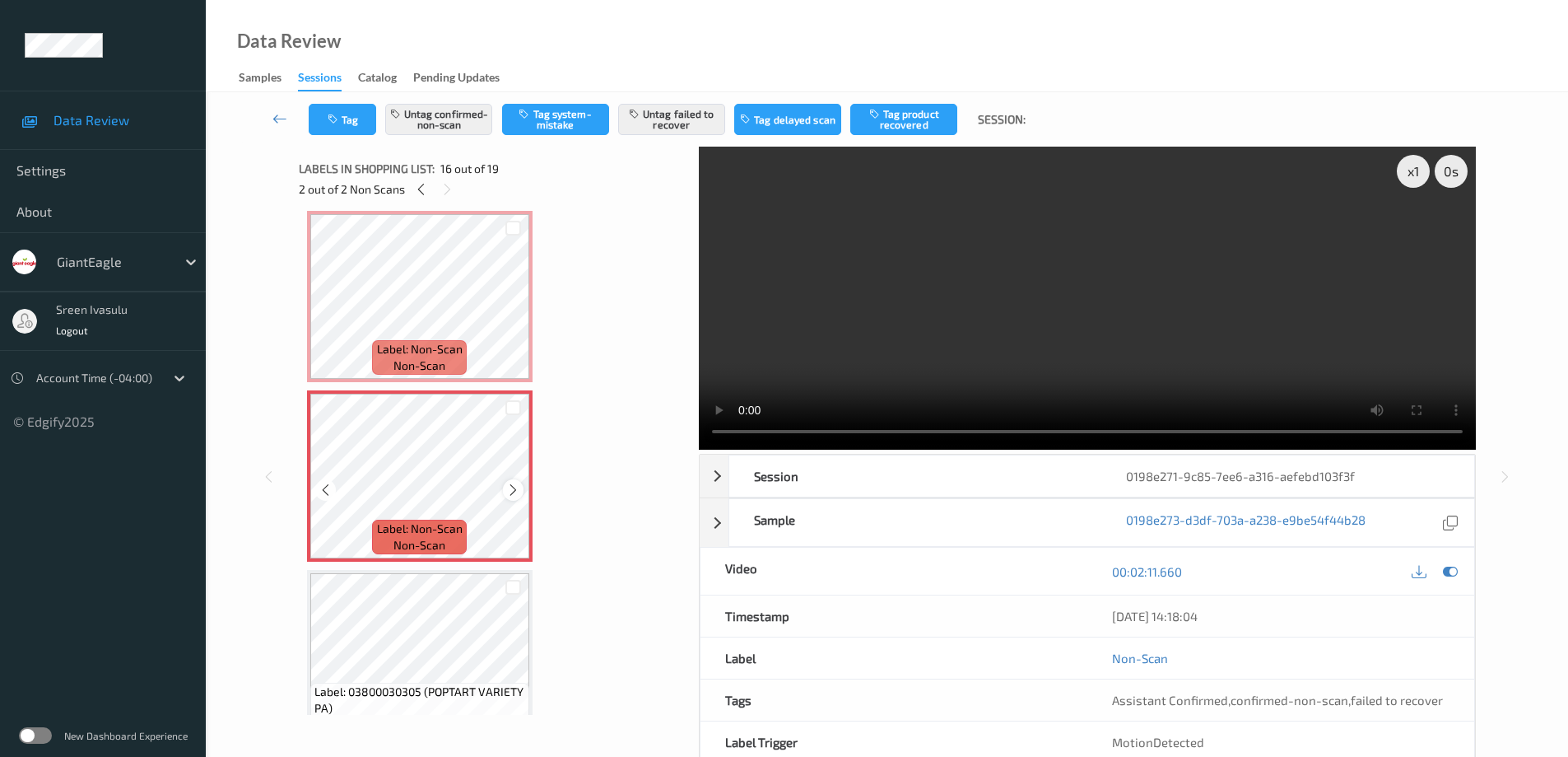
click at [516, 488] on icon at bounding box center [513, 490] width 14 height 15
click at [517, 488] on icon at bounding box center [513, 490] width 14 height 15
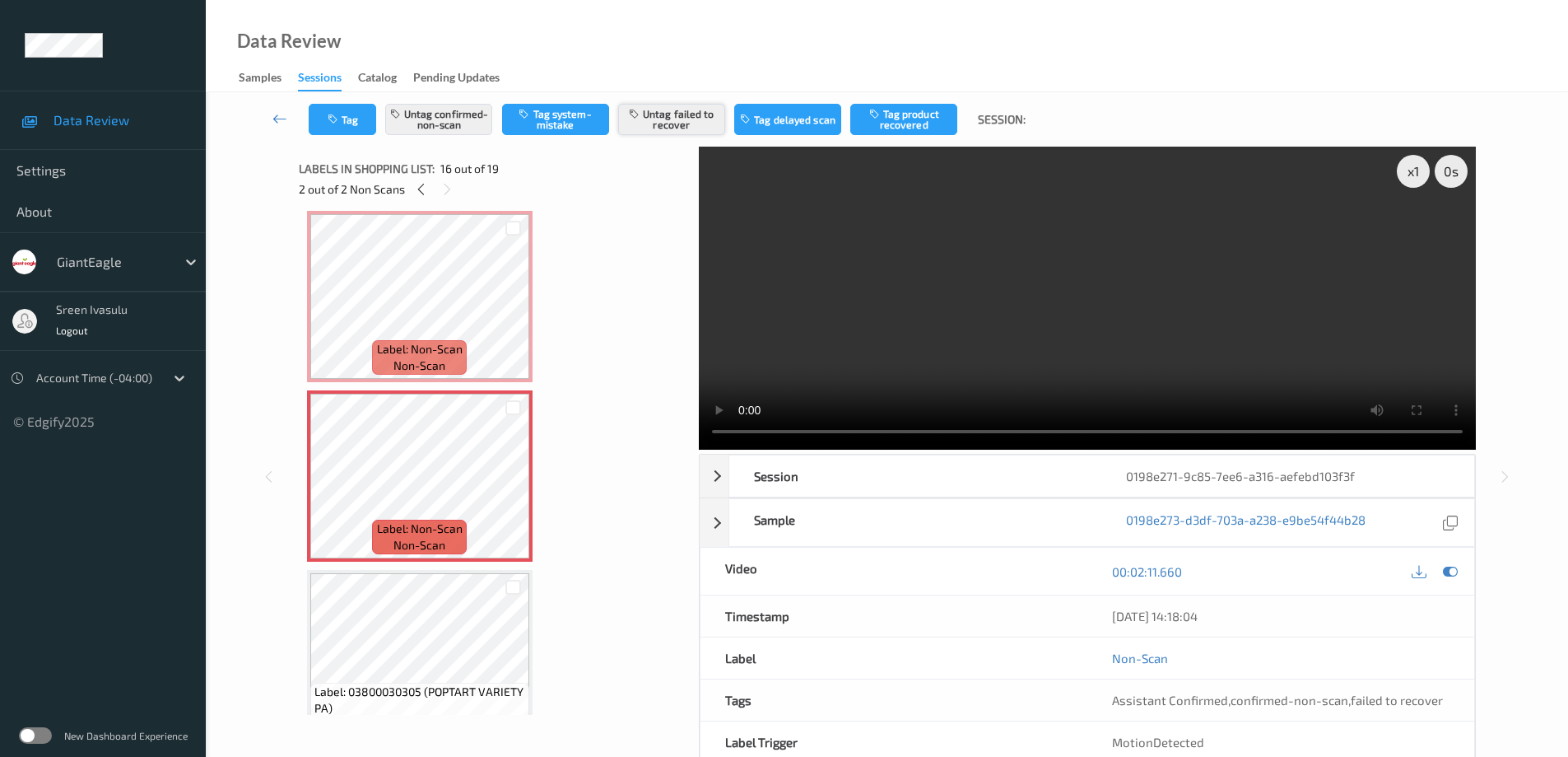
click at [674, 118] on button "Untag failed to recover" at bounding box center [670, 119] width 107 height 31
click at [921, 125] on button "Tag product recovered" at bounding box center [902, 119] width 107 height 31
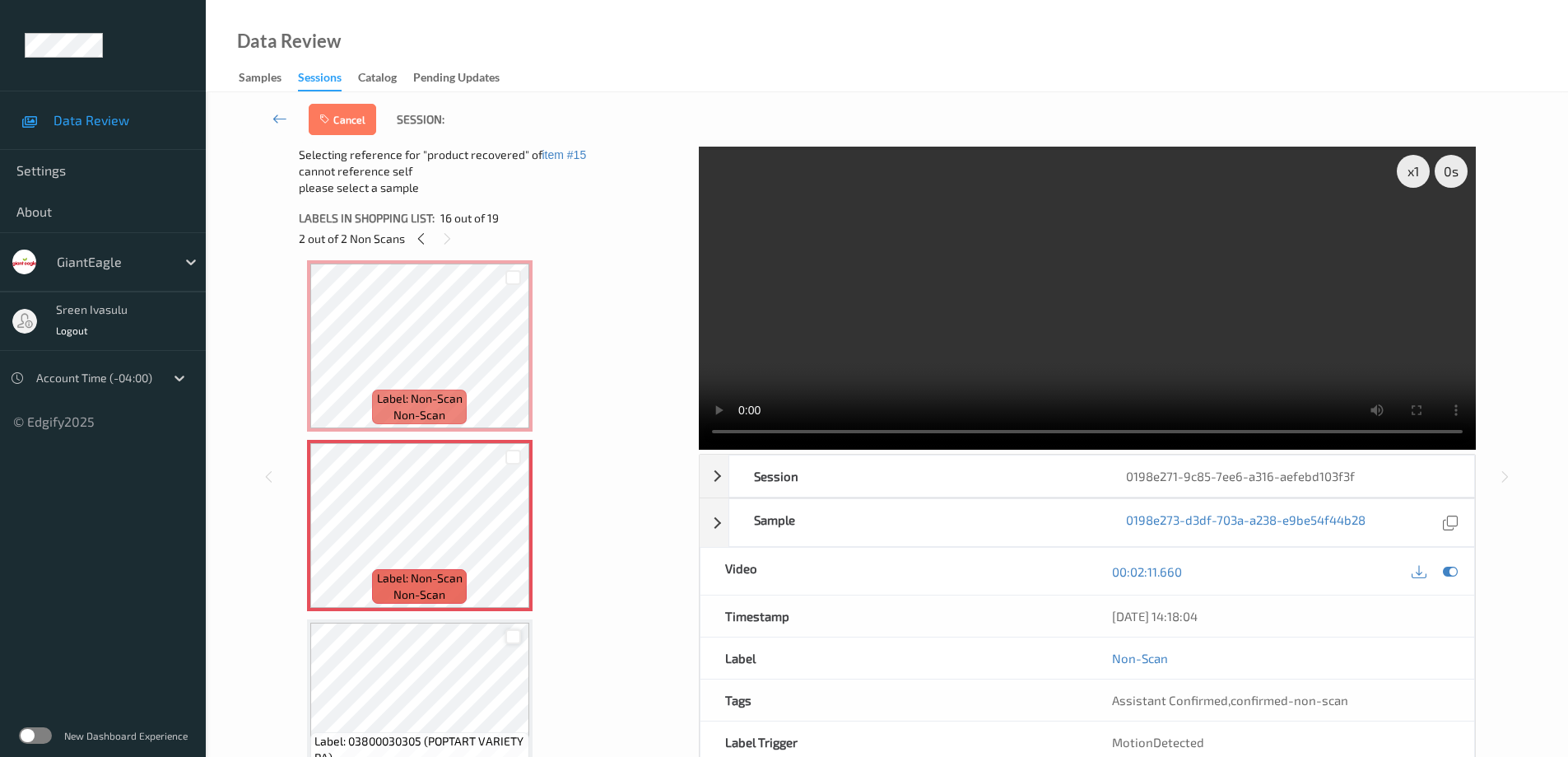
click at [514, 635] on div at bounding box center [513, 637] width 16 height 16
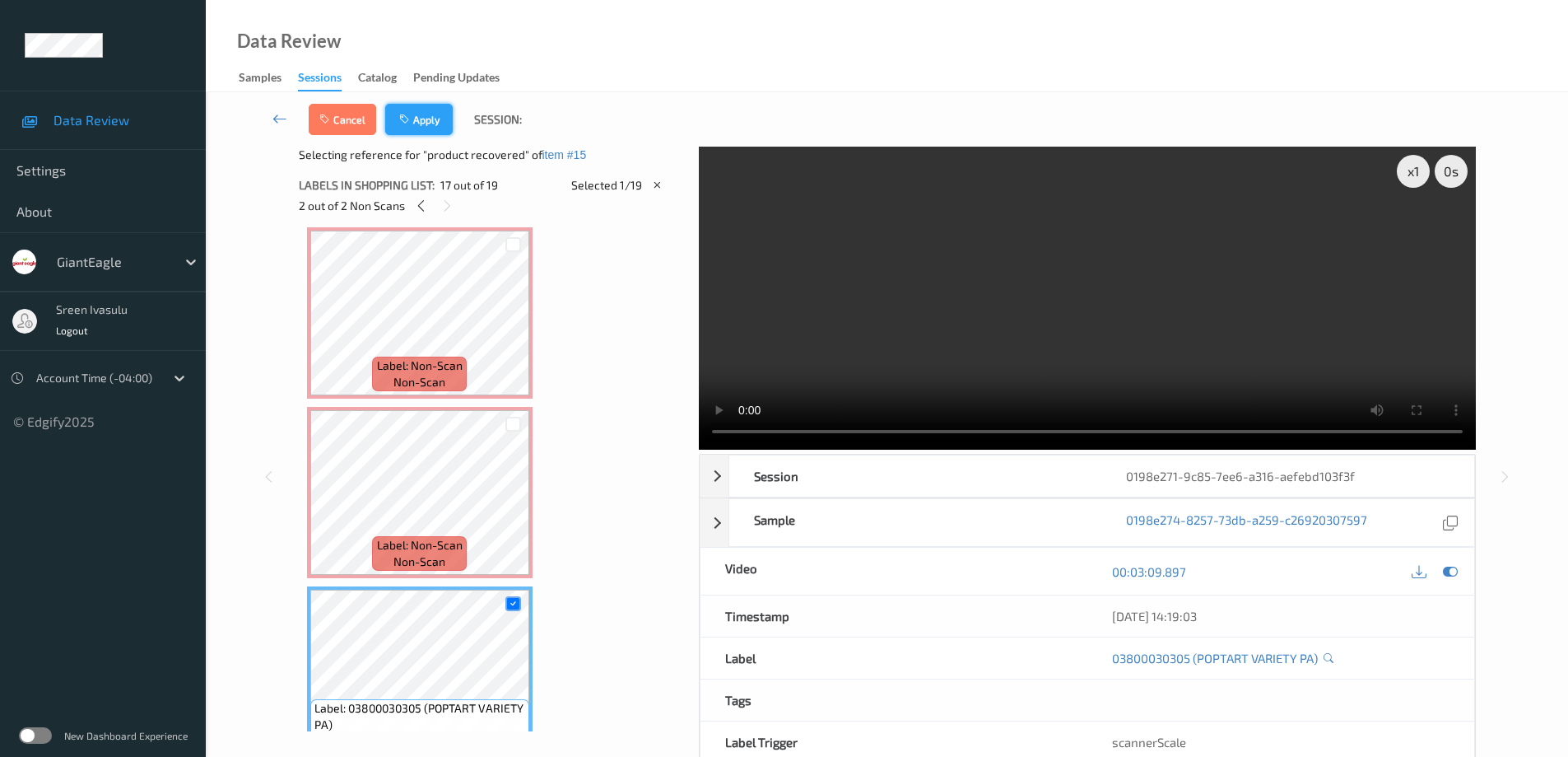
click at [429, 120] on button "Apply" at bounding box center [418, 119] width 68 height 31
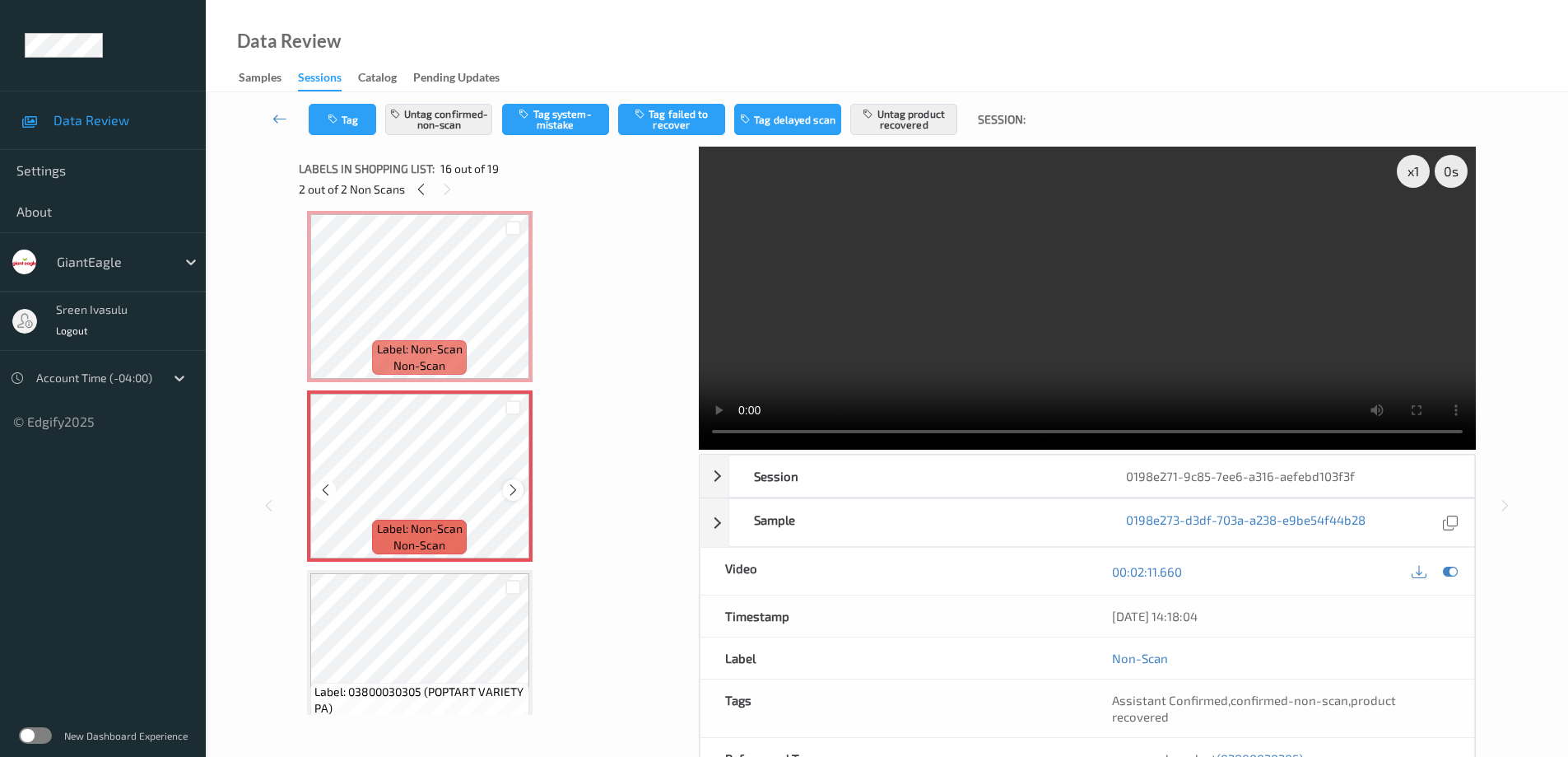
click at [509, 487] on icon at bounding box center [513, 490] width 14 height 15
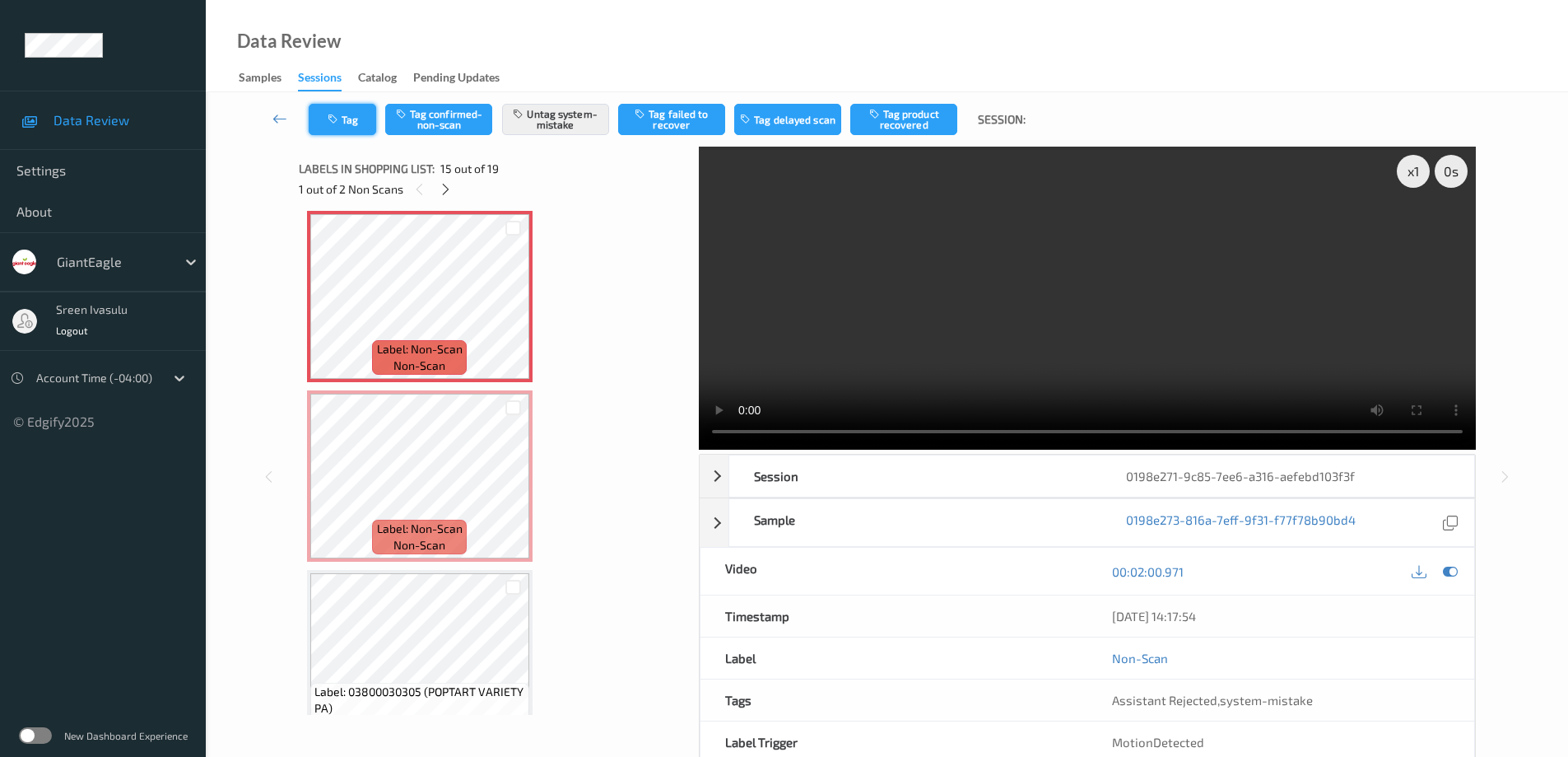
click at [359, 118] on button "Tag" at bounding box center [342, 119] width 68 height 31
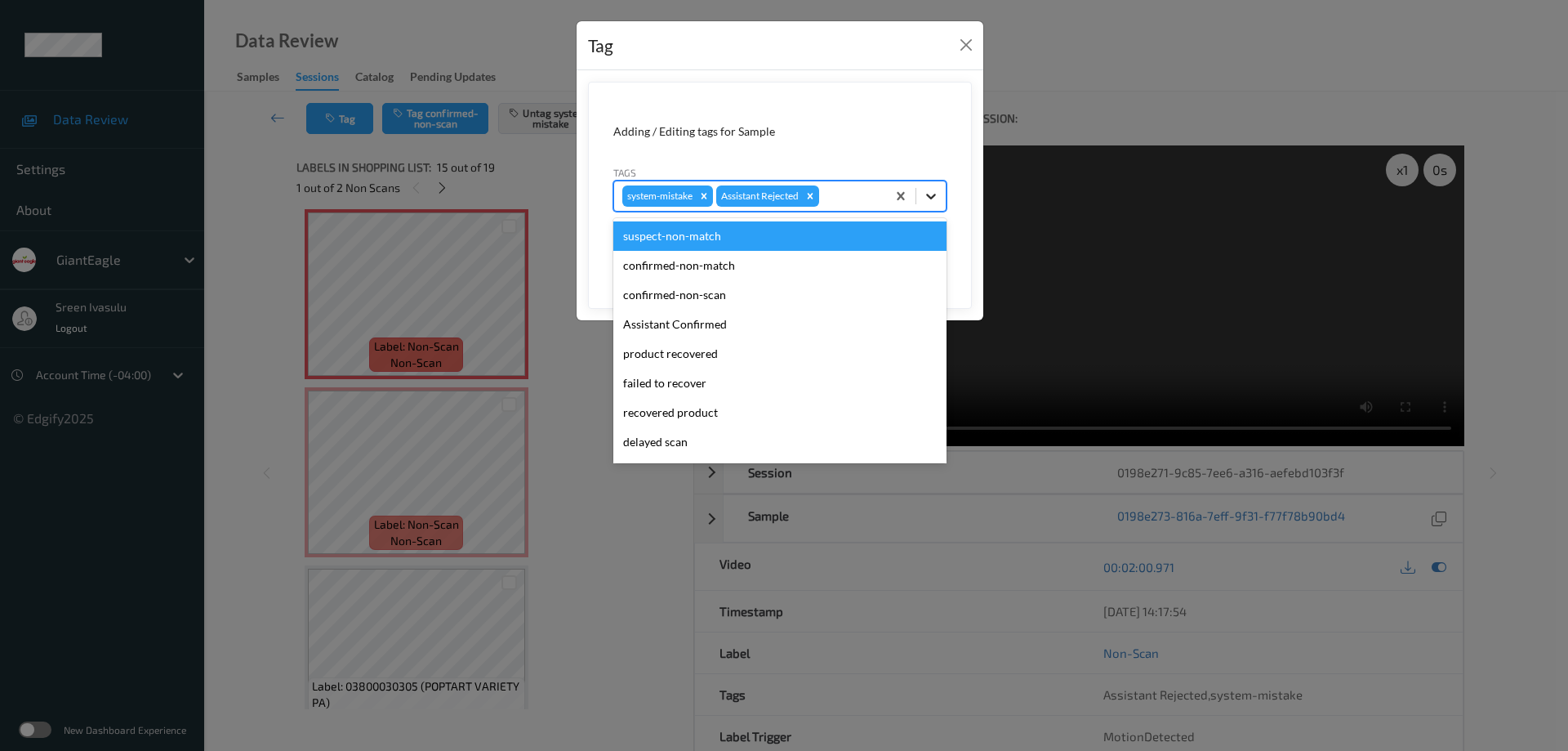
click at [940, 201] on div at bounding box center [931, 196] width 29 height 29
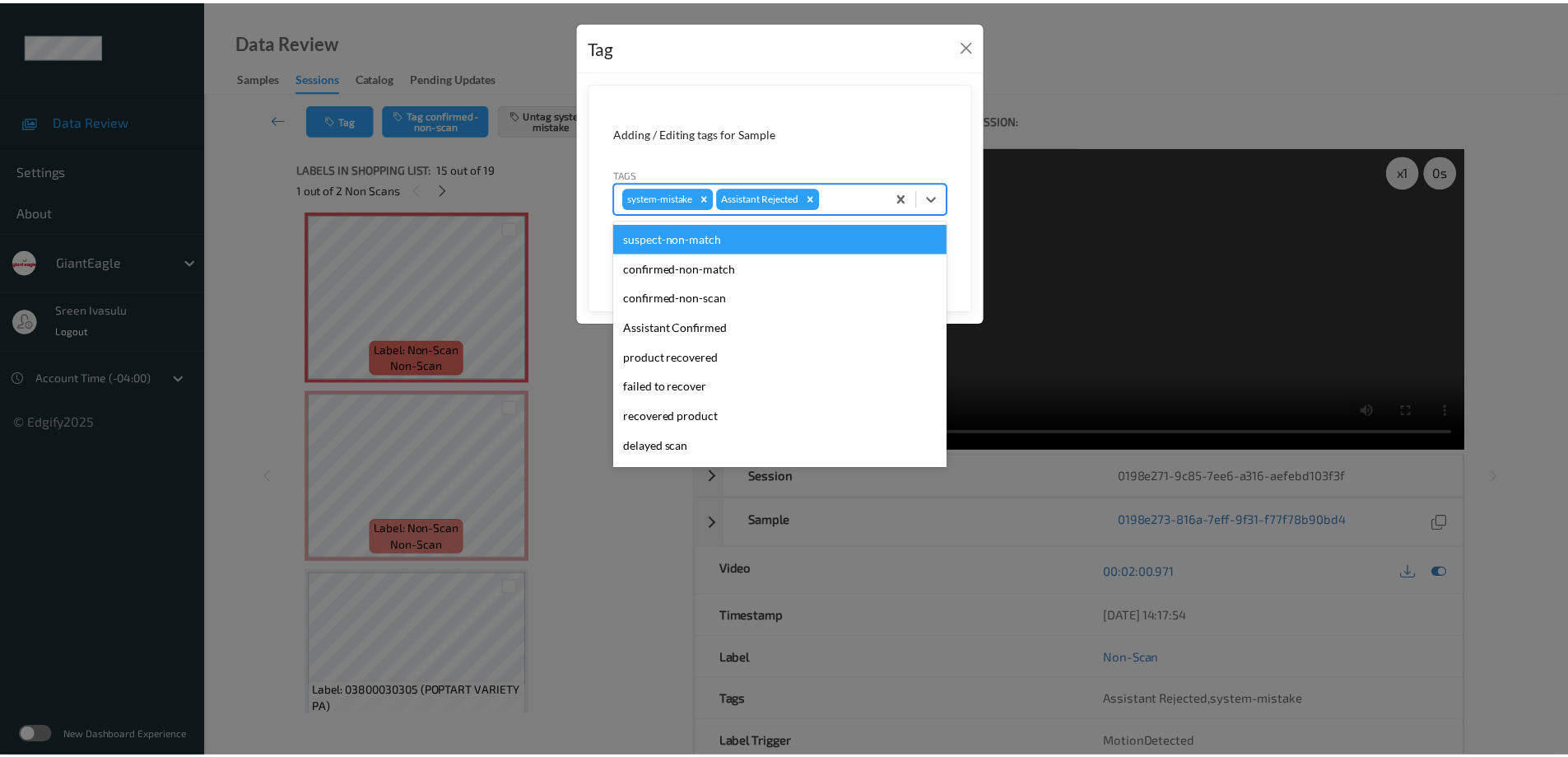
scroll to position [145, 0]
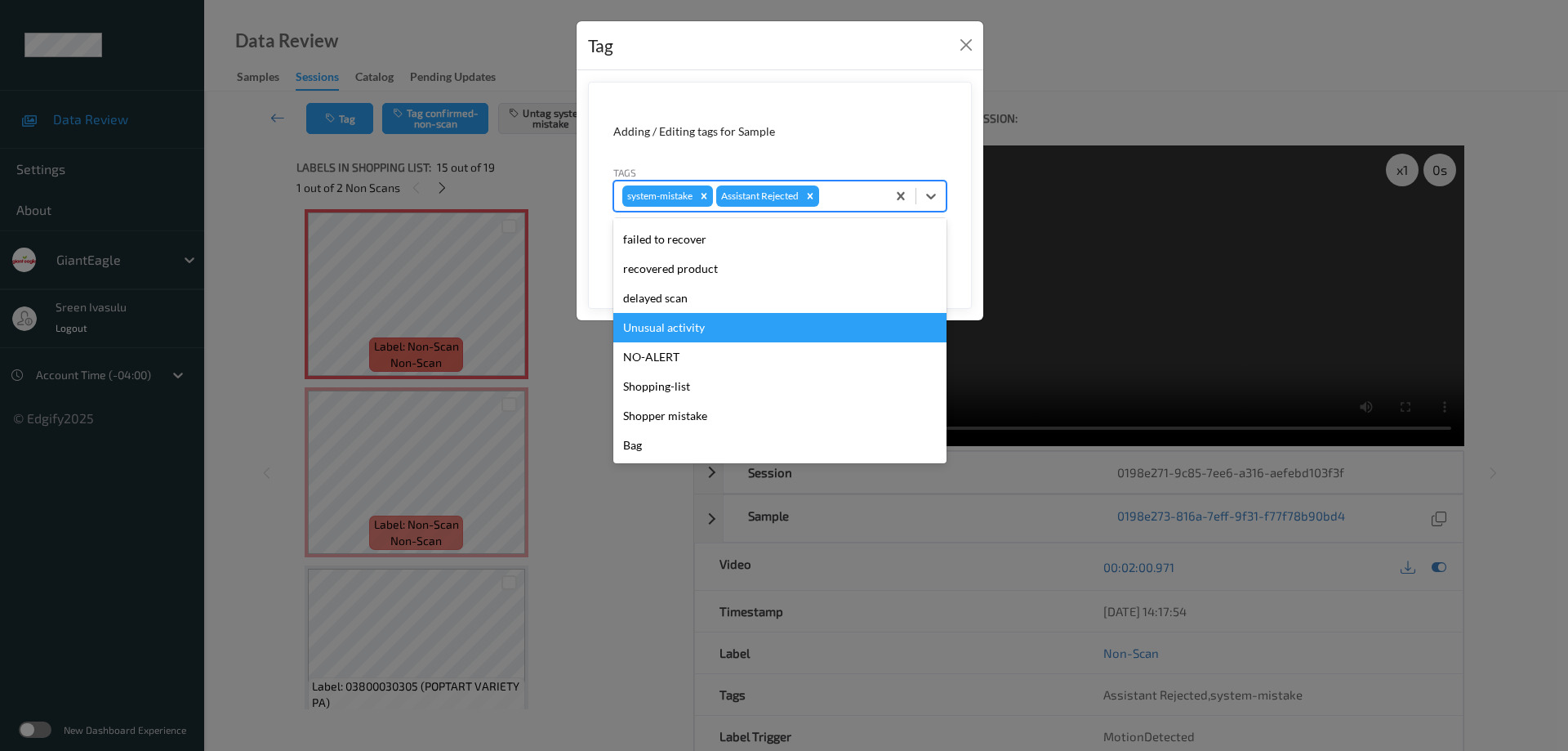
click at [665, 330] on div "Unusual activity" at bounding box center [779, 327] width 333 height 29
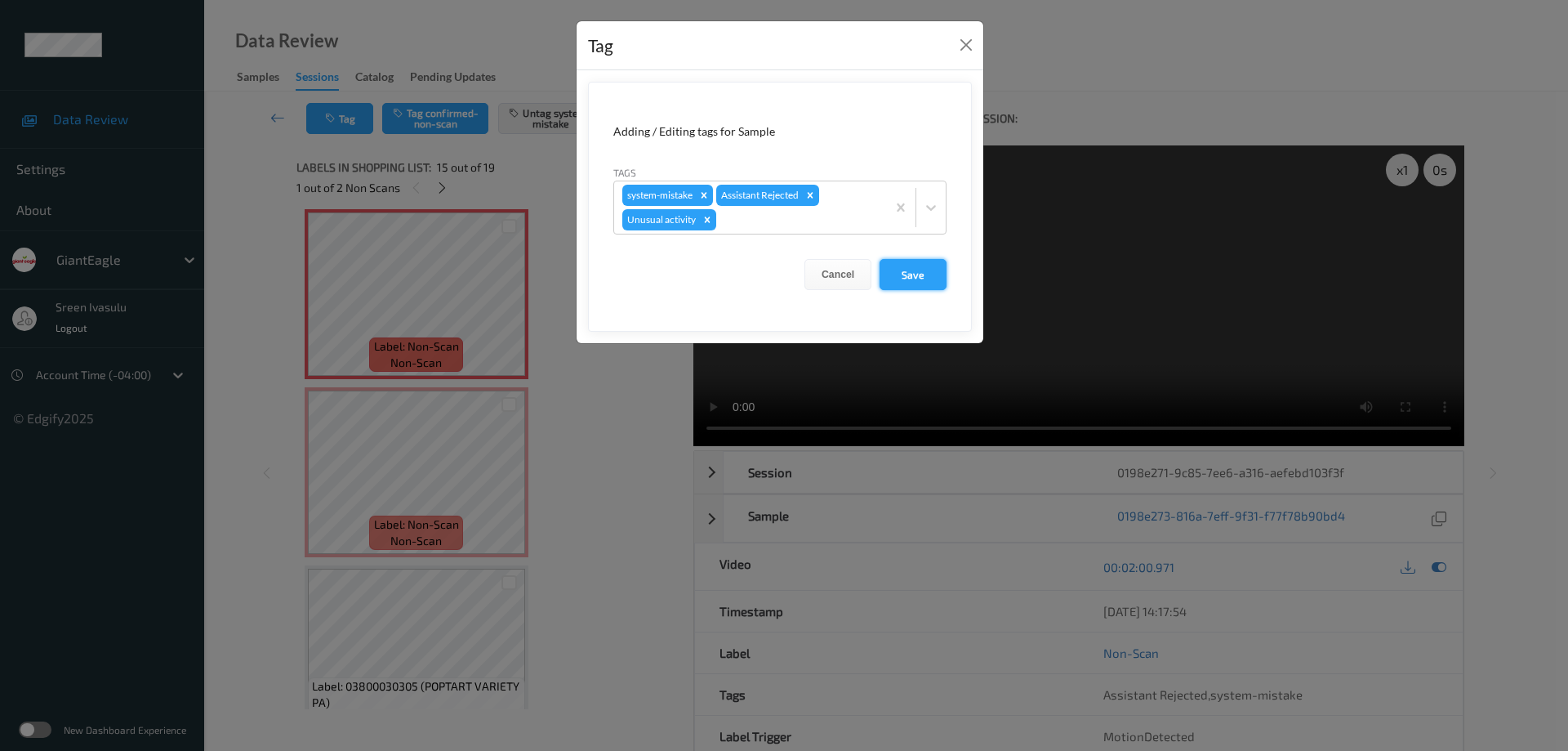
click at [895, 272] on button "Save" at bounding box center [912, 275] width 67 height 31
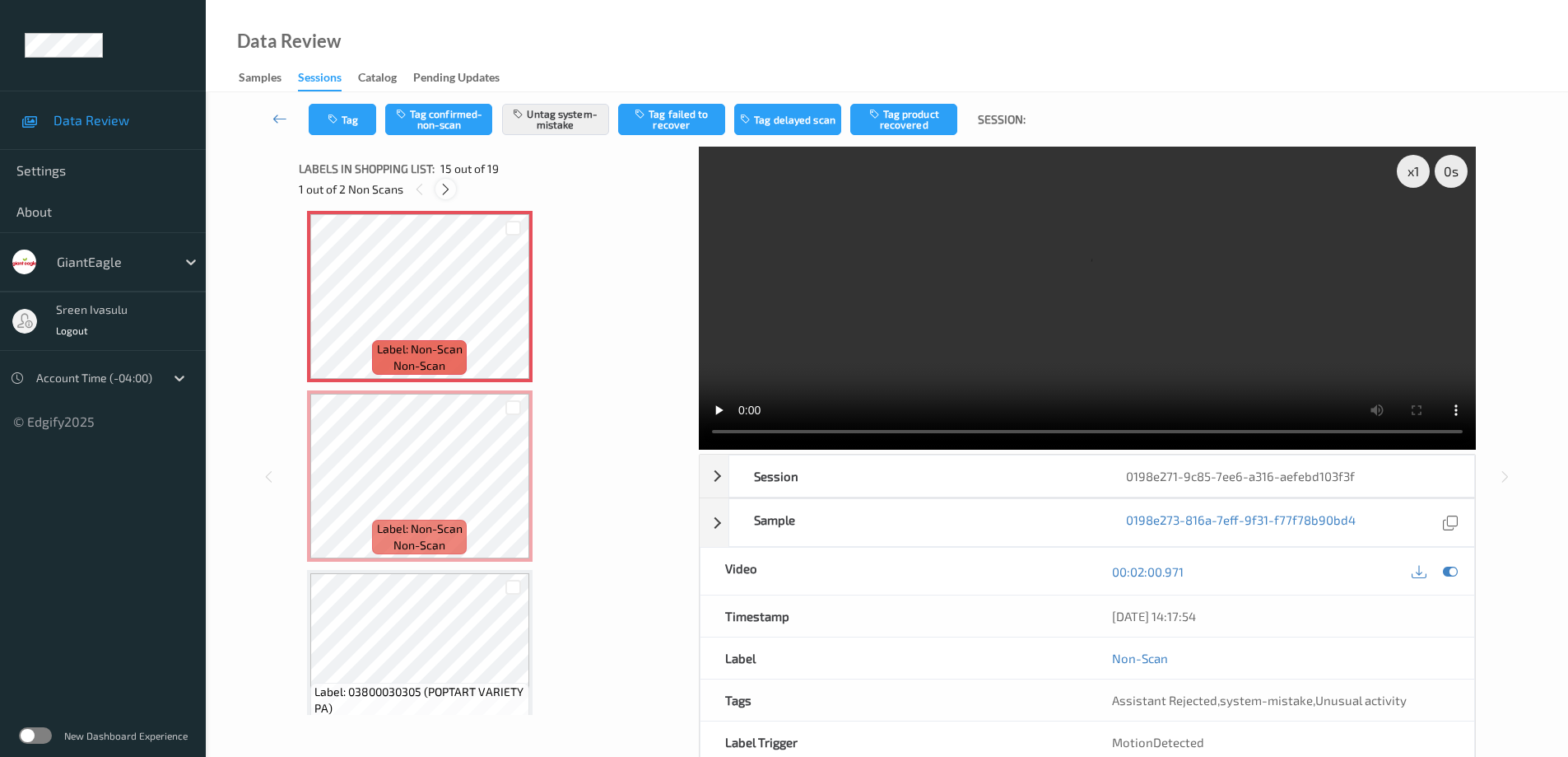
click at [448, 186] on icon at bounding box center [445, 189] width 14 height 15
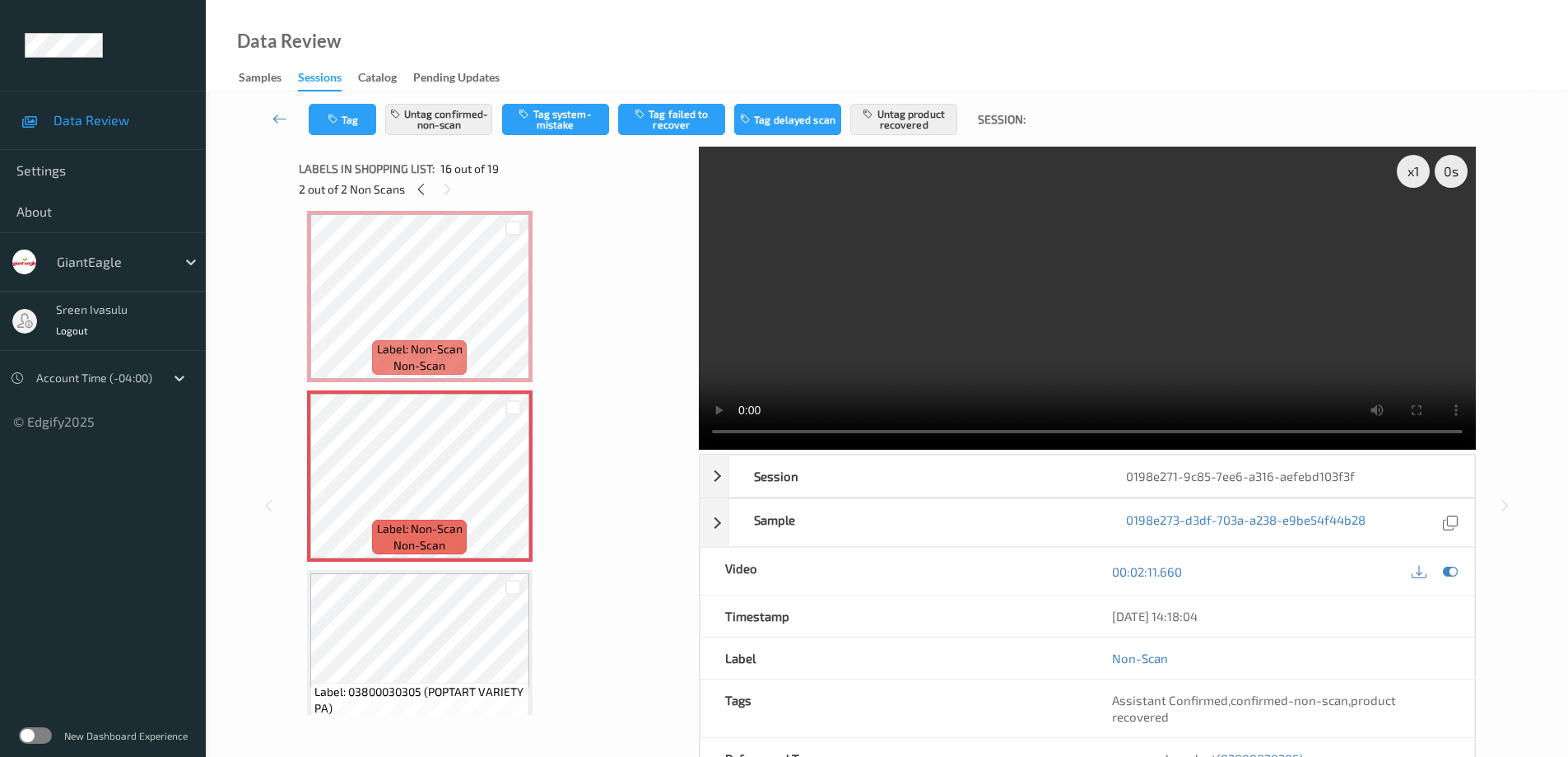
click at [254, 342] on div "x 1 0 s Session 0198e271-9c85-7ee6-a316-aefebd103f3f Session ID 0198e271-9c85-7…" at bounding box center [887, 505] width 1294 height 718
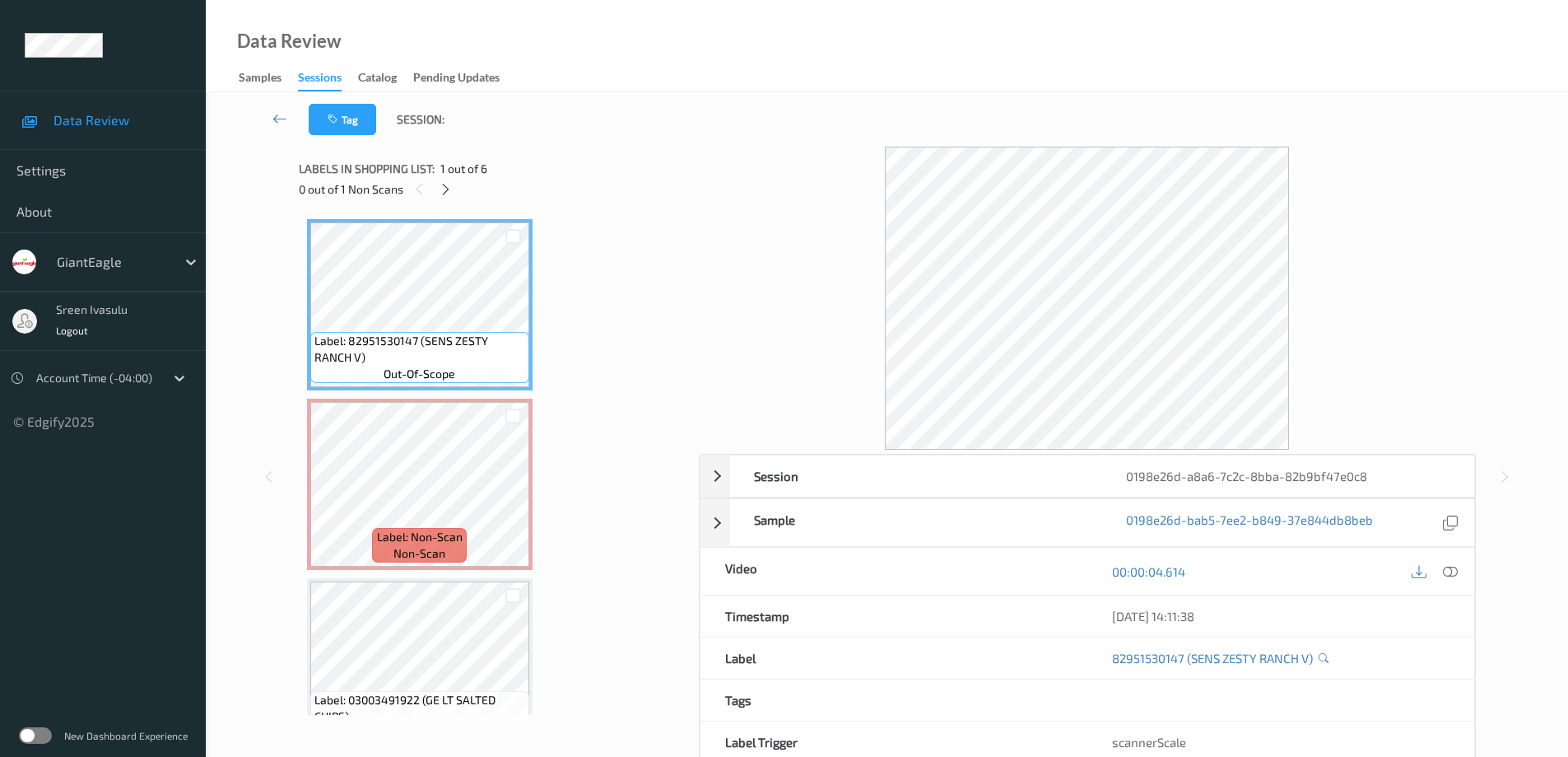
drag, startPoint x: 447, startPoint y: 185, endPoint x: 668, endPoint y: 334, distance: 266.5
click at [447, 187] on icon at bounding box center [445, 189] width 14 height 15
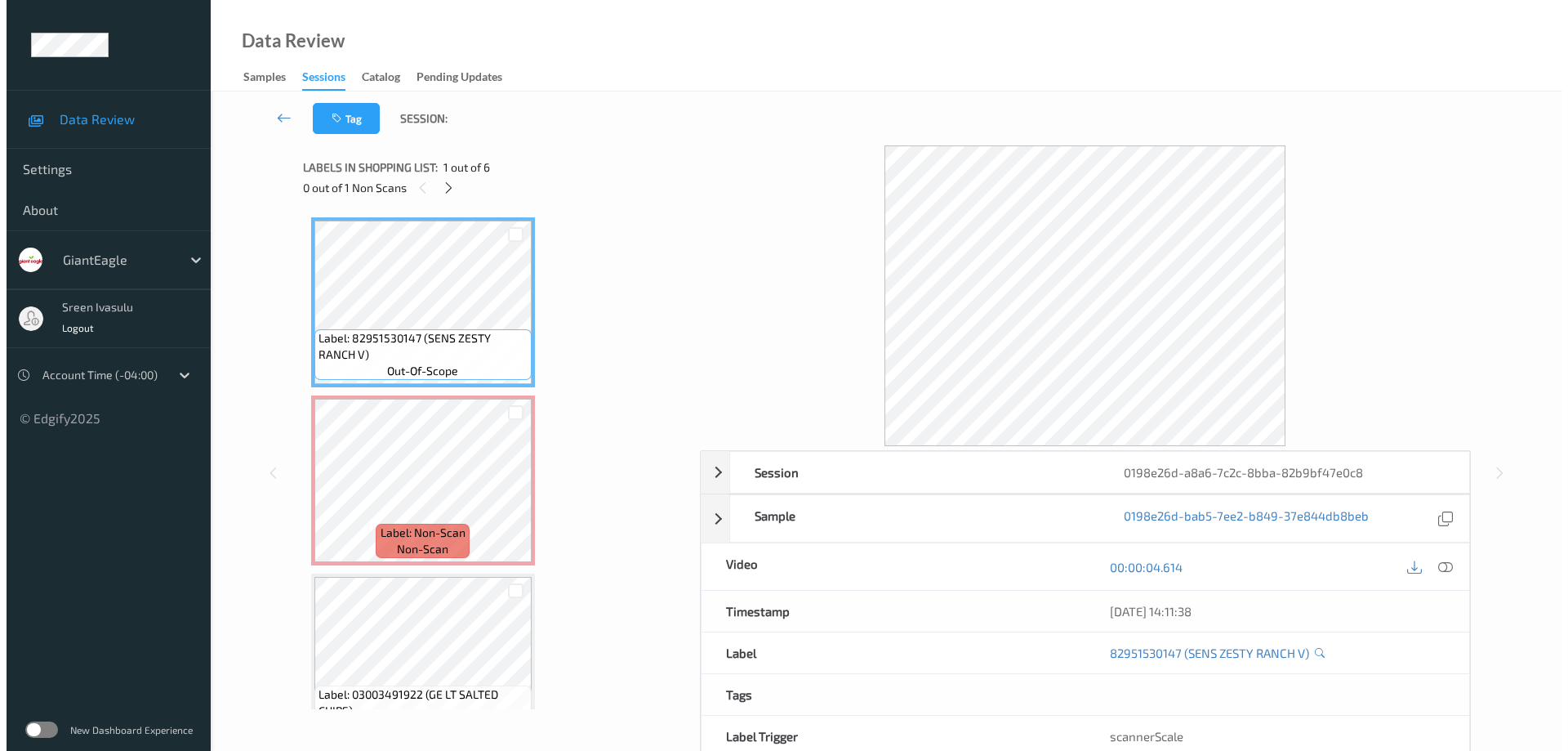
scroll to position [8, 0]
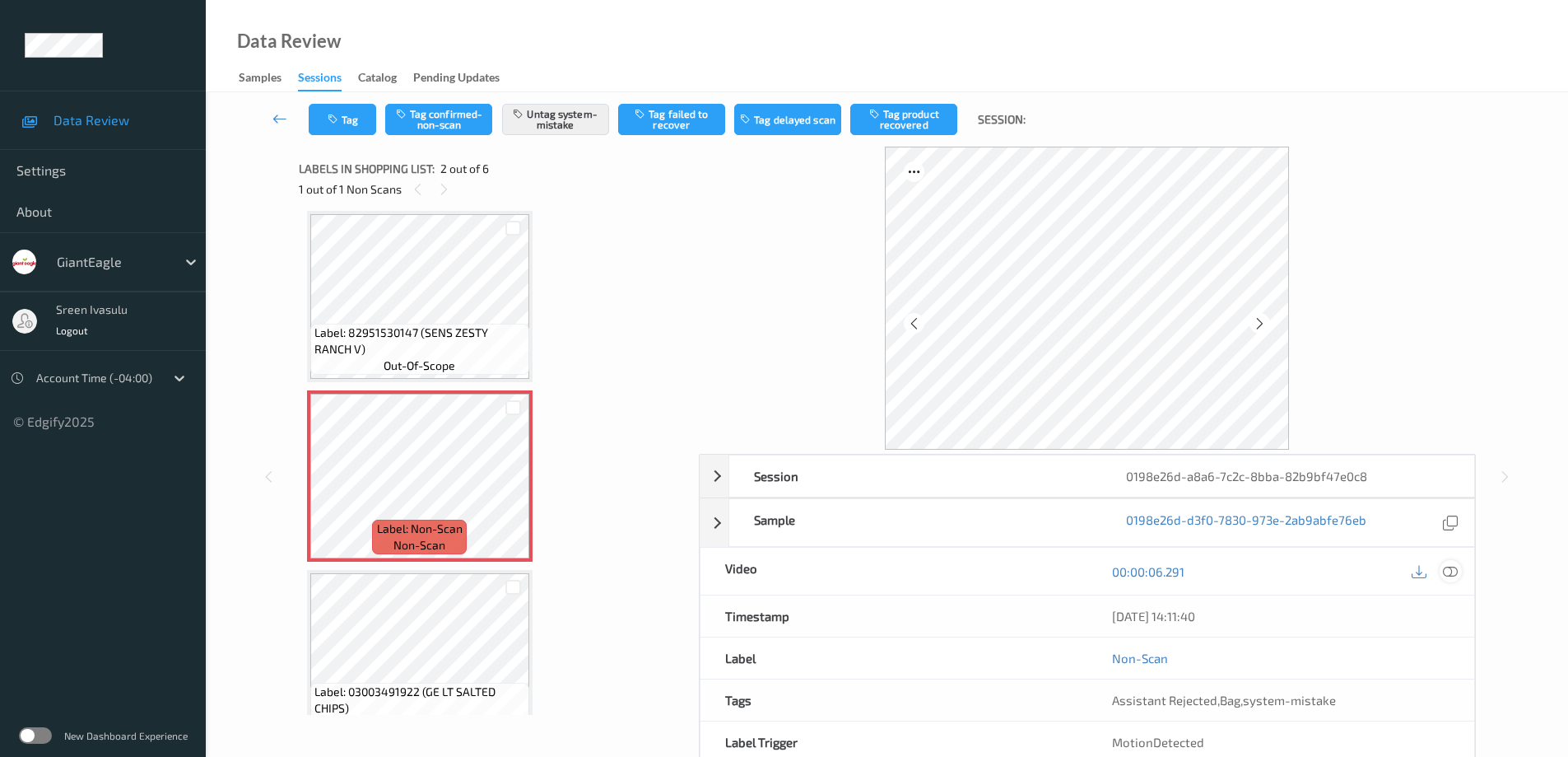
click at [1455, 571] on icon at bounding box center [1450, 571] width 15 height 15
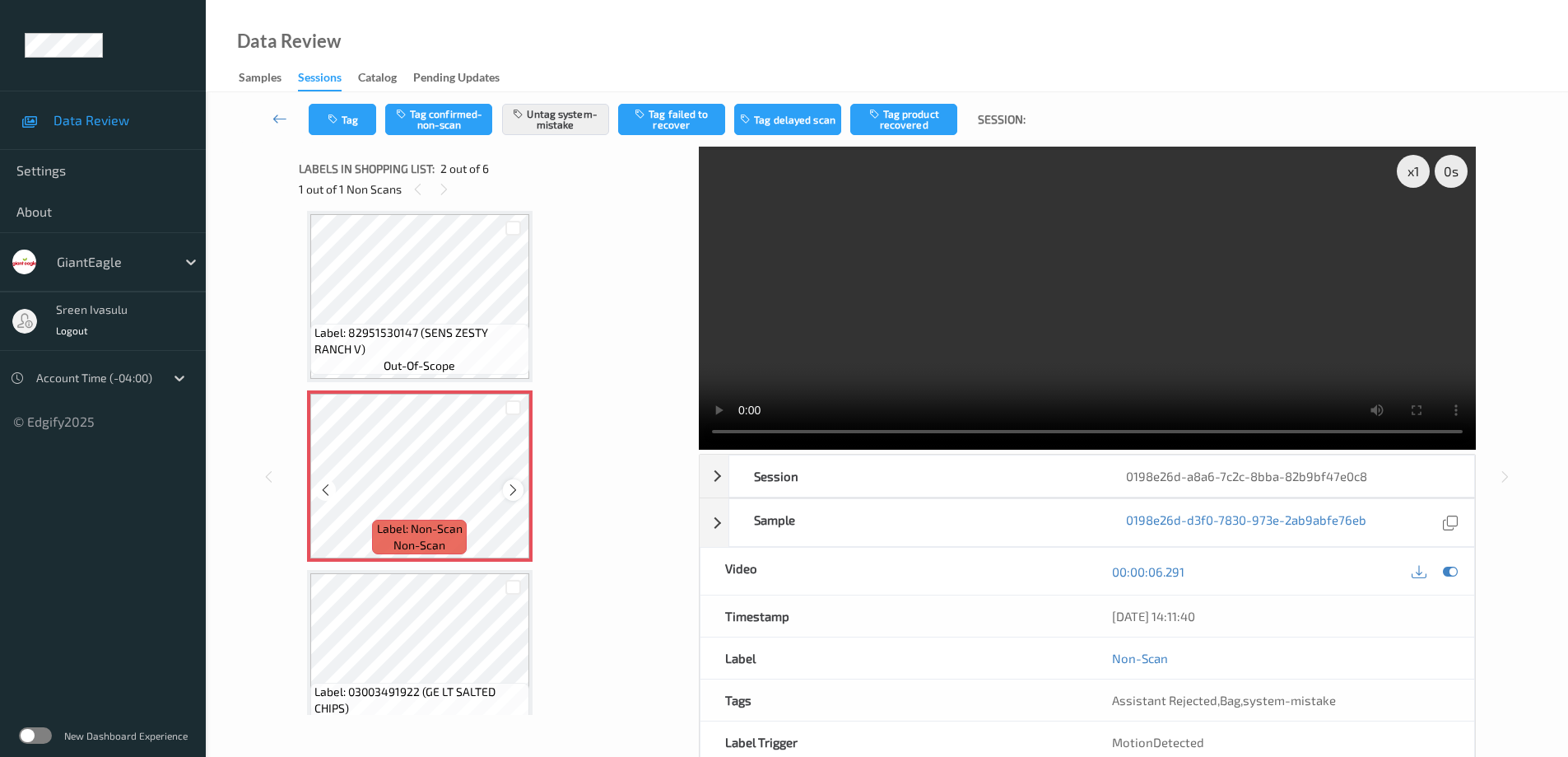
click at [513, 482] on div at bounding box center [513, 489] width 21 height 21
click at [514, 484] on icon at bounding box center [513, 490] width 14 height 15
click at [514, 485] on icon at bounding box center [513, 490] width 14 height 15
click at [515, 491] on icon at bounding box center [513, 490] width 14 height 15
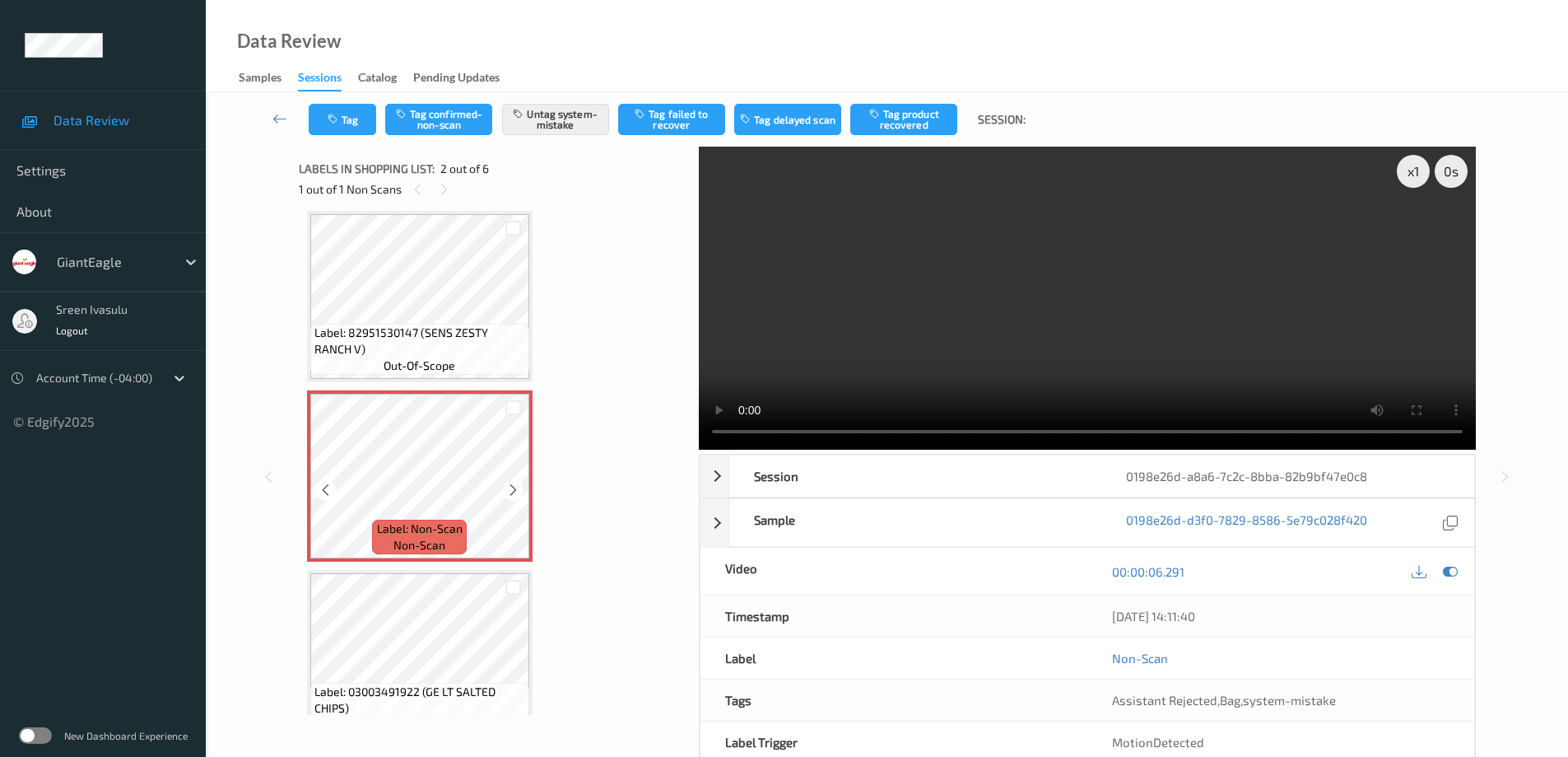
click at [515, 491] on icon at bounding box center [513, 490] width 14 height 15
click at [359, 118] on button "Tag" at bounding box center [342, 119] width 68 height 31
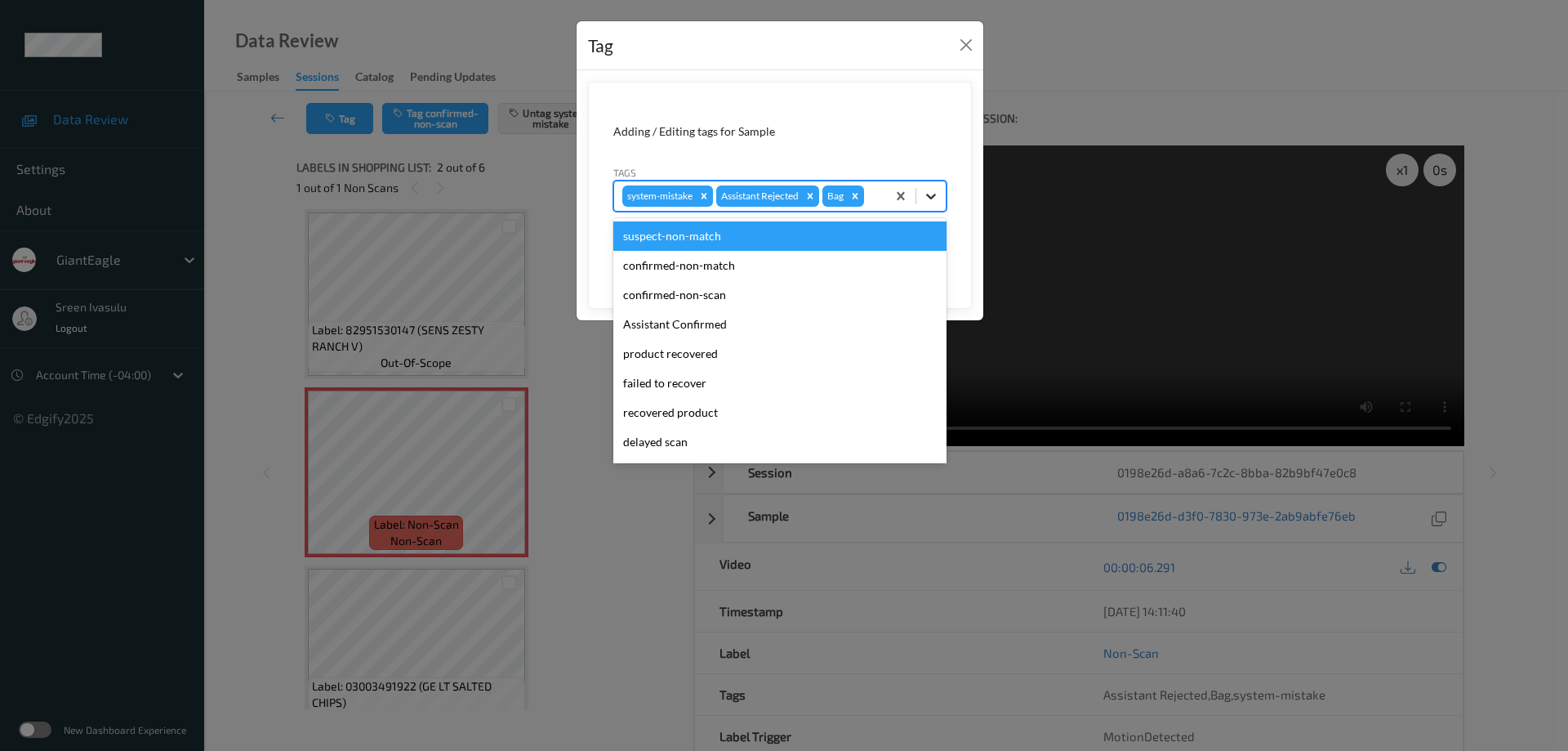
click at [932, 197] on icon at bounding box center [931, 196] width 10 height 6
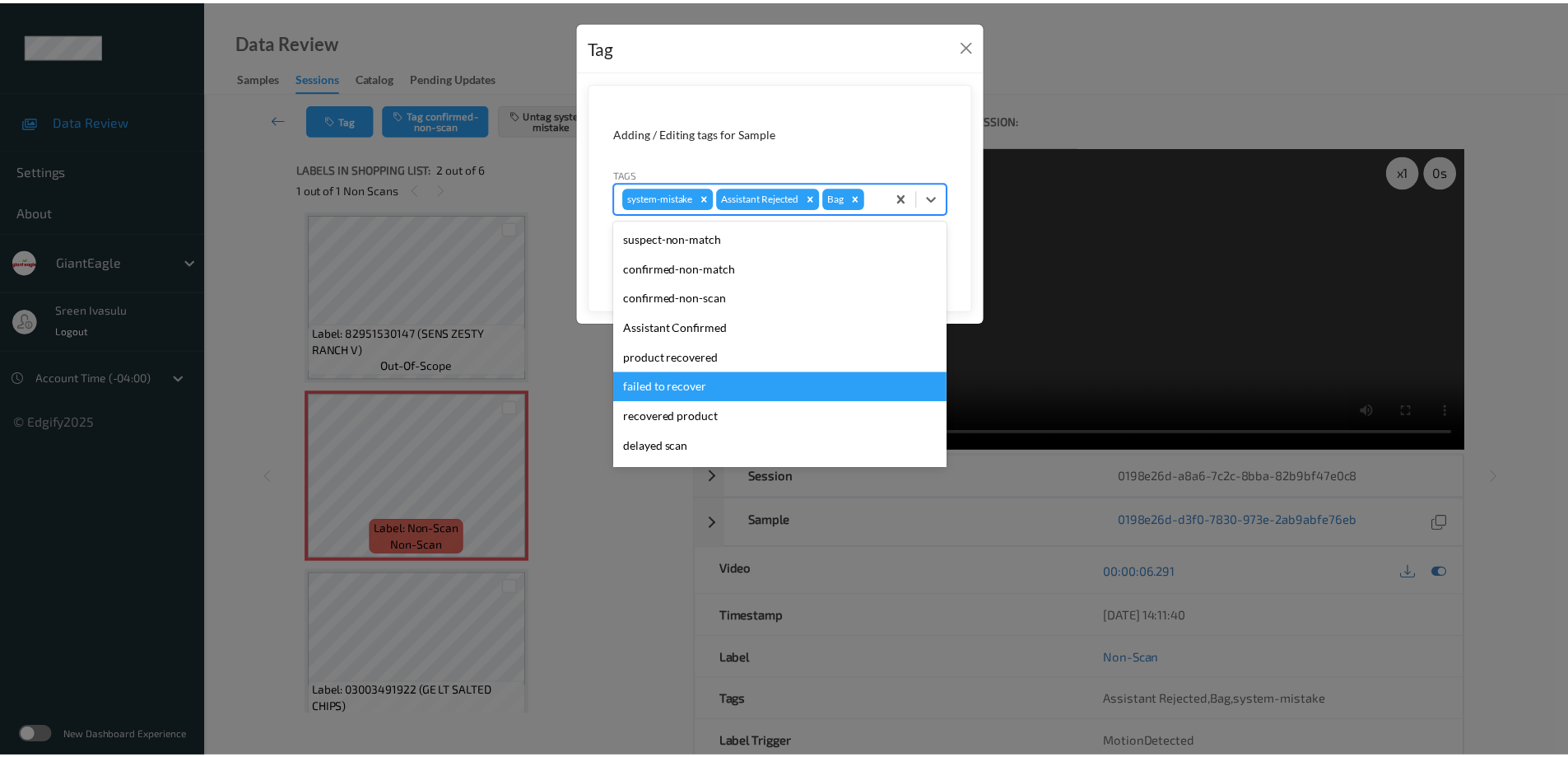
scroll to position [116, 0]
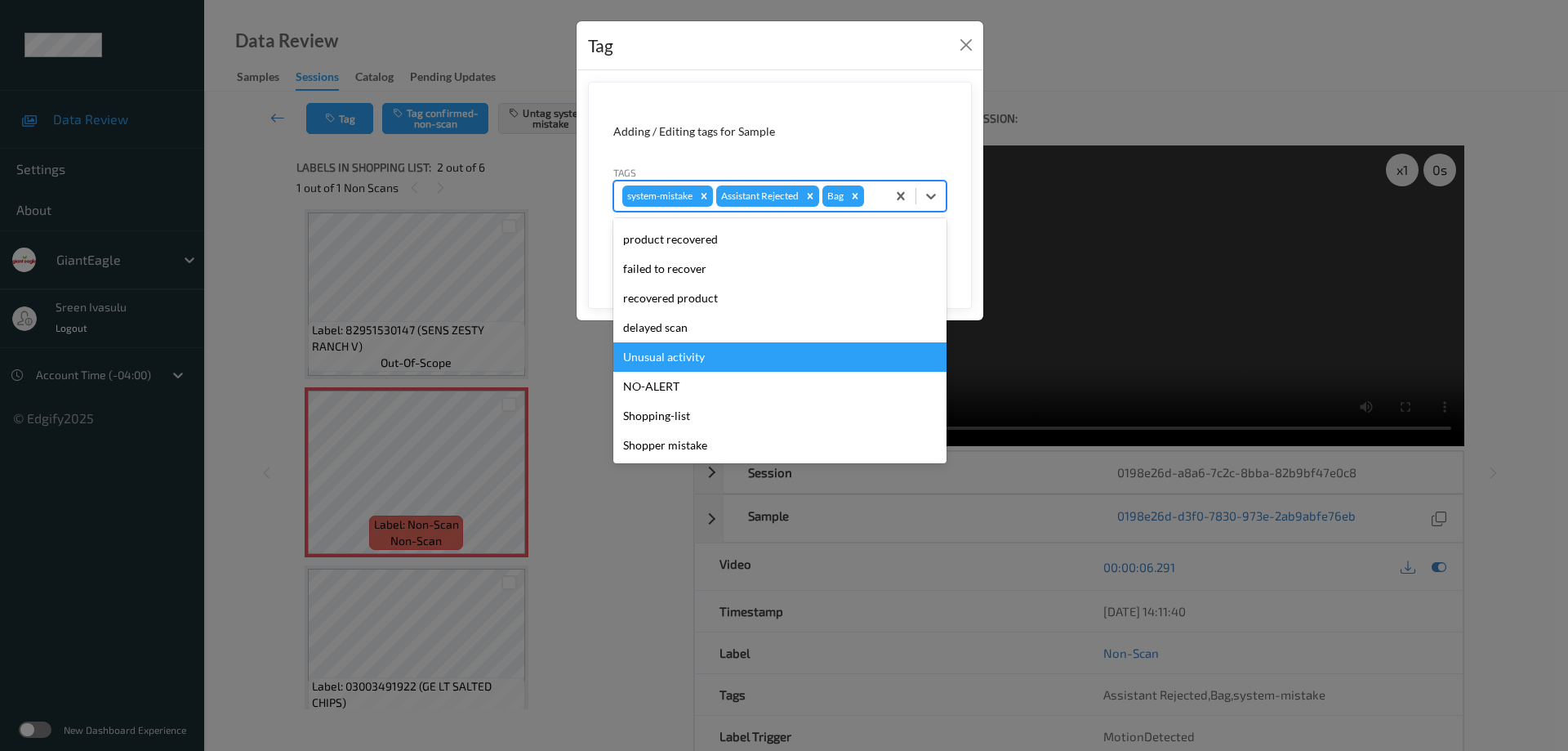
click at [663, 357] on div "Unusual activity" at bounding box center [779, 357] width 333 height 29
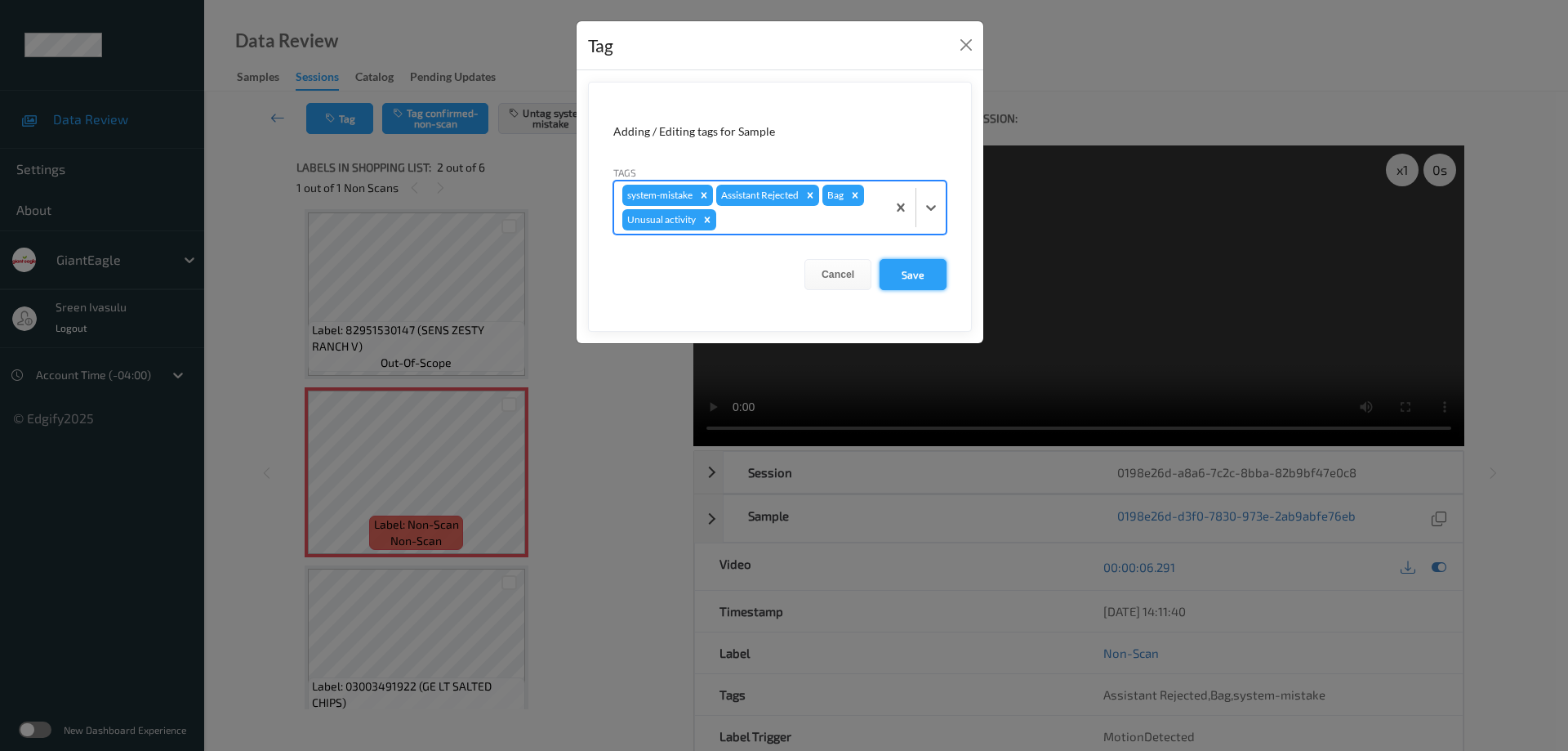
click at [914, 273] on button "Save" at bounding box center [912, 275] width 67 height 31
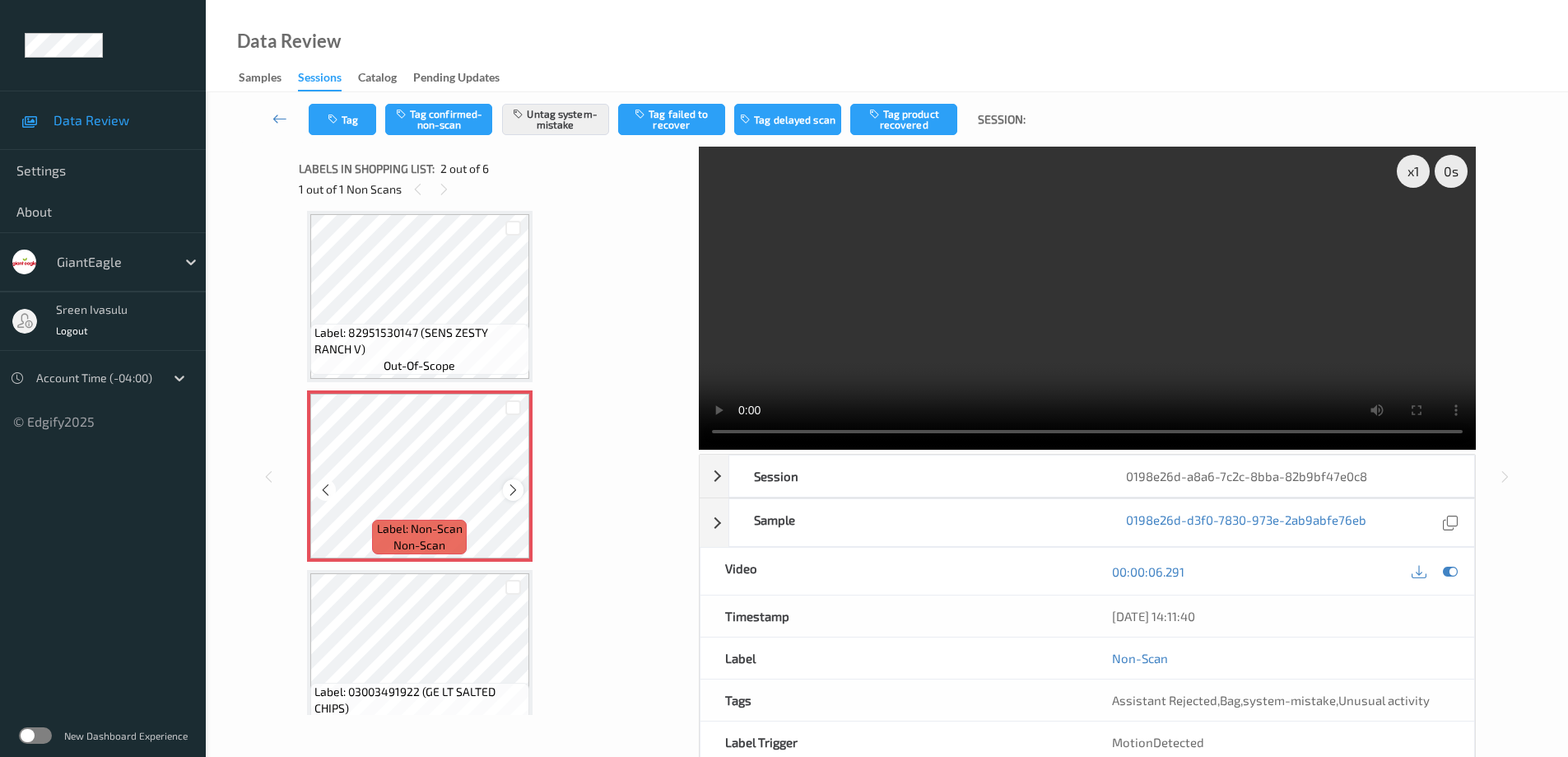
click at [512, 490] on icon at bounding box center [513, 490] width 14 height 15
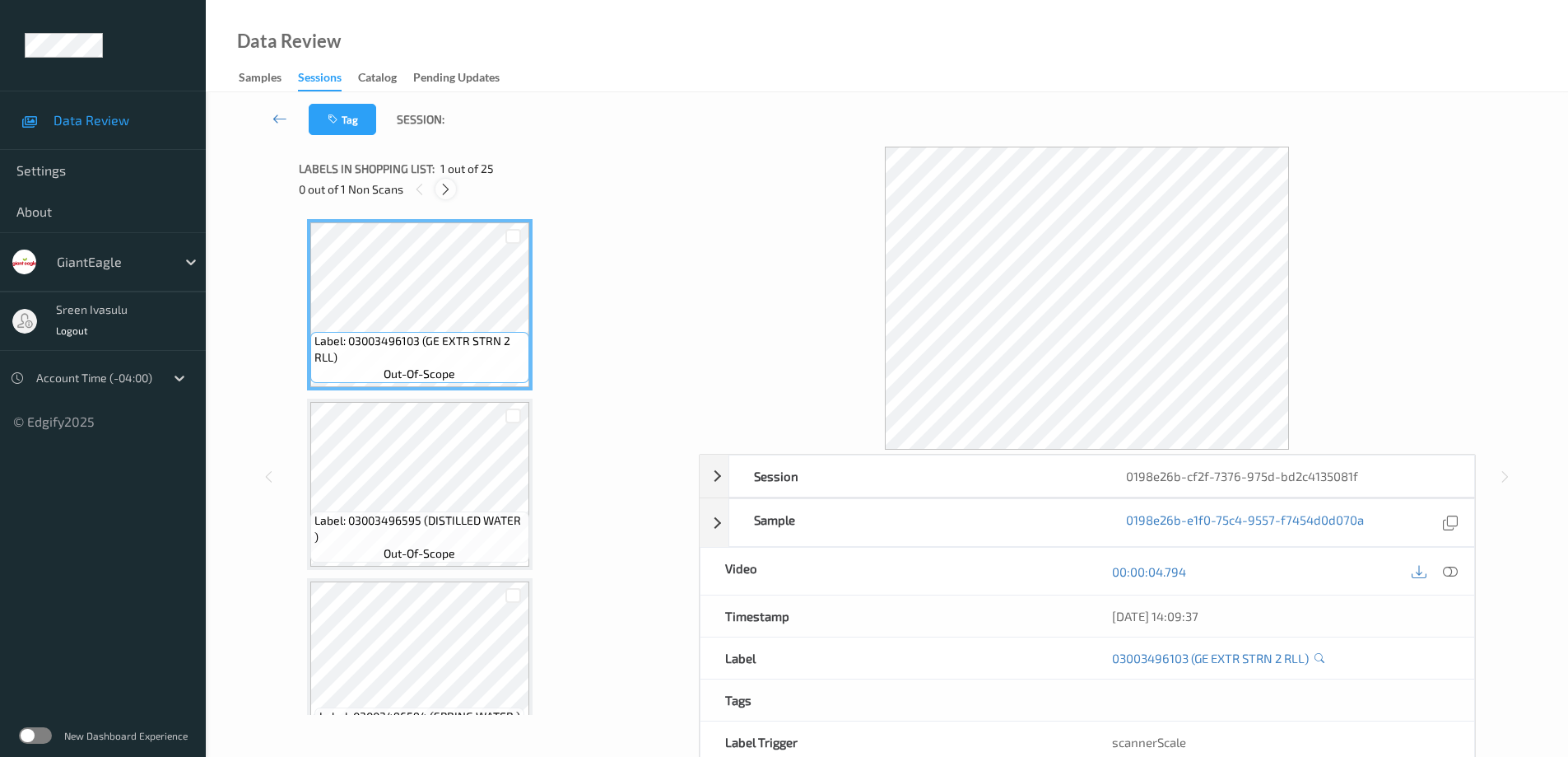
click at [446, 180] on div at bounding box center [445, 188] width 21 height 21
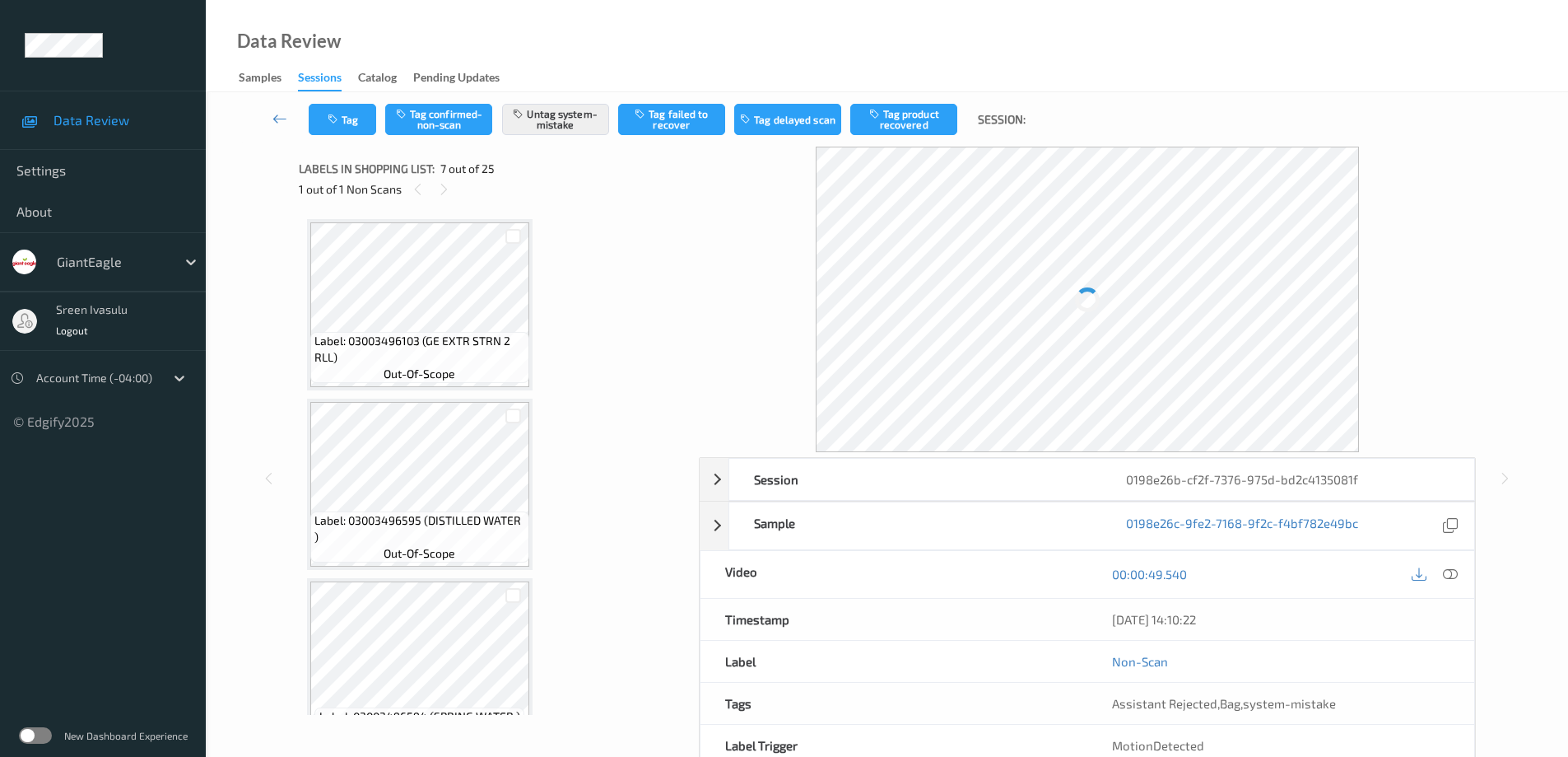
scroll to position [906, 0]
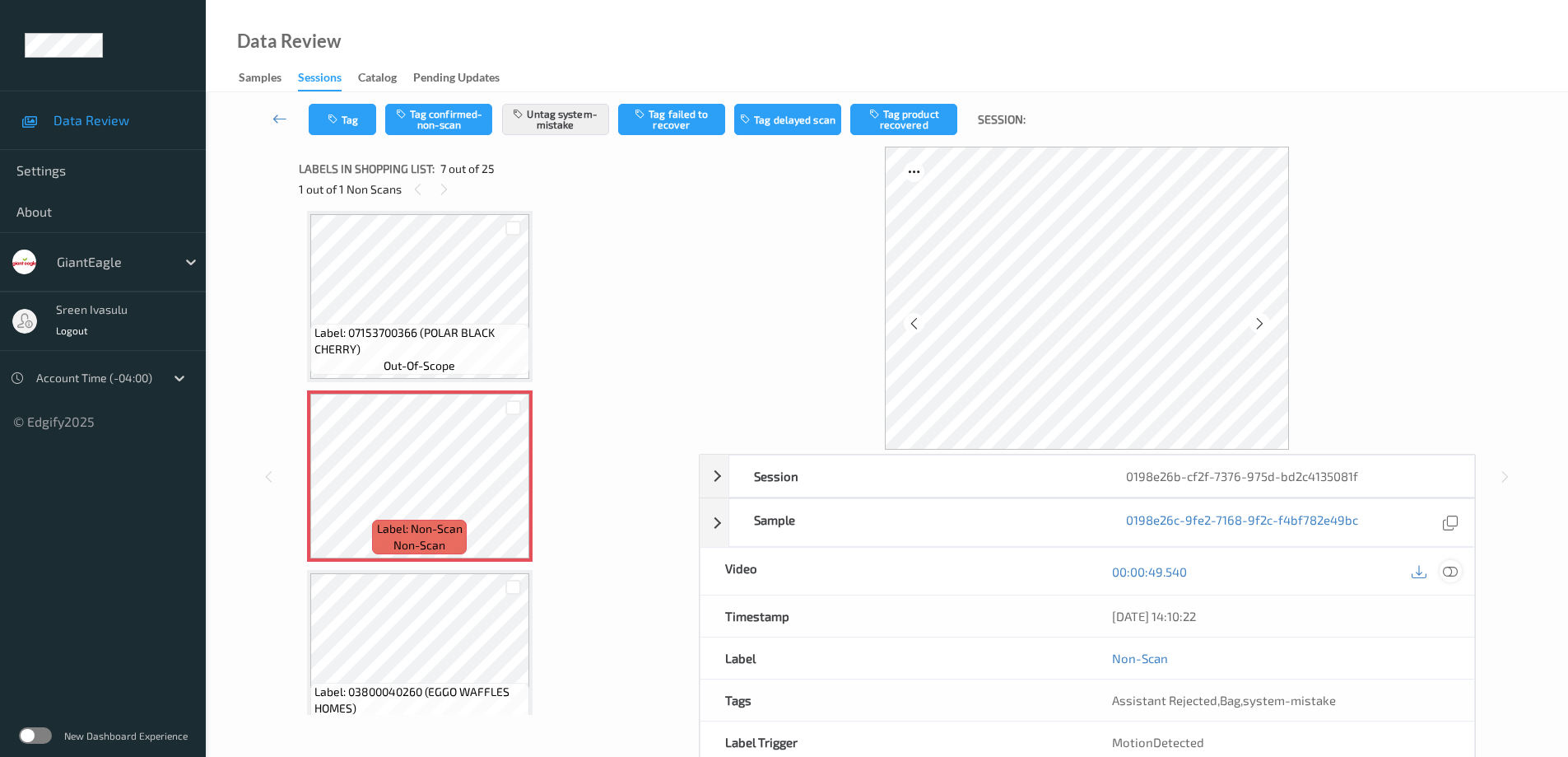
click at [1453, 568] on icon at bounding box center [1450, 571] width 15 height 15
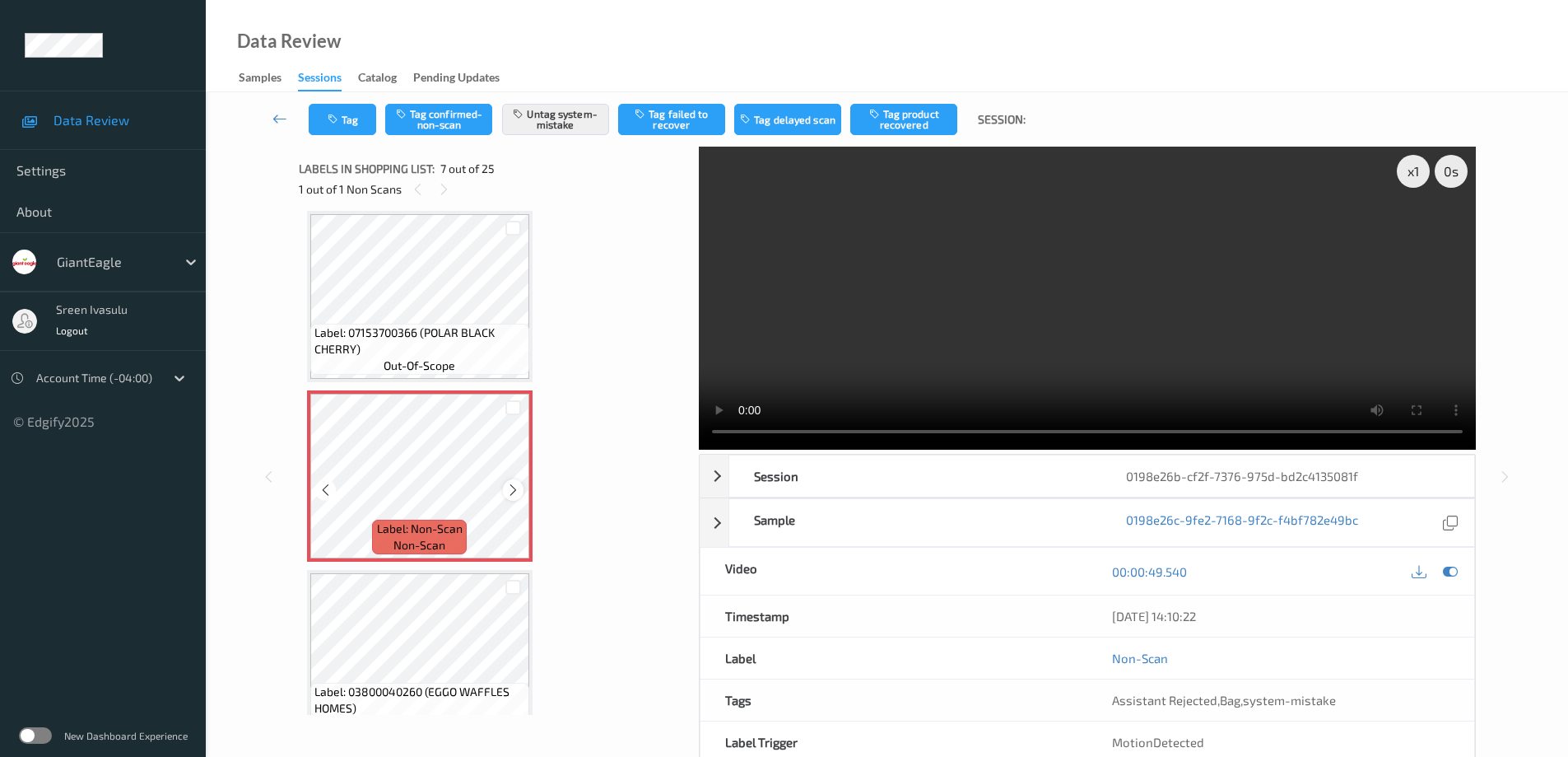
click at [511, 495] on icon at bounding box center [513, 490] width 14 height 15
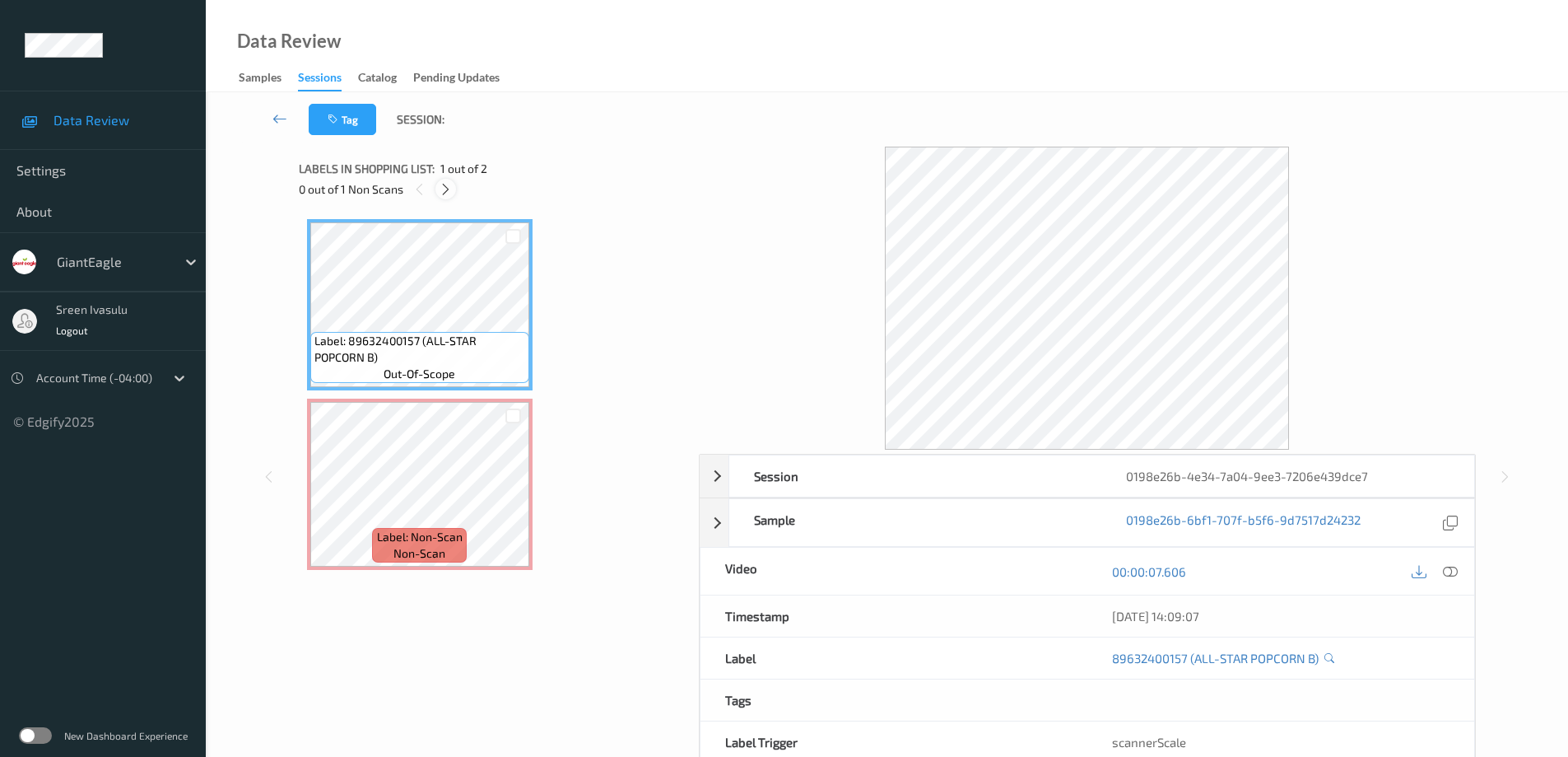
click at [437, 191] on div at bounding box center [445, 188] width 21 height 21
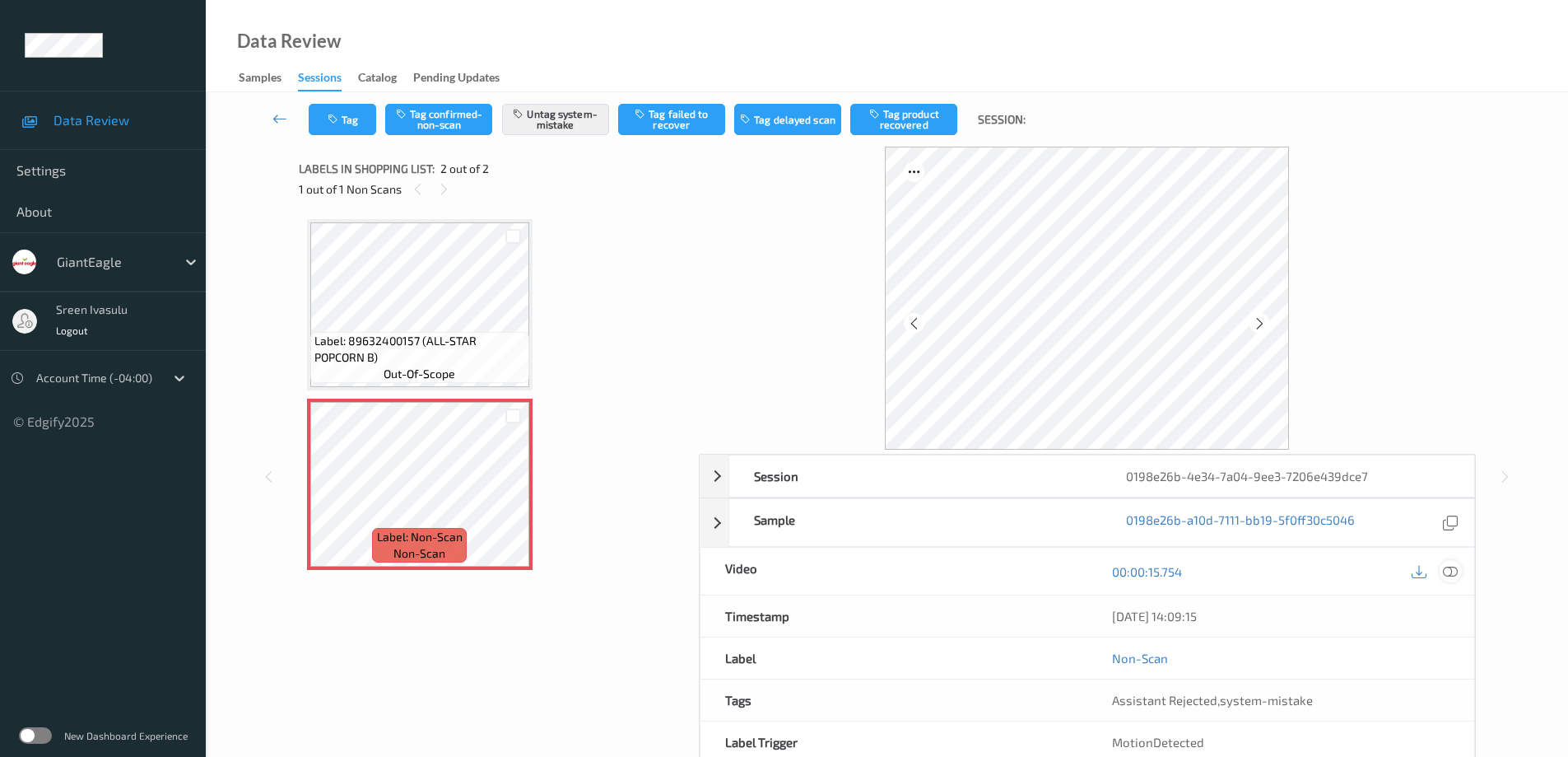
click at [1445, 567] on icon at bounding box center [1450, 571] width 15 height 15
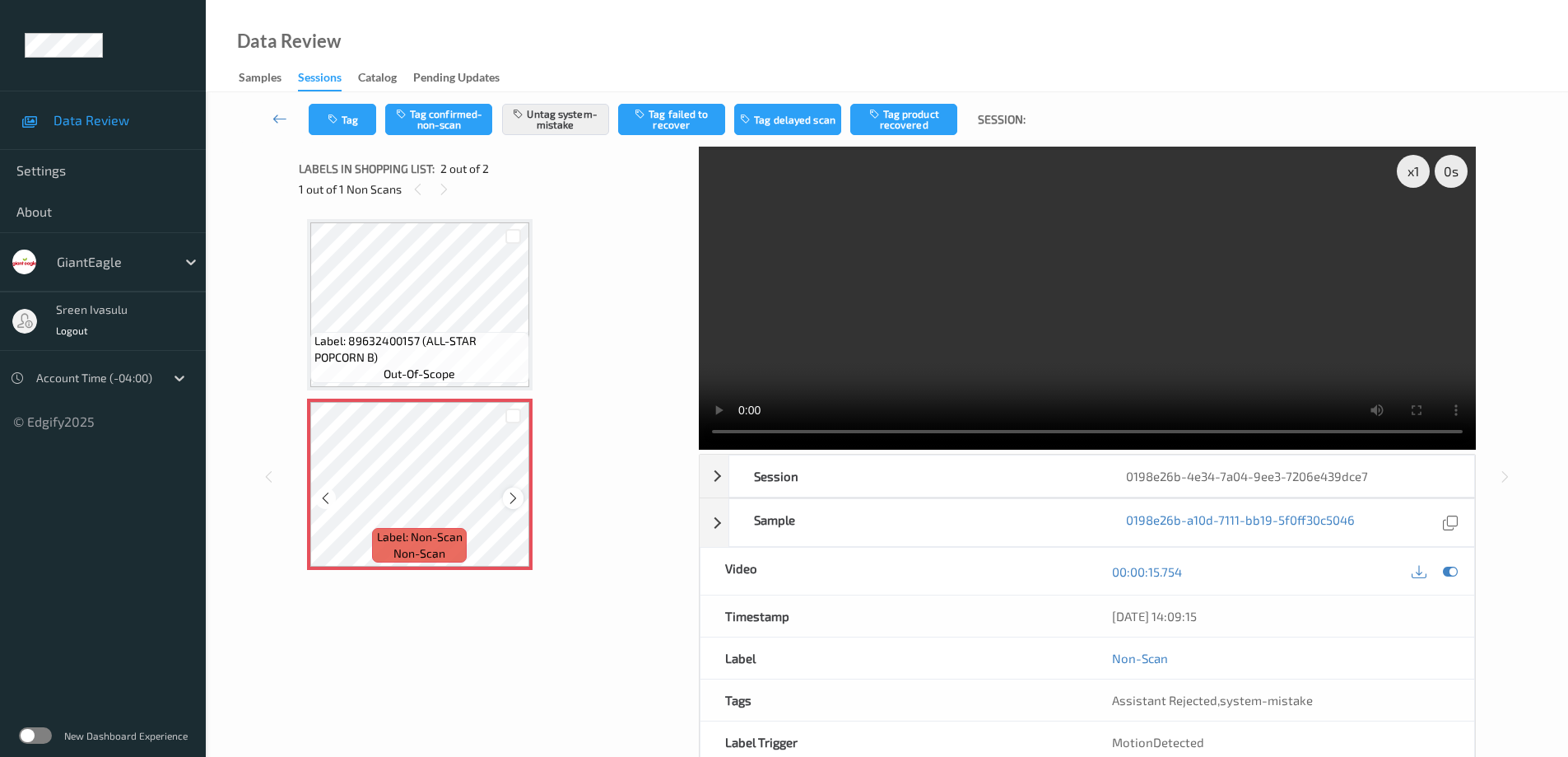
click at [520, 494] on icon at bounding box center [513, 497] width 14 height 15
click at [515, 494] on icon at bounding box center [513, 497] width 14 height 15
click at [350, 121] on button "Tag" at bounding box center [342, 119] width 68 height 31
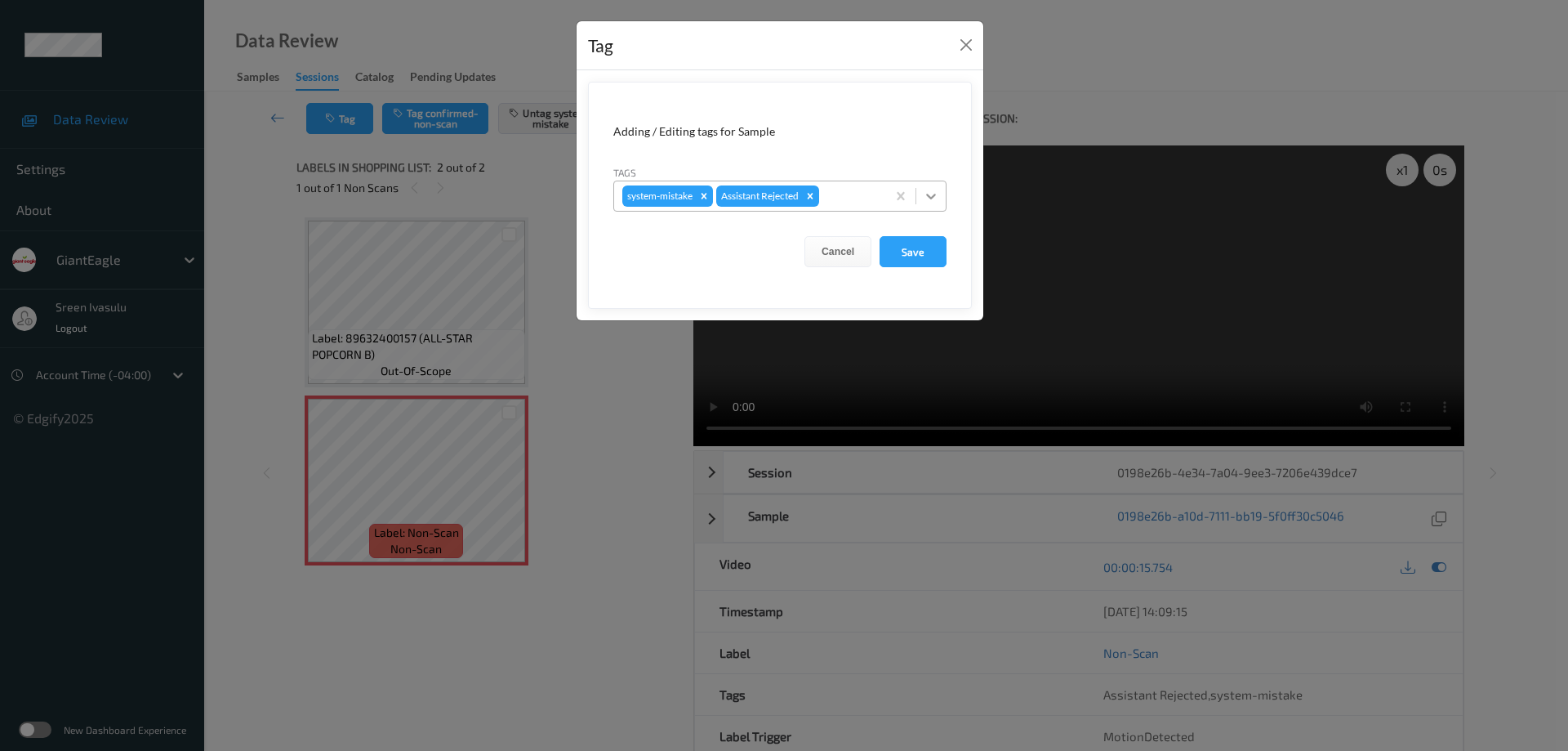
click at [940, 193] on div at bounding box center [931, 196] width 29 height 29
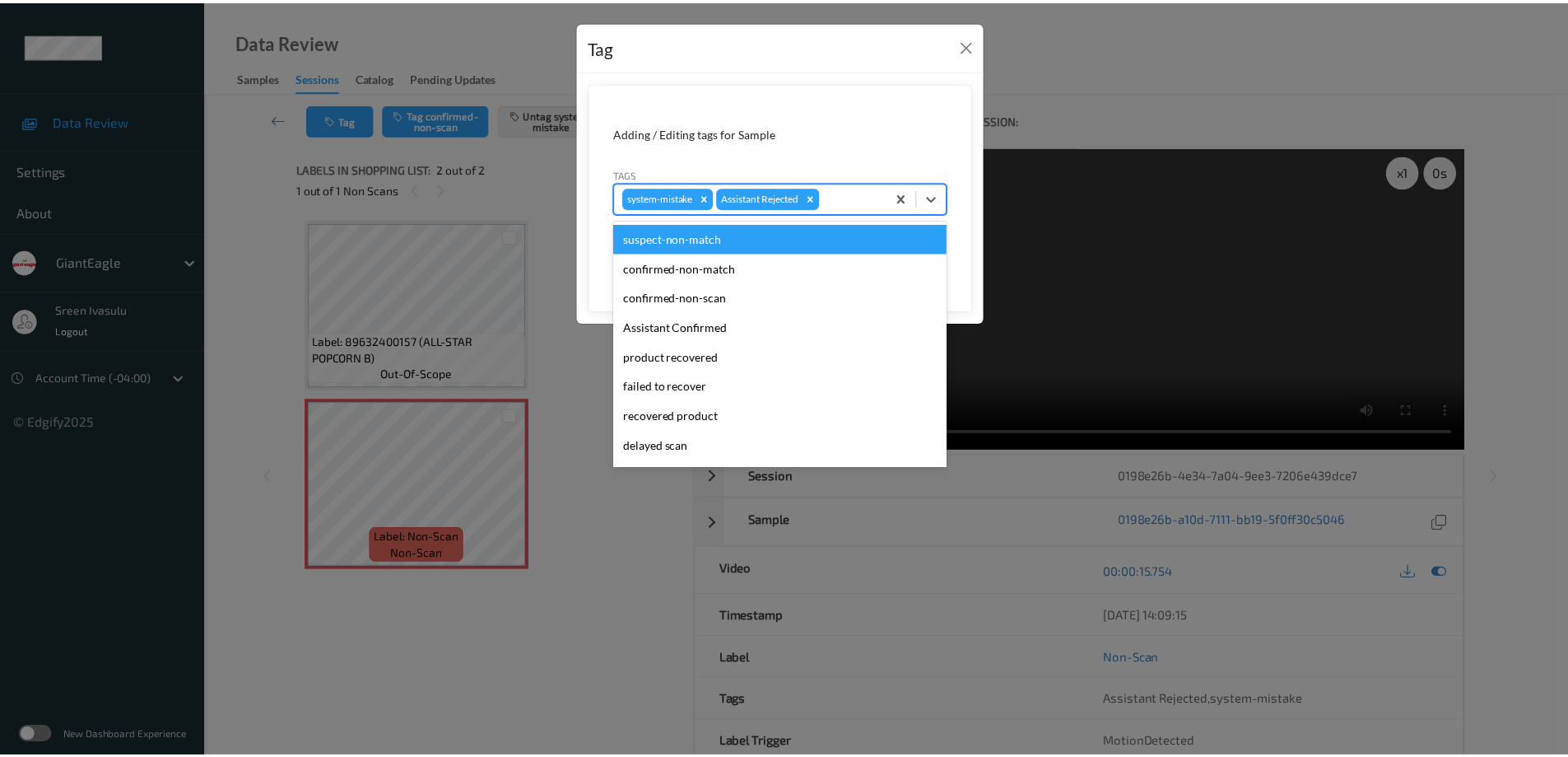
scroll to position [145, 0]
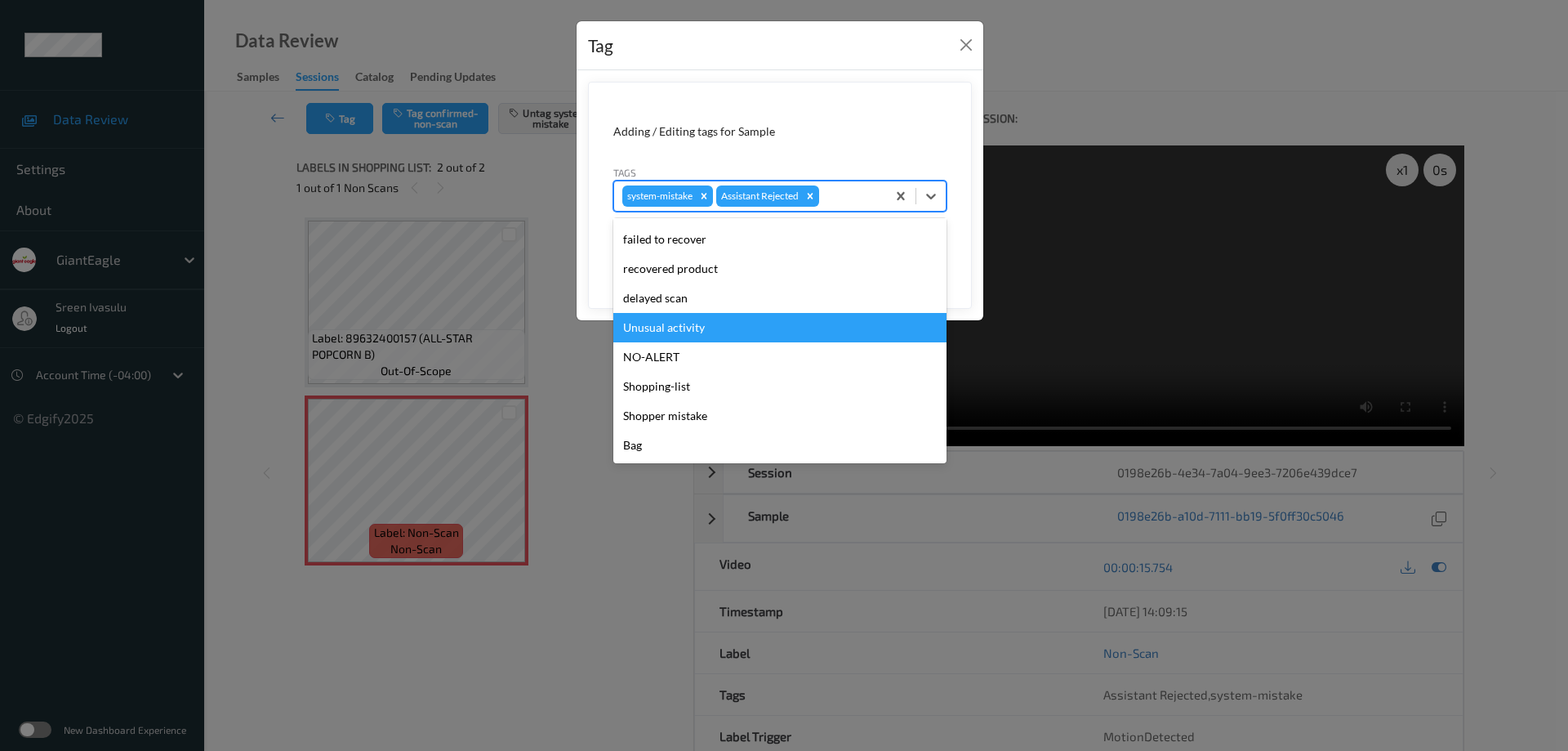
click at [665, 331] on div "Unusual activity" at bounding box center [779, 327] width 333 height 29
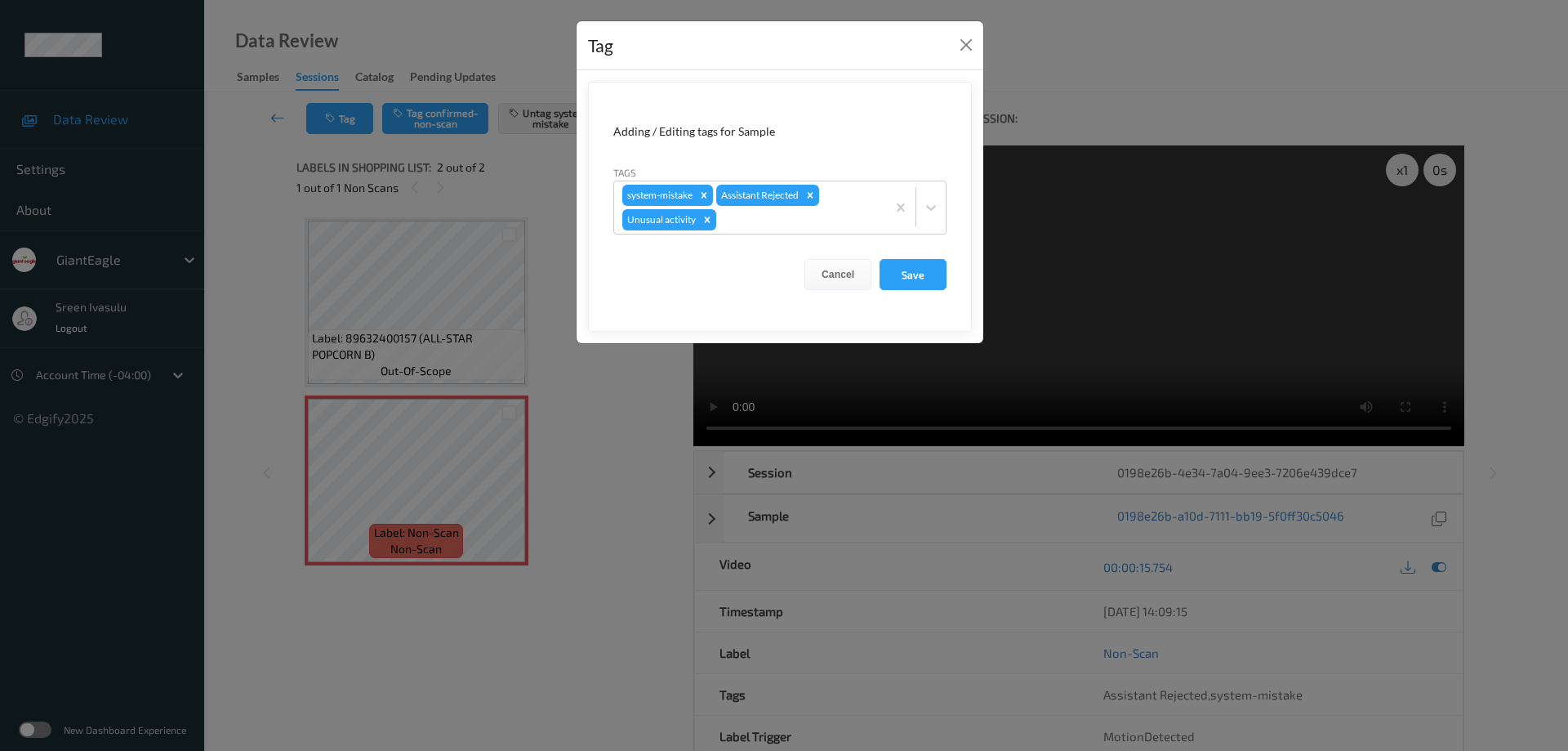
click at [921, 292] on form "Adding / Editing tags for Sample Tags system-mistake Assistant Rejected Unusual…" at bounding box center [779, 206] width 384 height 250
click at [926, 272] on button "Save" at bounding box center [912, 275] width 67 height 31
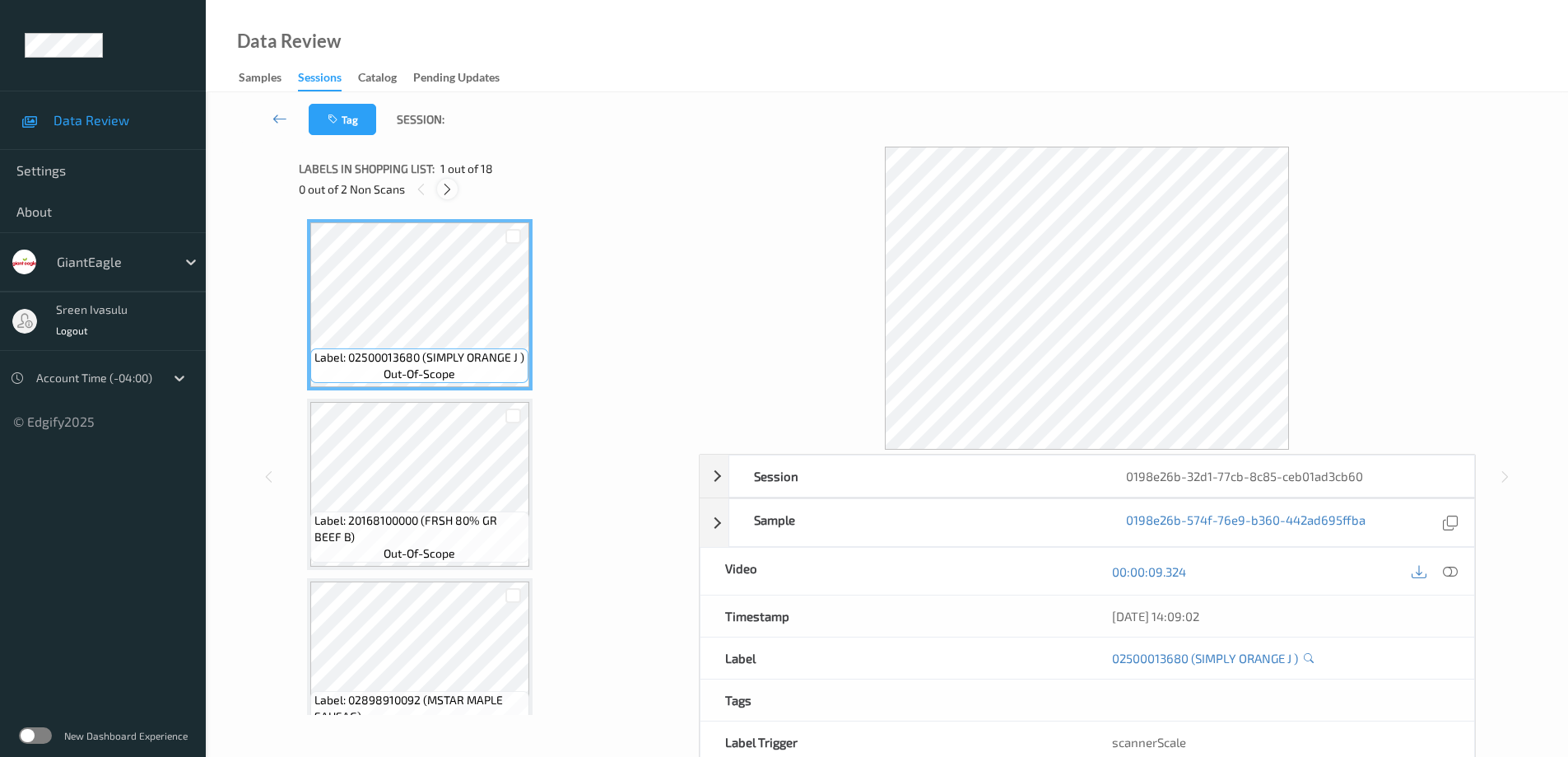
click at [450, 192] on icon at bounding box center [447, 189] width 14 height 15
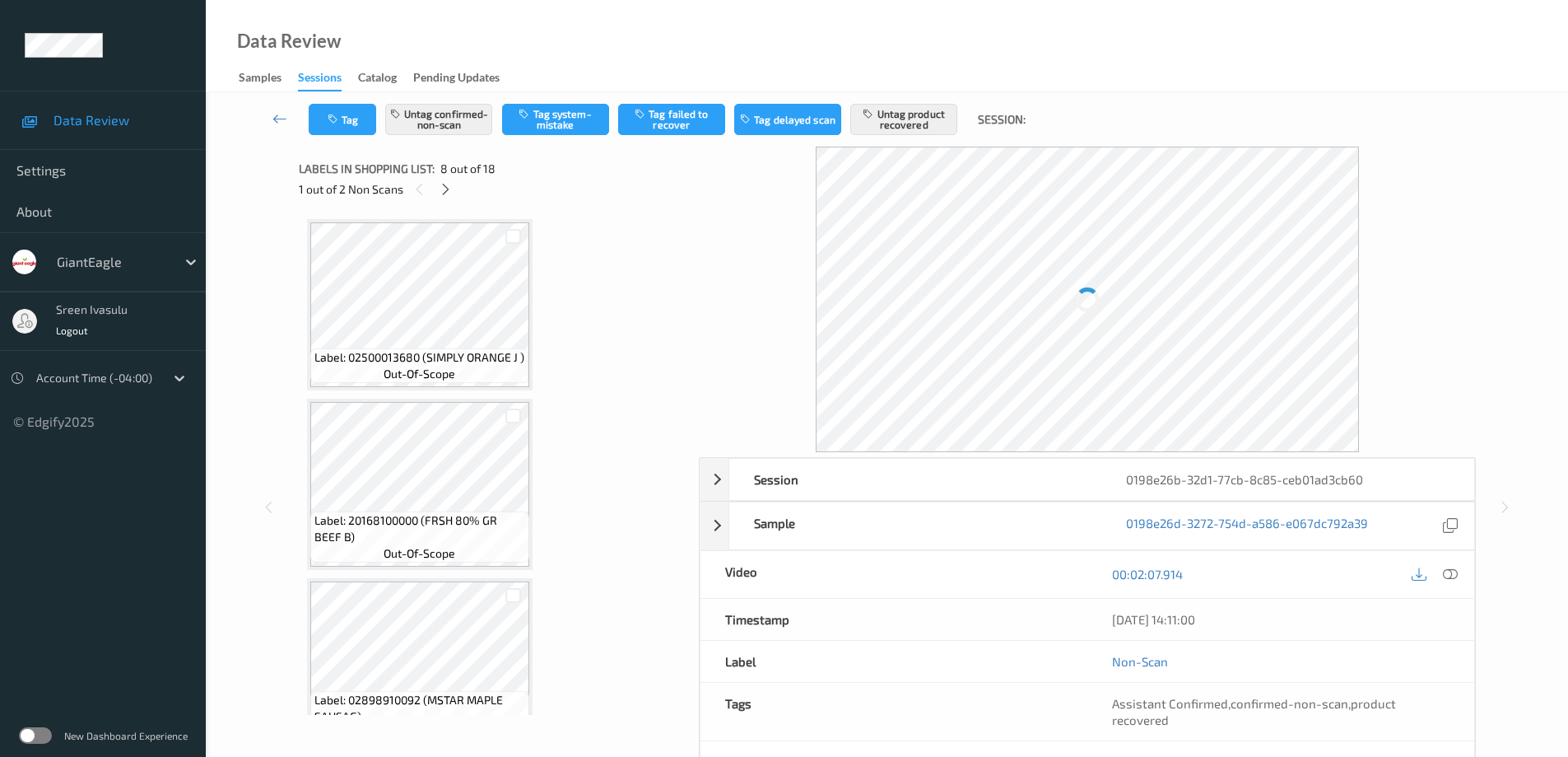
scroll to position [1085, 0]
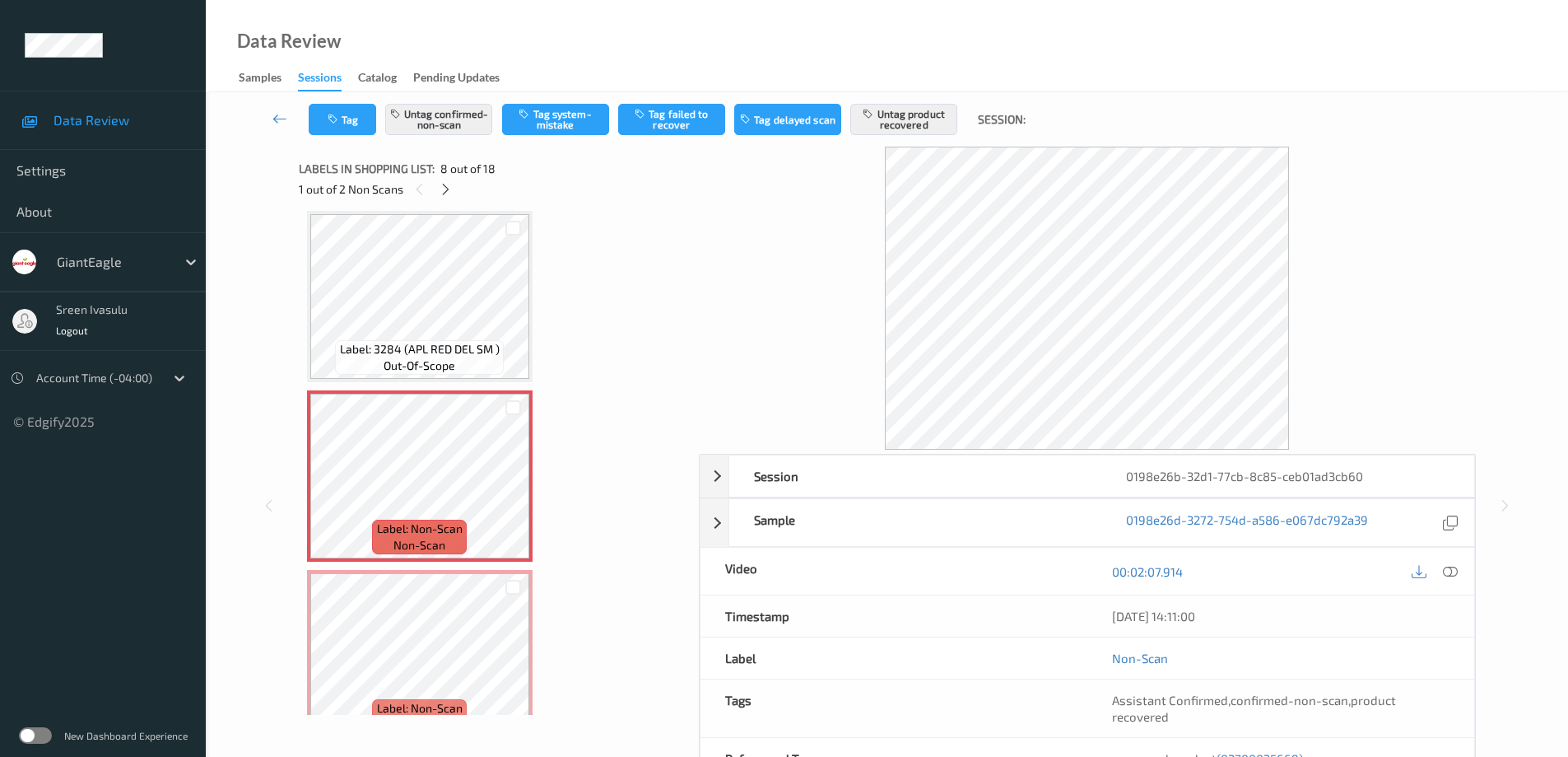
click at [1449, 557] on div "00:02:07.914" at bounding box center [1280, 571] width 387 height 47
click at [1449, 574] on icon at bounding box center [1450, 571] width 15 height 15
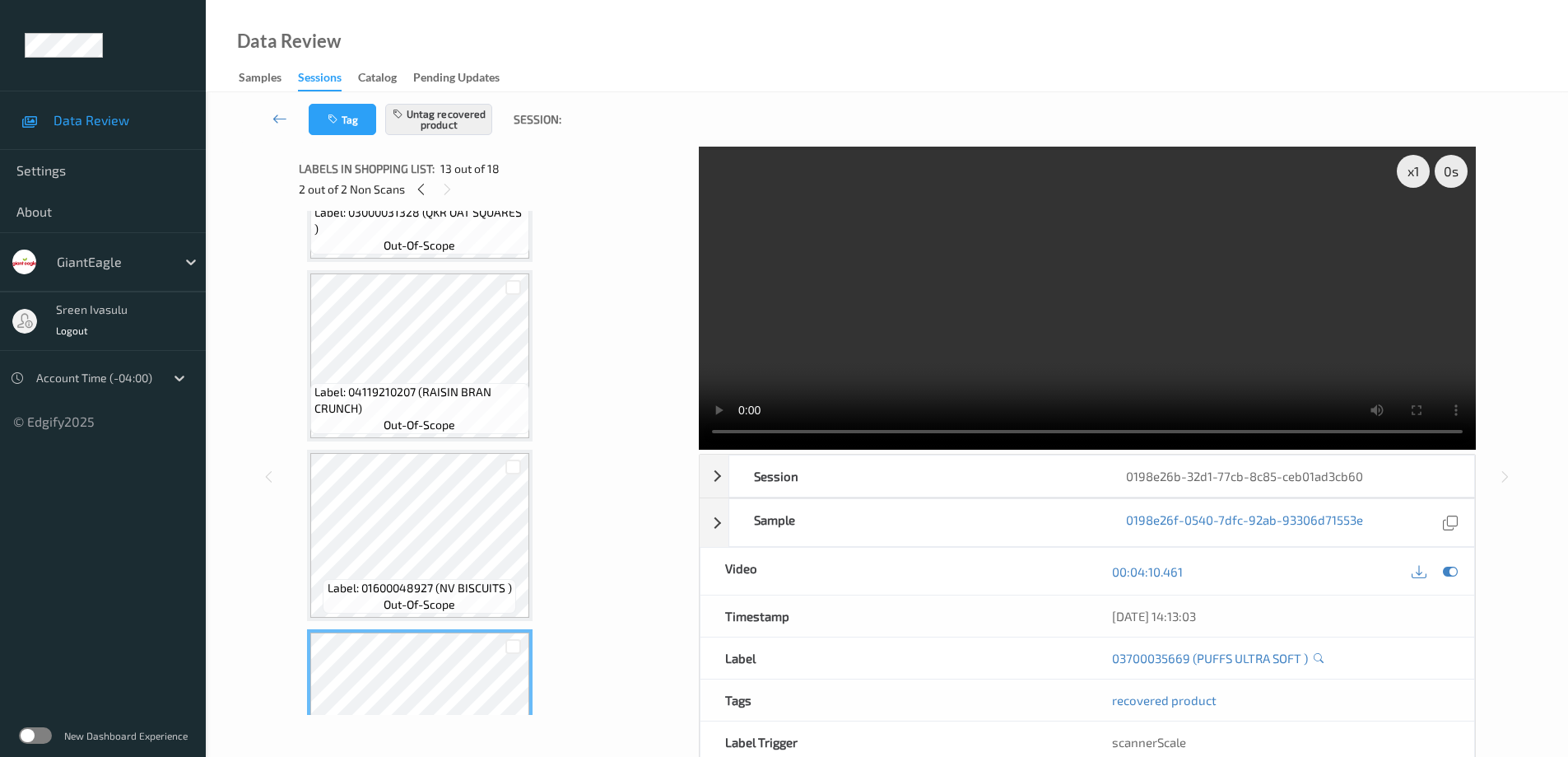
scroll to position [2073, 0]
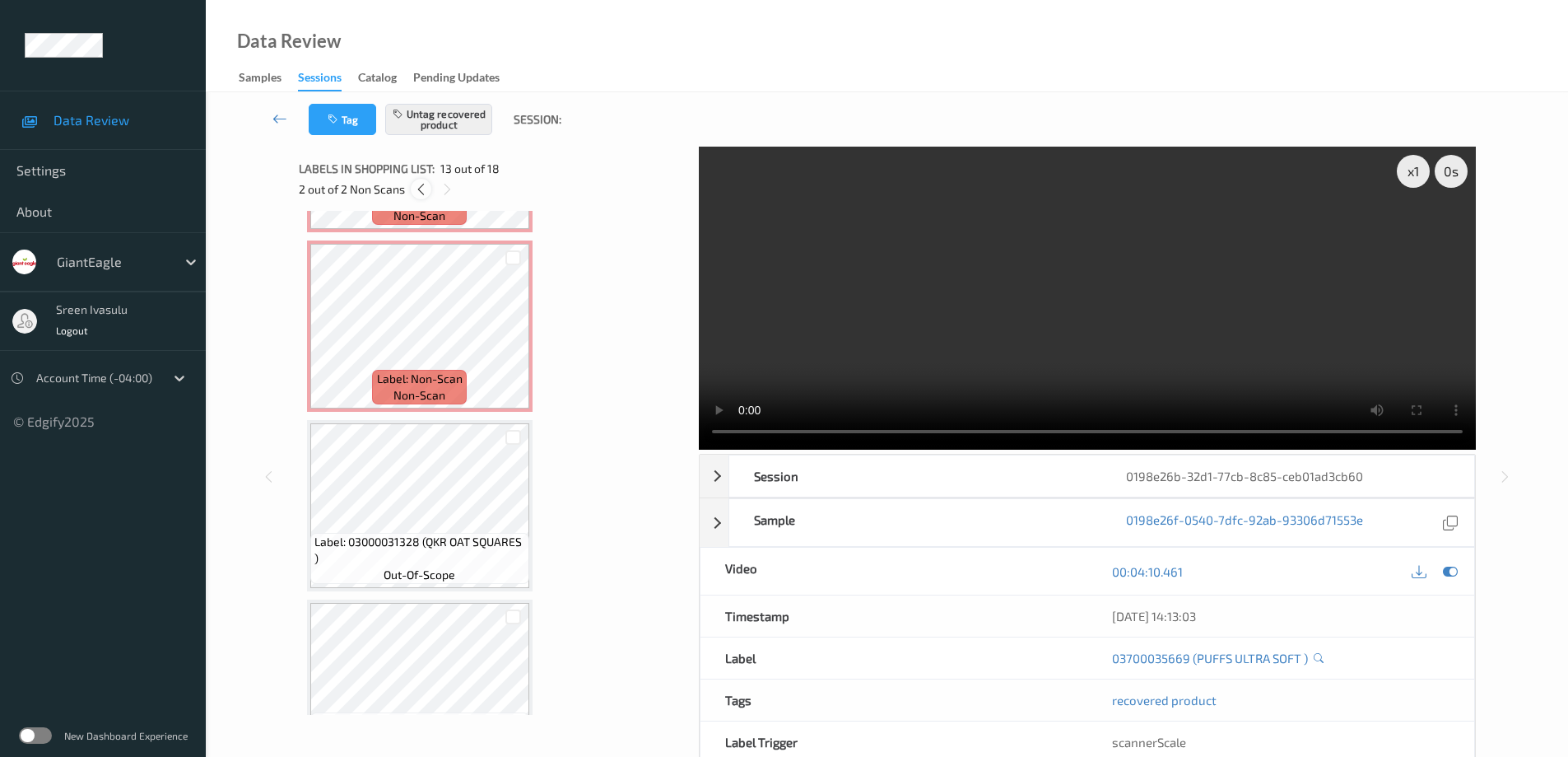
click at [419, 191] on icon at bounding box center [421, 189] width 14 height 15
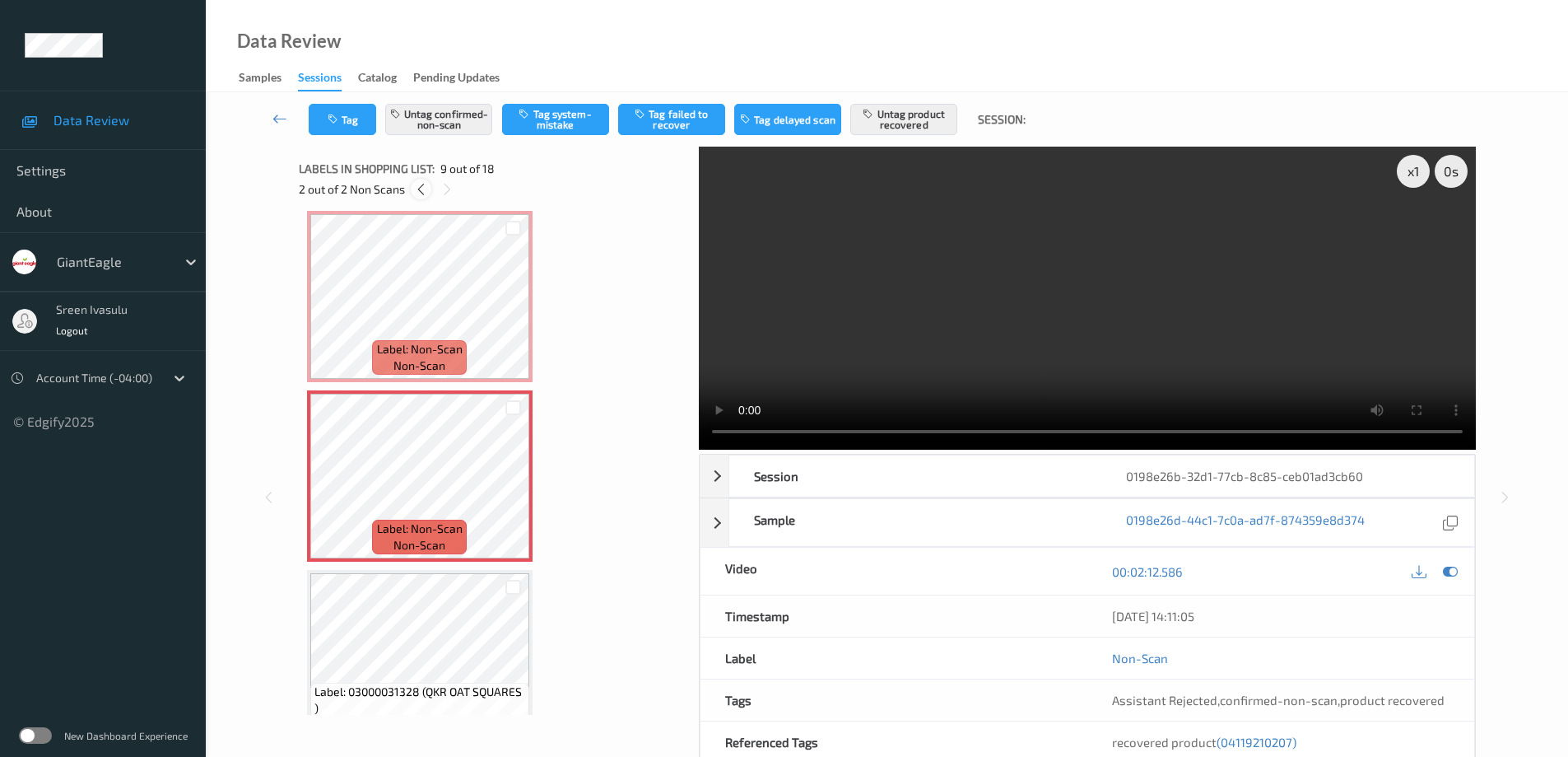
click at [418, 195] on icon at bounding box center [421, 189] width 14 height 15
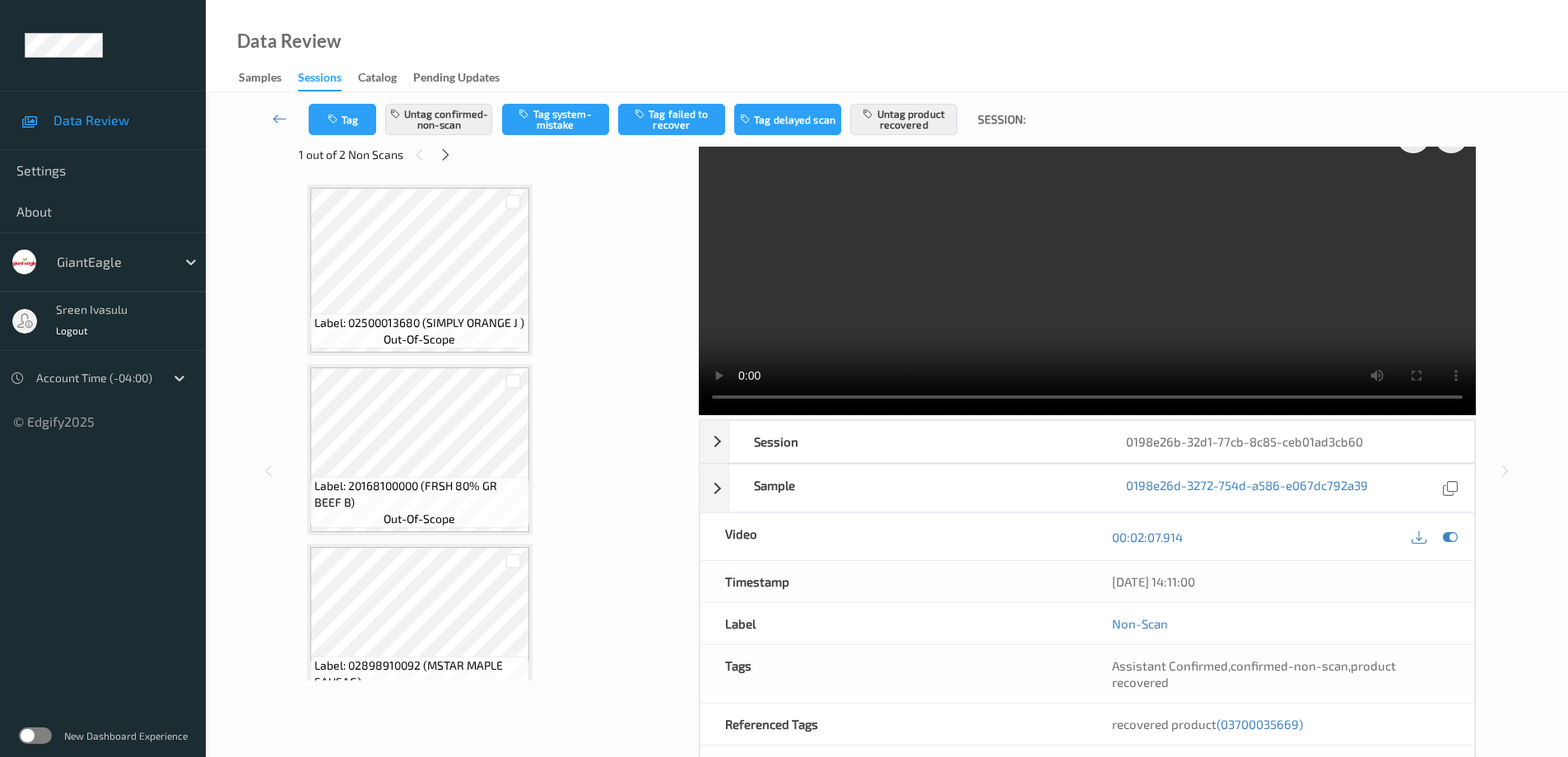
scroll to position [0, 0]
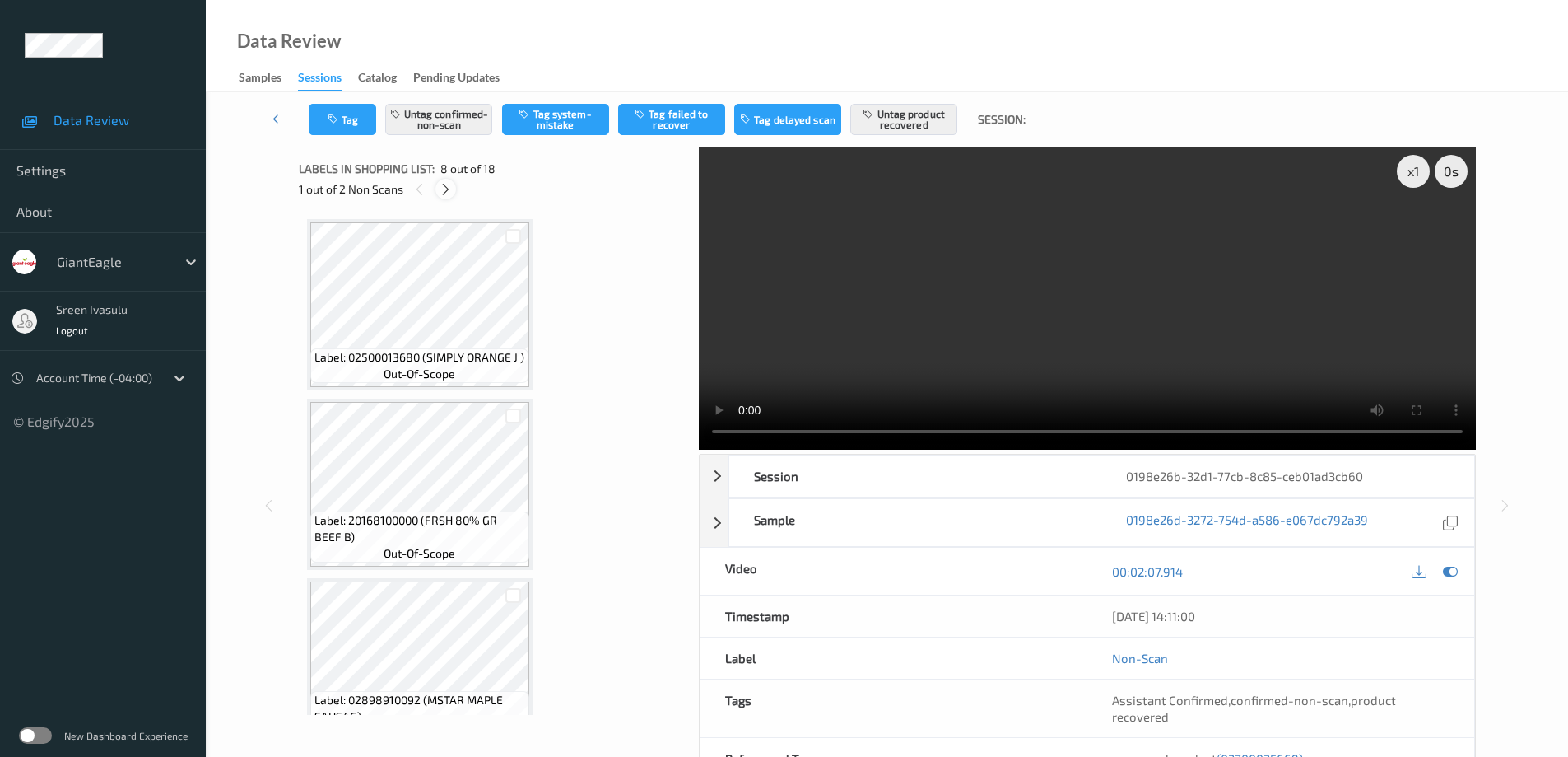
click at [444, 188] on icon at bounding box center [445, 189] width 14 height 15
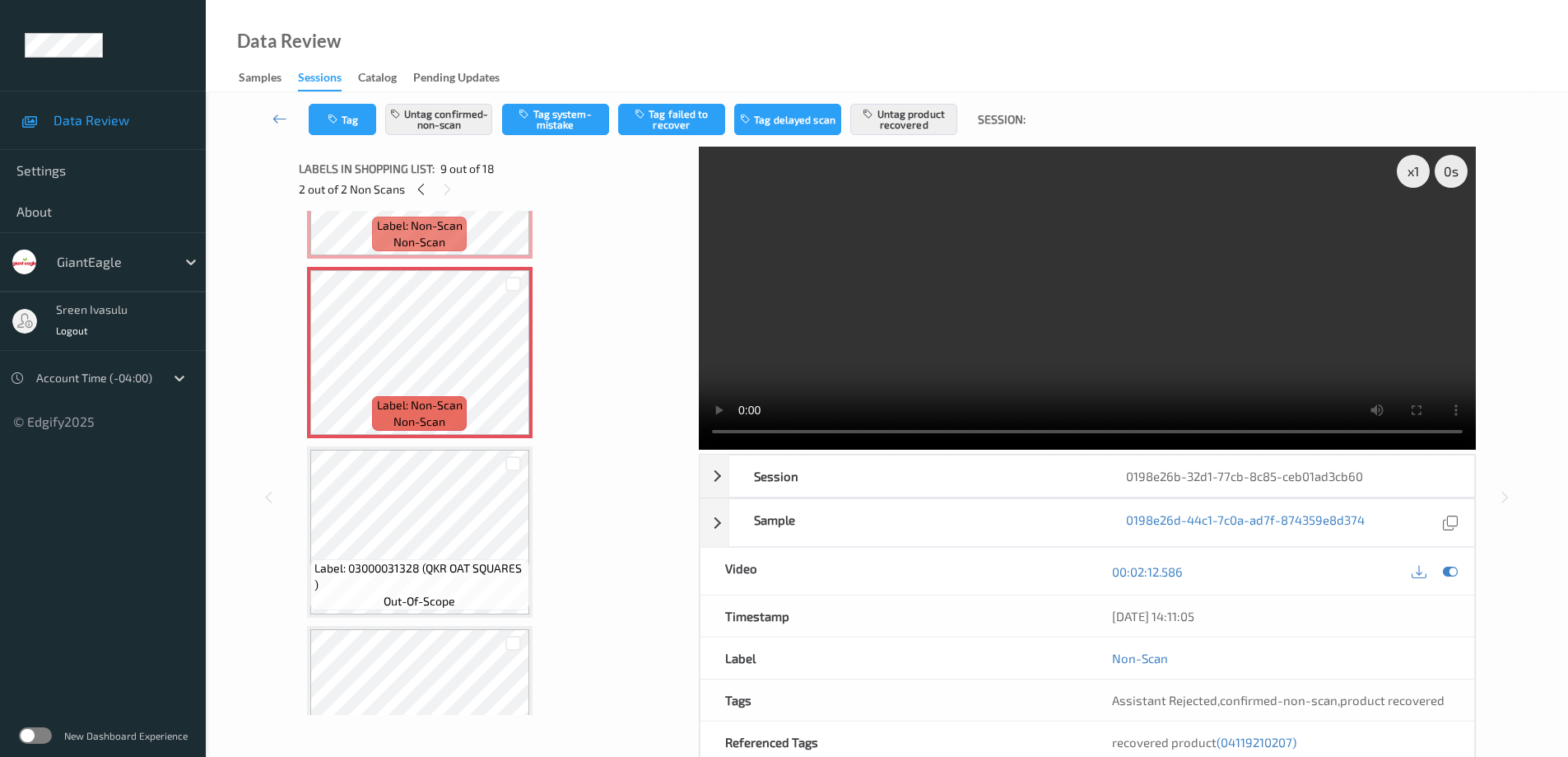
scroll to position [1264, 0]
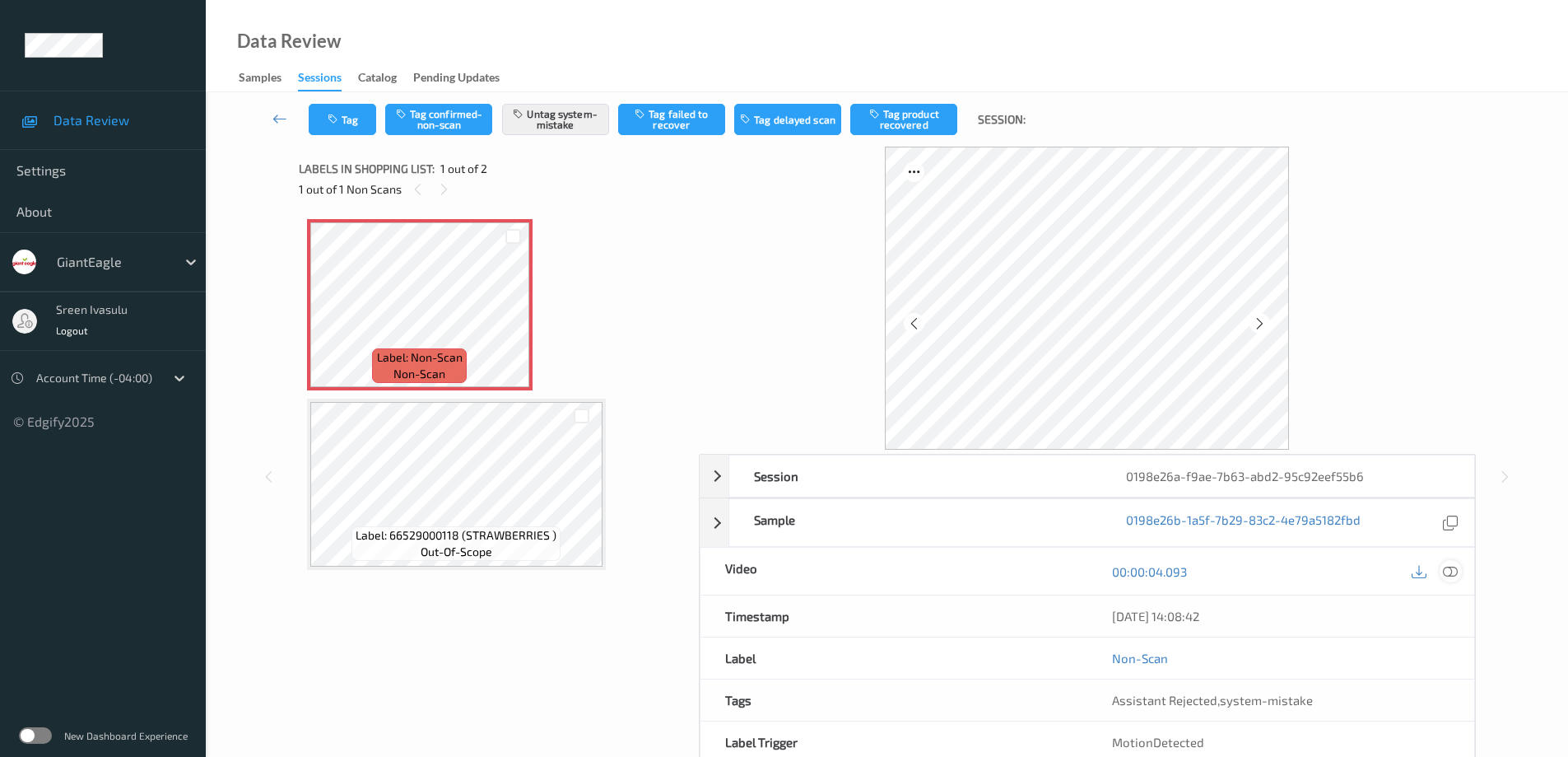
click at [1452, 577] on icon at bounding box center [1450, 571] width 15 height 15
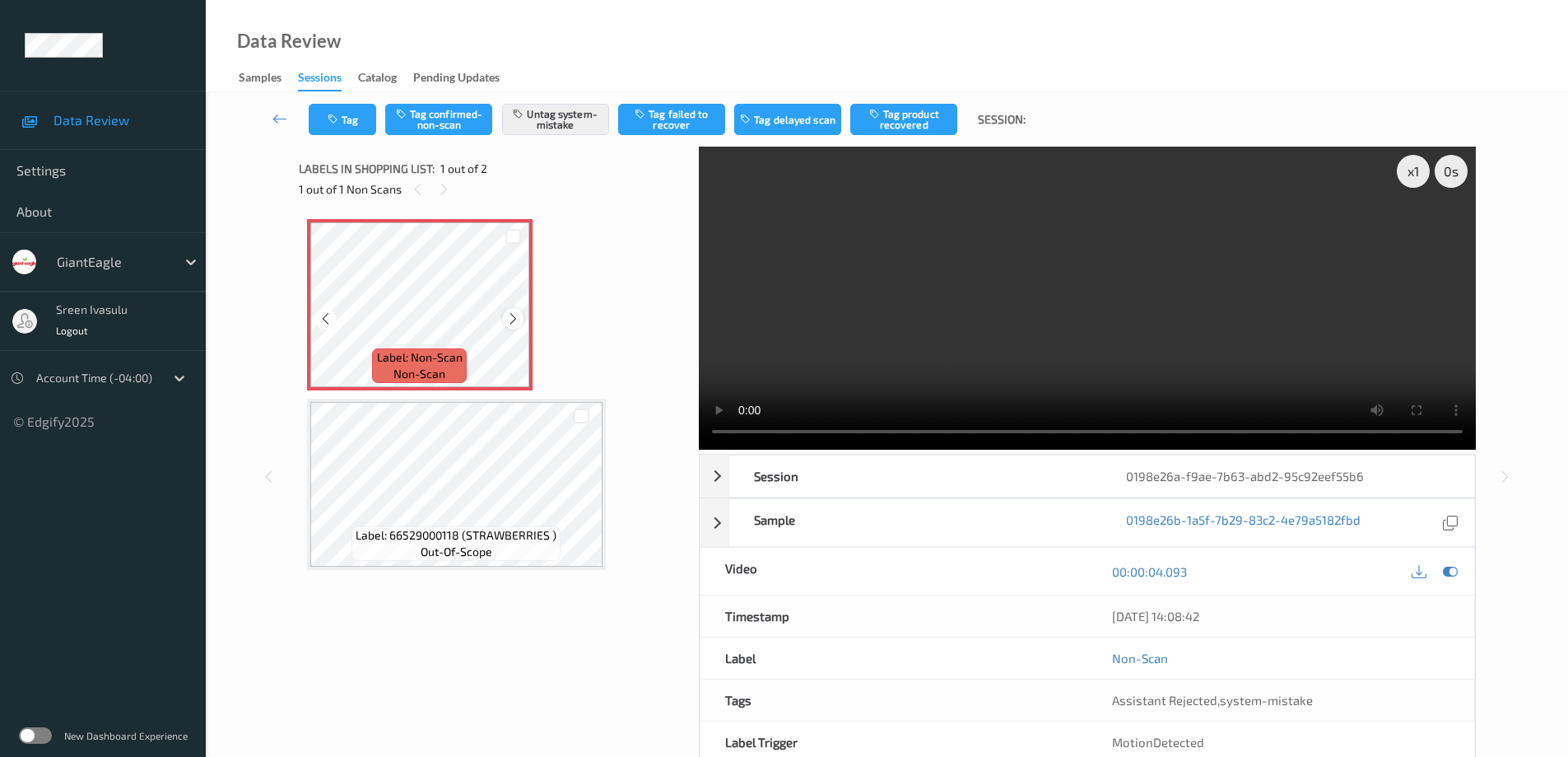
click at [506, 314] on icon at bounding box center [513, 318] width 14 height 15
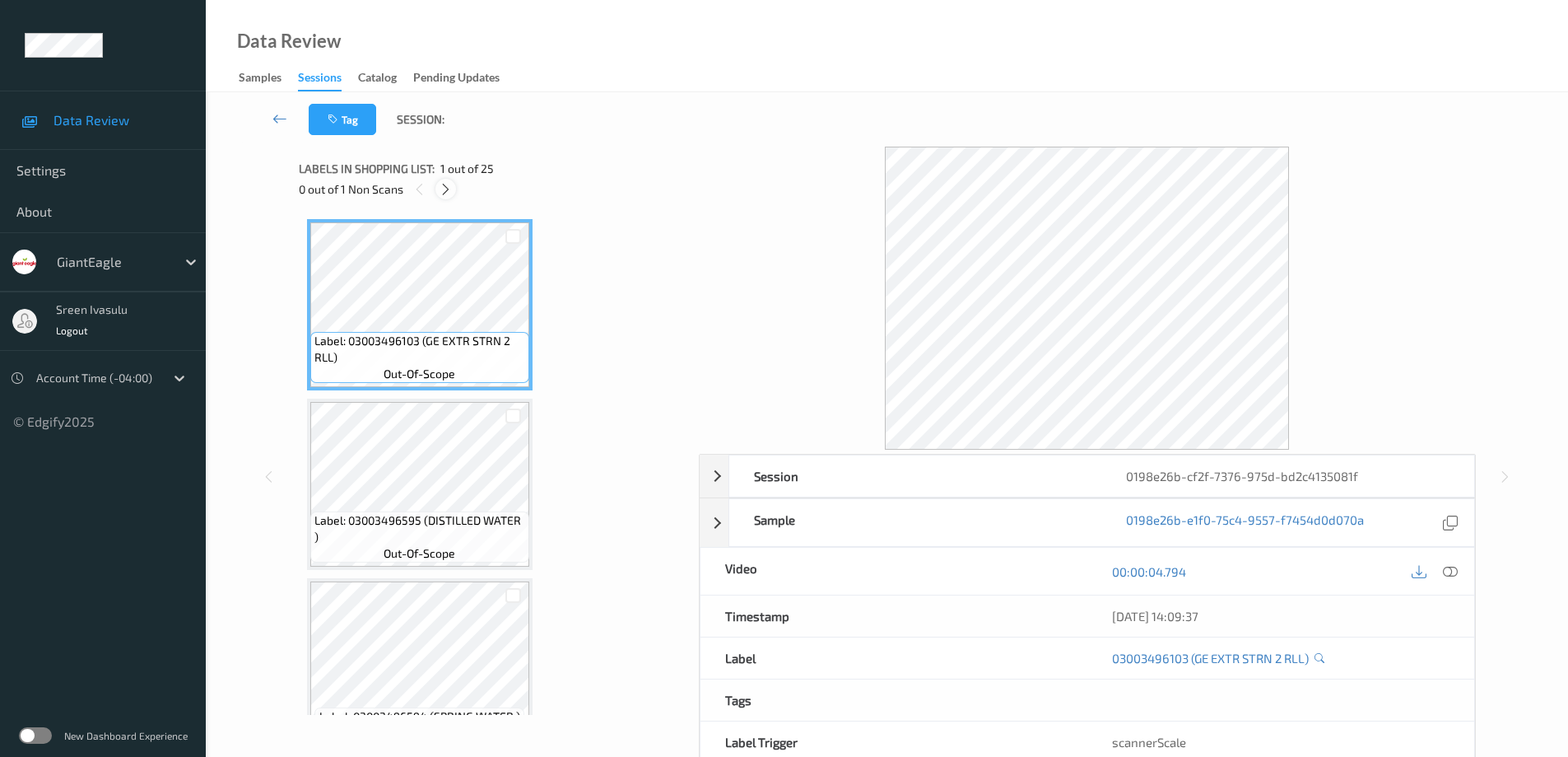
click at [447, 188] on icon at bounding box center [445, 189] width 14 height 15
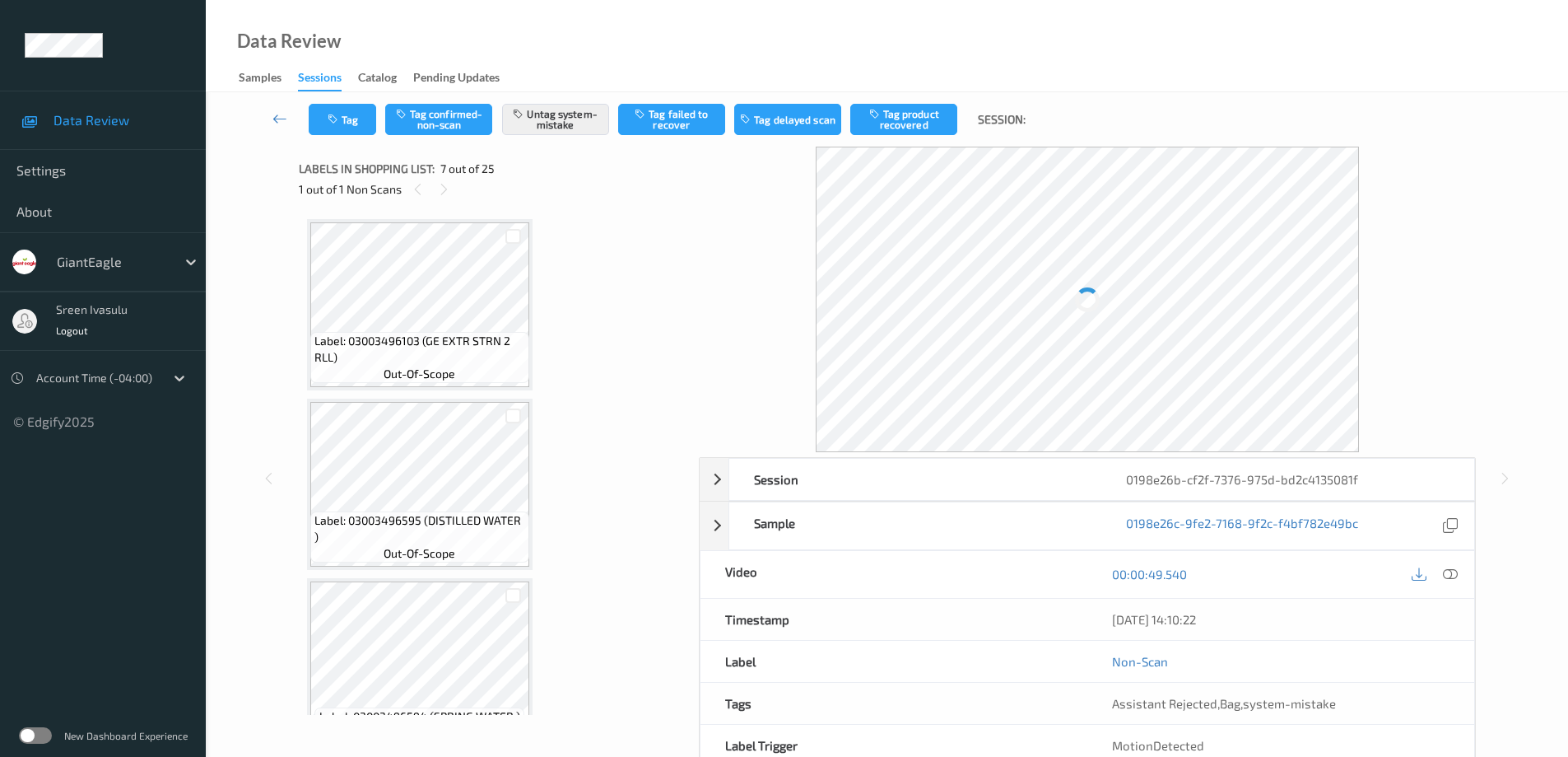
scroll to position [906, 0]
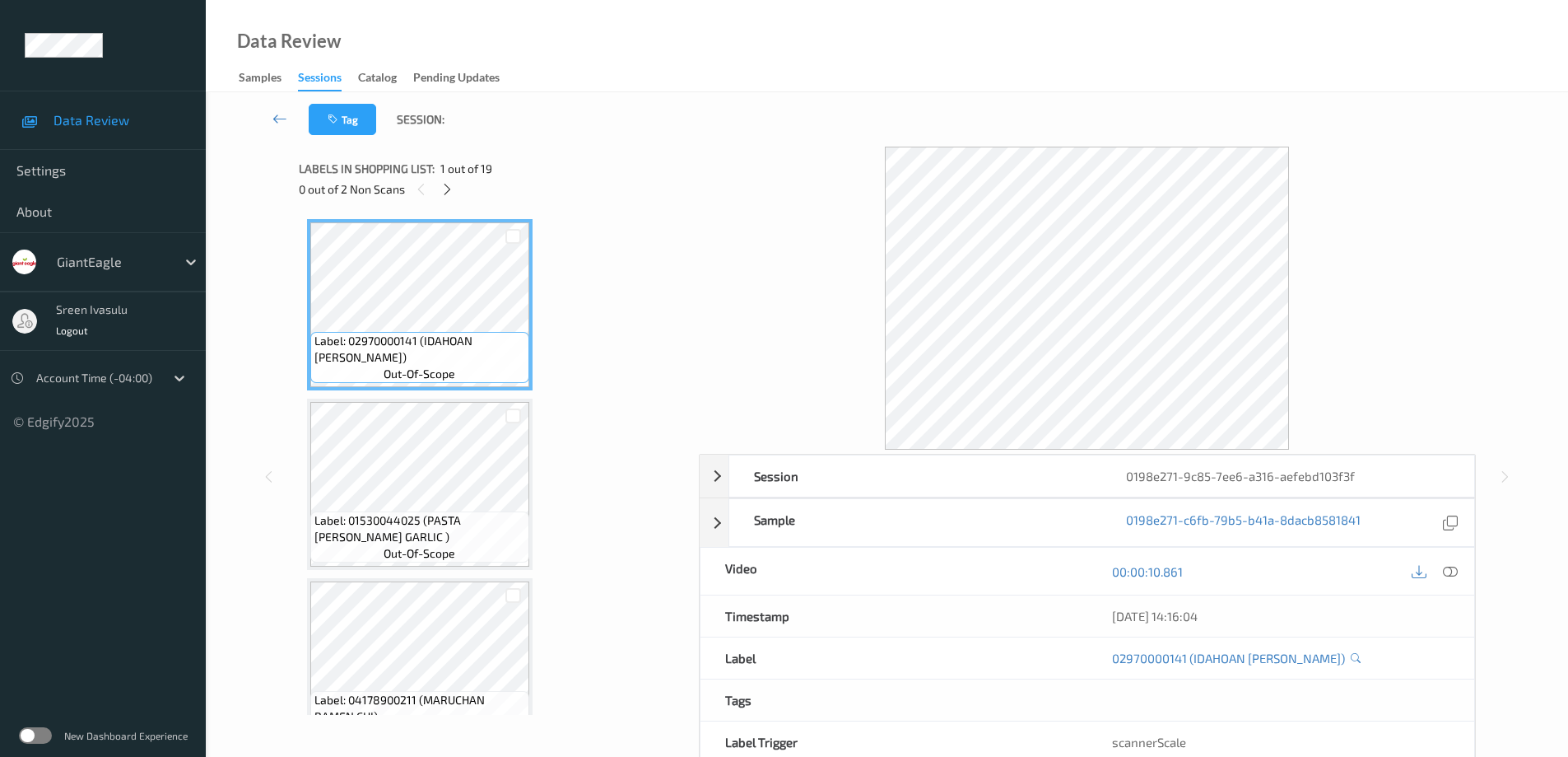
click at [445, 178] on div at bounding box center [446, 188] width 21 height 21
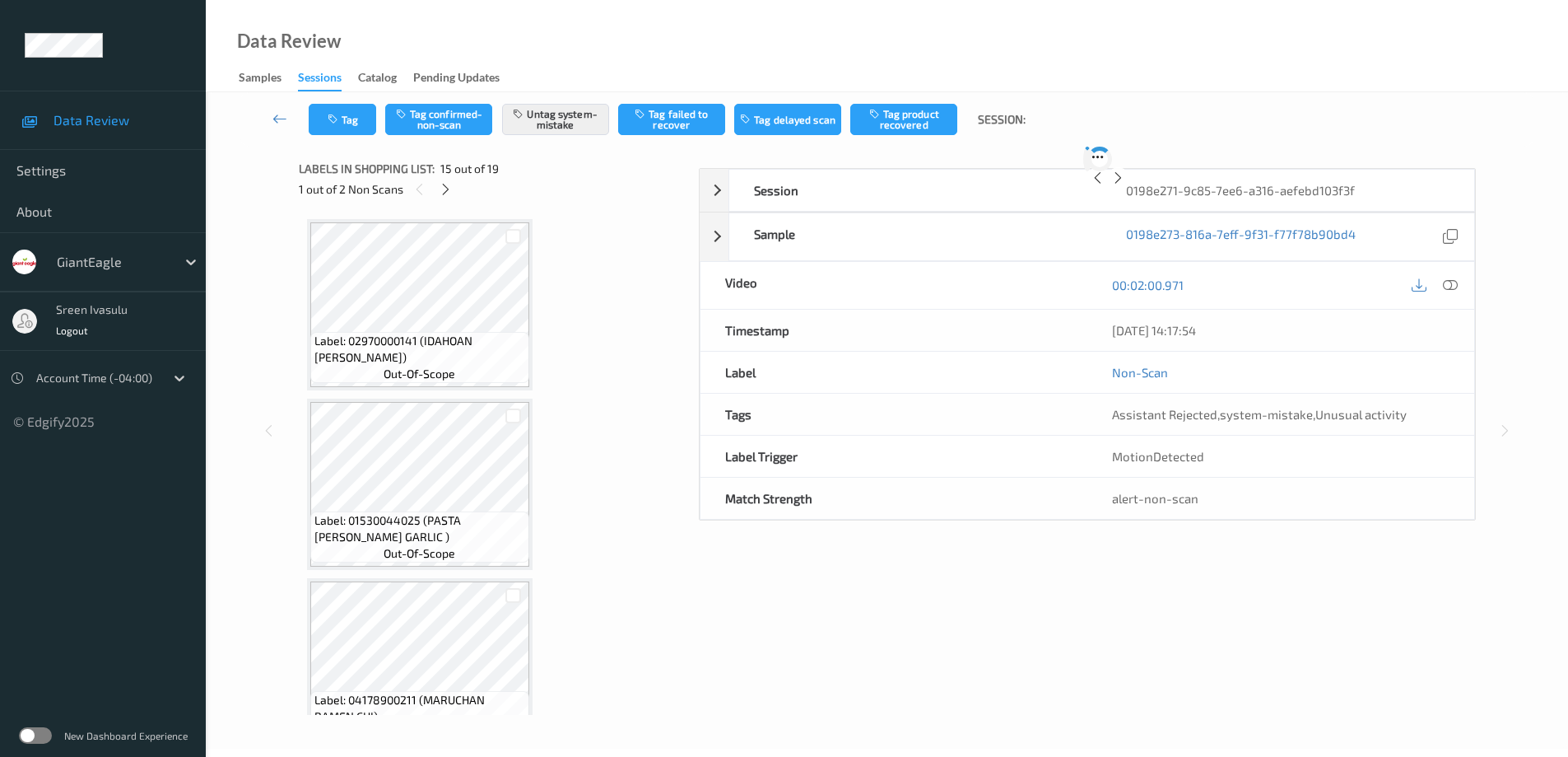
scroll to position [2342, 0]
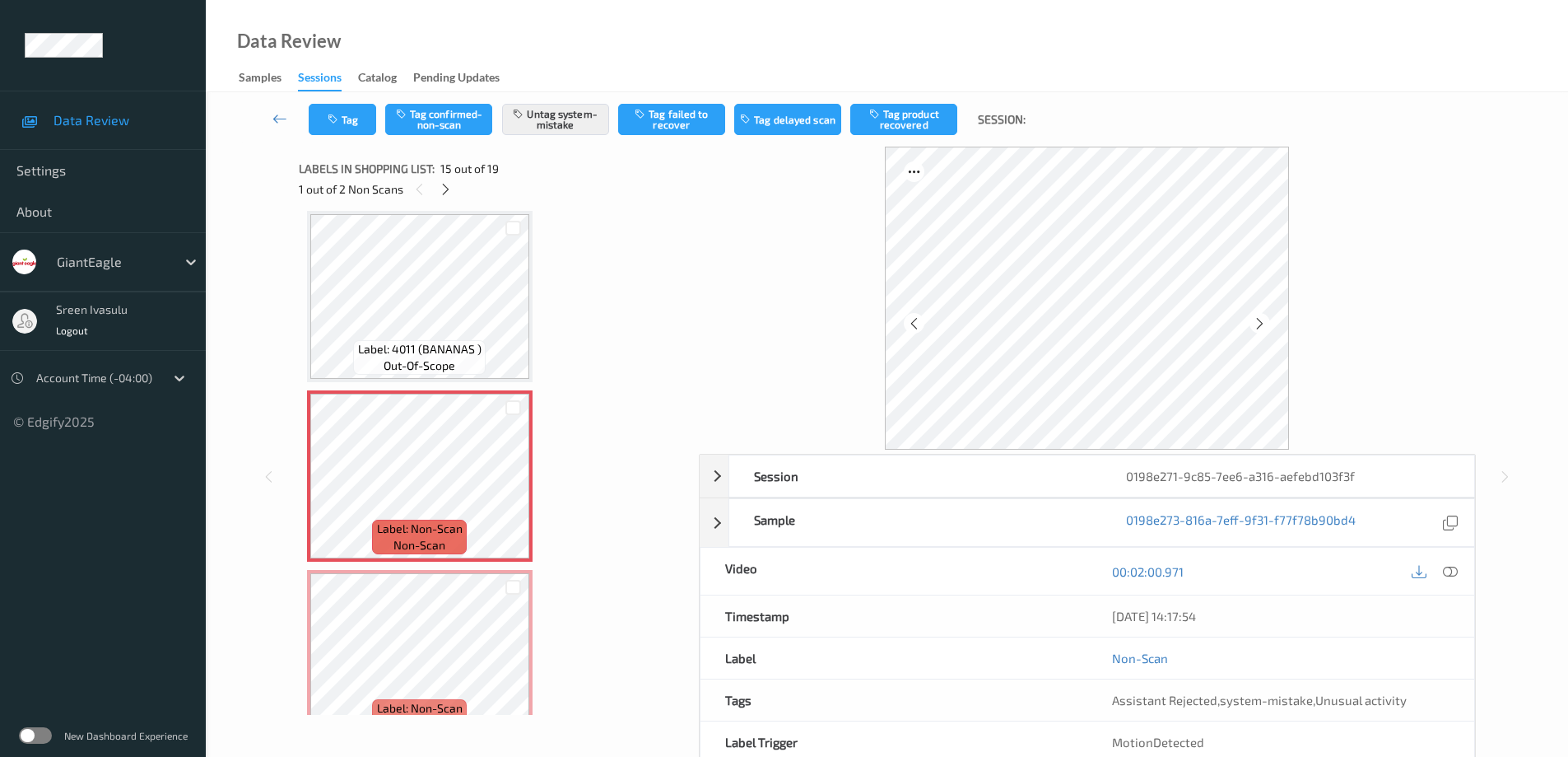
click at [1464, 567] on div "00:02:00.971" at bounding box center [1280, 571] width 387 height 47
click at [436, 187] on div at bounding box center [445, 188] width 21 height 21
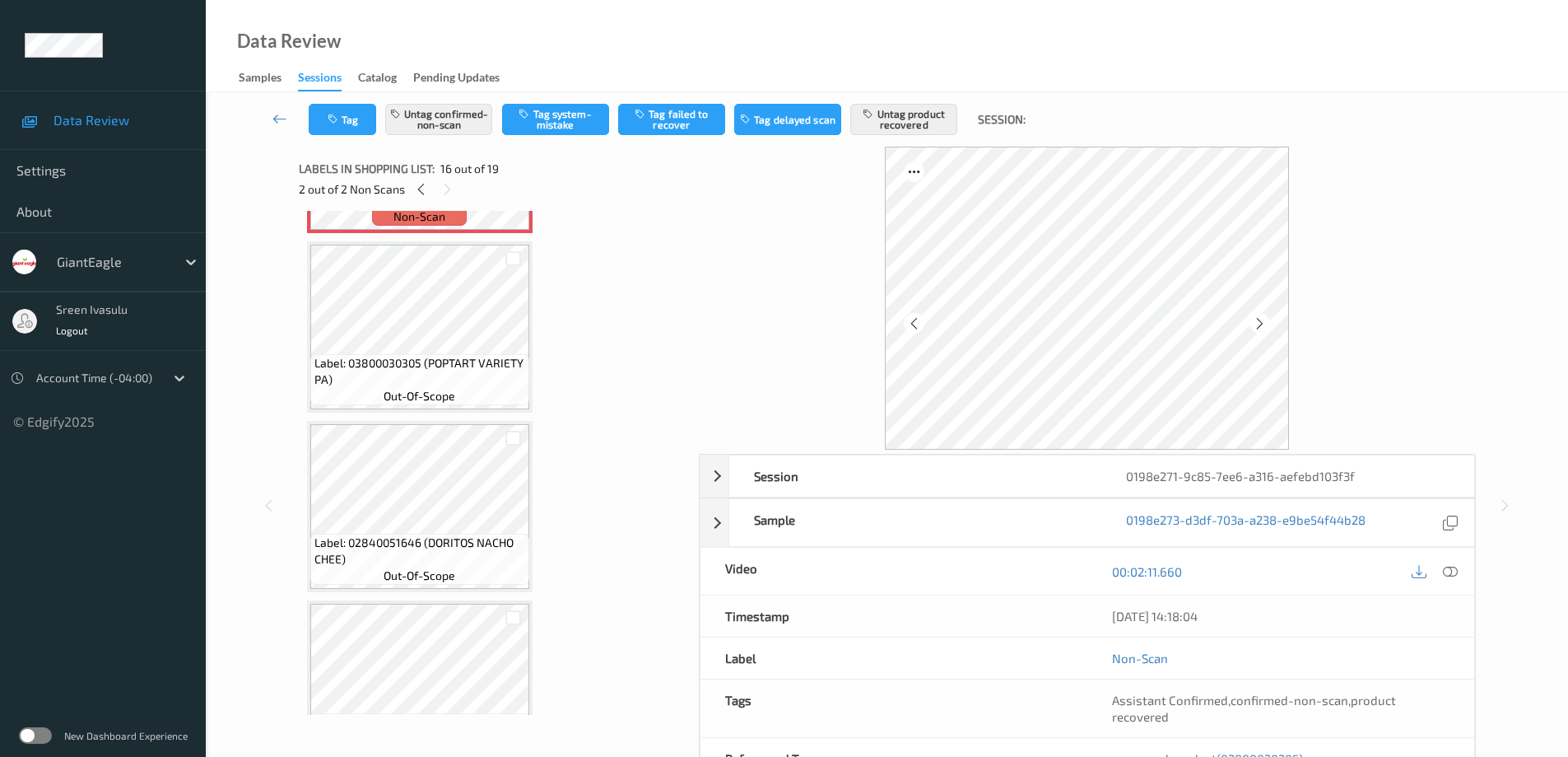
scroll to position [2851, 0]
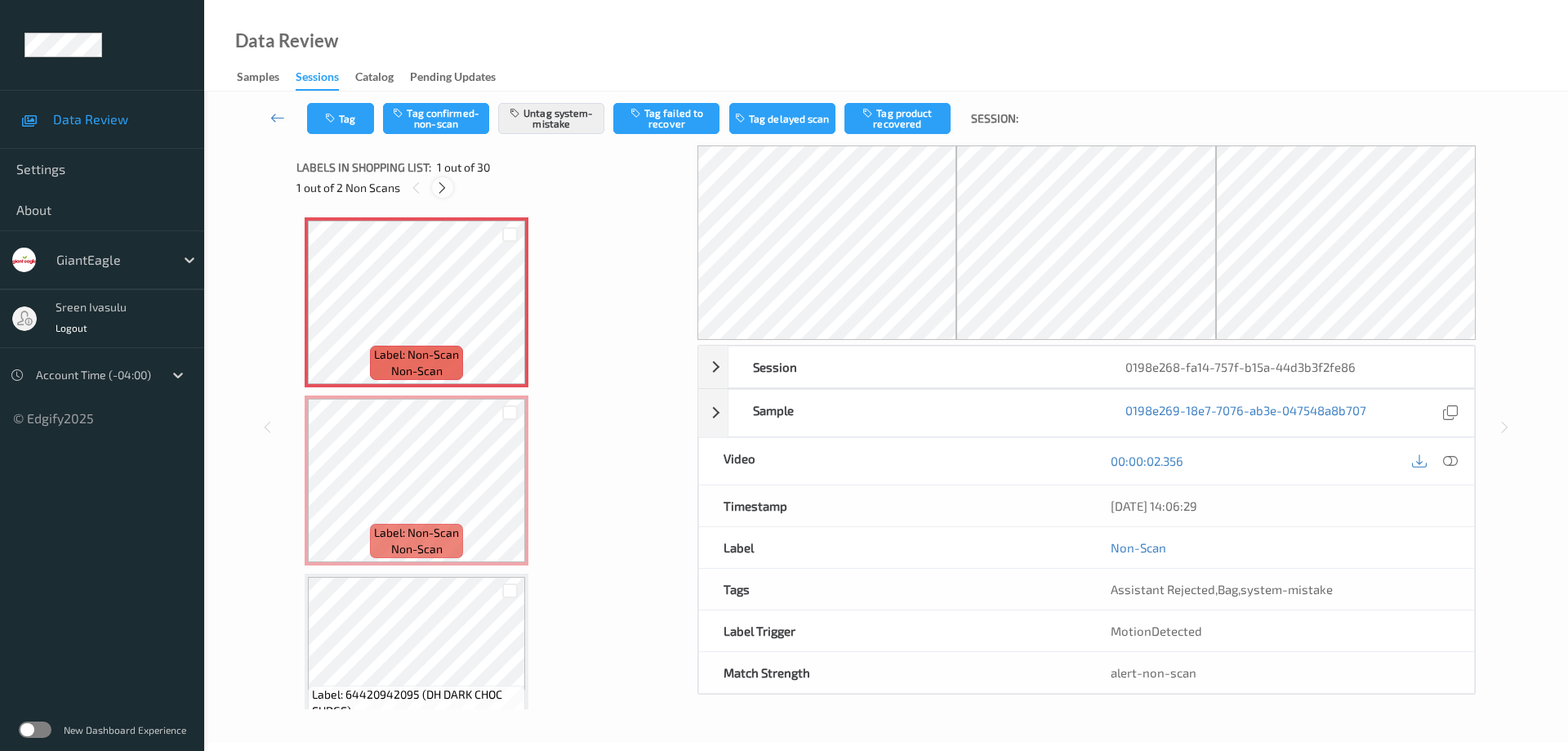
click at [445, 184] on icon at bounding box center [442, 188] width 14 height 15
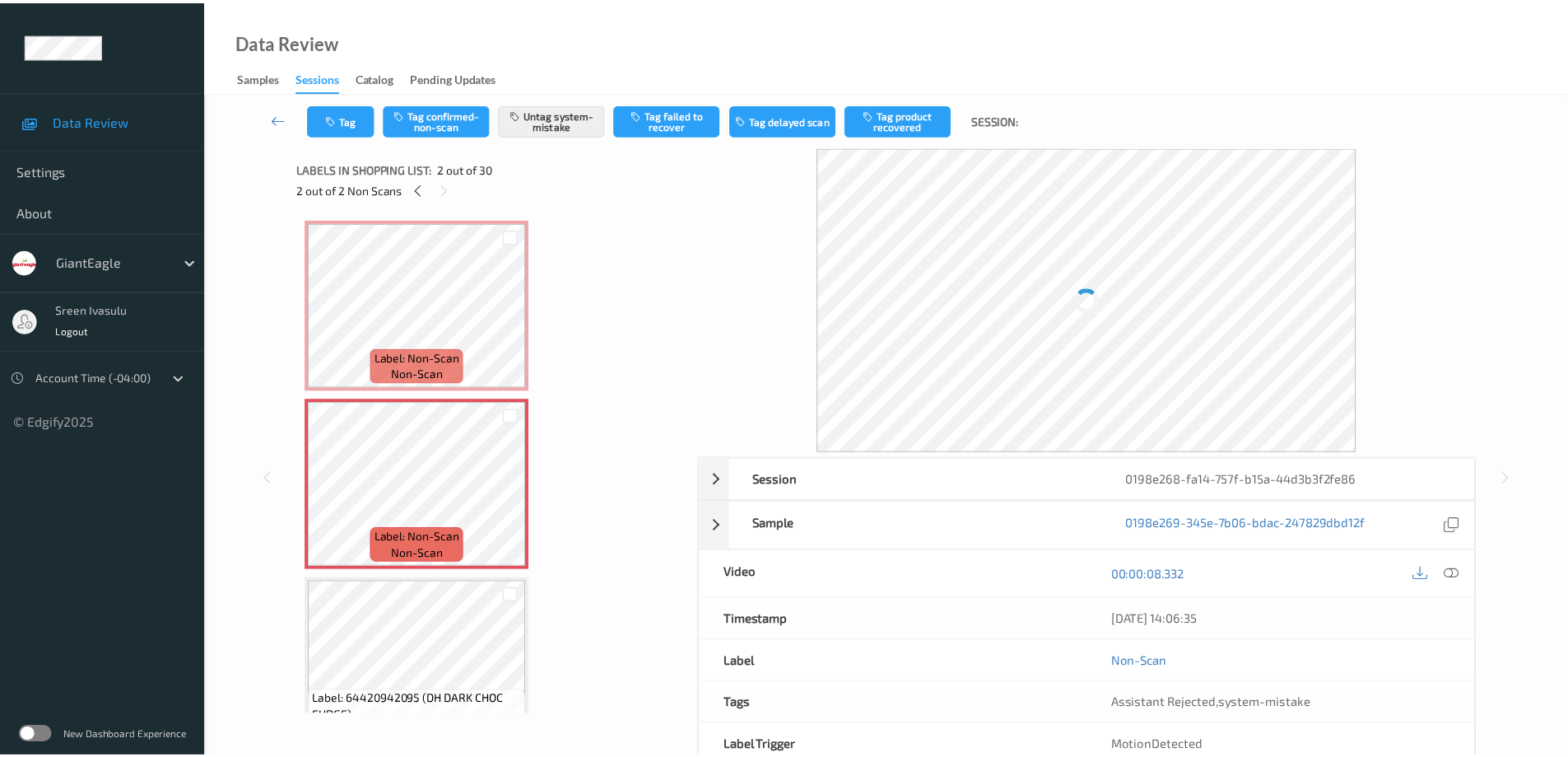
scroll to position [8, 0]
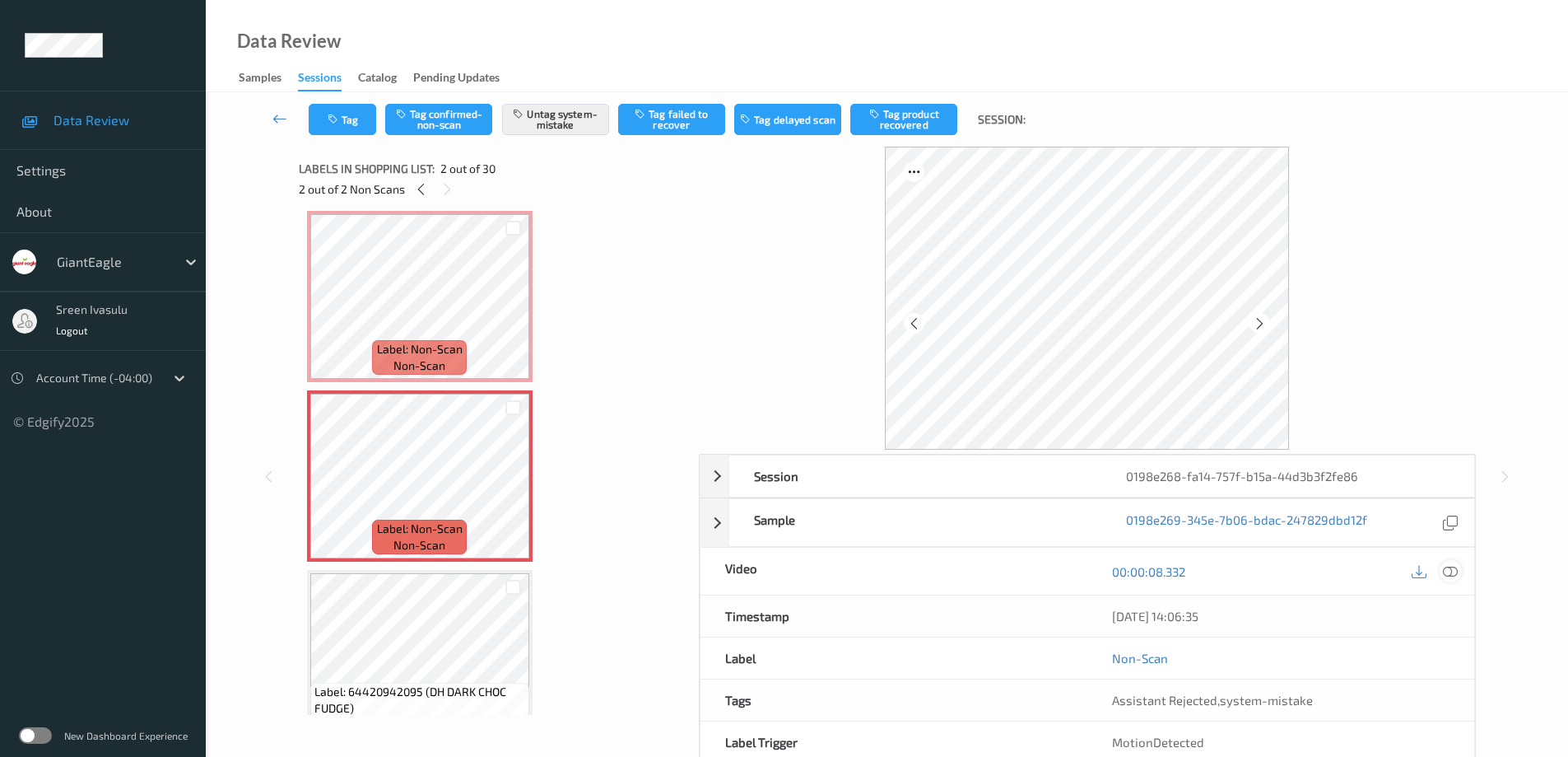
click at [1448, 575] on icon at bounding box center [1450, 571] width 15 height 15
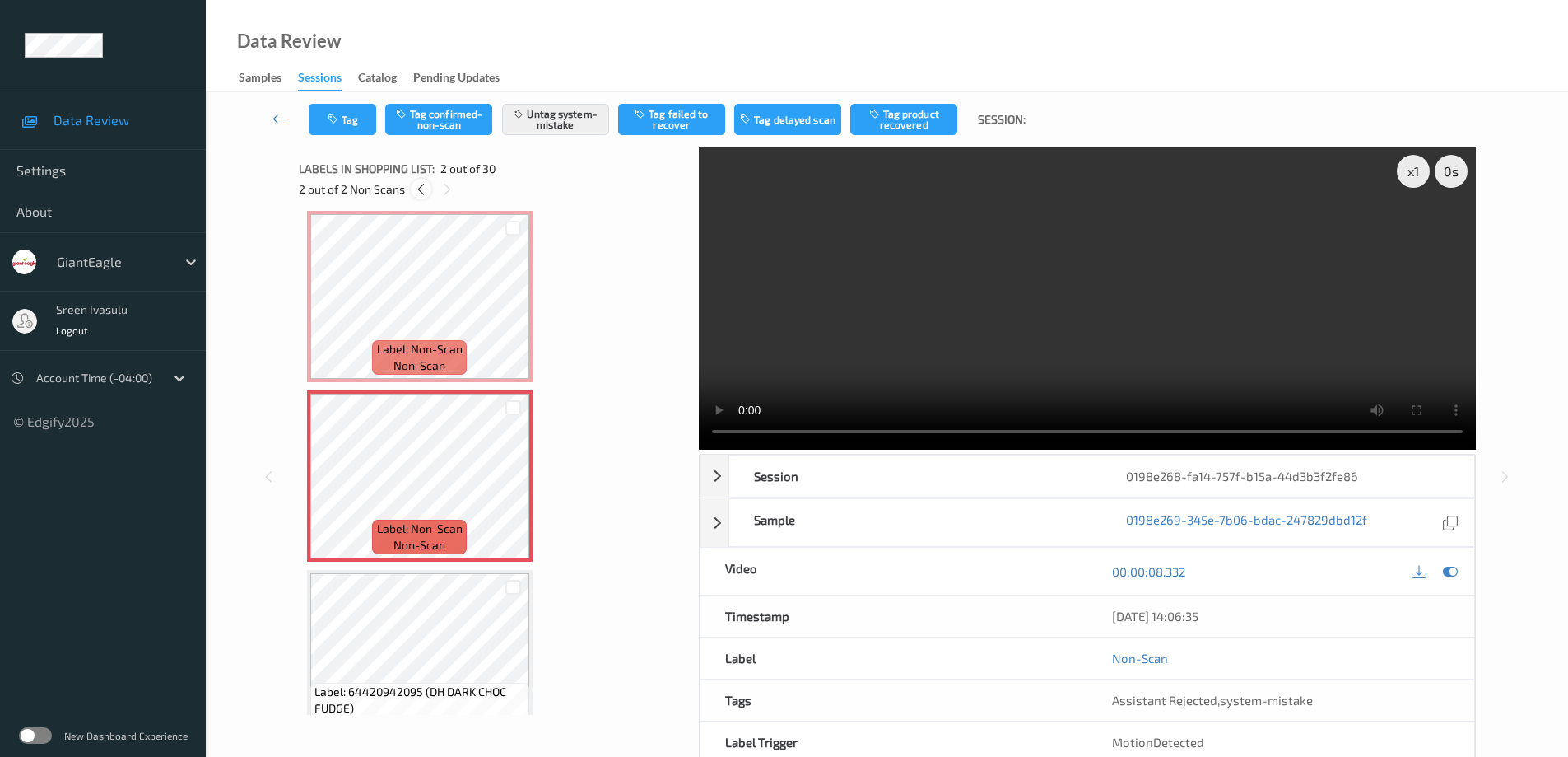
click at [421, 182] on icon at bounding box center [421, 189] width 14 height 15
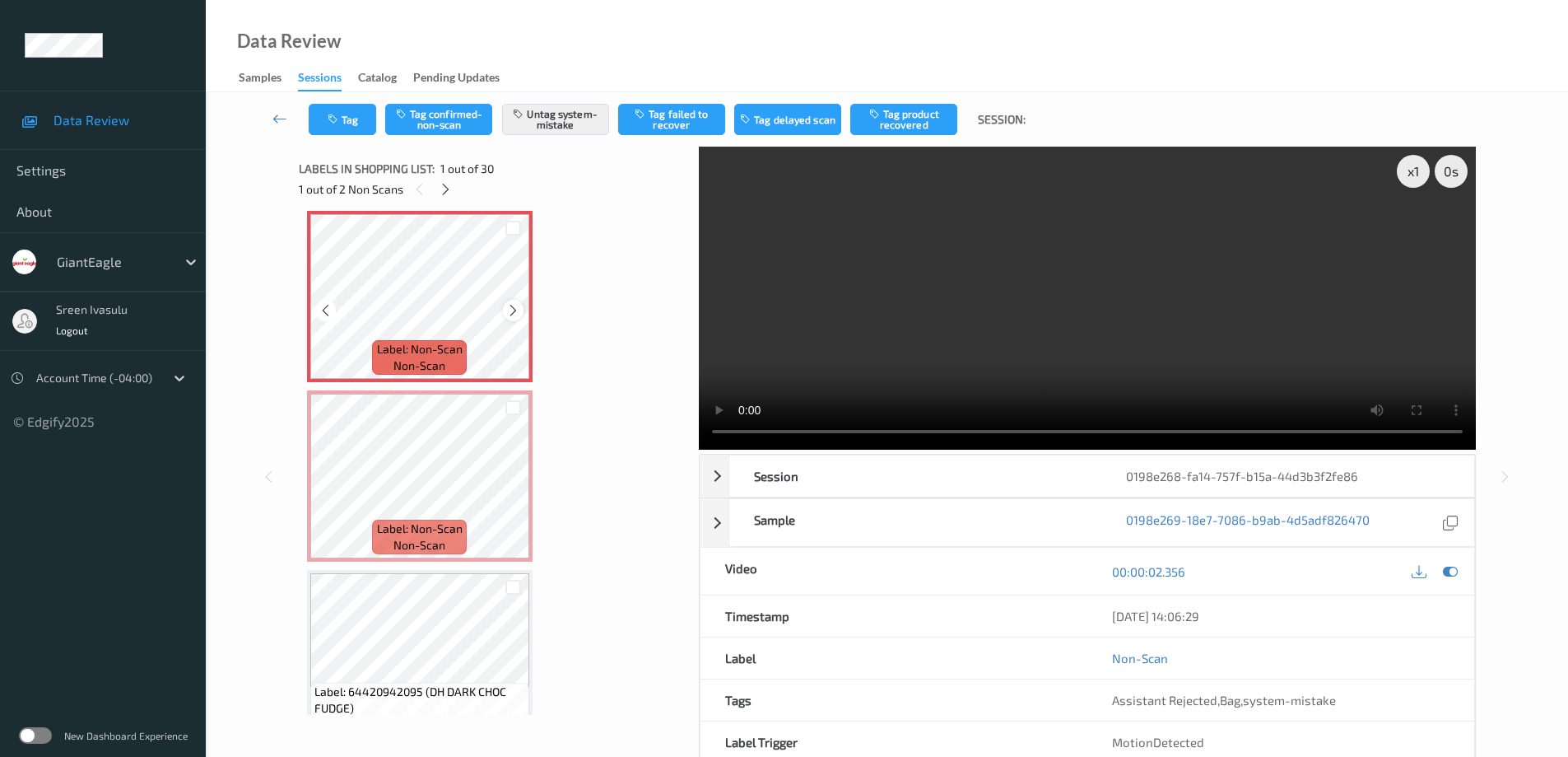
click at [506, 308] on icon at bounding box center [513, 309] width 14 height 15
click at [443, 190] on icon at bounding box center [445, 189] width 14 height 15
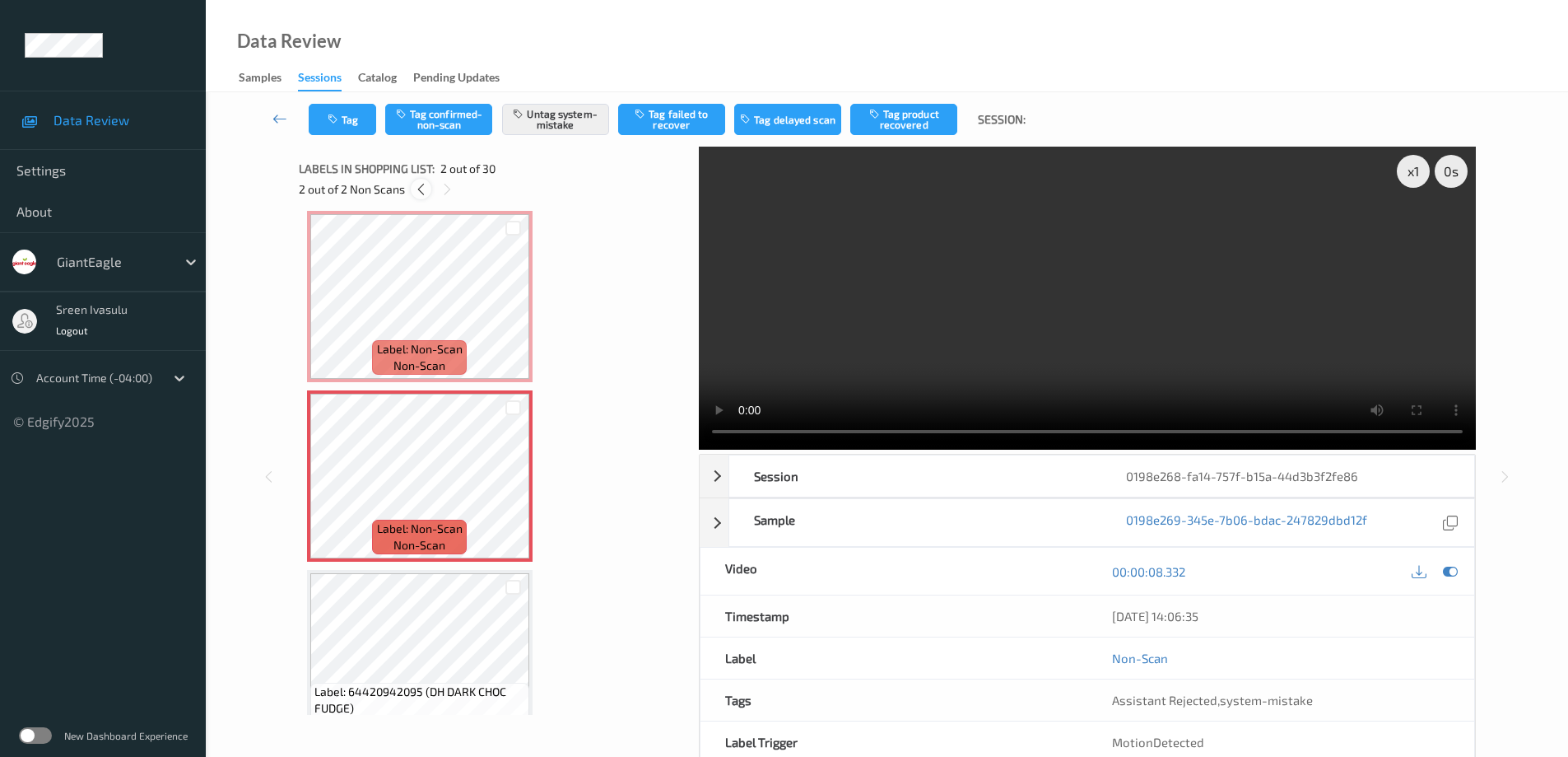
click at [421, 185] on icon at bounding box center [421, 189] width 14 height 15
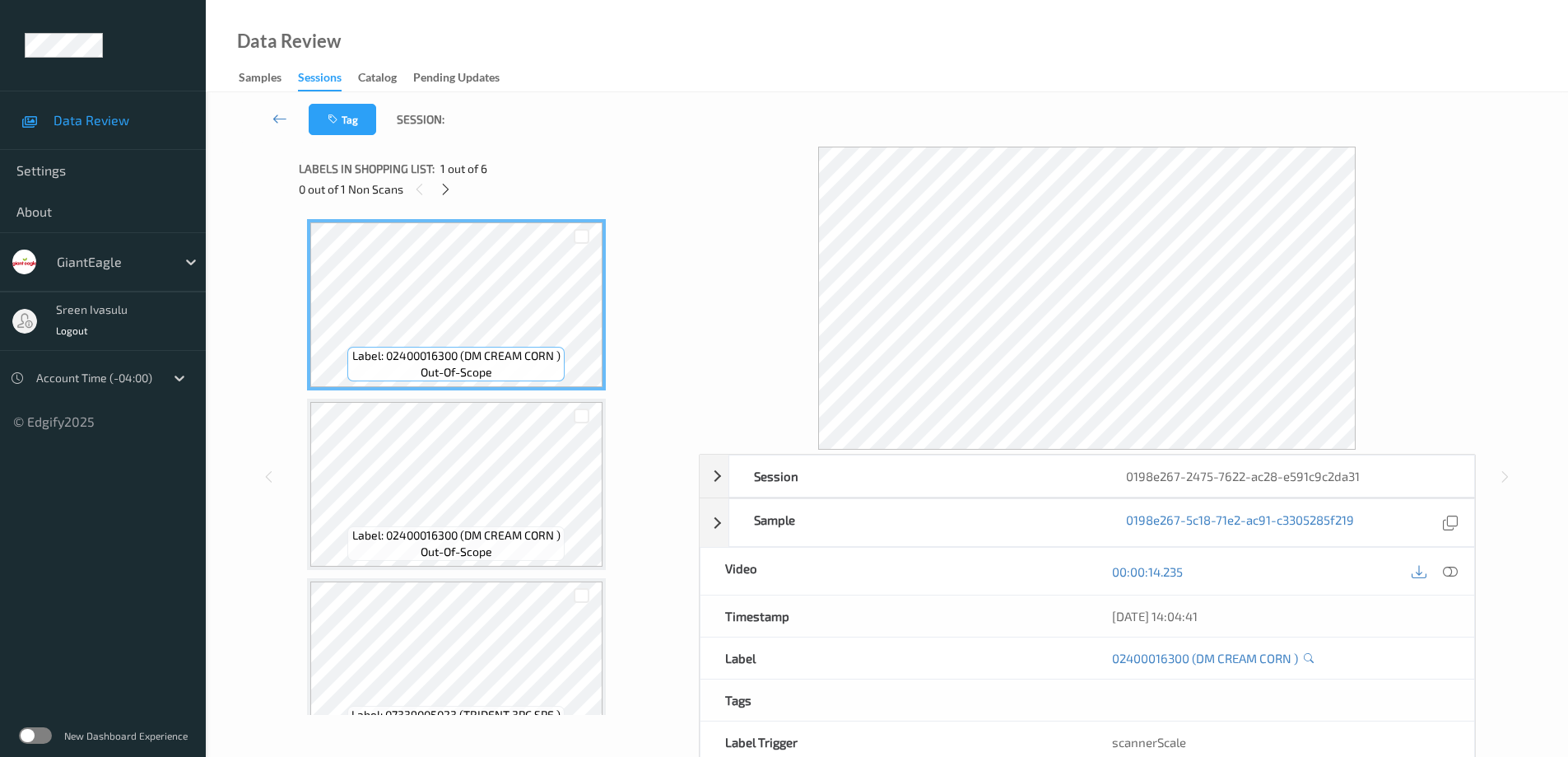
click at [434, 189] on div "0 out of 1 Non Scans" at bounding box center [492, 188] width 389 height 21
click at [438, 191] on icon at bounding box center [445, 189] width 14 height 15
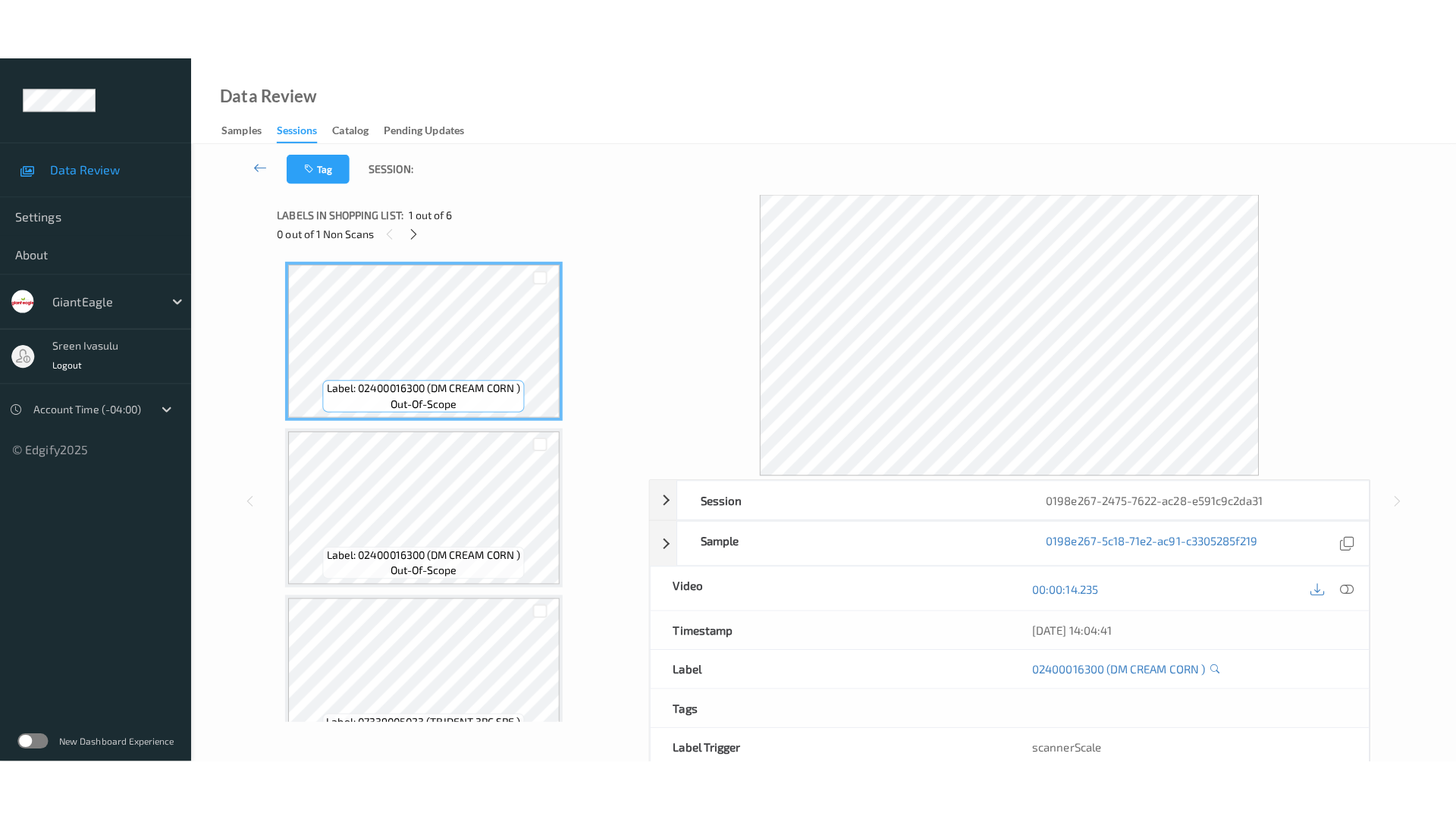
scroll to position [503, 0]
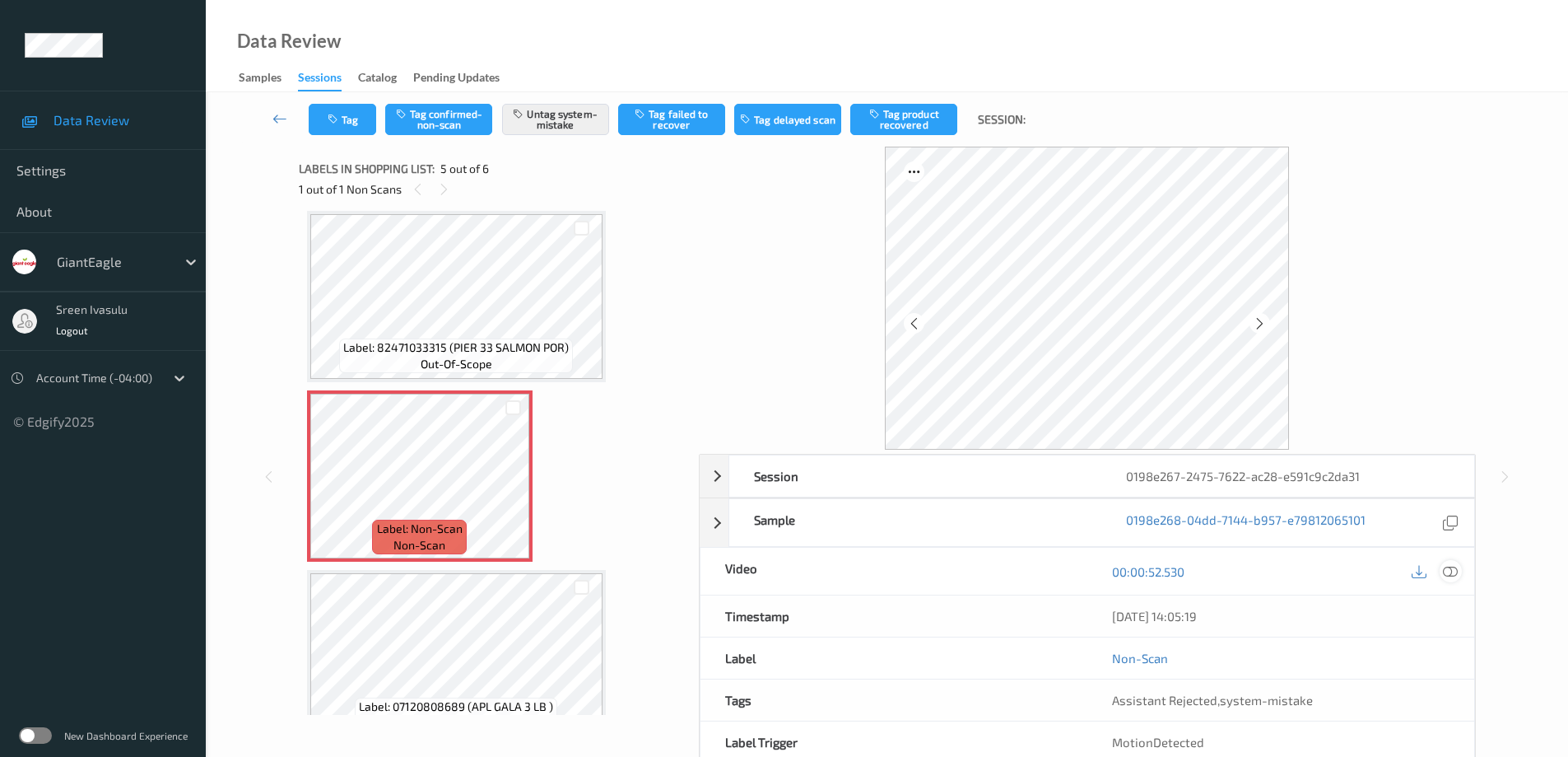
click at [1453, 576] on icon at bounding box center [1450, 571] width 15 height 15
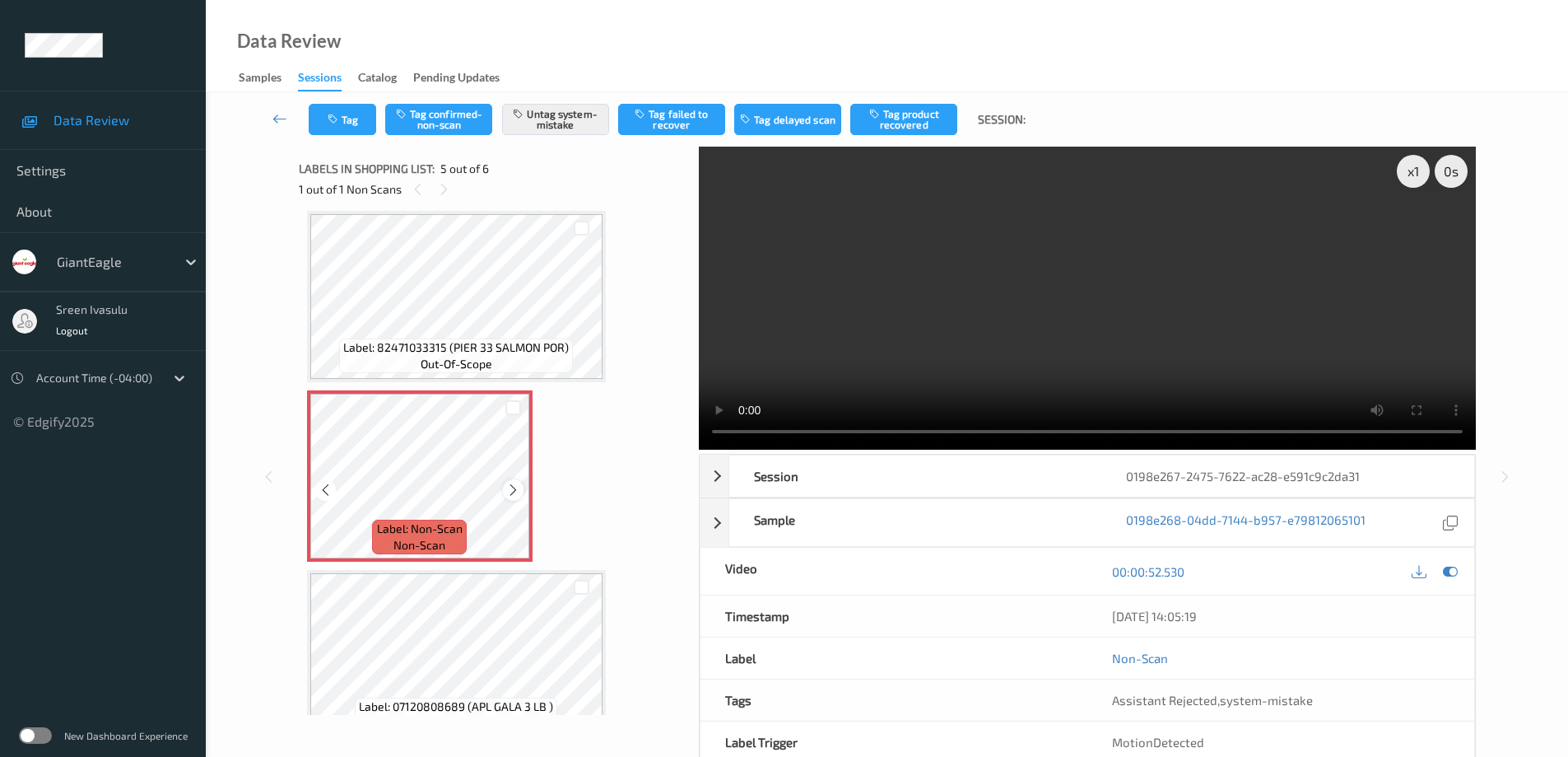
click at [516, 485] on icon at bounding box center [513, 490] width 14 height 15
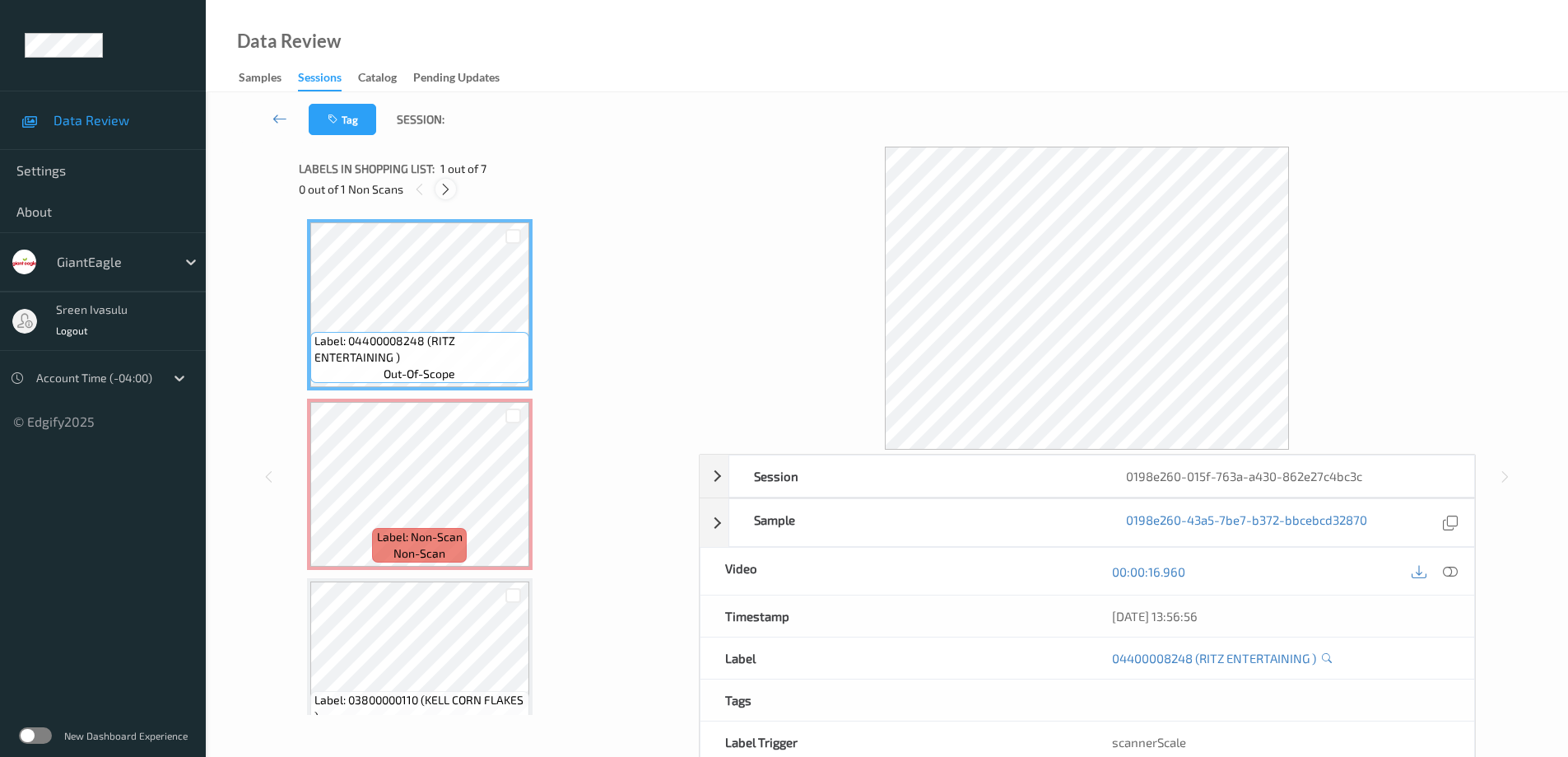
click at [451, 189] on icon at bounding box center [445, 189] width 14 height 15
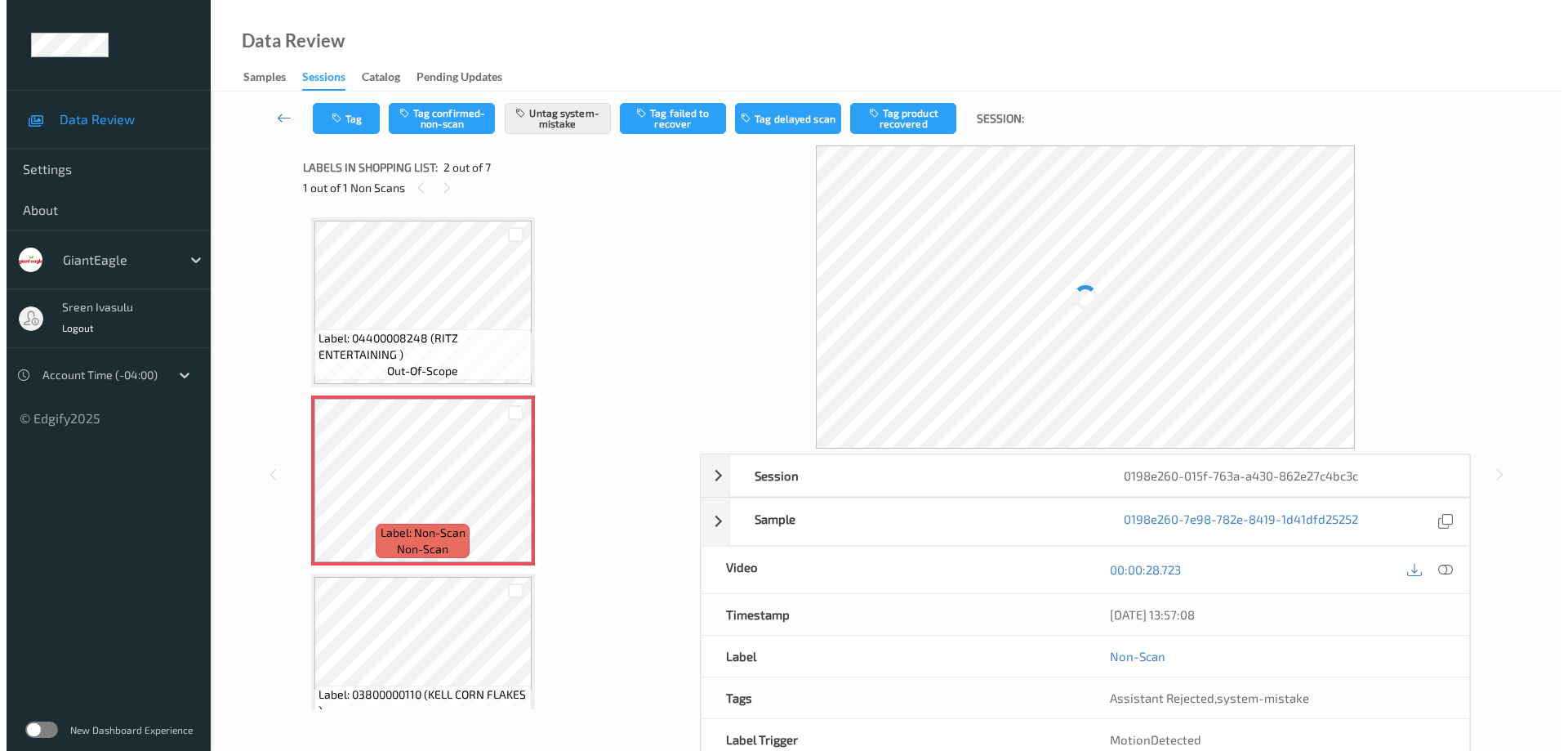
scroll to position [8, 0]
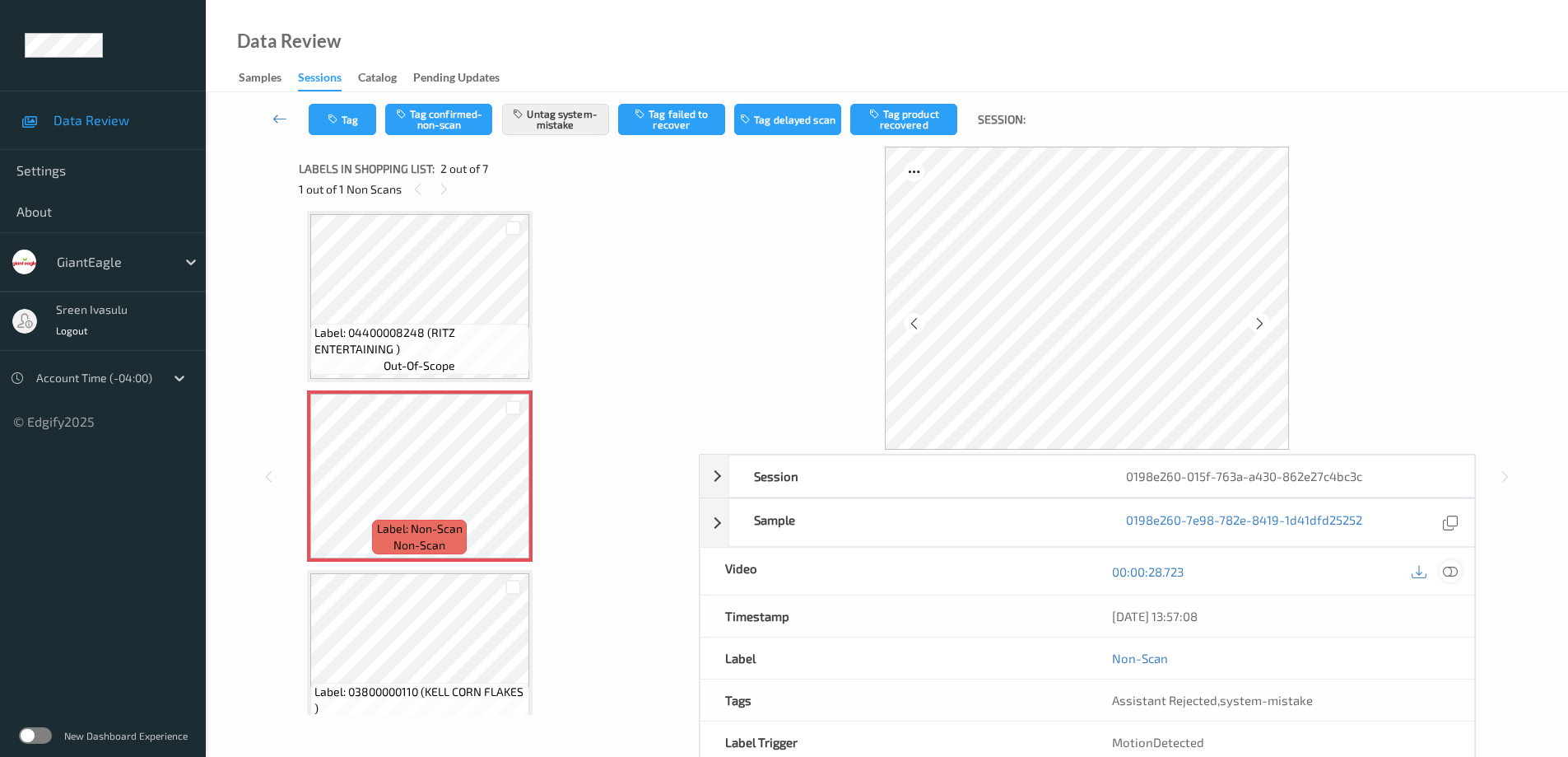
click at [1452, 571] on icon at bounding box center [1450, 571] width 15 height 15
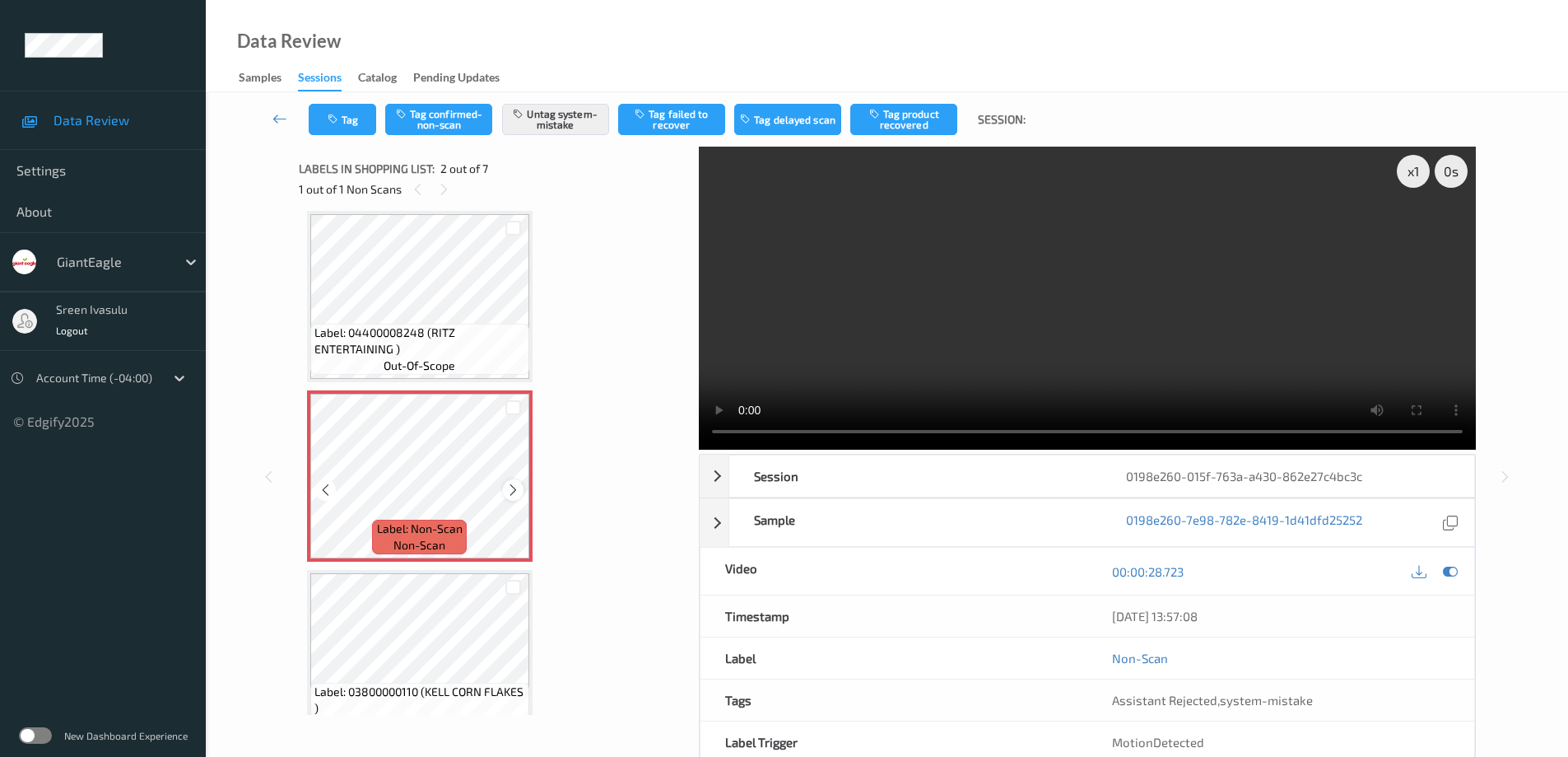
click at [513, 493] on icon at bounding box center [513, 490] width 14 height 15
click at [514, 493] on icon at bounding box center [513, 490] width 14 height 15
click at [359, 131] on button "Tag" at bounding box center [342, 119] width 68 height 31
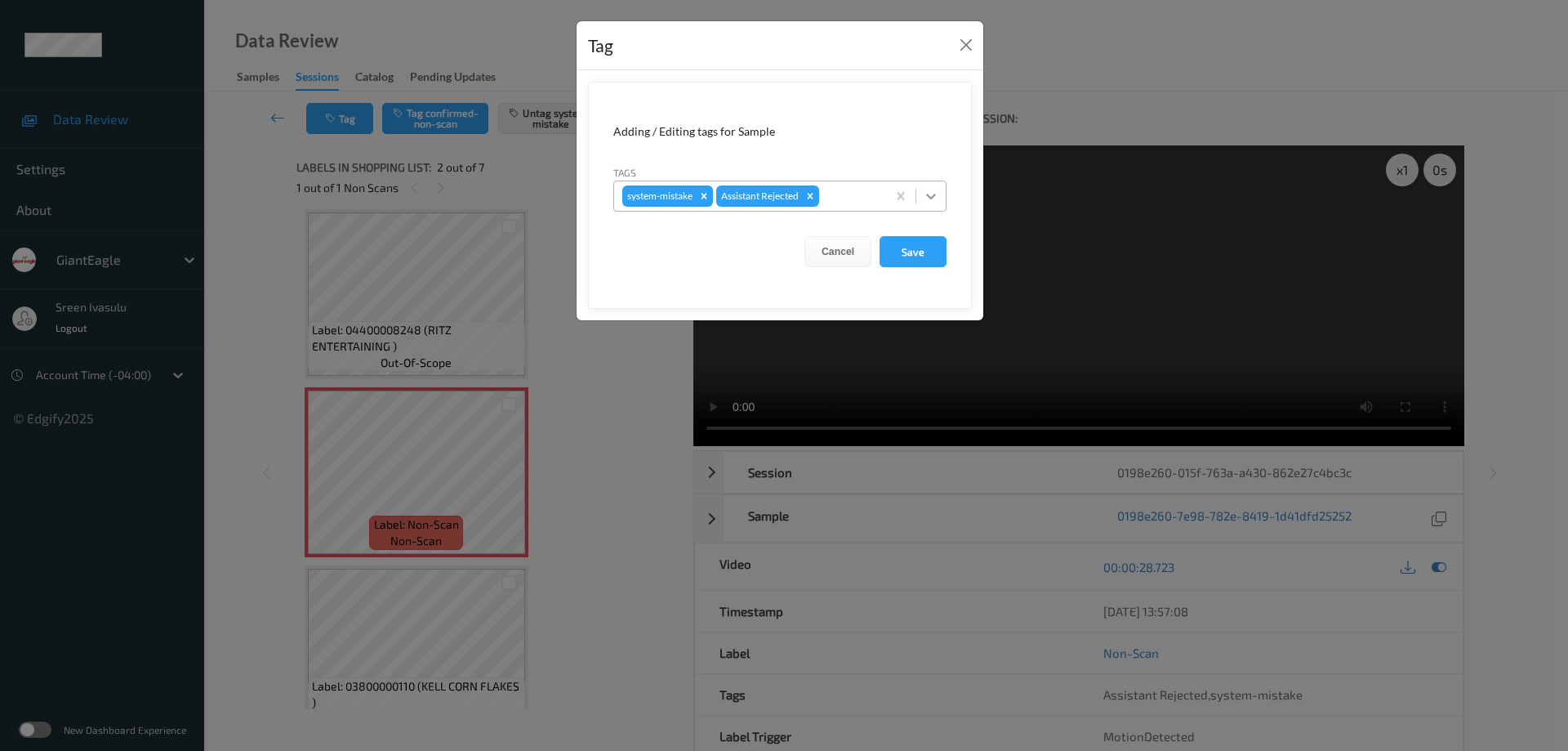
click at [937, 201] on icon at bounding box center [931, 195] width 17 height 17
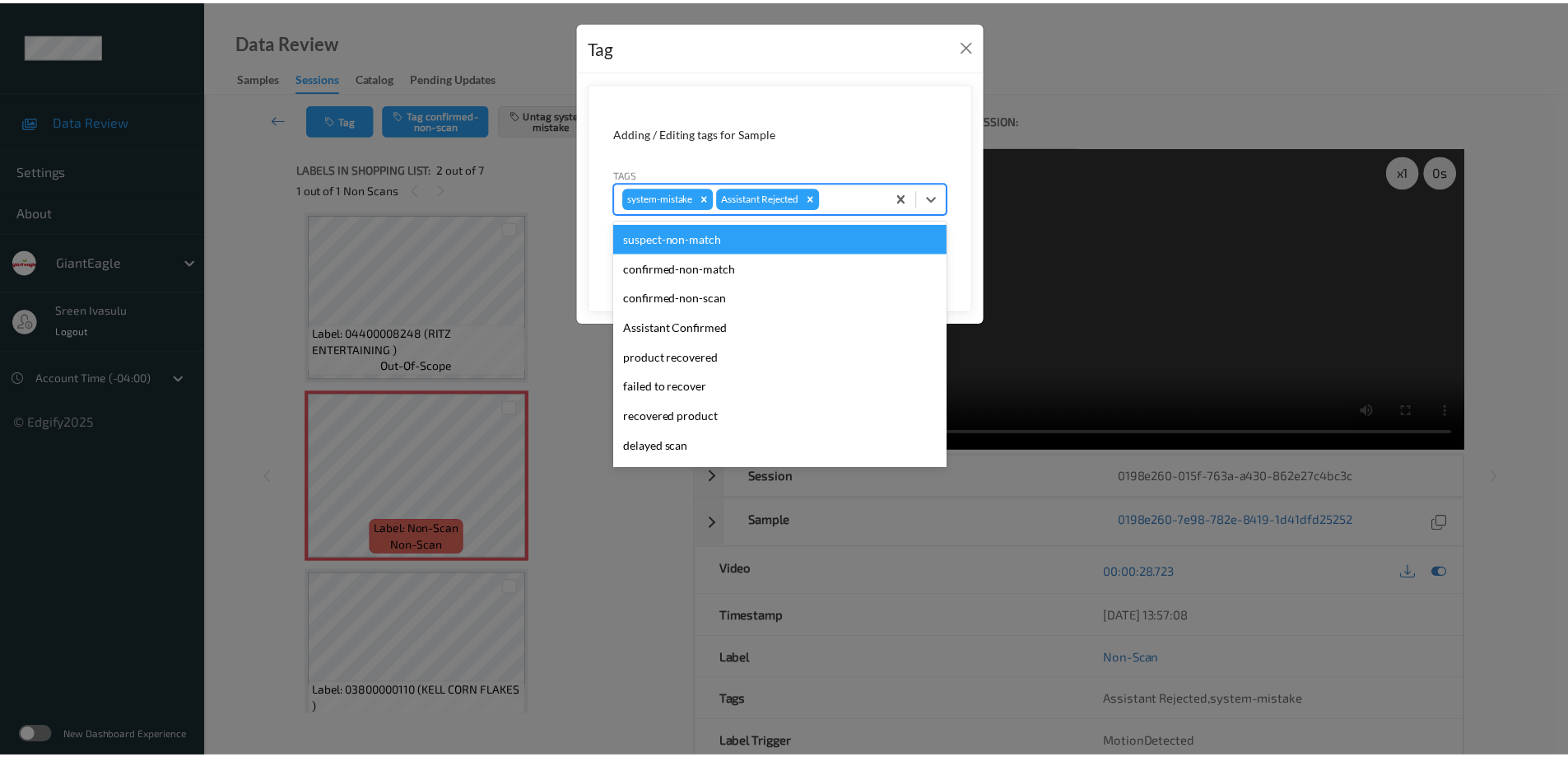
scroll to position [145, 0]
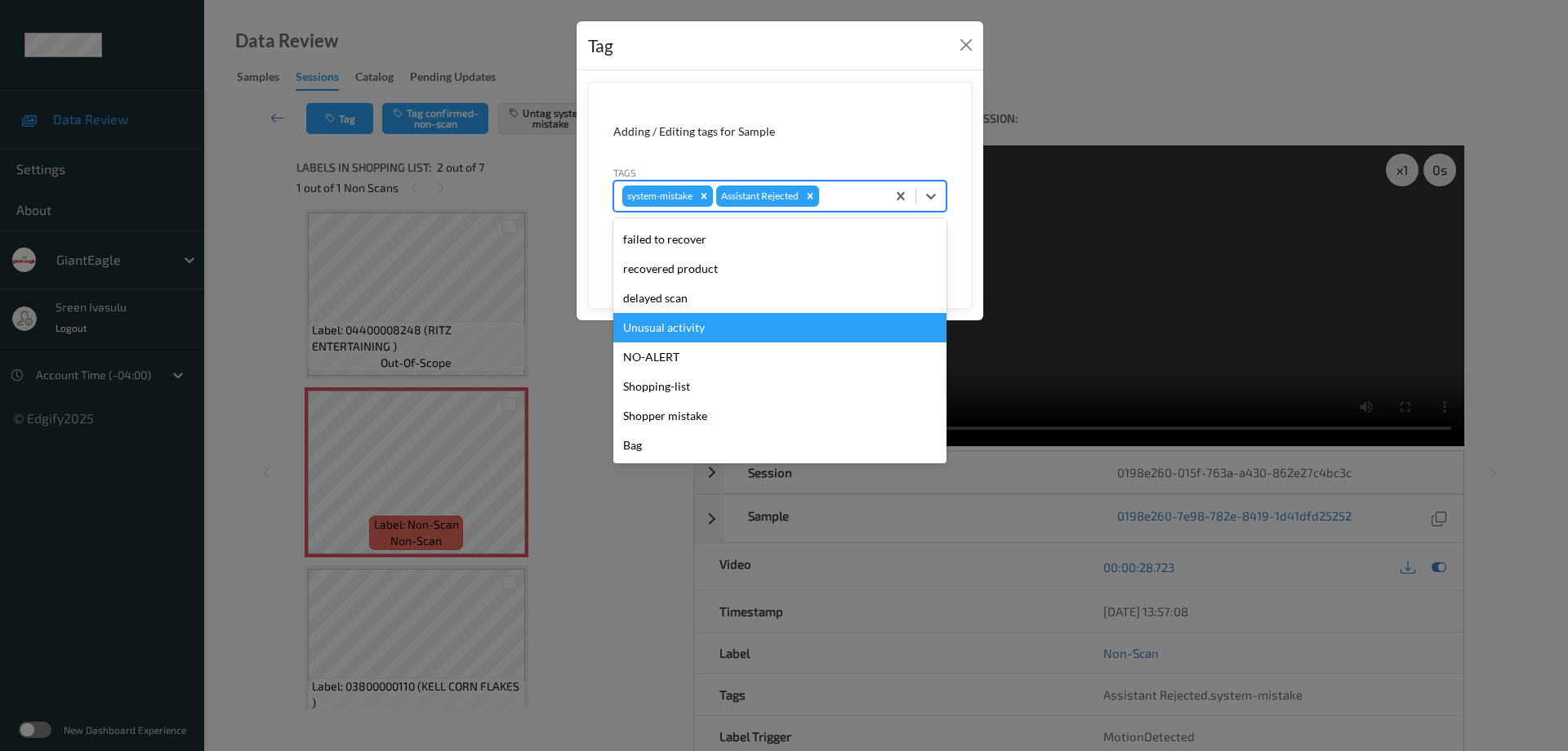
click at [680, 324] on div "Unusual activity" at bounding box center [779, 327] width 333 height 29
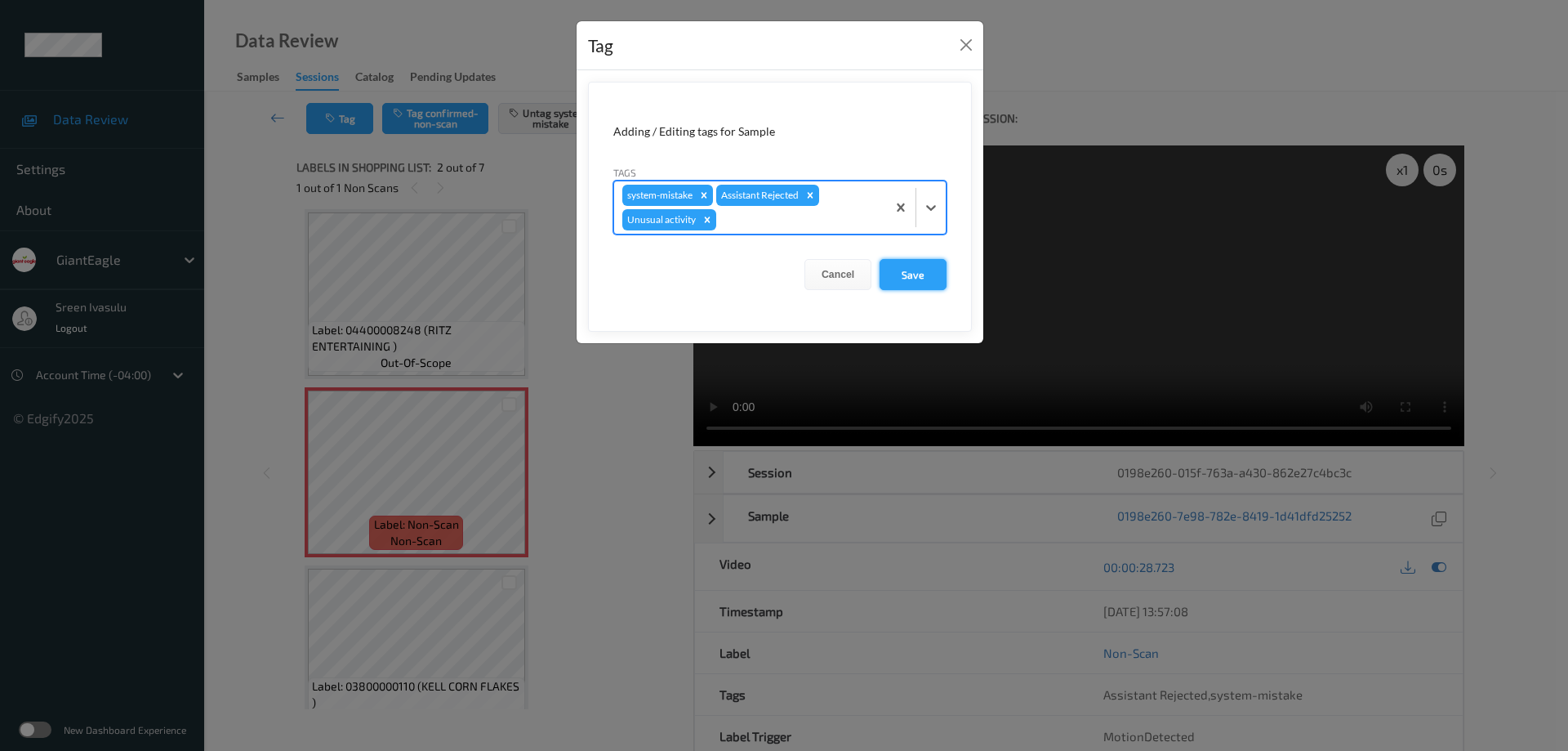
click at [900, 270] on button "Save" at bounding box center [912, 275] width 67 height 31
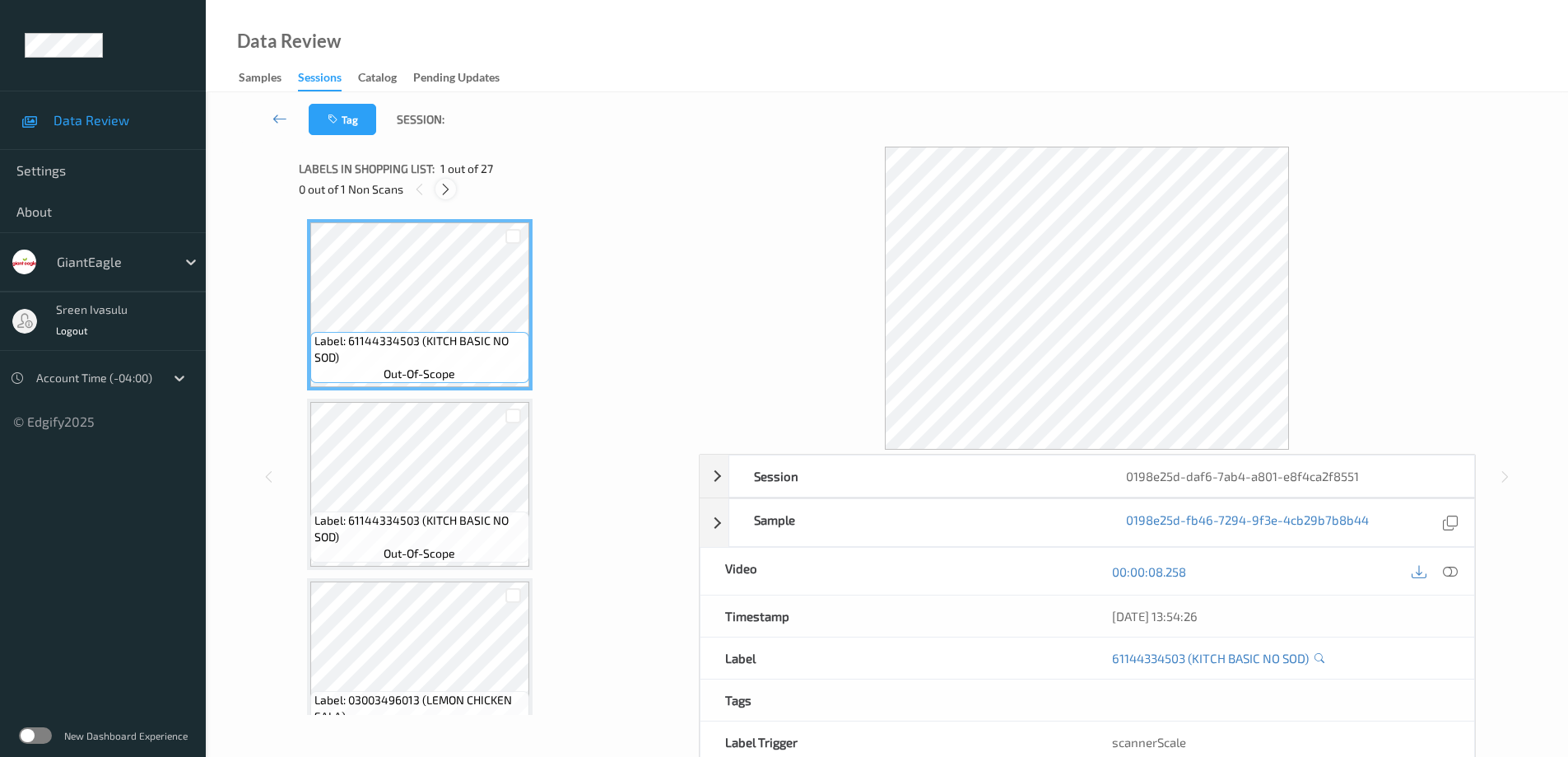
click at [445, 189] on icon at bounding box center [445, 189] width 14 height 15
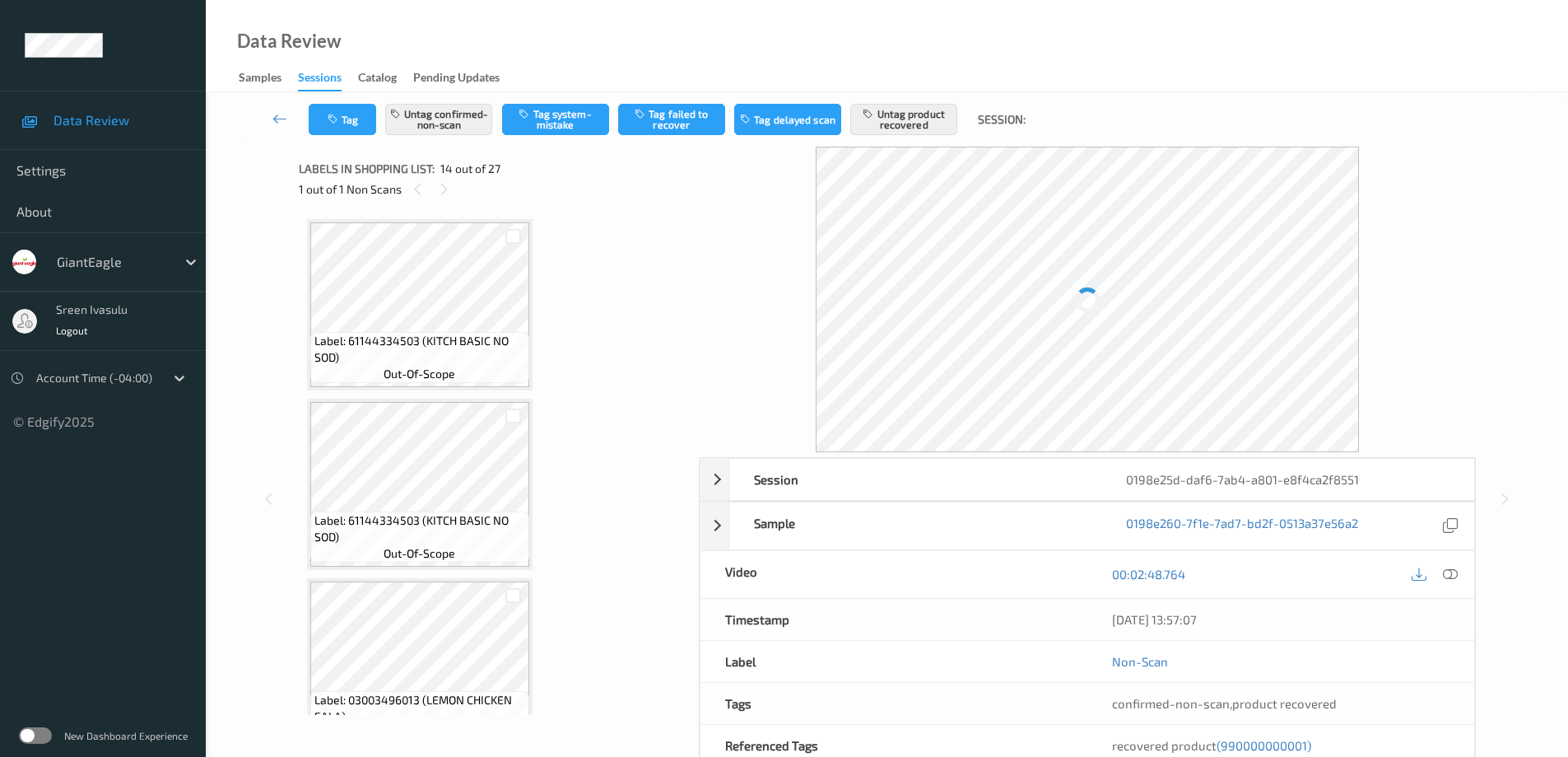
scroll to position [2162, 0]
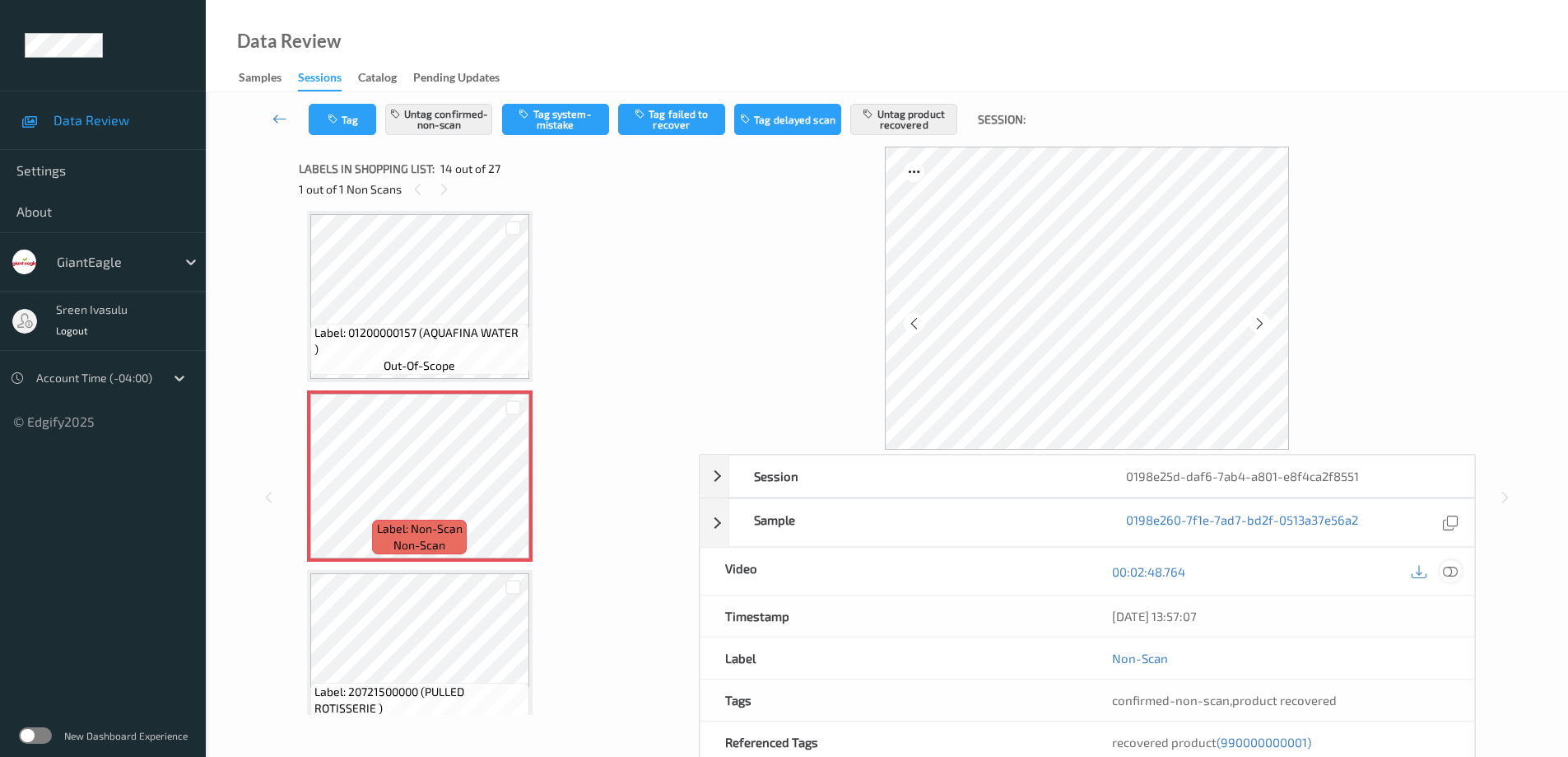
click at [1445, 568] on icon at bounding box center [1450, 571] width 15 height 15
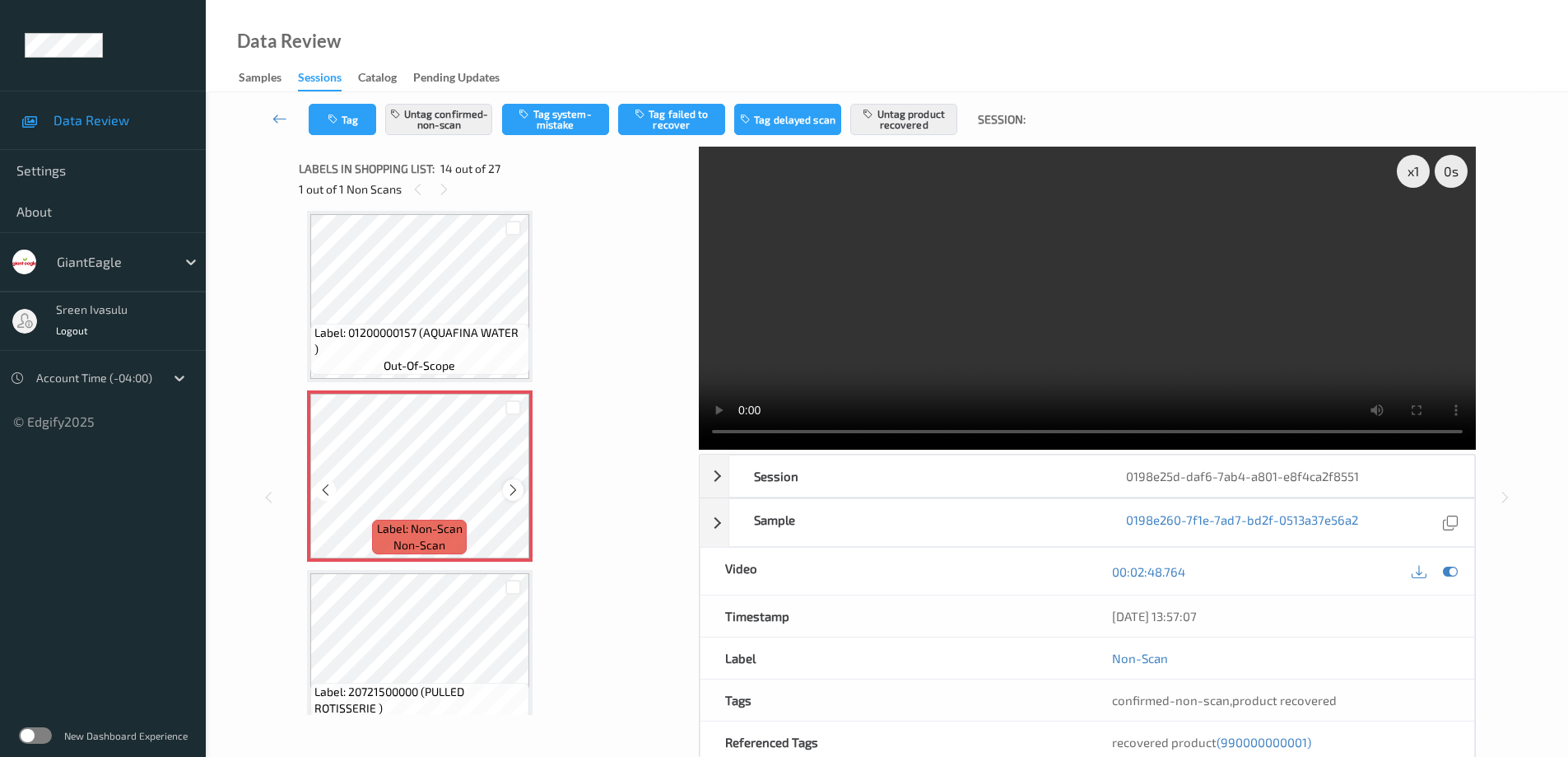
click at [512, 492] on icon at bounding box center [513, 490] width 14 height 15
click at [464, 740] on div "Labels in shopping list: 14 out of 27 1 out of 1 Non Scans Label: 61144334503 (…" at bounding box center [492, 497] width 389 height 701
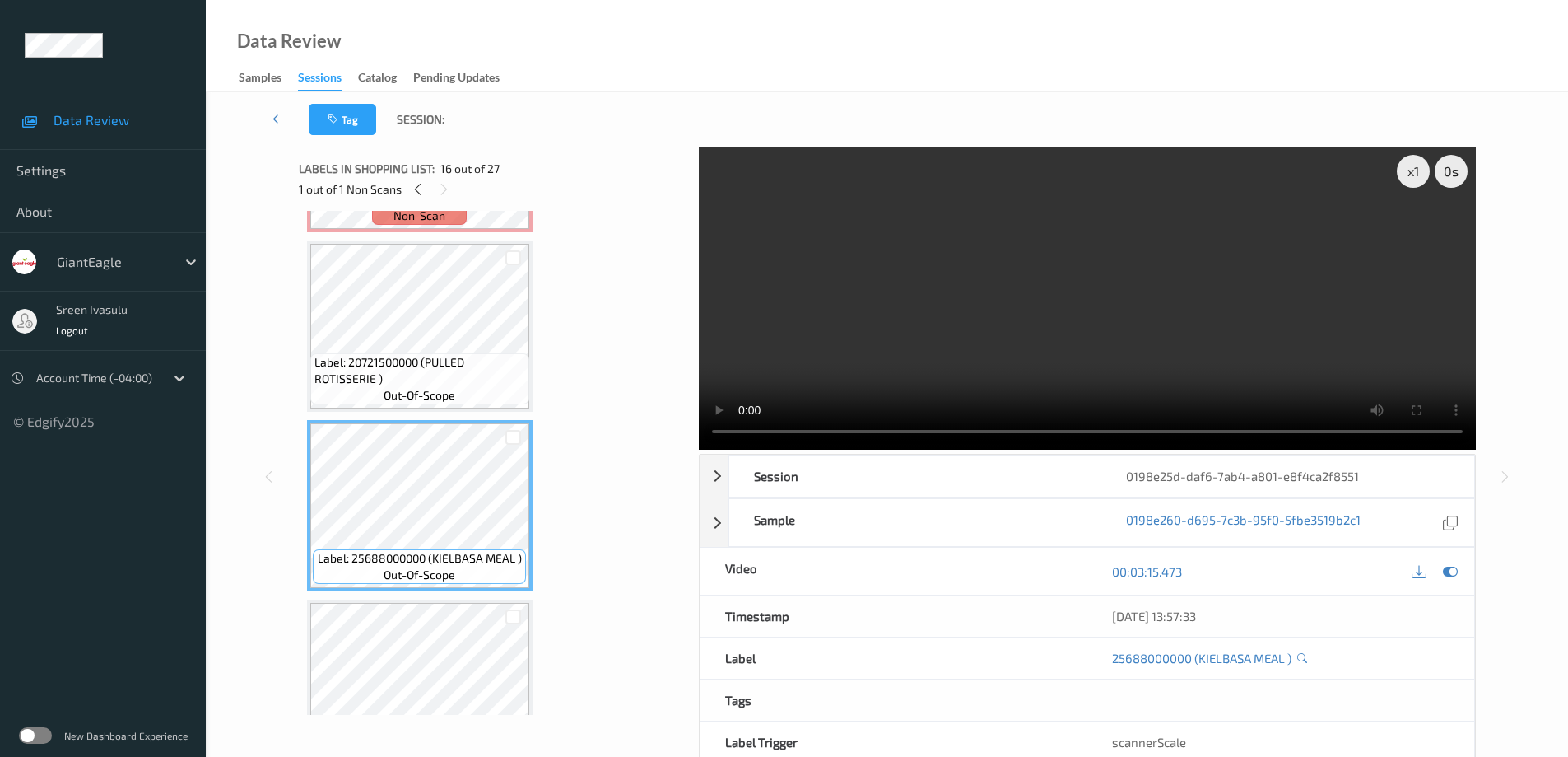
scroll to position [2820, 0]
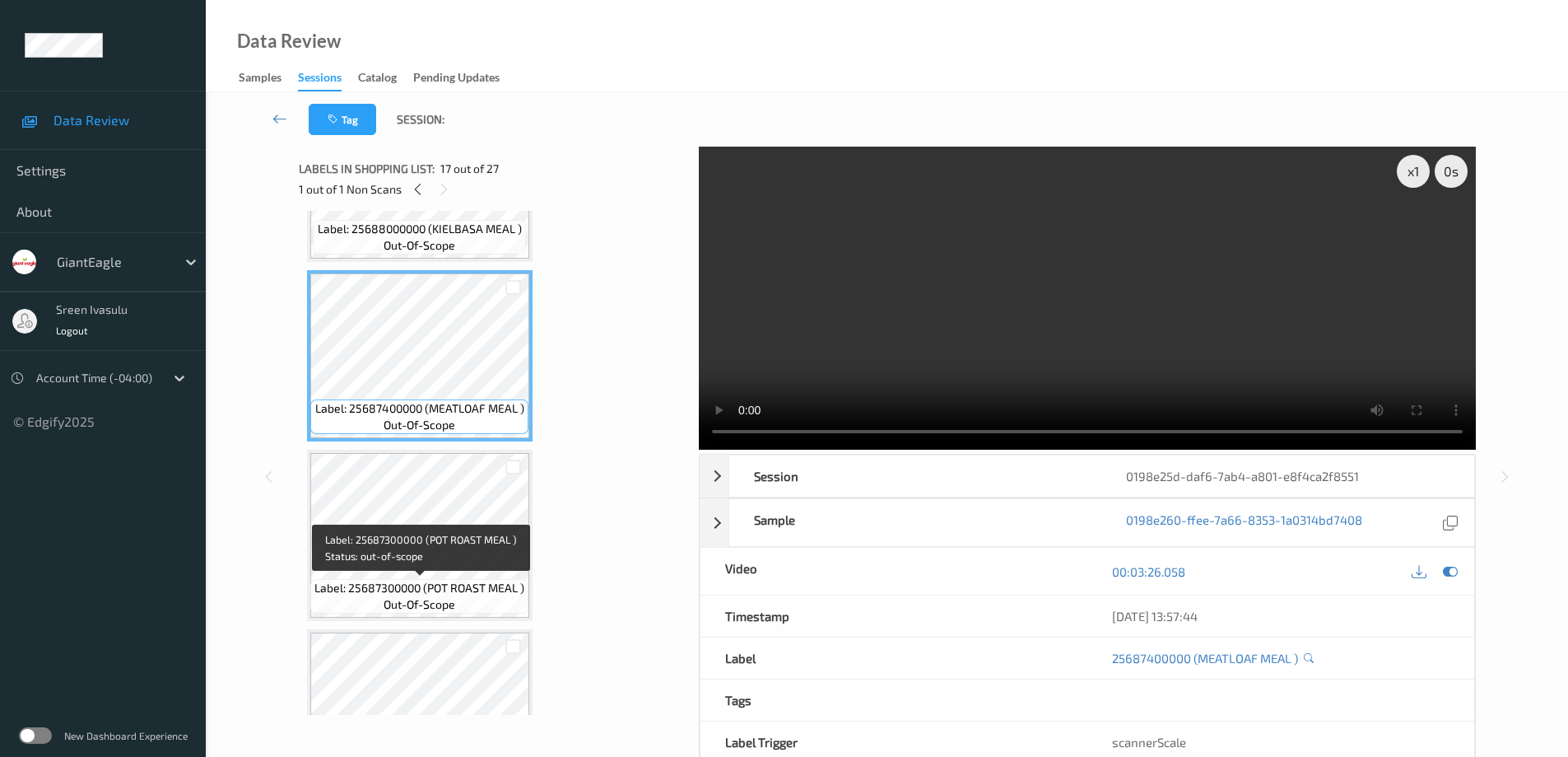
click at [491, 590] on span "Label: 25687300000 (POT ROAST MEAL )" at bounding box center [419, 588] width 209 height 17
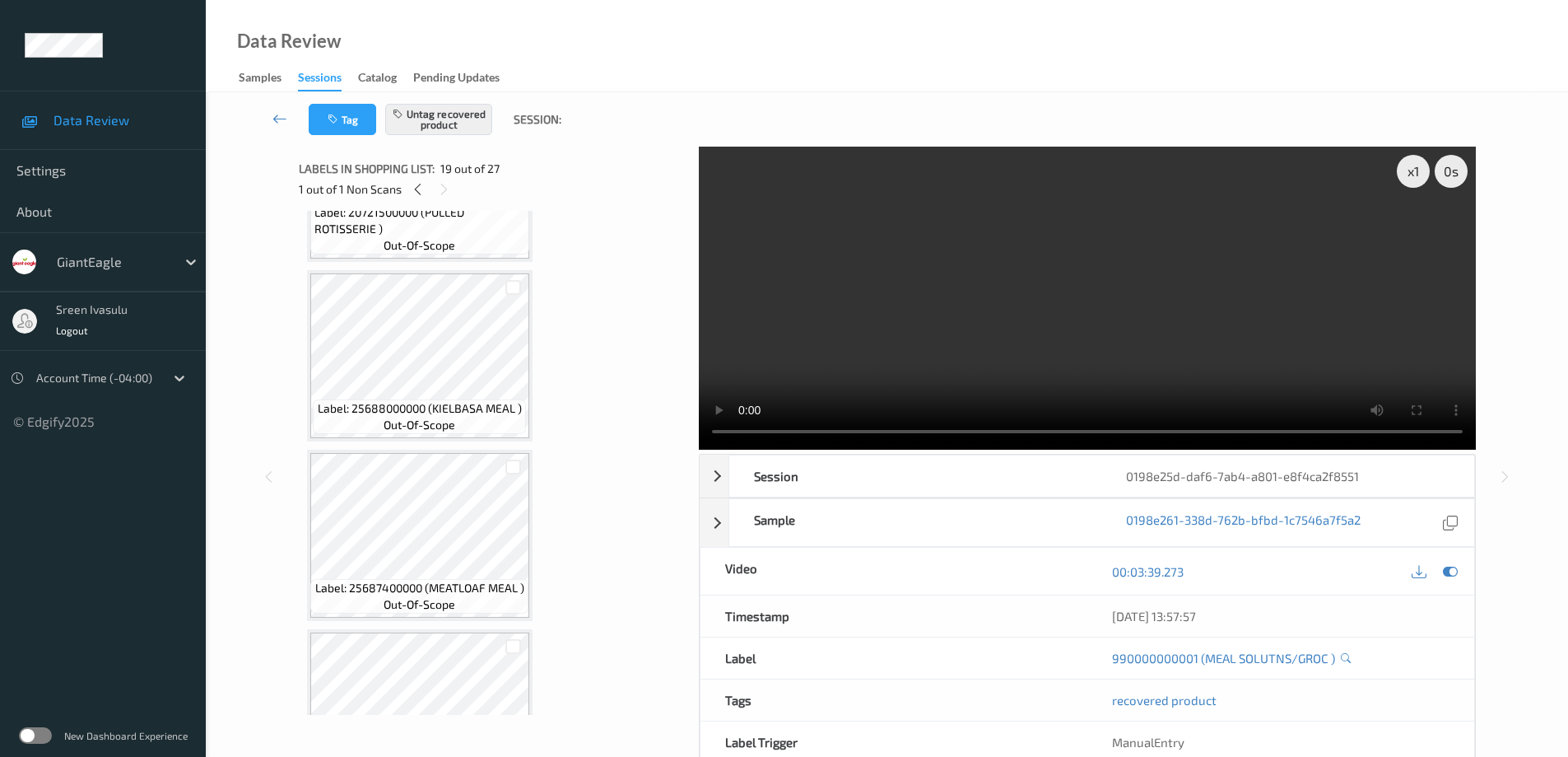
scroll to position [2491, 0]
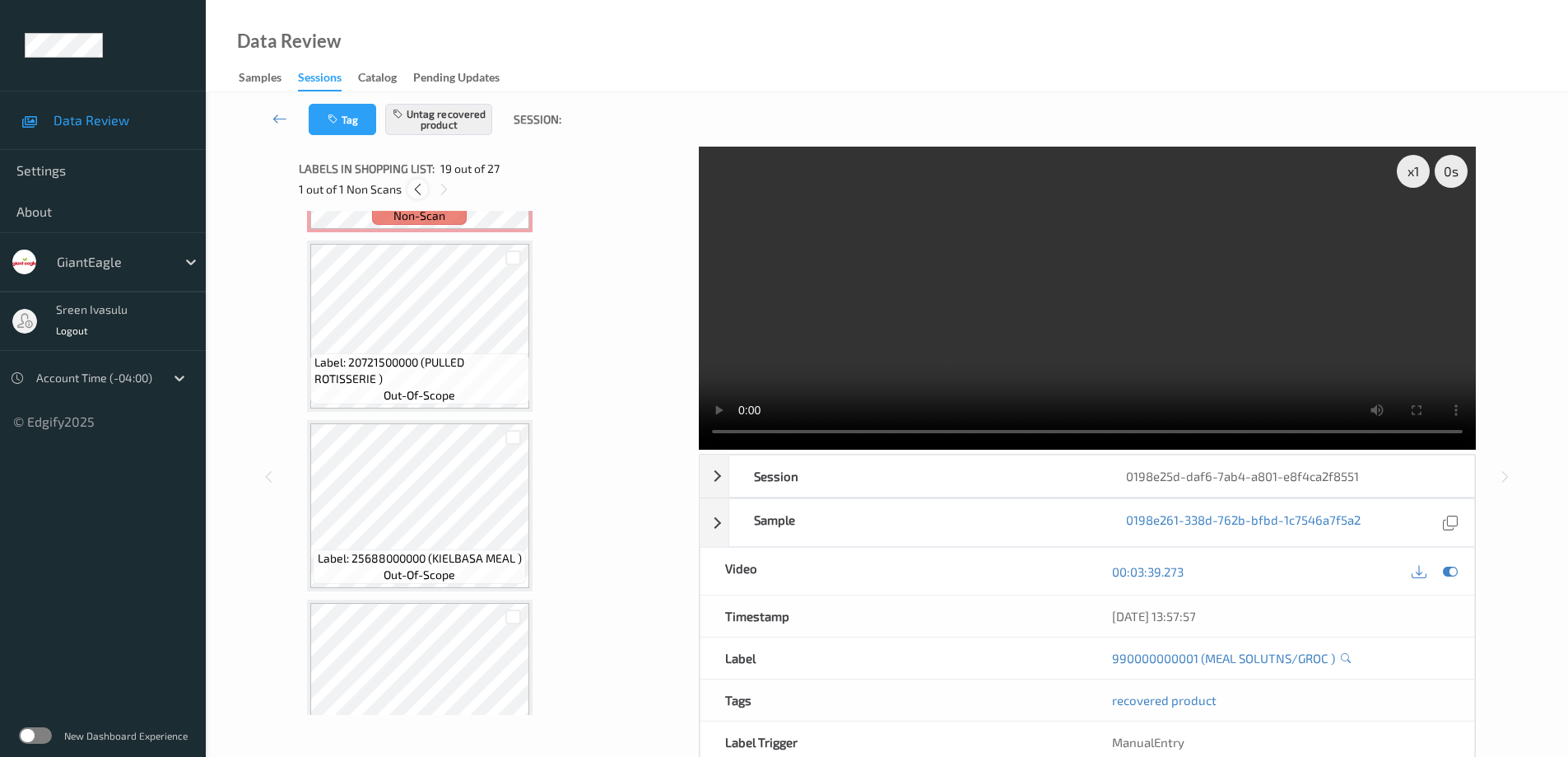
click at [416, 191] on icon at bounding box center [418, 189] width 14 height 15
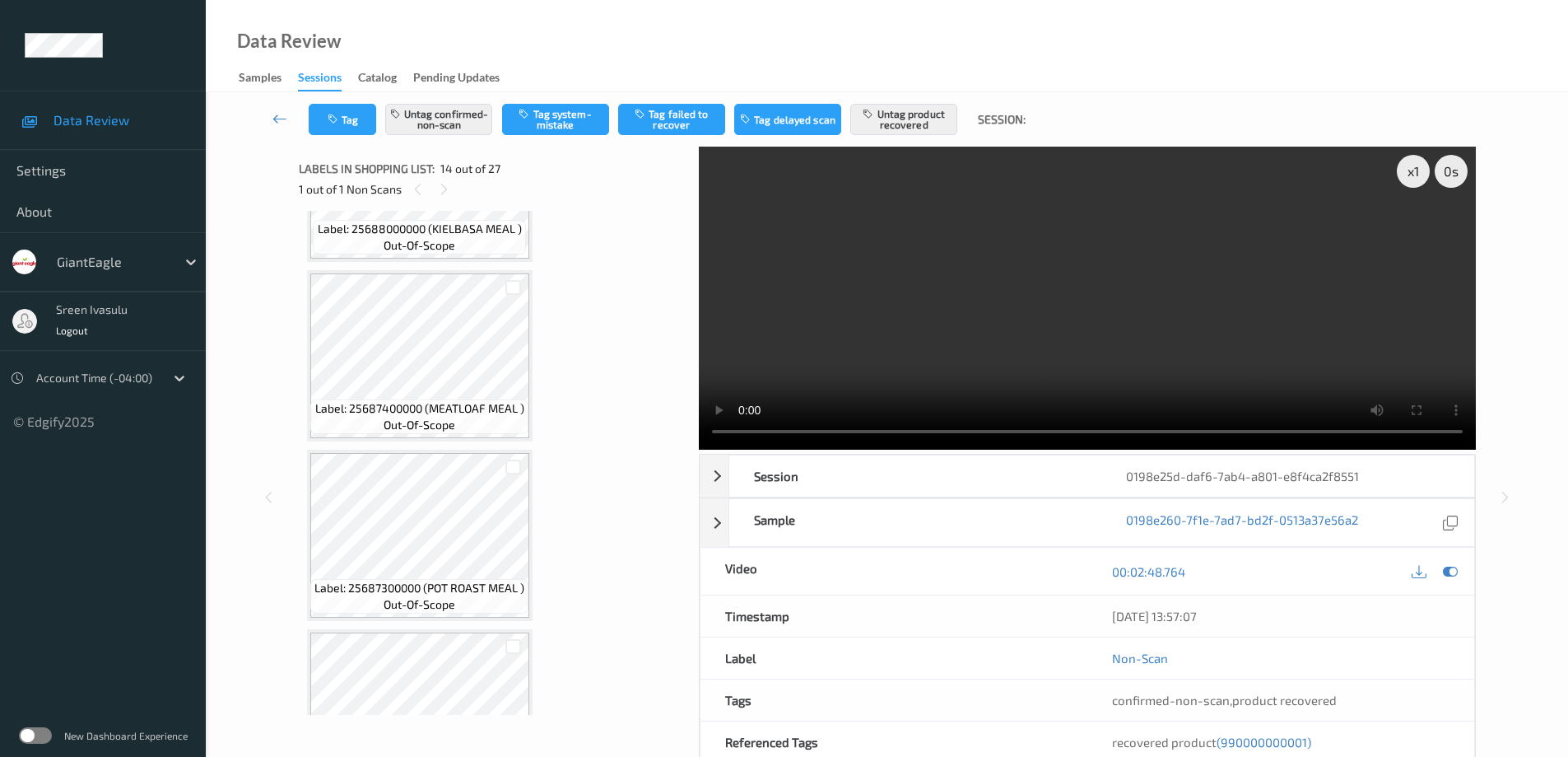
scroll to position [3150, 0]
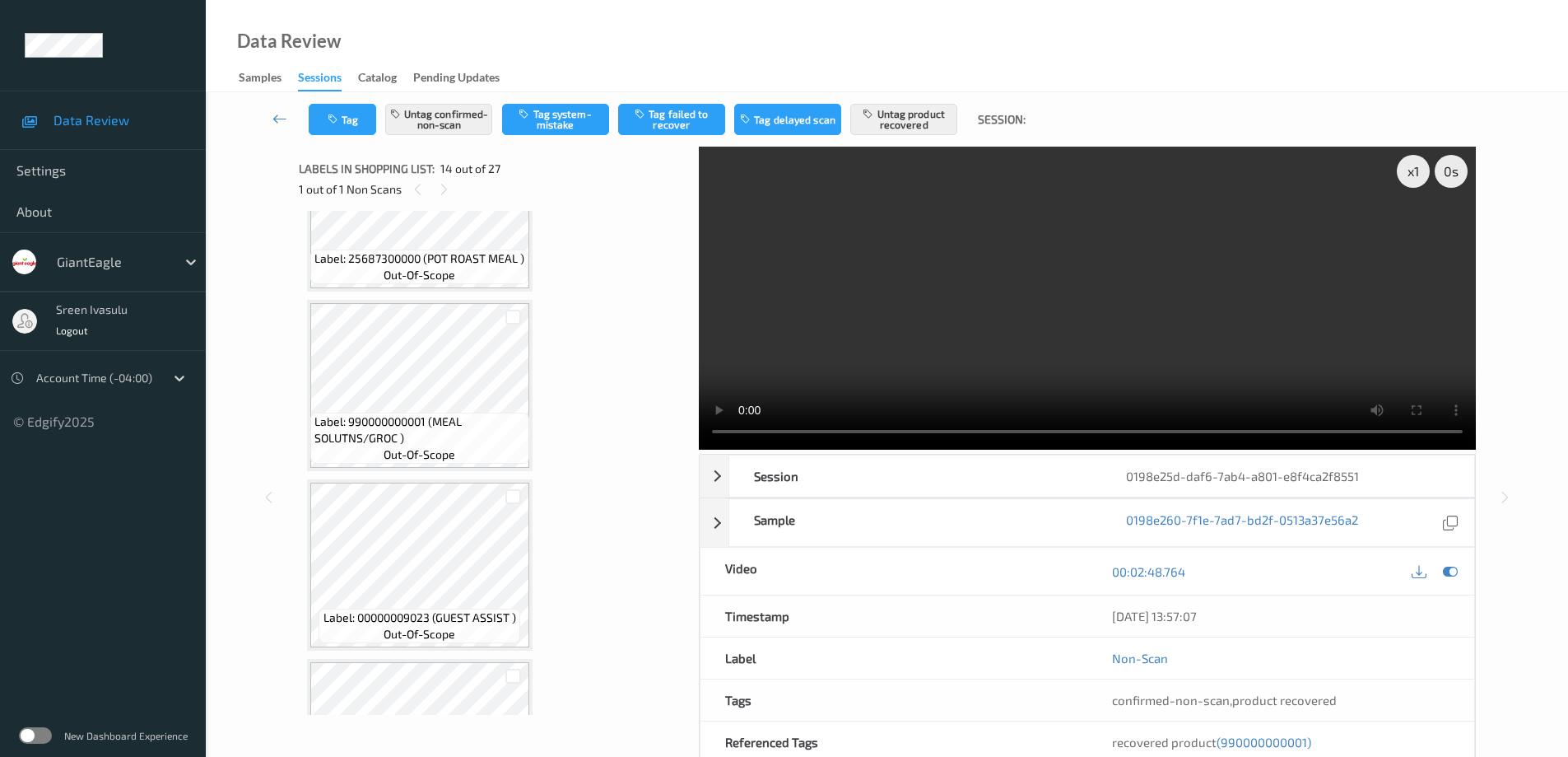
click at [468, 424] on span "Label: 990000000001 (MEAL SOLUTNS/GROC )" at bounding box center [419, 430] width 210 height 33
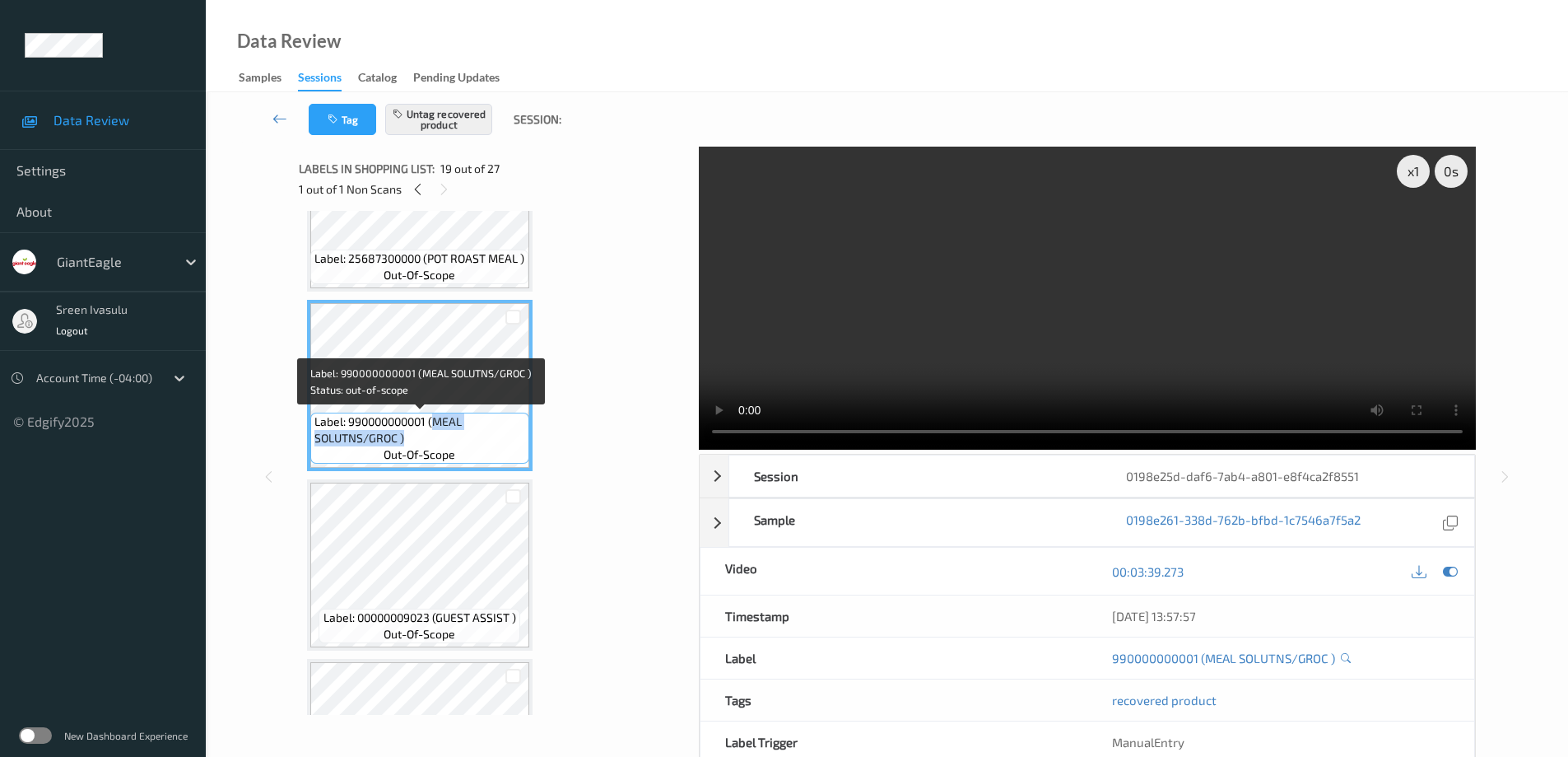
drag, startPoint x: 433, startPoint y: 421, endPoint x: 462, endPoint y: 445, distance: 37.6
click at [462, 445] on span "Label: 990000000001 (MEAL SOLUTNS/GROC )" at bounding box center [419, 430] width 210 height 33
copy span "MEAL SOLUTNS/GROC )"
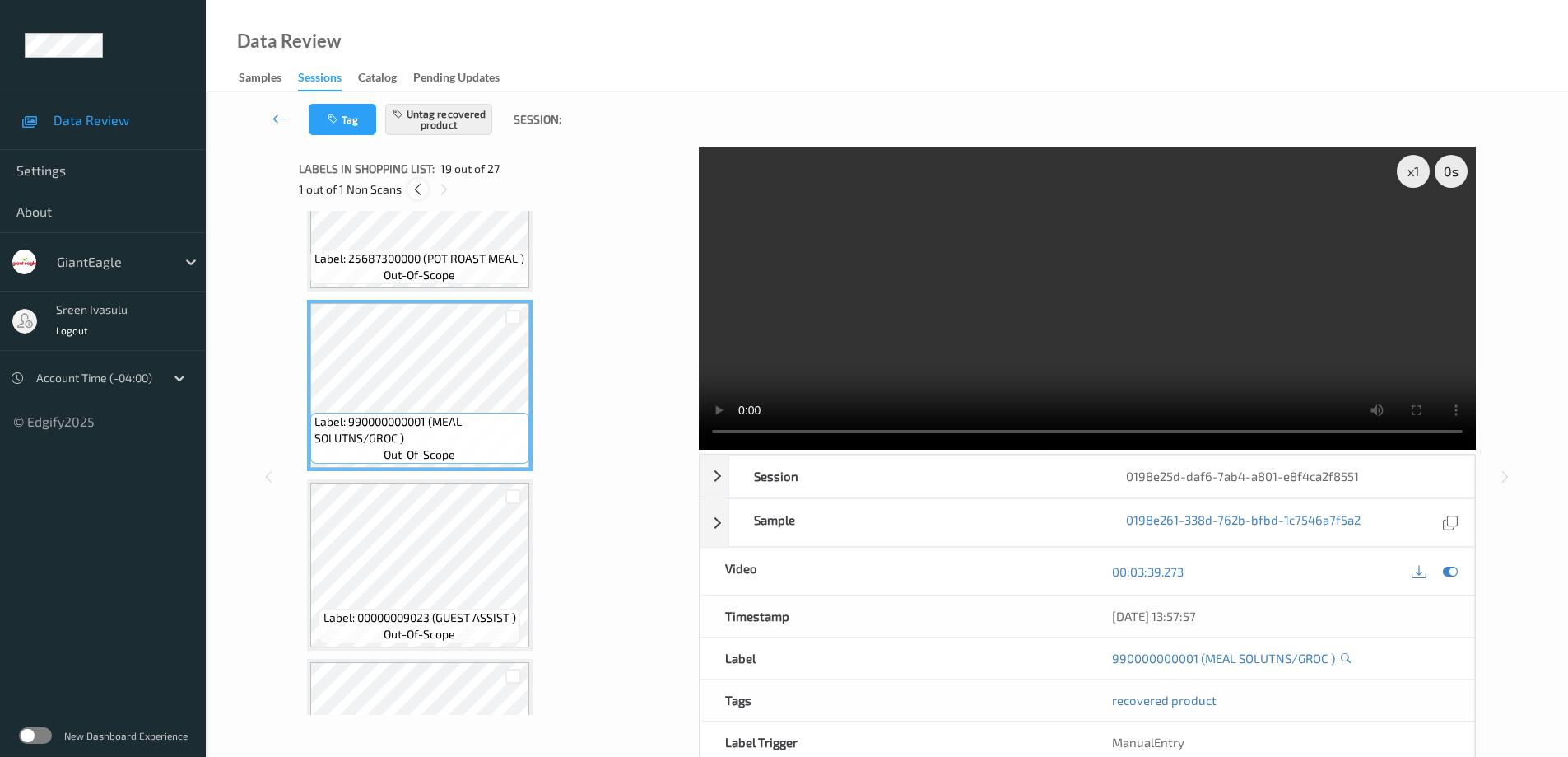
click at [415, 190] on icon at bounding box center [418, 189] width 14 height 15
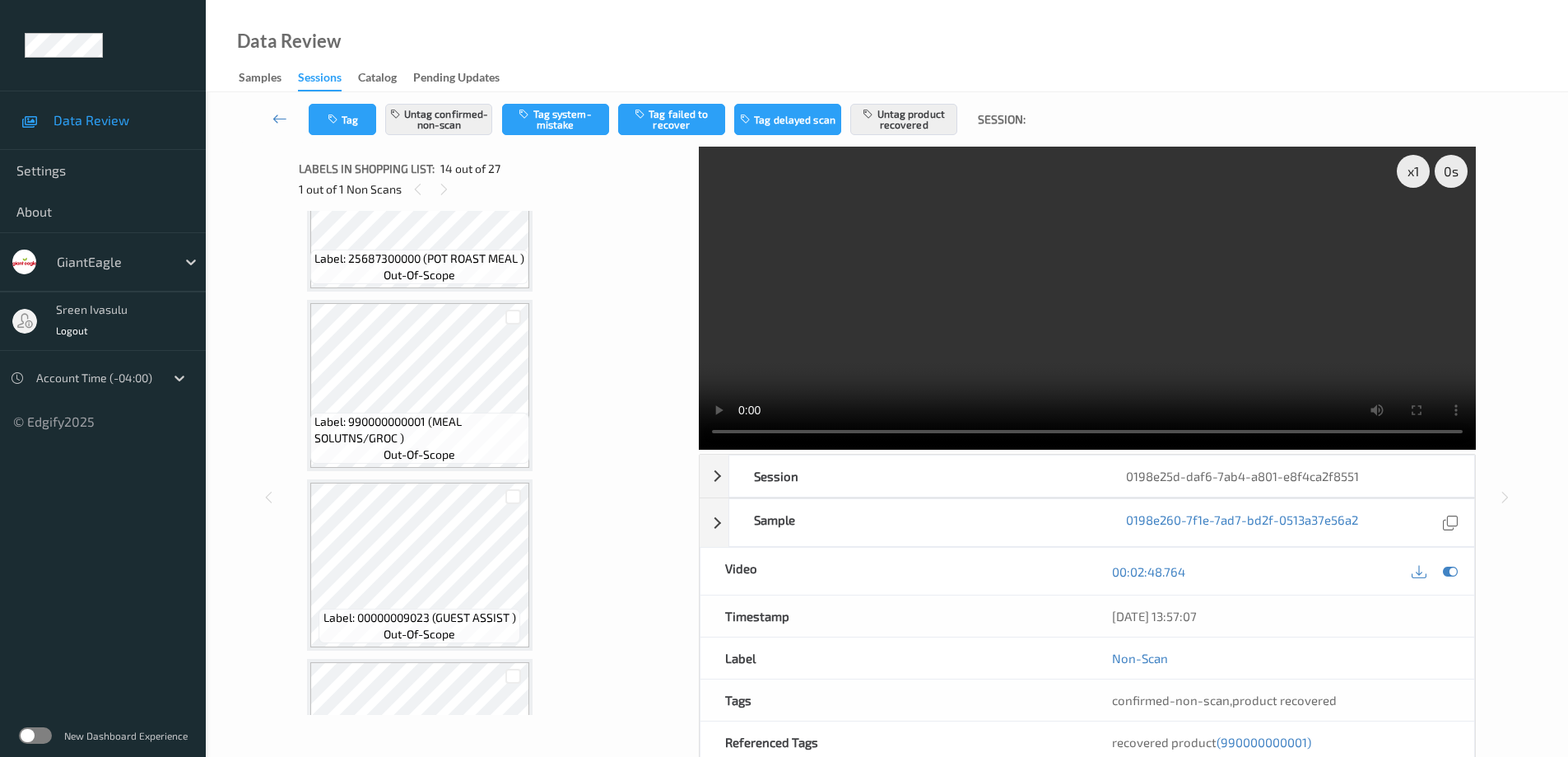
scroll to position [2162, 0]
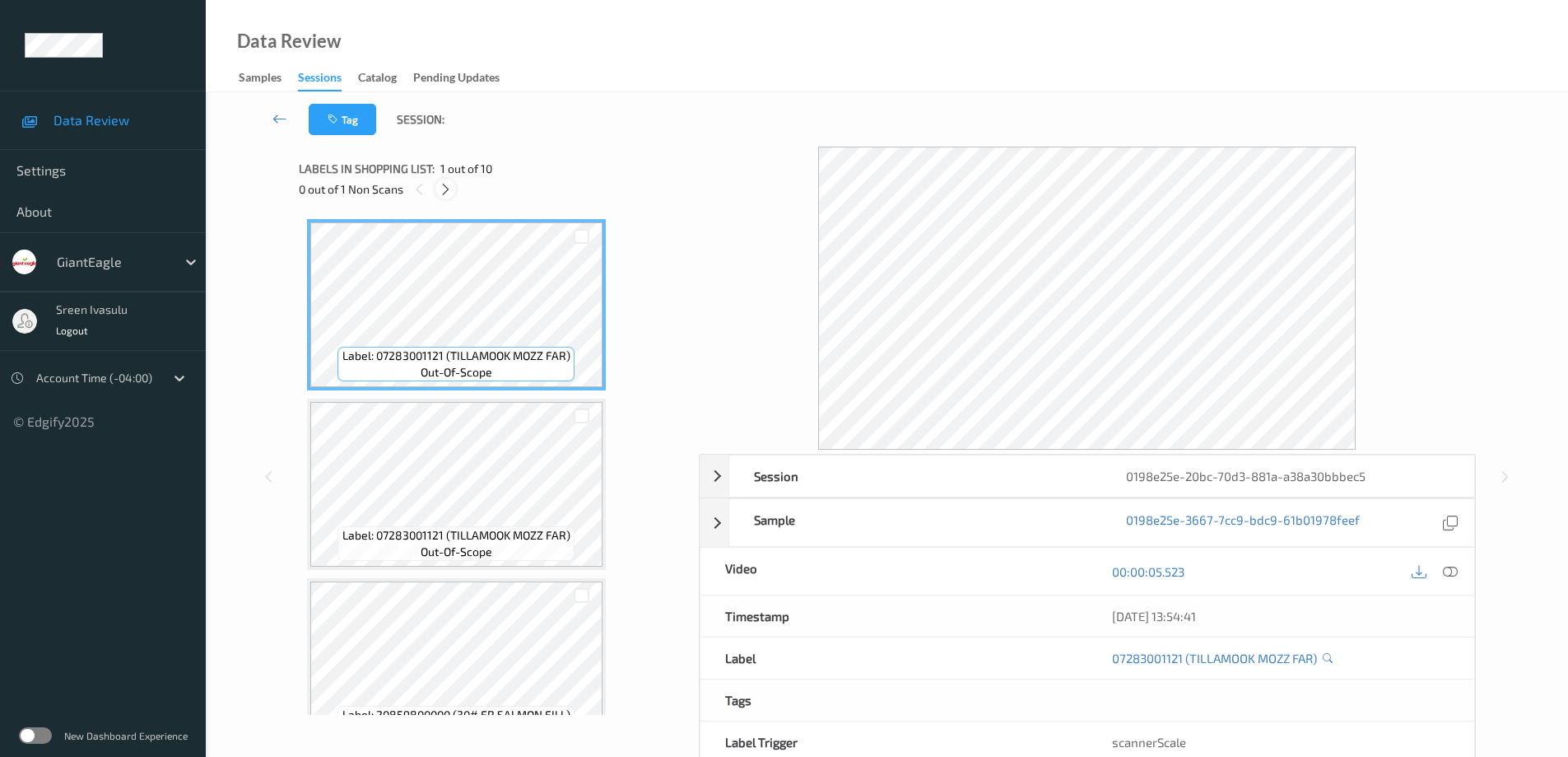
click at [445, 186] on icon at bounding box center [445, 189] width 14 height 15
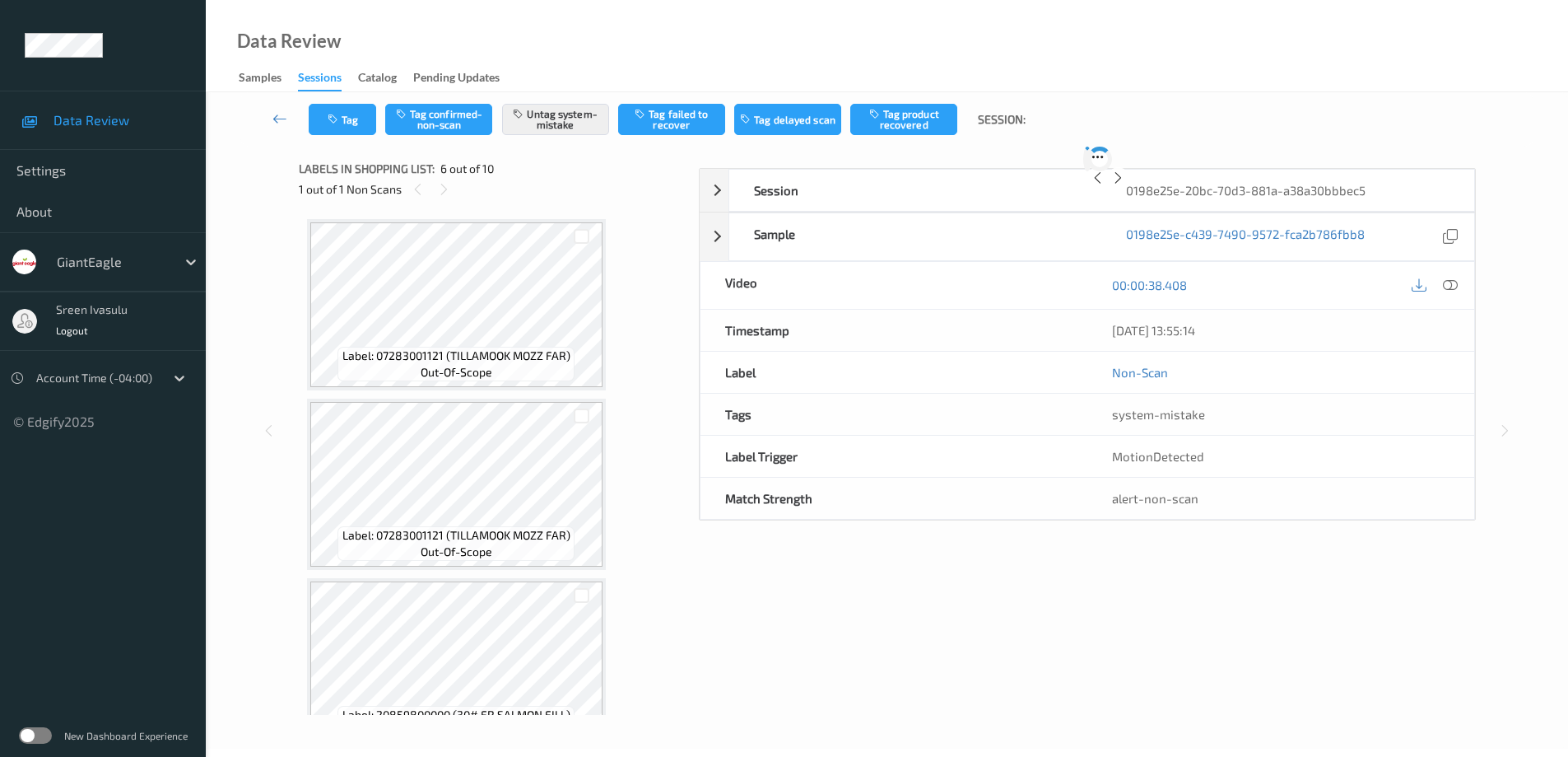
scroll to position [727, 0]
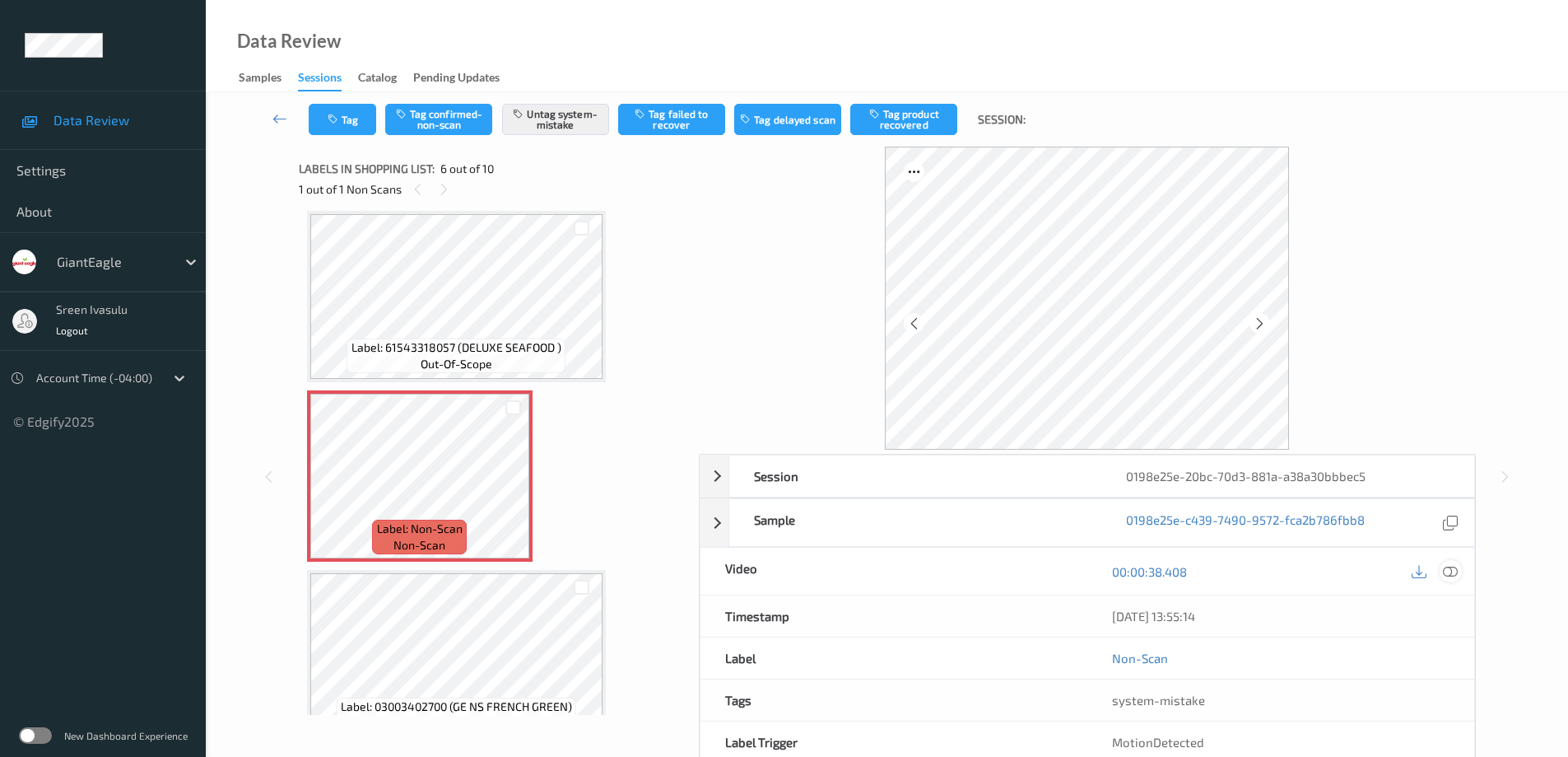
click at [1449, 573] on icon at bounding box center [1450, 571] width 15 height 15
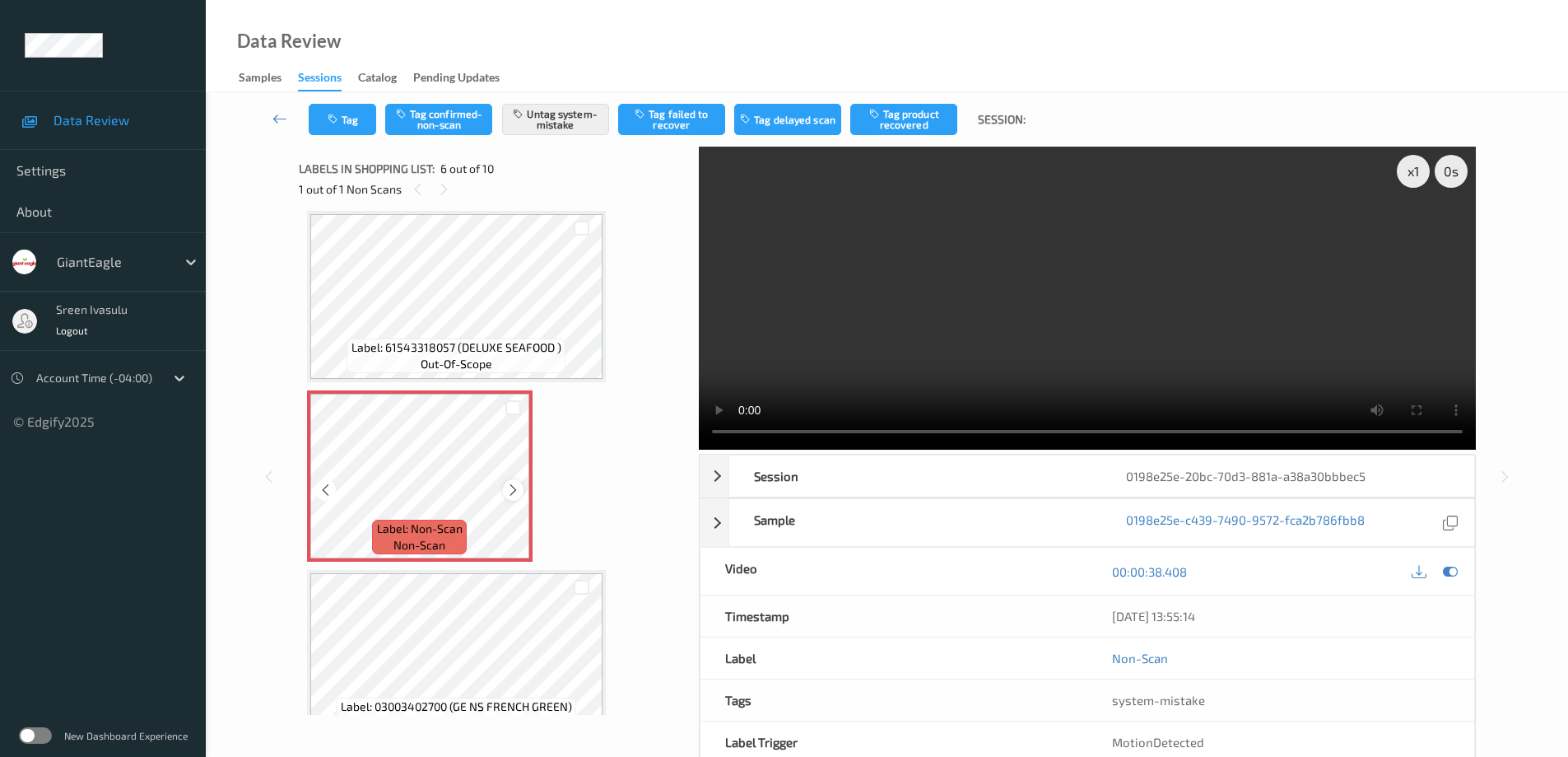
click at [511, 490] on icon at bounding box center [513, 490] width 14 height 15
click at [509, 489] on icon at bounding box center [513, 490] width 14 height 15
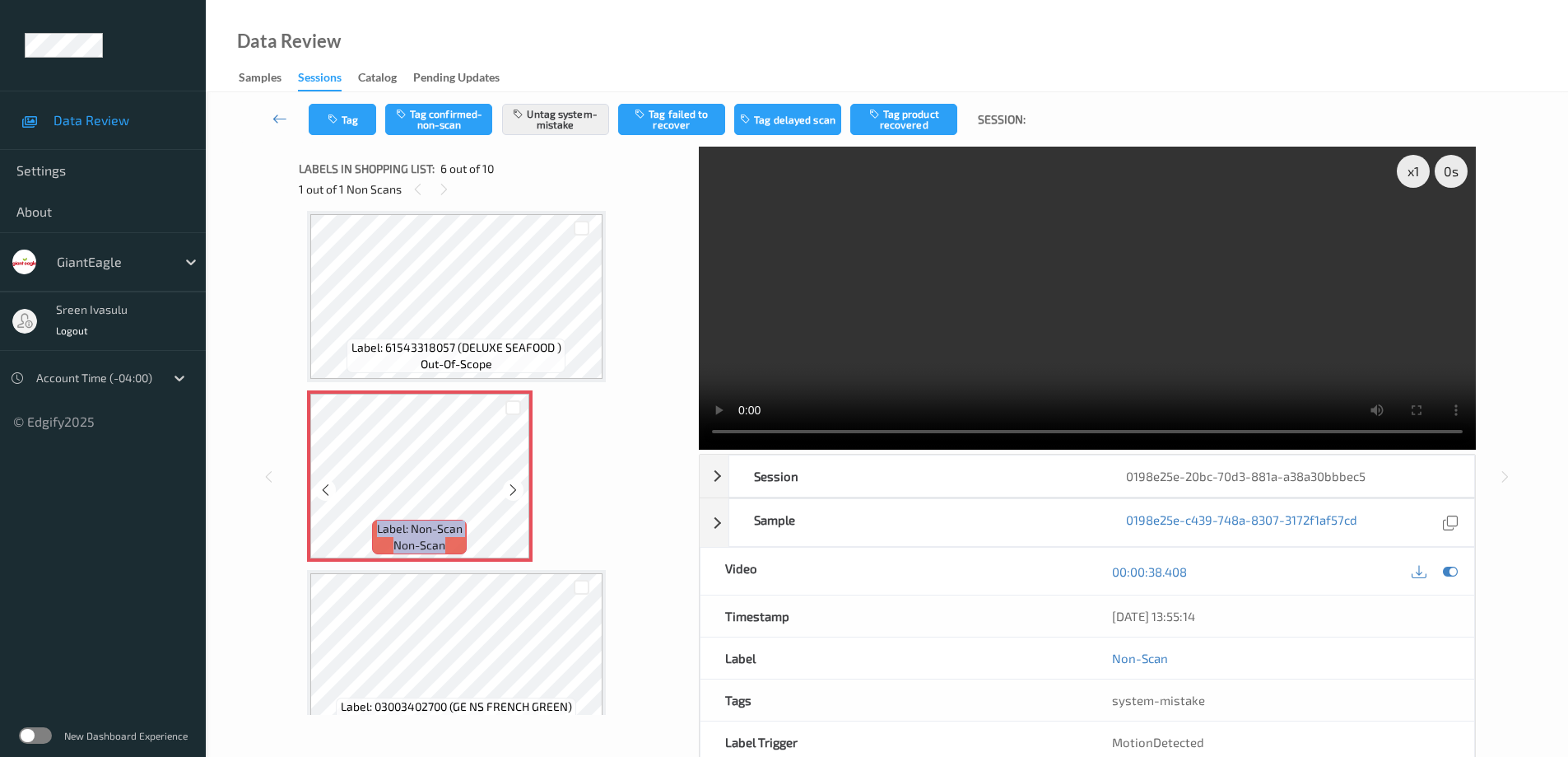
click at [509, 489] on icon at bounding box center [513, 490] width 14 height 15
click at [518, 487] on icon at bounding box center [513, 490] width 14 height 15
click at [515, 488] on icon at bounding box center [513, 490] width 14 height 15
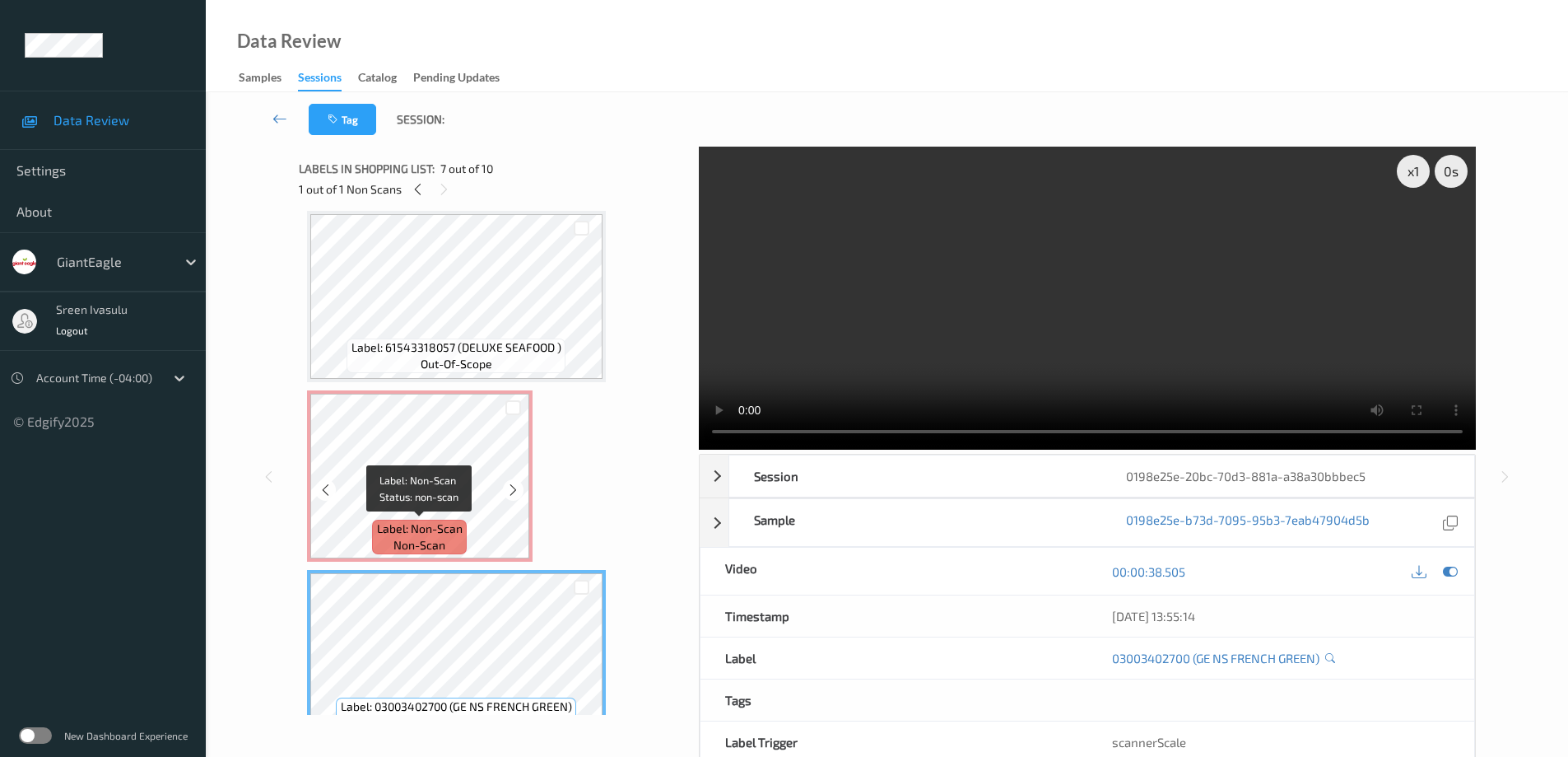
click at [404, 529] on span "Label: Non-Scan" at bounding box center [419, 528] width 85 height 17
click at [401, 550] on span "non-scan" at bounding box center [419, 544] width 52 height 17
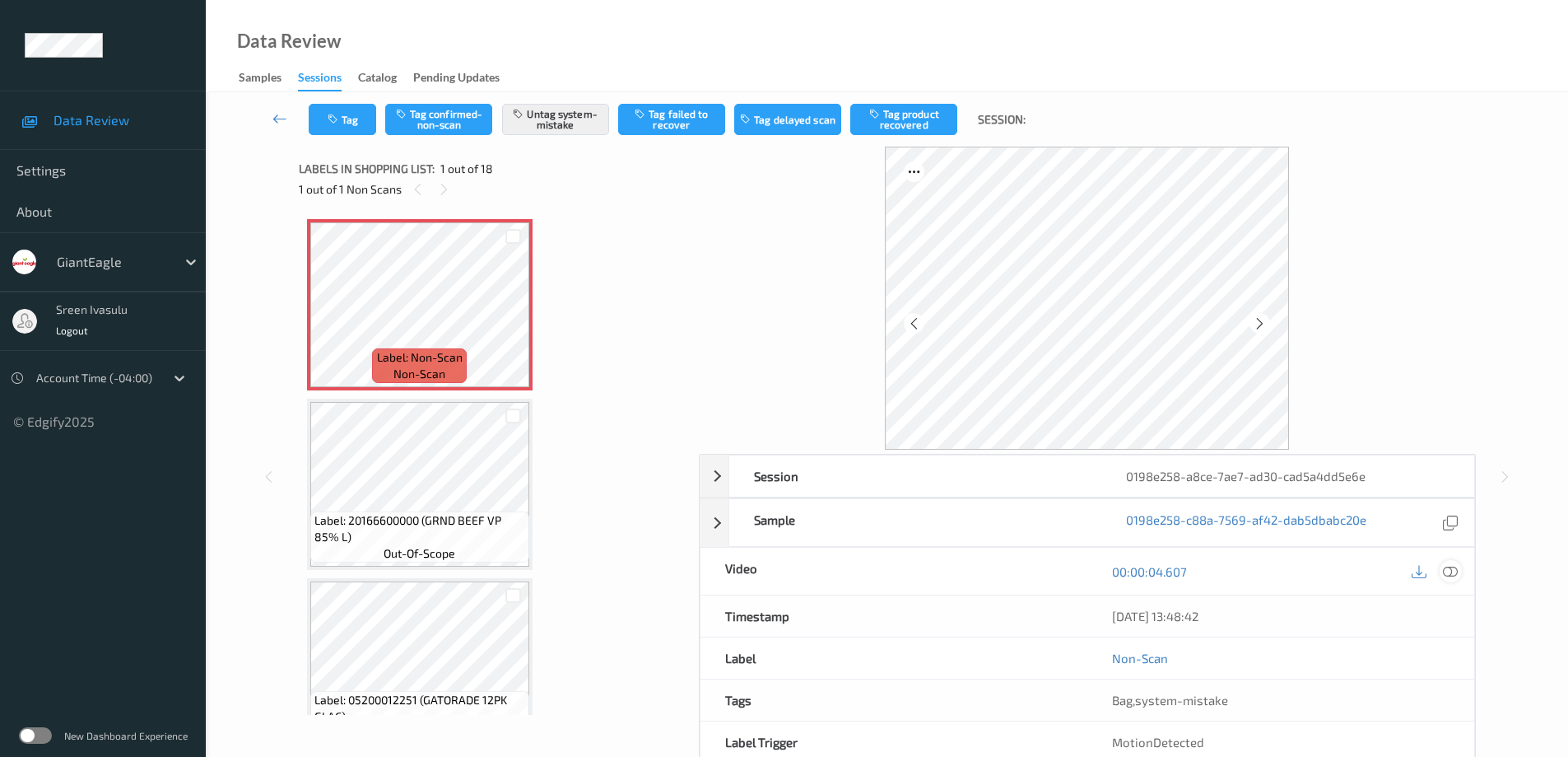
click at [1459, 573] on div at bounding box center [1450, 571] width 23 height 23
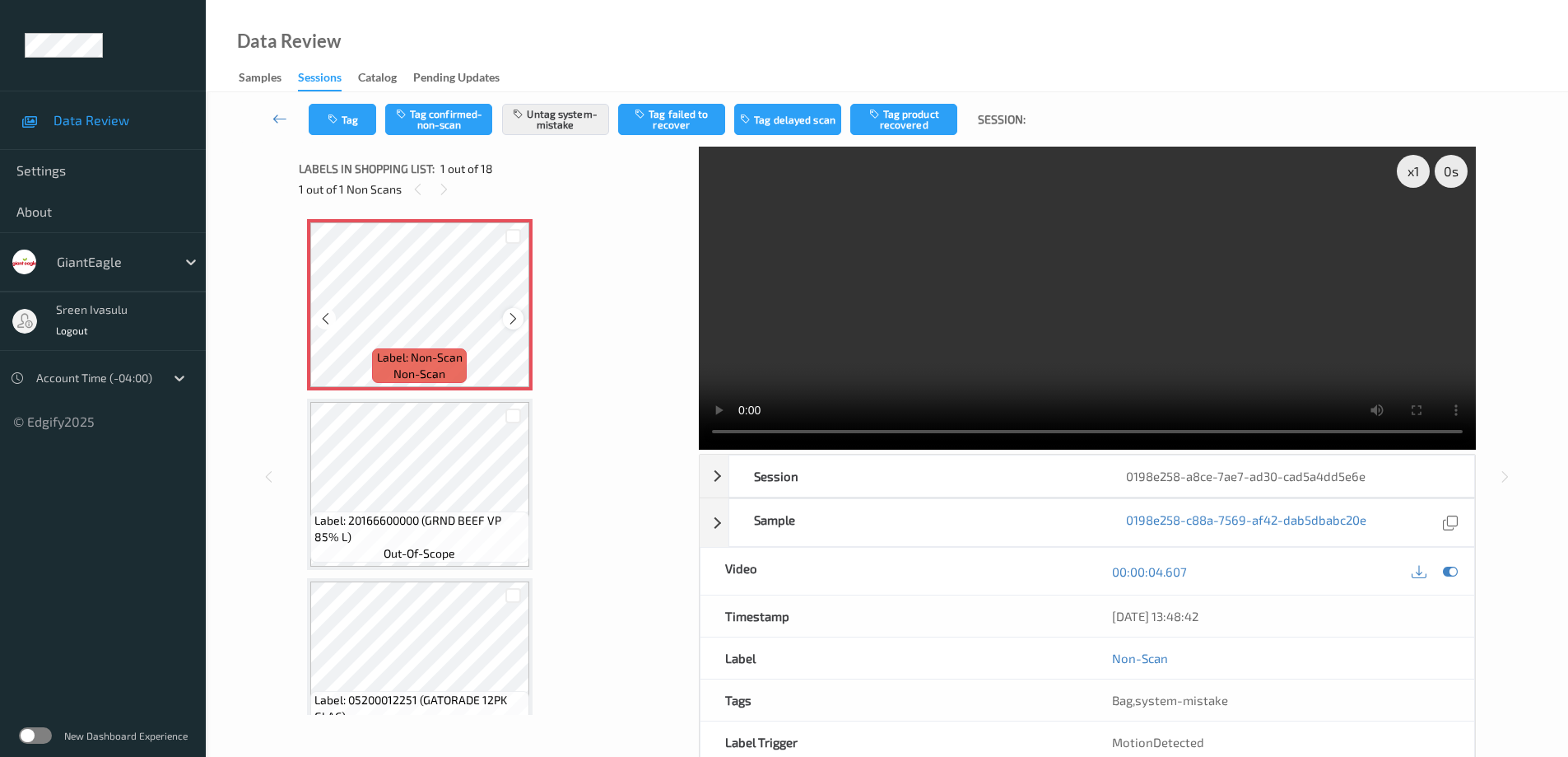
click at [505, 312] on div at bounding box center [513, 317] width 21 height 21
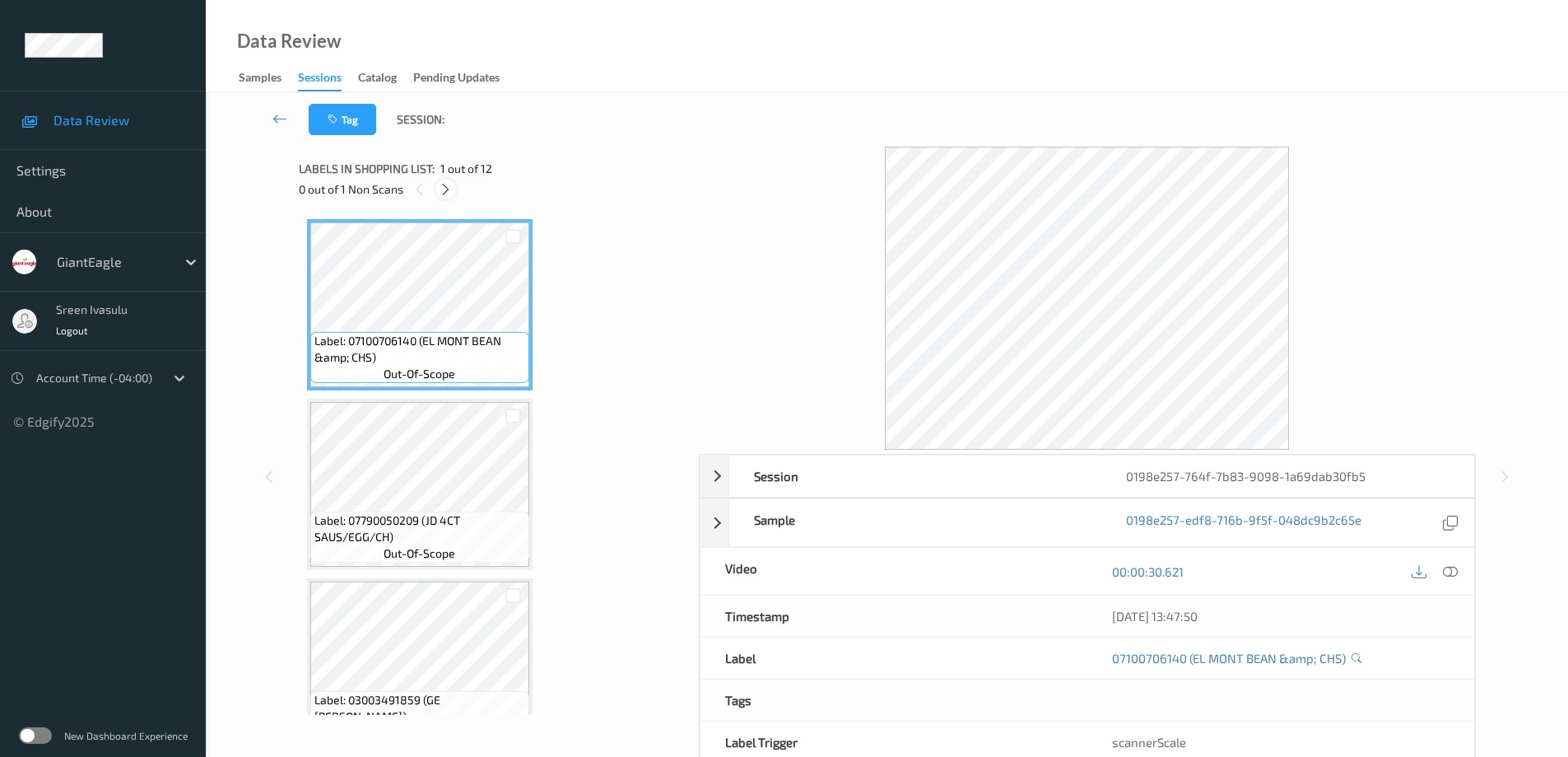
drag, startPoint x: 447, startPoint y: 184, endPoint x: 452, endPoint y: 207, distance: 23.5
click at [447, 185] on icon at bounding box center [445, 189] width 14 height 15
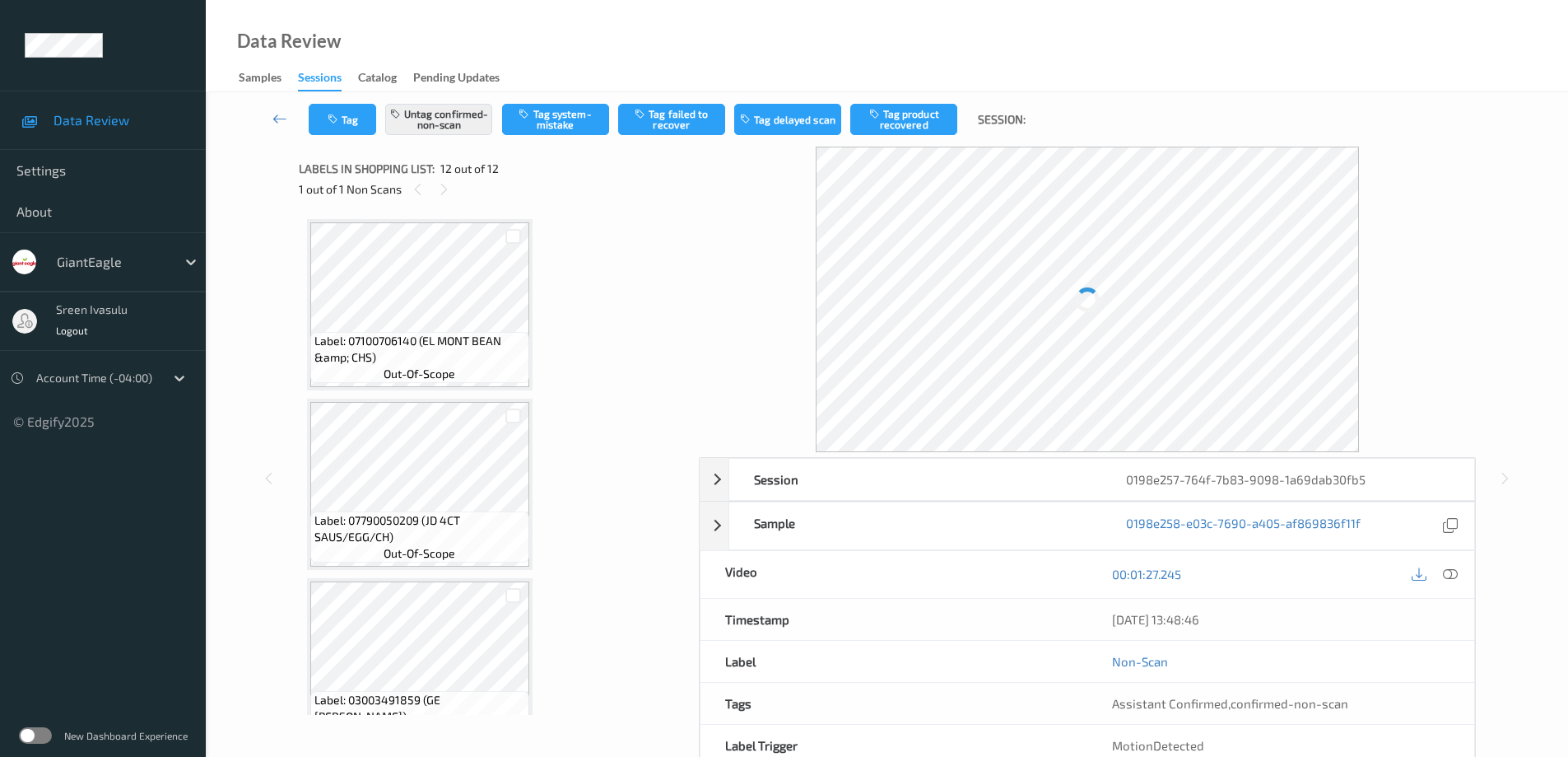
scroll to position [1658, 0]
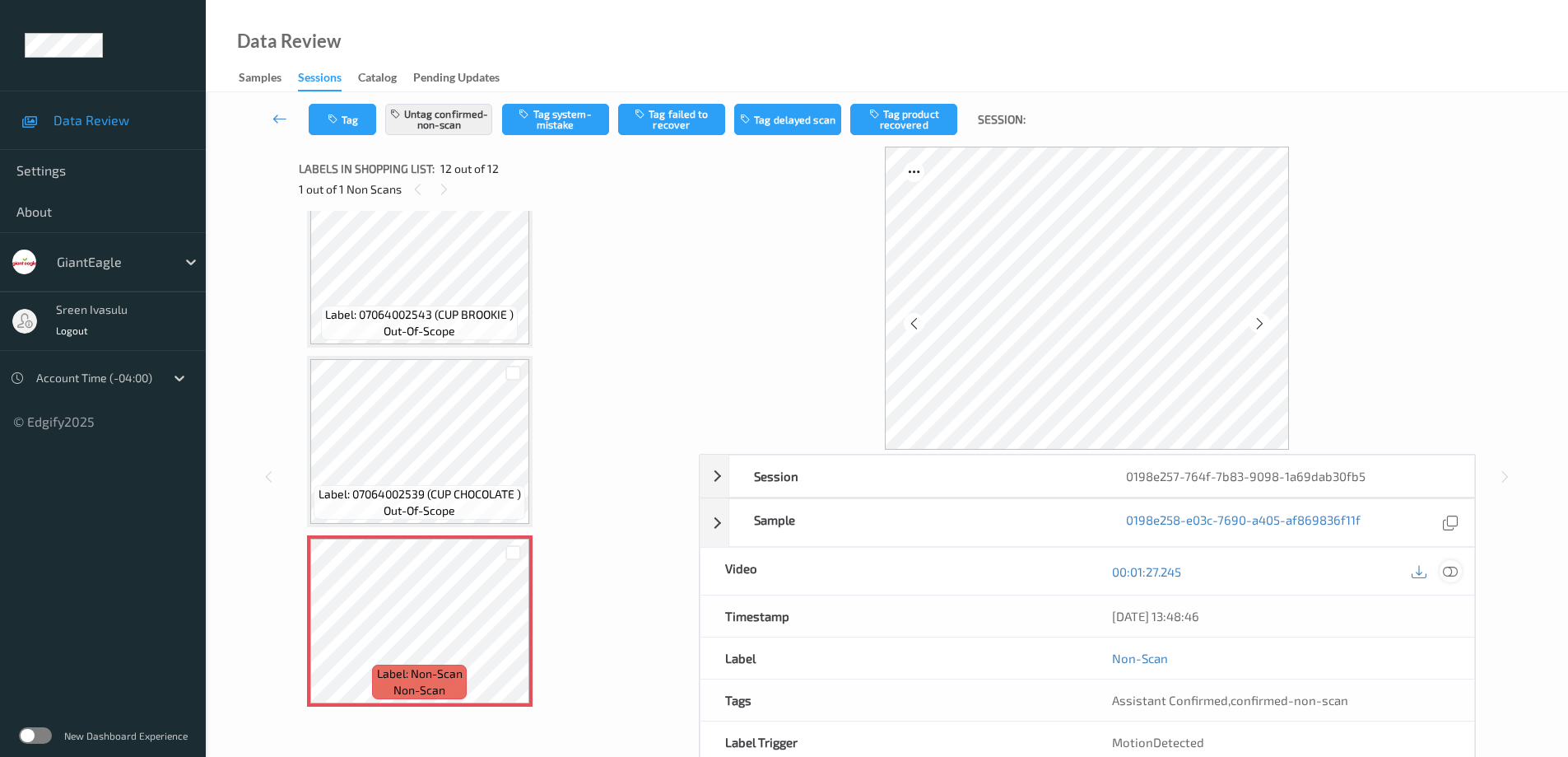
click at [1456, 570] on icon at bounding box center [1450, 571] width 15 height 15
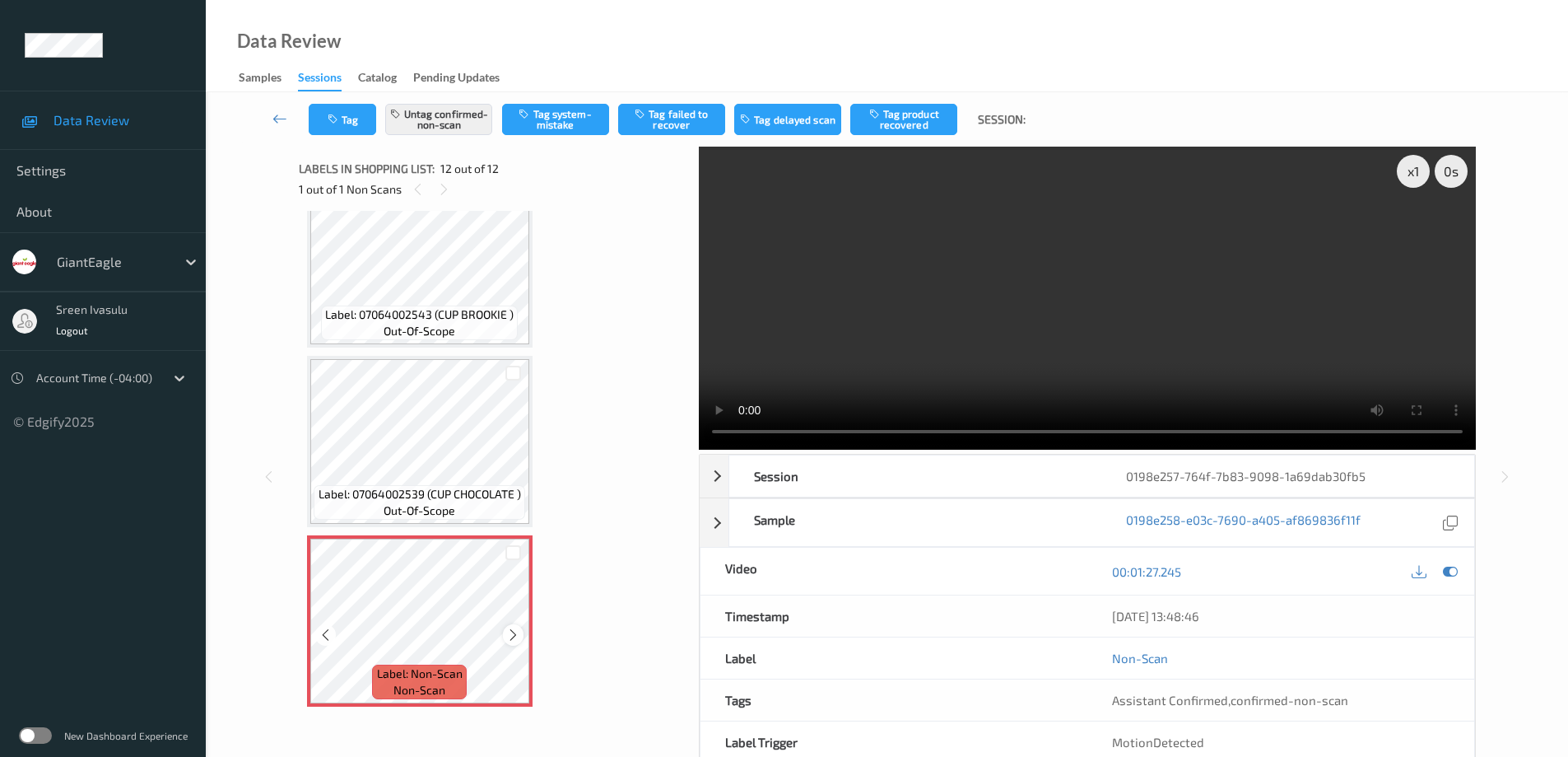
click at [518, 638] on icon at bounding box center [513, 635] width 14 height 15
click at [514, 637] on icon at bounding box center [513, 635] width 14 height 15
click at [447, 121] on button "Untag confirmed-non-scan" at bounding box center [438, 119] width 107 height 31
click at [568, 117] on button "Tag system-mistake" at bounding box center [555, 119] width 107 height 31
click at [336, 123] on icon "button" at bounding box center [335, 119] width 14 height 12
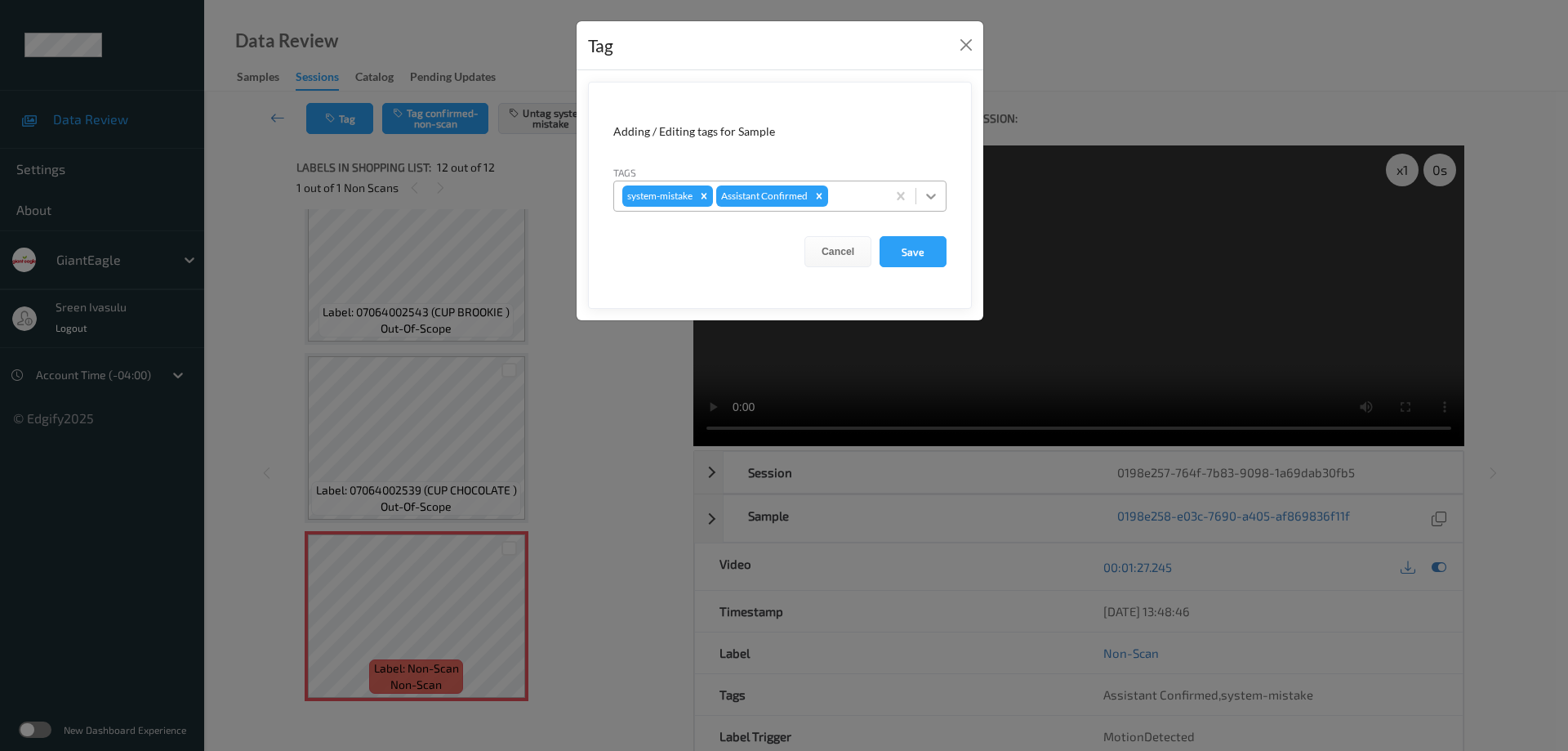
click at [935, 197] on icon at bounding box center [931, 195] width 17 height 17
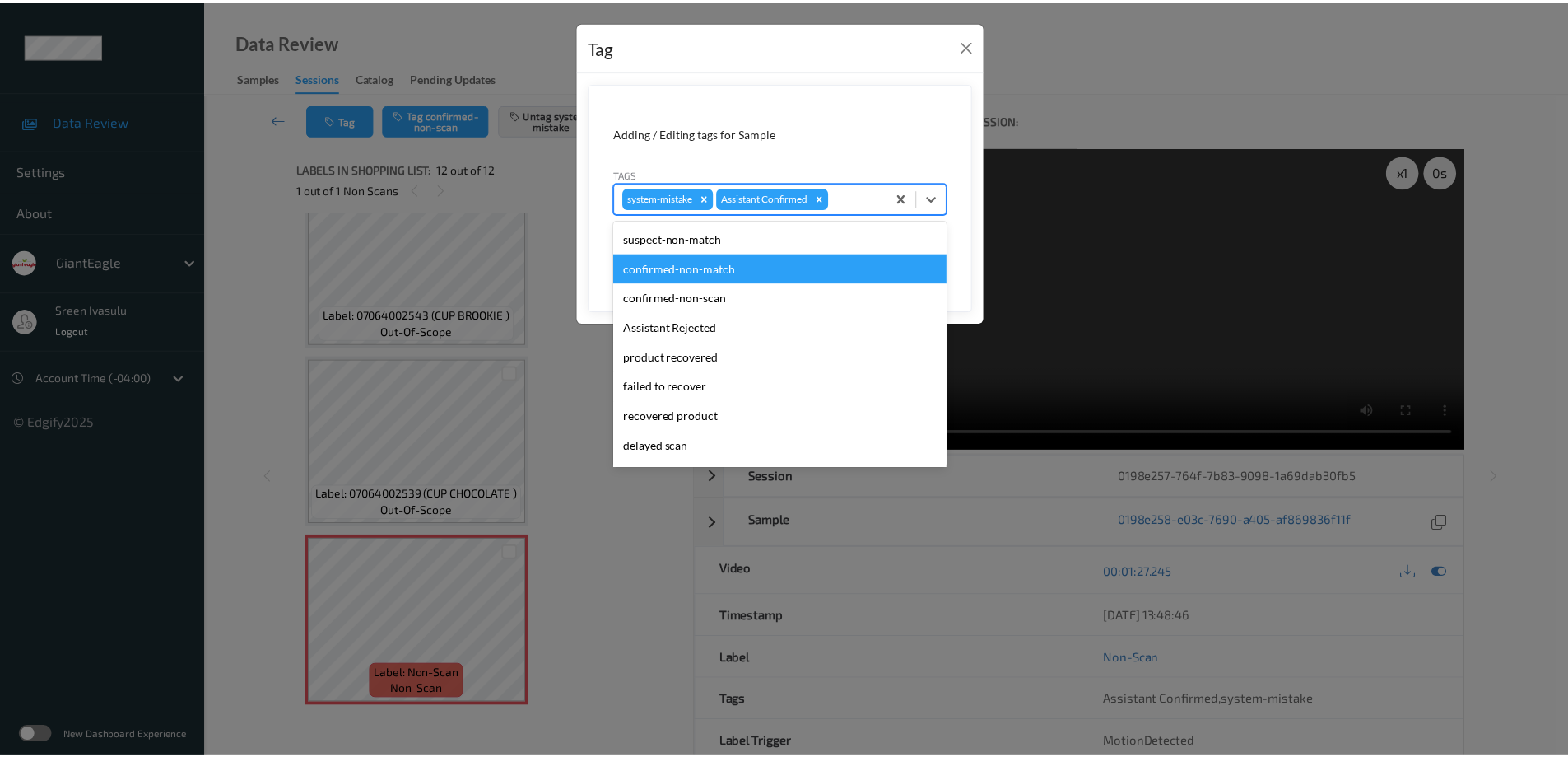
scroll to position [145, 0]
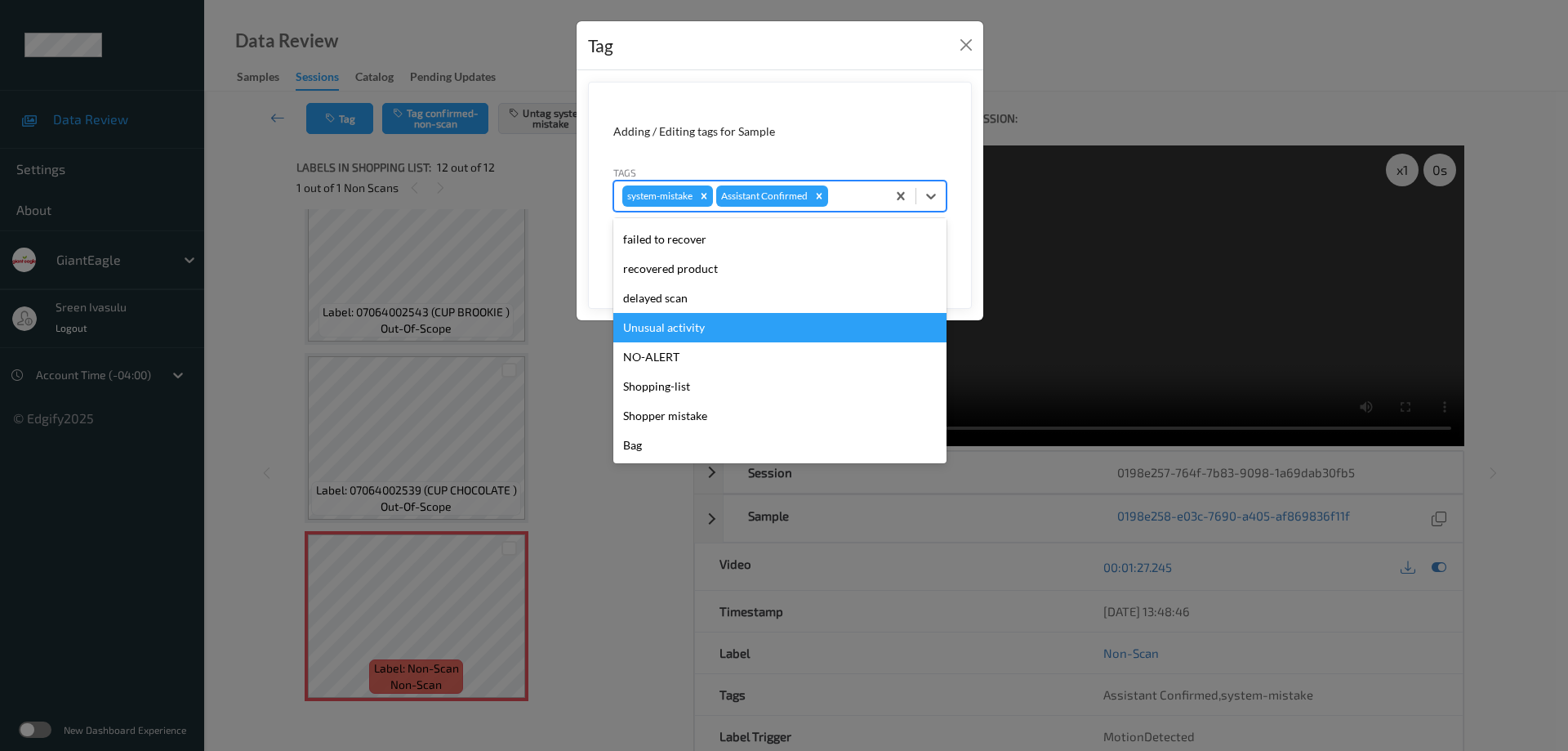
click at [698, 324] on div "Unusual activity" at bounding box center [779, 327] width 333 height 29
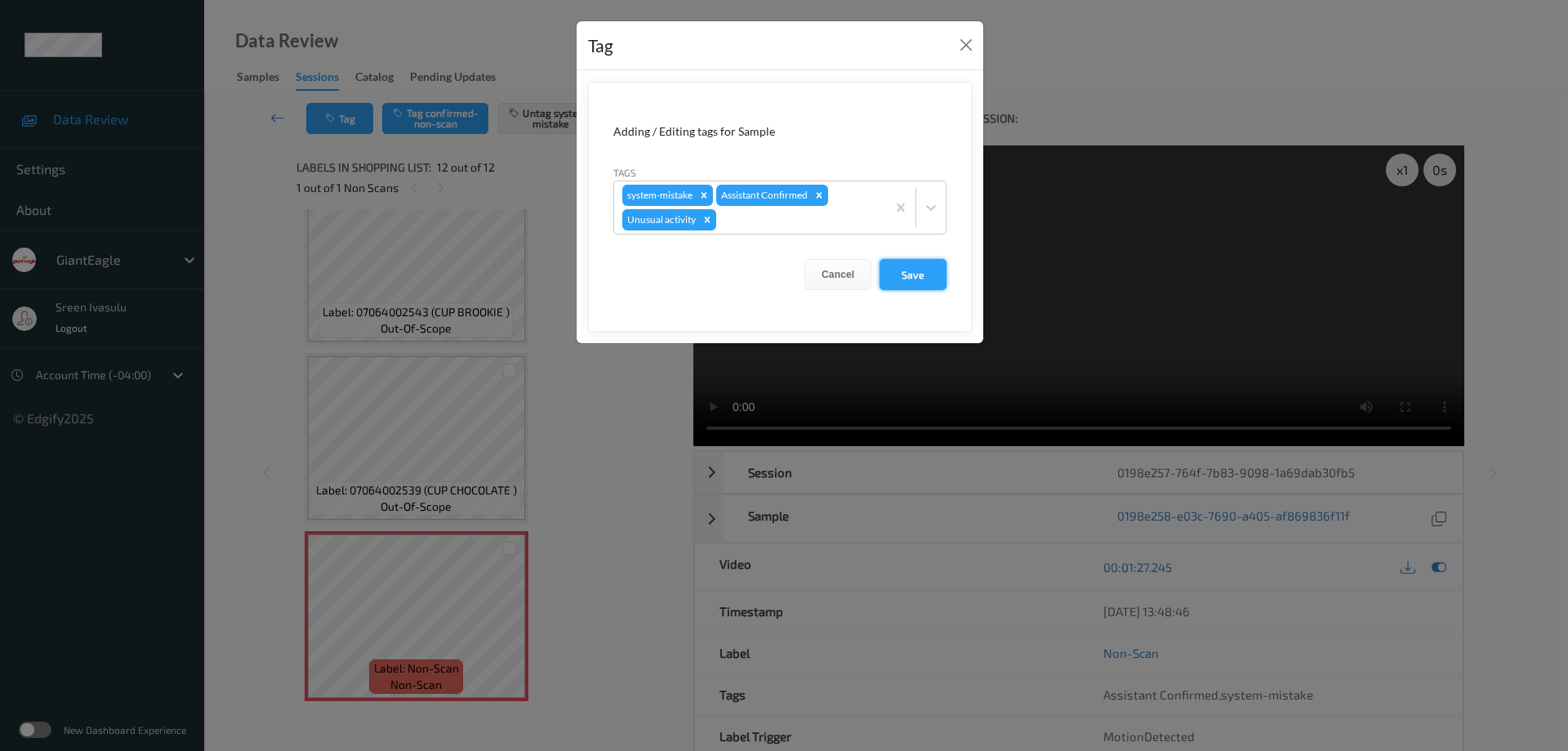
click at [888, 275] on button "Save" at bounding box center [912, 275] width 67 height 31
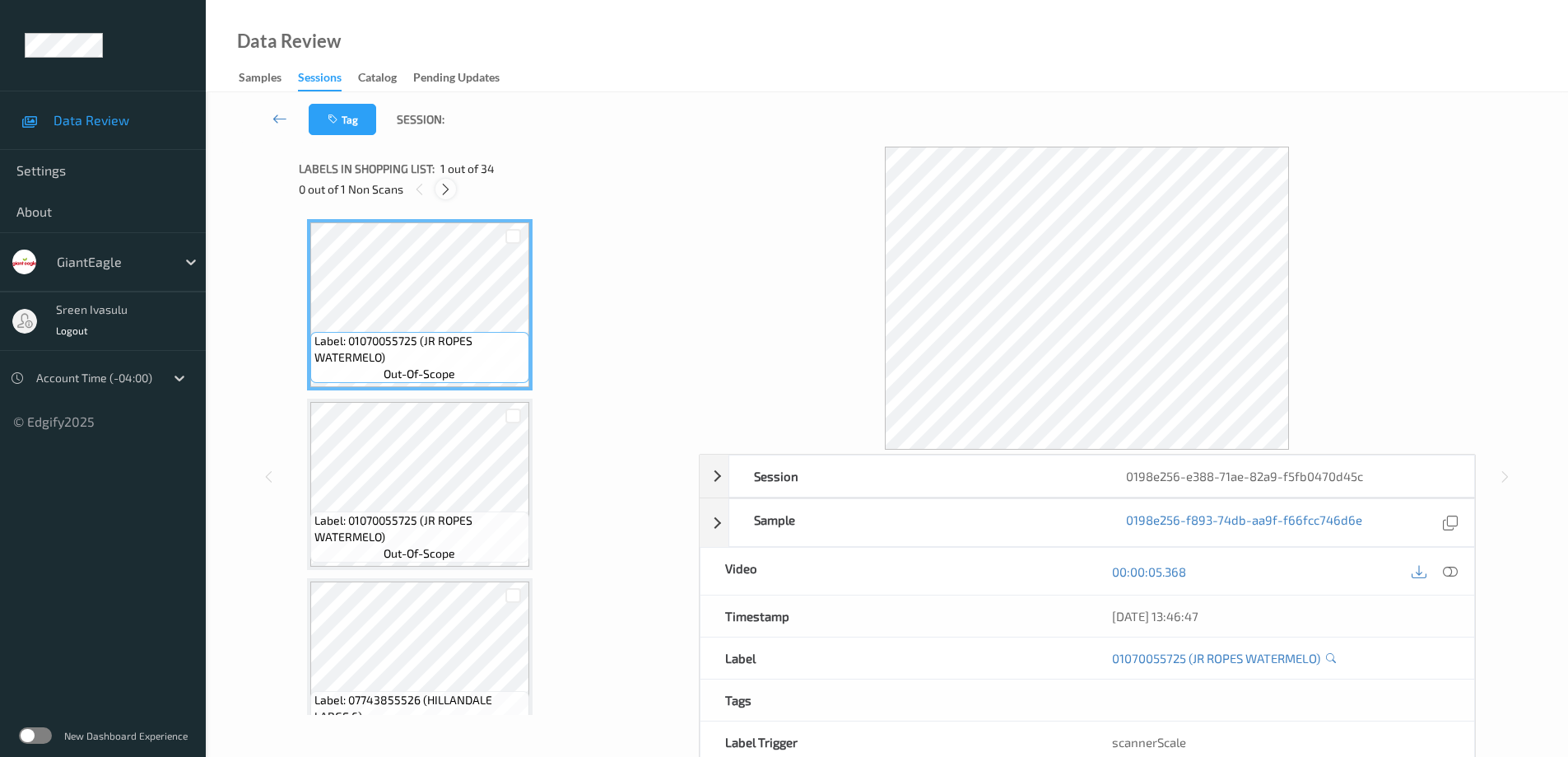
click at [438, 186] on div at bounding box center [445, 188] width 21 height 21
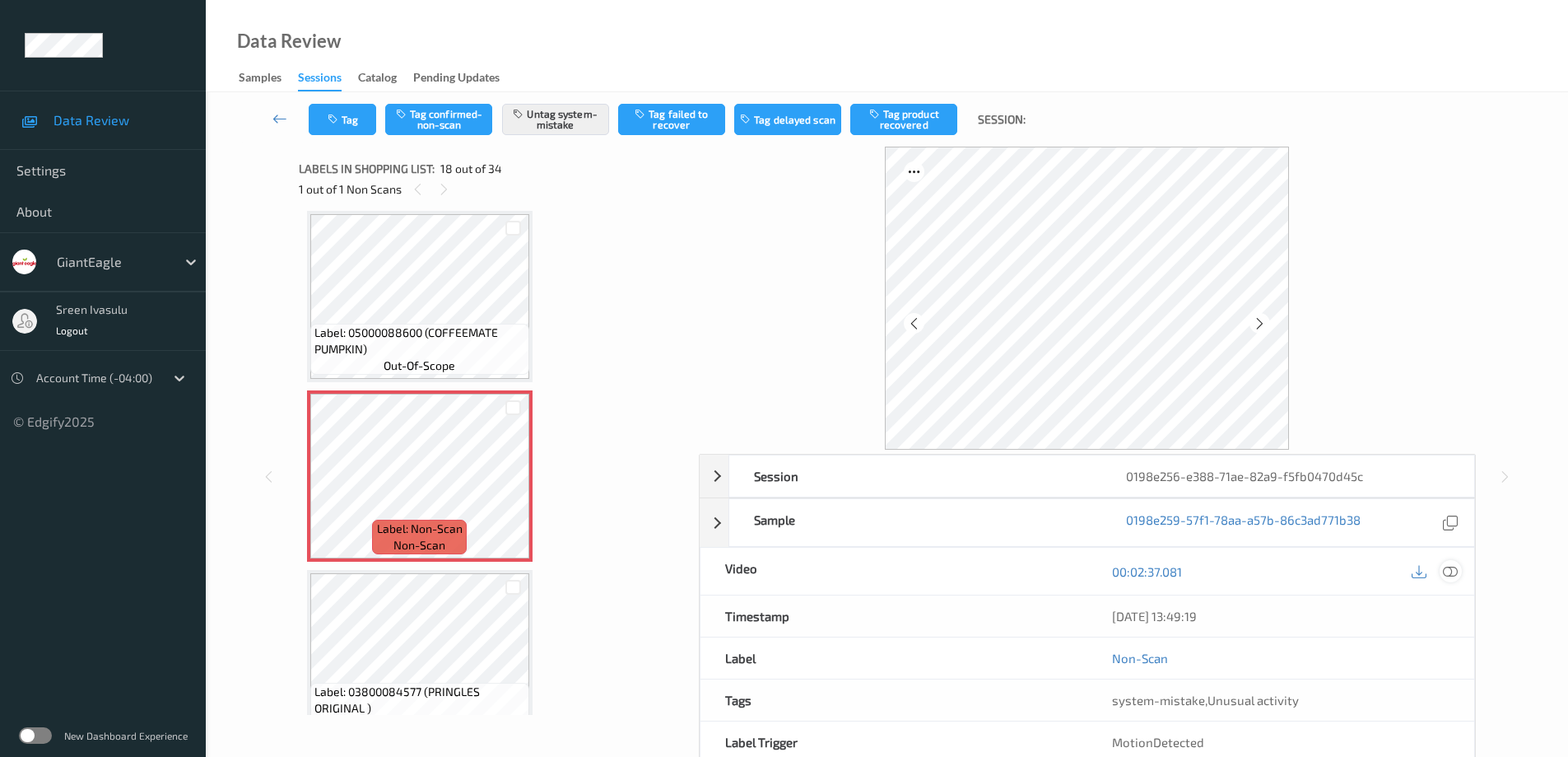
click at [1450, 571] on icon at bounding box center [1450, 571] width 15 height 15
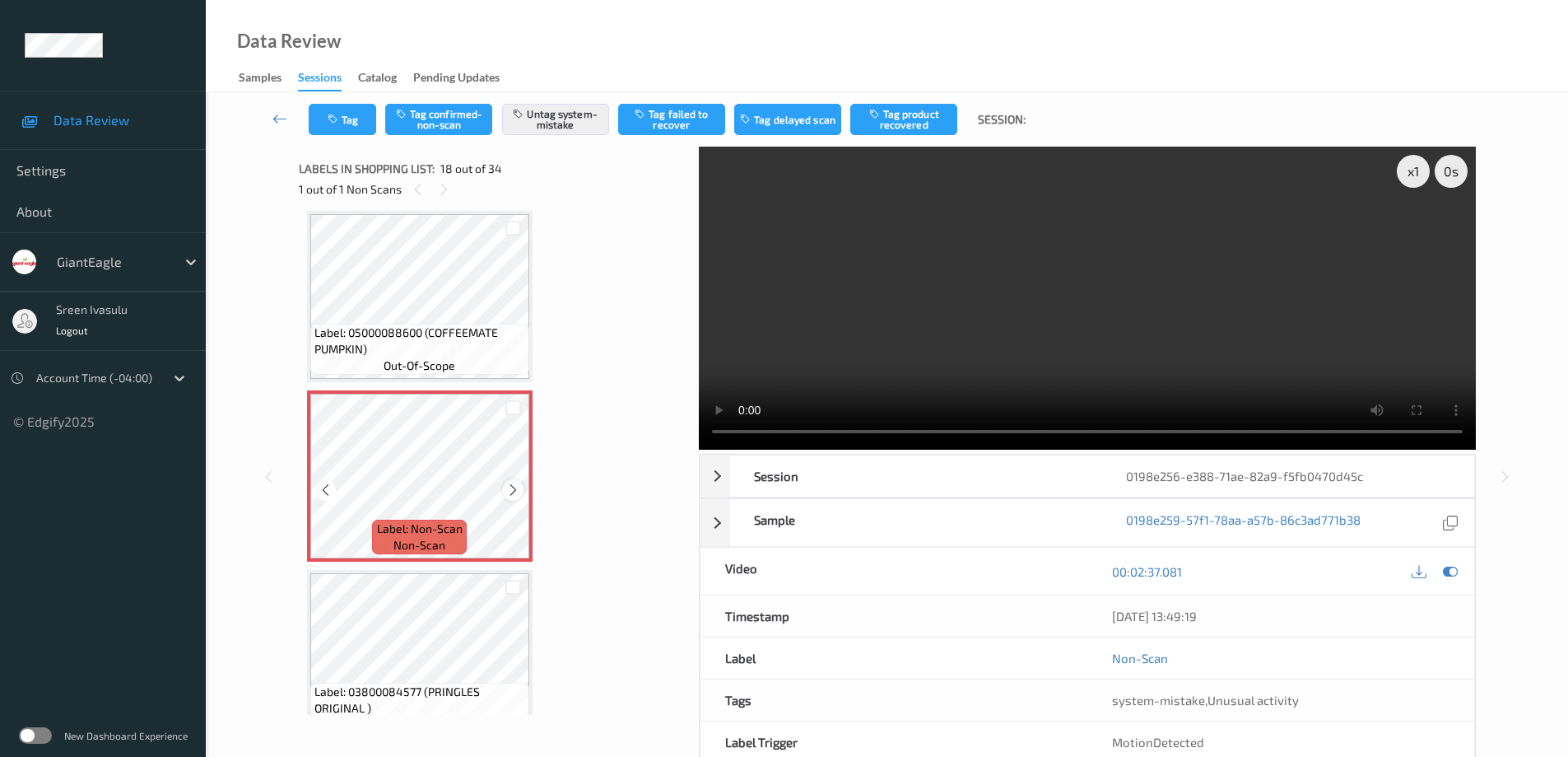
click at [520, 486] on icon at bounding box center [513, 490] width 14 height 15
click at [514, 489] on icon at bounding box center [513, 490] width 14 height 15
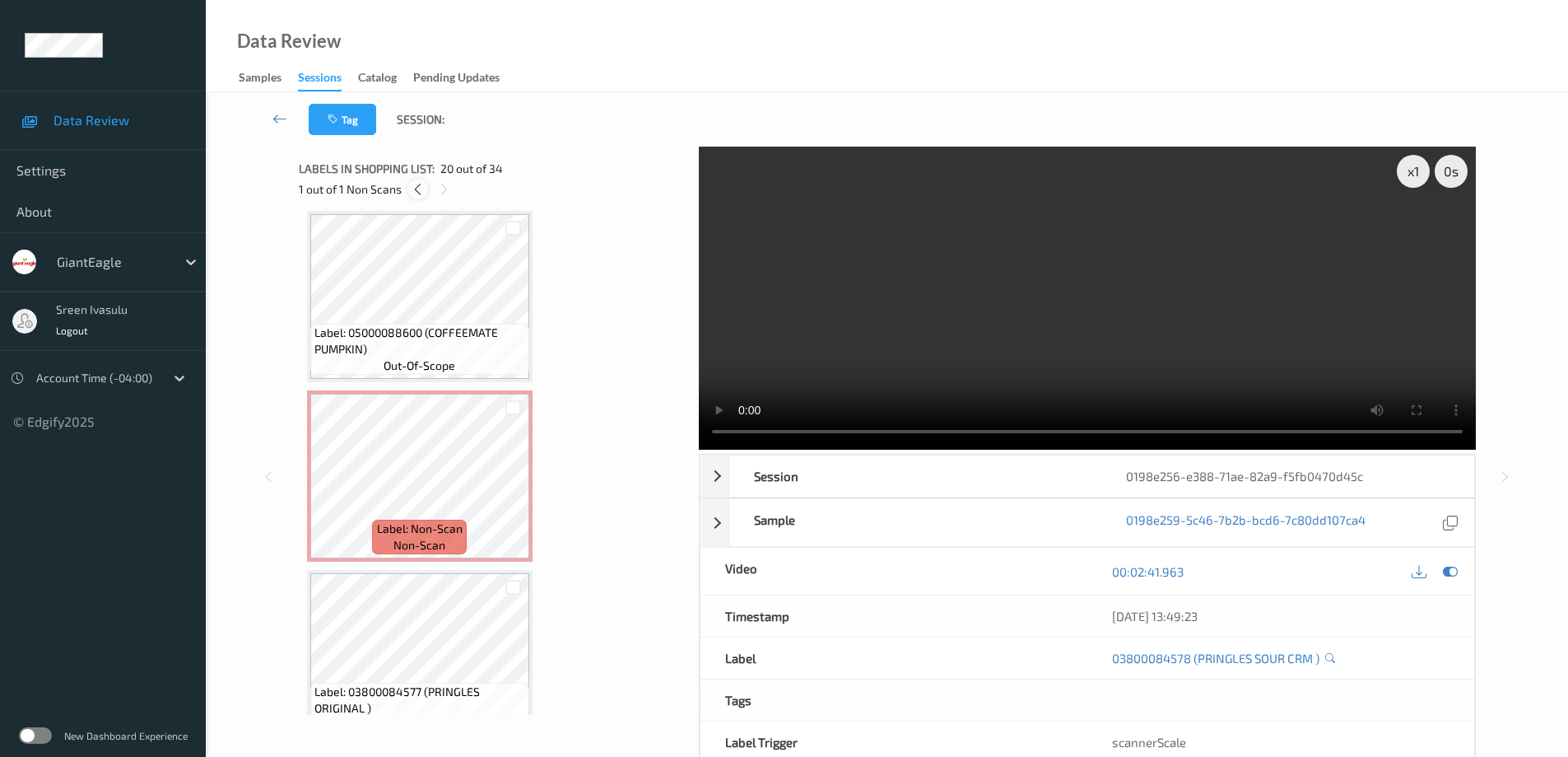
click at [419, 193] on icon at bounding box center [418, 189] width 14 height 15
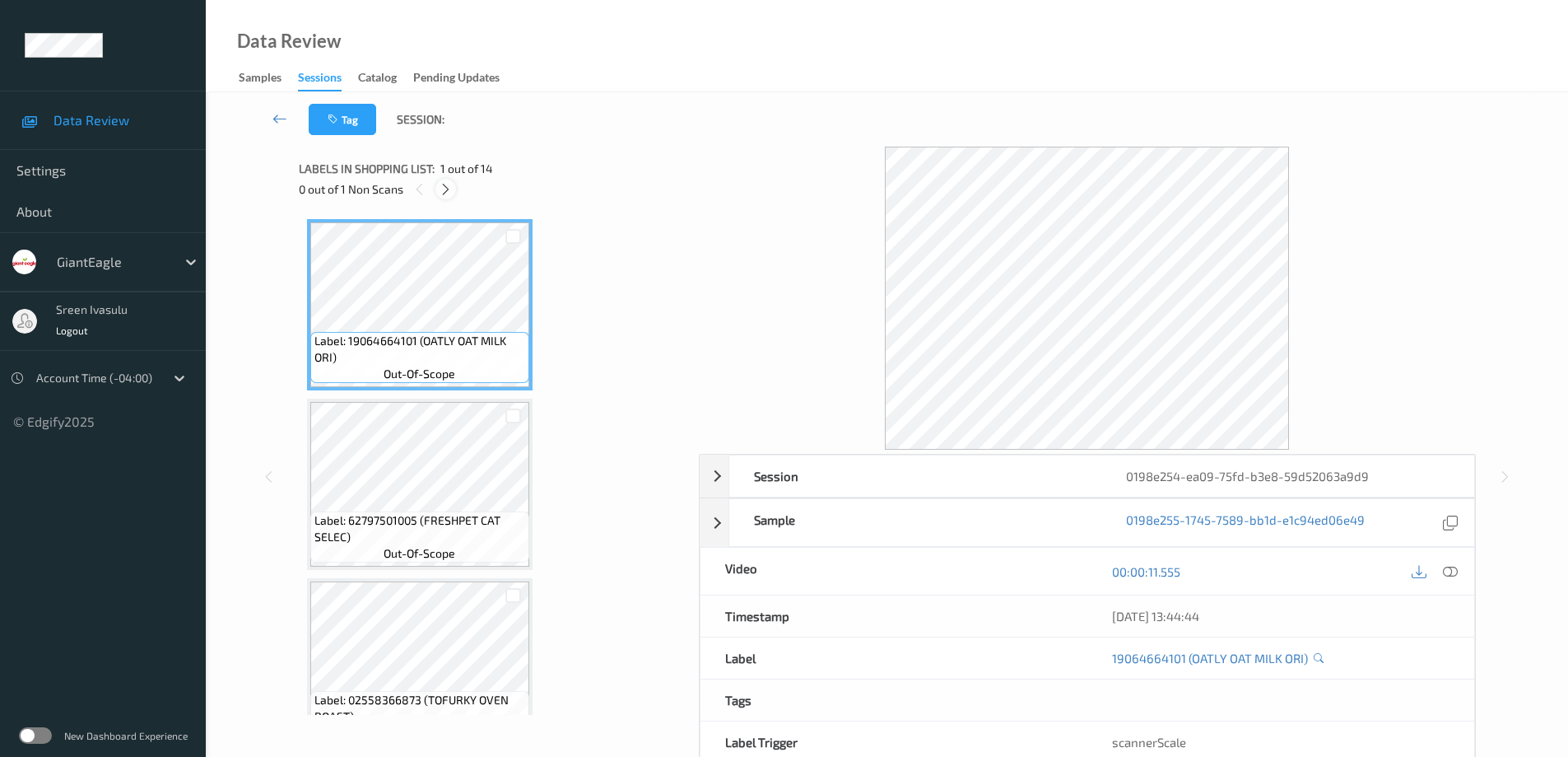
click at [441, 182] on icon at bounding box center [445, 189] width 14 height 15
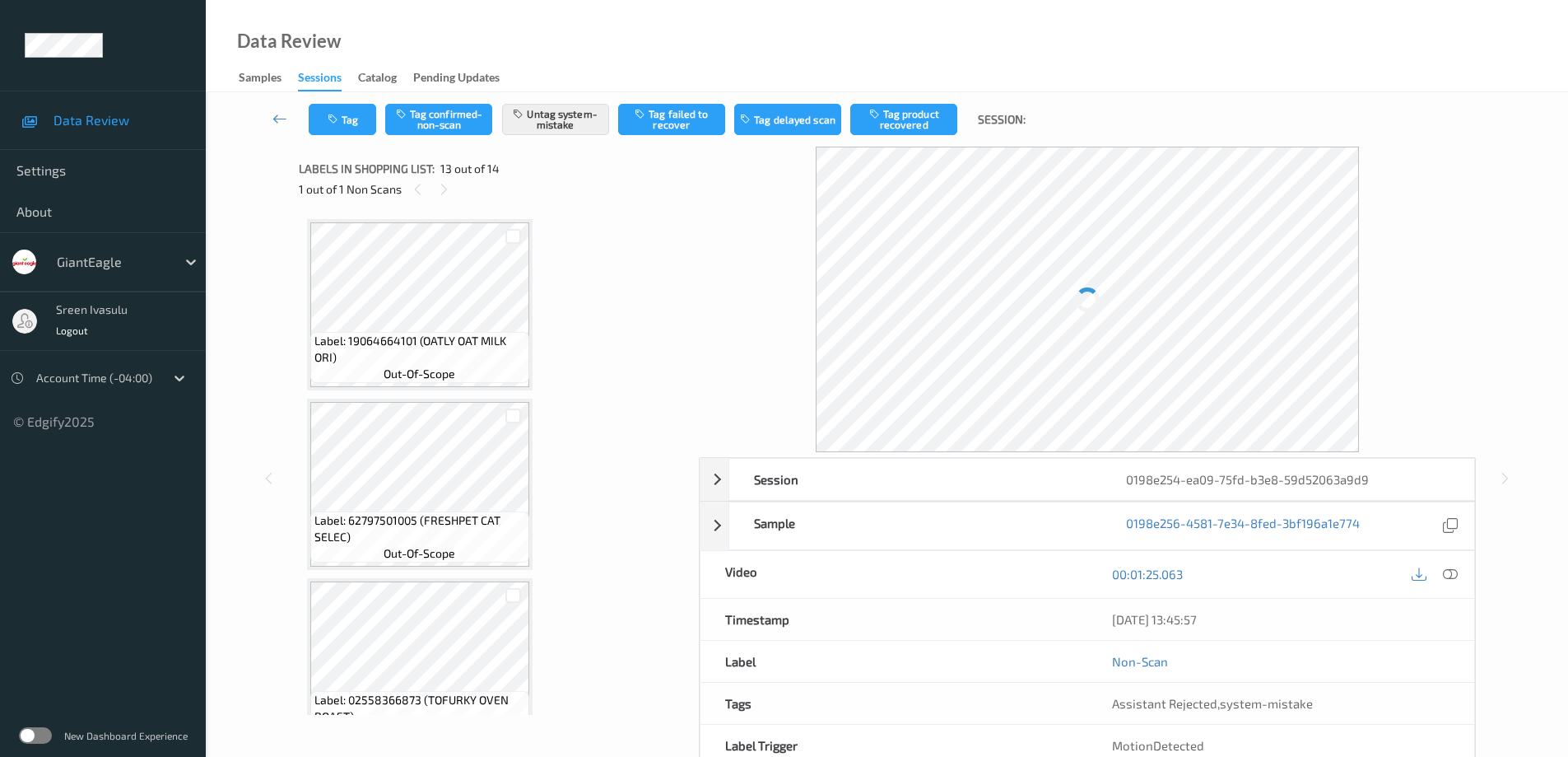
scroll to position [1983, 0]
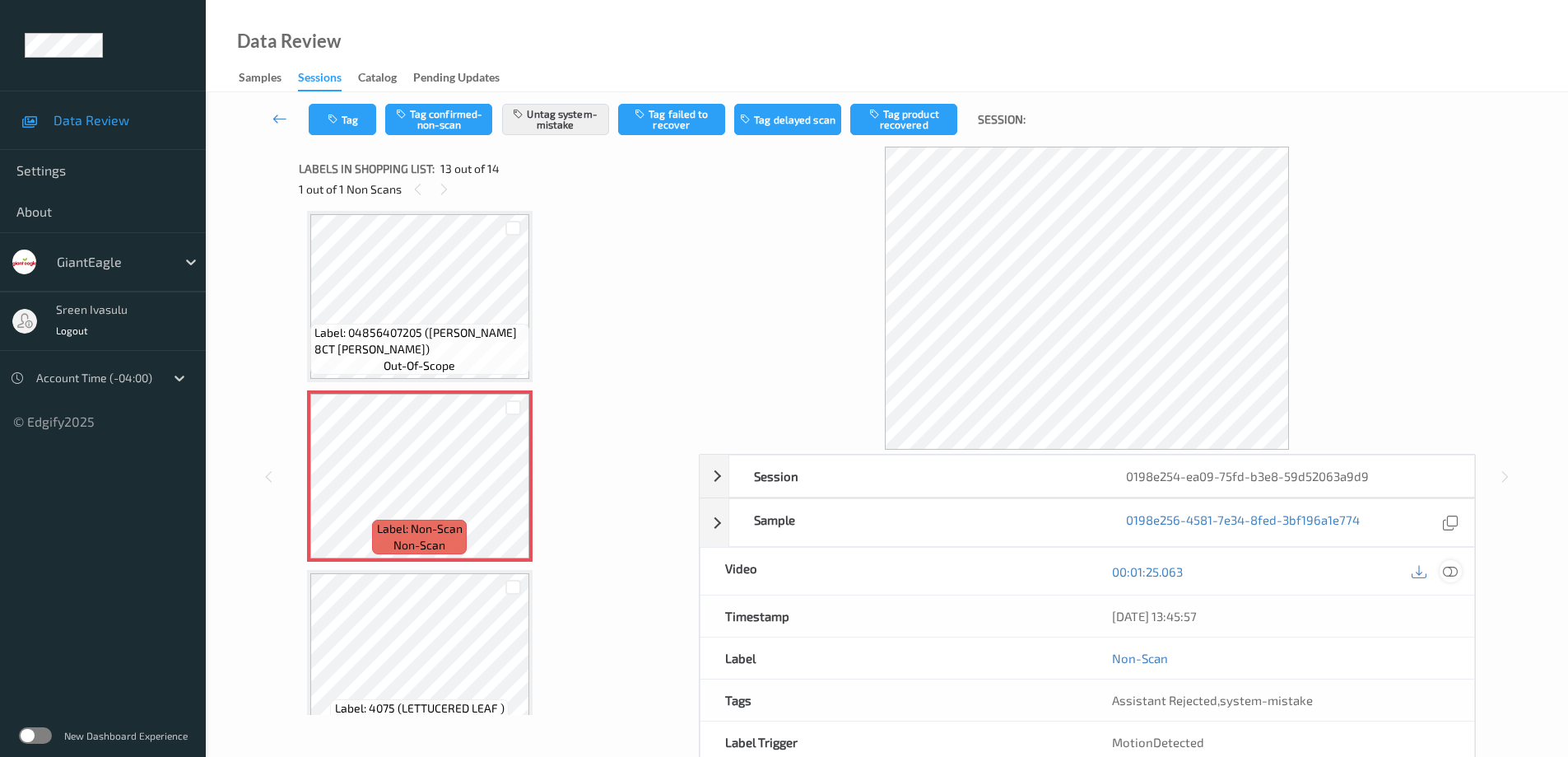
click at [1456, 577] on icon at bounding box center [1450, 571] width 15 height 15
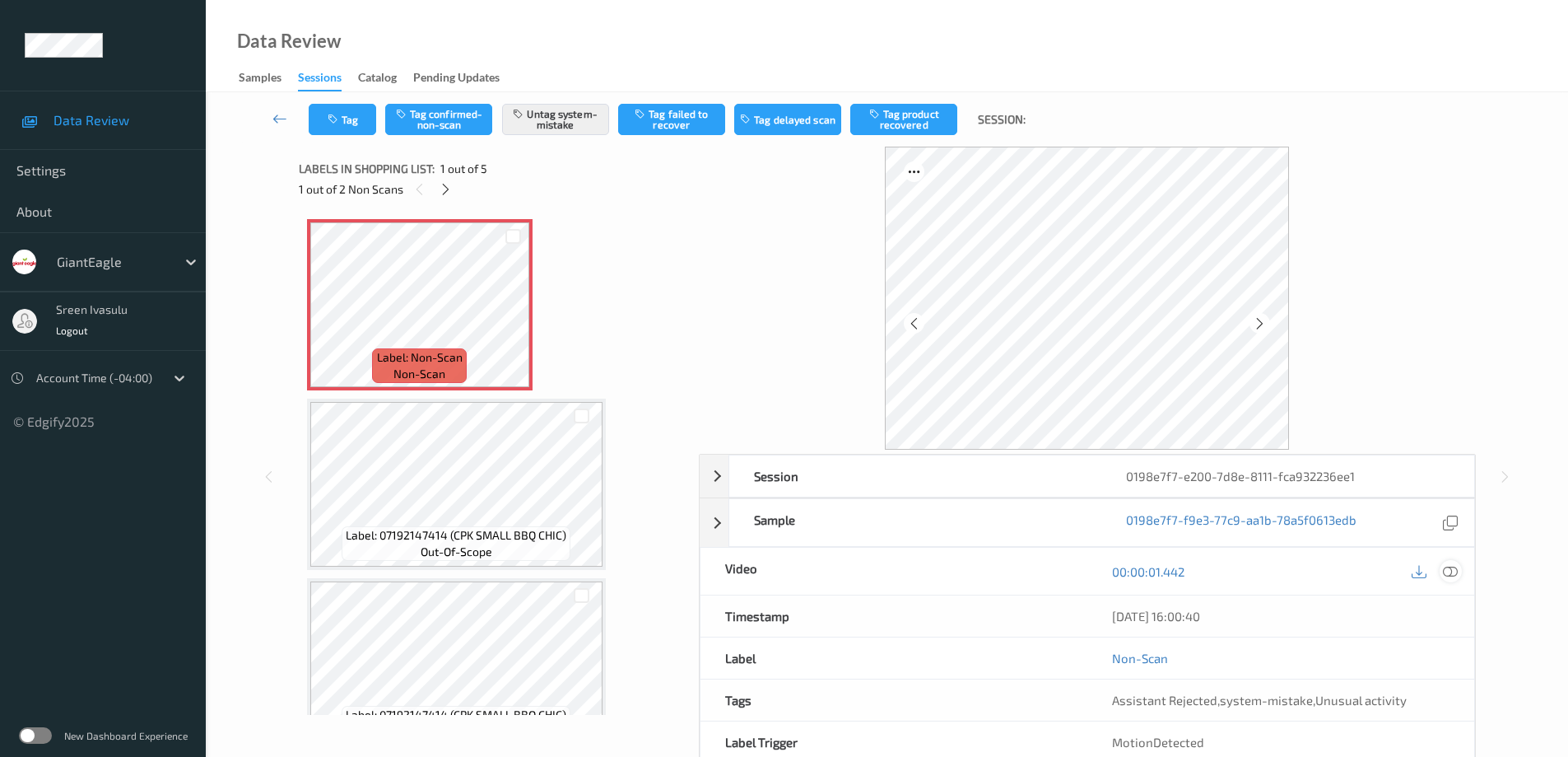
click at [1448, 570] on icon at bounding box center [1450, 571] width 15 height 15
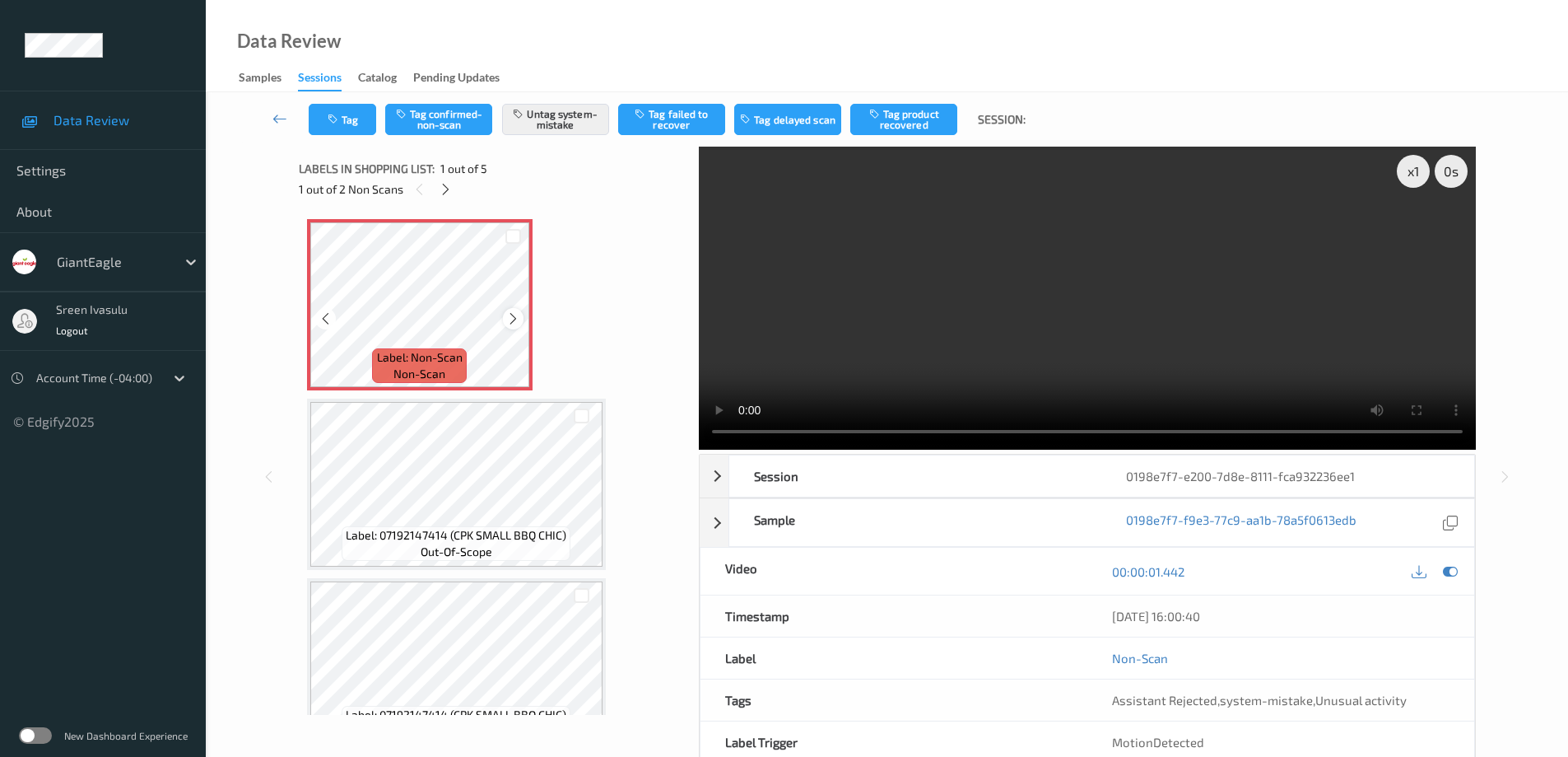
click at [515, 318] on icon at bounding box center [513, 318] width 14 height 15
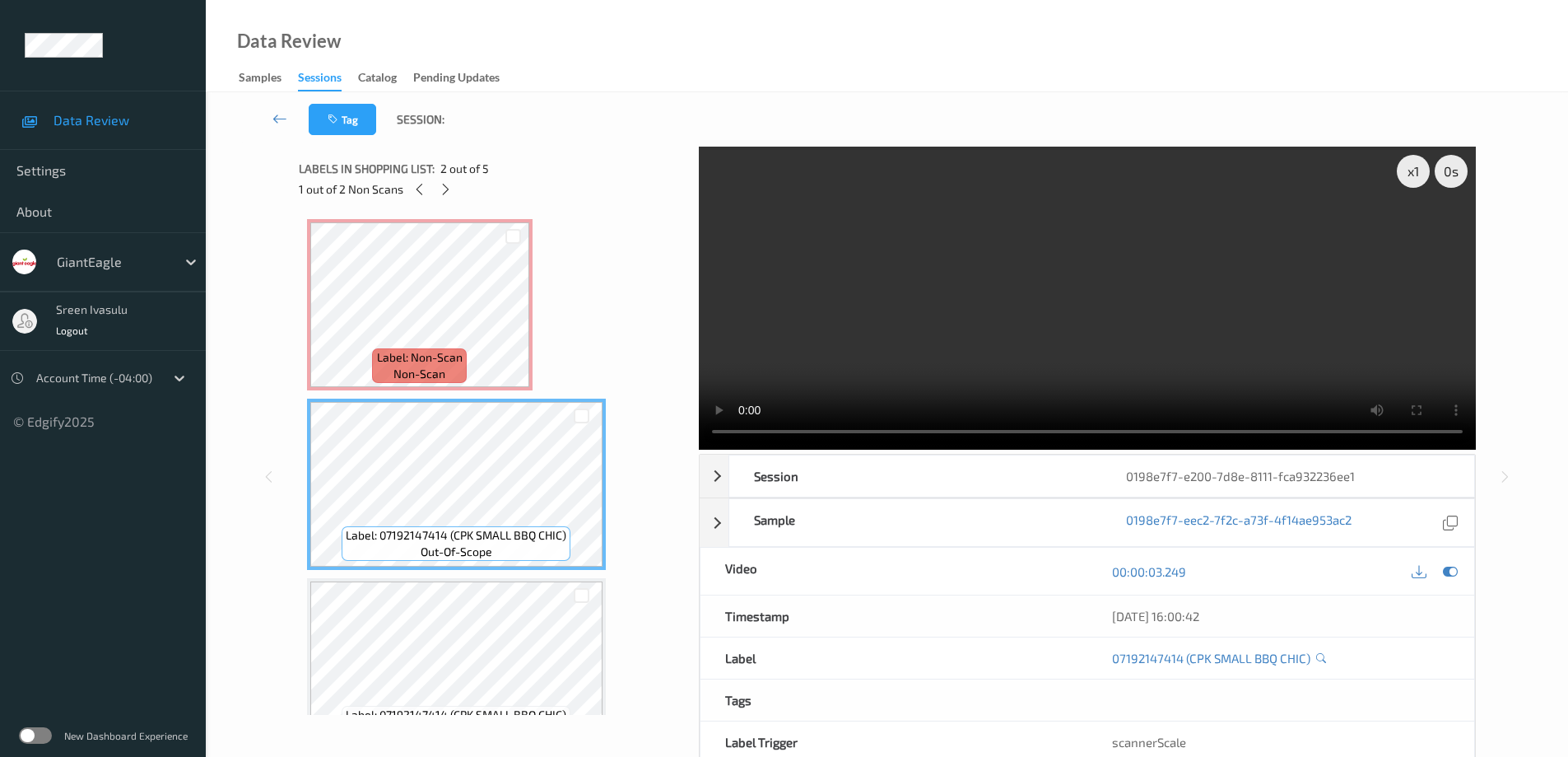
scroll to position [329, 0]
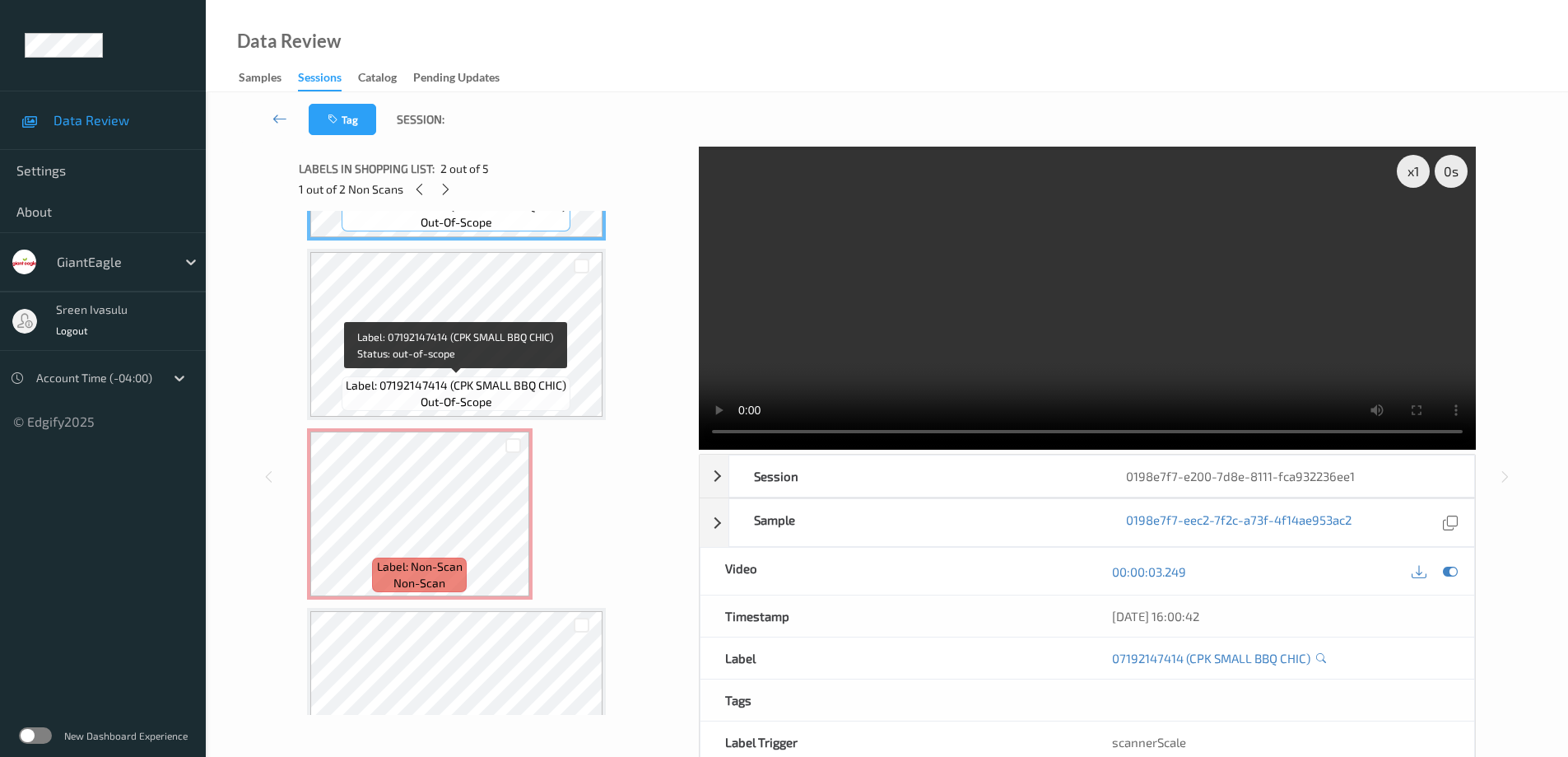
click at [522, 401] on div "Label: 07192147414 (CPK SMALL BBQ CHIC) out-of-scope" at bounding box center [456, 393] width 229 height 34
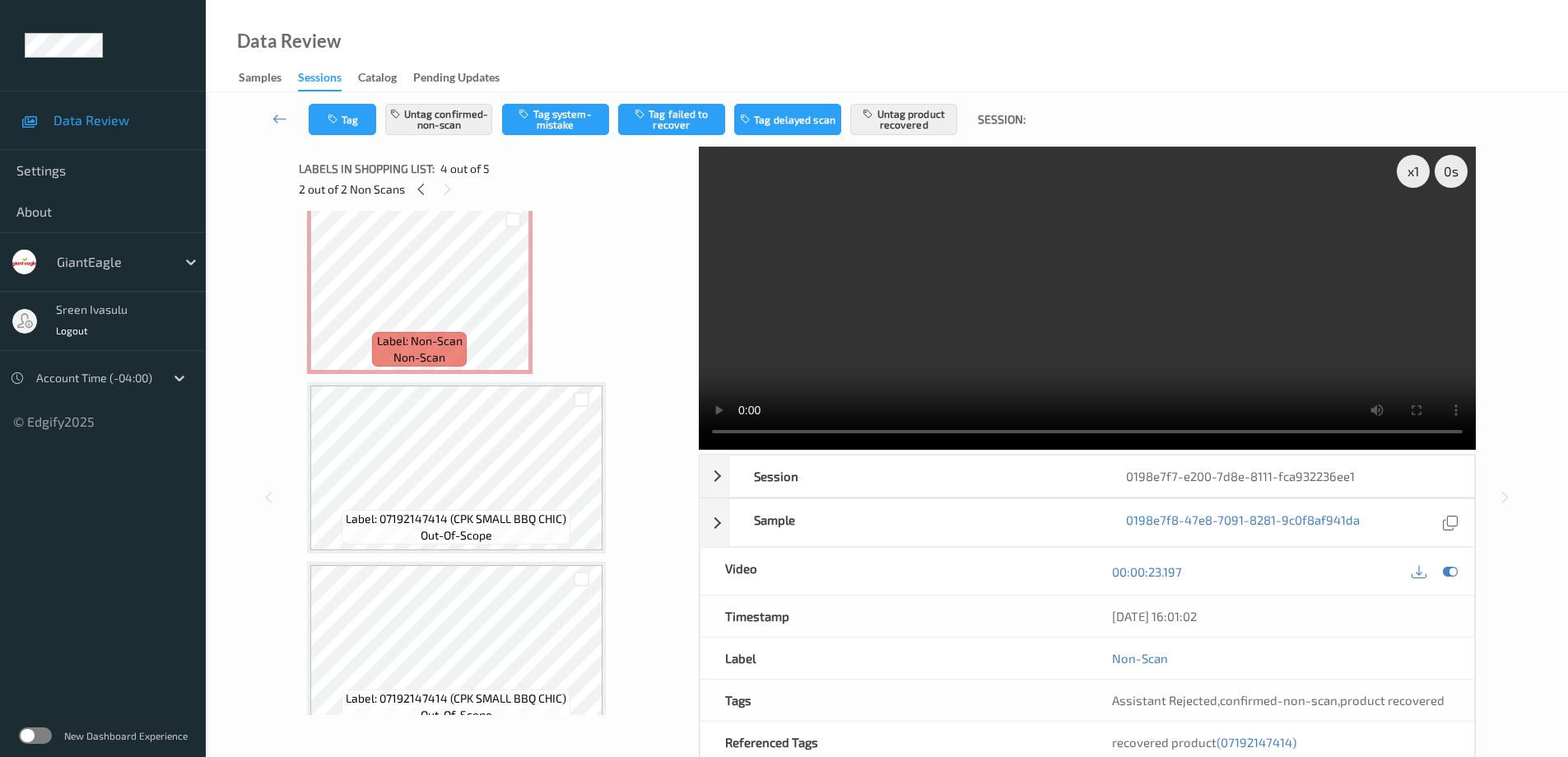
scroll to position [0, 0]
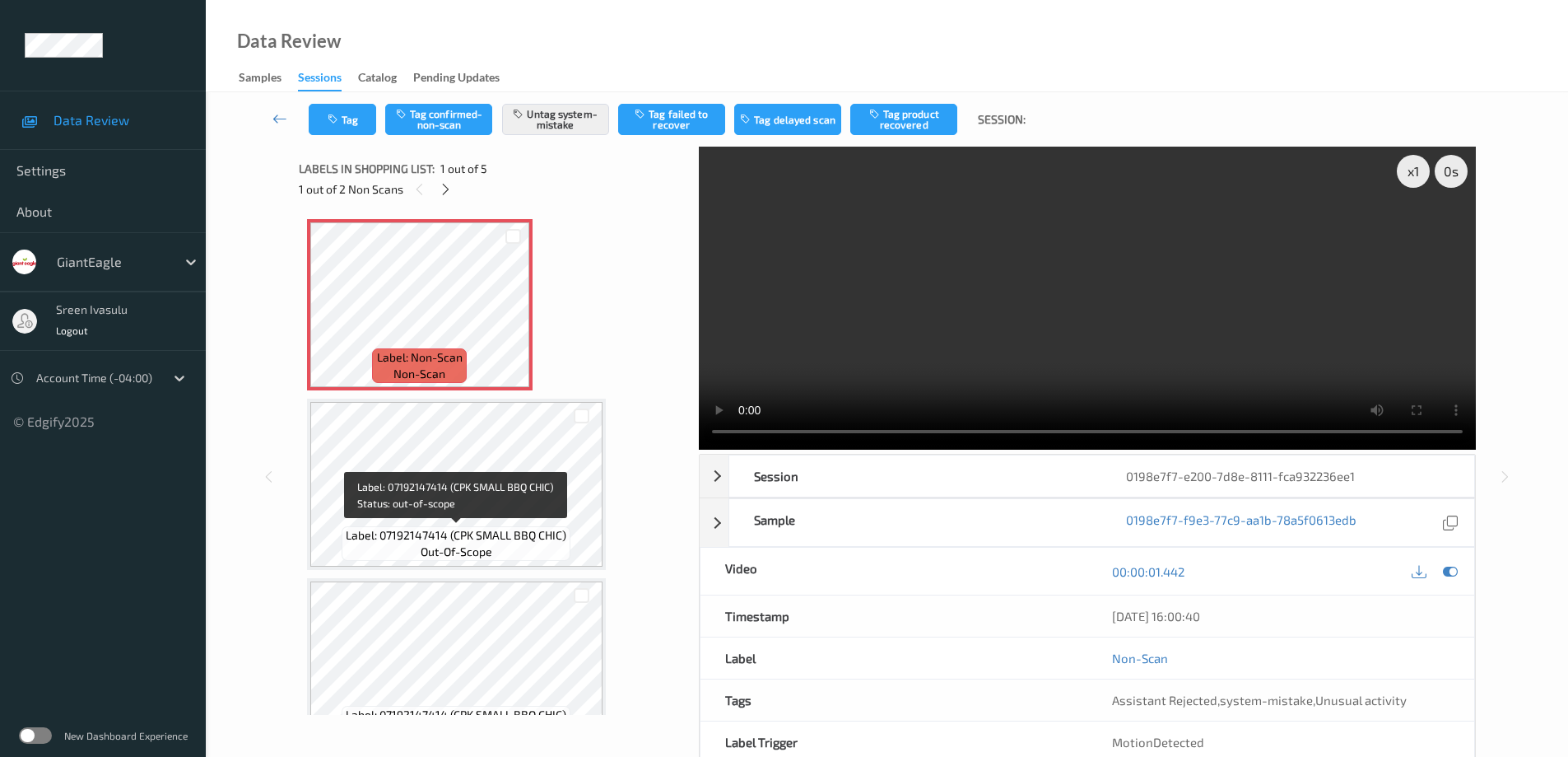
click at [527, 557] on div "Label: 07192147414 (CPK SMALL BBQ CHIC) out-of-scope" at bounding box center [456, 543] width 229 height 34
click at [443, 191] on icon at bounding box center [445, 189] width 14 height 15
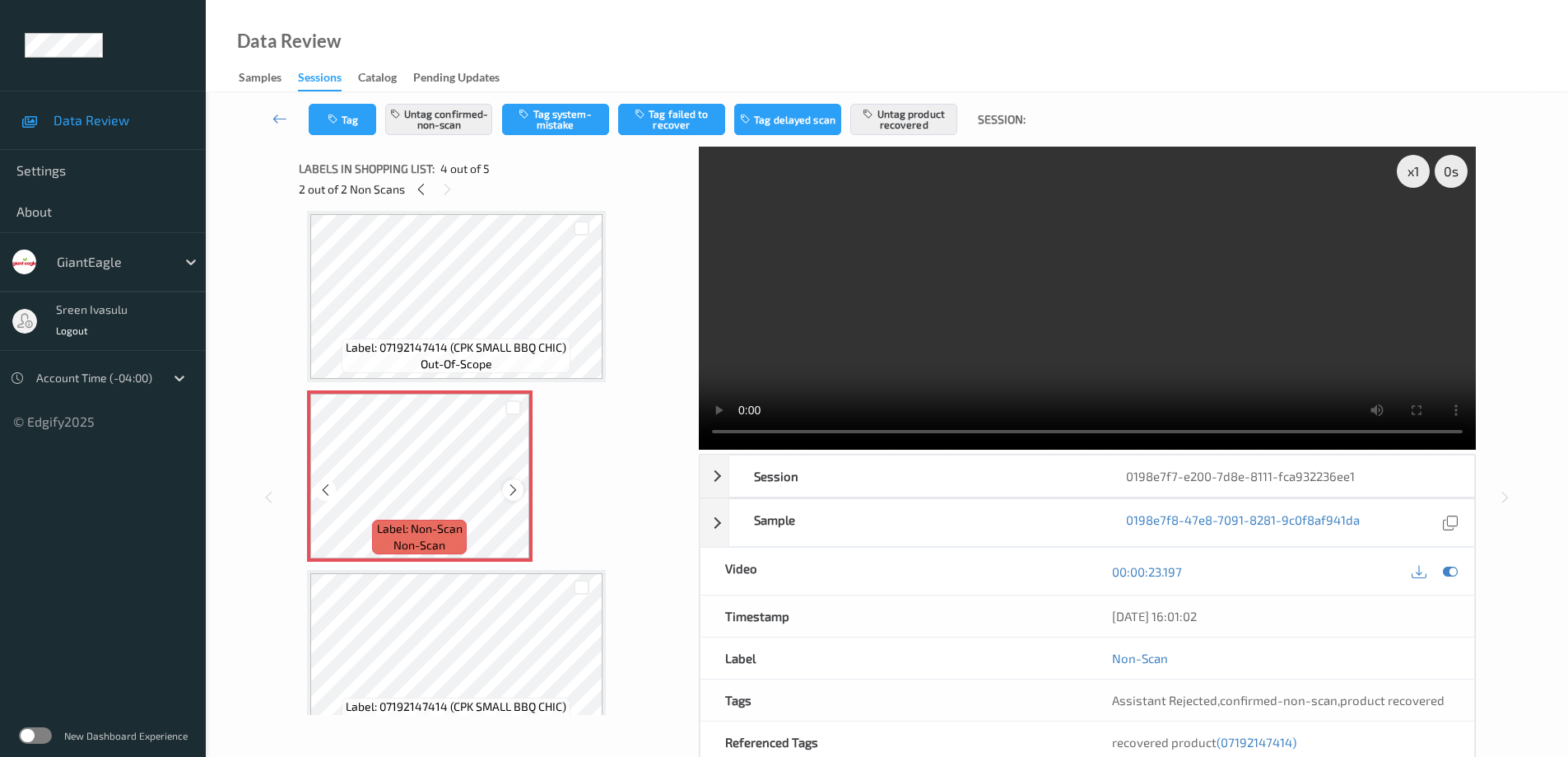
click at [510, 490] on icon at bounding box center [513, 490] width 14 height 15
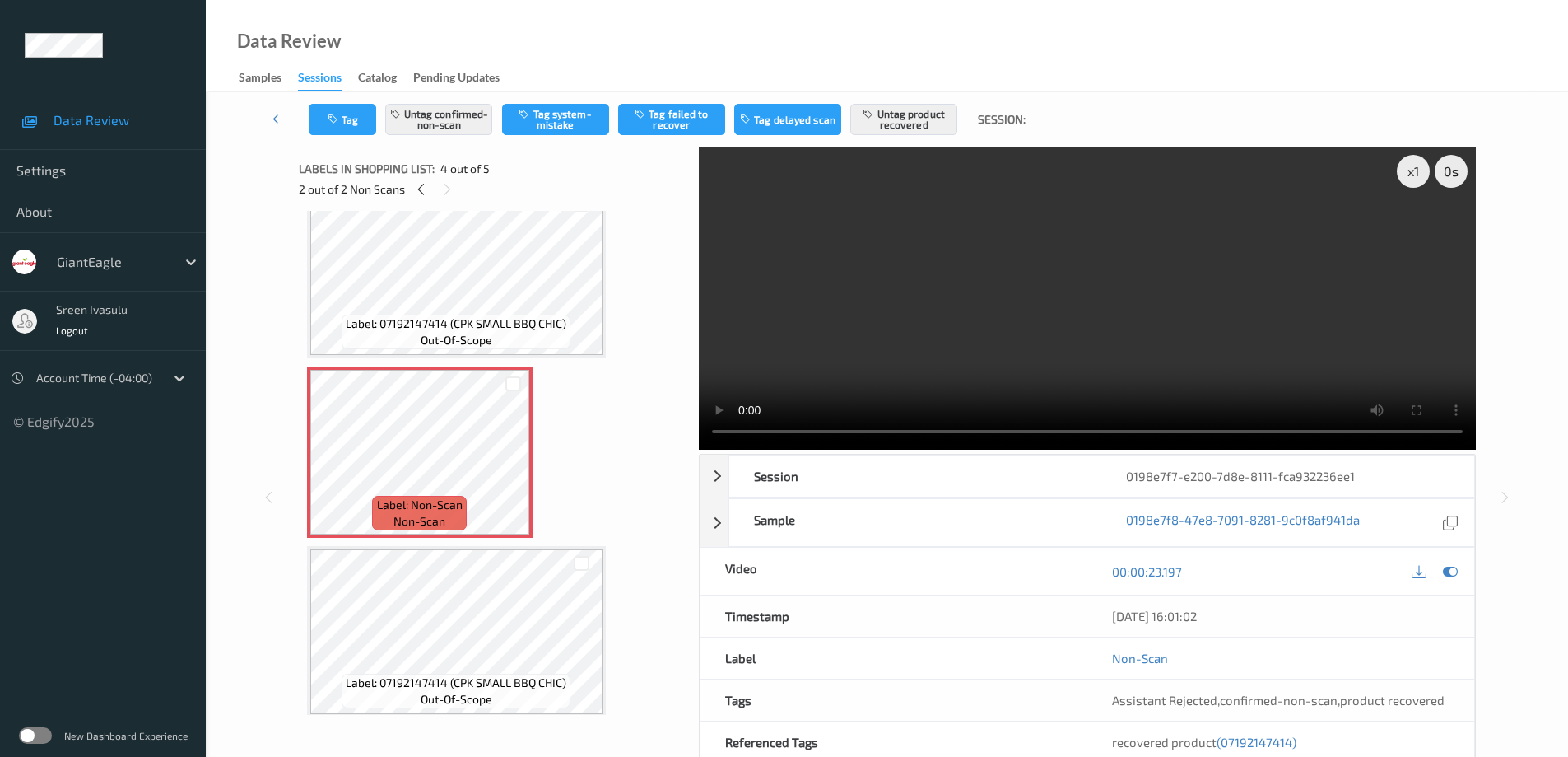
scroll to position [402, 0]
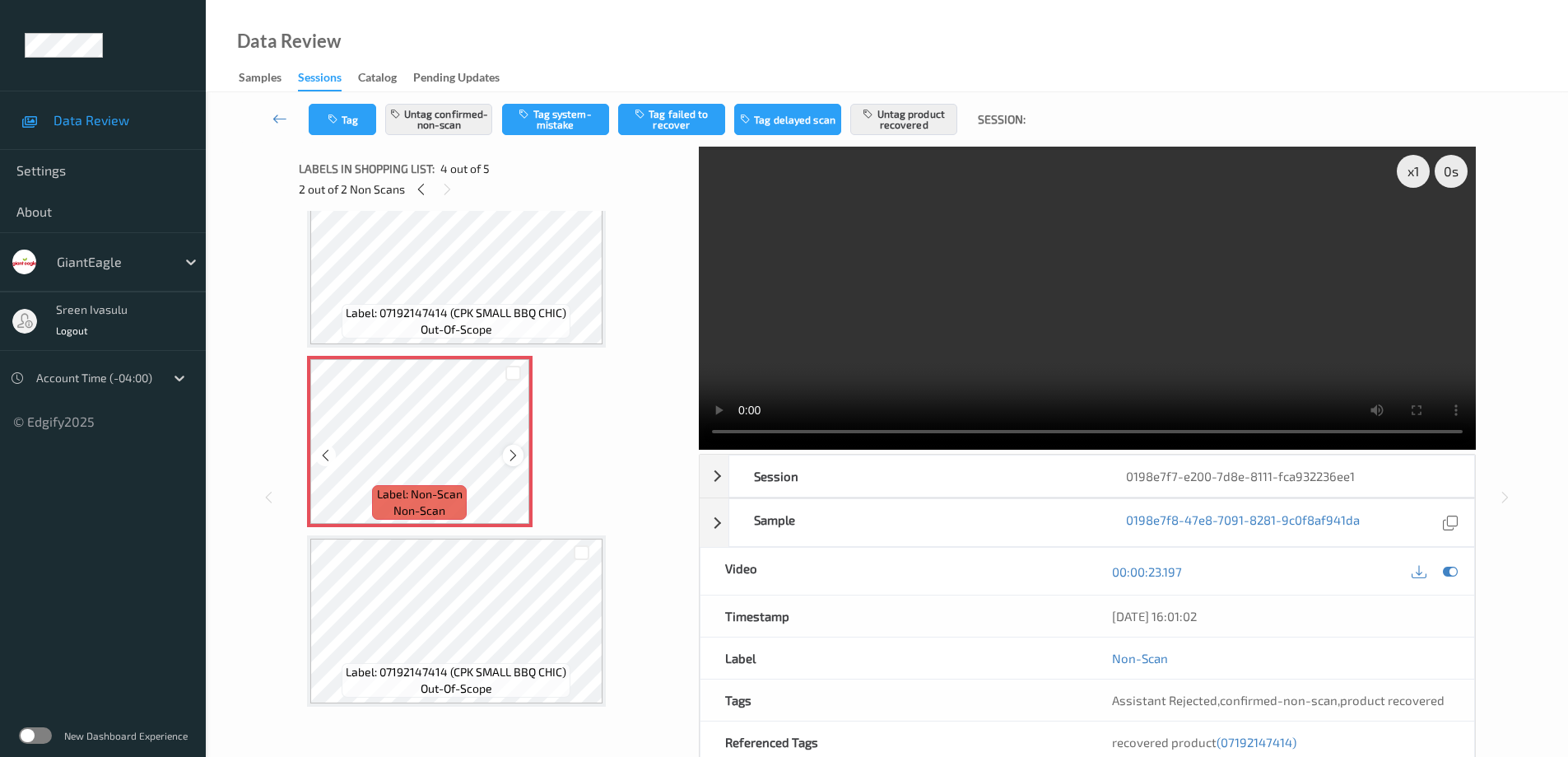
click at [511, 452] on icon at bounding box center [513, 454] width 14 height 15
click at [512, 452] on icon at bounding box center [513, 454] width 14 height 15
click at [514, 451] on icon at bounding box center [513, 454] width 14 height 15
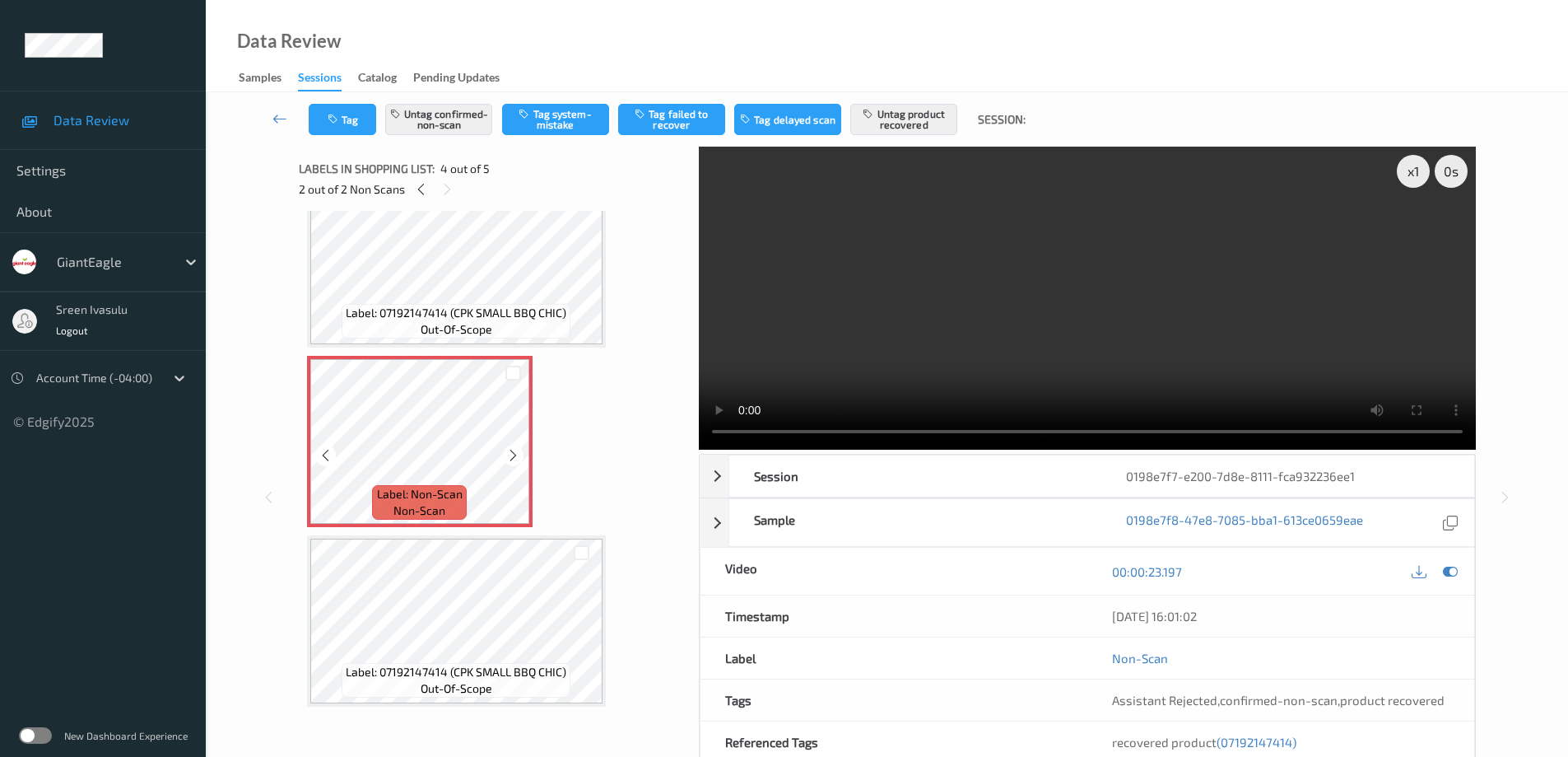
click at [514, 451] on icon at bounding box center [513, 454] width 14 height 15
click at [437, 123] on button "Untag confirmed-non-scan" at bounding box center [438, 119] width 107 height 31
click at [912, 119] on button "Untag product recovered" at bounding box center [902, 119] width 107 height 31
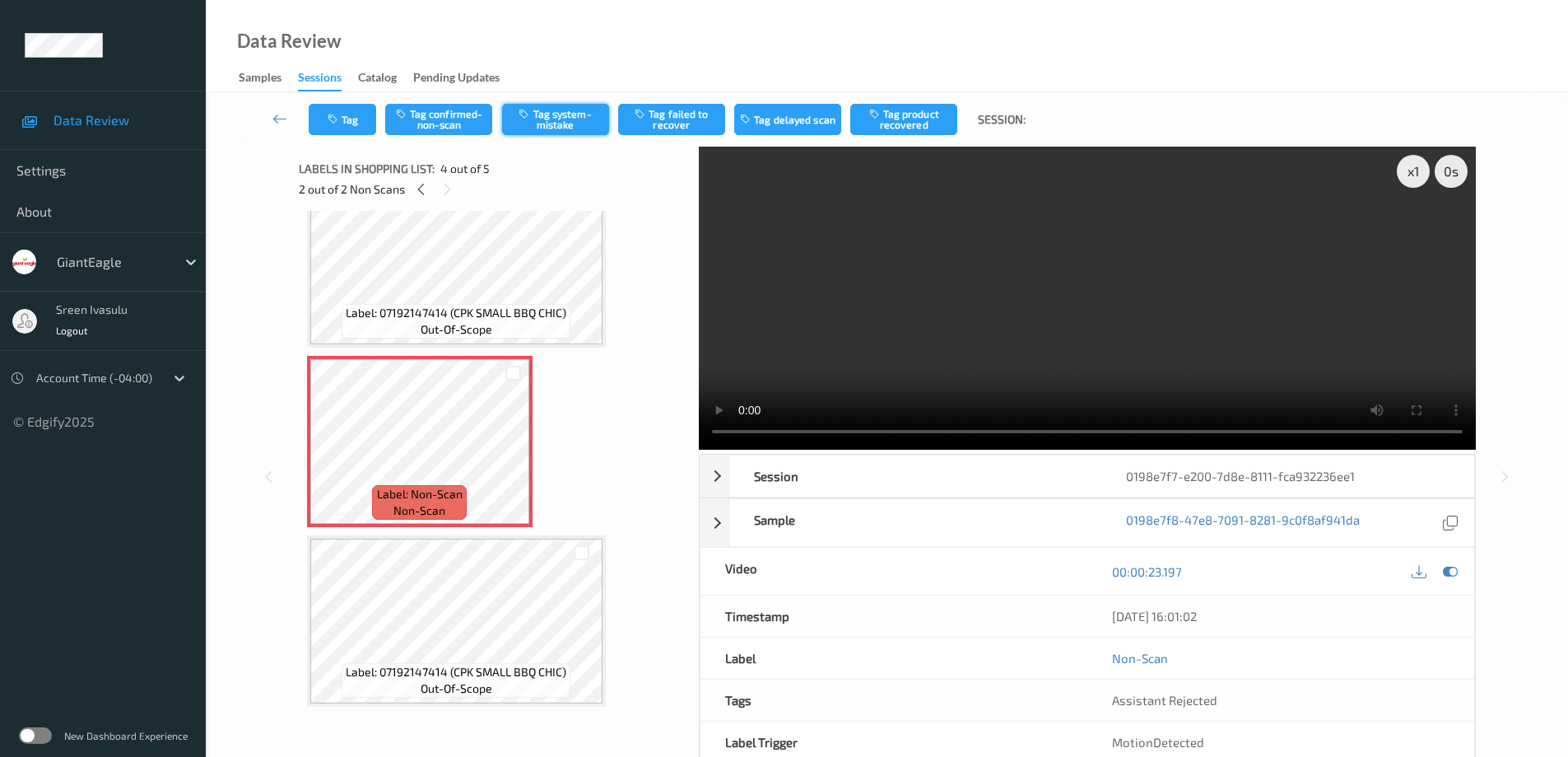
click at [565, 118] on button "Tag system-mistake" at bounding box center [555, 119] width 107 height 31
click at [357, 121] on button "Tag" at bounding box center [342, 119] width 68 height 31
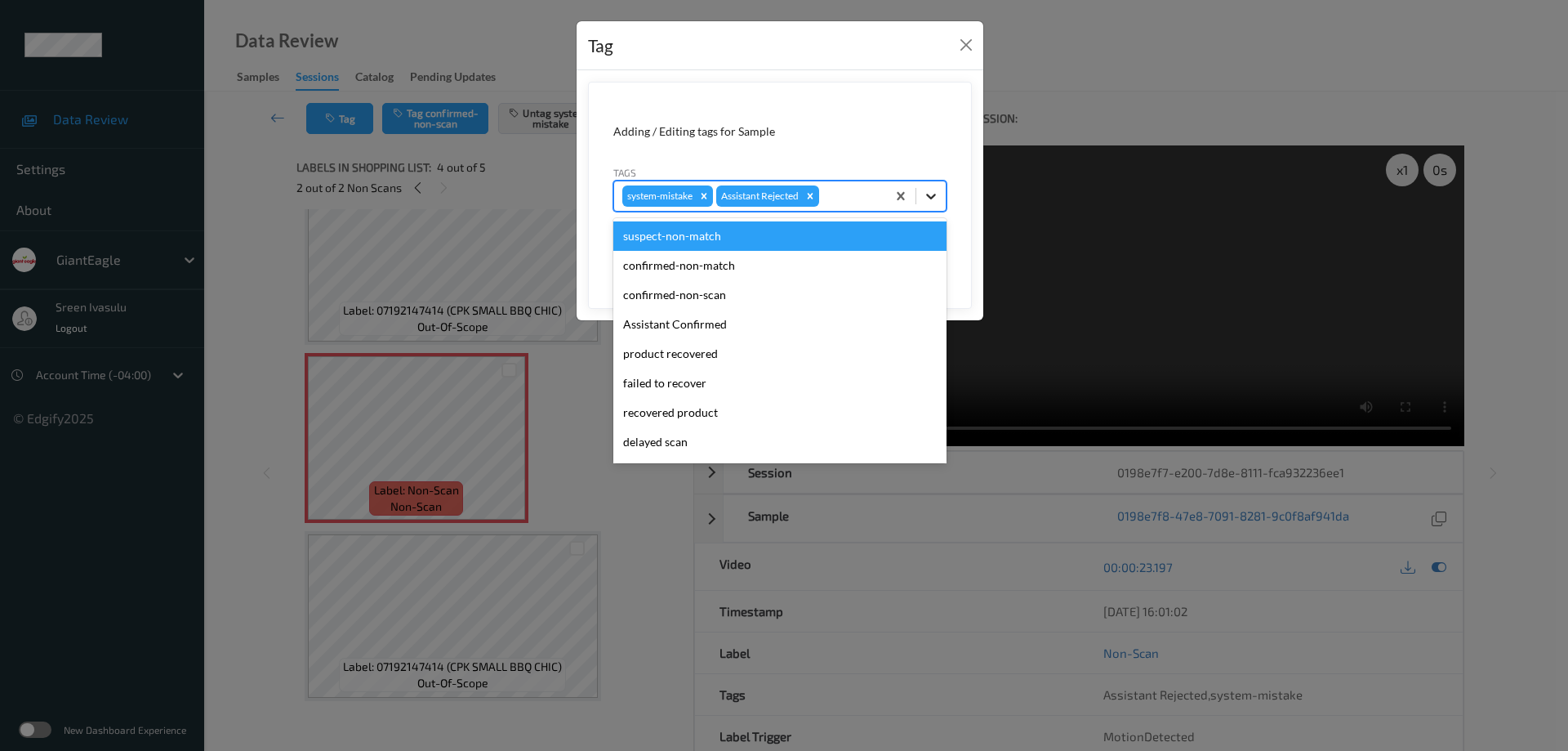
click at [931, 192] on icon at bounding box center [931, 195] width 17 height 17
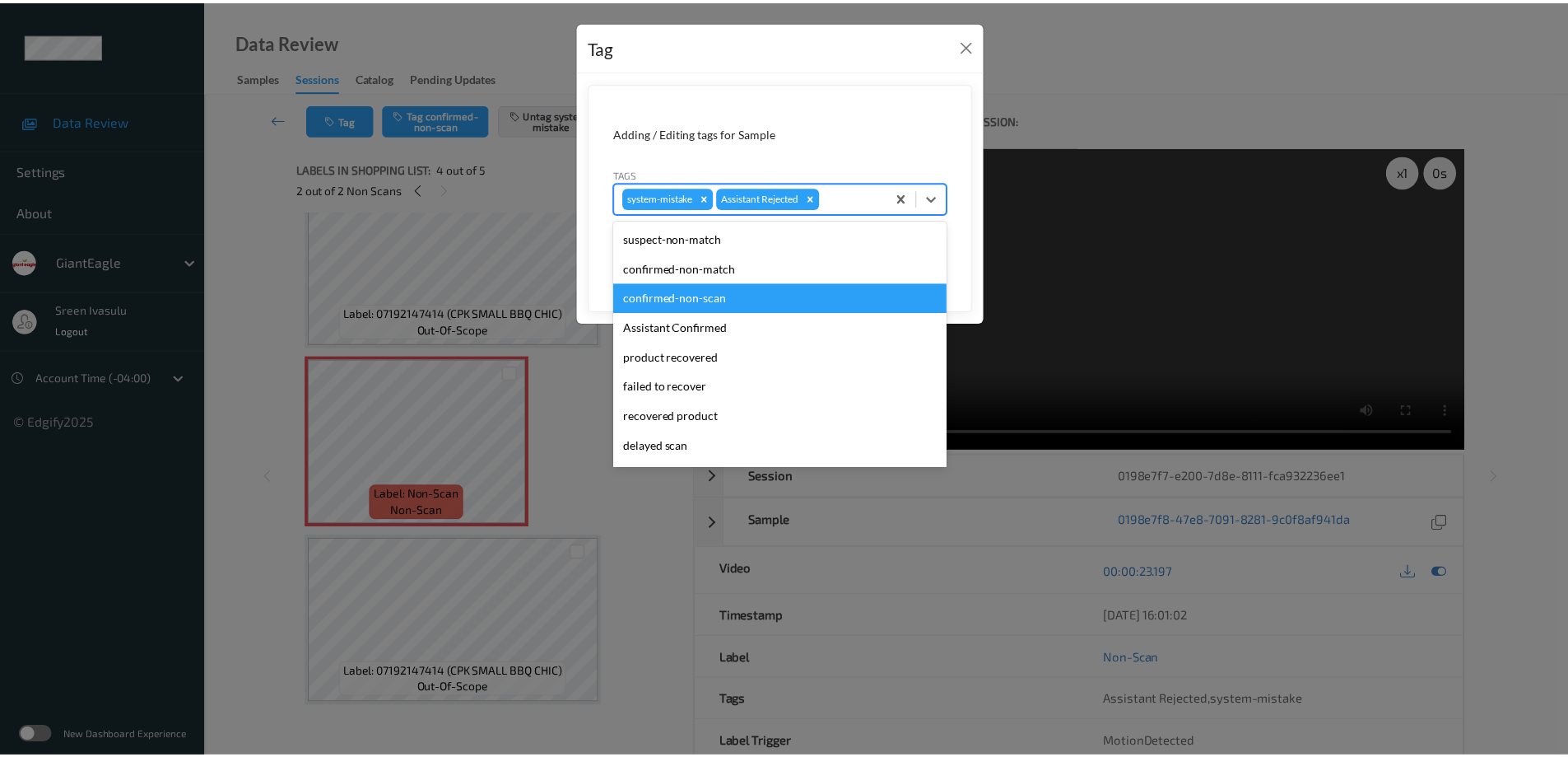
scroll to position [145, 0]
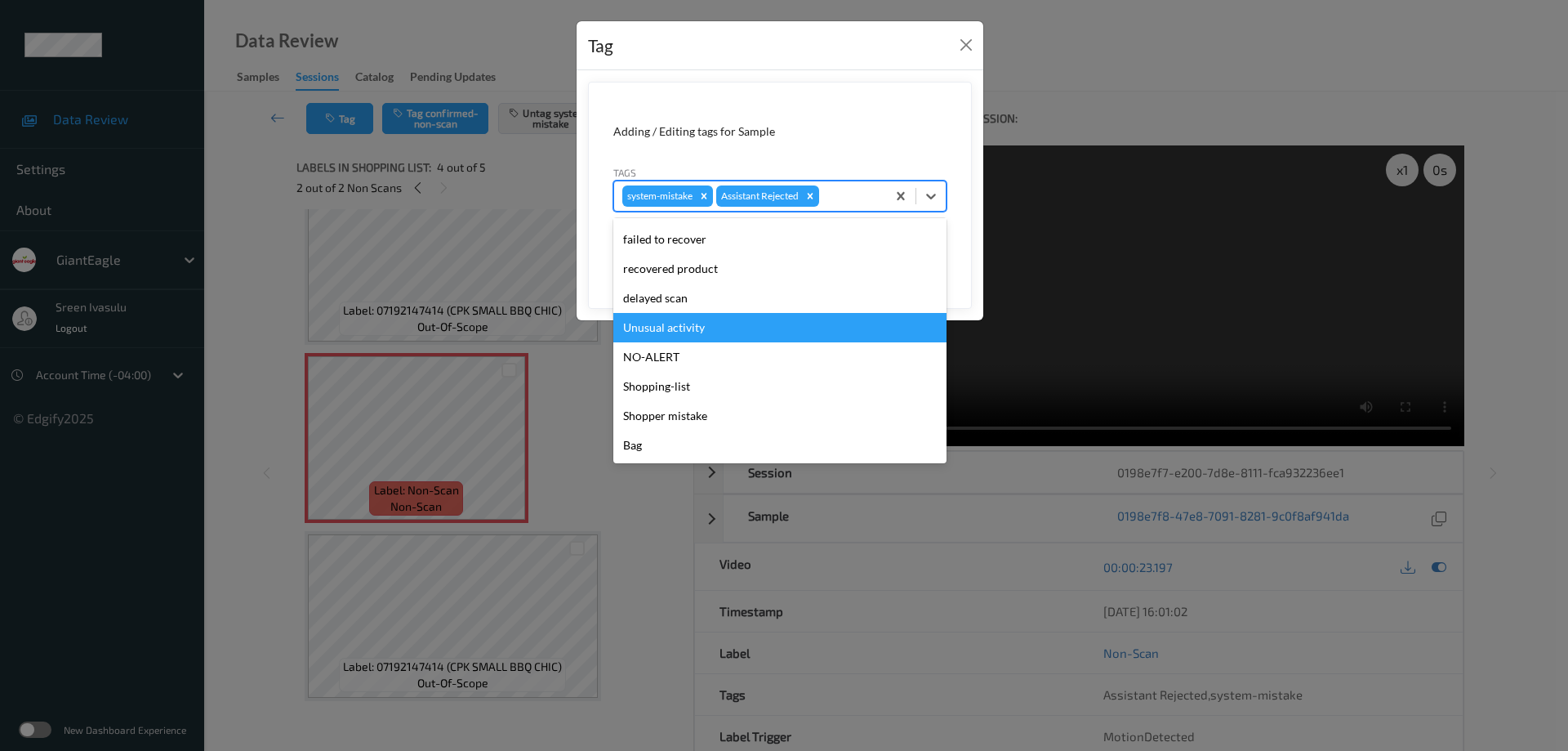
click at [662, 330] on div "Unusual activity" at bounding box center [779, 327] width 333 height 29
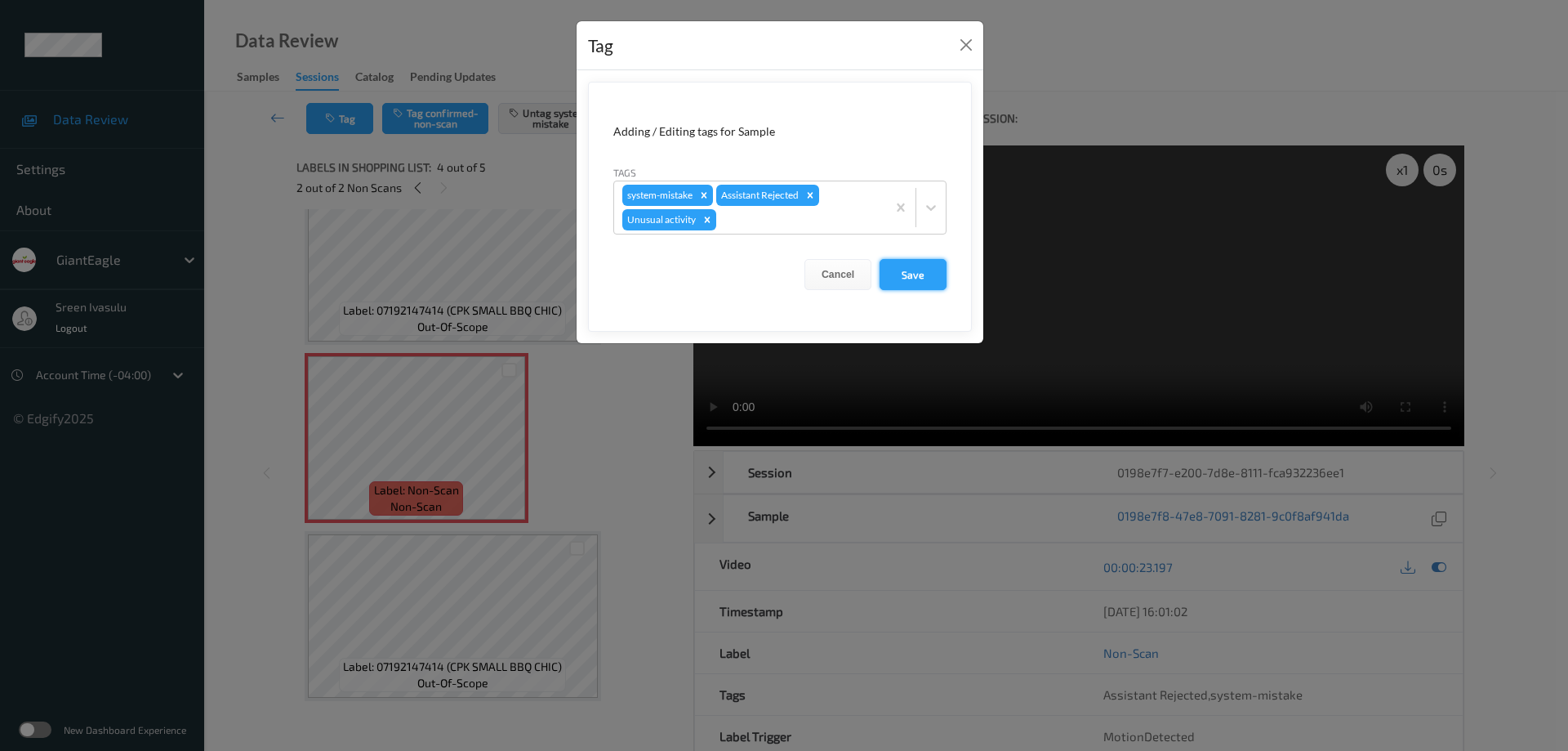
click at [905, 285] on button "Save" at bounding box center [912, 275] width 67 height 31
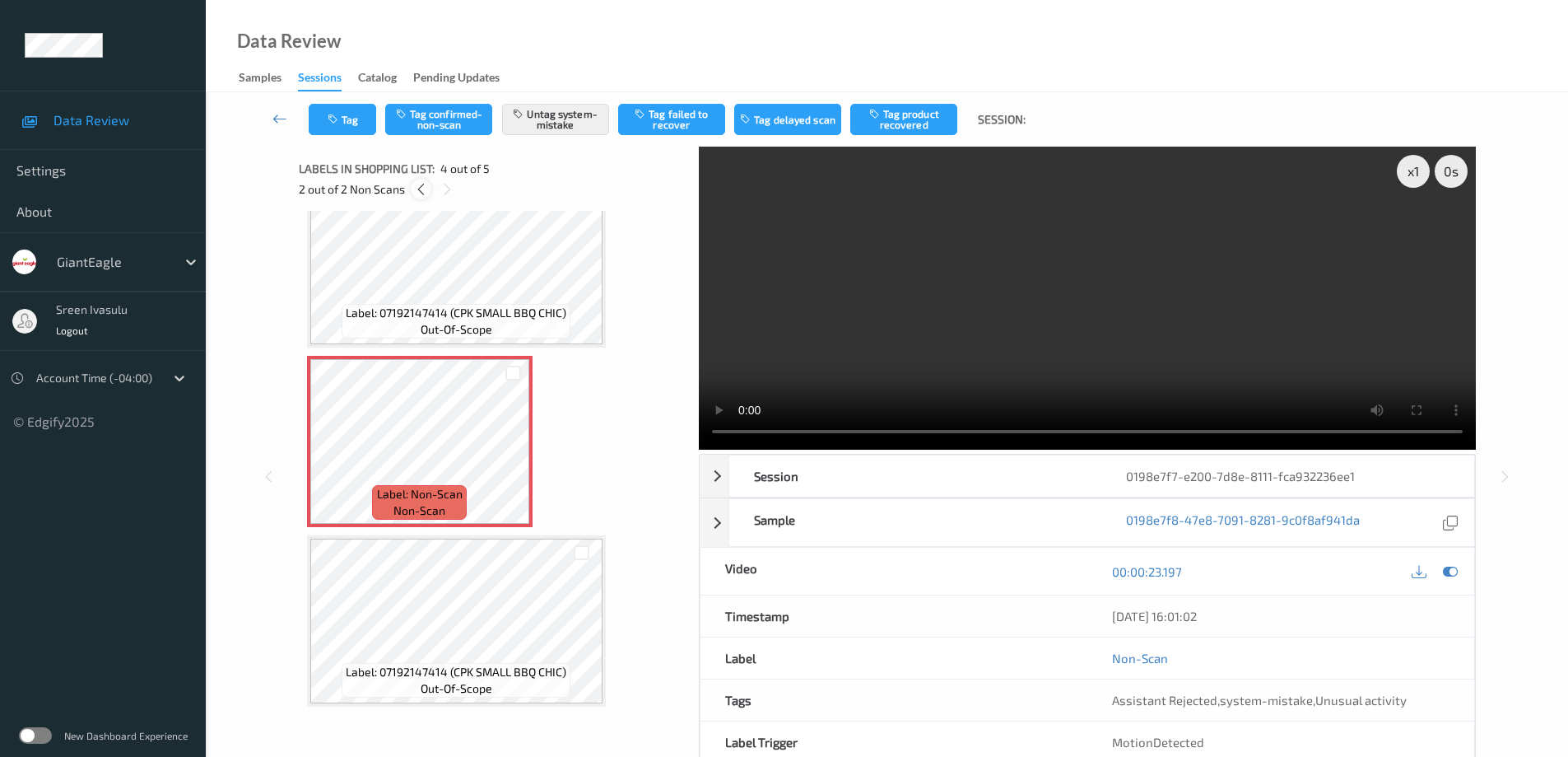
click at [423, 191] on icon at bounding box center [421, 189] width 14 height 15
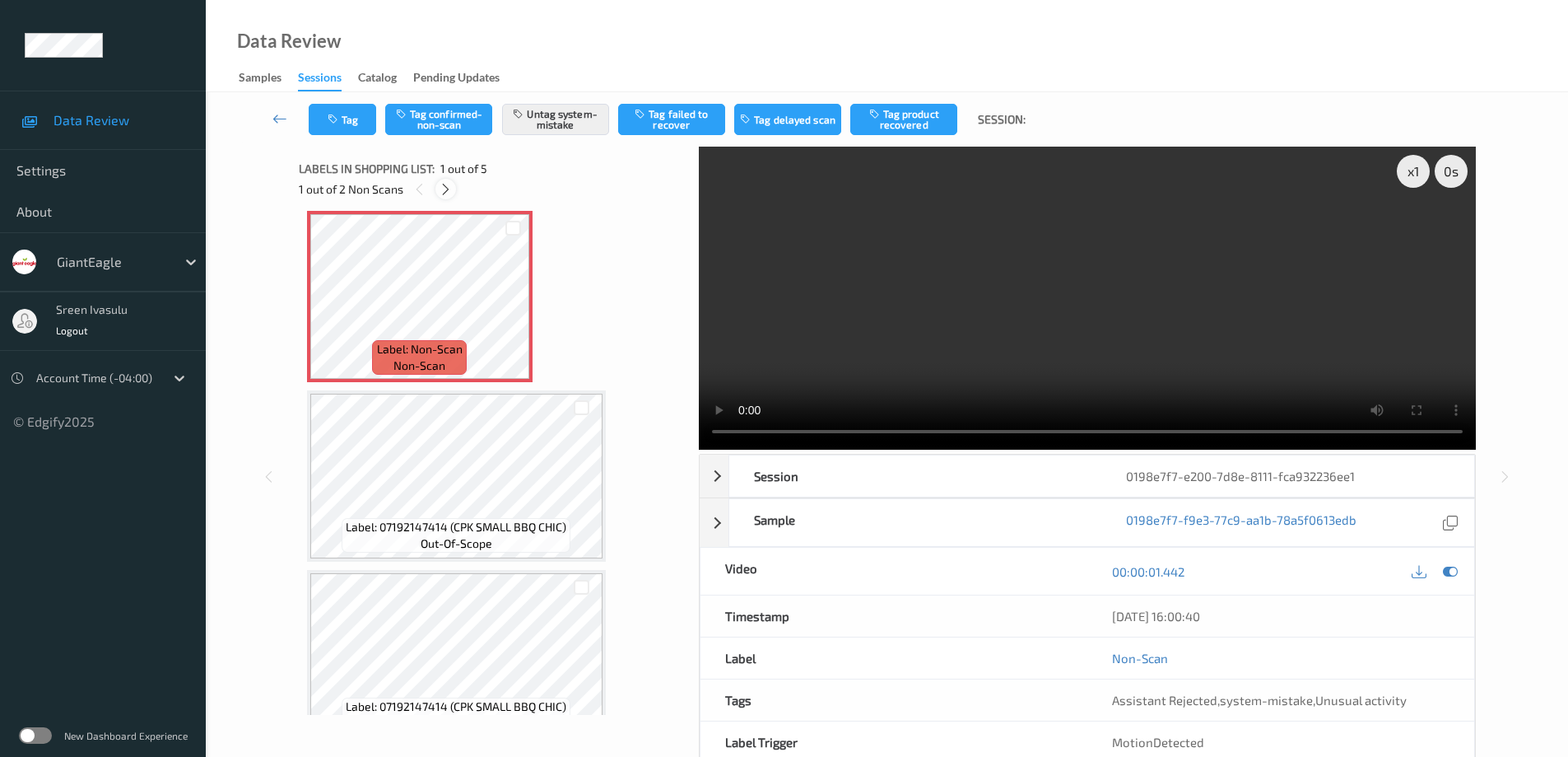
click at [442, 186] on icon at bounding box center [445, 189] width 14 height 15
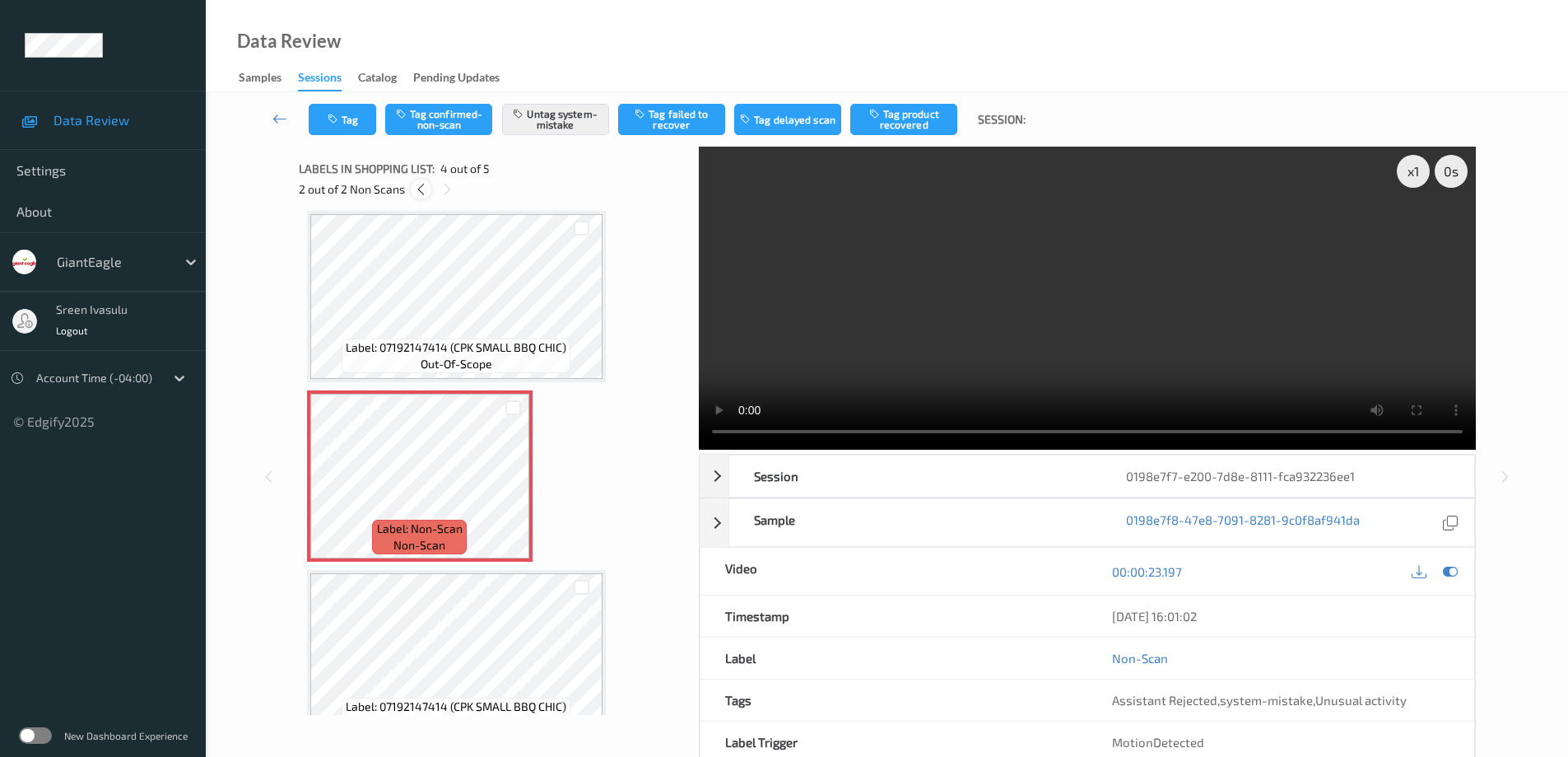
click at [421, 186] on icon at bounding box center [421, 189] width 14 height 15
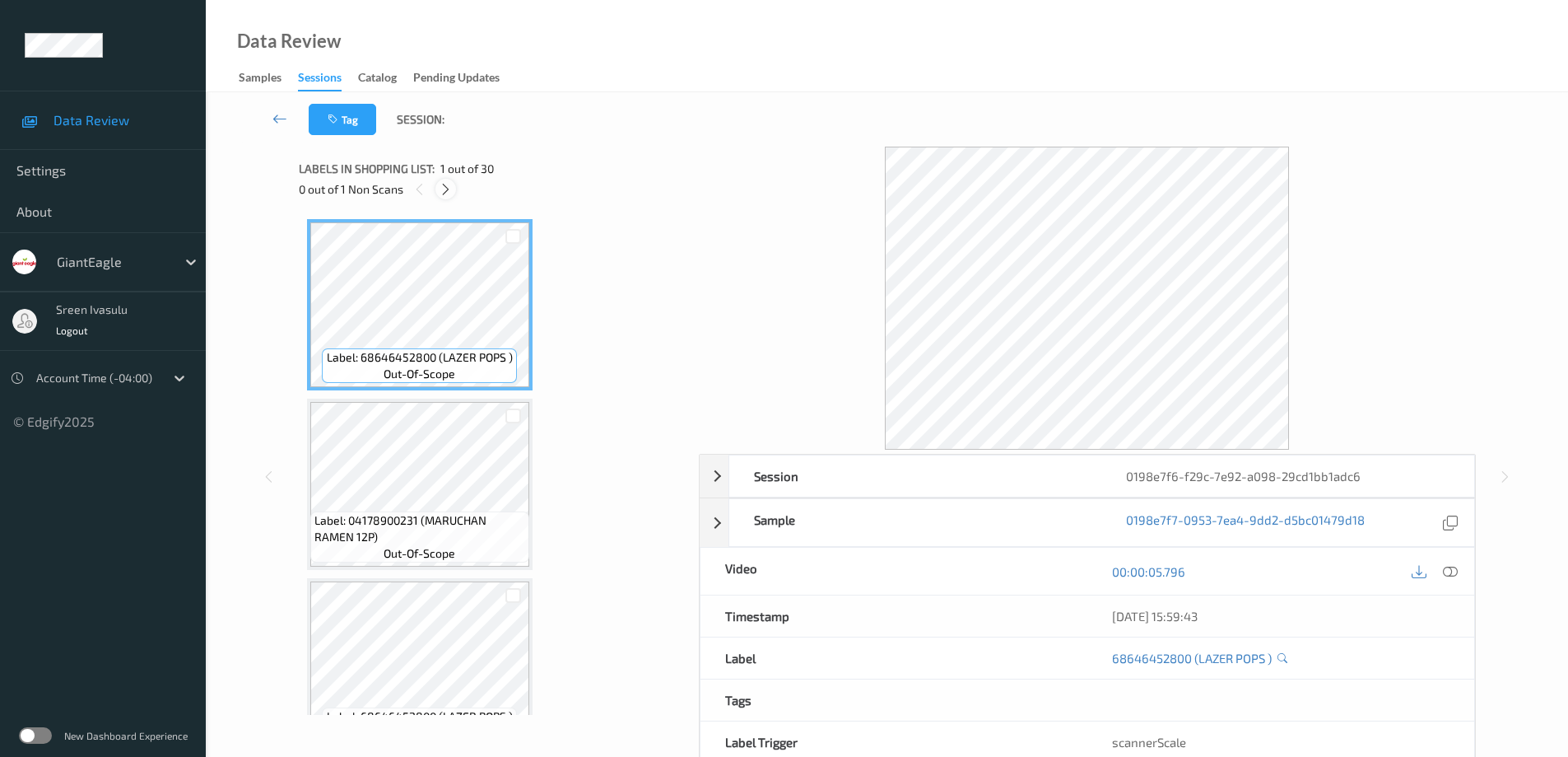
click at [438, 194] on icon at bounding box center [445, 189] width 14 height 15
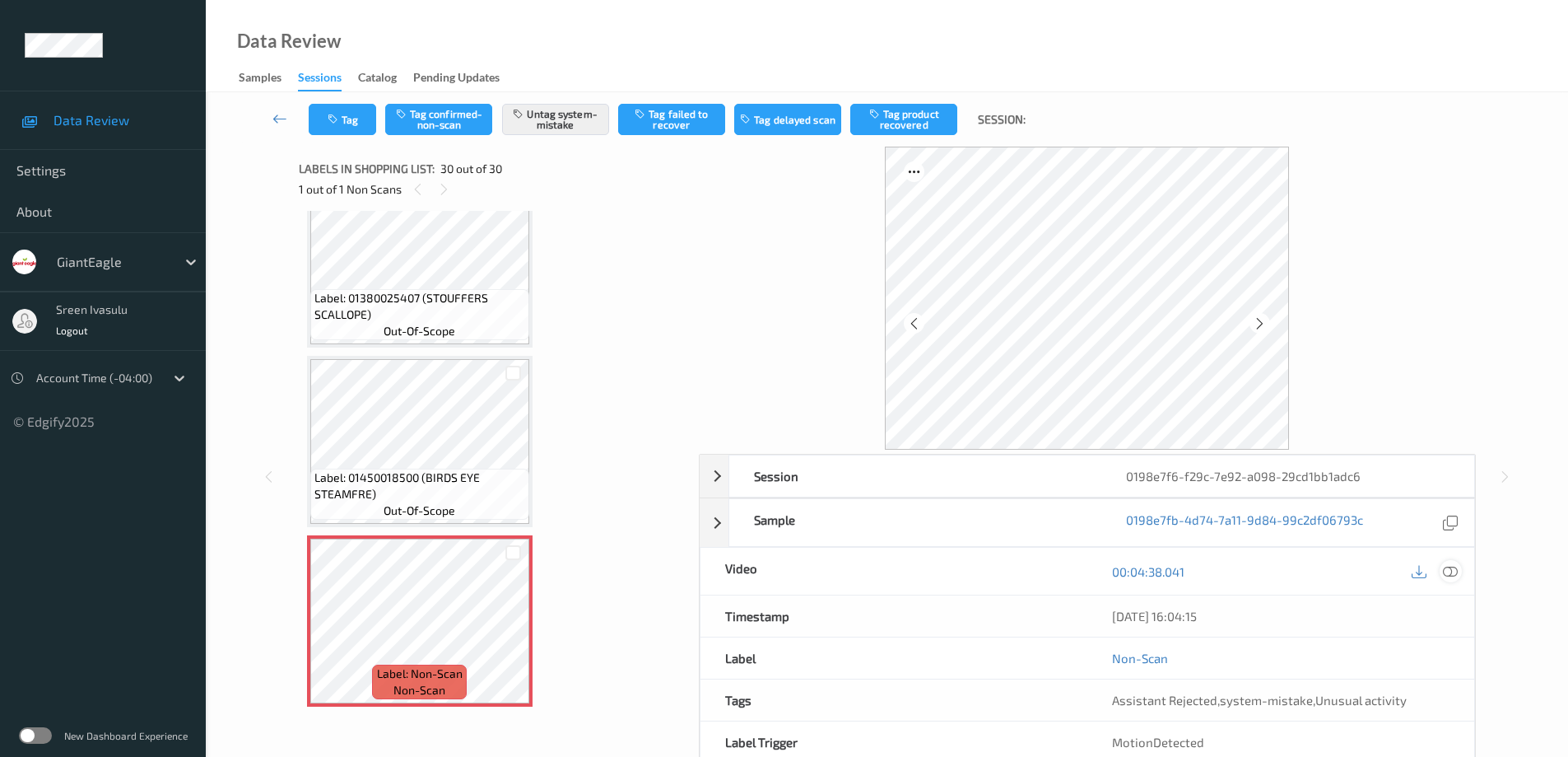
click at [1445, 571] on icon at bounding box center [1450, 571] width 15 height 15
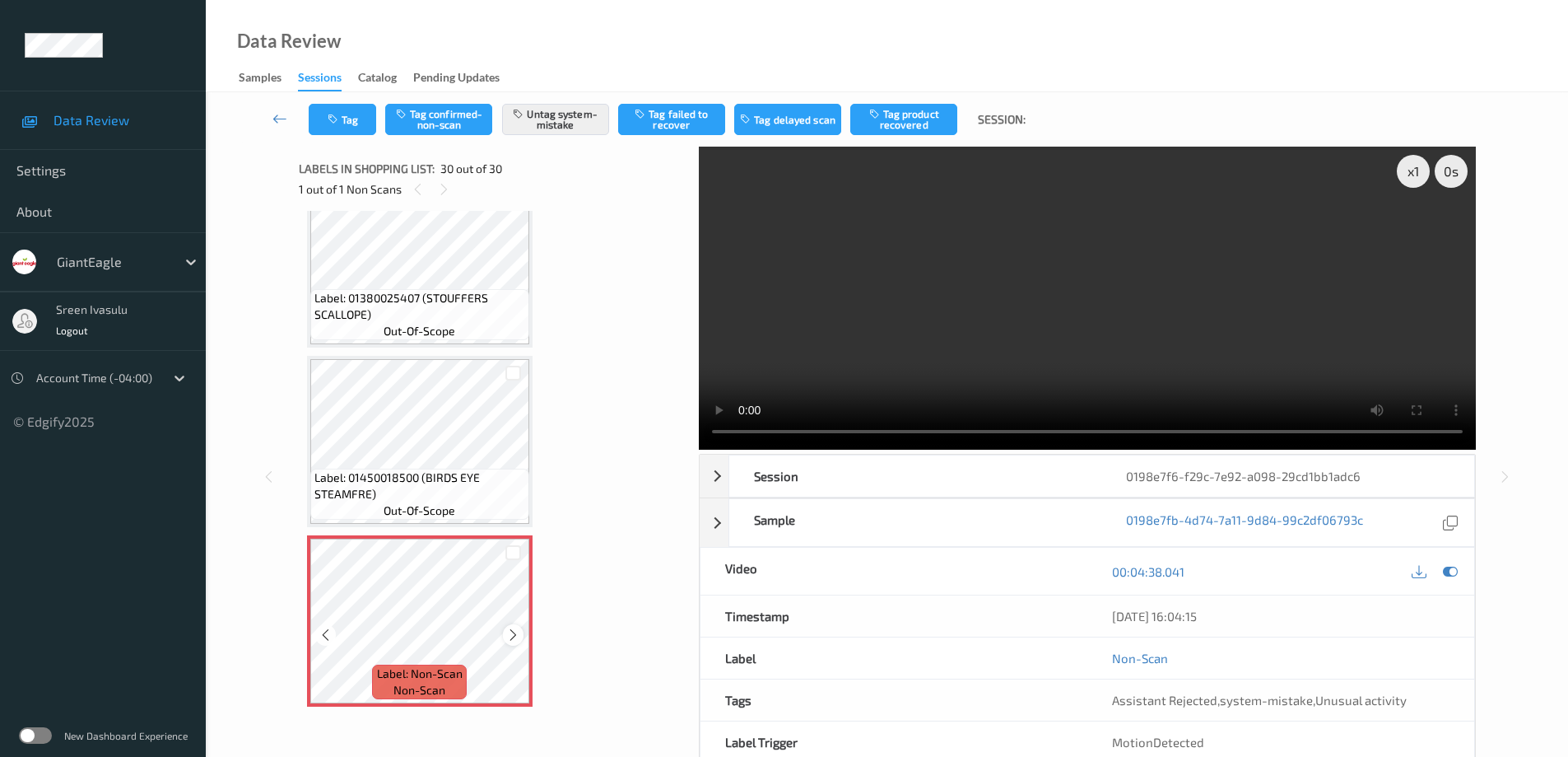
click at [510, 633] on icon at bounding box center [513, 635] width 14 height 15
click at [512, 639] on icon at bounding box center [513, 635] width 14 height 15
click at [509, 632] on icon at bounding box center [513, 635] width 14 height 15
click at [509, 633] on icon at bounding box center [513, 635] width 14 height 15
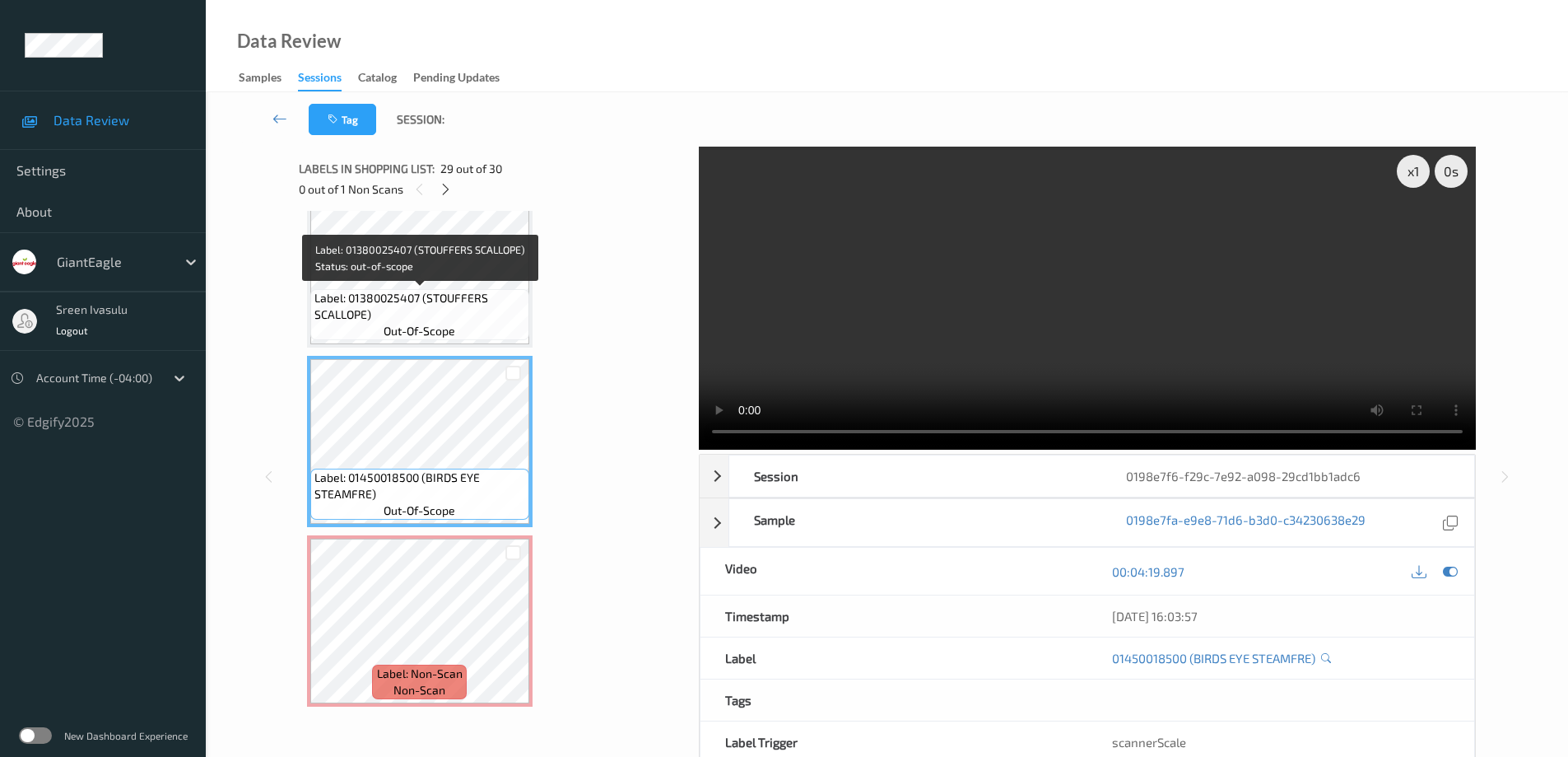
click at [484, 292] on span "Label: 01380025407 (STOUFFERS SCALLOPE)" at bounding box center [419, 307] width 210 height 33
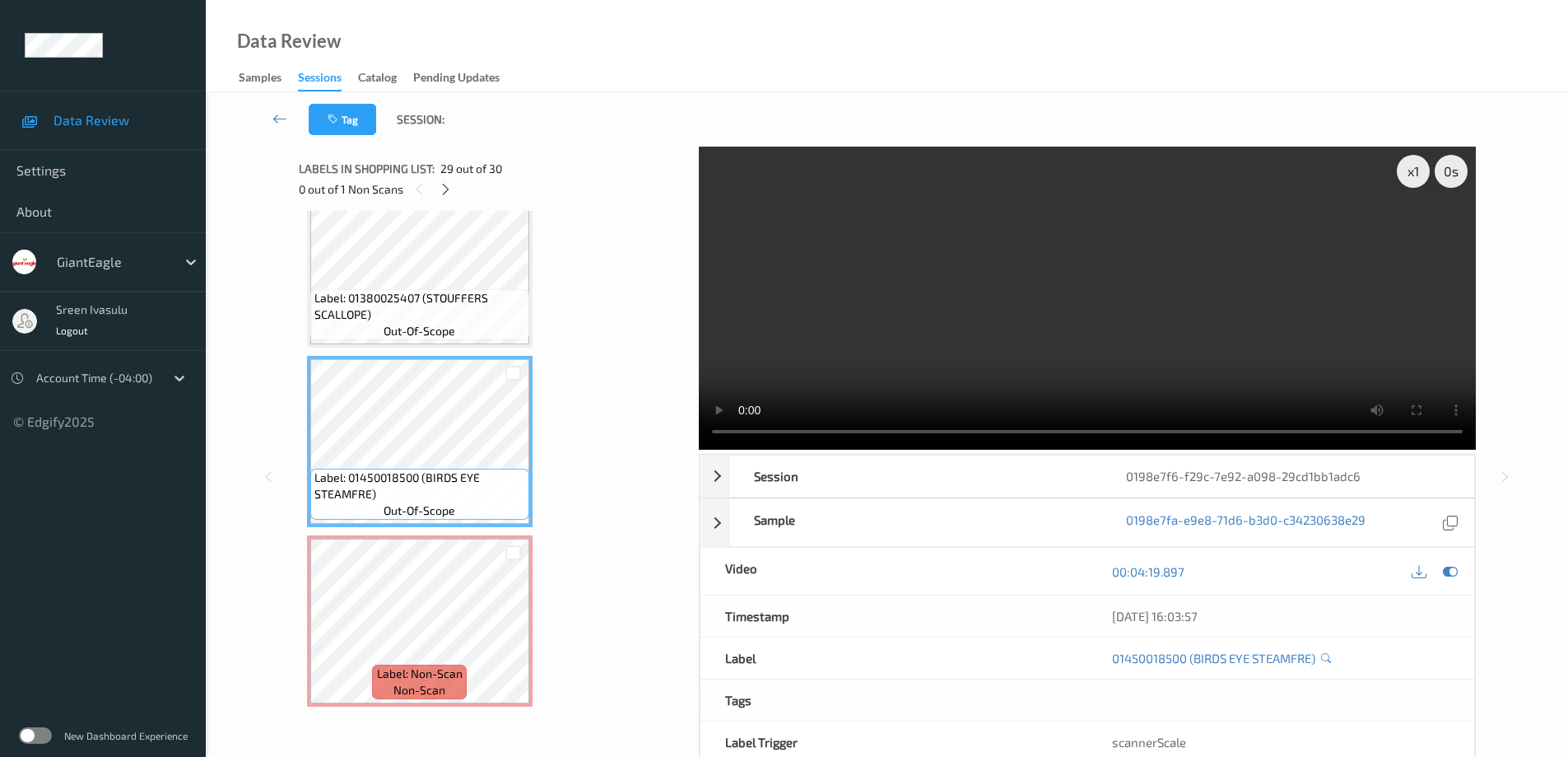
scroll to position [4560, 0]
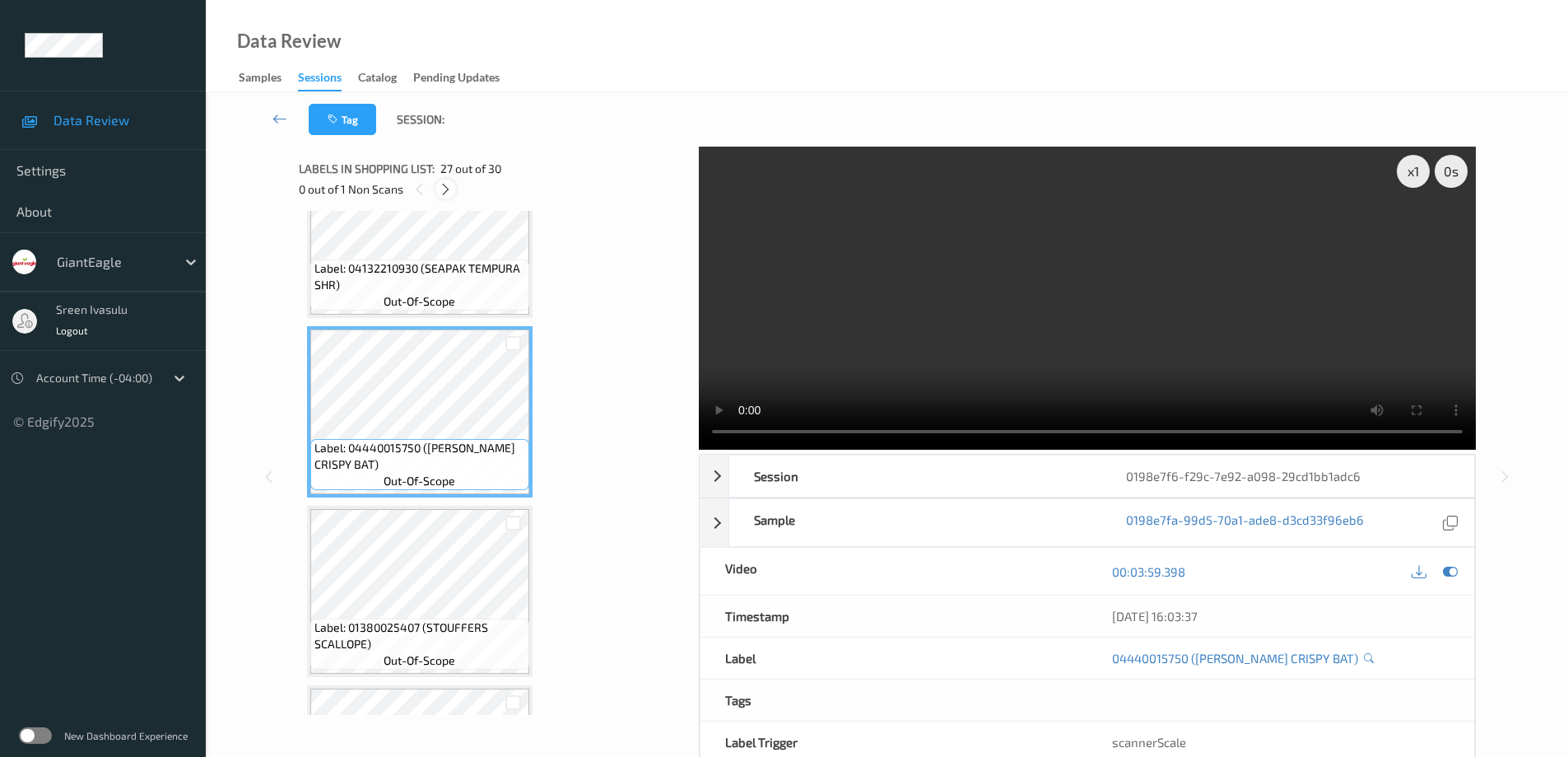
click at [448, 190] on icon at bounding box center [445, 189] width 14 height 15
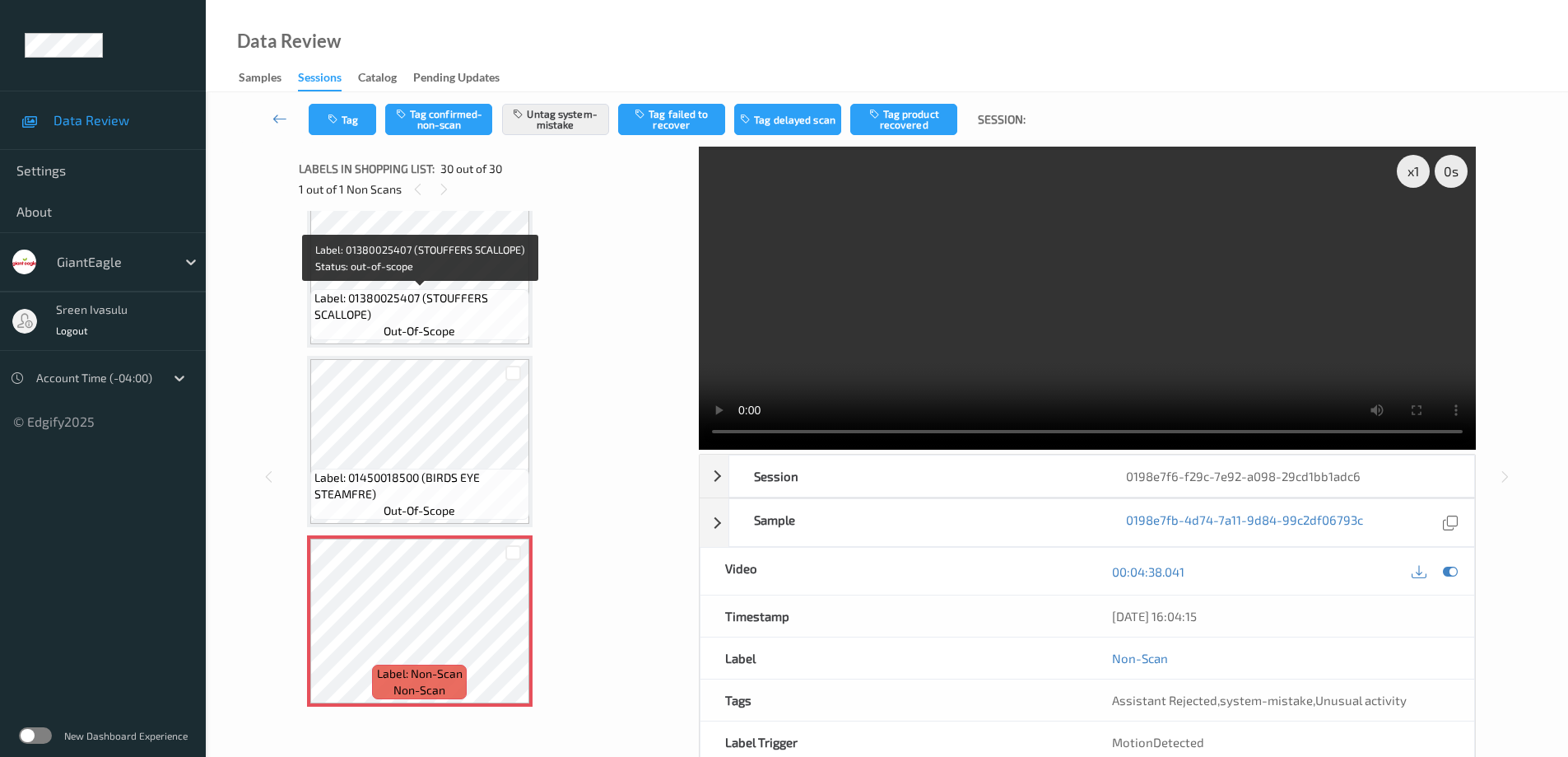
click at [463, 293] on span "Label: 01380025407 (STOUFFERS SCALLOPE)" at bounding box center [419, 307] width 210 height 33
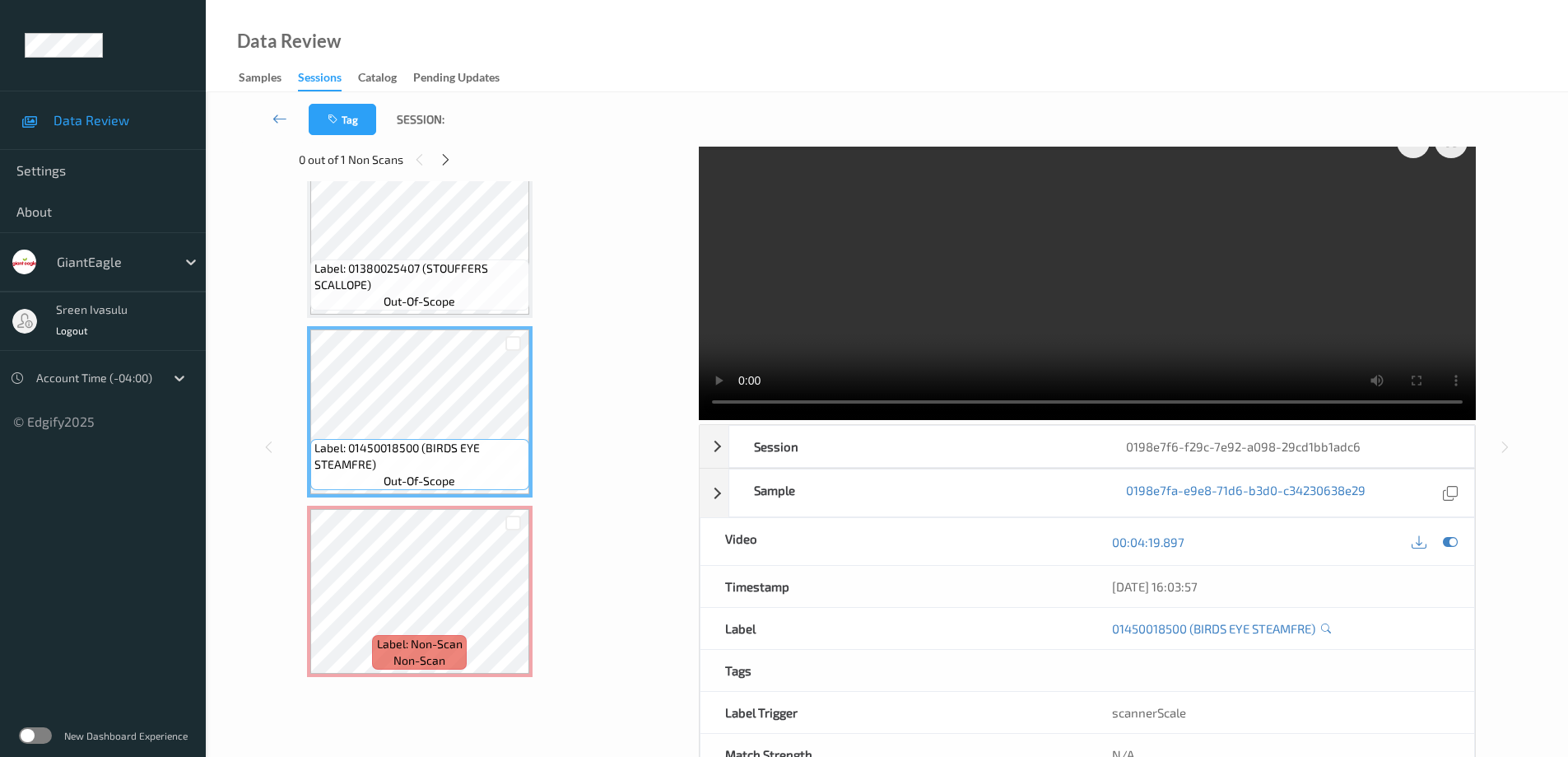
scroll to position [0, 0]
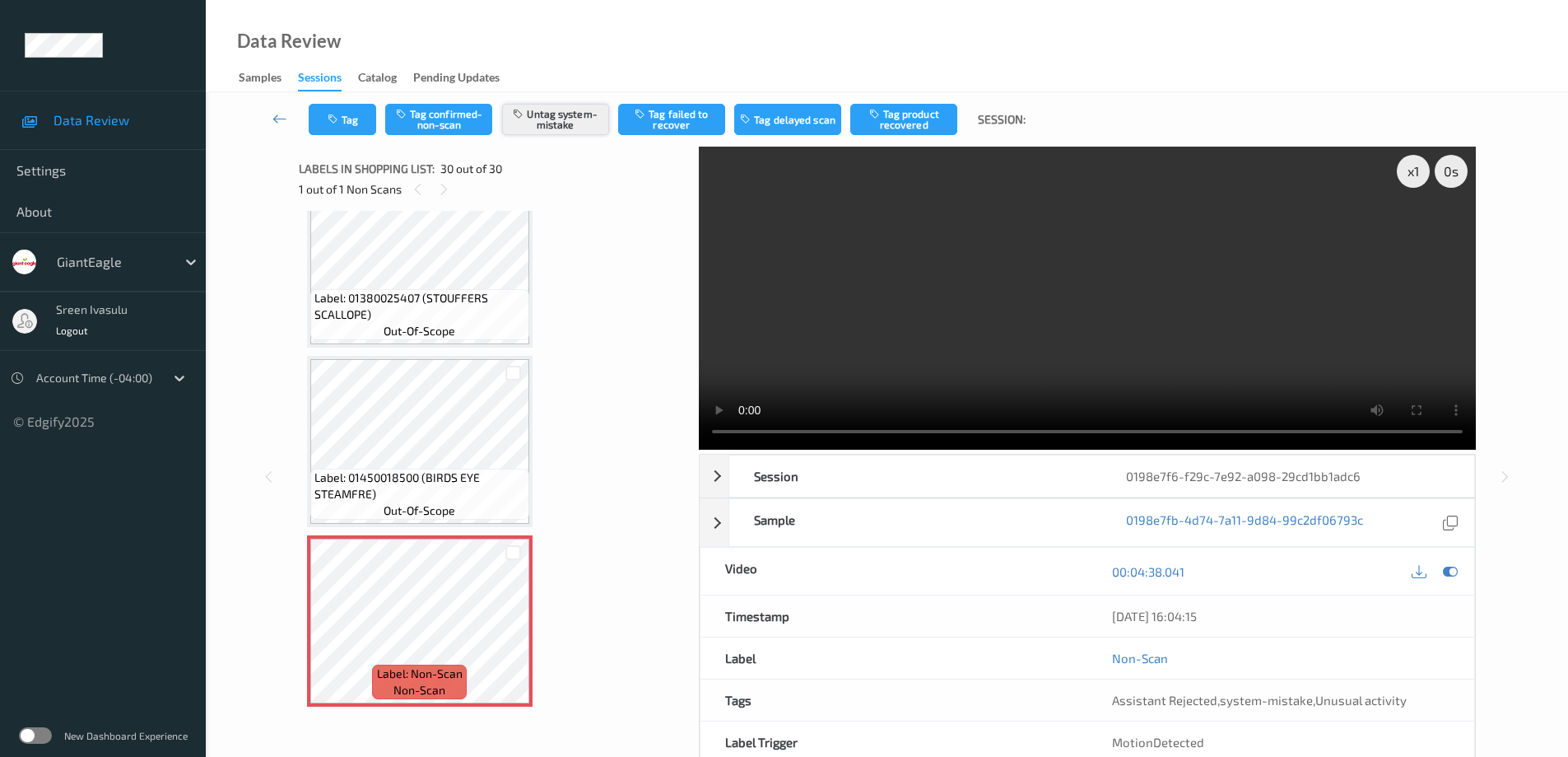
click at [582, 126] on button "Untag system-mistake" at bounding box center [555, 119] width 107 height 31
click at [461, 122] on button "Tag confirmed-non-scan" at bounding box center [438, 119] width 107 height 31
click at [673, 121] on button "Tag failed to recover" at bounding box center [670, 119] width 107 height 31
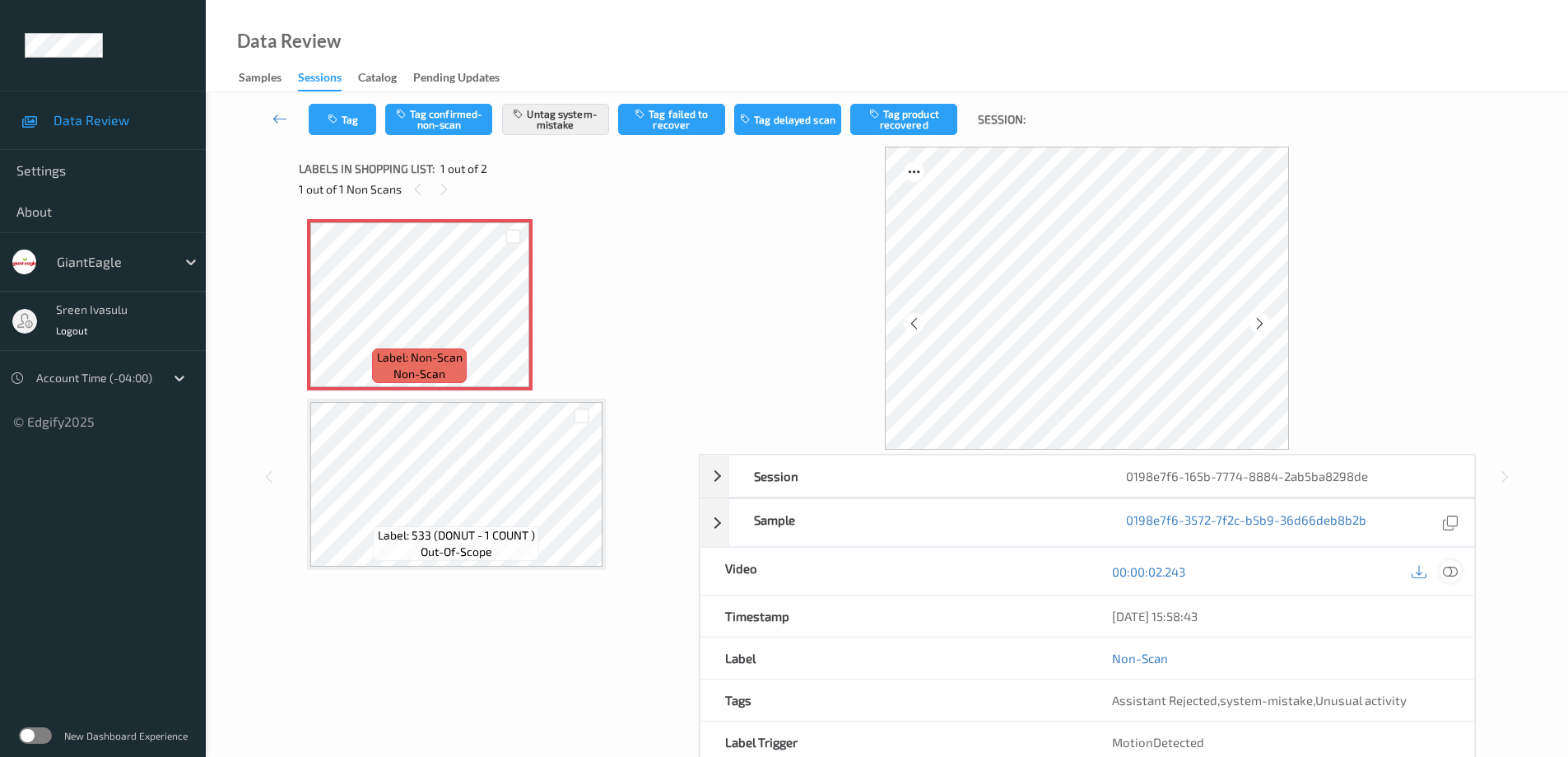
click at [1453, 573] on icon at bounding box center [1450, 571] width 15 height 15
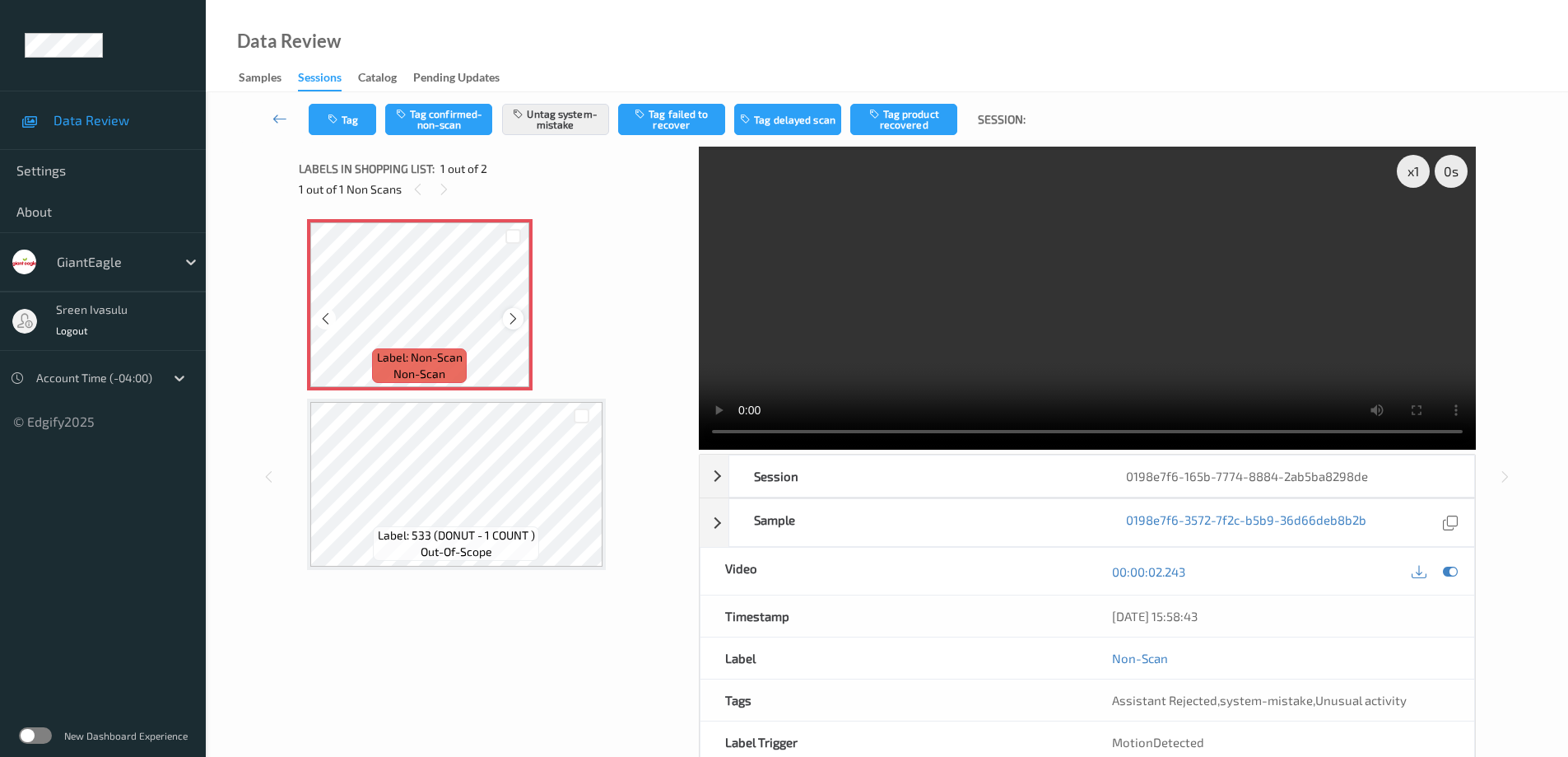
click at [508, 314] on icon at bounding box center [513, 318] width 14 height 15
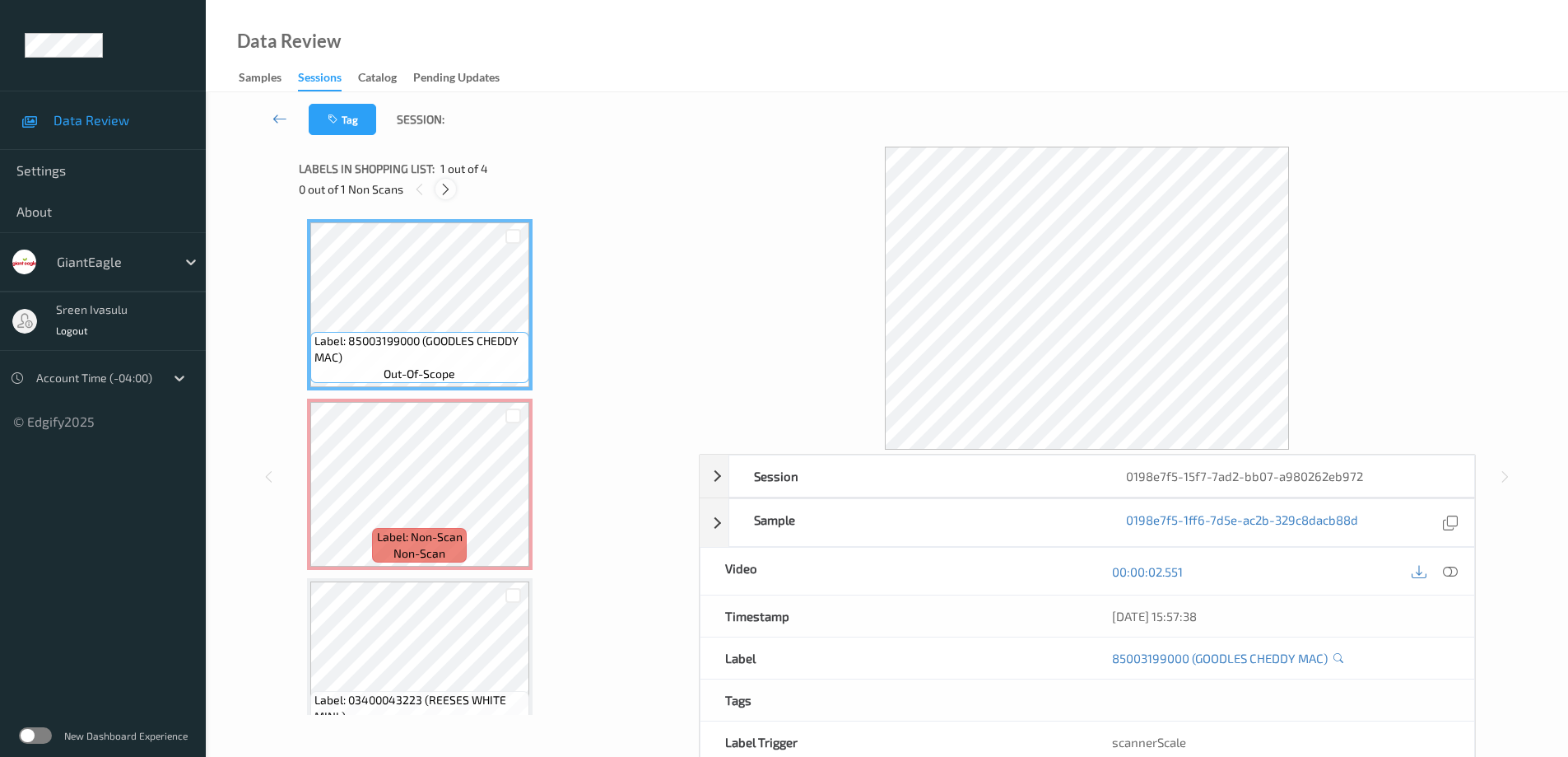
click at [447, 192] on icon at bounding box center [445, 189] width 14 height 15
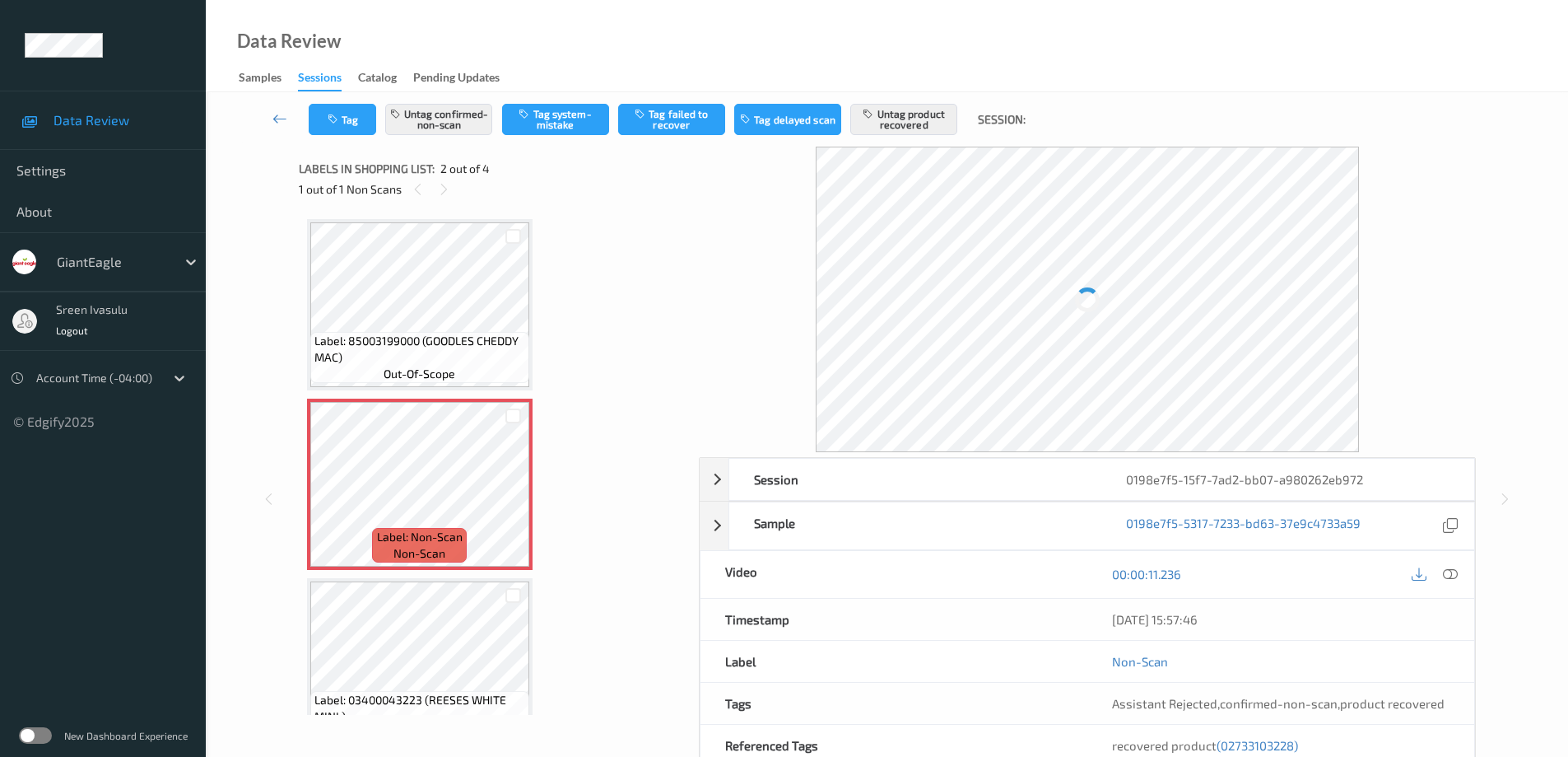
scroll to position [8, 0]
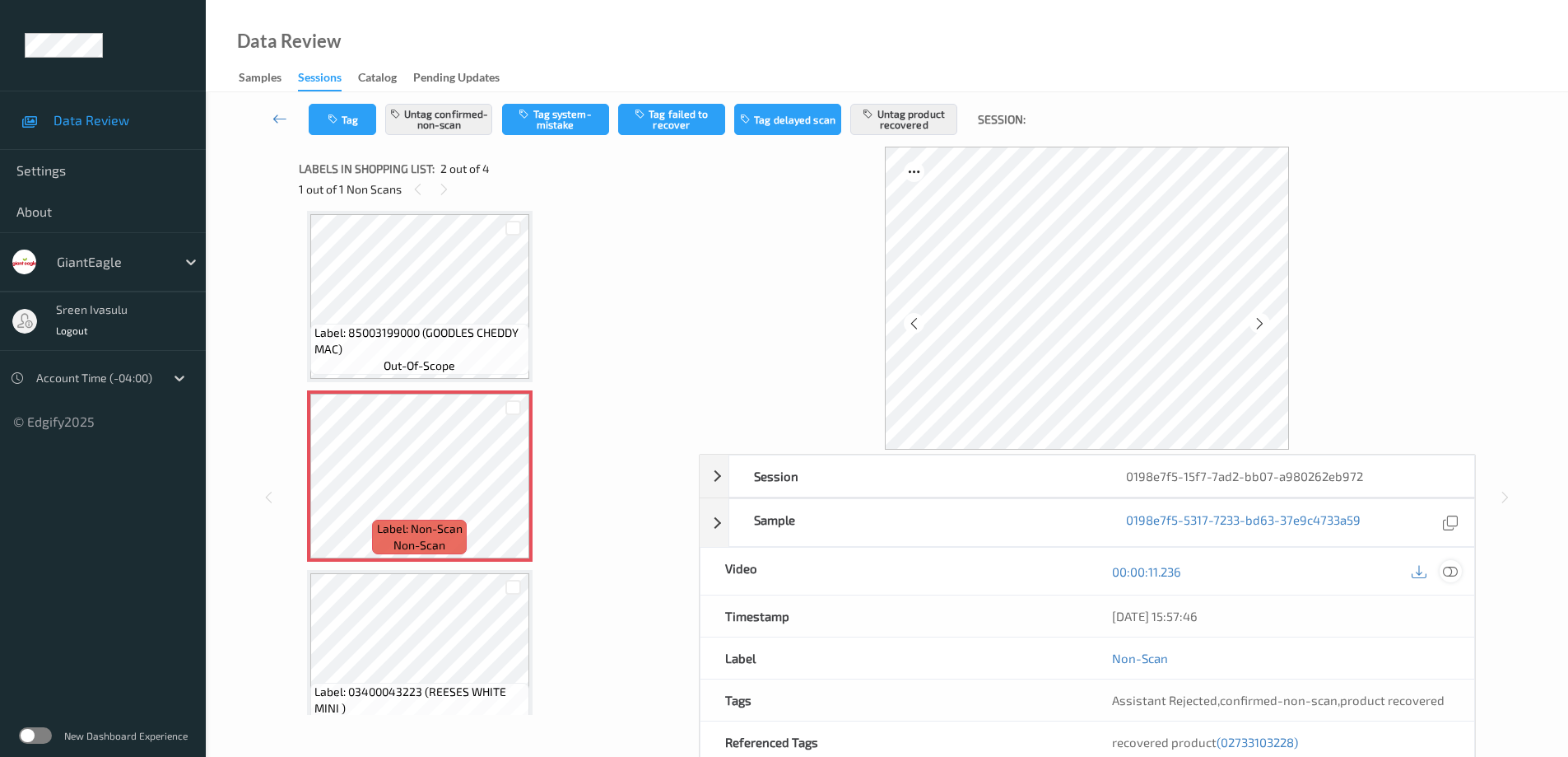
click at [1450, 564] on icon at bounding box center [1450, 571] width 15 height 15
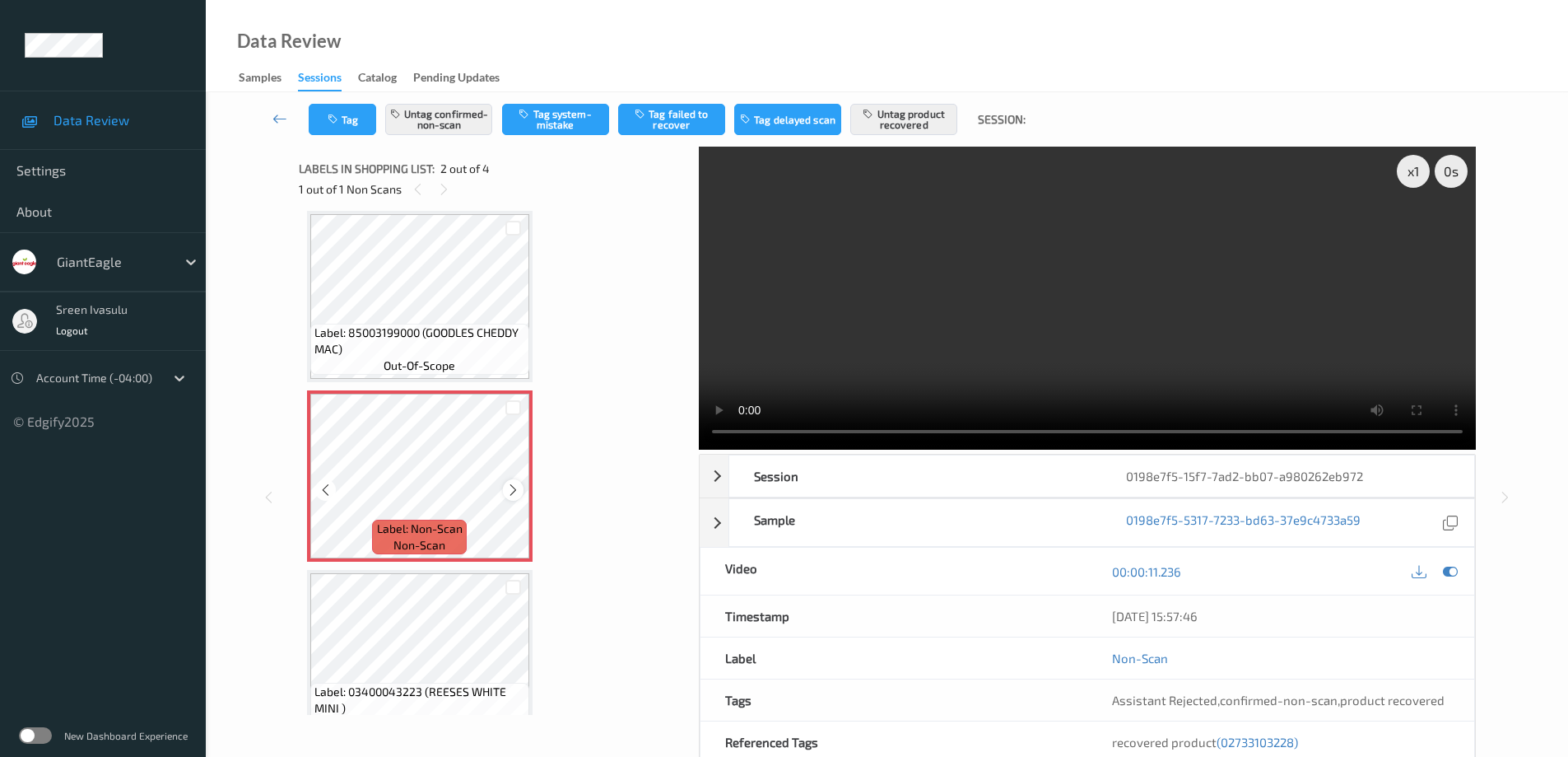
click at [508, 492] on icon at bounding box center [513, 490] width 14 height 15
click at [504, 489] on div at bounding box center [513, 489] width 21 height 21
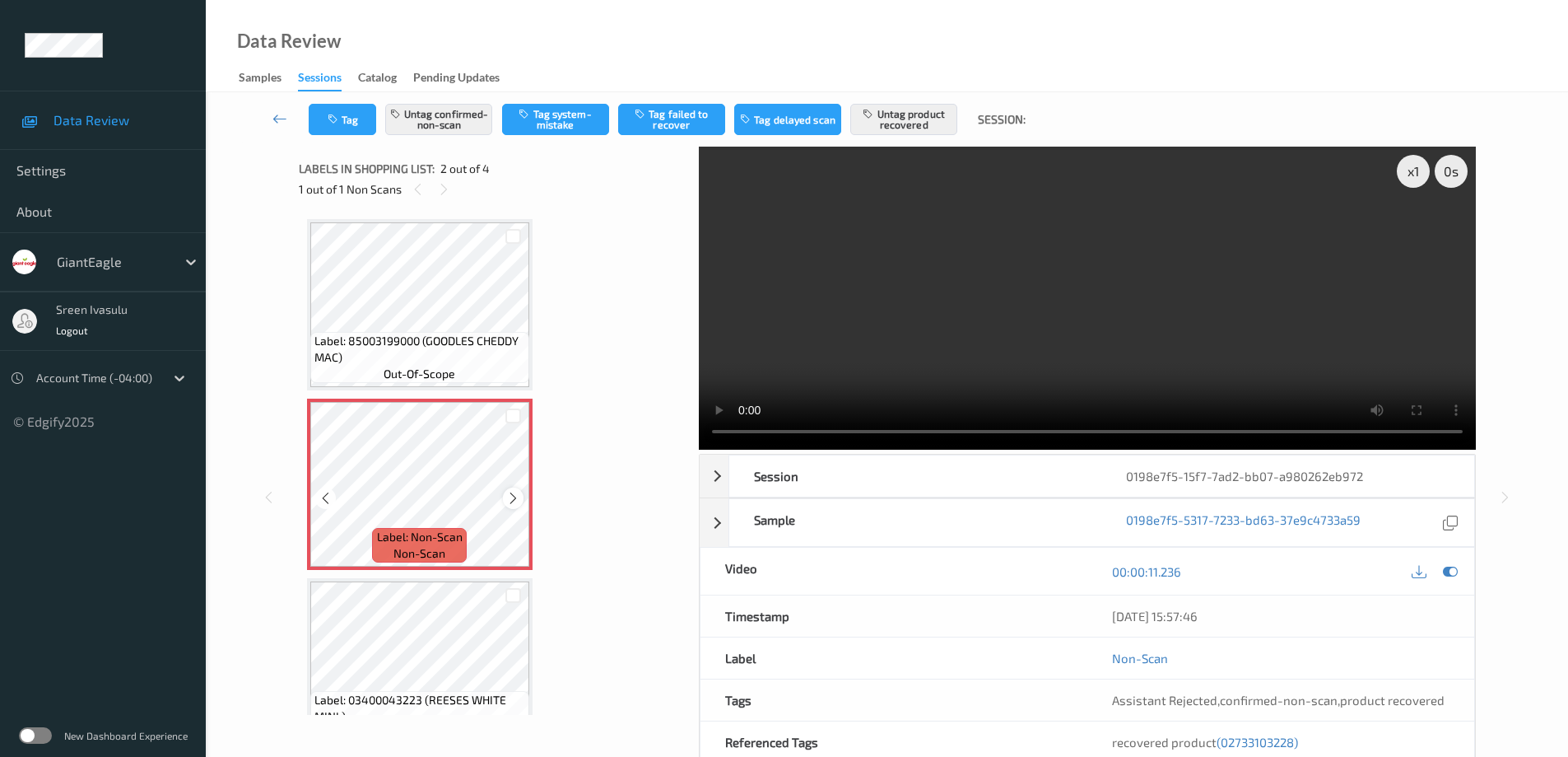
click at [506, 499] on icon at bounding box center [513, 497] width 14 height 15
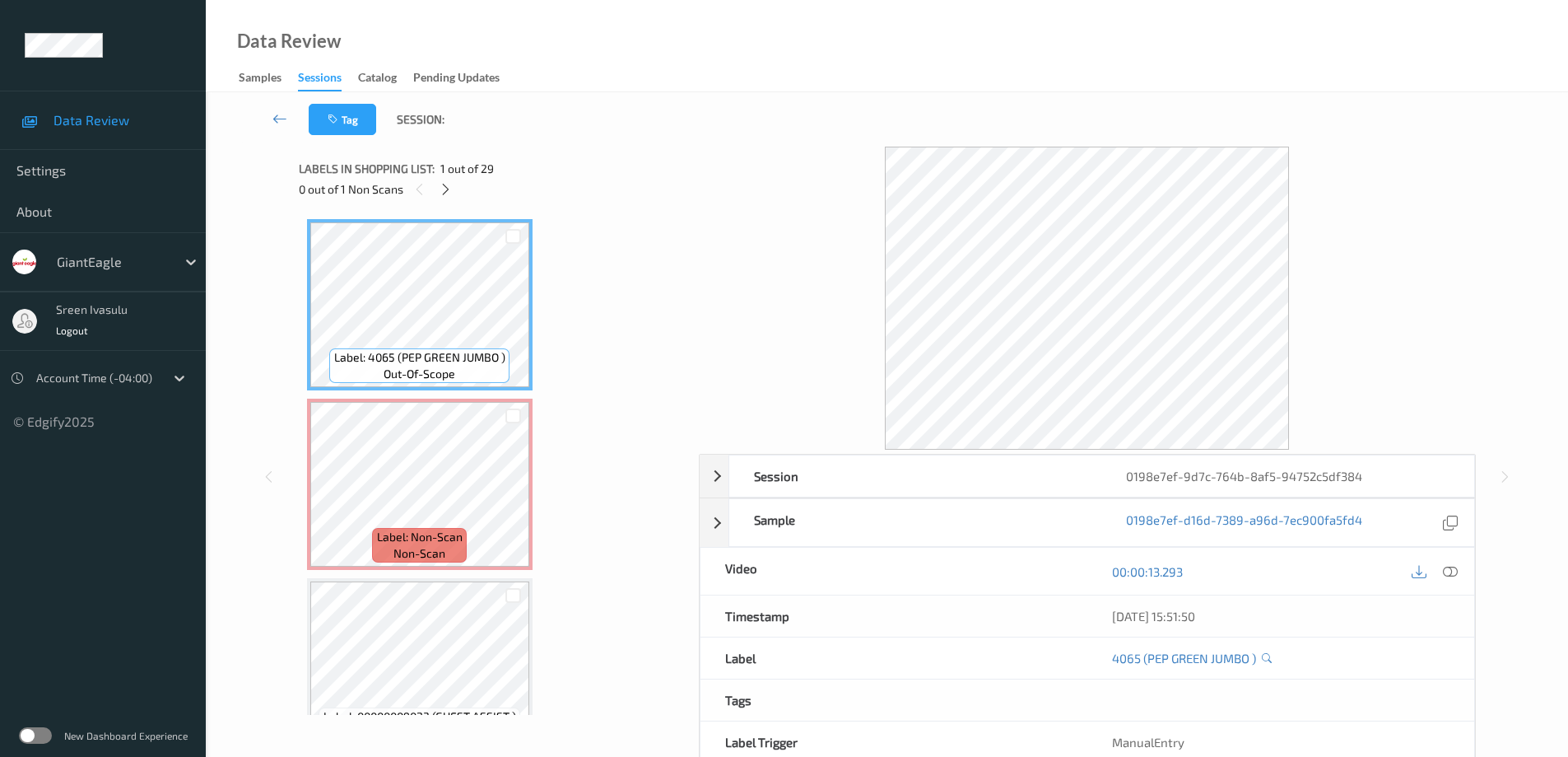
drag, startPoint x: 447, startPoint y: 179, endPoint x: 632, endPoint y: 303, distance: 222.7
click at [444, 179] on div at bounding box center [445, 188] width 21 height 21
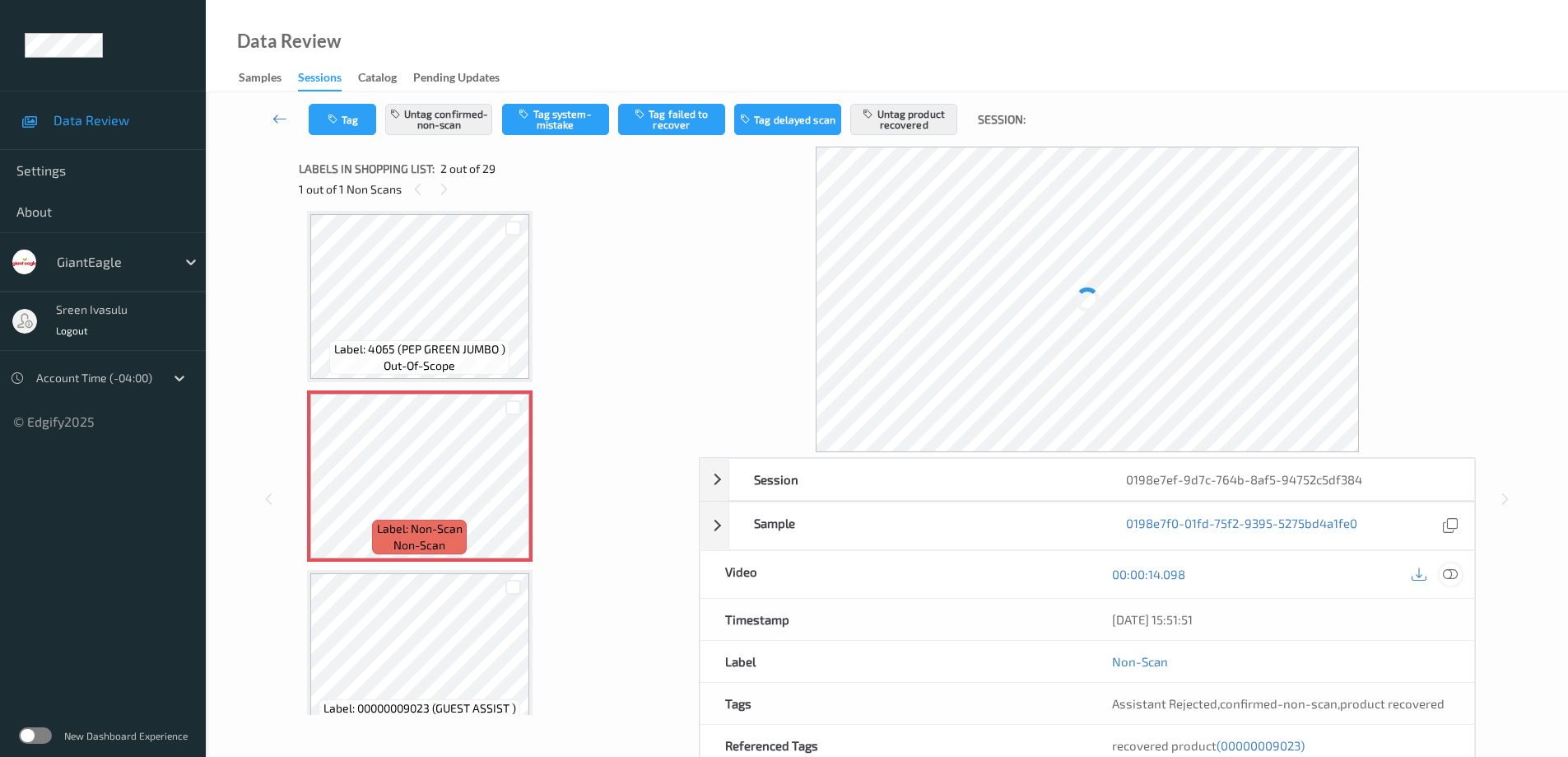
click at [1450, 579] on icon at bounding box center [1450, 573] width 15 height 15
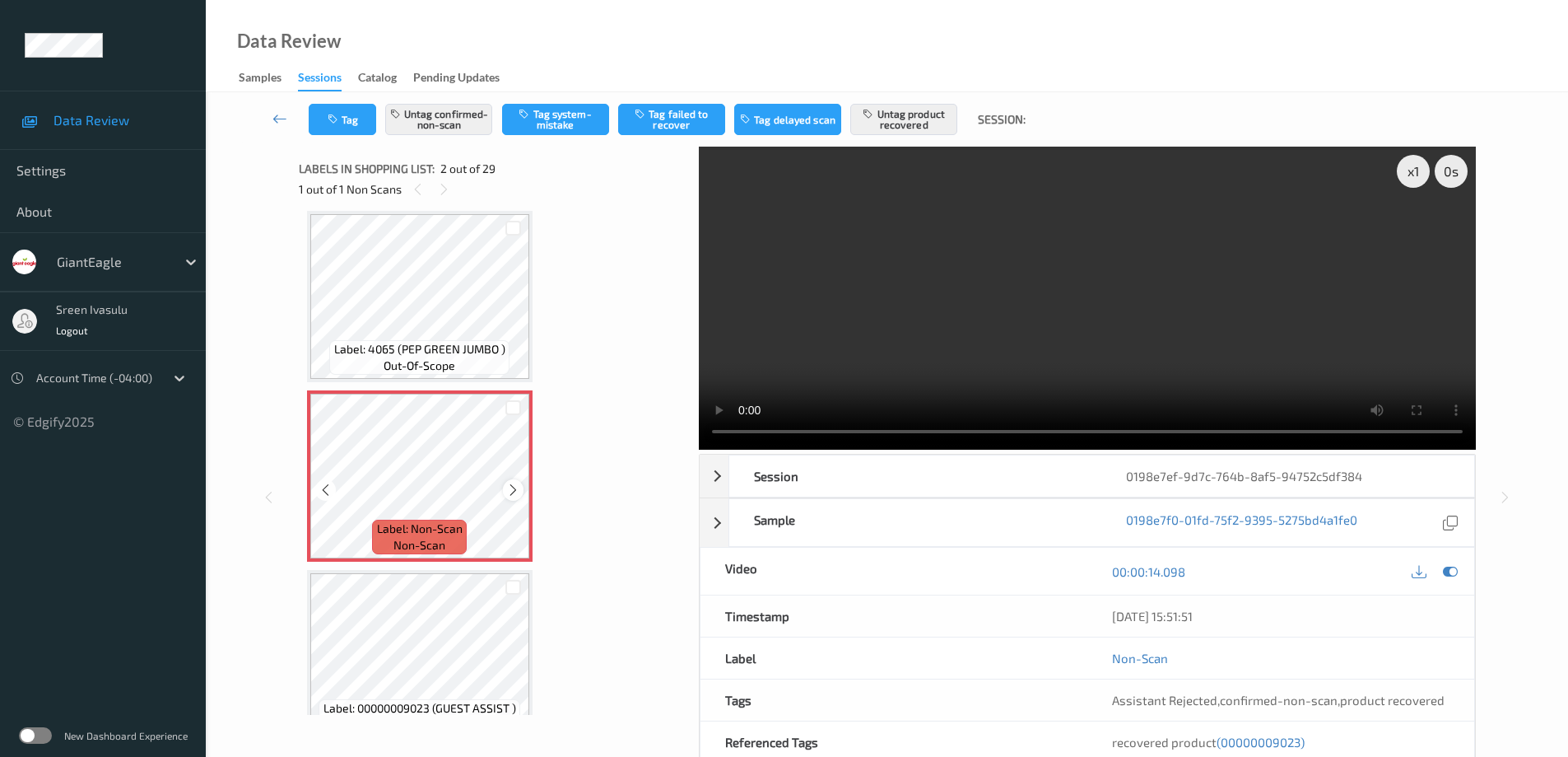
click at [513, 480] on div at bounding box center [513, 489] width 21 height 21
click at [514, 491] on icon at bounding box center [513, 490] width 14 height 15
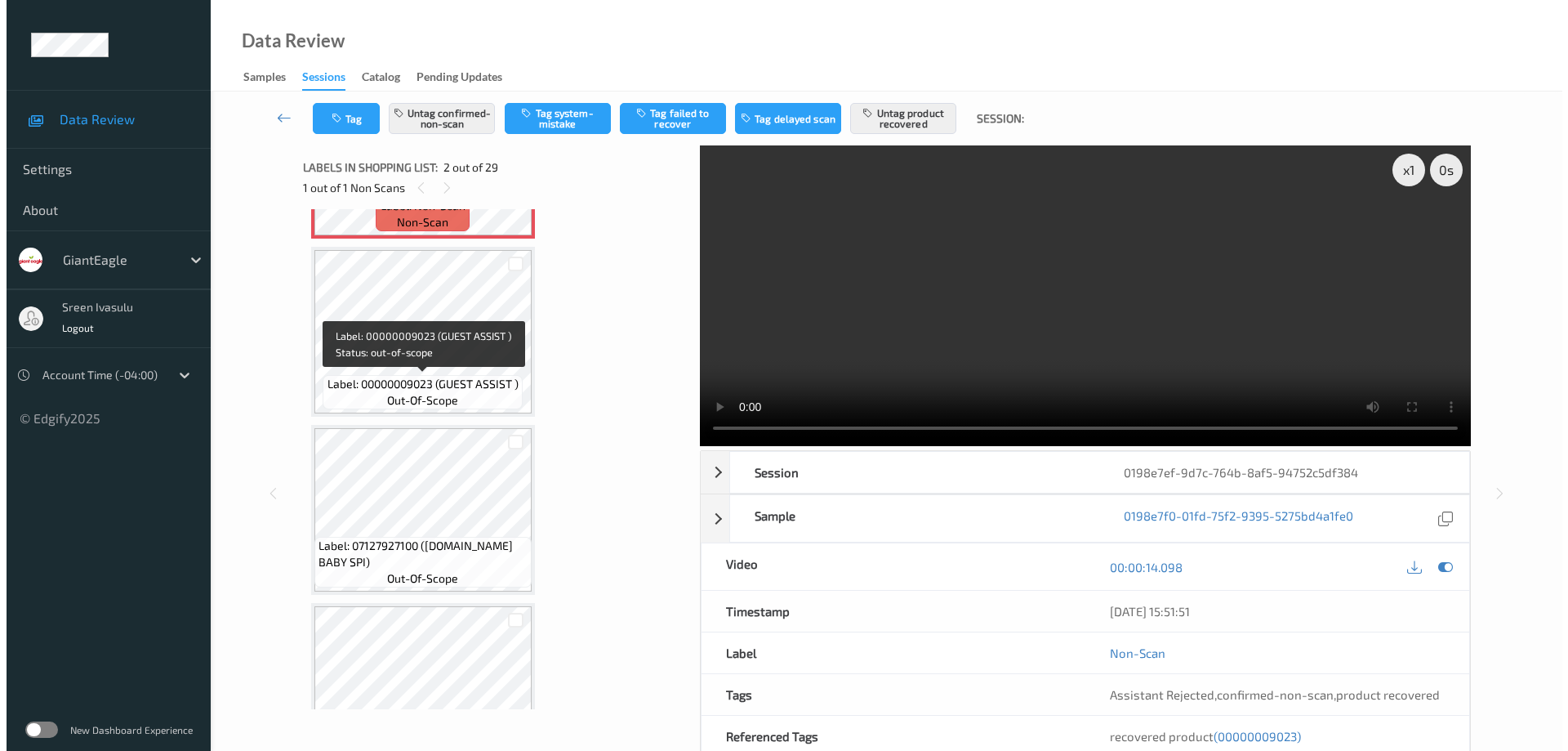
scroll to position [0, 0]
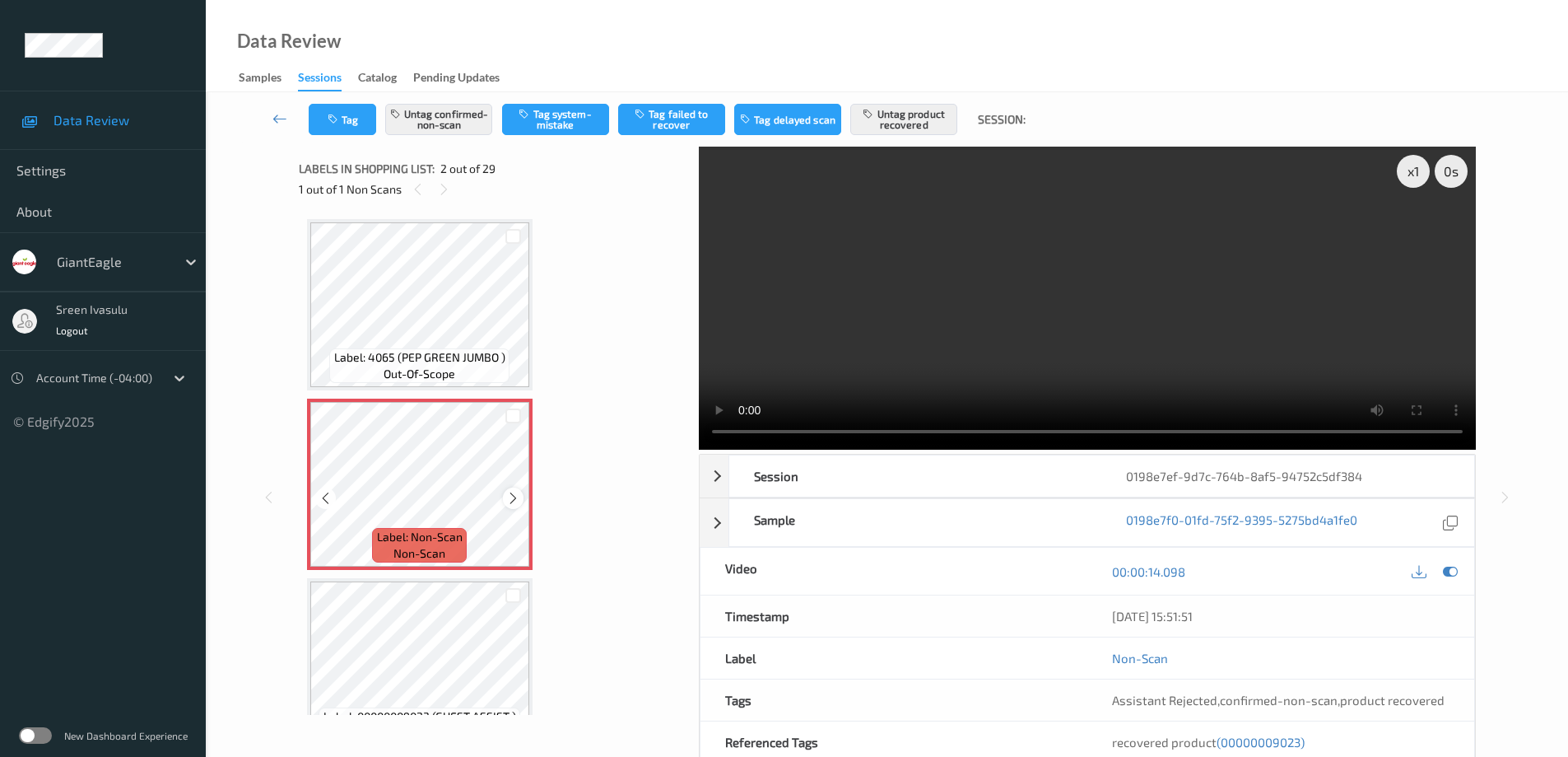
click at [511, 498] on icon at bounding box center [513, 497] width 14 height 15
click at [427, 113] on button "Untag confirmed-non-scan" at bounding box center [438, 119] width 107 height 31
click at [894, 118] on button "Untag product recovered" at bounding box center [902, 119] width 107 height 31
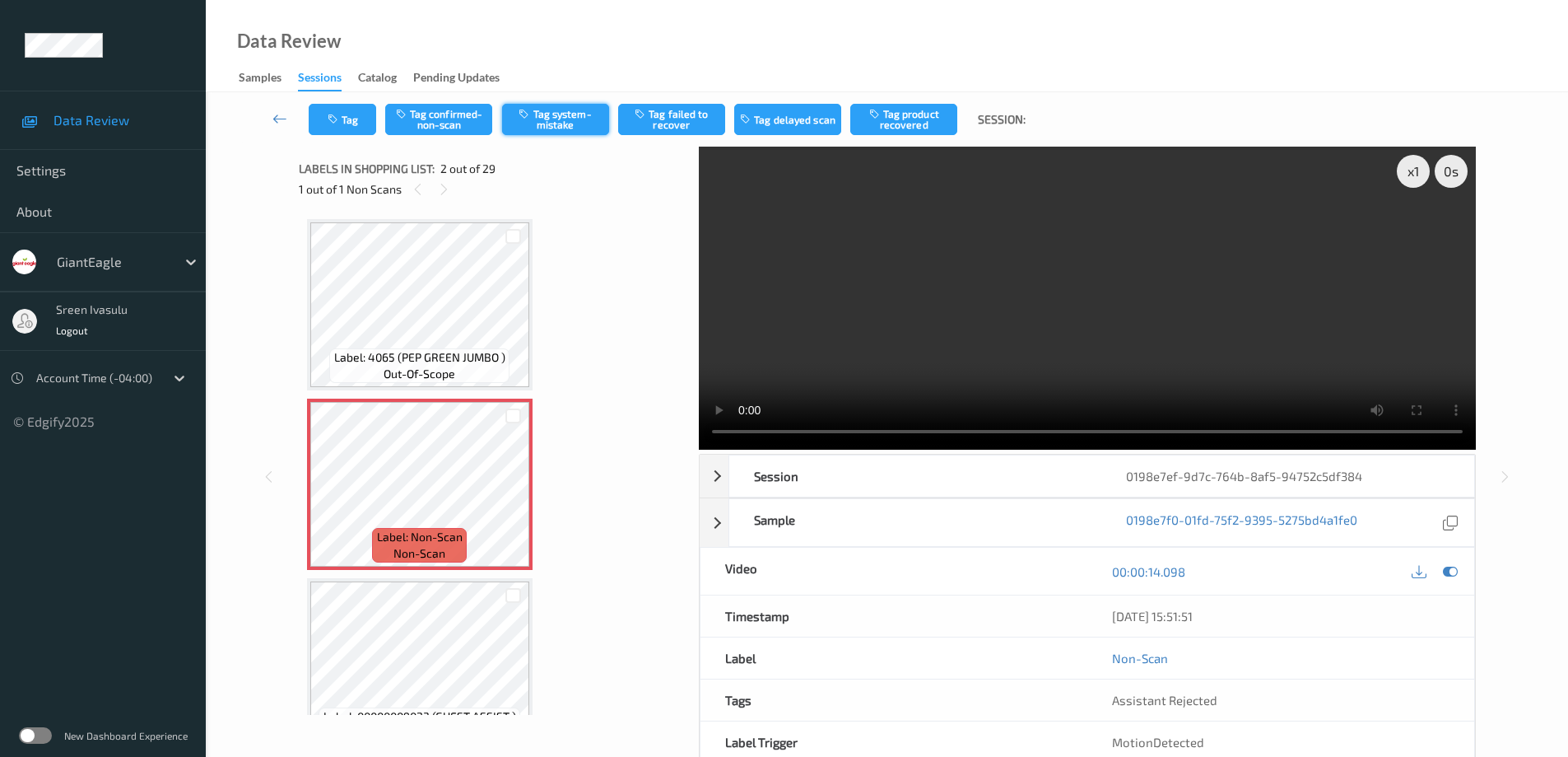
click at [585, 105] on button "Tag system-mistake" at bounding box center [555, 119] width 107 height 31
click at [354, 122] on button "Tag" at bounding box center [342, 119] width 68 height 31
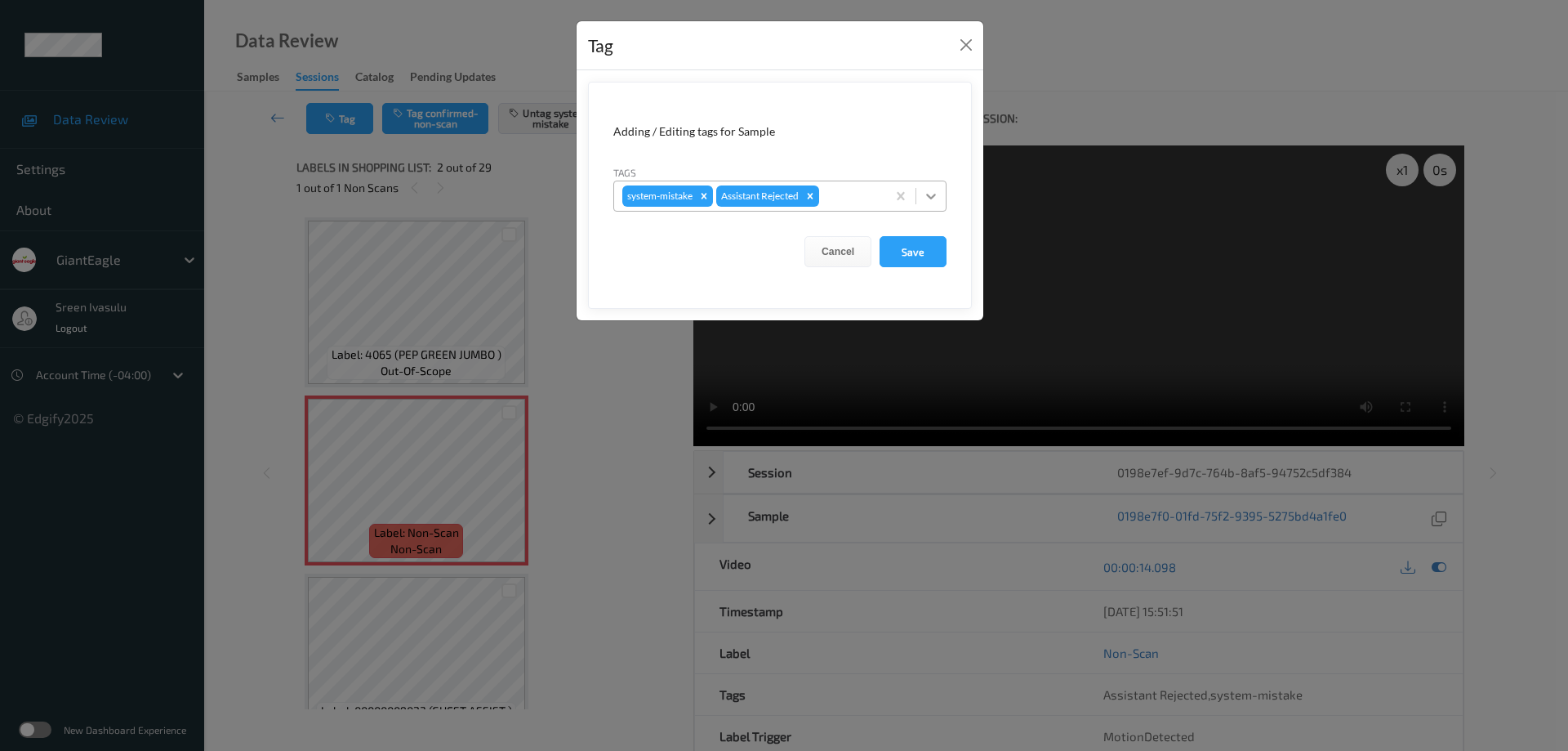
click at [931, 196] on icon at bounding box center [931, 195] width 17 height 17
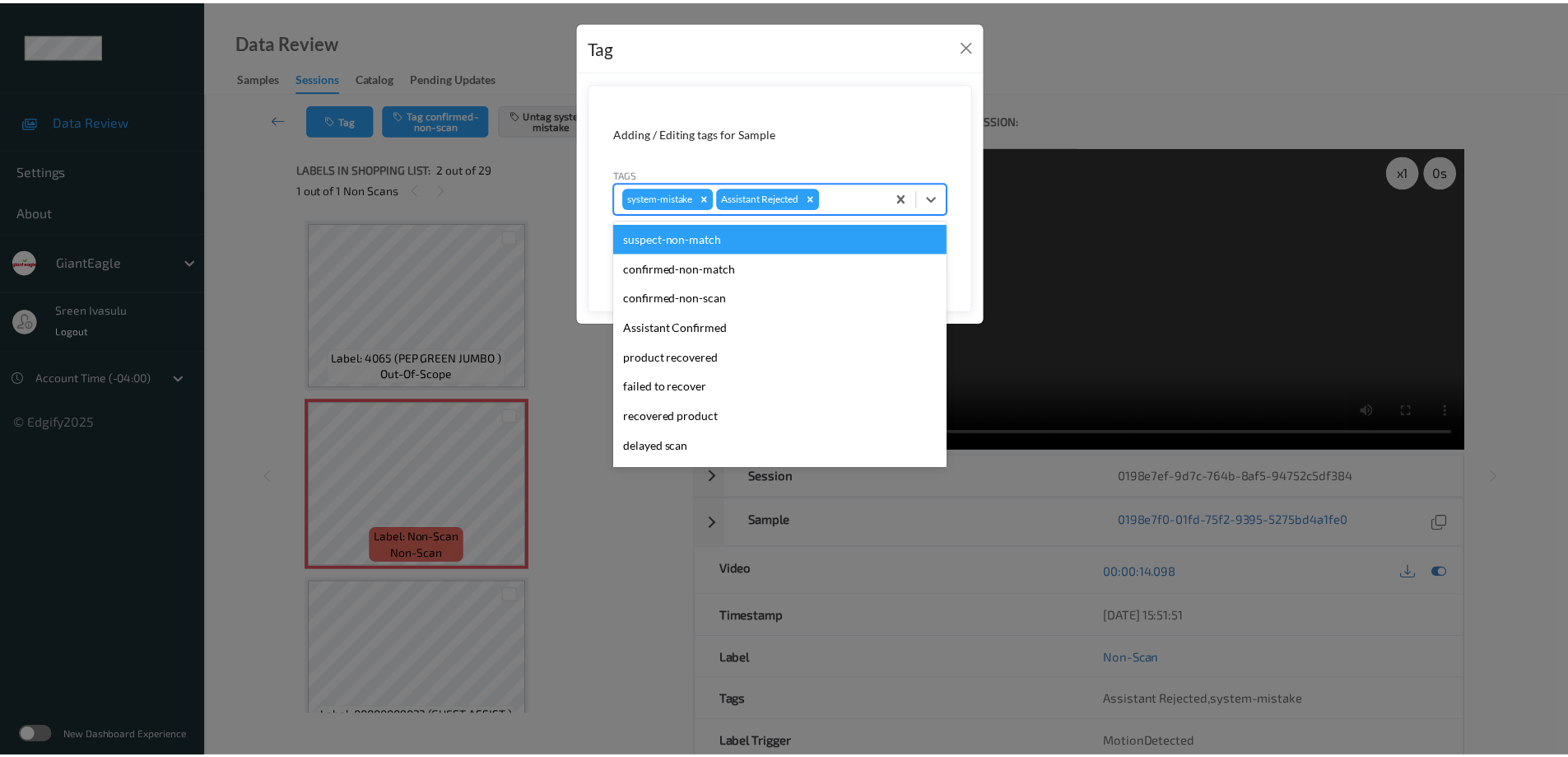
scroll to position [145, 0]
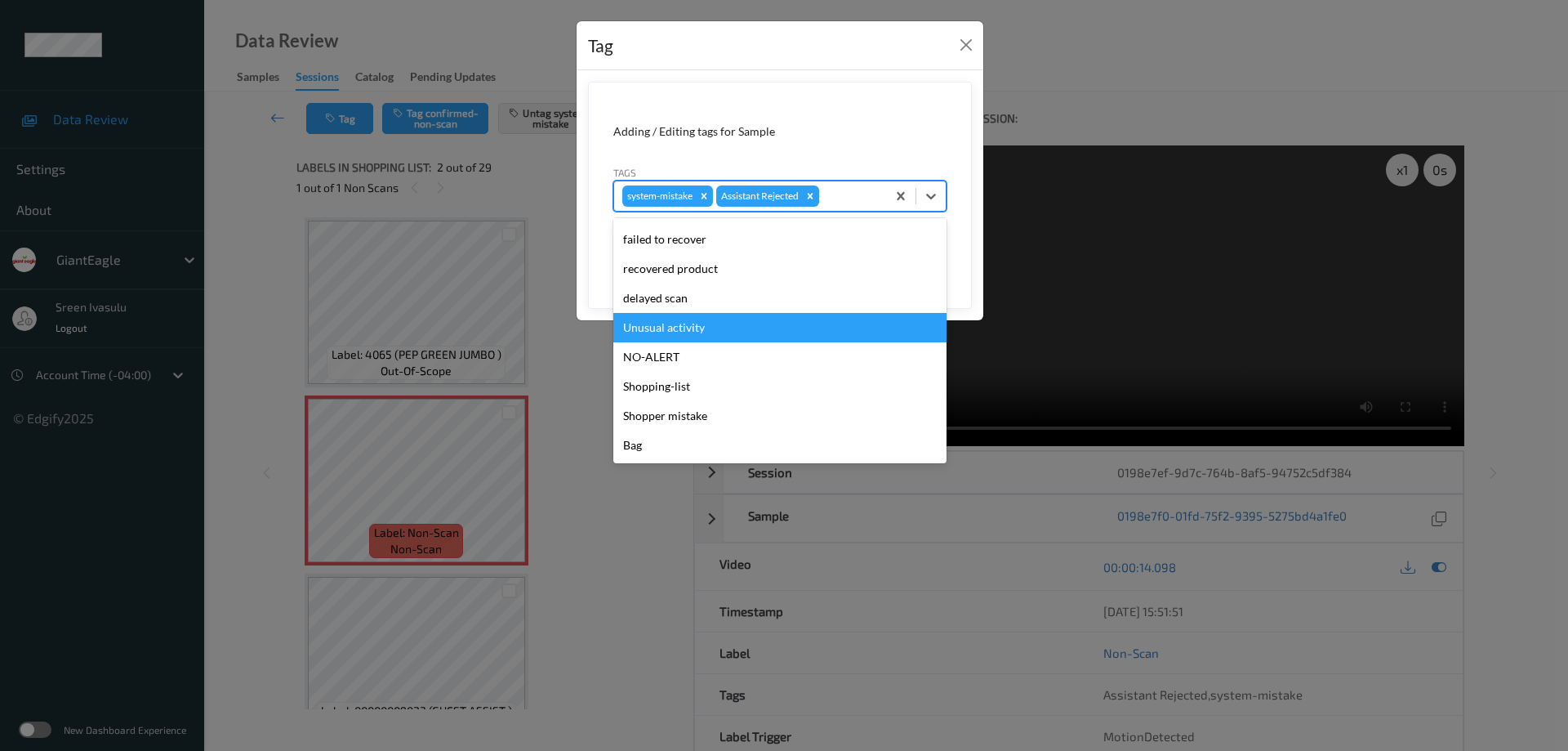
click at [687, 321] on div "Unusual activity" at bounding box center [779, 327] width 333 height 29
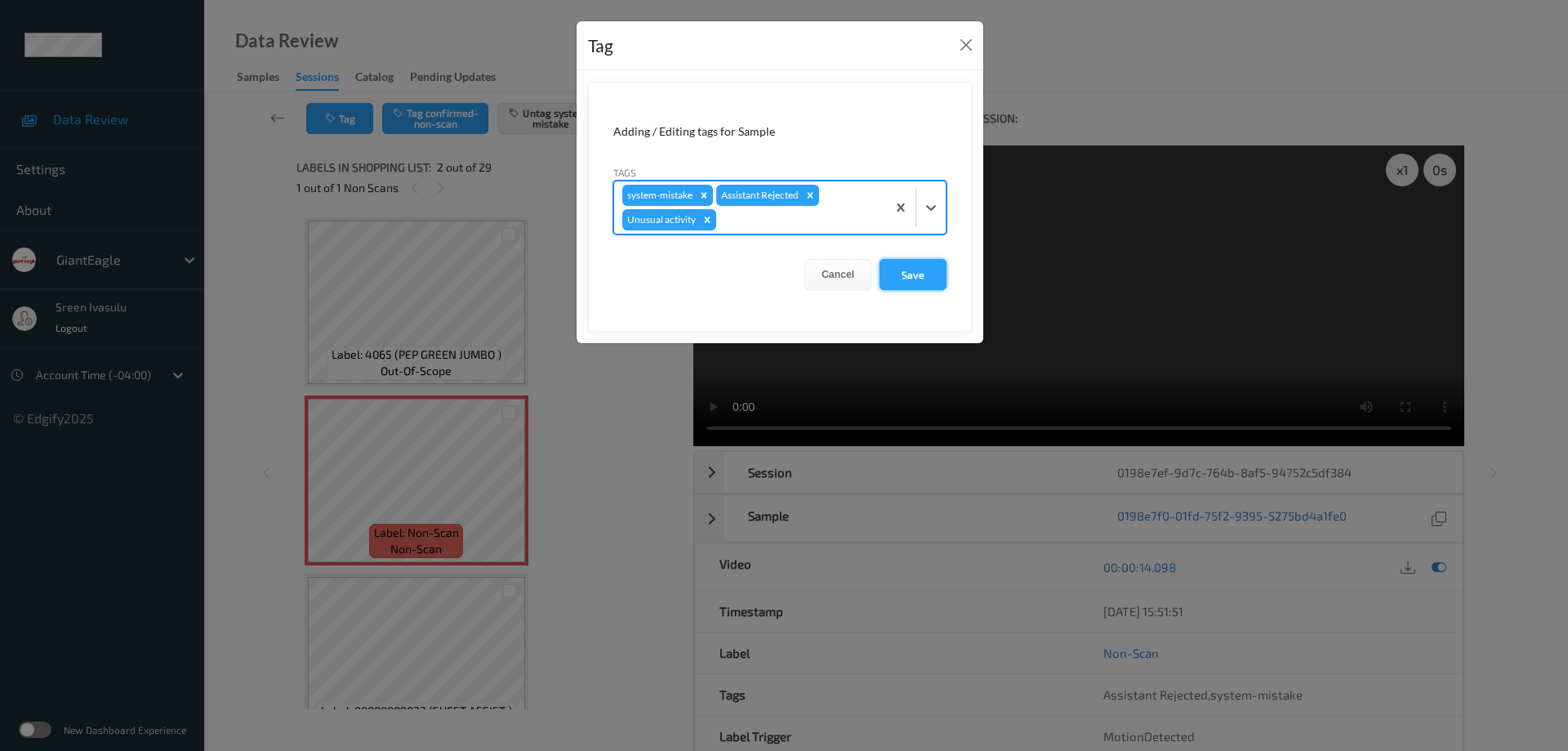
click at [901, 275] on button "Save" at bounding box center [912, 275] width 67 height 31
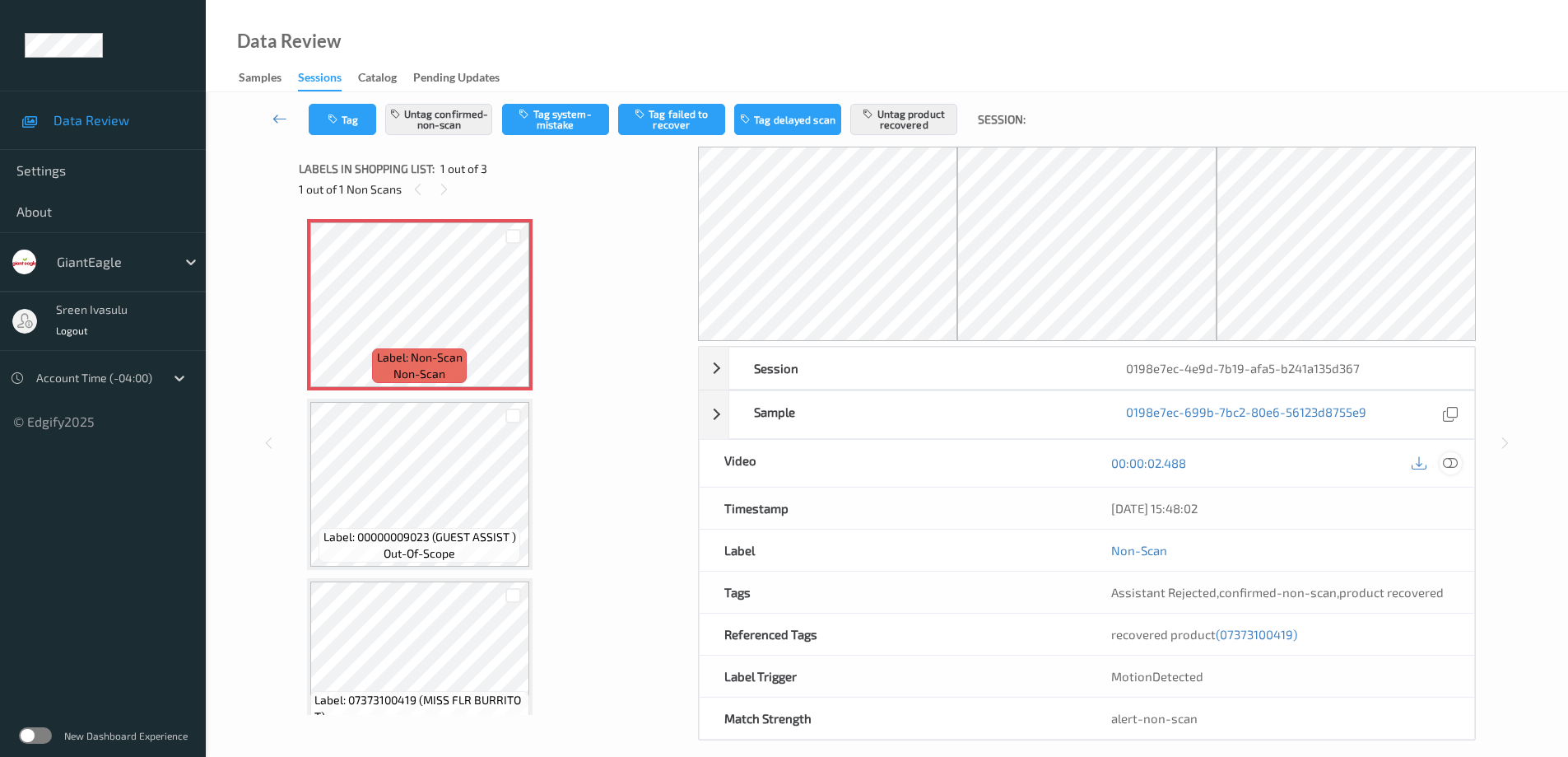
click at [1449, 460] on icon at bounding box center [1450, 462] width 15 height 15
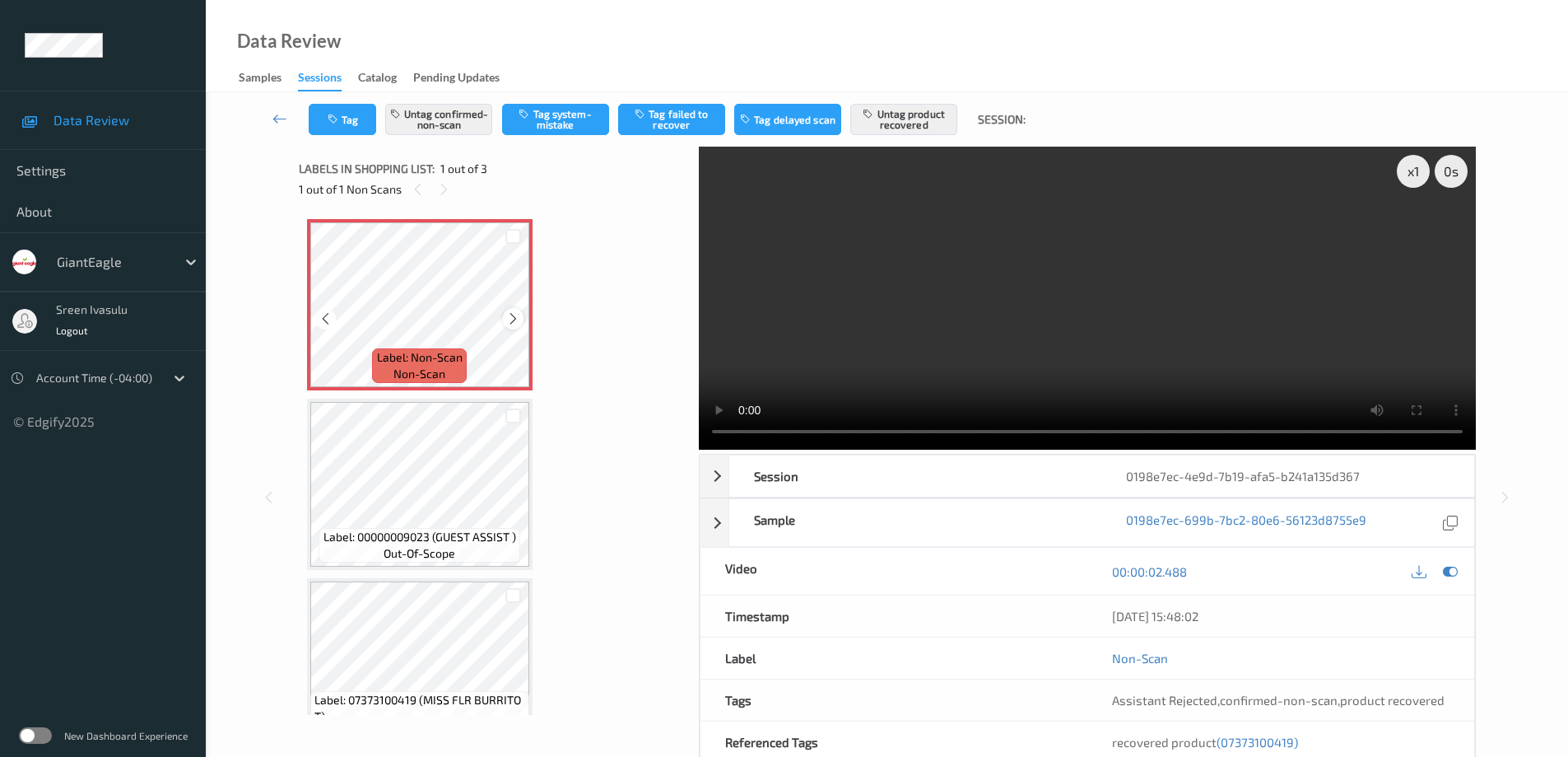
click at [507, 318] on icon at bounding box center [513, 318] width 14 height 15
click at [508, 318] on icon at bounding box center [513, 318] width 14 height 15
click at [514, 322] on icon at bounding box center [513, 318] width 14 height 15
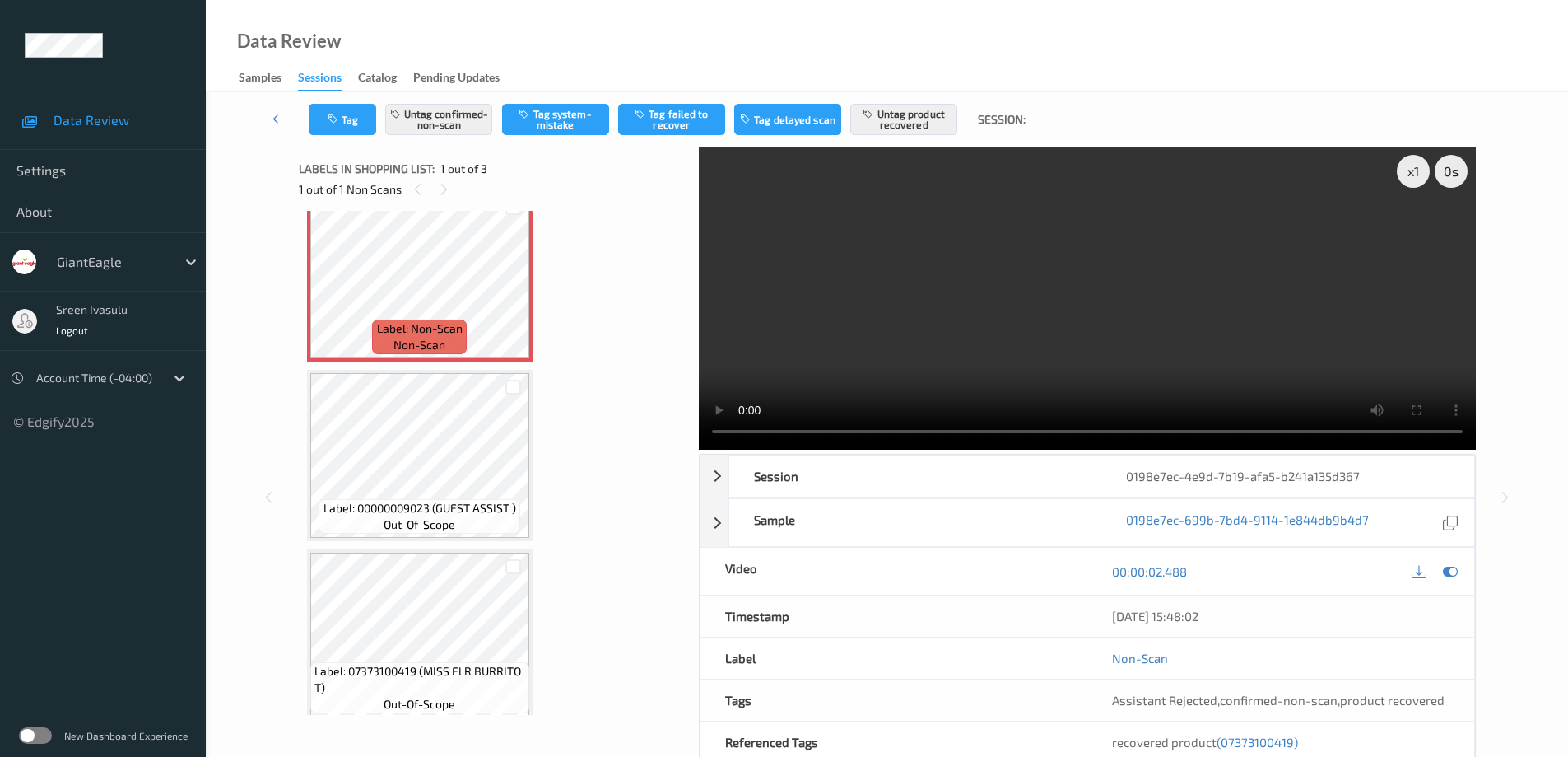
scroll to position [43, 0]
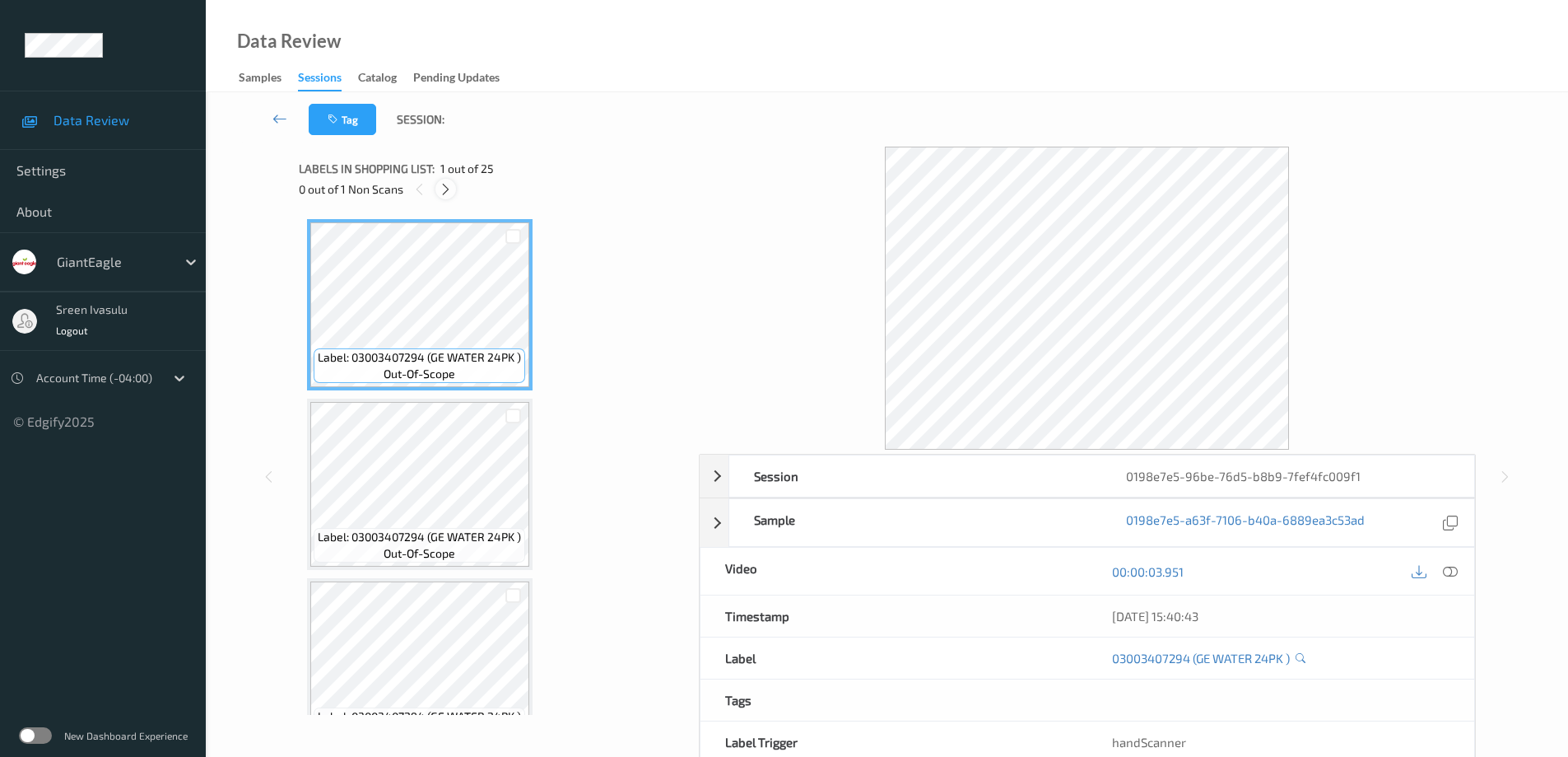
click at [439, 194] on icon at bounding box center [445, 189] width 14 height 15
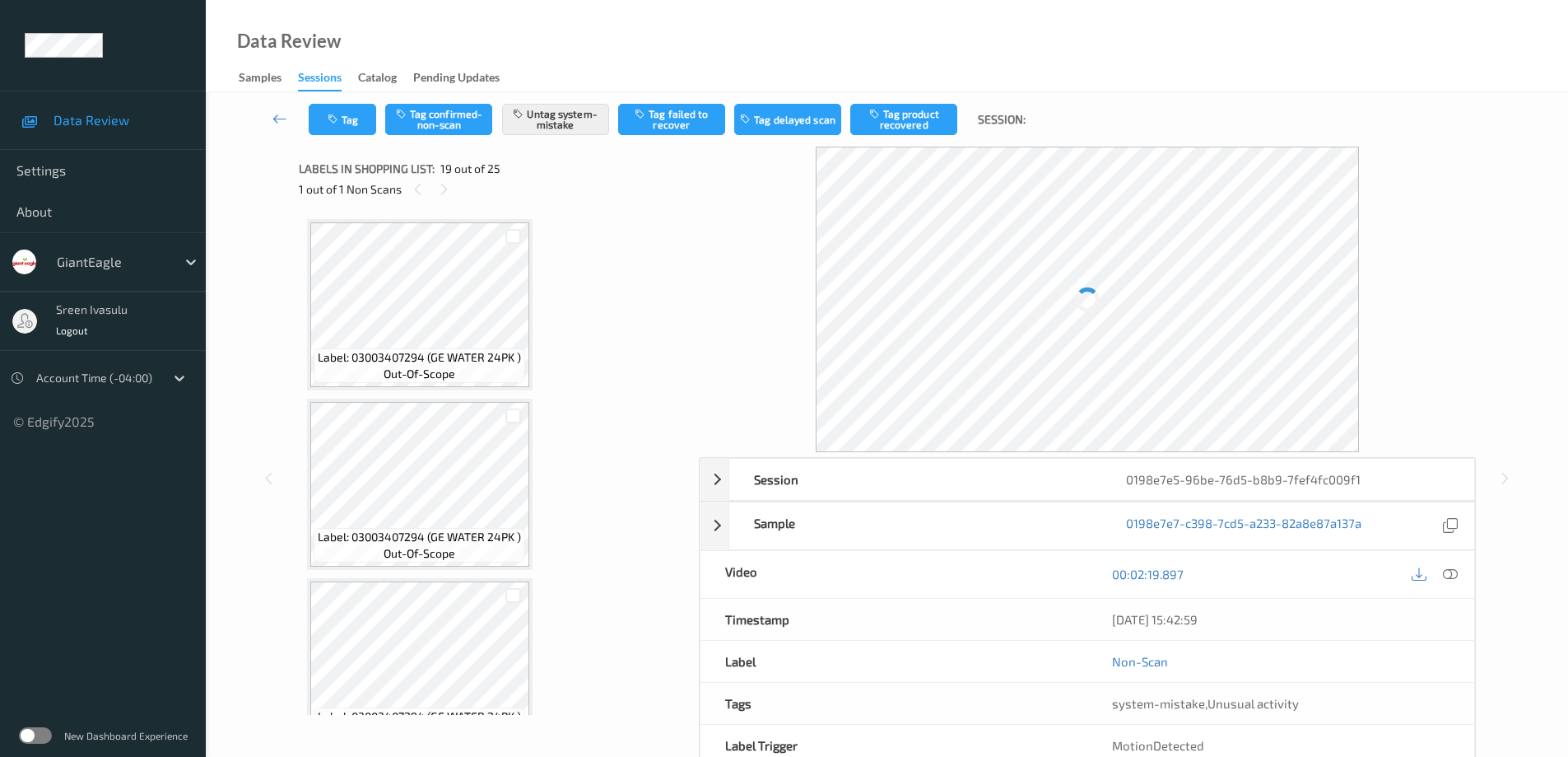
scroll to position [3059, 0]
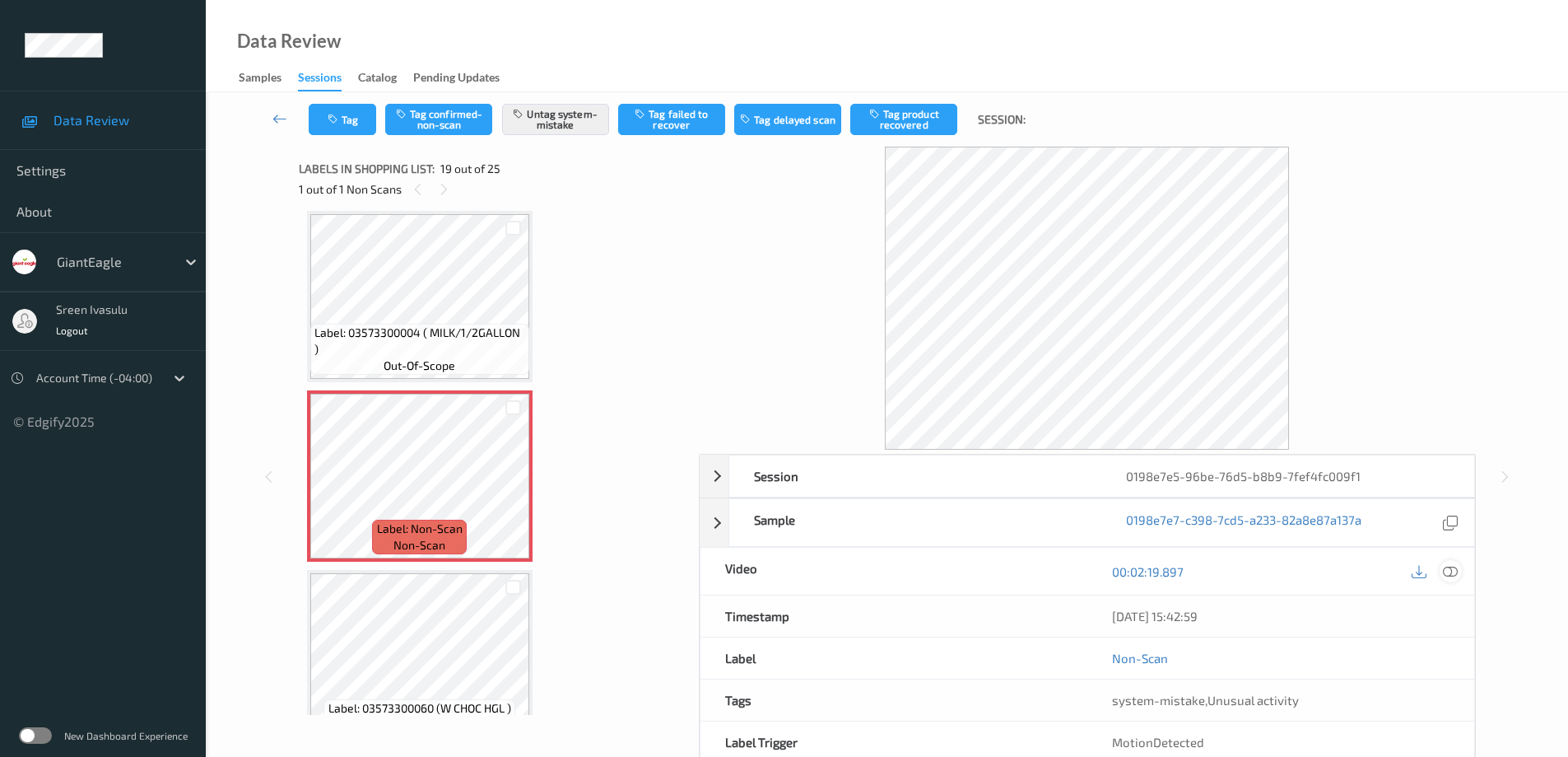
click at [1454, 571] on icon at bounding box center [1450, 571] width 15 height 15
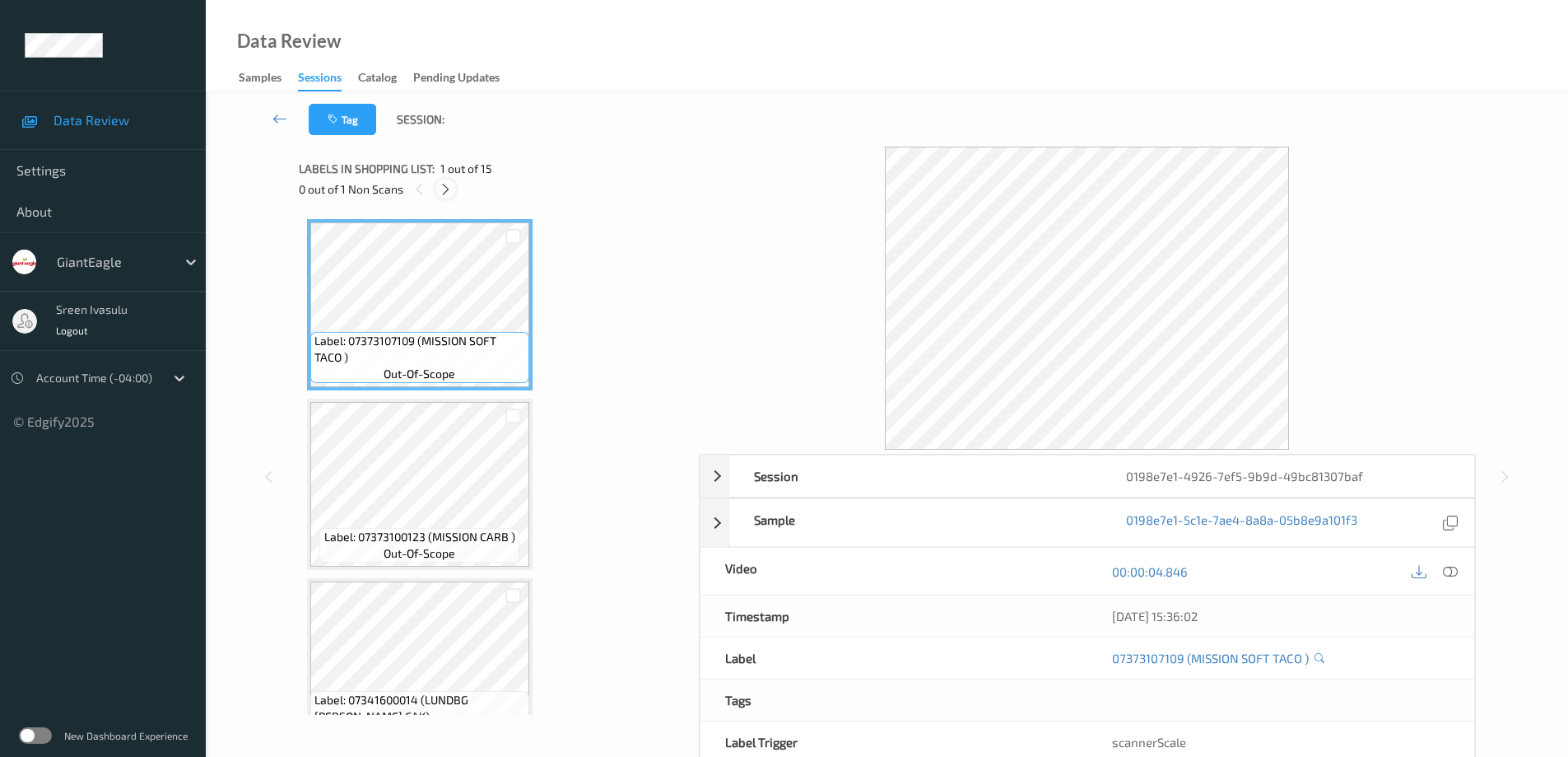
click at [450, 191] on icon at bounding box center [445, 189] width 14 height 15
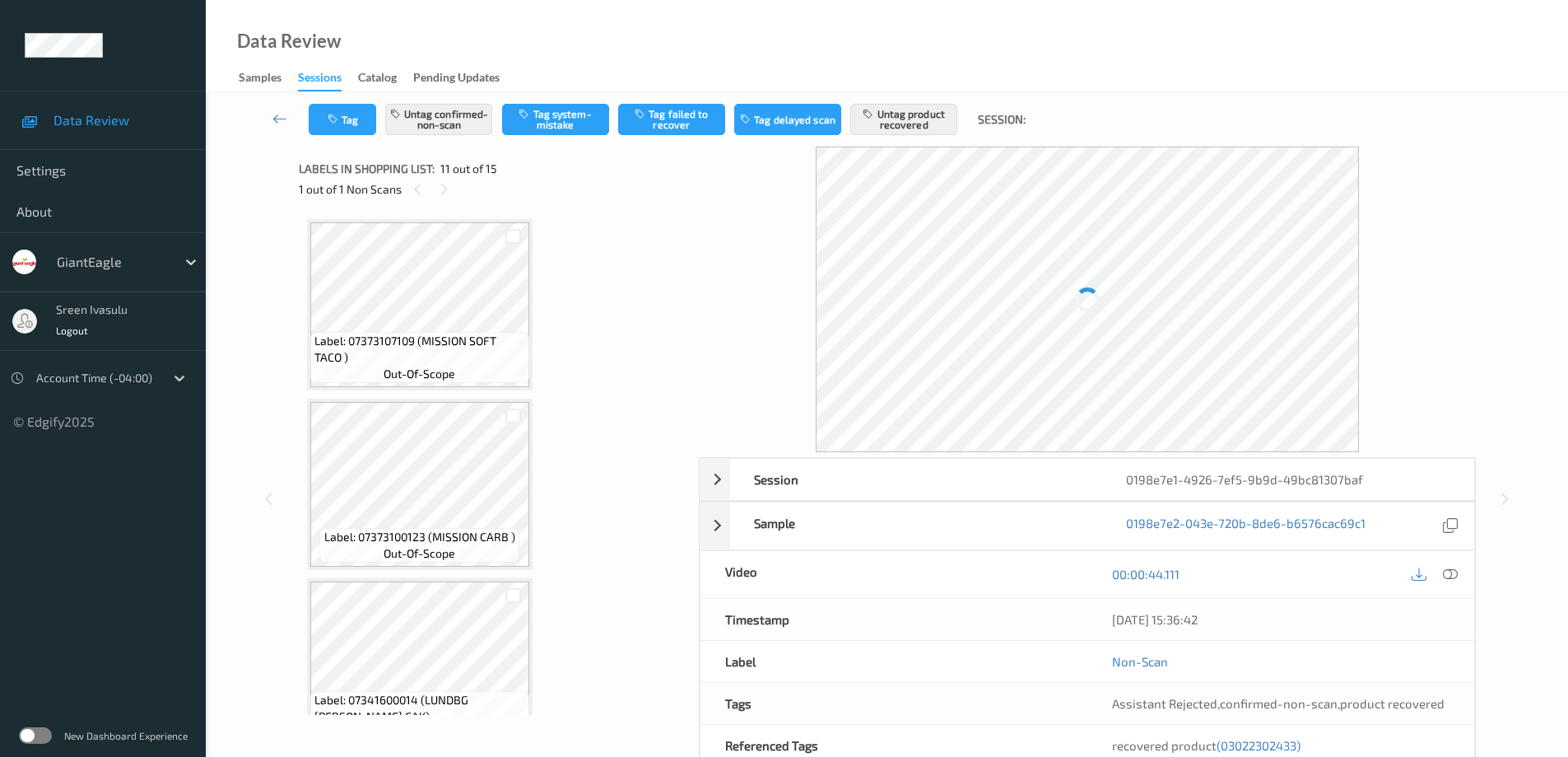
scroll to position [1624, 0]
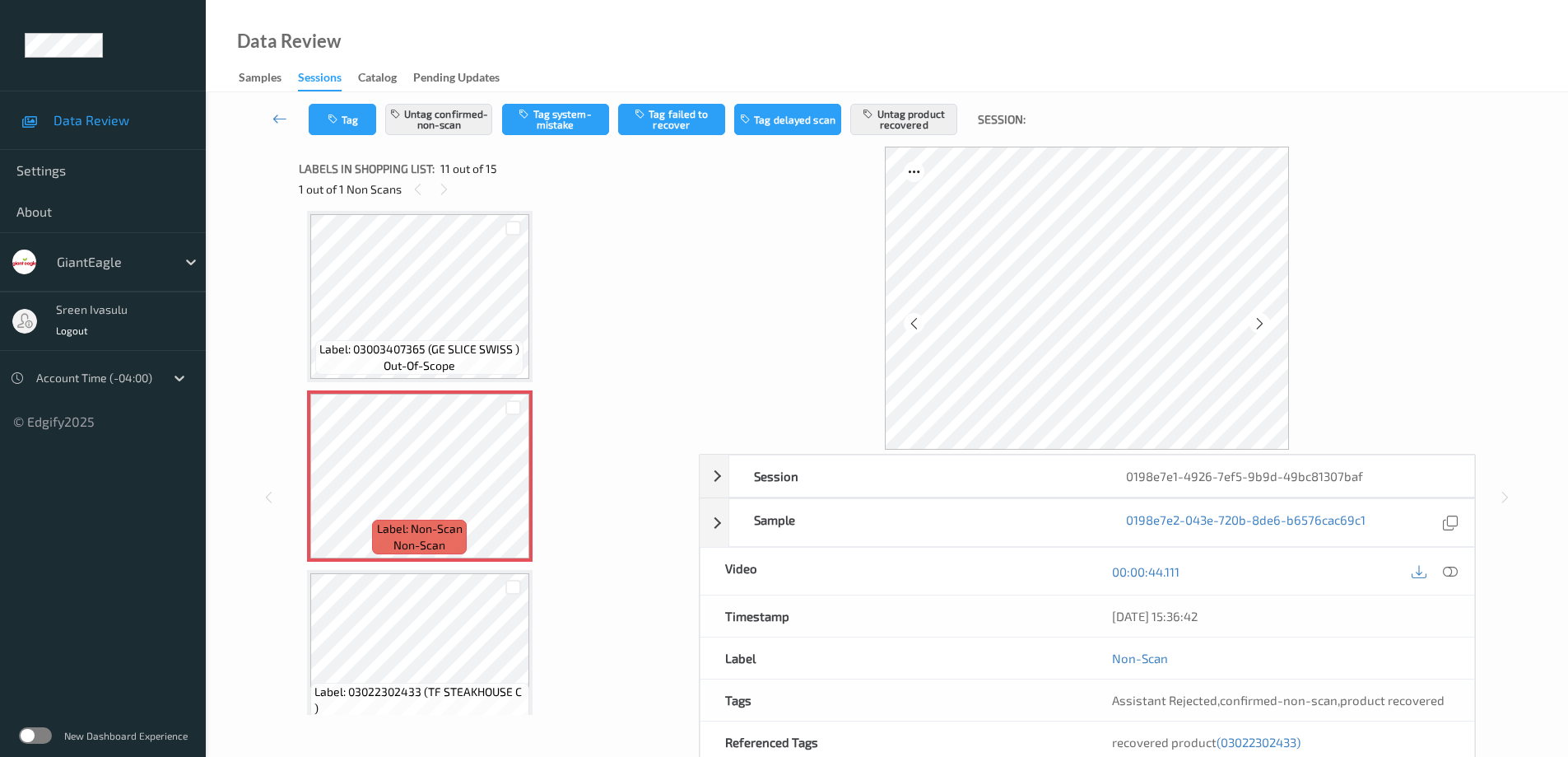
click at [1461, 572] on div "00:00:44.111" at bounding box center [1280, 571] width 387 height 47
click at [1450, 566] on icon at bounding box center [1450, 571] width 15 height 15
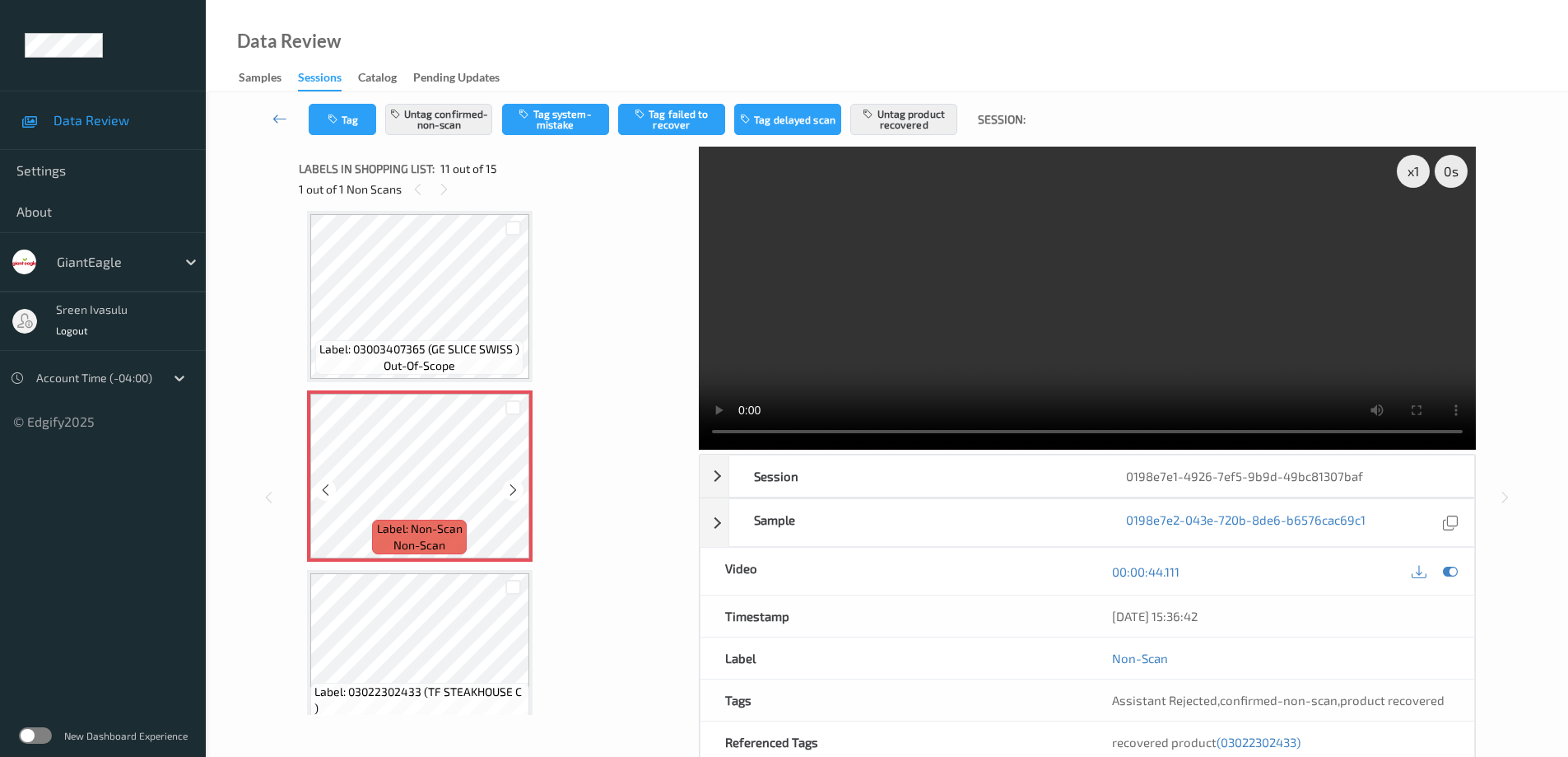
click at [507, 487] on icon at bounding box center [513, 490] width 14 height 15
click at [512, 487] on icon at bounding box center [513, 490] width 14 height 15
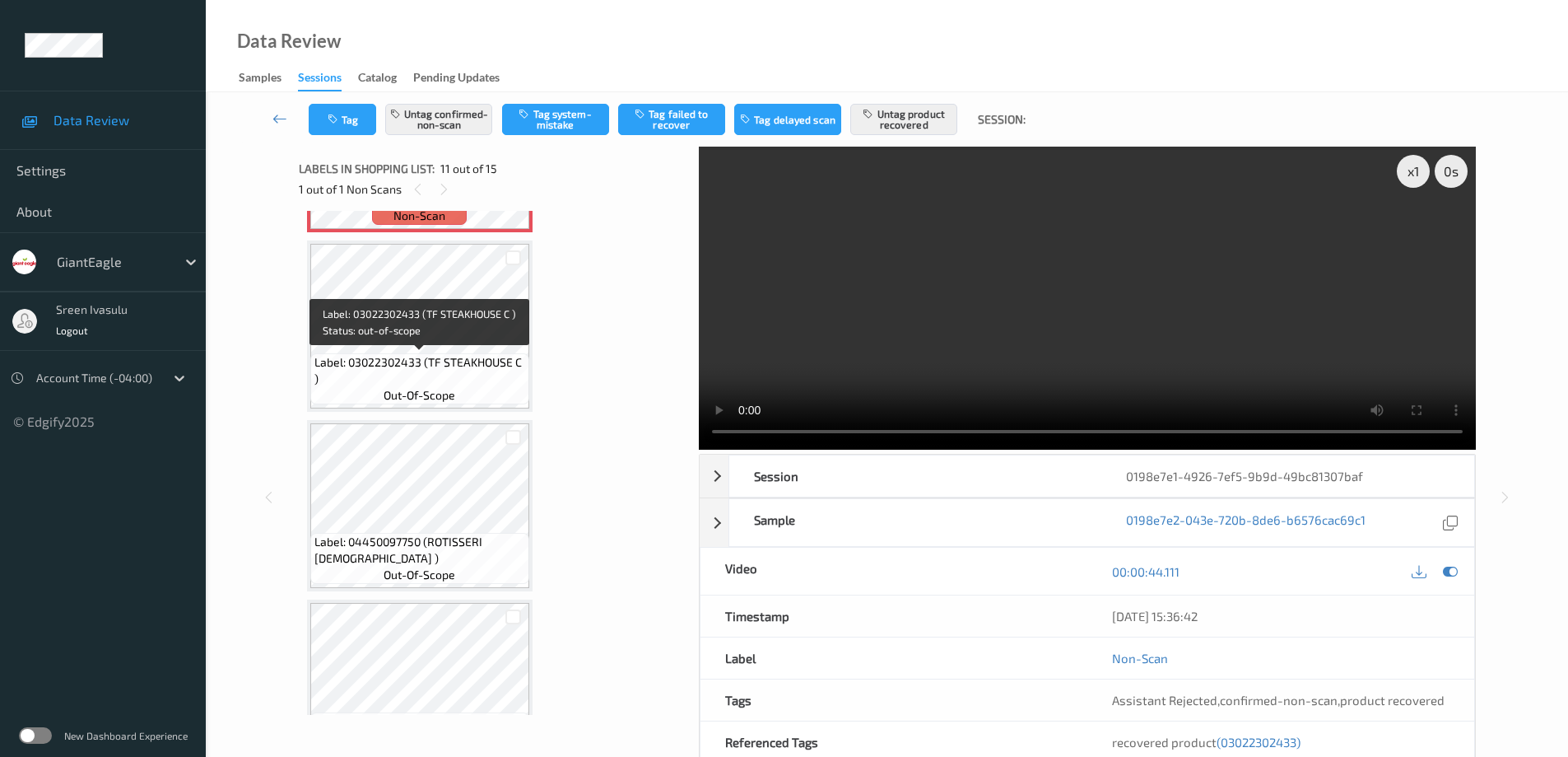
click at [485, 365] on span "Label: 03022302433 (TF STEAKHOUSE C )" at bounding box center [419, 371] width 210 height 33
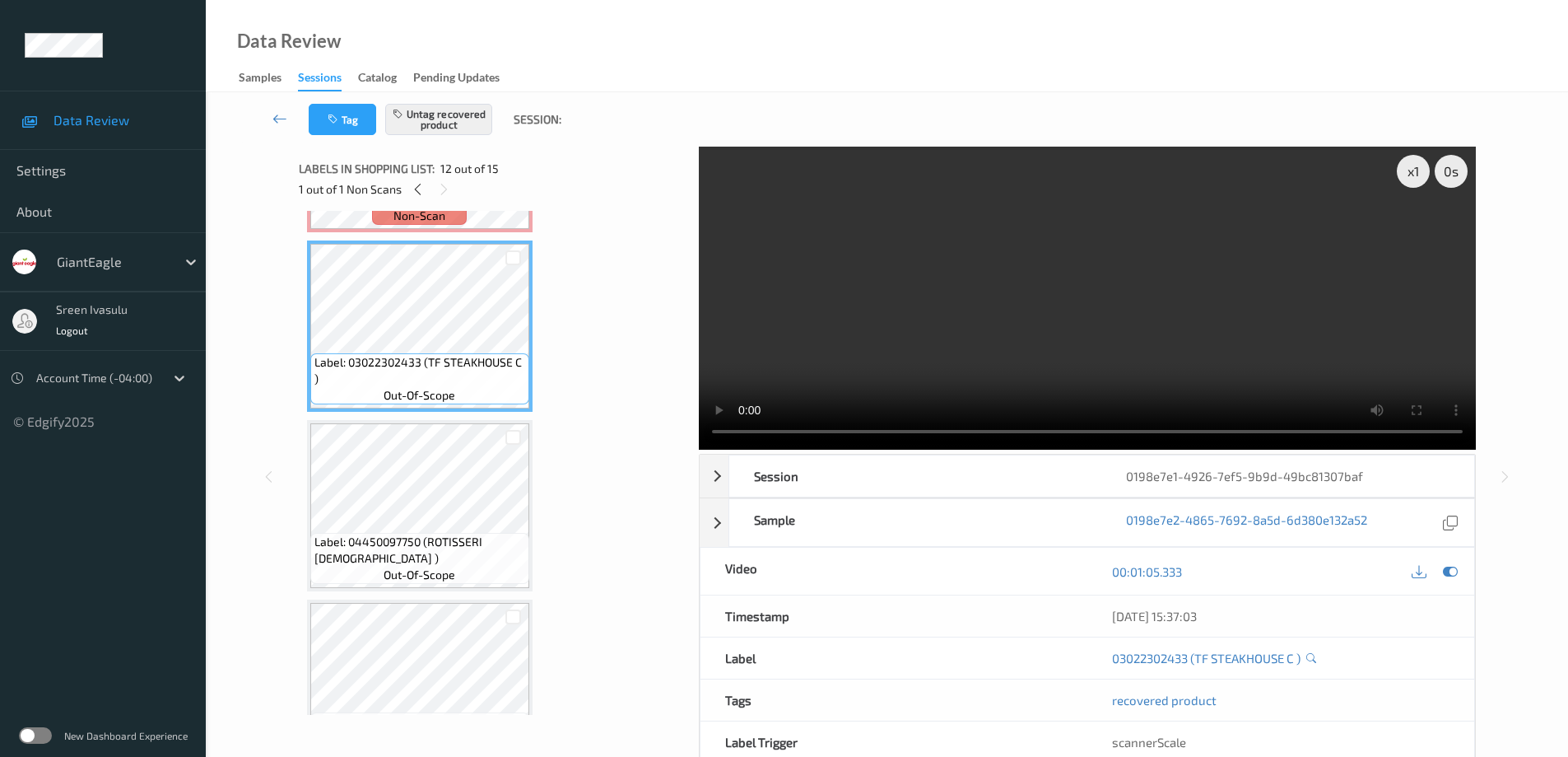
scroll to position [1624, 0]
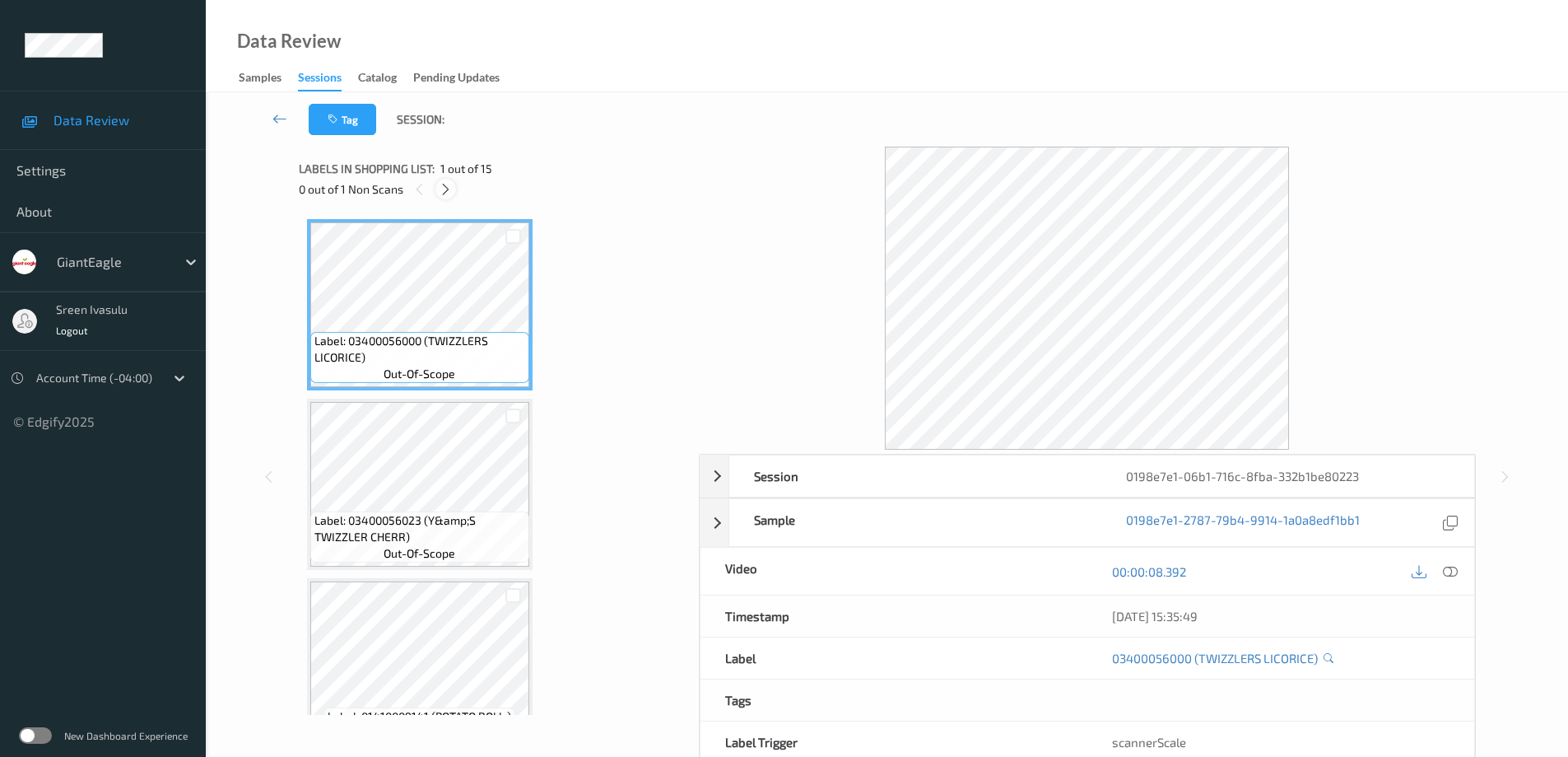
click at [441, 183] on icon at bounding box center [445, 189] width 14 height 15
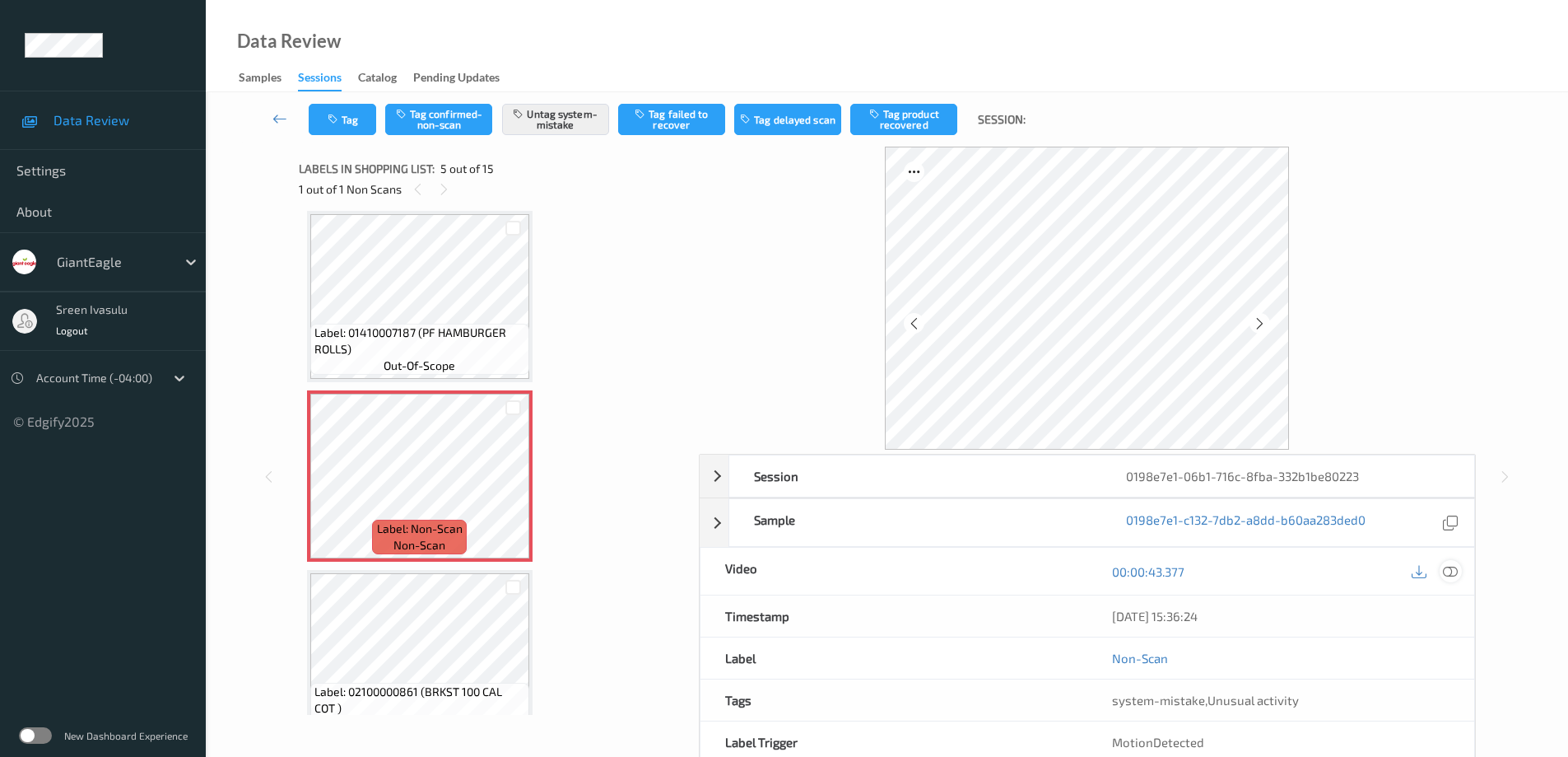
click at [1452, 573] on icon at bounding box center [1450, 571] width 15 height 15
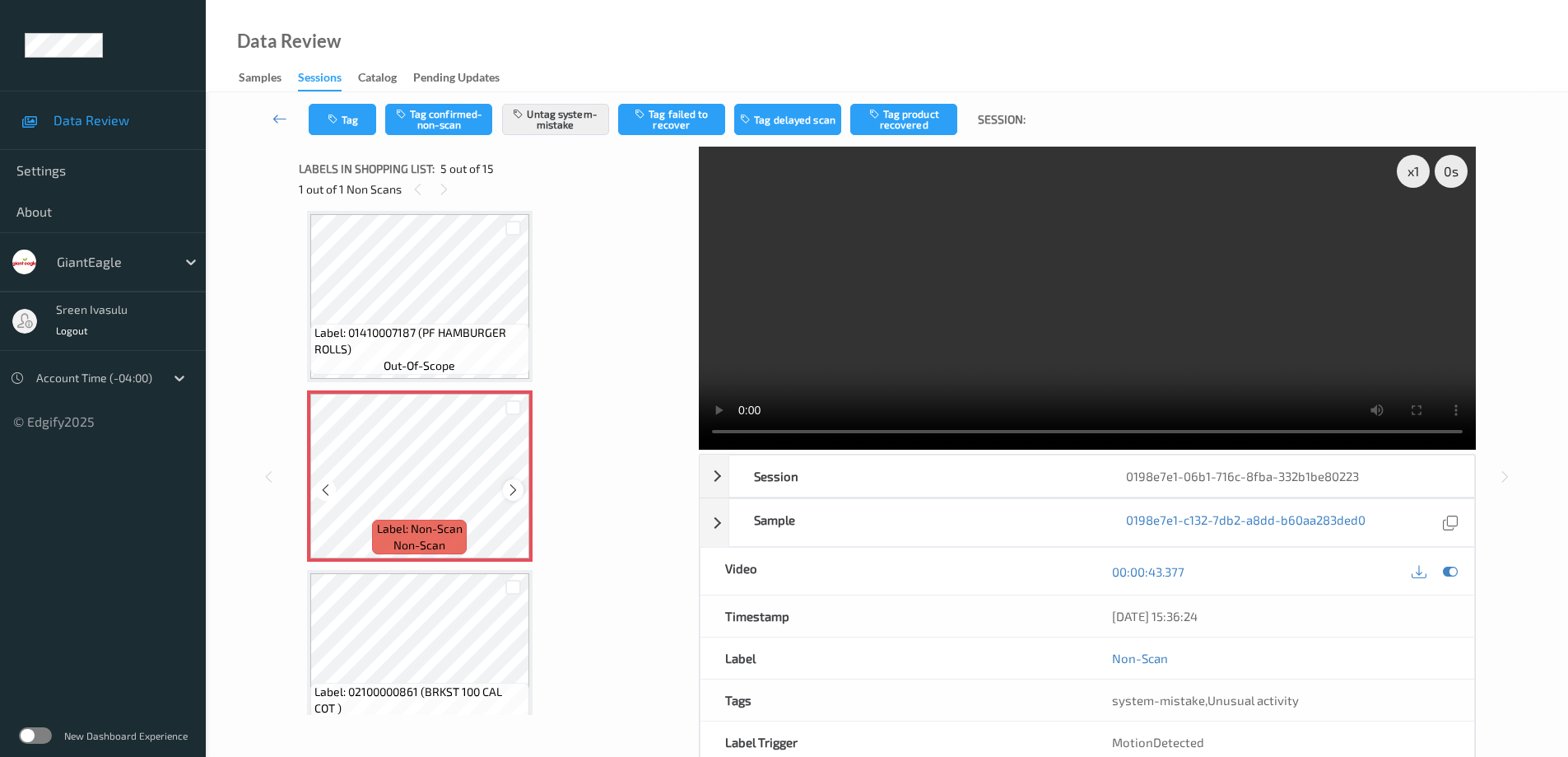
click at [512, 492] on icon at bounding box center [513, 490] width 14 height 15
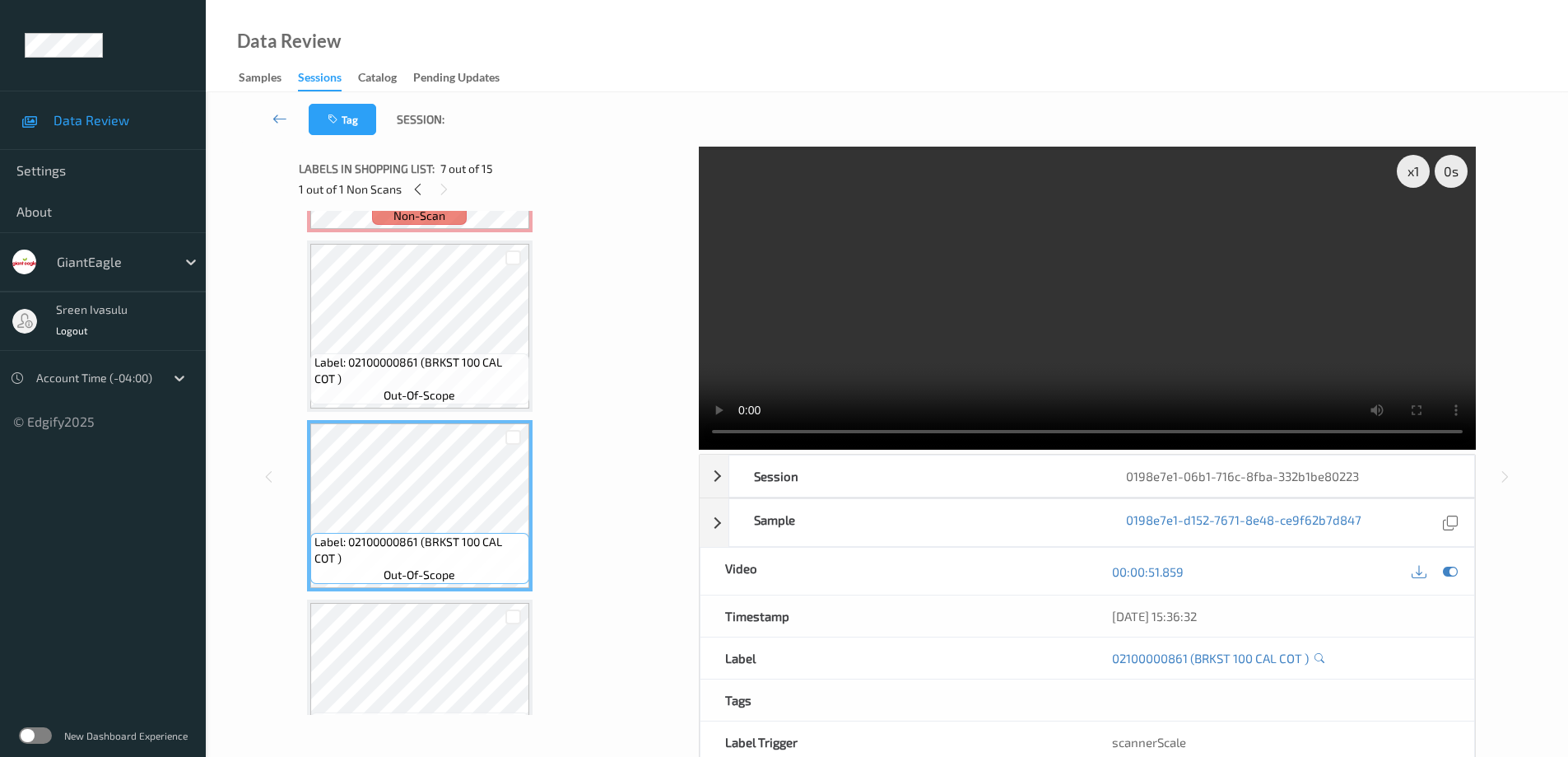
scroll to position [1206, 0]
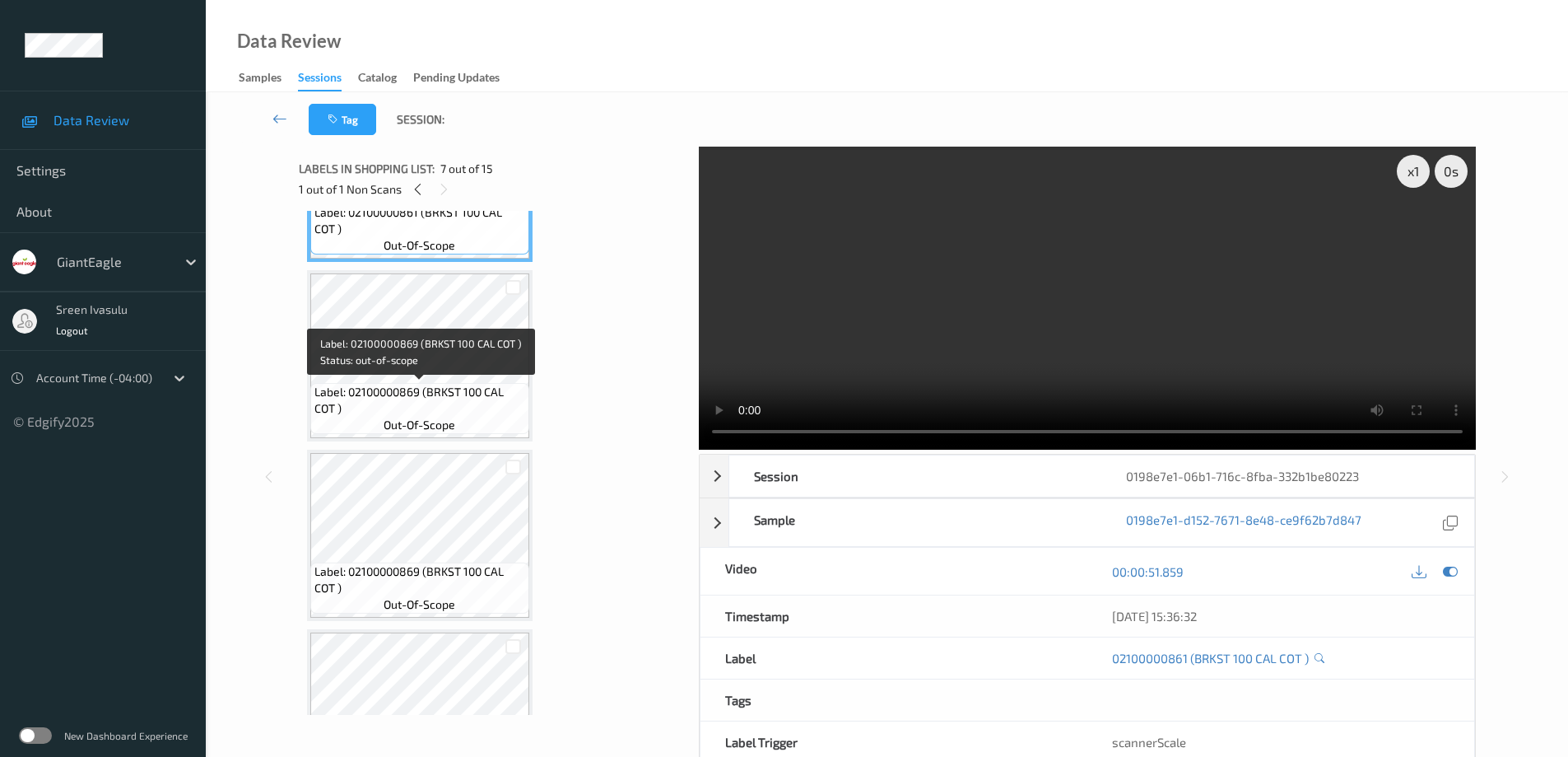
click at [452, 387] on span "Label: 02100000869 (BRKST 100 CAL COT )" at bounding box center [419, 401] width 210 height 33
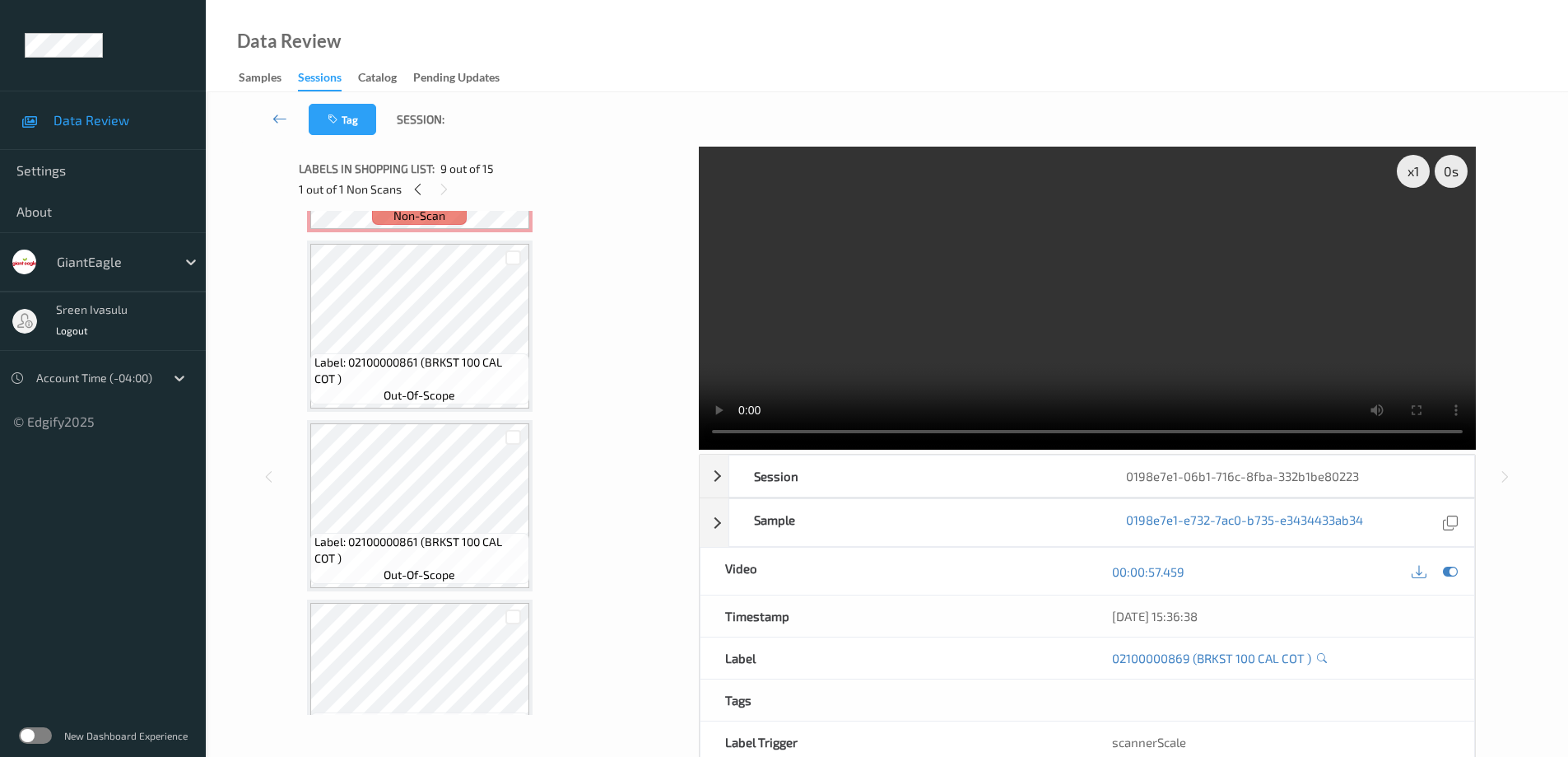
scroll to position [546, 0]
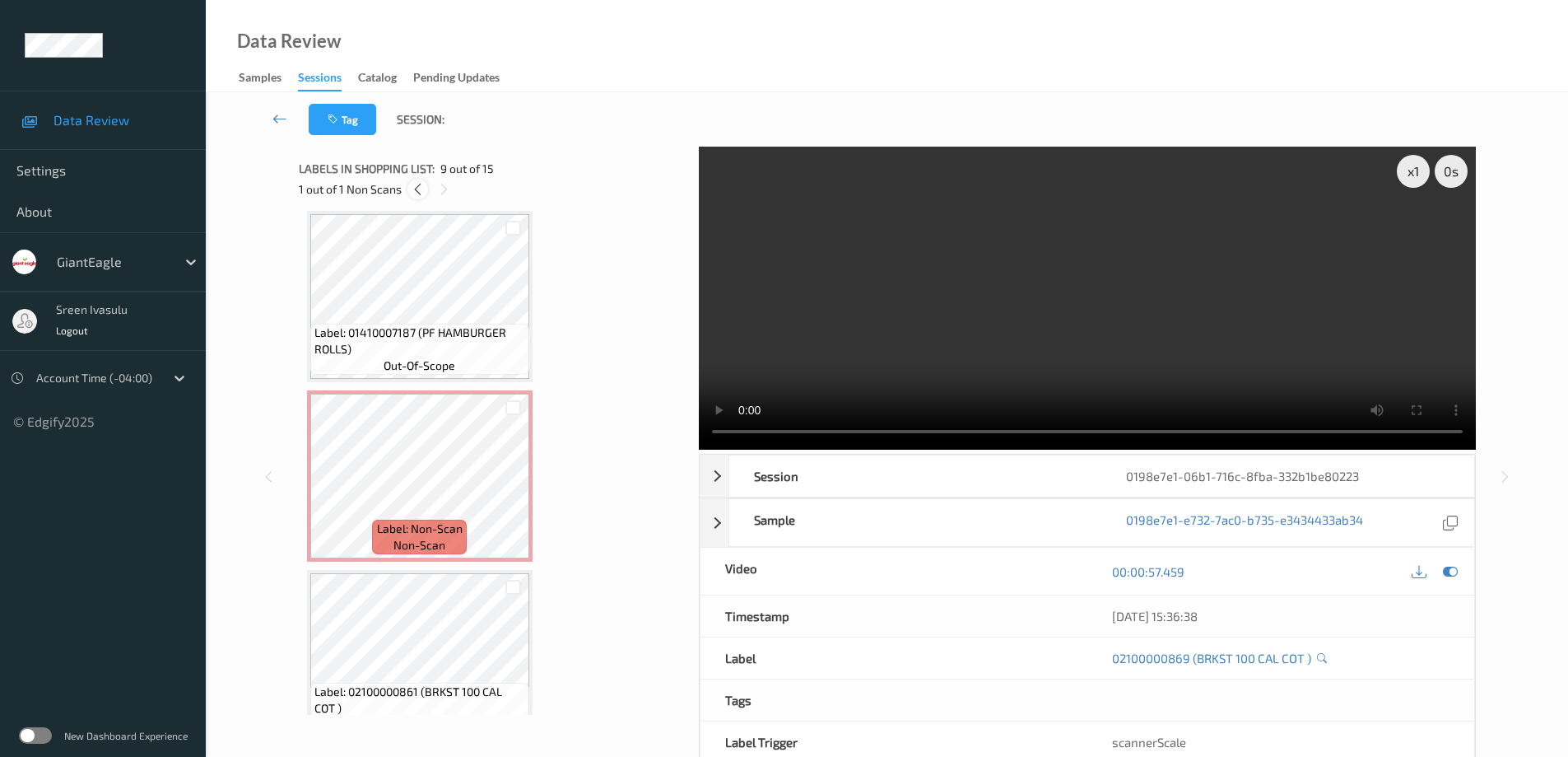
click at [416, 195] on icon at bounding box center [418, 189] width 14 height 15
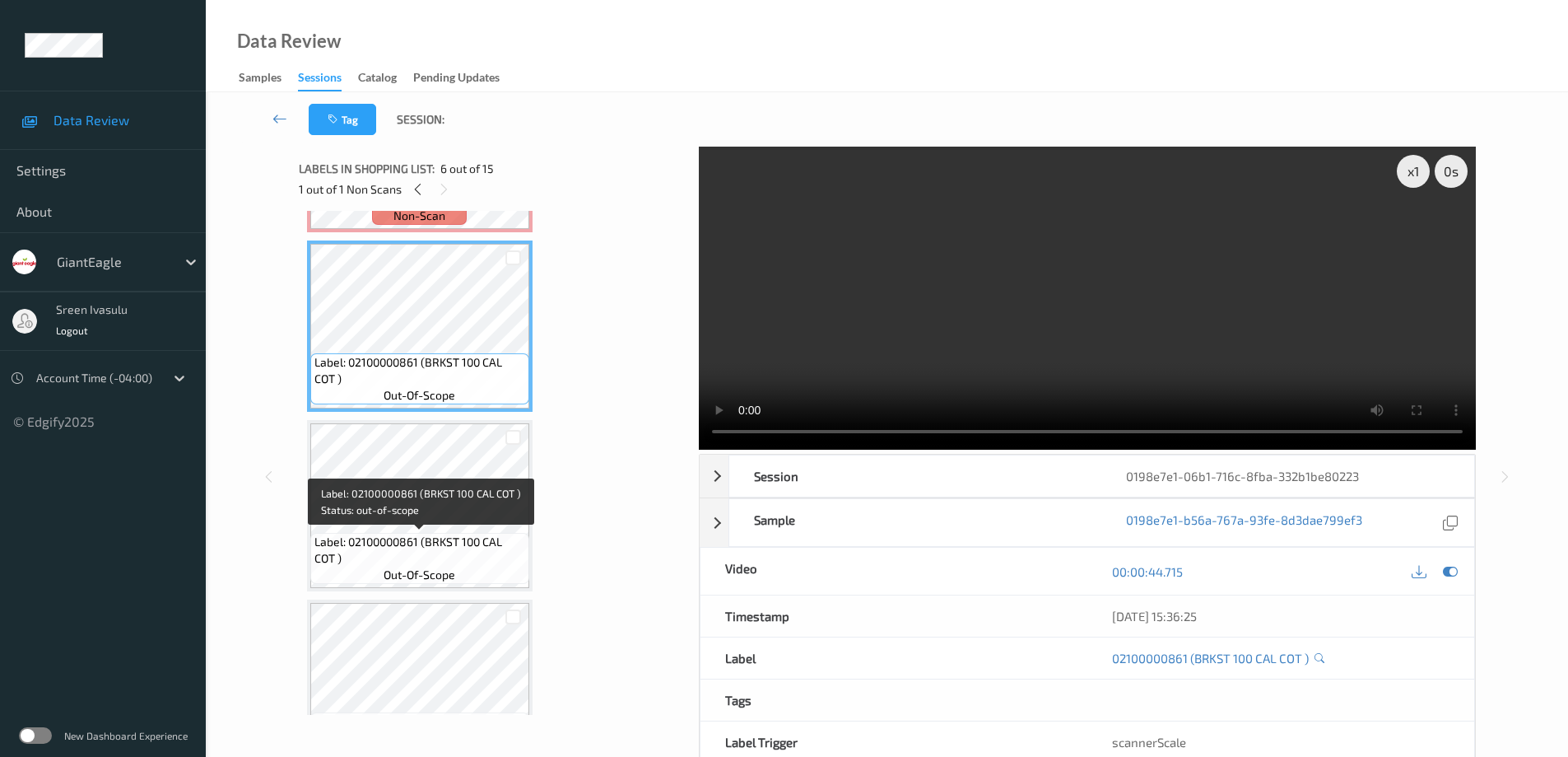
click at [484, 536] on span "Label: 02100000861 (BRKST 100 CAL COT )" at bounding box center [419, 550] width 210 height 33
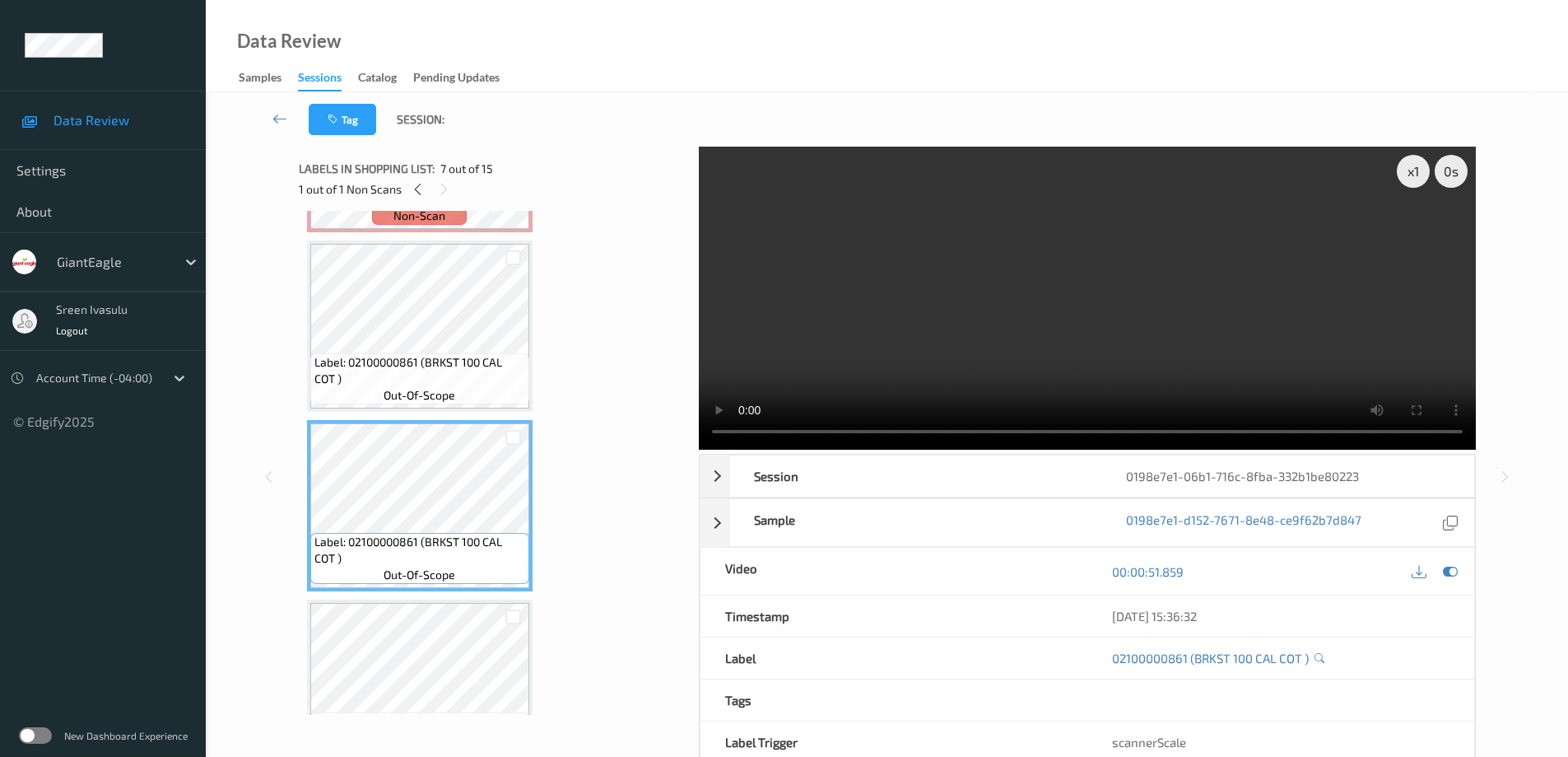
scroll to position [1206, 0]
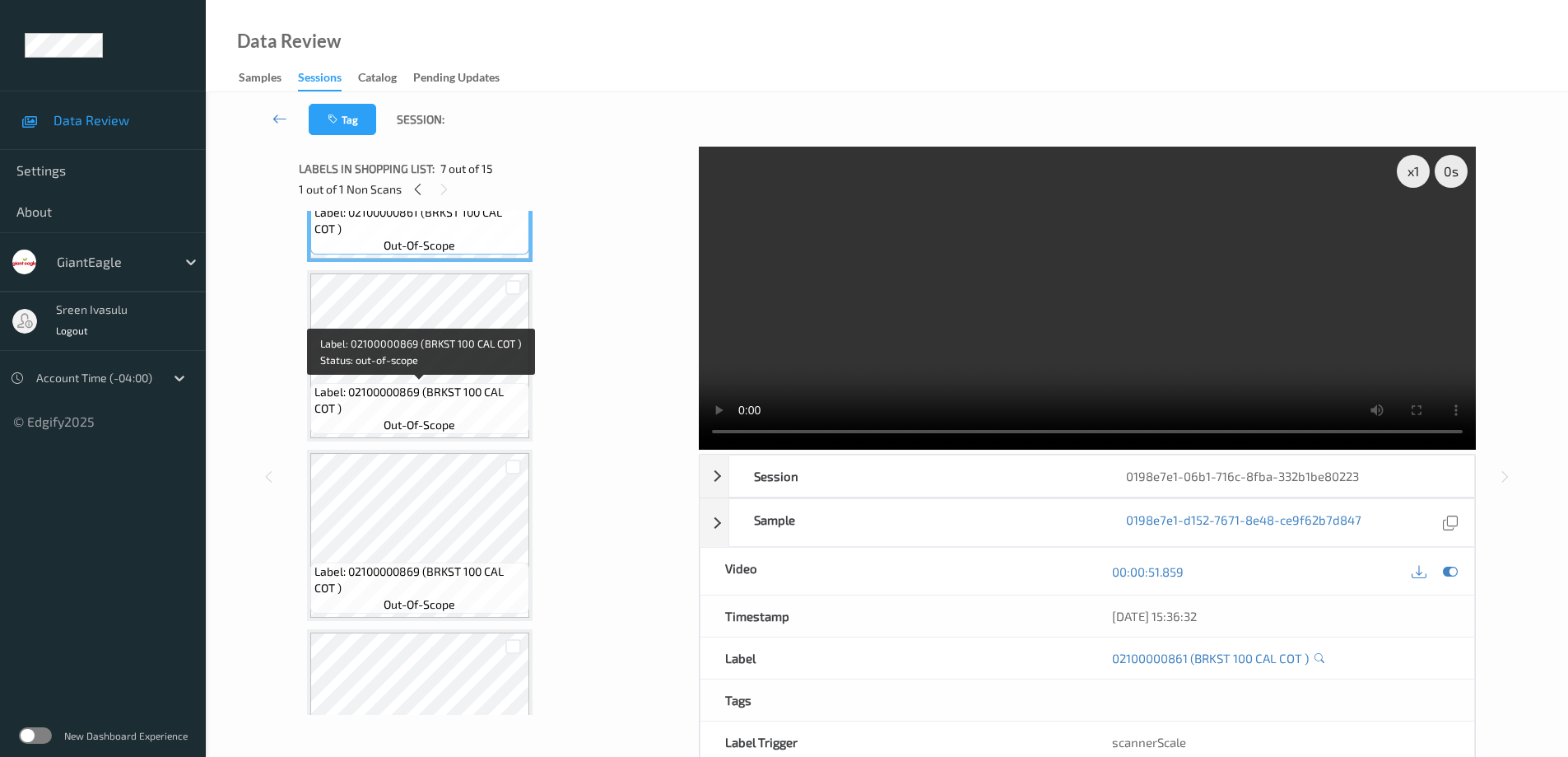
click at [463, 384] on span "Label: 02100000869 (BRKST 100 CAL COT )" at bounding box center [419, 401] width 210 height 33
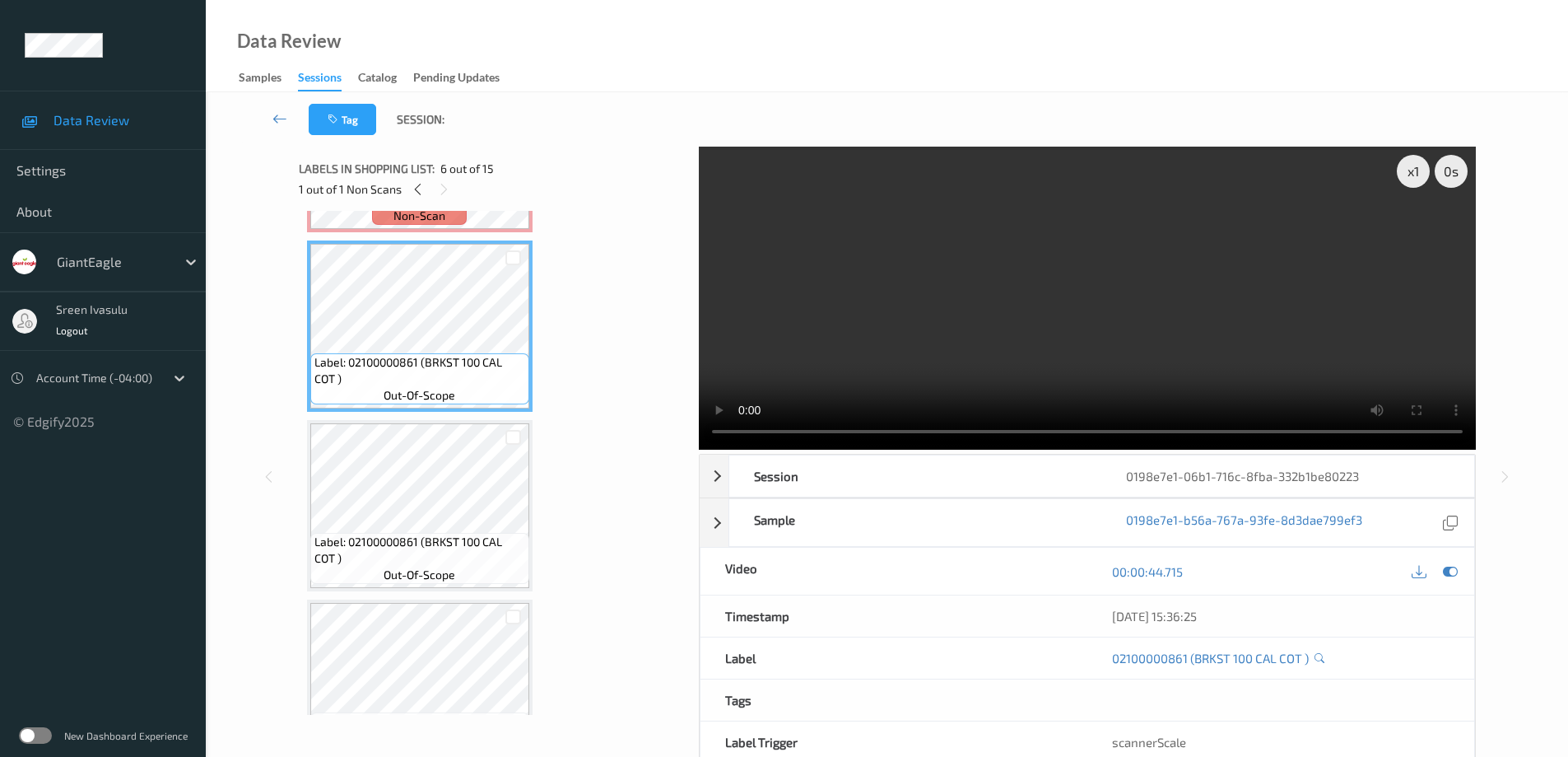
scroll to position [546, 0]
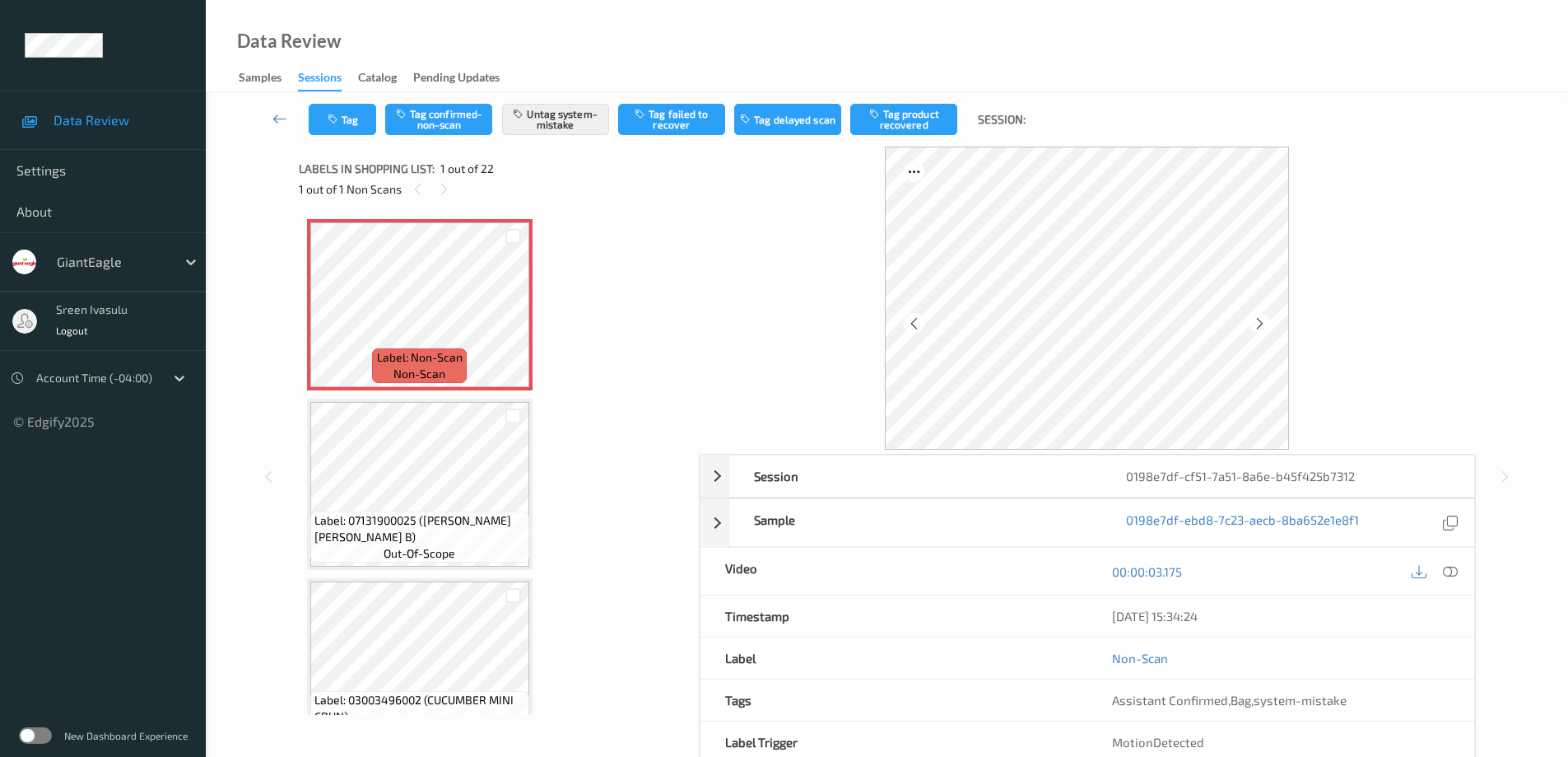
drag, startPoint x: 1452, startPoint y: 572, endPoint x: 1428, endPoint y: 594, distance: 32.6
click at [1451, 575] on icon at bounding box center [1450, 571] width 15 height 15
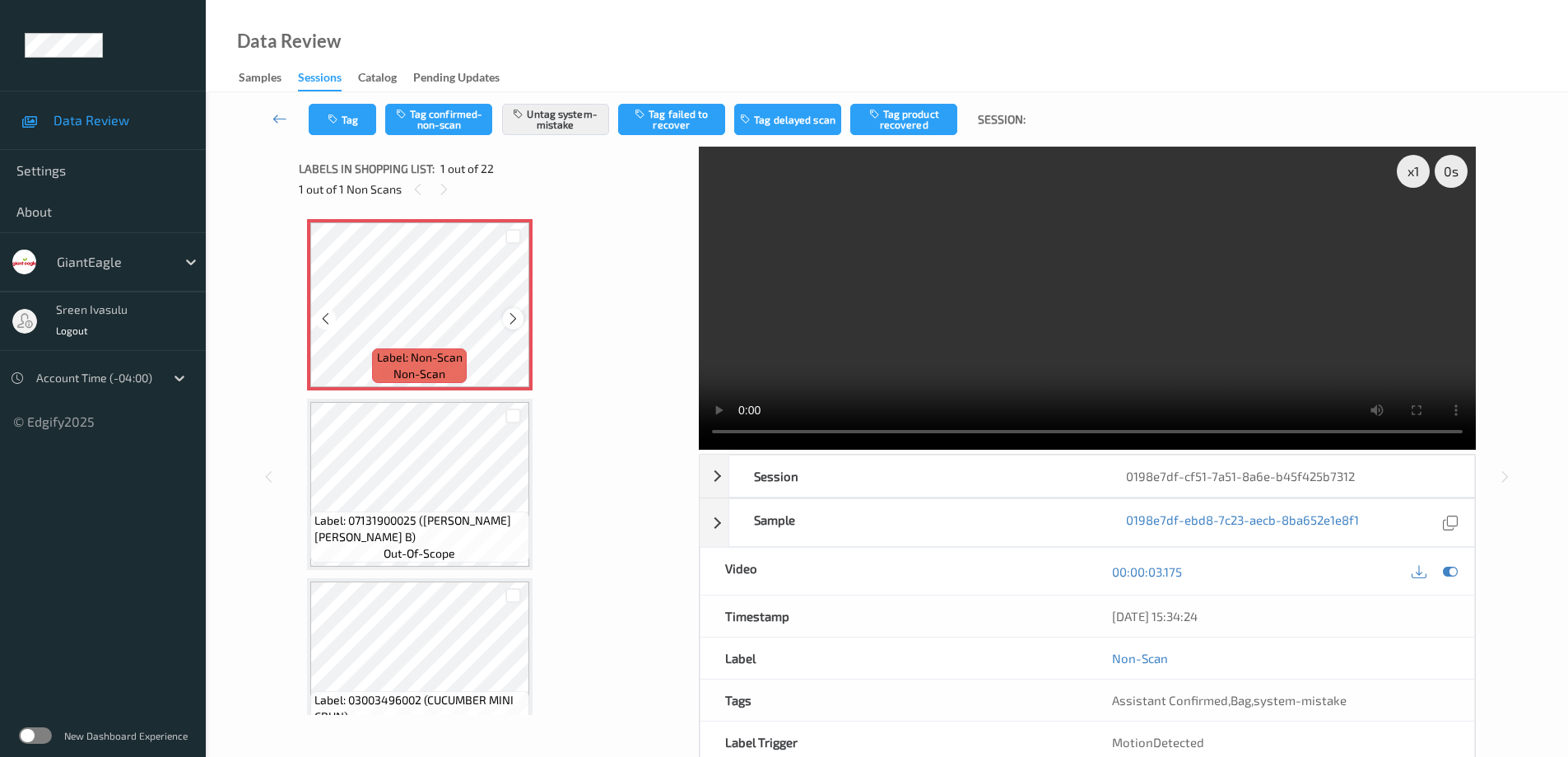
click at [509, 324] on icon at bounding box center [513, 318] width 14 height 15
click at [515, 313] on icon at bounding box center [513, 318] width 14 height 15
click at [509, 308] on div at bounding box center [513, 317] width 21 height 21
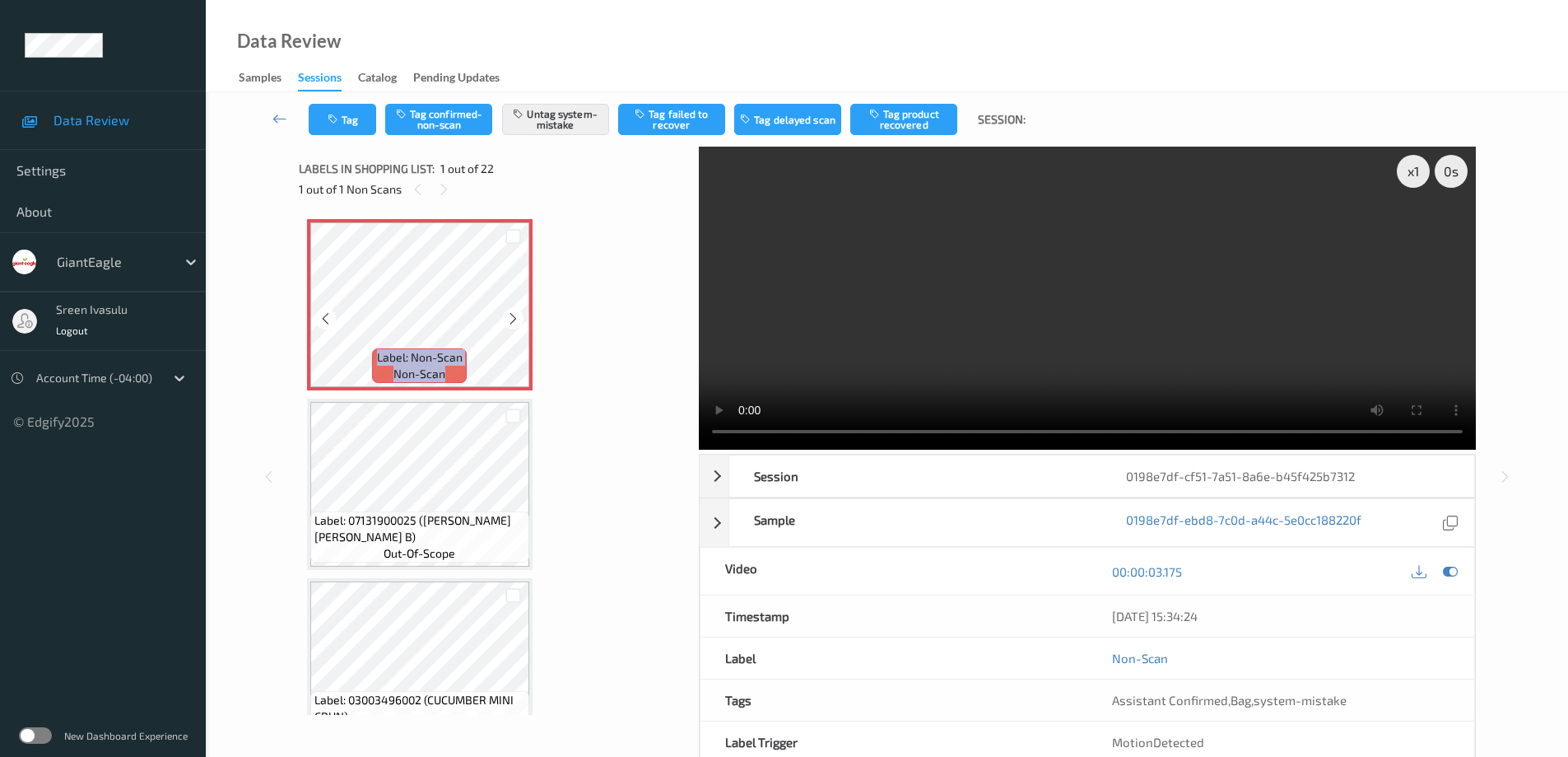
click at [509, 308] on div at bounding box center [513, 317] width 21 height 21
click at [359, 126] on button "Tag" at bounding box center [342, 119] width 68 height 31
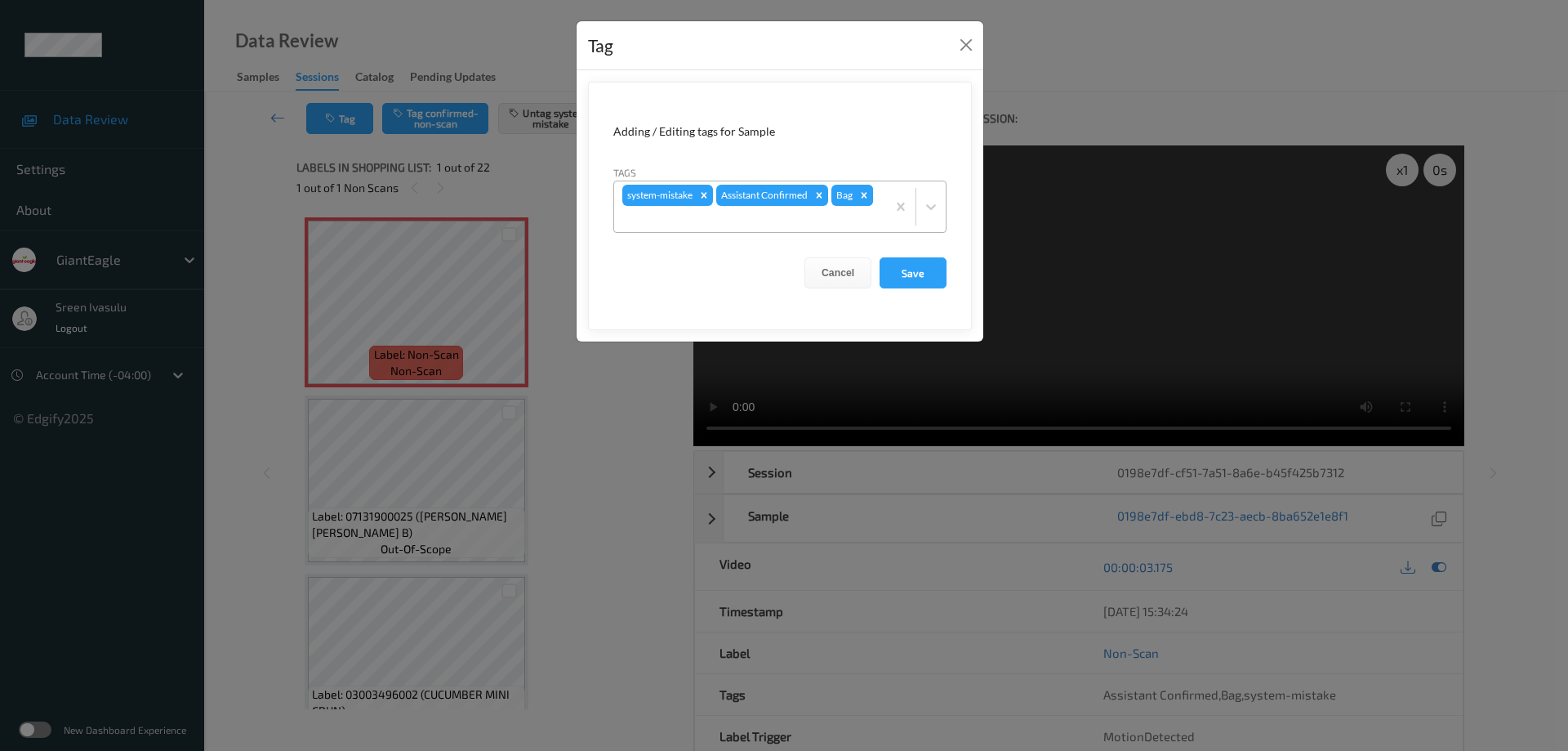
click at [863, 197] on icon "Remove Bag" at bounding box center [865, 195] width 12 height 12
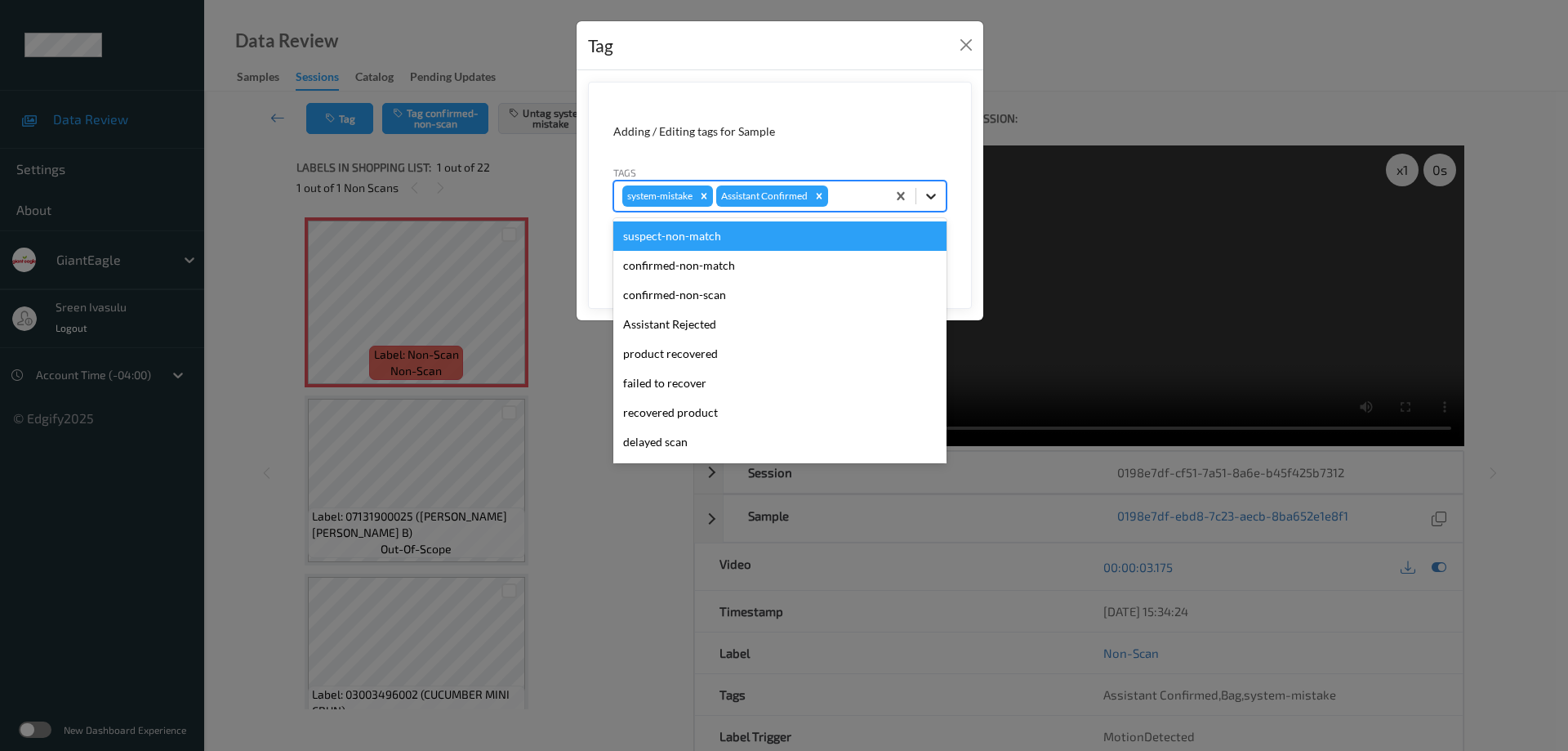
click at [931, 200] on icon at bounding box center [931, 195] width 17 height 17
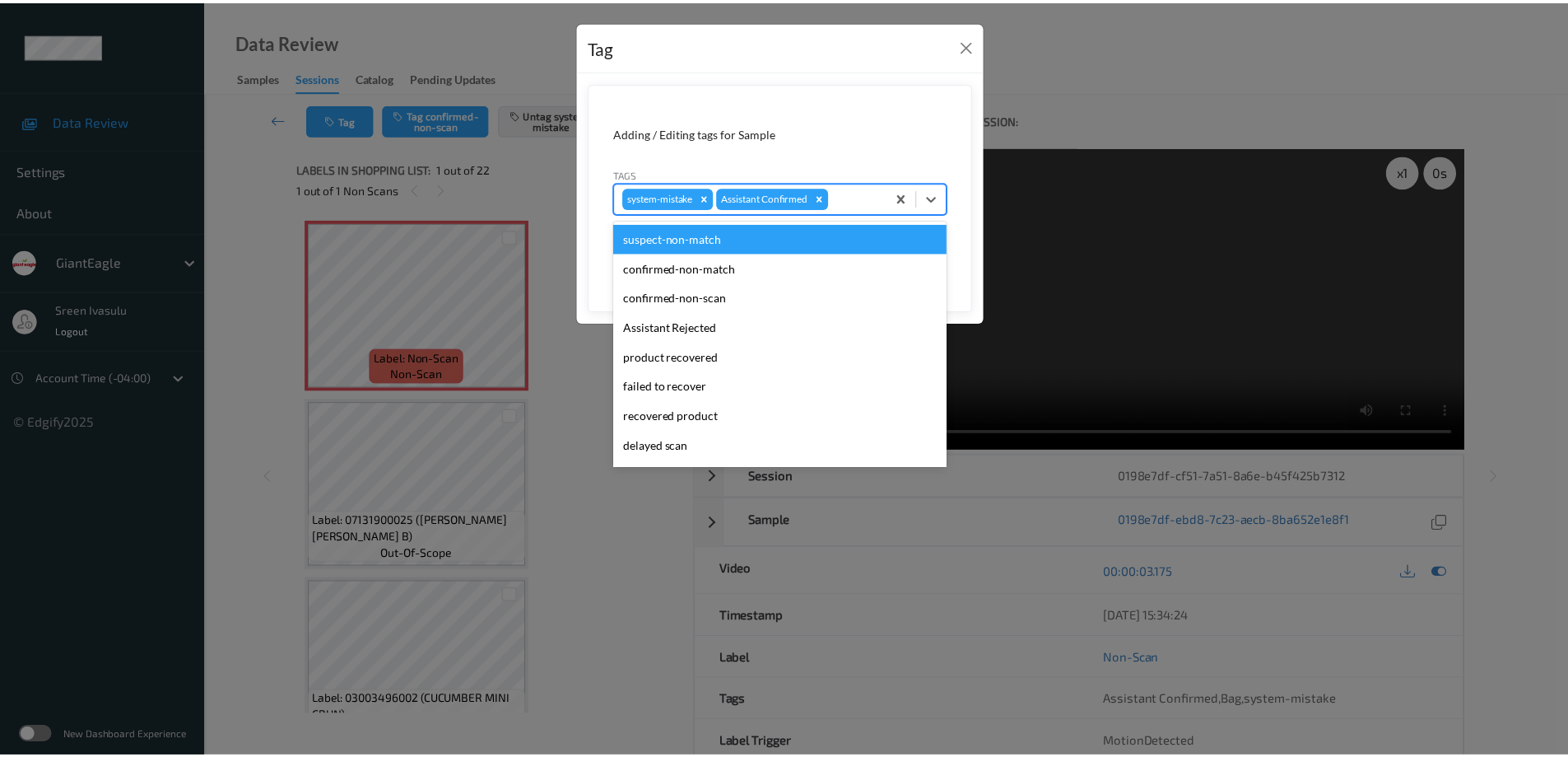
scroll to position [145, 0]
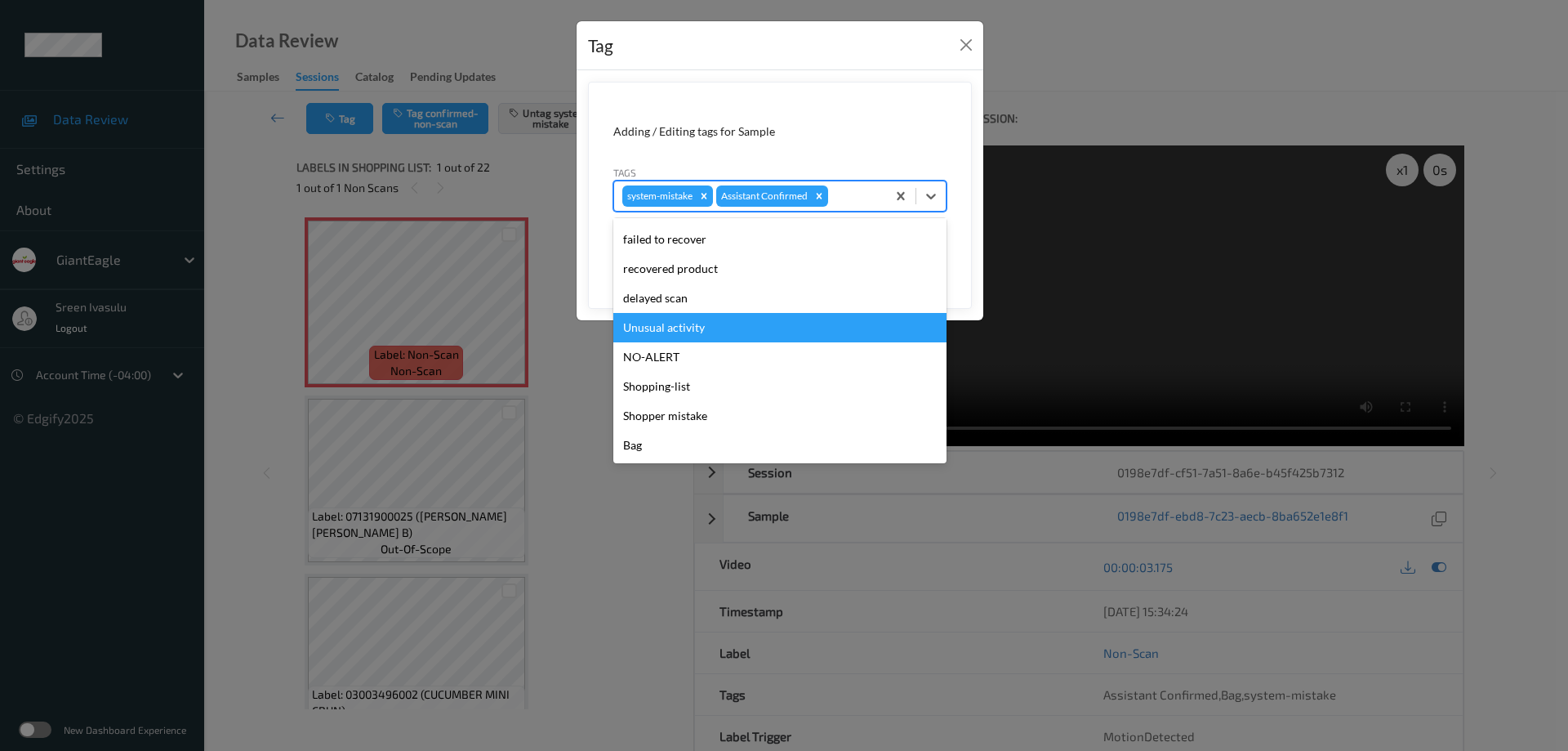
click at [705, 333] on div "Unusual activity" at bounding box center [779, 327] width 333 height 29
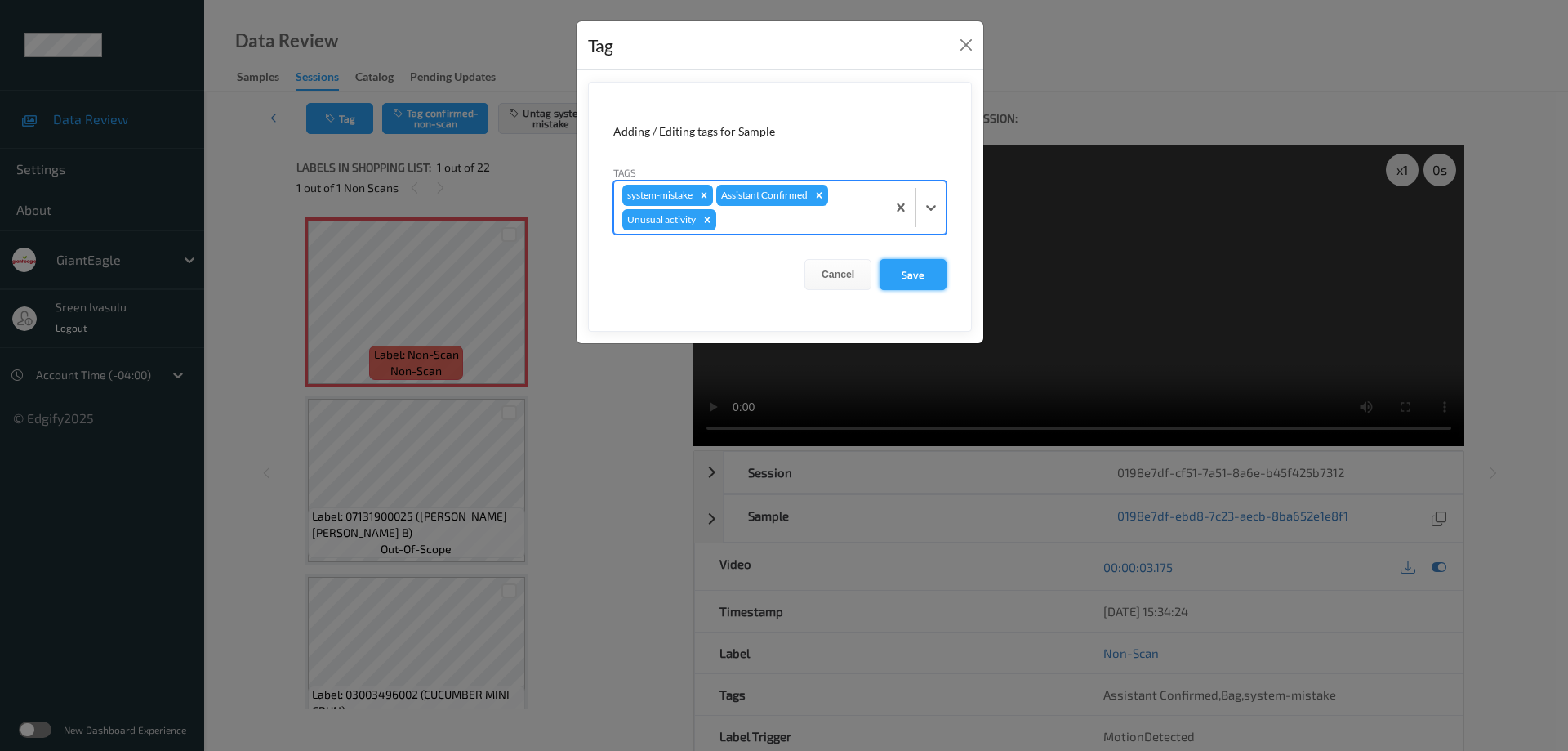
click at [903, 269] on button "Save" at bounding box center [912, 275] width 67 height 31
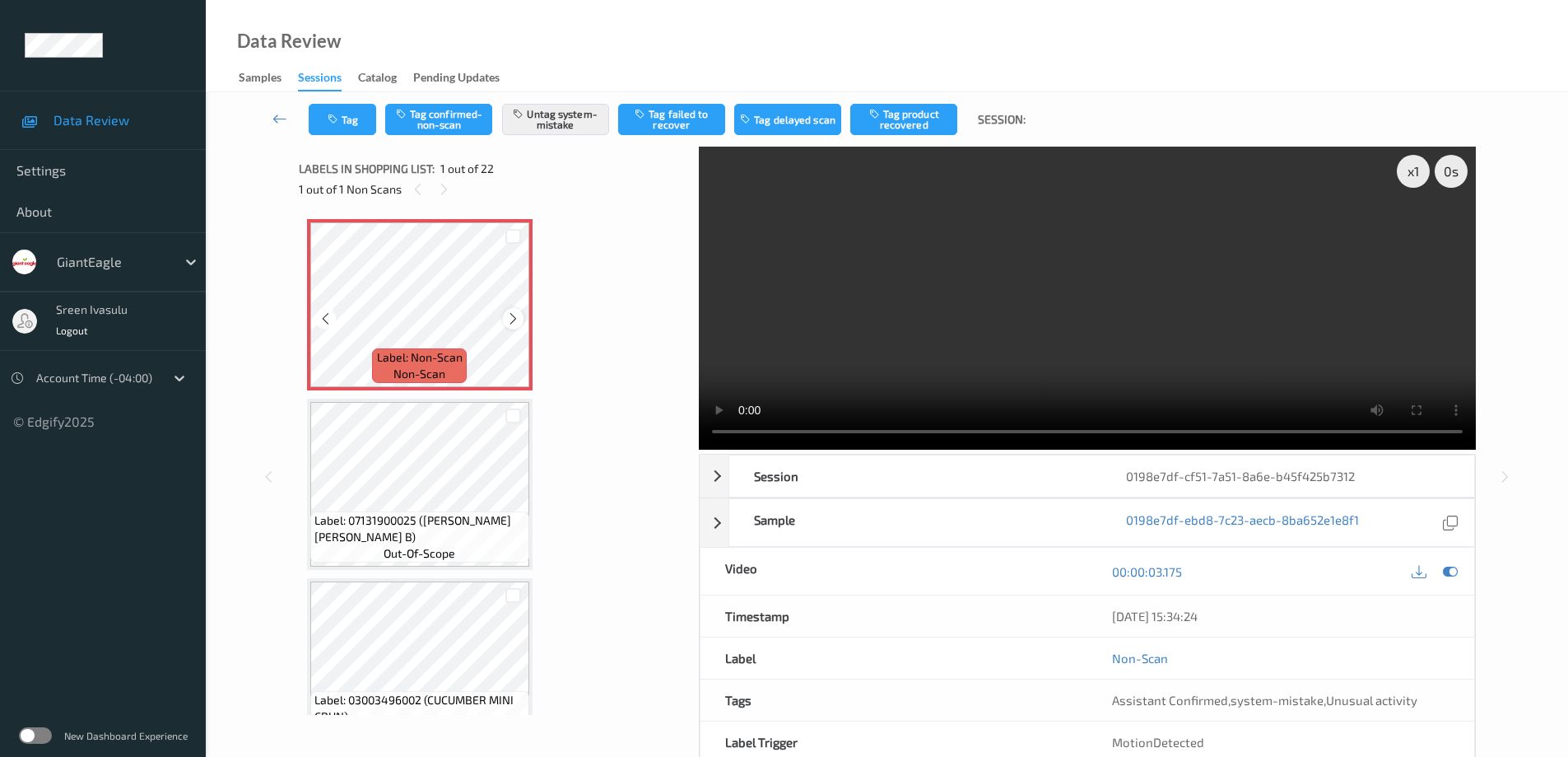
click at [514, 324] on icon at bounding box center [513, 318] width 14 height 15
click at [513, 322] on icon at bounding box center [513, 318] width 14 height 15
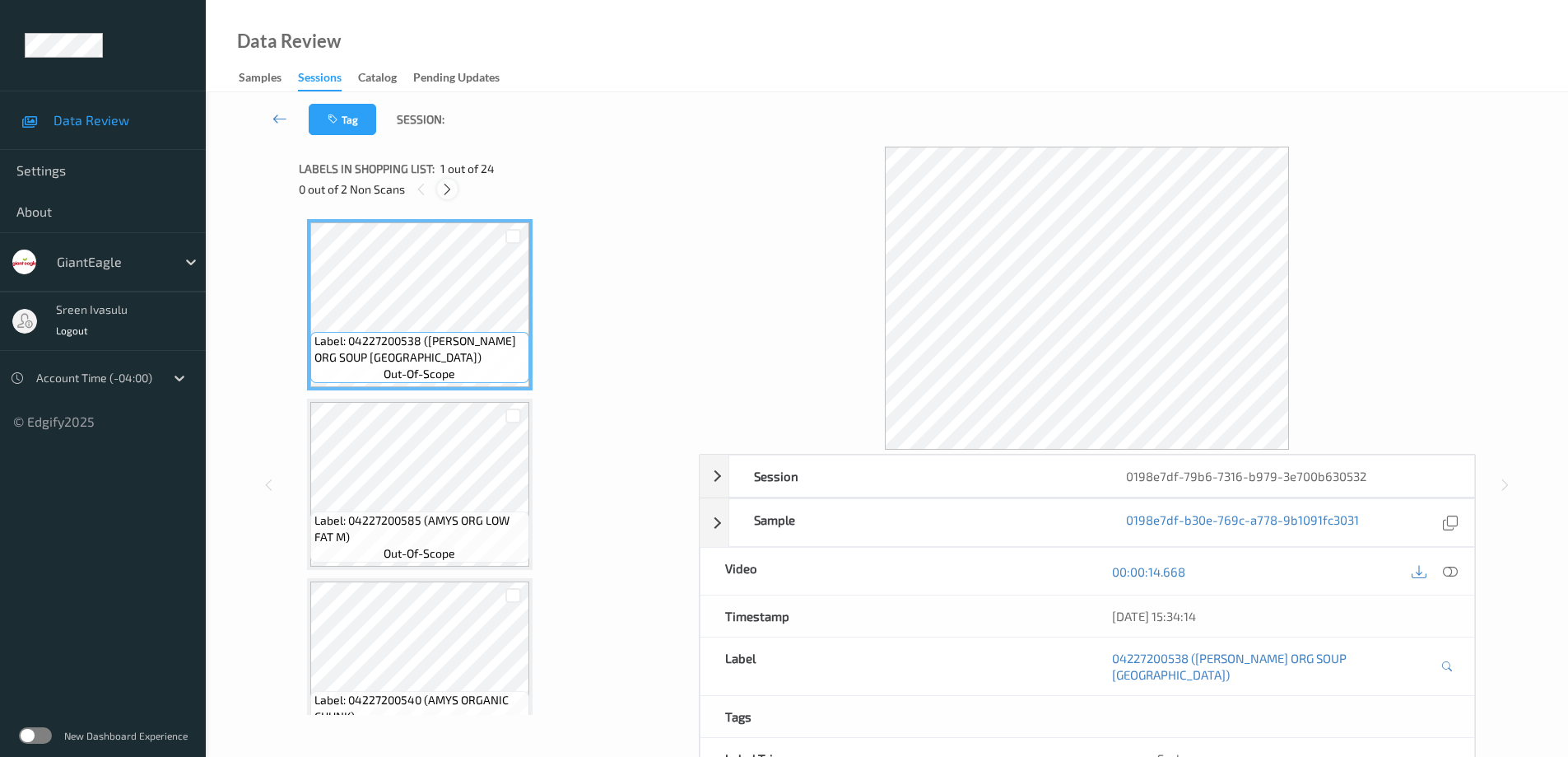
click at [447, 183] on icon at bounding box center [447, 189] width 14 height 15
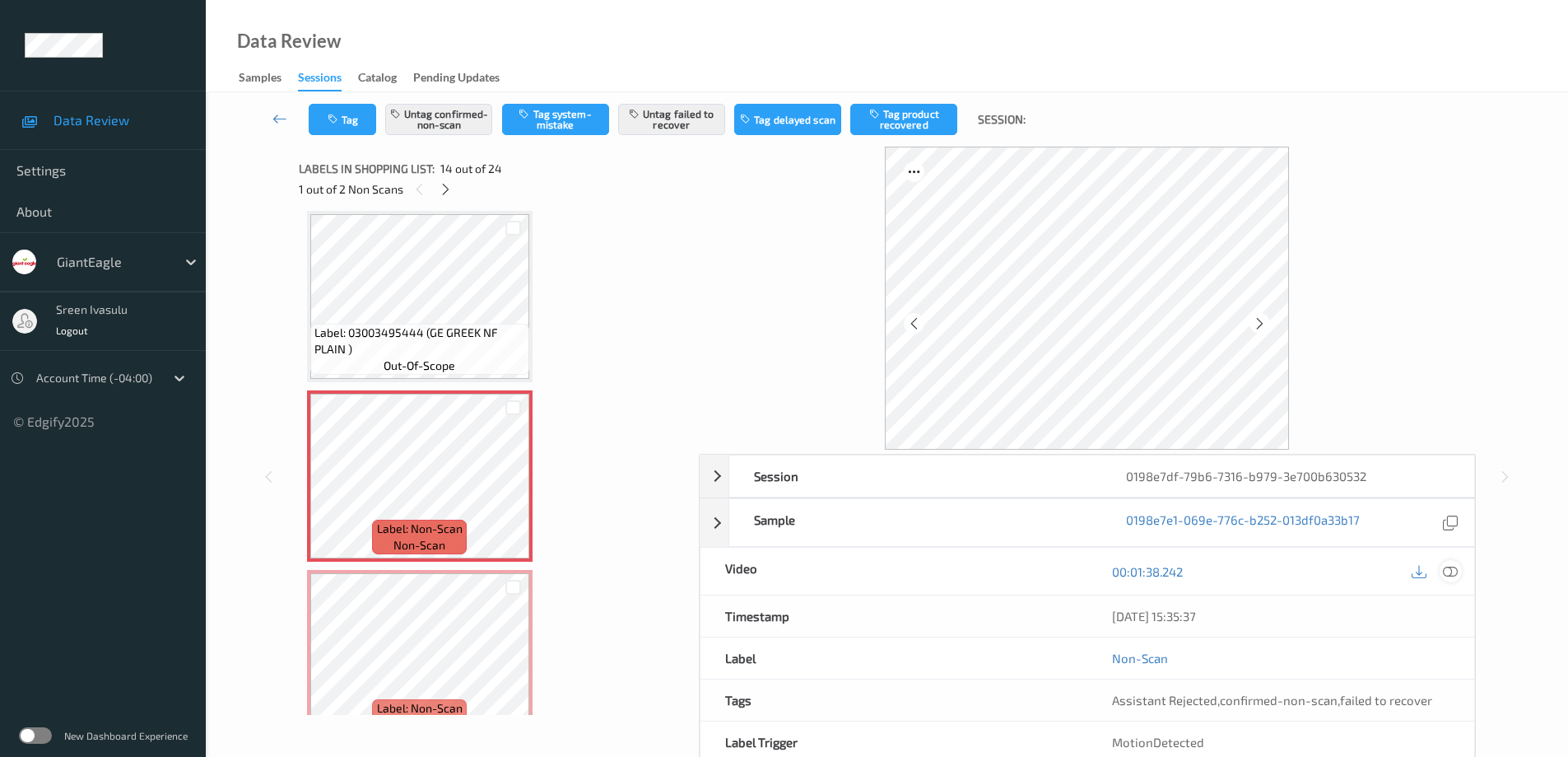
click at [1446, 567] on icon at bounding box center [1450, 571] width 15 height 15
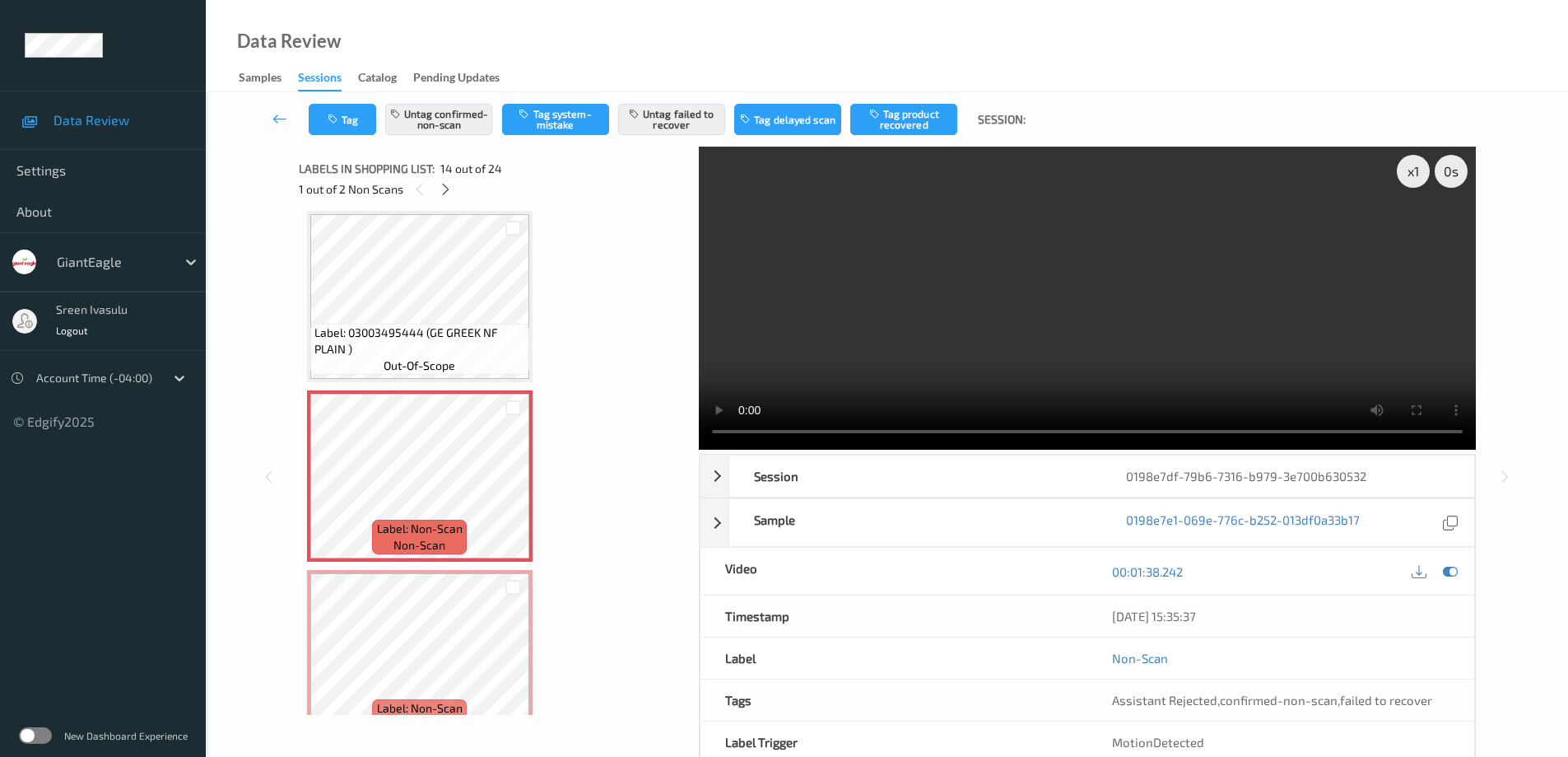
click at [699, 411] on video at bounding box center [1087, 298] width 777 height 303
click at [510, 490] on icon at bounding box center [513, 490] width 14 height 15
click at [448, 185] on icon at bounding box center [445, 189] width 14 height 15
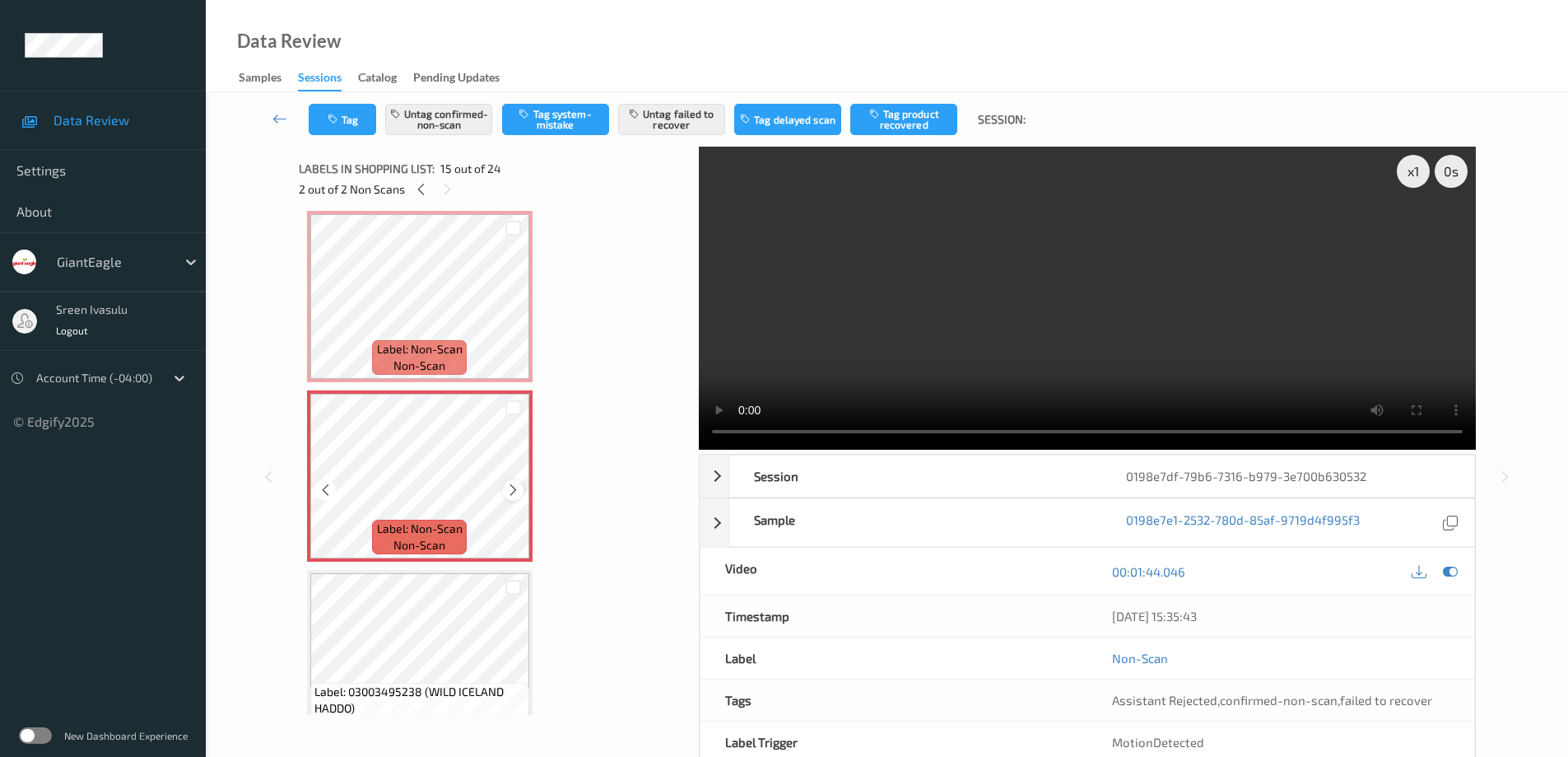
click at [515, 488] on icon at bounding box center [513, 490] width 14 height 15
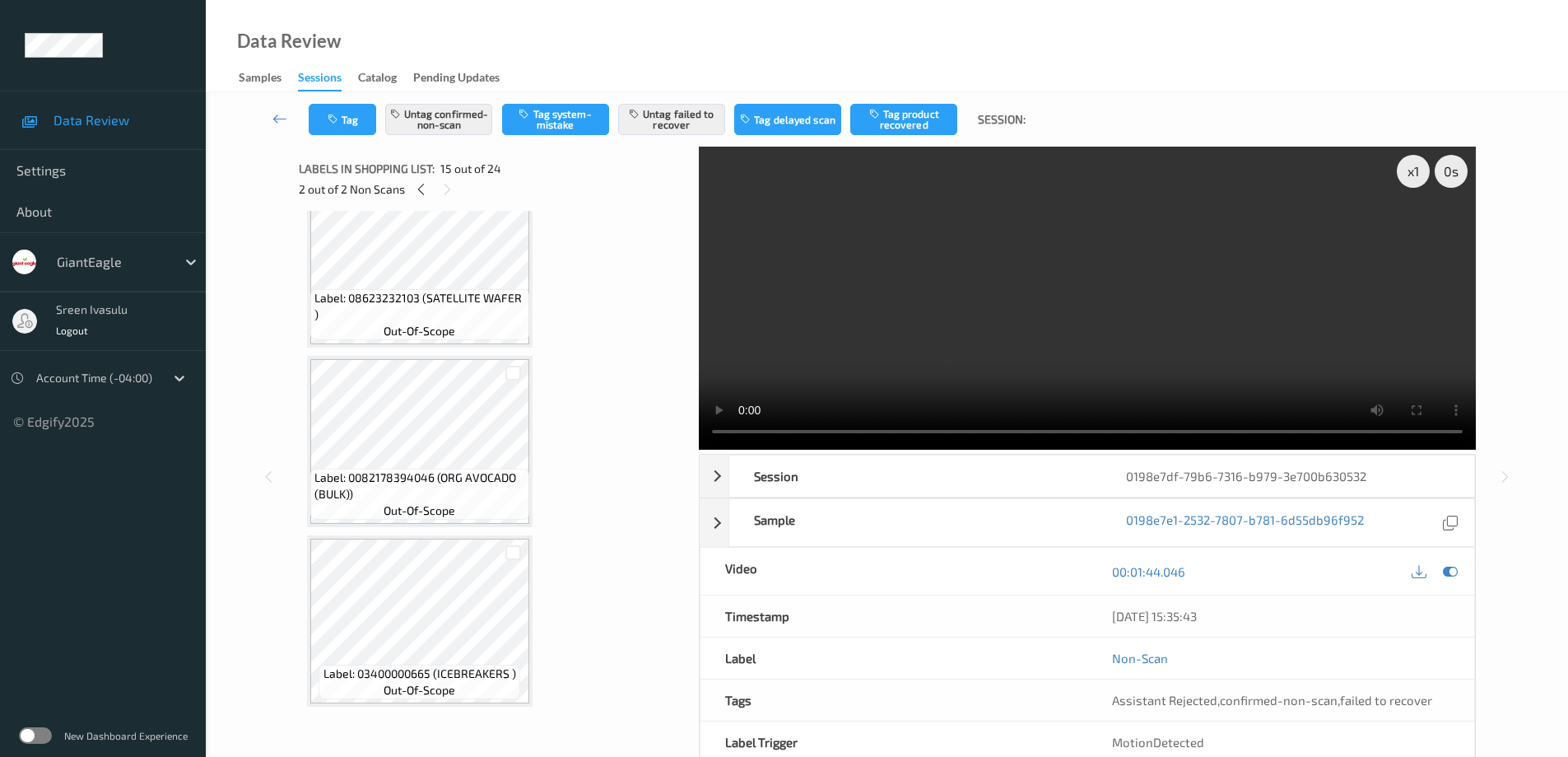
scroll to position [3482, 0]
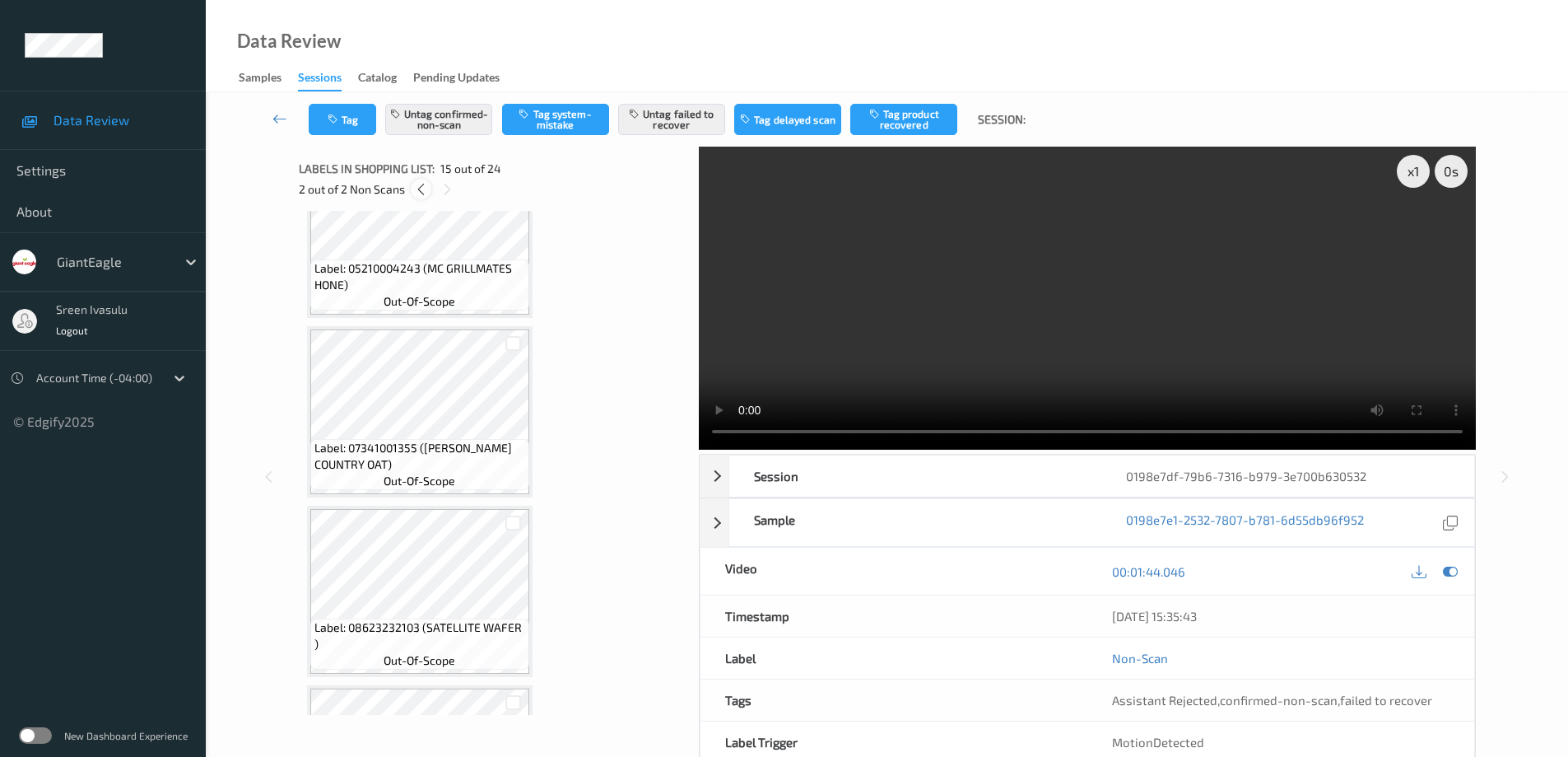
click at [419, 193] on icon at bounding box center [421, 189] width 14 height 15
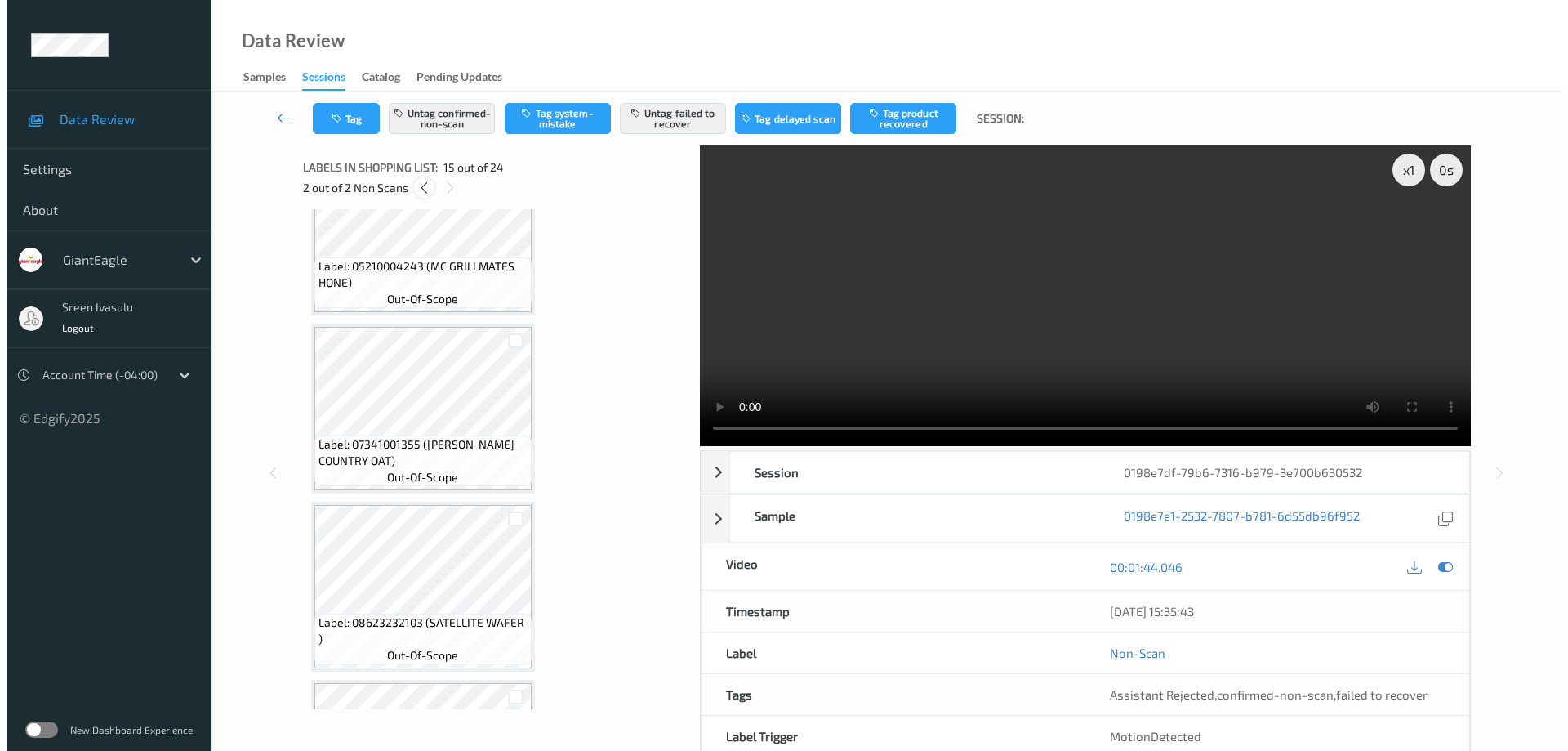
scroll to position [2145, 0]
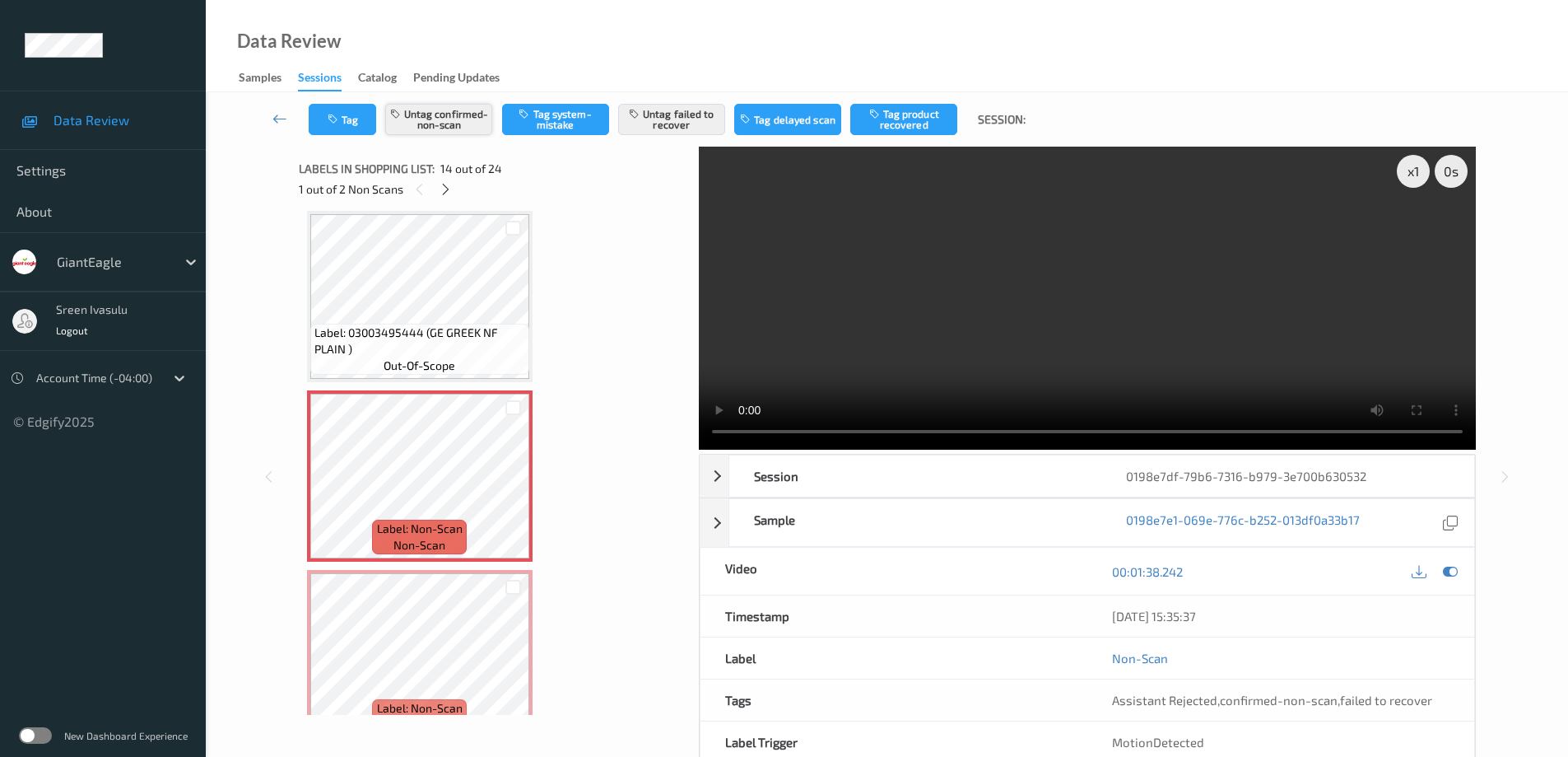
click at [456, 118] on button "Untag confirmed-non-scan" at bounding box center [438, 119] width 107 height 31
click at [685, 112] on button "Untag failed to recover" at bounding box center [670, 119] width 107 height 31
click at [510, 490] on icon at bounding box center [513, 490] width 14 height 15
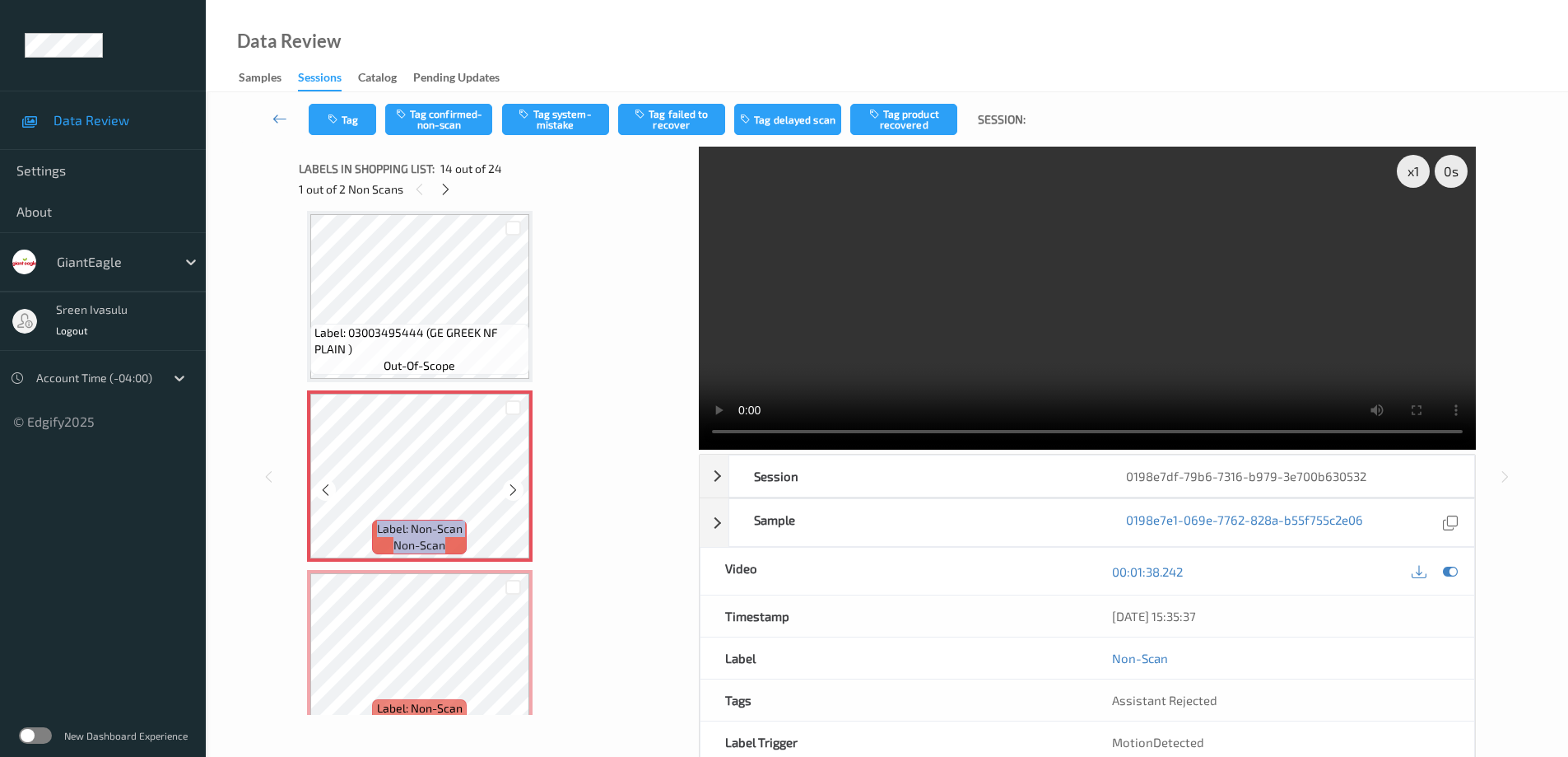
click at [510, 490] on icon at bounding box center [513, 490] width 14 height 15
click at [561, 106] on button "Tag system-mistake" at bounding box center [555, 119] width 107 height 31
click at [355, 124] on button "Tag" at bounding box center [342, 119] width 68 height 31
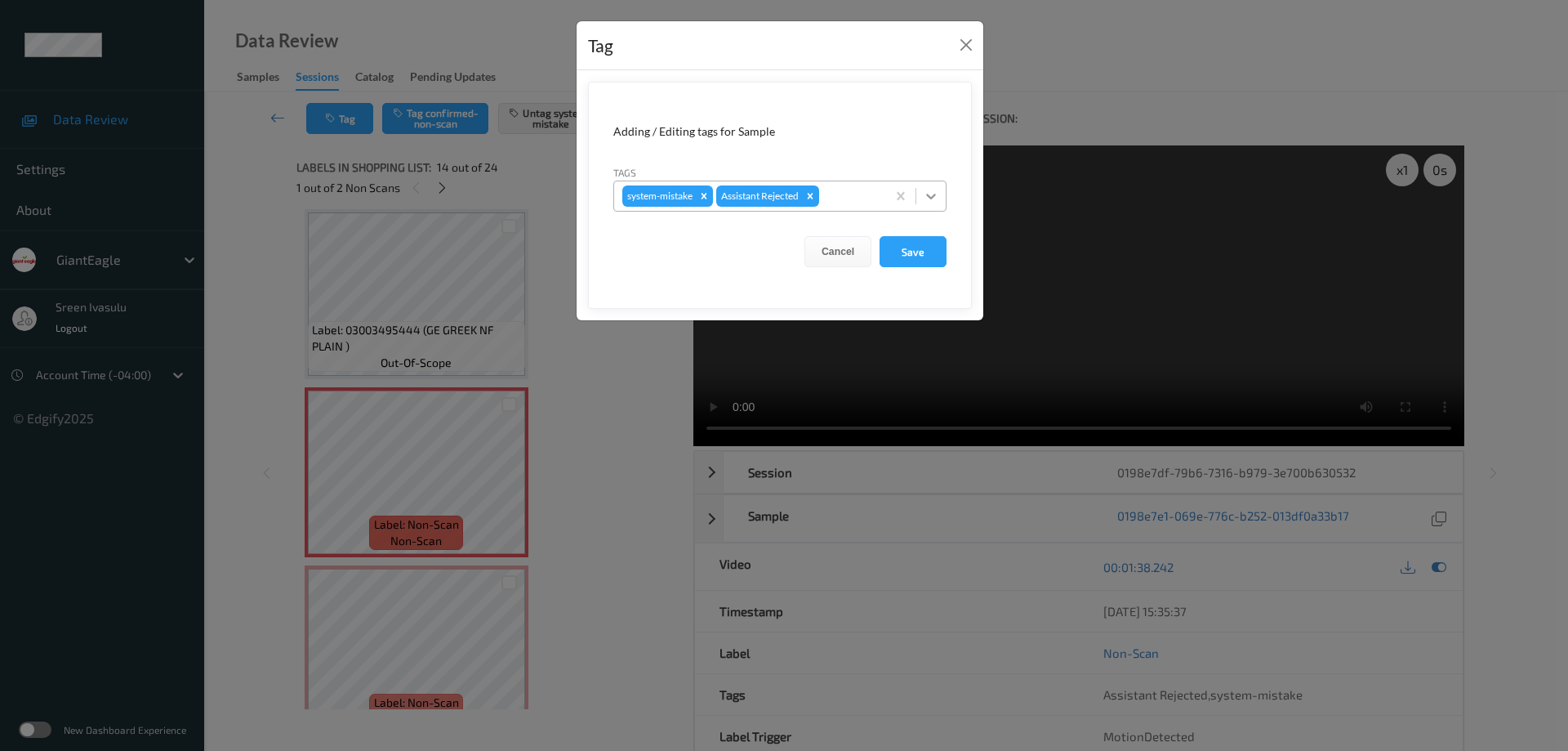
click at [941, 206] on div at bounding box center [931, 196] width 29 height 29
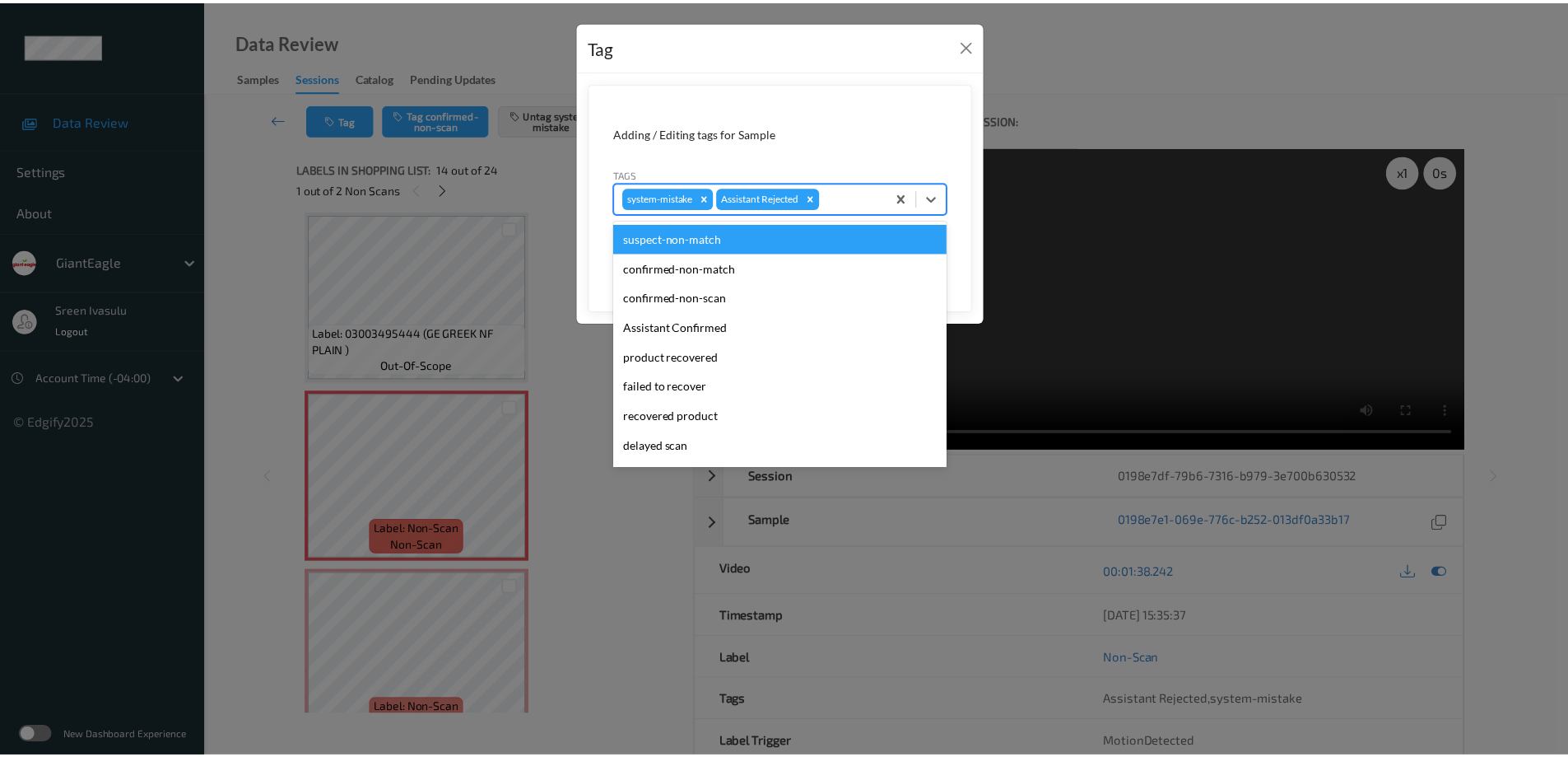
scroll to position [145, 0]
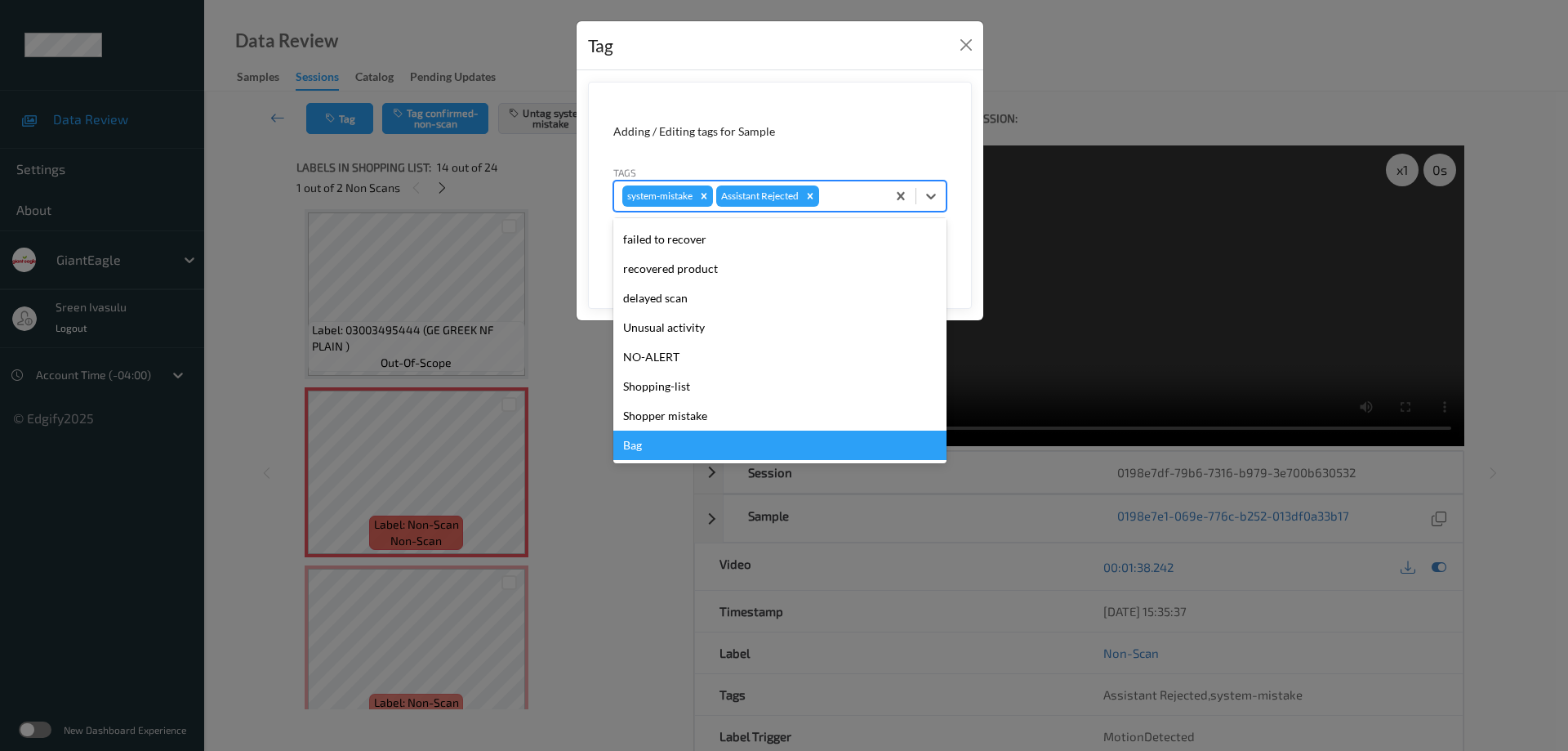
click at [659, 451] on div "Bag" at bounding box center [779, 445] width 333 height 29
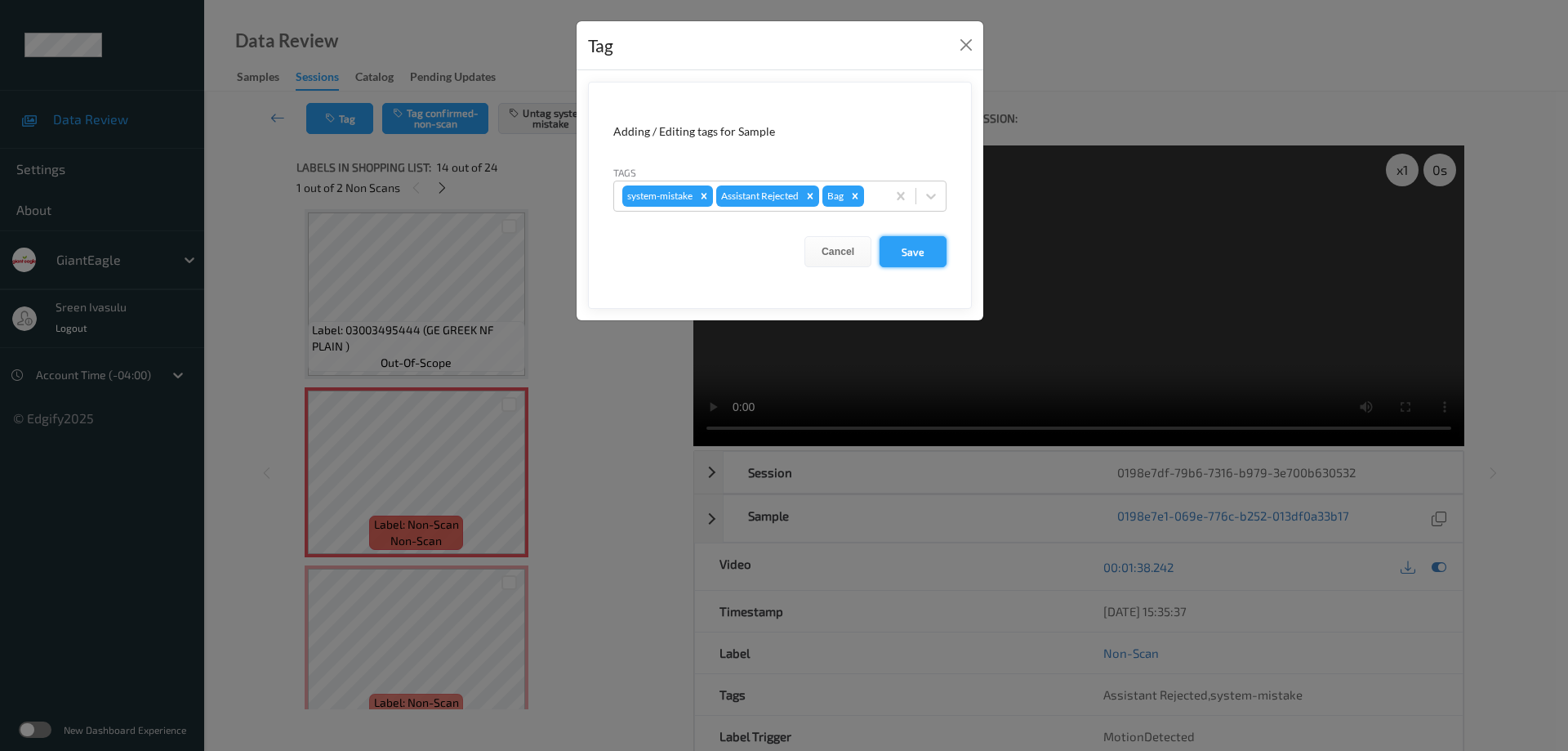
click at [915, 258] on button "Save" at bounding box center [912, 252] width 67 height 31
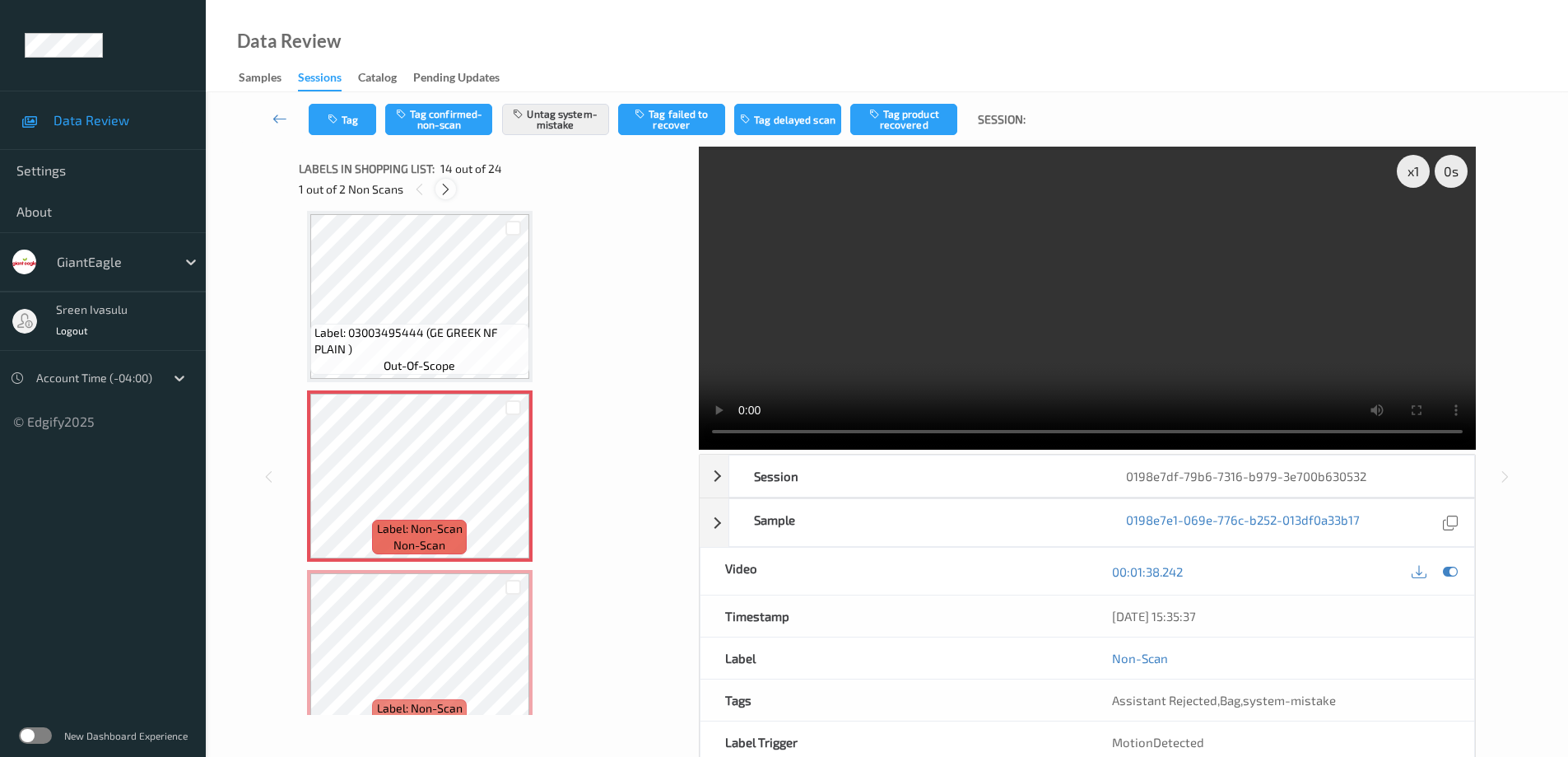
click at [448, 191] on icon at bounding box center [445, 189] width 14 height 15
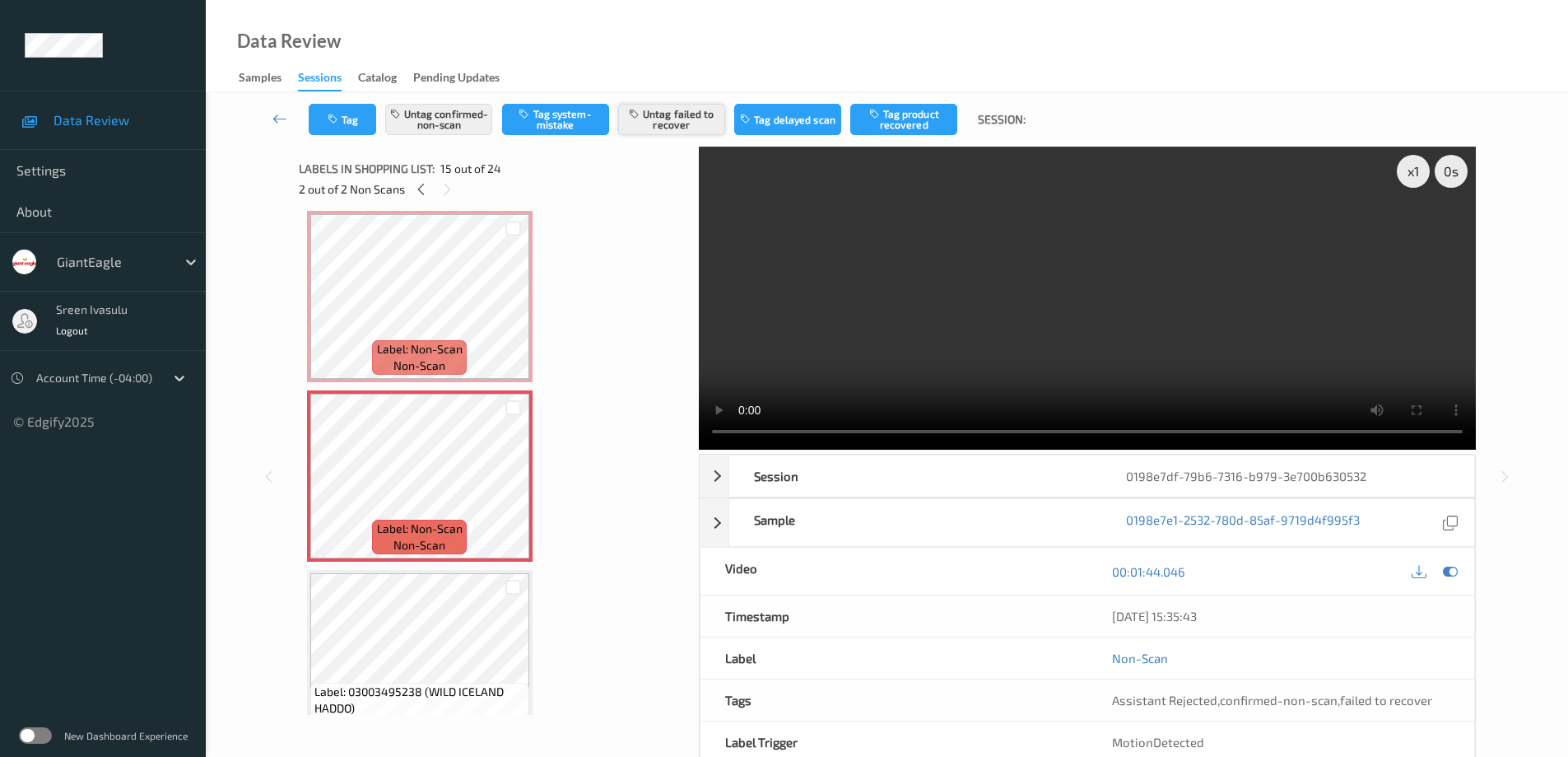
click at [646, 116] on button "Untag failed to recover" at bounding box center [670, 119] width 107 height 31
click at [681, 110] on button "Tag failed to recover" at bounding box center [670, 119] width 107 height 31
click at [423, 190] on icon at bounding box center [421, 189] width 14 height 15
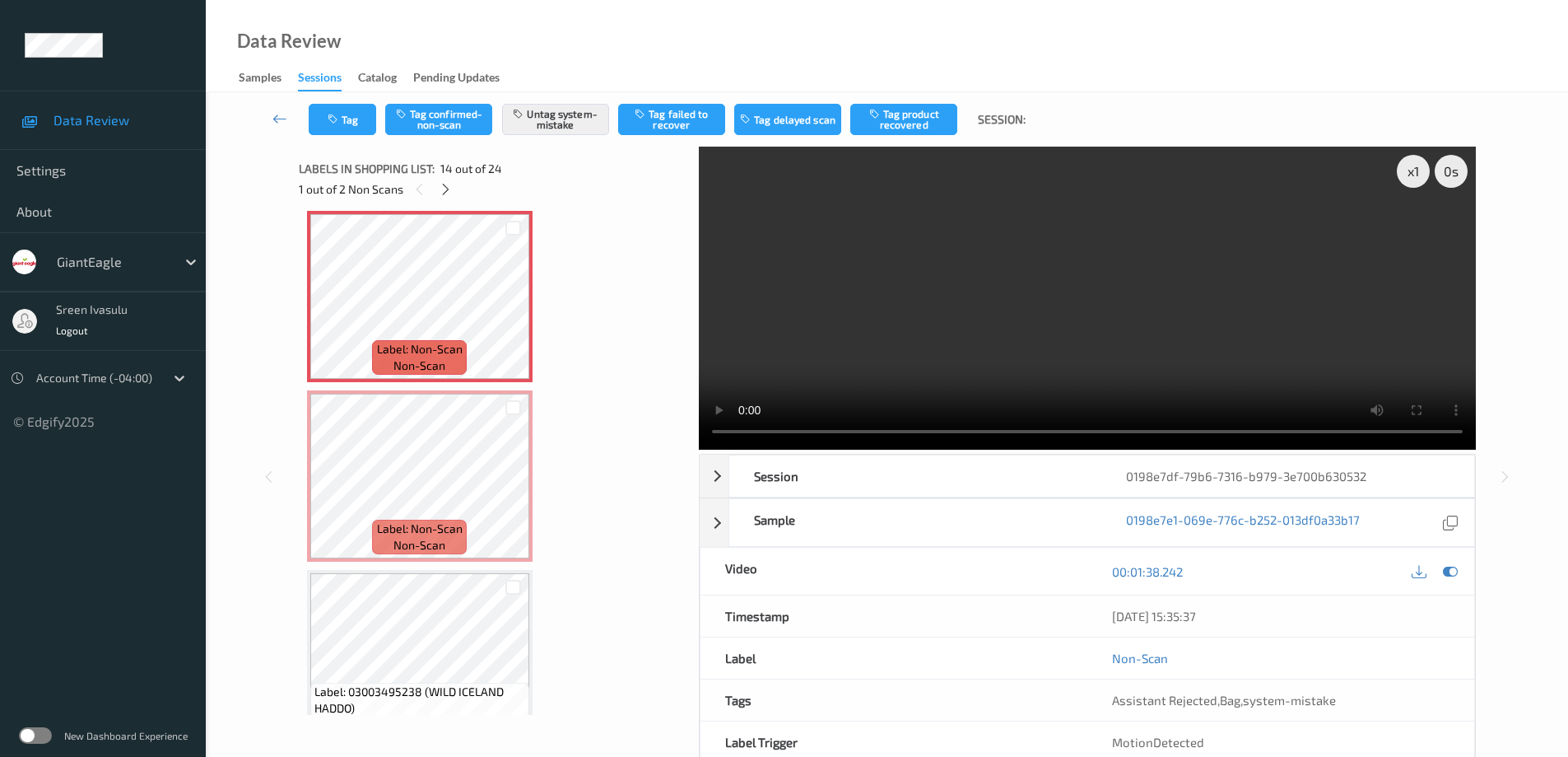
scroll to position [2162, 0]
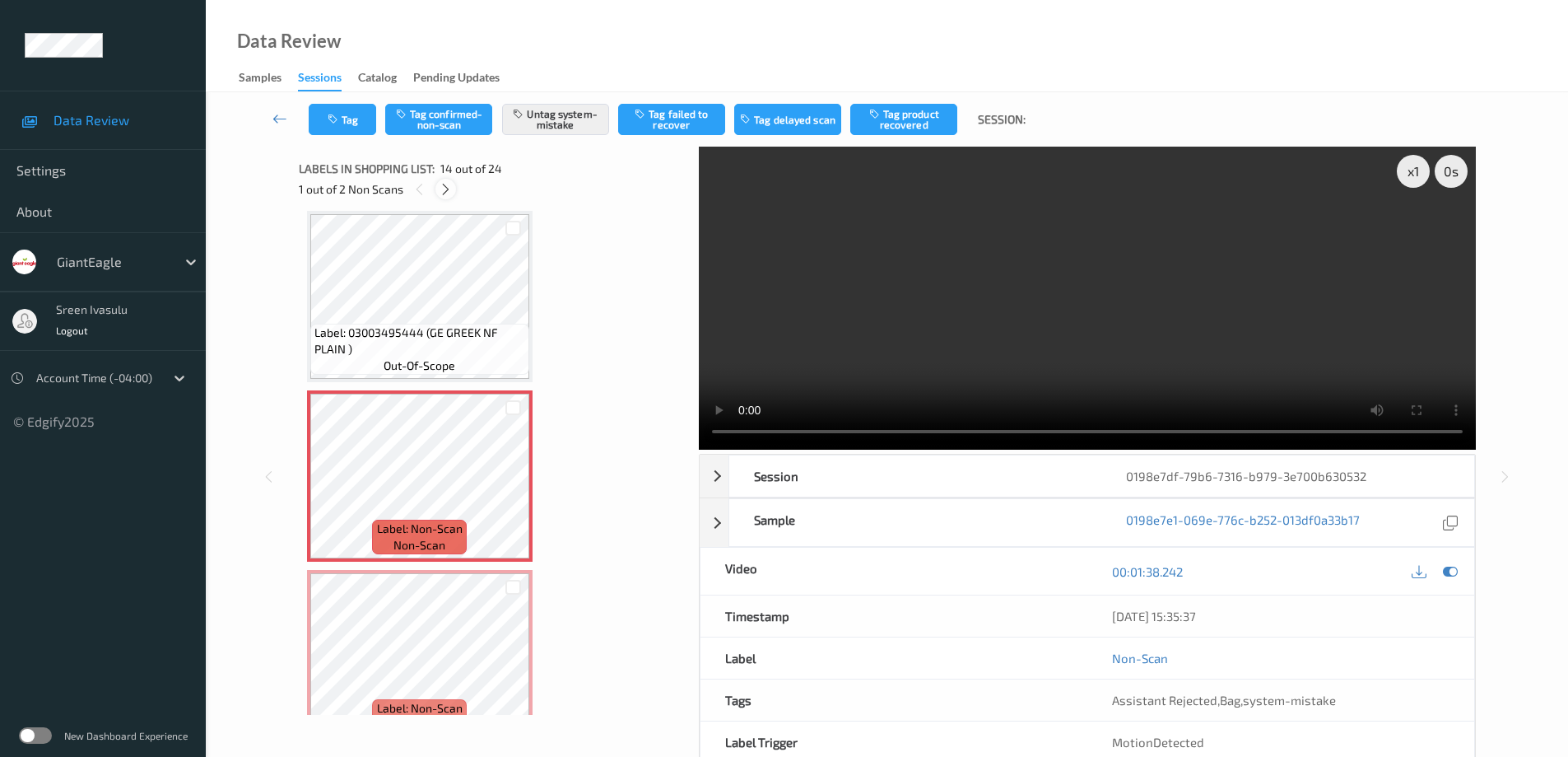
click at [446, 189] on icon at bounding box center [445, 189] width 14 height 15
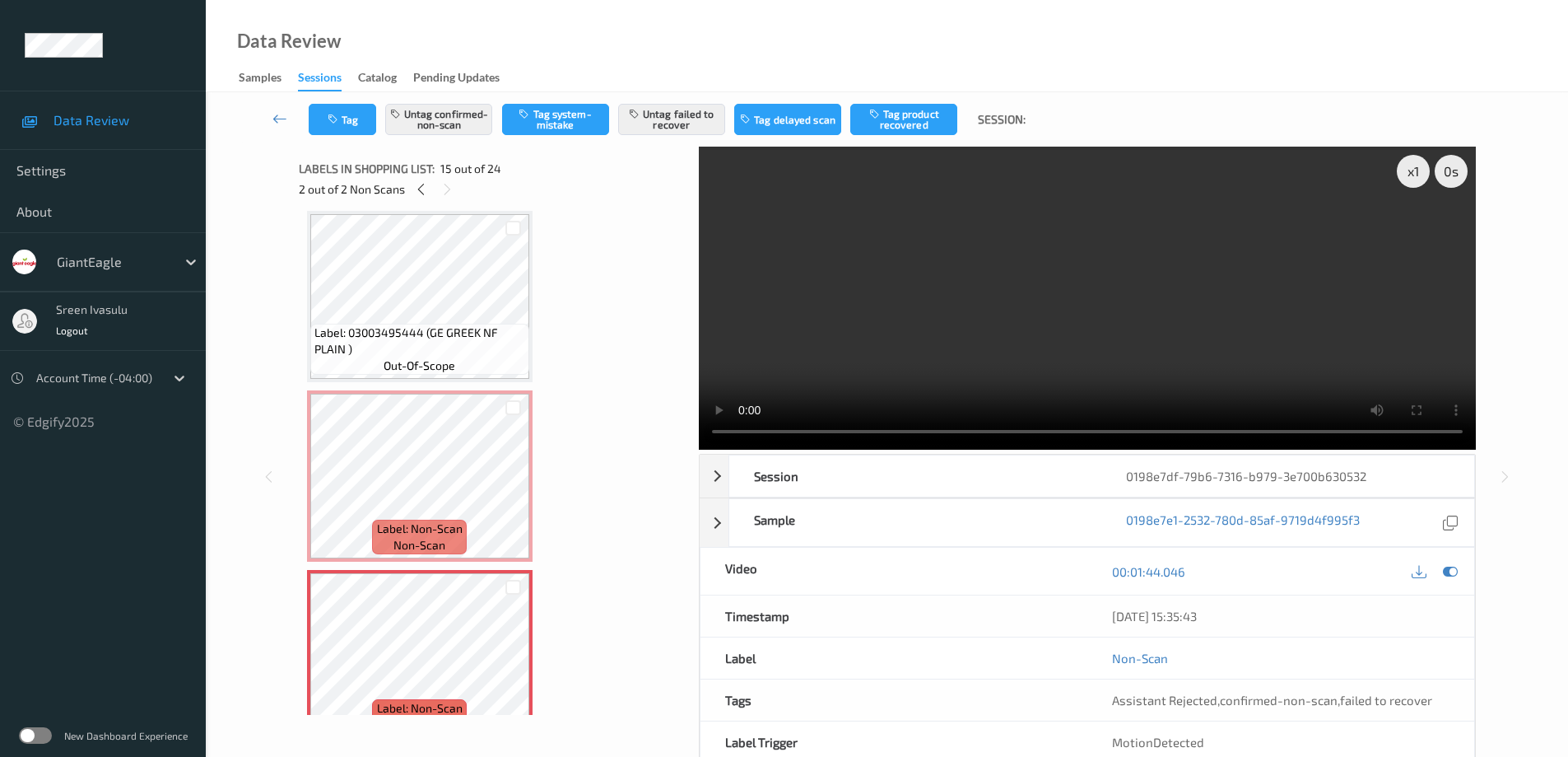
scroll to position [2342, 0]
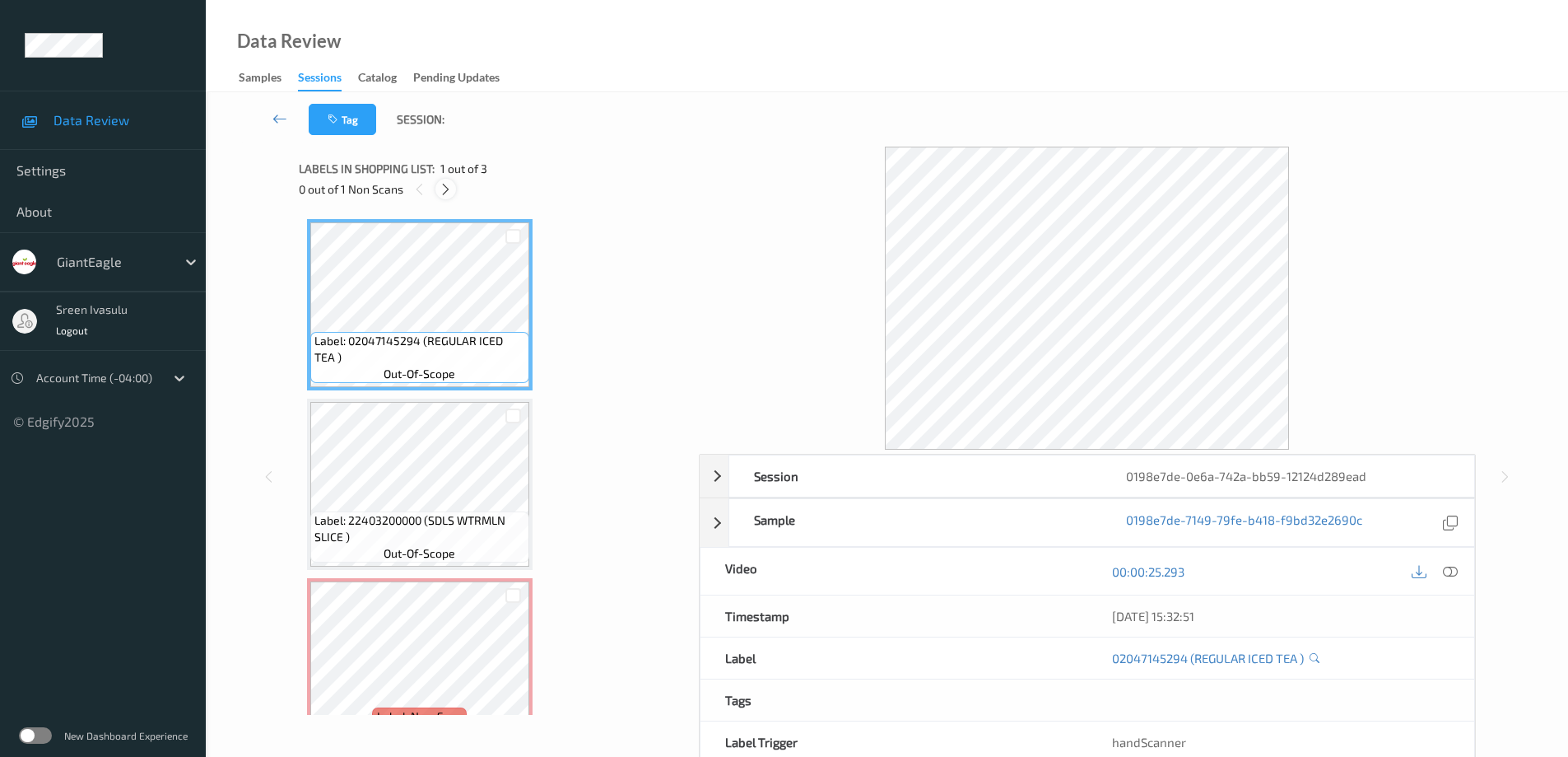
click at [442, 188] on icon at bounding box center [445, 189] width 14 height 15
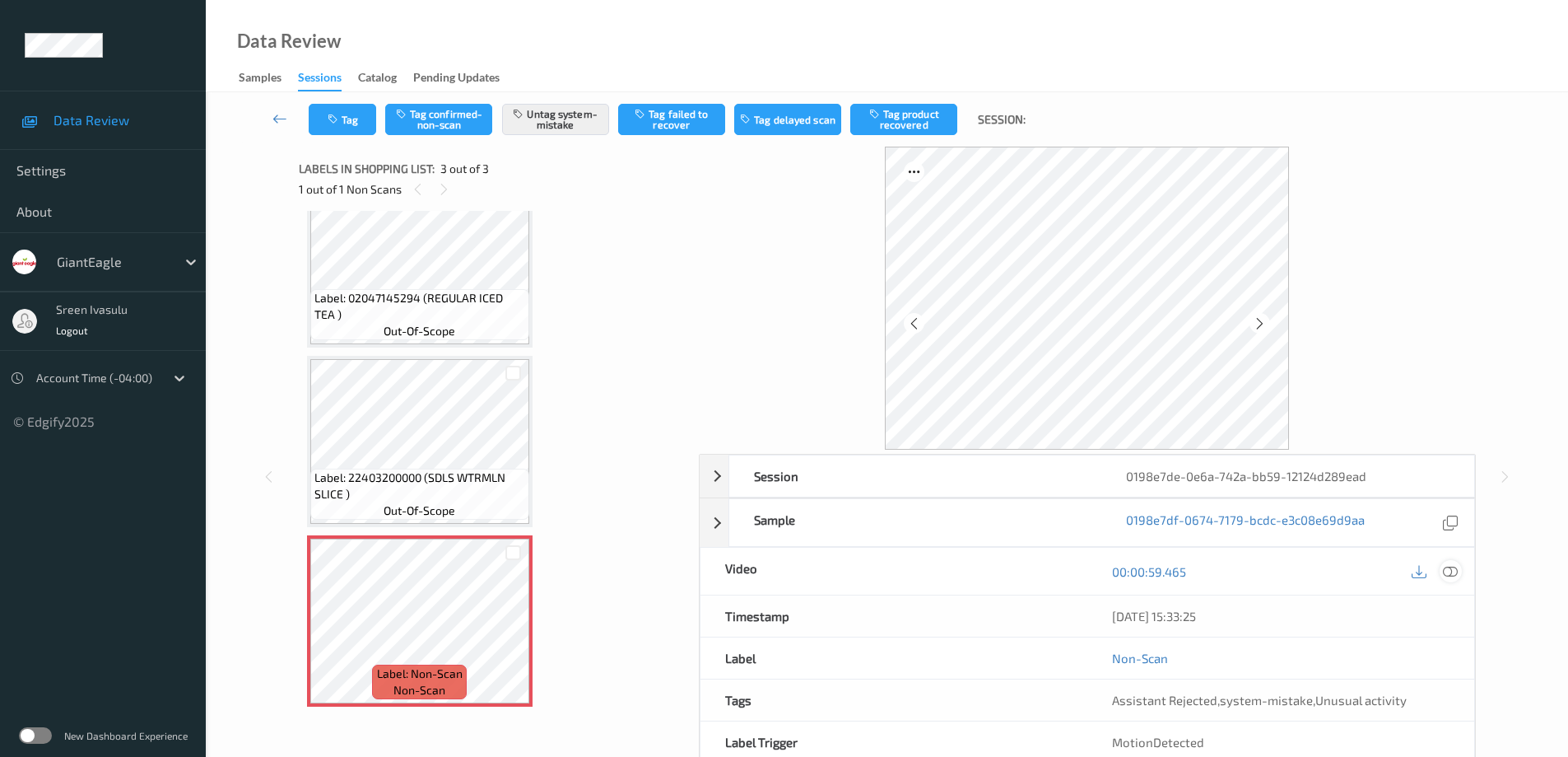
click at [1448, 567] on icon at bounding box center [1450, 571] width 15 height 15
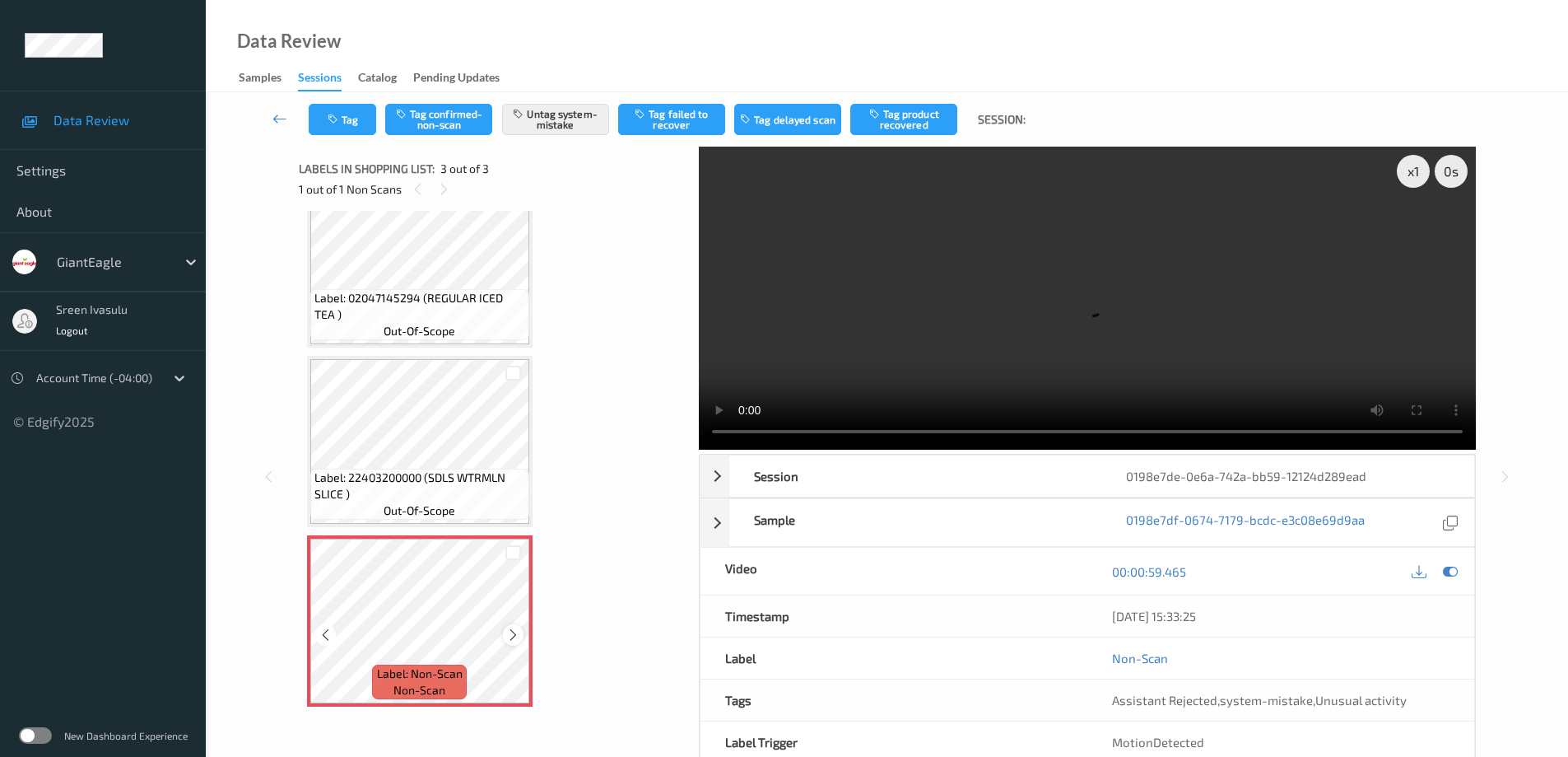
click at [515, 639] on icon at bounding box center [513, 635] width 14 height 15
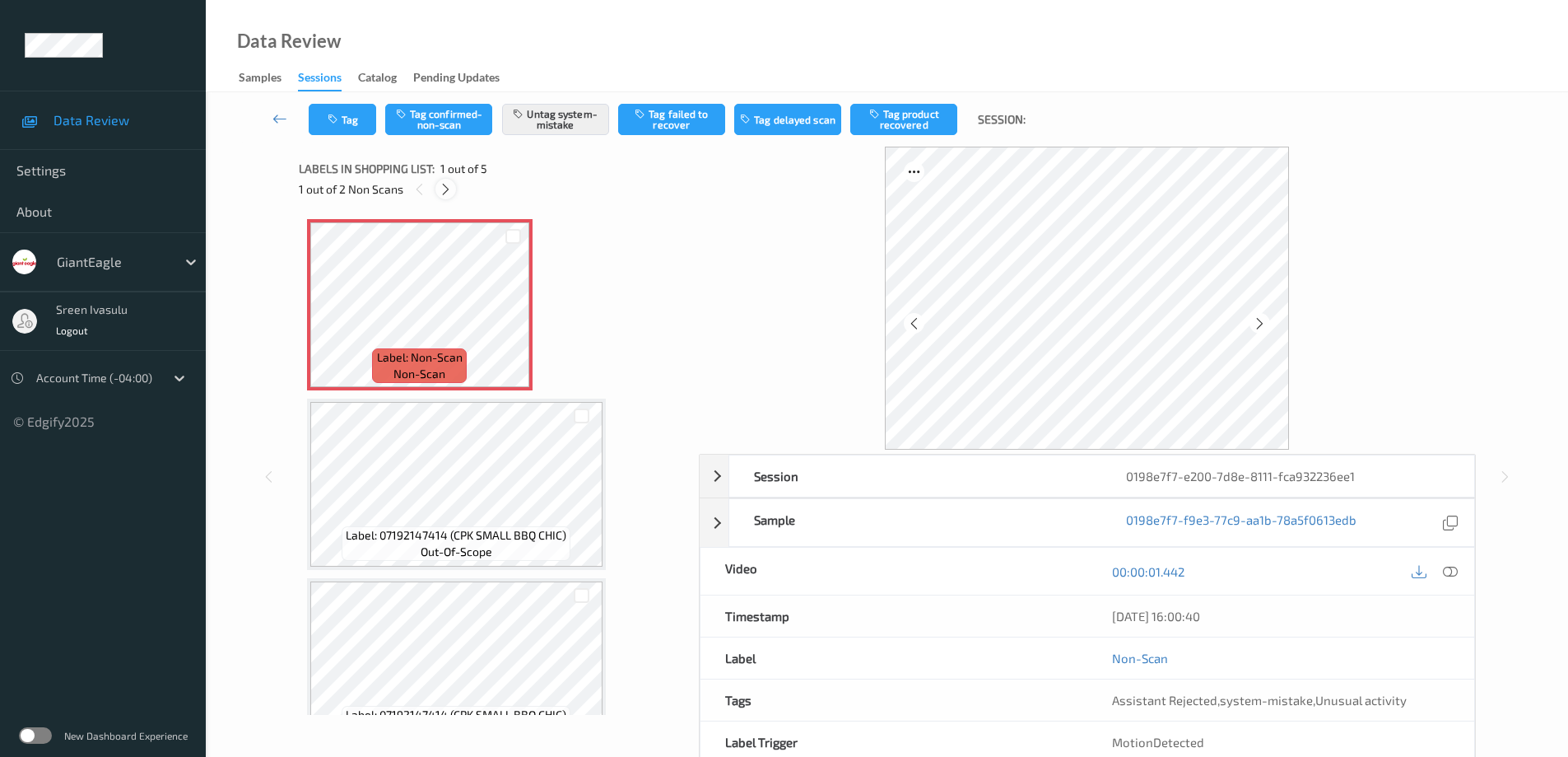
click at [448, 189] on icon at bounding box center [445, 189] width 14 height 15
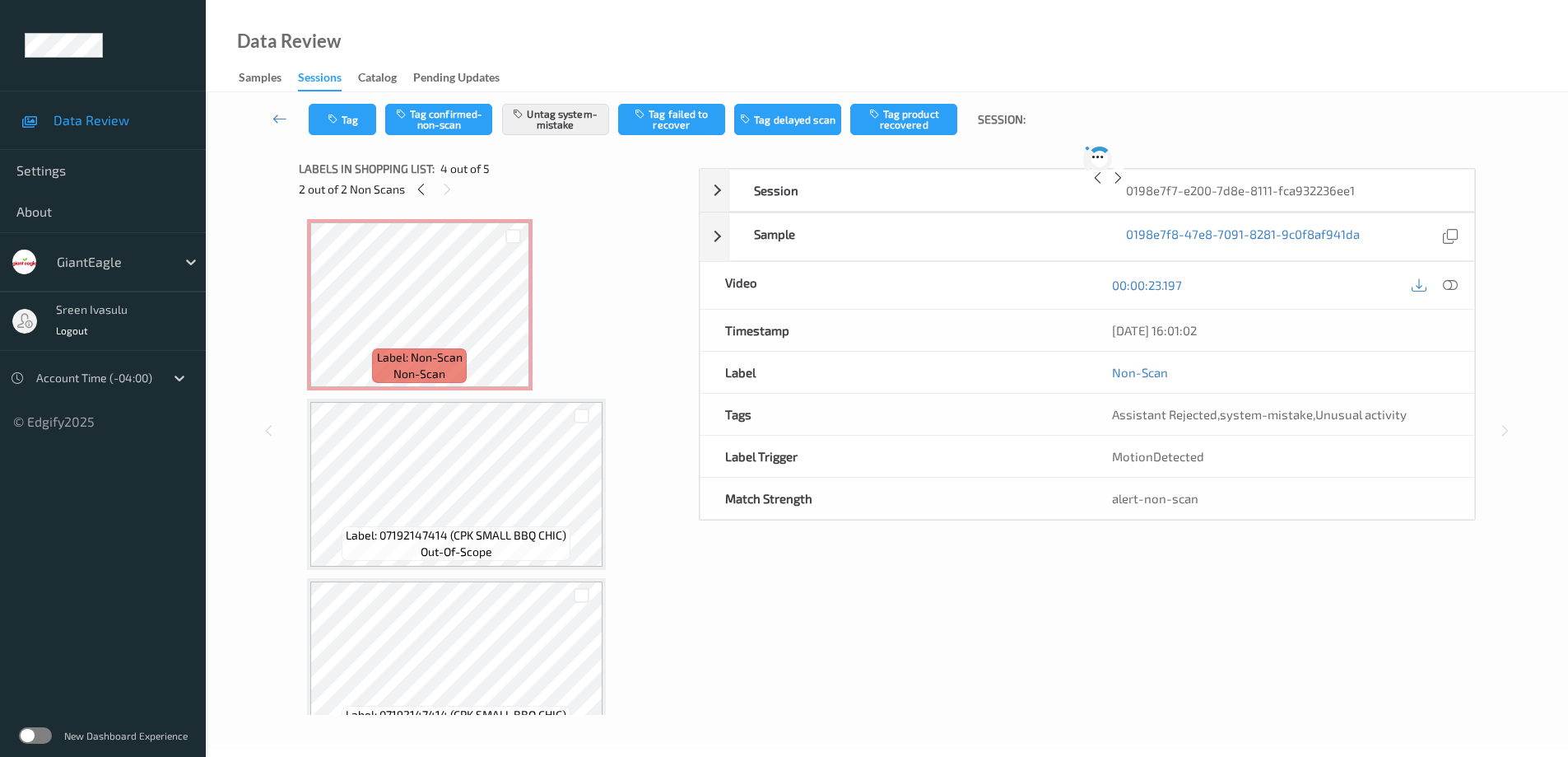
scroll to position [367, 0]
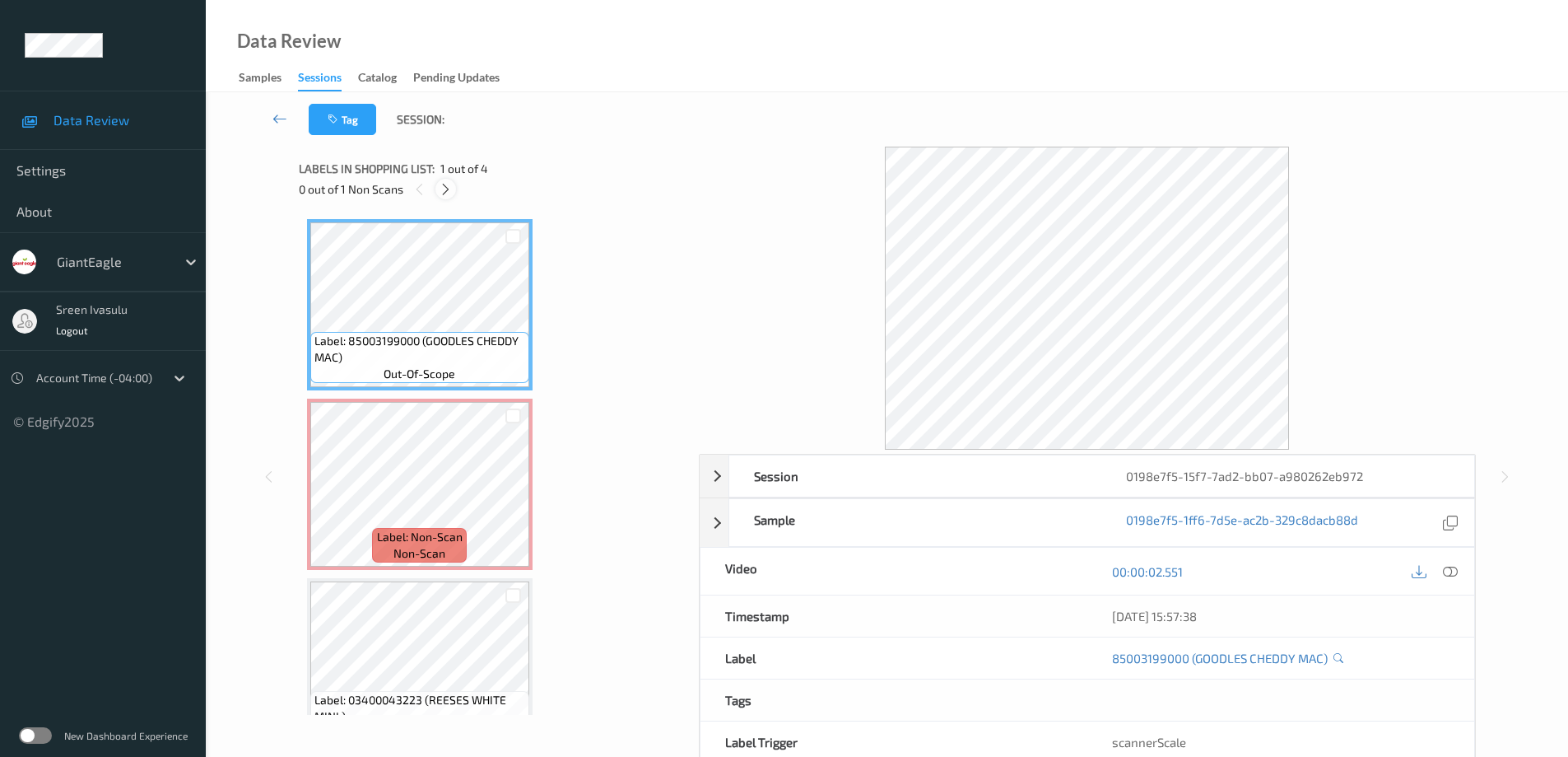
click at [446, 191] on icon at bounding box center [445, 189] width 14 height 15
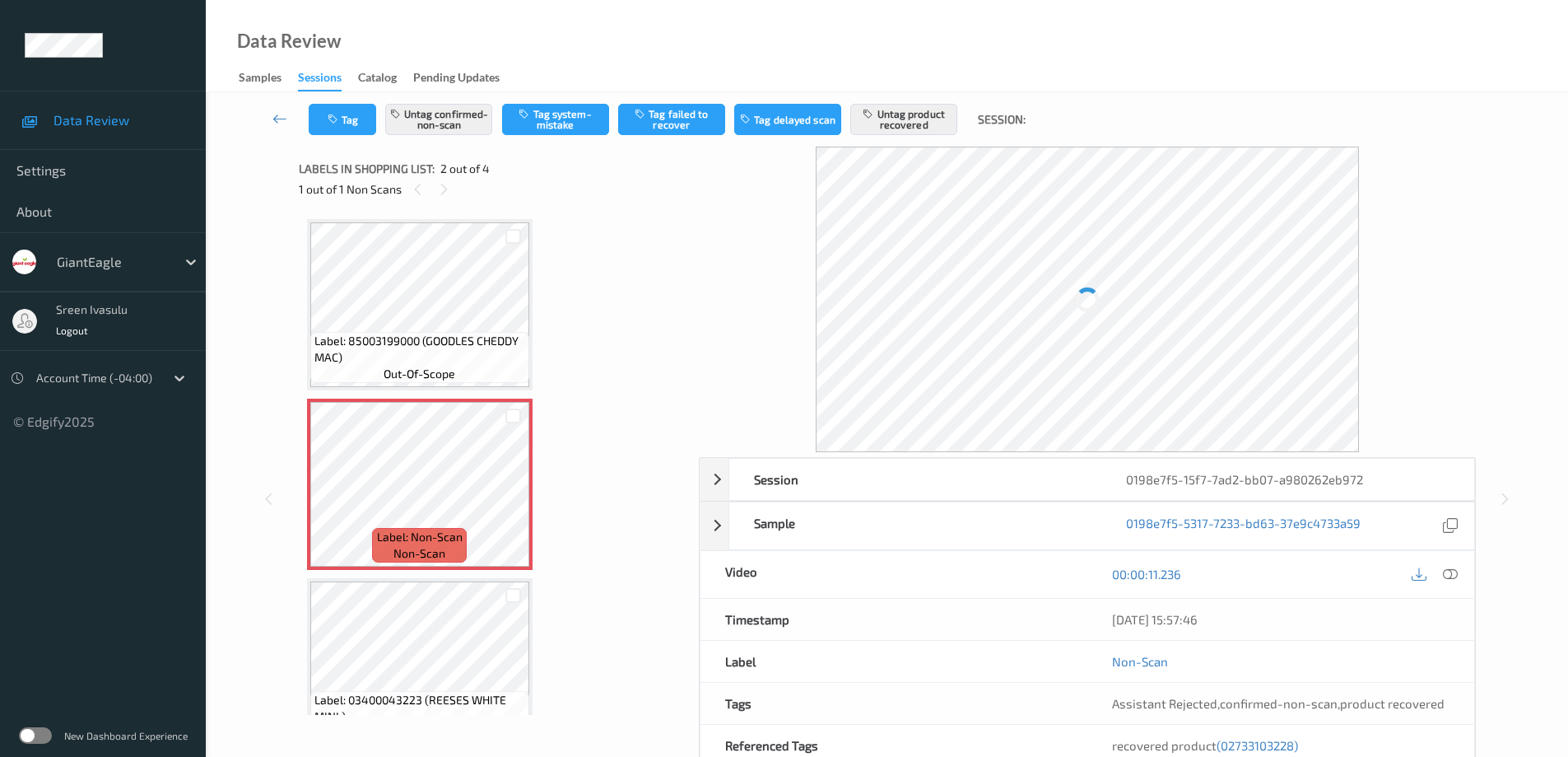
scroll to position [8, 0]
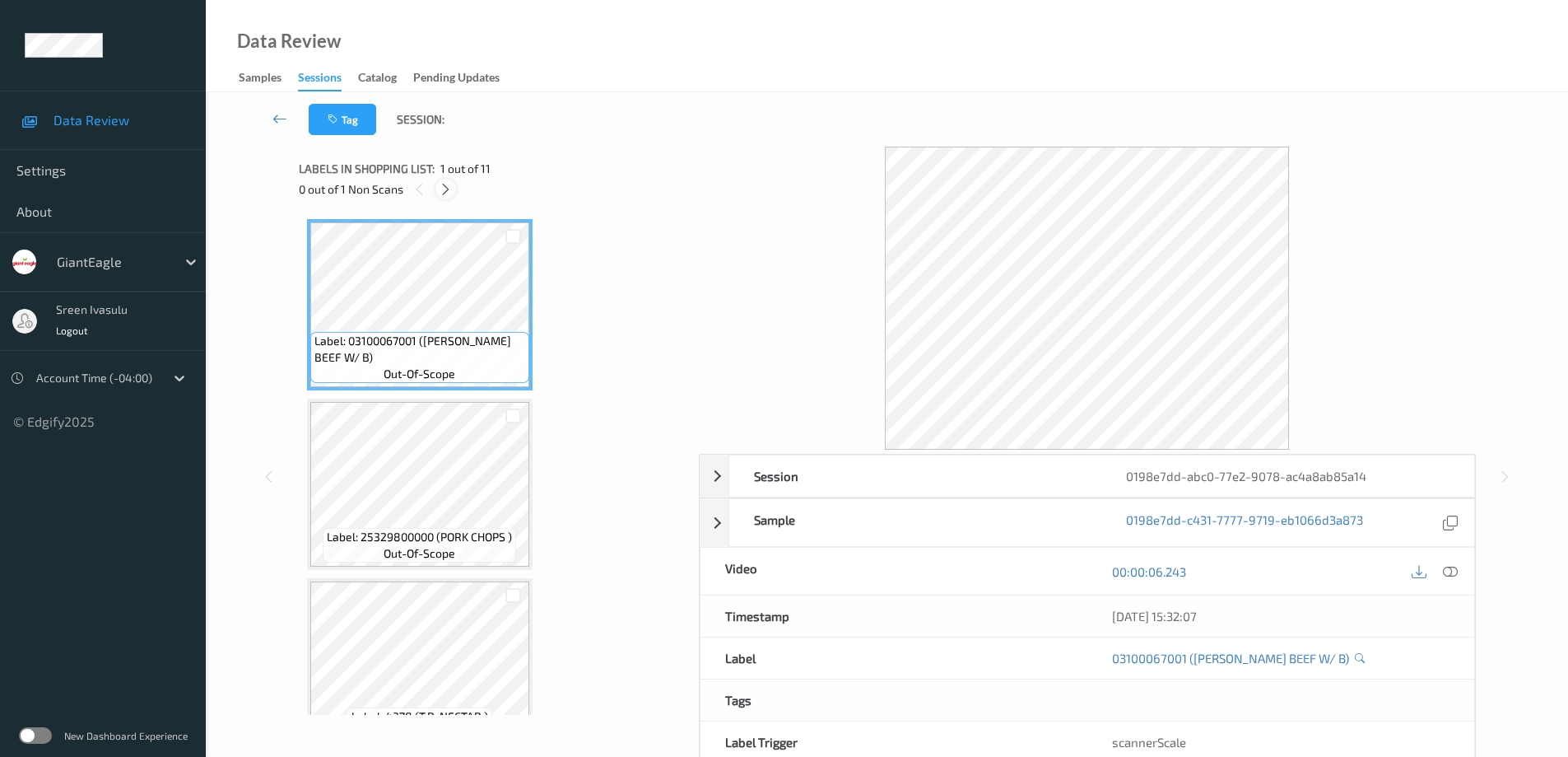
click at [443, 186] on icon at bounding box center [445, 189] width 14 height 15
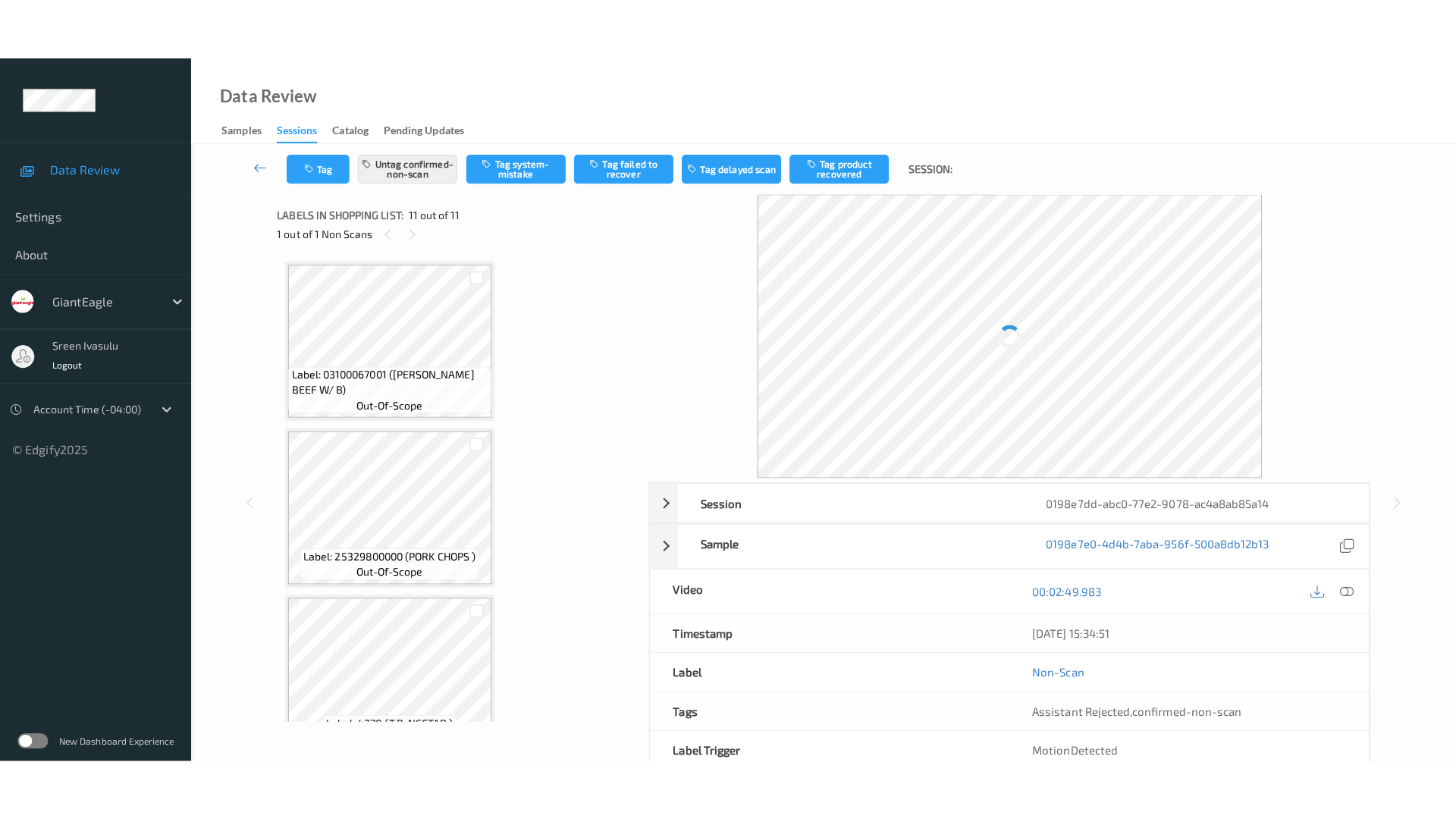
scroll to position [1362, 0]
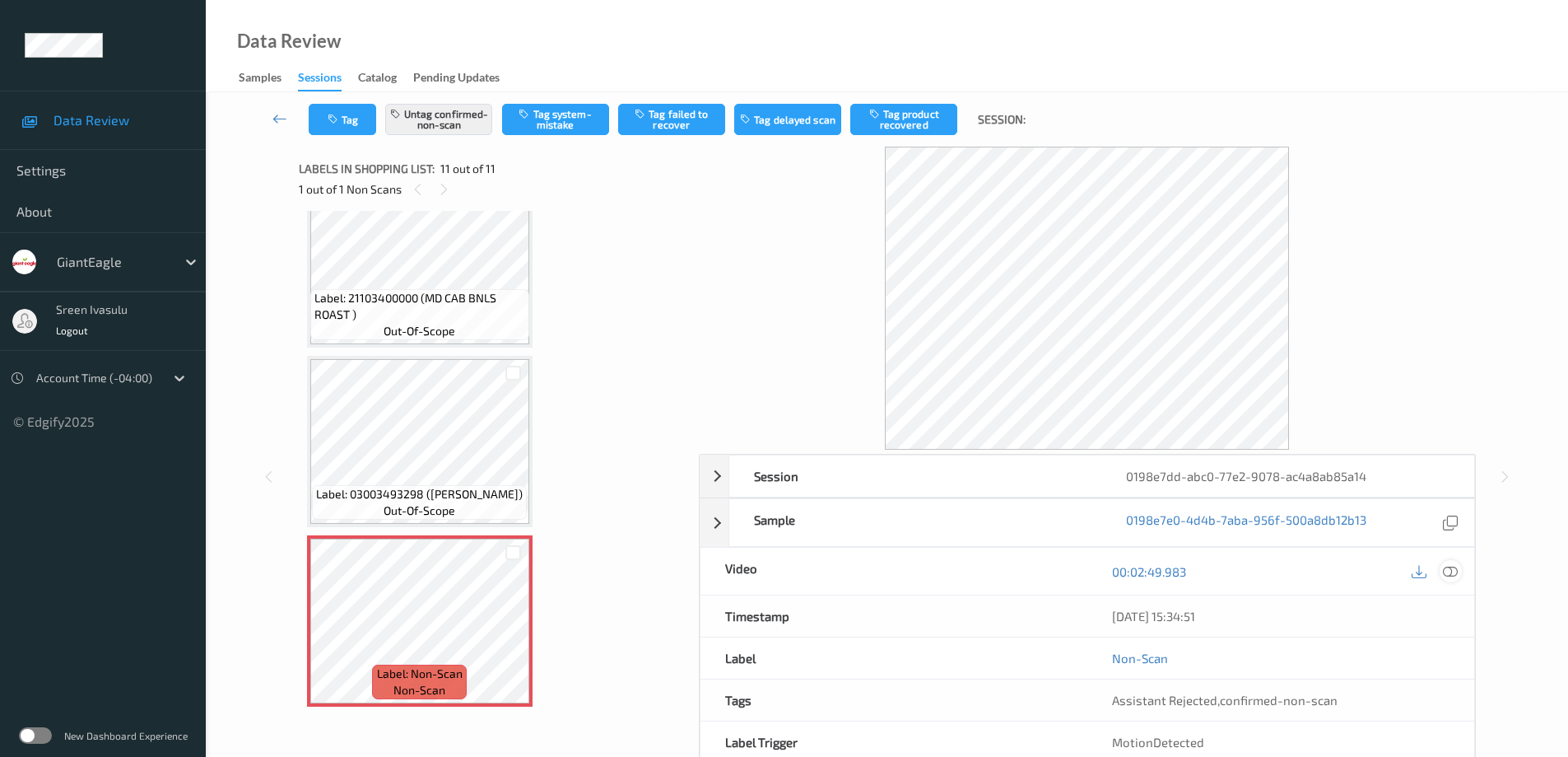
click at [1448, 576] on icon at bounding box center [1450, 571] width 15 height 15
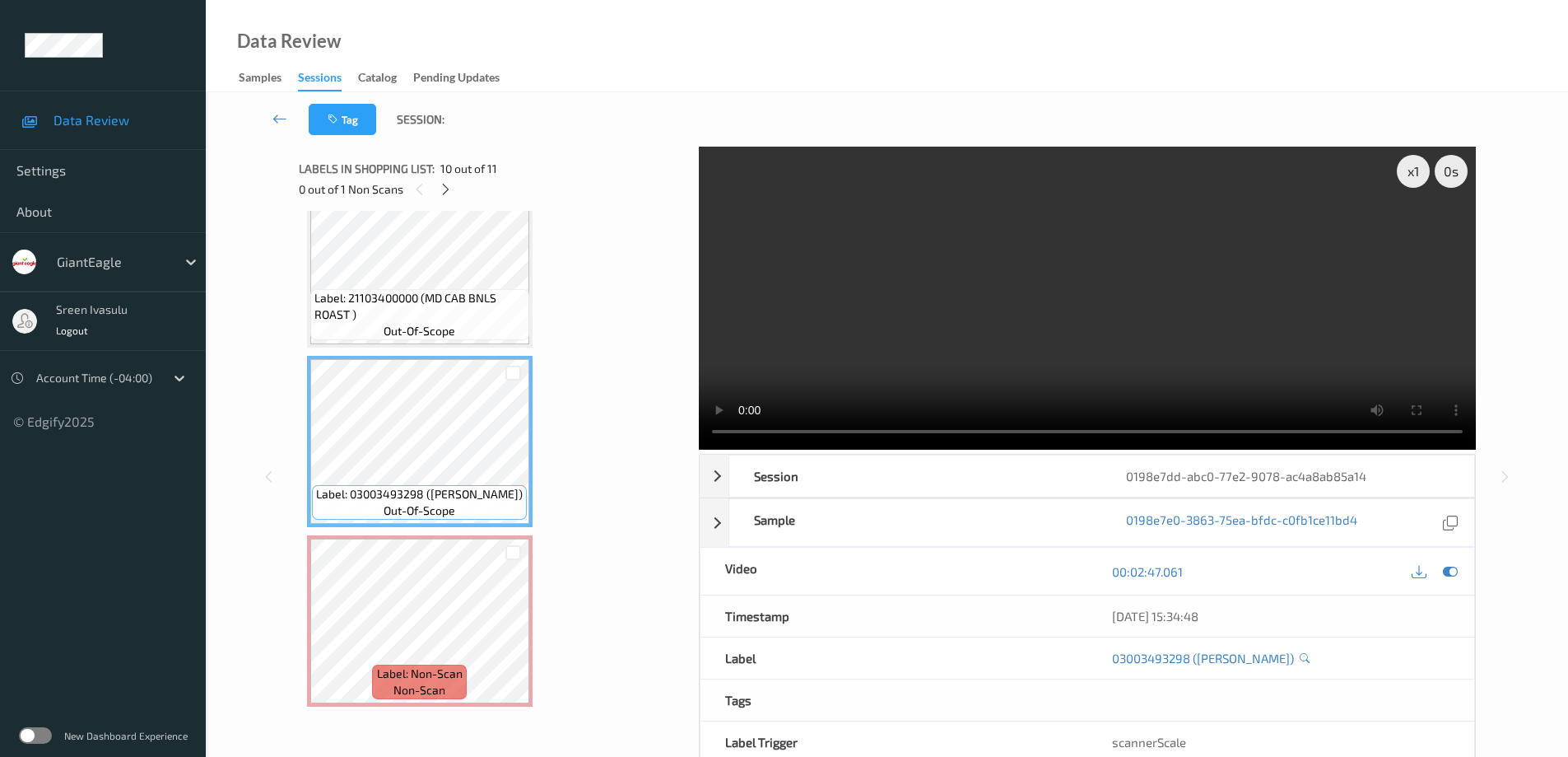
scroll to position [1347, 0]
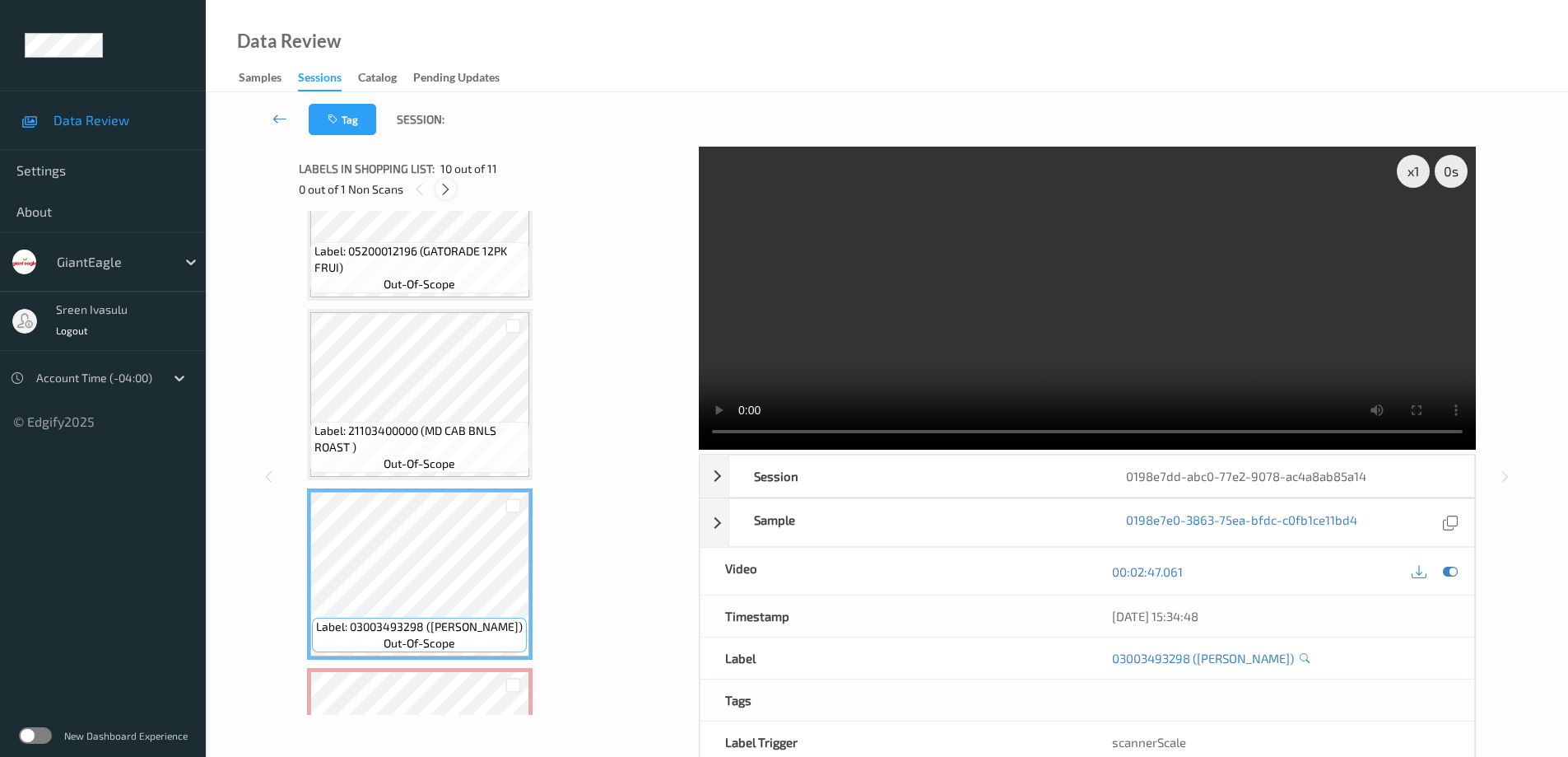
click at [450, 194] on icon at bounding box center [445, 189] width 14 height 15
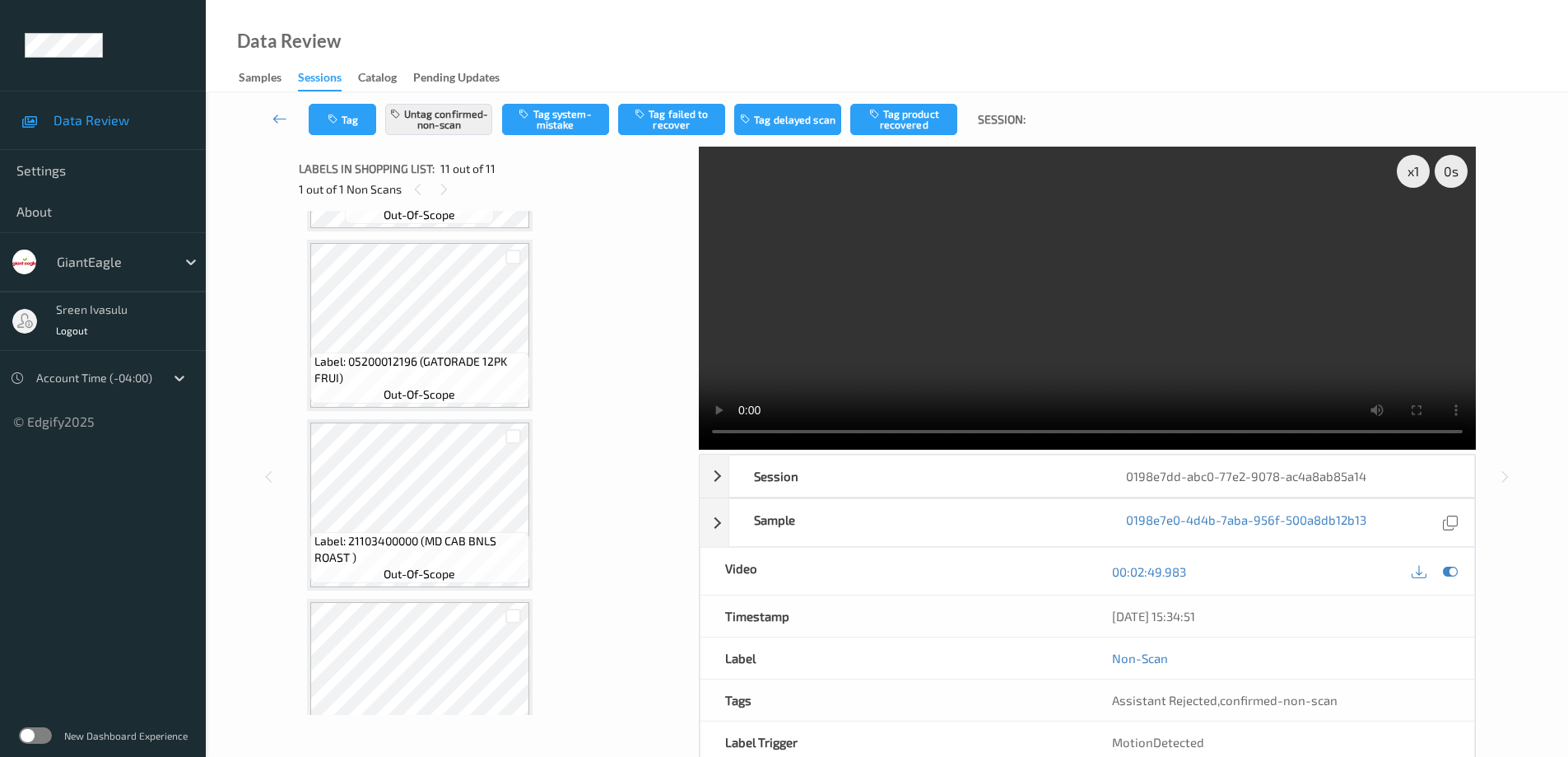
scroll to position [1479, 0]
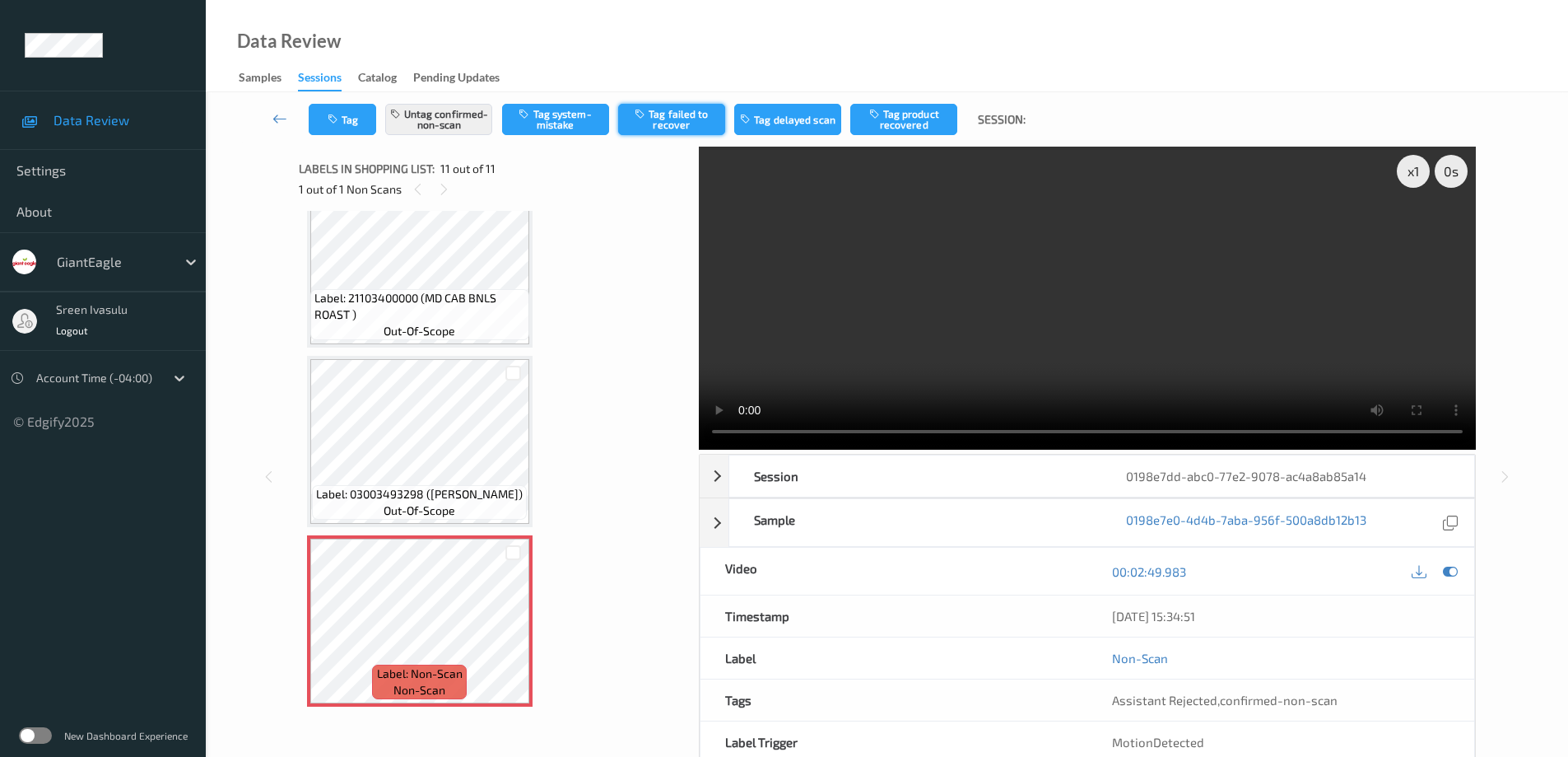
click at [661, 110] on button "Tag failed to recover" at bounding box center [670, 119] width 107 height 31
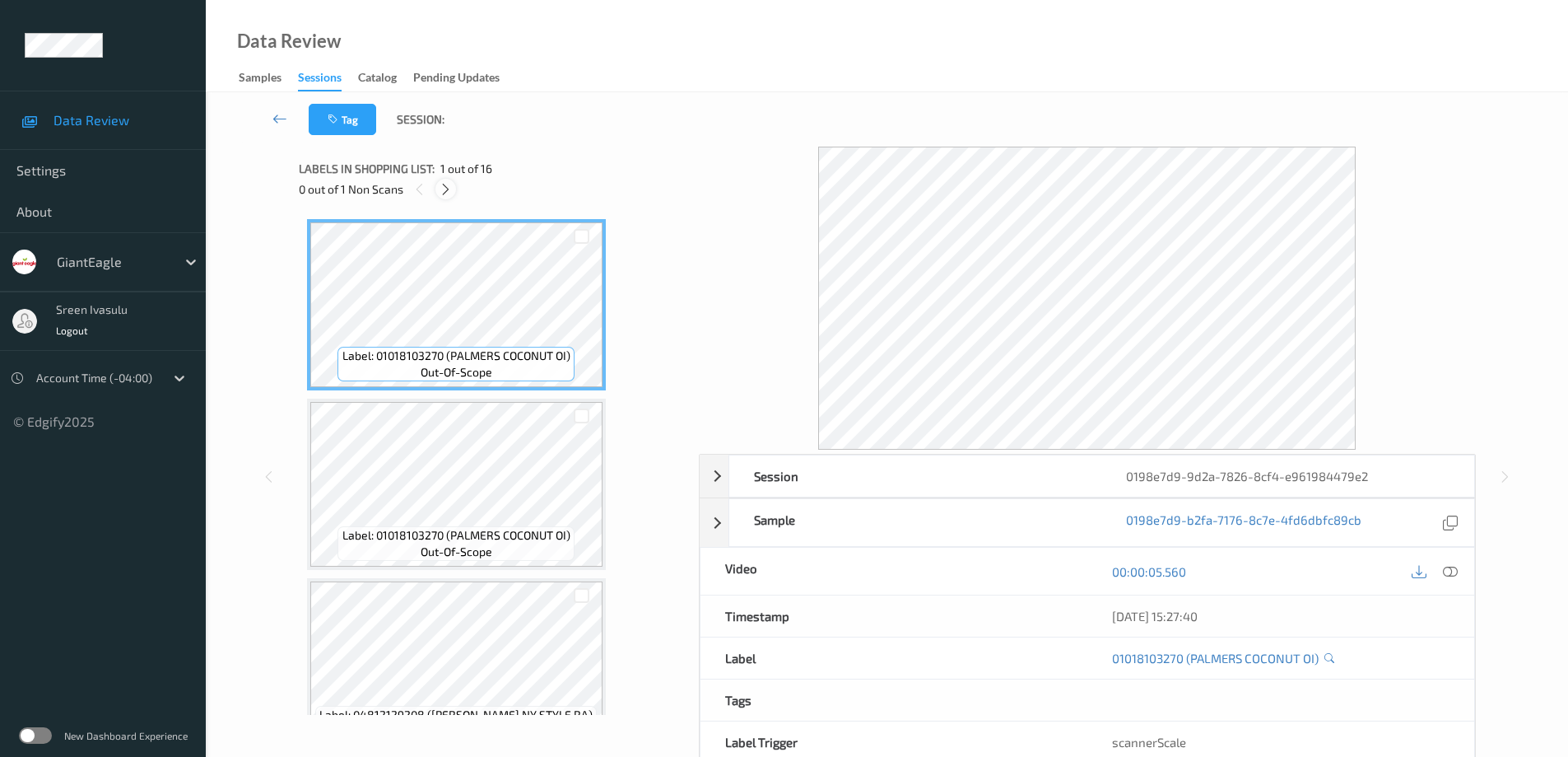
click at [441, 189] on icon at bounding box center [445, 189] width 14 height 15
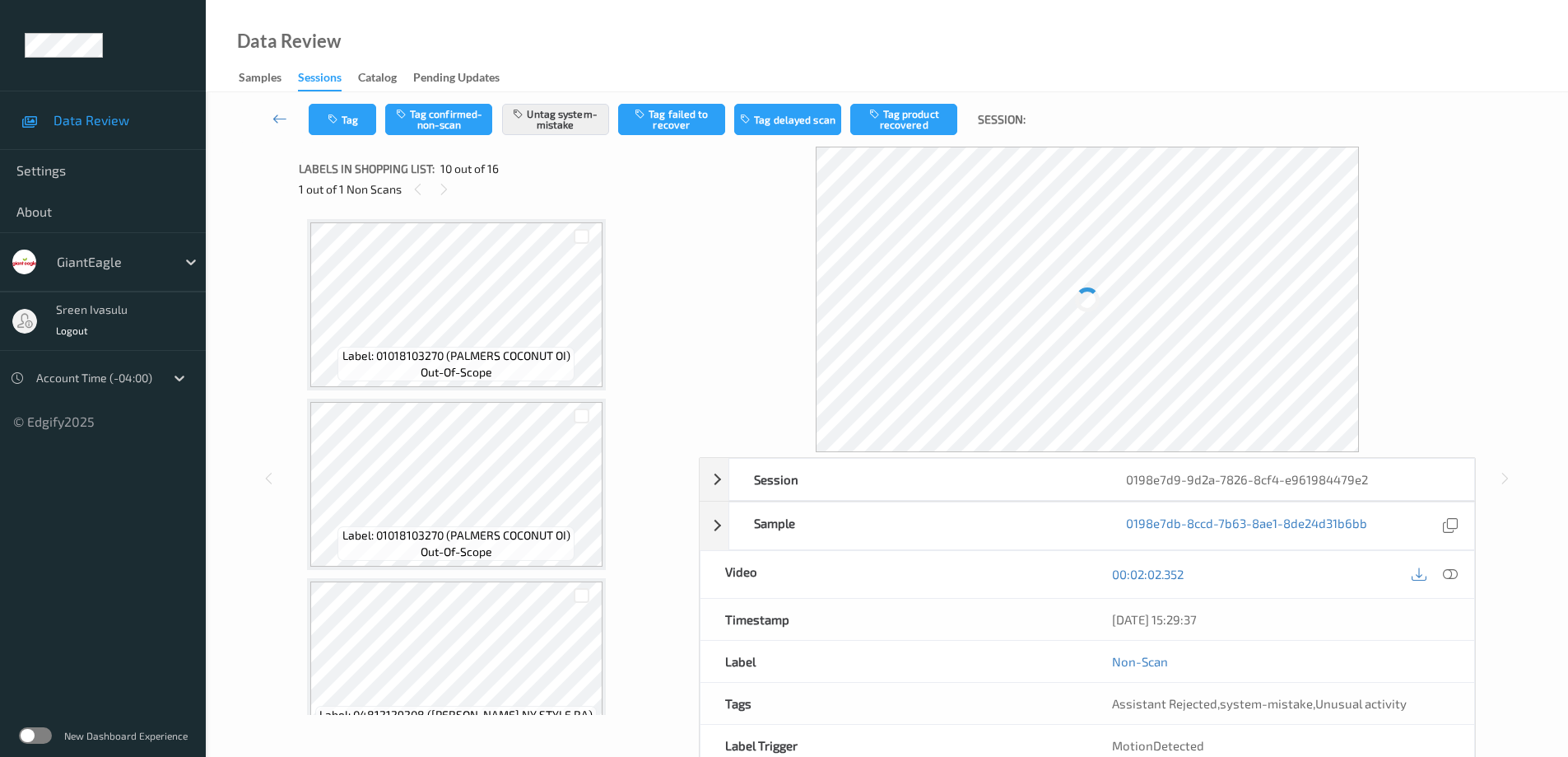
scroll to position [1444, 0]
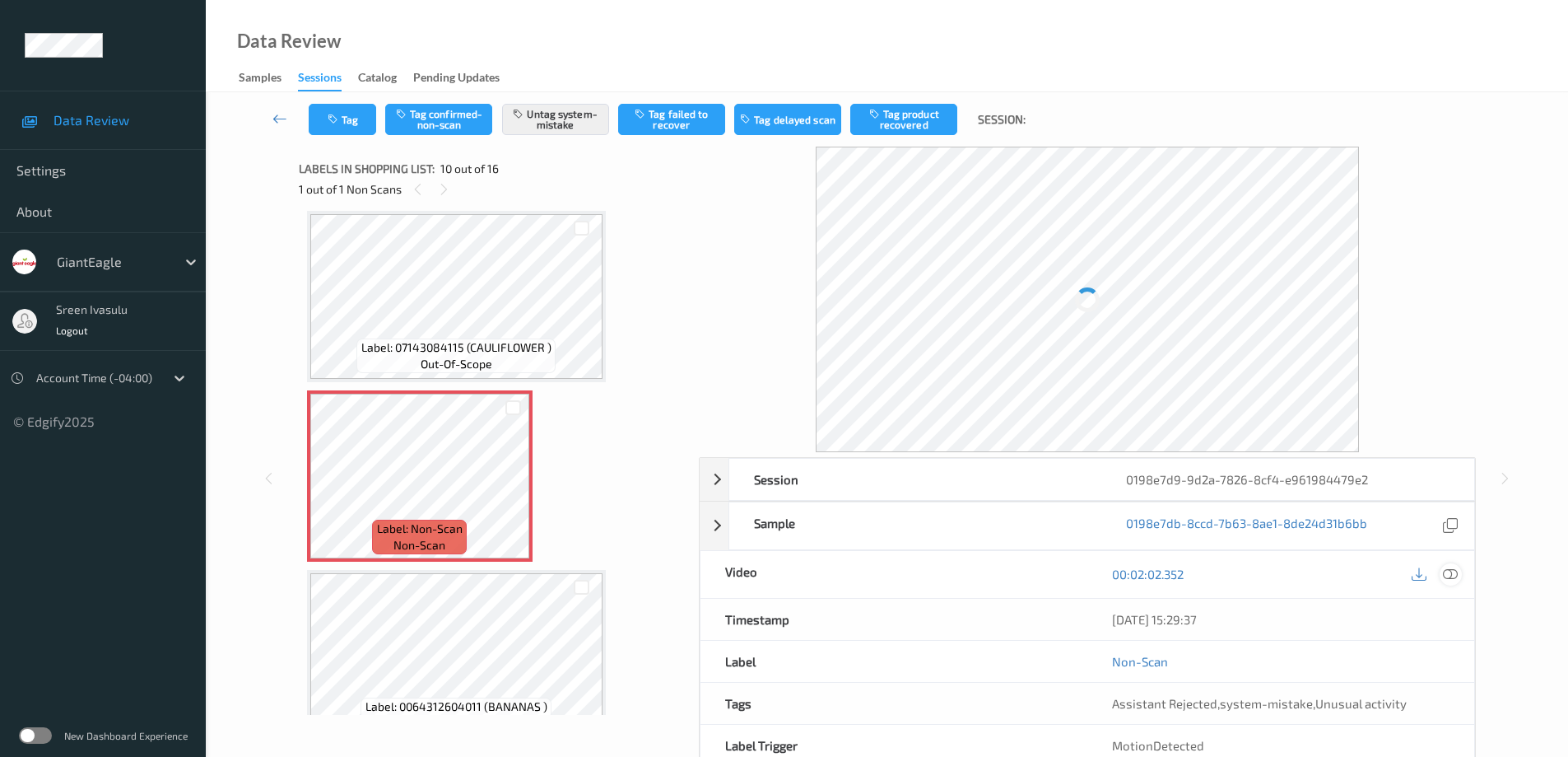
click at [1456, 574] on icon at bounding box center [1450, 573] width 15 height 15
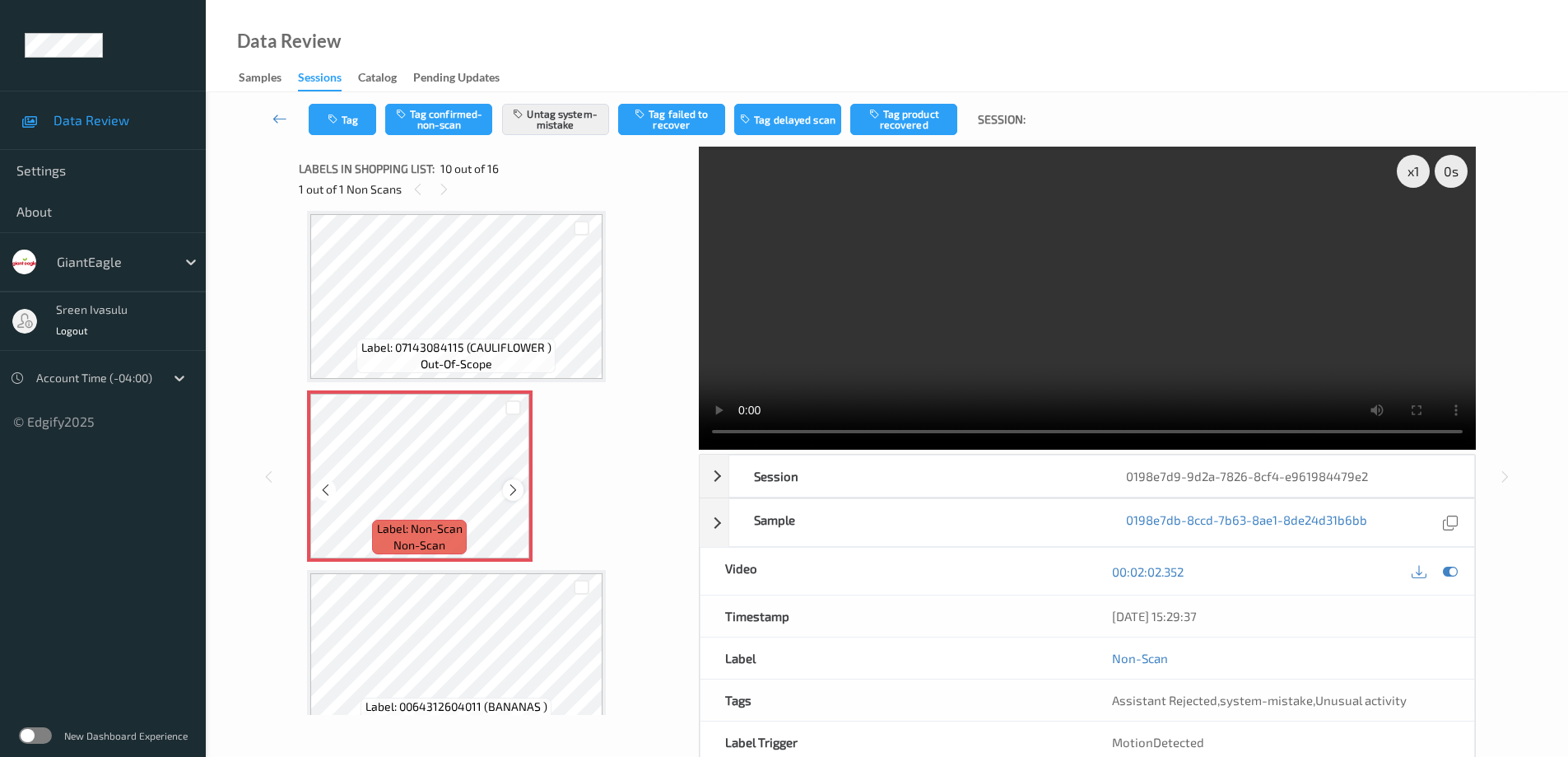
click at [507, 494] on icon at bounding box center [513, 490] width 14 height 15
click at [355, 121] on button "Tag" at bounding box center [342, 119] width 68 height 31
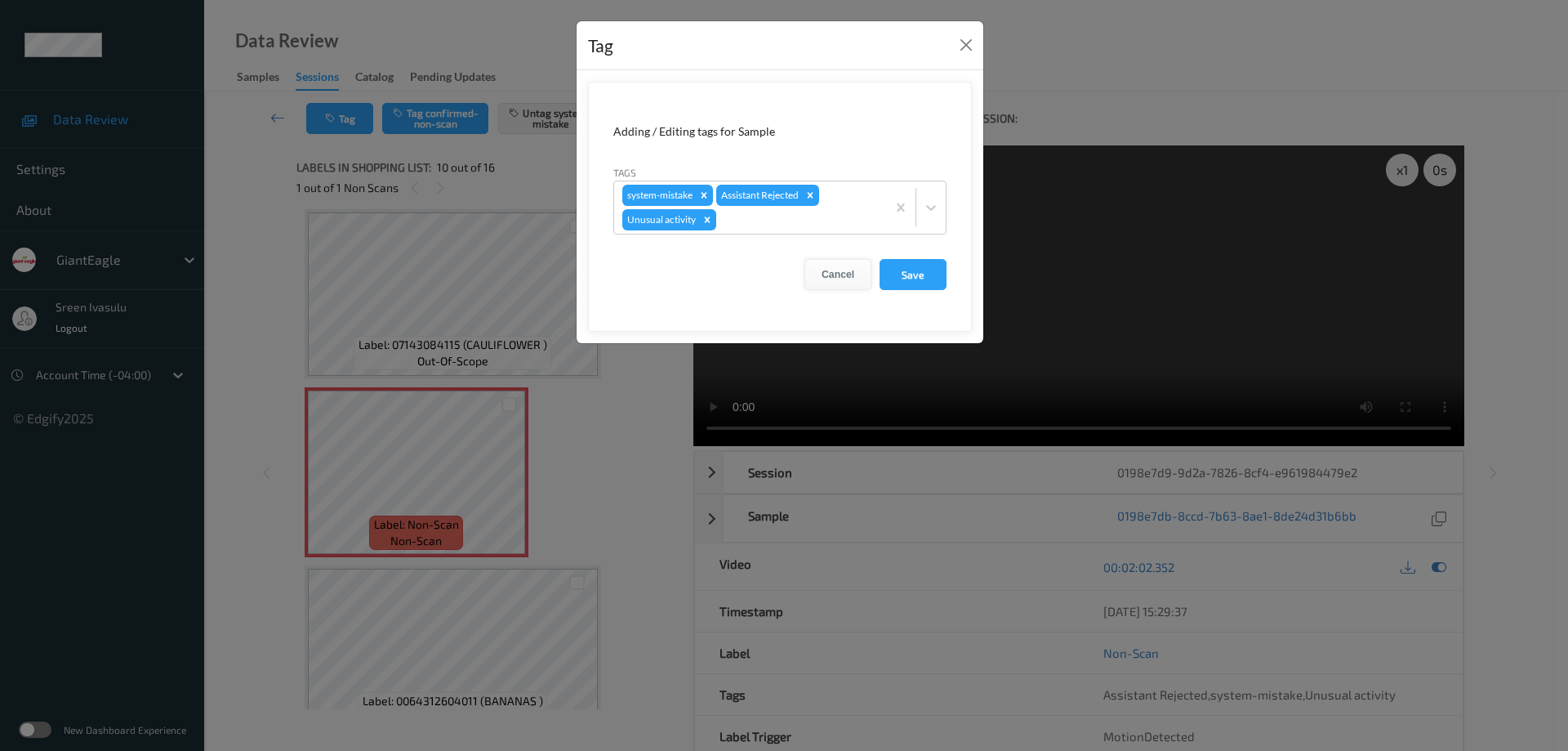
click at [823, 276] on button "Cancel" at bounding box center [837, 275] width 67 height 31
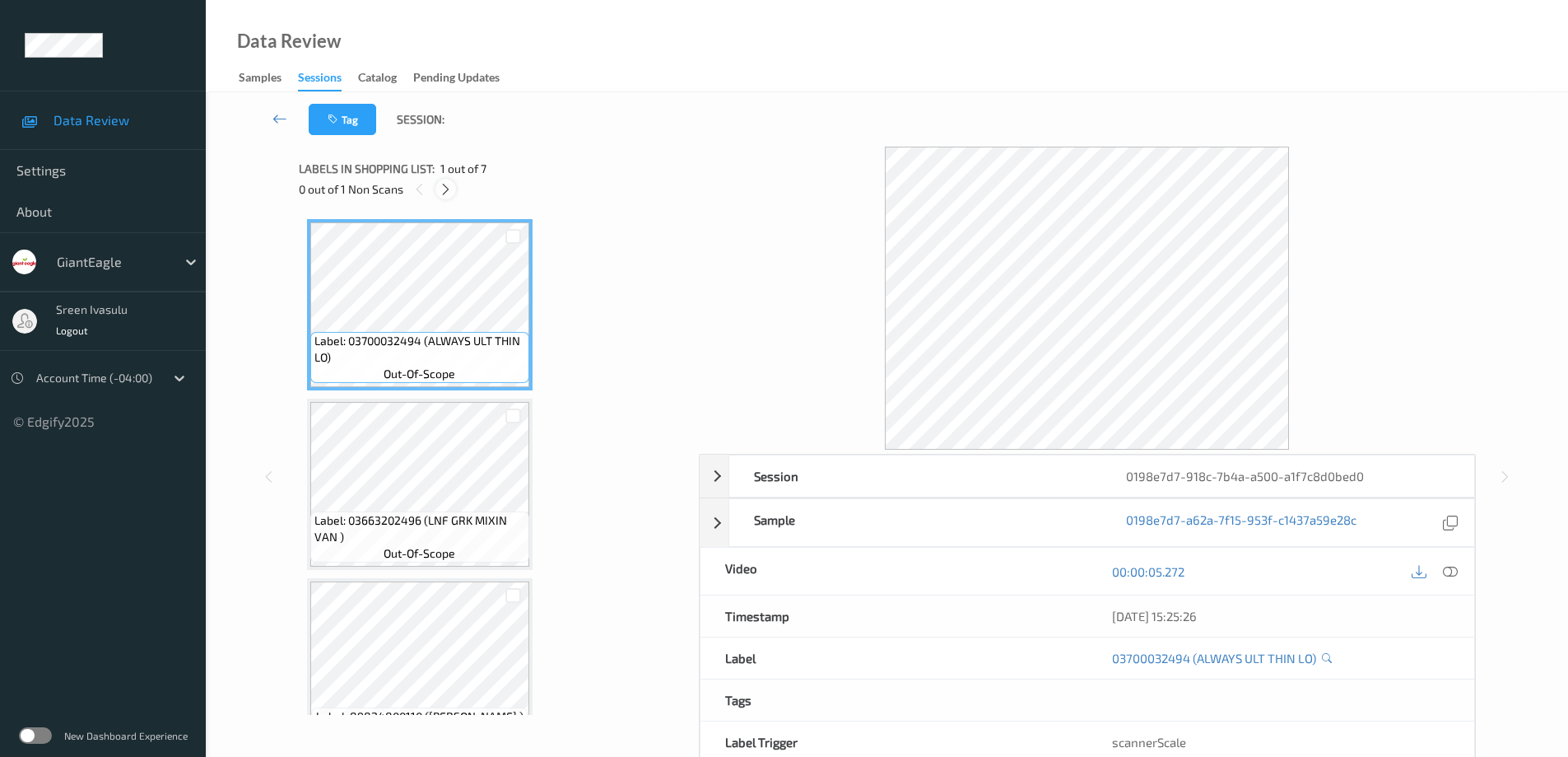
click at [446, 190] on icon at bounding box center [445, 189] width 14 height 15
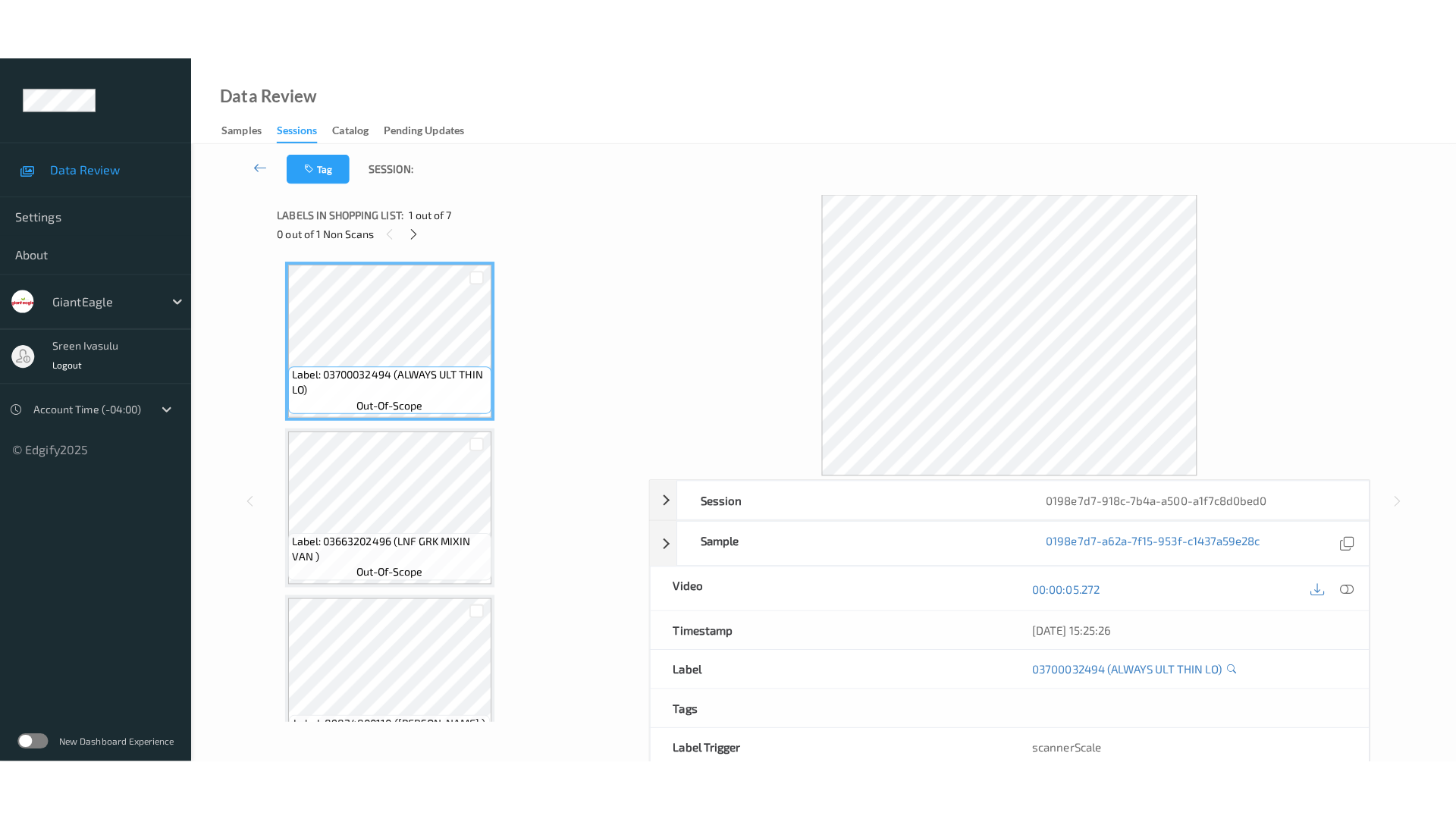
scroll to position [701, 0]
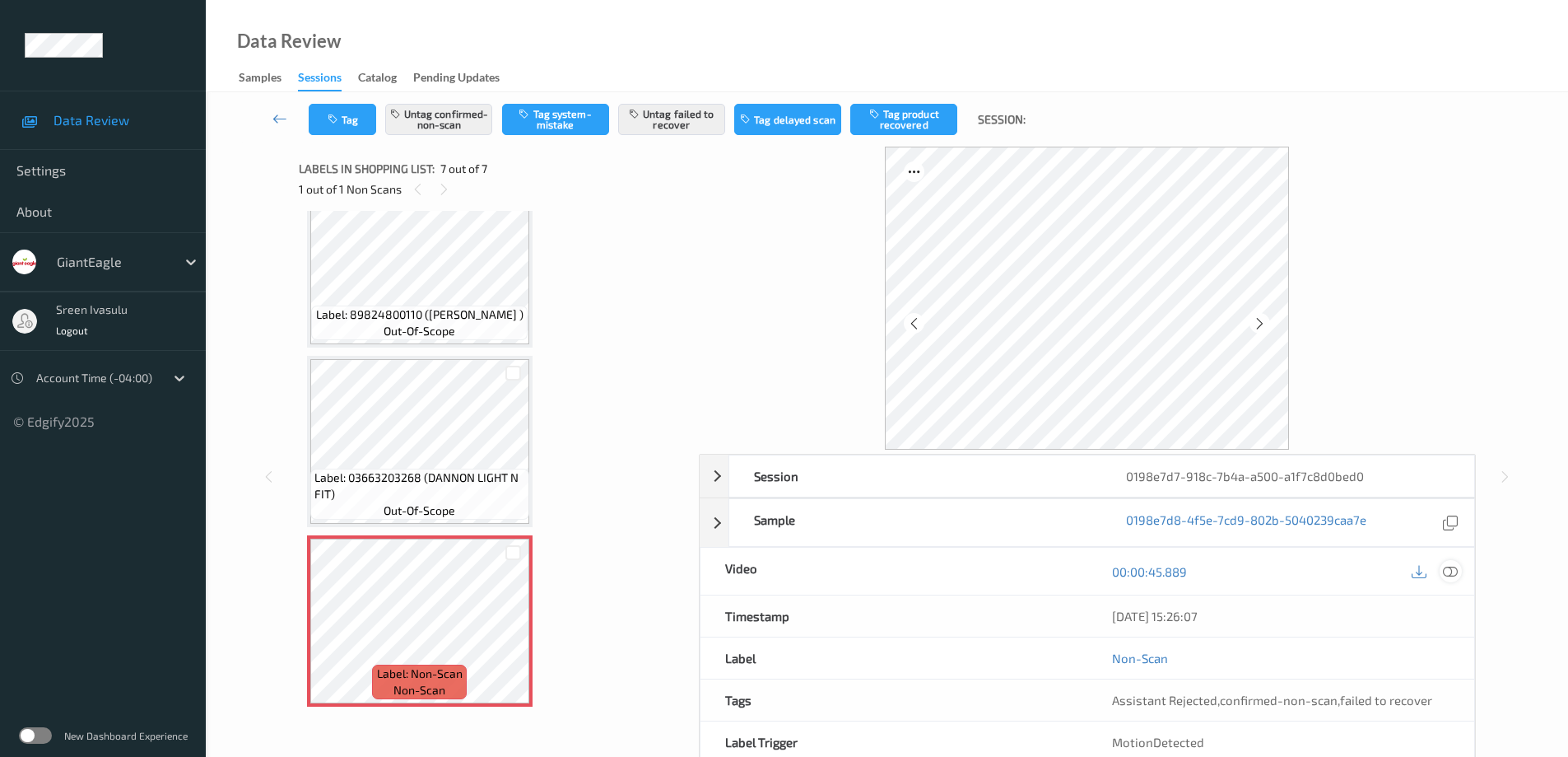
click at [1451, 571] on icon at bounding box center [1450, 571] width 15 height 15
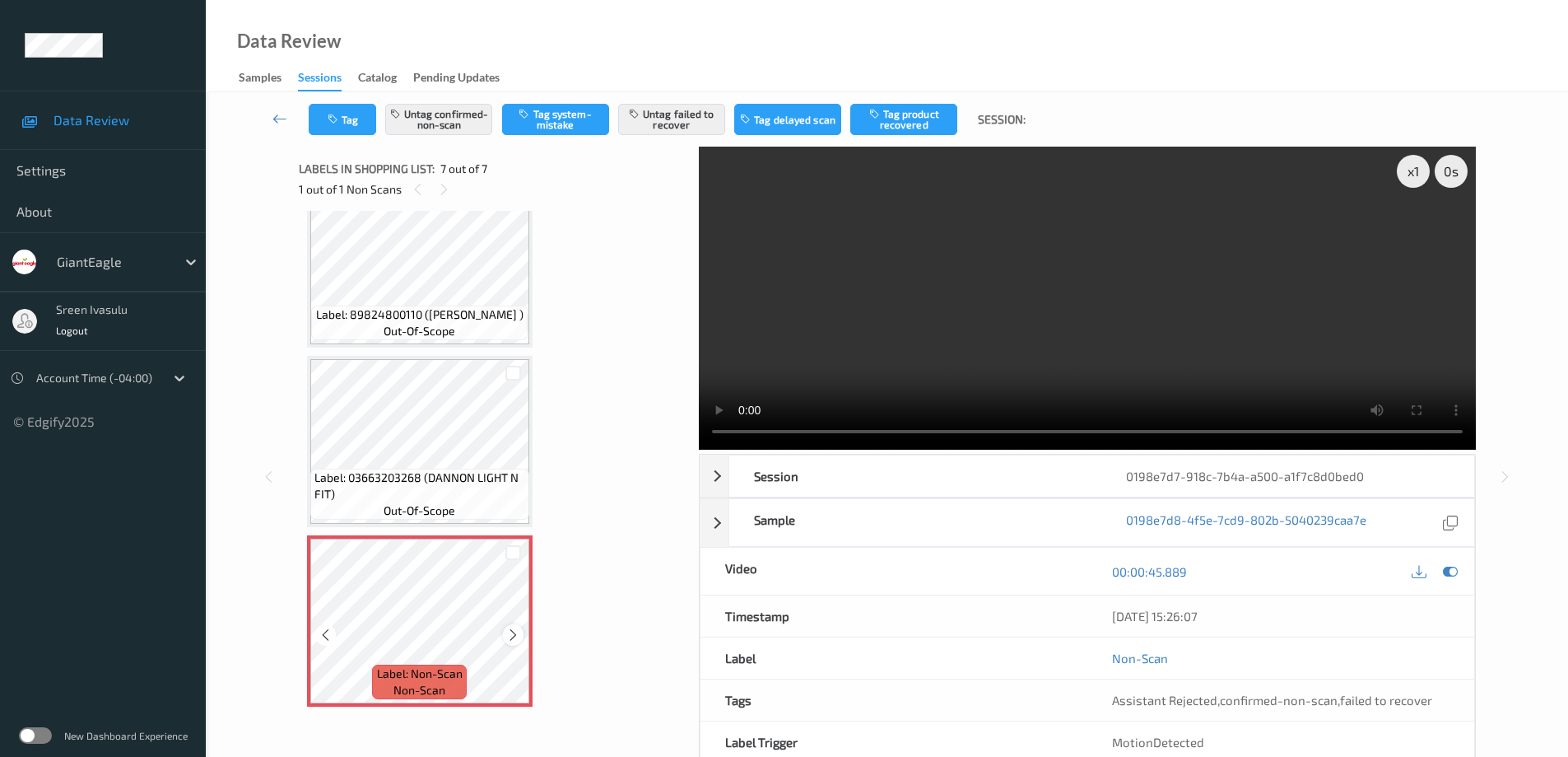
click at [504, 639] on div at bounding box center [513, 634] width 21 height 21
click at [504, 639] on div at bounding box center [513, 634] width 21 height 21
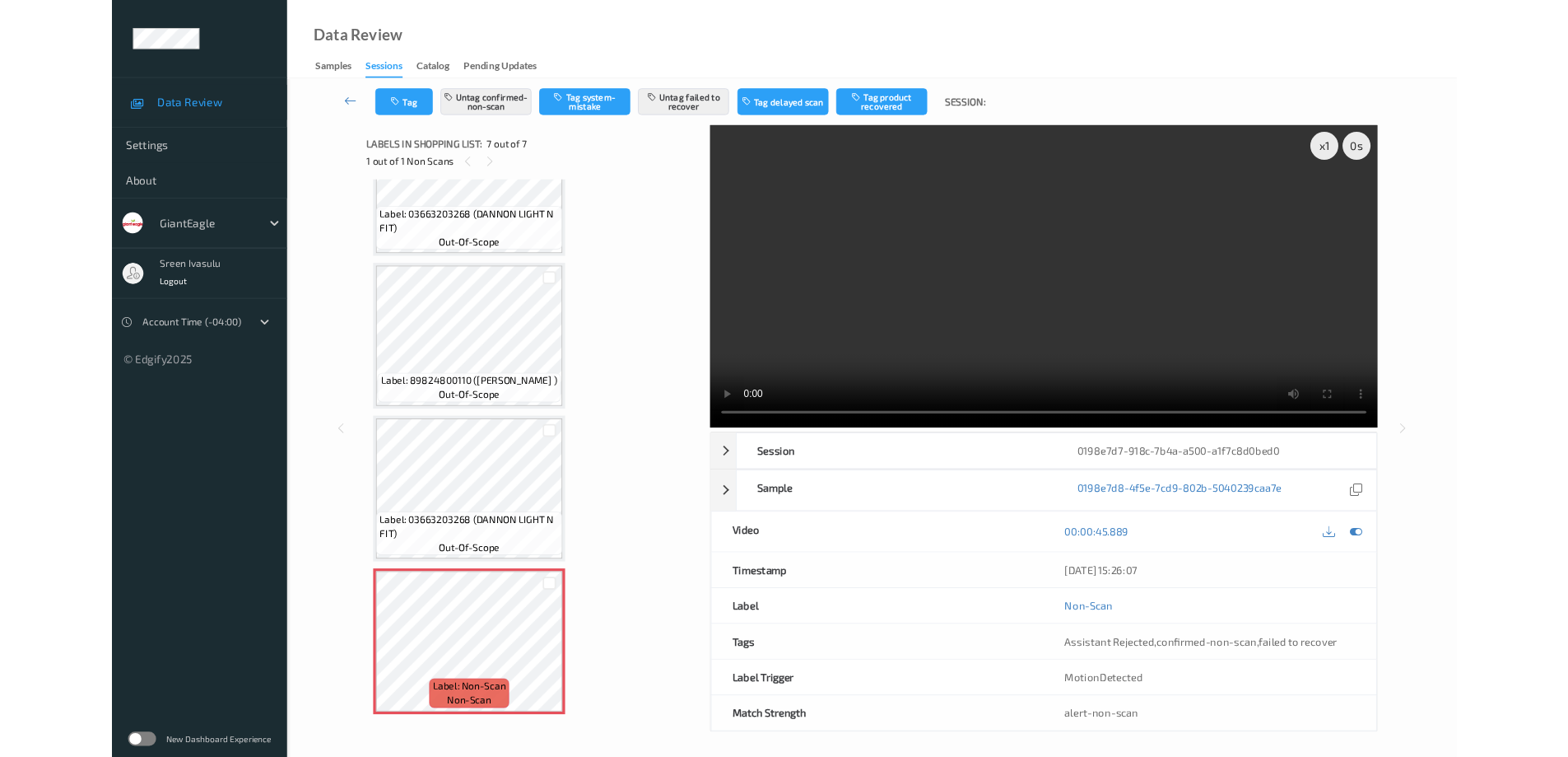
scroll to position [628, 0]
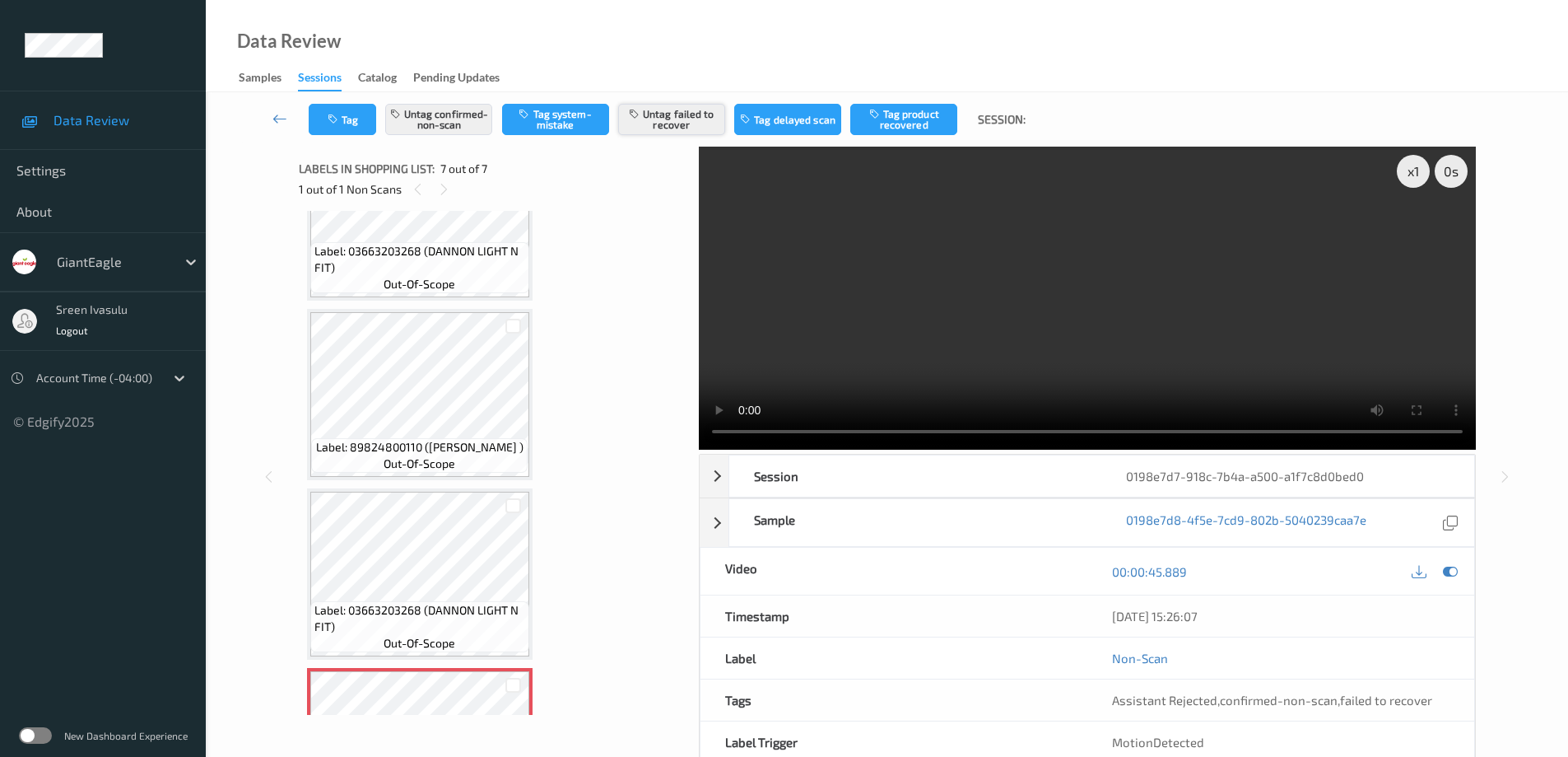
click at [678, 124] on button "Untag failed to recover" at bounding box center [670, 119] width 107 height 31
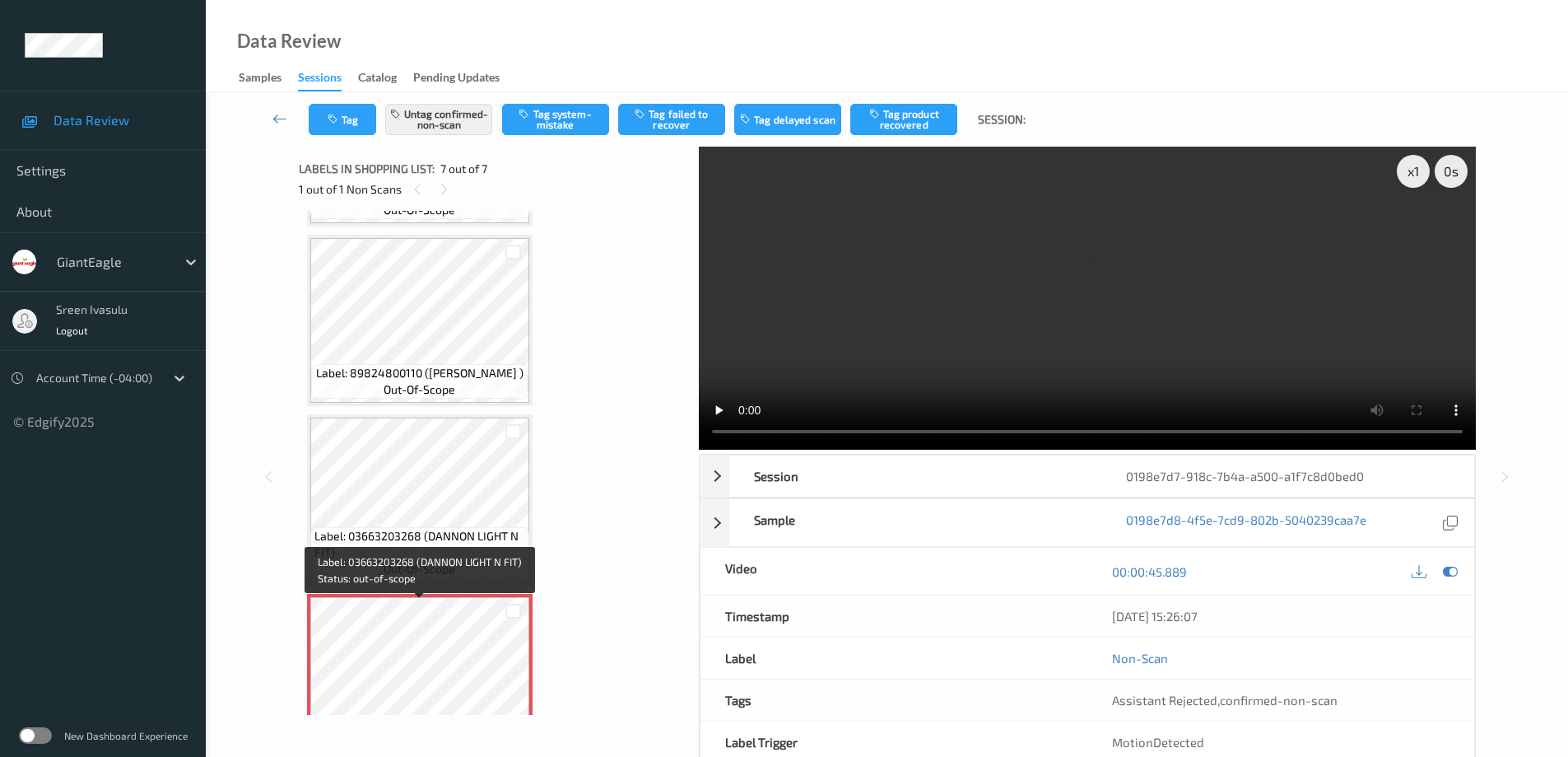
scroll to position [761, 0]
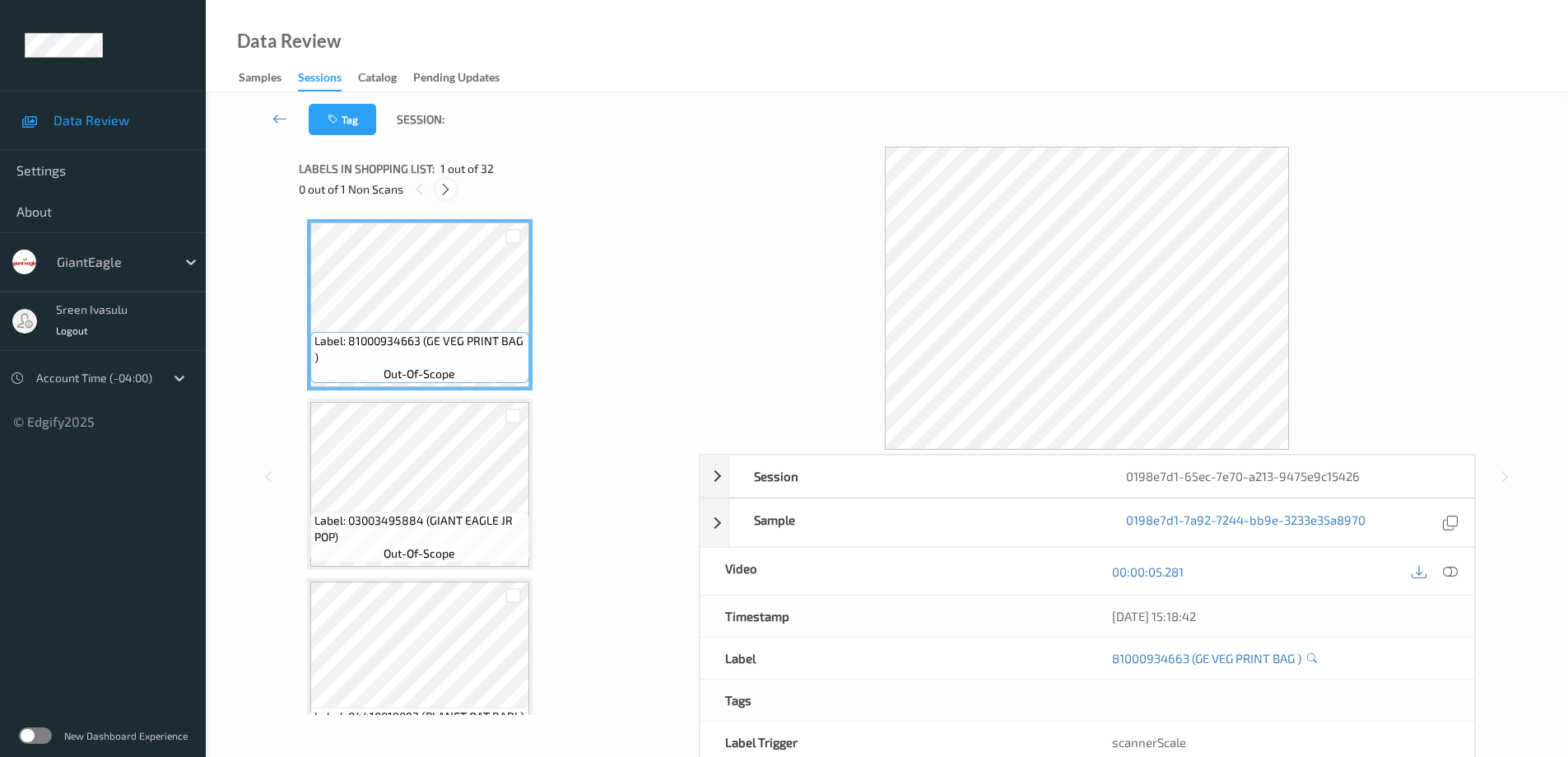
click at [437, 182] on div at bounding box center [445, 188] width 21 height 21
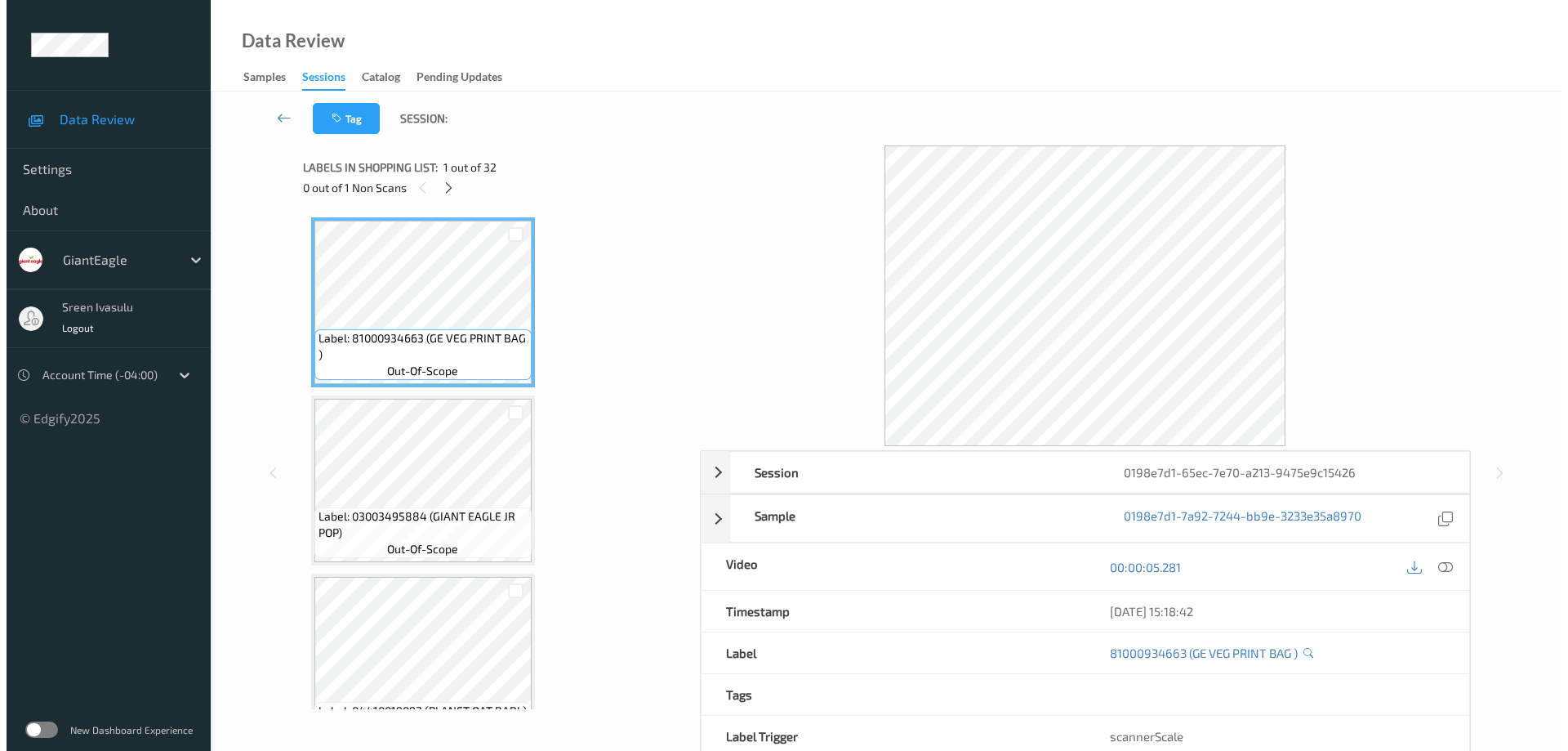
scroll to position [364, 0]
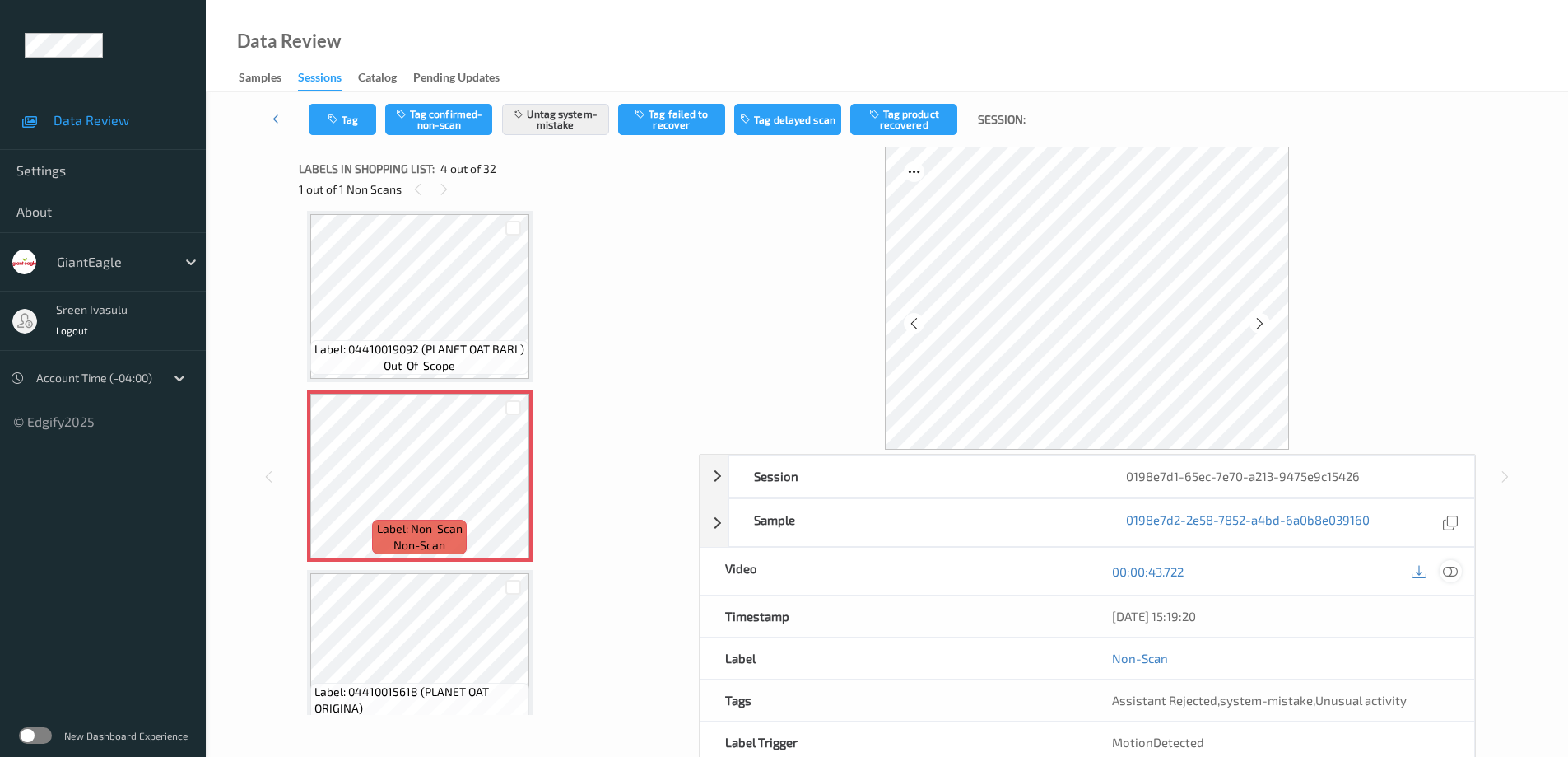
click at [1445, 572] on icon at bounding box center [1450, 571] width 15 height 15
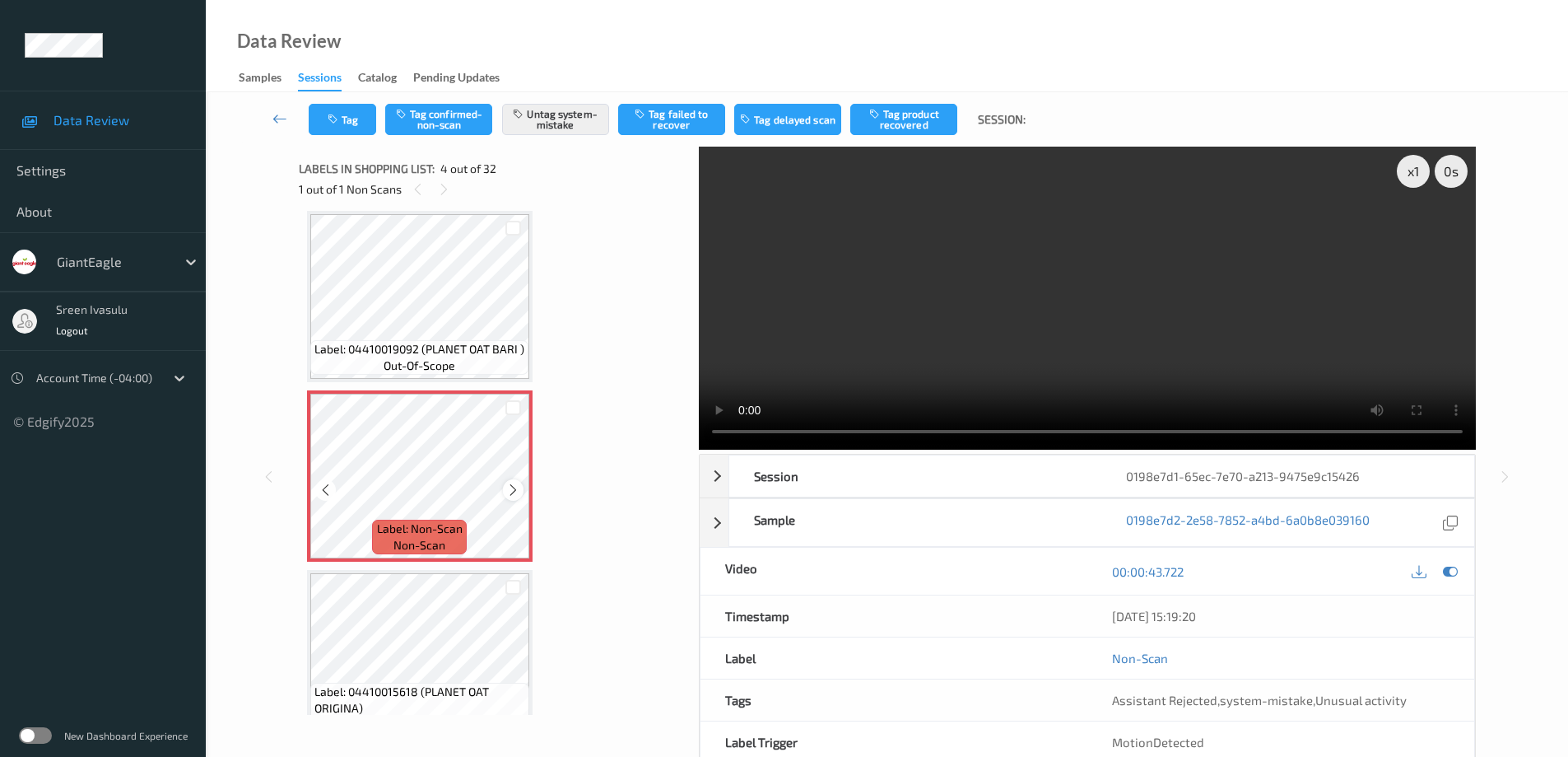
click at [508, 497] on icon at bounding box center [513, 490] width 14 height 15
click at [505, 494] on div at bounding box center [513, 489] width 21 height 21
click at [521, 487] on div at bounding box center [513, 489] width 21 height 21
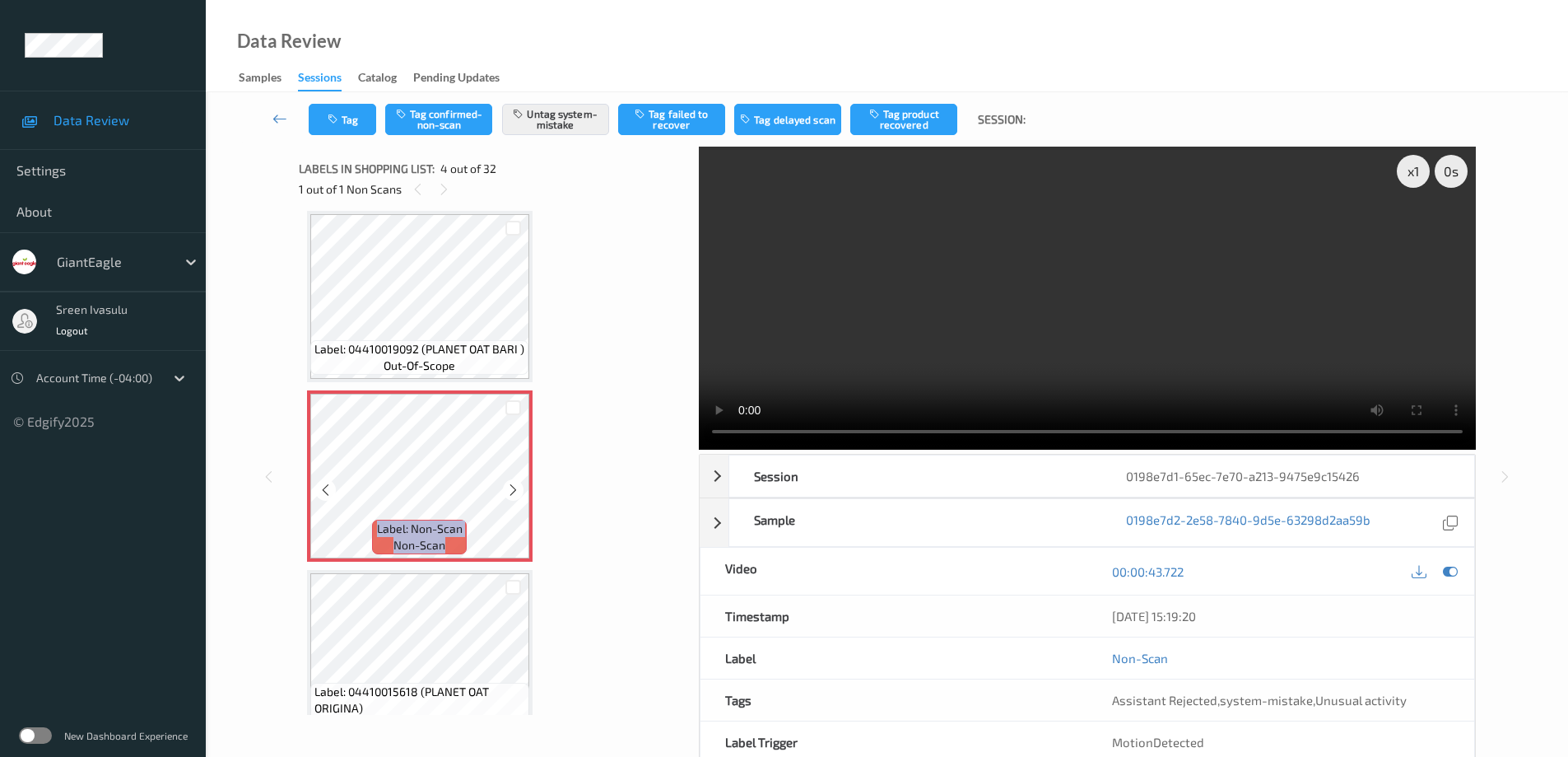
click at [522, 489] on div at bounding box center [513, 489] width 21 height 21
click at [509, 488] on icon at bounding box center [513, 490] width 14 height 15
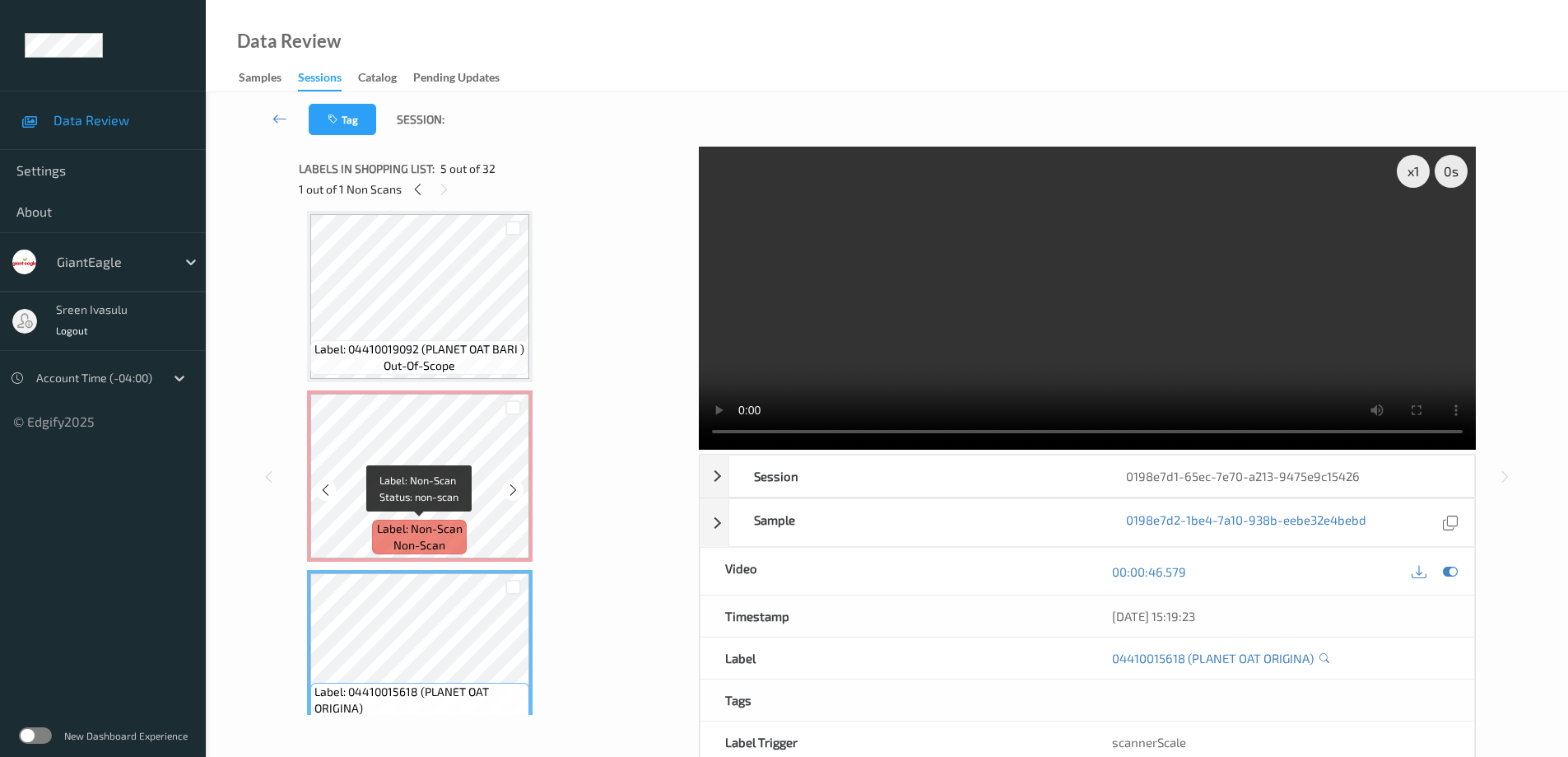
click at [454, 525] on span "Label: Non-Scan" at bounding box center [419, 528] width 85 height 17
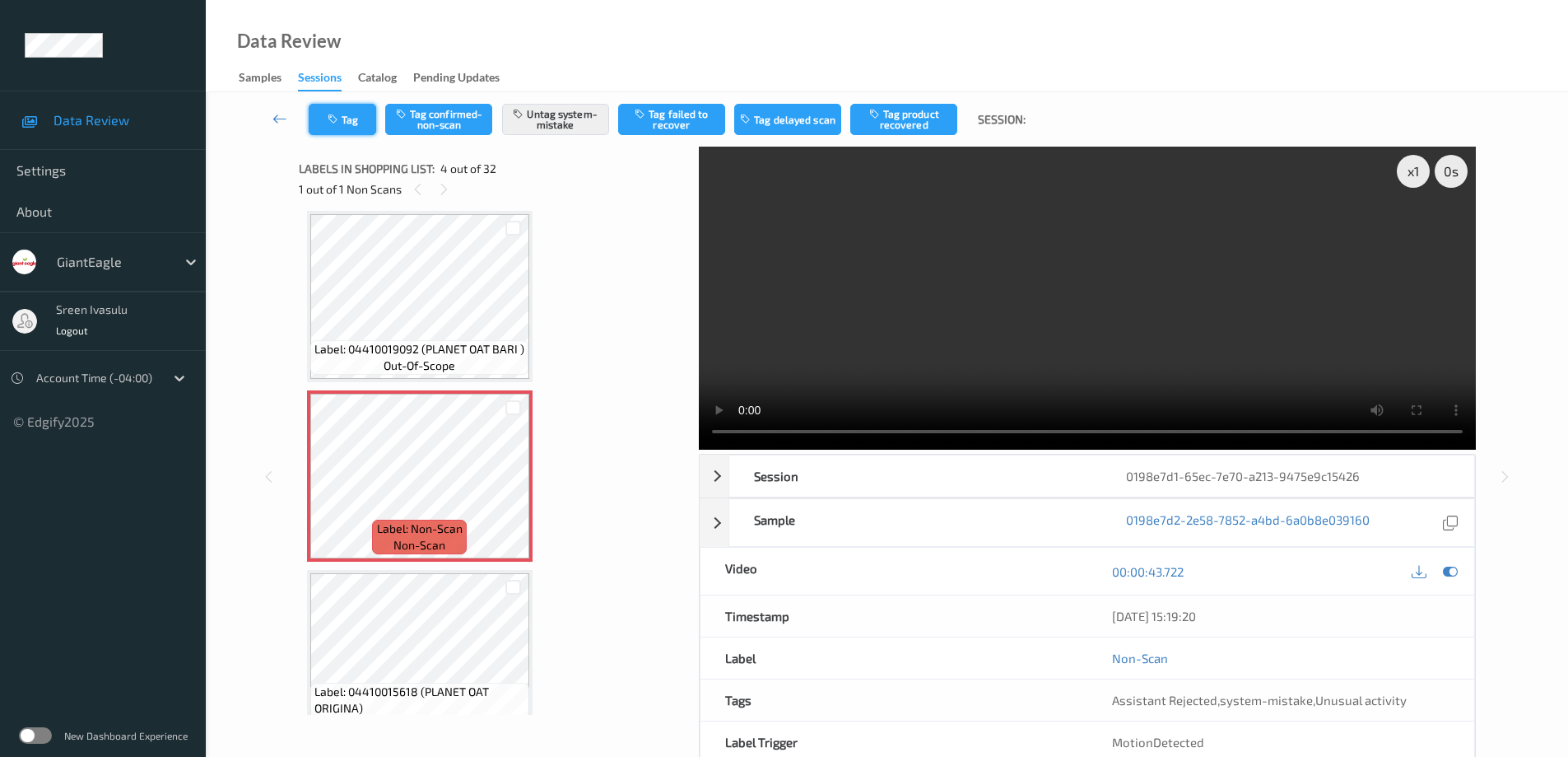
click at [363, 122] on button "Tag" at bounding box center [342, 119] width 68 height 31
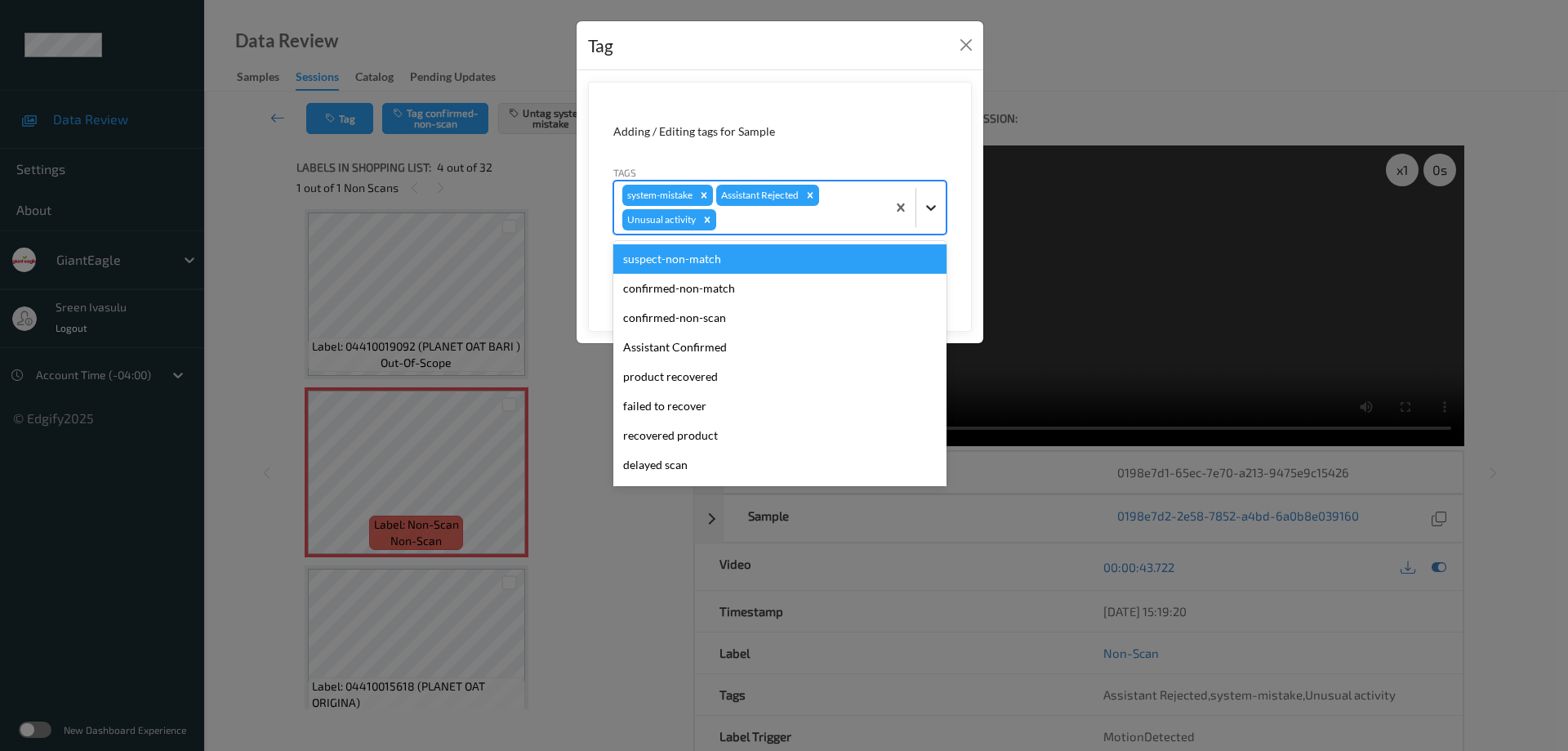
click at [943, 215] on div at bounding box center [931, 207] width 29 height 29
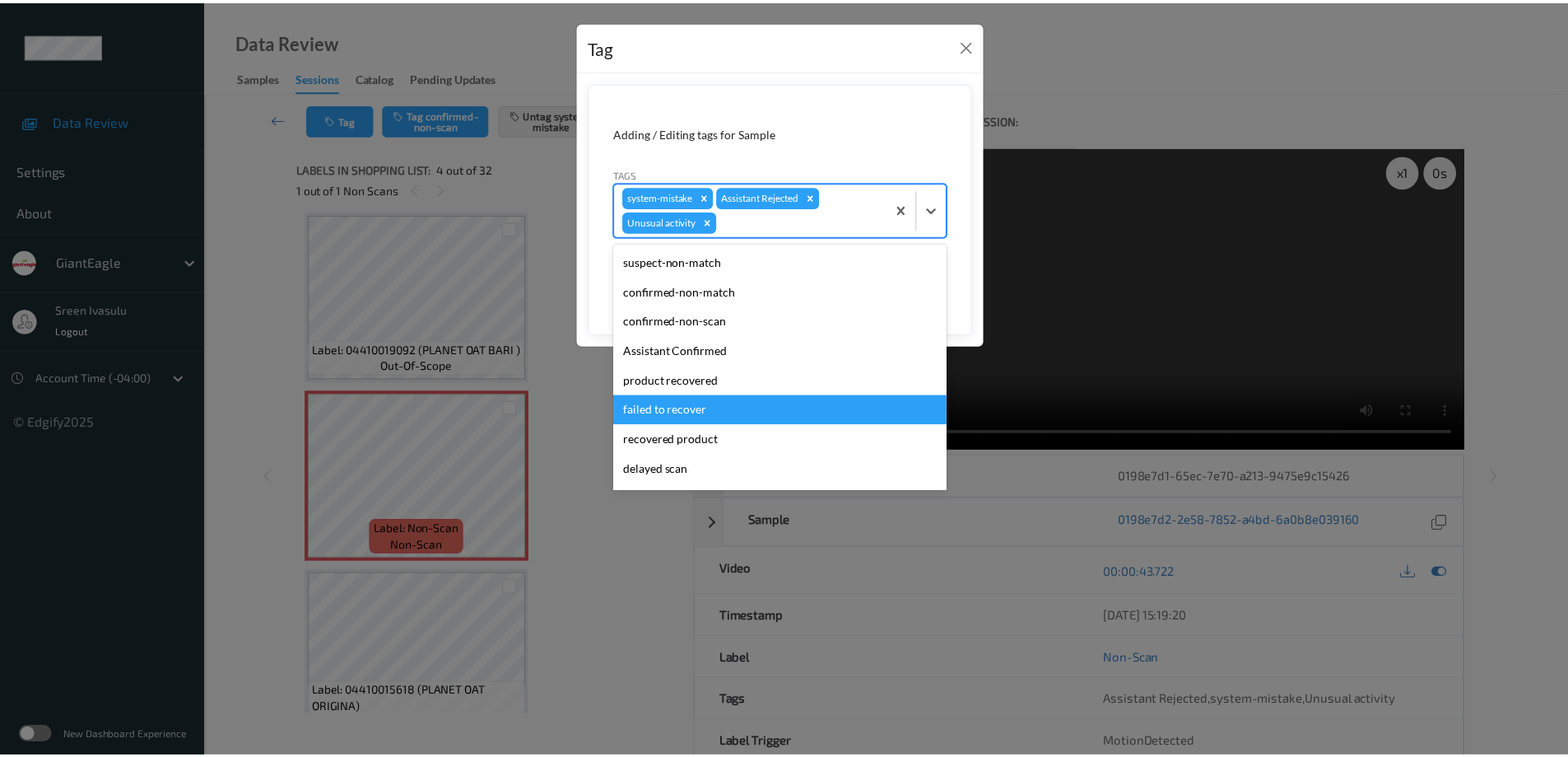
scroll to position [116, 0]
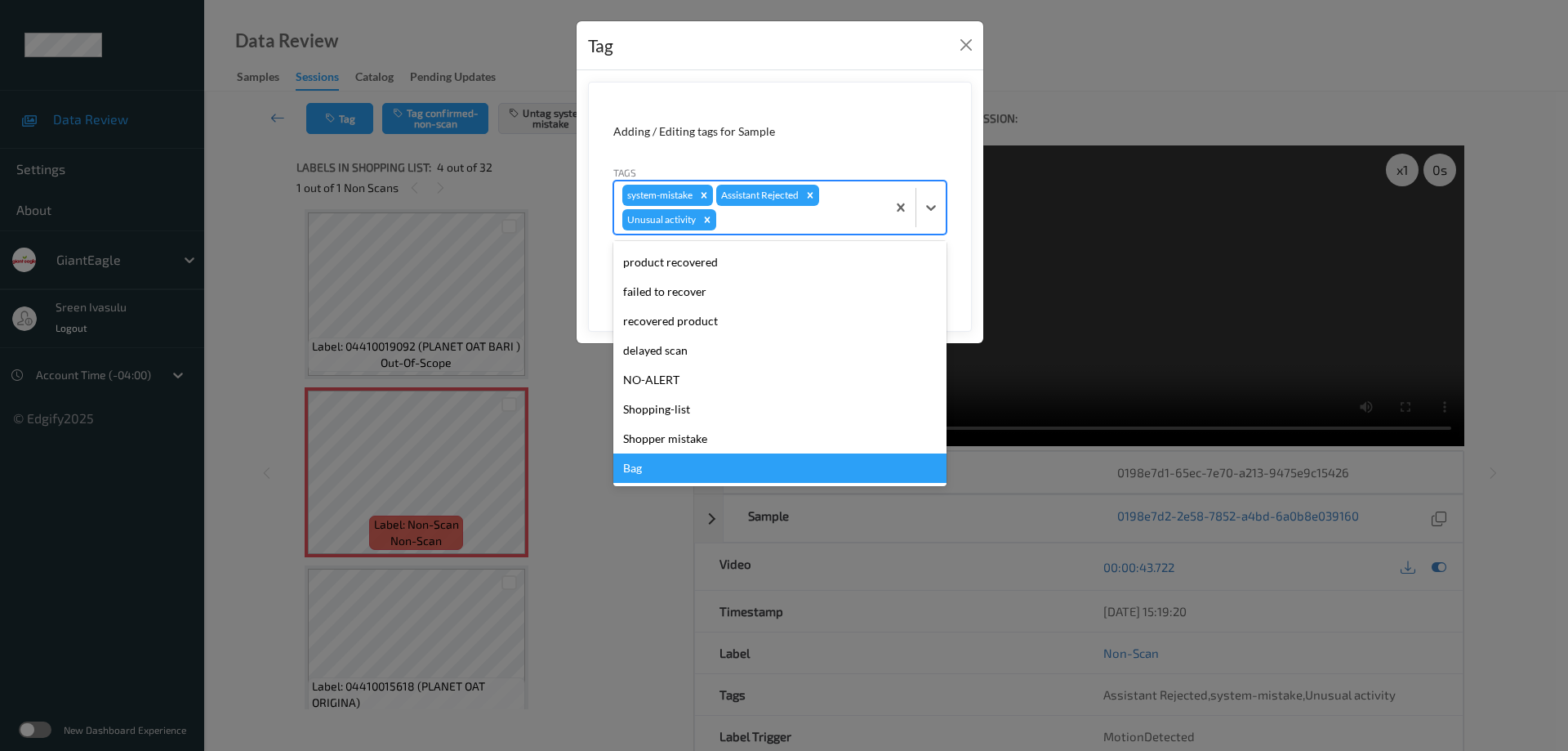
click at [654, 463] on div "Bag" at bounding box center [779, 468] width 333 height 29
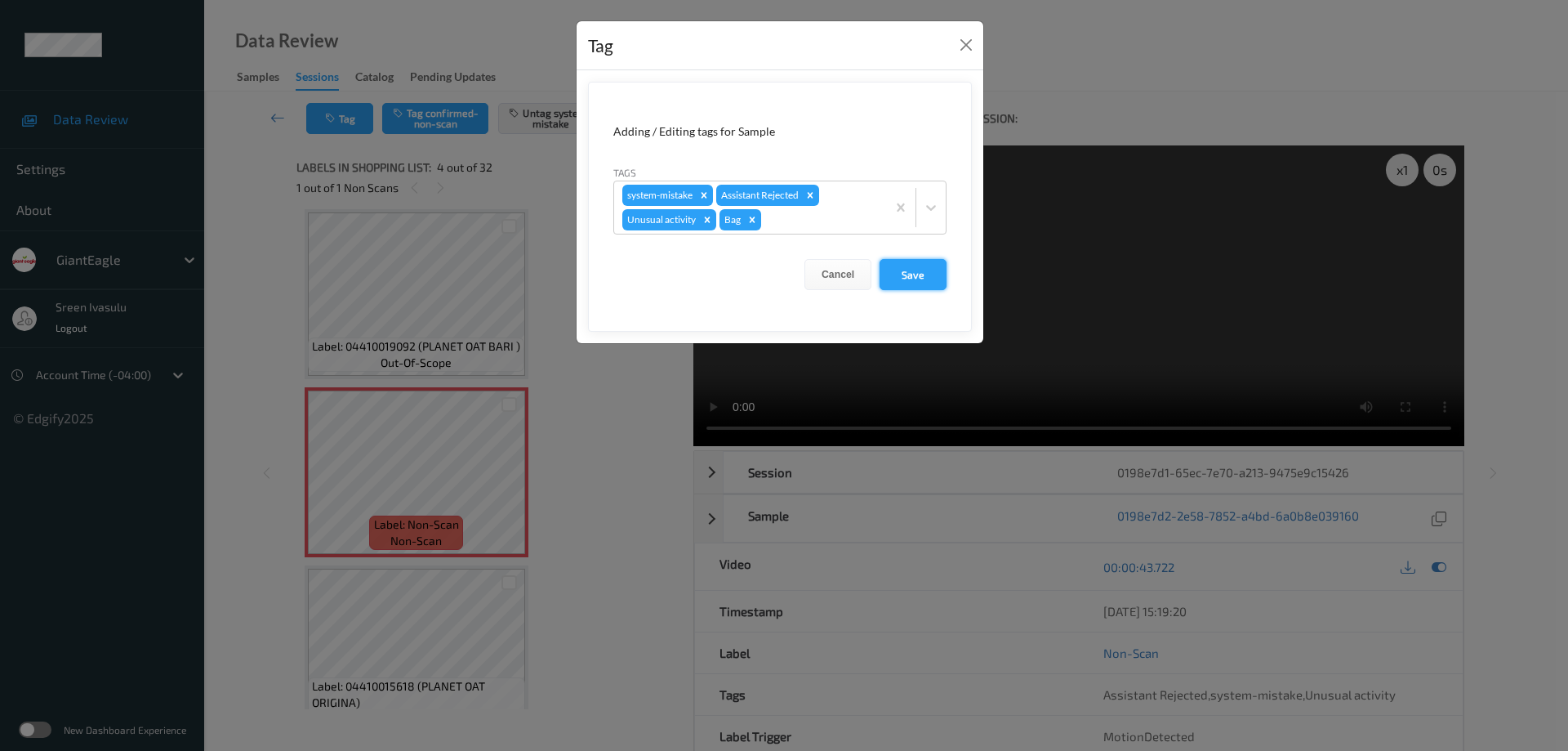
click at [901, 275] on button "Save" at bounding box center [912, 275] width 67 height 31
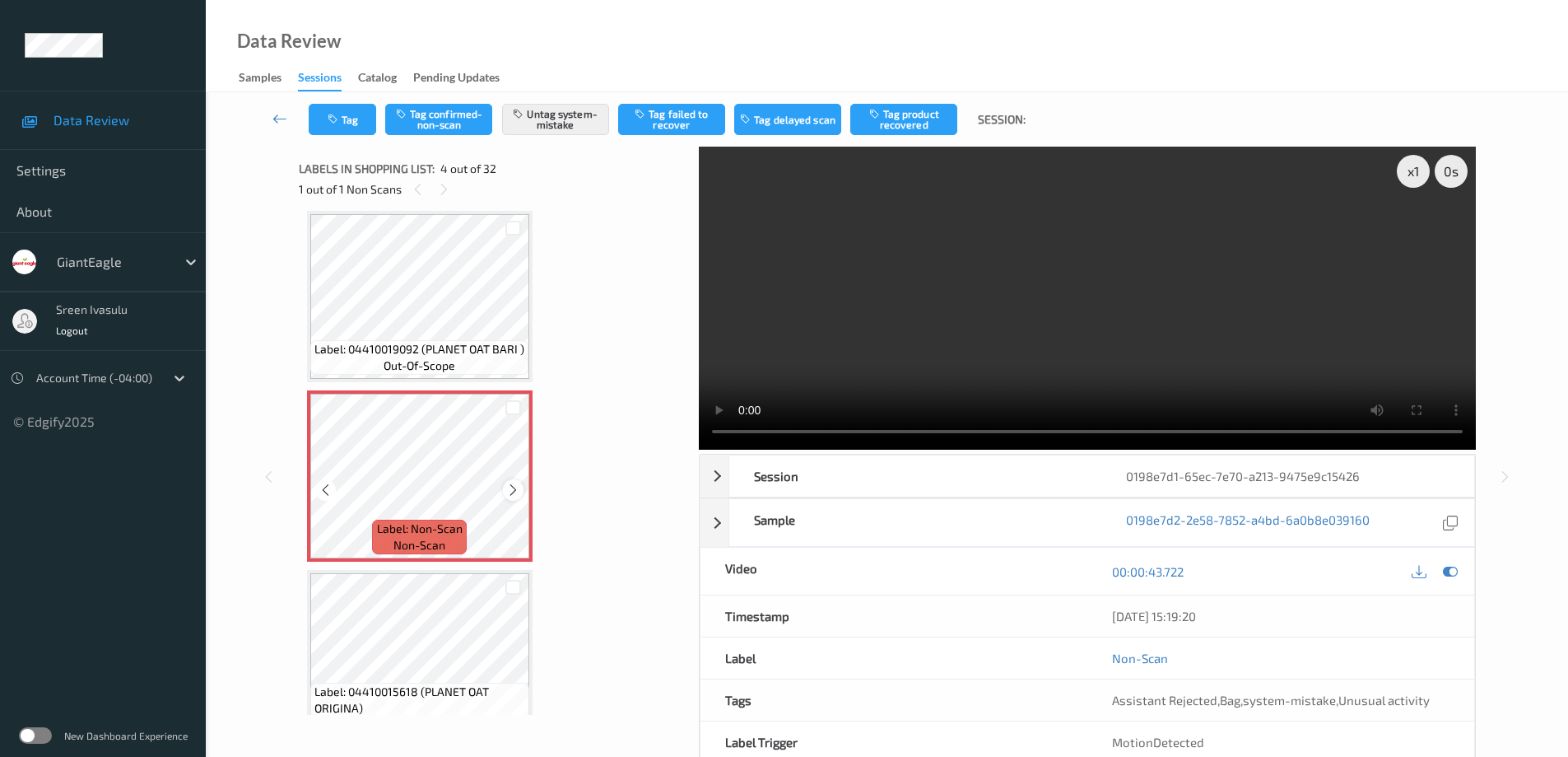
click at [519, 489] on icon at bounding box center [513, 490] width 14 height 15
click at [515, 491] on icon at bounding box center [513, 490] width 14 height 15
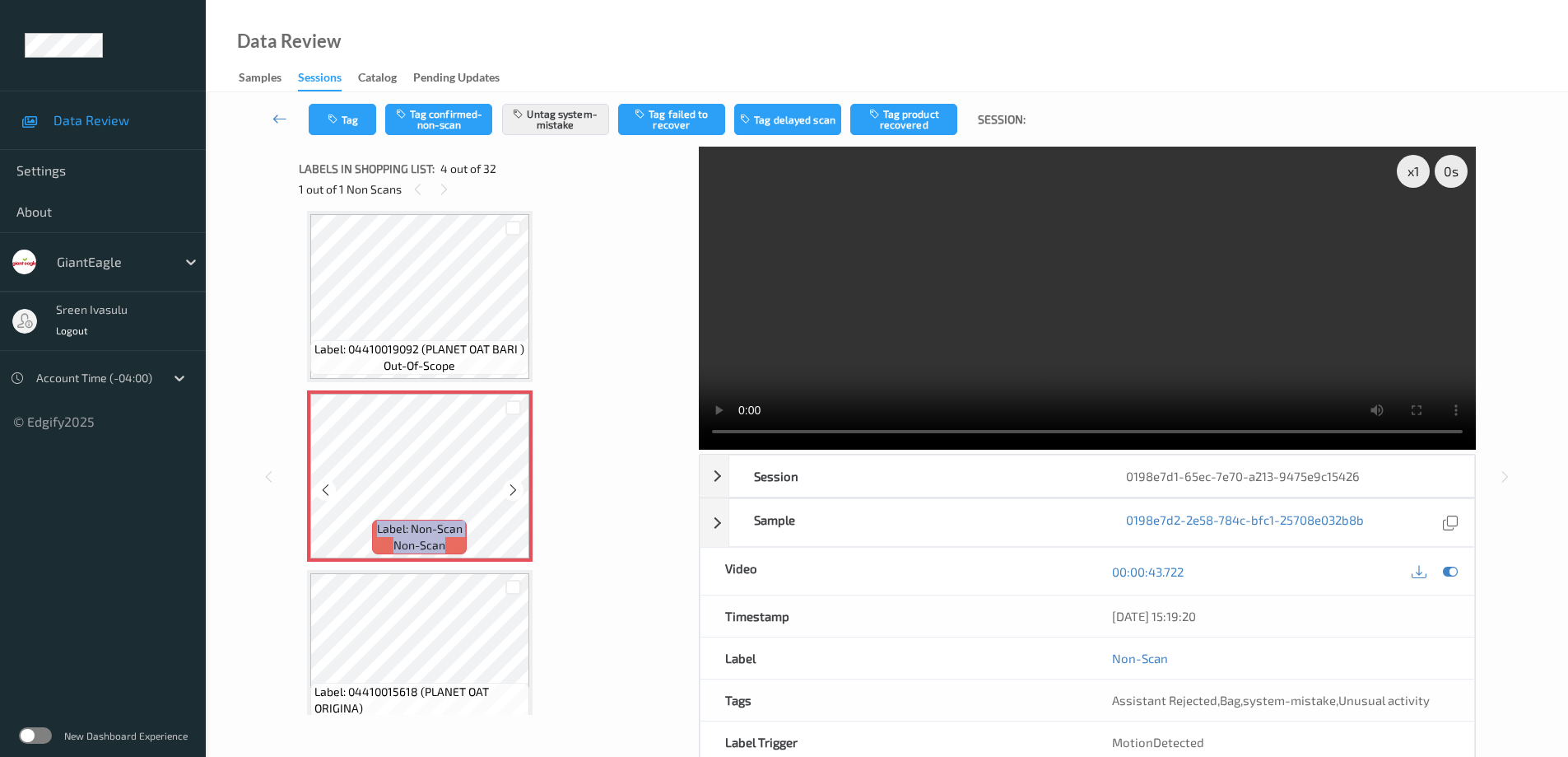
click at [515, 491] on icon at bounding box center [513, 490] width 14 height 15
click at [1450, 569] on icon at bounding box center [1450, 571] width 15 height 15
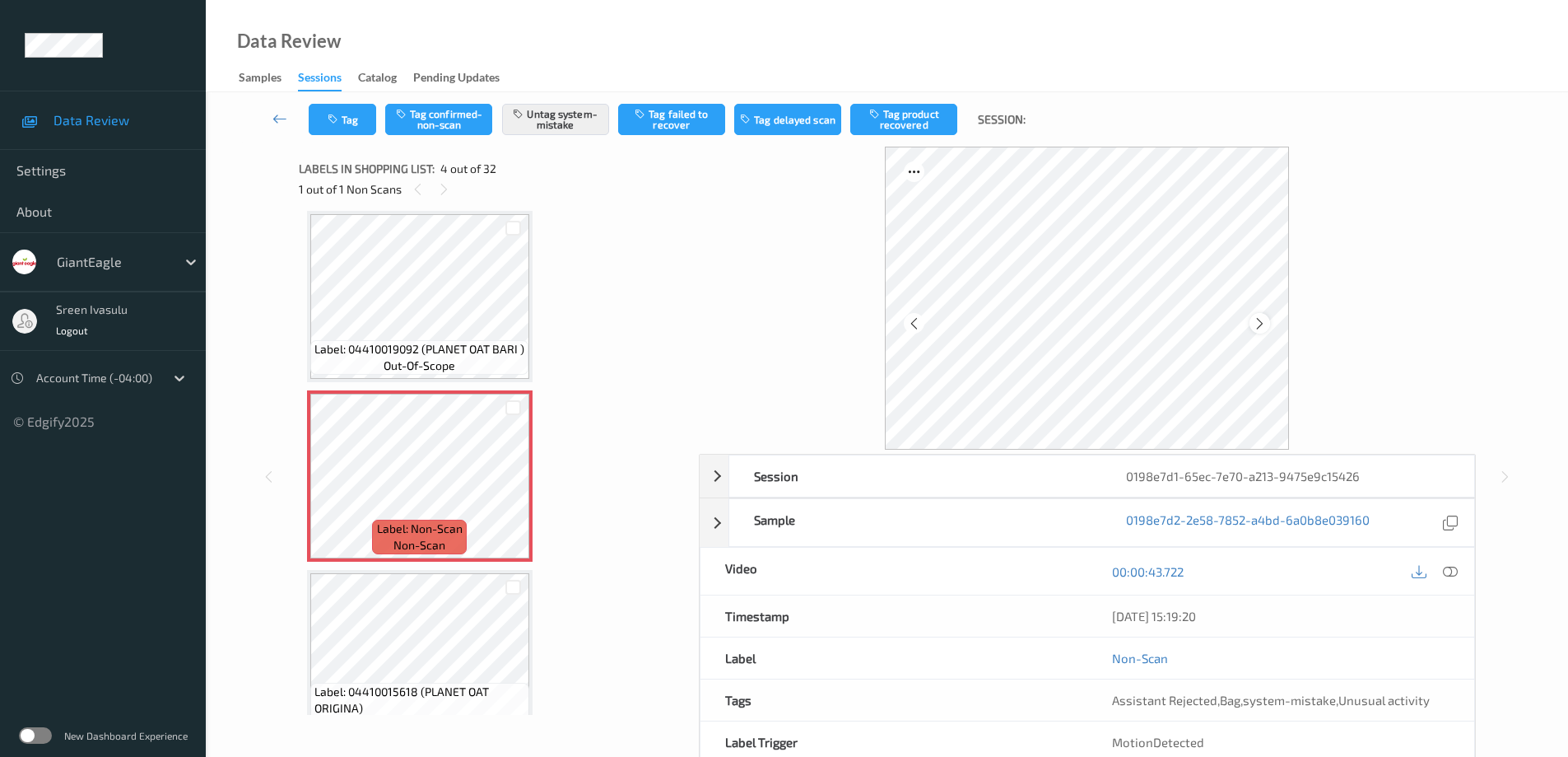
click at [1261, 320] on icon at bounding box center [1260, 322] width 14 height 15
click at [1261, 322] on icon at bounding box center [1260, 322] width 14 height 15
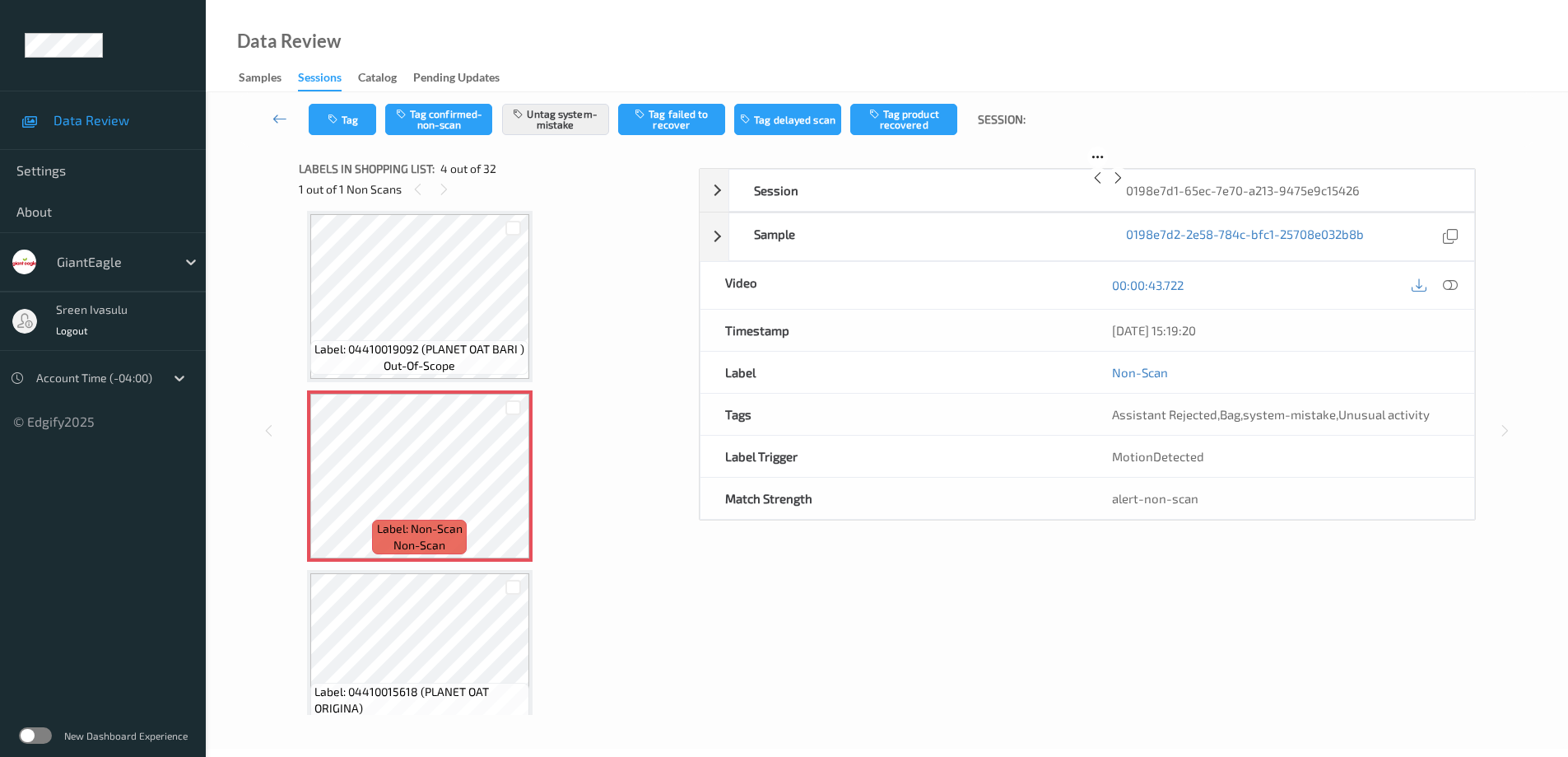
click at [1125, 185] on icon at bounding box center [1118, 177] width 14 height 15
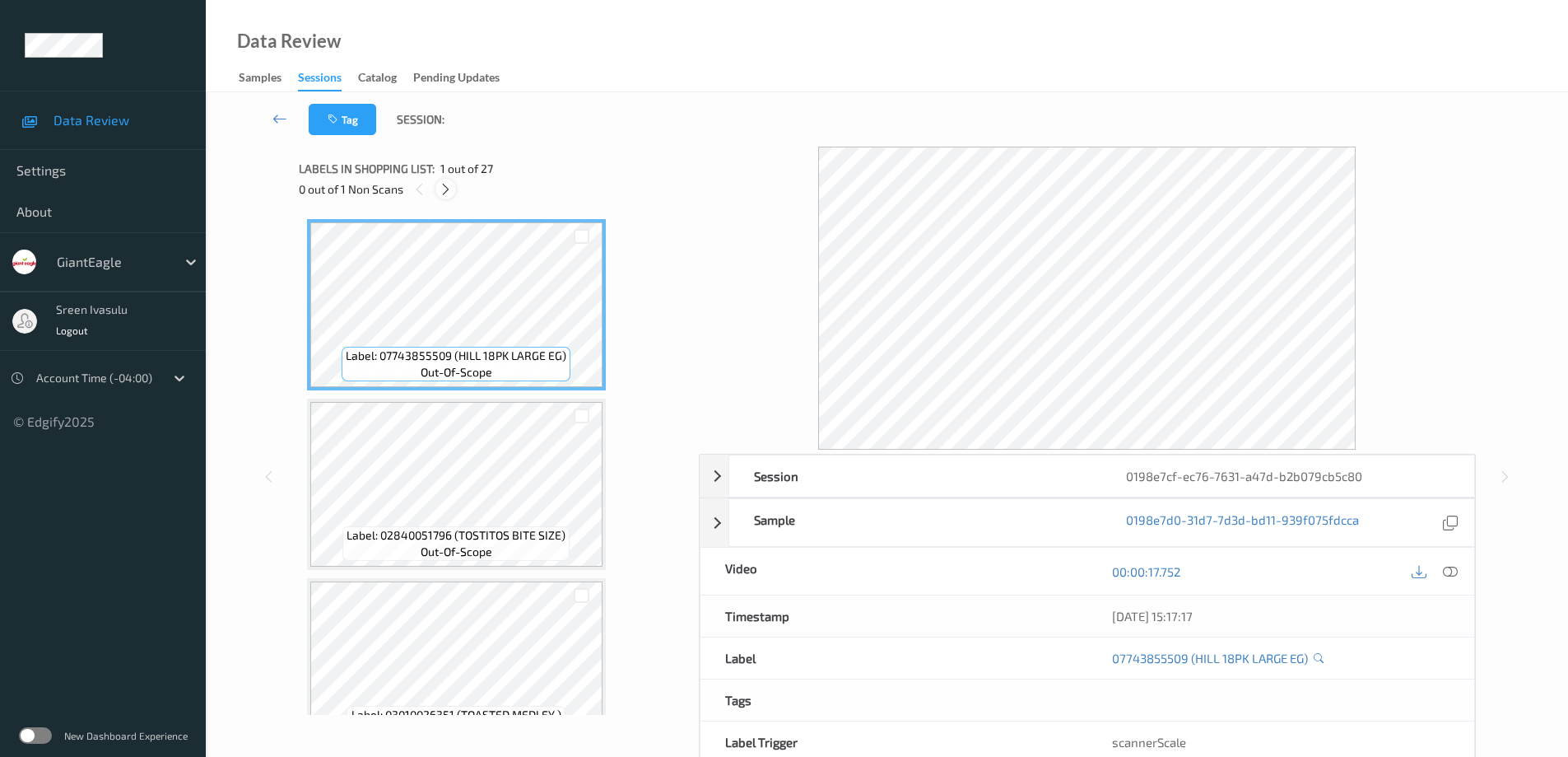
click at [454, 184] on div at bounding box center [445, 188] width 21 height 21
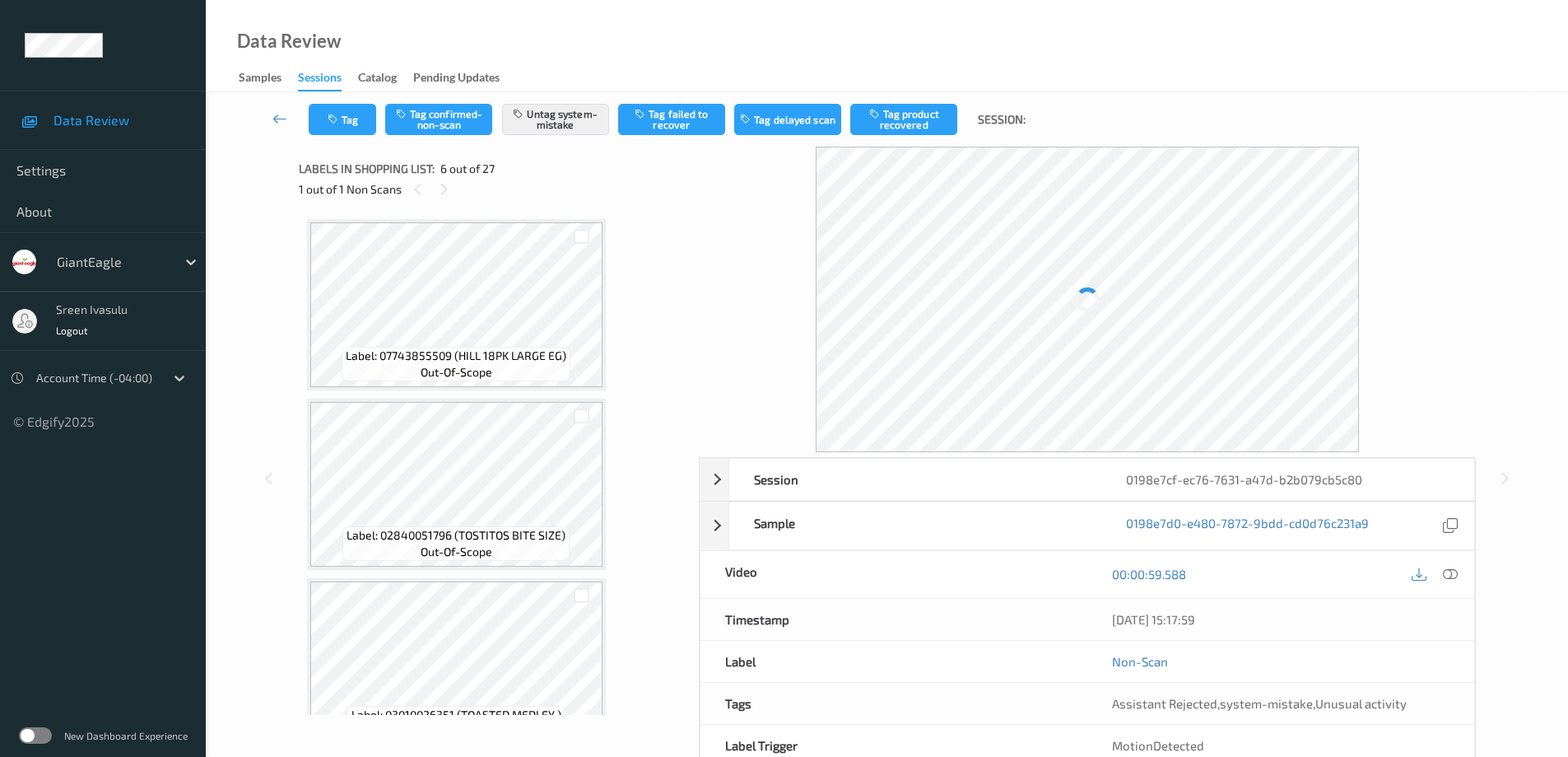
scroll to position [727, 0]
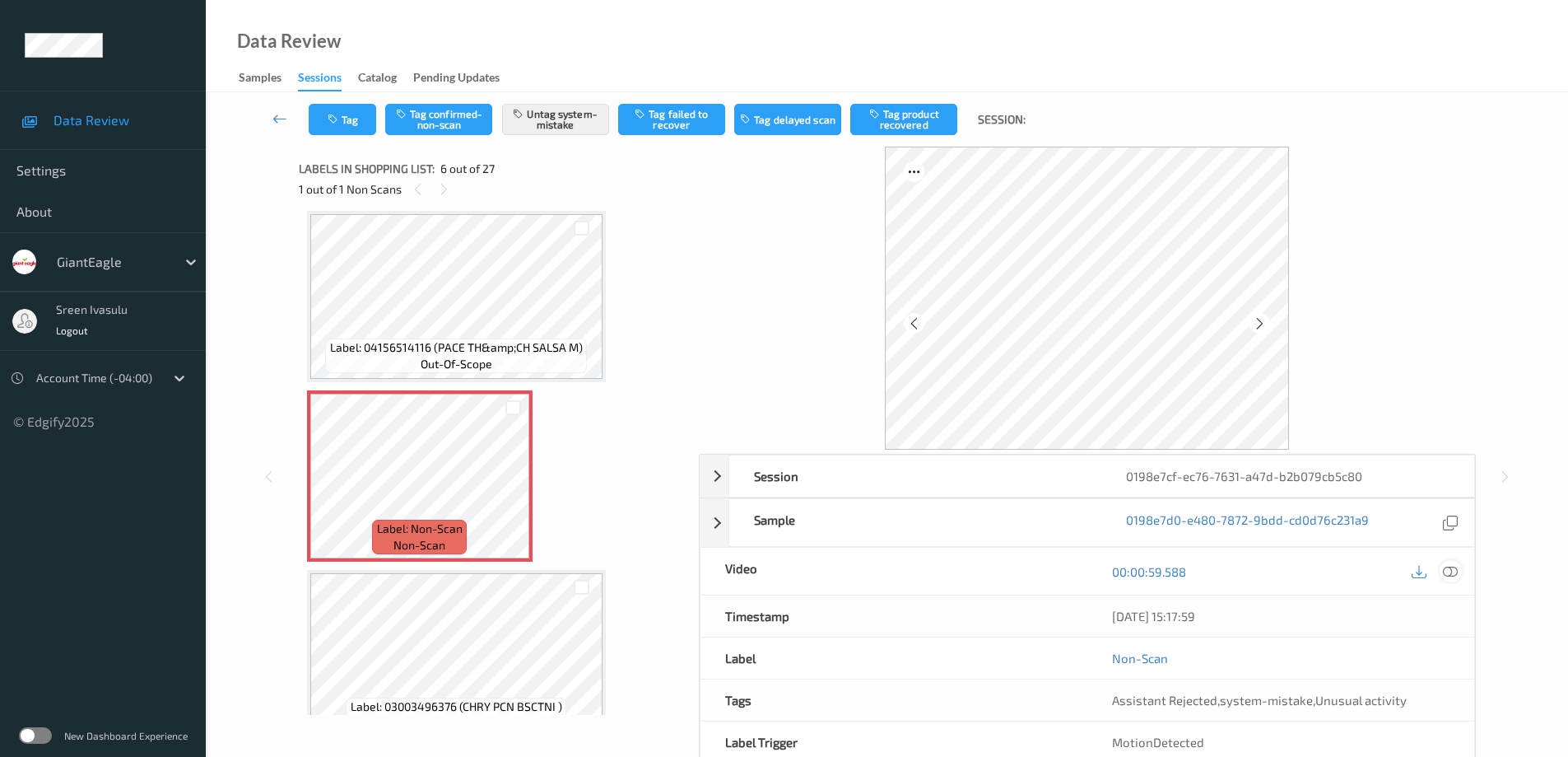
click at [1453, 577] on icon at bounding box center [1450, 571] width 15 height 15
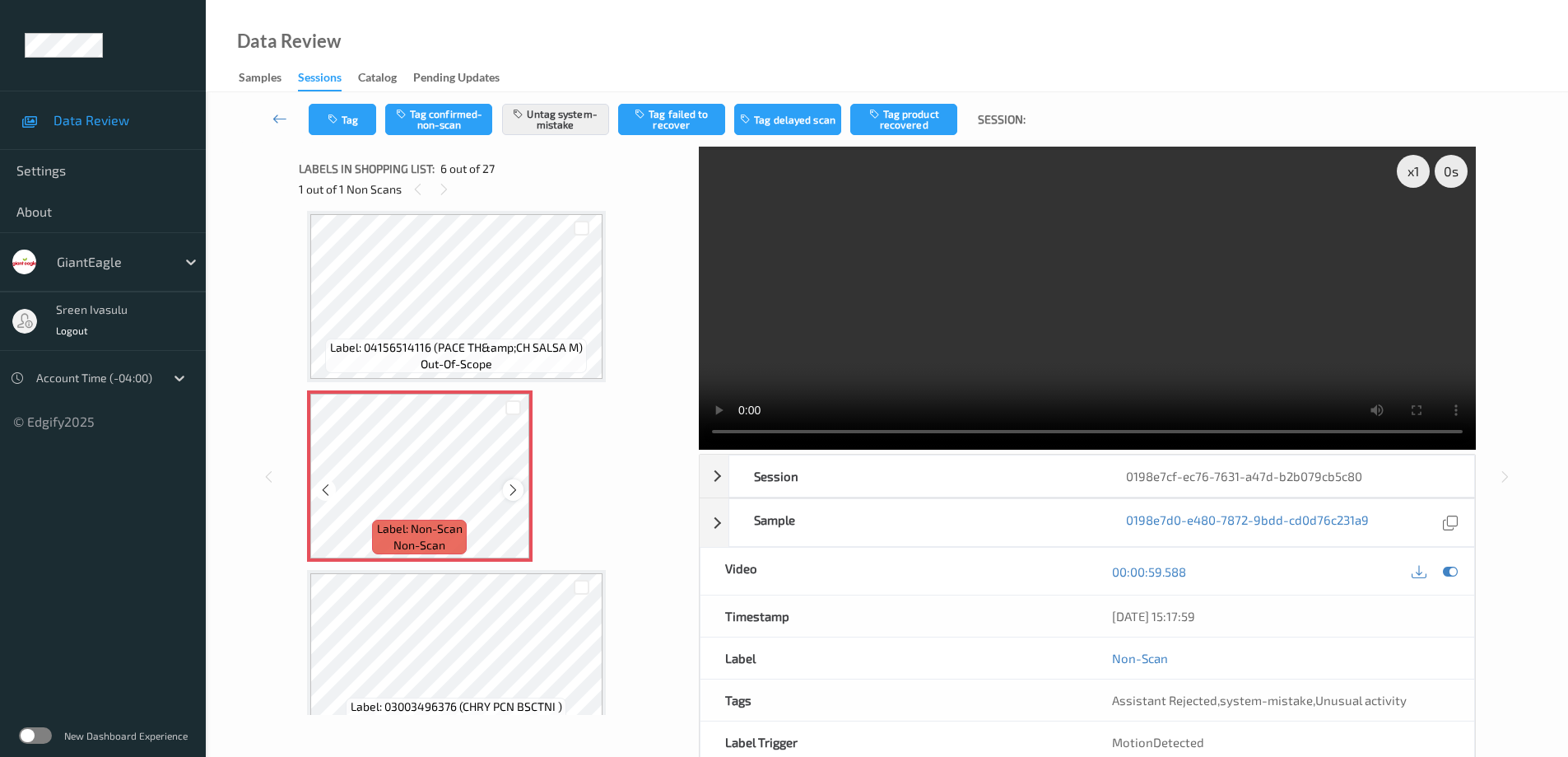
click at [518, 498] on div at bounding box center [513, 489] width 21 height 21
click at [514, 486] on icon at bounding box center [513, 490] width 14 height 15
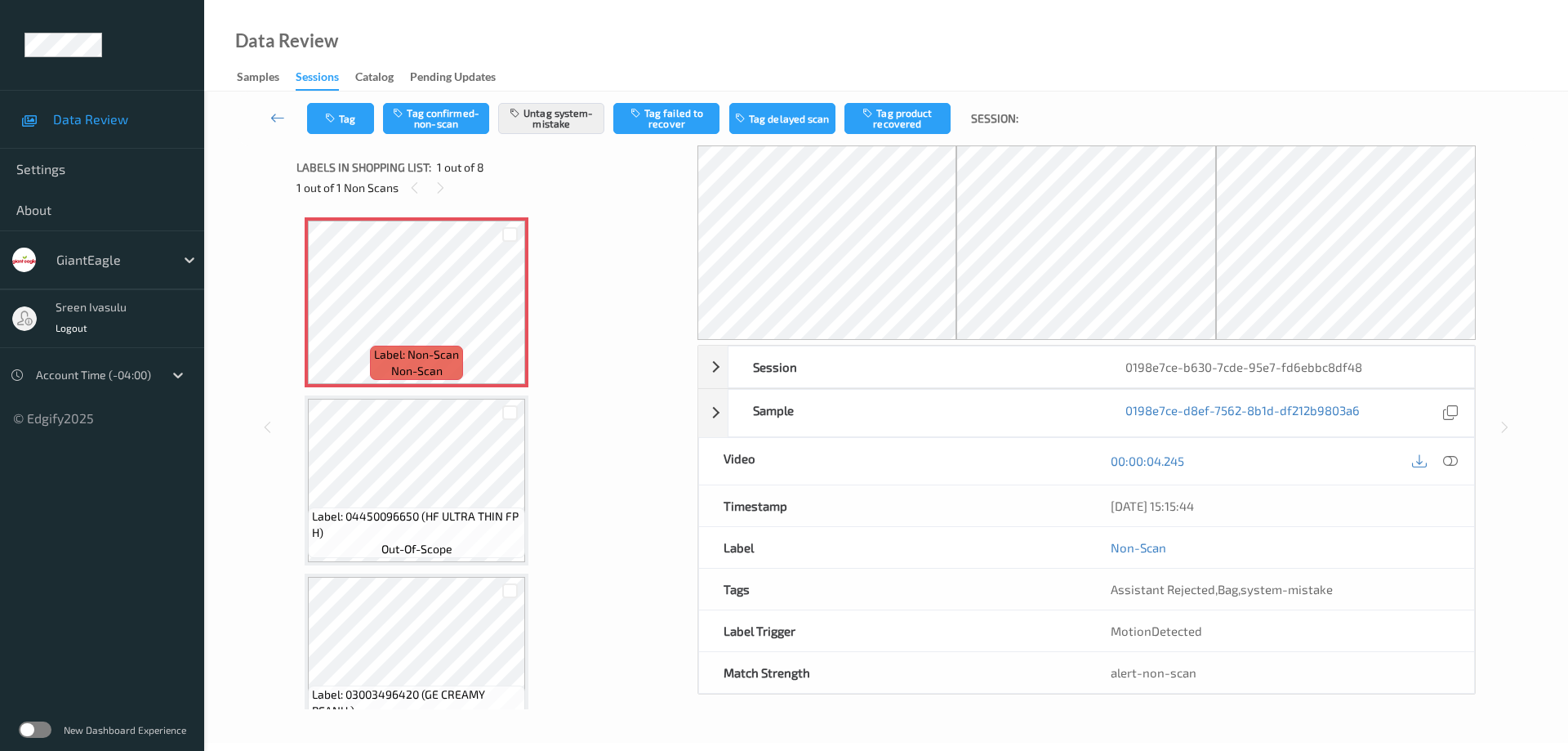
click at [1439, 464] on div at bounding box center [1435, 461] width 53 height 22
click at [1432, 464] on div at bounding box center [1435, 461] width 53 height 22
click at [1445, 467] on icon at bounding box center [1450, 461] width 15 height 15
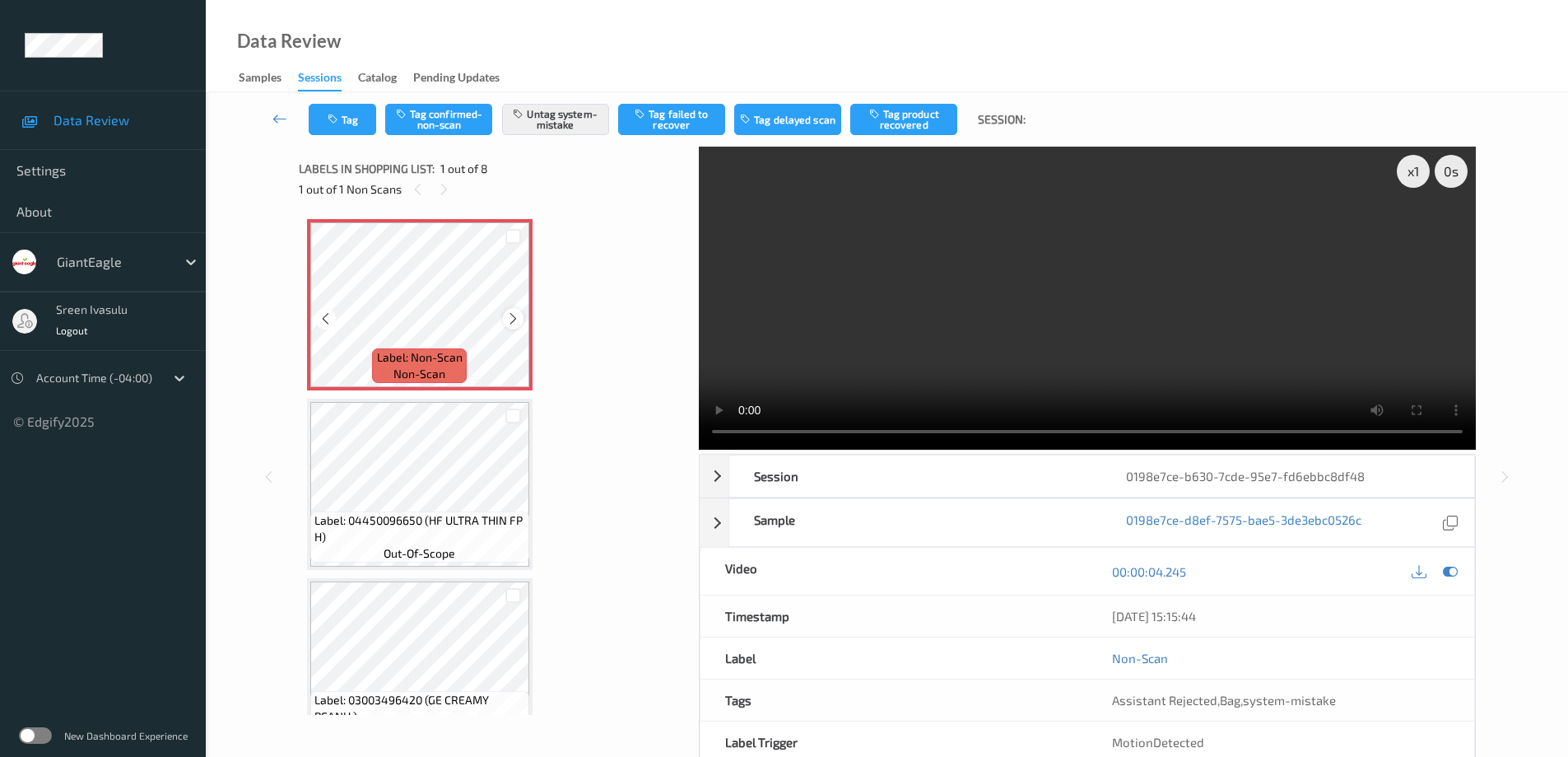
click at [511, 318] on icon at bounding box center [513, 318] width 14 height 15
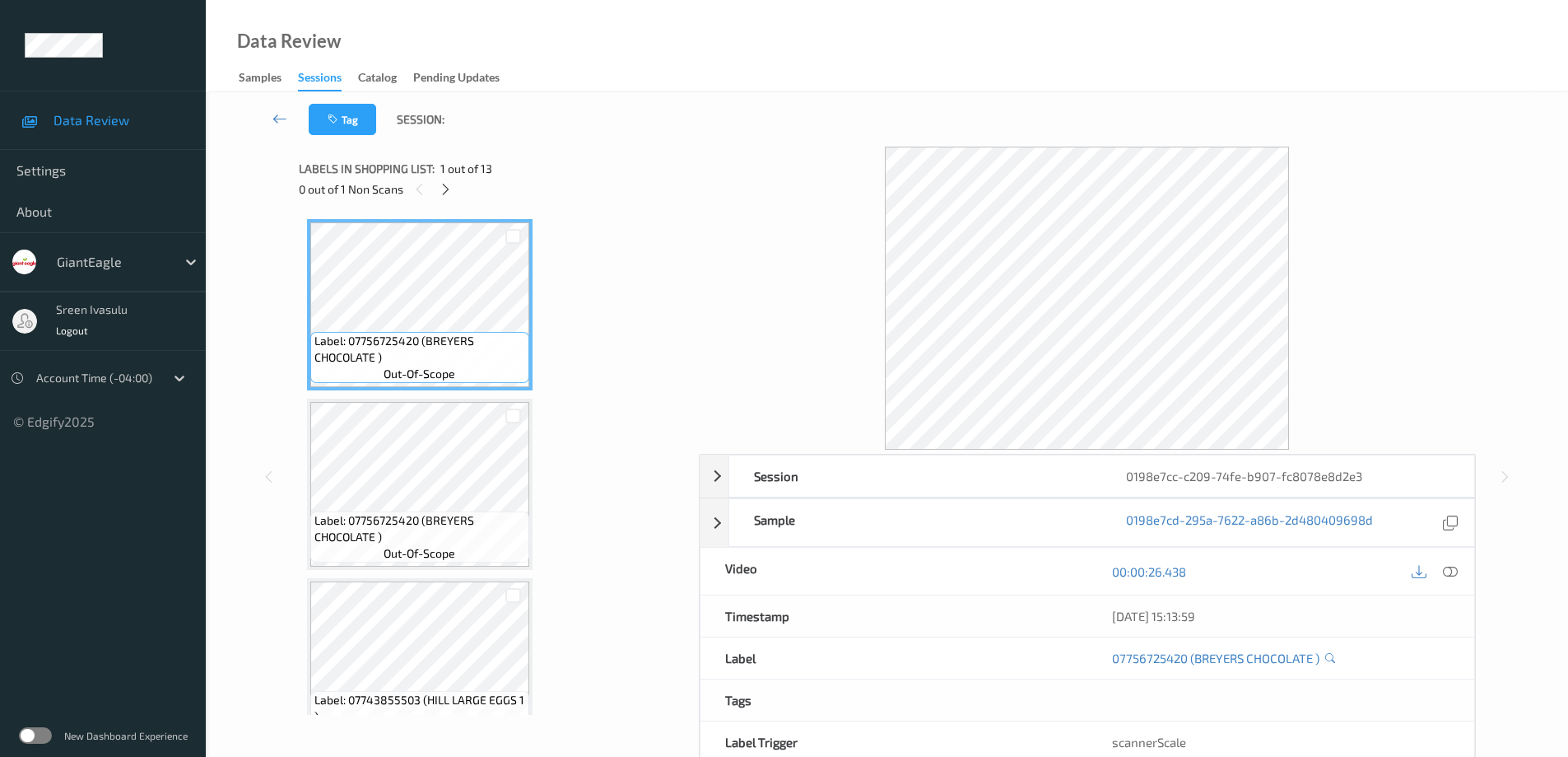
drag, startPoint x: 449, startPoint y: 189, endPoint x: 589, endPoint y: 320, distance: 191.7
click at [450, 189] on icon at bounding box center [445, 189] width 14 height 15
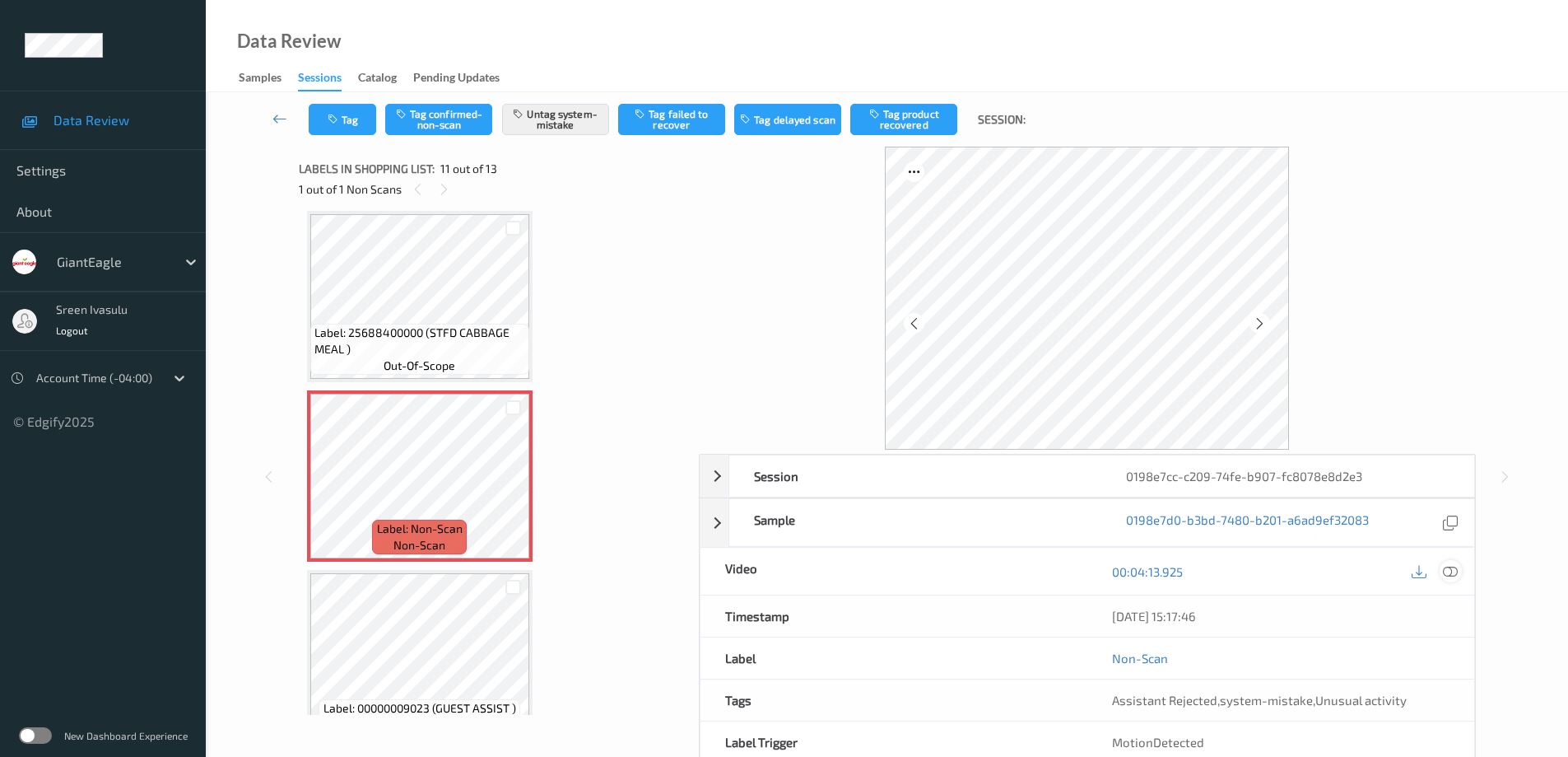
click at [1445, 573] on icon at bounding box center [1450, 571] width 15 height 15
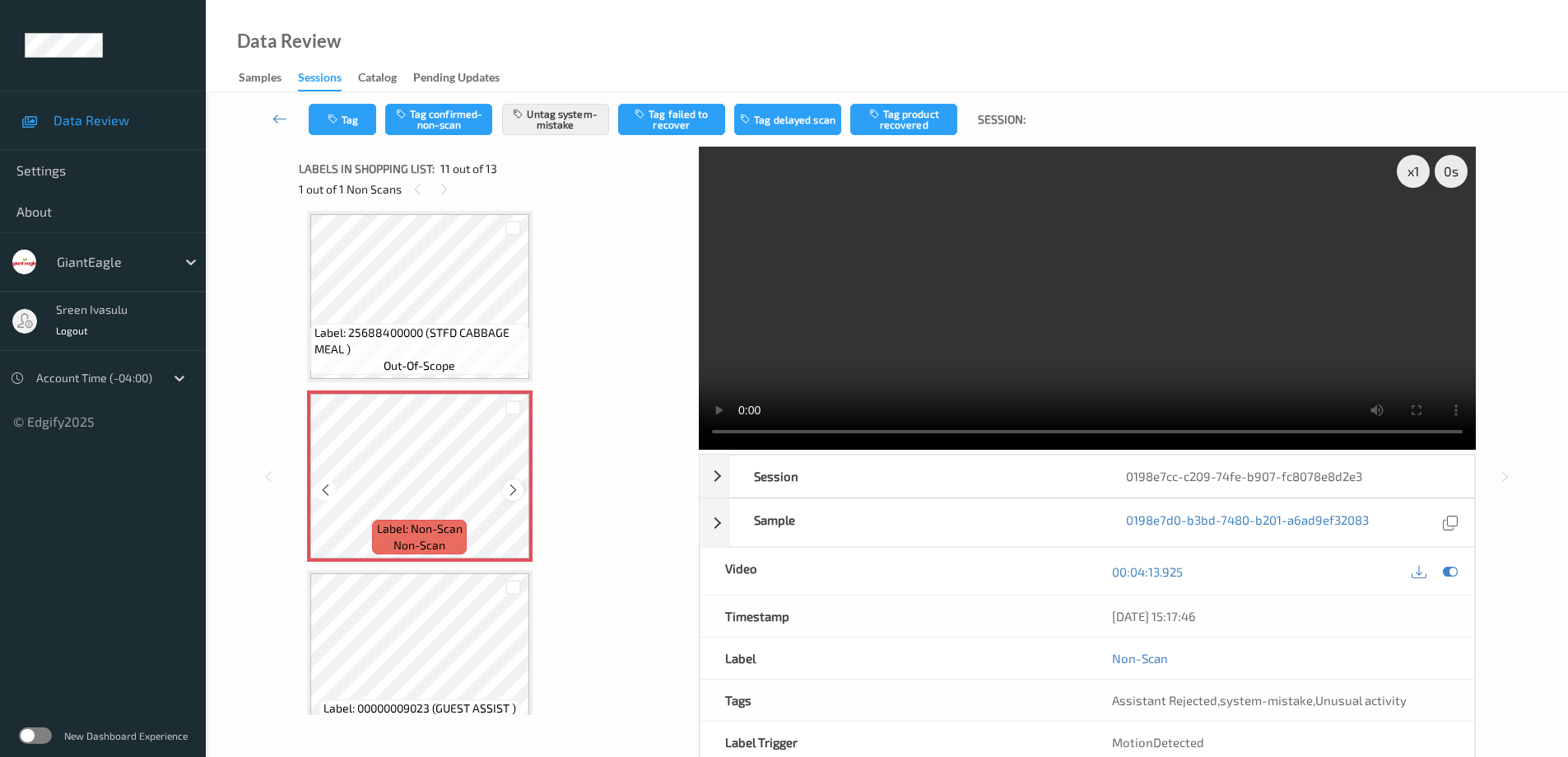
click at [514, 489] on icon at bounding box center [513, 490] width 14 height 15
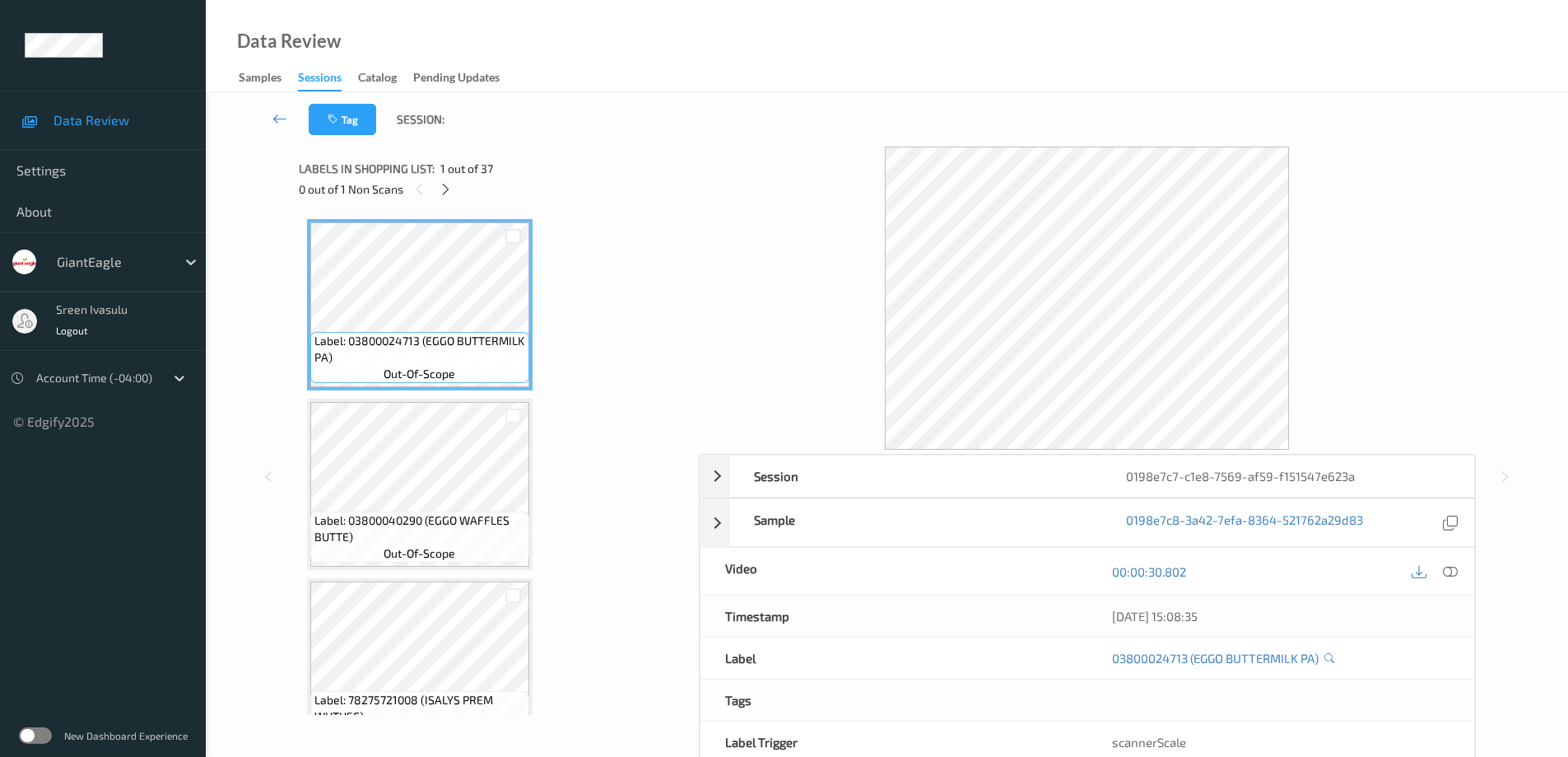
drag, startPoint x: 452, startPoint y: 187, endPoint x: 462, endPoint y: 210, distance: 25.1
click at [450, 188] on icon at bounding box center [445, 189] width 14 height 15
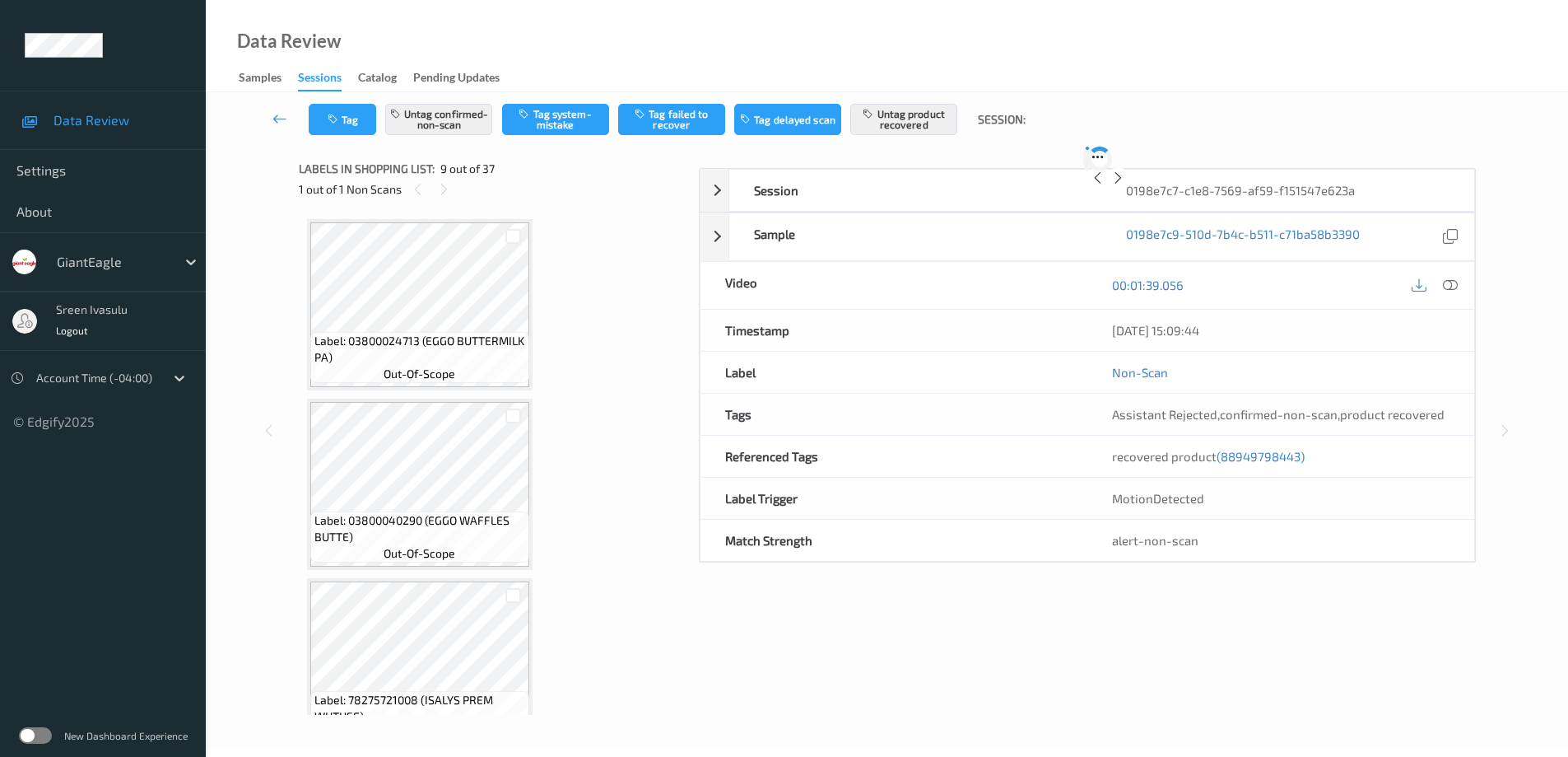
scroll to position [1264, 0]
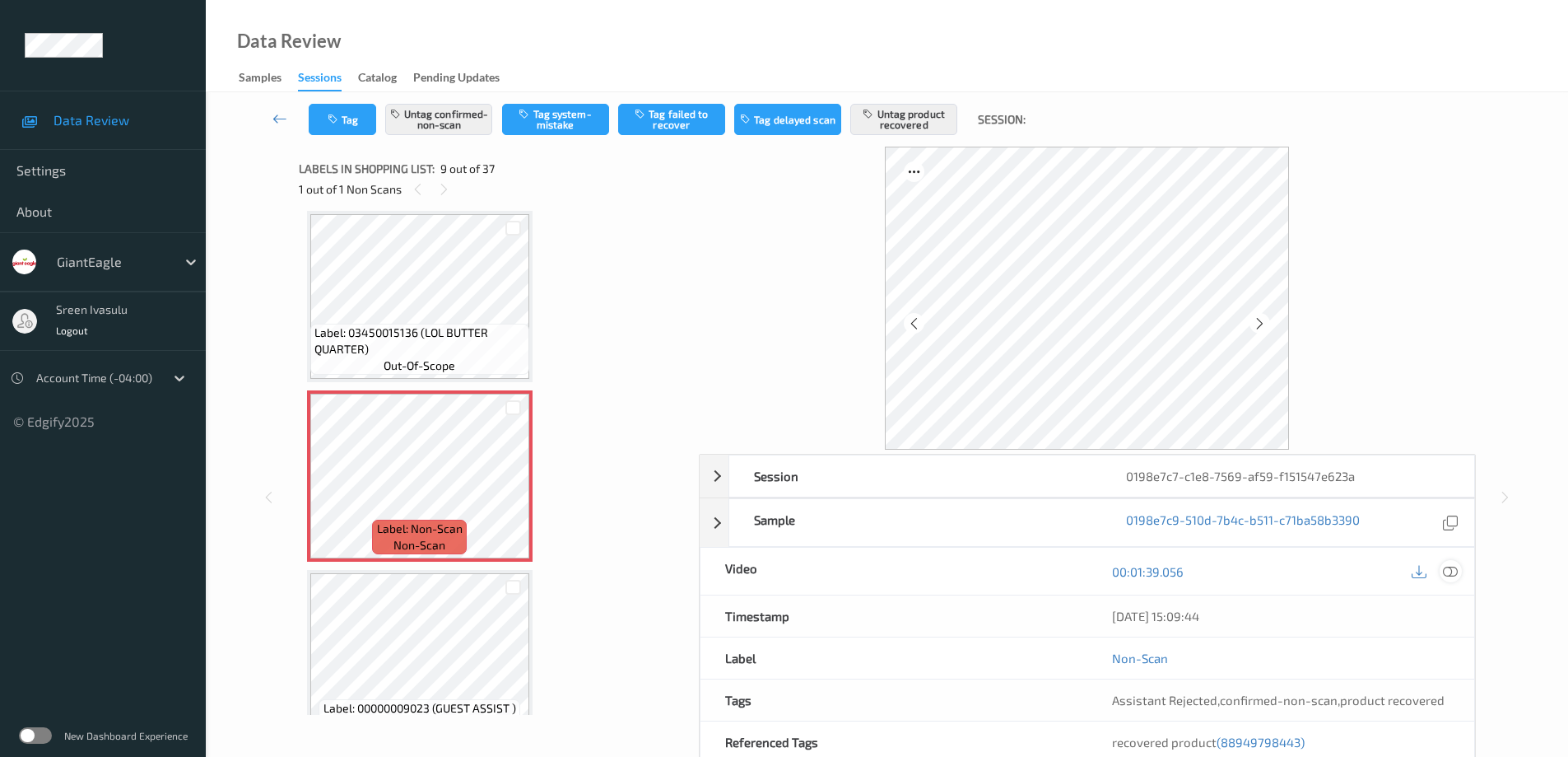
click at [1449, 567] on icon at bounding box center [1450, 571] width 15 height 15
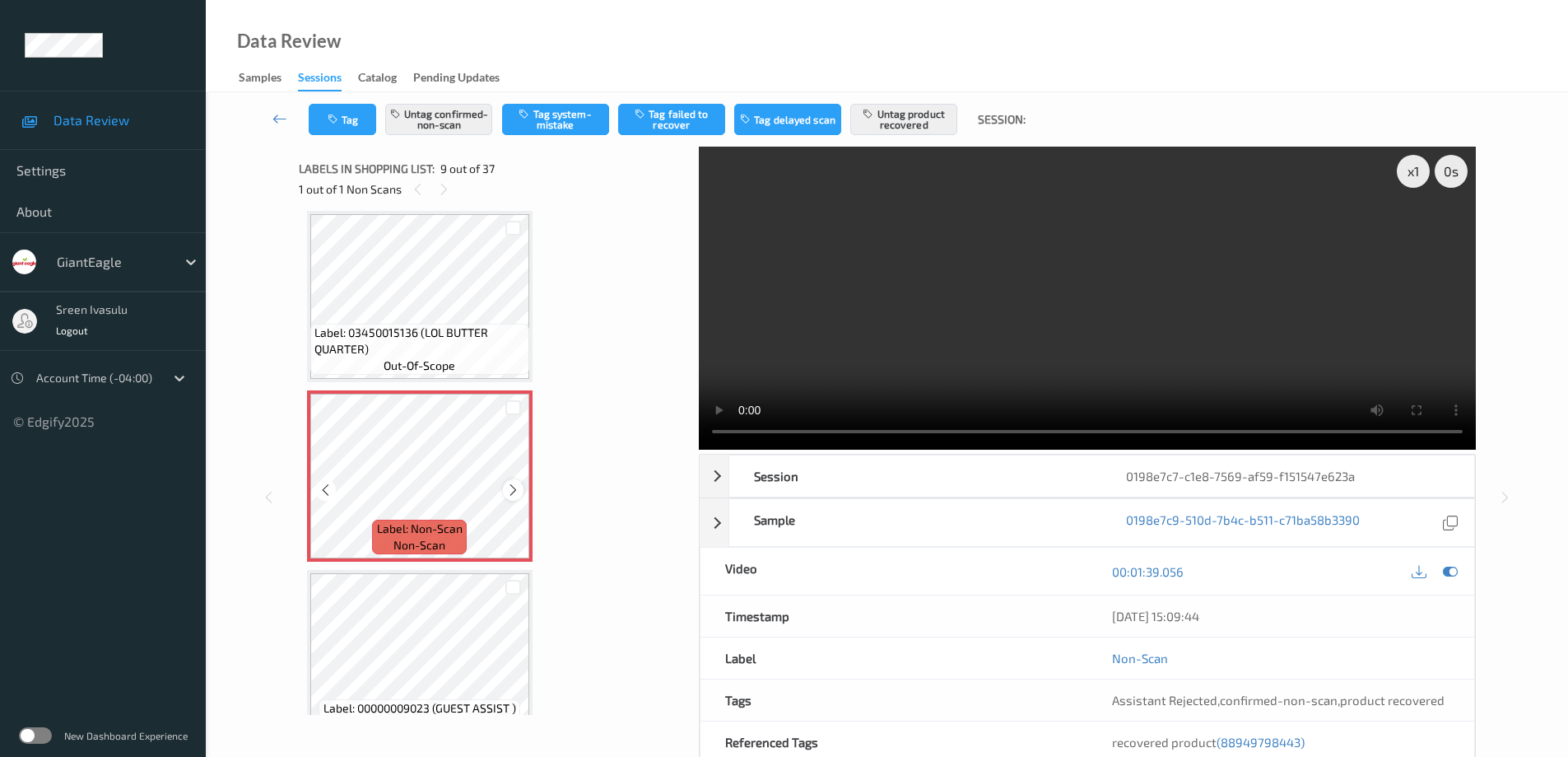
click at [511, 494] on icon at bounding box center [513, 490] width 14 height 15
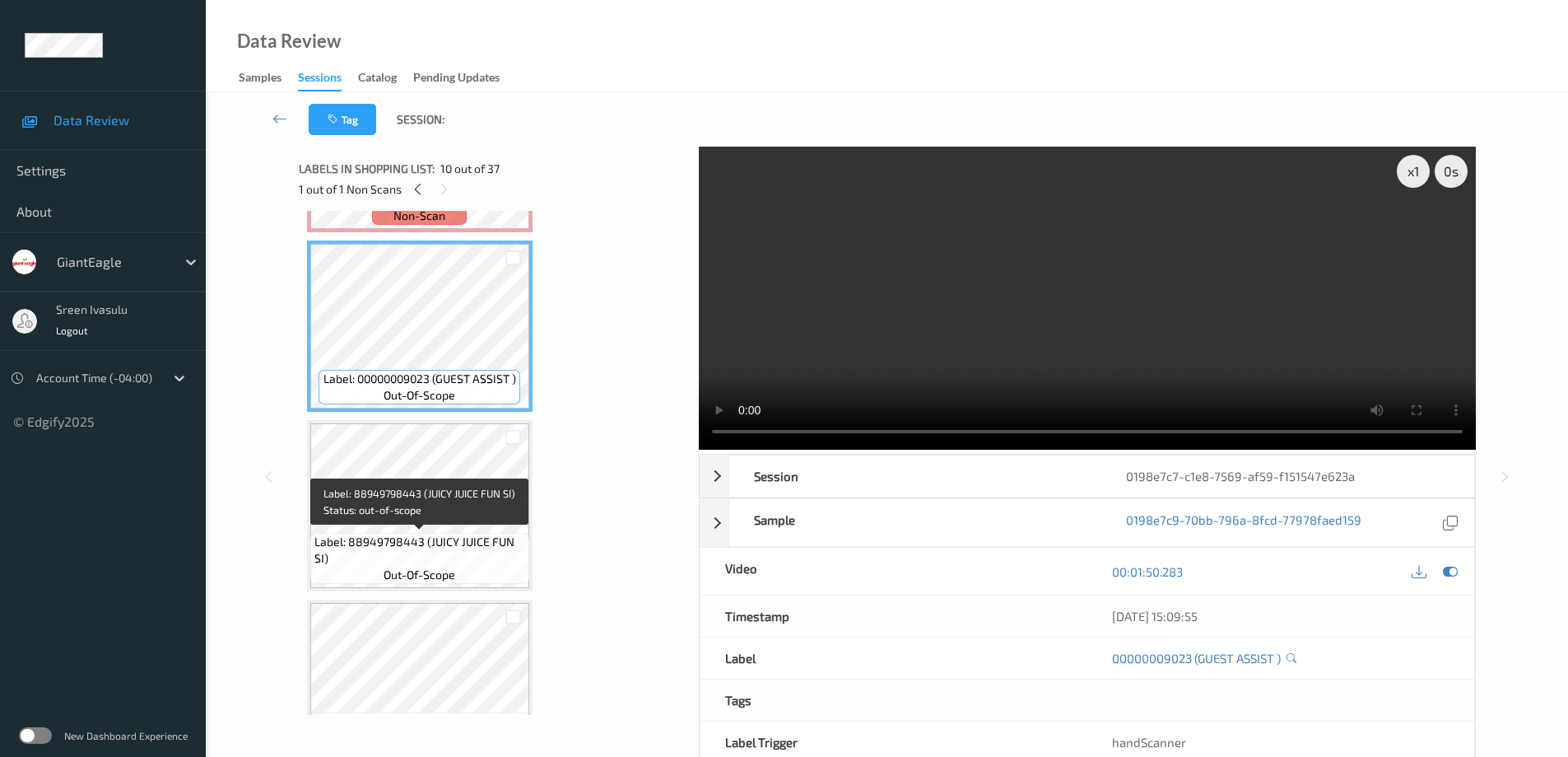
click at [426, 535] on span "Label: 88949798443 (JUICY JUICE FUN SI)" at bounding box center [419, 550] width 210 height 33
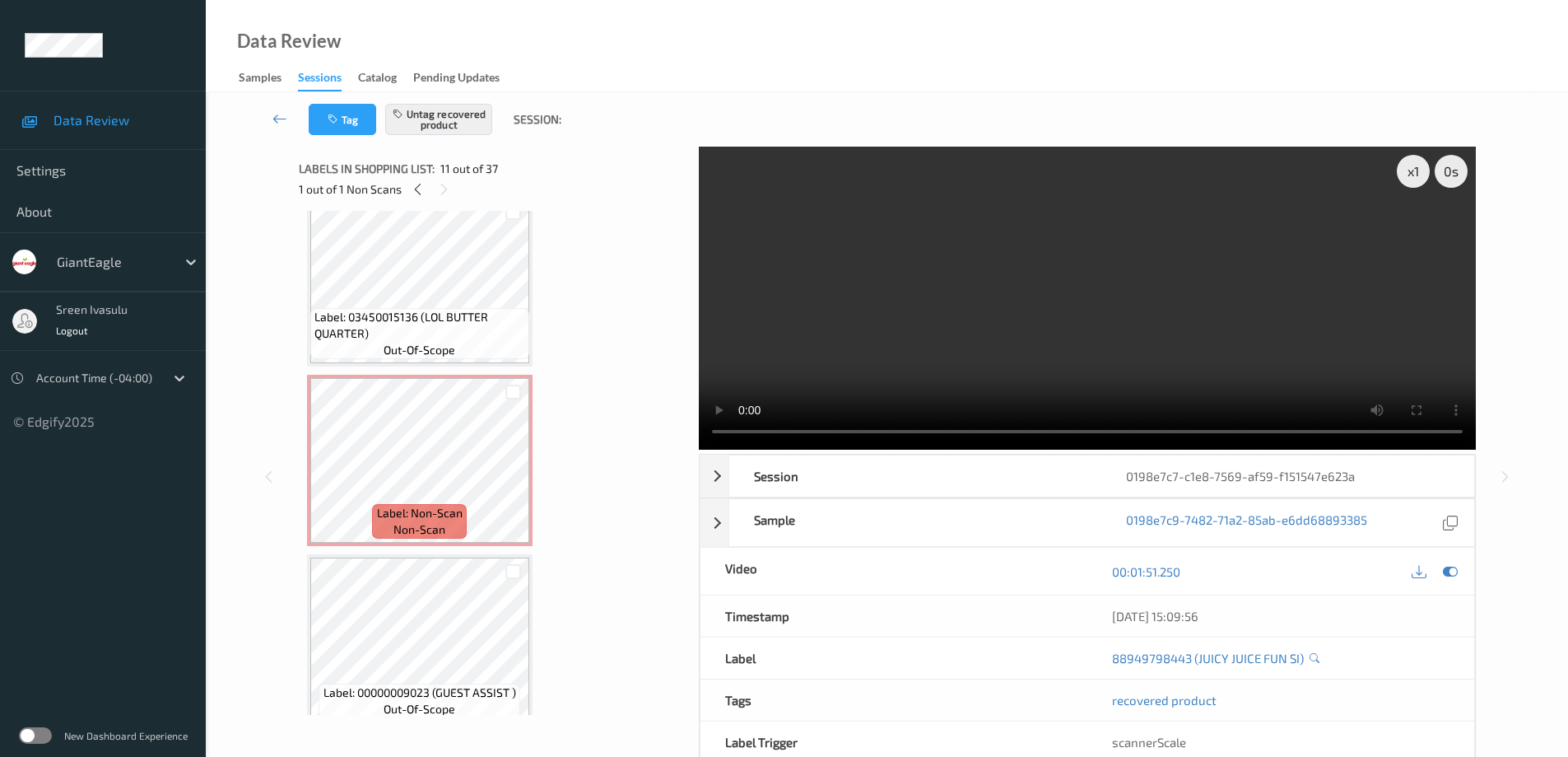
scroll to position [1264, 0]
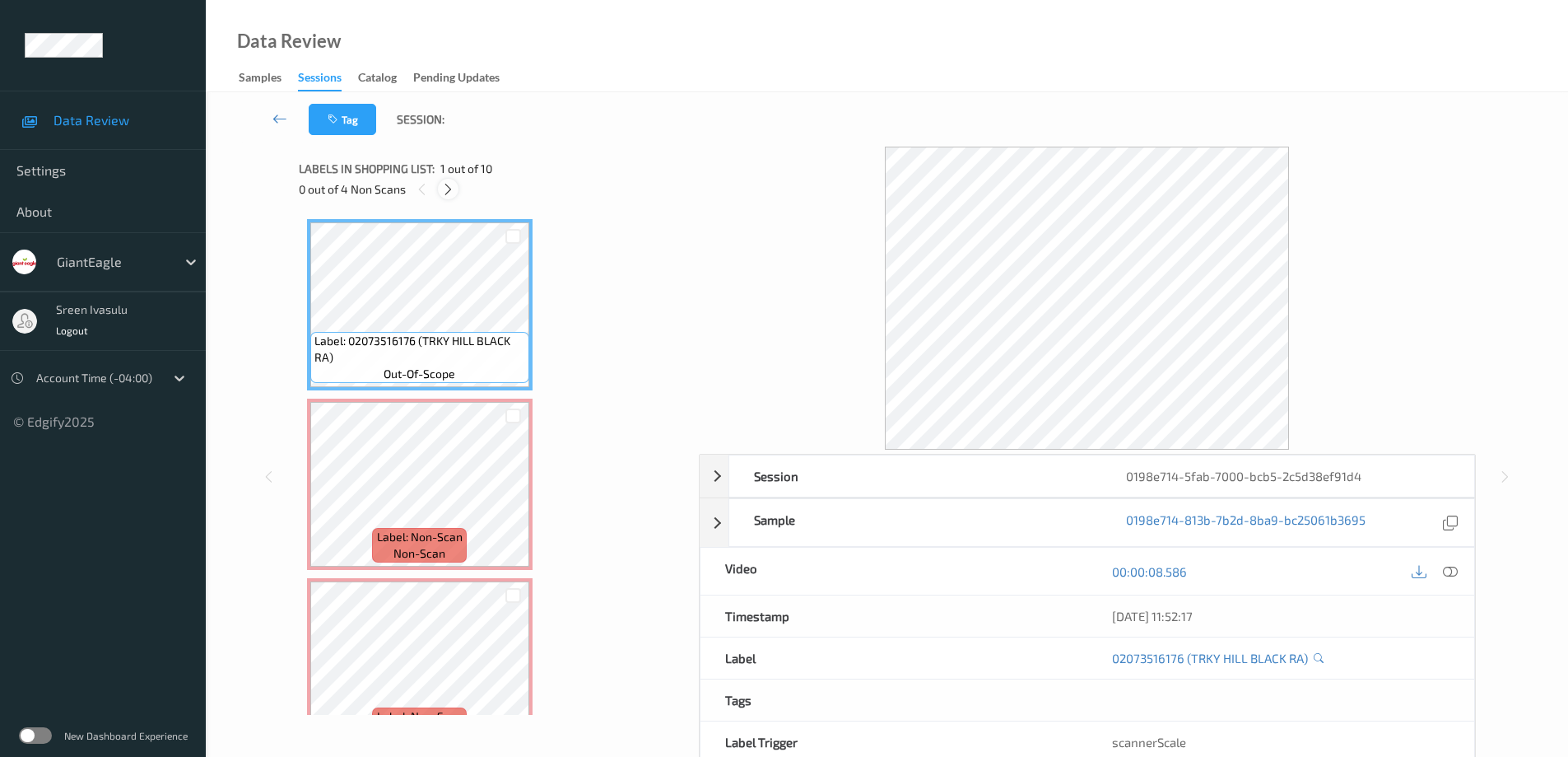
click at [444, 187] on icon at bounding box center [448, 189] width 14 height 15
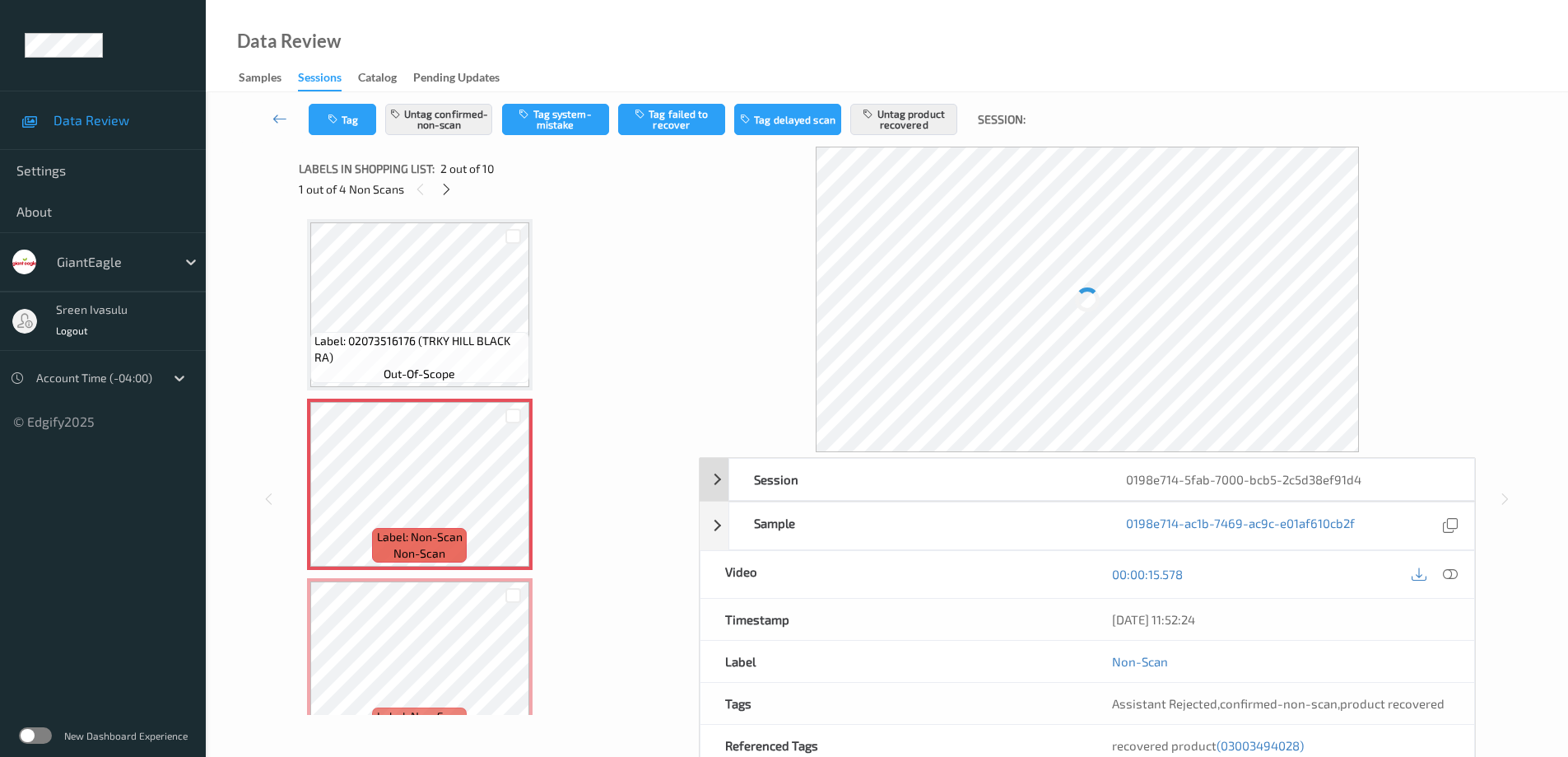
scroll to position [8, 0]
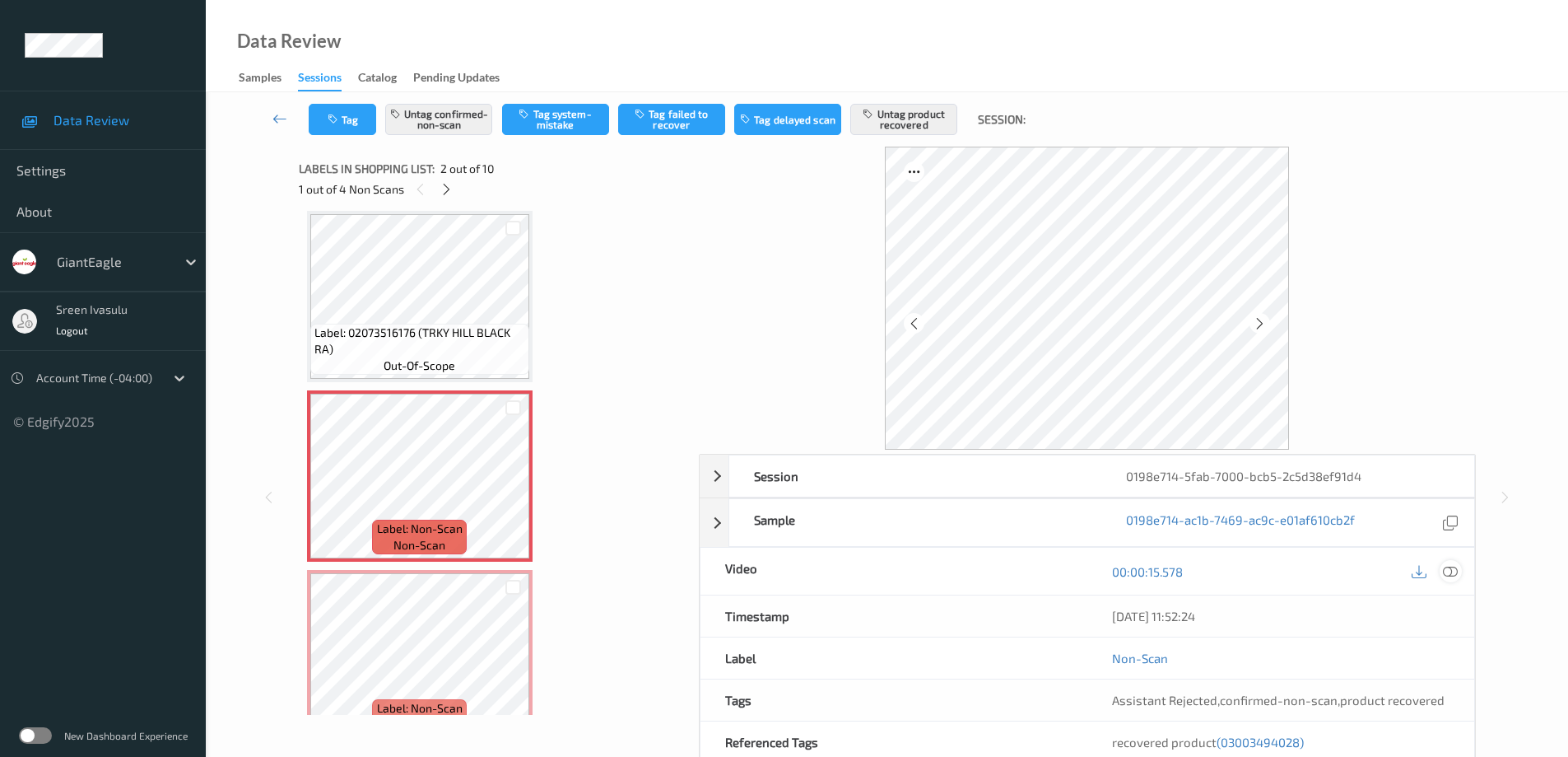
click at [1441, 565] on div at bounding box center [1450, 571] width 23 height 23
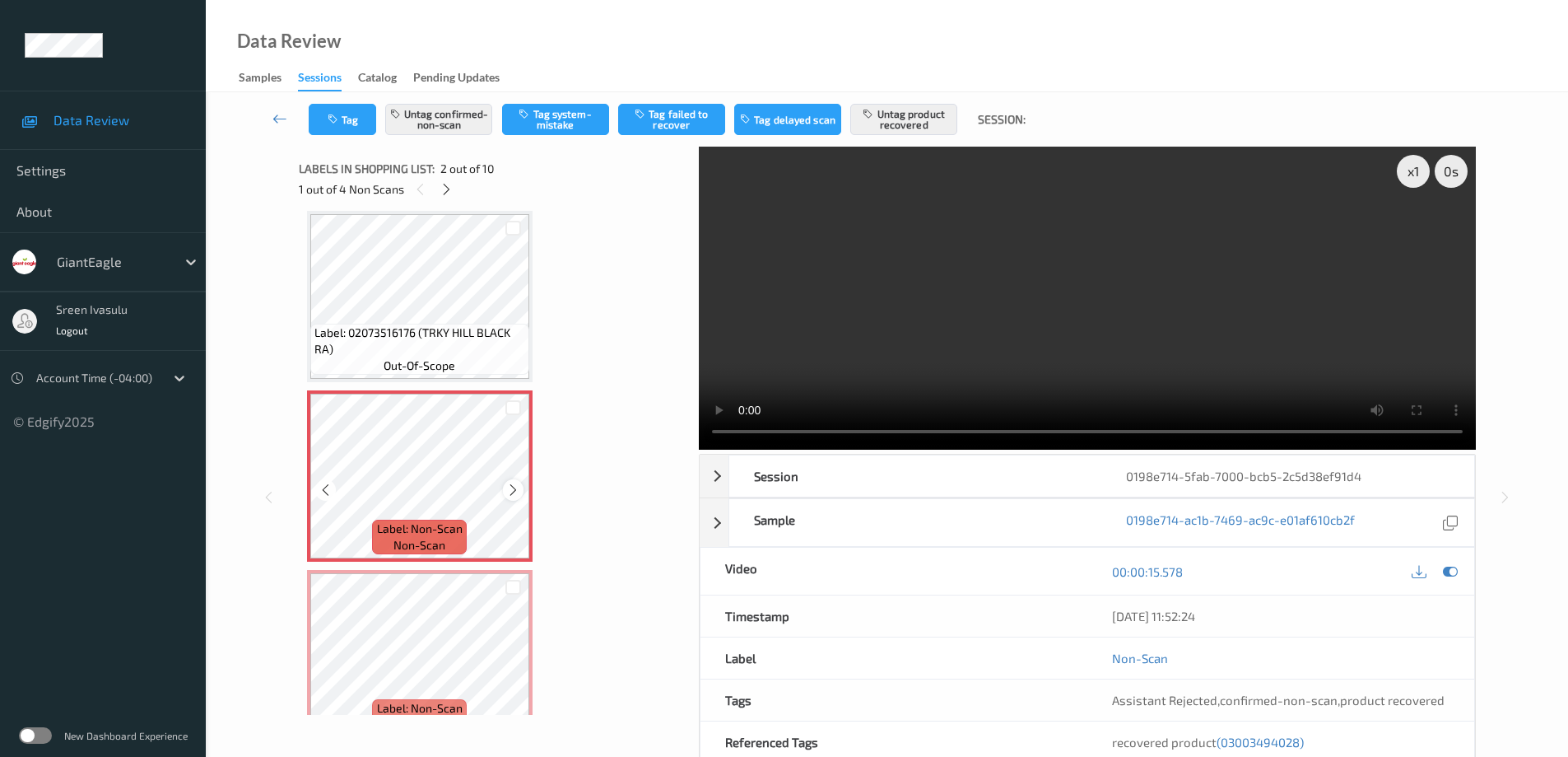
click at [504, 486] on div at bounding box center [513, 489] width 21 height 21
click at [508, 489] on icon at bounding box center [513, 490] width 14 height 15
click at [440, 189] on icon at bounding box center [446, 189] width 14 height 15
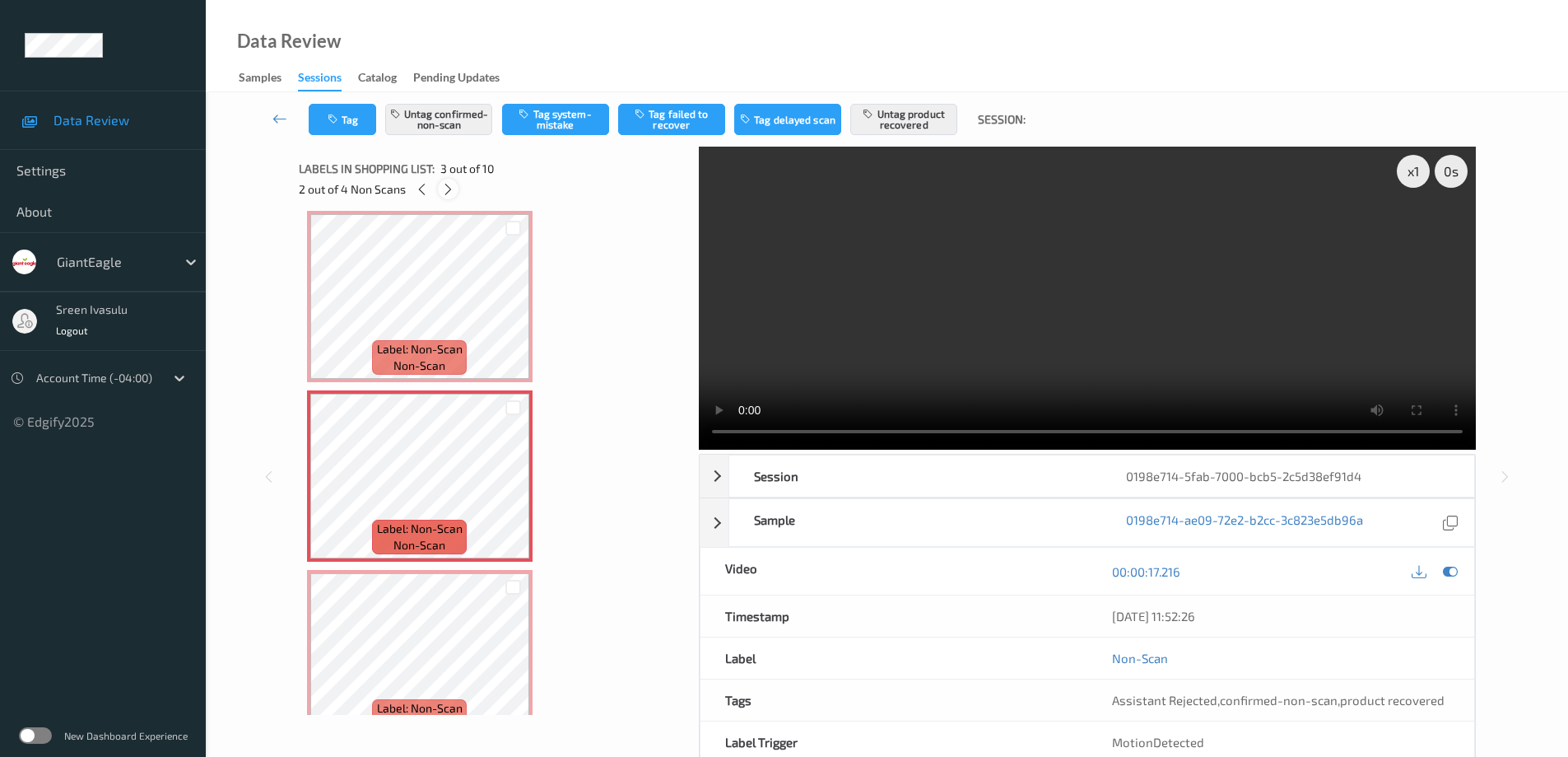
click at [441, 189] on icon at bounding box center [448, 189] width 14 height 15
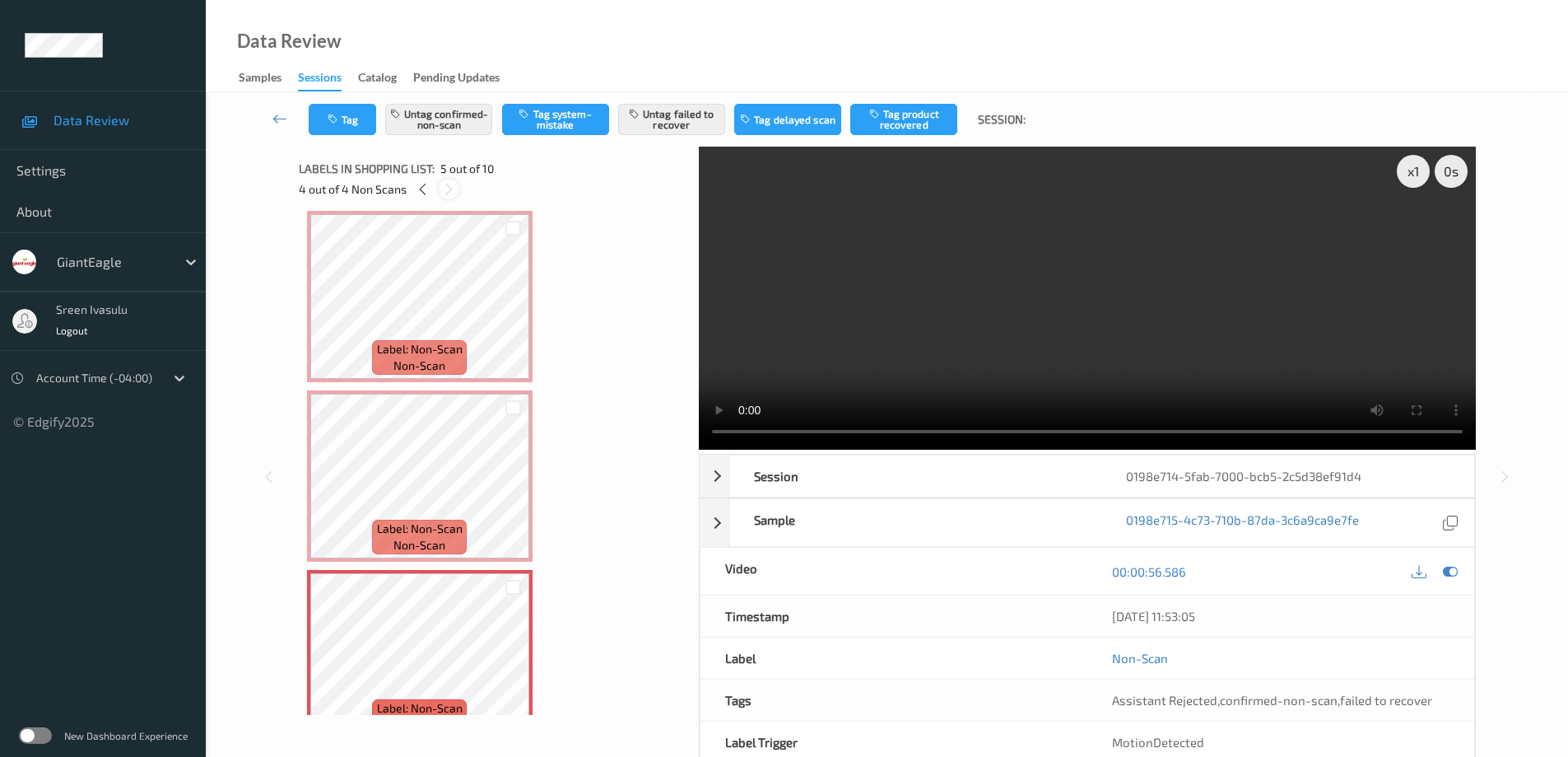
scroll to position [546, 0]
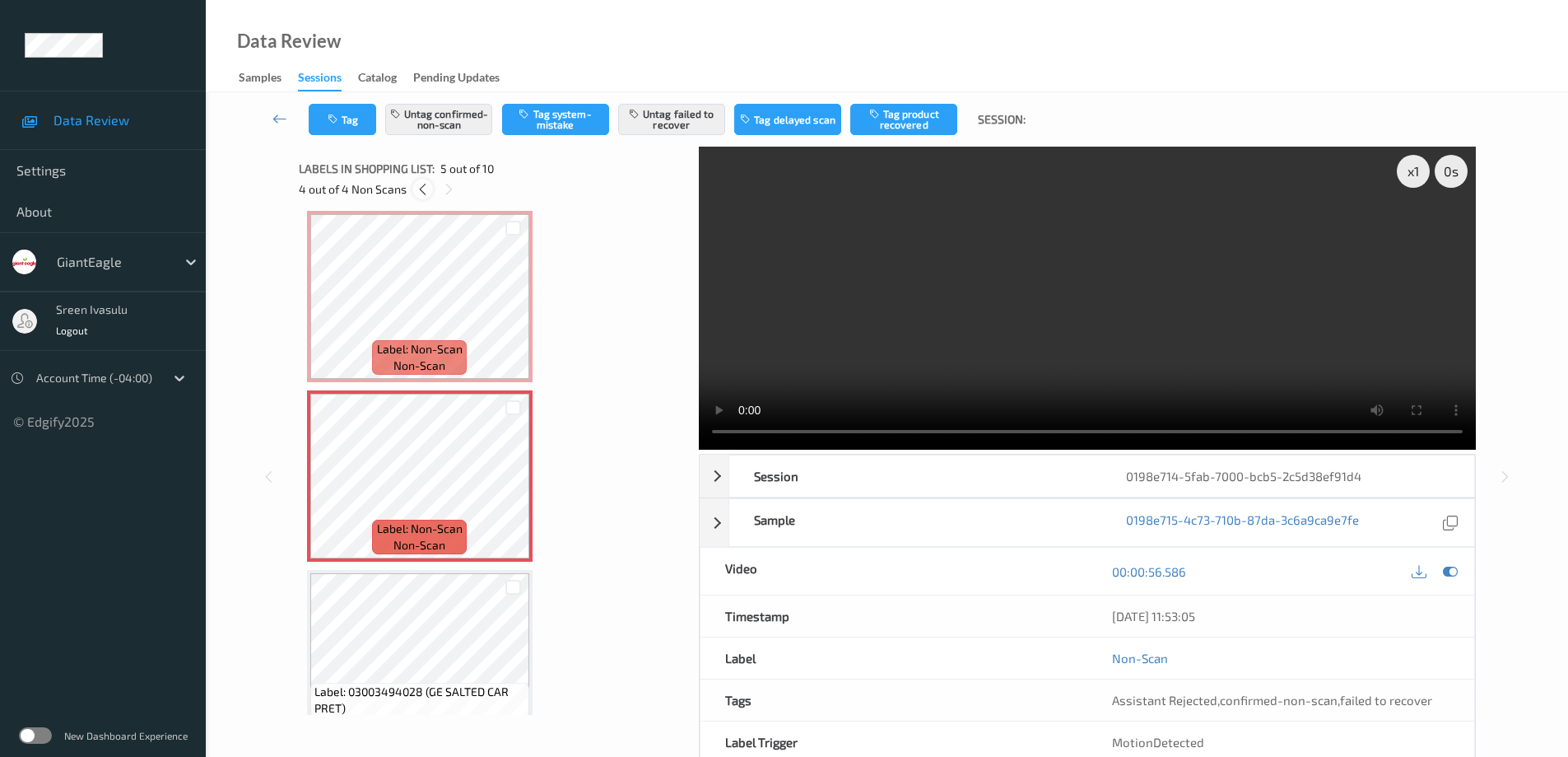
click at [421, 184] on icon at bounding box center [423, 189] width 14 height 15
click at [421, 184] on icon at bounding box center [422, 189] width 14 height 15
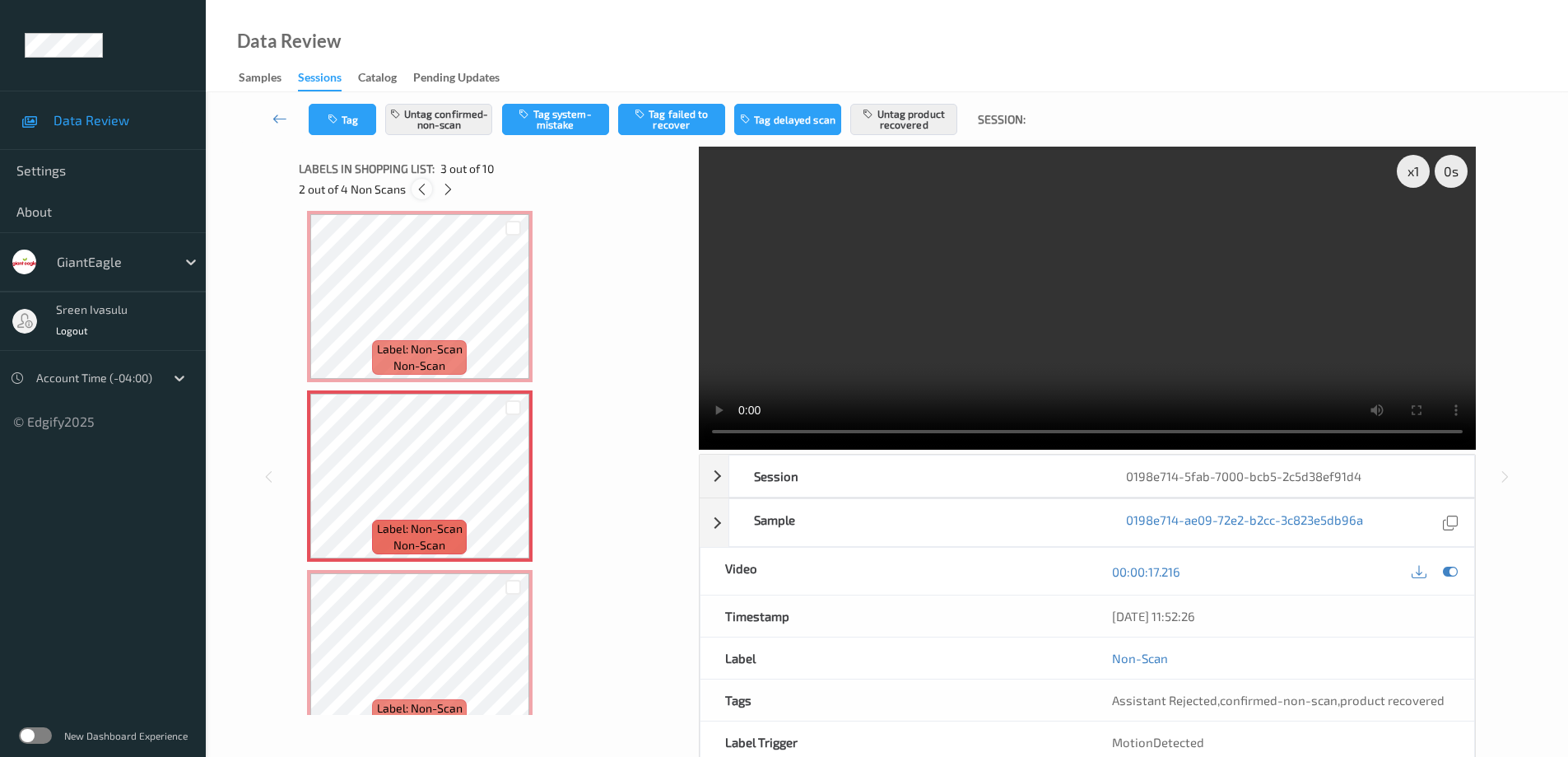
click at [421, 184] on icon at bounding box center [422, 189] width 14 height 15
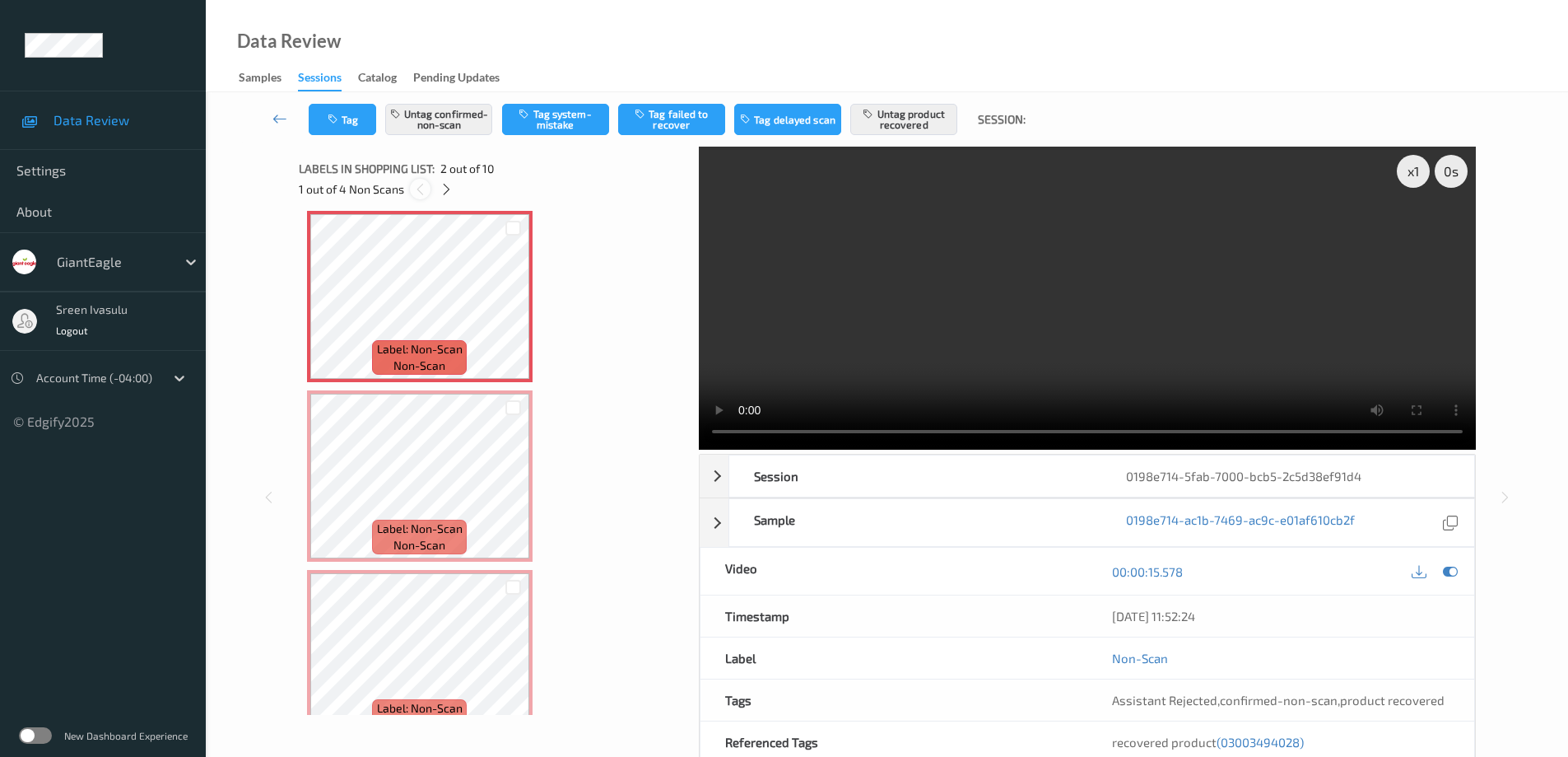
scroll to position [8, 0]
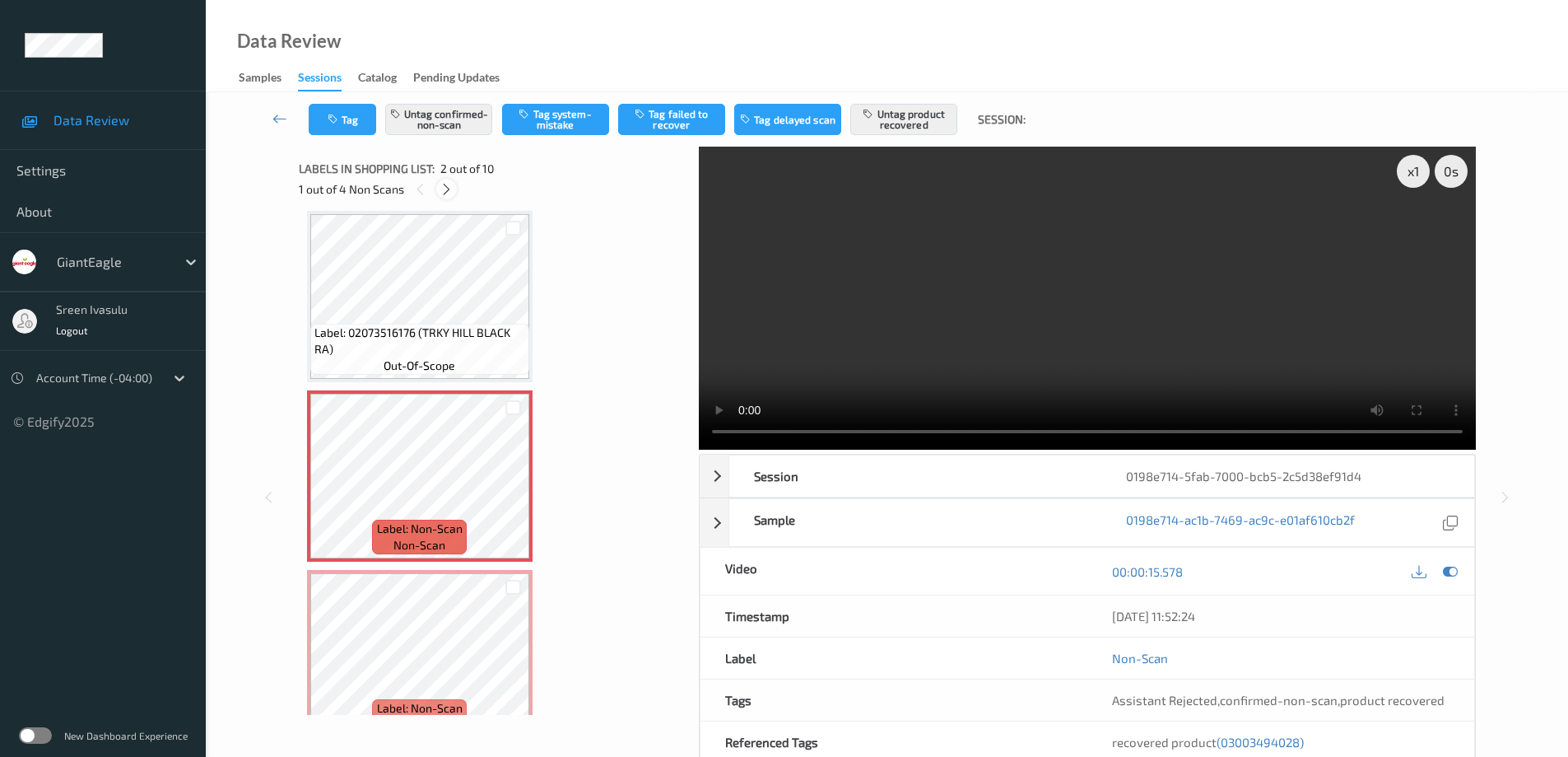
click at [449, 186] on icon at bounding box center [446, 189] width 14 height 15
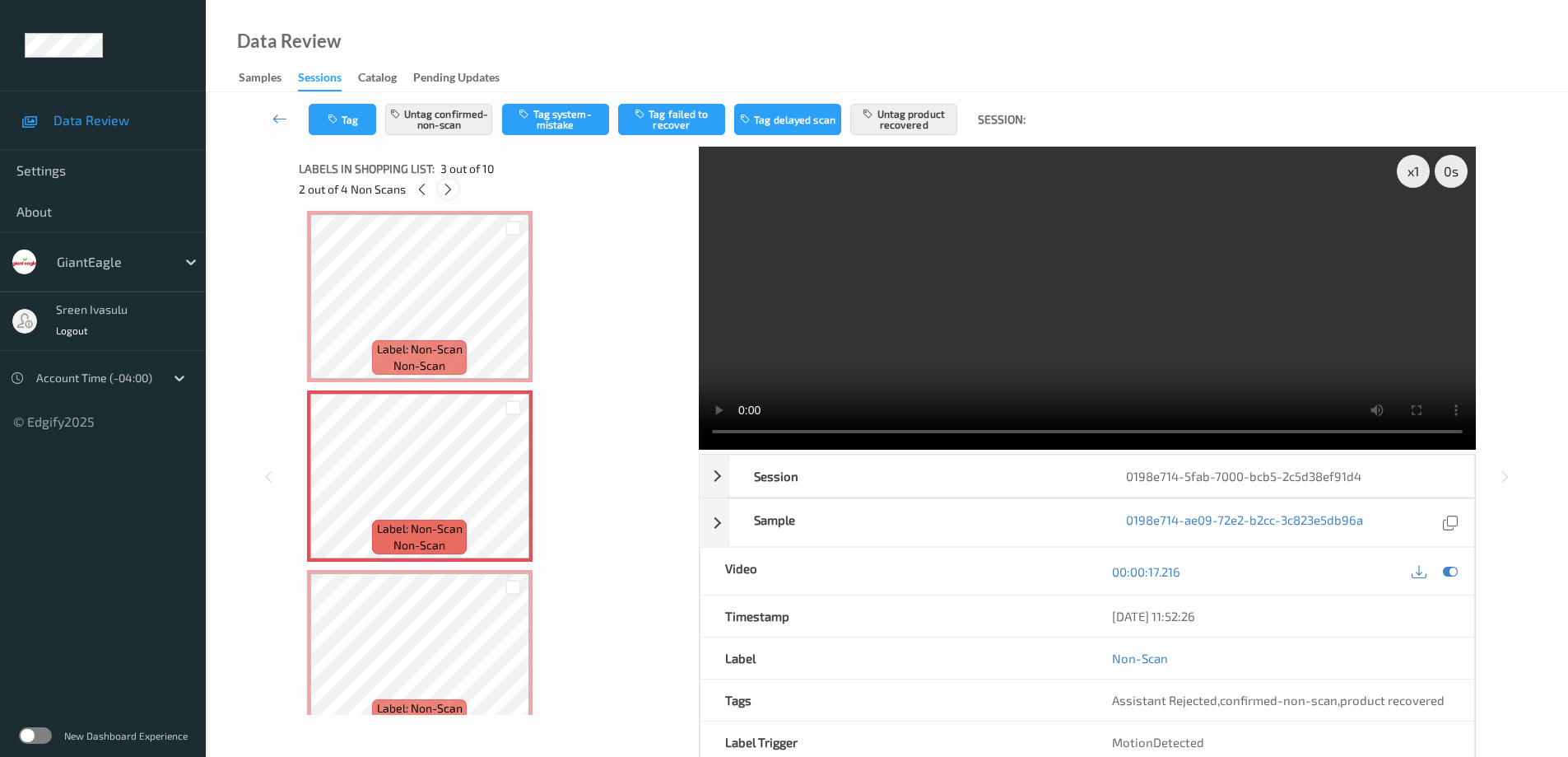
click at [449, 186] on icon at bounding box center [448, 189] width 14 height 15
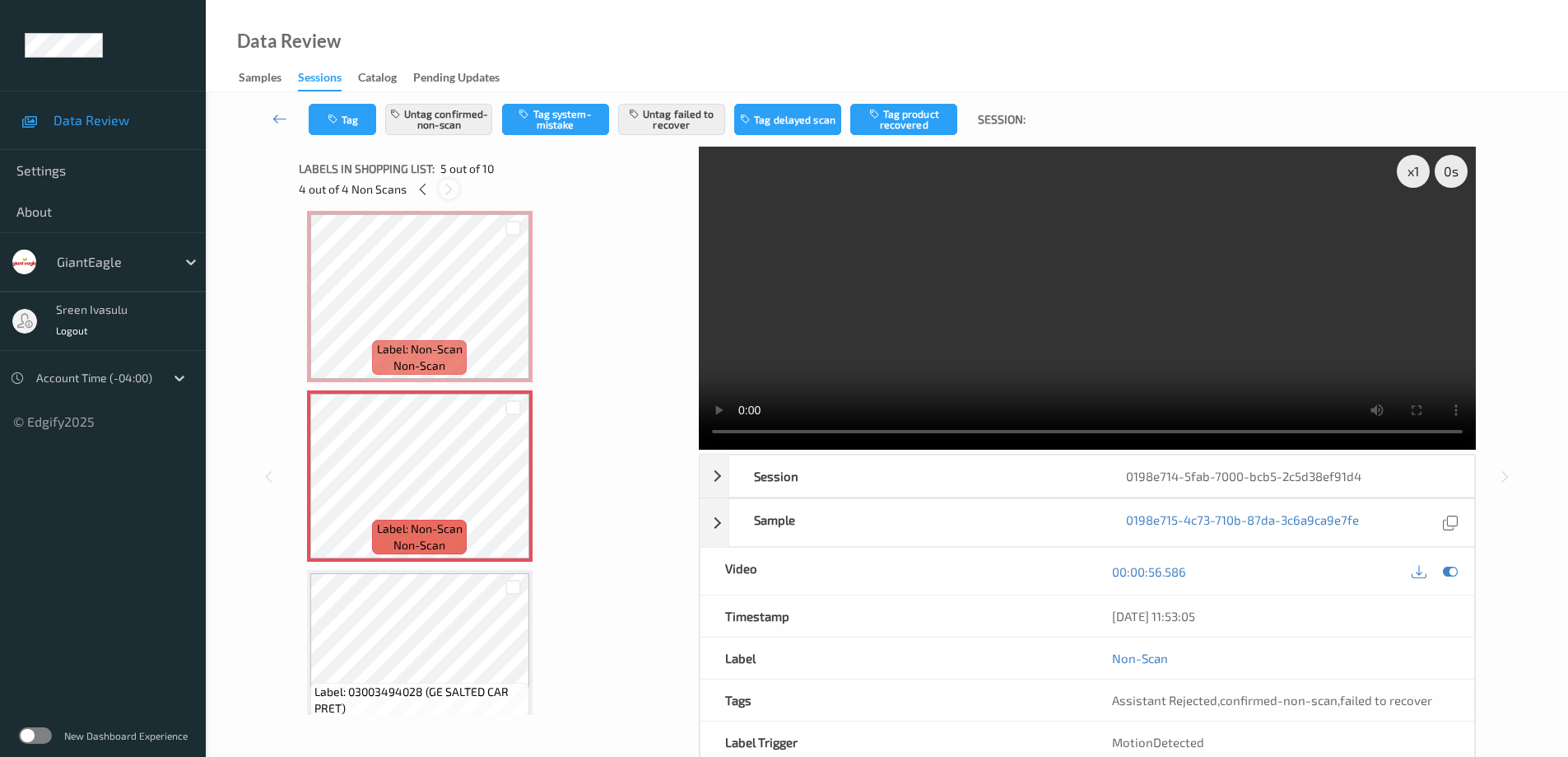
click at [449, 186] on icon at bounding box center [448, 189] width 14 height 15
click at [416, 194] on icon at bounding box center [423, 189] width 14 height 15
click at [416, 194] on icon at bounding box center [422, 189] width 14 height 15
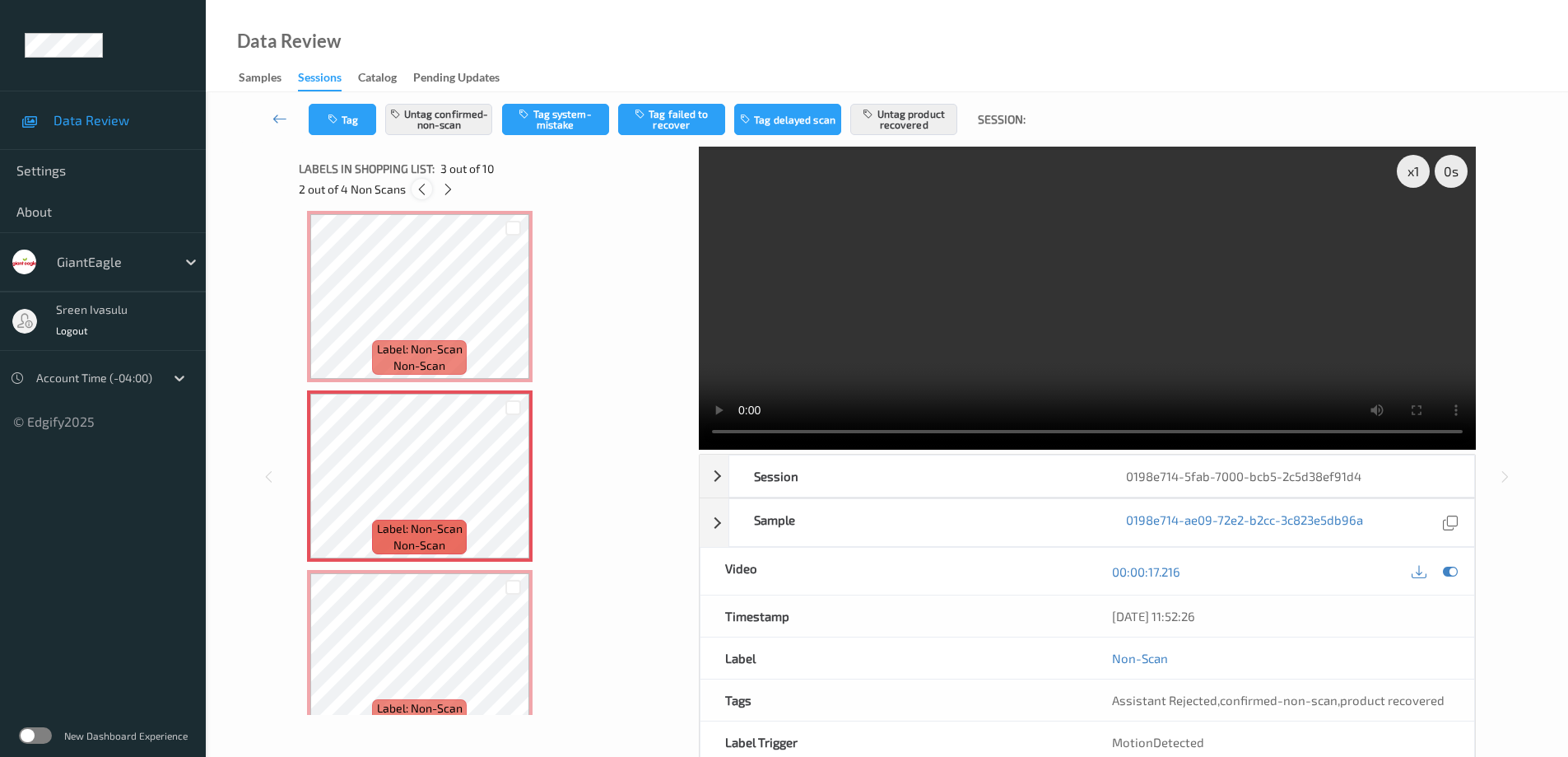
click at [416, 194] on icon at bounding box center [422, 189] width 14 height 15
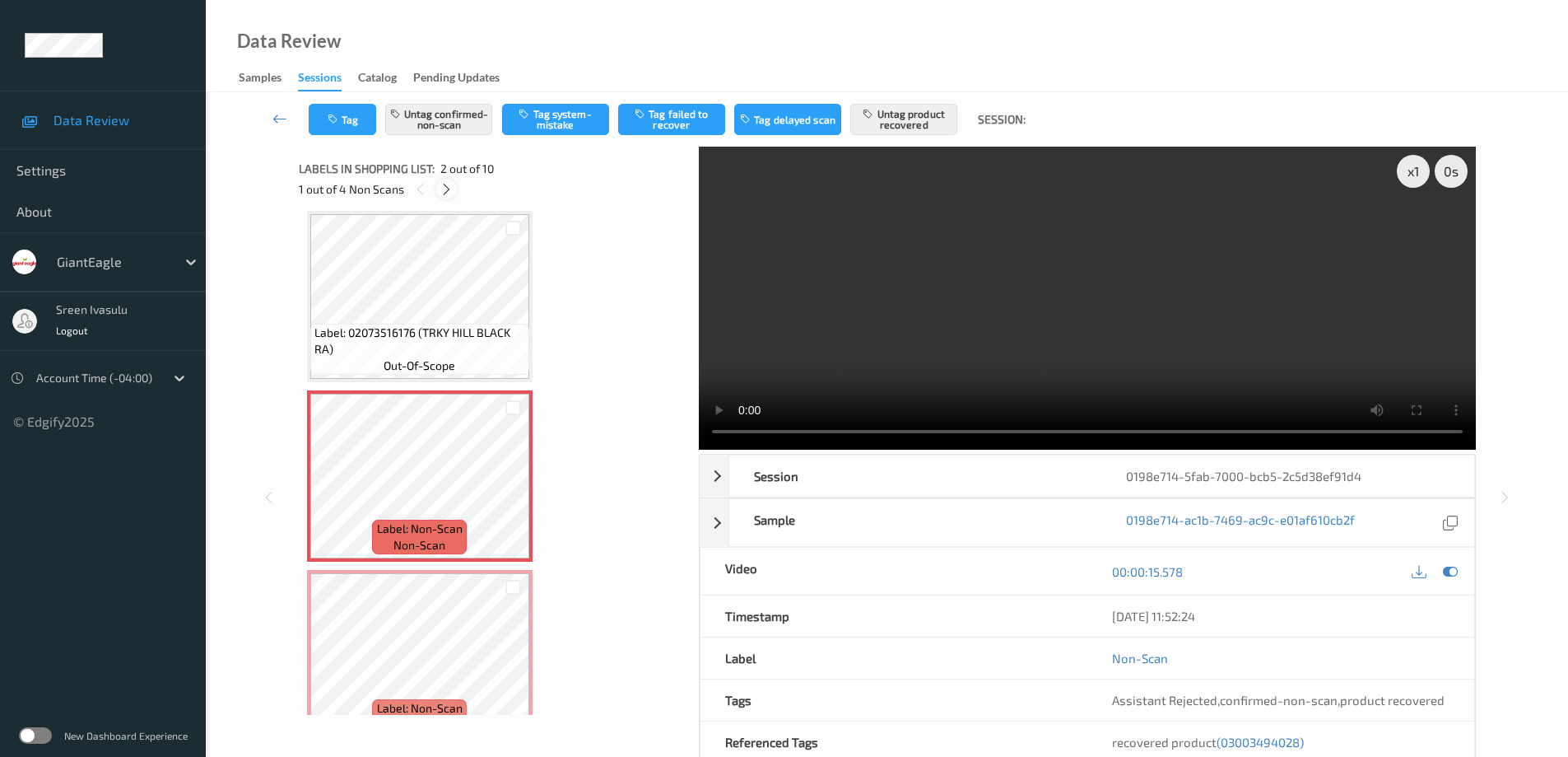
click at [441, 193] on icon at bounding box center [446, 189] width 14 height 15
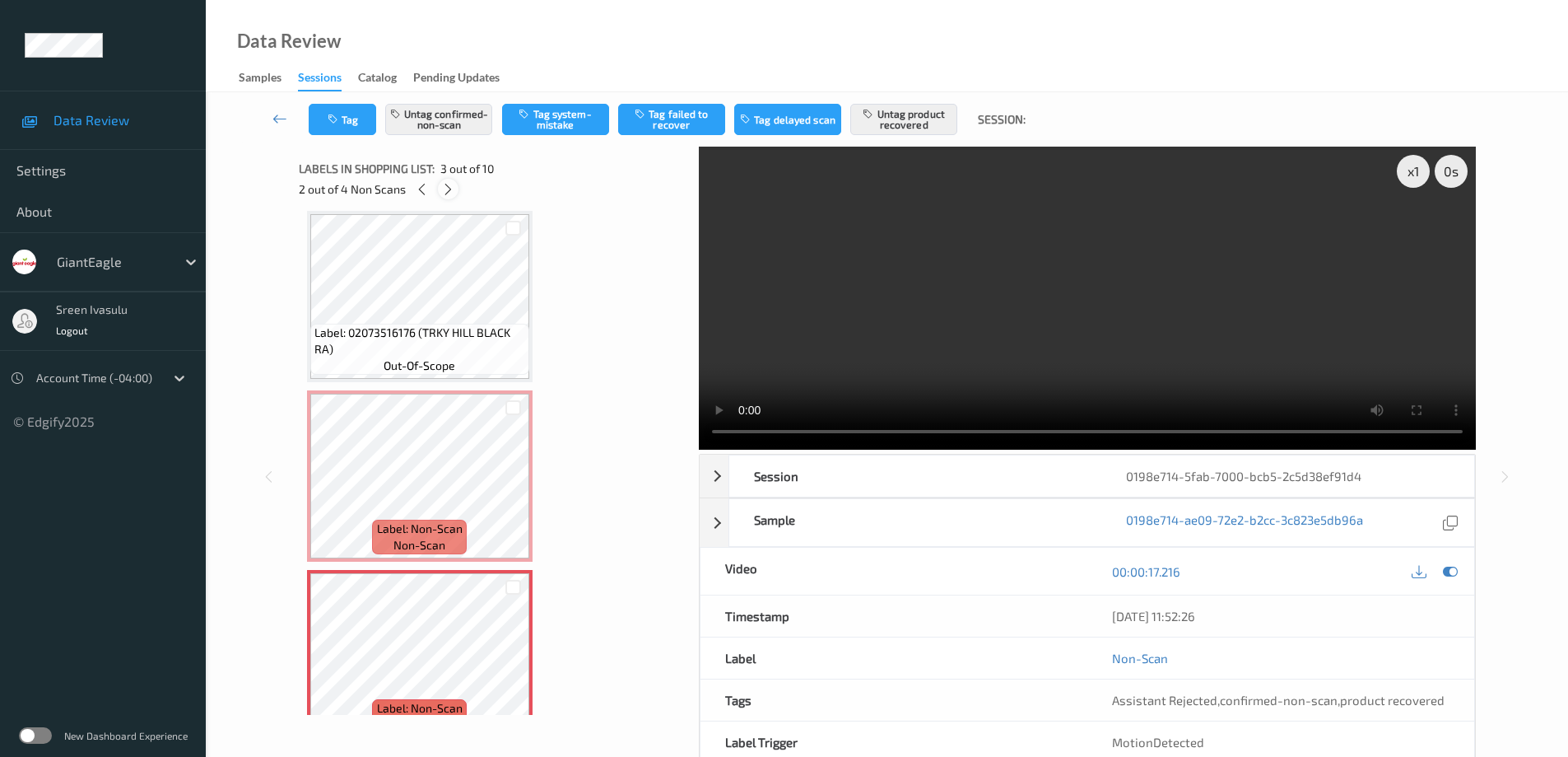
scroll to position [188, 0]
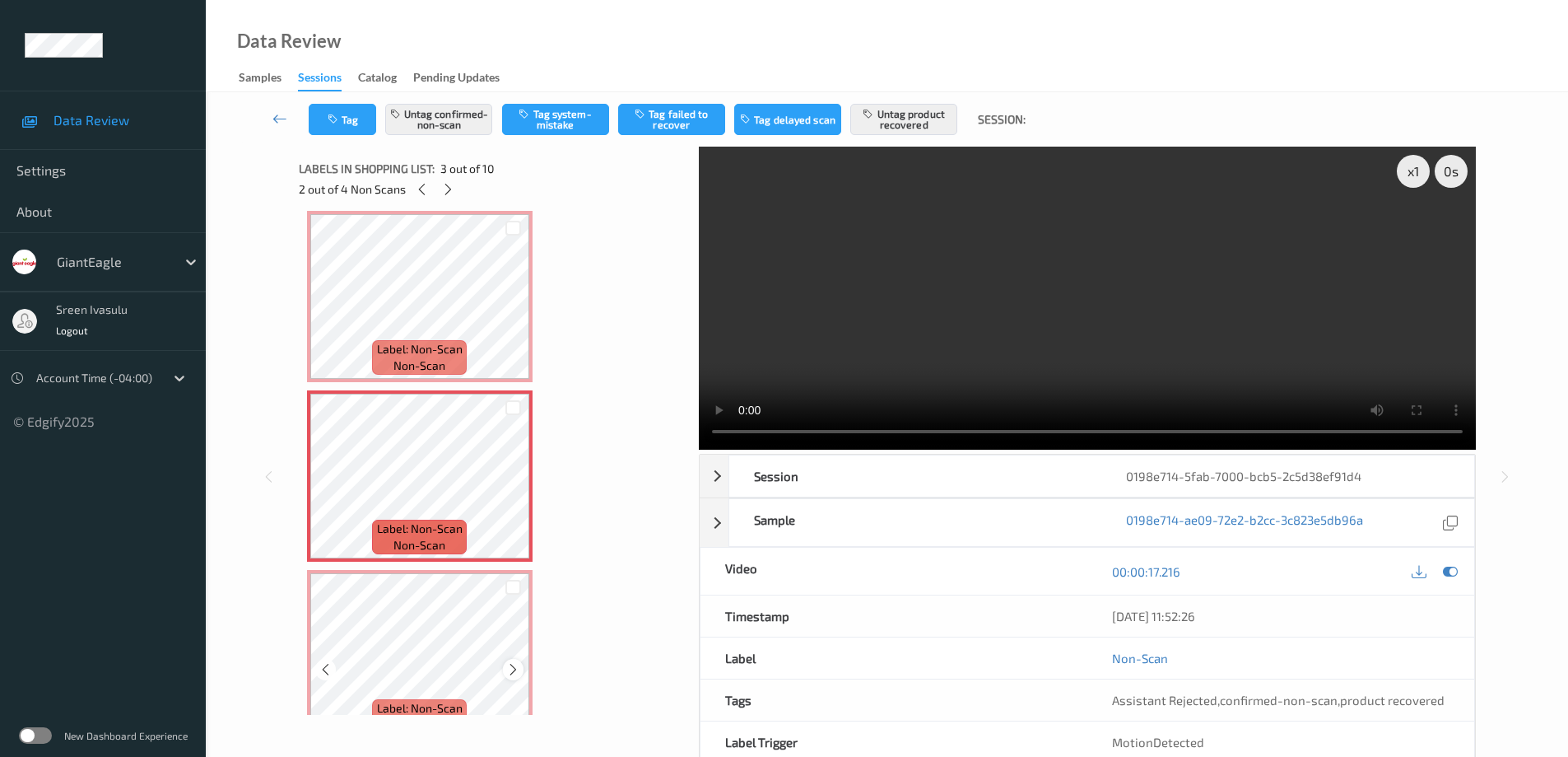
click at [508, 674] on icon at bounding box center [513, 669] width 14 height 15
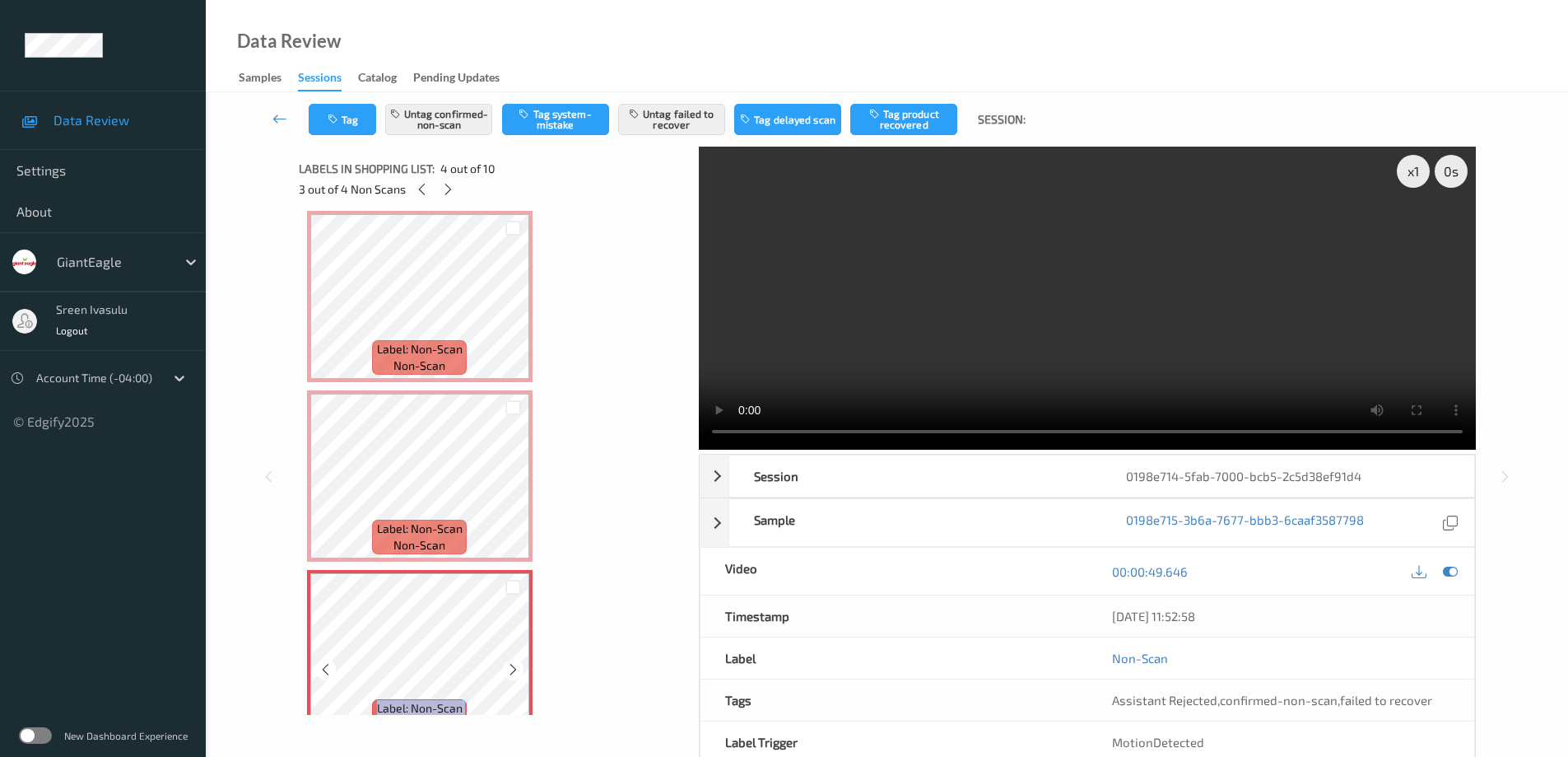
click at [508, 674] on icon at bounding box center [513, 669] width 14 height 15
click at [449, 191] on icon at bounding box center [448, 189] width 14 height 15
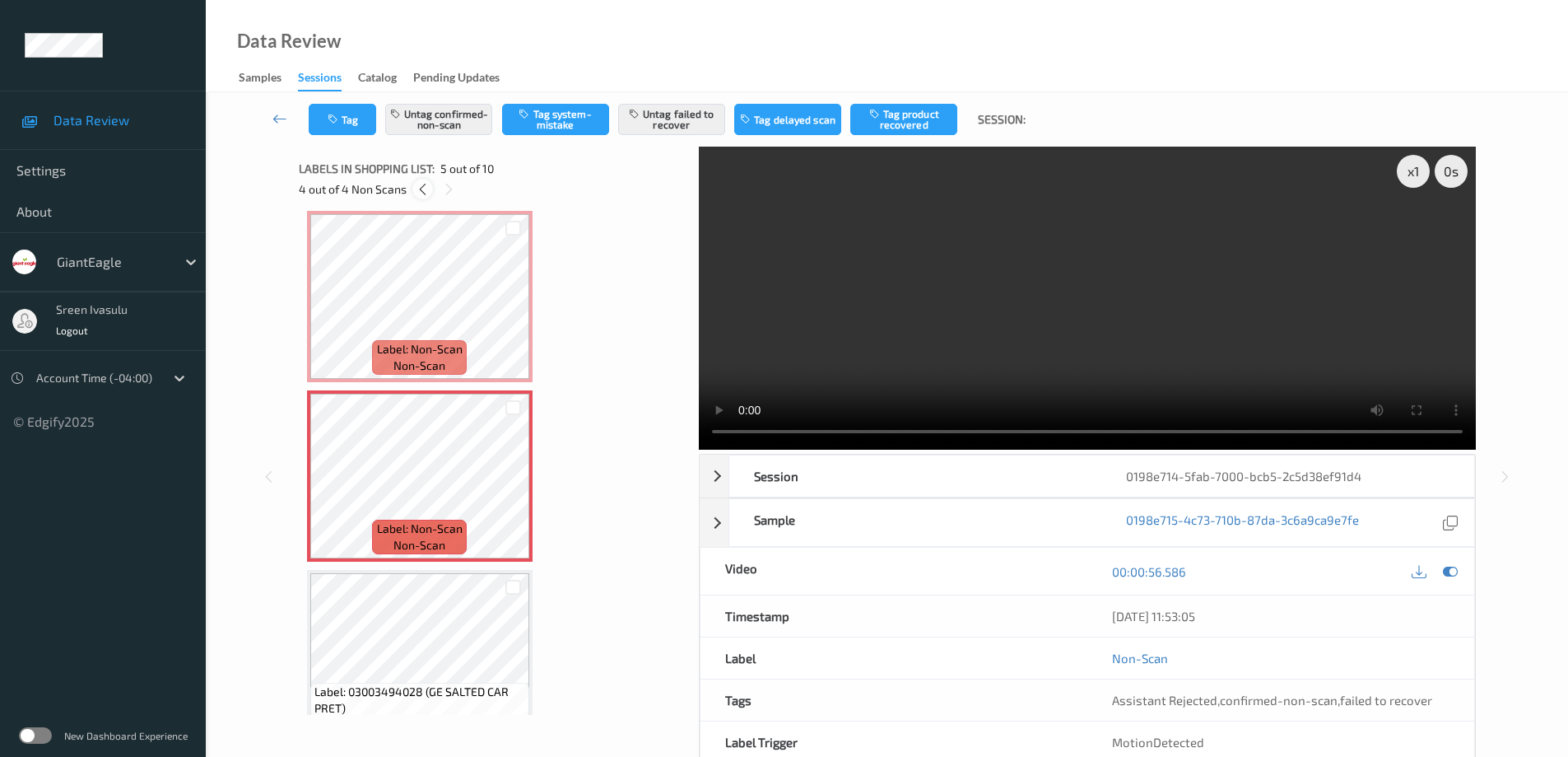
click at [416, 184] on icon at bounding box center [423, 189] width 14 height 15
click at [416, 184] on icon at bounding box center [422, 189] width 14 height 15
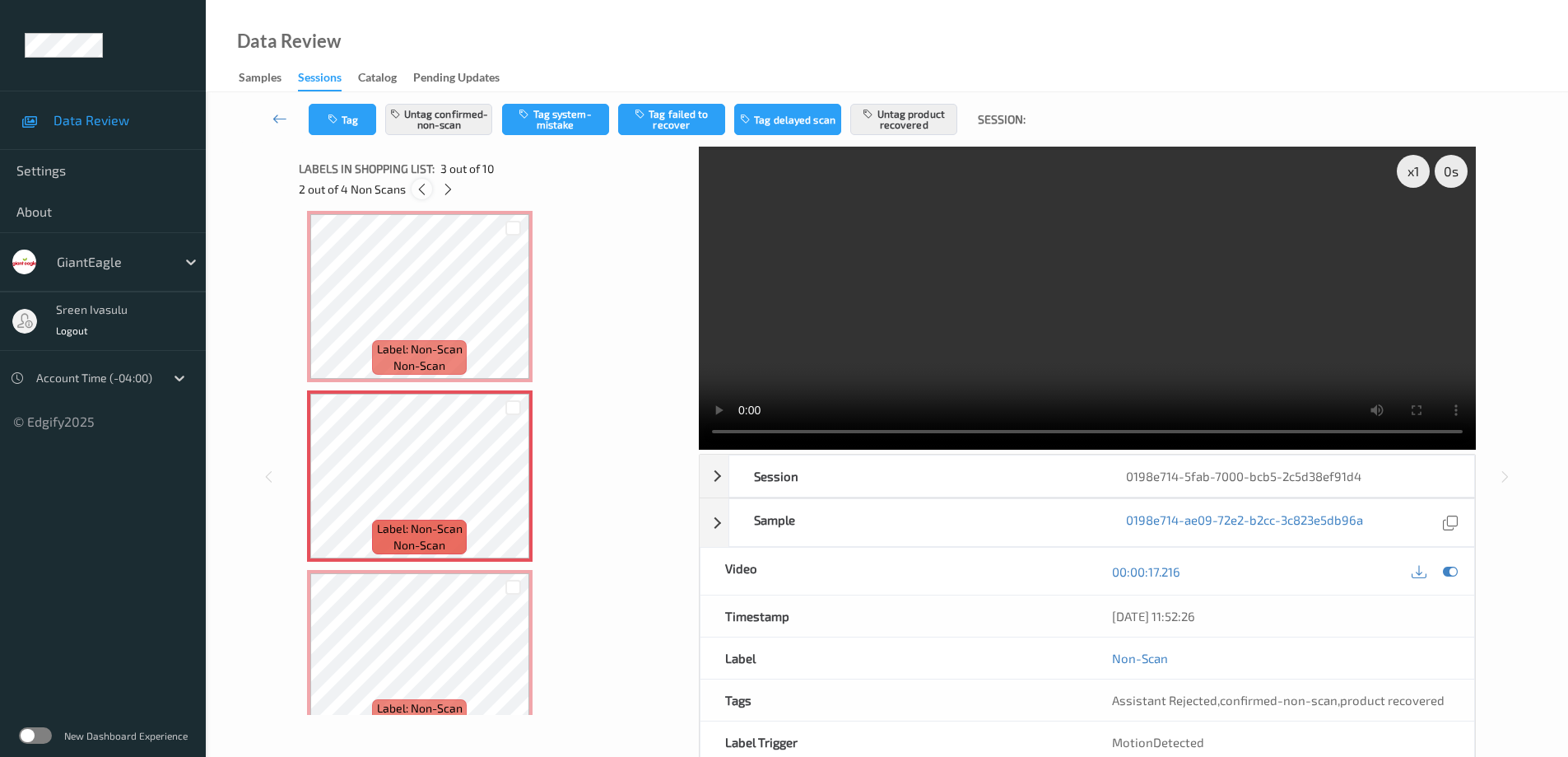
click at [418, 186] on icon at bounding box center [422, 189] width 14 height 15
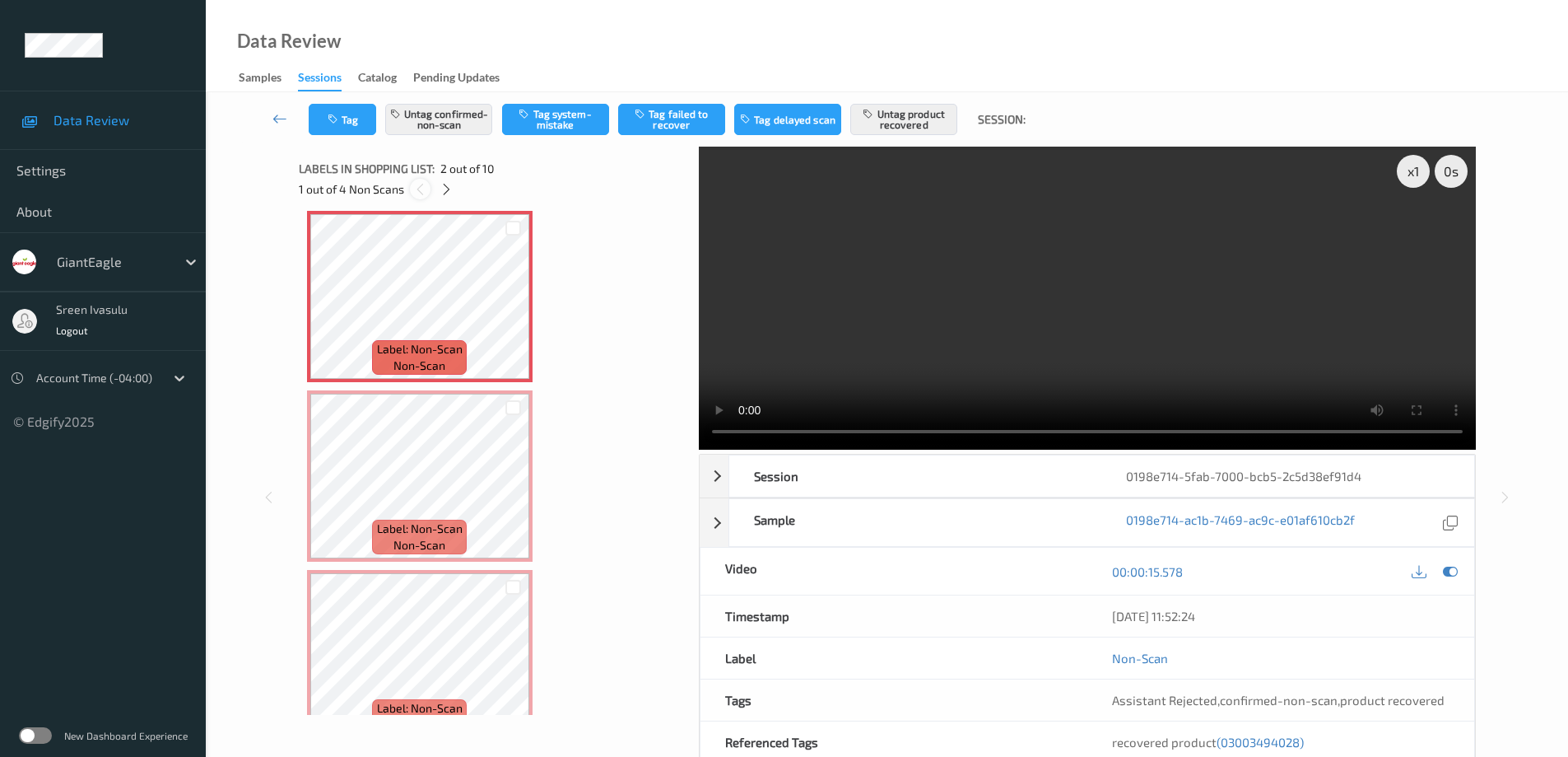
scroll to position [8, 0]
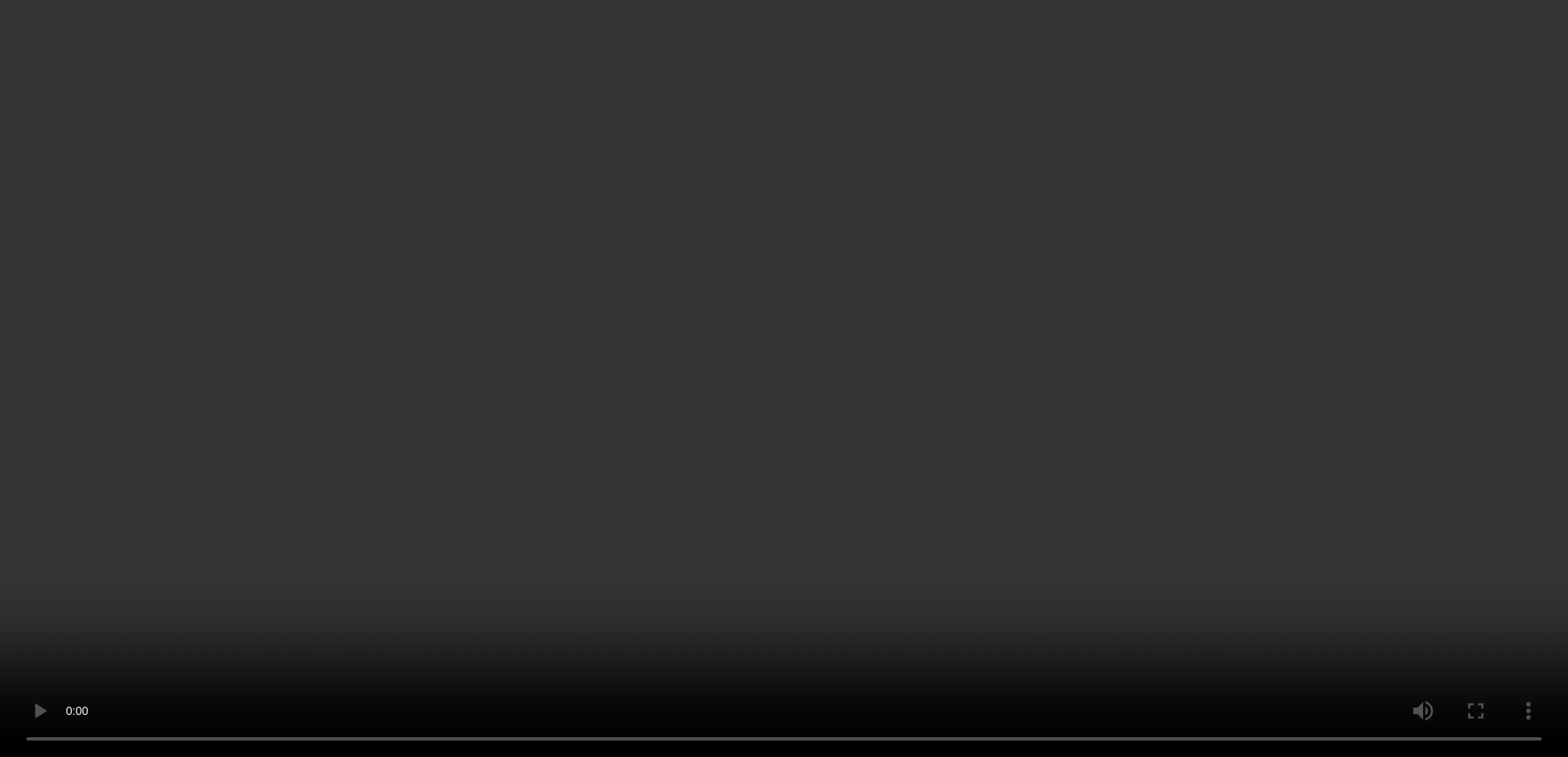
click at [452, 189] on icon at bounding box center [446, 189] width 14 height 15
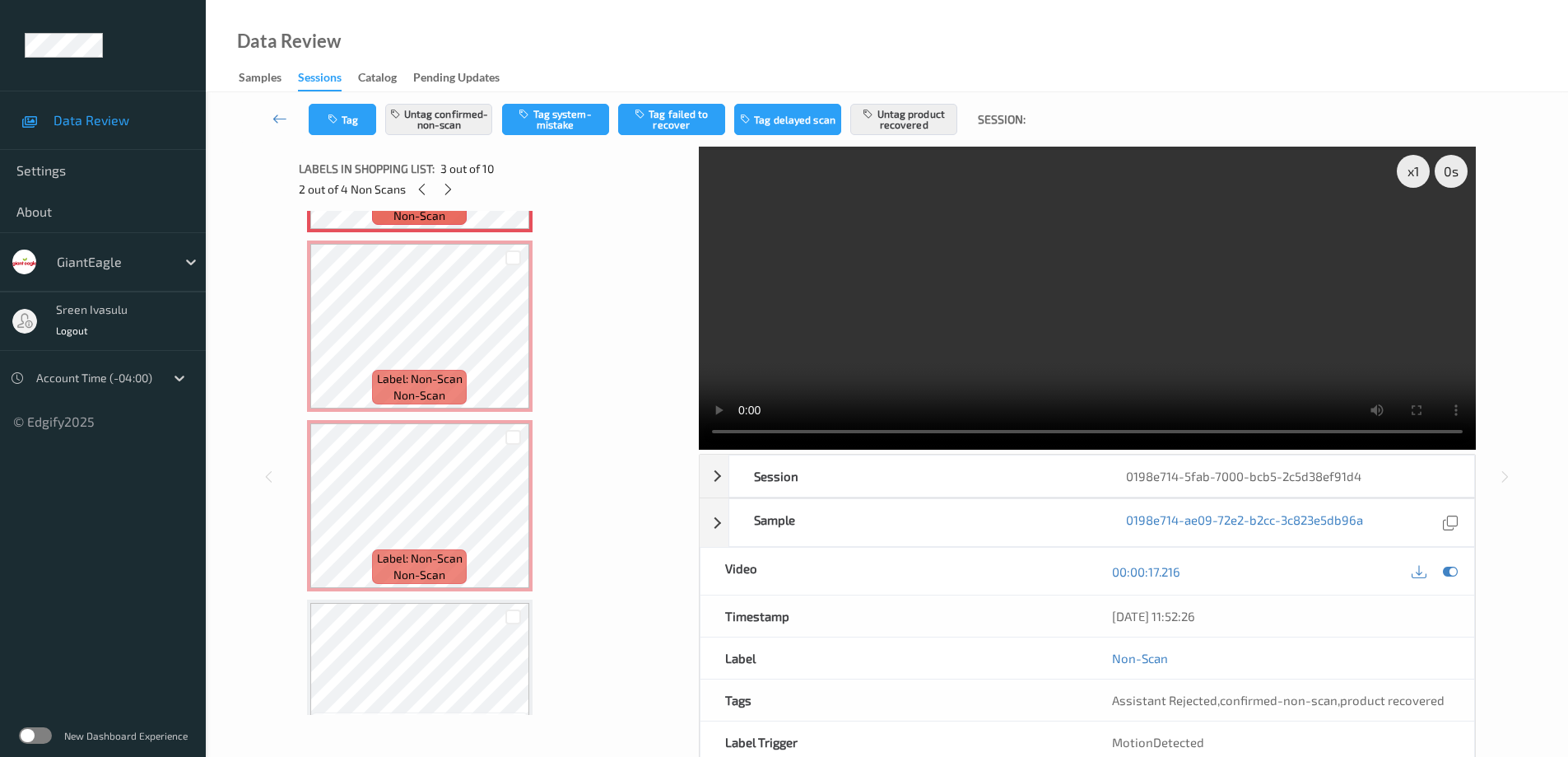
scroll to position [188, 0]
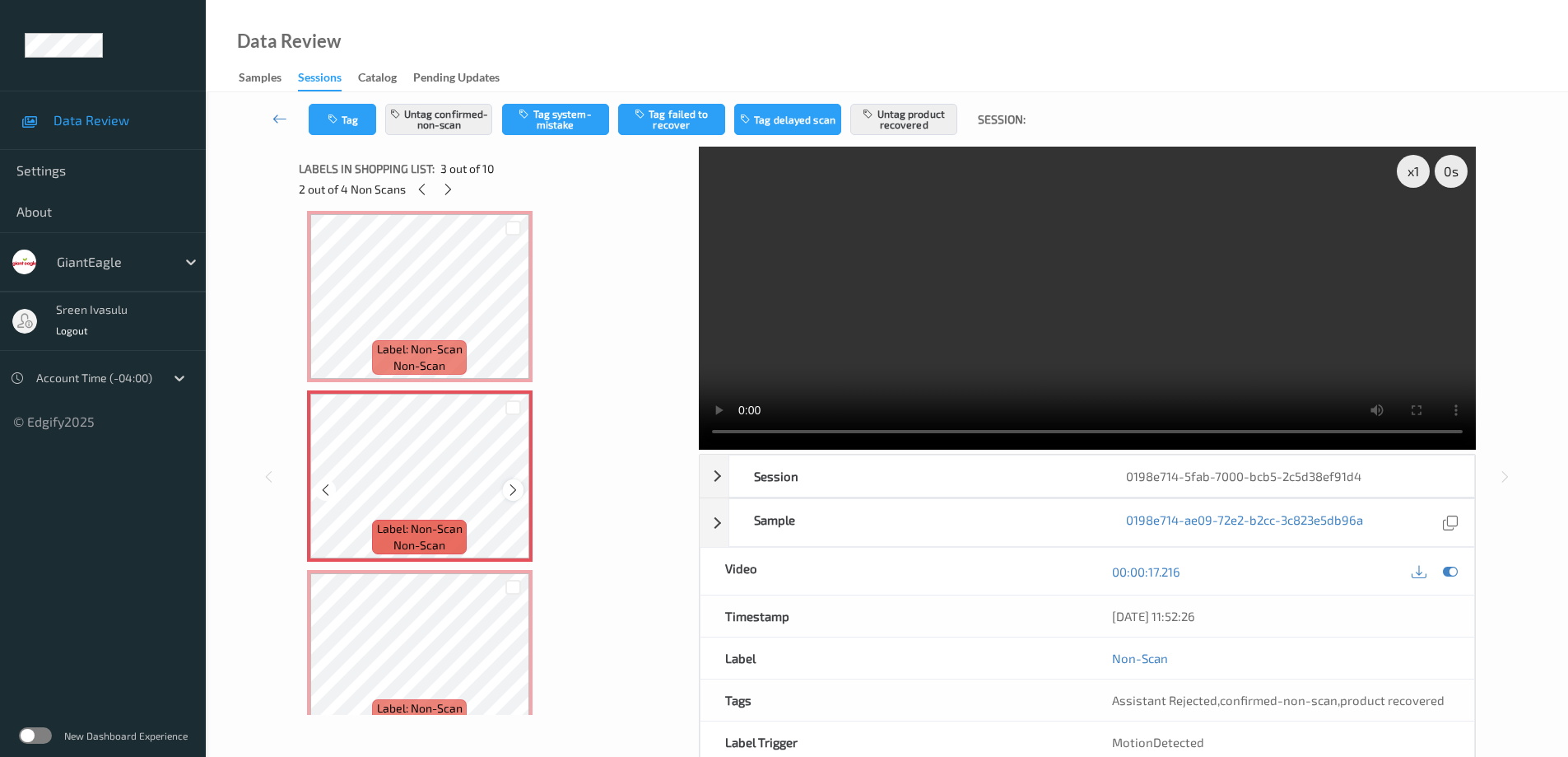
click at [504, 490] on div at bounding box center [513, 489] width 21 height 21
click at [451, 185] on icon at bounding box center [448, 189] width 14 height 15
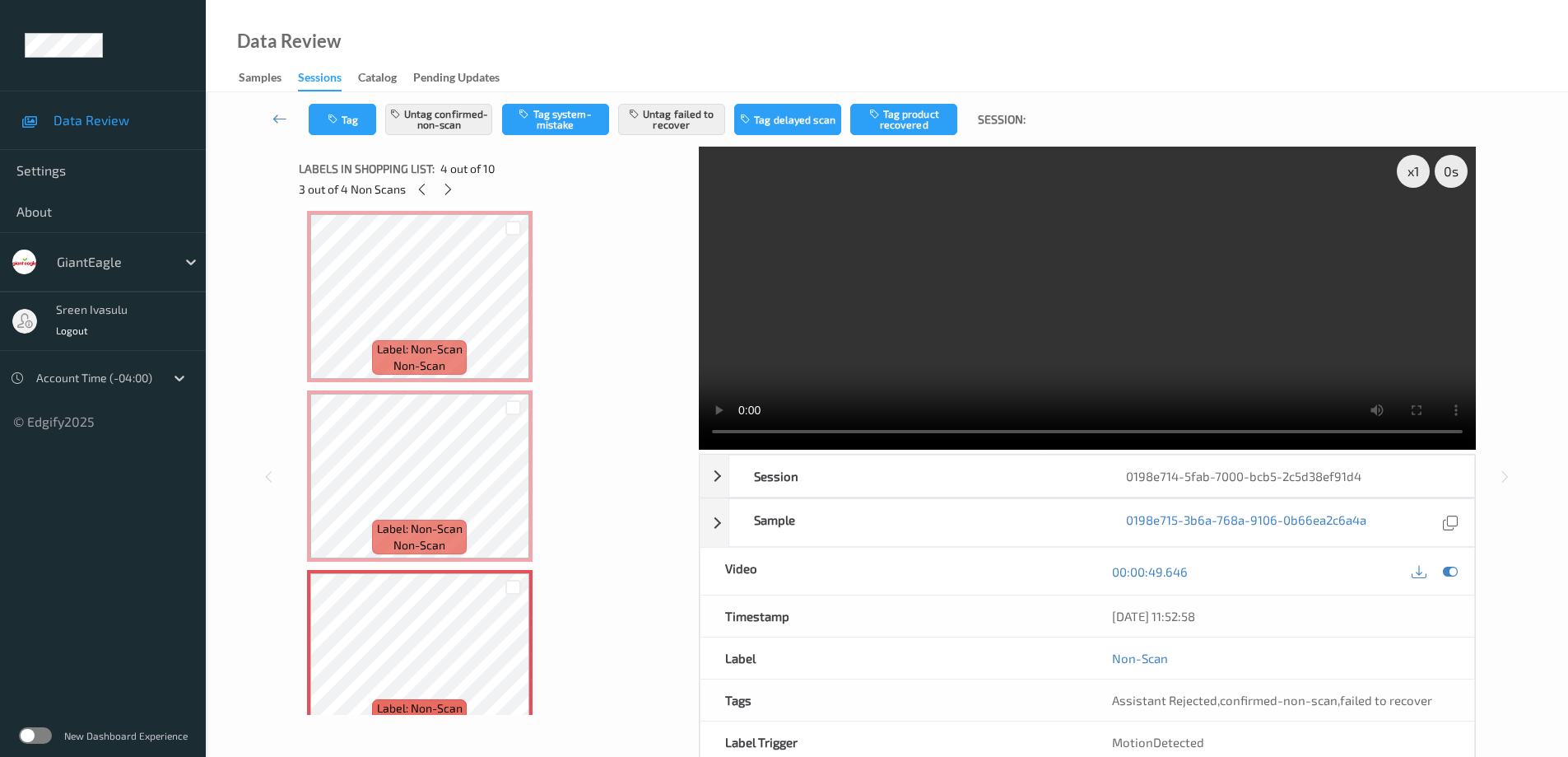
scroll to position [367, 0]
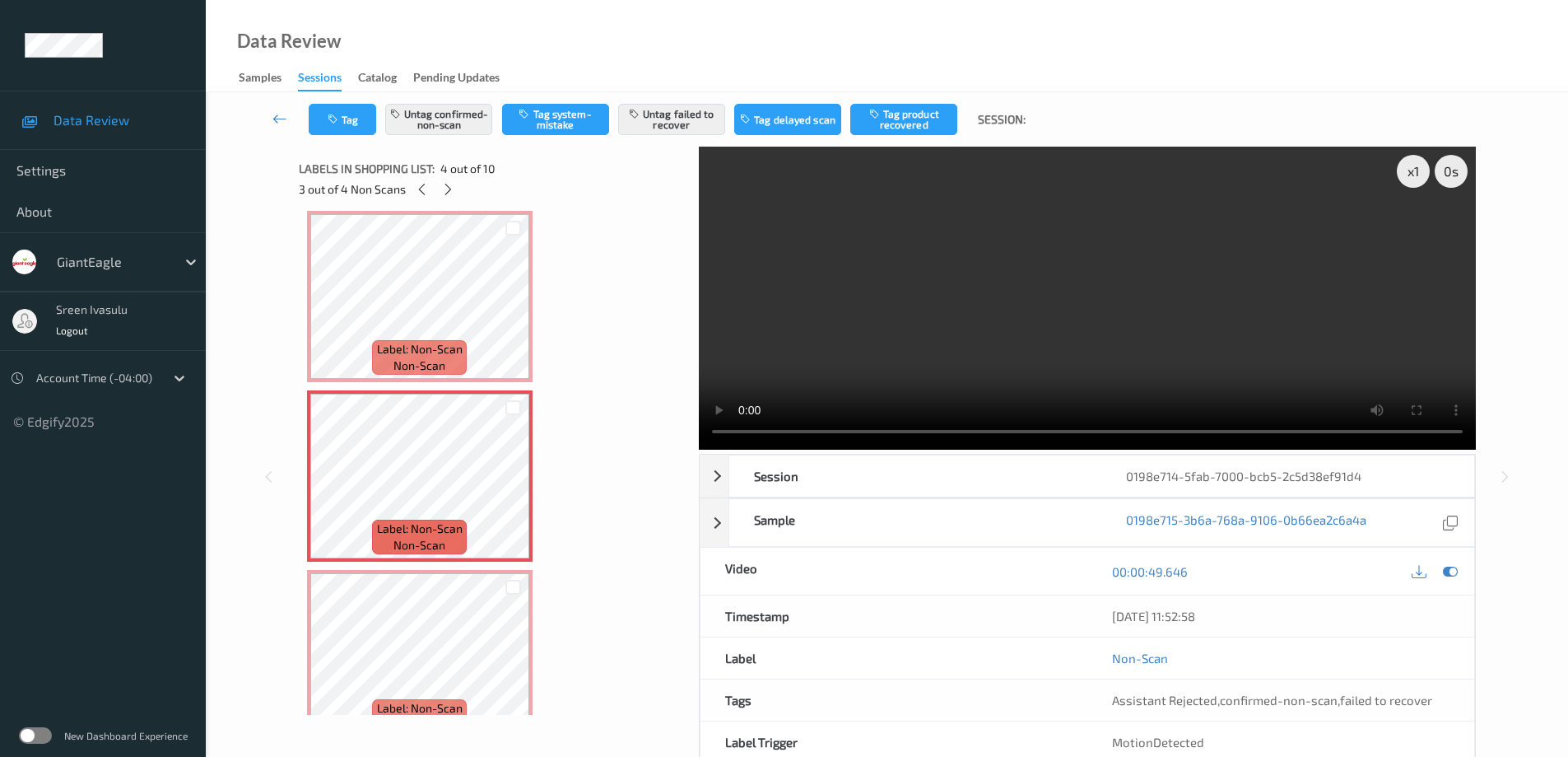
click at [1304, 272] on video at bounding box center [1087, 298] width 777 height 303
click at [442, 186] on icon at bounding box center [448, 189] width 14 height 15
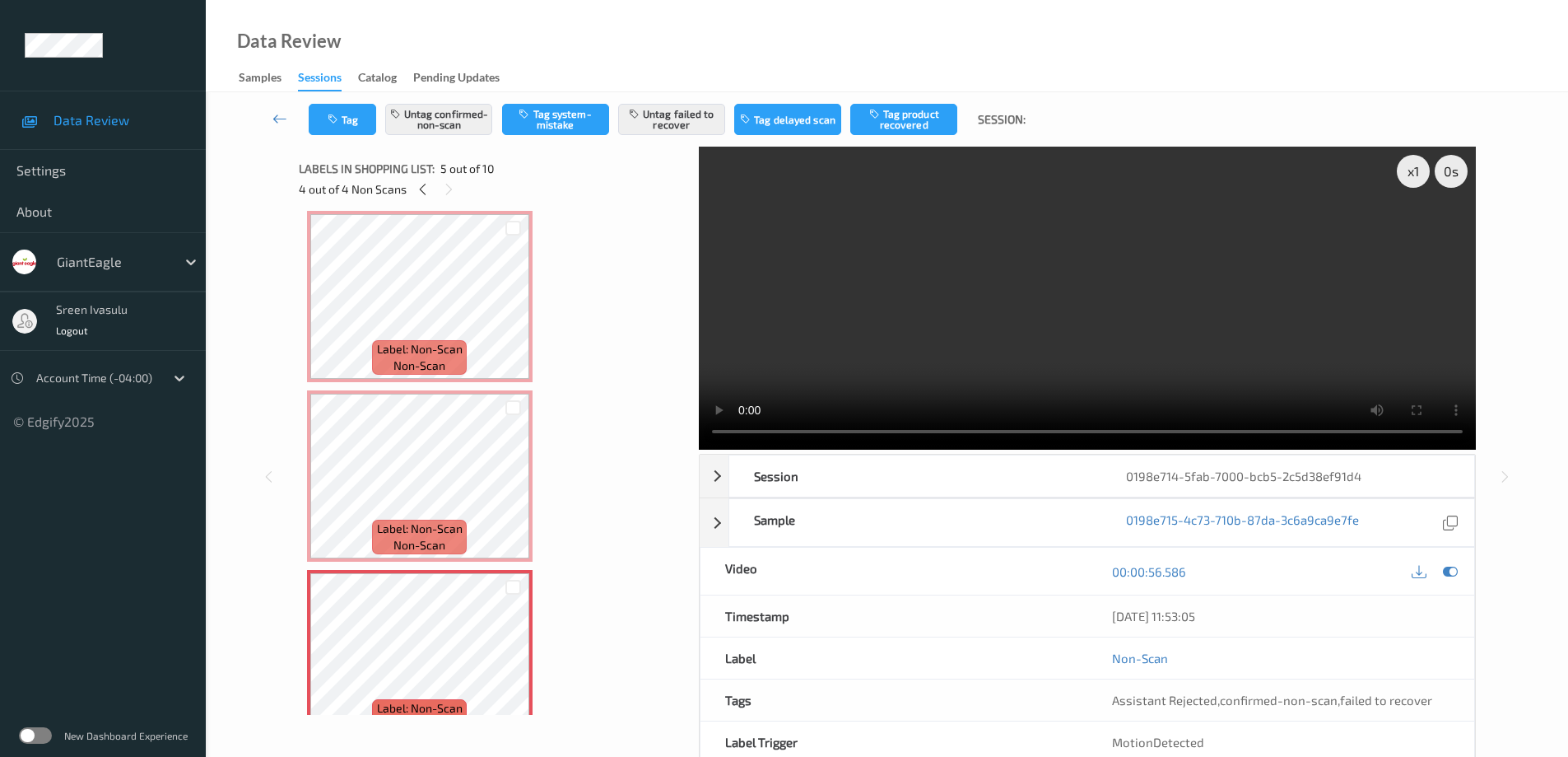
scroll to position [546, 0]
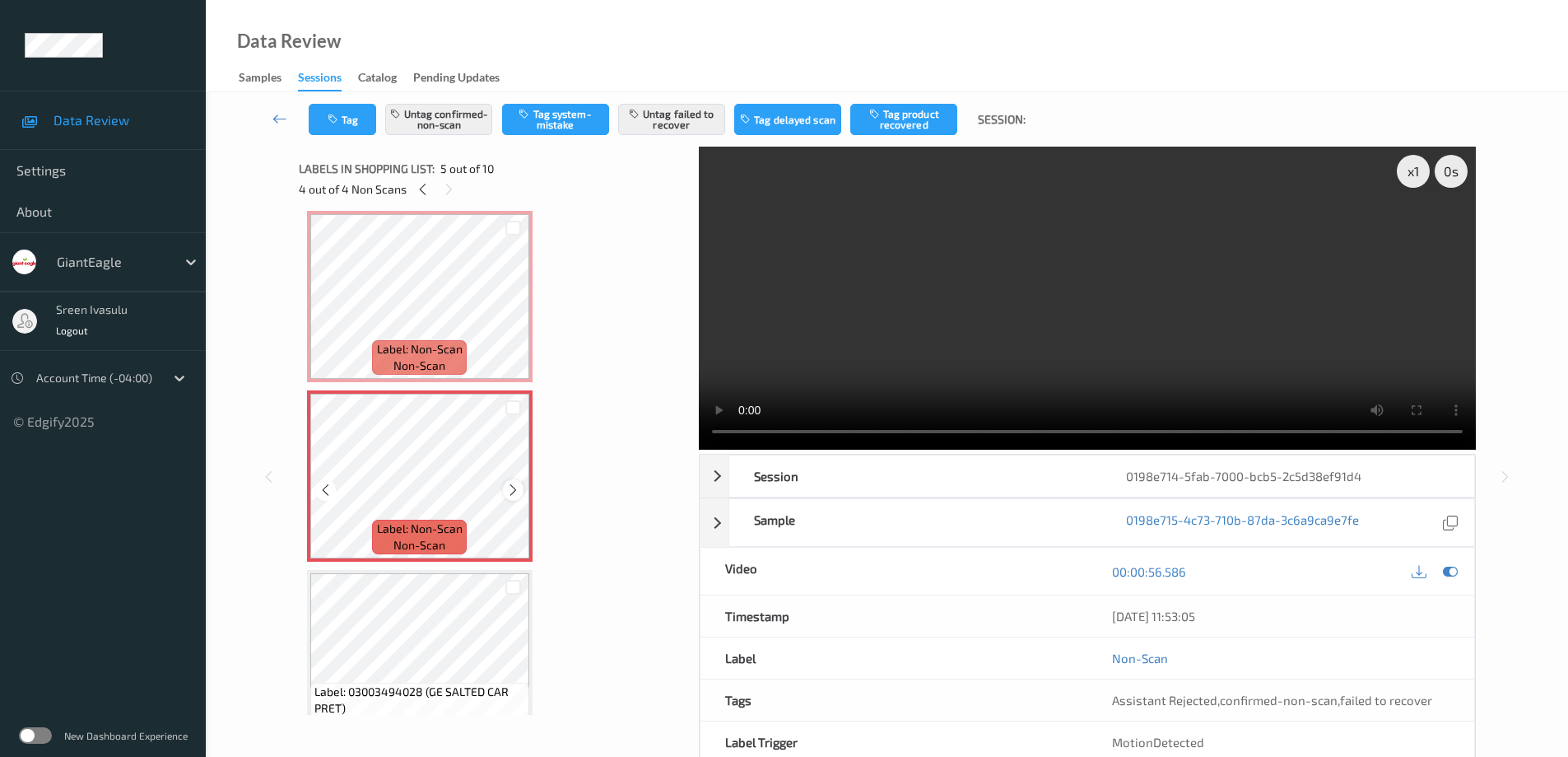
click at [513, 488] on icon at bounding box center [513, 490] width 14 height 15
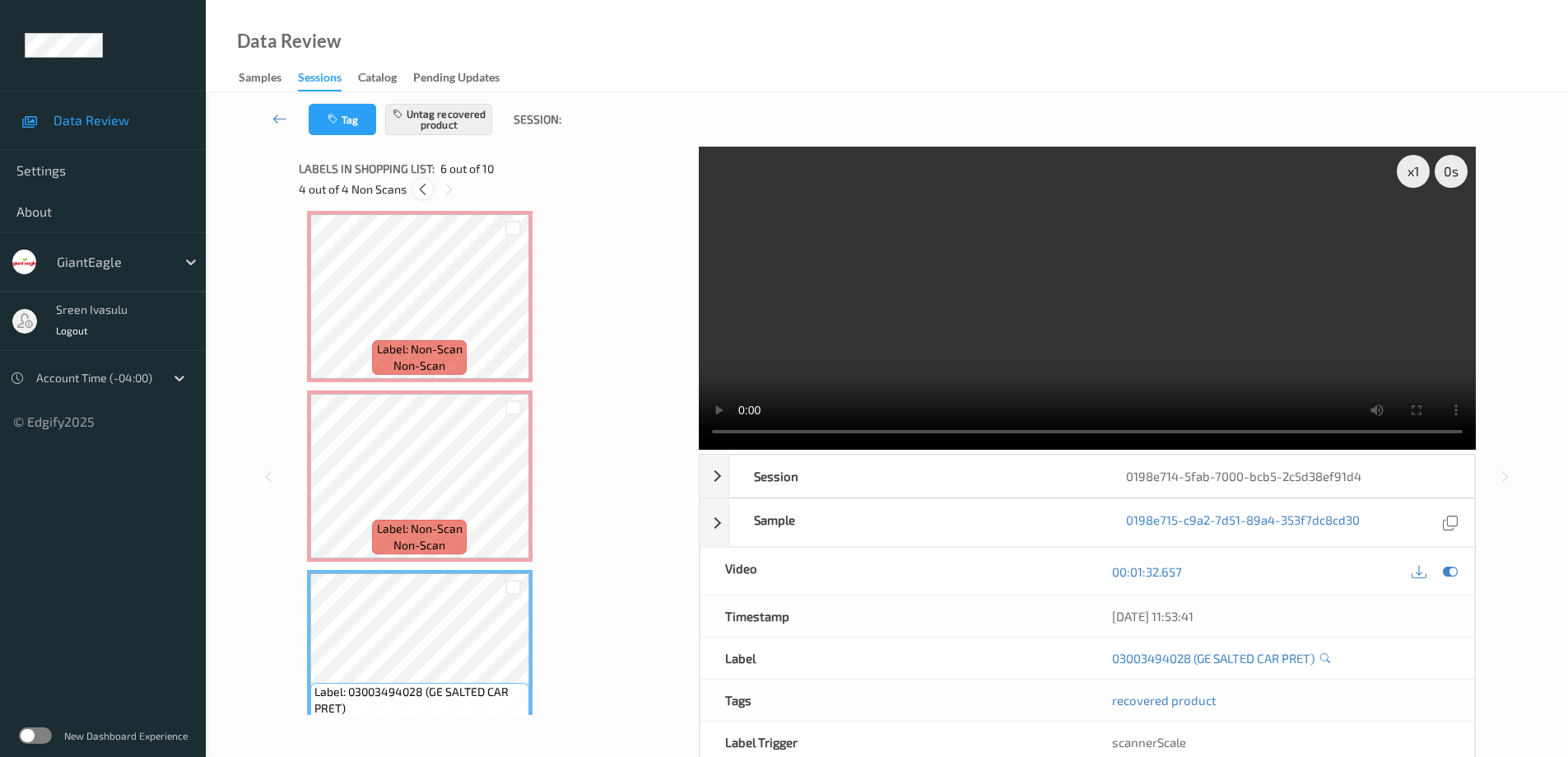
click at [427, 185] on icon at bounding box center [423, 189] width 14 height 15
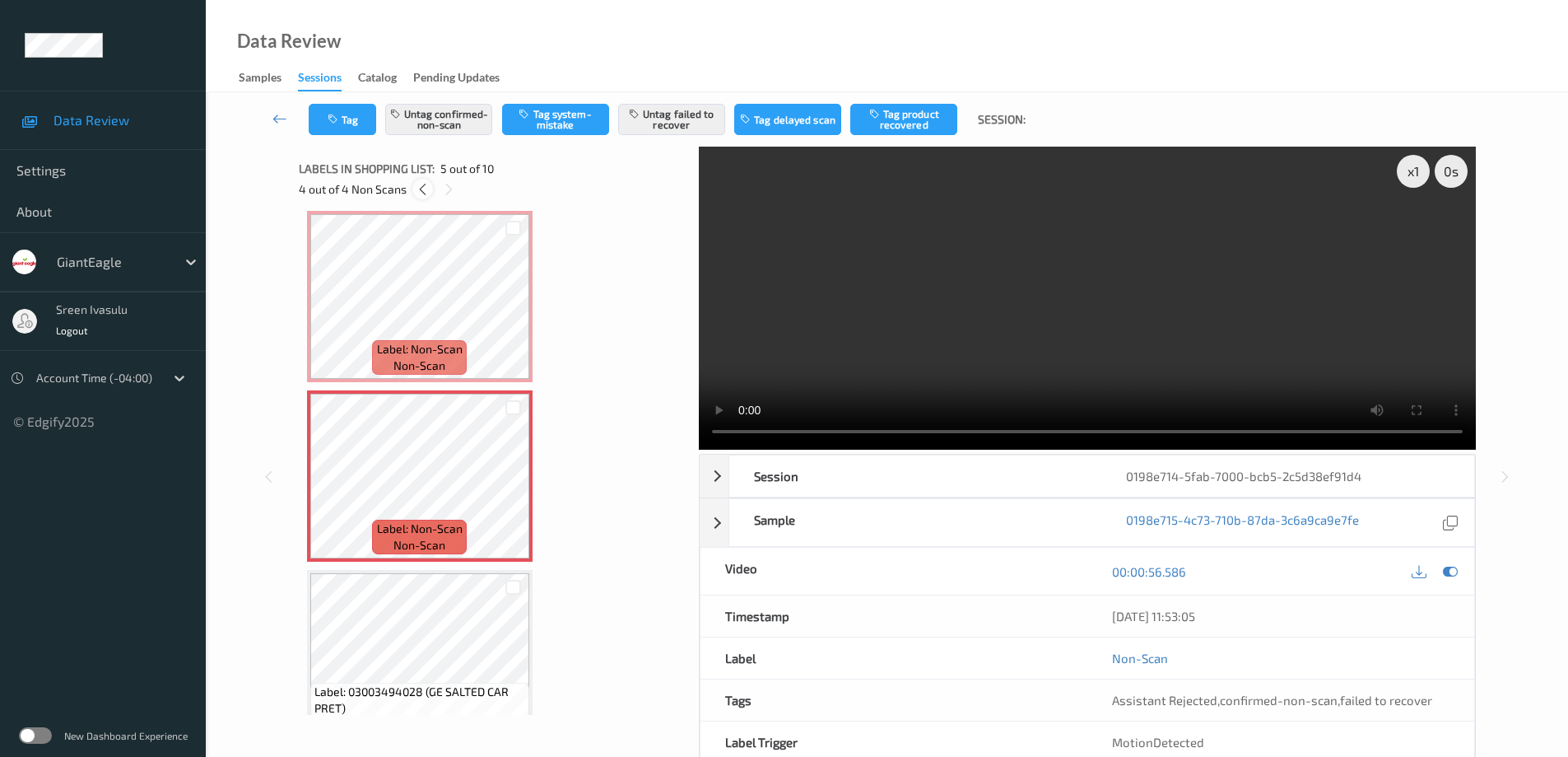
click at [427, 185] on icon at bounding box center [423, 189] width 14 height 15
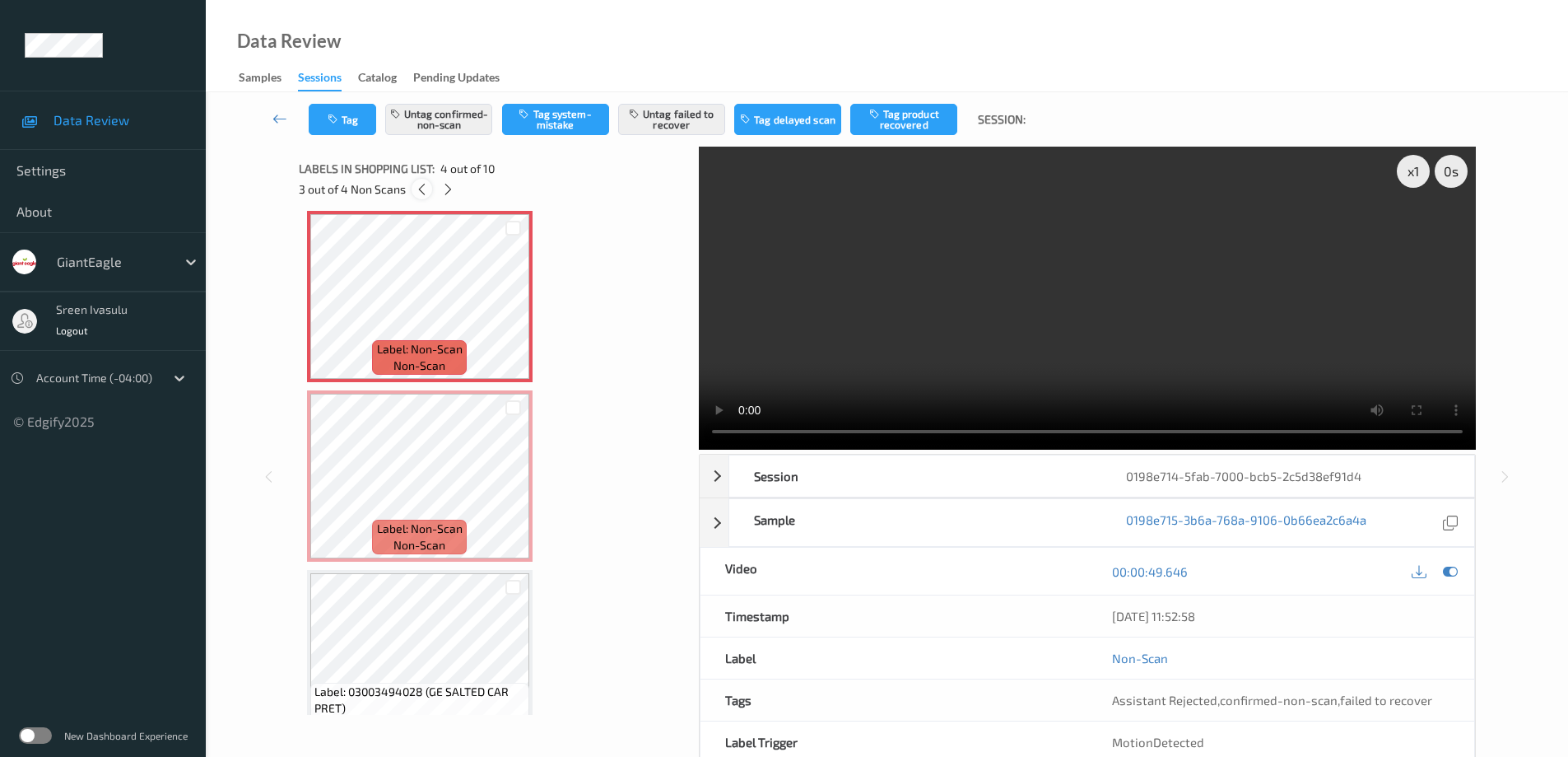
scroll to position [367, 0]
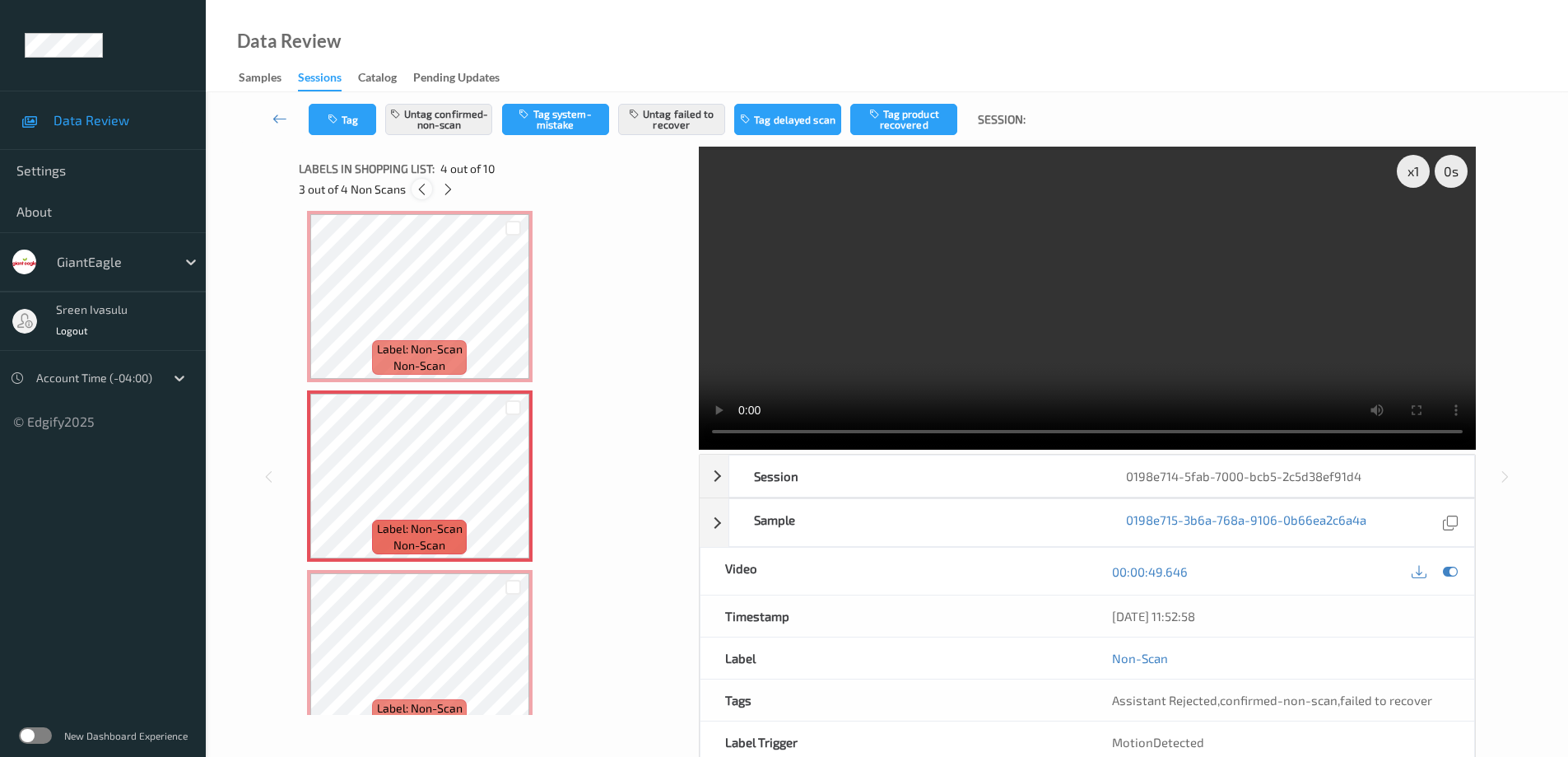
click at [417, 186] on icon at bounding box center [422, 189] width 14 height 15
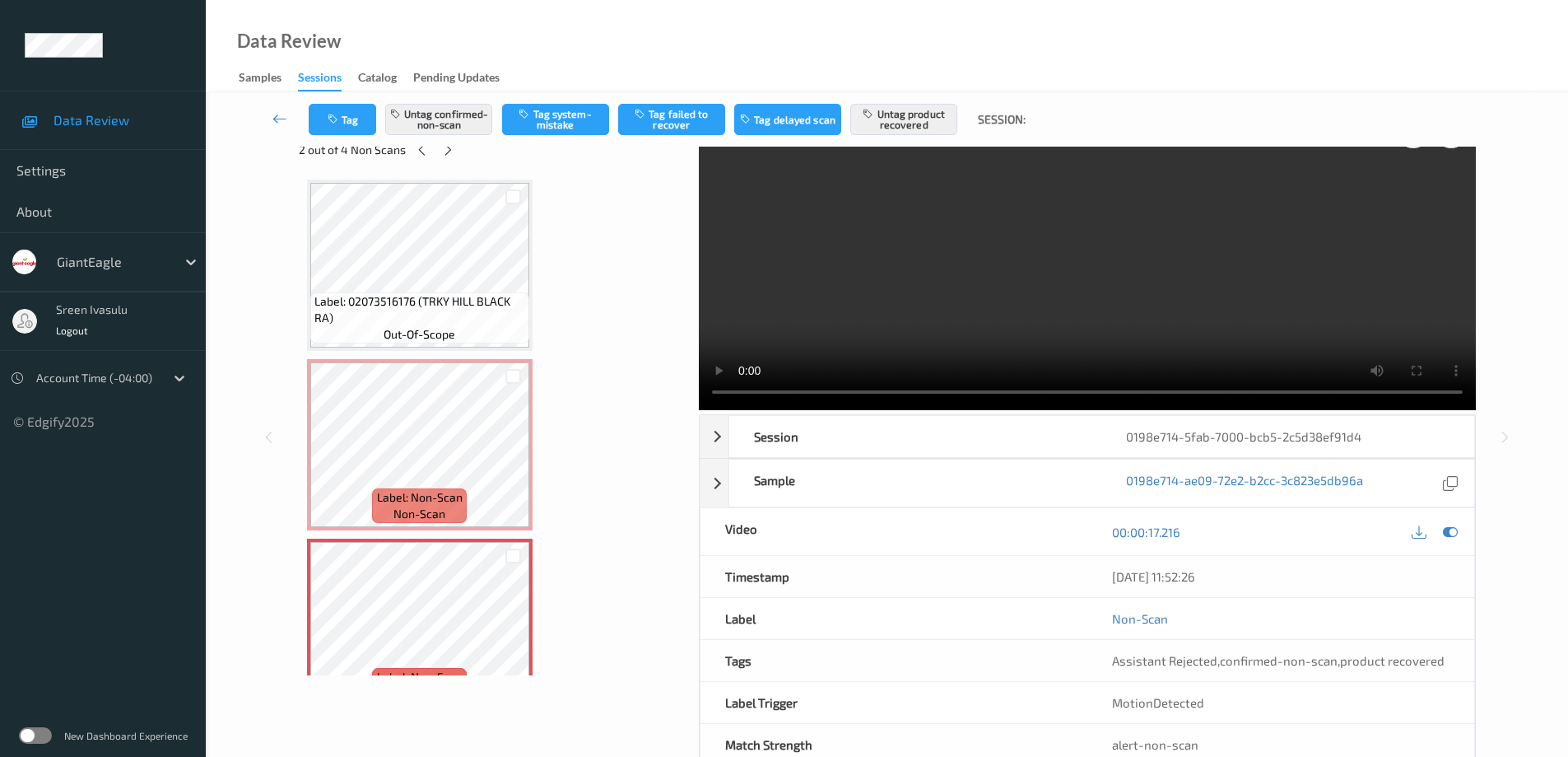
scroll to position [0, 0]
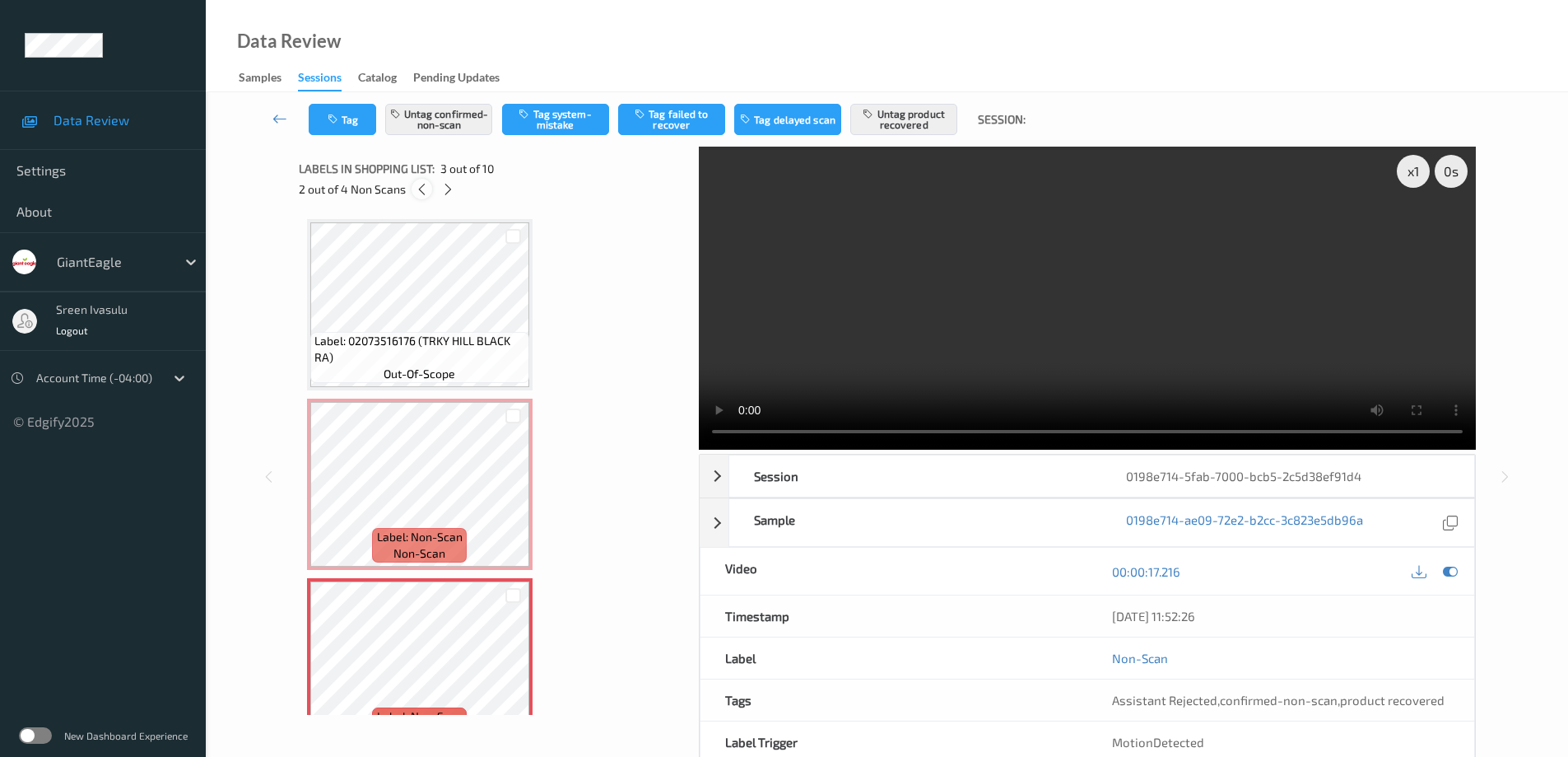
click at [426, 191] on icon at bounding box center [422, 189] width 14 height 15
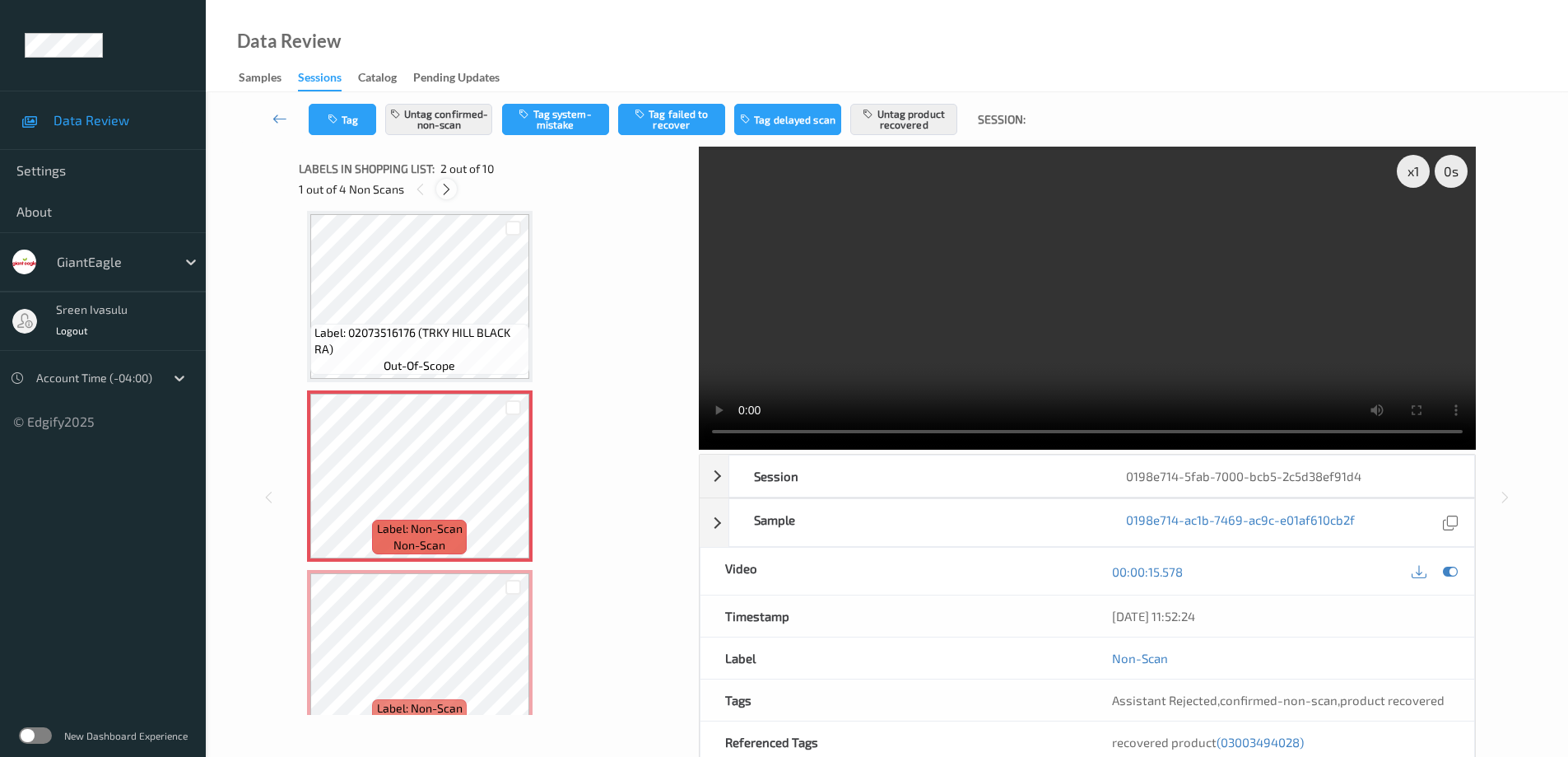
click at [441, 189] on icon at bounding box center [446, 189] width 14 height 15
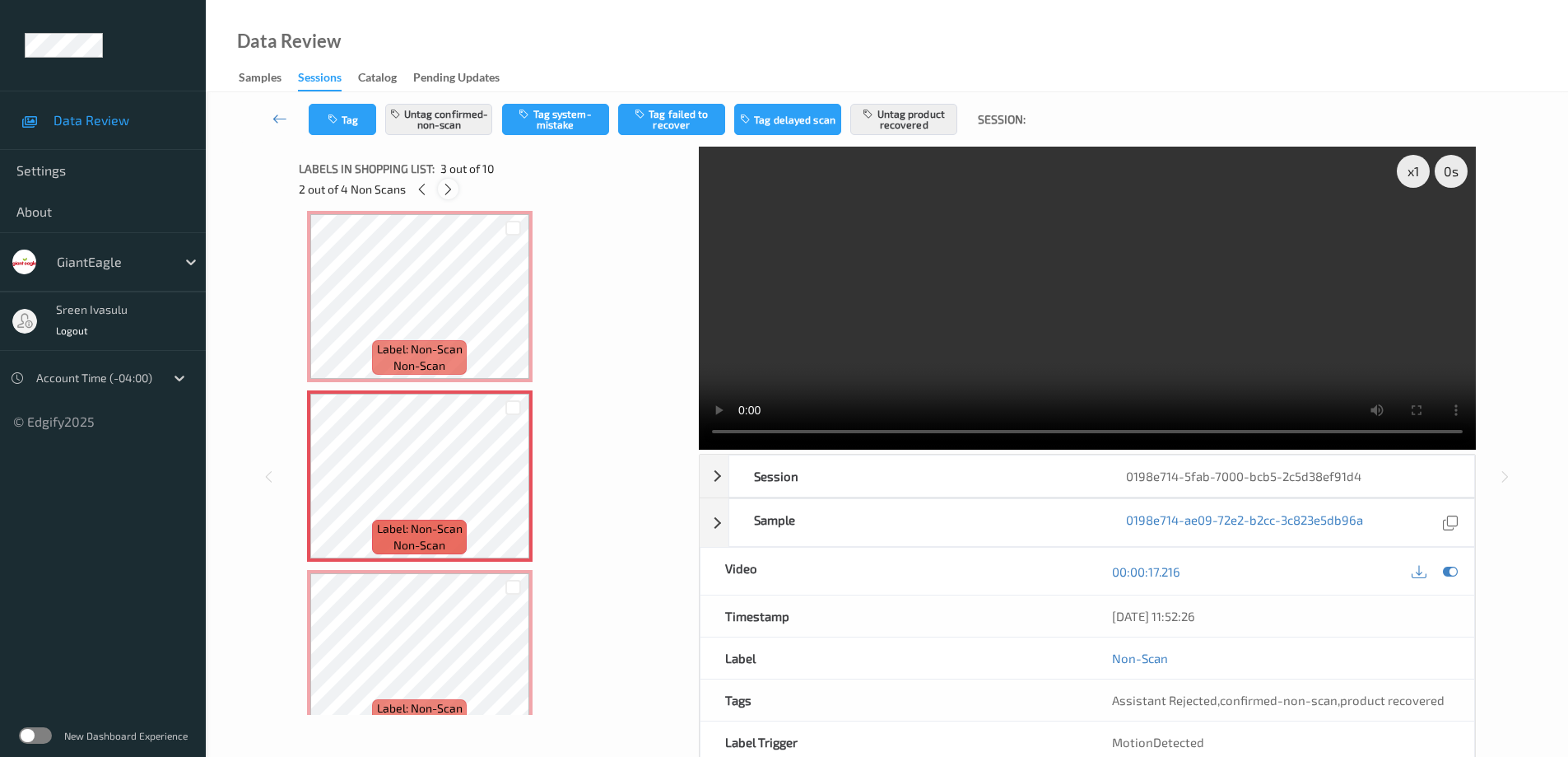
click at [441, 189] on icon at bounding box center [448, 189] width 14 height 15
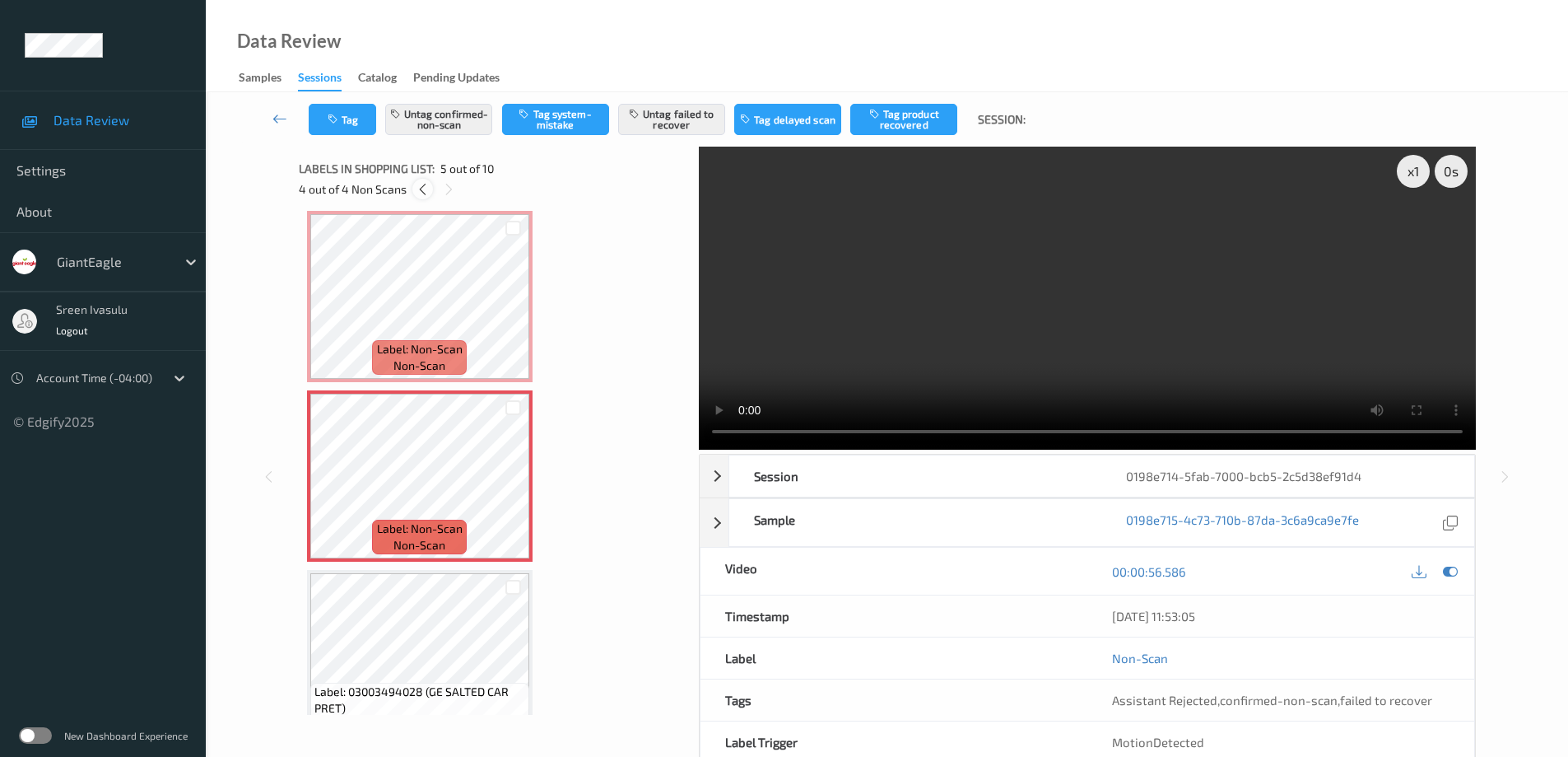
click at [422, 190] on icon at bounding box center [423, 189] width 14 height 15
click at [448, 186] on icon at bounding box center [448, 189] width 14 height 15
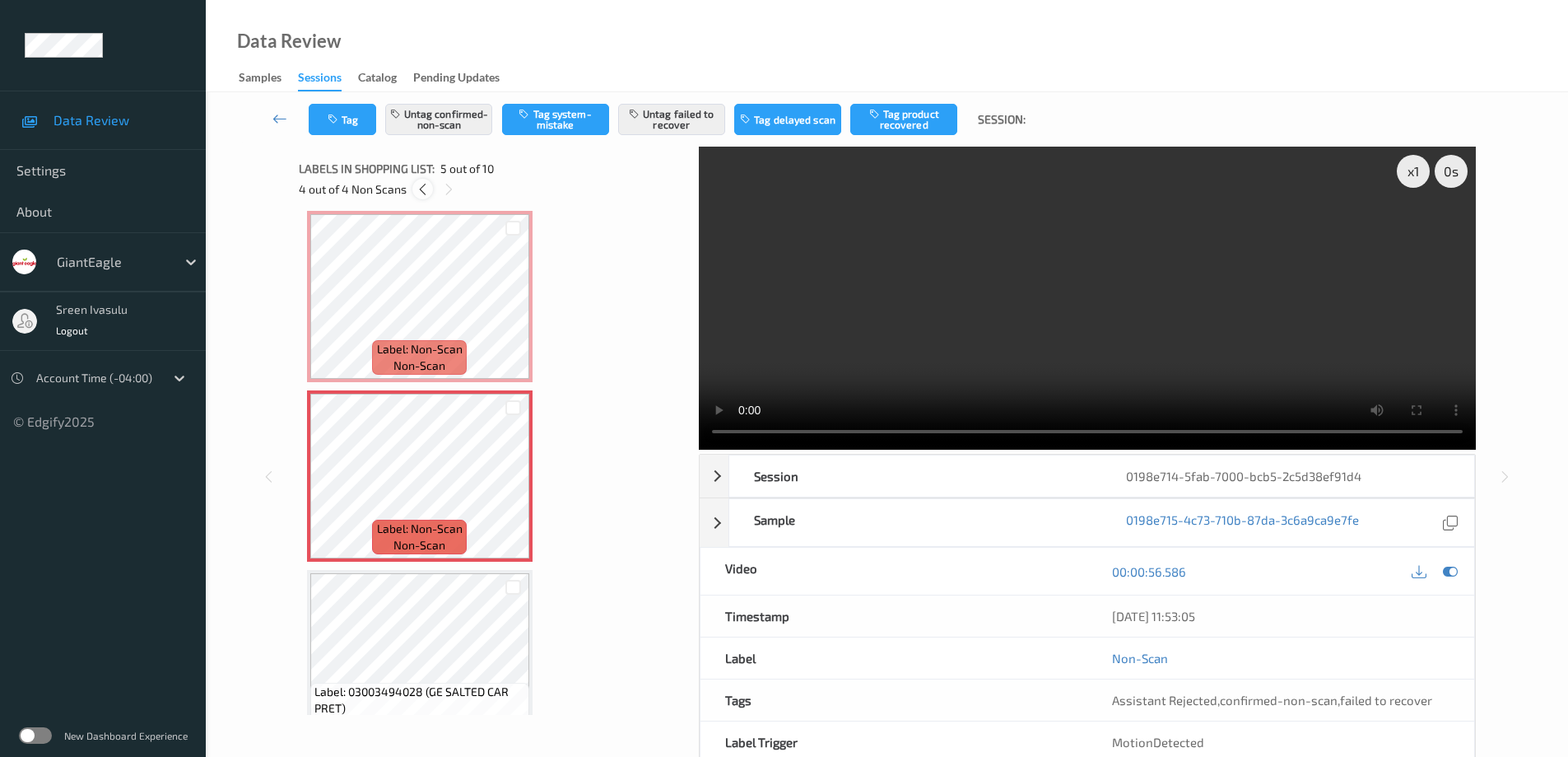
click at [414, 189] on div at bounding box center [422, 188] width 21 height 21
click at [415, 189] on icon at bounding box center [422, 189] width 14 height 15
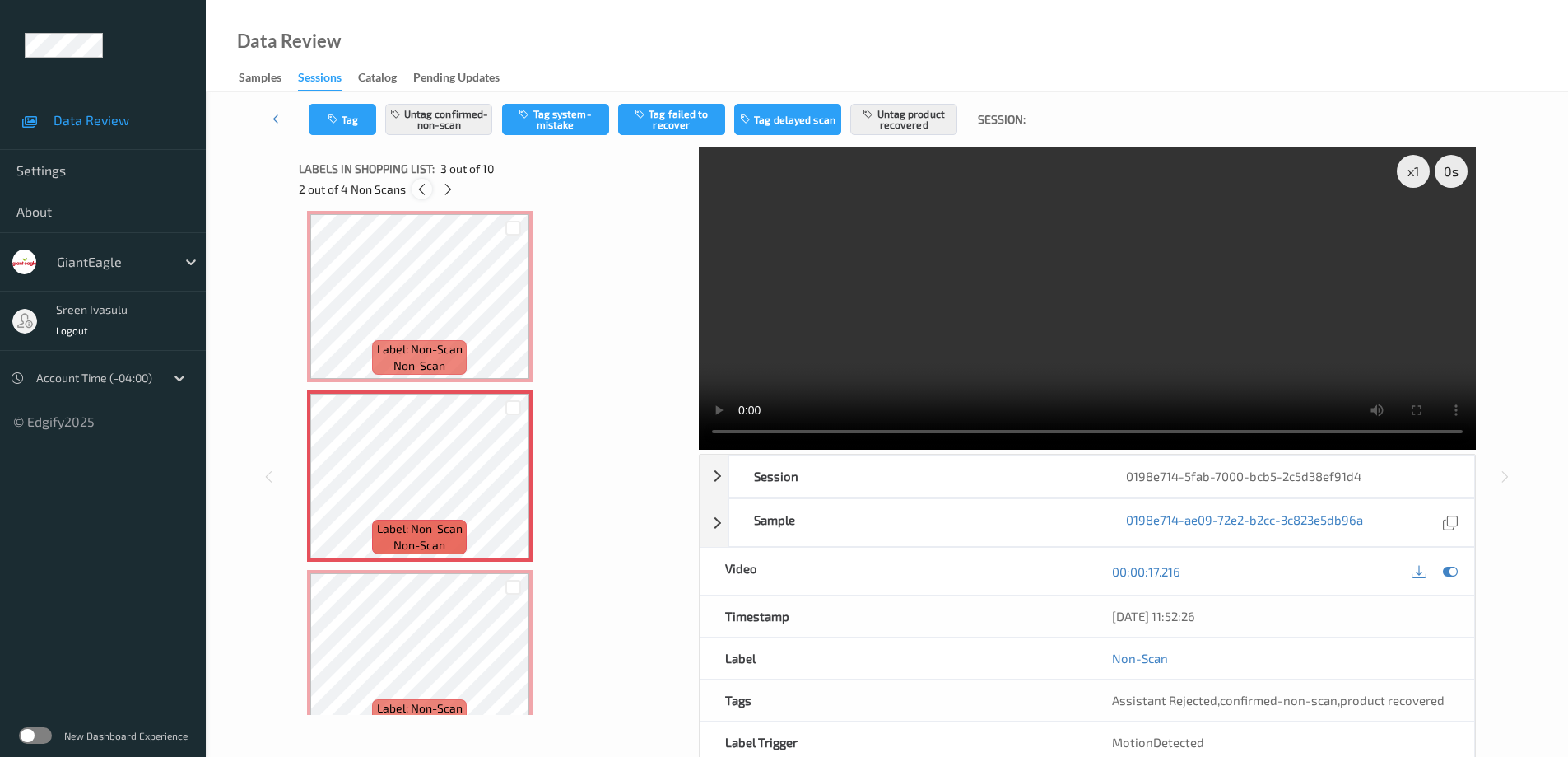
click at [415, 189] on icon at bounding box center [422, 189] width 14 height 15
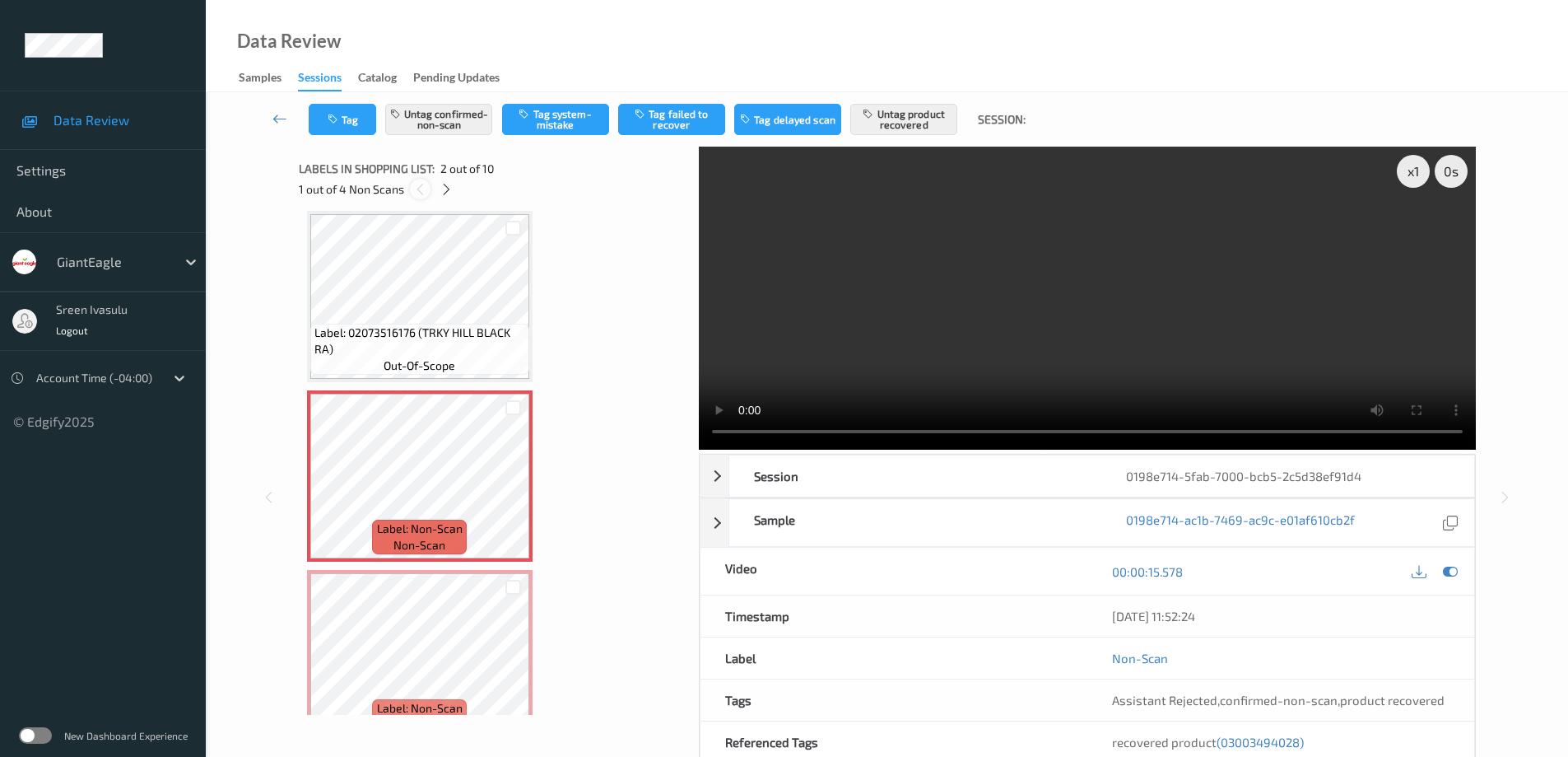
click at [414, 189] on icon at bounding box center [420, 189] width 14 height 15
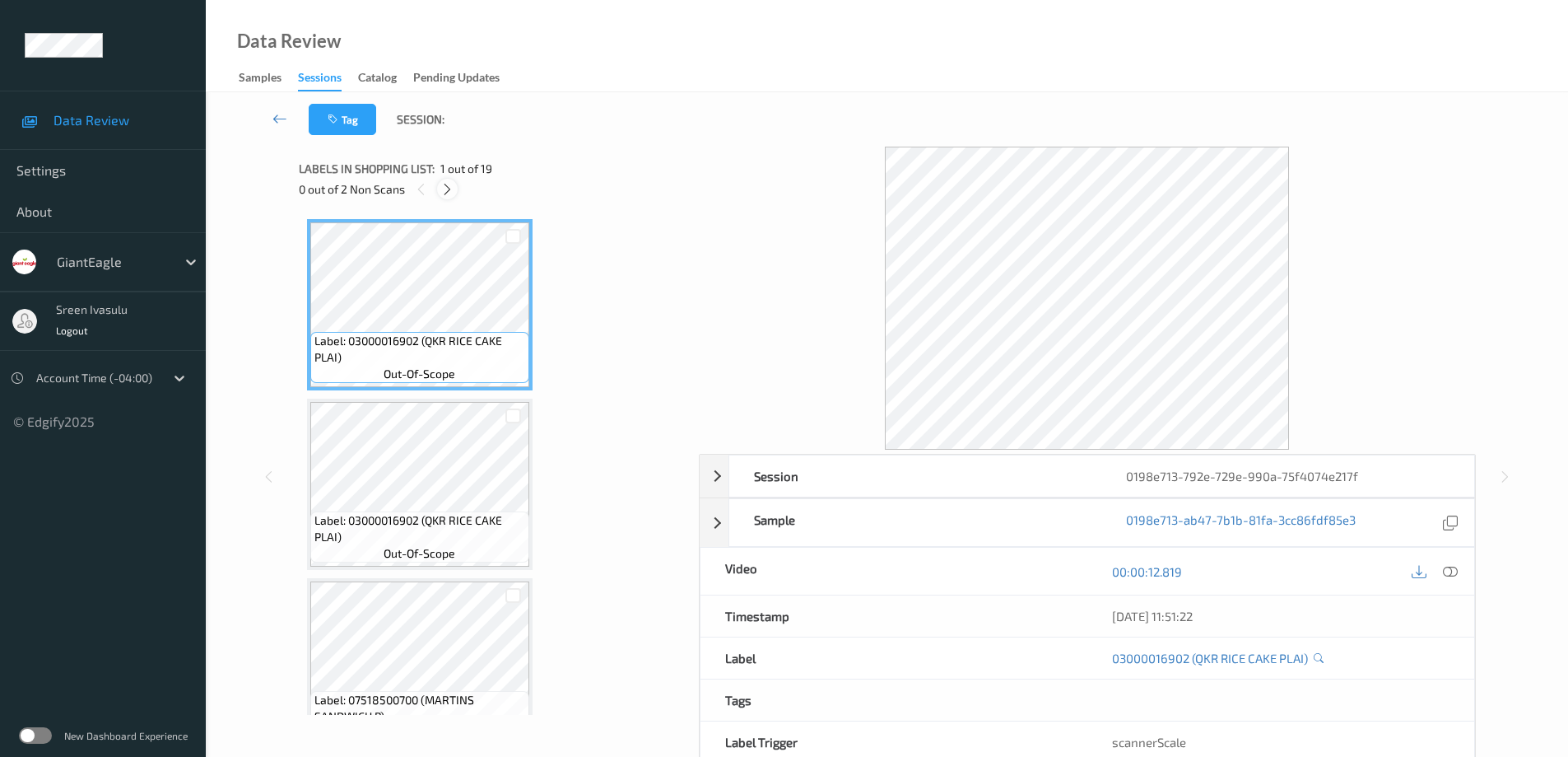
click at [444, 187] on icon at bounding box center [447, 189] width 14 height 15
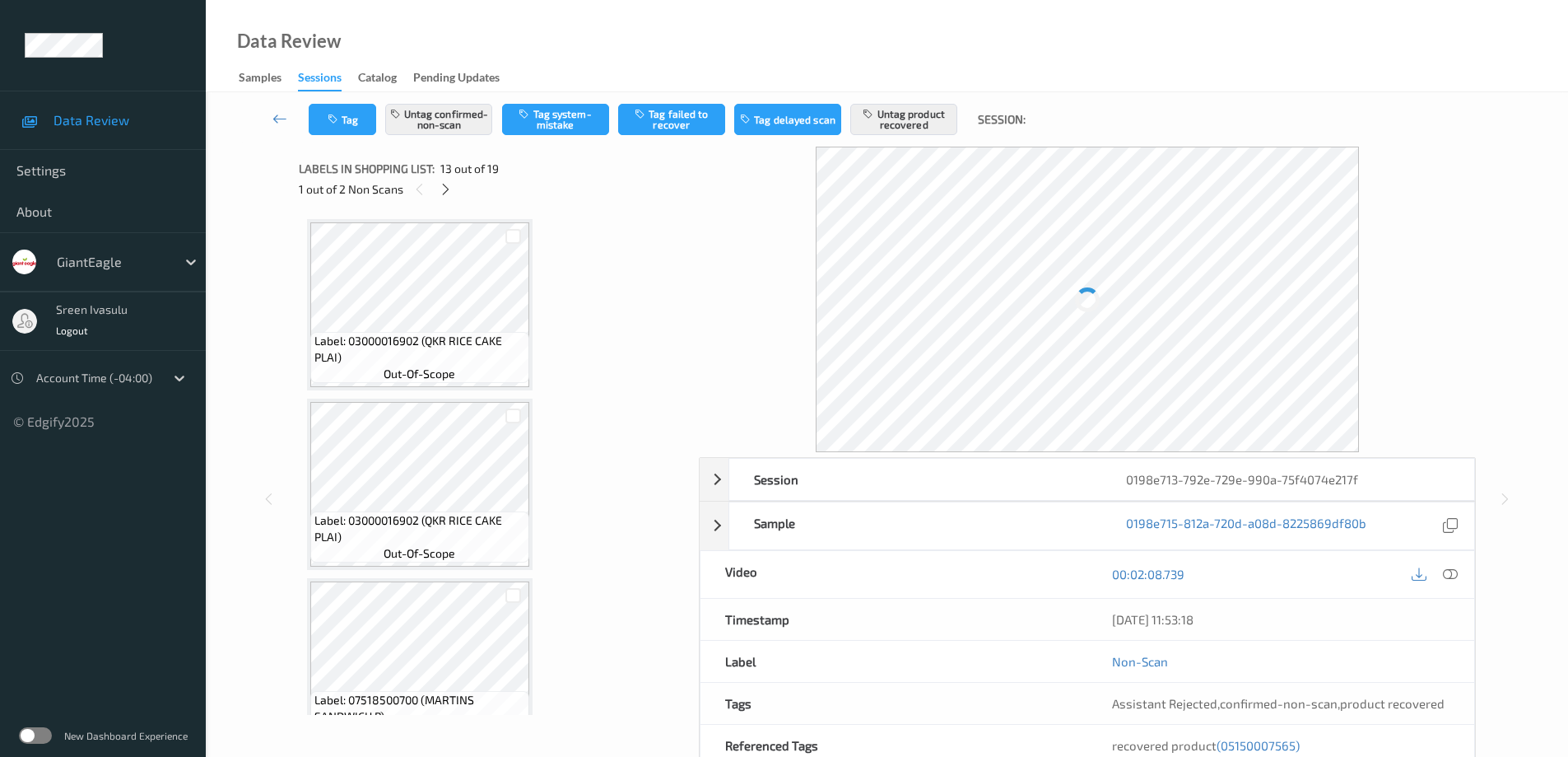
scroll to position [1983, 0]
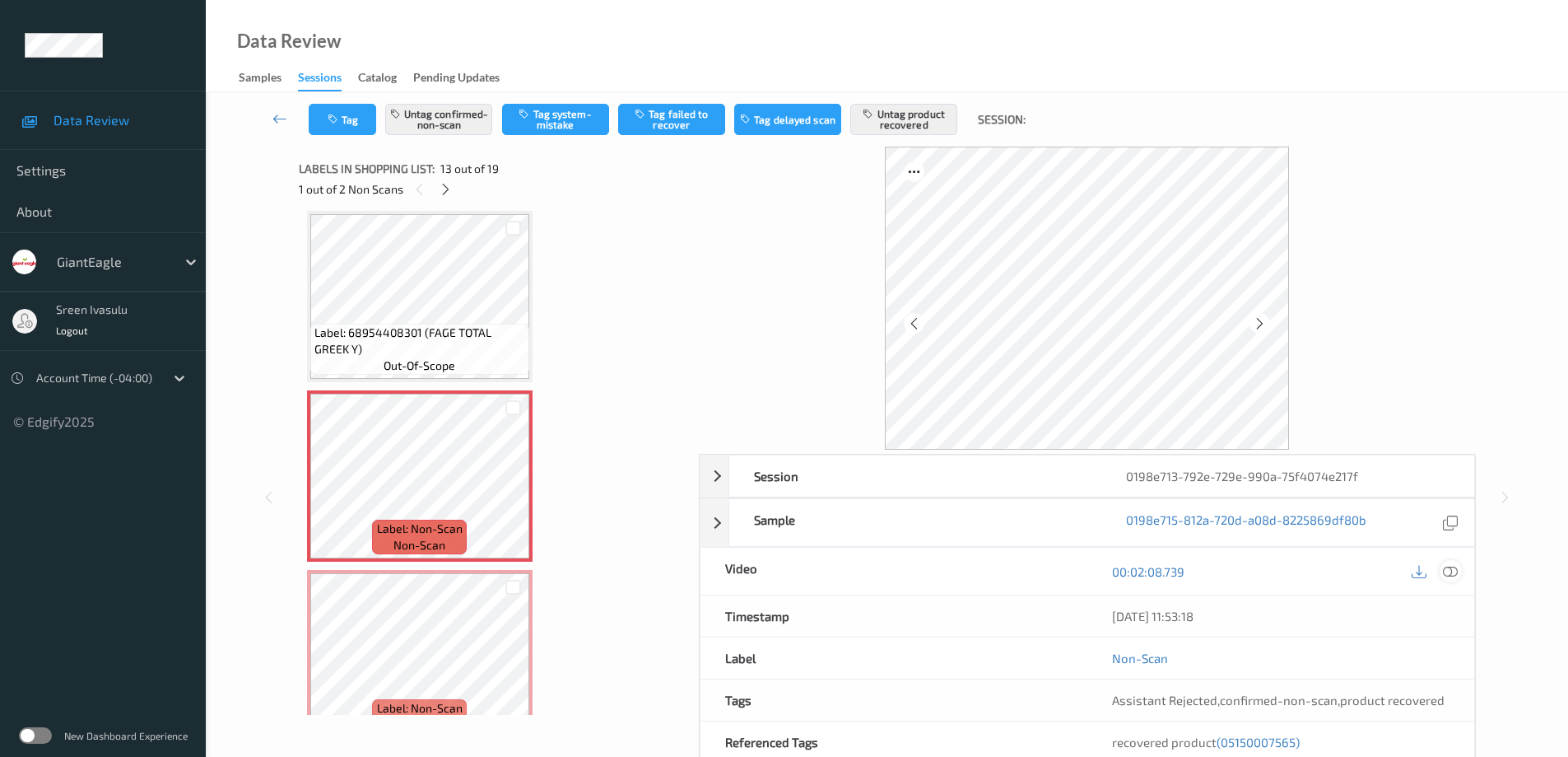
click at [1453, 571] on icon at bounding box center [1450, 571] width 15 height 15
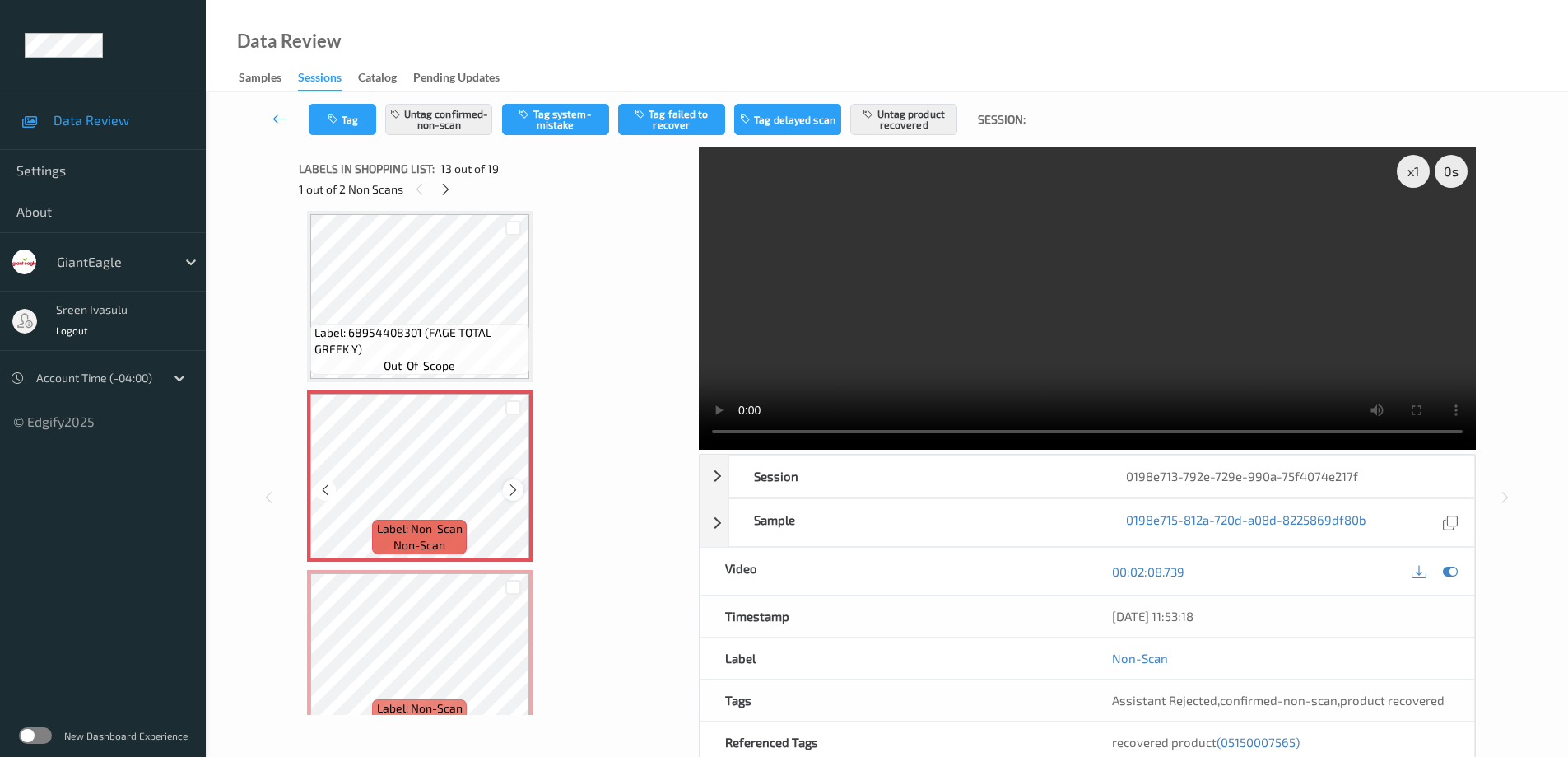
click at [510, 491] on icon at bounding box center [513, 490] width 14 height 15
click at [512, 485] on icon at bounding box center [513, 490] width 14 height 15
click at [511, 487] on icon at bounding box center [513, 490] width 14 height 15
click at [450, 194] on icon at bounding box center [445, 189] width 14 height 15
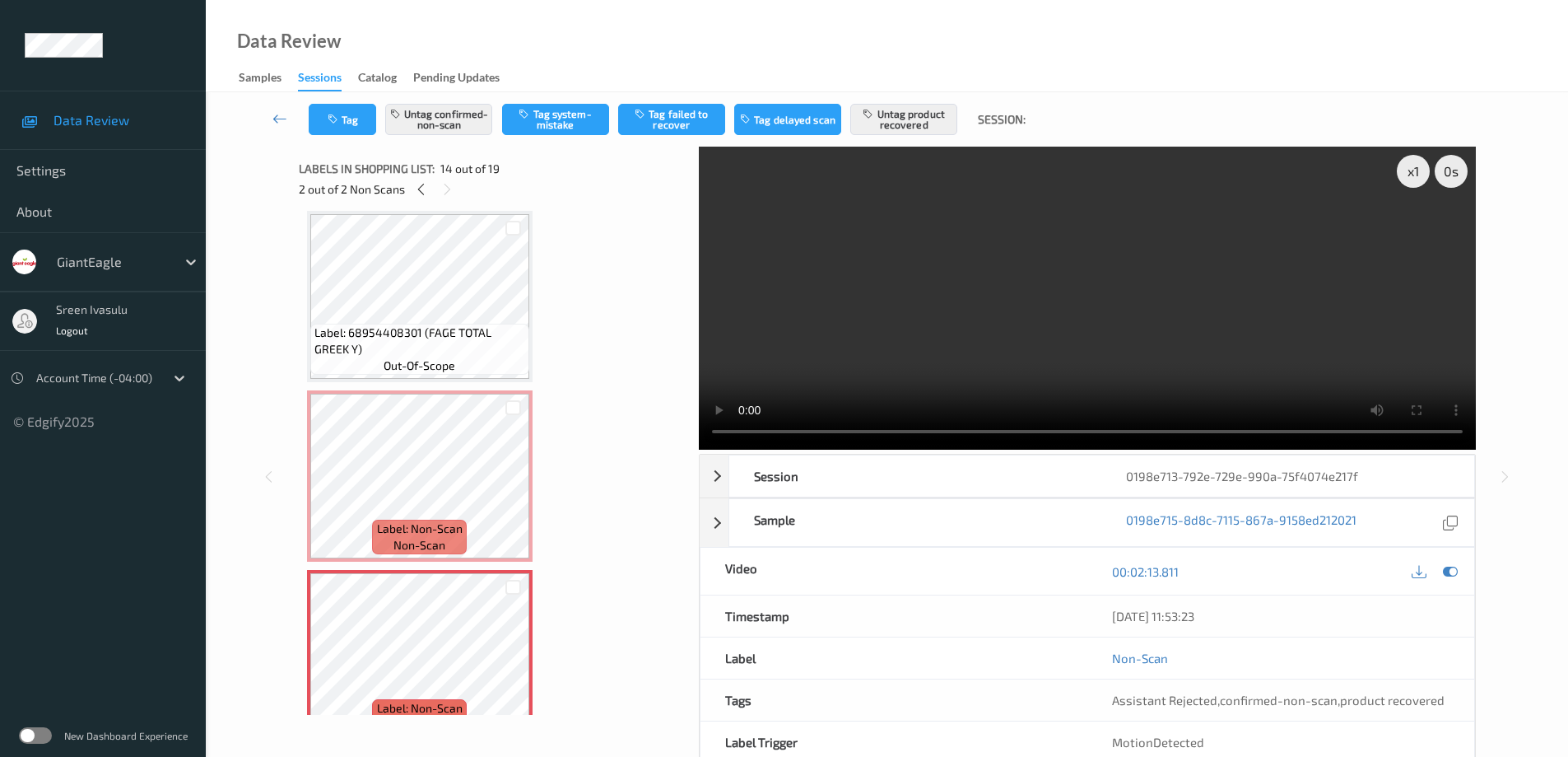
scroll to position [2162, 0]
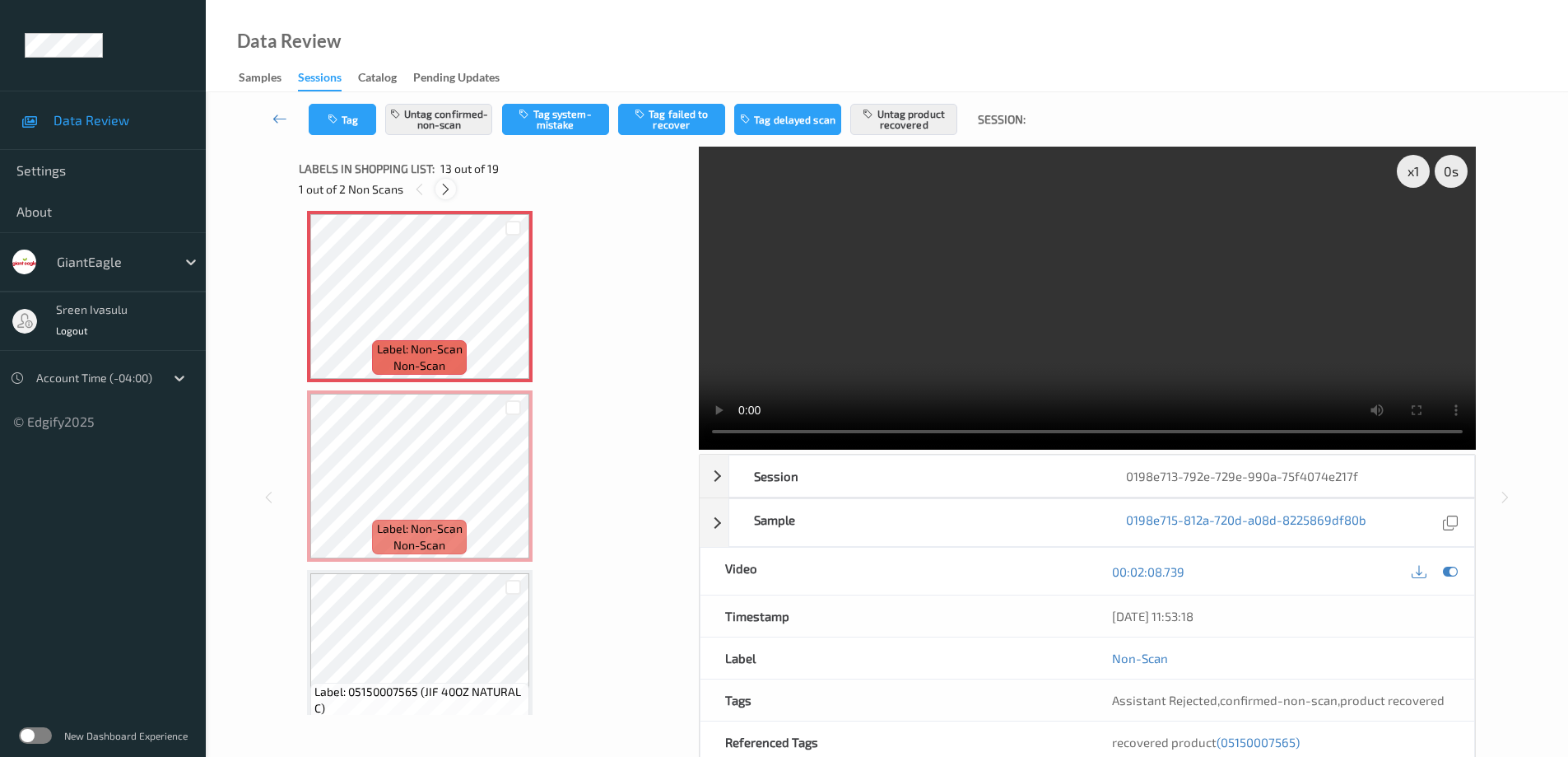
click at [442, 185] on icon at bounding box center [445, 189] width 14 height 15
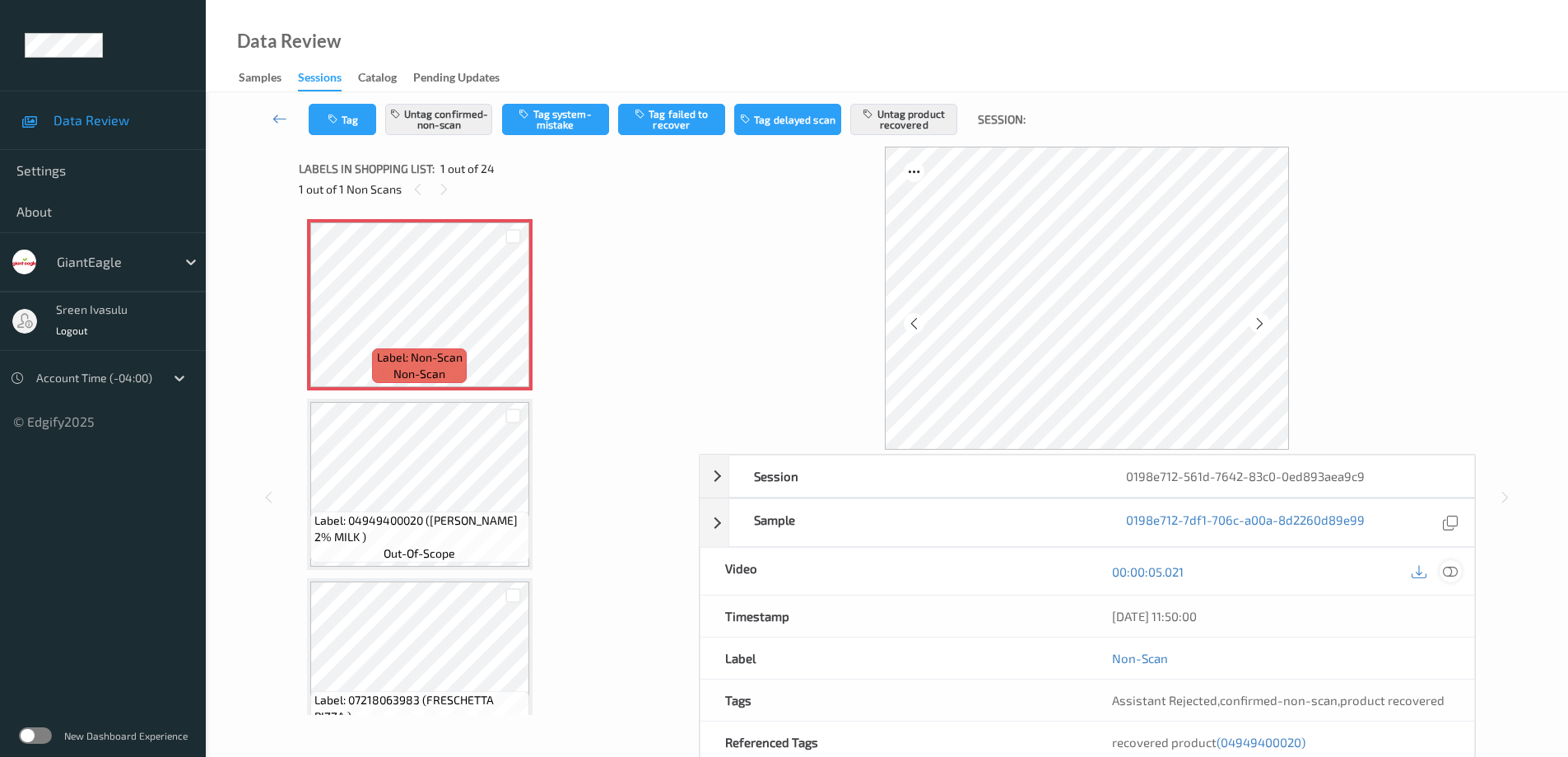
click at [1447, 573] on icon at bounding box center [1450, 571] width 15 height 15
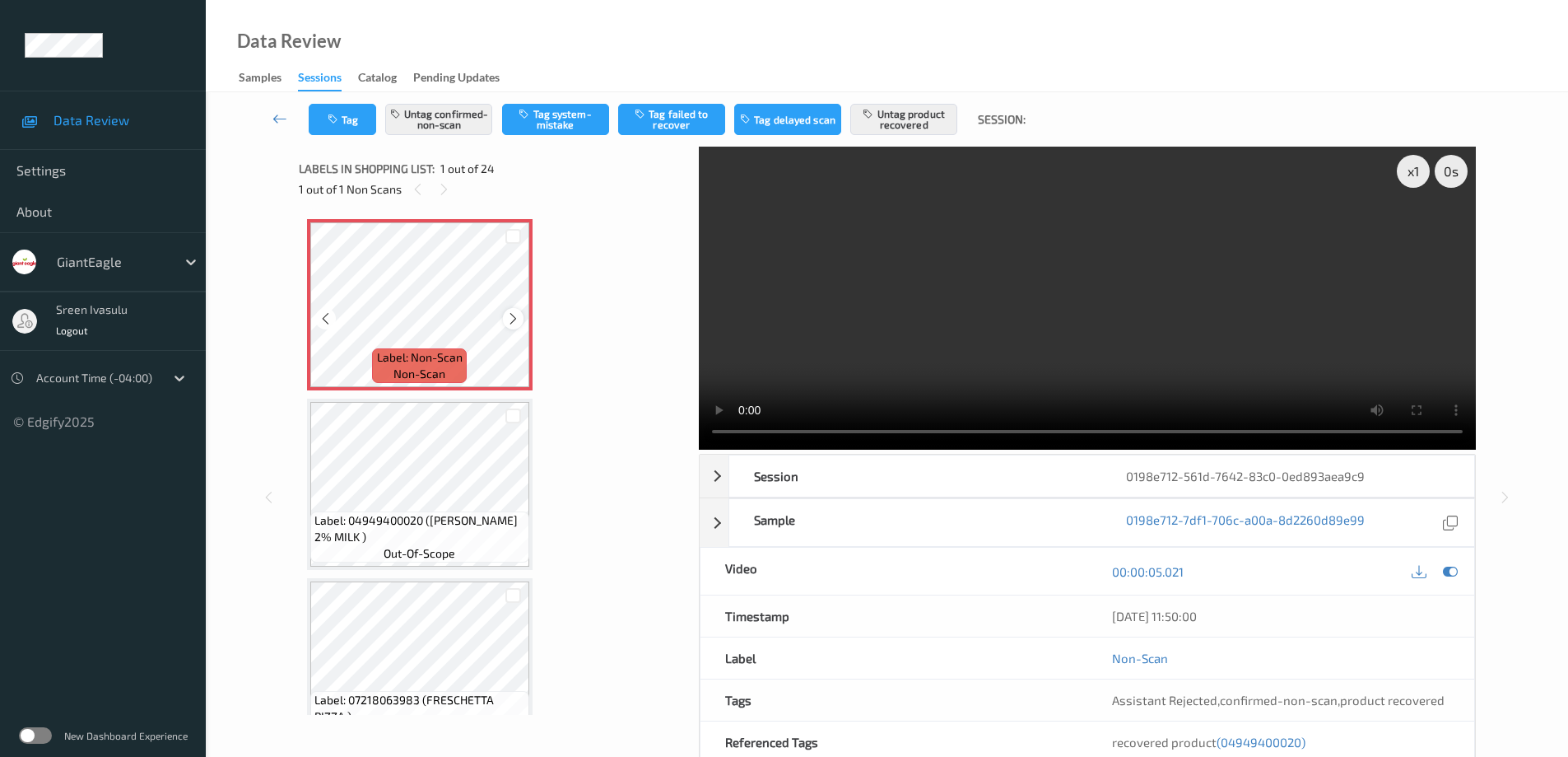
click at [509, 309] on div at bounding box center [513, 317] width 21 height 21
click at [509, 317] on icon at bounding box center [513, 318] width 14 height 15
click at [507, 316] on icon at bounding box center [513, 318] width 14 height 15
click at [508, 316] on icon at bounding box center [513, 318] width 14 height 15
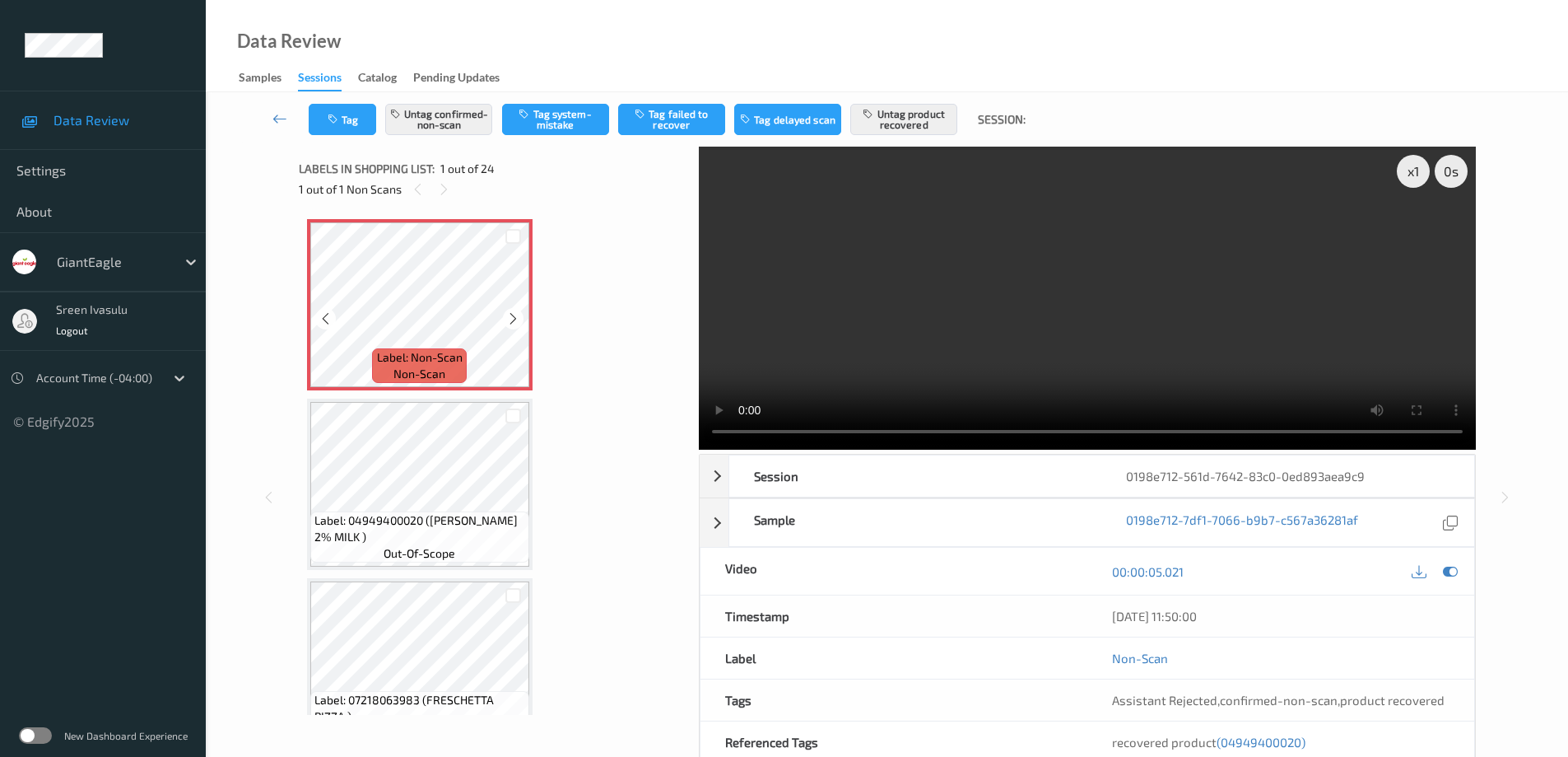
click at [508, 316] on icon at bounding box center [513, 318] width 14 height 15
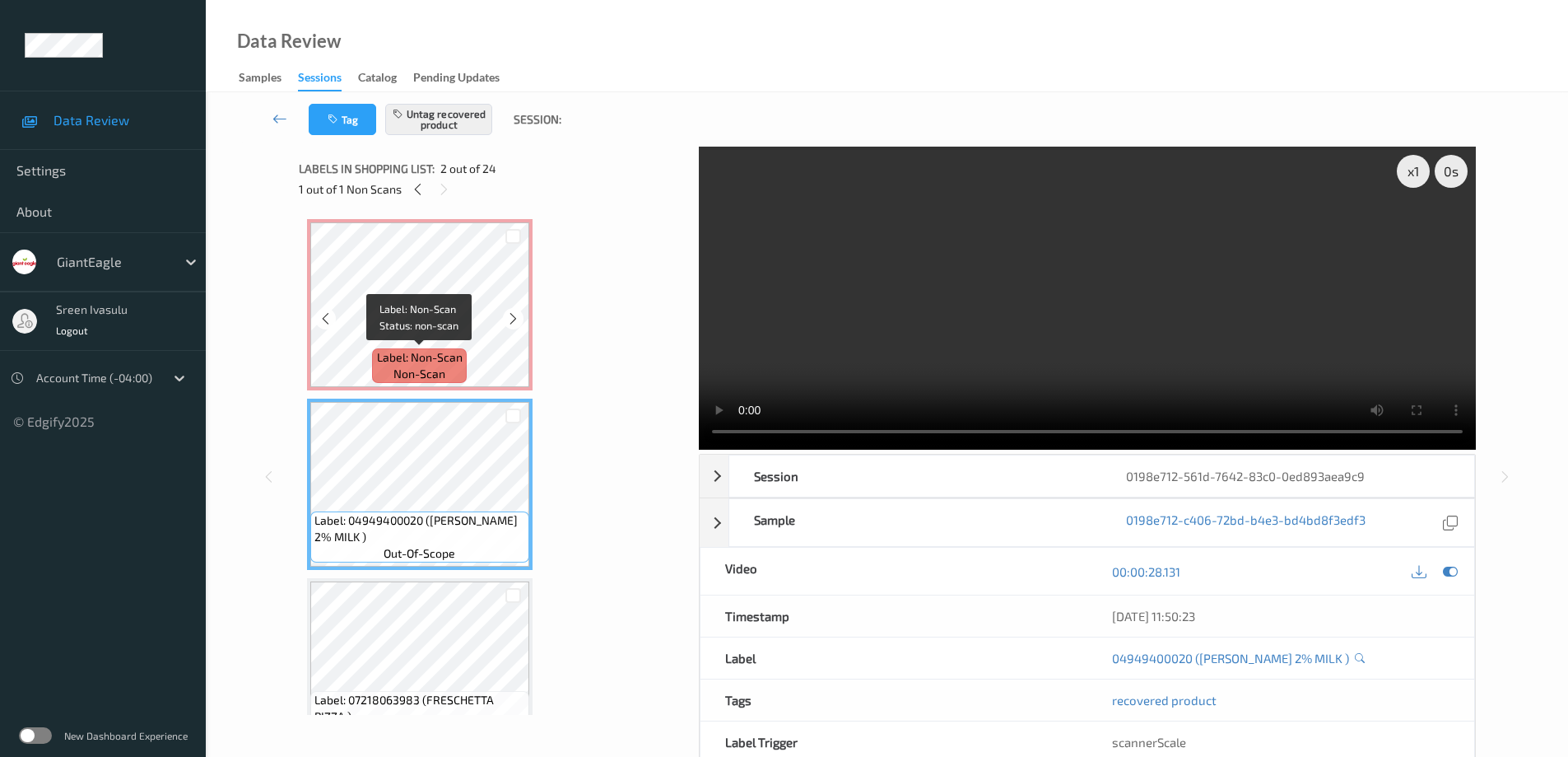
click at [430, 364] on span "Label: Non-Scan" at bounding box center [419, 356] width 85 height 17
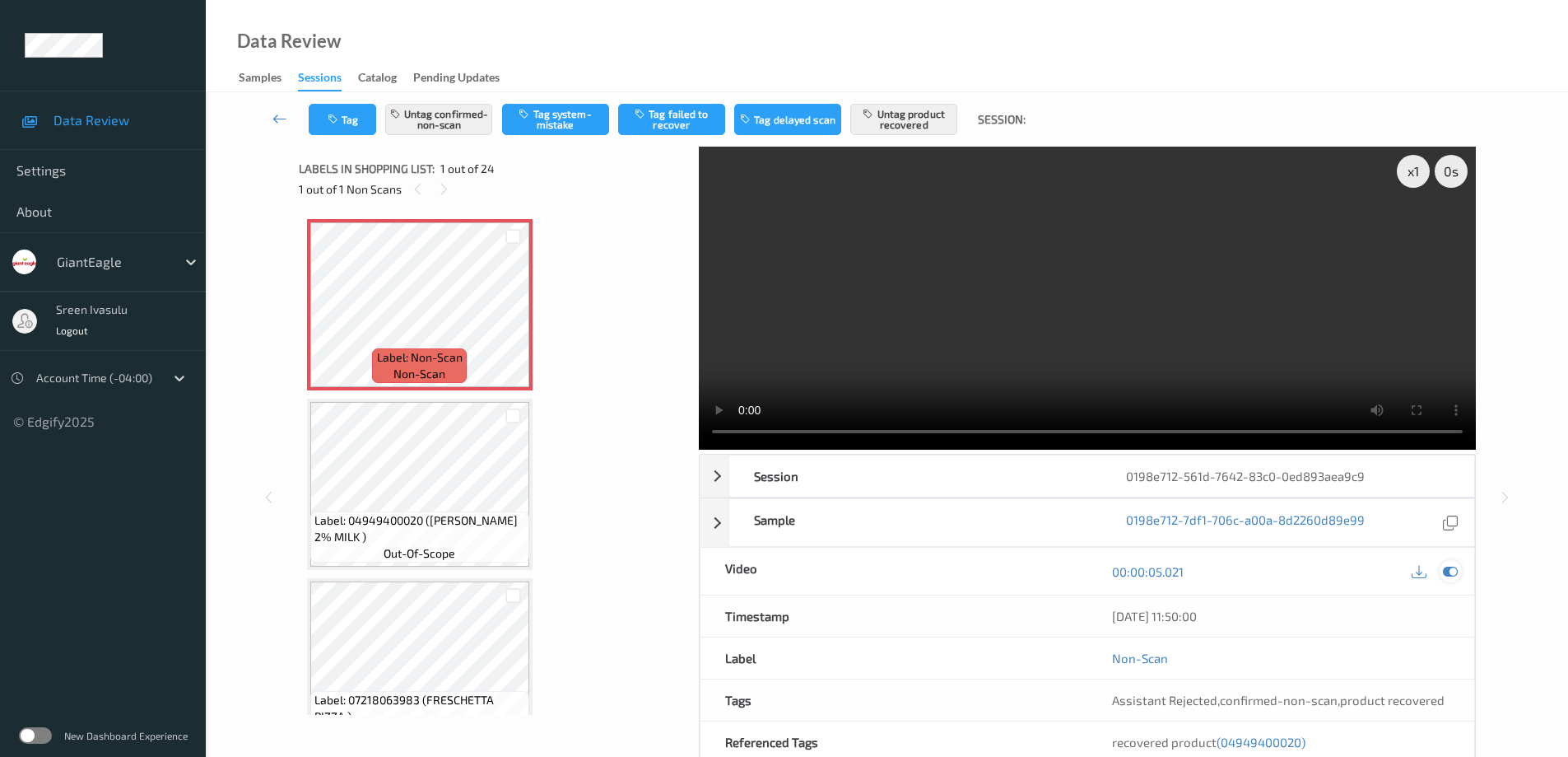
click at [1449, 581] on div at bounding box center [1450, 571] width 23 height 23
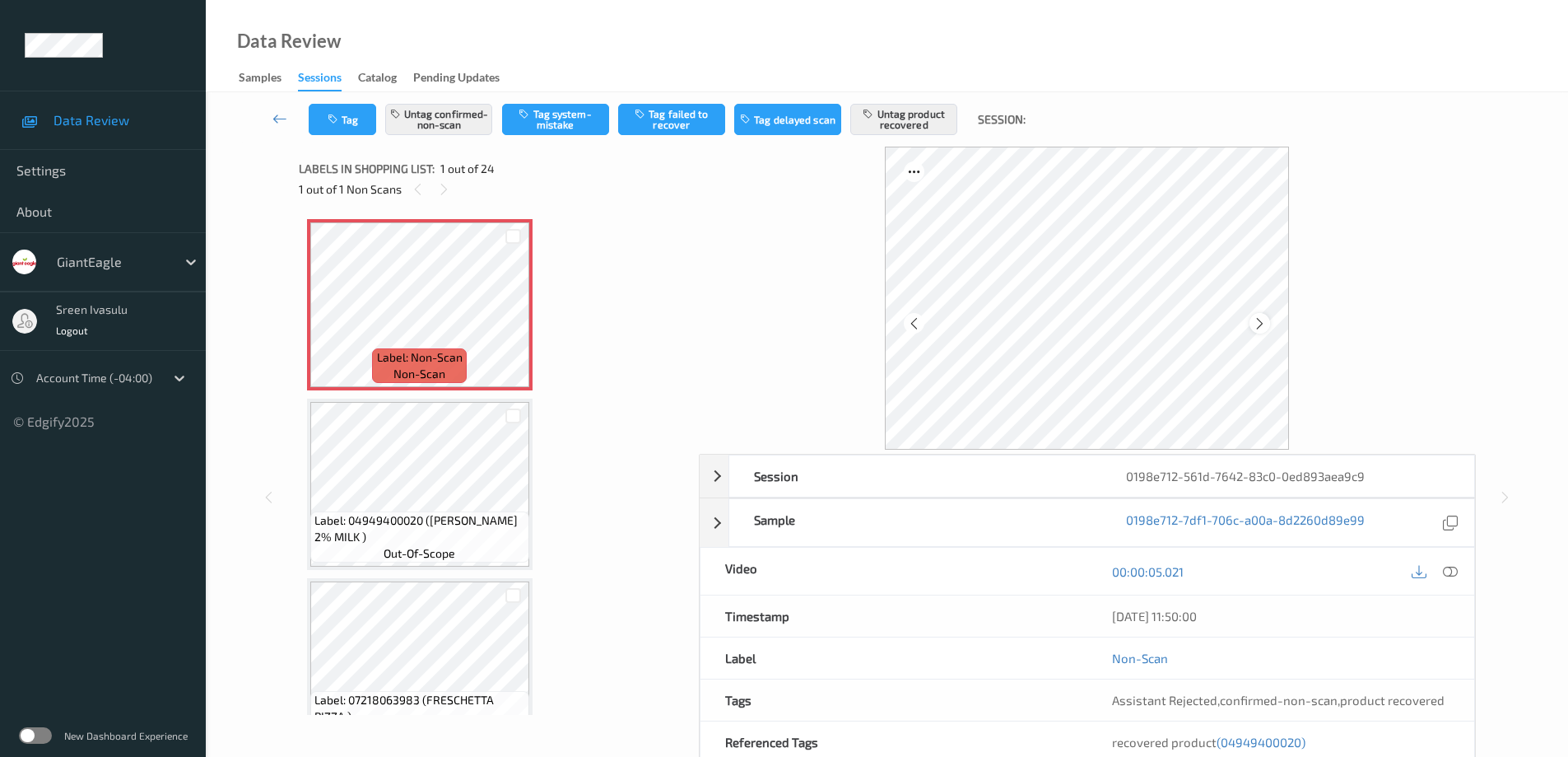
click at [1258, 316] on icon at bounding box center [1260, 322] width 14 height 15
click at [1259, 323] on icon at bounding box center [1260, 322] width 14 height 15
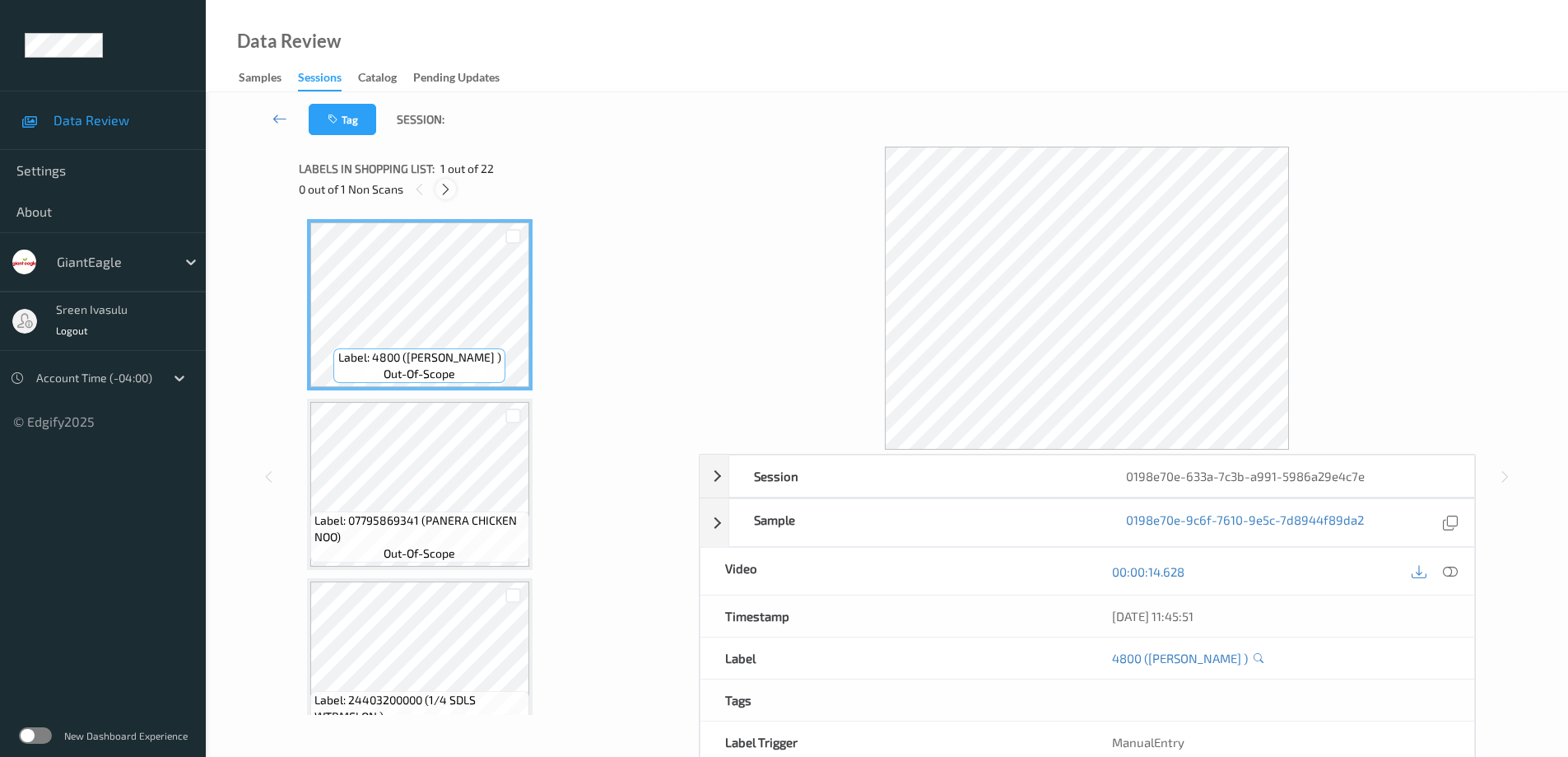
drag, startPoint x: 447, startPoint y: 184, endPoint x: 742, endPoint y: 329, distance: 328.7
click at [446, 184] on icon at bounding box center [445, 189] width 14 height 15
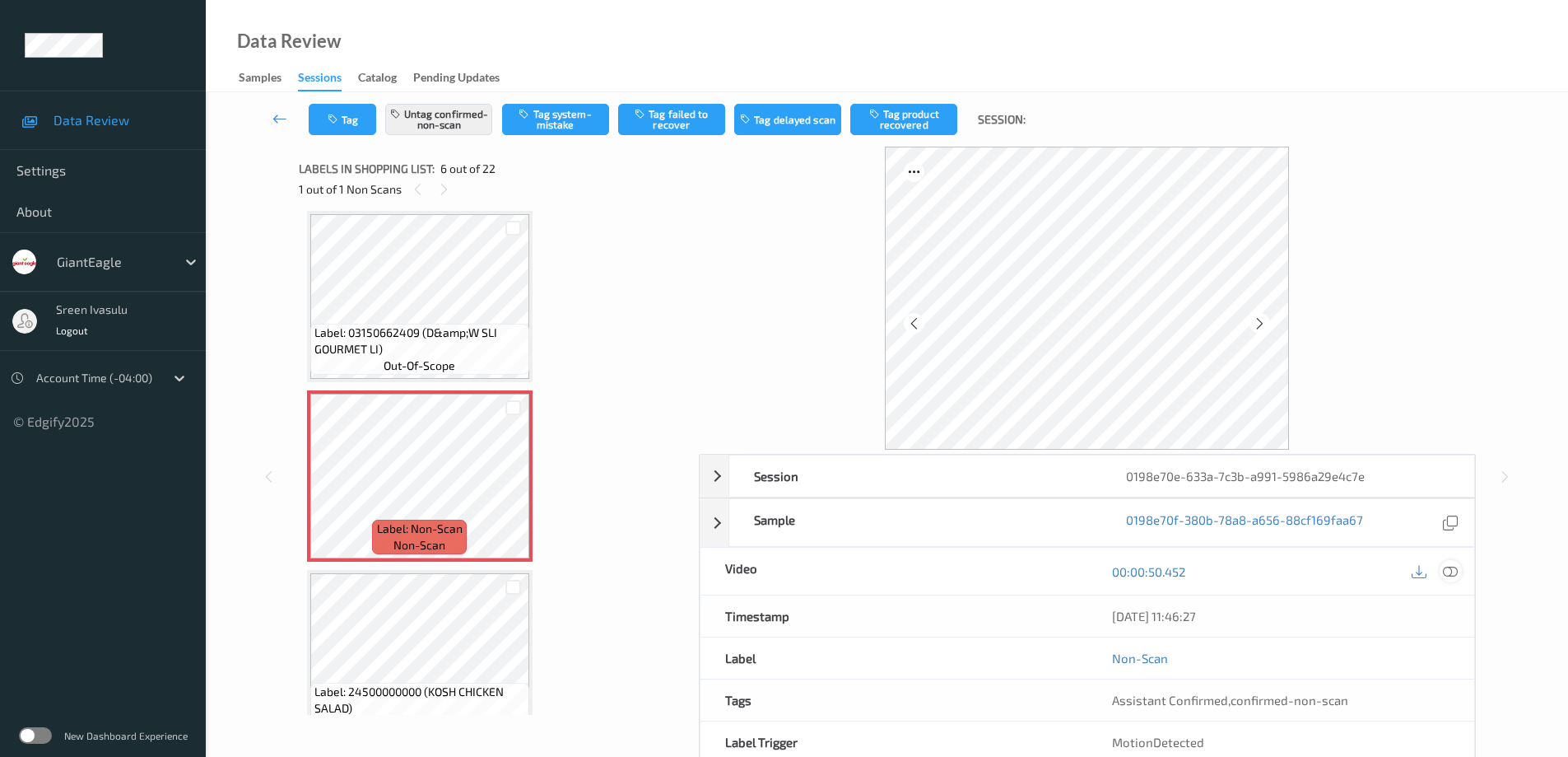
click at [1452, 575] on icon at bounding box center [1450, 571] width 15 height 15
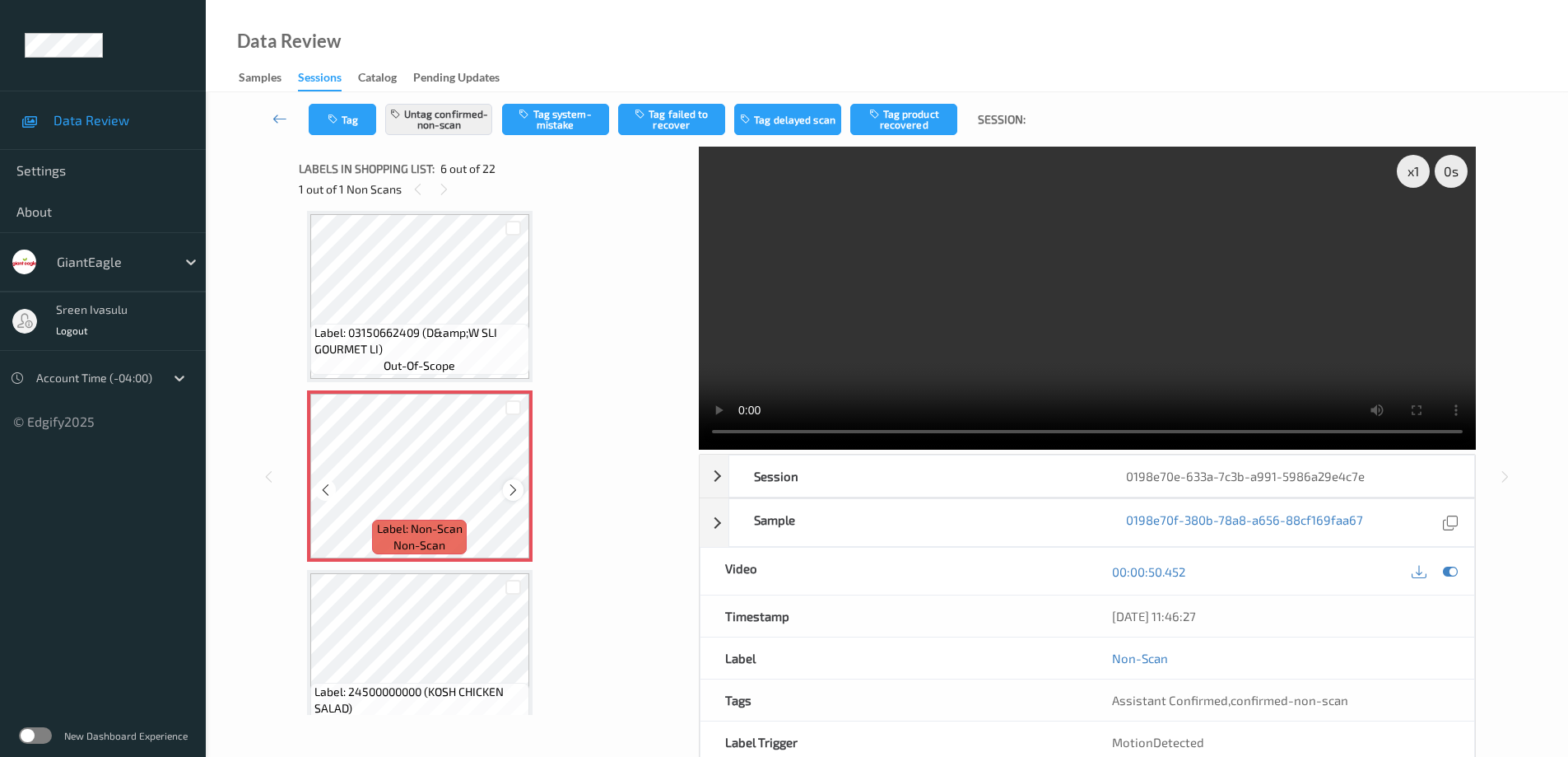
click at [510, 490] on icon at bounding box center [513, 490] width 14 height 15
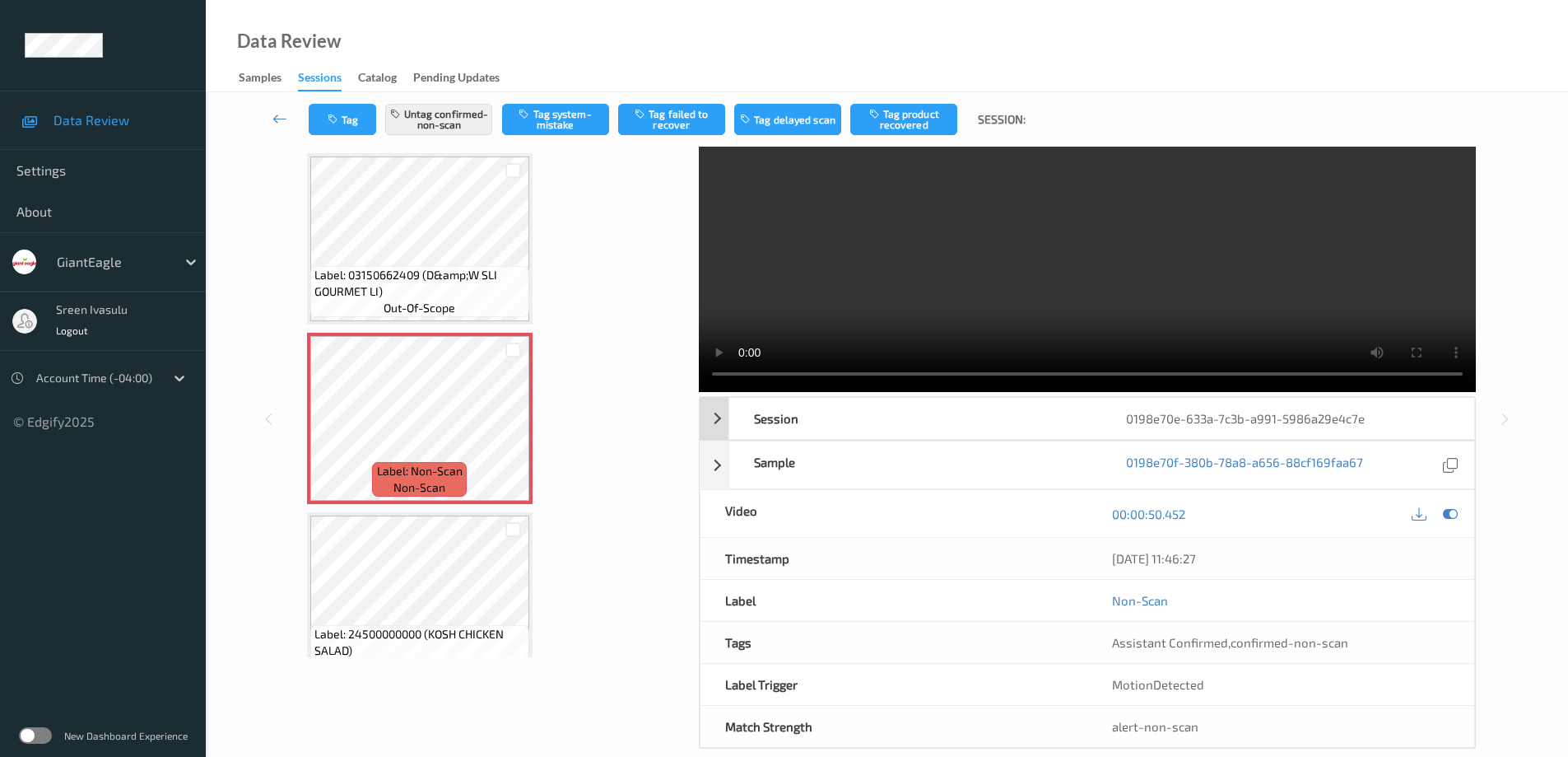
scroll to position [83, 0]
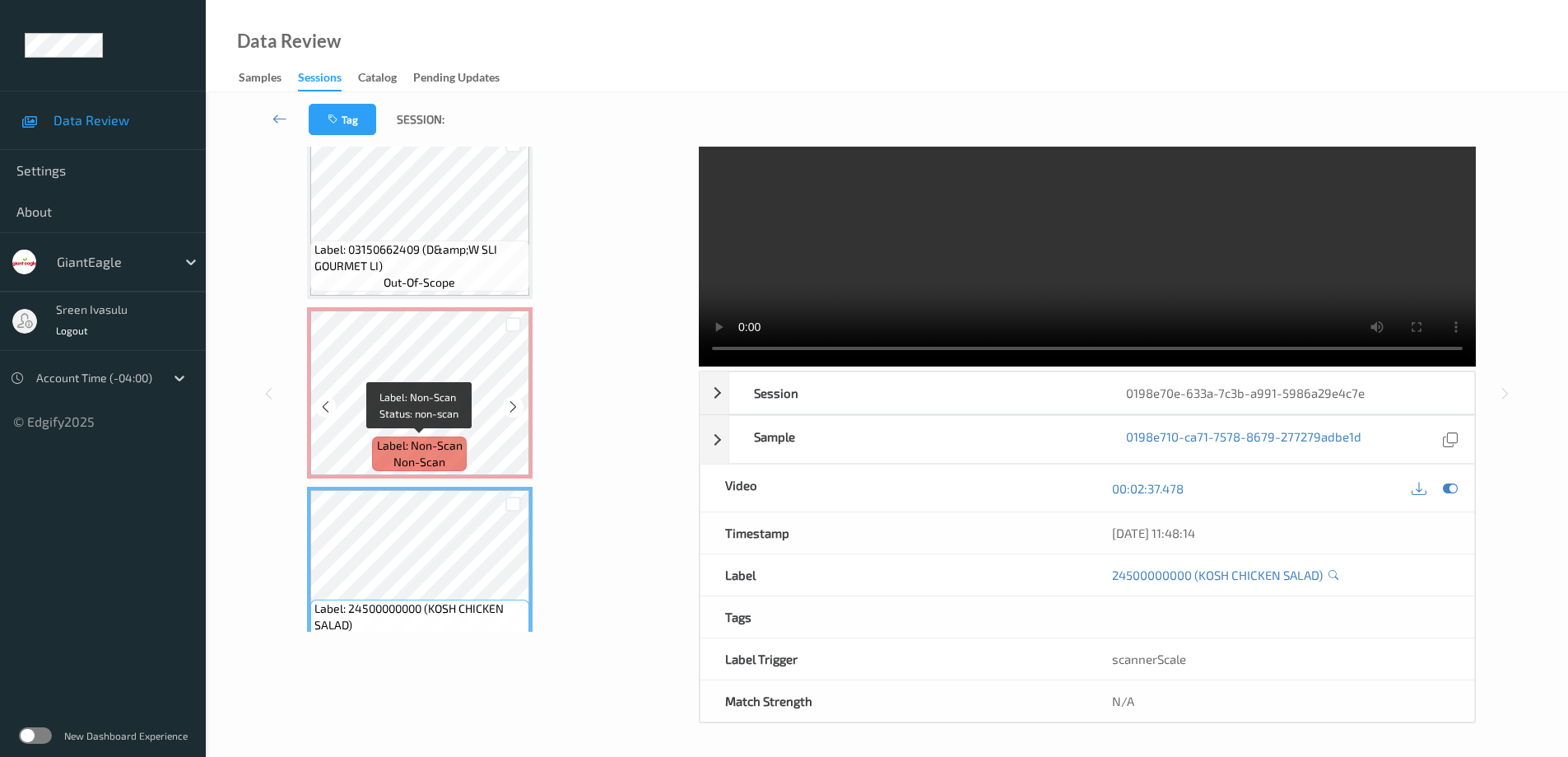
click at [440, 438] on span "Label: Non-Scan" at bounding box center [419, 445] width 85 height 17
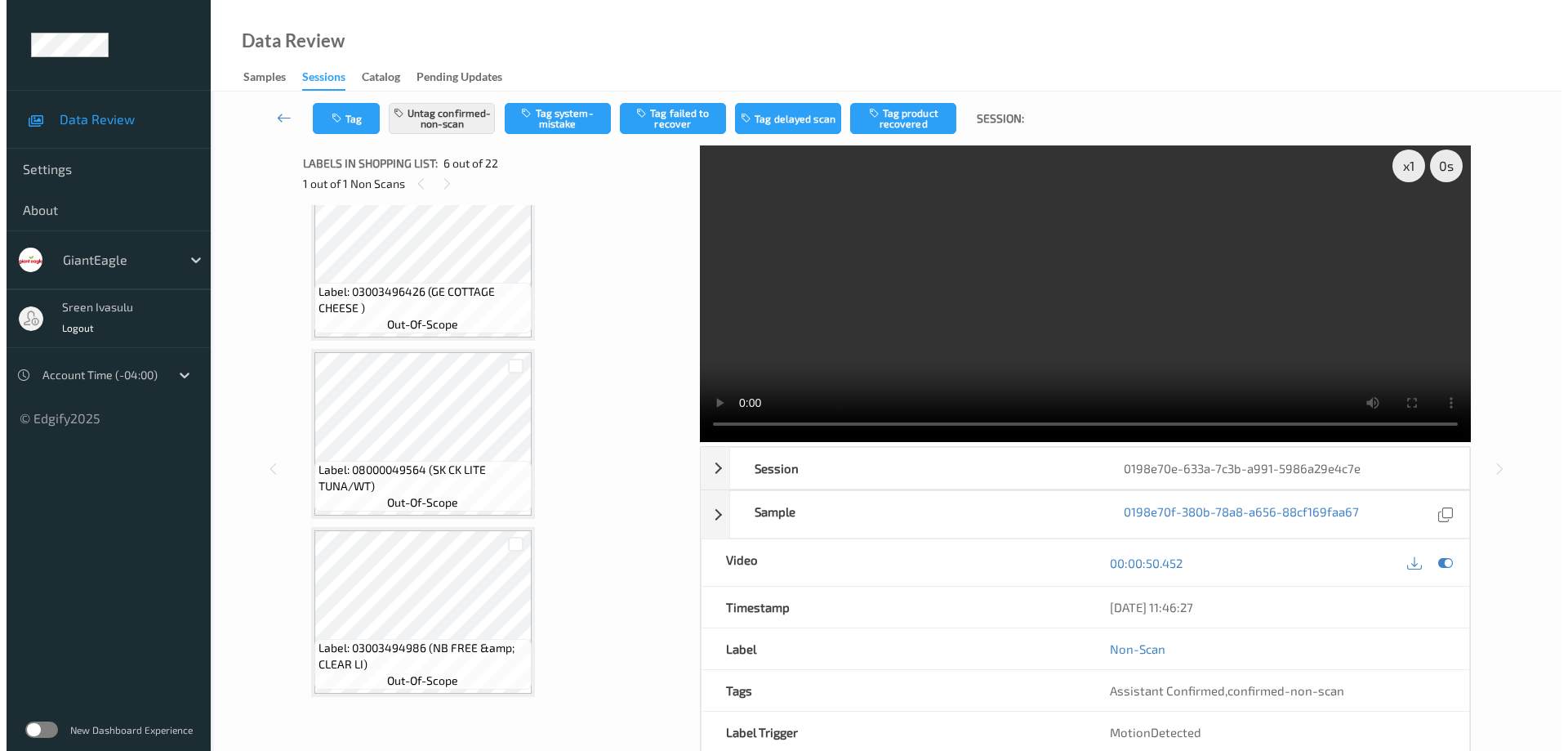
scroll to position [0, 0]
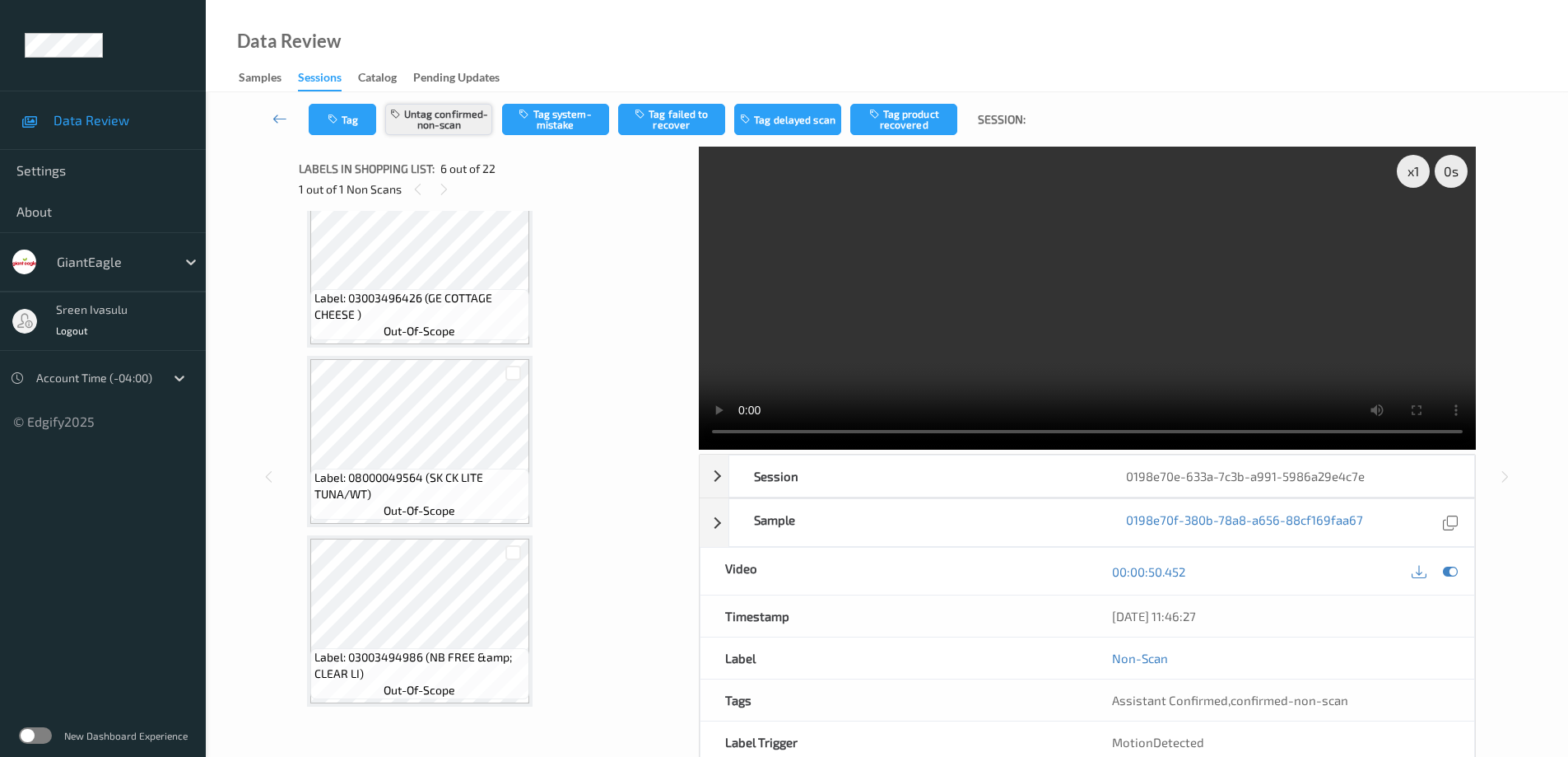
click at [440, 115] on button "Untag confirmed-non-scan" at bounding box center [438, 119] width 107 height 31
click at [565, 124] on button "Tag system-mistake" at bounding box center [555, 119] width 107 height 31
click at [345, 124] on button "Tag" at bounding box center [342, 119] width 68 height 31
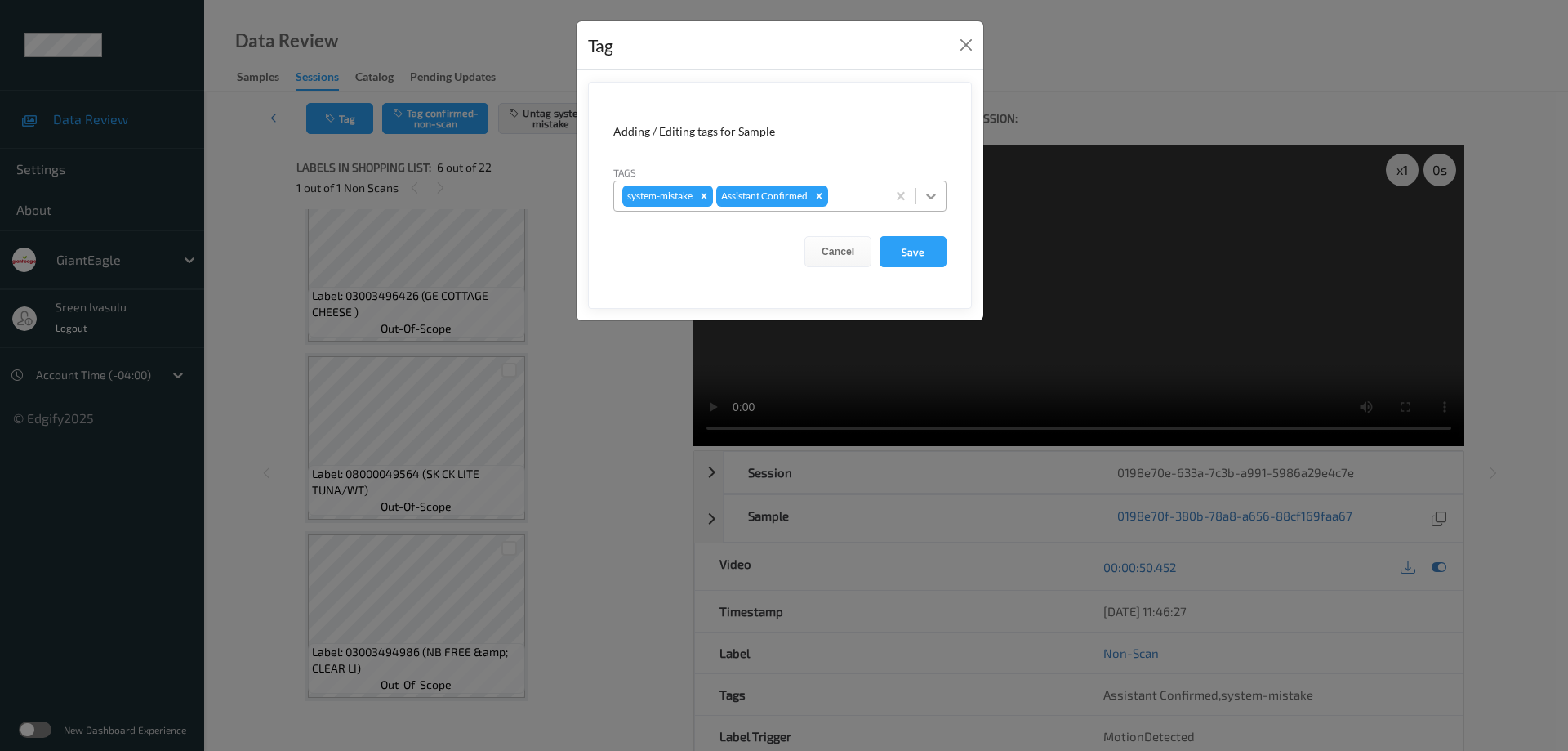
click at [926, 192] on icon at bounding box center [931, 195] width 17 height 17
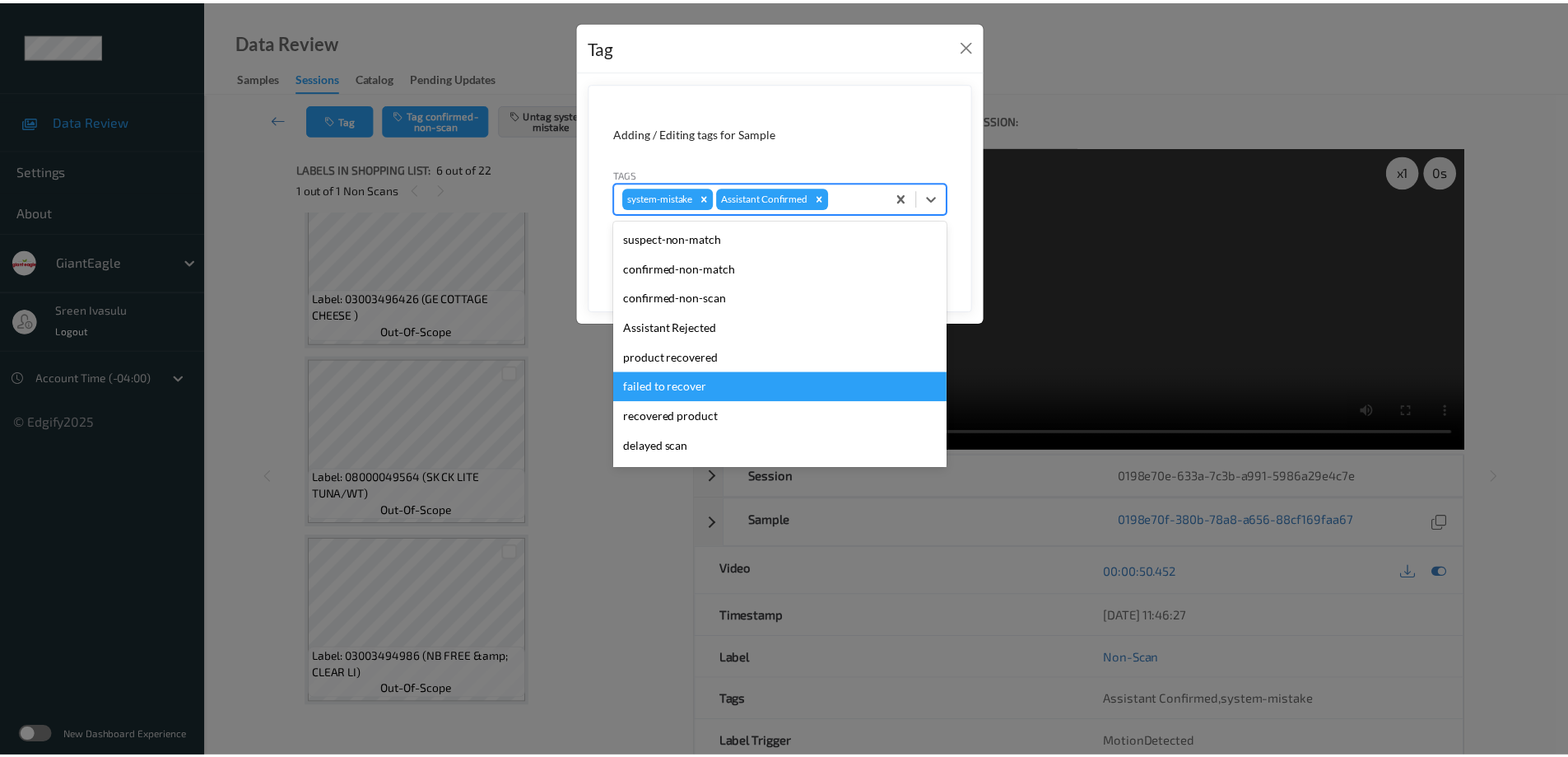
scroll to position [145, 0]
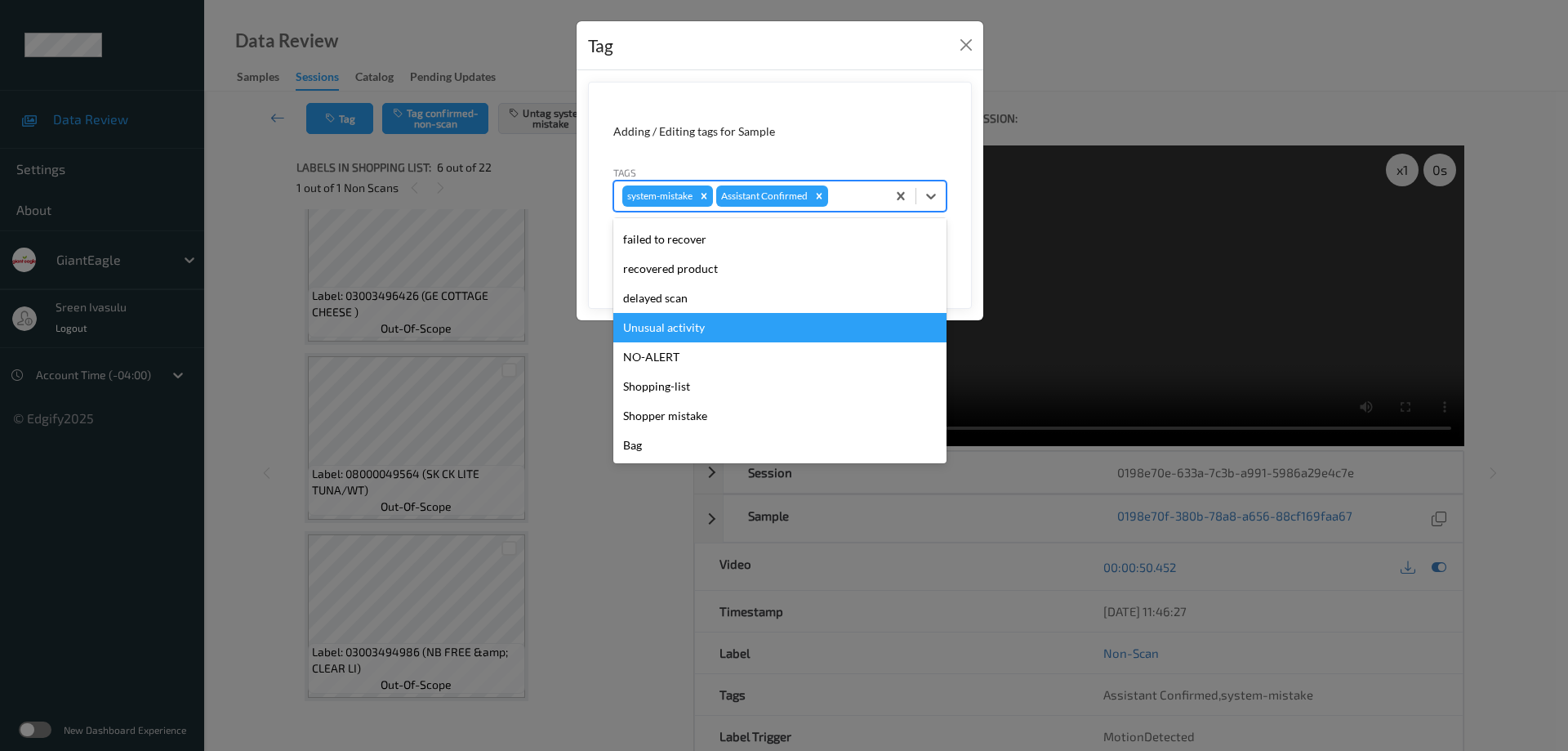
click at [689, 335] on div "Unusual activity" at bounding box center [779, 327] width 333 height 29
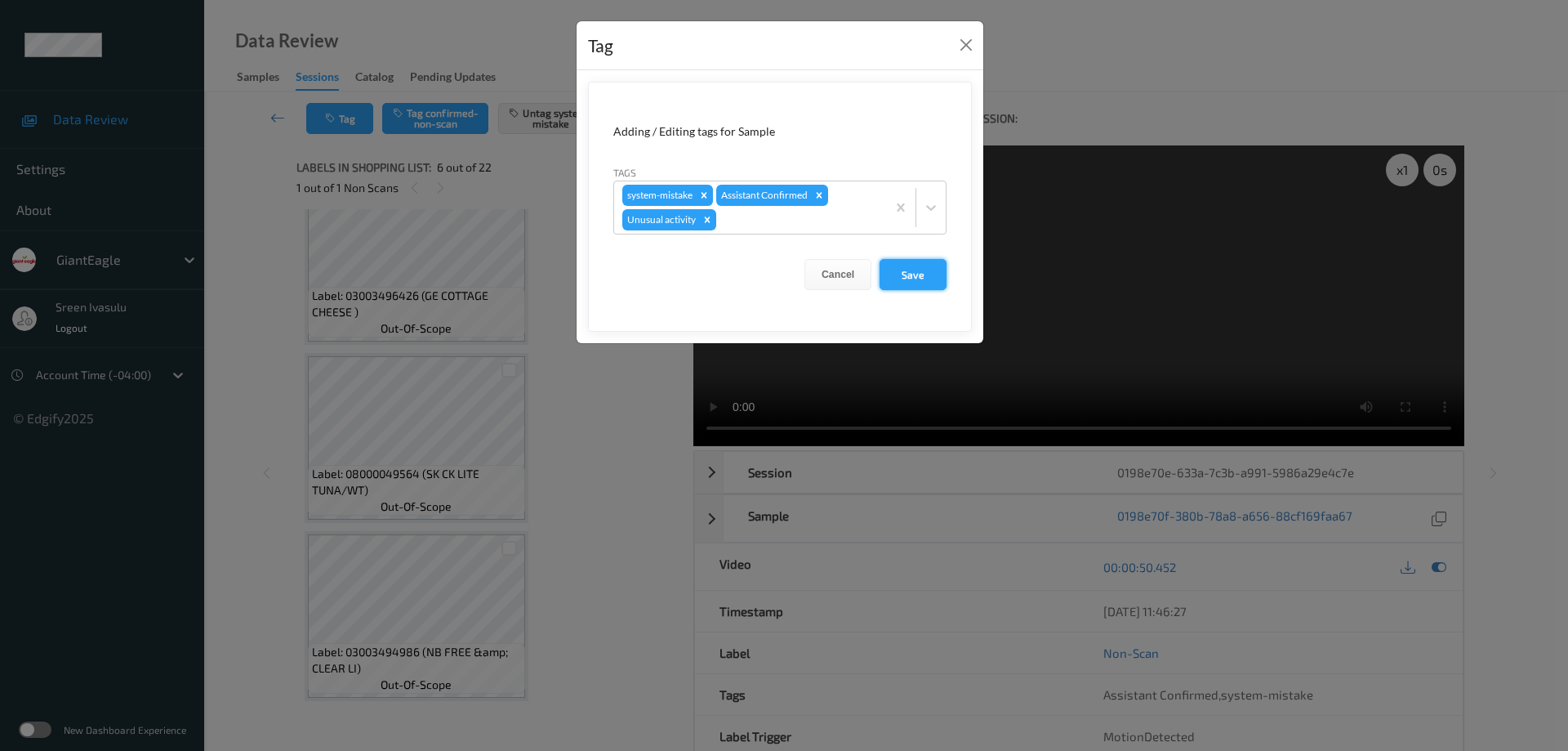
click at [913, 271] on button "Save" at bounding box center [912, 275] width 67 height 31
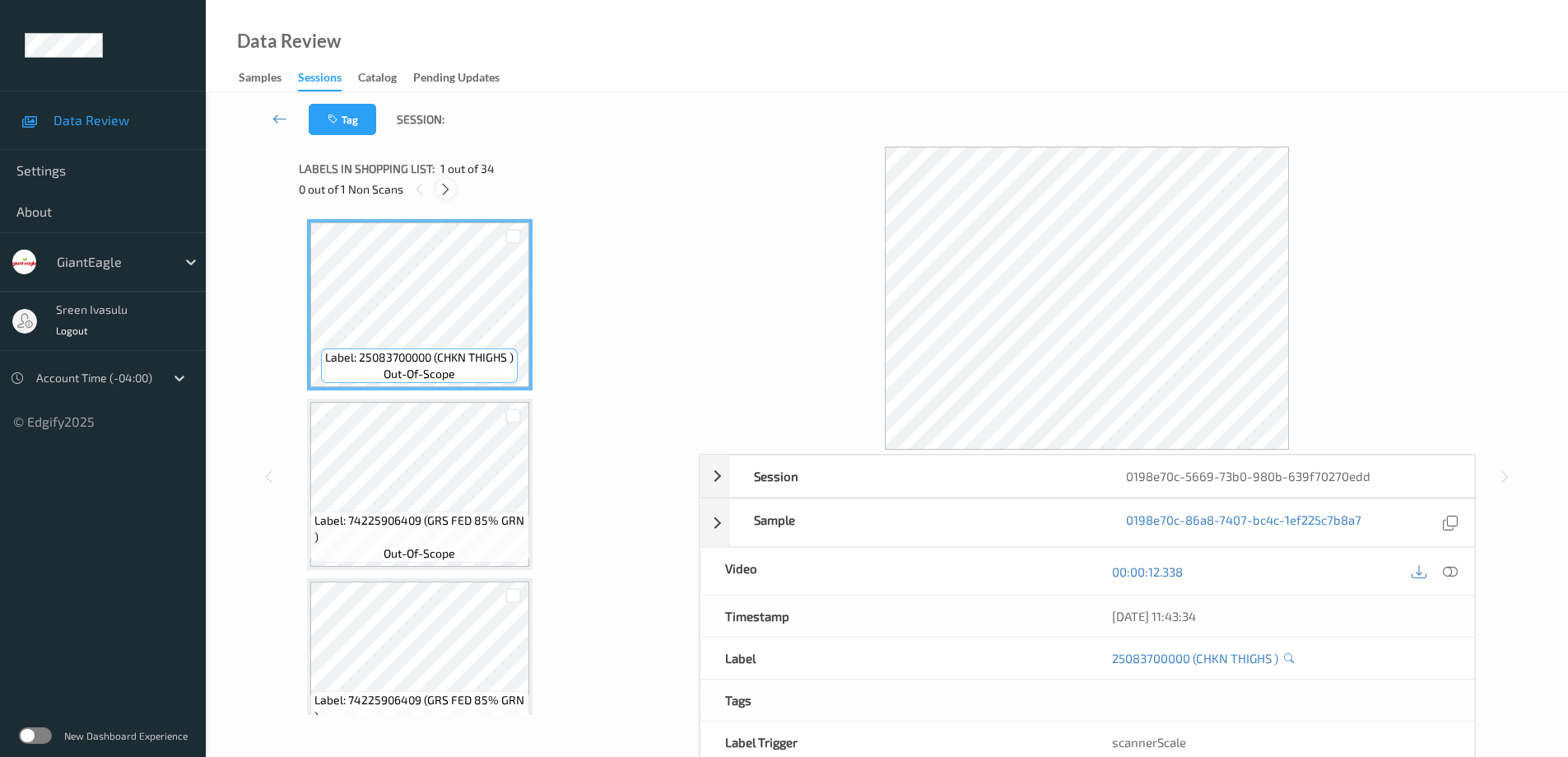
click at [447, 191] on icon at bounding box center [445, 189] width 14 height 15
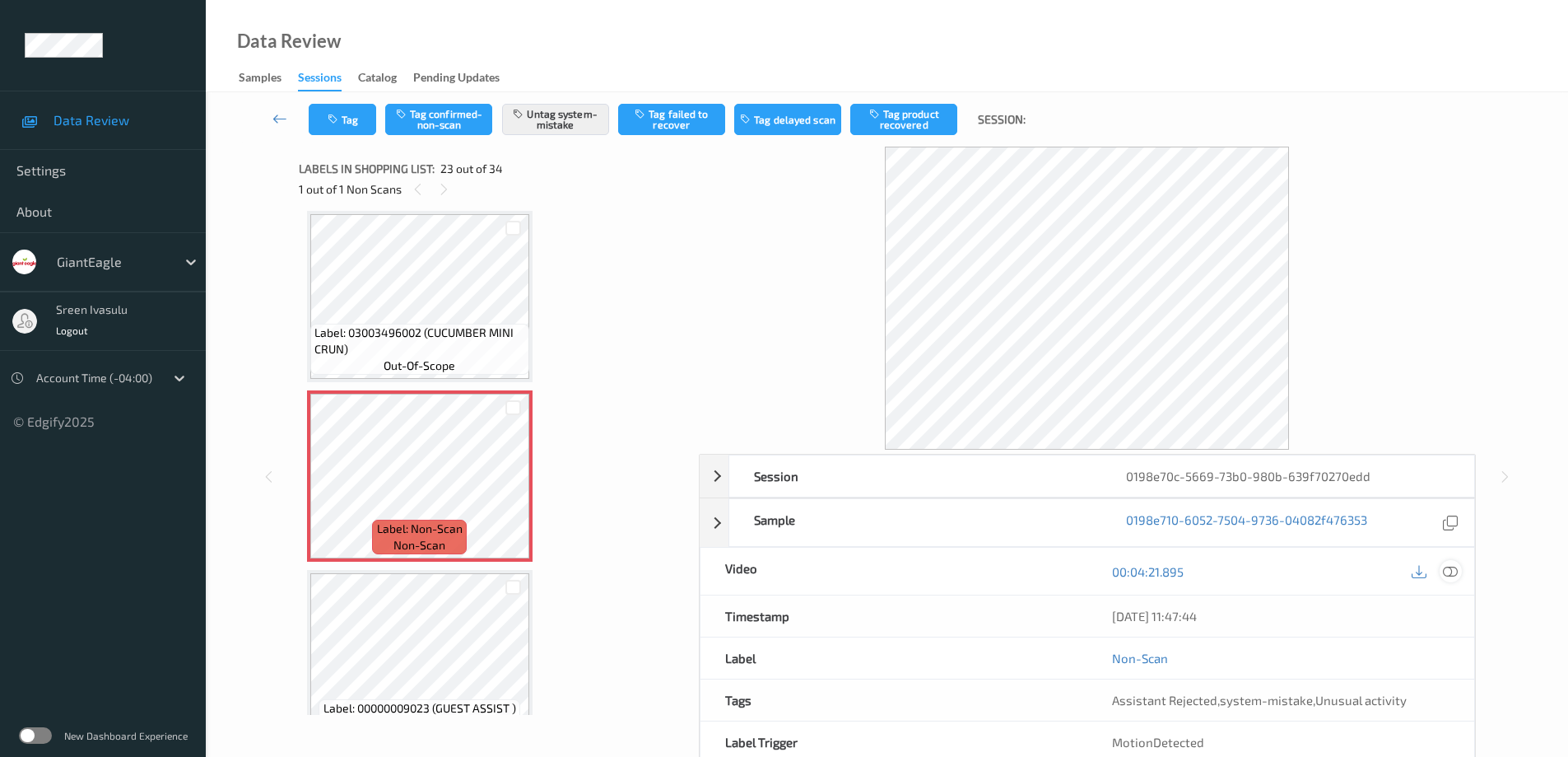
click at [1455, 564] on icon at bounding box center [1450, 571] width 15 height 15
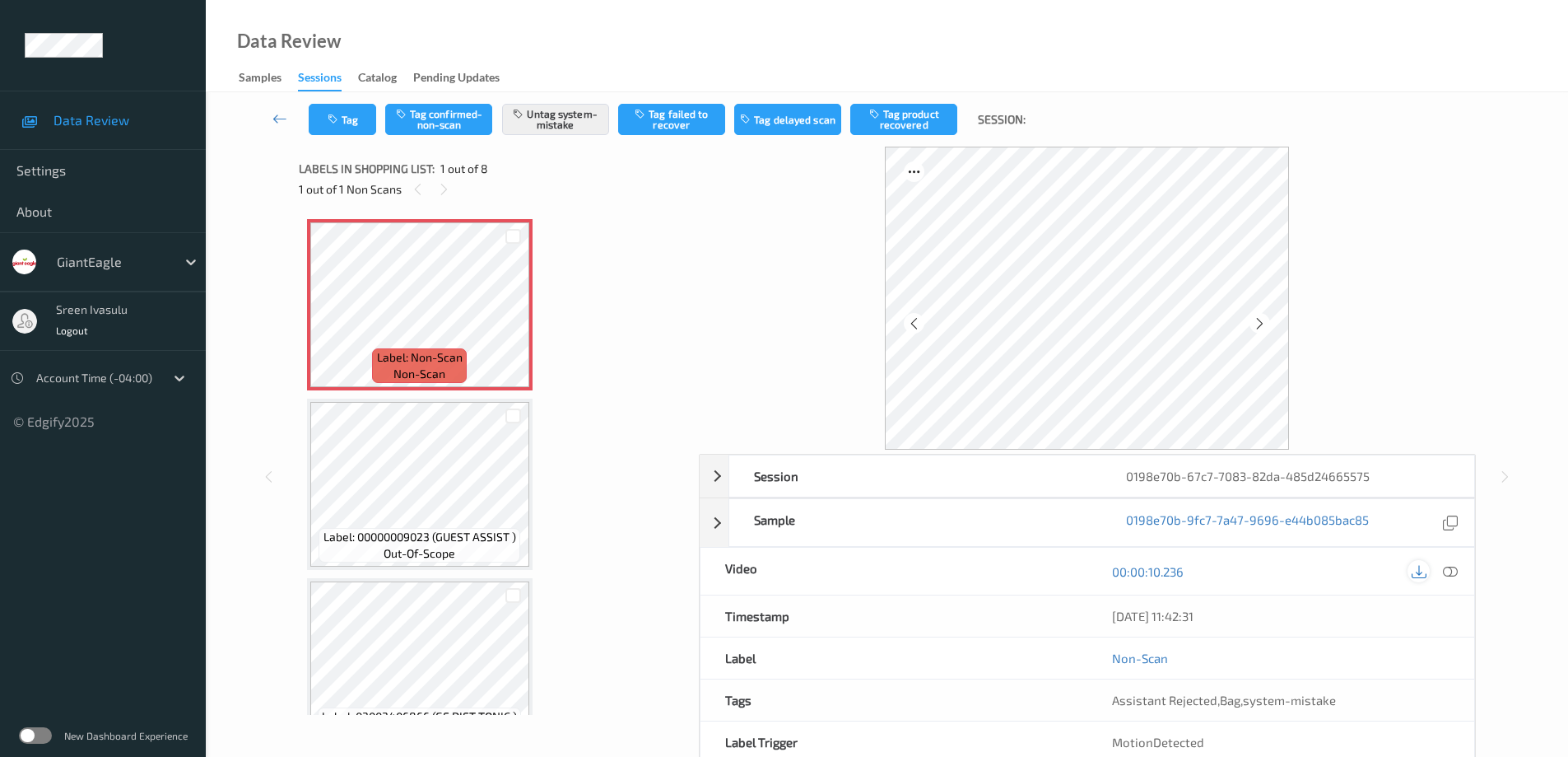
click at [1424, 572] on icon at bounding box center [1418, 571] width 15 height 15
click at [1450, 571] on icon at bounding box center [1450, 571] width 15 height 15
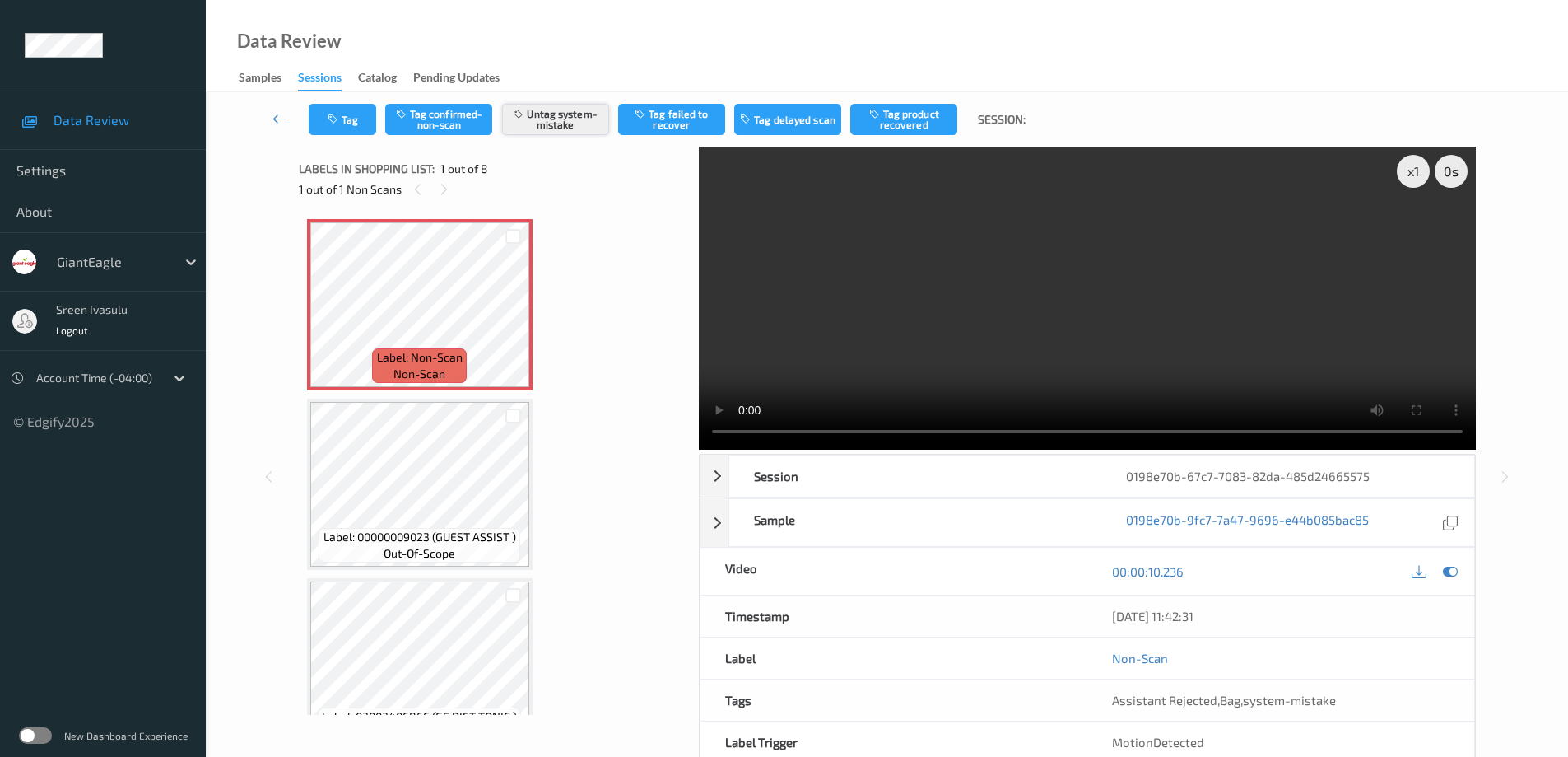
click at [559, 120] on button "Untag system-mistake" at bounding box center [555, 119] width 107 height 31
click at [468, 112] on button "Tag confirmed-non-scan" at bounding box center [438, 119] width 107 height 31
click at [681, 118] on button "Tag failed to recover" at bounding box center [670, 119] width 107 height 31
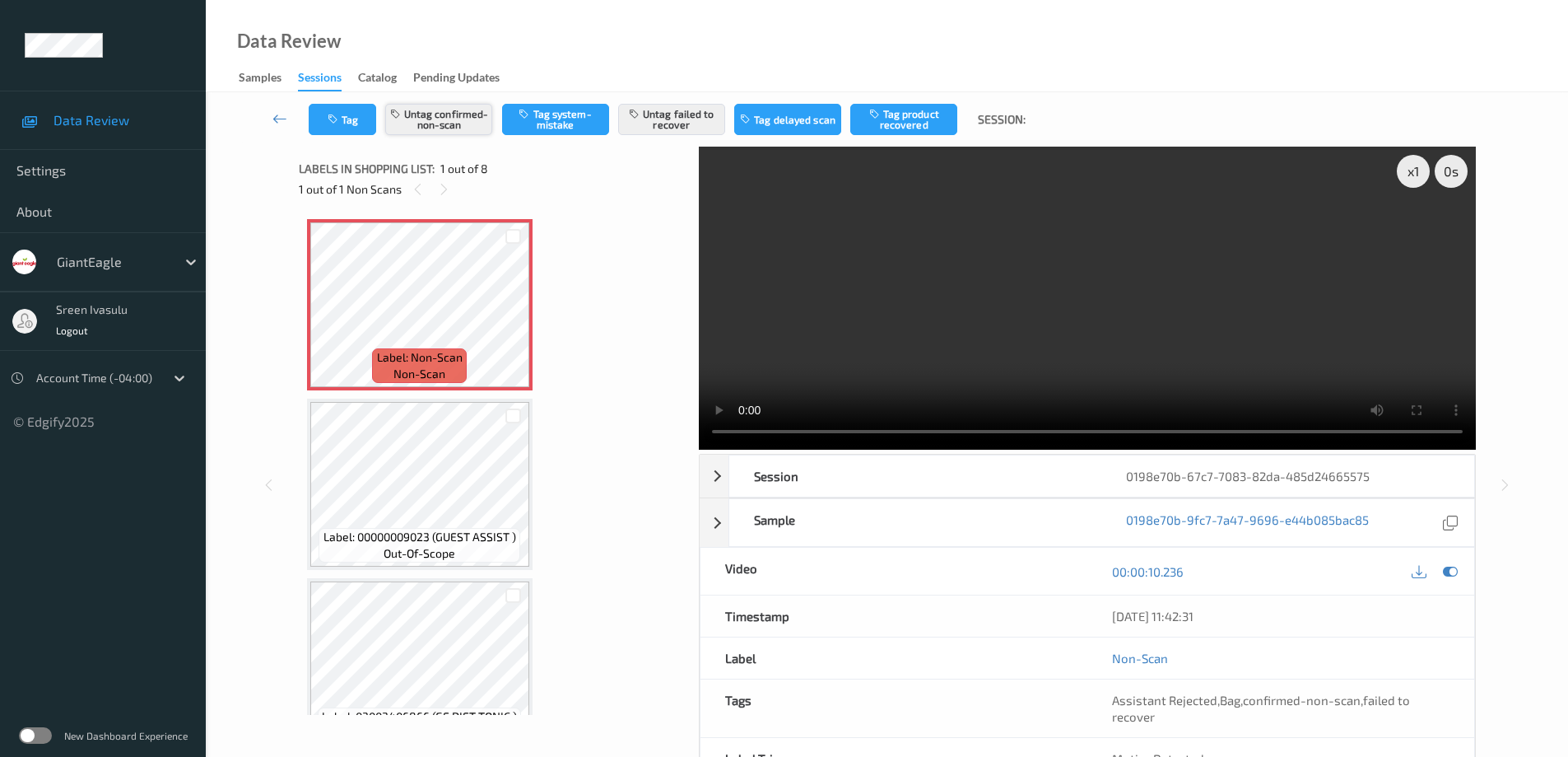
click at [391, 129] on button "Untag confirmed-non-scan" at bounding box center [438, 119] width 107 height 31
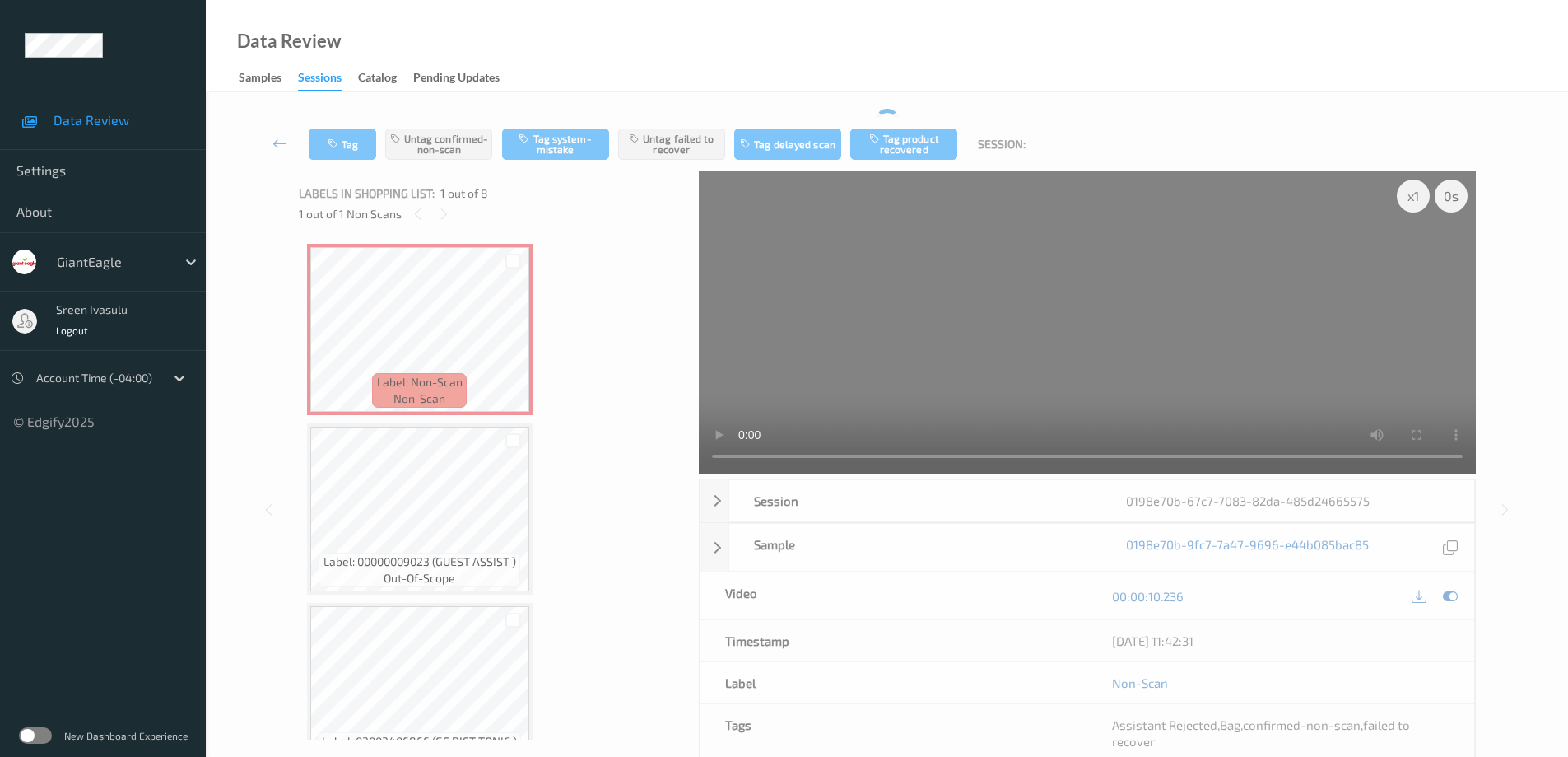
click at [364, 120] on div "Tag Untag confirmed-non-scan Tag system-mistake Untag failed to recover Tag del…" at bounding box center [887, 143] width 1294 height 54
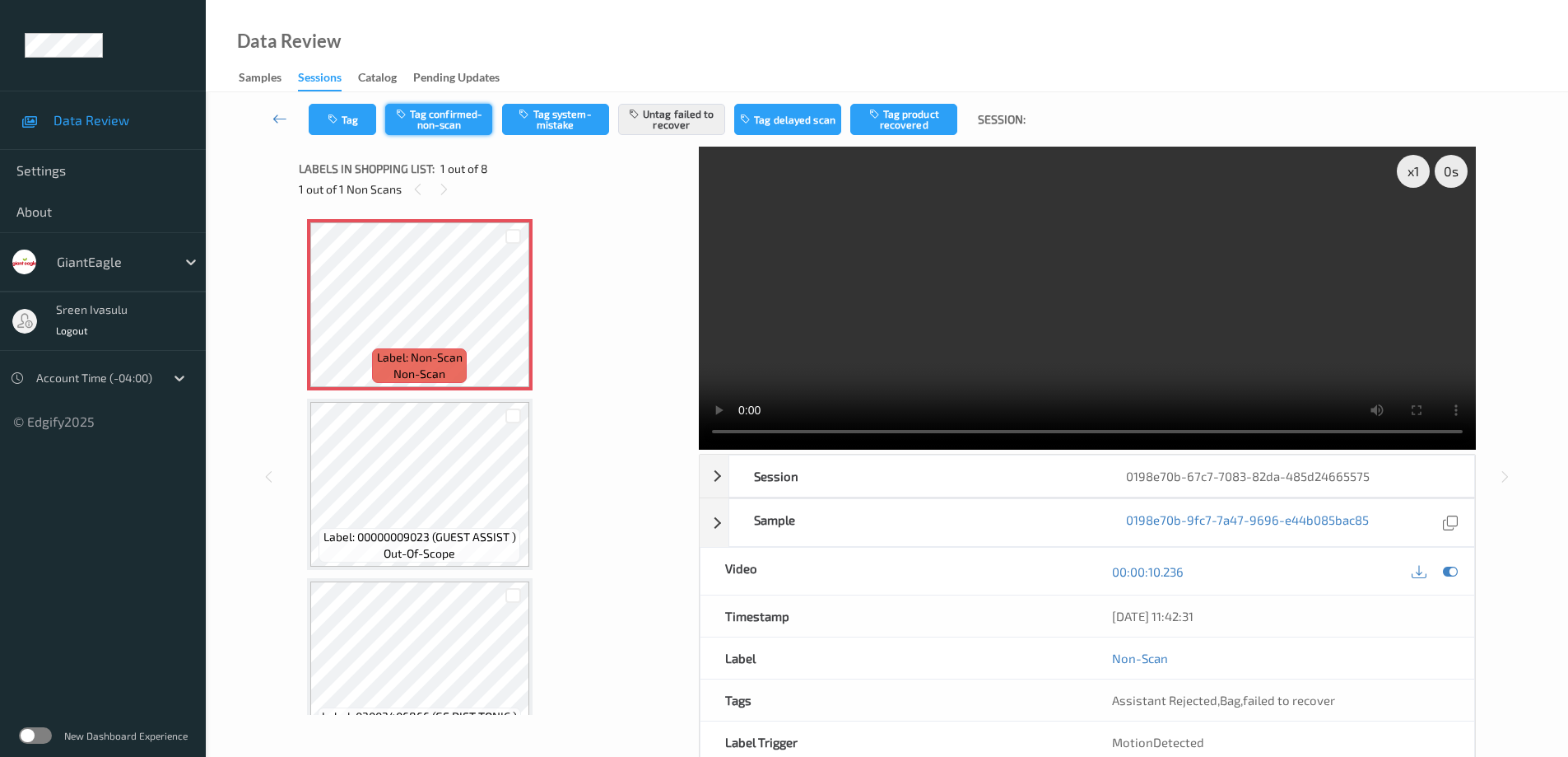
click at [456, 119] on button "Tag confirmed-non-scan" at bounding box center [438, 119] width 107 height 31
click at [358, 109] on button "Tag" at bounding box center [342, 119] width 68 height 31
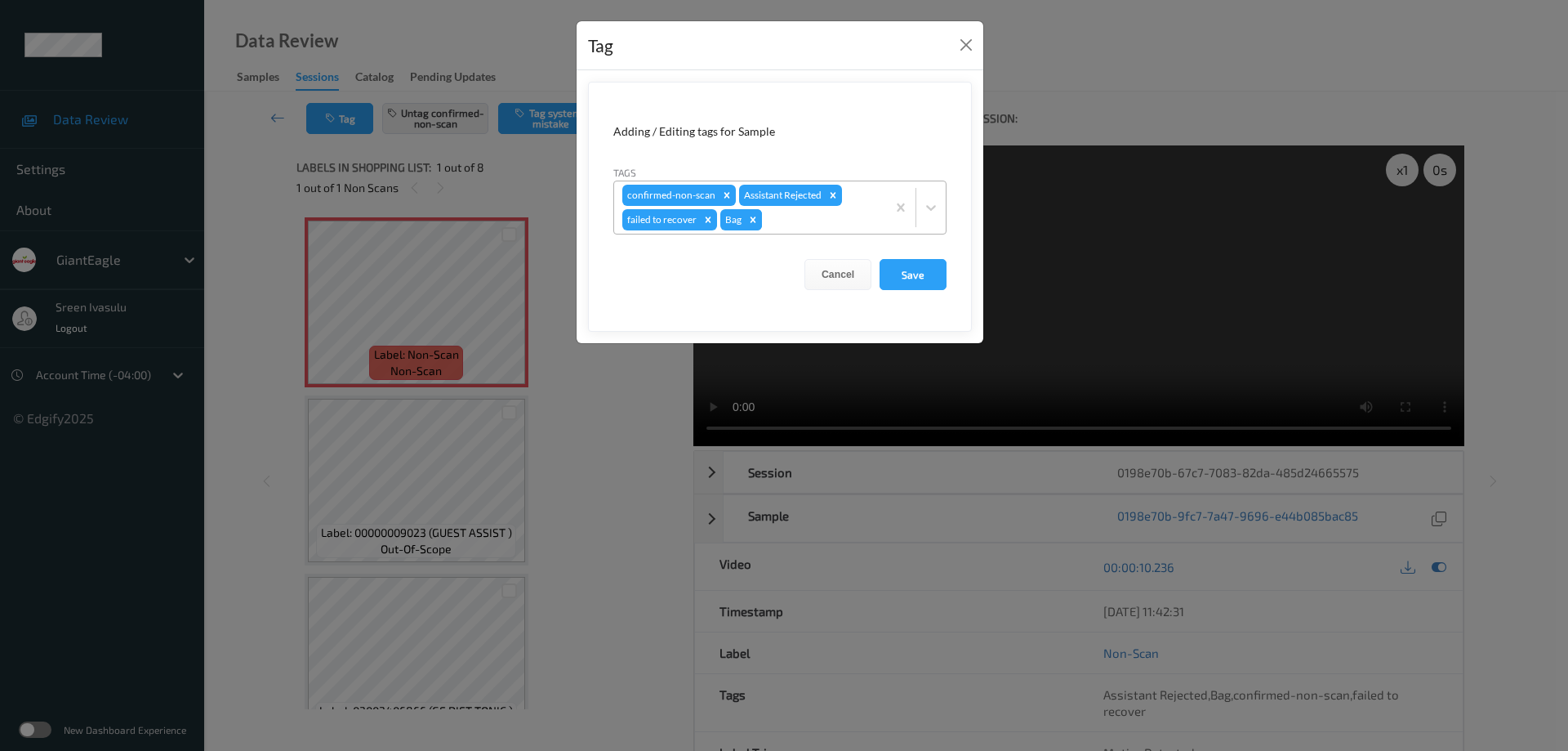
click at [751, 213] on div "Remove Bag" at bounding box center [753, 220] width 17 height 21
click at [893, 266] on button "Save" at bounding box center [912, 275] width 67 height 31
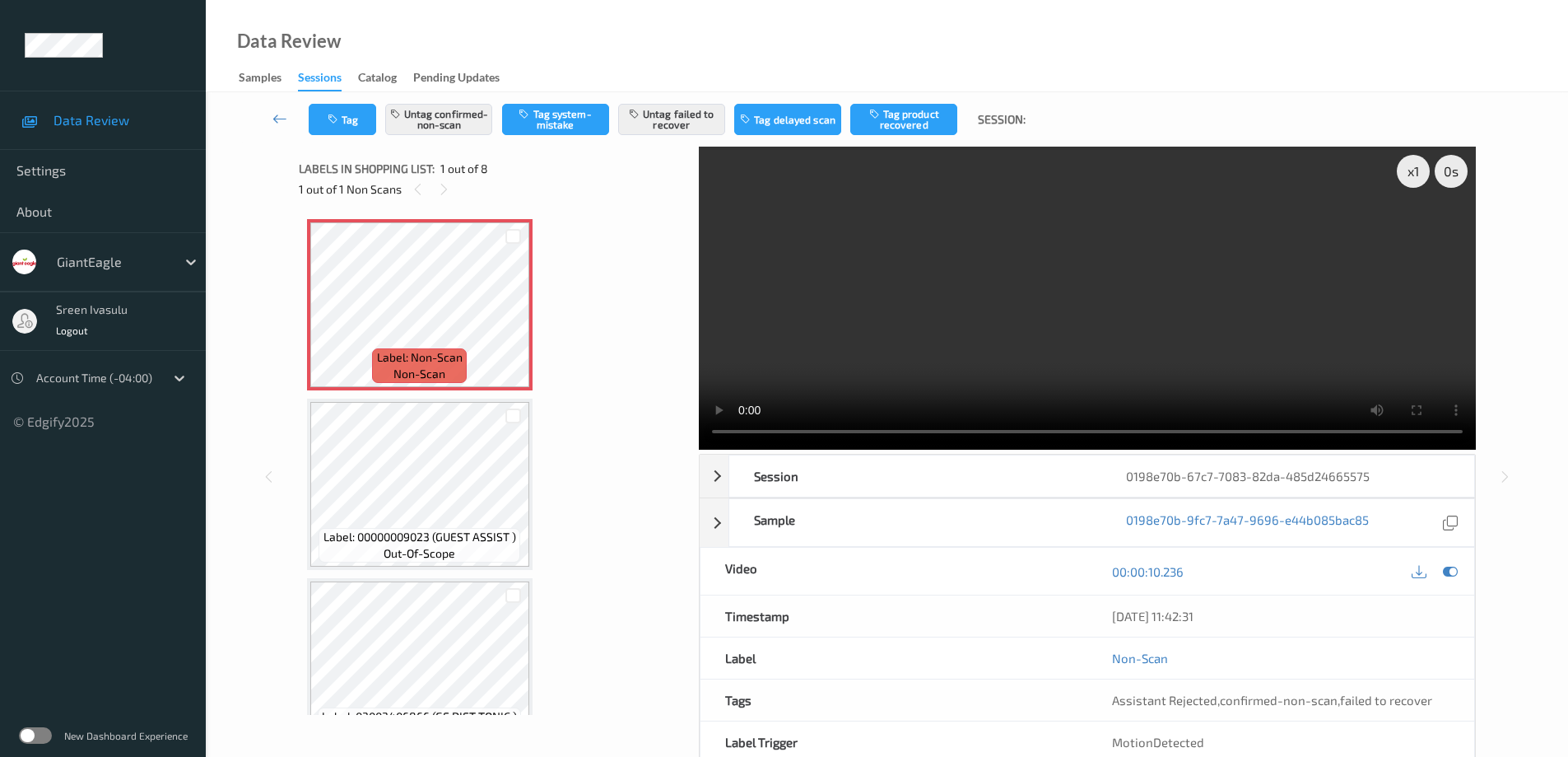
scroll to position [940, 0]
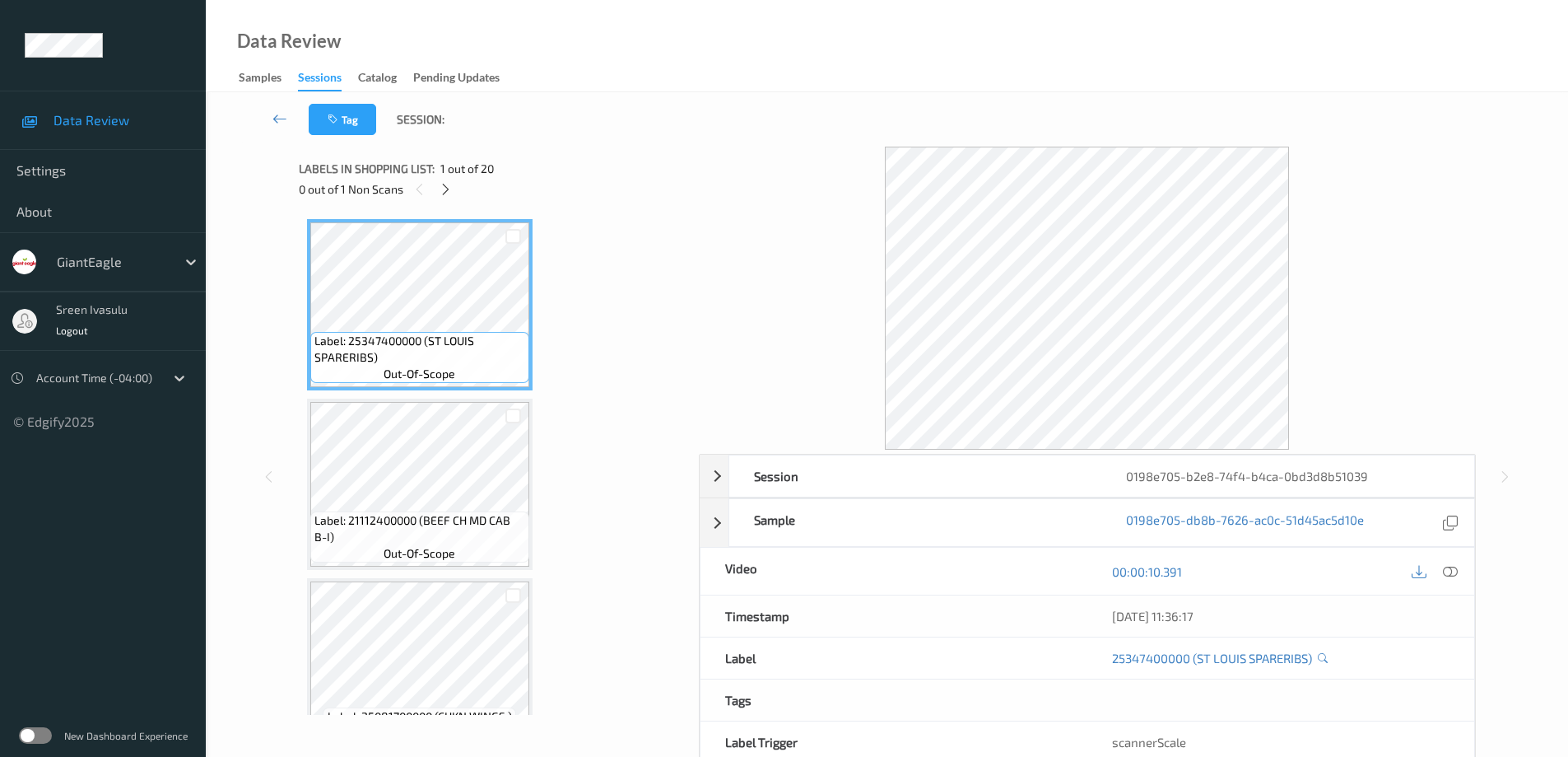
drag, startPoint x: 443, startPoint y: 182, endPoint x: 618, endPoint y: 300, distance: 211.1
click at [444, 182] on icon at bounding box center [445, 189] width 14 height 15
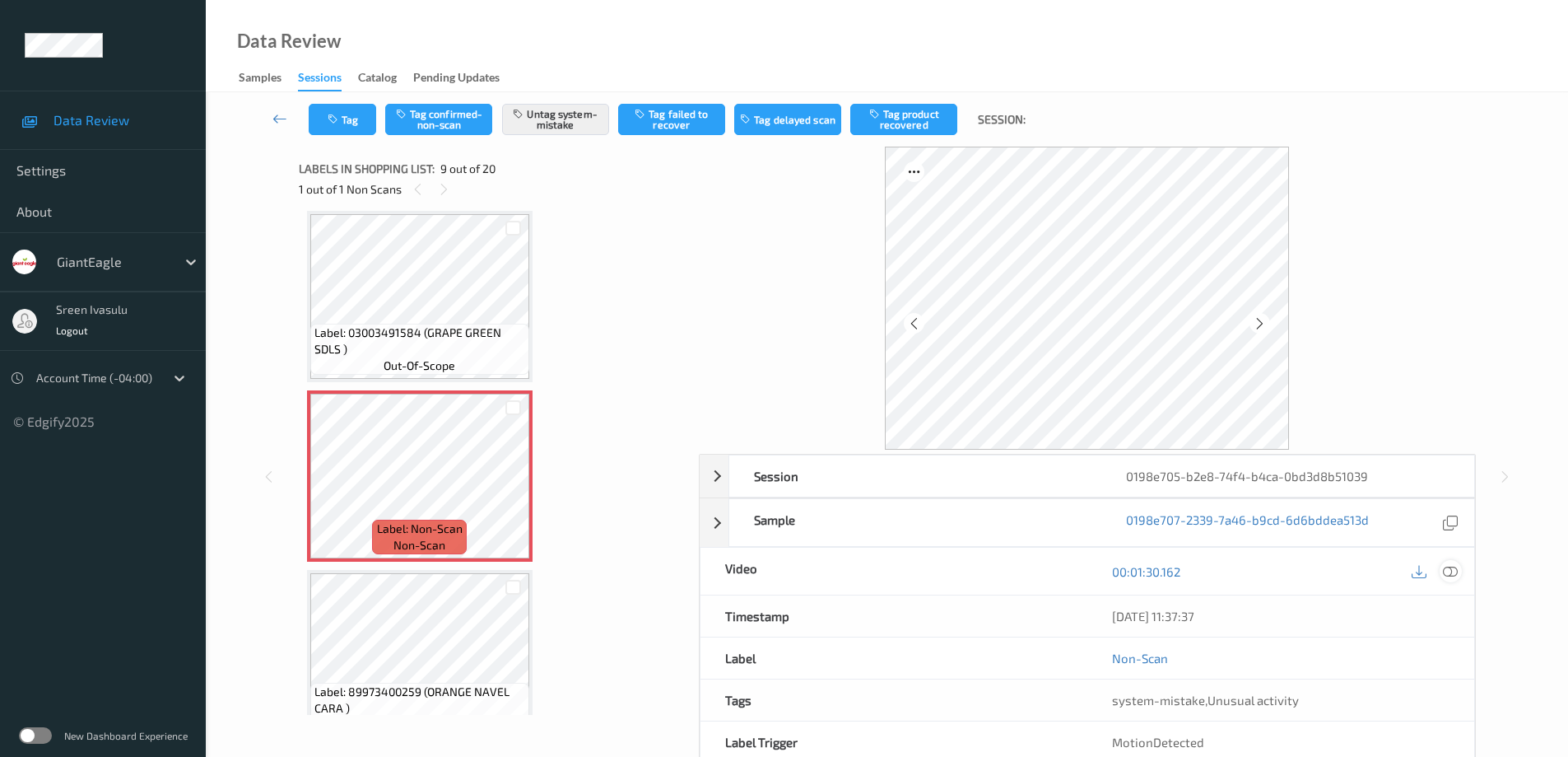
click at [1449, 561] on div at bounding box center [1450, 571] width 23 height 23
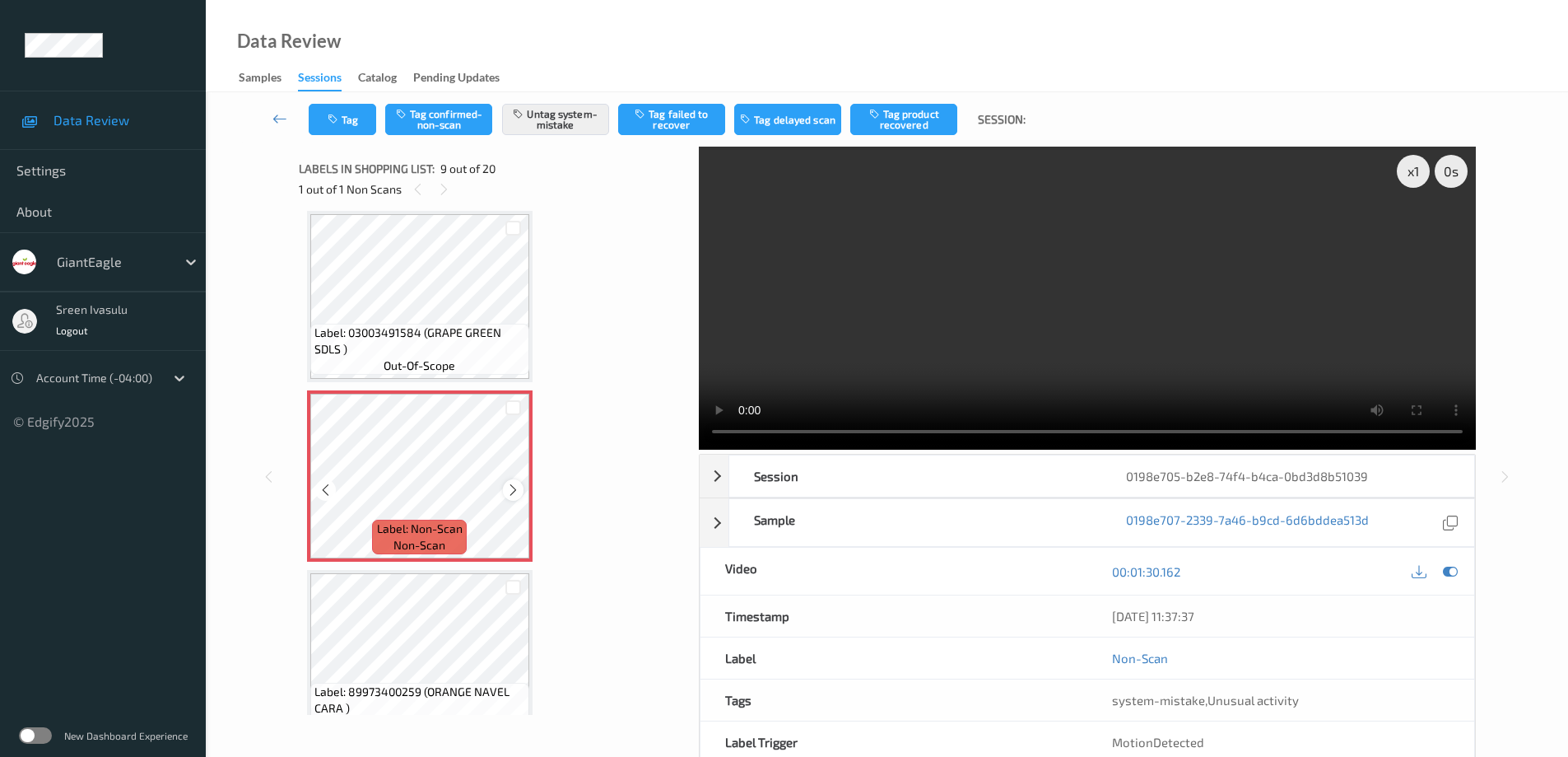
click at [515, 494] on icon at bounding box center [513, 490] width 14 height 15
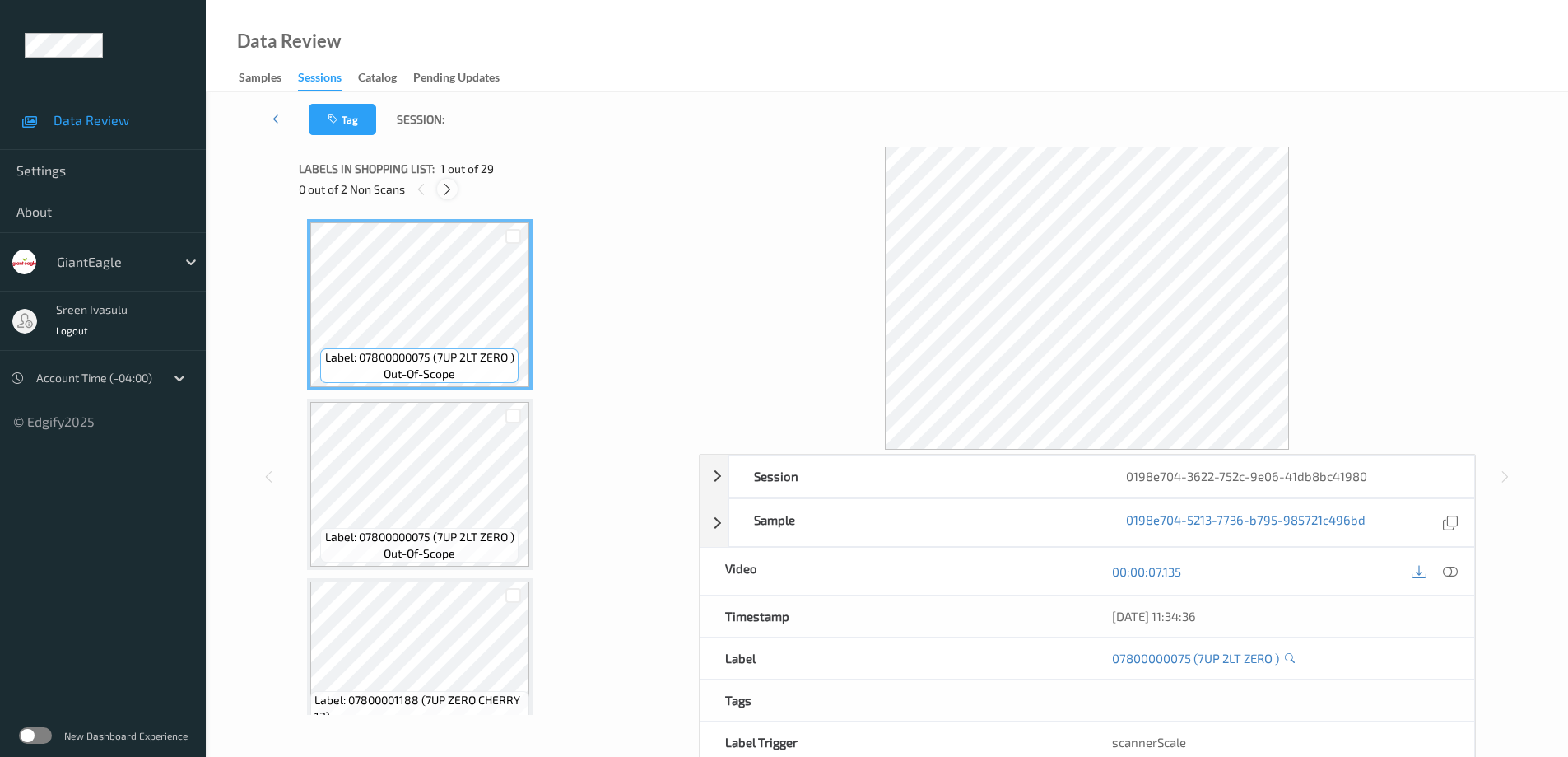
click at [450, 189] on icon at bounding box center [447, 189] width 14 height 15
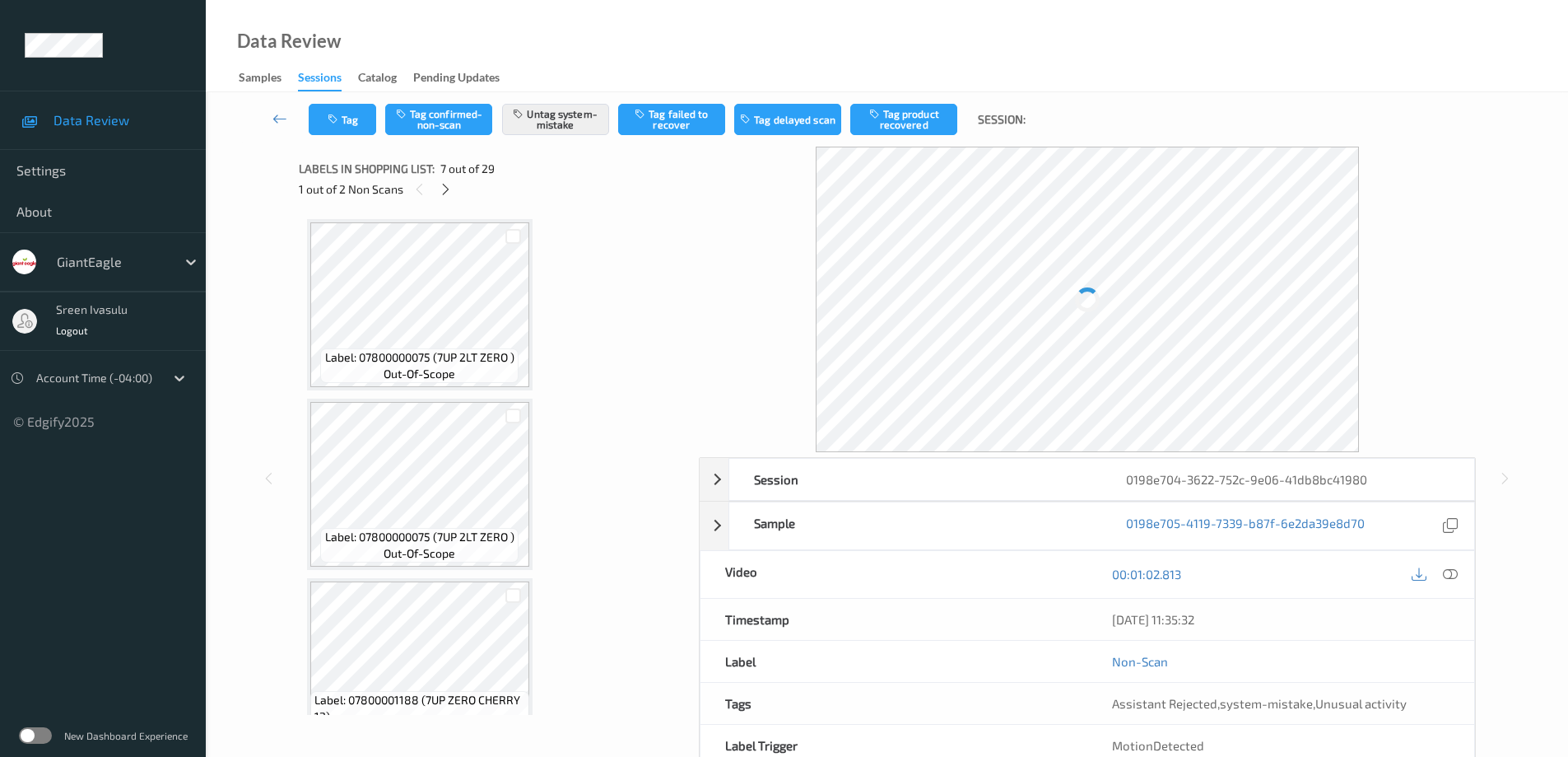
scroll to position [906, 0]
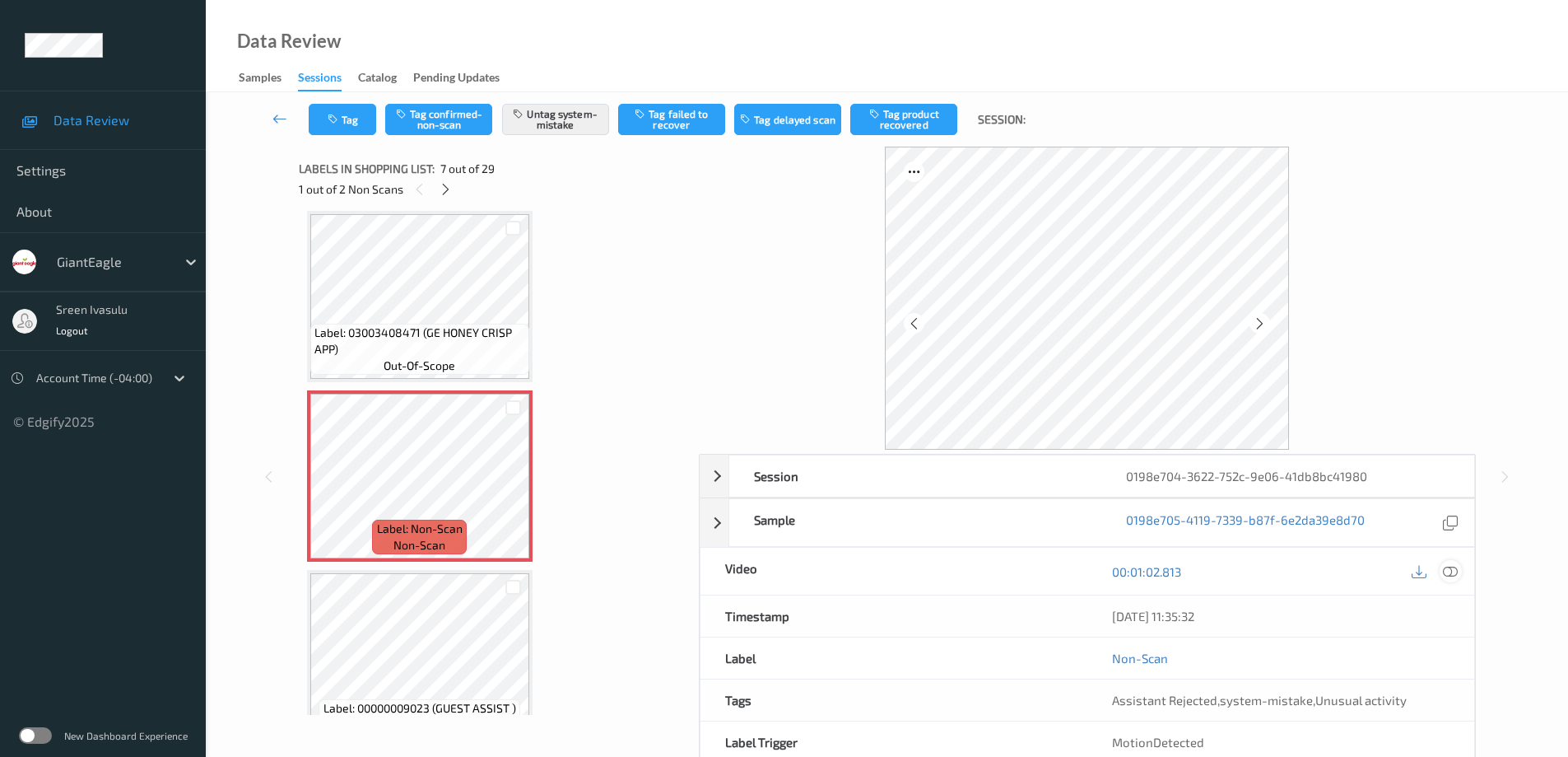
click at [1450, 575] on icon at bounding box center [1450, 571] width 15 height 15
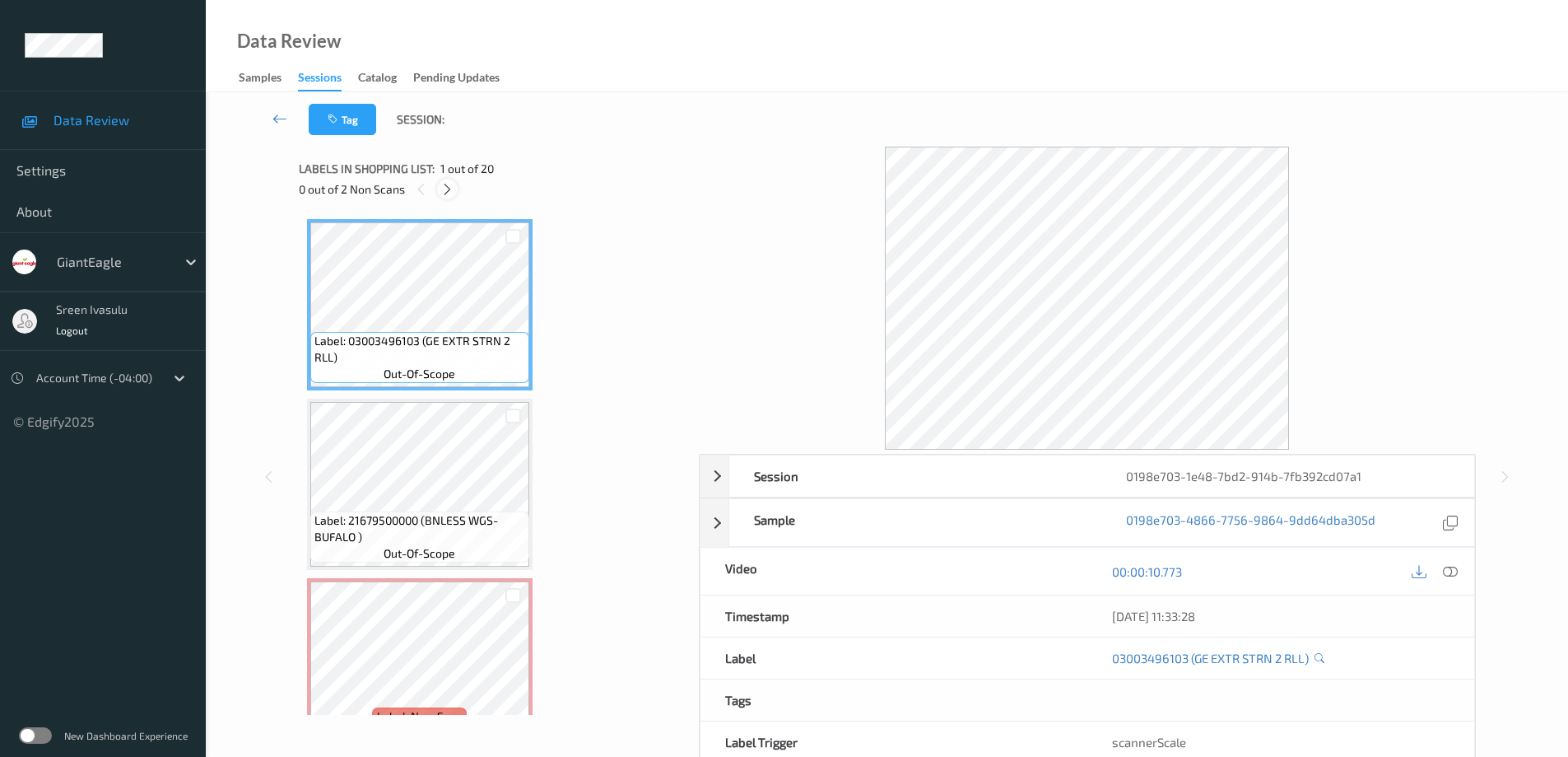
click at [450, 191] on icon at bounding box center [447, 189] width 14 height 15
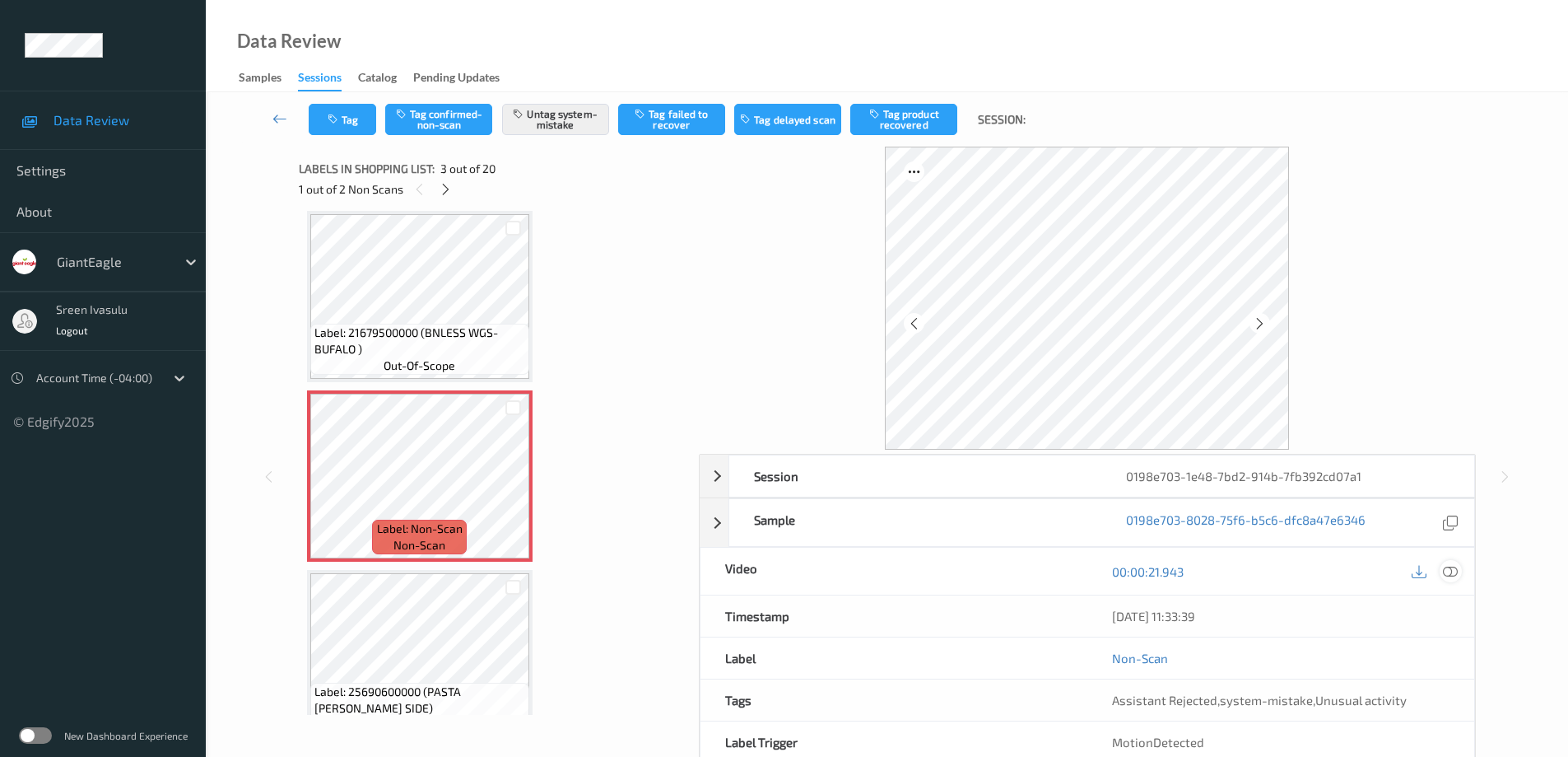
click at [1453, 575] on icon at bounding box center [1450, 571] width 15 height 15
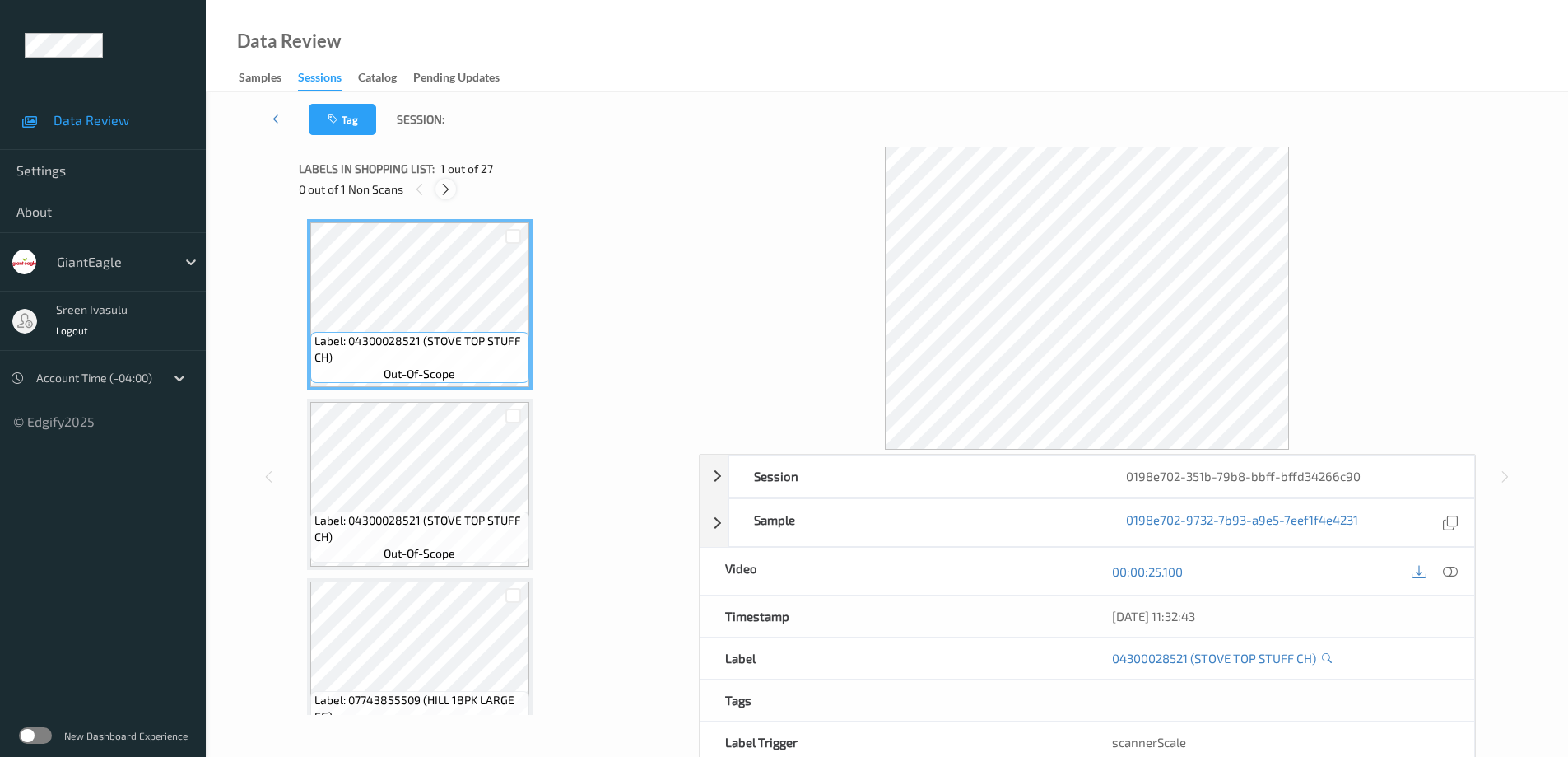
click at [445, 189] on icon at bounding box center [445, 189] width 14 height 15
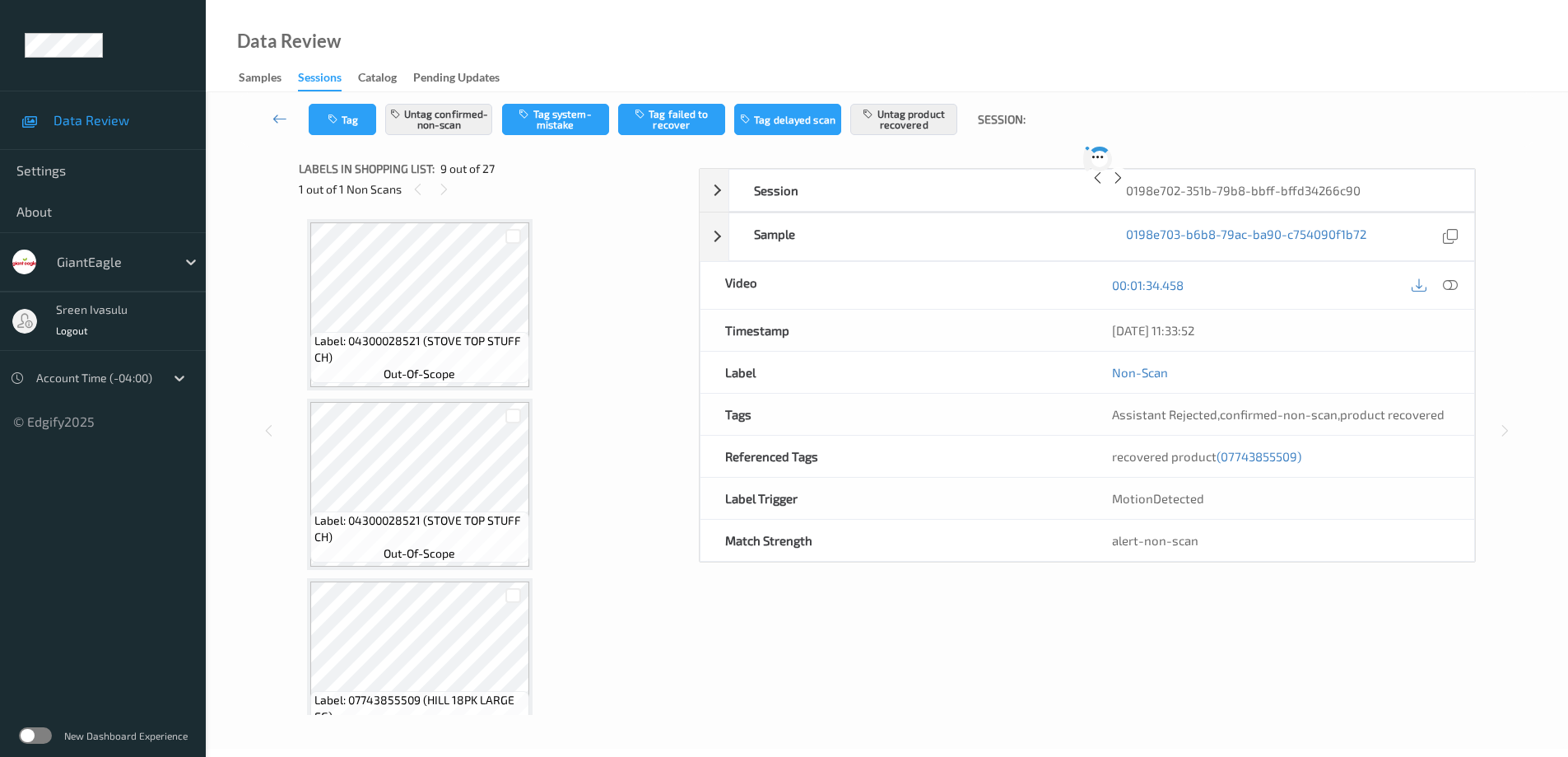
scroll to position [1264, 0]
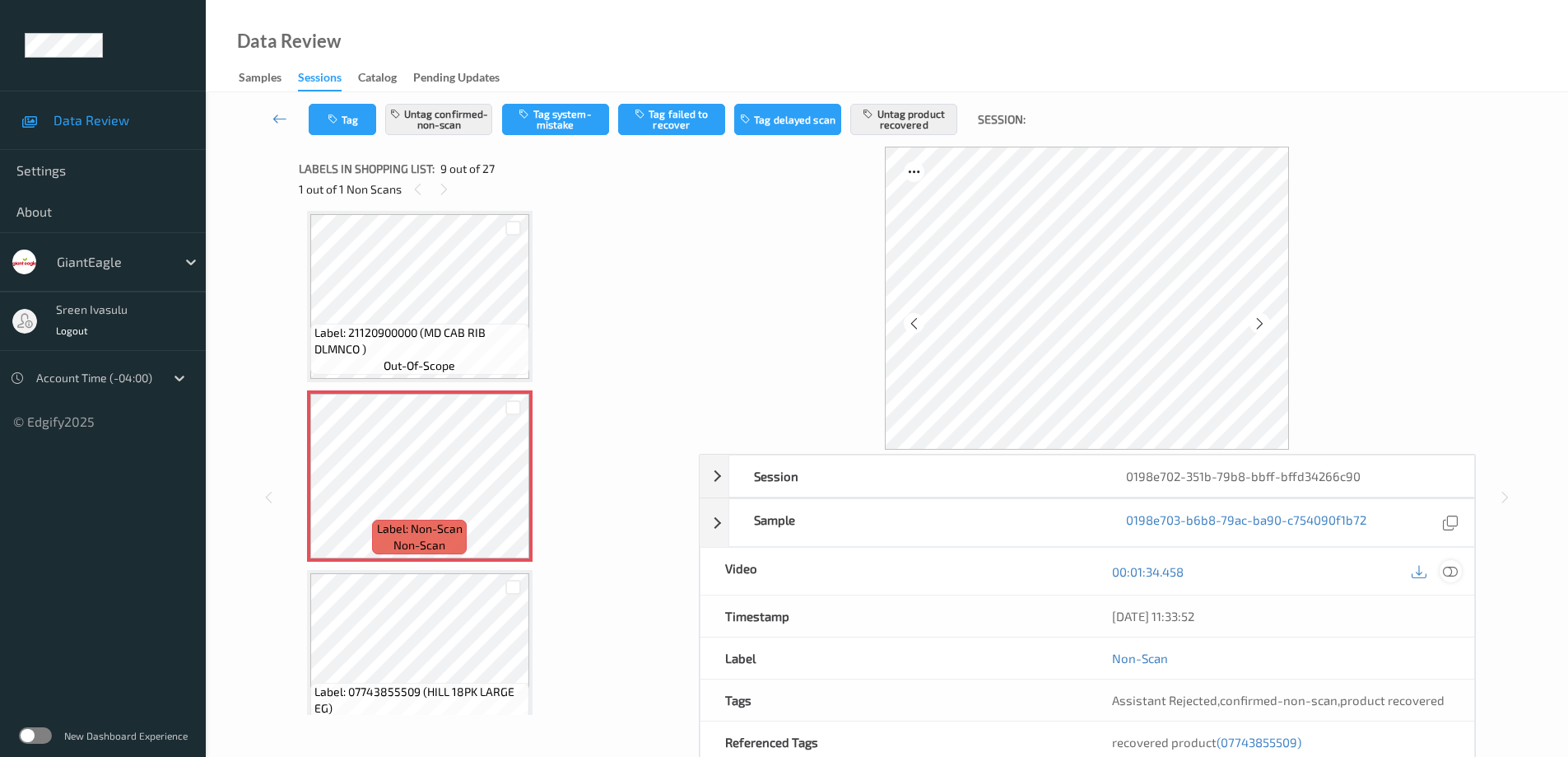
click at [1447, 567] on icon at bounding box center [1450, 571] width 15 height 15
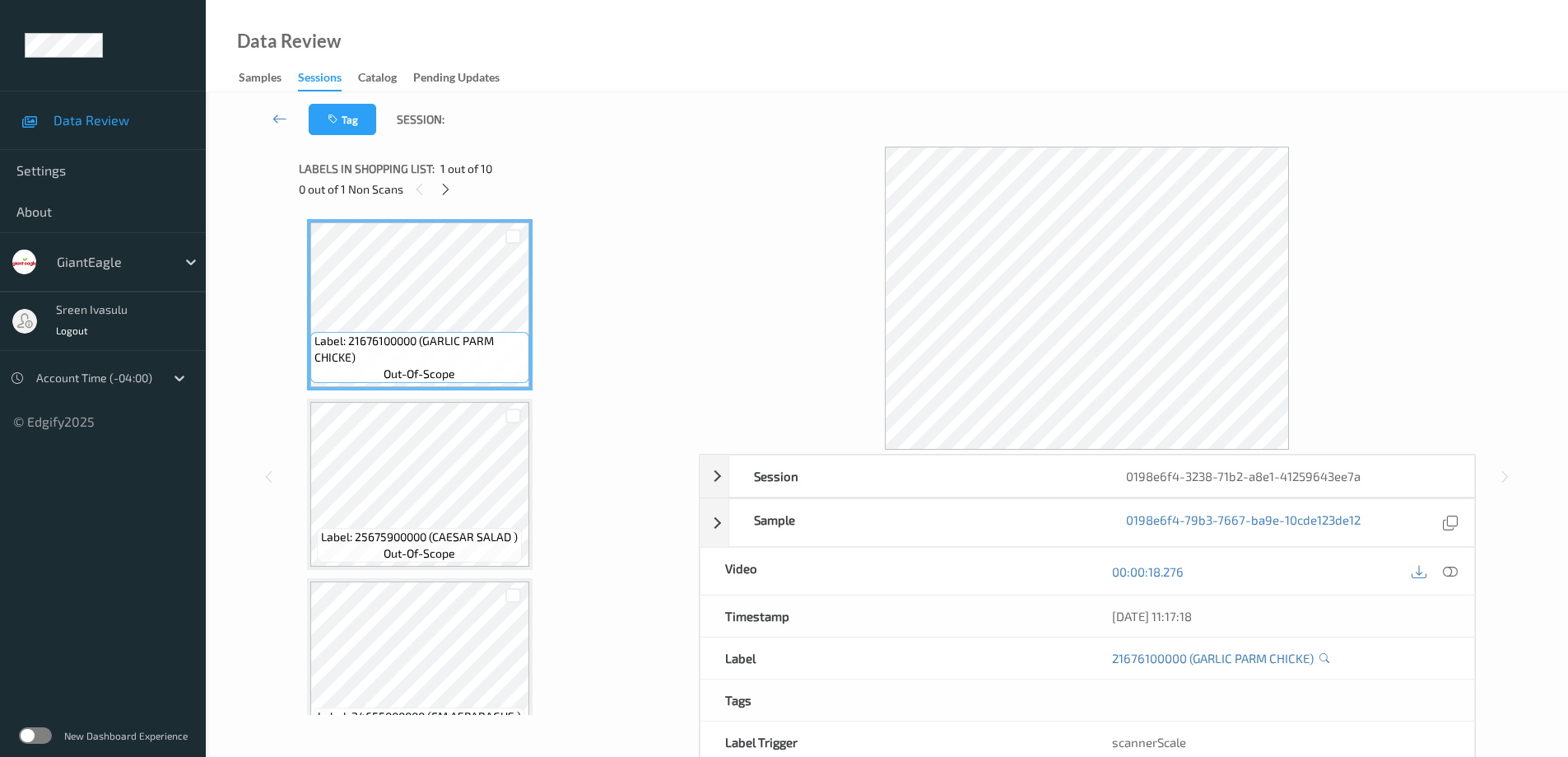
drag, startPoint x: 440, startPoint y: 185, endPoint x: 546, endPoint y: 242, distance: 120.4
click at [440, 185] on icon at bounding box center [445, 189] width 14 height 15
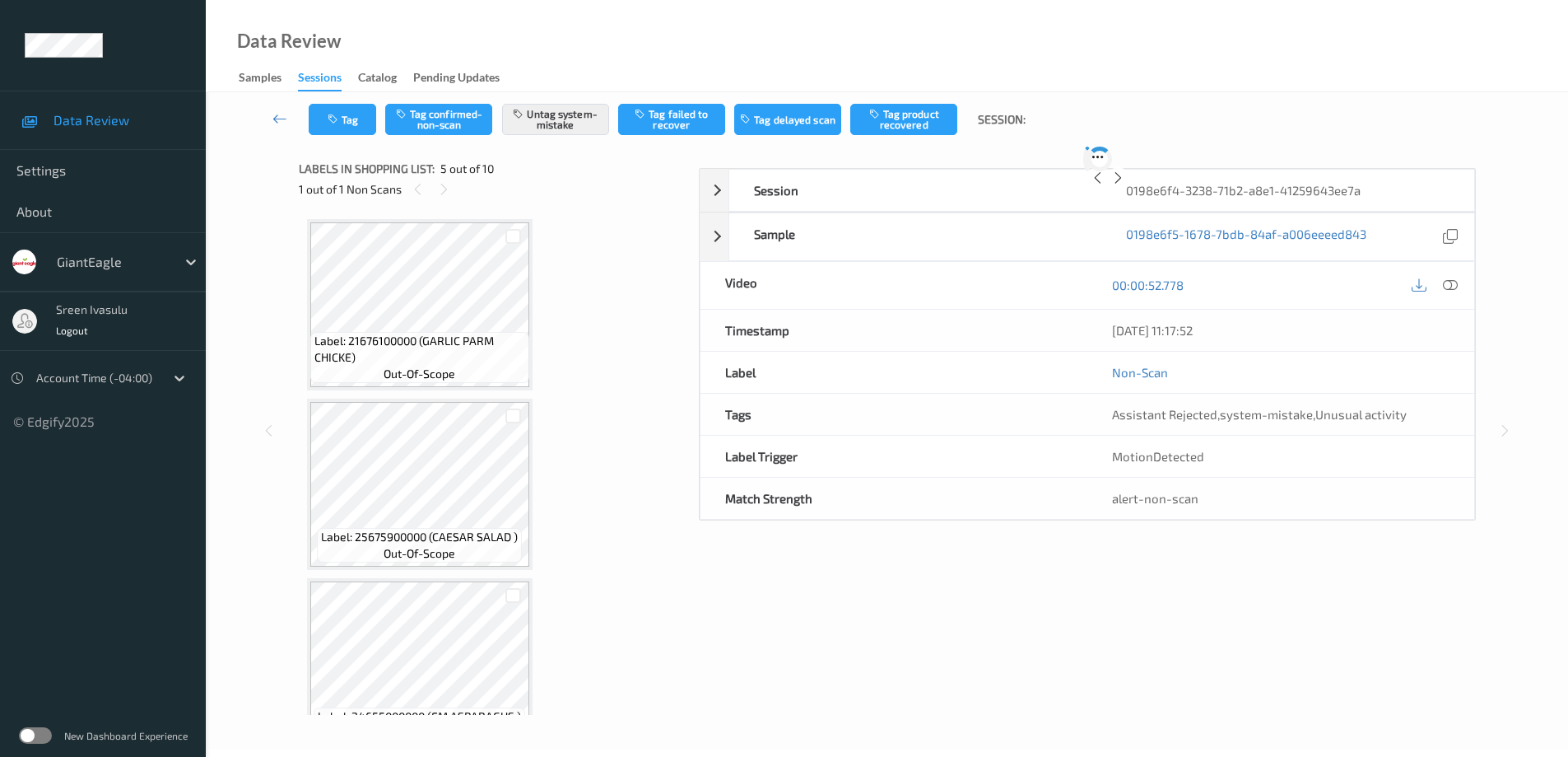
scroll to position [546, 0]
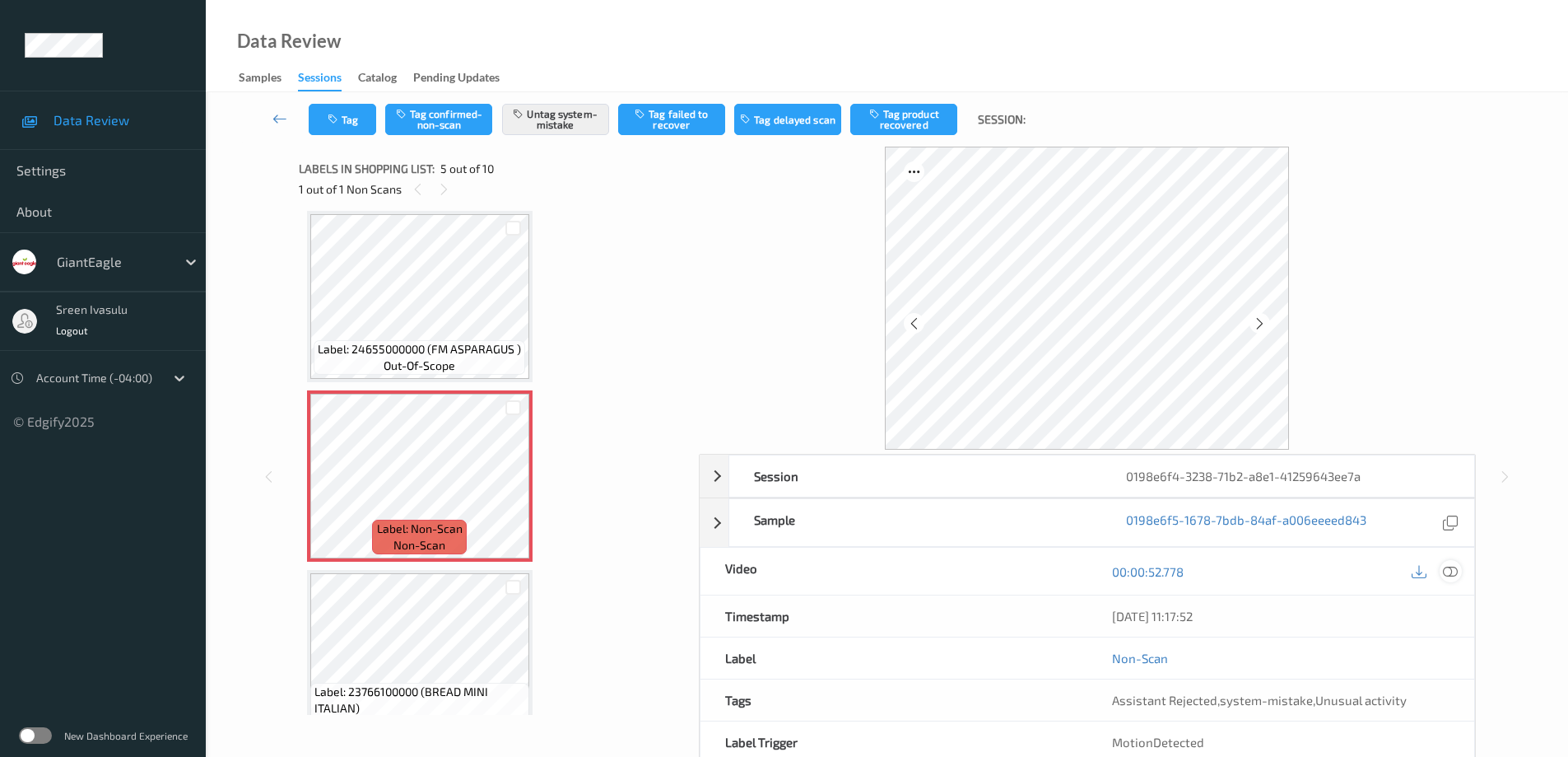
click at [1443, 570] on icon at bounding box center [1450, 571] width 15 height 15
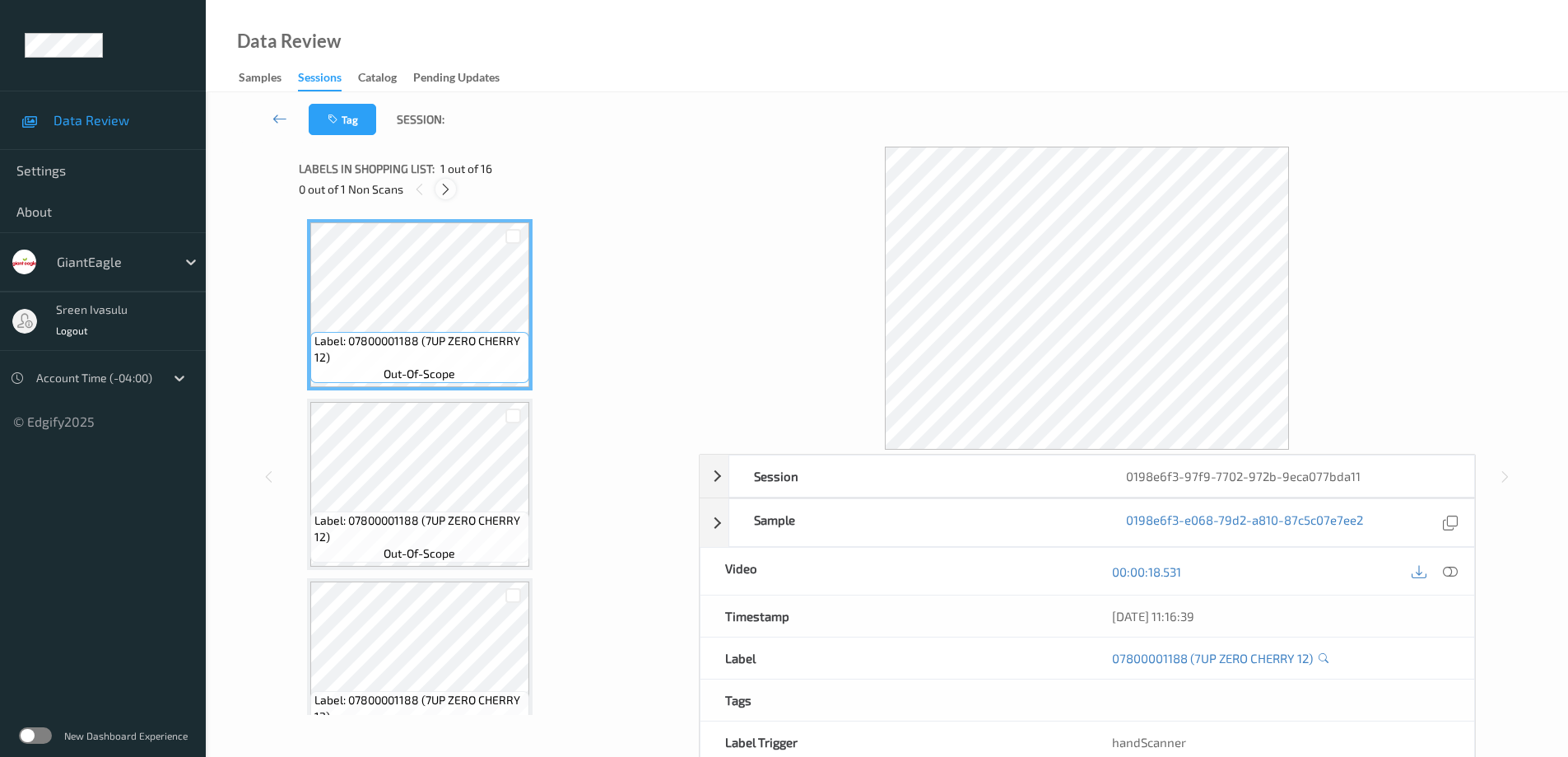
click at [444, 191] on icon at bounding box center [445, 189] width 14 height 15
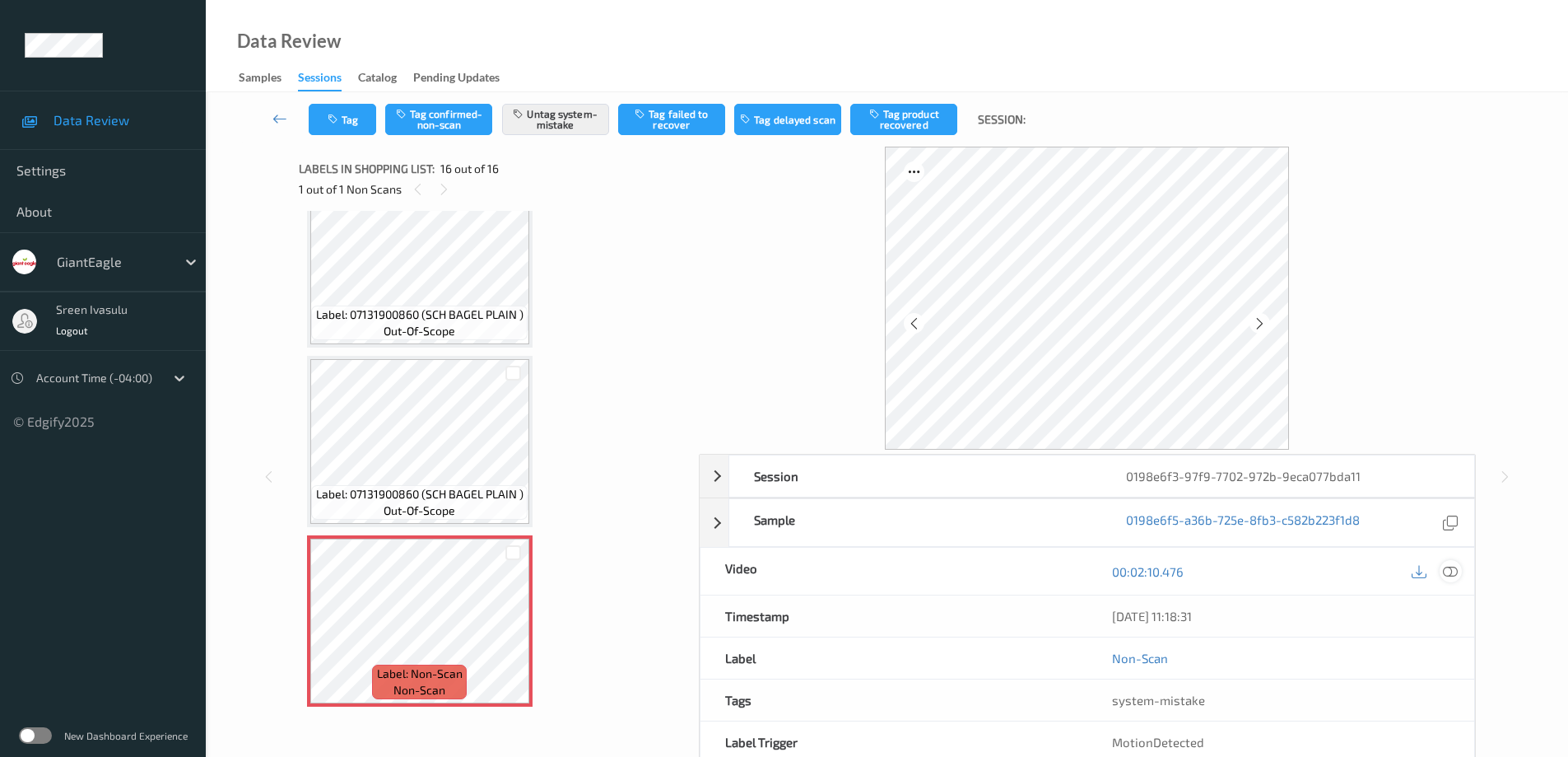
click at [1450, 574] on icon at bounding box center [1450, 571] width 15 height 15
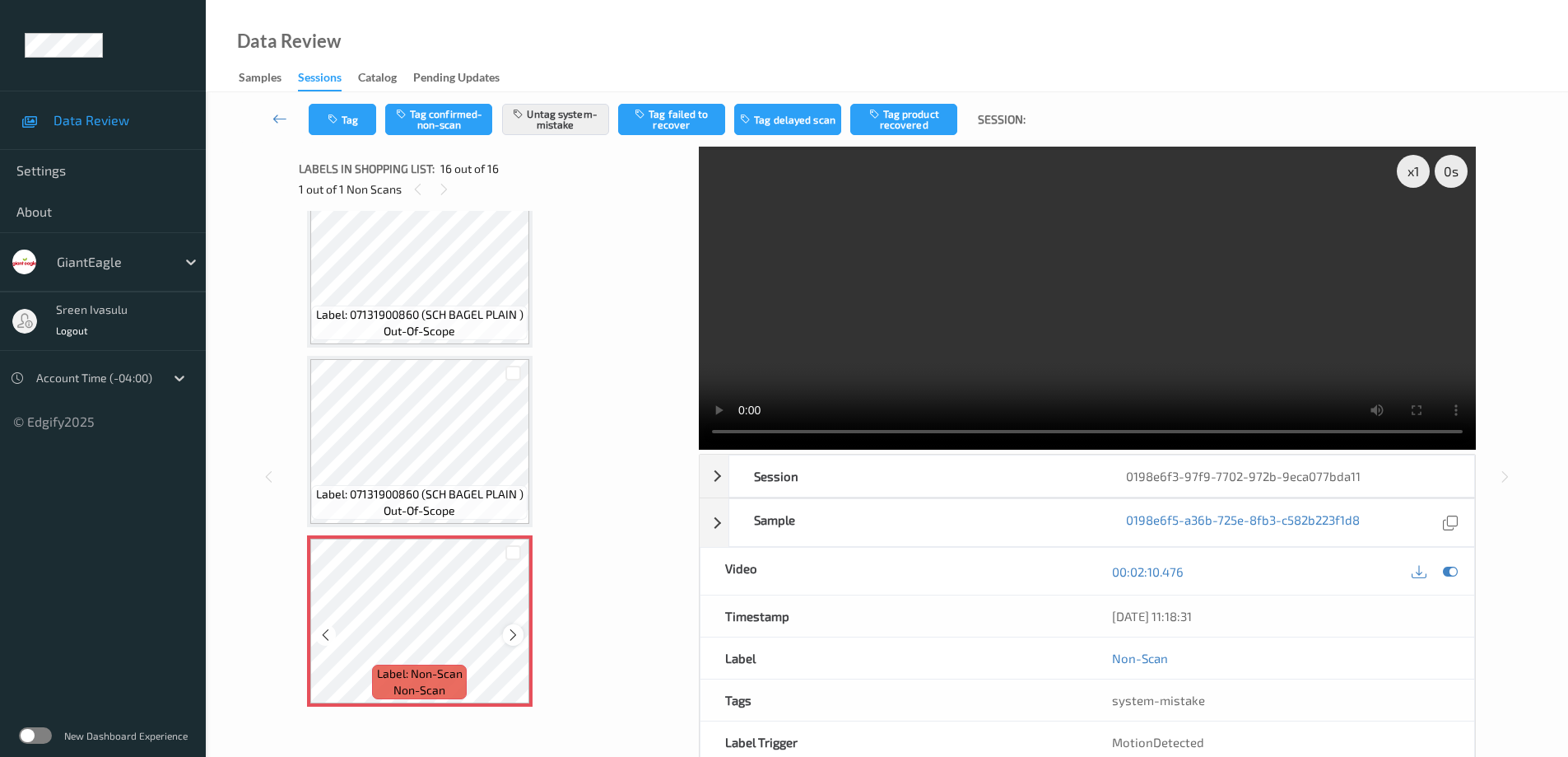
click at [516, 636] on icon at bounding box center [513, 635] width 14 height 15
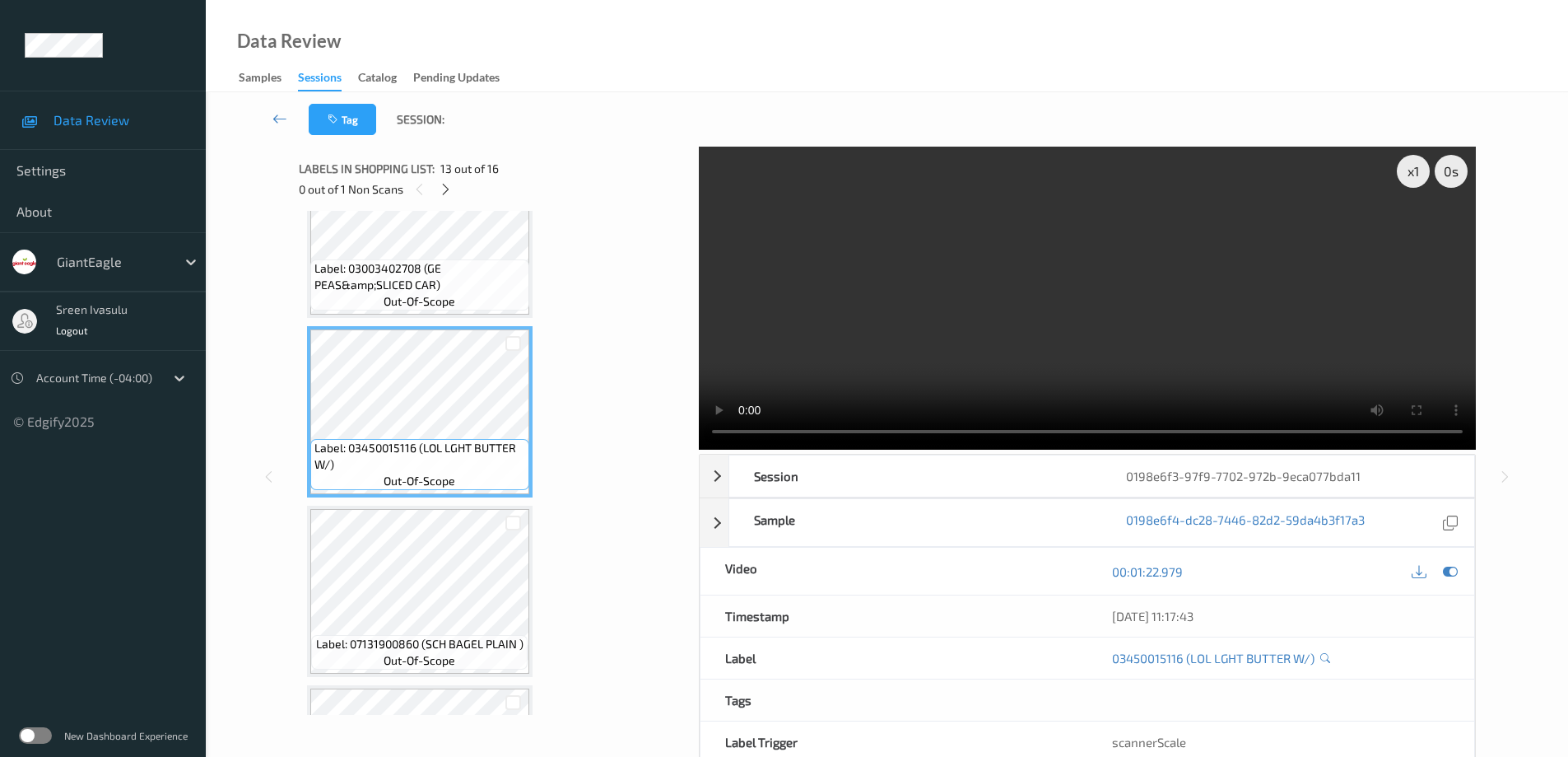
scroll to position [1718, 0]
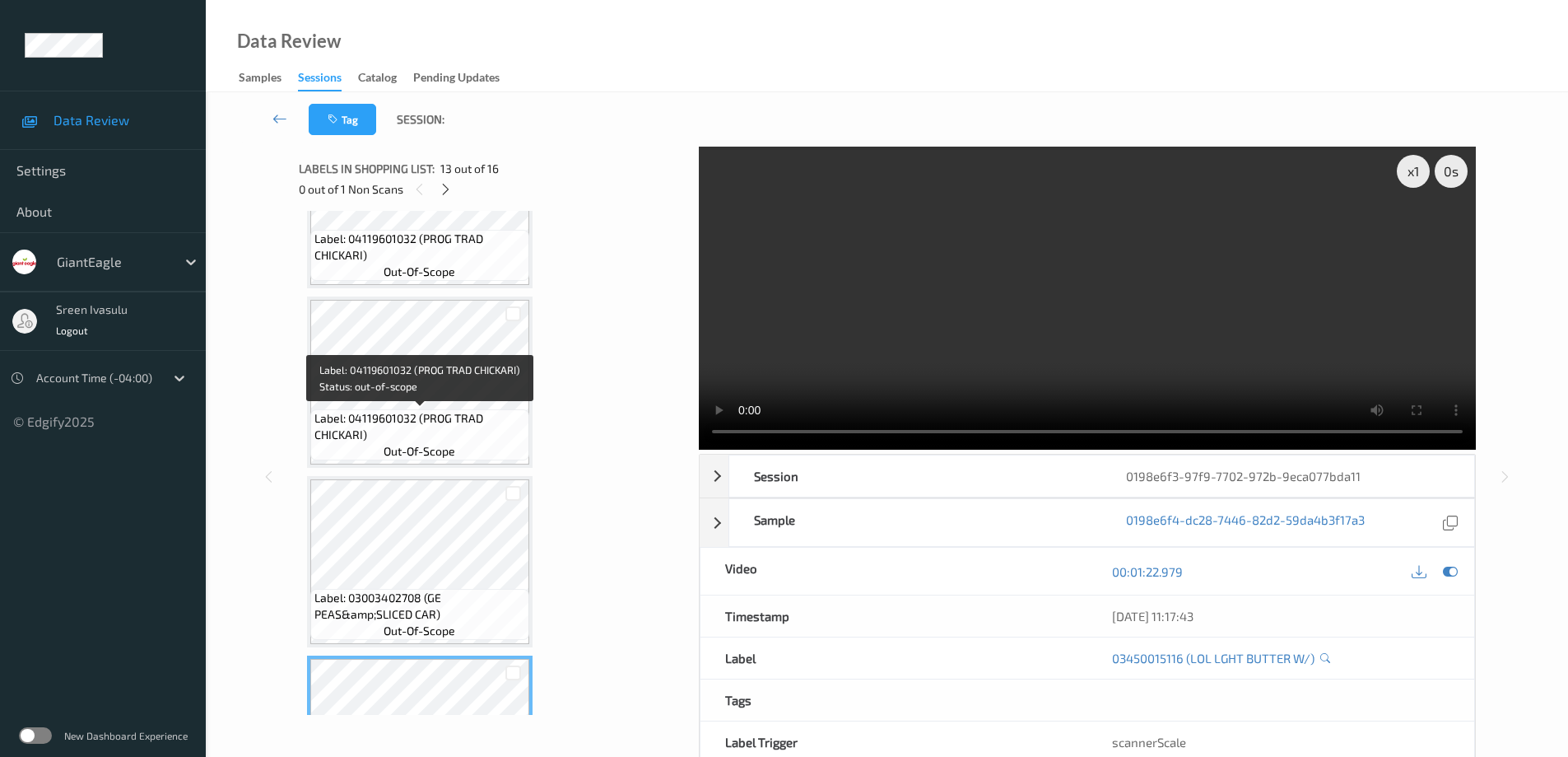
click at [473, 434] on span "Label: 04119601032 (PROG TRAD CHICKARI)" at bounding box center [419, 427] width 210 height 33
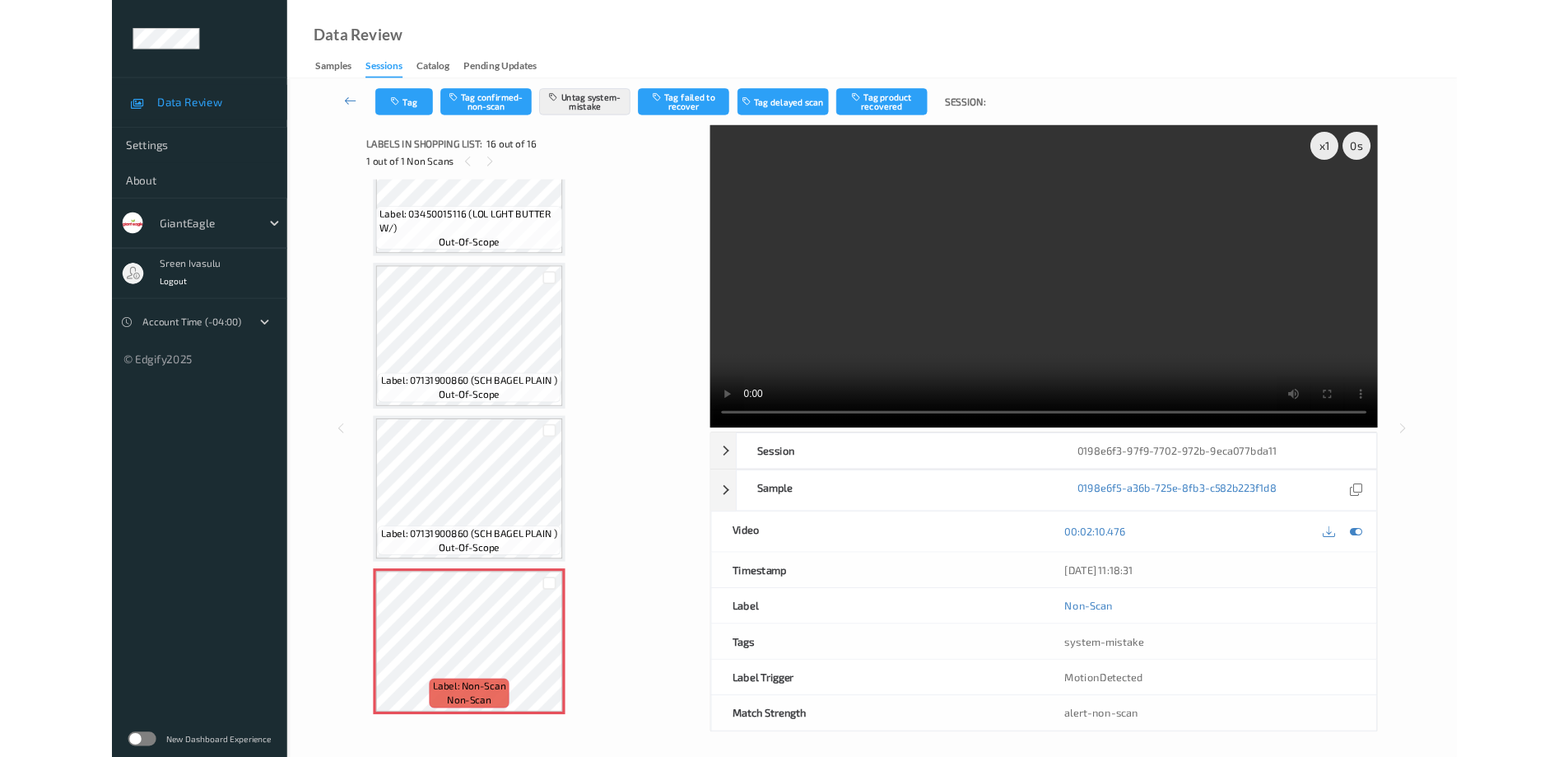
scroll to position [2244, 0]
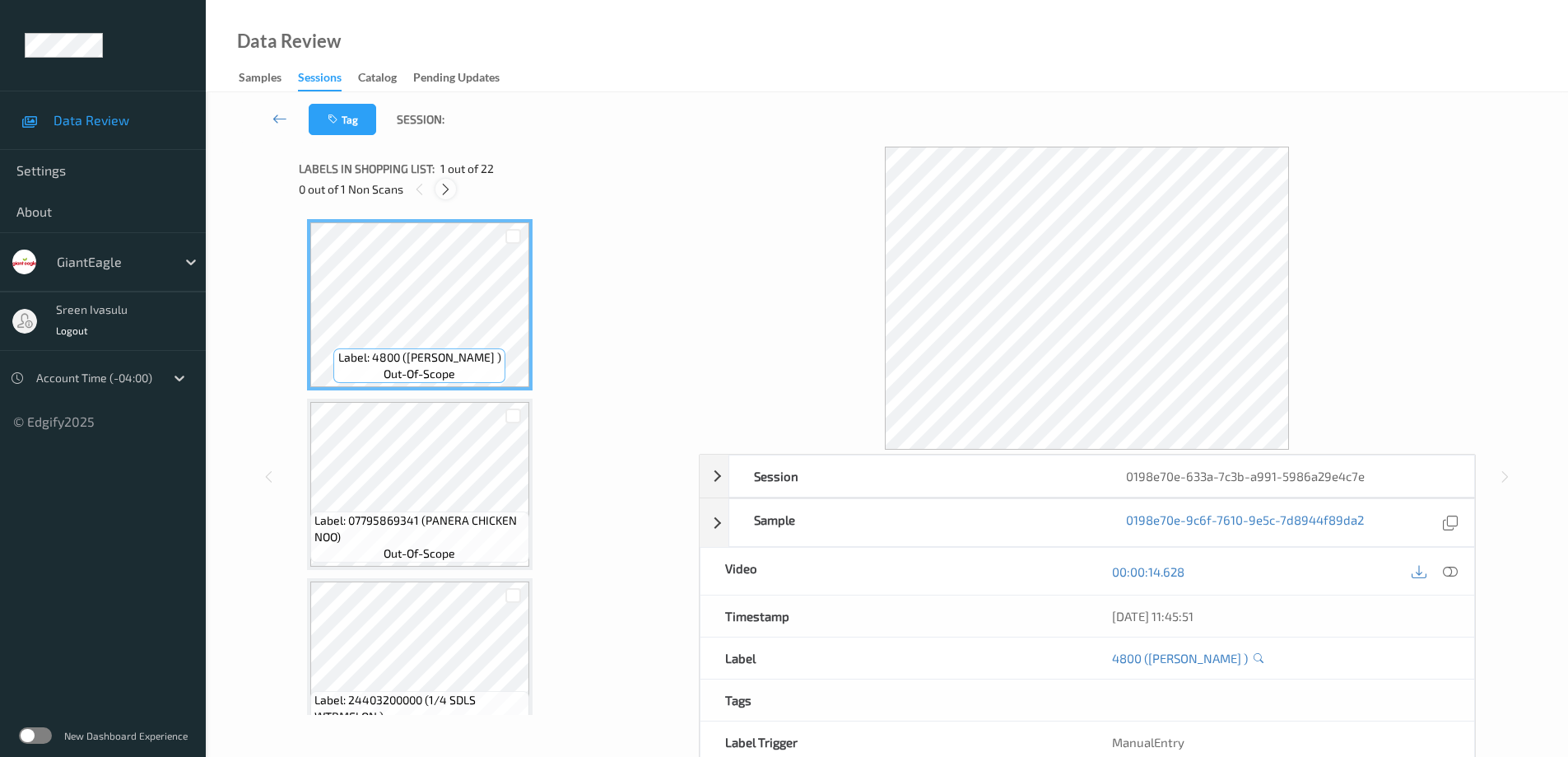
click at [438, 194] on div at bounding box center [445, 188] width 21 height 21
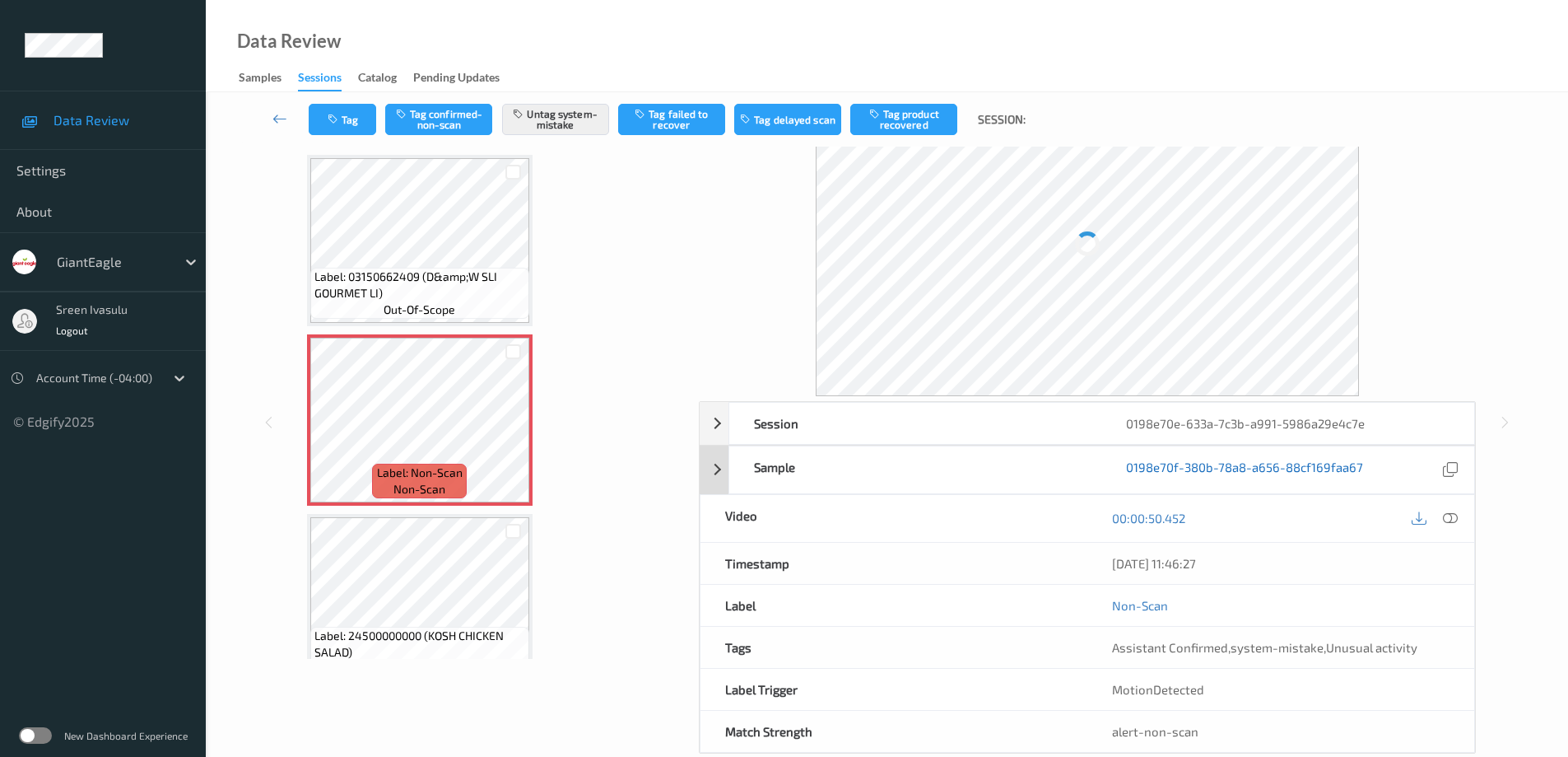
scroll to position [83, 0]
